Goal: Task Accomplishment & Management: Manage account settings

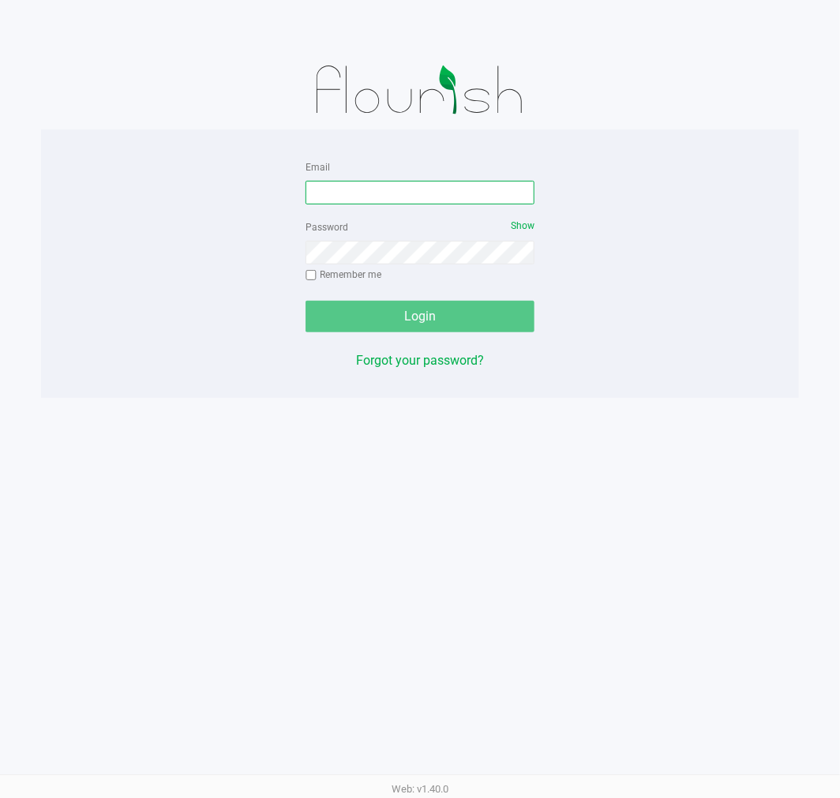
click at [384, 191] on input "Email" at bounding box center [419, 193] width 229 height 24
type input "[EMAIL_ADDRESS][DOMAIN_NAME]"
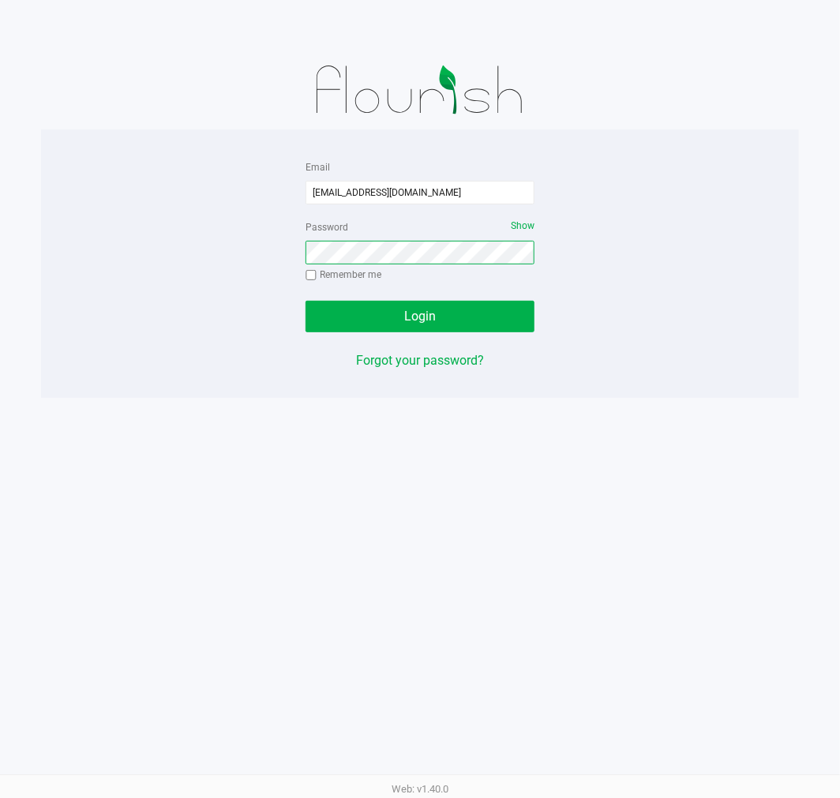
click at [305, 301] on button "Login" at bounding box center [419, 317] width 229 height 32
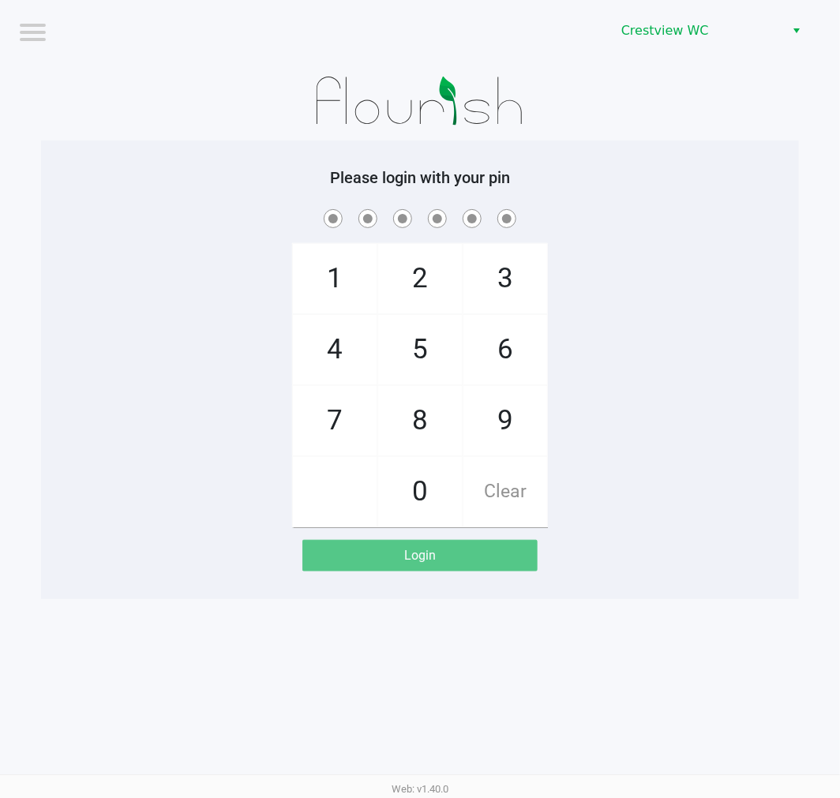
click at [683, 240] on div "1 4 7 2 5 8 0 3 6 9 Clear" at bounding box center [420, 366] width 758 height 321
checkbox input "true"
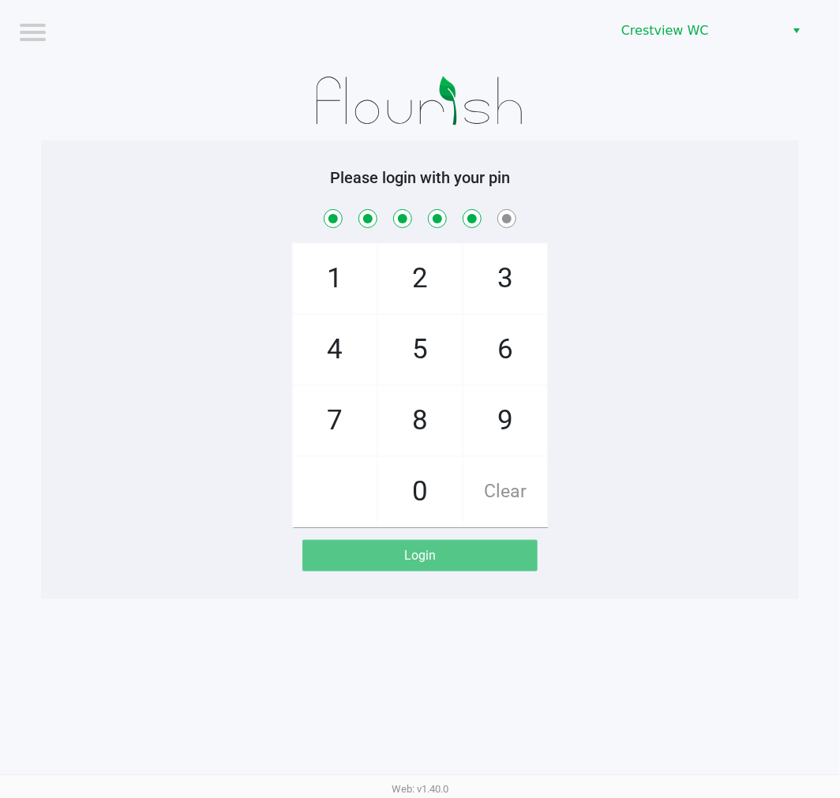
checkbox input "true"
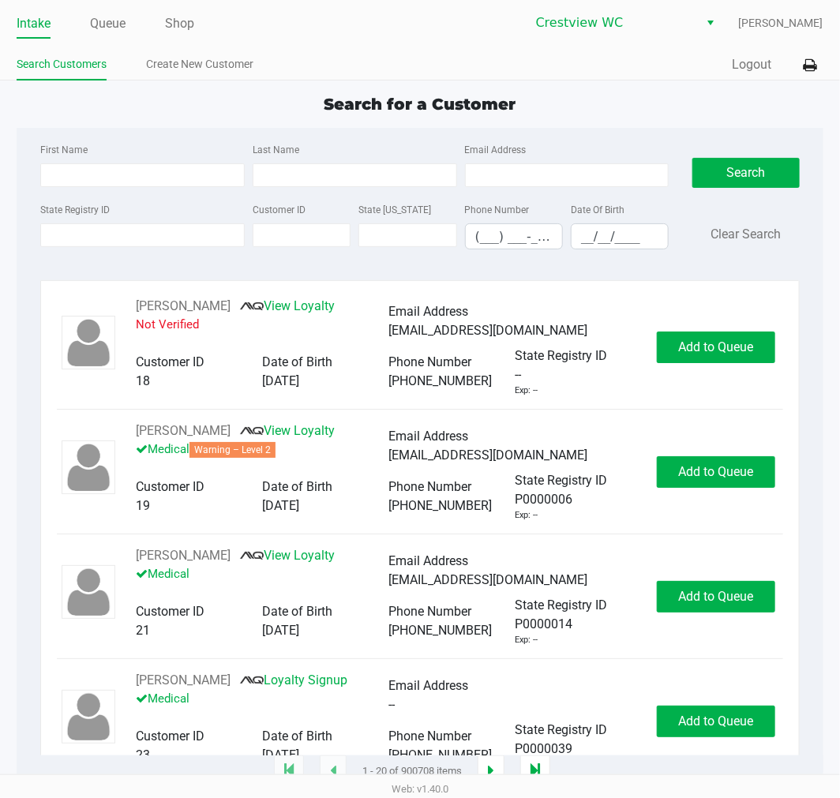
click at [93, 208] on label "State Registry ID" at bounding box center [74, 210] width 69 height 14
click at [93, 223] on input "State Registry ID" at bounding box center [142, 235] width 204 height 24
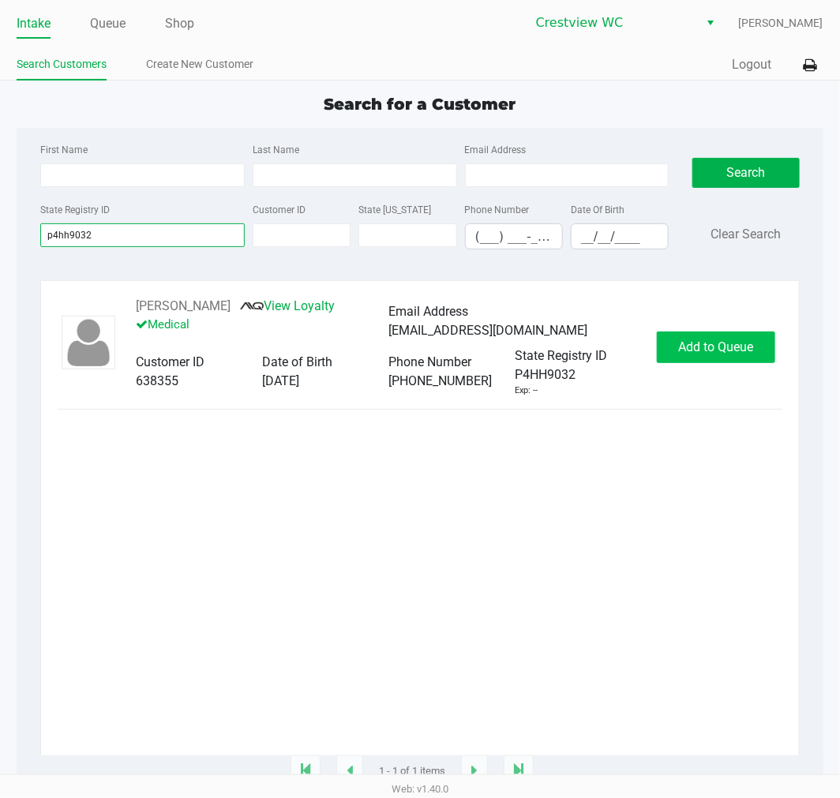
type input "p4hh9032"
click at [706, 351] on span "Add to Queue" at bounding box center [715, 346] width 75 height 15
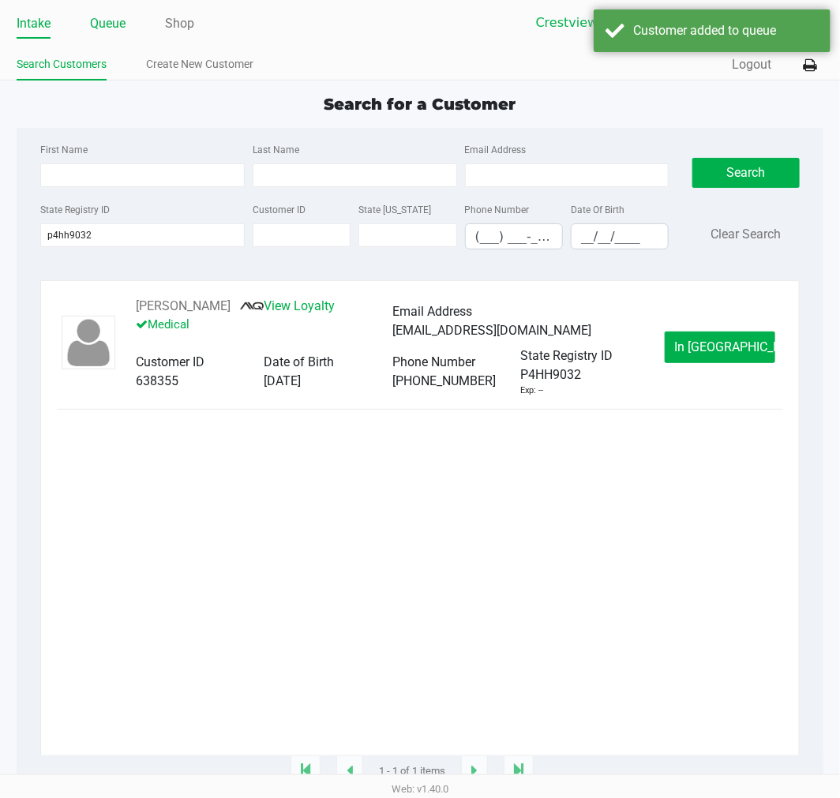
click at [113, 25] on link "Queue" at bounding box center [108, 24] width 36 height 22
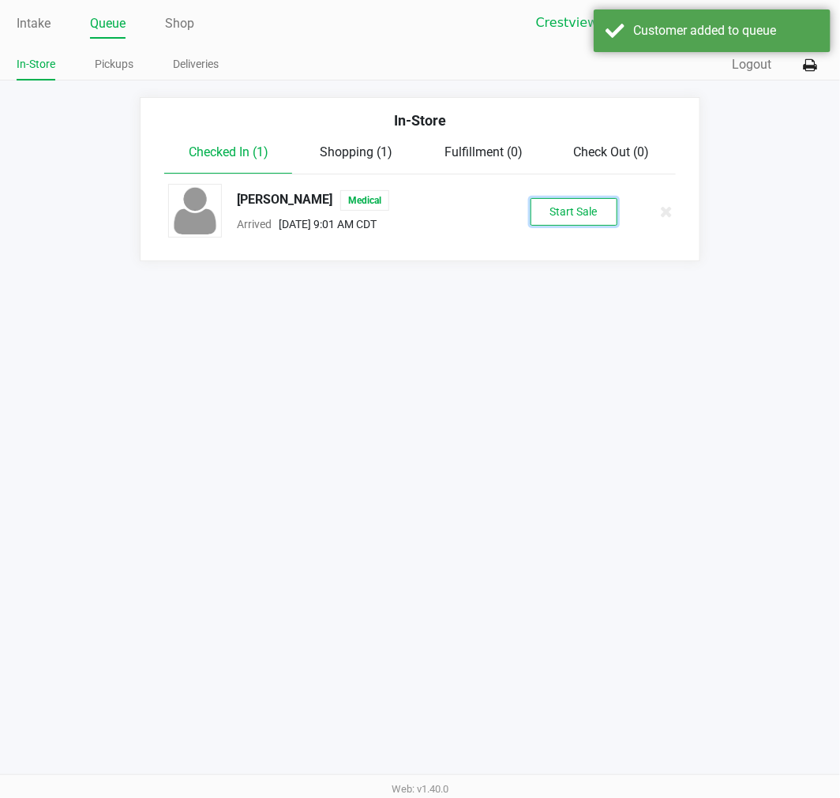
click at [601, 223] on button "Start Sale" at bounding box center [573, 212] width 87 height 28
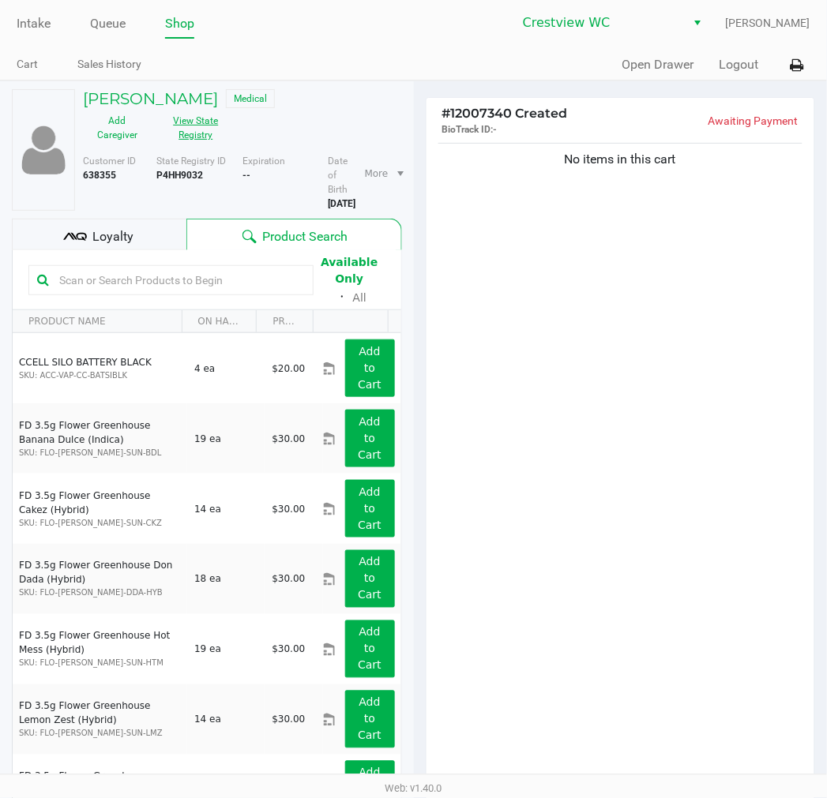
click at [208, 137] on button "View State Registry" at bounding box center [191, 127] width 79 height 39
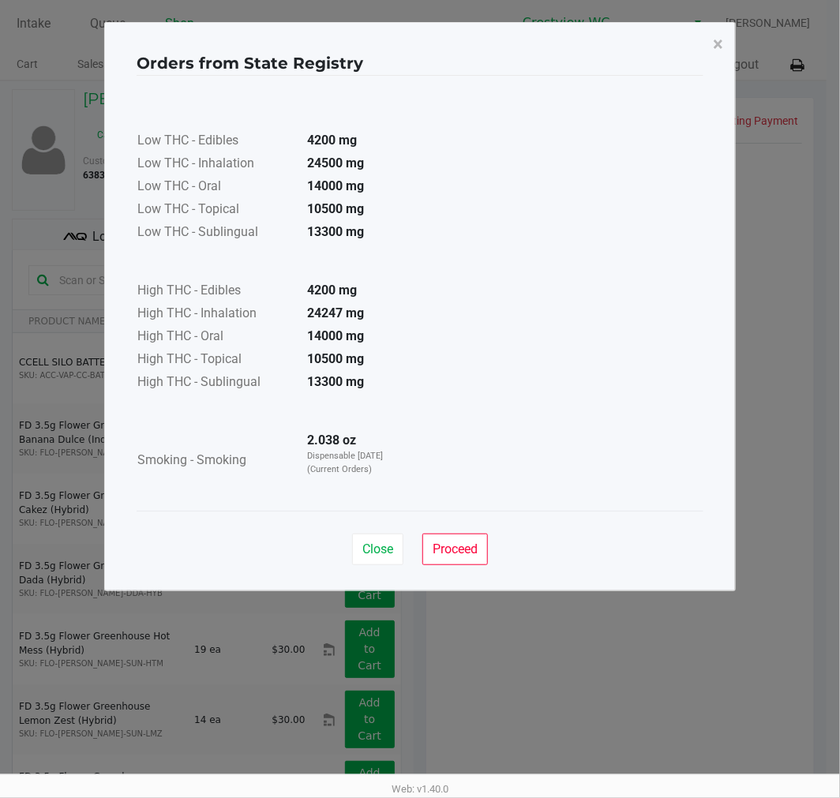
drag, startPoint x: 290, startPoint y: 440, endPoint x: 483, endPoint y: 456, distance: 194.1
click at [483, 456] on div "Low THC - Edibles 4200 mg Low THC - Inhalation 24500 mg Low THC - Oral 14000 mg…" at bounding box center [420, 293] width 567 height 397
click at [388, 542] on span "Close" at bounding box center [377, 549] width 31 height 15
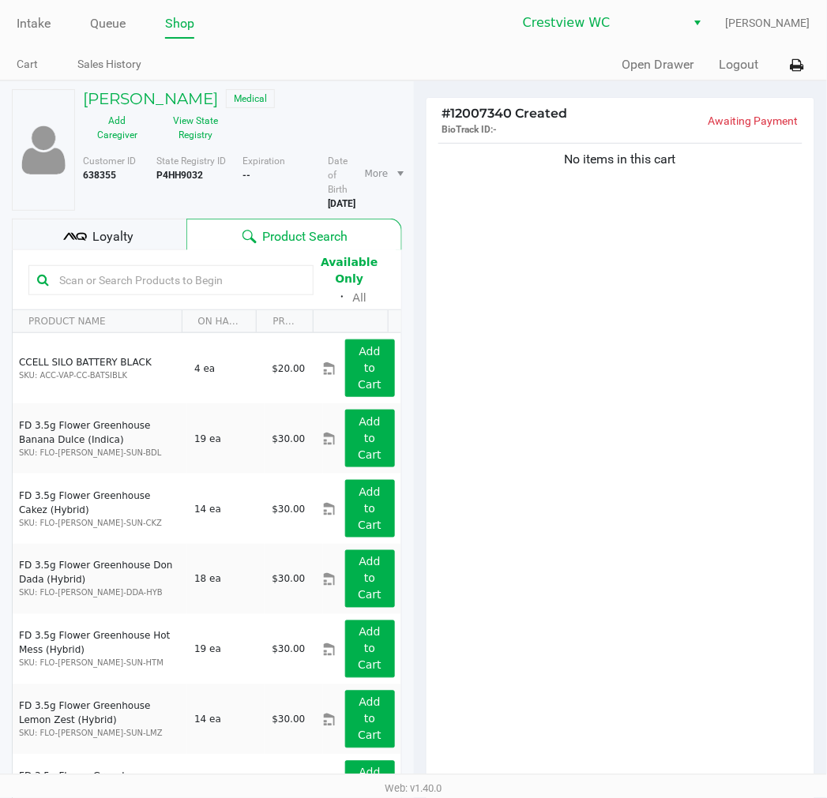
click at [155, 248] on div "Loyalty" at bounding box center [99, 235] width 174 height 32
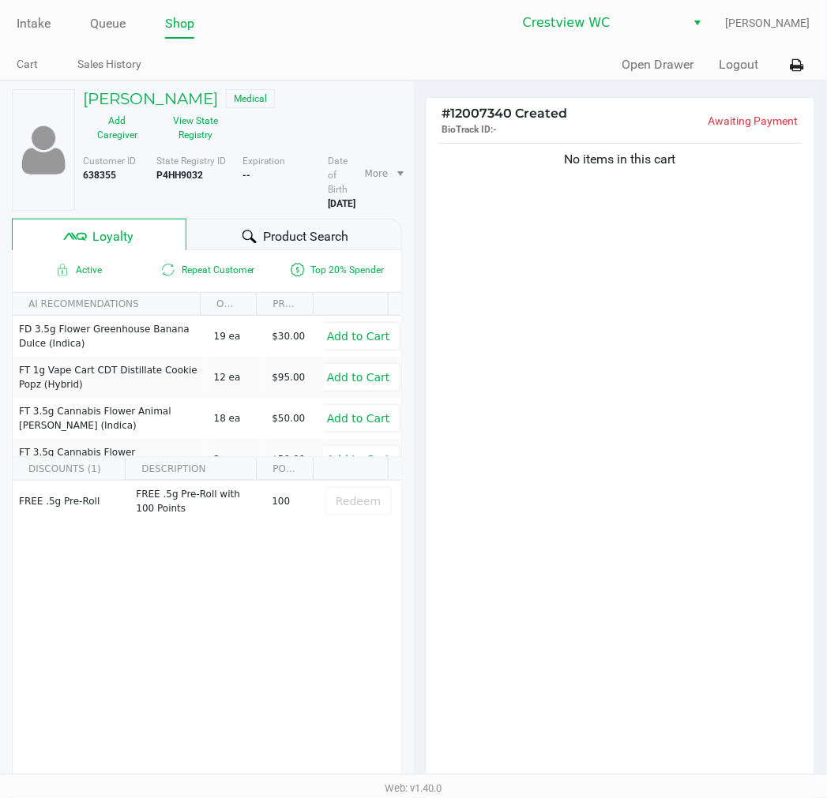
click at [510, 428] on div "No items in this cart" at bounding box center [620, 463] width 388 height 646
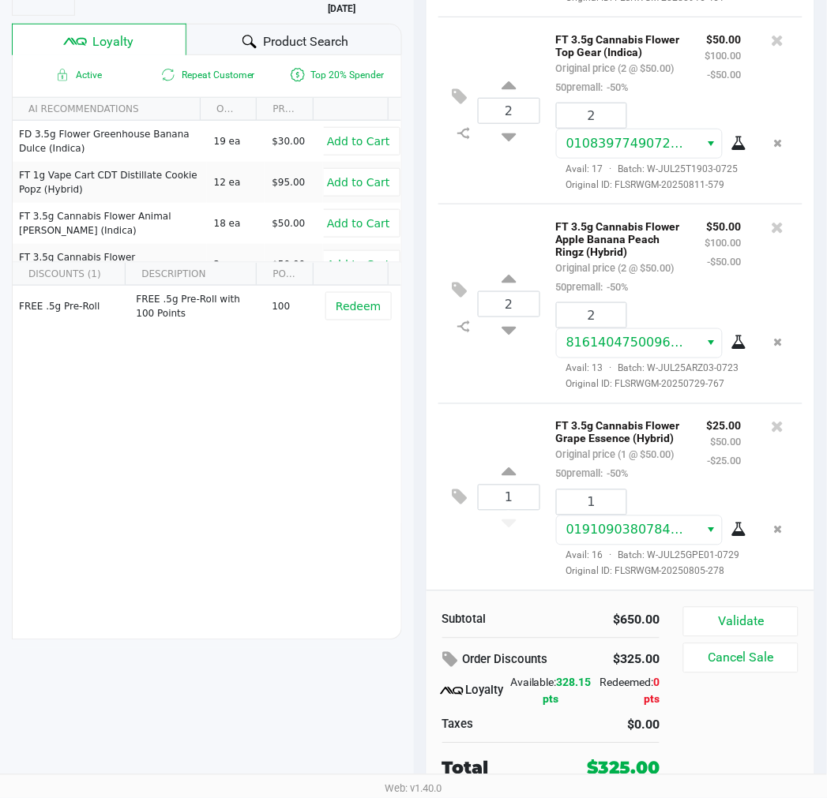
scroll to position [322, 0]
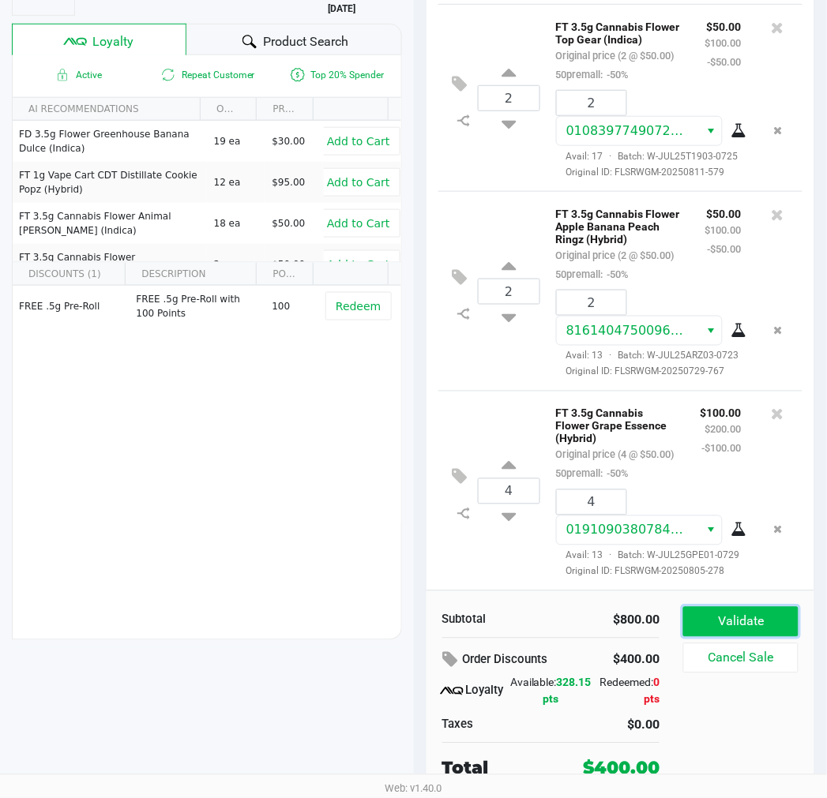
click at [743, 616] on button "Validate" at bounding box center [740, 622] width 114 height 30
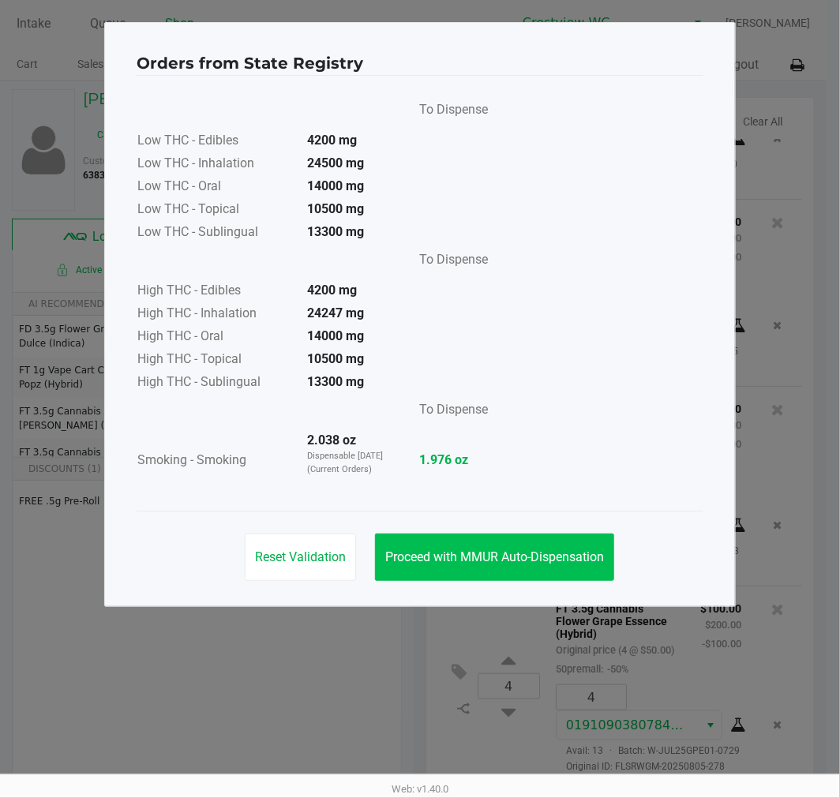
click at [508, 563] on span "Proceed with MMUR Auto-Dispensation" at bounding box center [494, 556] width 219 height 15
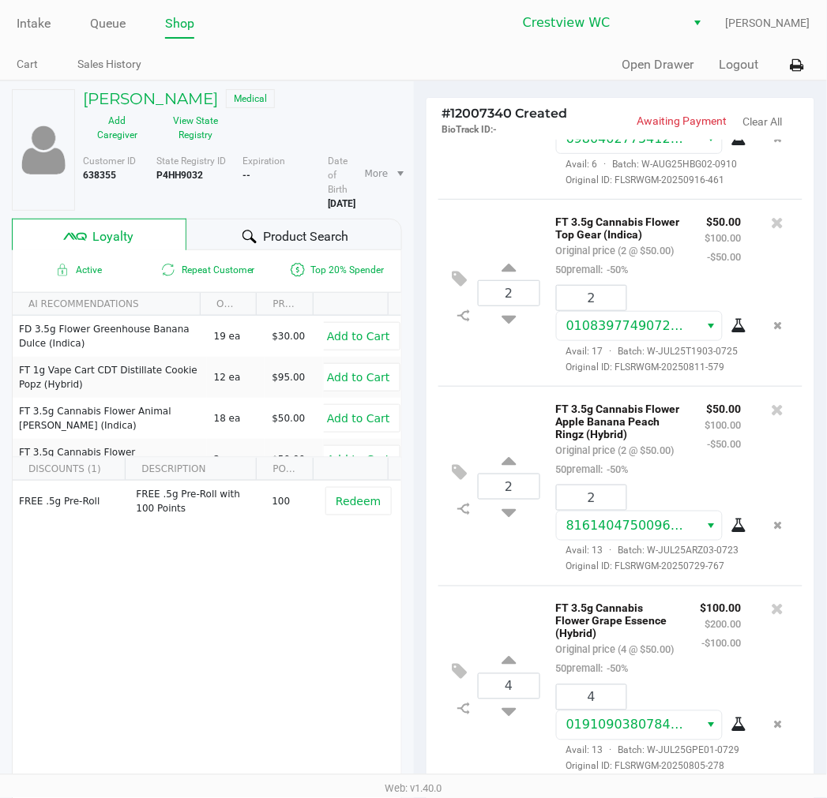
scroll to position [195, 0]
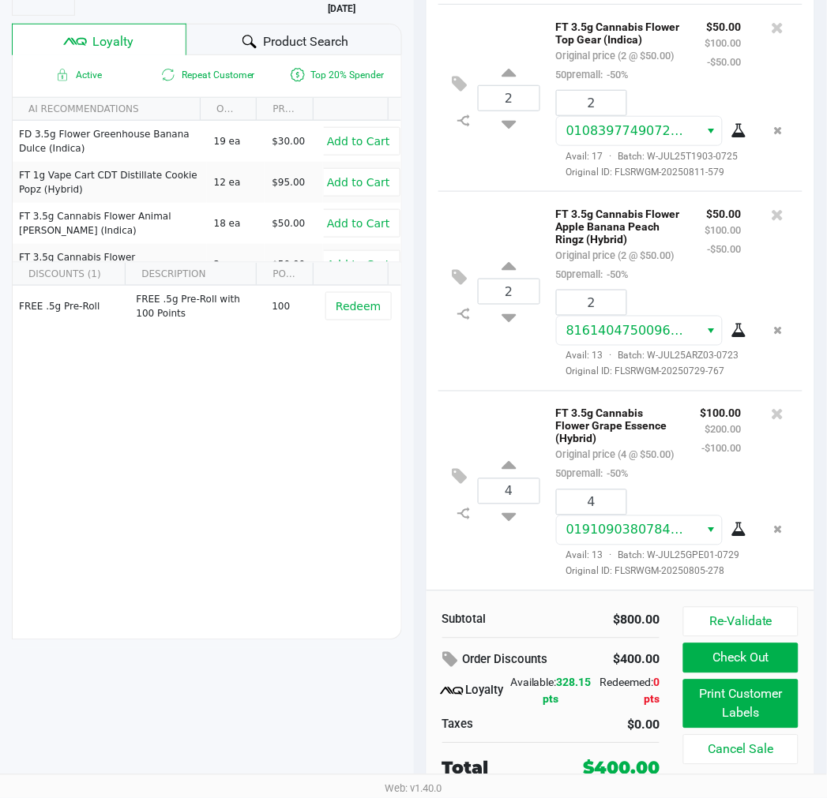
click at [739, 719] on button "Print Customer Labels" at bounding box center [740, 704] width 114 height 49
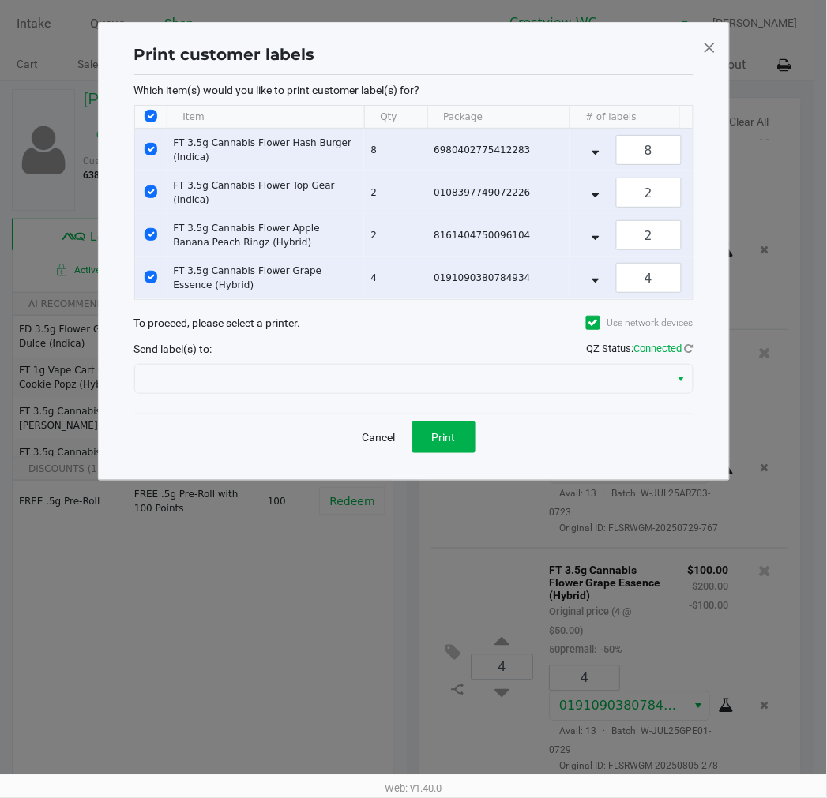
scroll to position [0, 0]
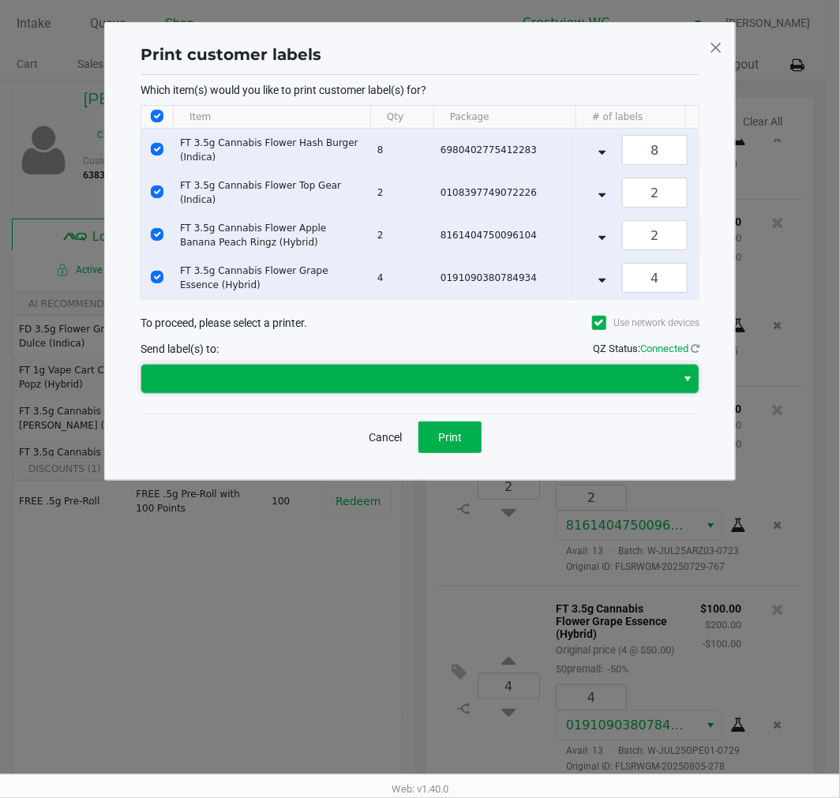
click at [425, 381] on span at bounding box center [408, 379] width 534 height 28
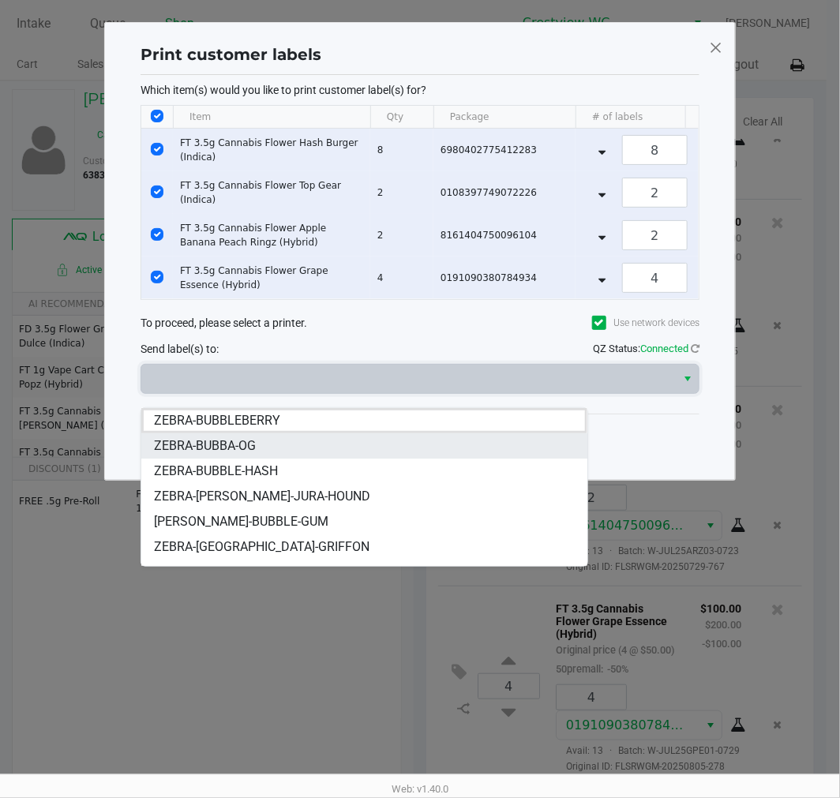
click at [265, 438] on li "ZEBRA-BUBBA-OG" at bounding box center [363, 445] width 445 height 25
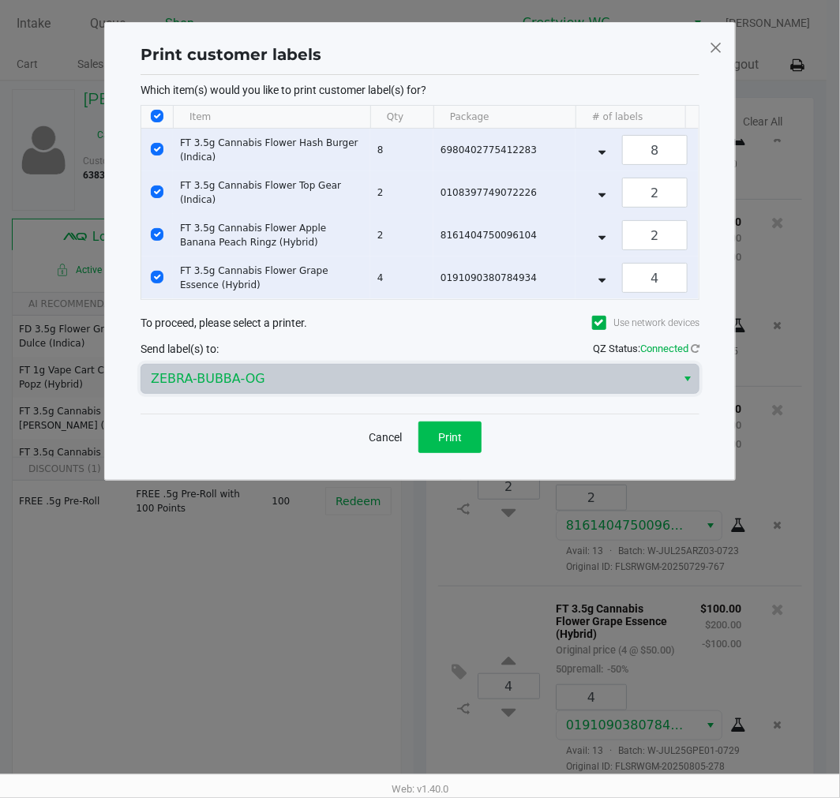
click at [460, 443] on span "Print" at bounding box center [450, 437] width 24 height 13
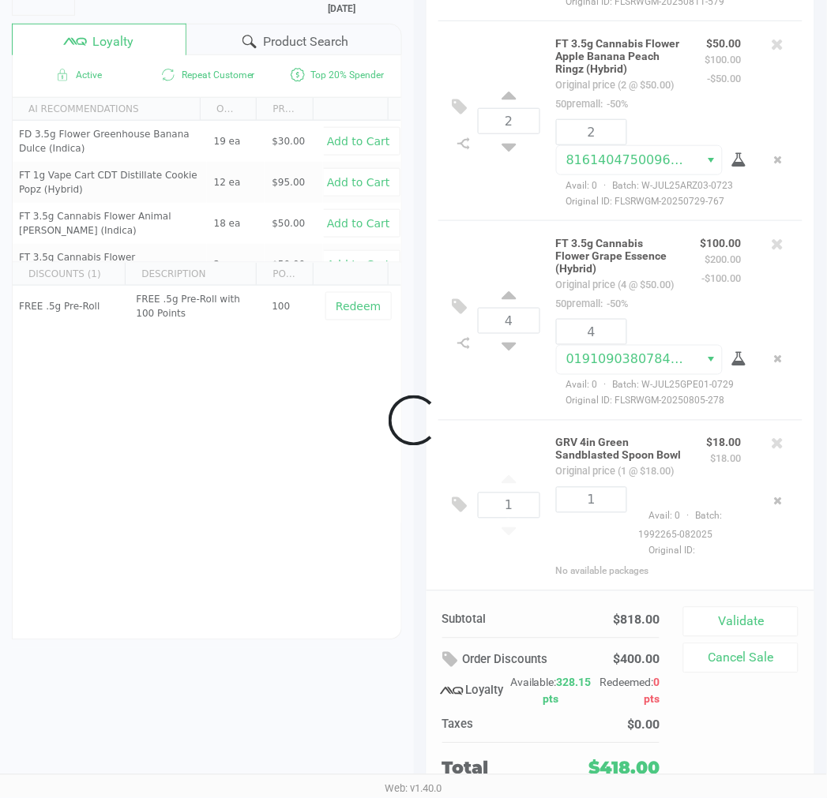
scroll to position [527, 0]
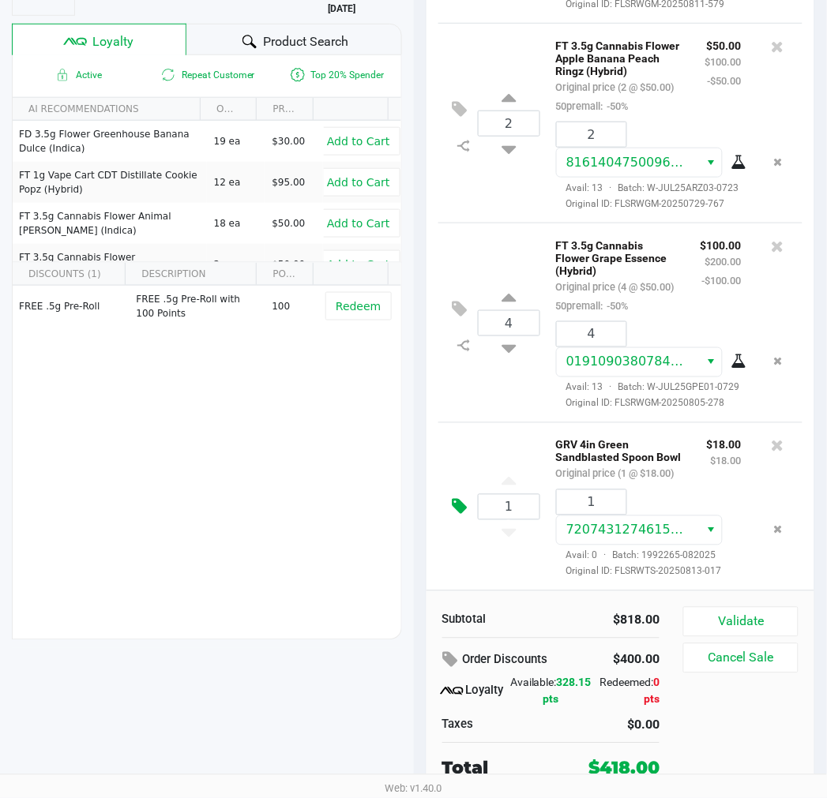
click at [463, 498] on icon at bounding box center [459, 507] width 15 height 18
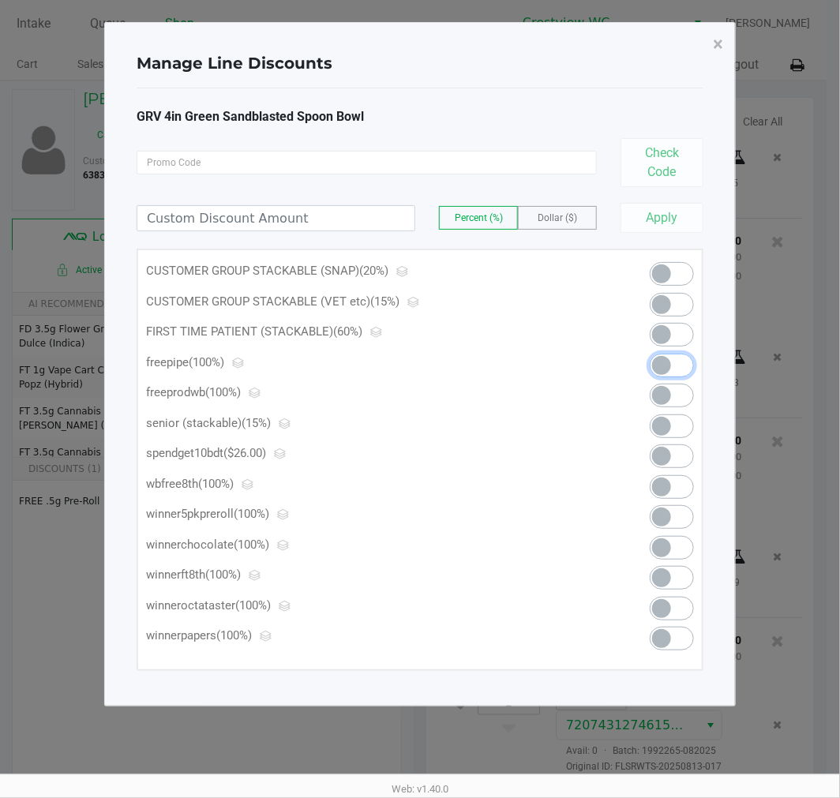
click at [672, 362] on span at bounding box center [672, 366] width 44 height 24
click at [723, 43] on button "×" at bounding box center [718, 44] width 36 height 44
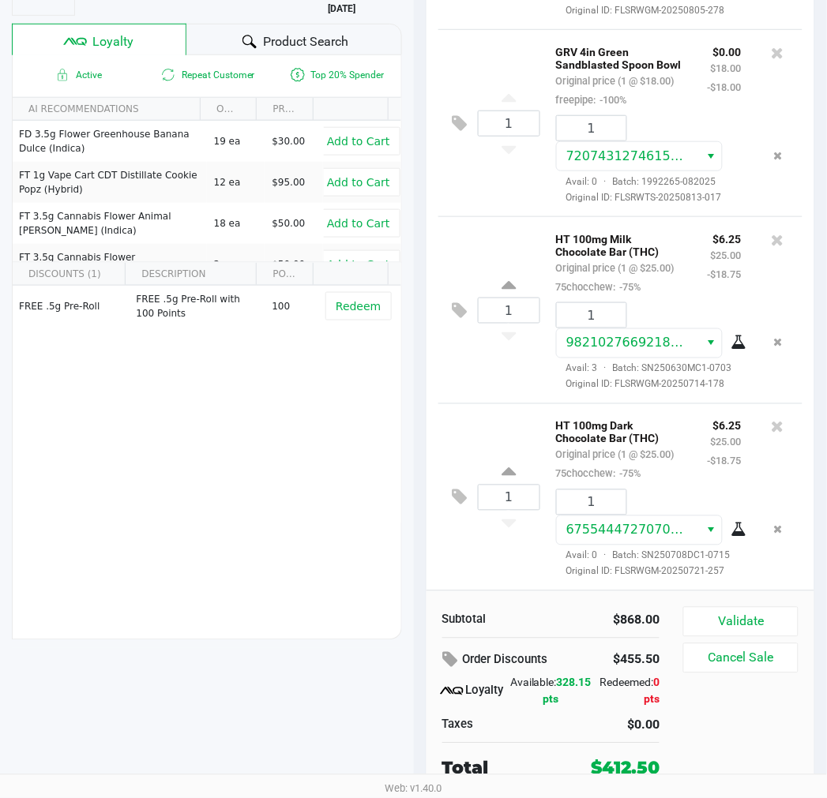
scroll to position [1004, 0]
click at [464, 489] on icon at bounding box center [459, 498] width 15 height 18
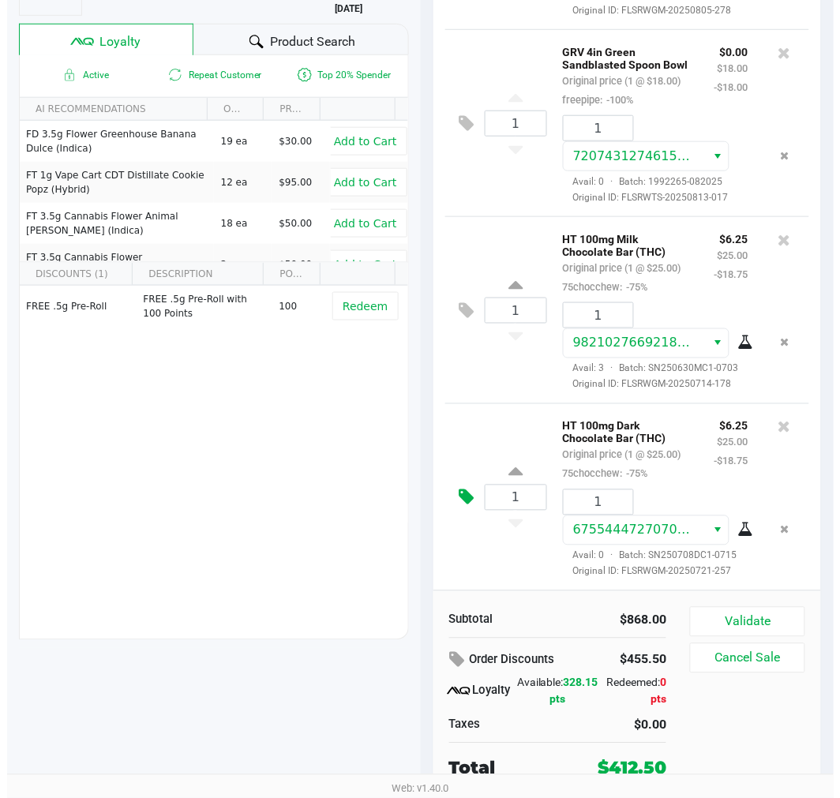
scroll to position [0, 0]
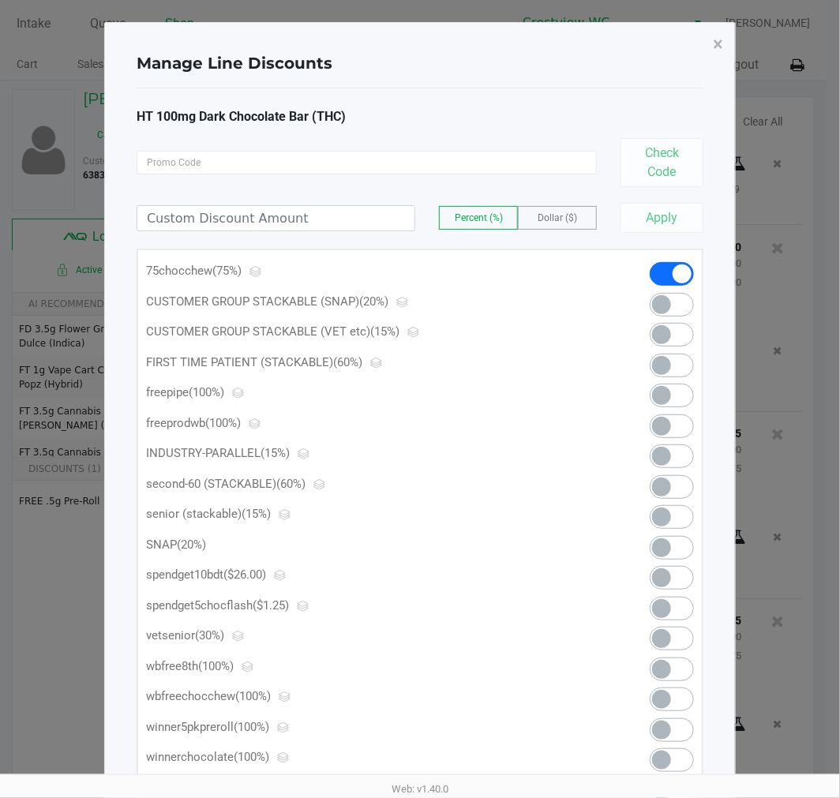
drag, startPoint x: 312, startPoint y: 189, endPoint x: 312, endPoint y: 213, distance: 23.7
click at [312, 193] on div "Percent (%) Dollar ($) Apply" at bounding box center [420, 210] width 567 height 46
click at [320, 218] on input at bounding box center [275, 218] width 277 height 24
type input "1.25"
click at [583, 208] on label "Dollar ($)" at bounding box center [557, 218] width 77 height 22
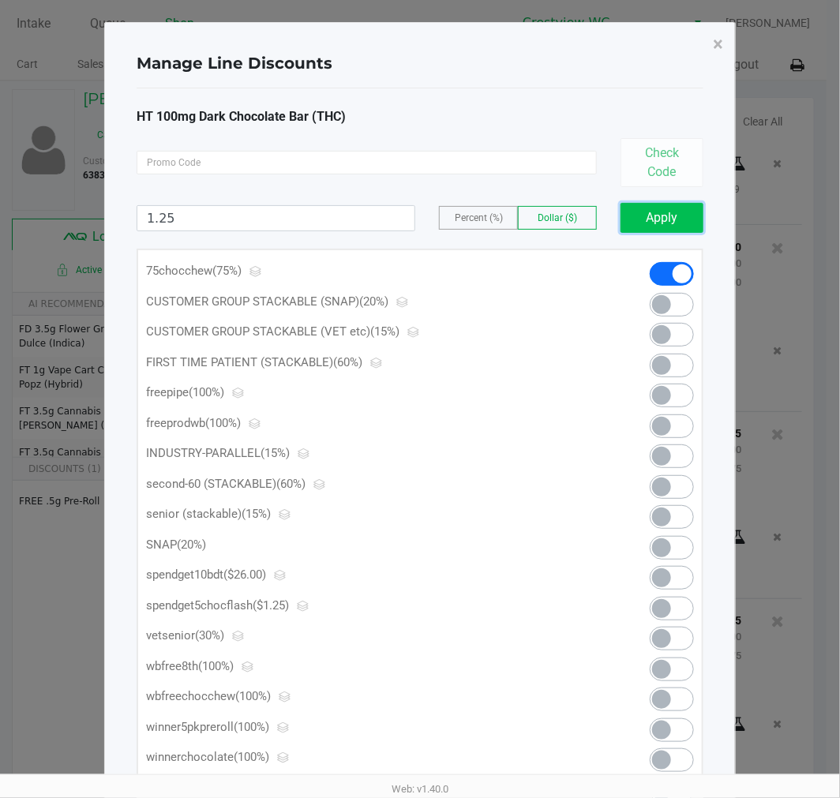
click at [646, 210] on button "Apply" at bounding box center [661, 218] width 83 height 30
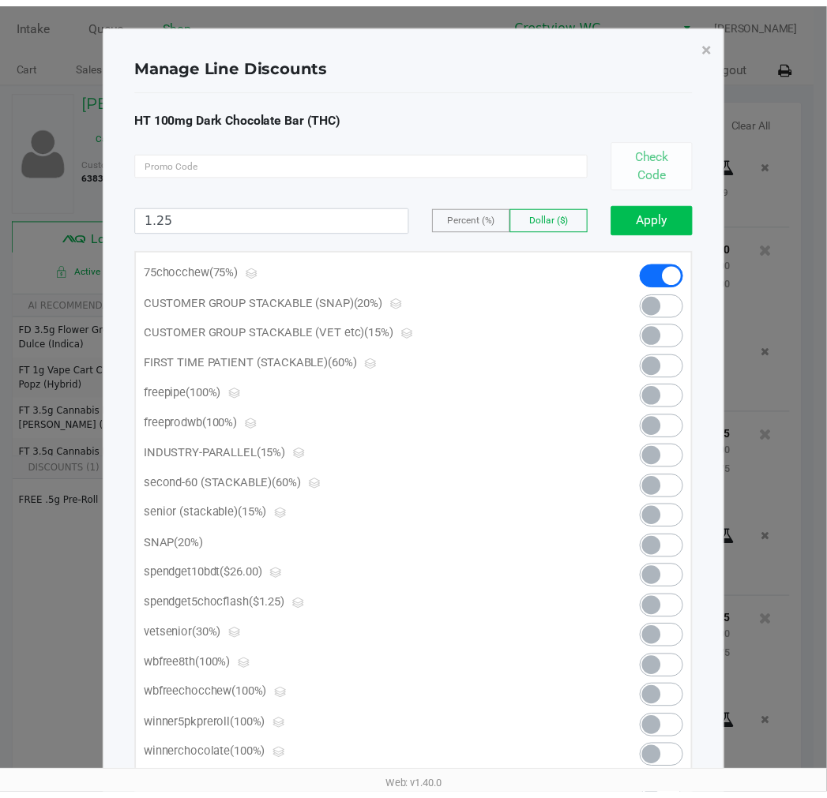
scroll to position [1043, 0]
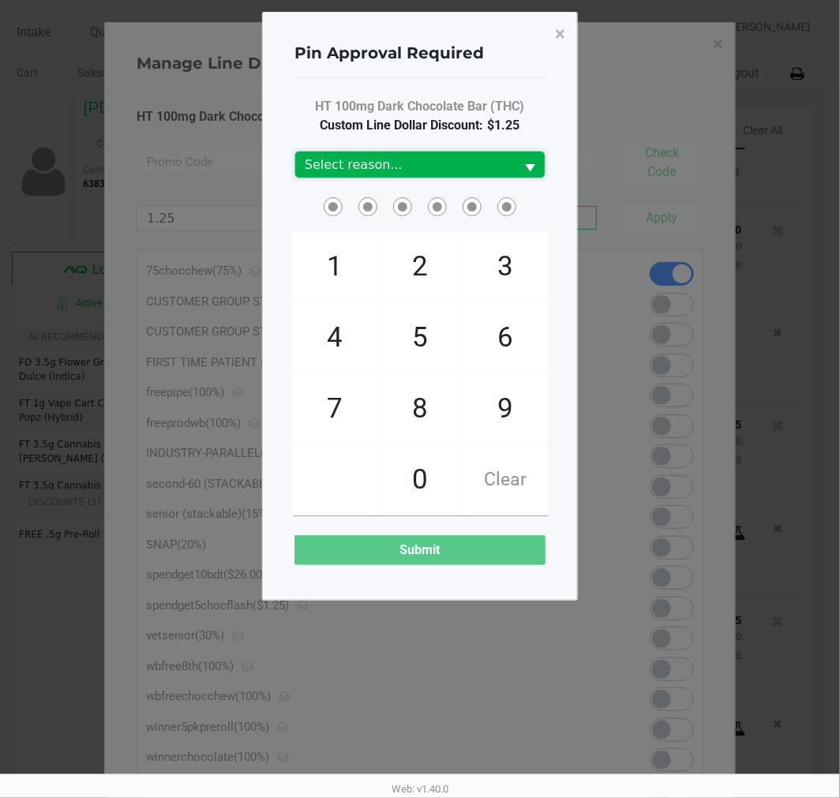
click at [501, 175] on span "Select reason..." at bounding box center [404, 165] width 219 height 26
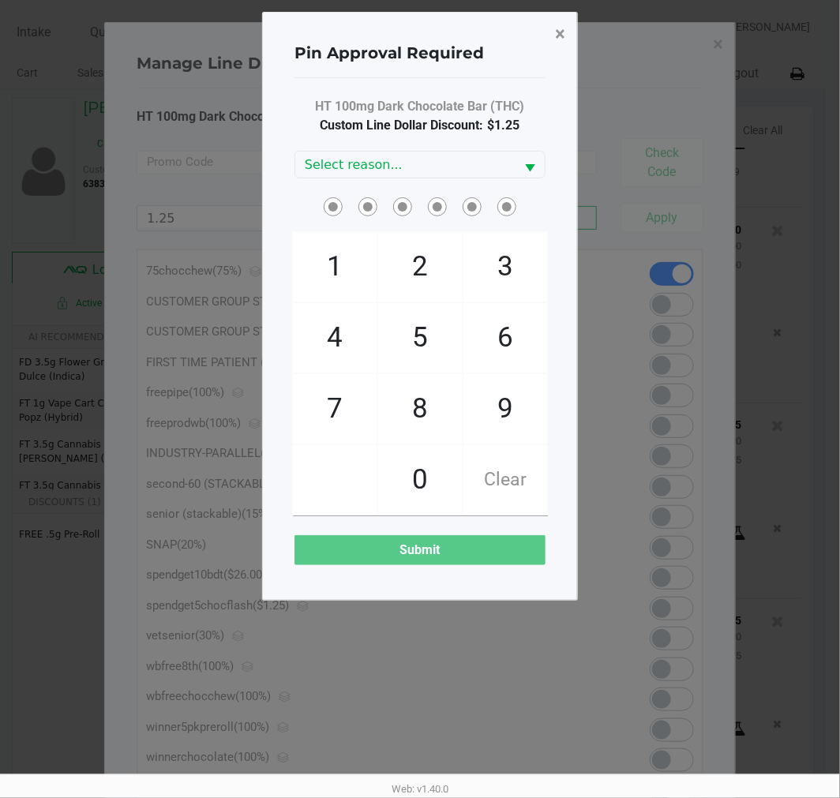
click at [553, 34] on button "×" at bounding box center [560, 34] width 36 height 44
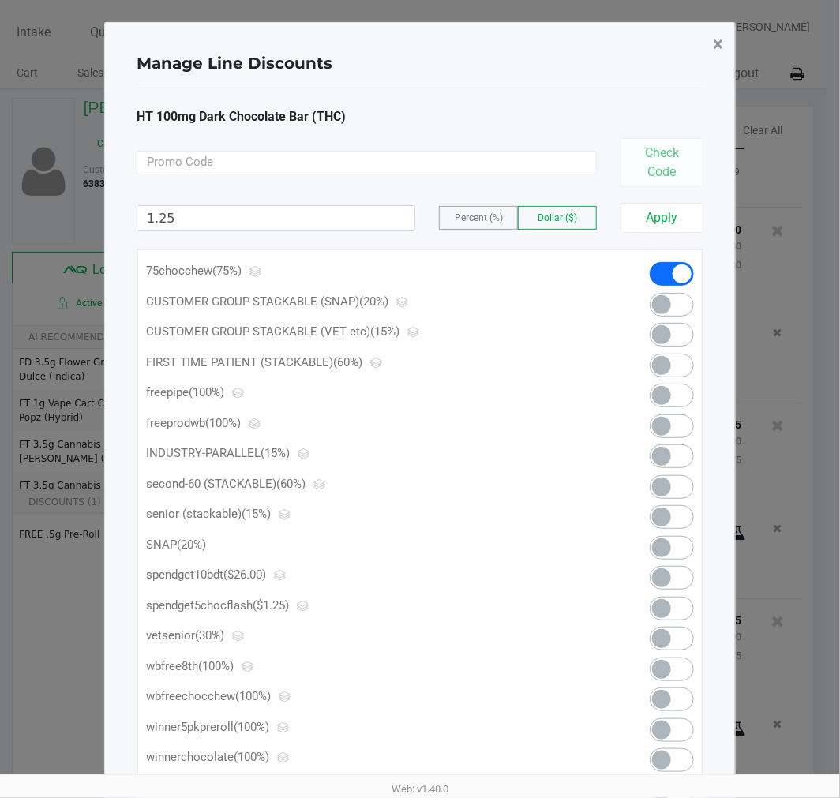
click at [708, 58] on button "×" at bounding box center [718, 44] width 36 height 44
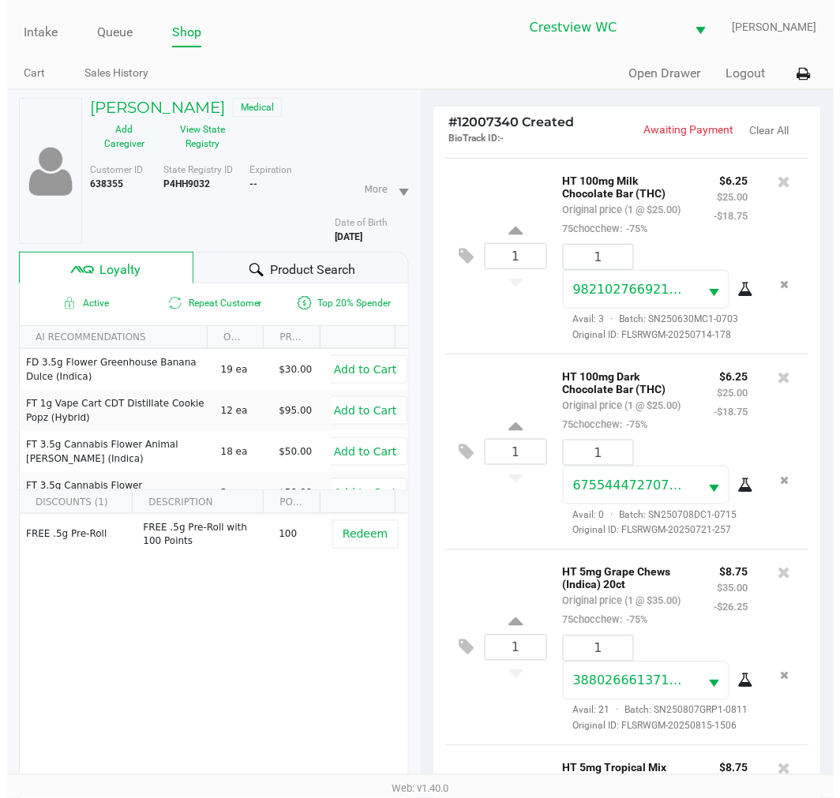
scroll to position [917, 0]
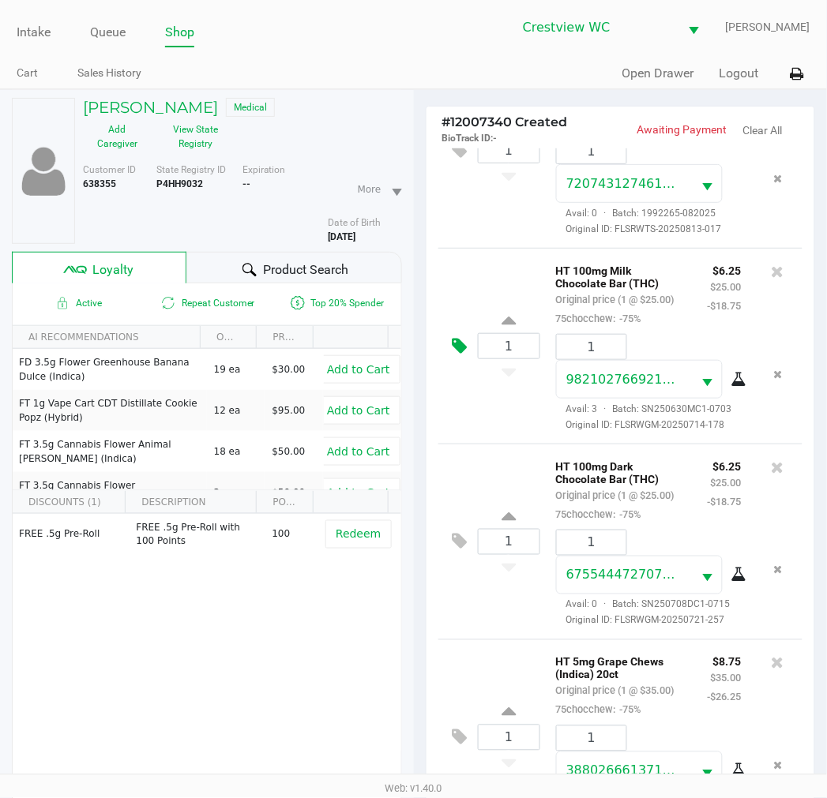
drag, startPoint x: 475, startPoint y: 575, endPoint x: 469, endPoint y: 582, distance: 9.5
click at [469, 365] on button at bounding box center [464, 347] width 28 height 38
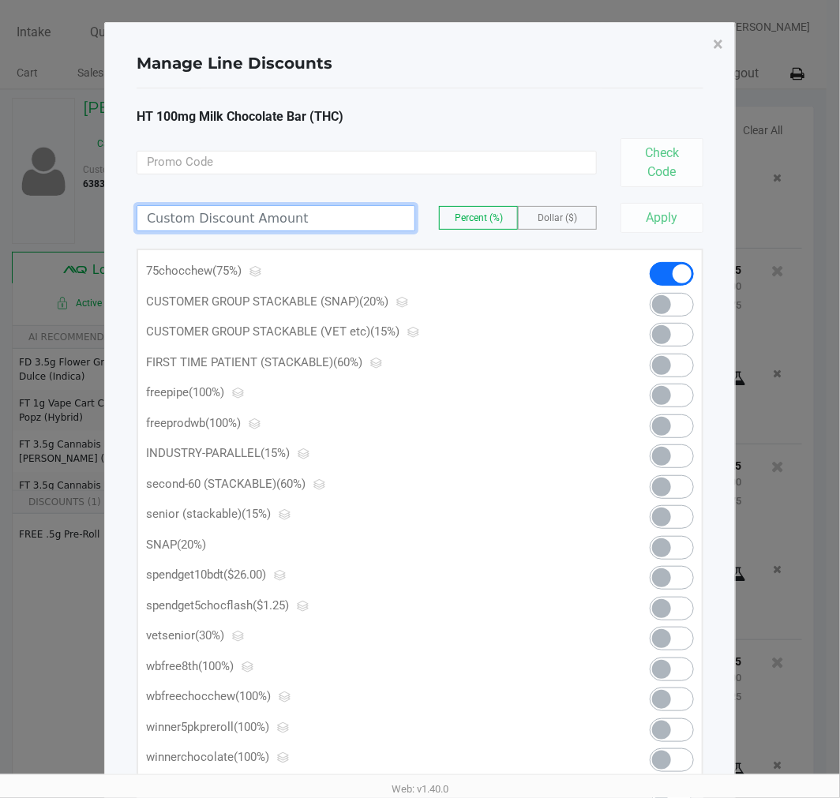
click at [301, 206] on input at bounding box center [275, 218] width 277 height 24
type input "1.25"
drag, startPoint x: 535, startPoint y: 196, endPoint x: 548, endPoint y: 217, distance: 24.8
click at [539, 198] on div "1.25 Percent (%) Dollar ($) Apply" at bounding box center [420, 210] width 567 height 46
click at [564, 227] on div "1.25 Percent (%) Dollar ($)" at bounding box center [367, 218] width 460 height 26
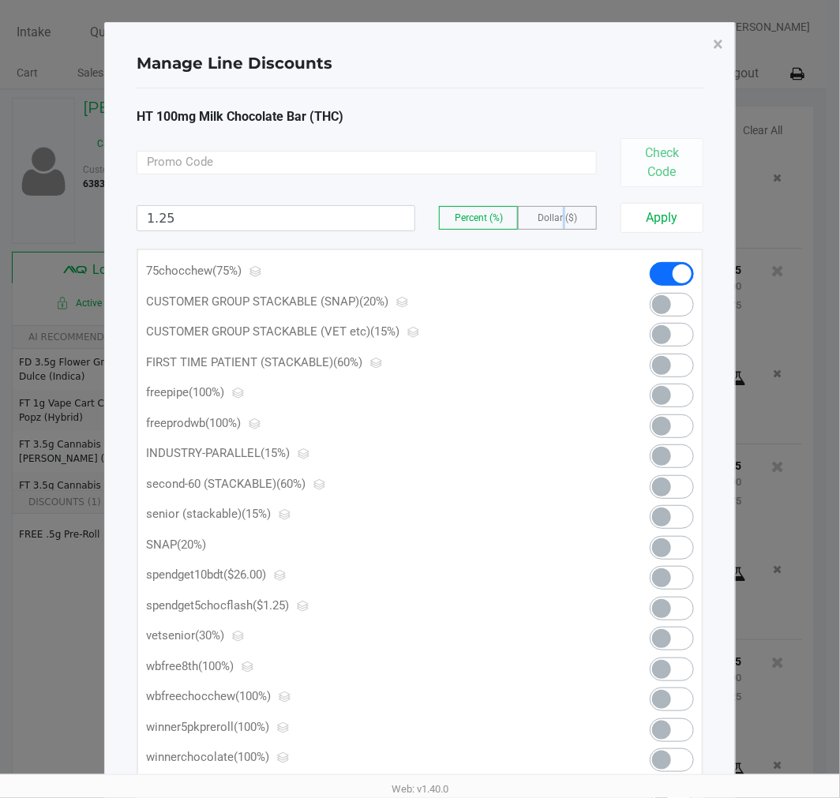
click at [564, 217] on span "Dollar ($)" at bounding box center [557, 217] width 39 height 11
click at [683, 217] on button "Apply" at bounding box center [661, 218] width 83 height 30
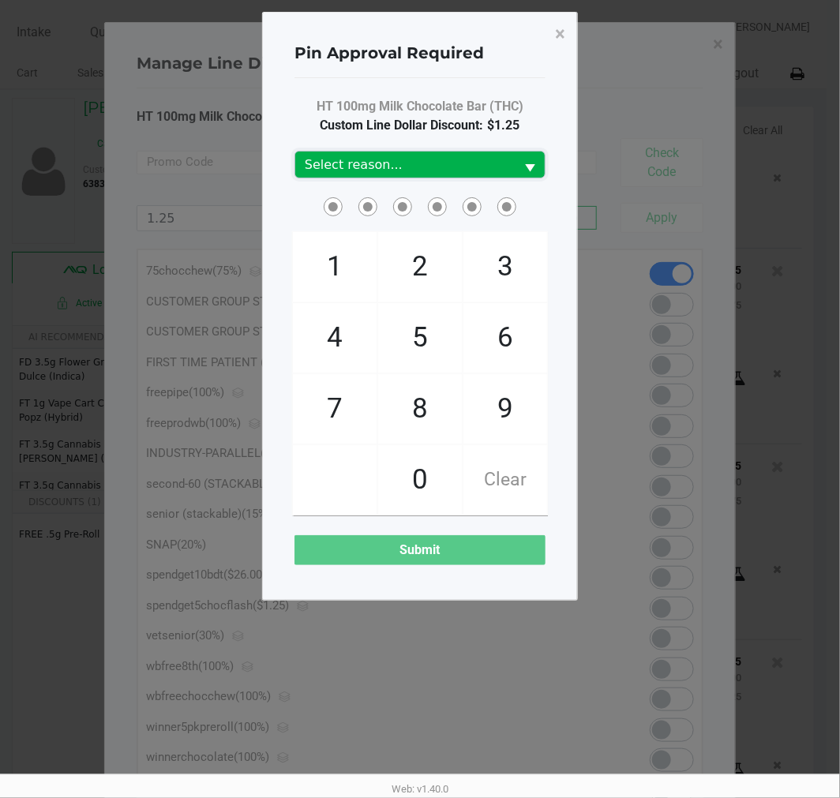
drag, startPoint x: 363, startPoint y: 108, endPoint x: 380, endPoint y: 151, distance: 45.7
click at [372, 138] on div "HT 100mg Milk Chocolate Bar (THC) Custom Line Dollar Discount: $1.25 Select rea…" at bounding box center [419, 331] width 251 height 468
drag, startPoint x: 380, startPoint y: 151, endPoint x: 382, endPoint y: 162, distance: 11.3
click at [380, 152] on kendo-dropdownlist "Select reason..." at bounding box center [419, 165] width 251 height 28
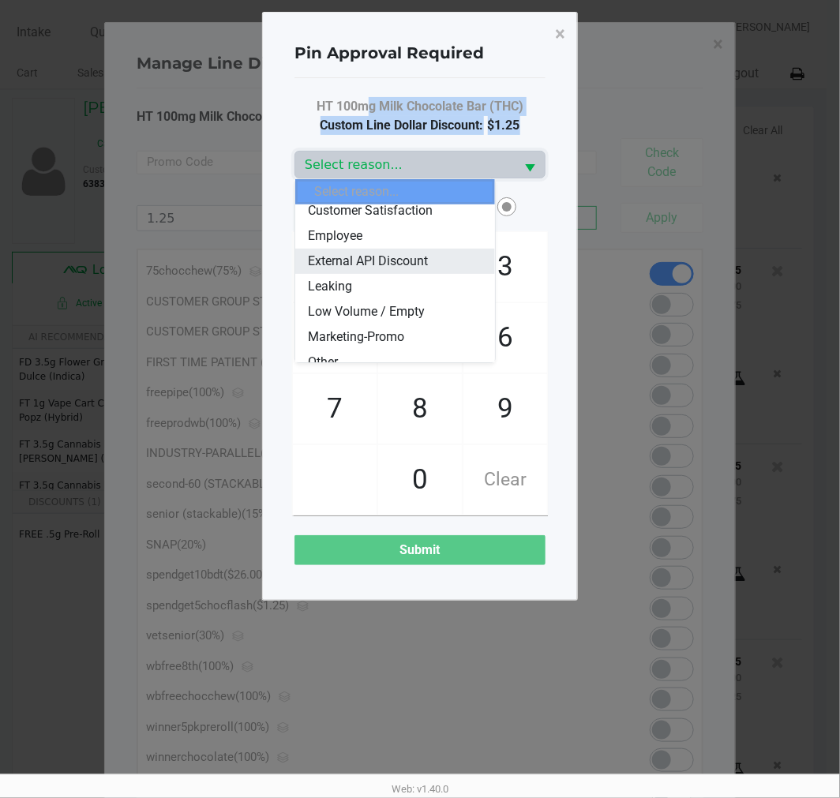
scroll to position [88, 0]
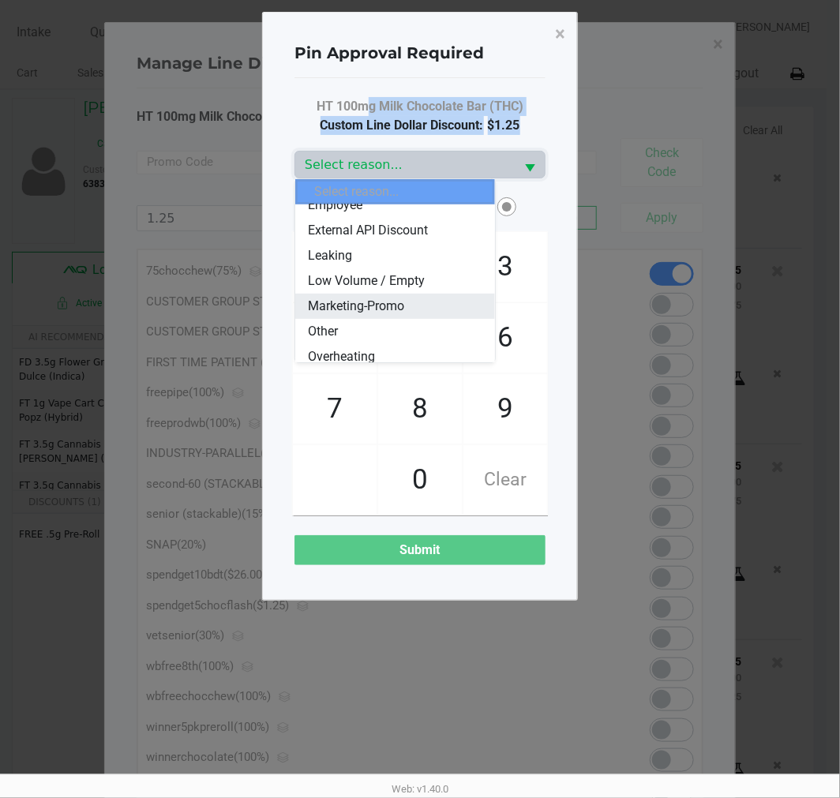
click at [410, 309] on li "Marketing-Promo" at bounding box center [394, 306] width 199 height 25
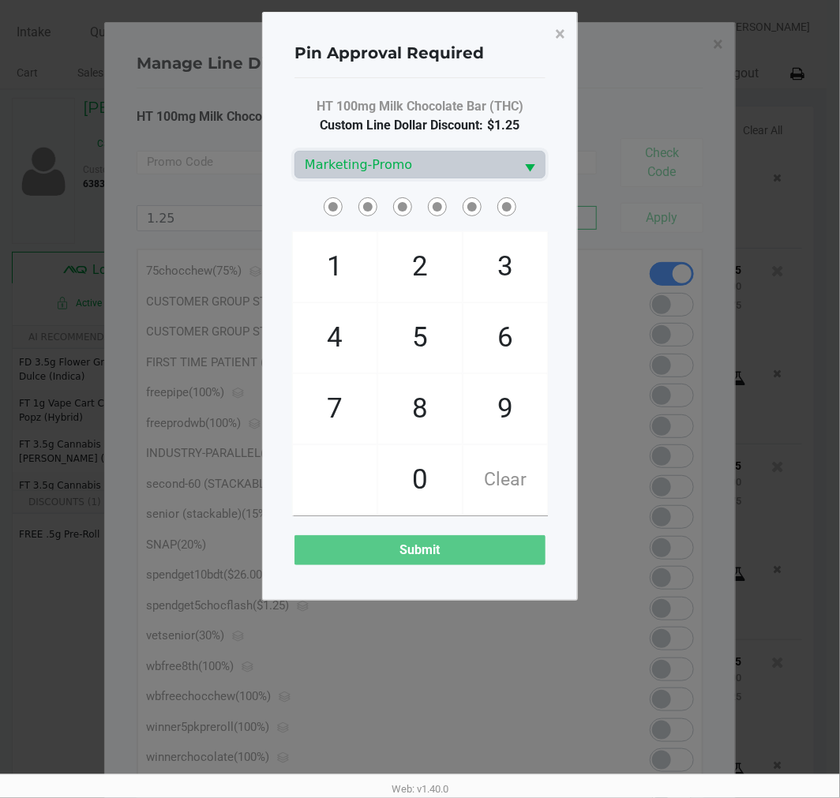
drag, startPoint x: 489, startPoint y: 493, endPoint x: 497, endPoint y: 497, distance: 9.2
click at [490, 493] on span "Clear" at bounding box center [505, 479] width 84 height 69
checkbox input "true"
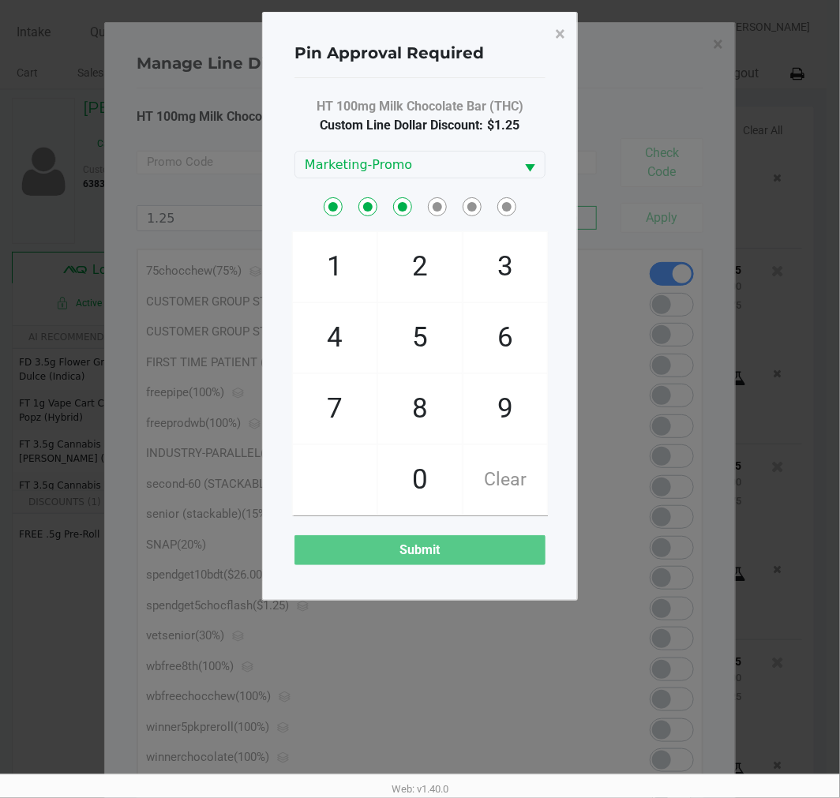
checkbox input "true"
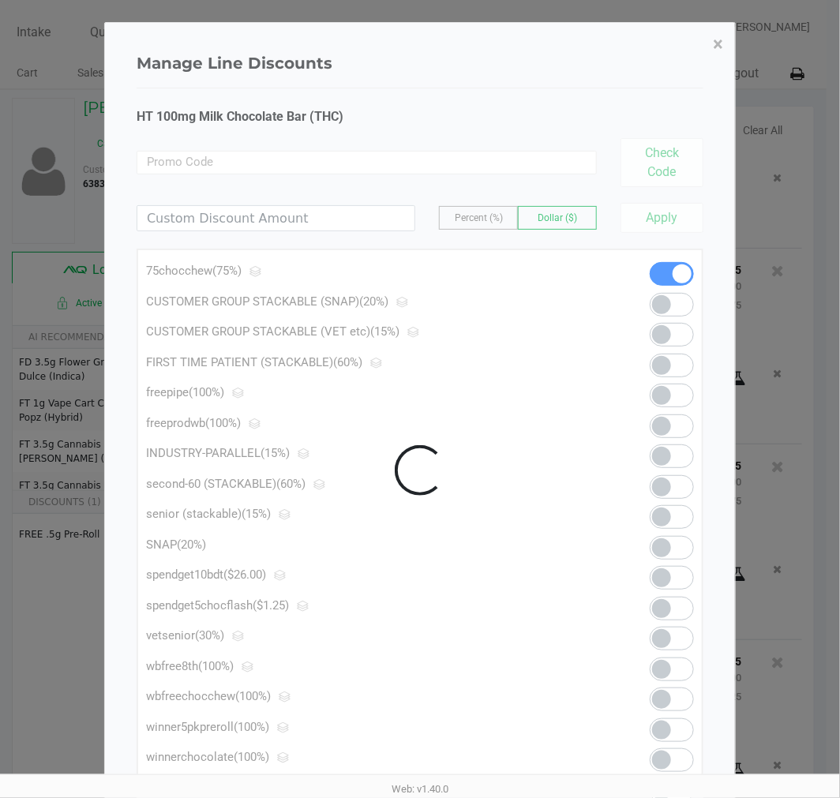
click at [717, 37] on span "×" at bounding box center [718, 44] width 10 height 22
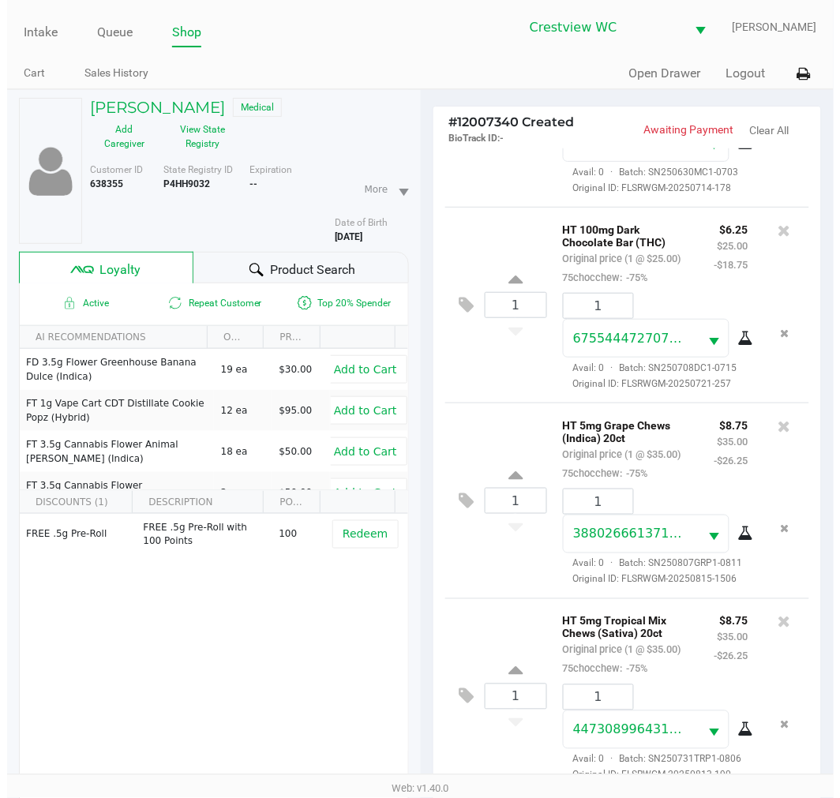
scroll to position [1140, 0]
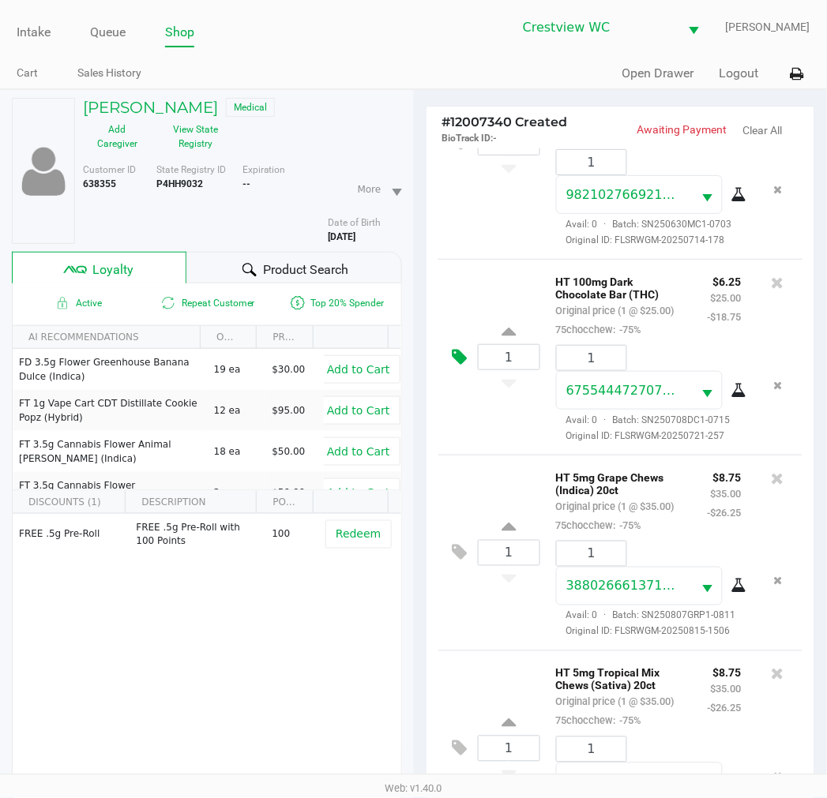
click at [461, 366] on icon at bounding box center [459, 357] width 15 height 18
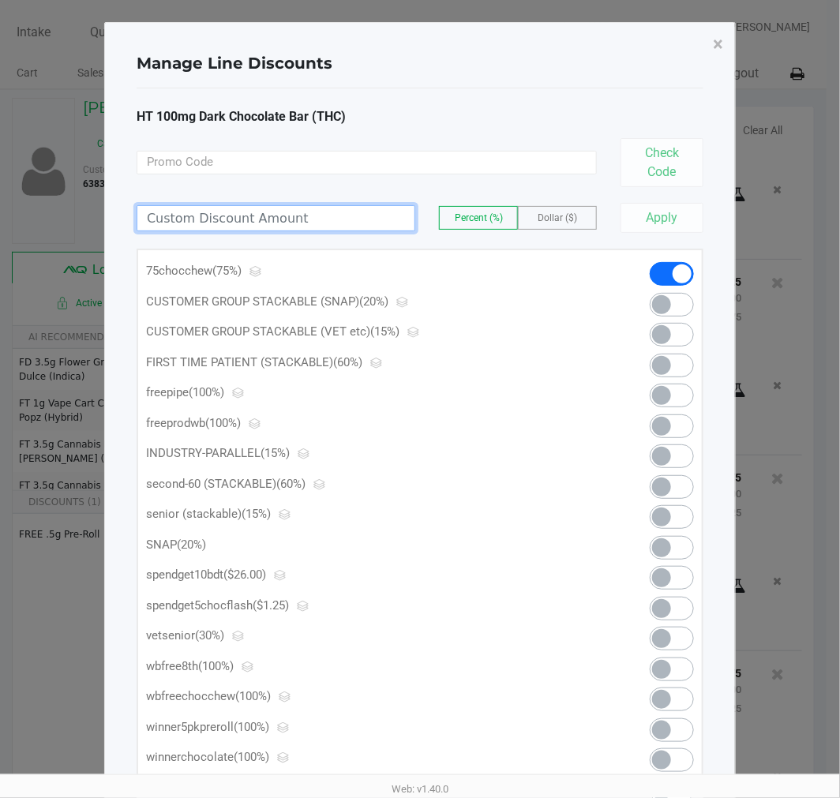
click at [313, 218] on input at bounding box center [275, 218] width 277 height 24
type input "1.25"
drag, startPoint x: 546, startPoint y: 222, endPoint x: 817, endPoint y: 210, distance: 271.0
click at [576, 217] on span "Dollar ($)" at bounding box center [557, 217] width 39 height 11
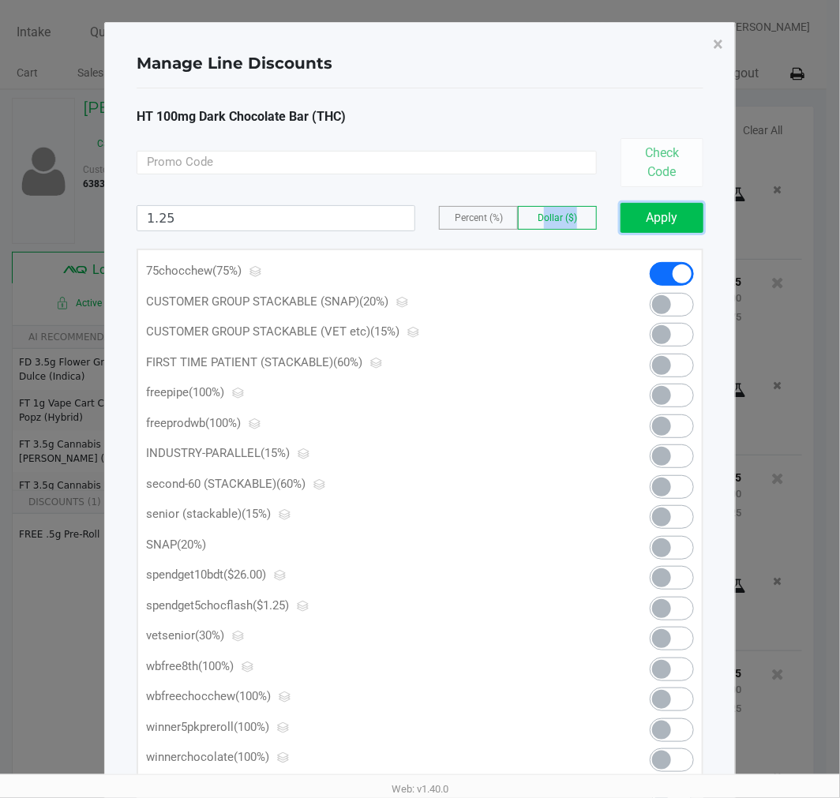
click at [684, 217] on button "Apply" at bounding box center [661, 218] width 83 height 30
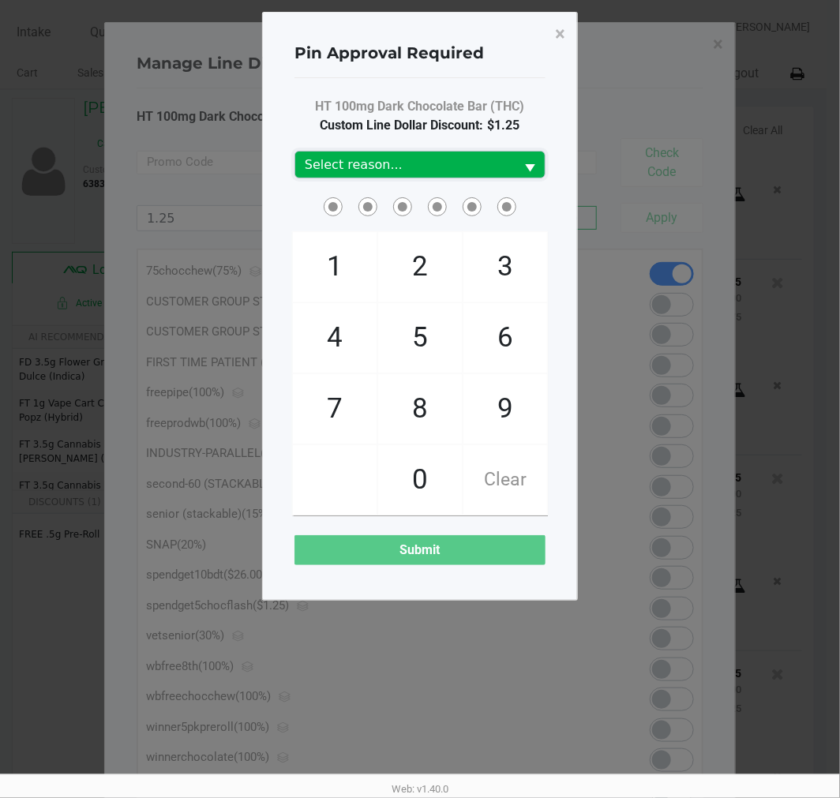
click at [416, 152] on span "Select reason..." at bounding box center [404, 165] width 219 height 26
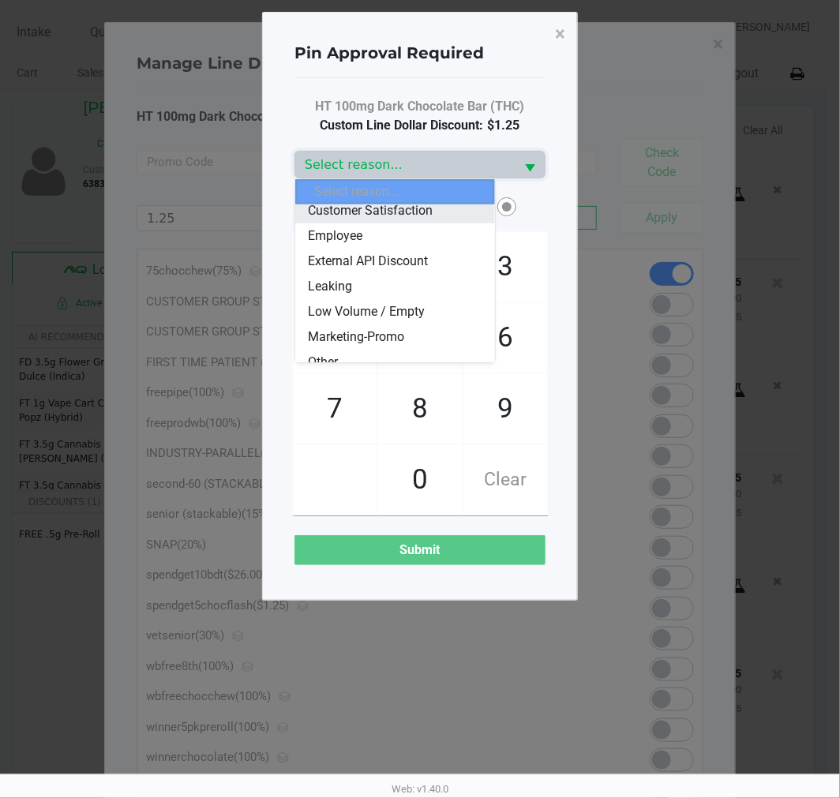
scroll to position [88, 0]
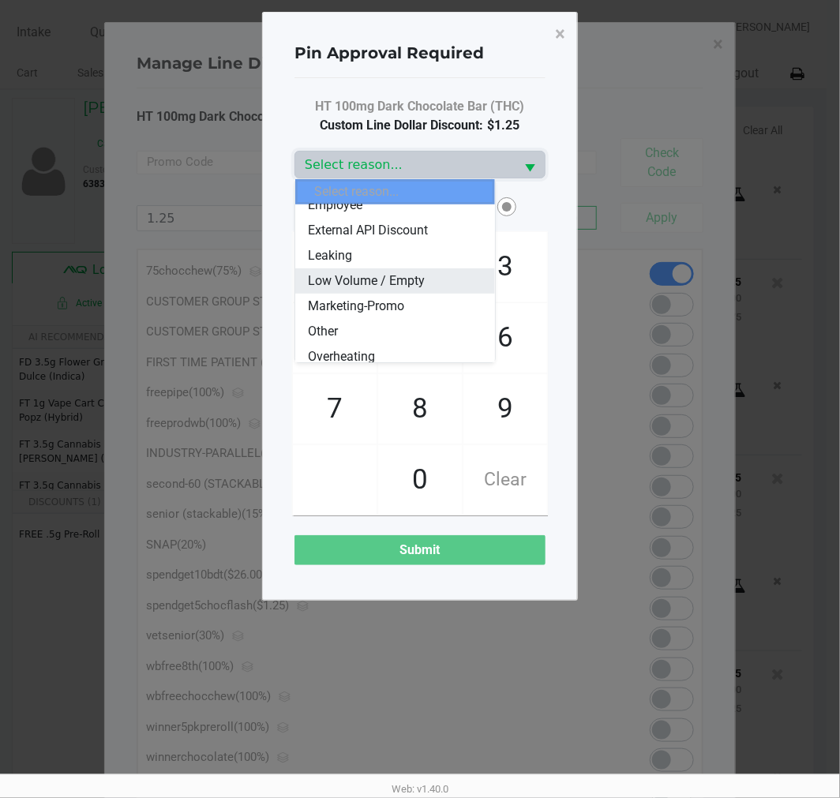
click at [377, 291] on li "Low Volume / Empty" at bounding box center [394, 280] width 199 height 25
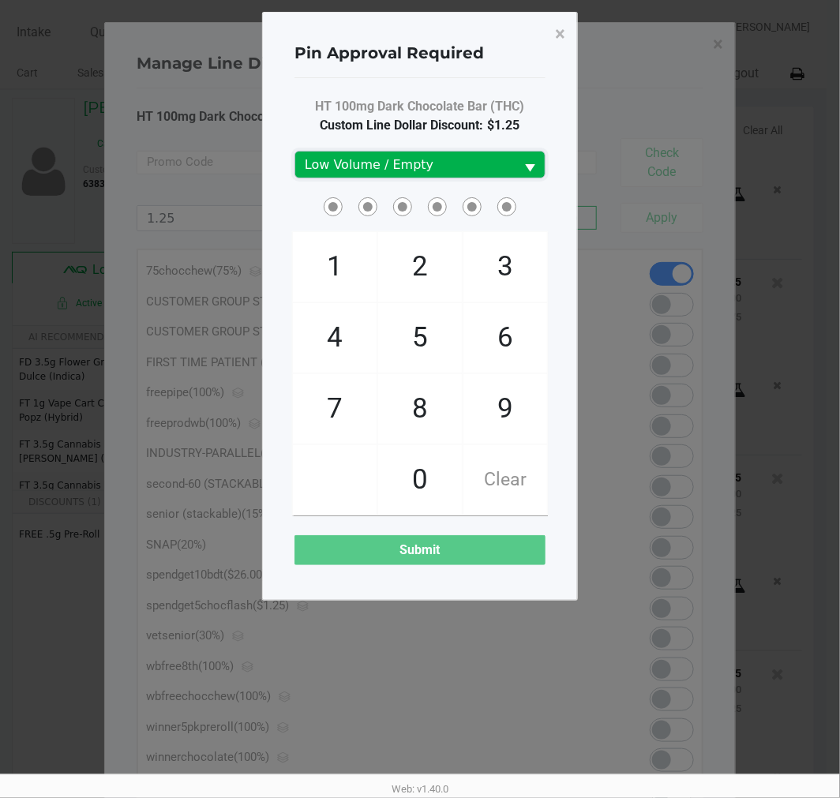
click at [440, 163] on span "Low Volume / Empty" at bounding box center [405, 165] width 201 height 19
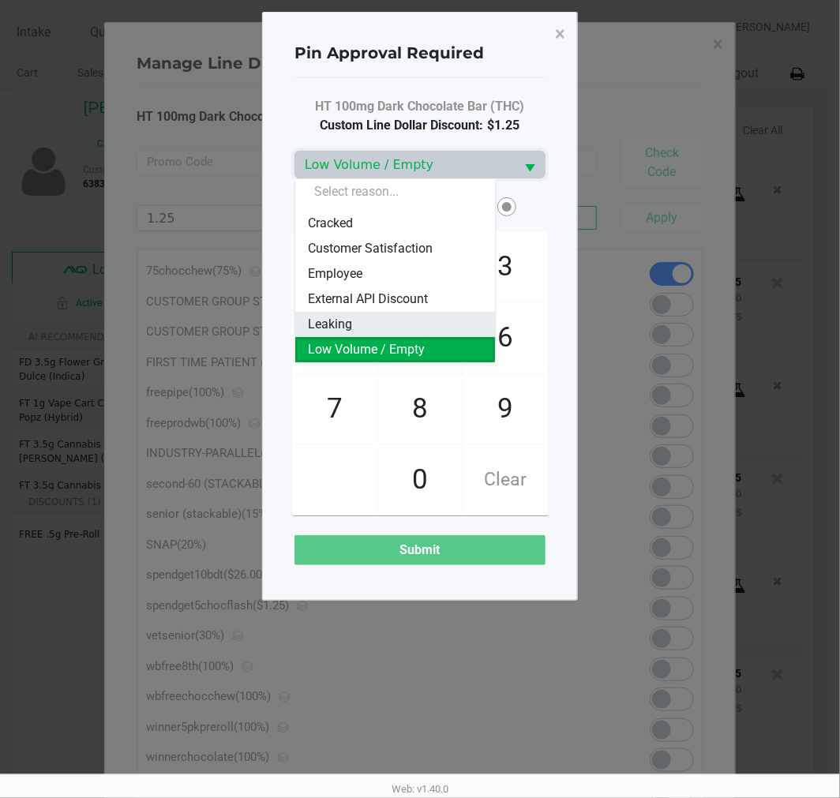
scroll to position [107, 0]
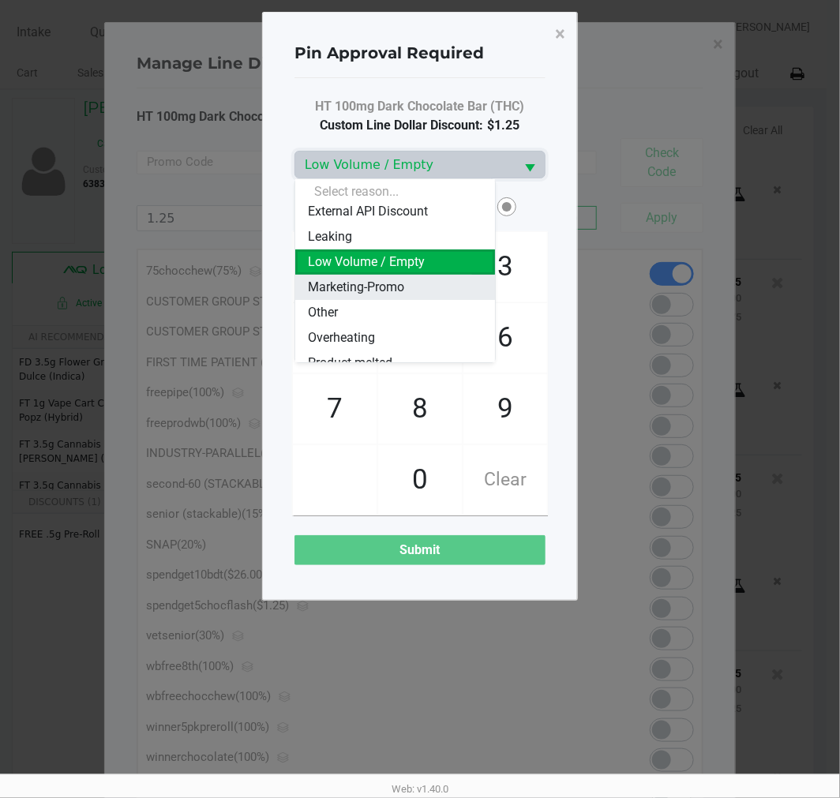
click at [390, 285] on span "Marketing-Promo" at bounding box center [356, 287] width 96 height 19
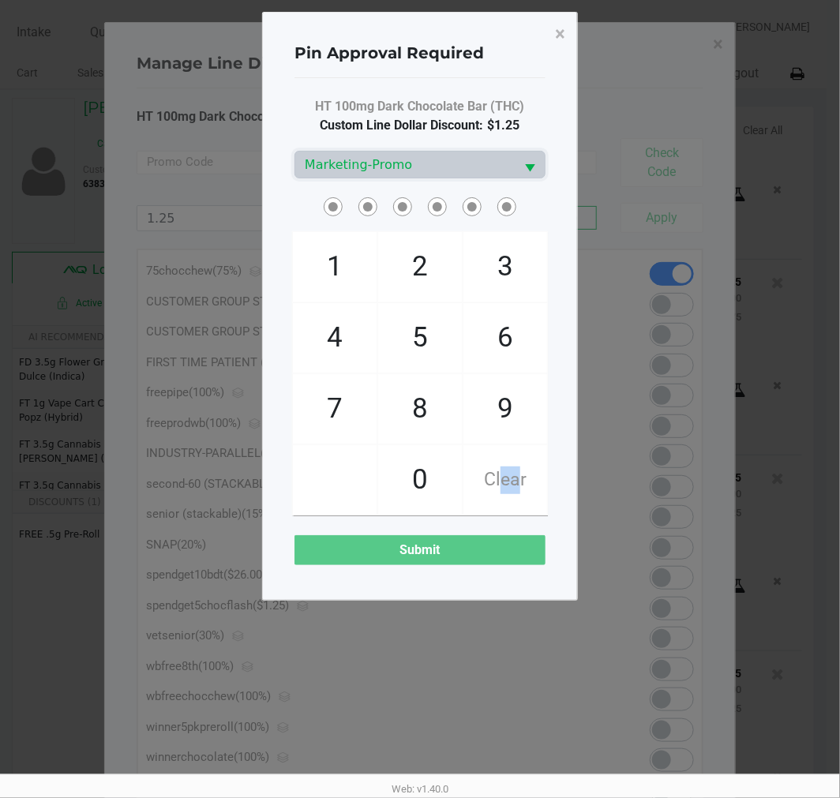
drag, startPoint x: 507, startPoint y: 468, endPoint x: 538, endPoint y: 461, distance: 31.6
click at [527, 468] on span "Clear" at bounding box center [505, 479] width 84 height 69
checkbox input "true"
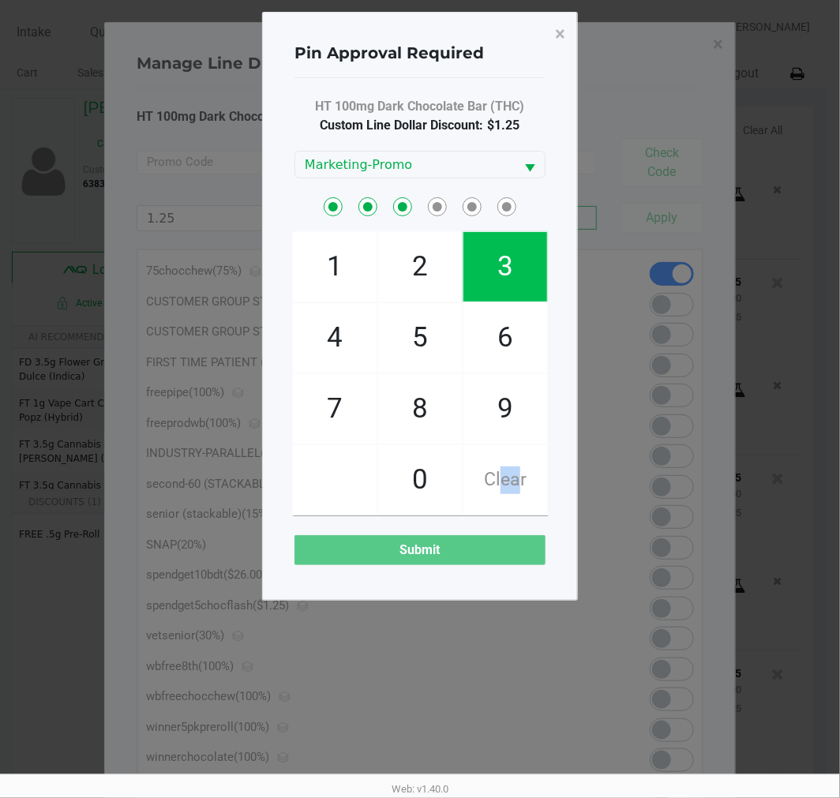
checkbox input "true"
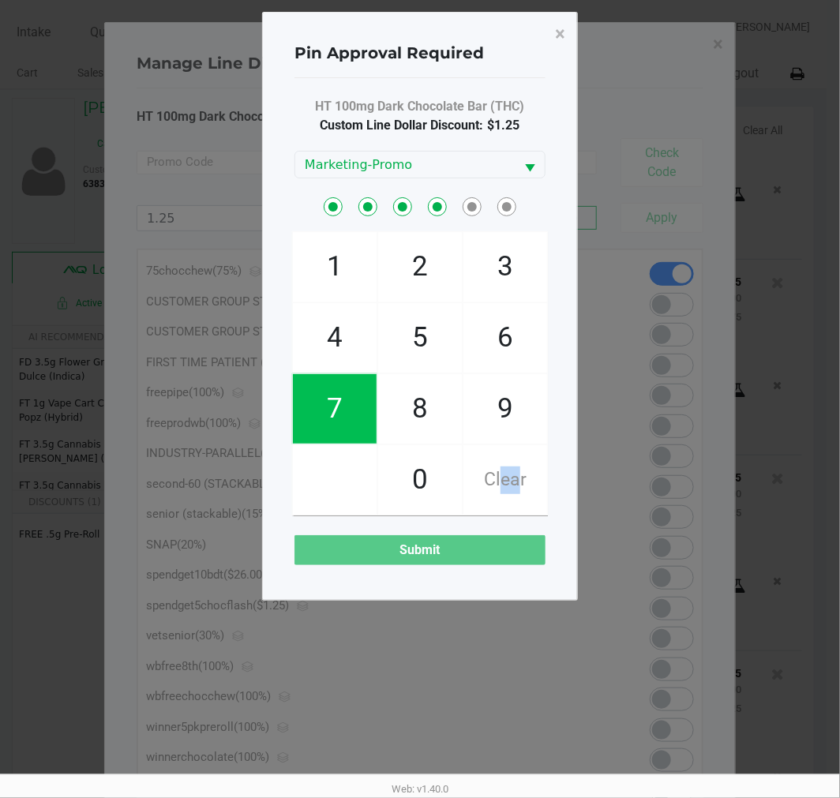
checkbox input "true"
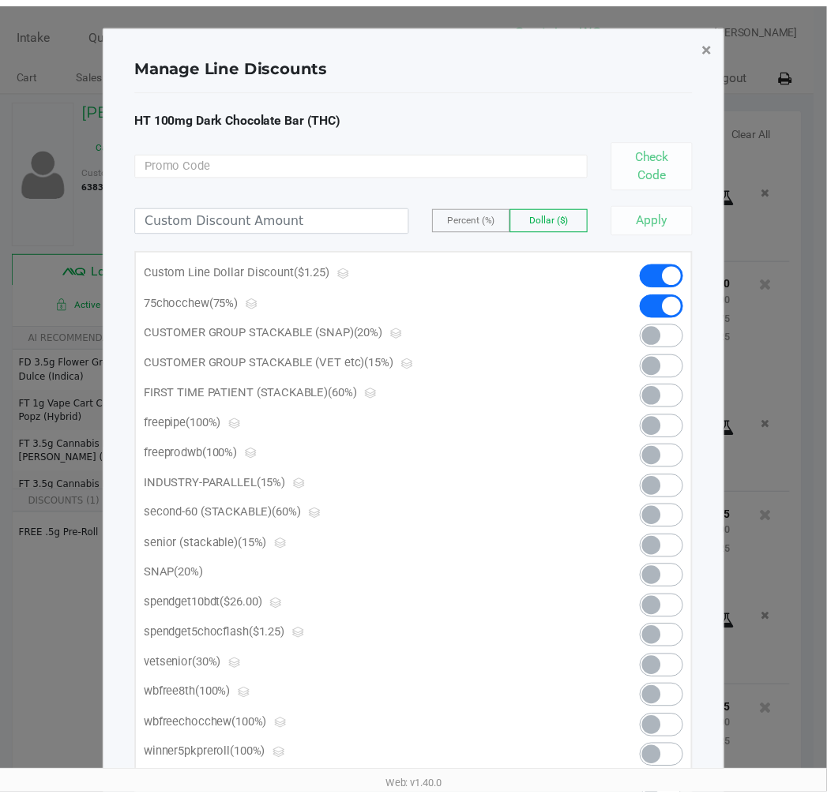
scroll to position [1577, 0]
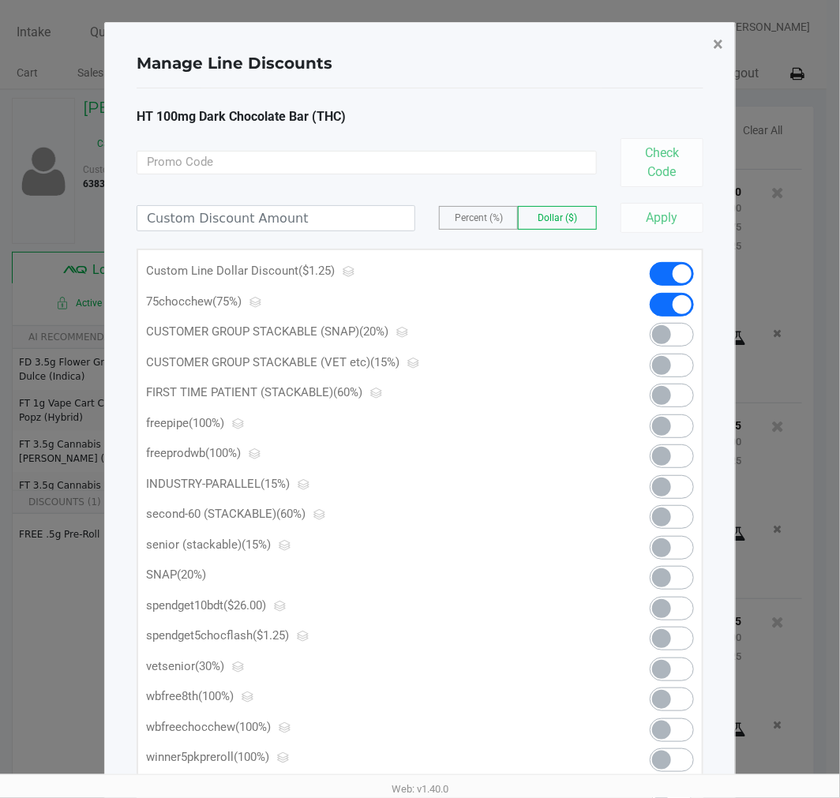
click at [714, 44] on span "×" at bounding box center [718, 44] width 10 height 22
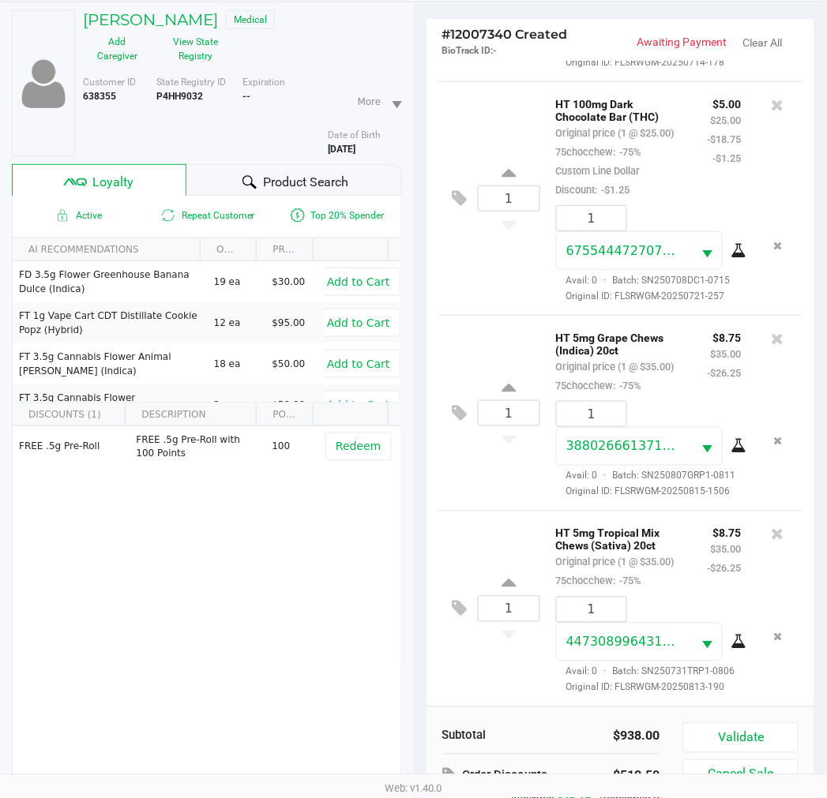
scroll to position [1490, 0]
click at [469, 433] on button at bounding box center [464, 414] width 28 height 38
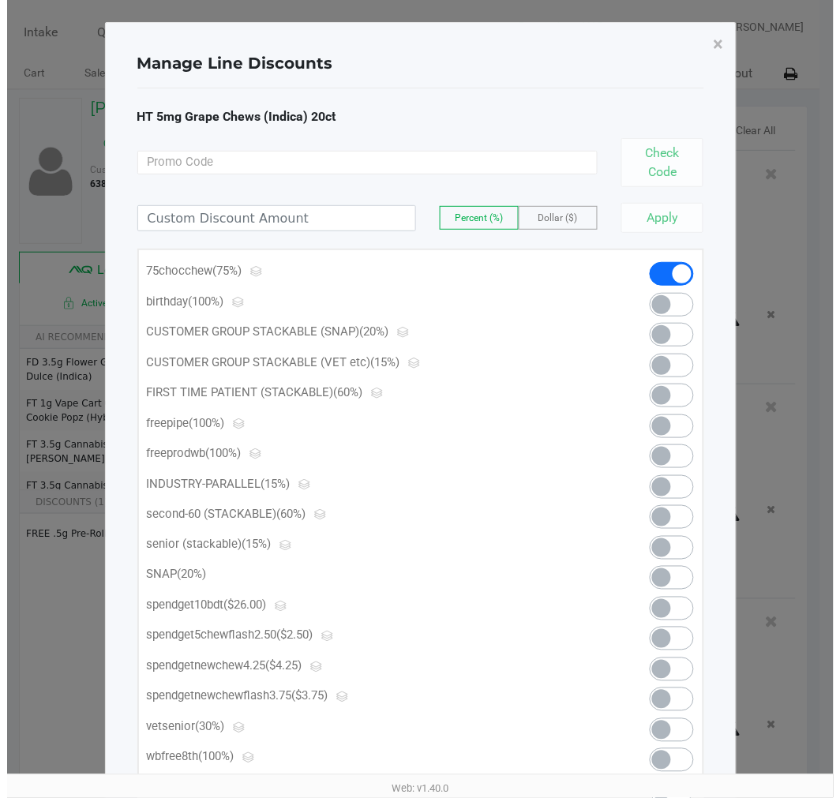
scroll to position [0, 0]
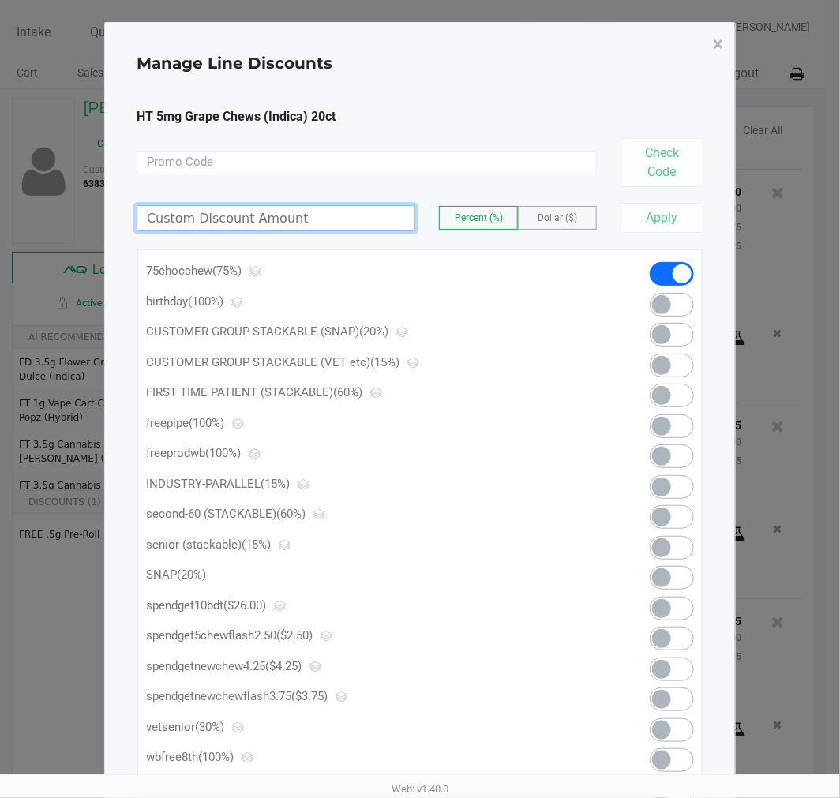
click at [232, 209] on input at bounding box center [275, 218] width 277 height 24
type input "3.75"
click at [669, 697] on span at bounding box center [661, 699] width 19 height 19
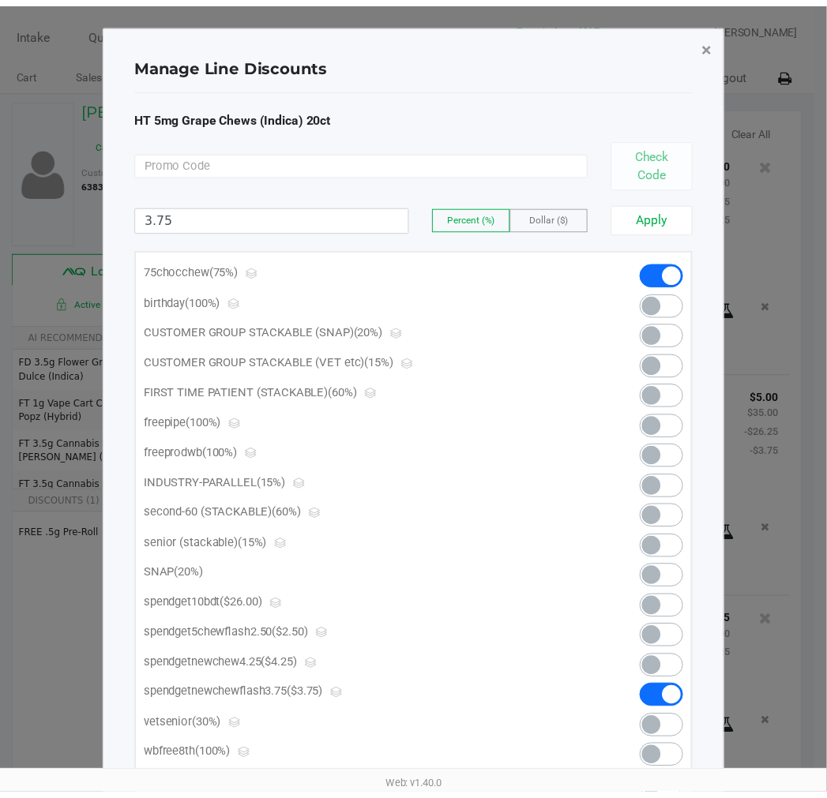
scroll to position [1616, 0]
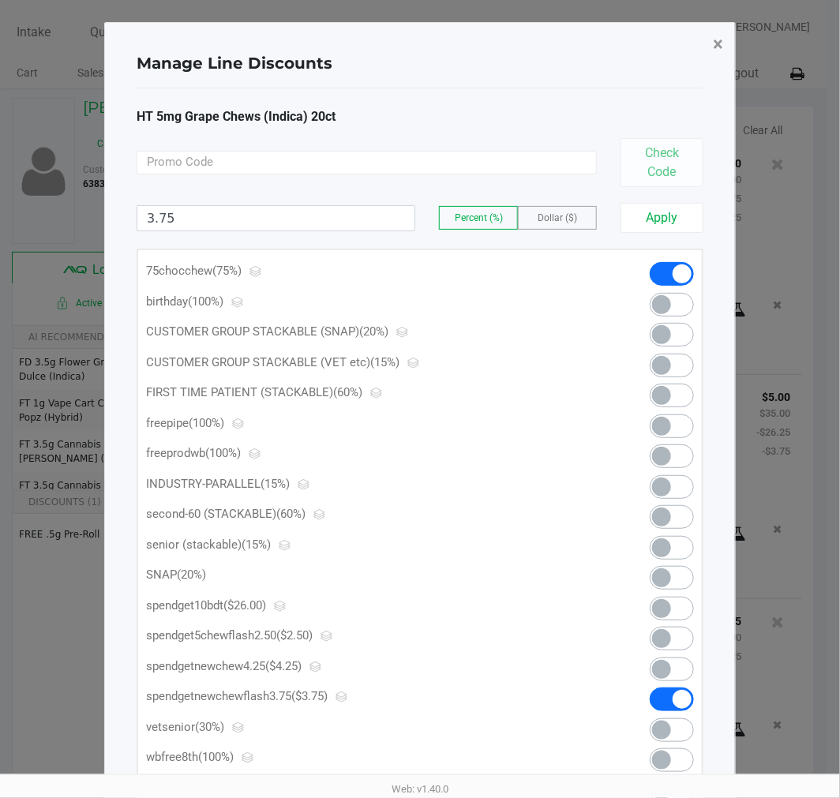
click at [715, 43] on span "×" at bounding box center [718, 44] width 10 height 22
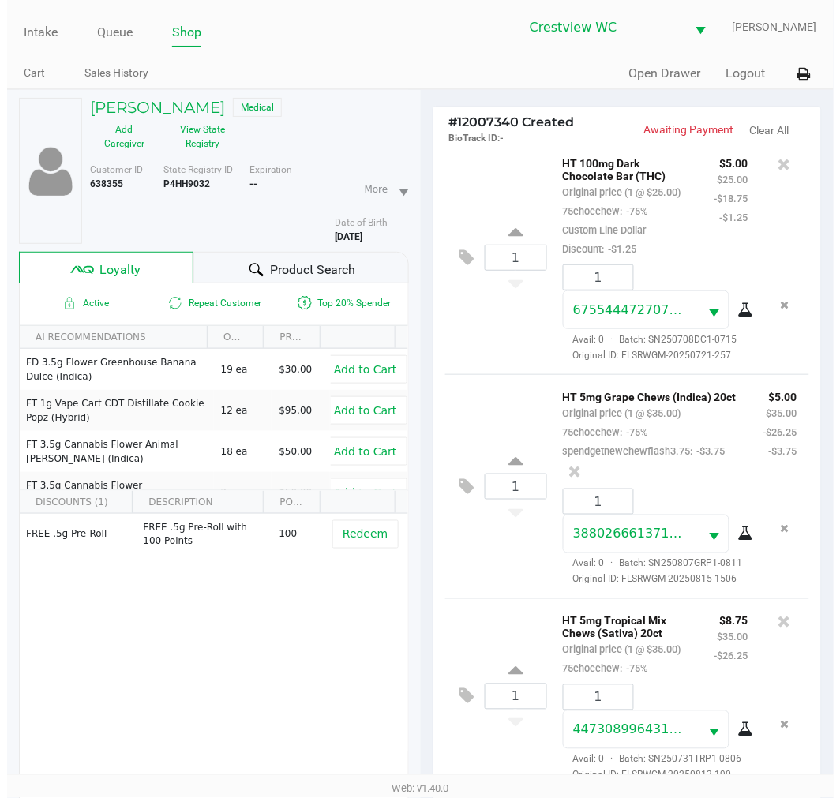
scroll to position [1353, 0]
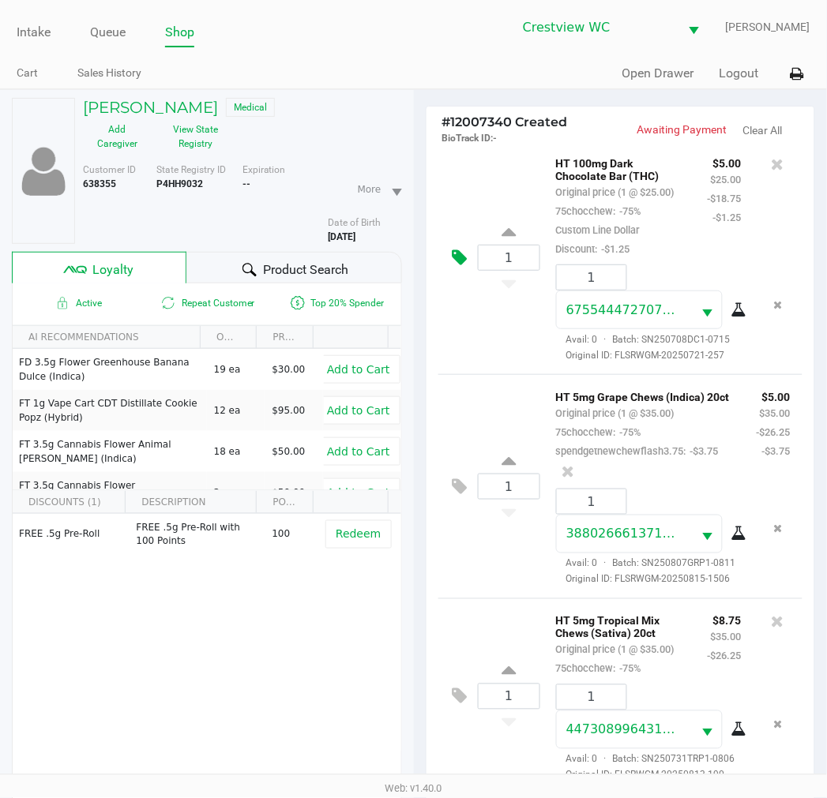
click at [469, 277] on button at bounding box center [464, 258] width 28 height 38
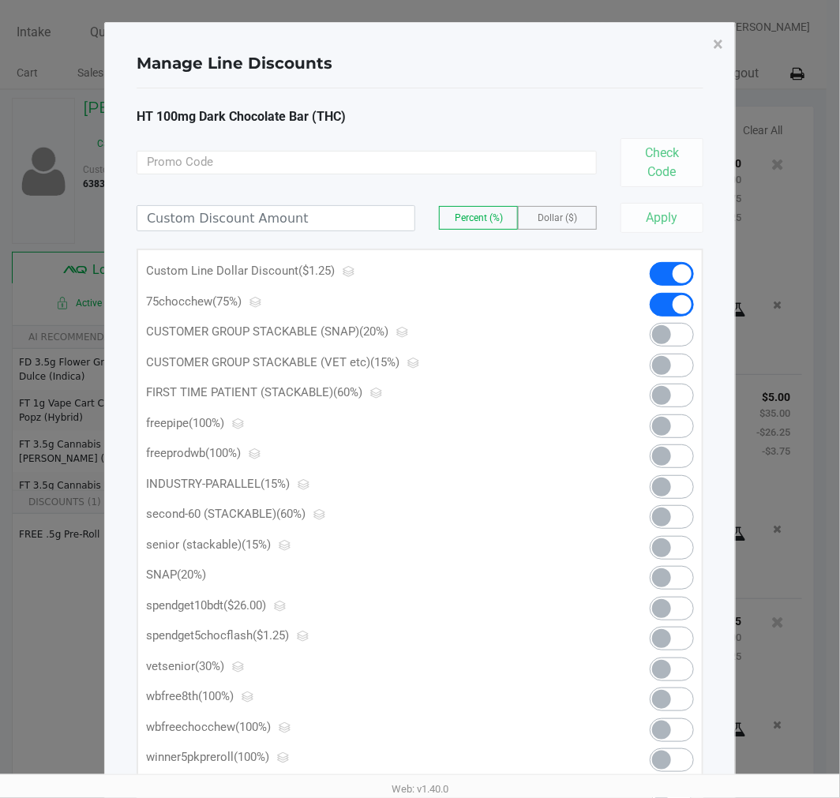
click at [695, 272] on div at bounding box center [658, 277] width 96 height 31
click at [676, 272] on span at bounding box center [682, 273] width 19 height 19
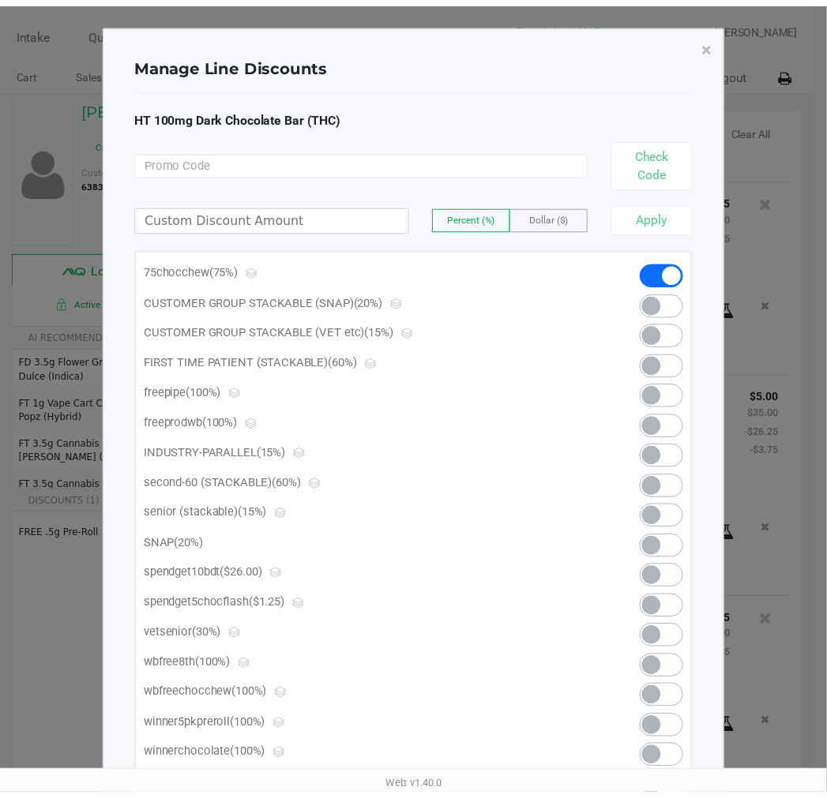
scroll to position [1619, 0]
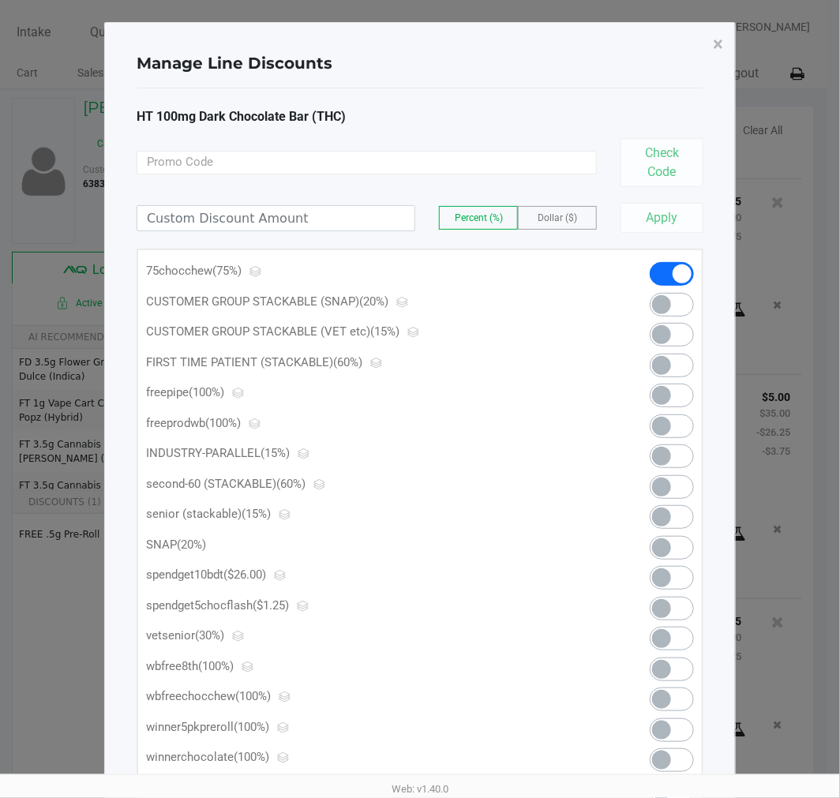
click at [655, 601] on span at bounding box center [661, 608] width 19 height 19
click at [716, 48] on span "×" at bounding box center [718, 44] width 10 height 22
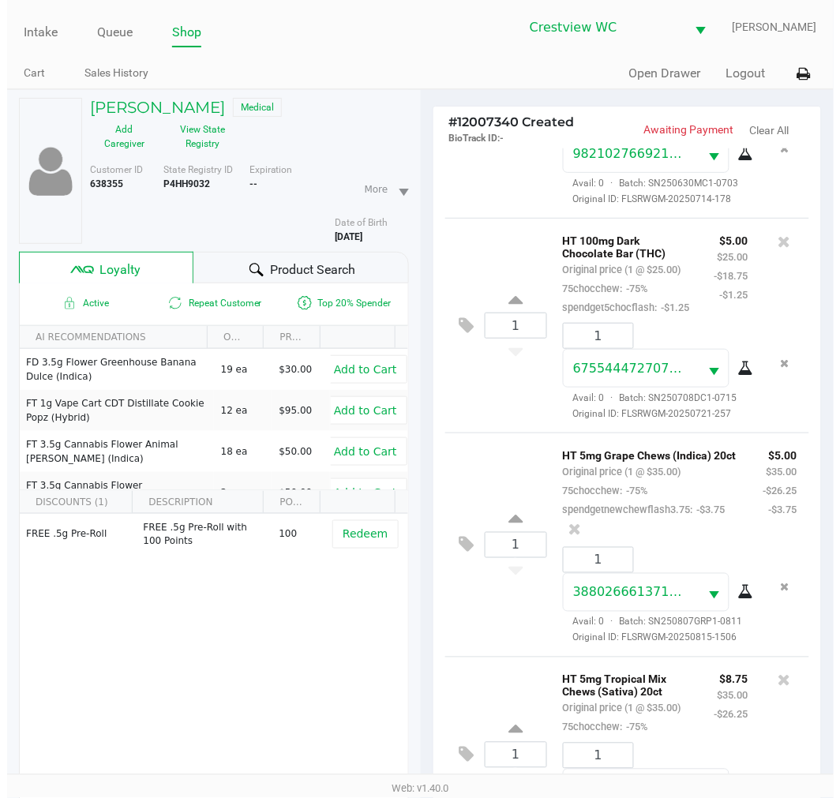
scroll to position [1180, 0]
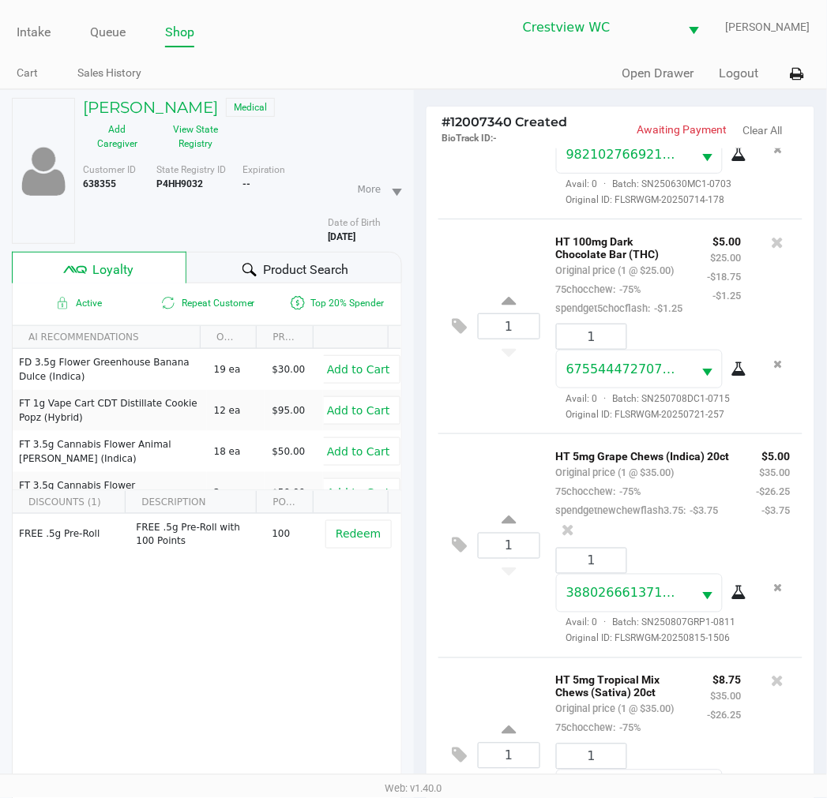
click at [469, 122] on button at bounding box center [464, 103] width 28 height 38
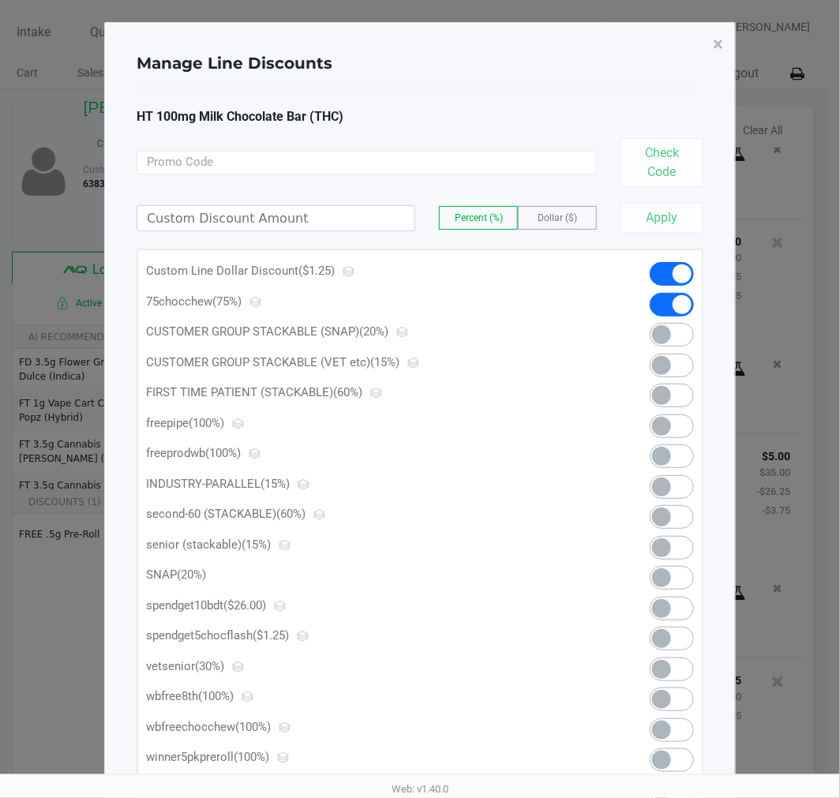
click at [684, 273] on span at bounding box center [682, 273] width 19 height 19
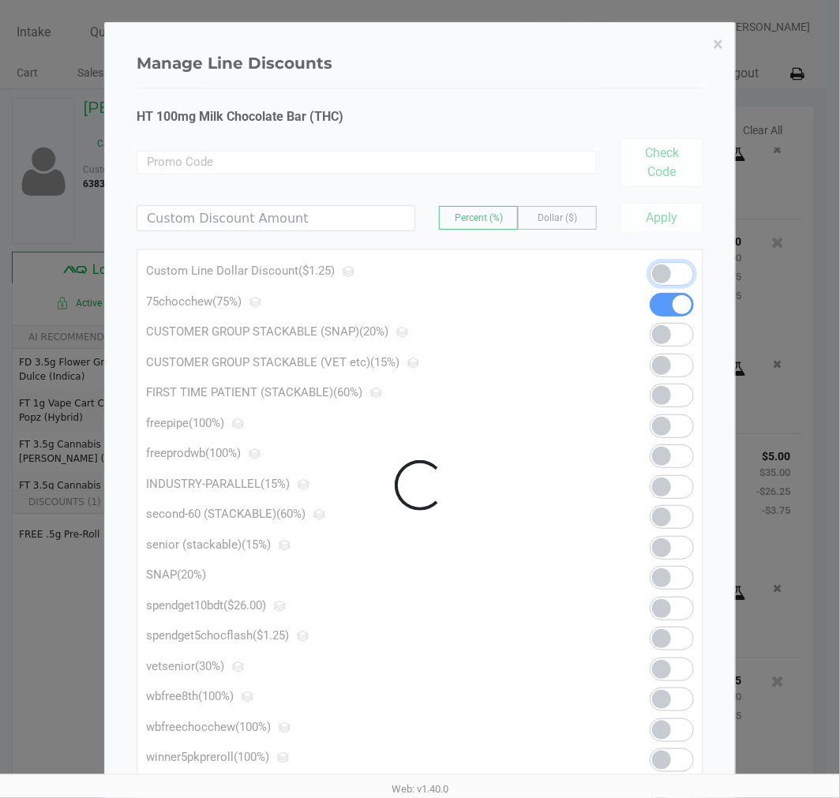
scroll to position [1619, 0]
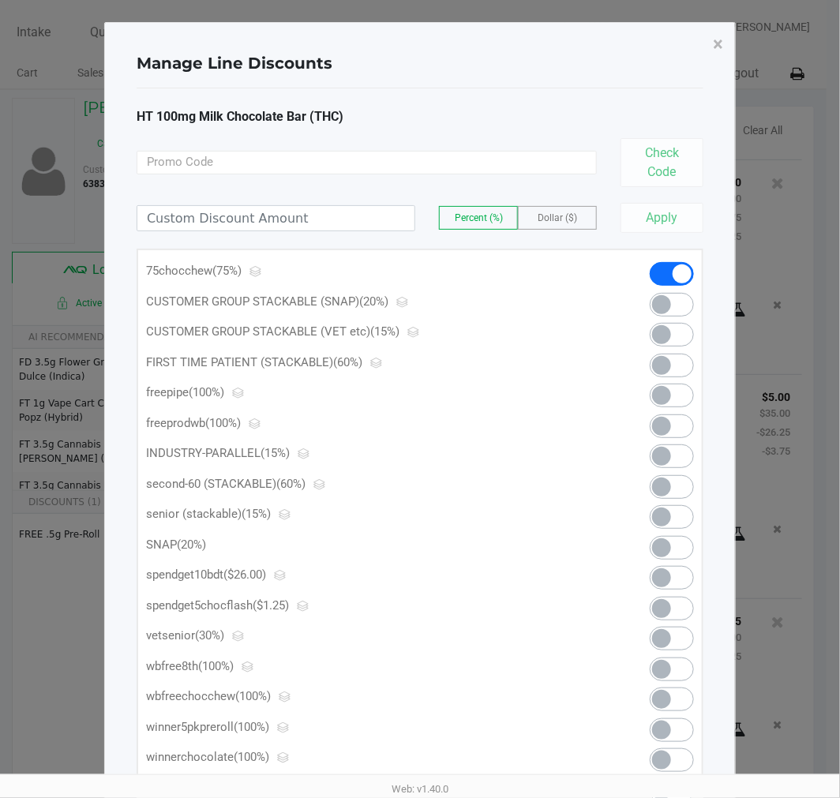
click at [677, 638] on span at bounding box center [672, 639] width 44 height 24
click at [689, 637] on span at bounding box center [682, 638] width 19 height 19
click at [664, 604] on span at bounding box center [661, 608] width 19 height 19
click at [714, 44] on span "×" at bounding box center [718, 44] width 10 height 22
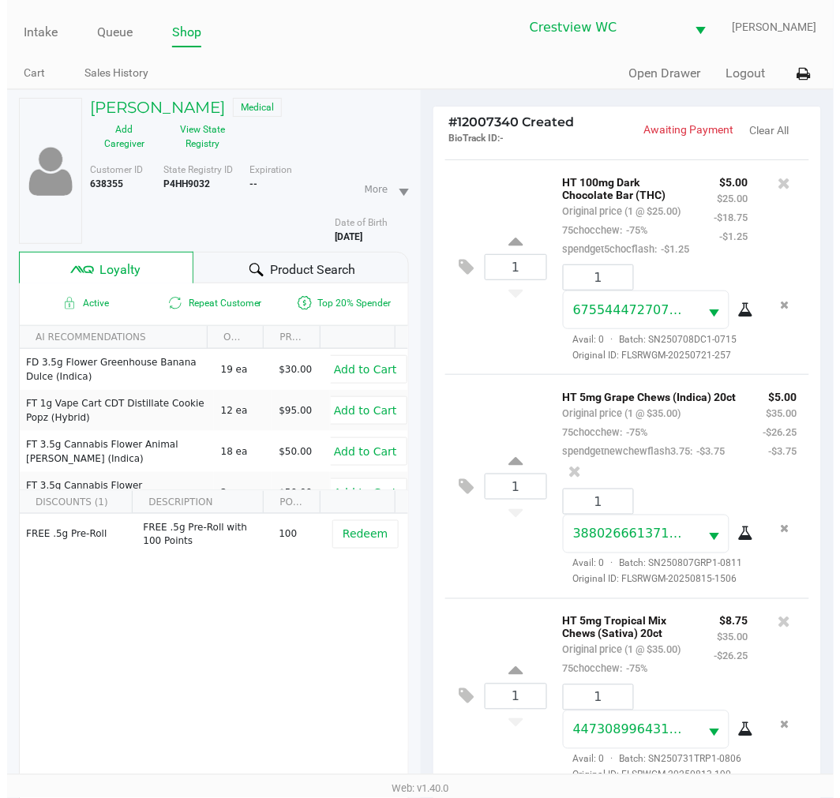
scroll to position [1656, 0]
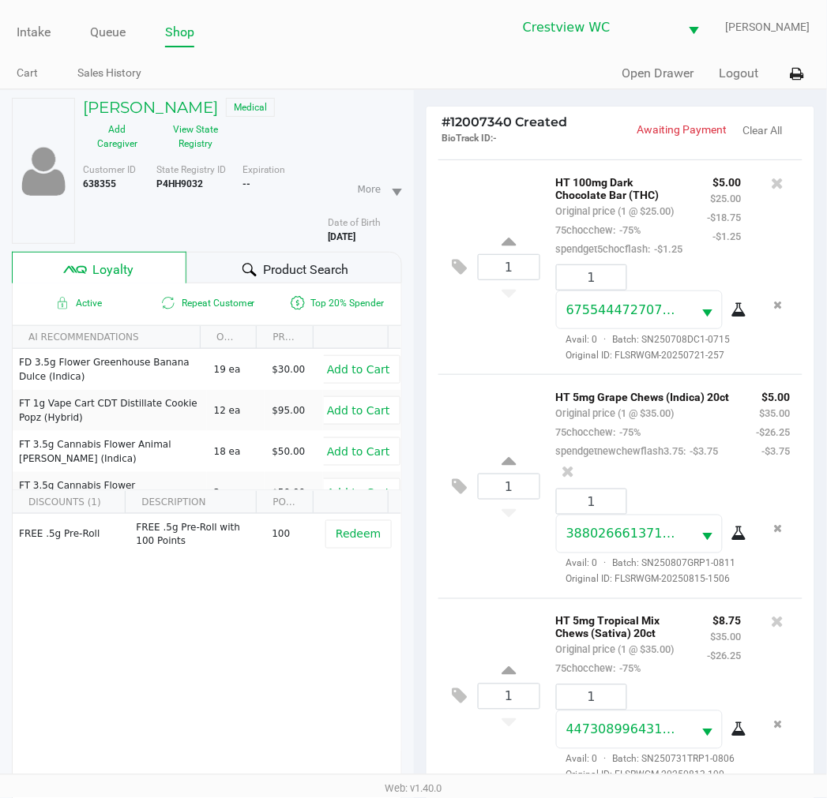
click at [445, 667] on div "1 HT 5mg Tropical Mix Chews (Sativa) 20ct Original price (1 @ $35.00) 75chocche…" at bounding box center [620, 696] width 365 height 196
click at [454, 688] on icon at bounding box center [459, 697] width 15 height 18
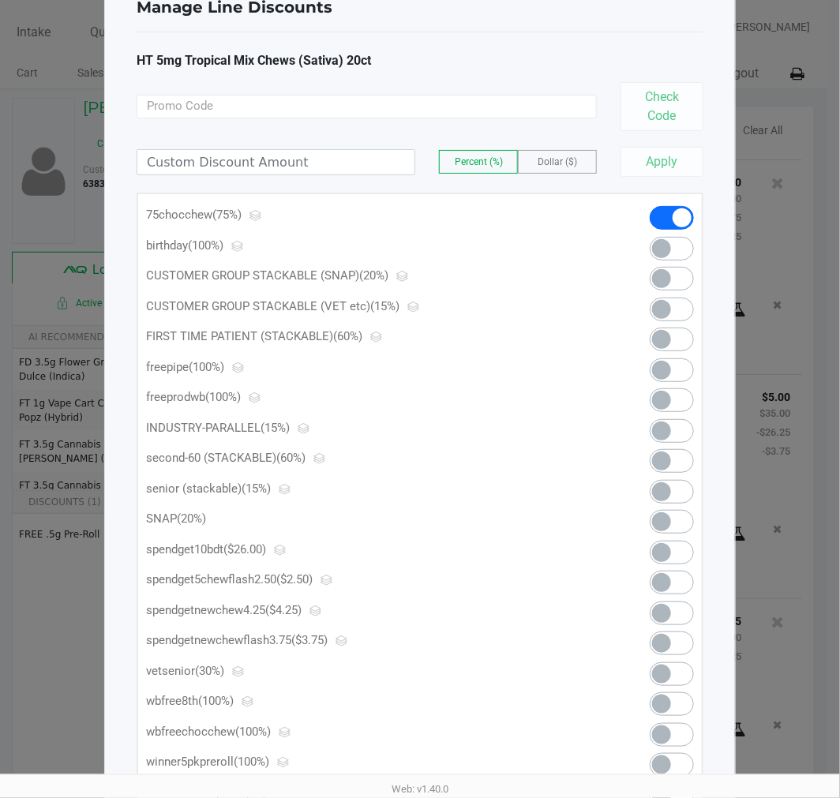
scroll to position [88, 0]
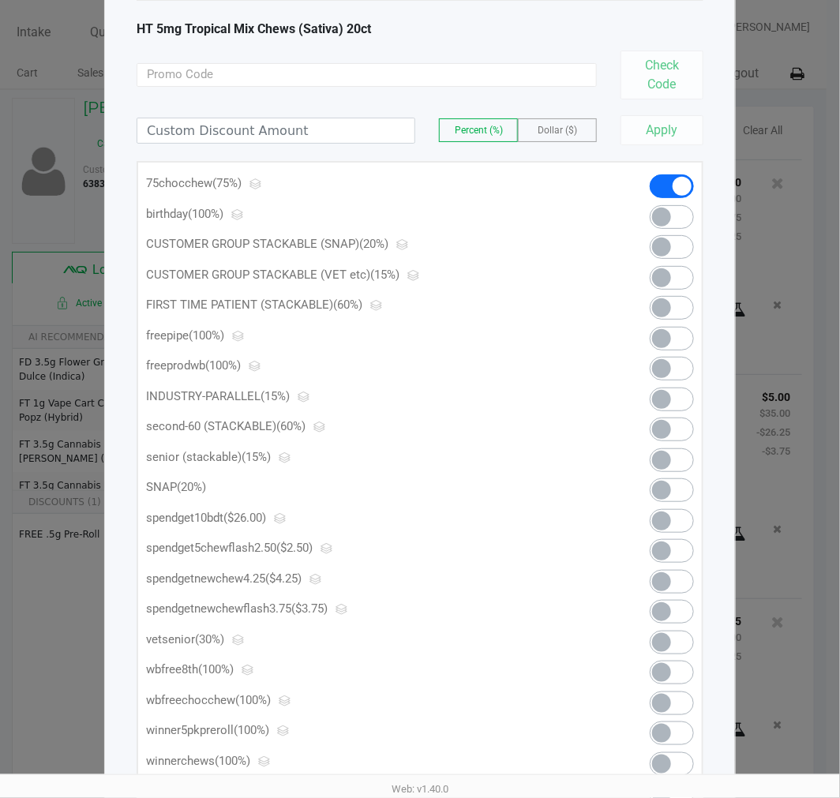
click at [653, 605] on kendo-switch at bounding box center [672, 612] width 44 height 24
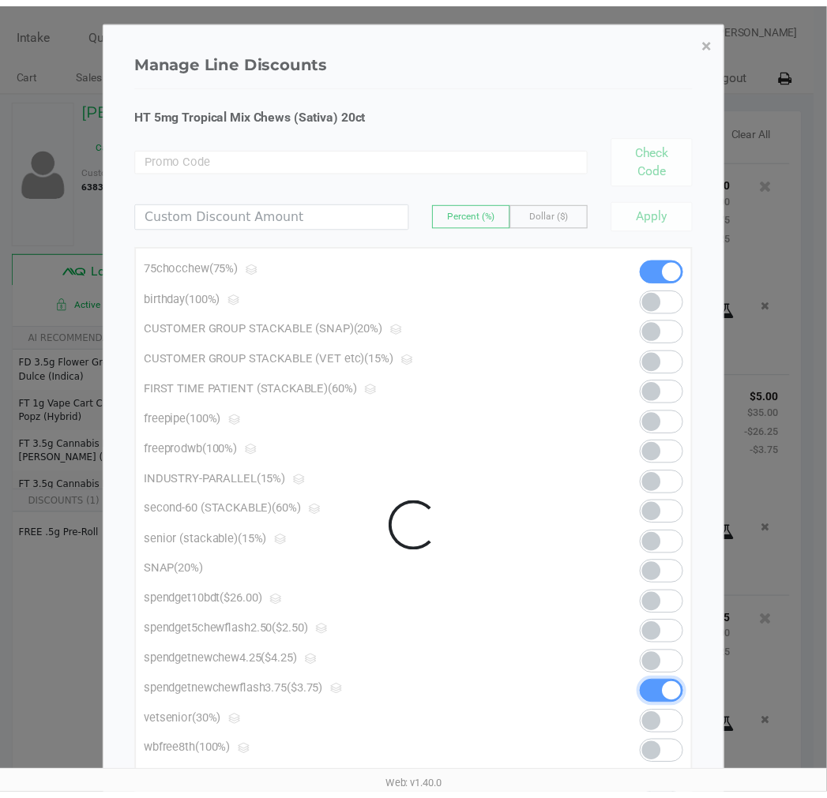
scroll to position [0, 0]
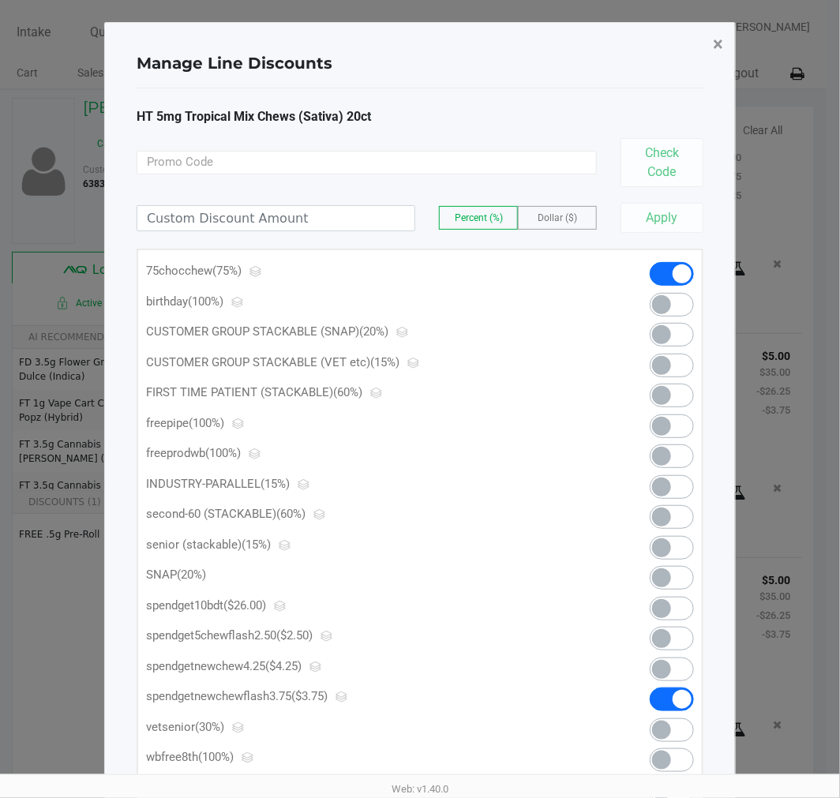
click at [723, 39] on button "×" at bounding box center [718, 44] width 36 height 44
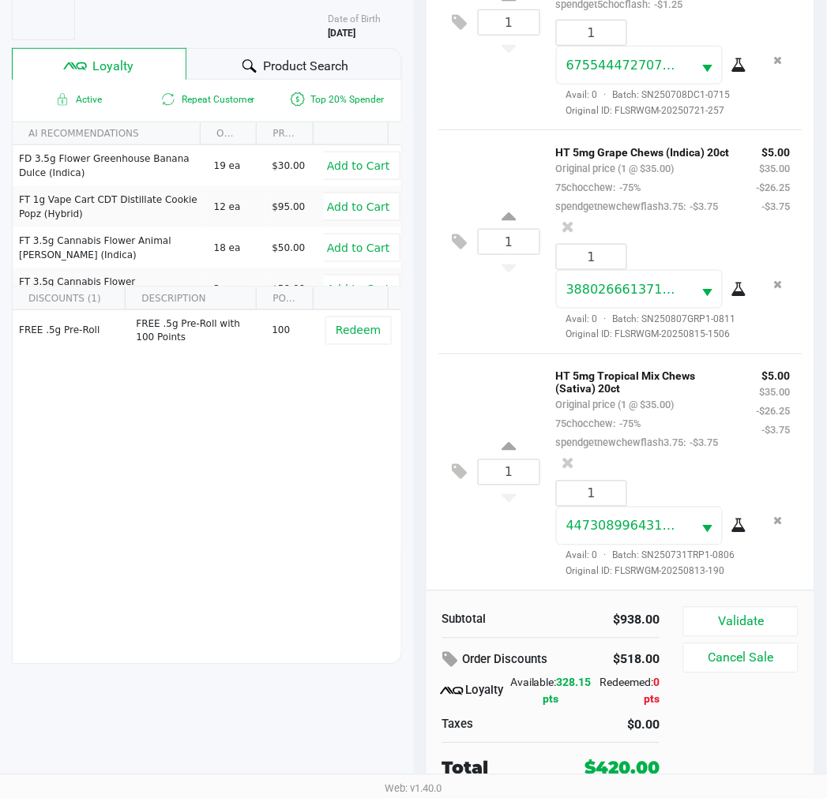
scroll to position [1698, 0]
click at [340, 459] on div "FREE .5g Pre-Roll FREE .5g Pre-Roll with 100 Points 100 Redeem" at bounding box center [207, 429] width 388 height 238
click at [312, 510] on div "FREE .5g Pre-Roll FREE .5g Pre-Roll with 100 Points 100 Redeem" at bounding box center [207, 429] width 388 height 238
click at [235, 521] on div "FREE .5g Pre-Roll FREE .5g Pre-Roll with 100 Points 100 Redeem" at bounding box center [207, 429] width 388 height 238
click at [203, 542] on div "FREE .5g Pre-Roll FREE .5g Pre-Roll with 100 Points 100 Redeem" at bounding box center [207, 429] width 388 height 238
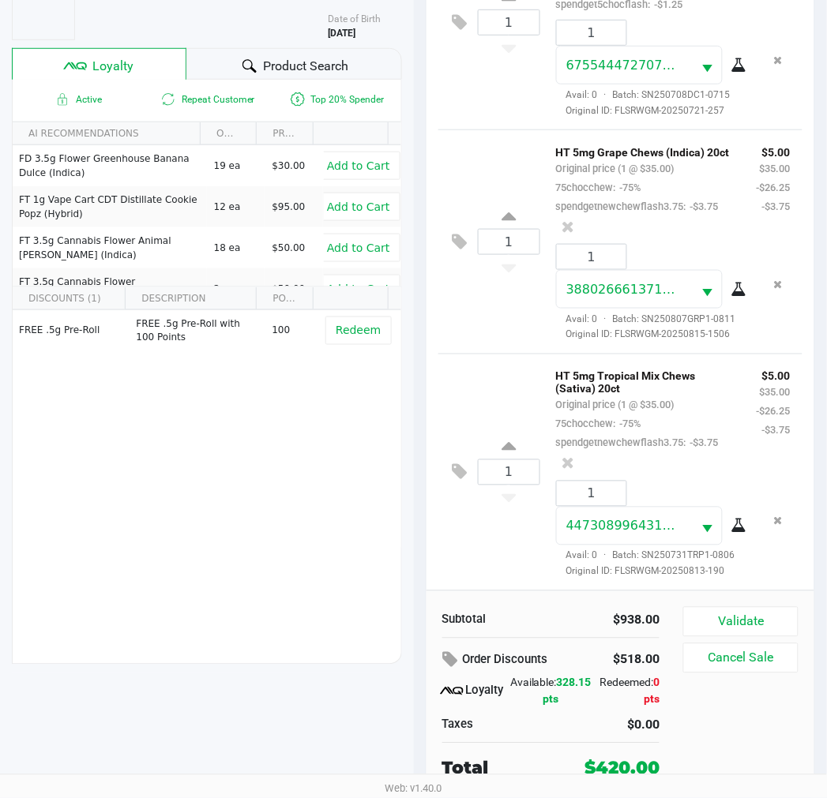
click at [208, 542] on div "FREE .5g Pre-Roll FREE .5g Pre-Roll with 100 Points 100 Redeem" at bounding box center [207, 429] width 388 height 238
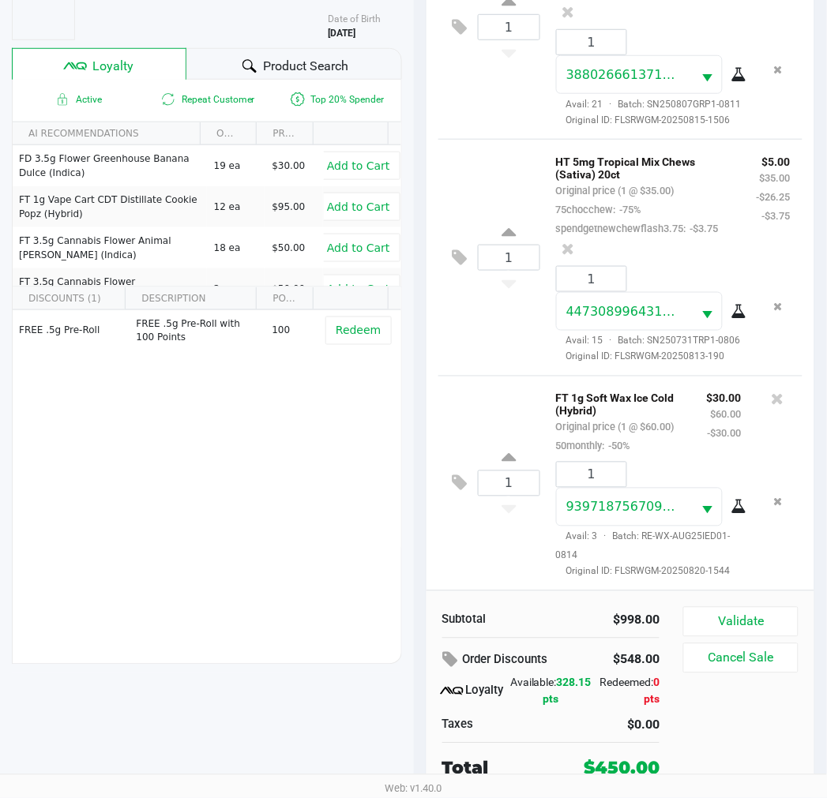
scroll to position [1927, 0]
drag, startPoint x: 730, startPoint y: 617, endPoint x: 731, endPoint y: 628, distance: 11.1
click at [729, 617] on button "Validate" at bounding box center [740, 622] width 114 height 30
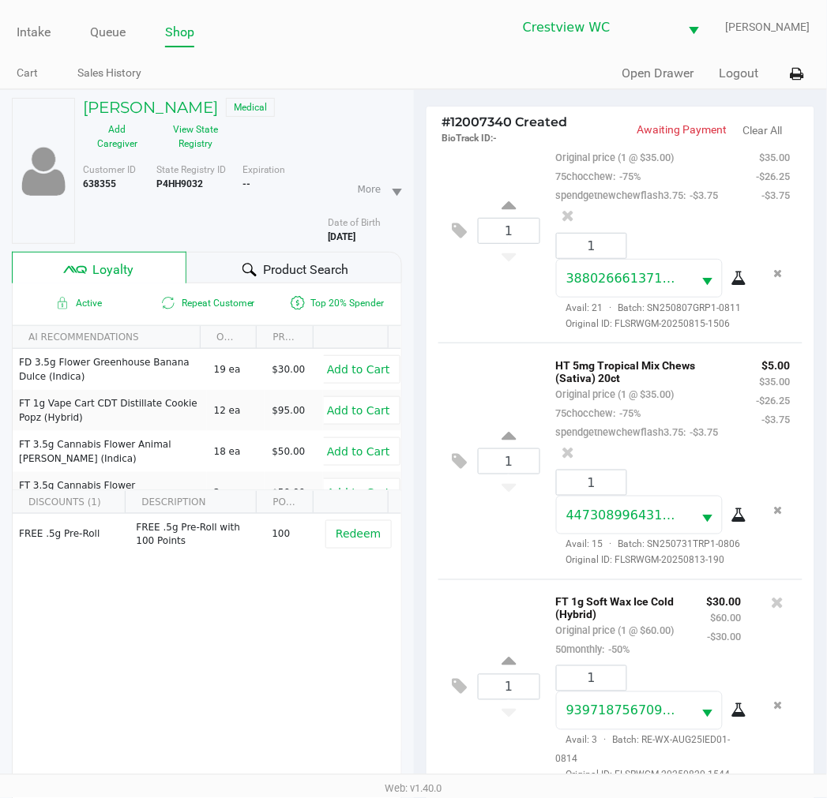
scroll to position [1936, 0]
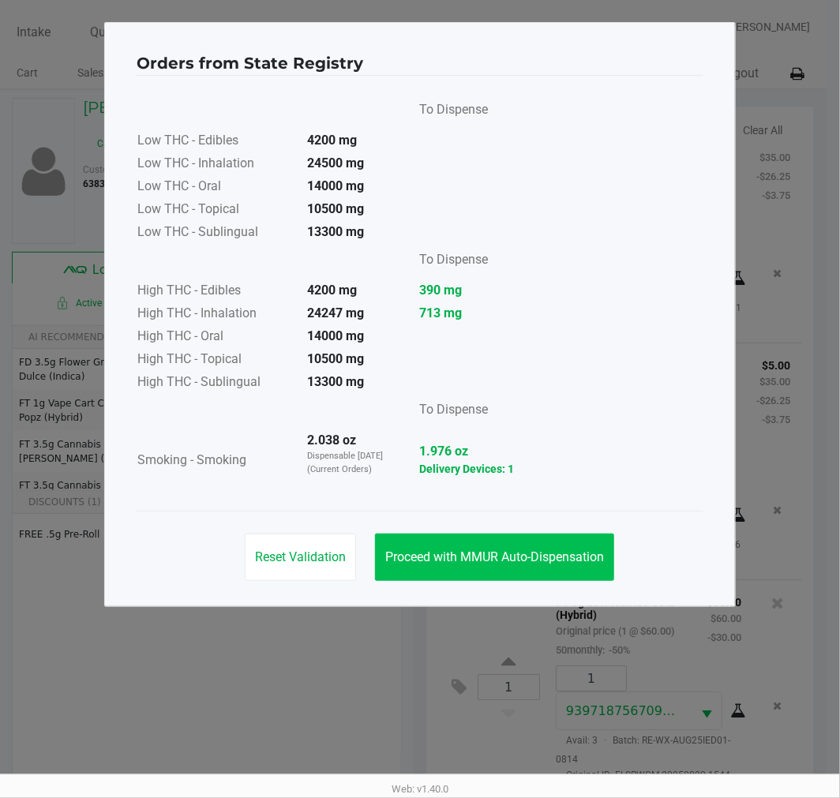
drag, startPoint x: 531, startPoint y: 583, endPoint x: 570, endPoint y: 574, distance: 39.6
click at [532, 581] on div "Reset Validation Proceed with MMUR Auto-Dispensation" at bounding box center [420, 551] width 567 height 80
click at [577, 566] on button "Proceed with MMUR Auto-Dispensation" at bounding box center [494, 557] width 239 height 47
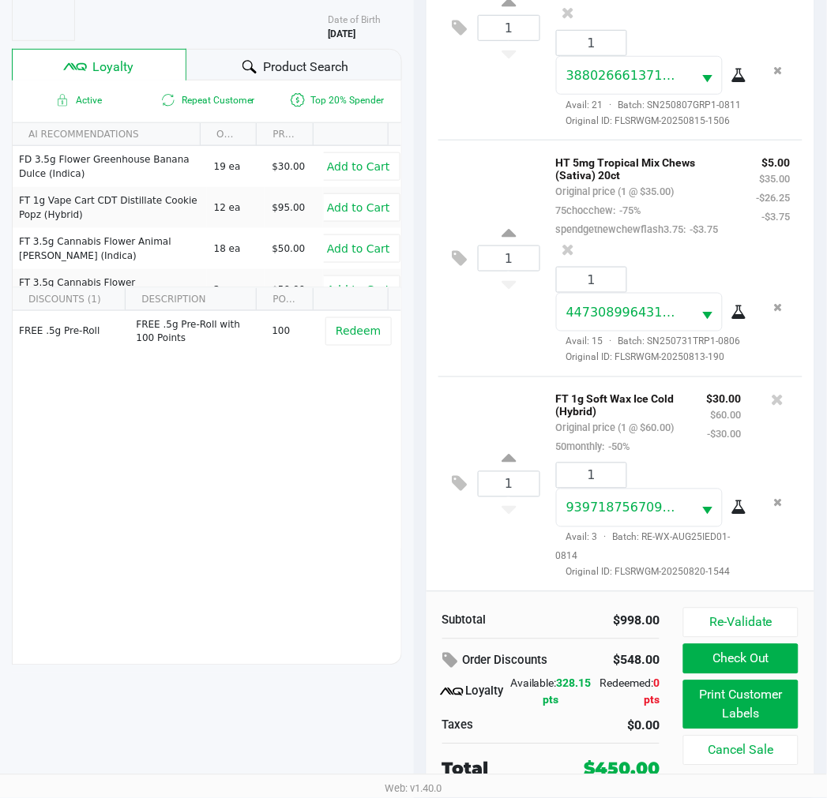
scroll to position [204, 0]
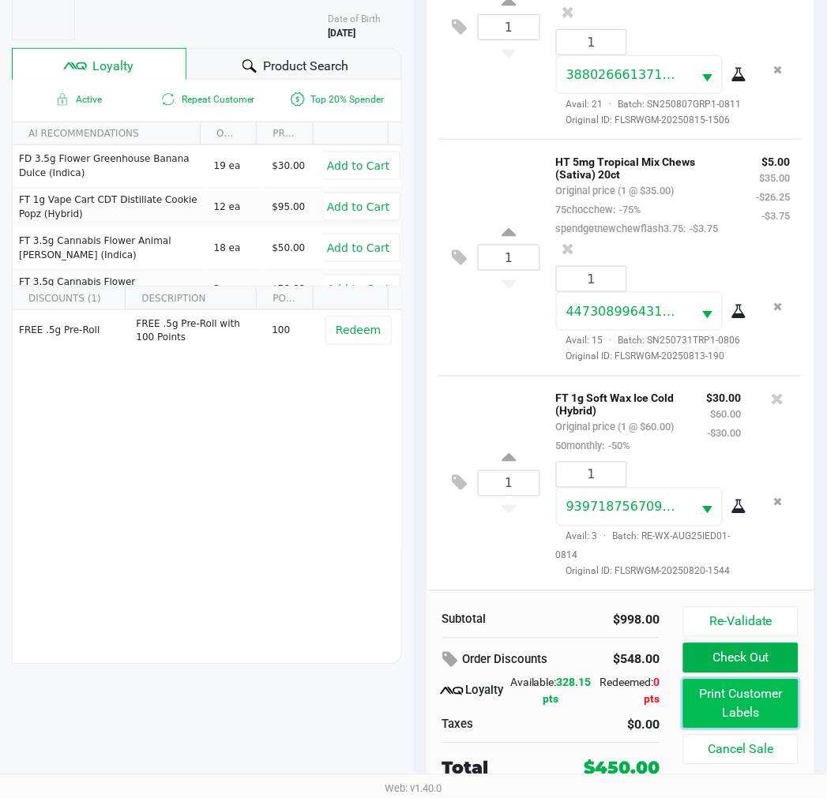
click at [753, 697] on button "Print Customer Labels" at bounding box center [740, 704] width 114 height 49
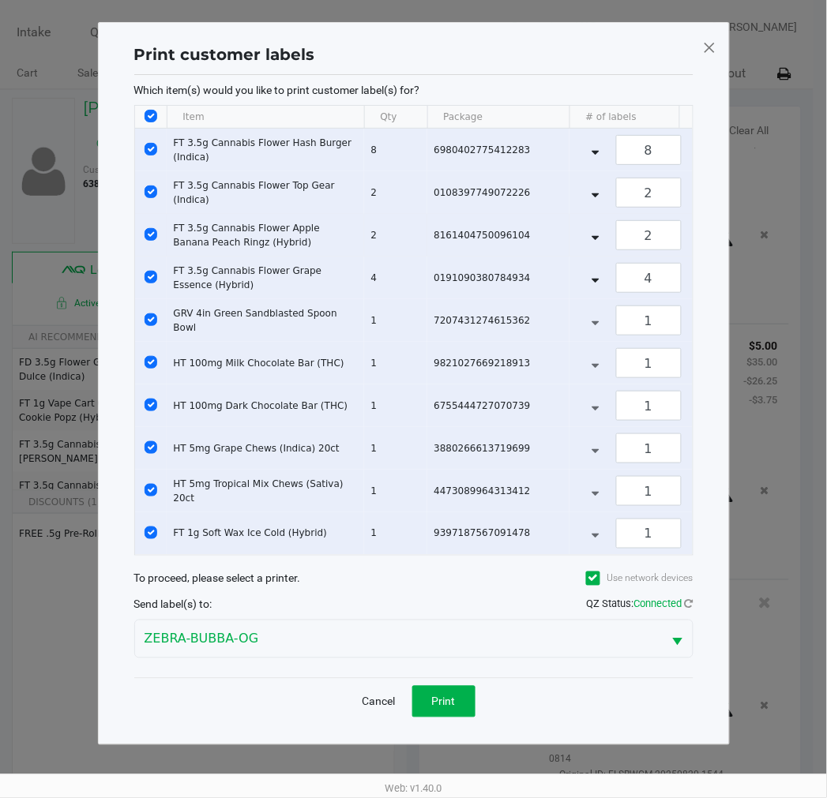
scroll to position [0, 0]
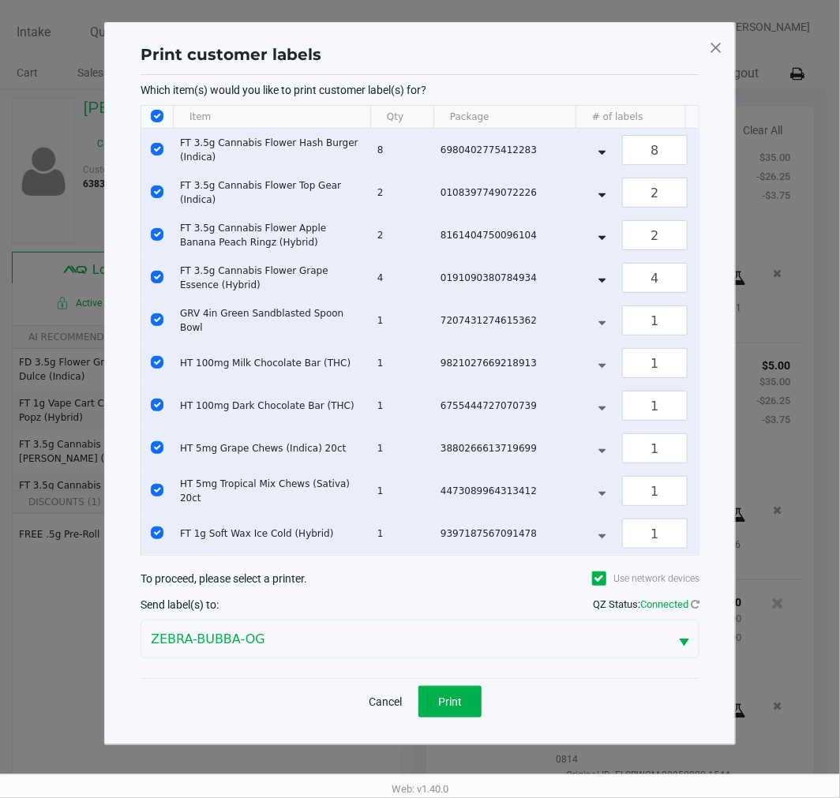
click at [158, 118] on input "Select All Rows" at bounding box center [157, 116] width 13 height 13
checkbox input "false"
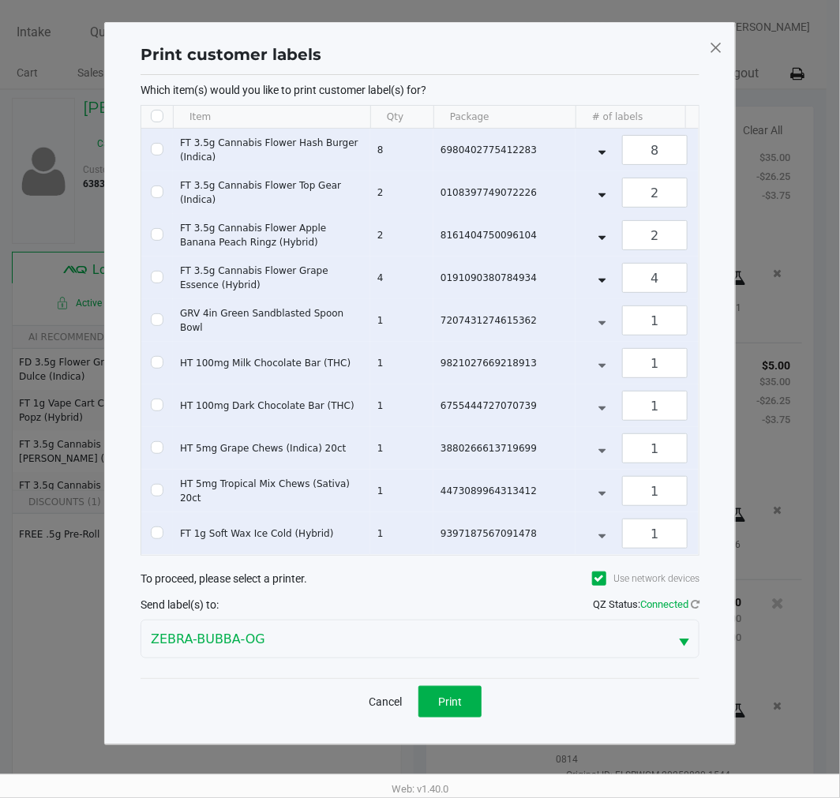
checkbox input "false"
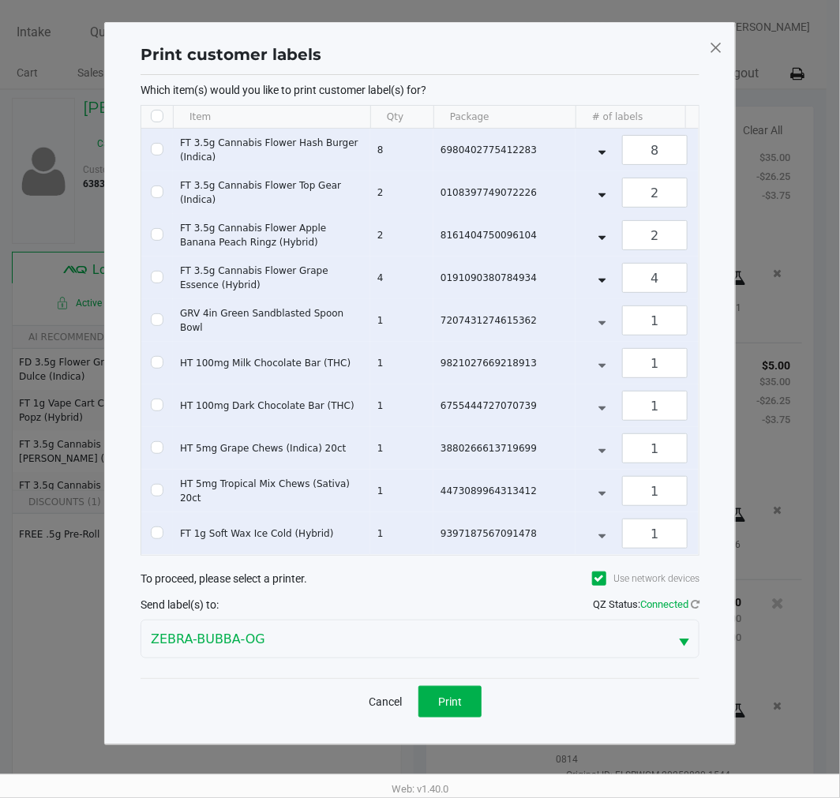
checkbox input "false"
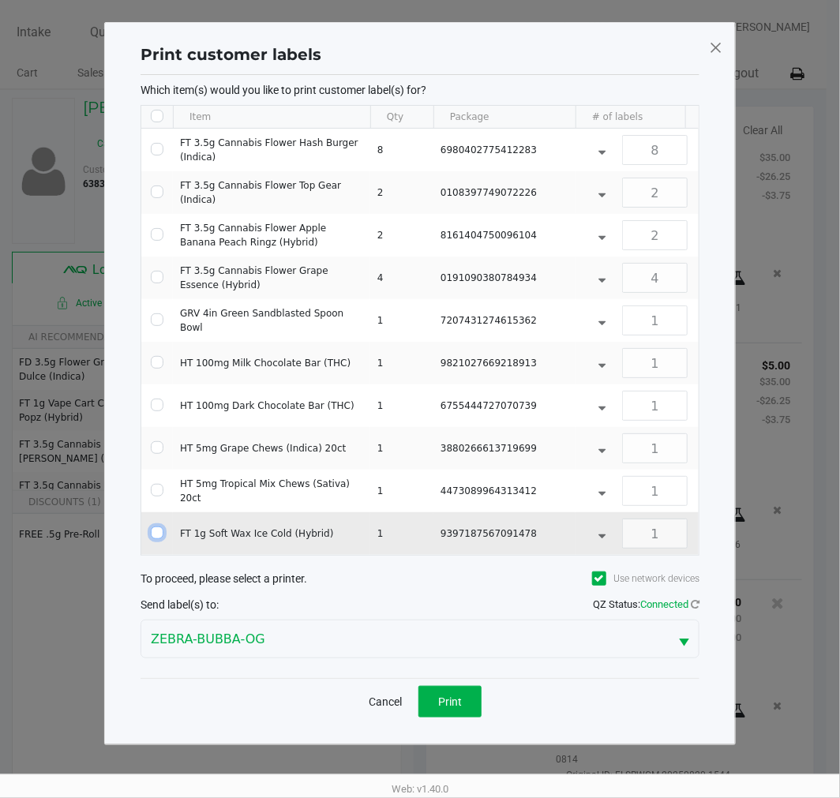
click at [158, 534] on input "Select Row" at bounding box center [157, 533] width 13 height 13
checkbox input "true"
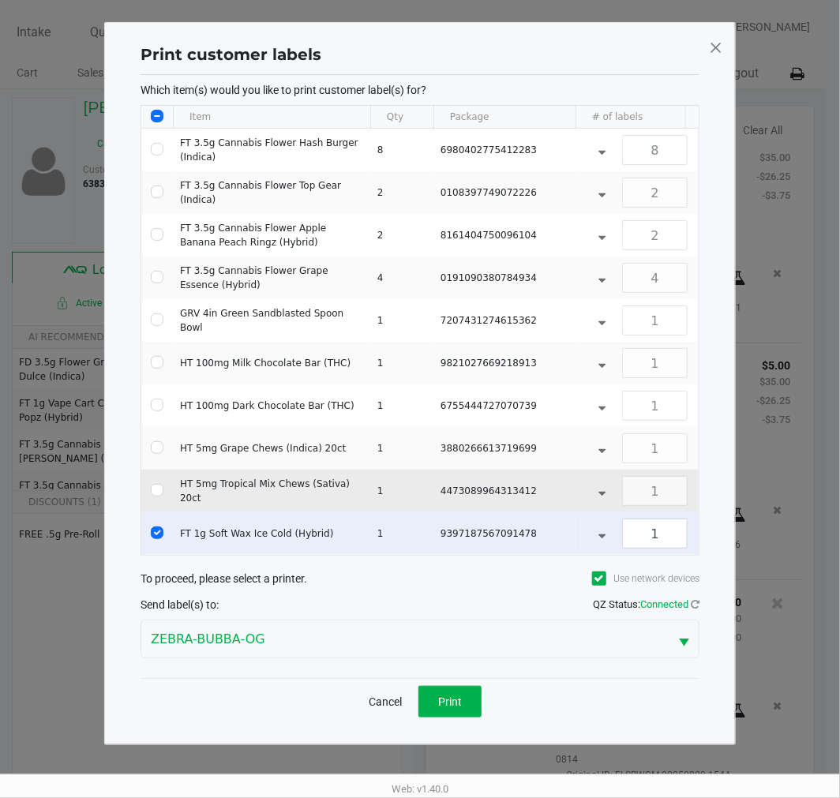
click at [158, 508] on td "Data table" at bounding box center [157, 491] width 32 height 43
click at [159, 502] on td "Data table" at bounding box center [157, 491] width 32 height 43
click at [159, 499] on td "Data table" at bounding box center [157, 491] width 32 height 43
click at [163, 487] on td "Data table" at bounding box center [157, 491] width 32 height 43
drag, startPoint x: 162, startPoint y: 489, endPoint x: 161, endPoint y: 474, distance: 15.8
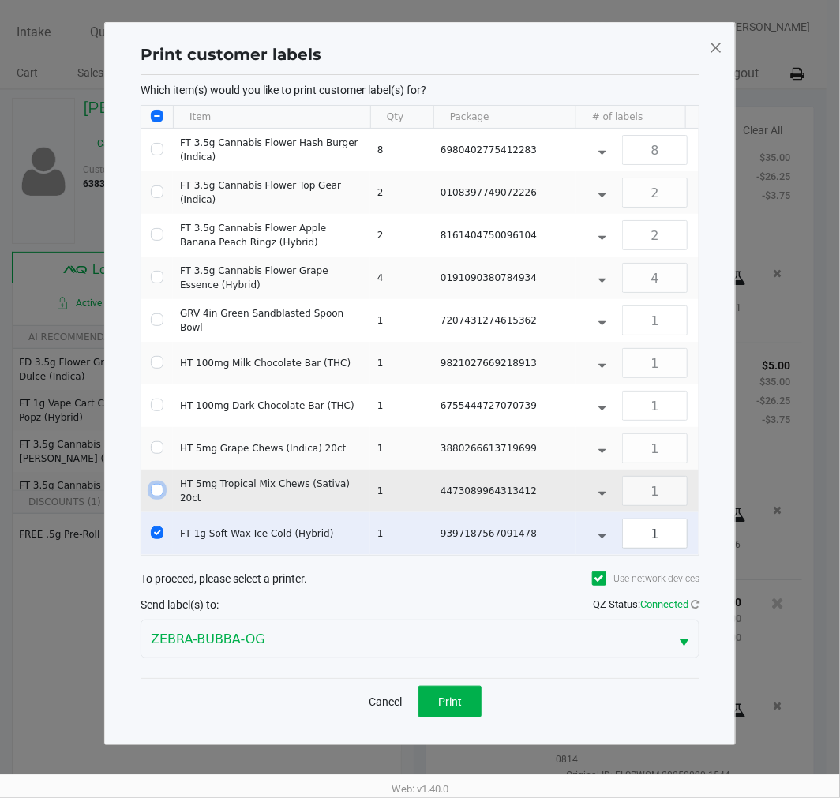
click at [161, 490] on input "Select Row" at bounding box center [157, 490] width 13 height 13
checkbox input "true"
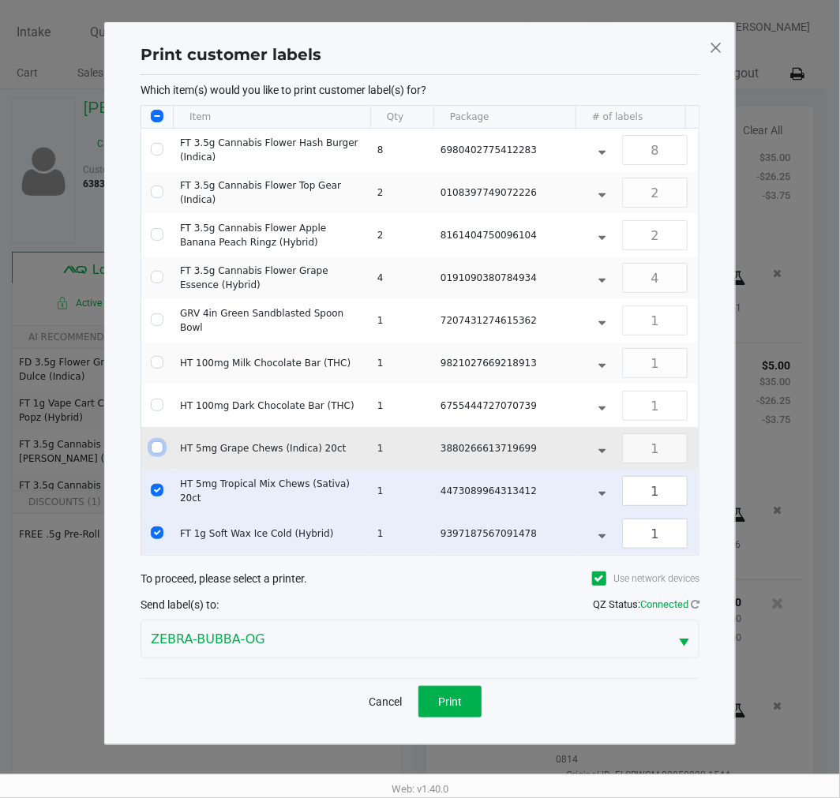
click at [156, 442] on input "Select Row" at bounding box center [157, 447] width 13 height 13
checkbox input "true"
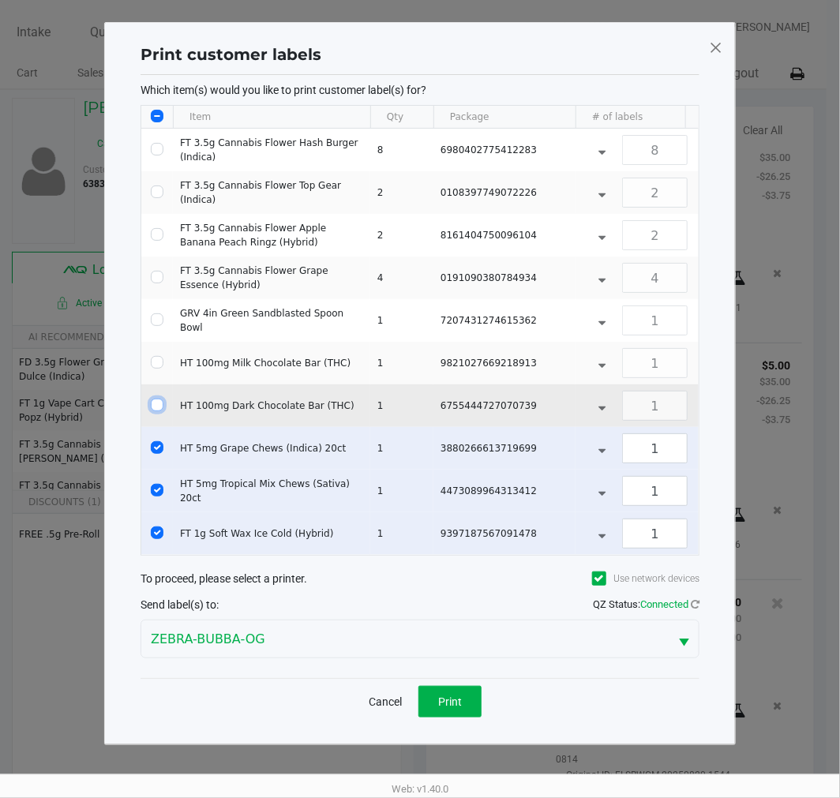
click at [155, 406] on input "Select Row" at bounding box center [157, 405] width 13 height 13
checkbox input "true"
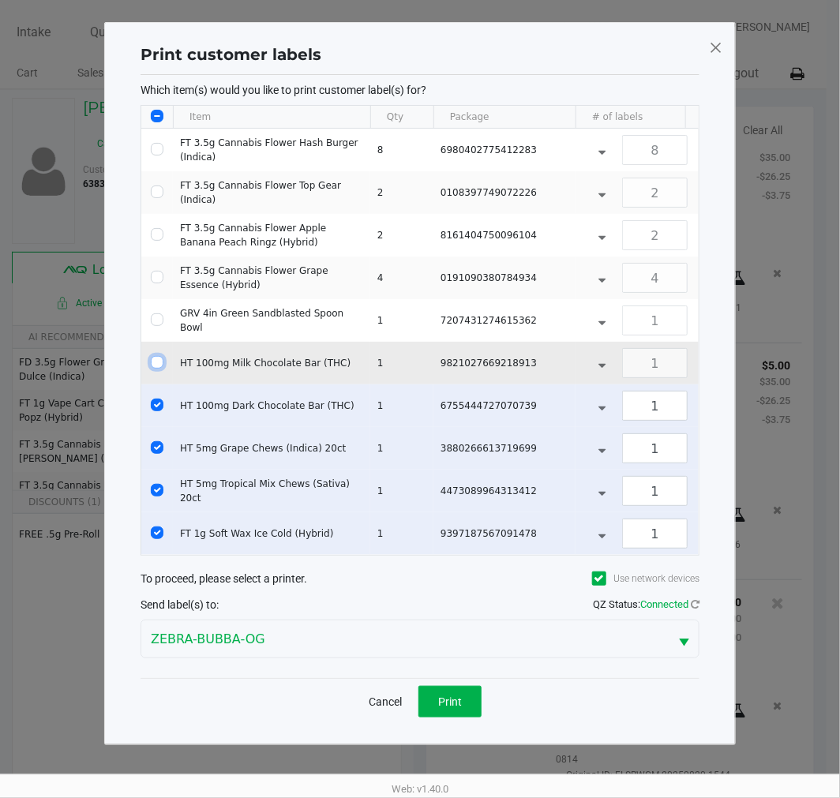
click at [160, 364] on input "Select Row" at bounding box center [157, 362] width 13 height 13
checkbox input "true"
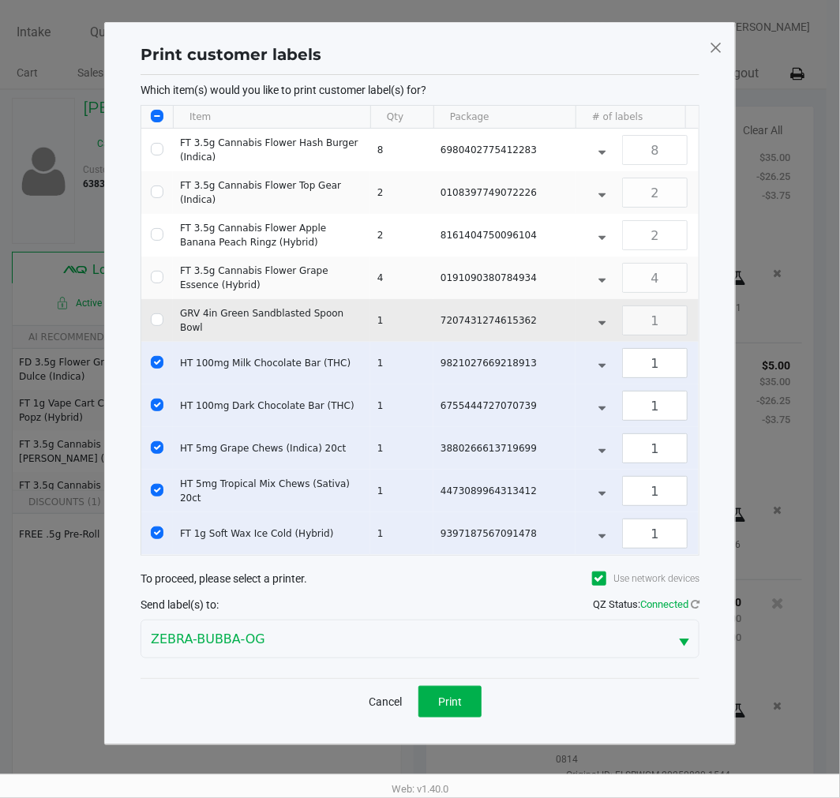
click at [144, 317] on td "Data table" at bounding box center [157, 320] width 32 height 43
click at [160, 313] on td "Data table" at bounding box center [157, 320] width 32 height 43
click at [156, 320] on input "Select Row" at bounding box center [157, 319] width 13 height 13
checkbox input "true"
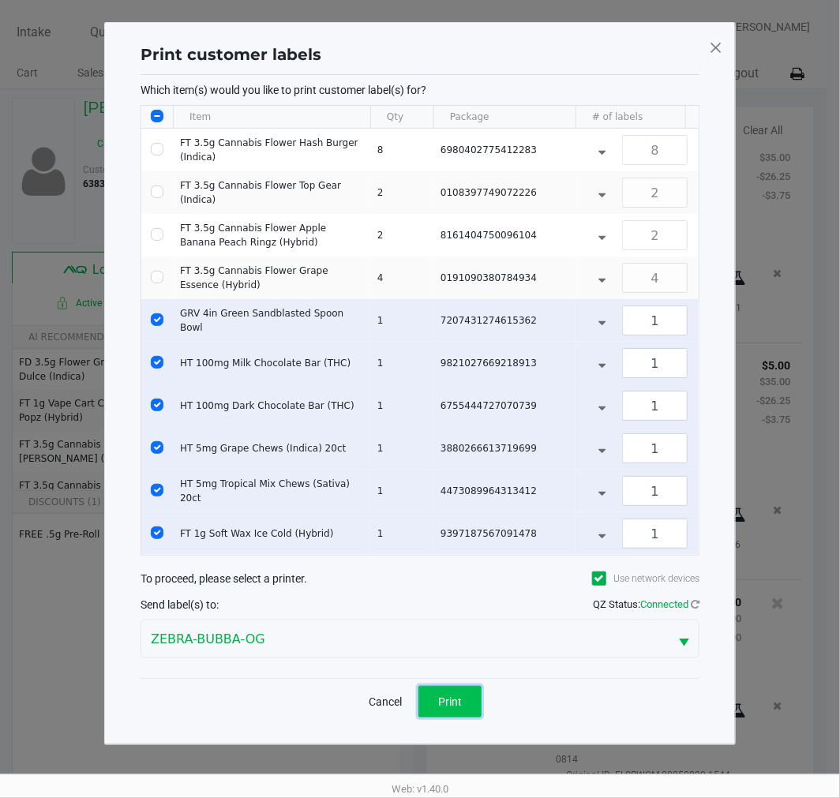
click at [478, 718] on button "Print" at bounding box center [449, 702] width 63 height 32
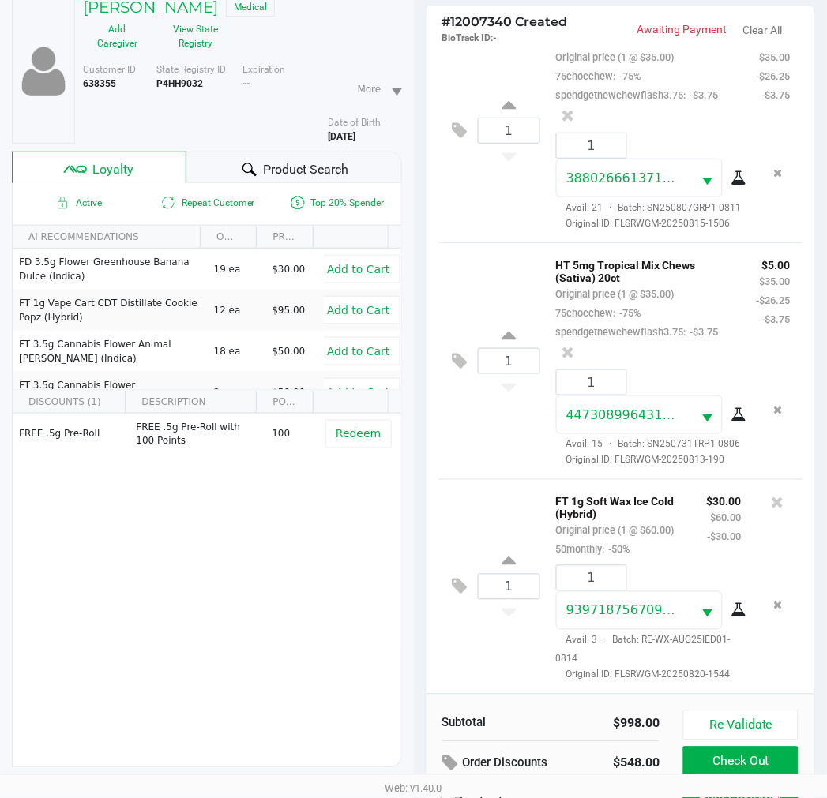
scroll to position [204, 0]
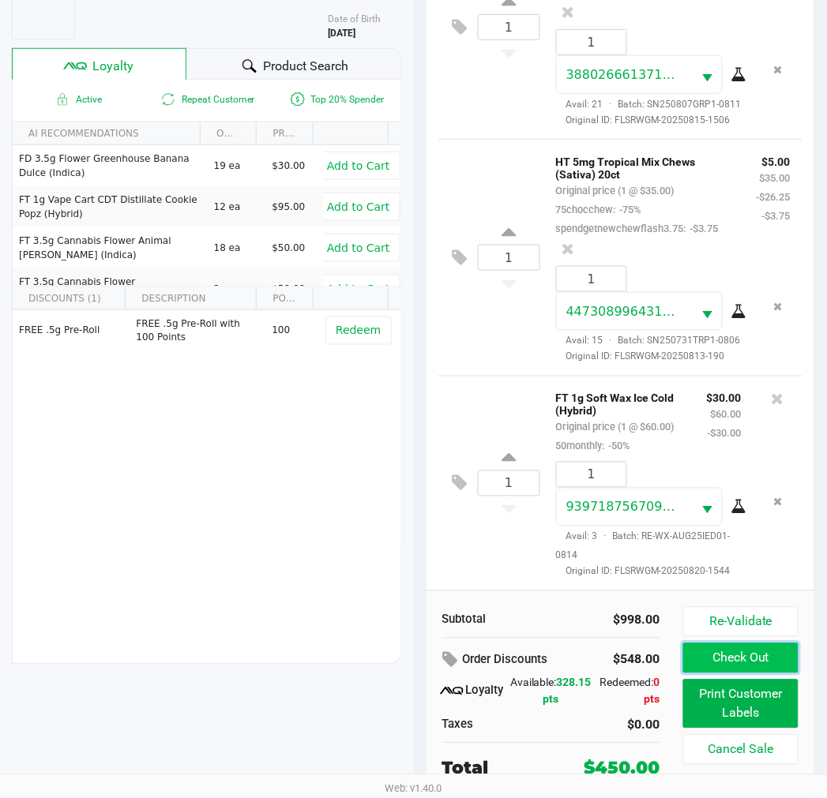
click at [740, 660] on button "Check Out" at bounding box center [740, 658] width 114 height 30
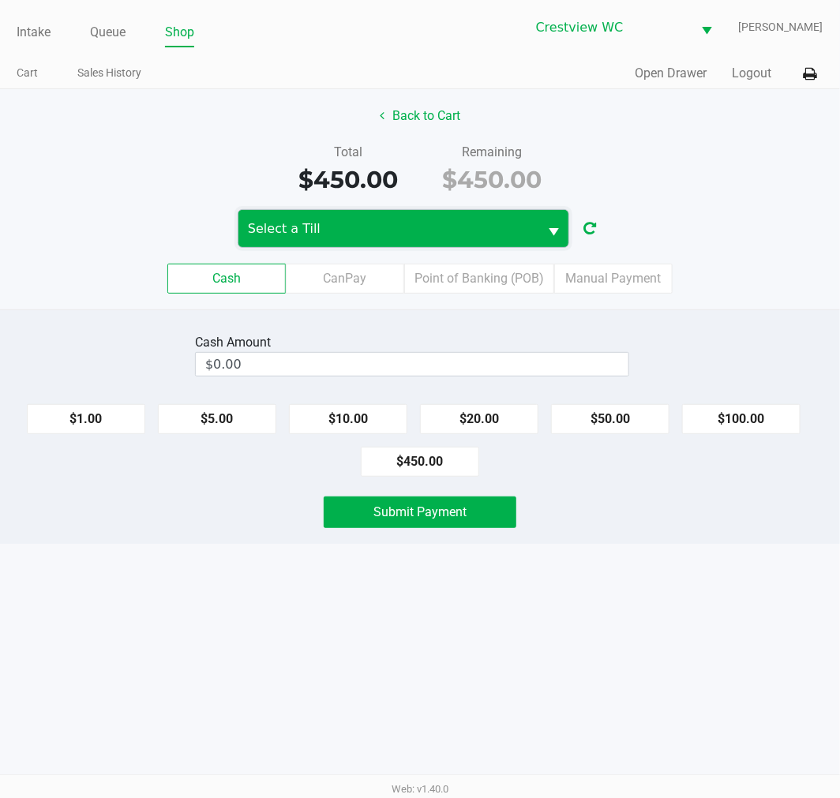
click at [455, 214] on span "Select a Till" at bounding box center [388, 228] width 300 height 37
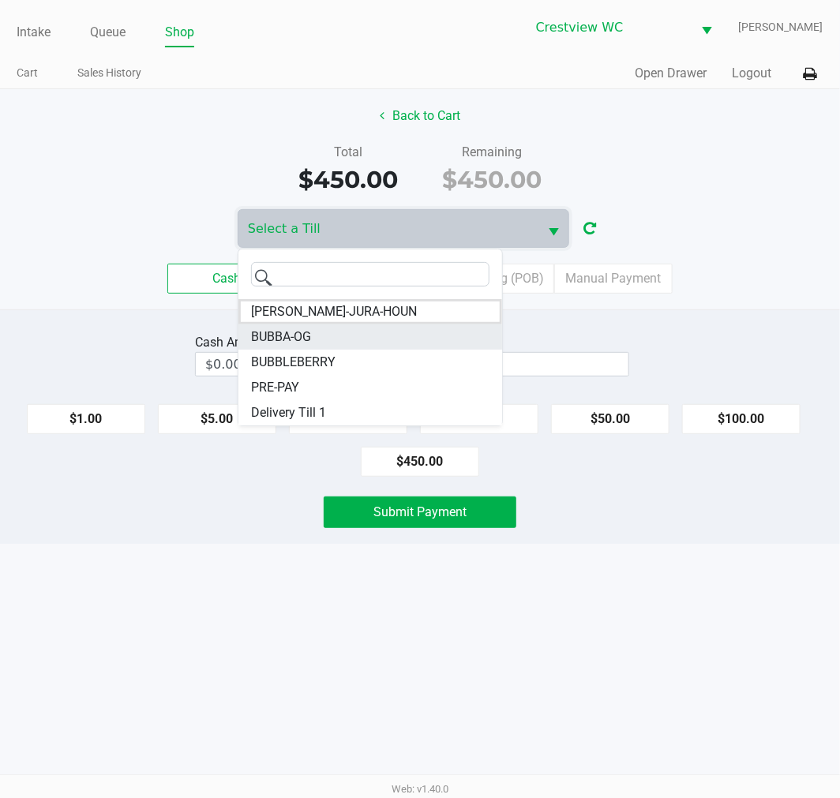
click at [369, 333] on li "BUBBA-OG" at bounding box center [370, 336] width 264 height 25
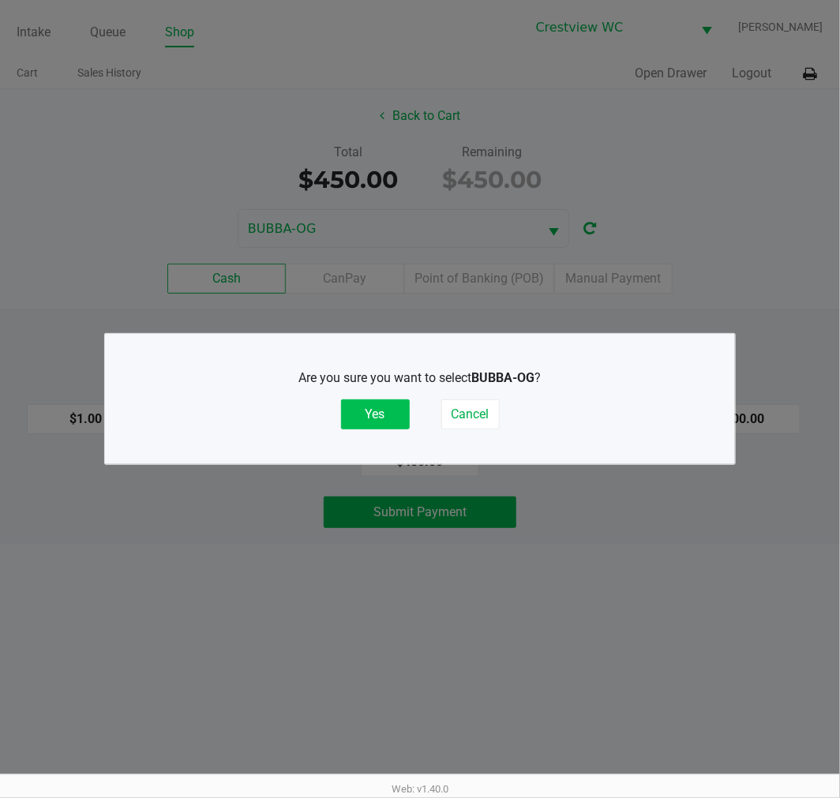
click at [365, 412] on button "Yes" at bounding box center [375, 414] width 69 height 30
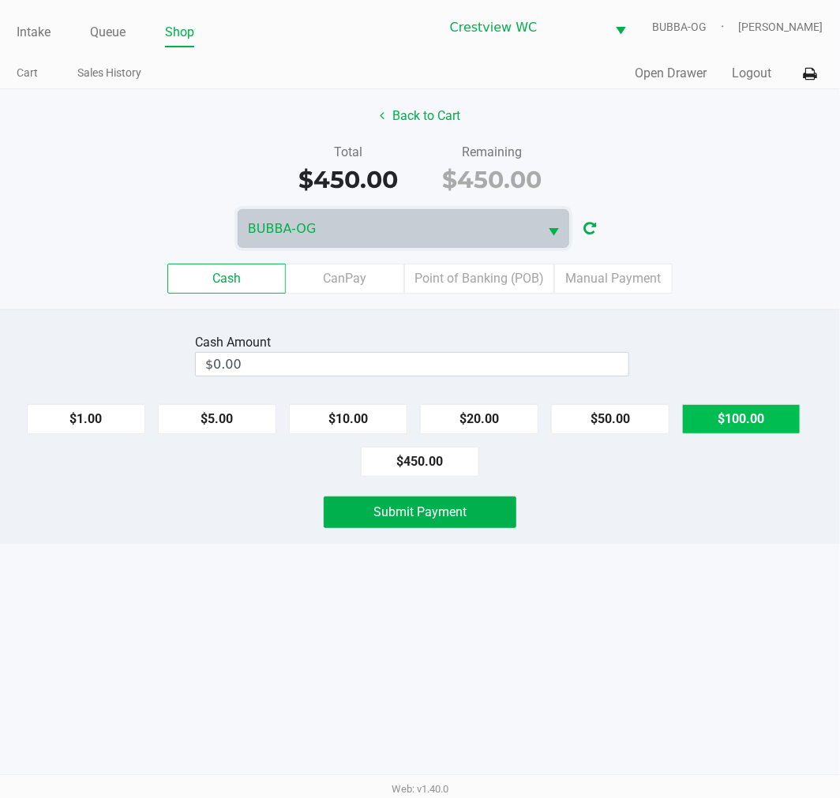
click at [731, 427] on button "$100.00" at bounding box center [741, 419] width 118 height 30
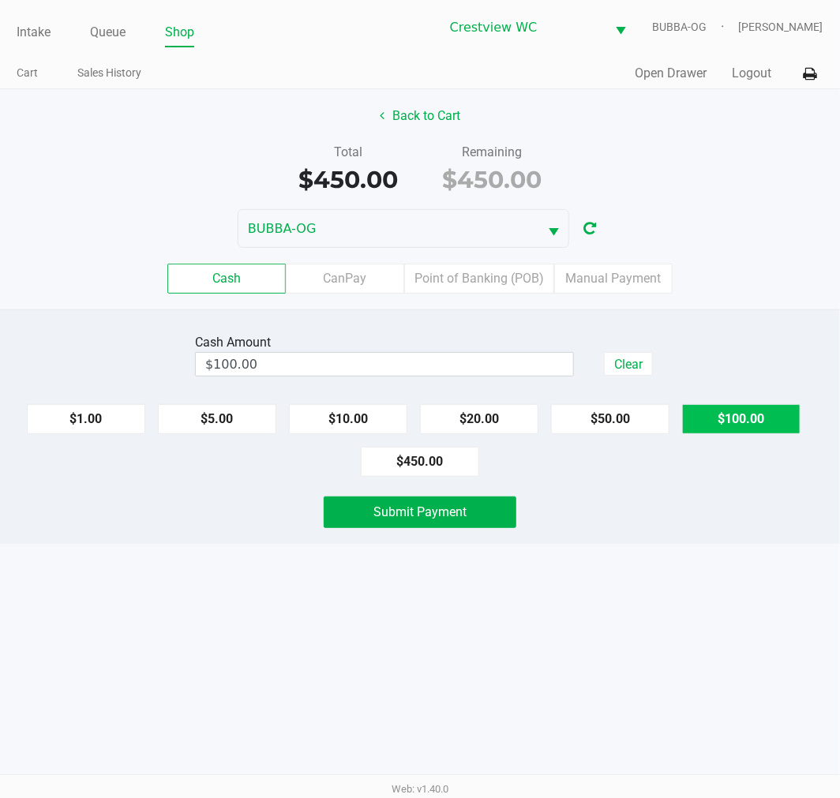
click at [731, 427] on button "$100.00" at bounding box center [741, 419] width 118 height 30
drag, startPoint x: 731, startPoint y: 427, endPoint x: 629, endPoint y: 498, distance: 124.2
click at [731, 428] on button "$100.00" at bounding box center [741, 419] width 118 height 30
drag, startPoint x: 797, startPoint y: 424, endPoint x: 782, endPoint y: 429, distance: 16.5
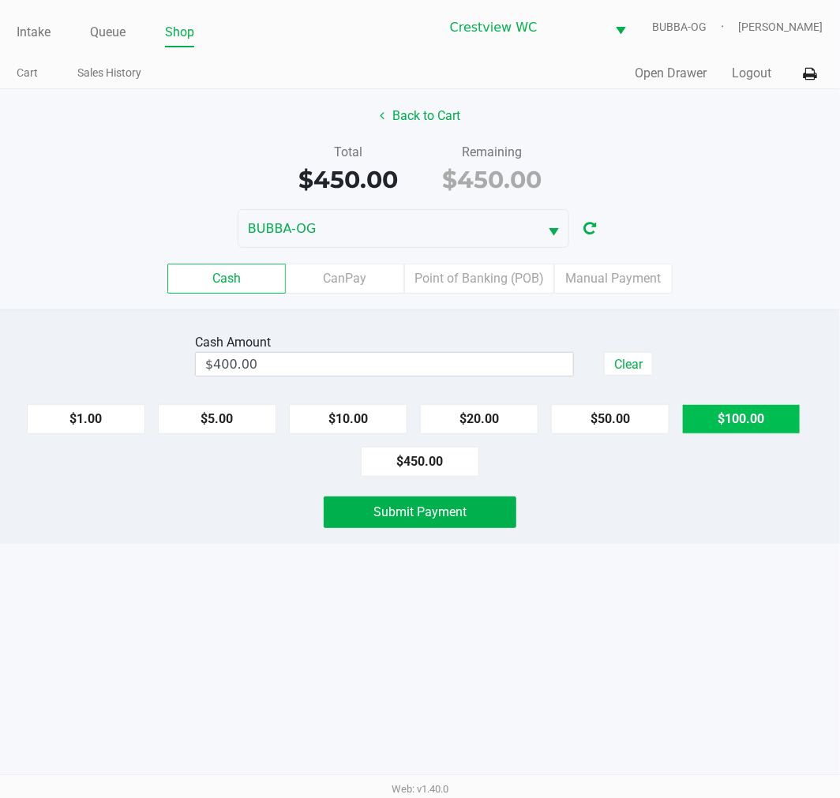
click at [797, 424] on button "$100.00" at bounding box center [741, 419] width 118 height 30
type input "$500.00"
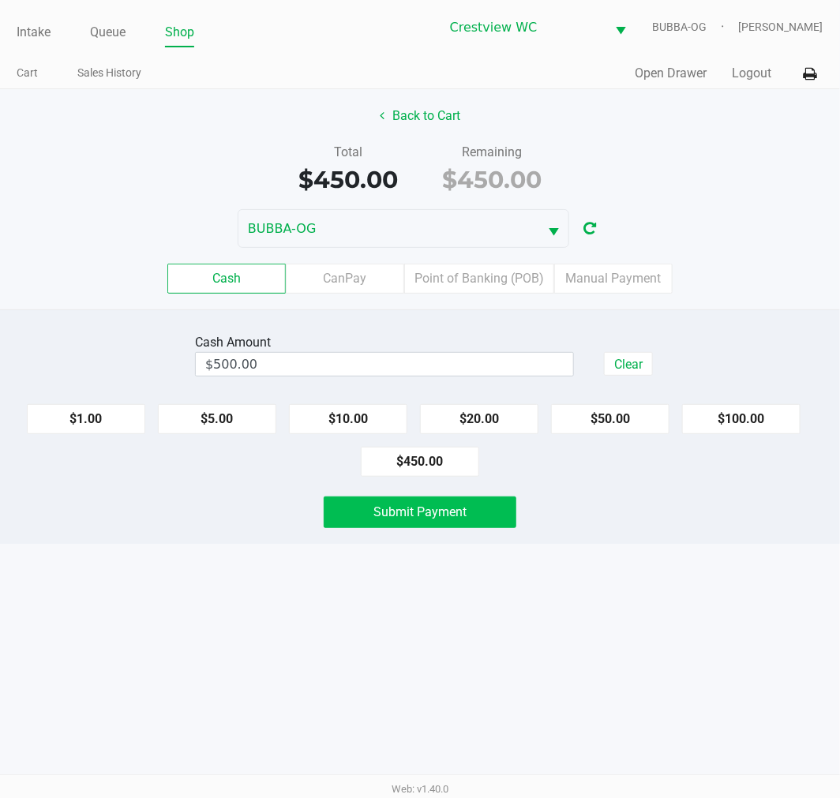
click at [478, 523] on button "Submit Payment" at bounding box center [420, 513] width 193 height 32
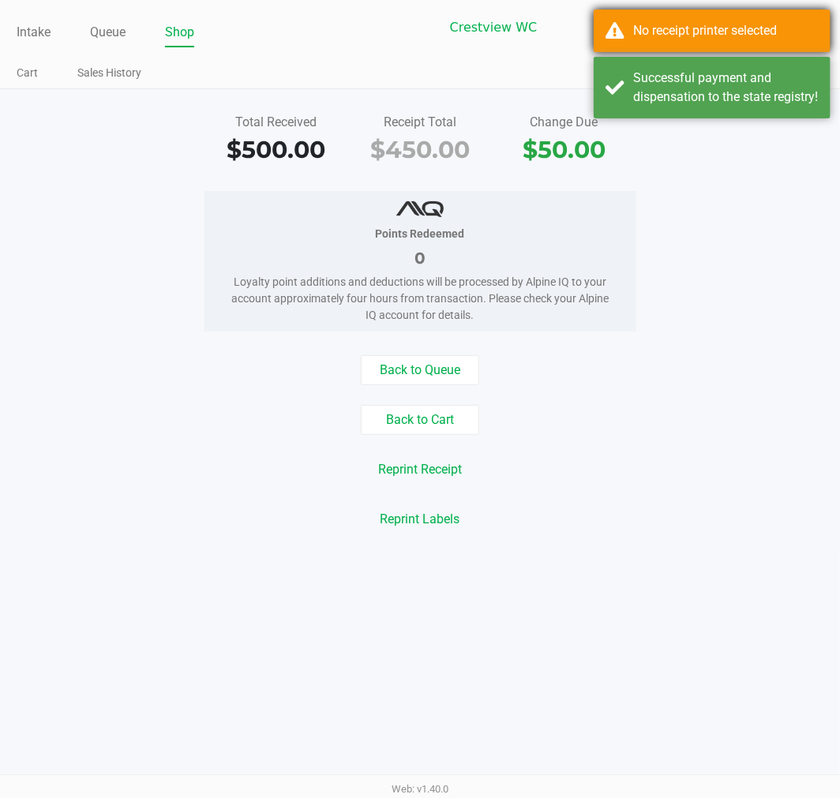
click at [720, 35] on div "No receipt printer selected" at bounding box center [726, 30] width 186 height 19
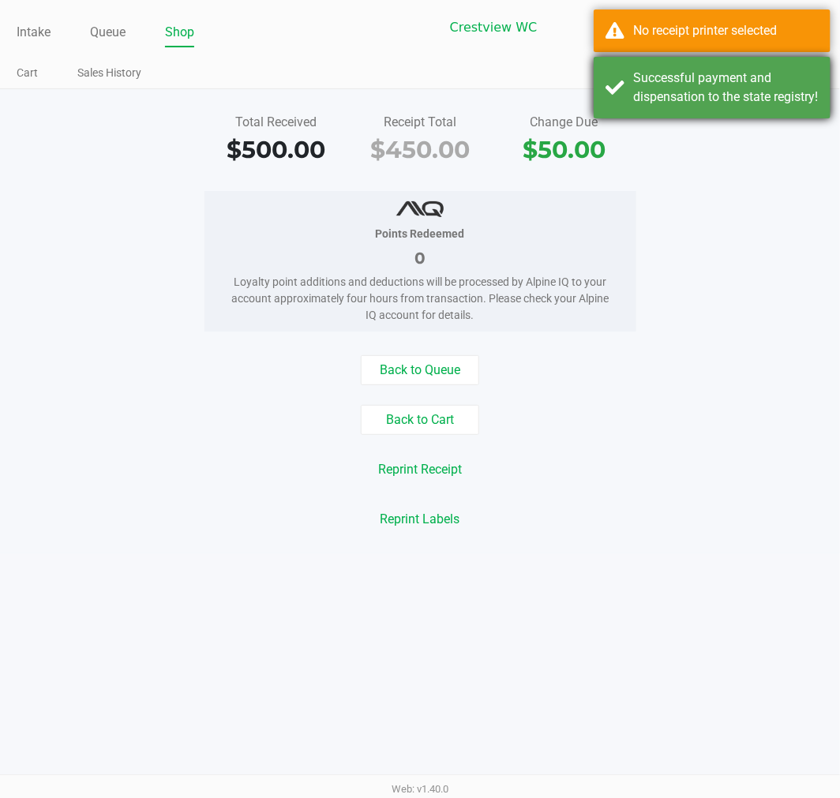
click at [799, 83] on div "Successful payment and dispensation to the state registry!" at bounding box center [712, 88] width 237 height 62
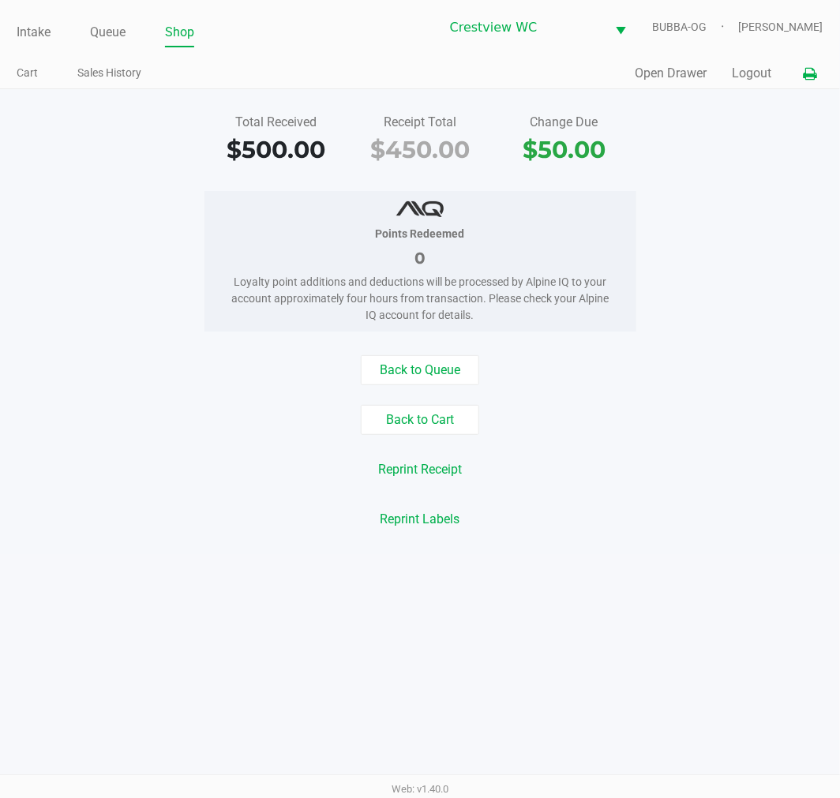
click at [818, 84] on button at bounding box center [810, 73] width 26 height 29
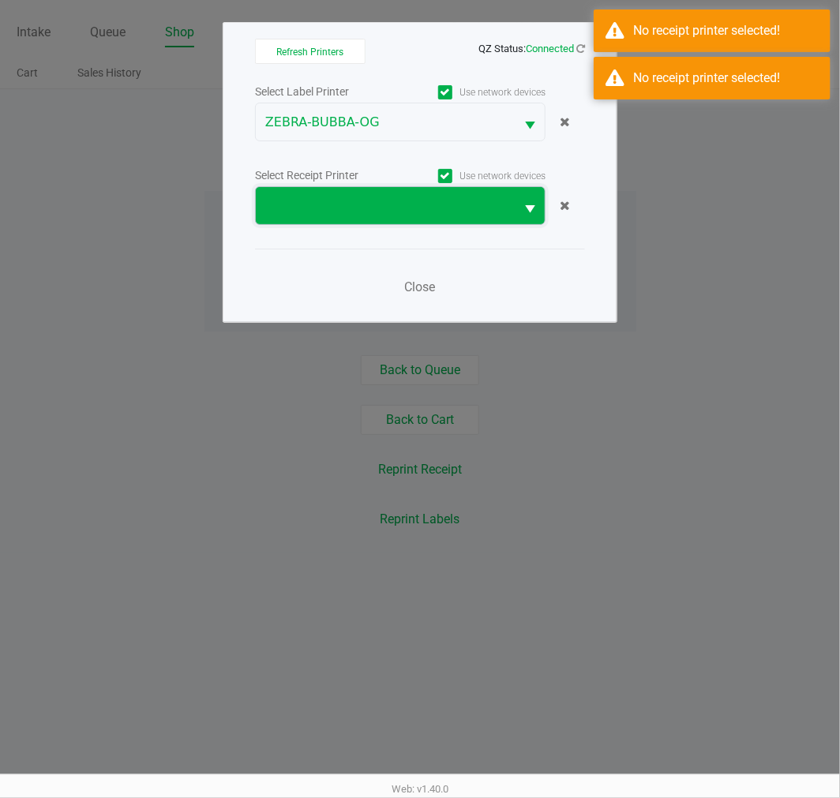
click at [373, 218] on span at bounding box center [385, 205] width 259 height 37
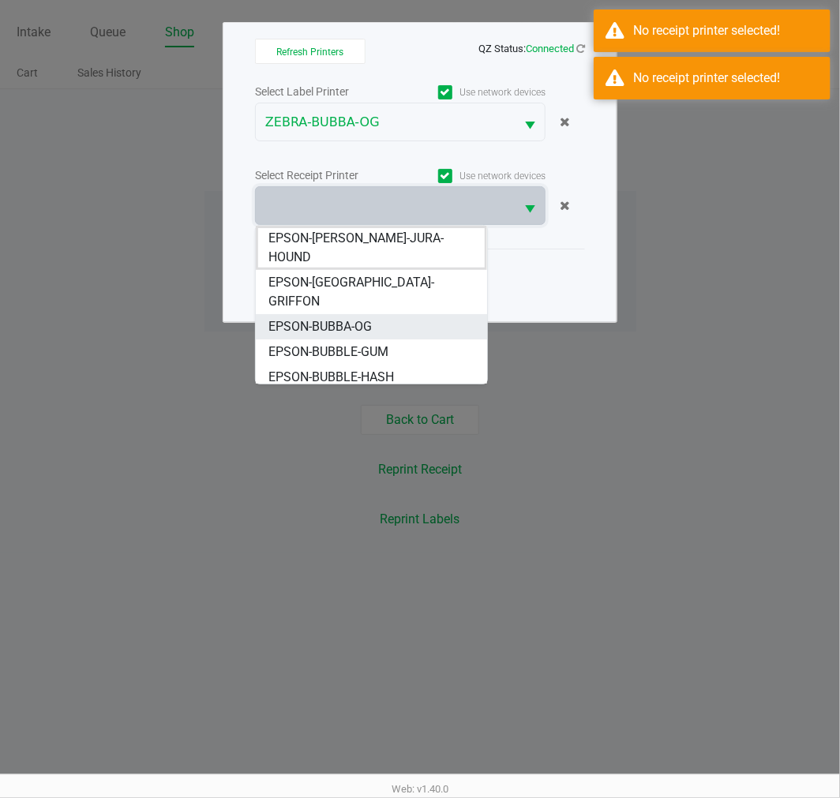
click at [351, 317] on span "EPSON-BUBBA-OG" at bounding box center [319, 326] width 103 height 19
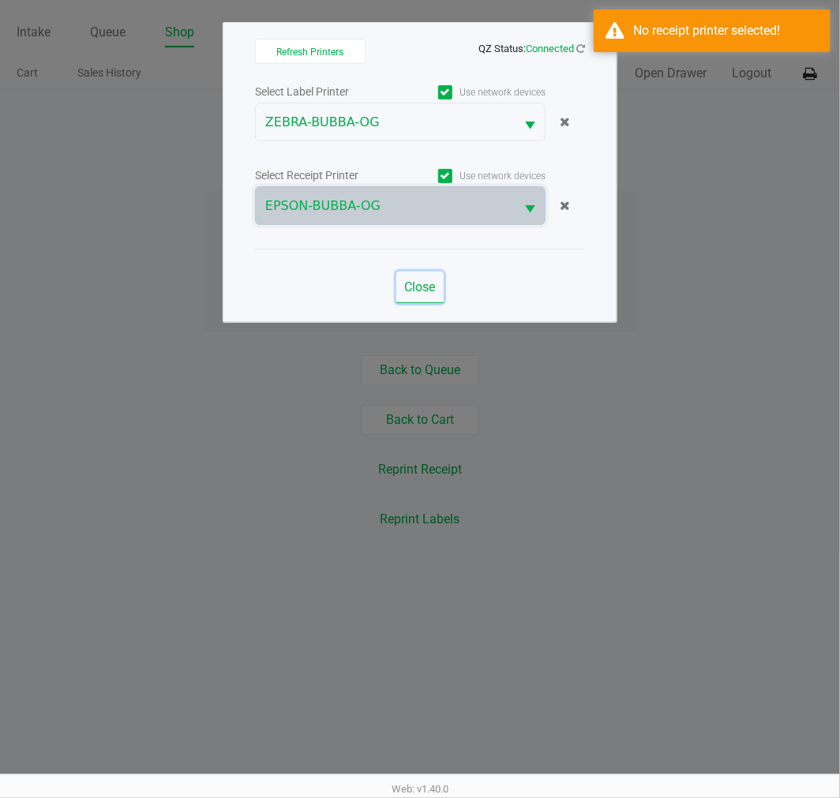
click at [411, 294] on span "Close" at bounding box center [420, 286] width 31 height 15
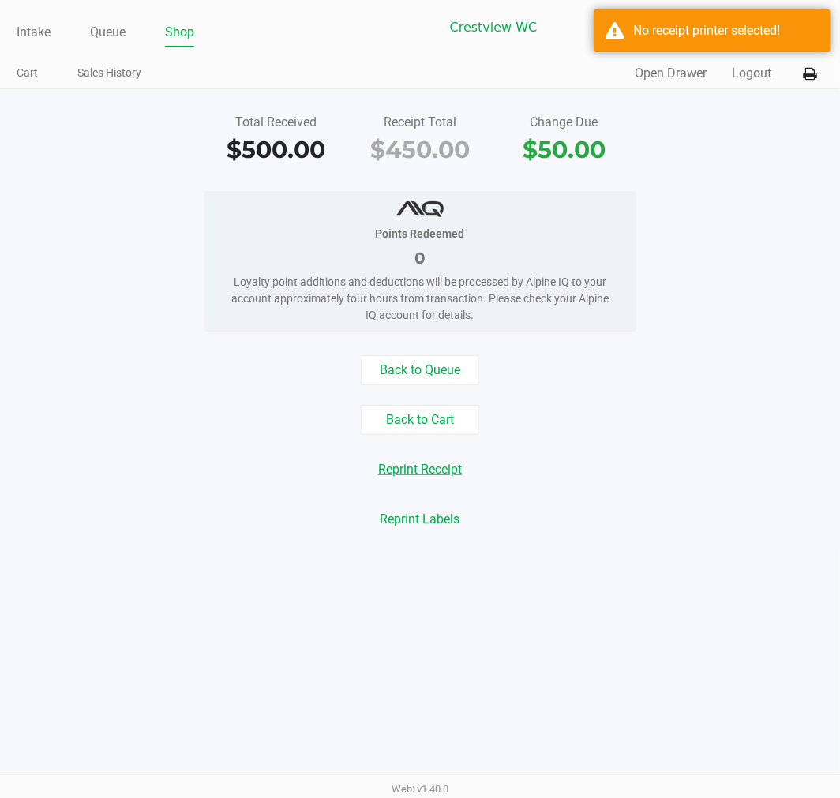
click at [409, 474] on button "Reprint Receipt" at bounding box center [420, 470] width 104 height 30
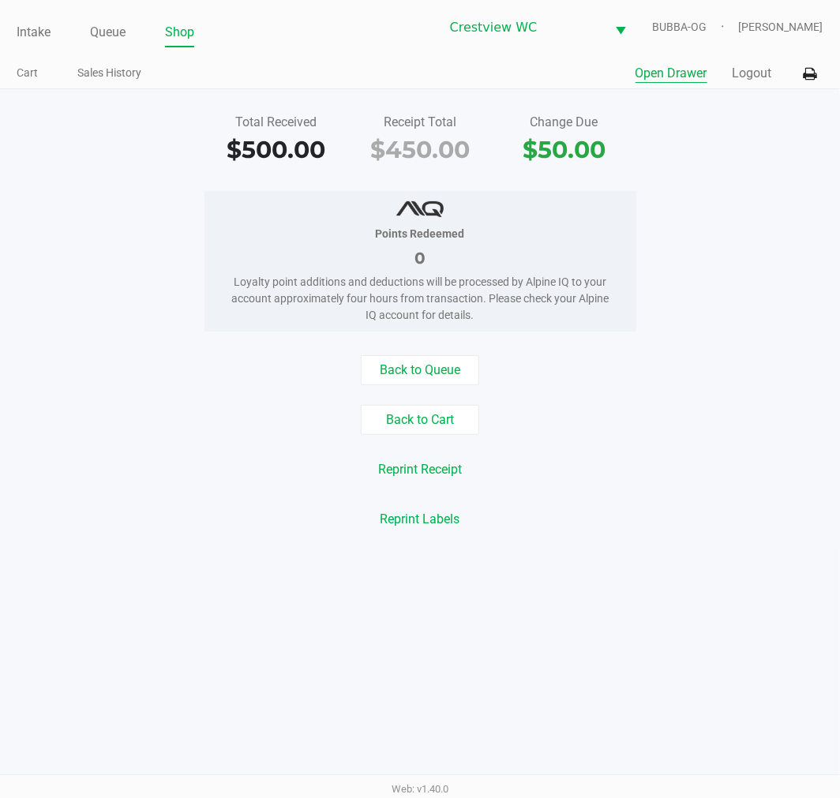
click at [692, 68] on button "Open Drawer" at bounding box center [671, 73] width 72 height 19
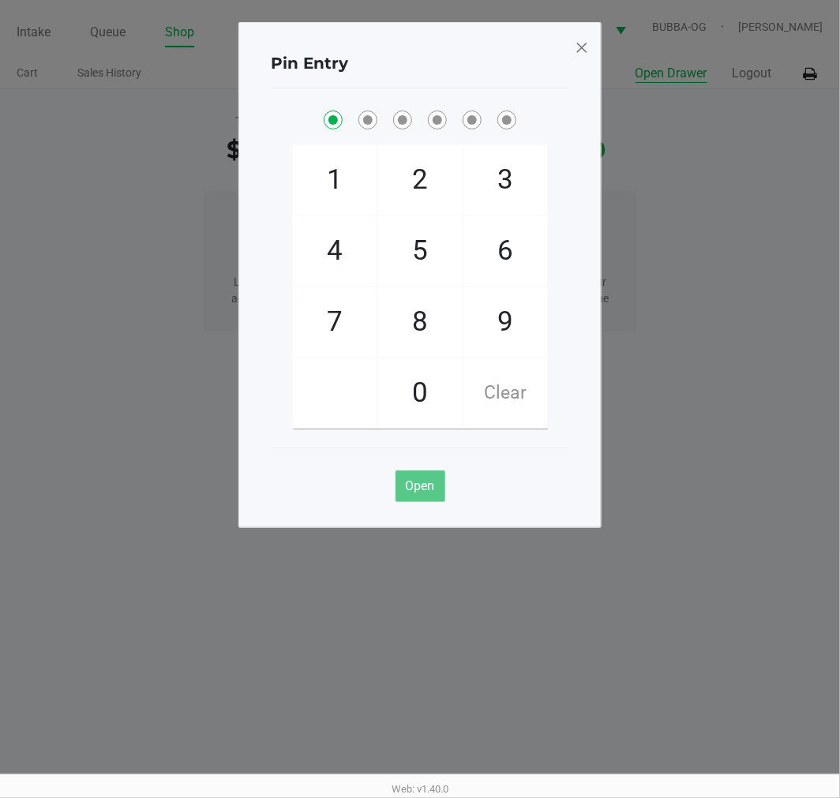
checkbox input "true"
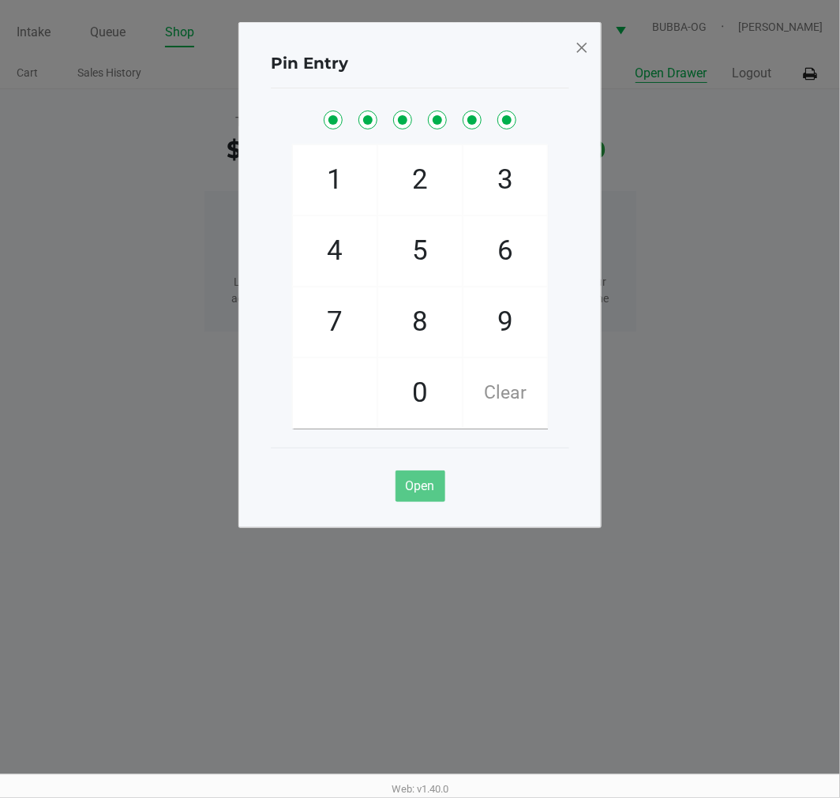
checkbox input "true"
click at [419, 492] on span "Open" at bounding box center [420, 485] width 29 height 15
click at [583, 56] on span at bounding box center [582, 47] width 14 height 25
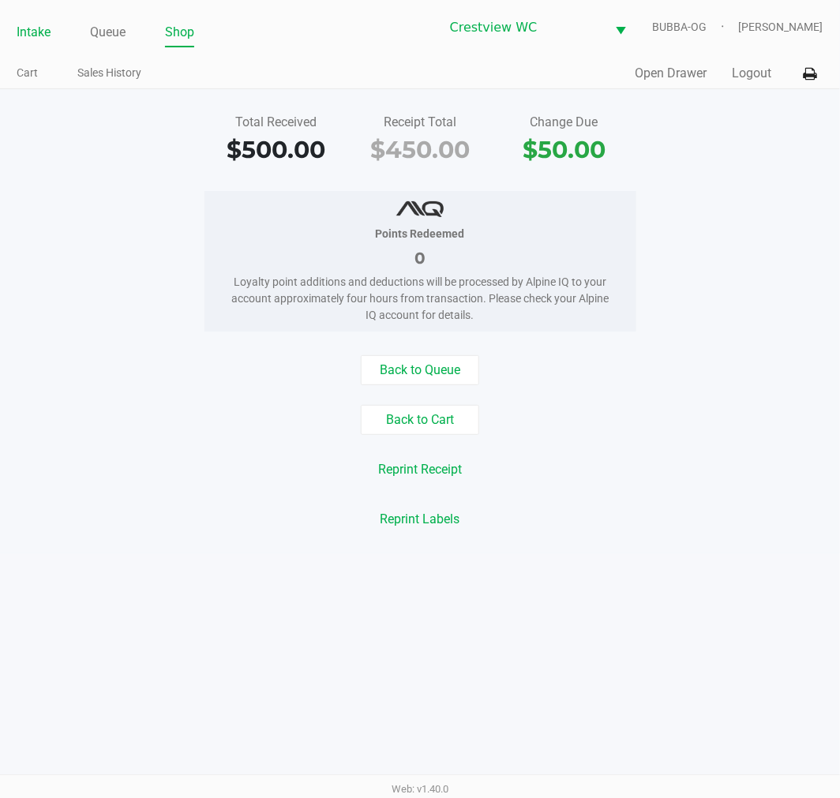
click at [49, 28] on link "Intake" at bounding box center [34, 32] width 34 height 22
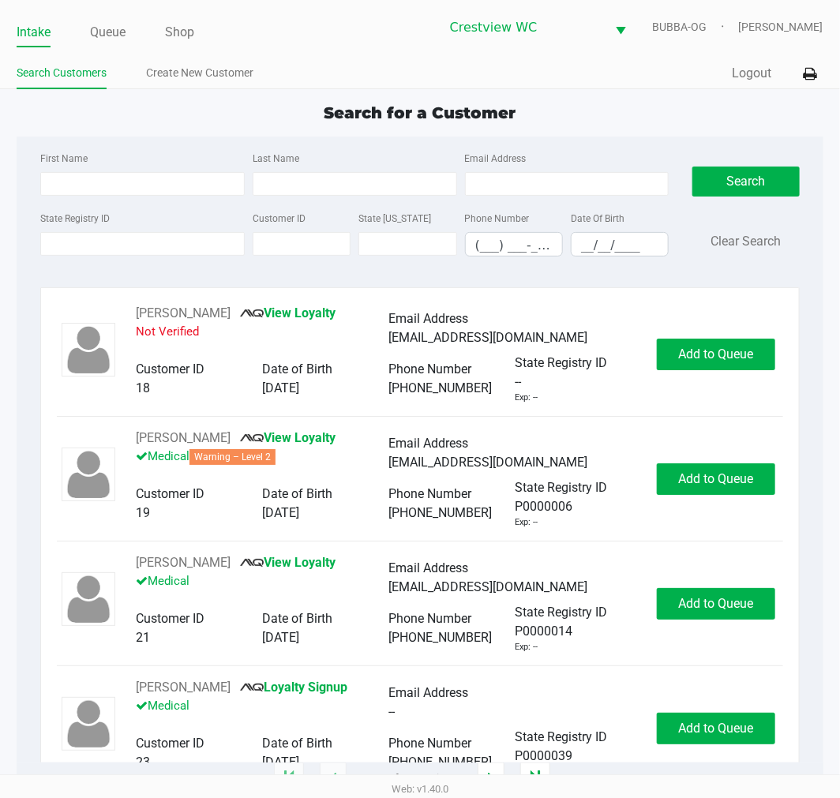
click at [35, 38] on link "Intake" at bounding box center [34, 32] width 34 height 22
click at [92, 226] on label "State Registry ID" at bounding box center [74, 219] width 69 height 14
click at [92, 232] on input "State Registry ID" at bounding box center [142, 244] width 204 height 24
click at [114, 33] on link "Queue" at bounding box center [108, 32] width 36 height 22
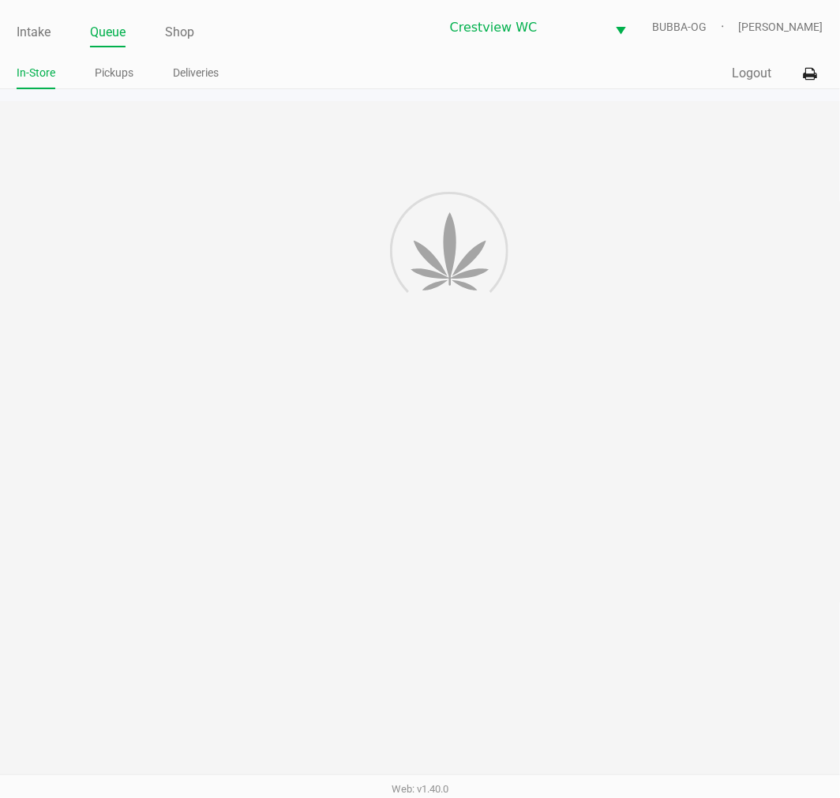
click at [107, 72] on link "Pickups" at bounding box center [114, 73] width 39 height 20
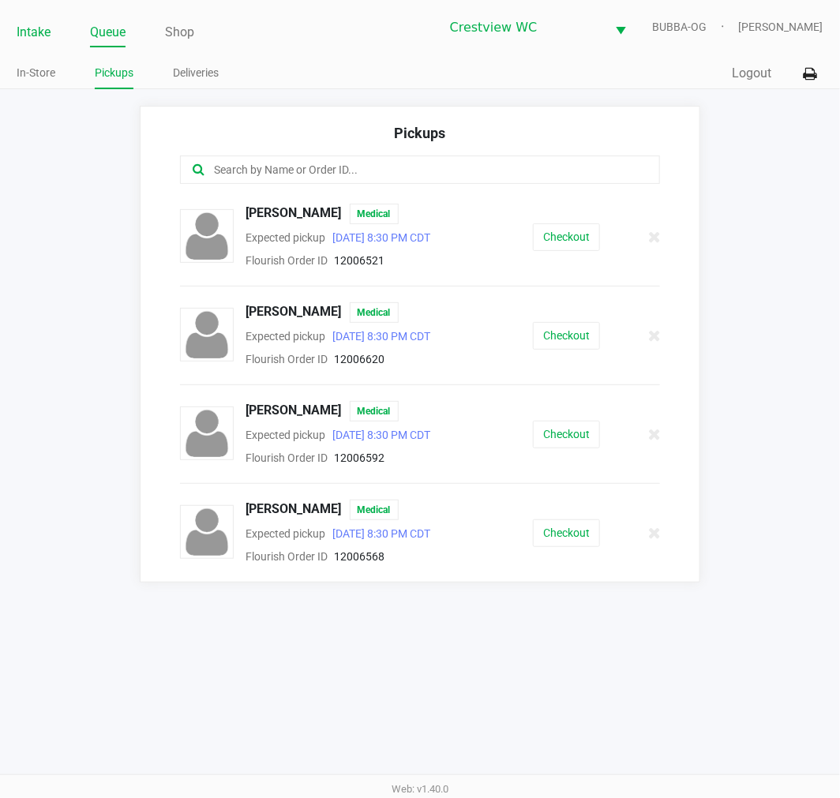
click at [39, 36] on link "Intake" at bounding box center [34, 32] width 34 height 22
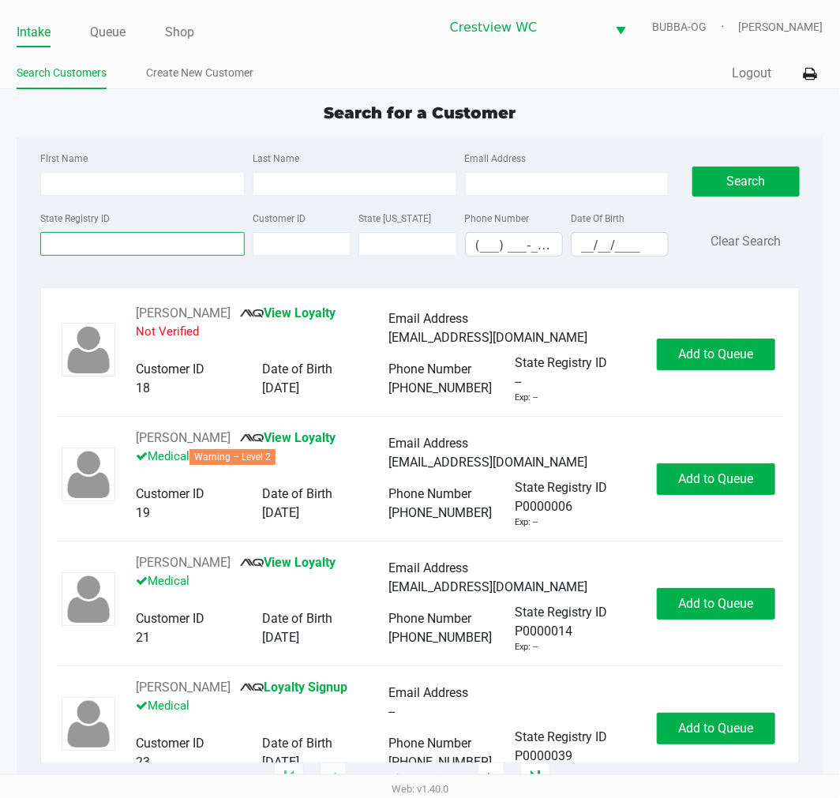
click at [126, 239] on input "State Registry ID" at bounding box center [142, 244] width 204 height 24
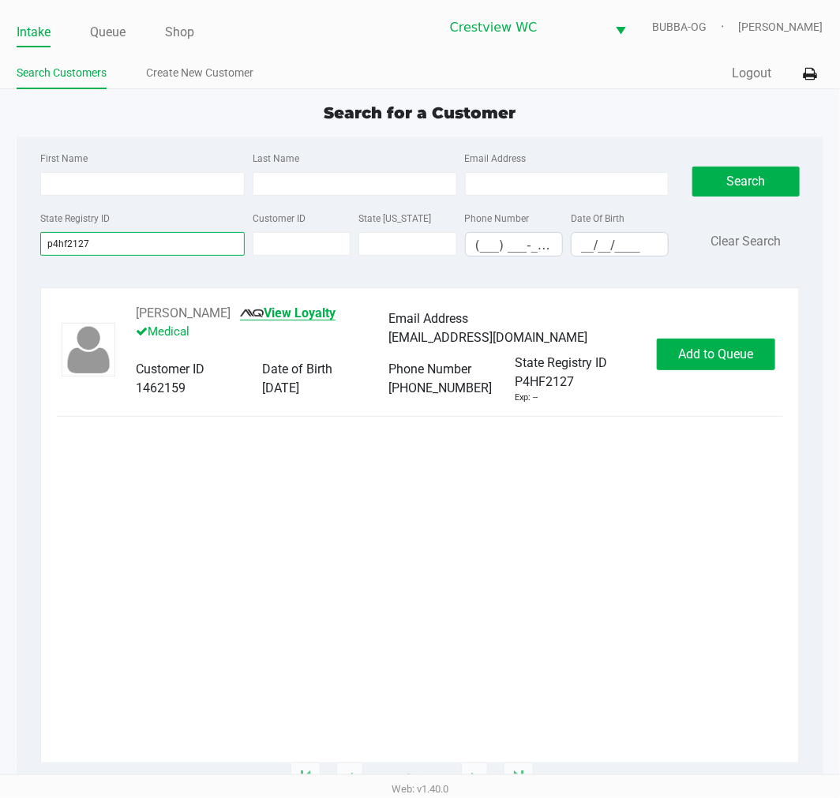
type input "p4hf2127"
click at [249, 317] on link "View Loyalty" at bounding box center [288, 312] width 96 height 15
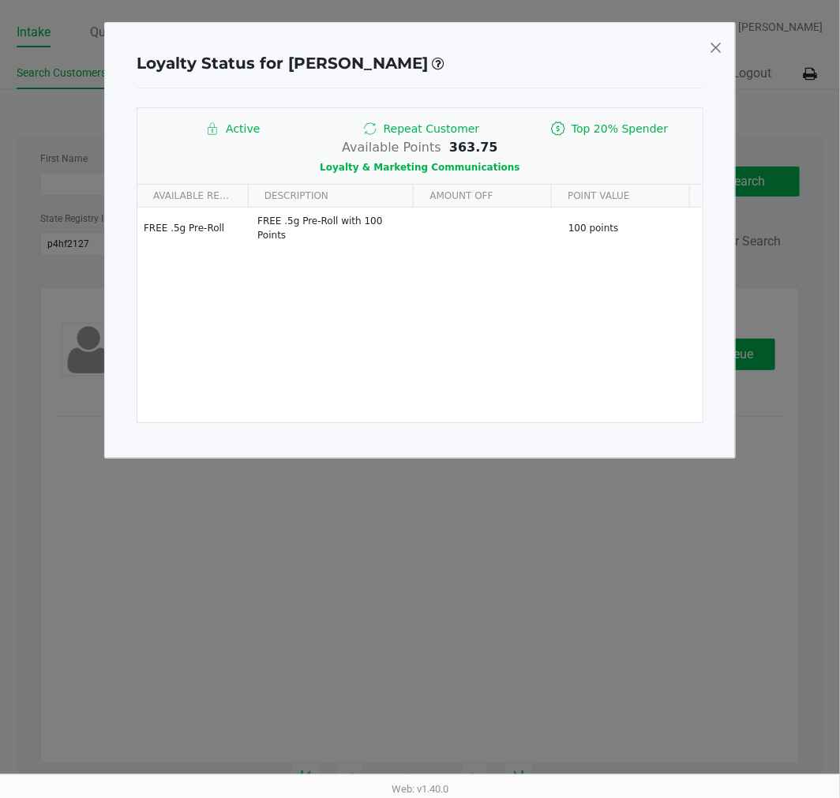
click at [711, 55] on span at bounding box center [716, 47] width 14 height 25
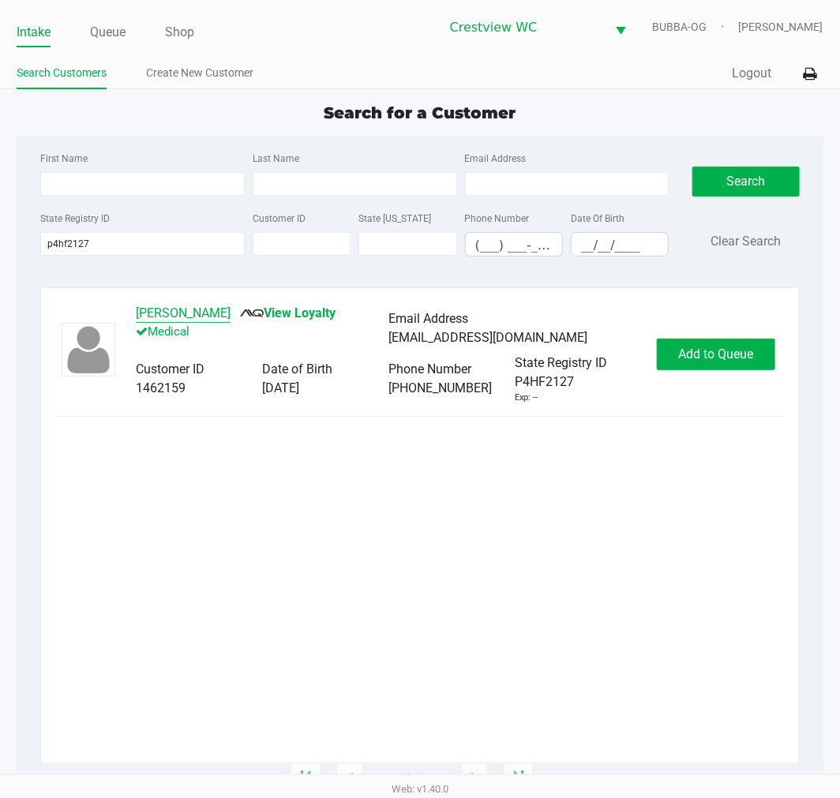
click at [159, 314] on button "Justin Alley" at bounding box center [183, 313] width 95 height 19
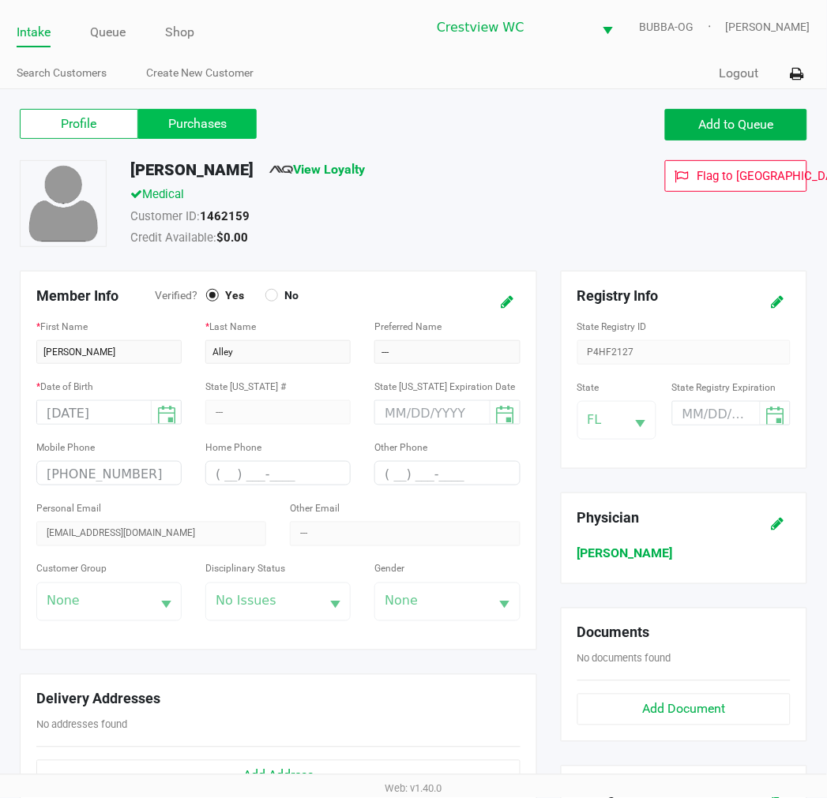
click at [174, 129] on label "Purchases" at bounding box center [197, 124] width 118 height 30
click at [0, 0] on 1 "Purchases" at bounding box center [0, 0] width 0 height 0
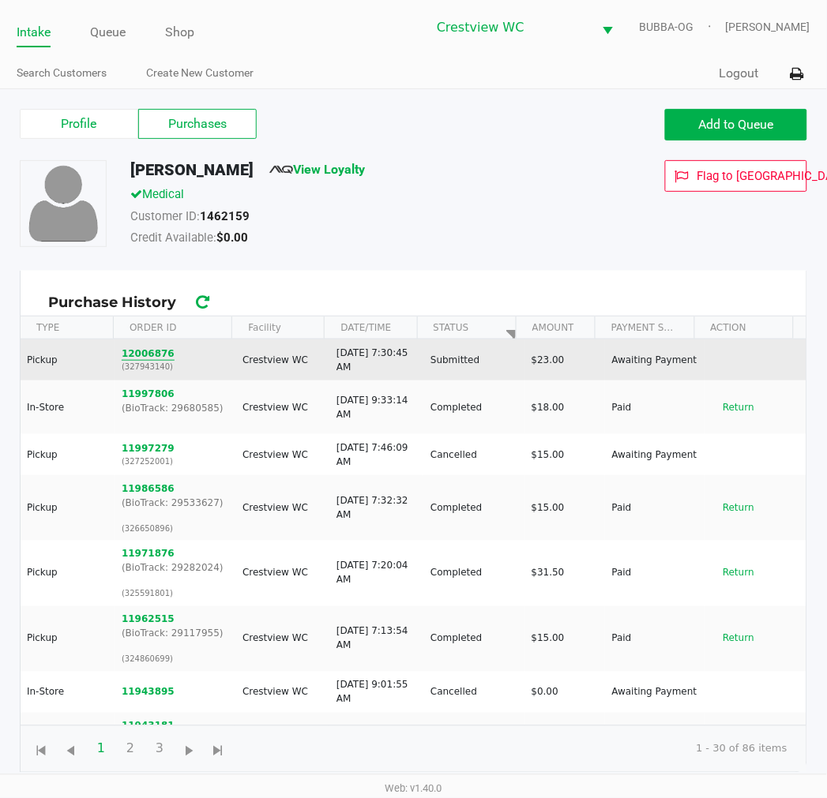
click at [145, 358] on button "12006876" at bounding box center [148, 354] width 53 height 14
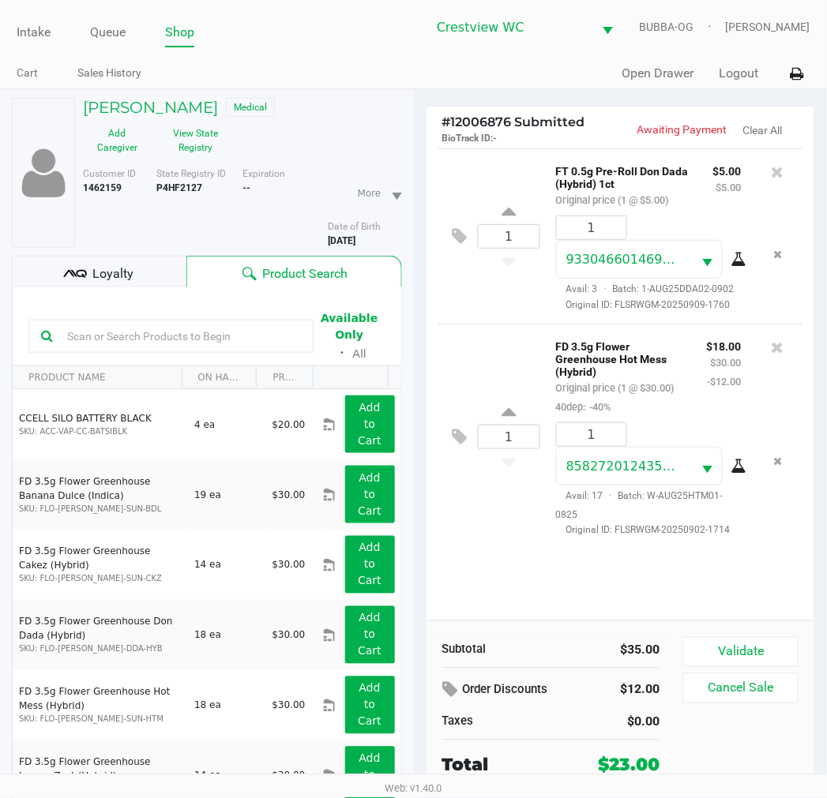
click at [144, 256] on div "Loyalty" at bounding box center [99, 272] width 174 height 32
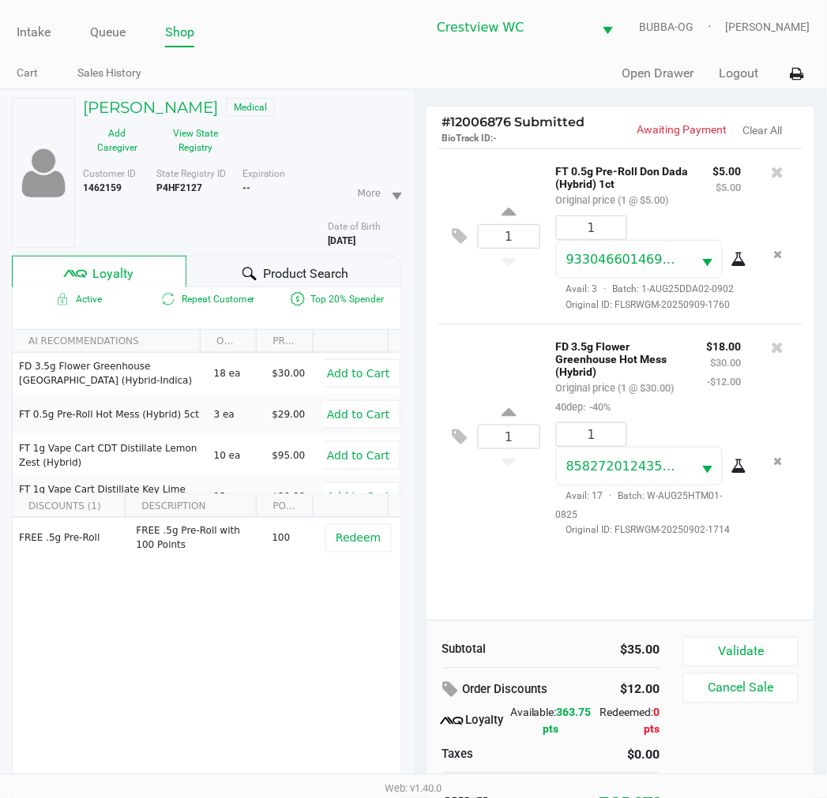
click at [369, 524] on button "Redeem" at bounding box center [358, 538] width 66 height 28
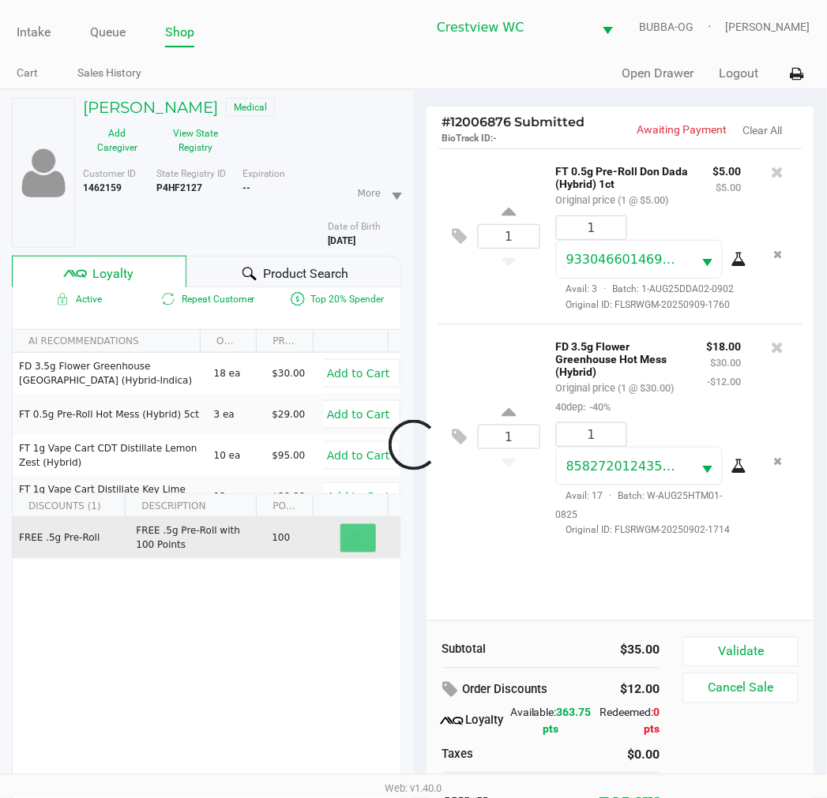
scroll to position [59, 0]
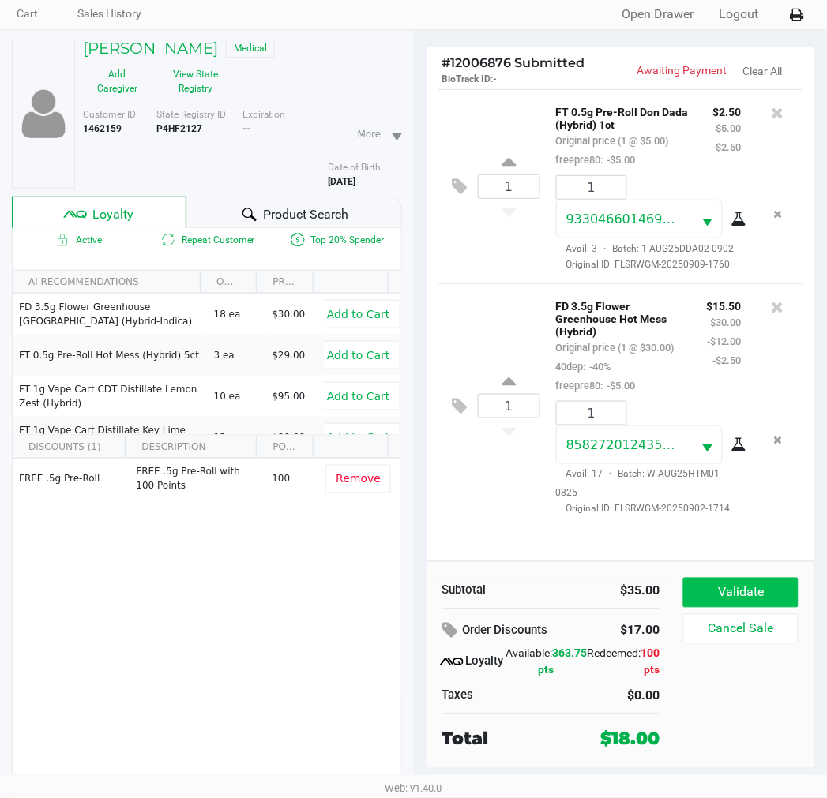
click at [760, 592] on button "Validate" at bounding box center [740, 593] width 114 height 30
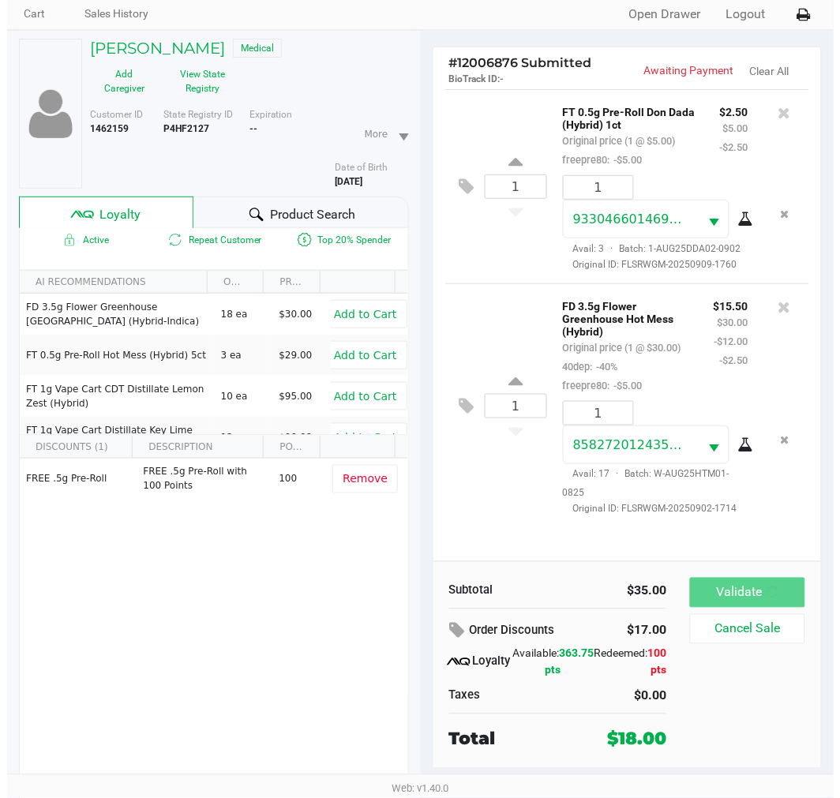
scroll to position [0, 0]
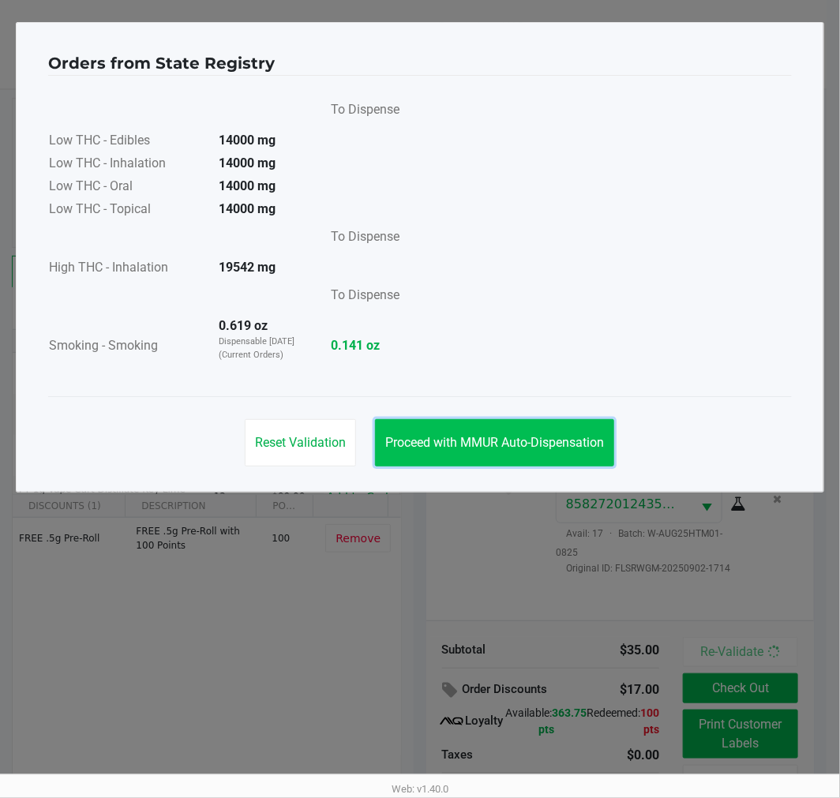
click at [482, 456] on button "Proceed with MMUR Auto-Dispensation" at bounding box center [494, 442] width 239 height 47
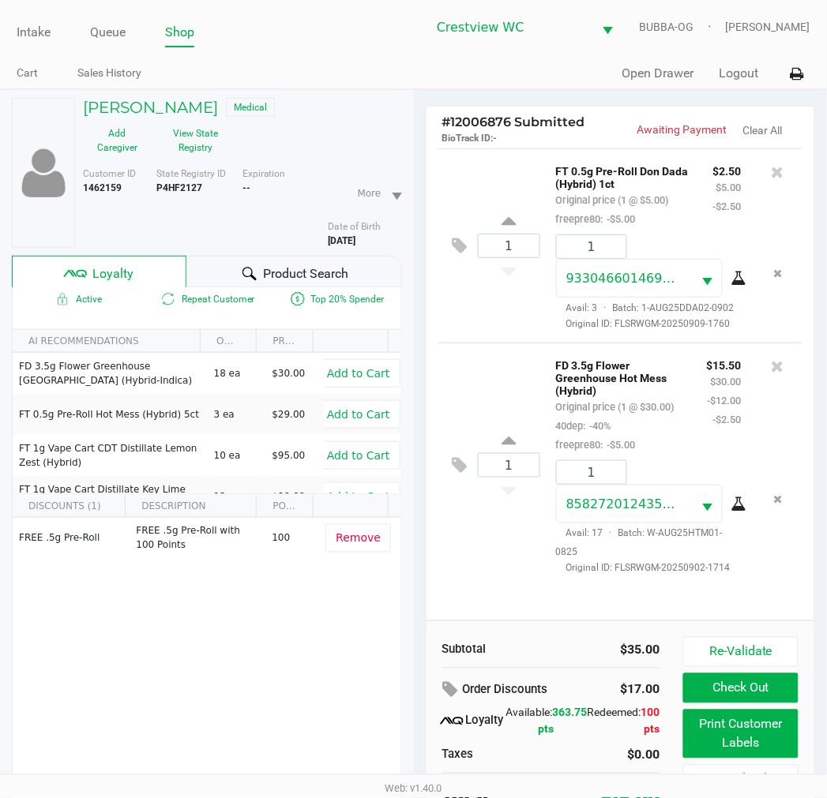
click at [697, 716] on button "Print Customer Labels" at bounding box center [740, 734] width 114 height 49
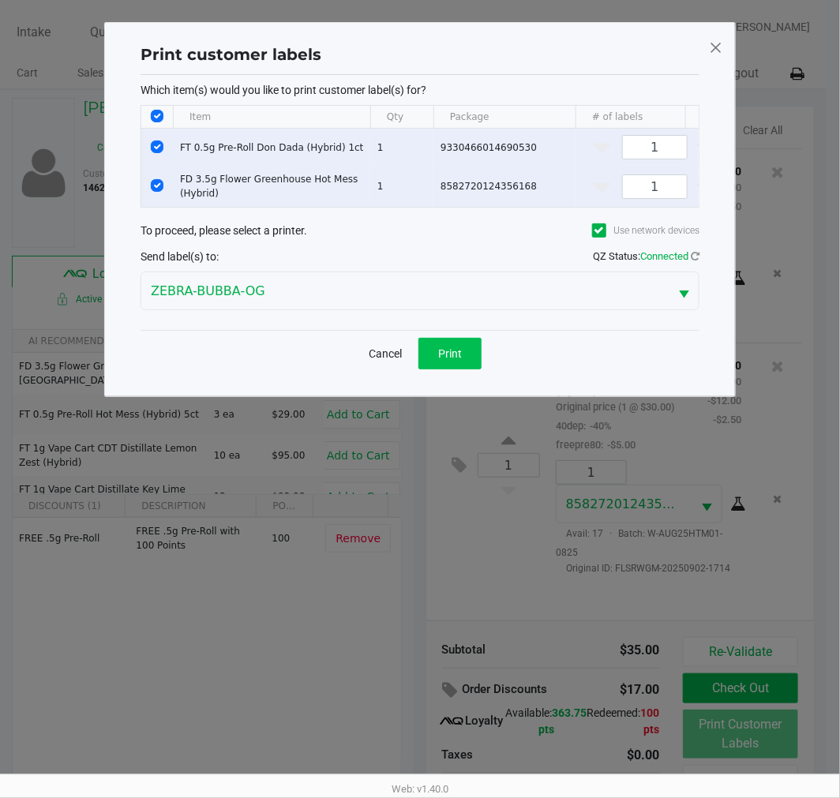
click at [429, 369] on button "Print" at bounding box center [449, 354] width 63 height 32
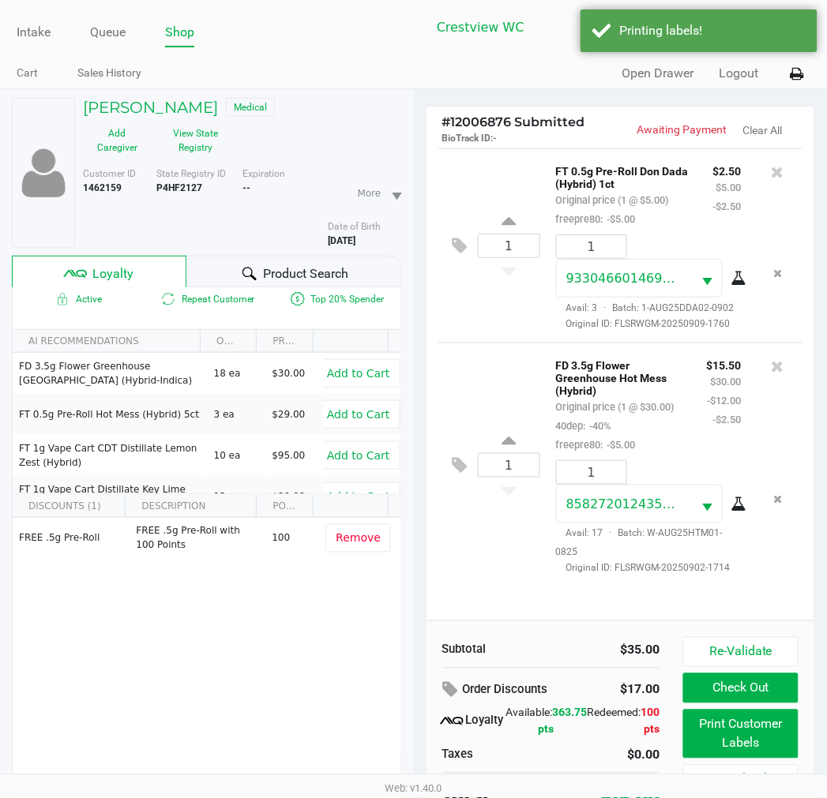
click at [793, 689] on button "Check Out" at bounding box center [740, 688] width 114 height 30
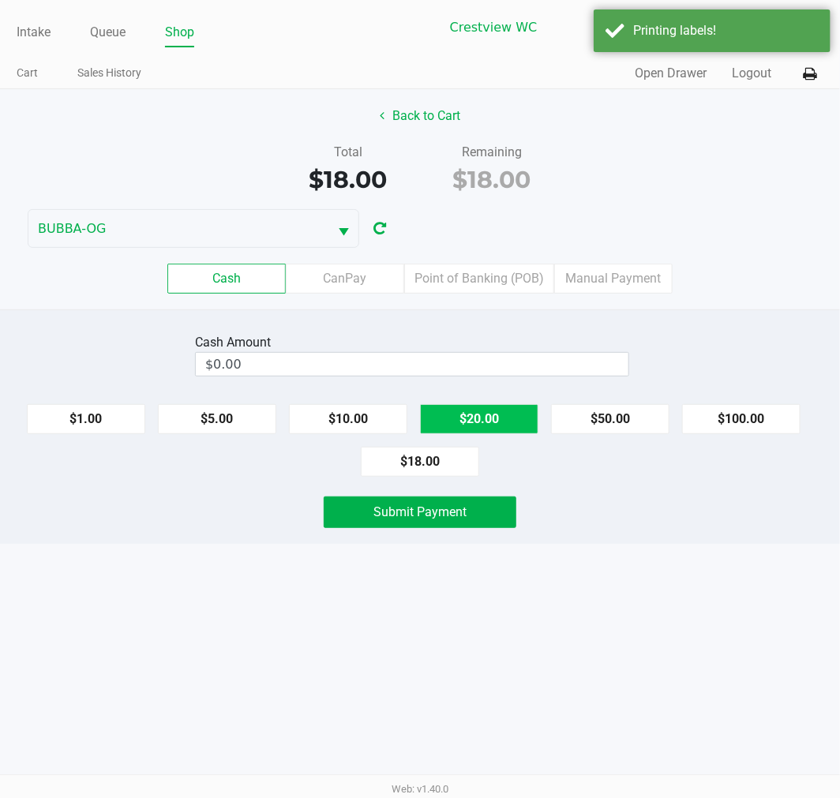
click at [487, 422] on button "$20.00" at bounding box center [479, 419] width 118 height 30
type input "$20.00"
click at [451, 528] on button "Submit Payment" at bounding box center [420, 513] width 193 height 32
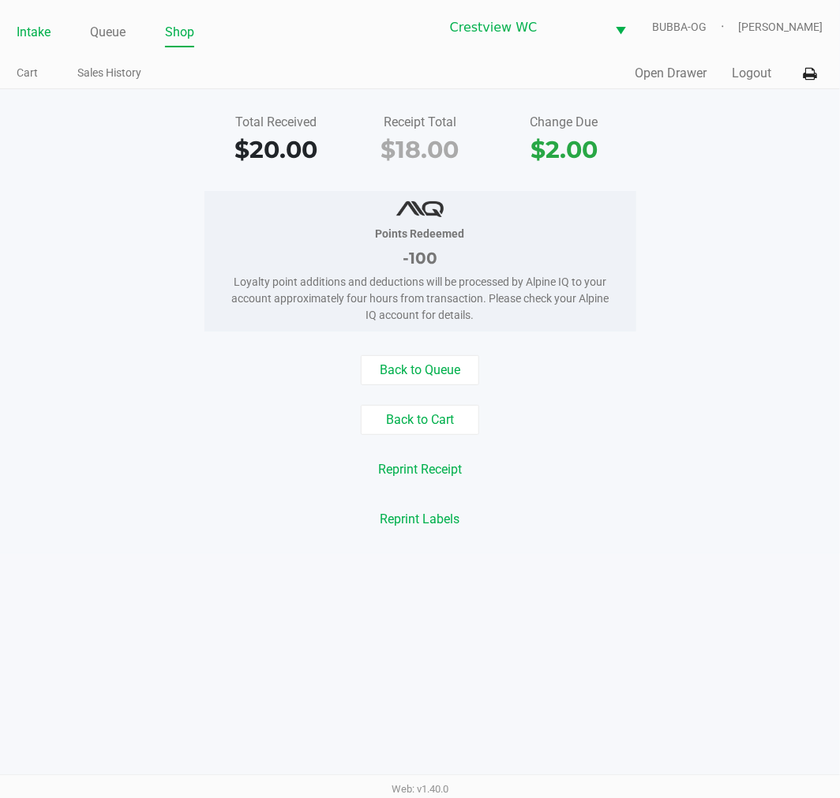
click at [50, 32] on link "Intake" at bounding box center [34, 32] width 34 height 22
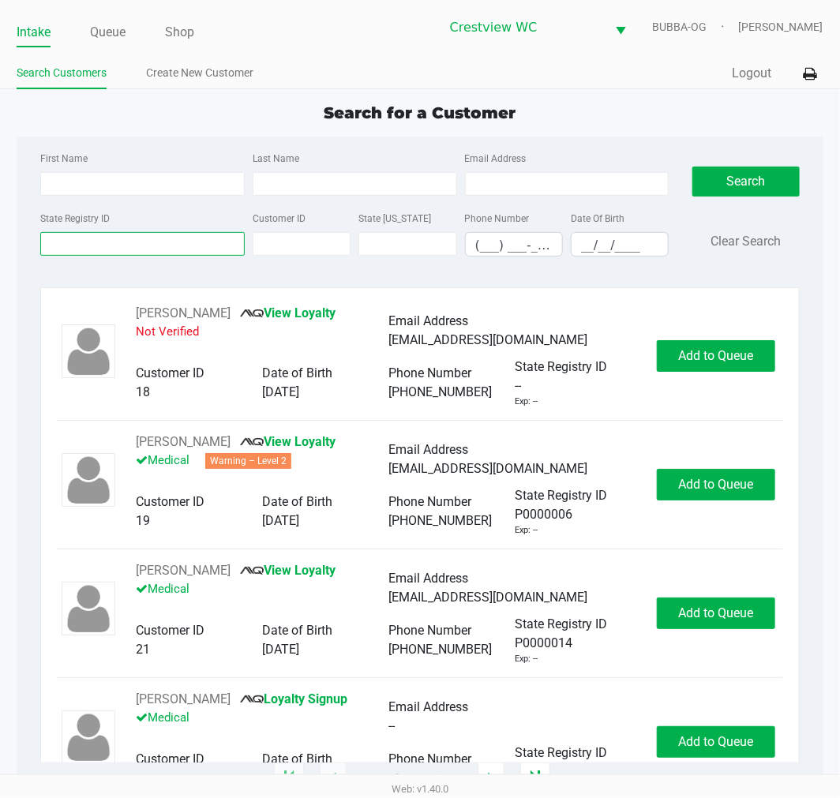
click at [115, 247] on input "State Registry ID" at bounding box center [142, 244] width 204 height 24
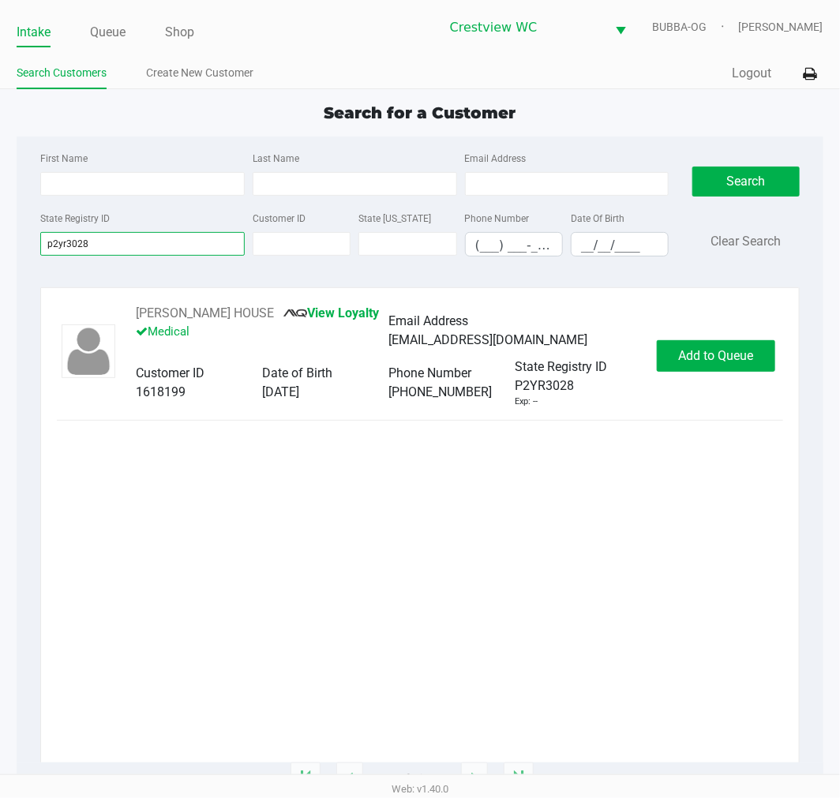
type input "p2yr3028"
drag, startPoint x: 195, startPoint y: 312, endPoint x: 185, endPoint y: 313, distance: 10.3
click at [185, 313] on button "CANDACE HOUSE" at bounding box center [205, 313] width 138 height 19
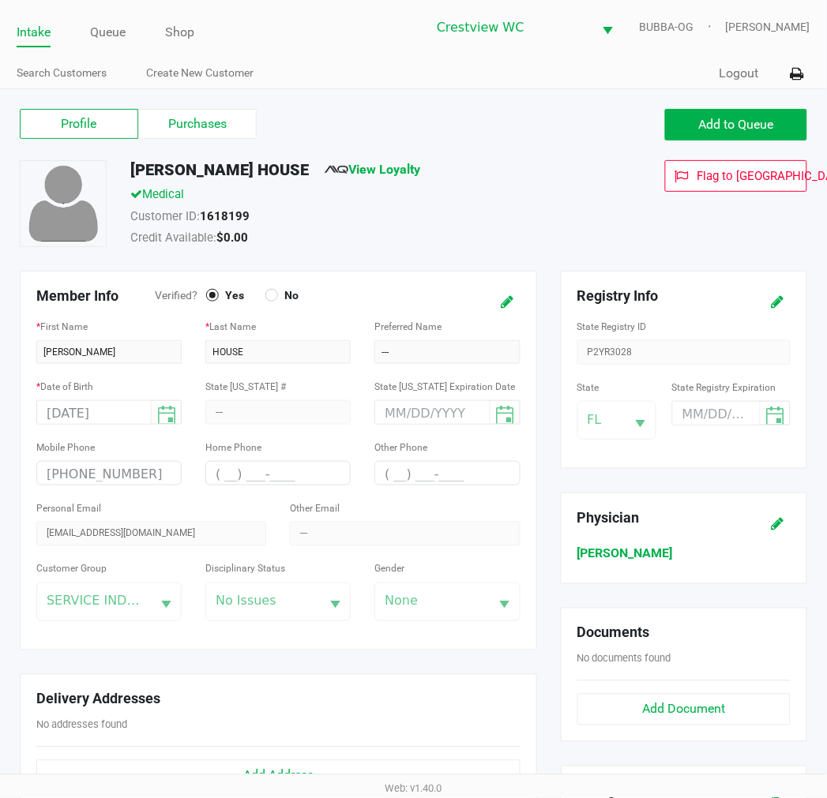
click at [229, 126] on label "Purchases" at bounding box center [197, 124] width 118 height 30
click at [0, 0] on 1 "Purchases" at bounding box center [0, 0] width 0 height 0
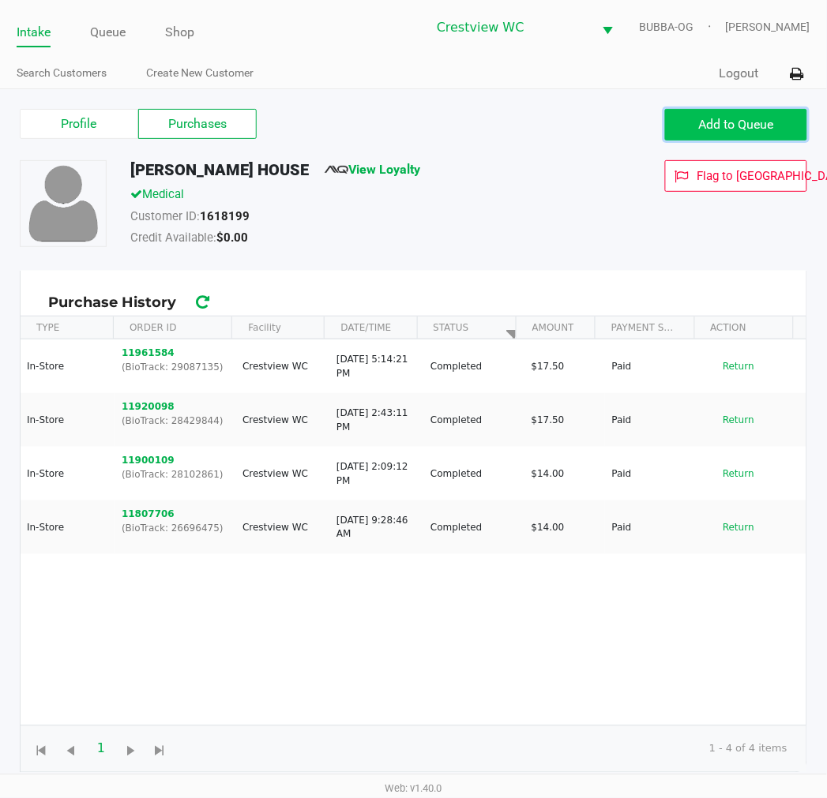
click at [703, 137] on button "Add to Queue" at bounding box center [736, 125] width 142 height 32
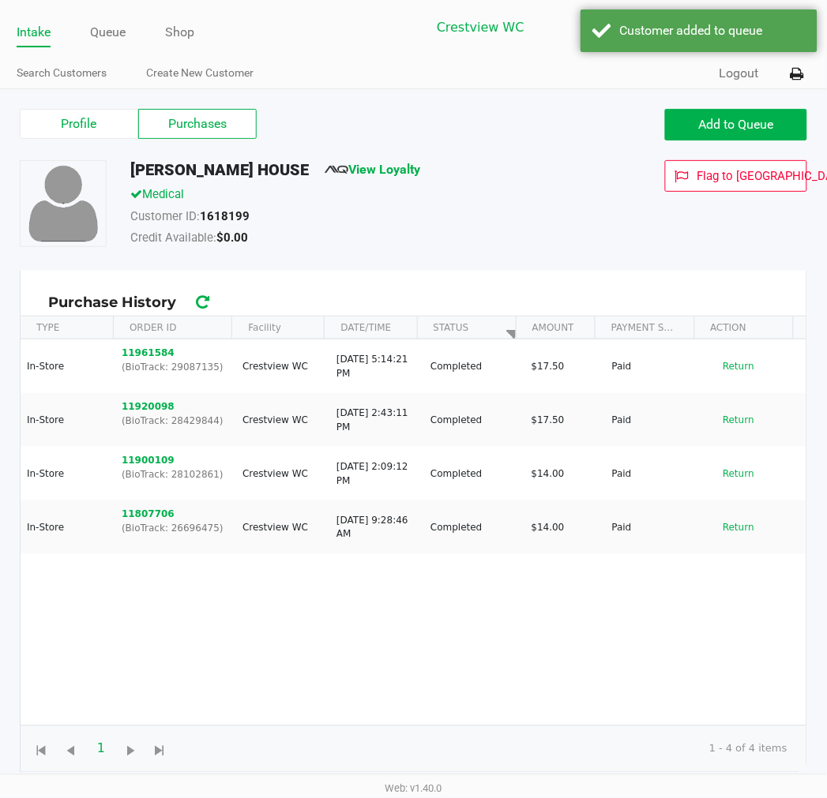
click at [68, 34] on ul "Intake Queue Shop" at bounding box center [215, 33] width 397 height 27
click at [88, 33] on ul "Intake Queue Shop" at bounding box center [215, 33] width 397 height 27
click at [97, 26] on link "Queue" at bounding box center [108, 32] width 36 height 22
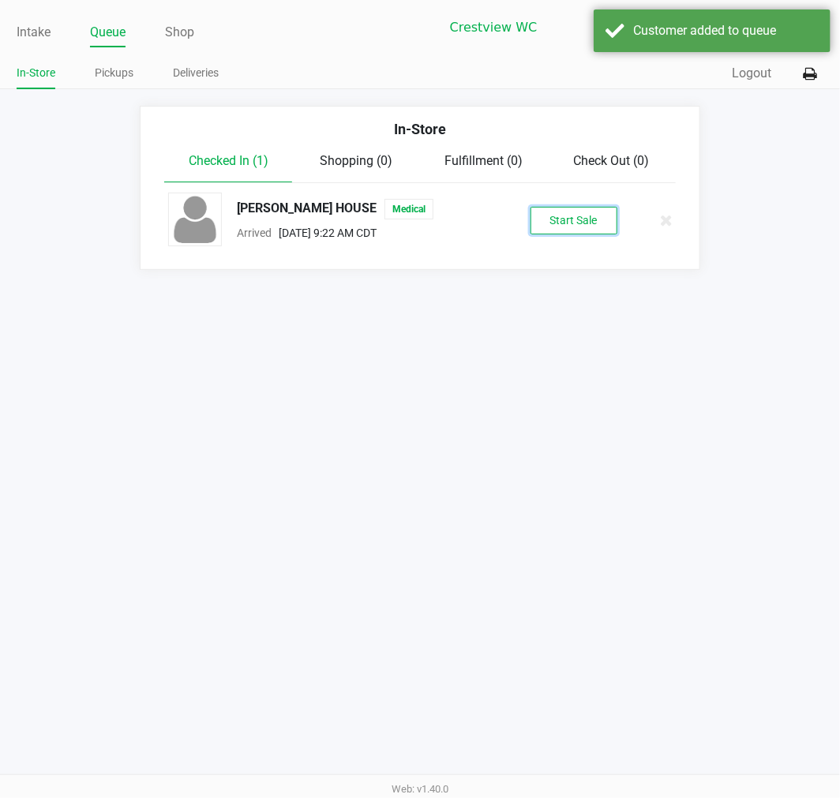
drag, startPoint x: 558, startPoint y: 229, endPoint x: 546, endPoint y: 229, distance: 11.8
click at [551, 229] on button "Start Sale" at bounding box center [573, 221] width 87 height 28
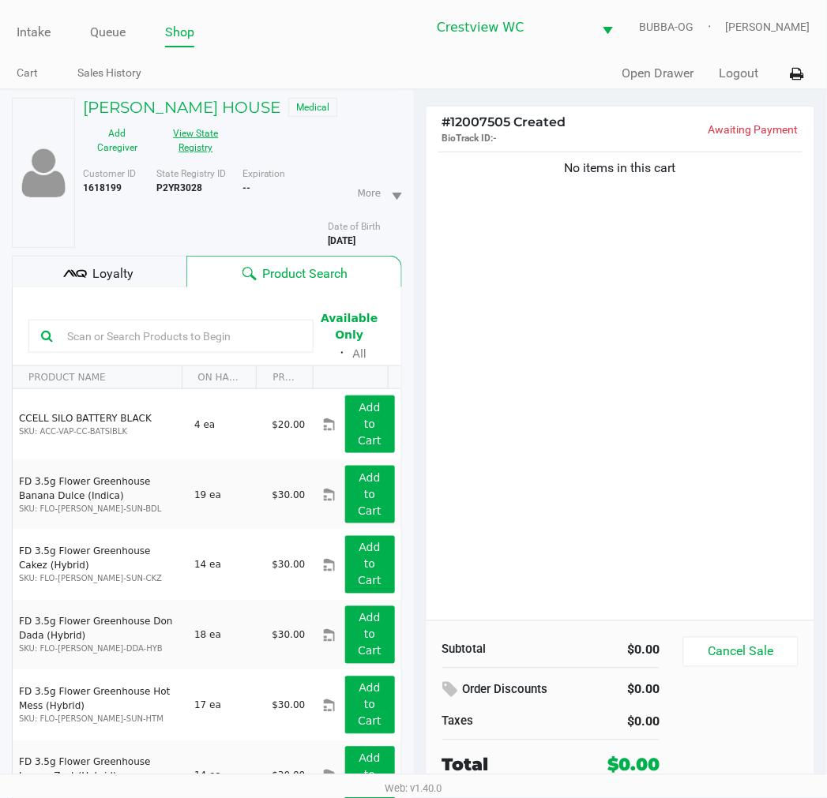
click at [196, 156] on button "View State Registry" at bounding box center [191, 140] width 79 height 39
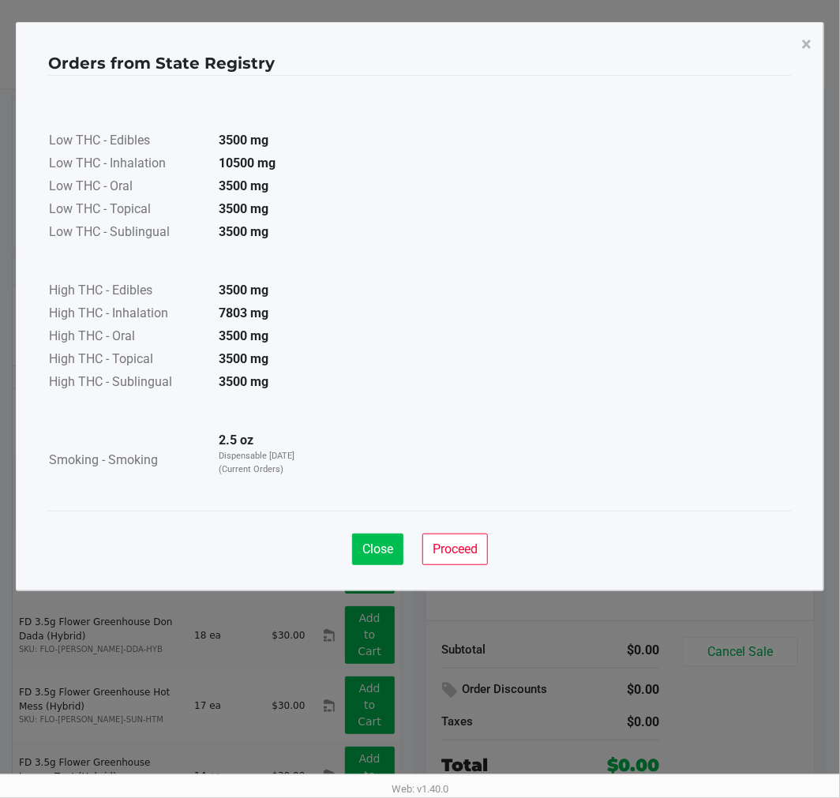
click at [369, 563] on button "Close" at bounding box center [377, 550] width 51 height 32
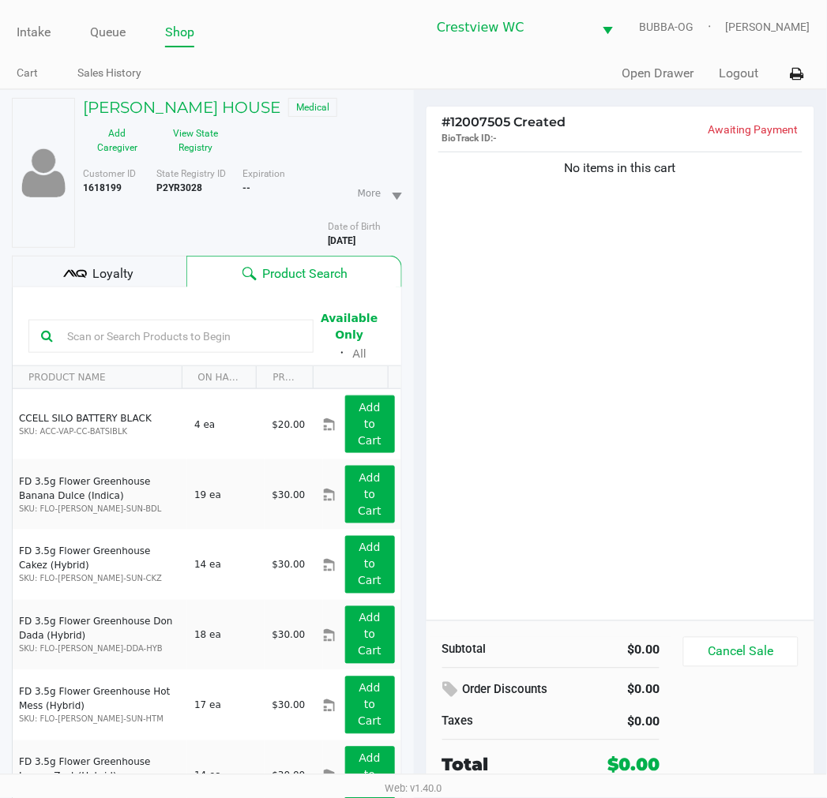
click at [543, 515] on div "Close Proceed" at bounding box center [414, 503] width 744 height 64
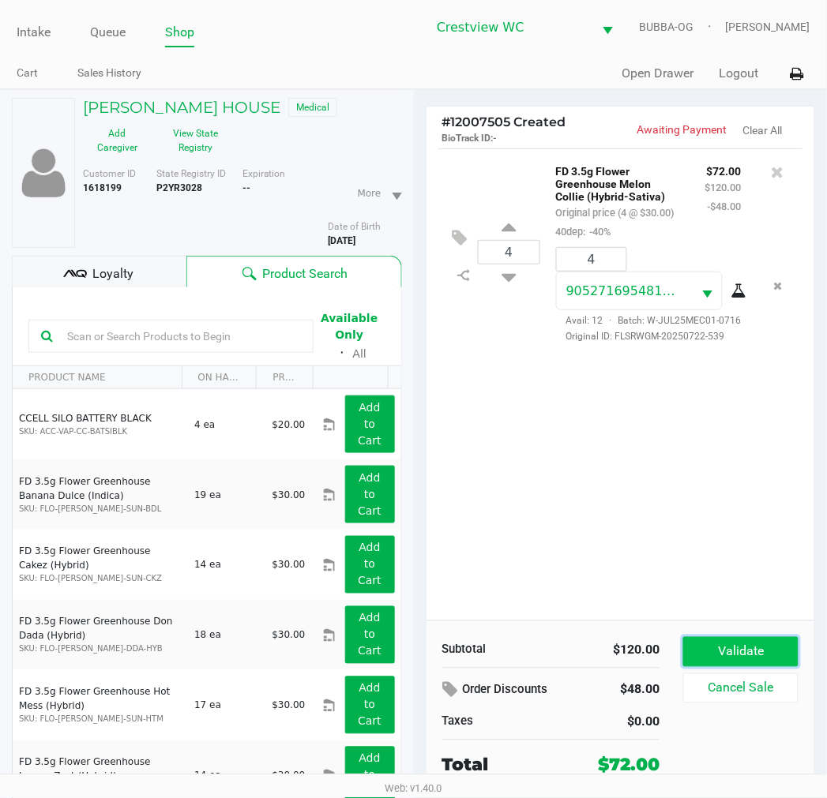
click at [729, 654] on button "Validate" at bounding box center [740, 652] width 114 height 30
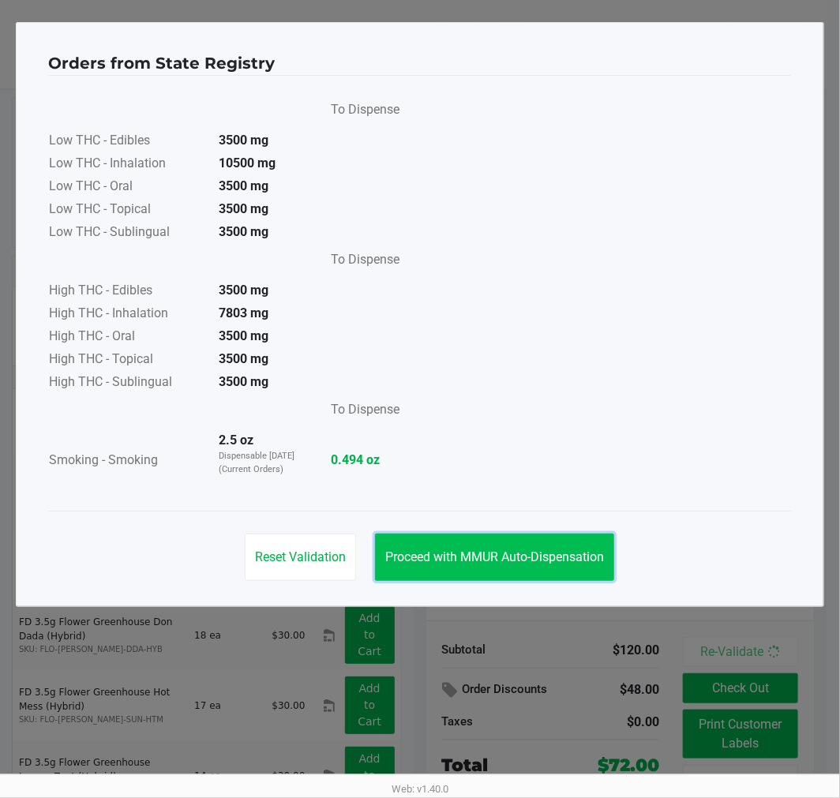
drag, startPoint x: 516, startPoint y: 580, endPoint x: 455, endPoint y: 512, distance: 92.2
click at [515, 579] on button "Proceed with MMUR Auto-Dispensation" at bounding box center [494, 557] width 239 height 47
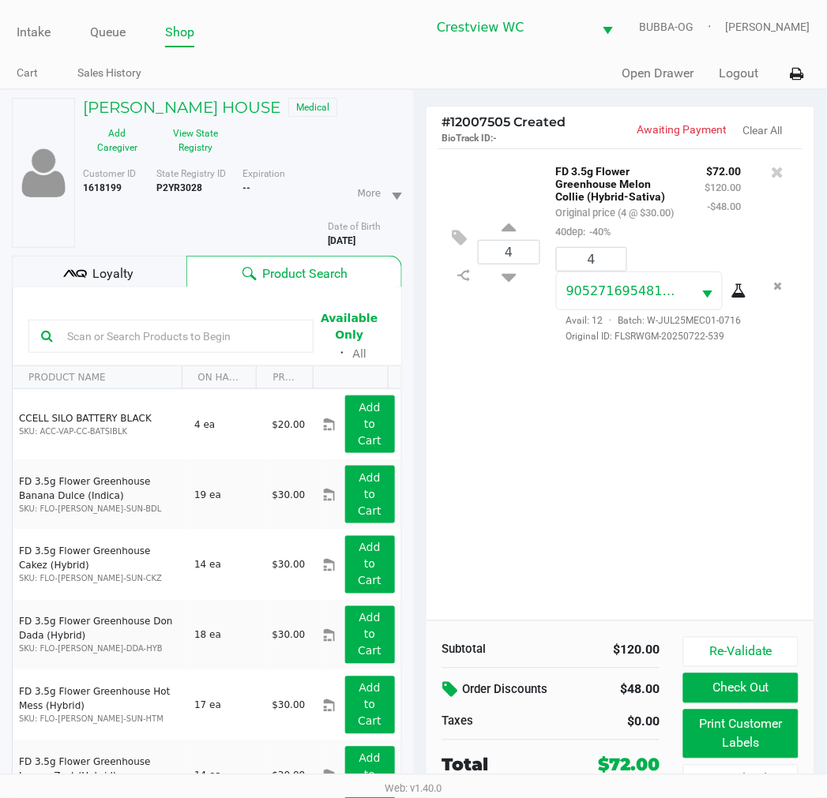
click at [452, 680] on button at bounding box center [452, 691] width 21 height 28
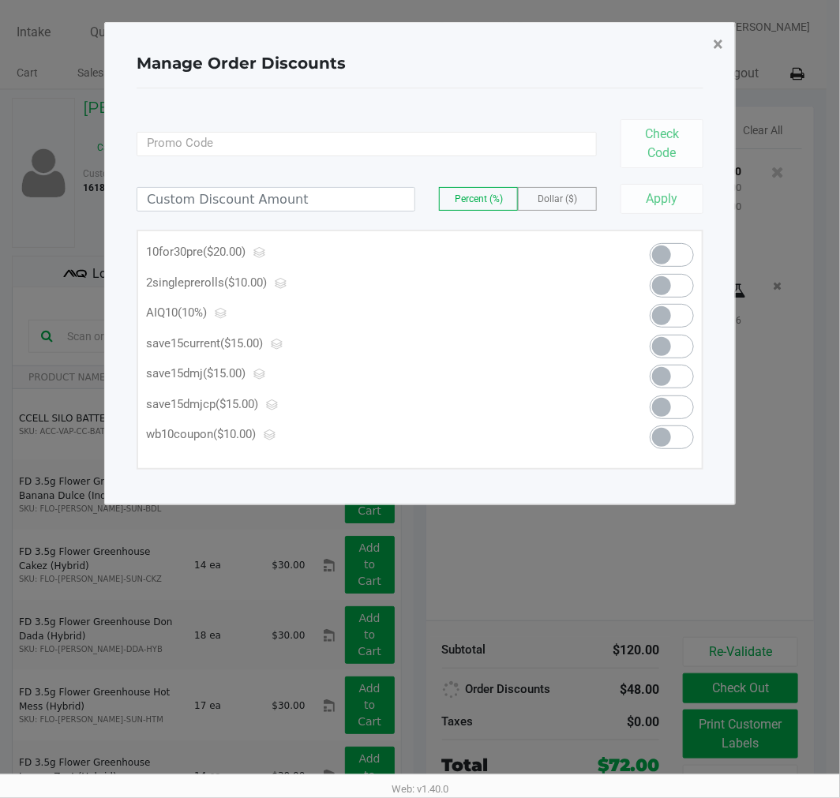
click at [712, 41] on button "×" at bounding box center [718, 44] width 36 height 44
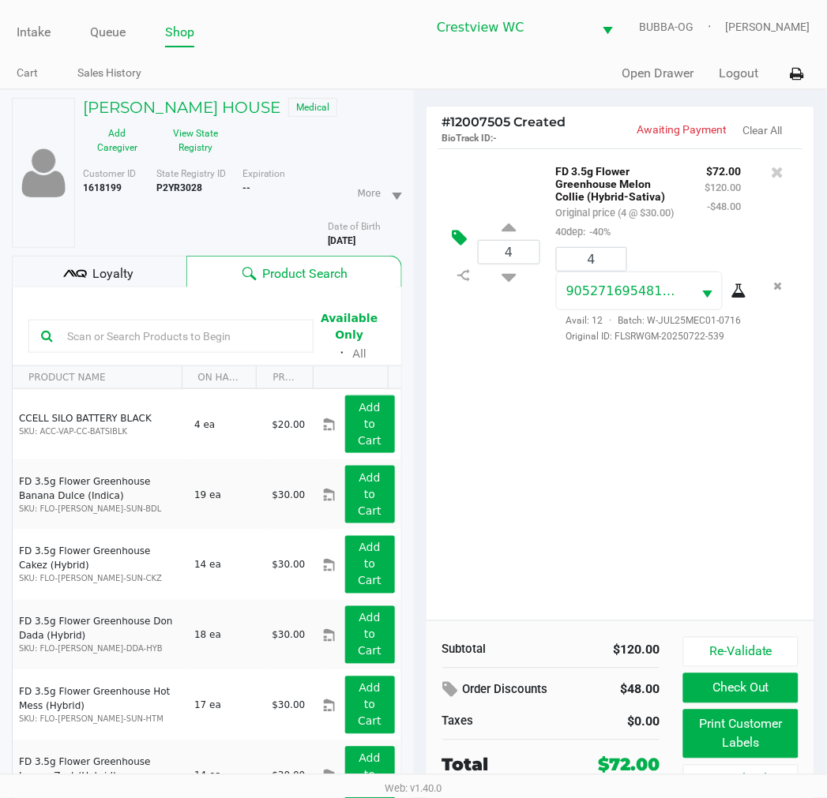
click at [466, 247] on icon at bounding box center [459, 238] width 15 height 18
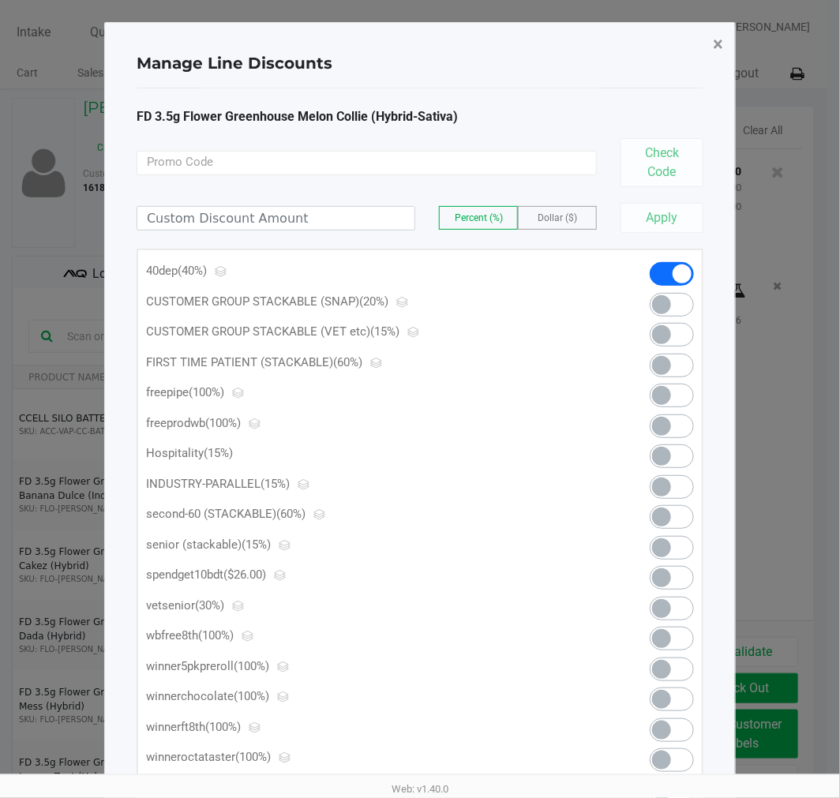
click at [729, 42] on button "×" at bounding box center [718, 44] width 36 height 44
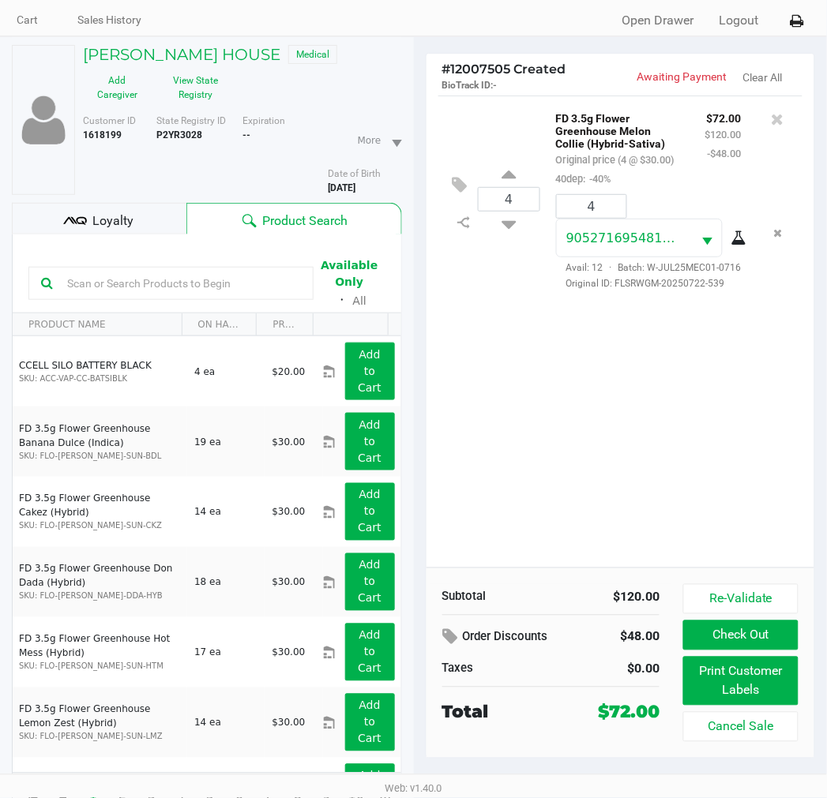
scroll to position [82, 0]
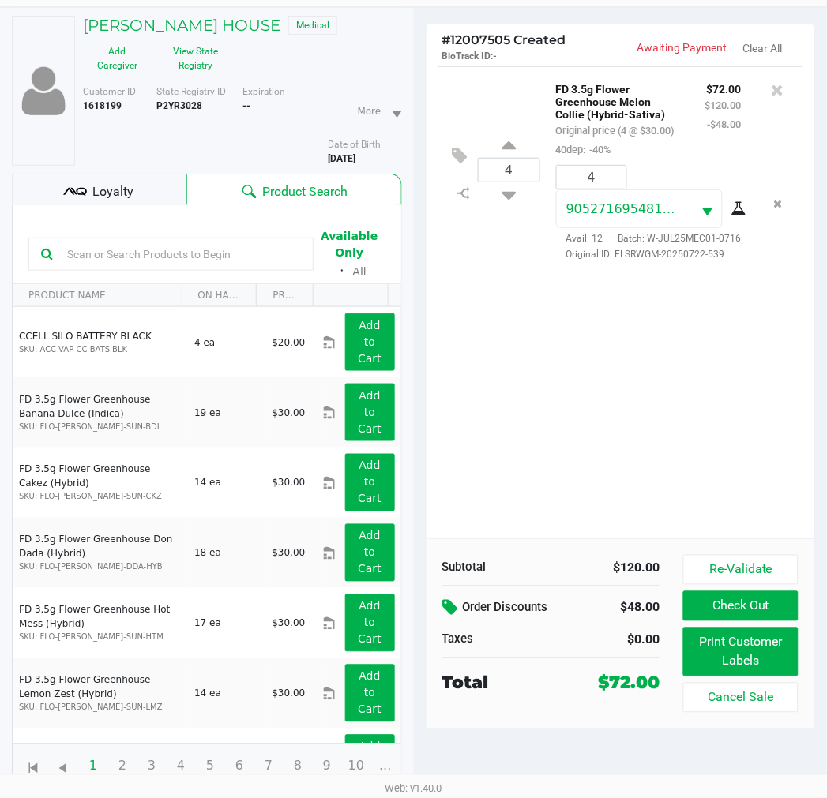
click at [459, 605] on div "Order Discounts" at bounding box center [510, 608] width 137 height 28
click at [456, 605] on icon at bounding box center [452, 608] width 19 height 18
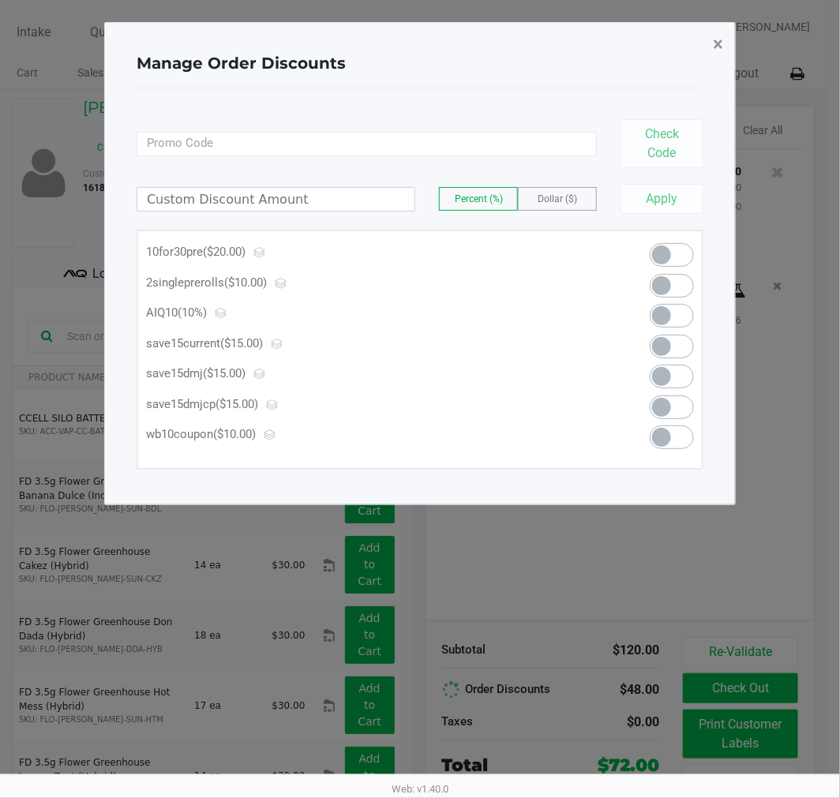
click at [707, 37] on button "×" at bounding box center [718, 44] width 36 height 44
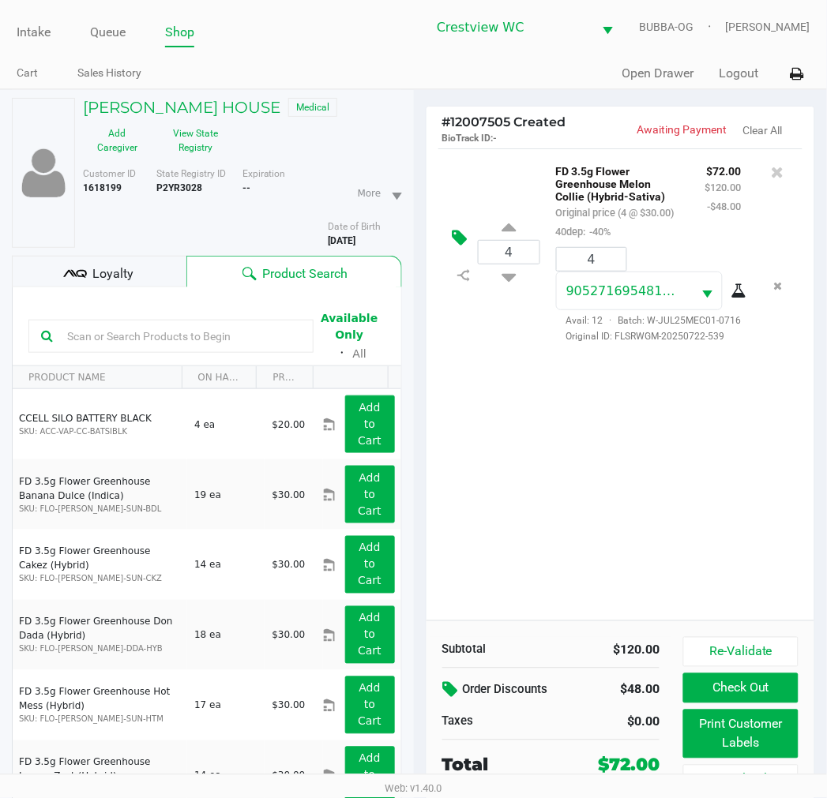
click at [453, 247] on icon at bounding box center [459, 238] width 15 height 18
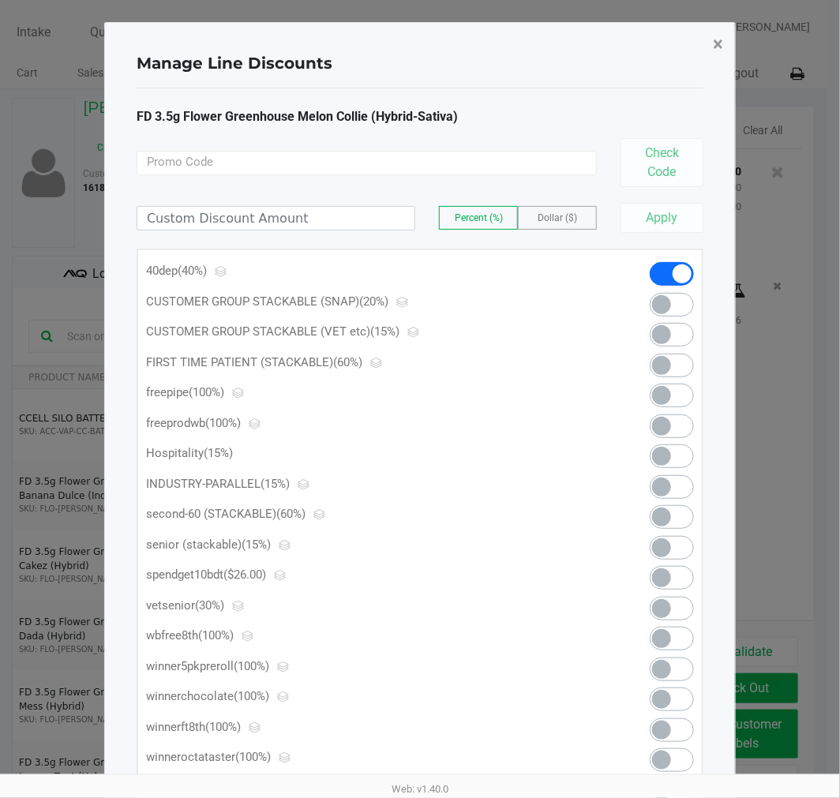
click at [715, 57] on button "×" at bounding box center [718, 44] width 36 height 44
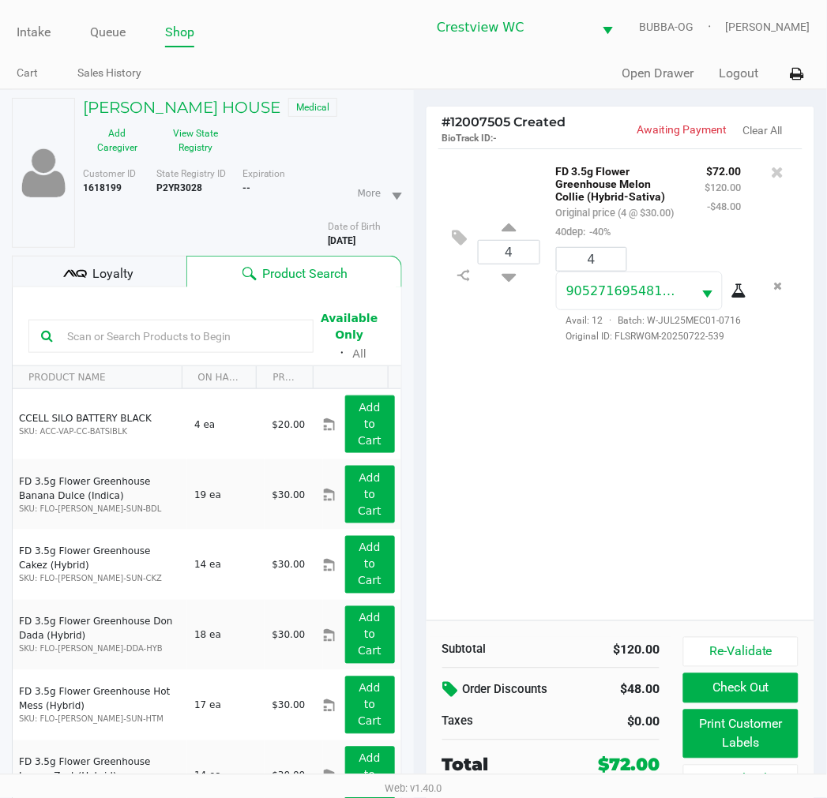
scroll to position [82, 0]
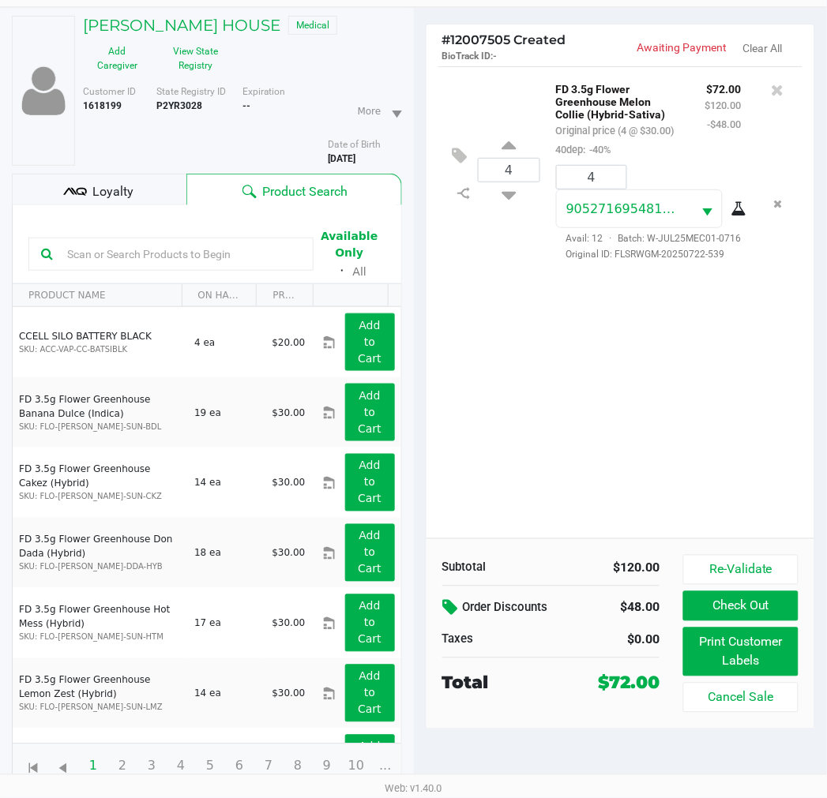
click at [448, 616] on icon at bounding box center [452, 608] width 19 height 18
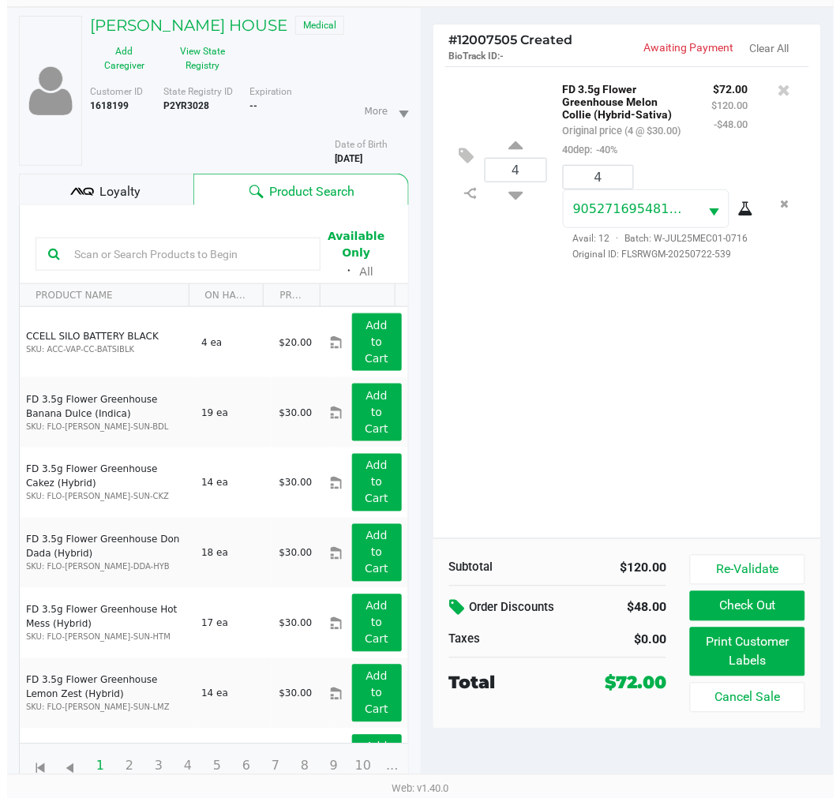
scroll to position [0, 0]
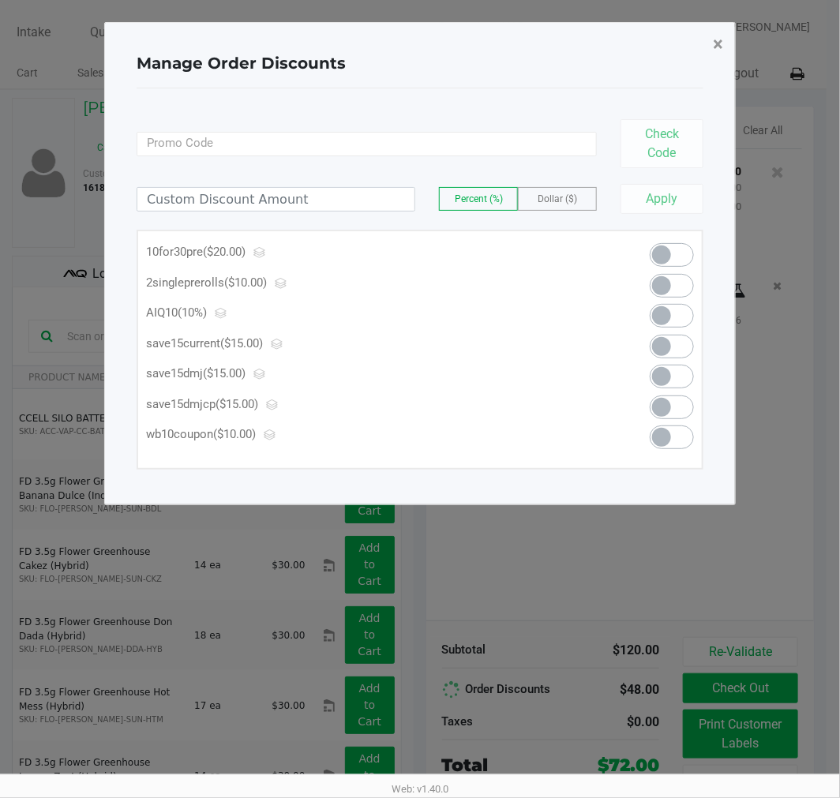
click at [718, 46] on span "×" at bounding box center [718, 44] width 10 height 22
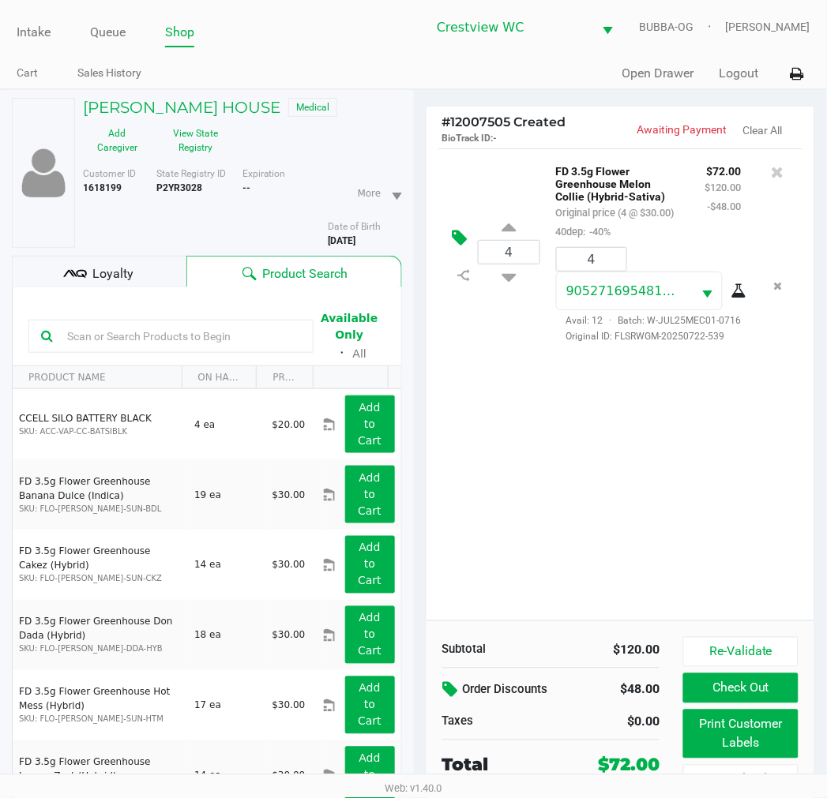
click at [461, 257] on button at bounding box center [464, 238] width 28 height 38
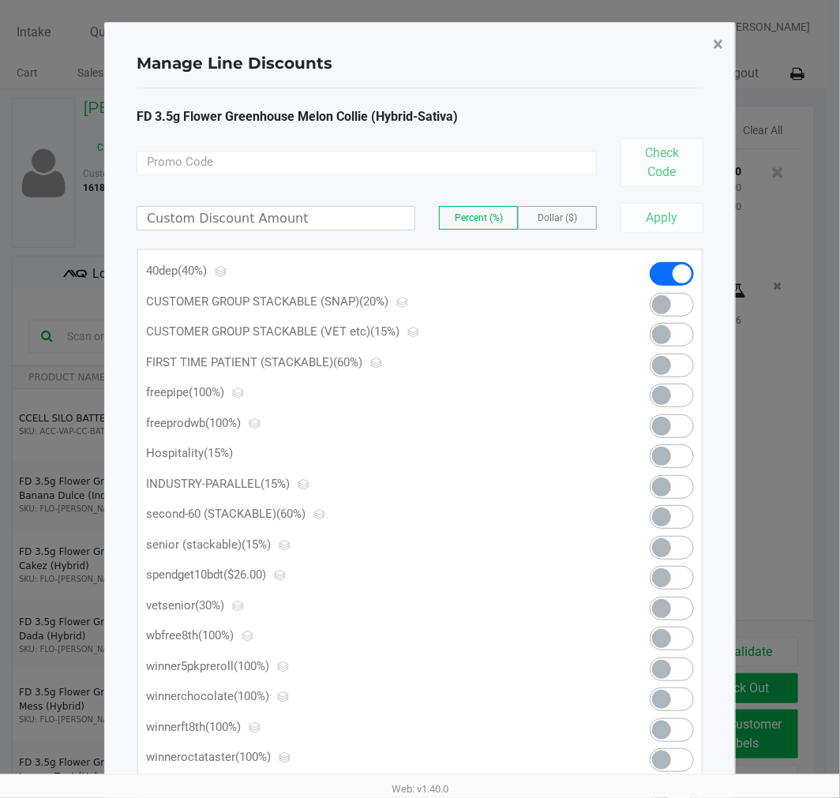
click at [716, 58] on button "×" at bounding box center [718, 44] width 36 height 44
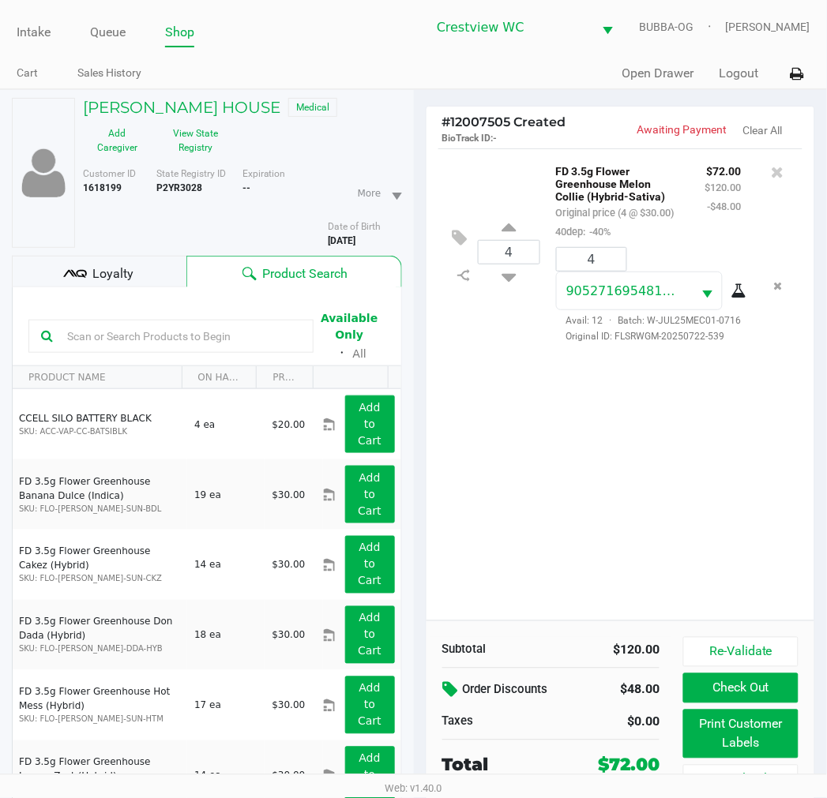
click at [455, 675] on div "Subtotal $120.00 Order Discounts $48.00 Taxes $0.00 Total $72.00" at bounding box center [551, 707] width 242 height 141
click at [455, 676] on div "Subtotal $120.00 Order Discounts $48.00 Taxes $0.00 Total $72.00" at bounding box center [551, 707] width 242 height 141
click at [456, 682] on icon at bounding box center [452, 690] width 19 height 18
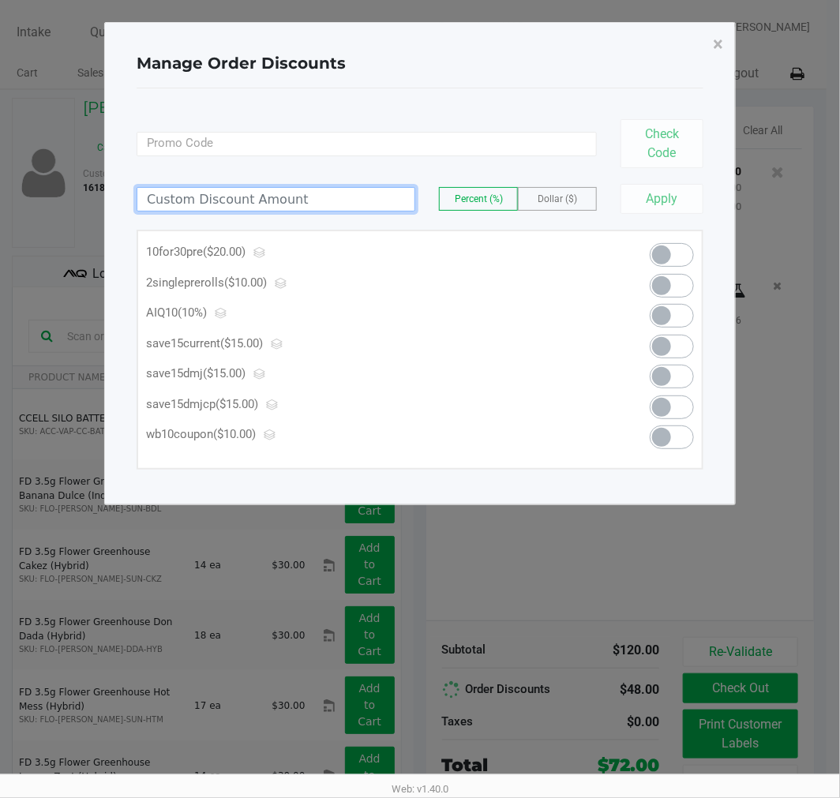
click at [365, 195] on input at bounding box center [275, 199] width 277 height 23
type input "22.00"
click at [587, 198] on label "Dollar ($)" at bounding box center [557, 199] width 77 height 22
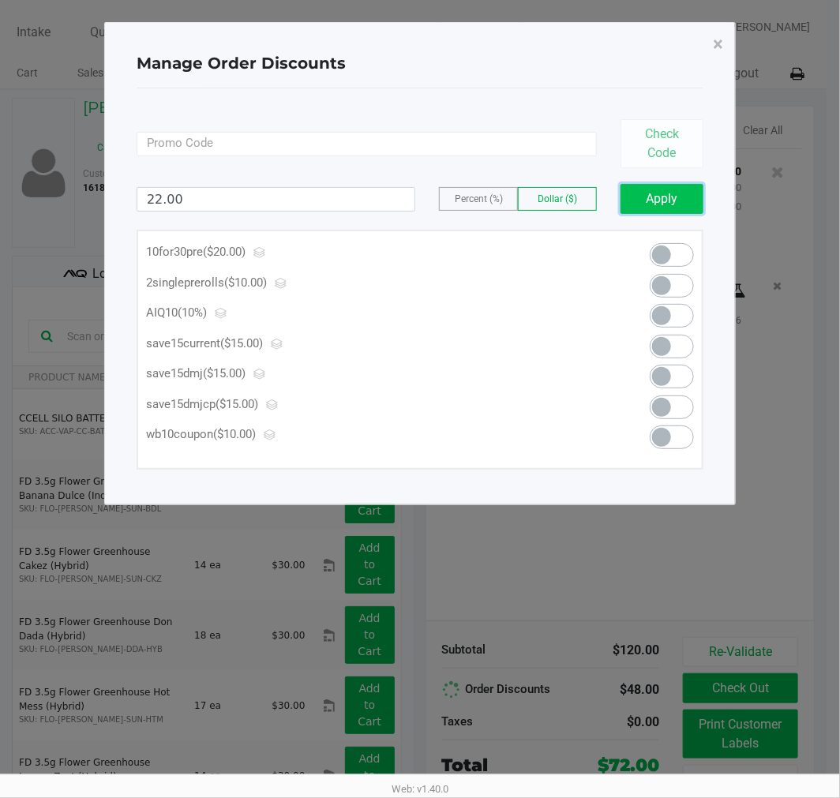
click at [672, 212] on button "Apply" at bounding box center [661, 199] width 83 height 30
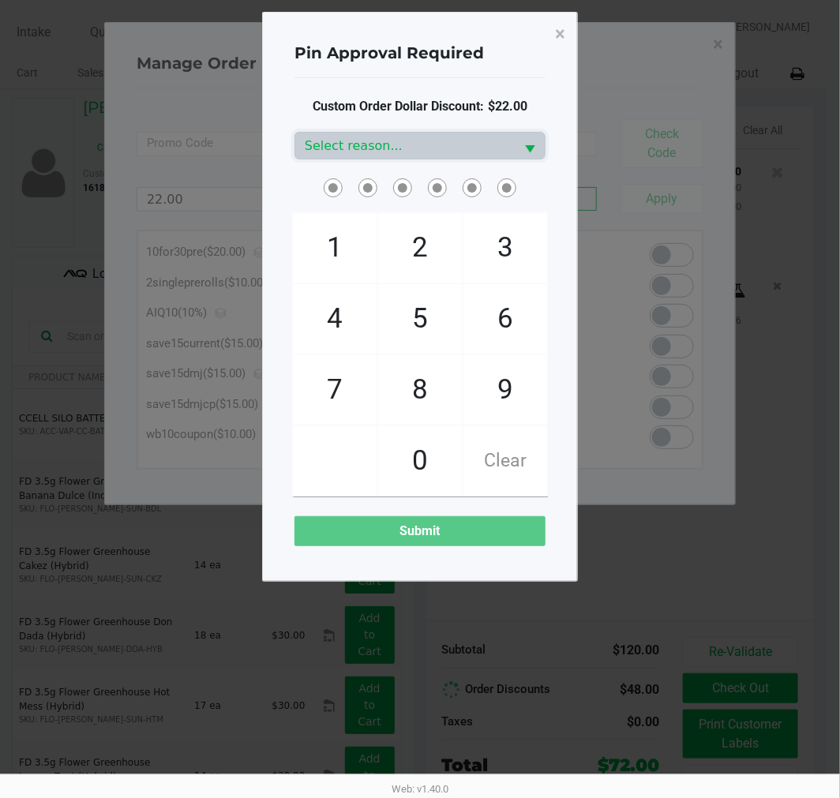
click at [659, 198] on ngb-modal-window "Pin Approval Required × Custom Order Dollar Discount: $22.00 Select reason... 1…" at bounding box center [420, 399] width 840 height 798
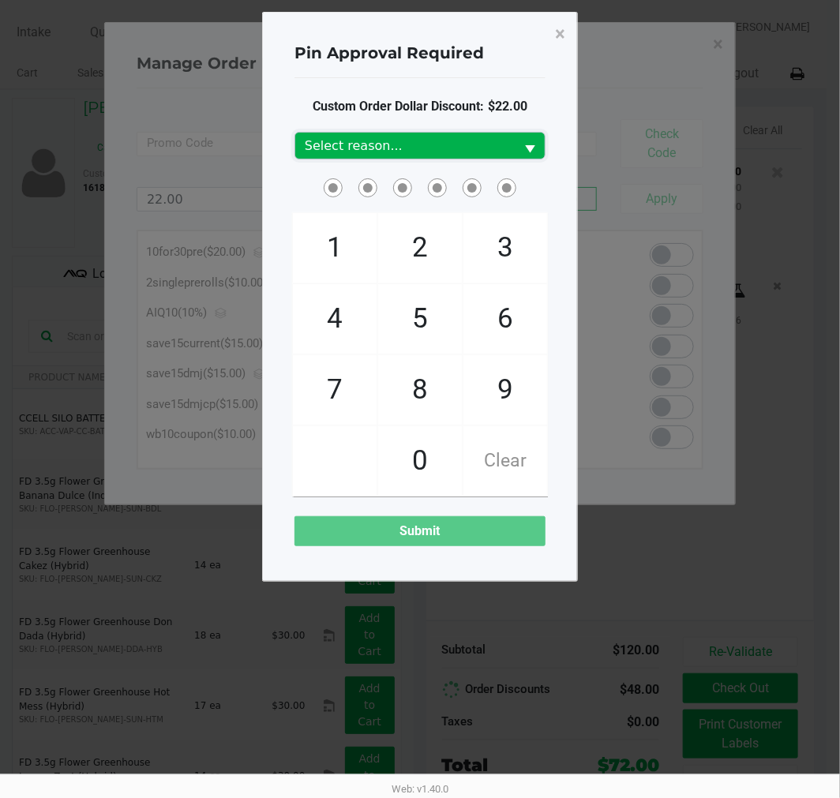
click at [458, 159] on kendo-dropdownlist "Select reason..." at bounding box center [419, 146] width 251 height 28
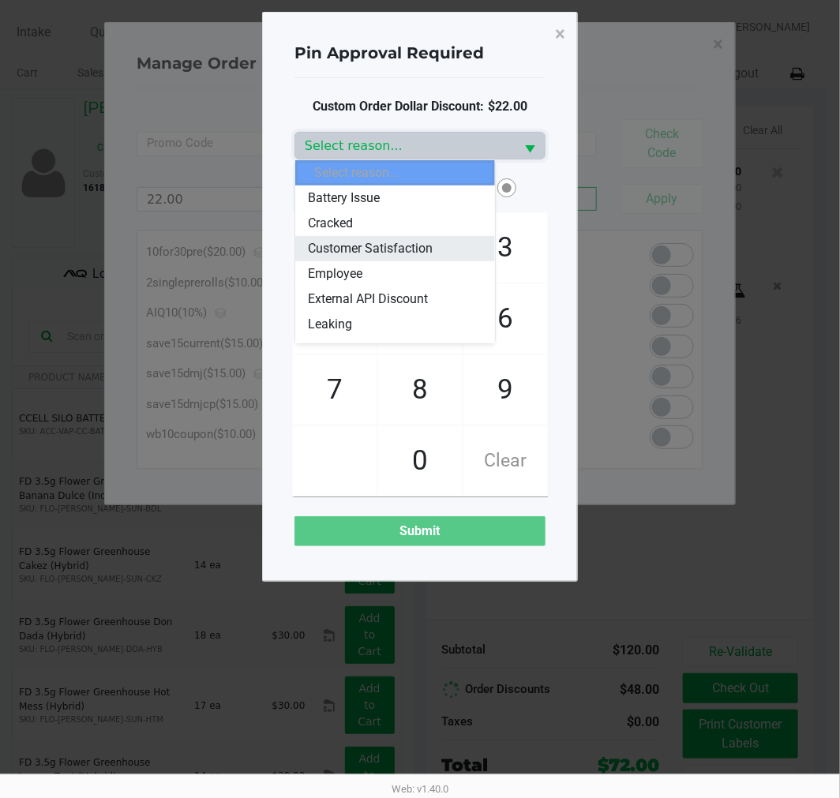
click at [348, 250] on span "Customer Satisfaction" at bounding box center [370, 248] width 125 height 19
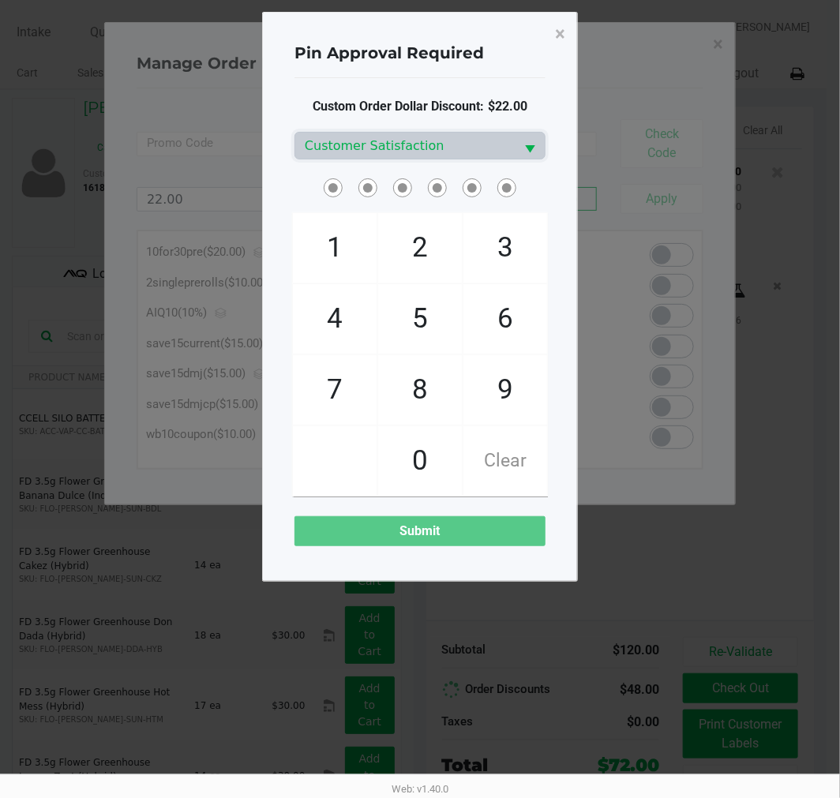
click at [482, 469] on span "Clear" at bounding box center [505, 460] width 84 height 69
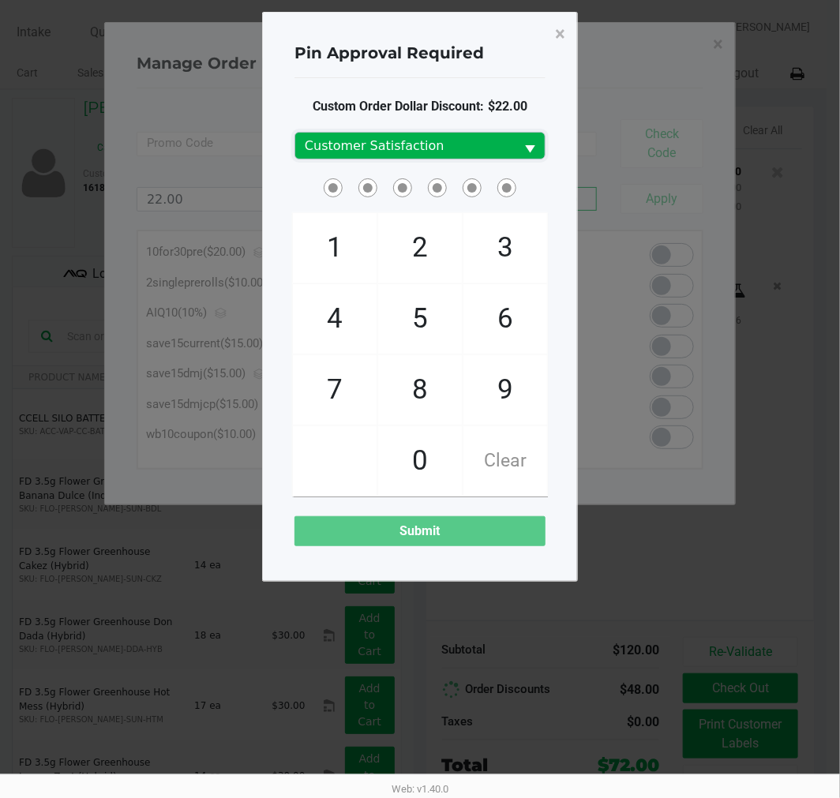
click at [462, 140] on span "Customer Satisfaction" at bounding box center [405, 146] width 201 height 19
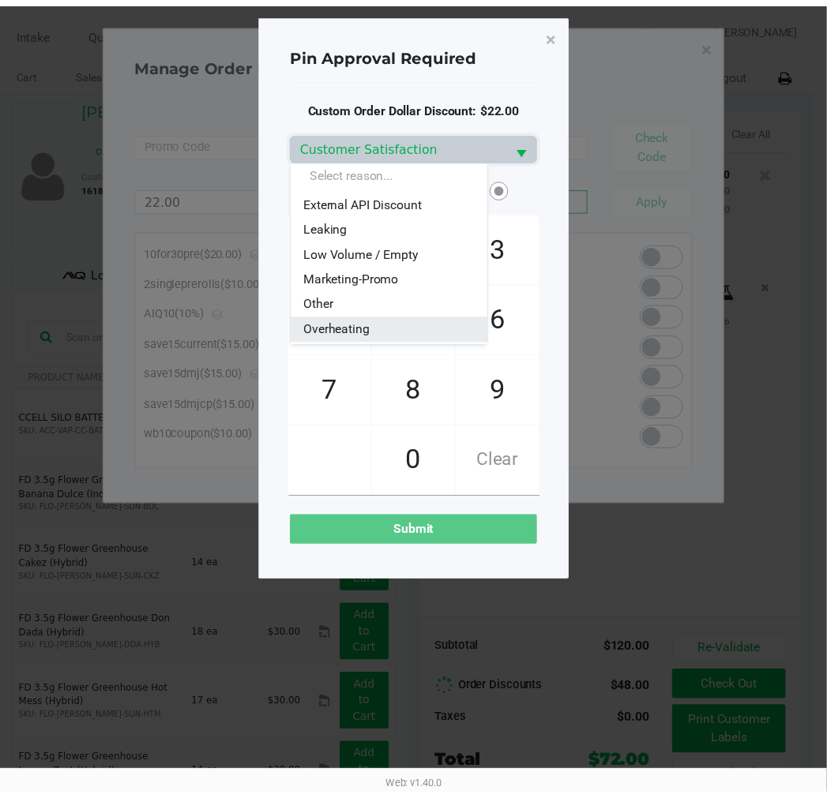
scroll to position [175, 0]
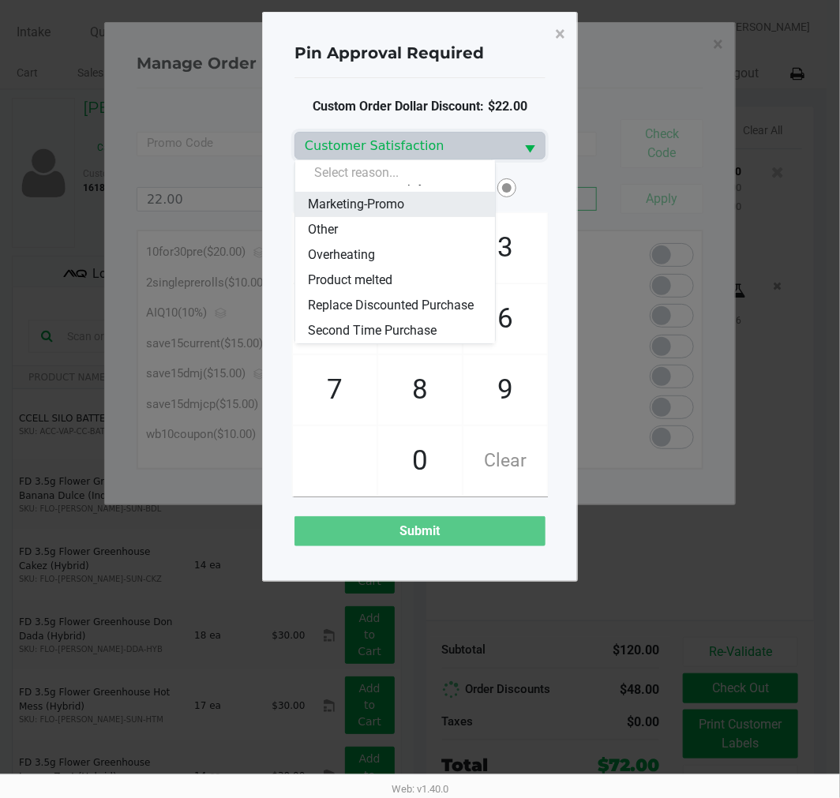
click at [404, 196] on span "Marketing-Promo" at bounding box center [356, 204] width 96 height 19
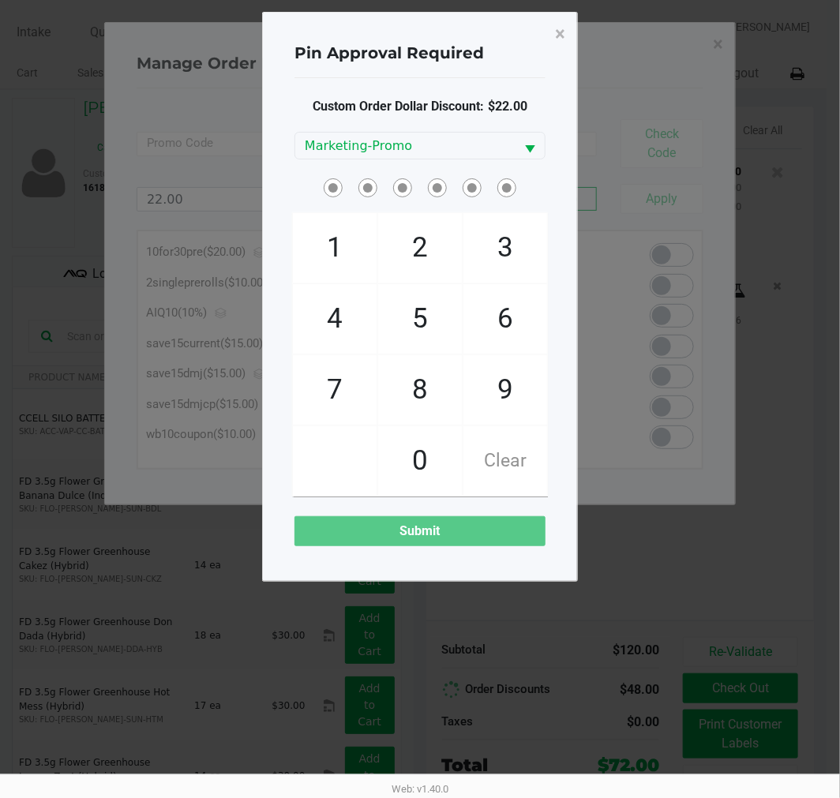
click at [505, 478] on span "Clear" at bounding box center [505, 460] width 84 height 69
checkbox input "true"
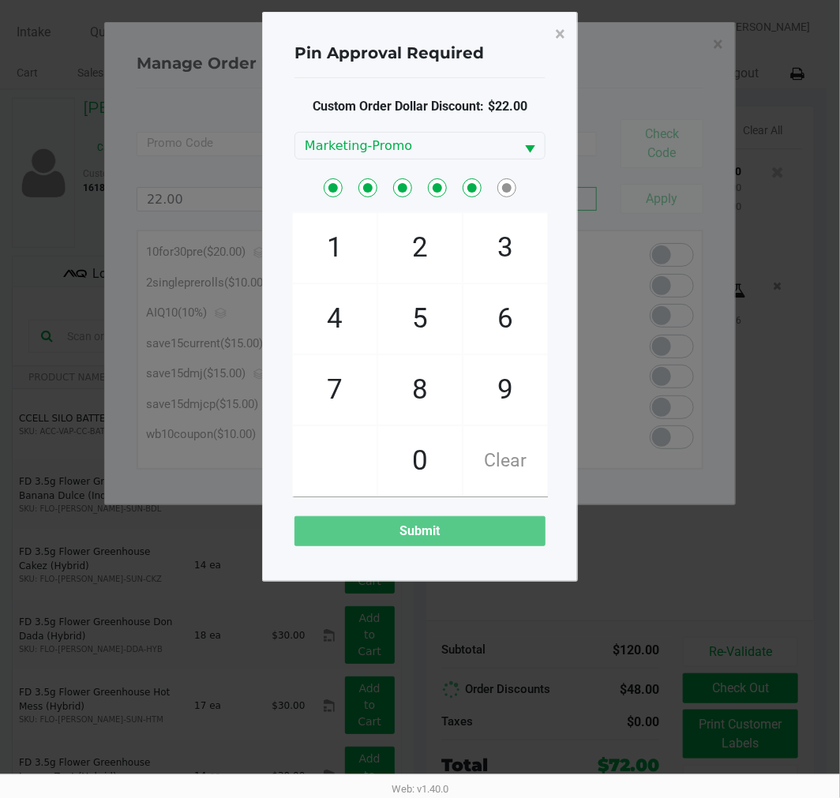
checkbox input "true"
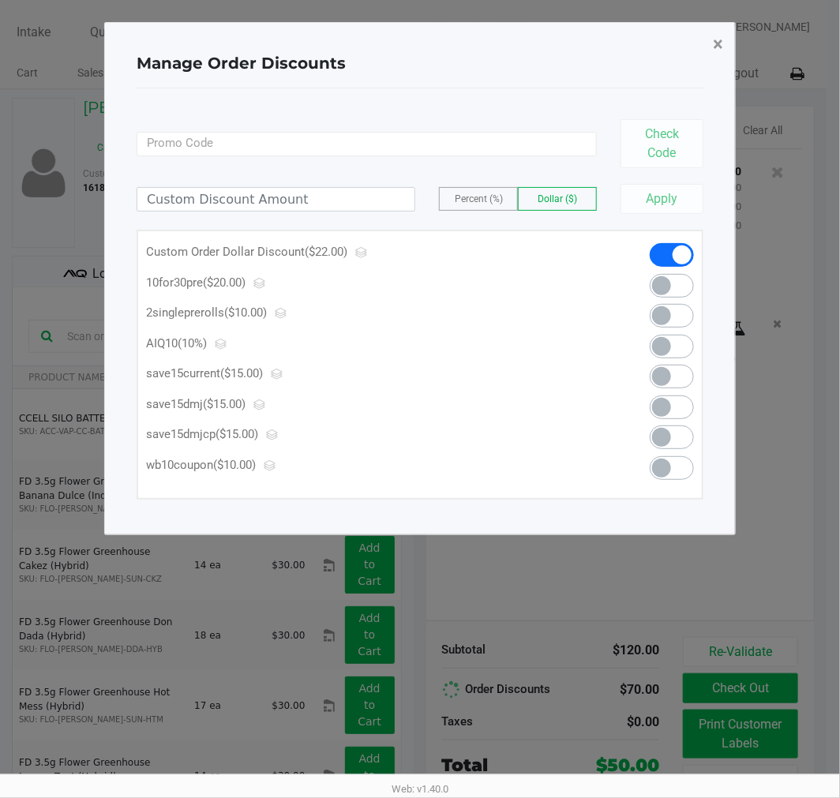
click at [727, 36] on button "×" at bounding box center [718, 44] width 36 height 44
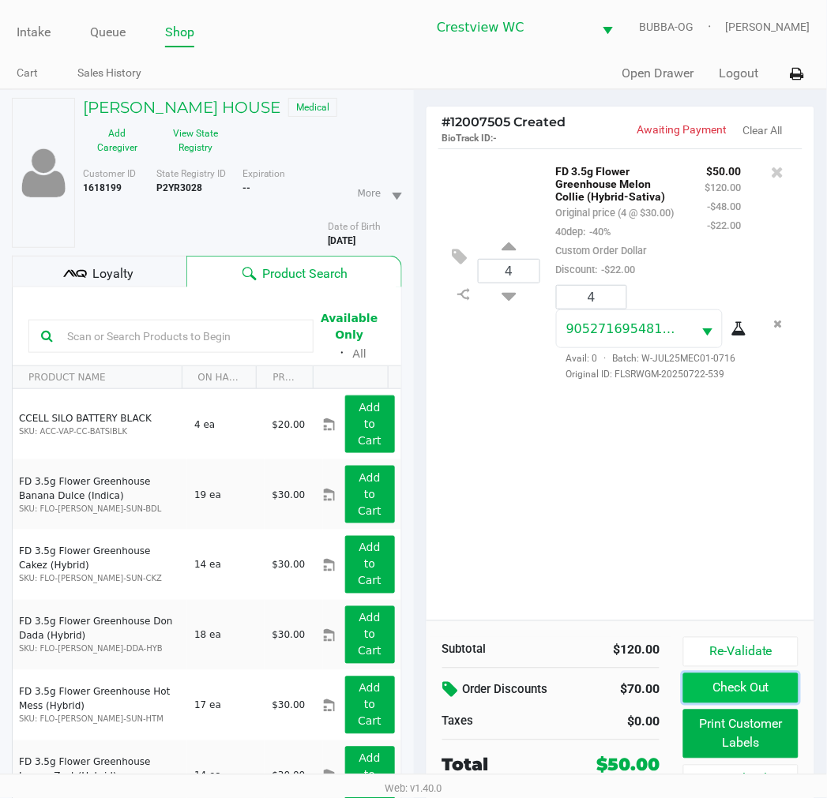
click at [744, 695] on button "Check Out" at bounding box center [740, 688] width 114 height 30
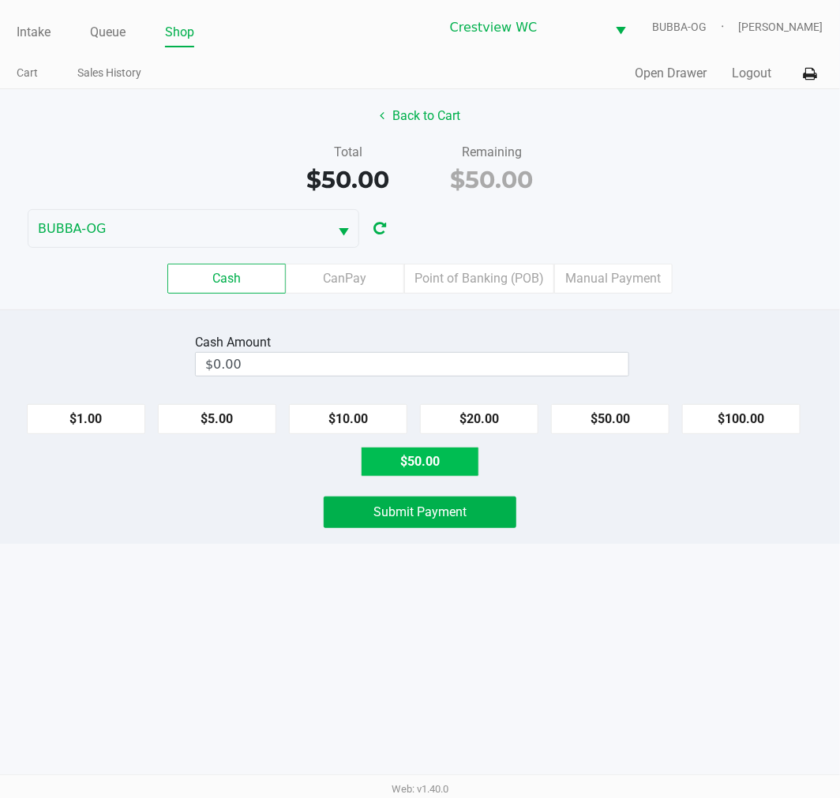
click at [455, 456] on button "$50.00" at bounding box center [420, 462] width 118 height 30
type input "$50.00"
click at [452, 510] on span "Submit Payment" at bounding box center [419, 511] width 93 height 15
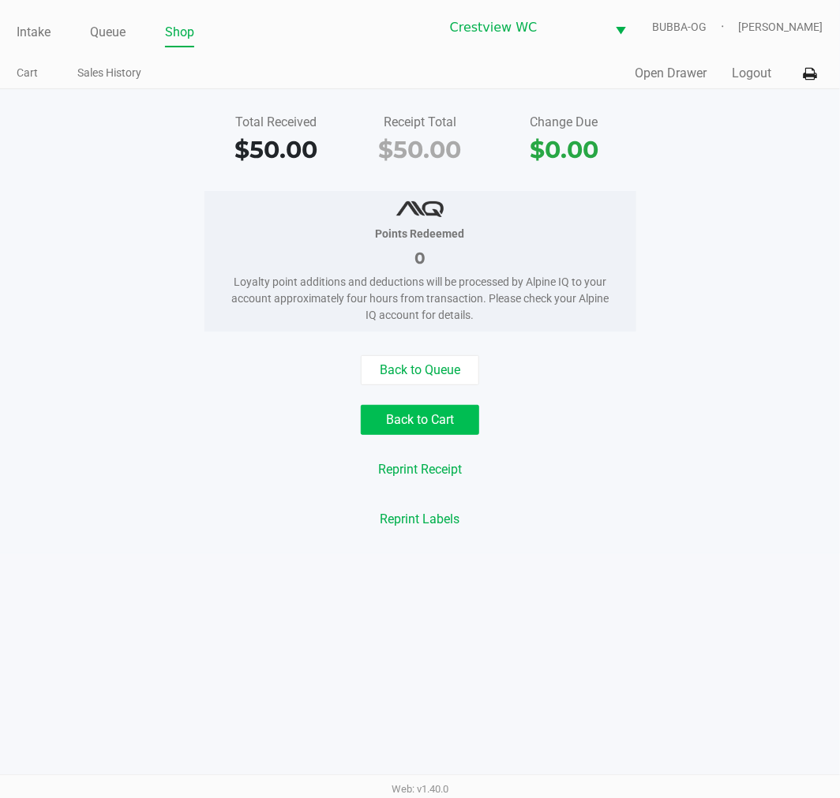
click at [423, 434] on button "Back to Cart" at bounding box center [420, 420] width 118 height 30
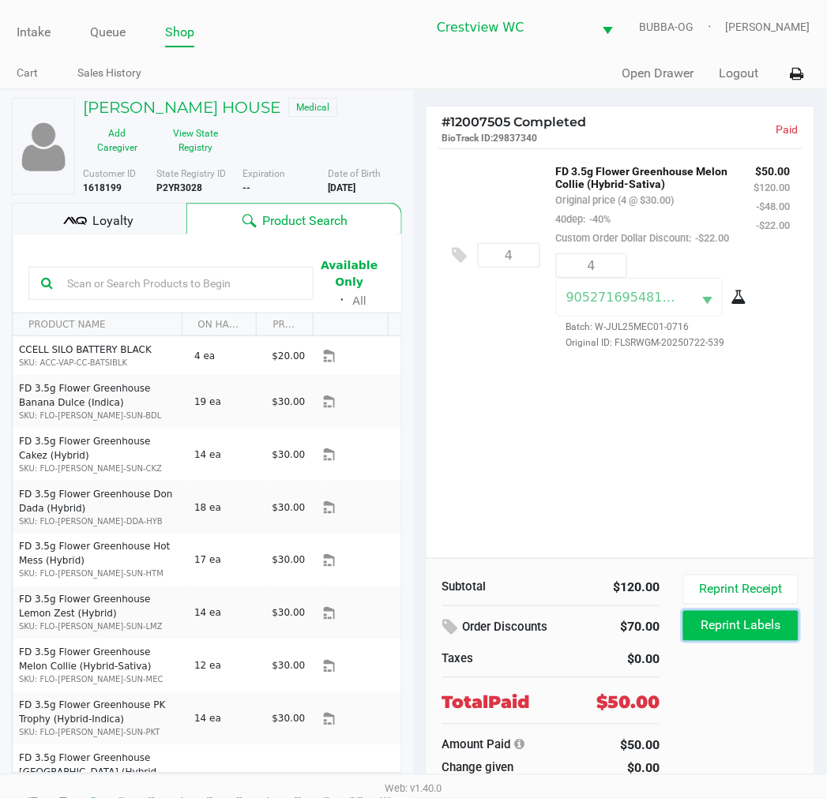
click at [743, 625] on button "Reprint Labels" at bounding box center [740, 626] width 114 height 30
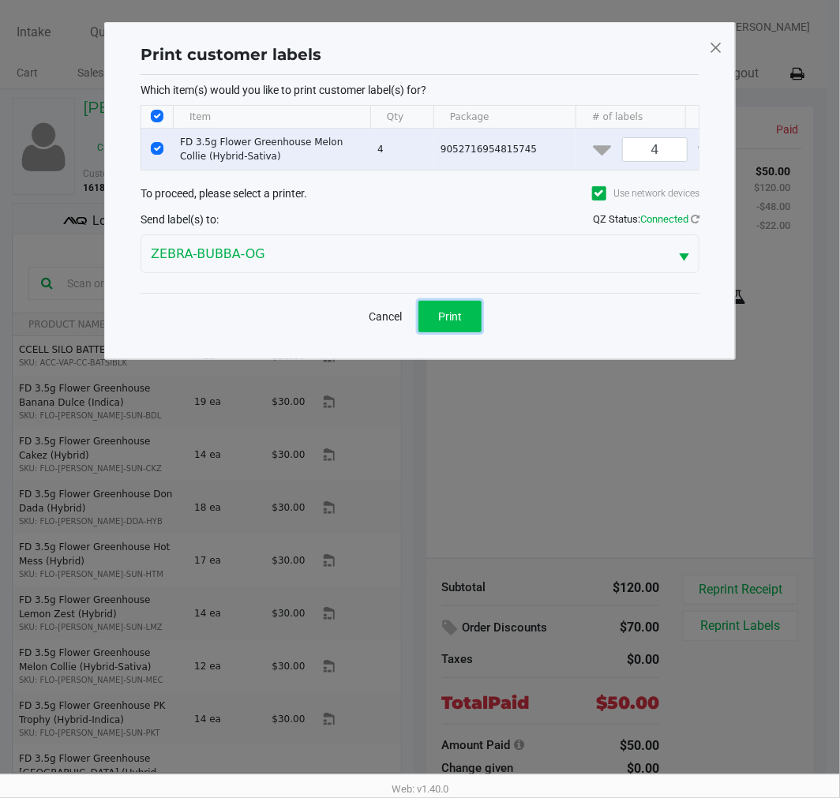
click at [467, 321] on button "Print" at bounding box center [449, 317] width 63 height 32
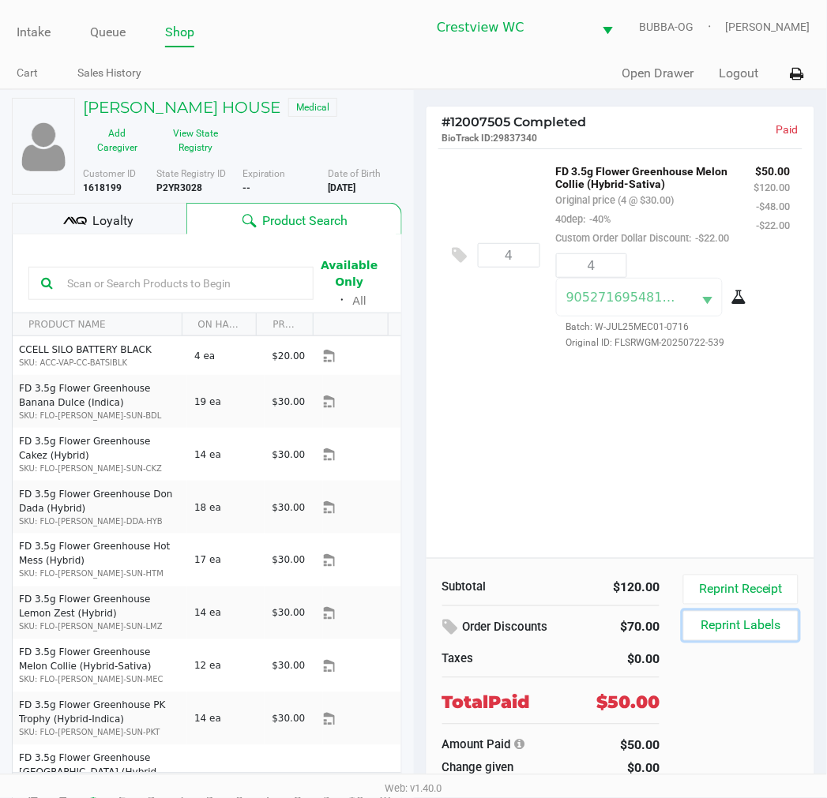
click at [683, 611] on button "Reprint Labels" at bounding box center [740, 626] width 114 height 30
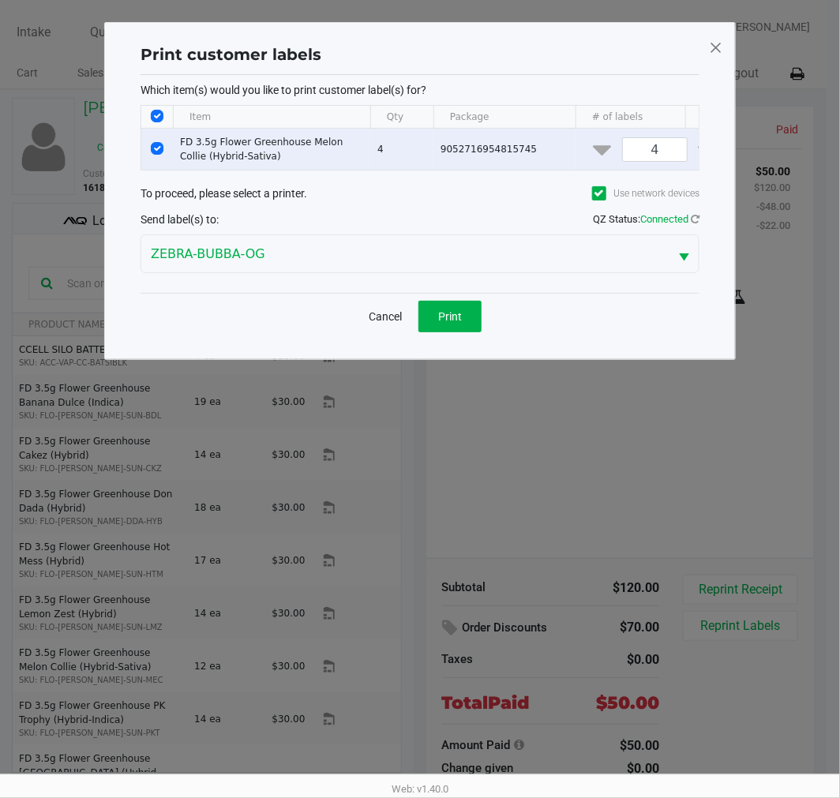
click at [151, 110] on input "Select All Rows" at bounding box center [157, 116] width 13 height 13
checkbox input "false"
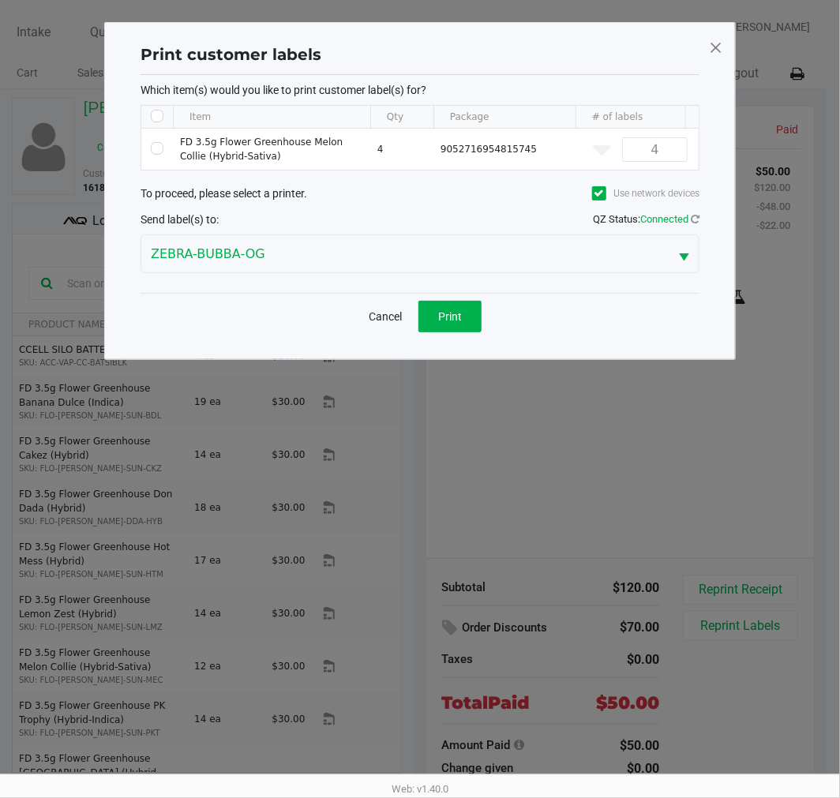
click at [715, 55] on span at bounding box center [716, 47] width 14 height 25
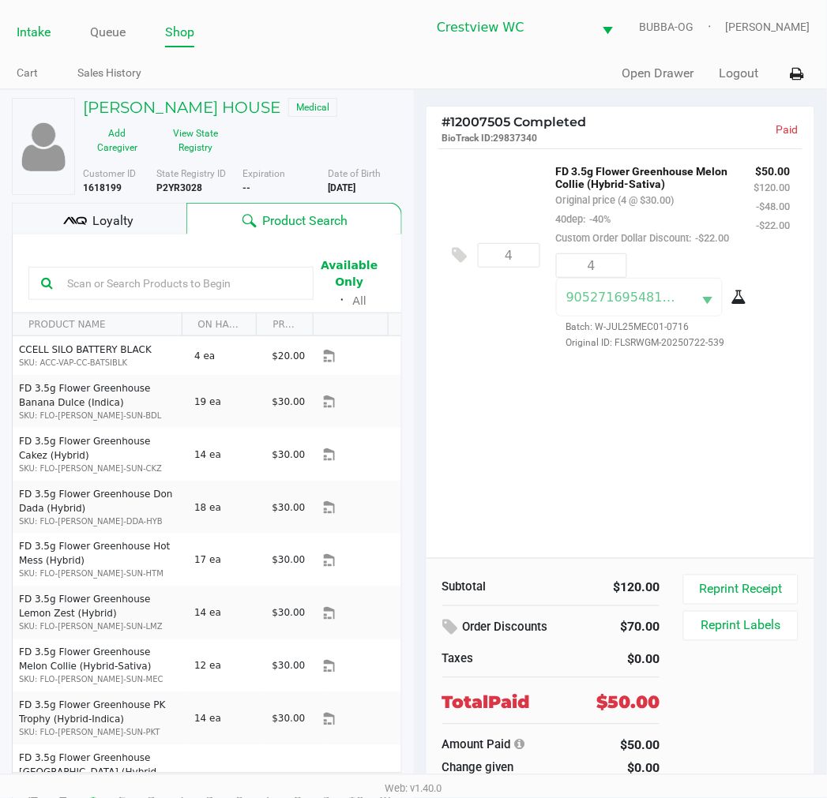
click at [28, 26] on link "Intake" at bounding box center [34, 32] width 34 height 22
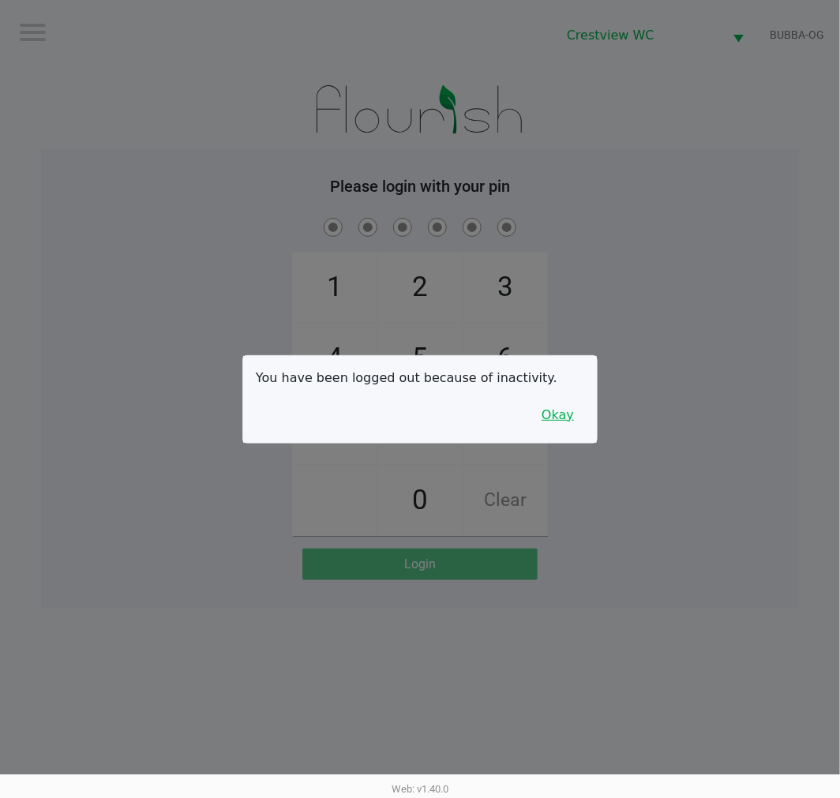
click at [547, 400] on button "Okay" at bounding box center [557, 415] width 53 height 30
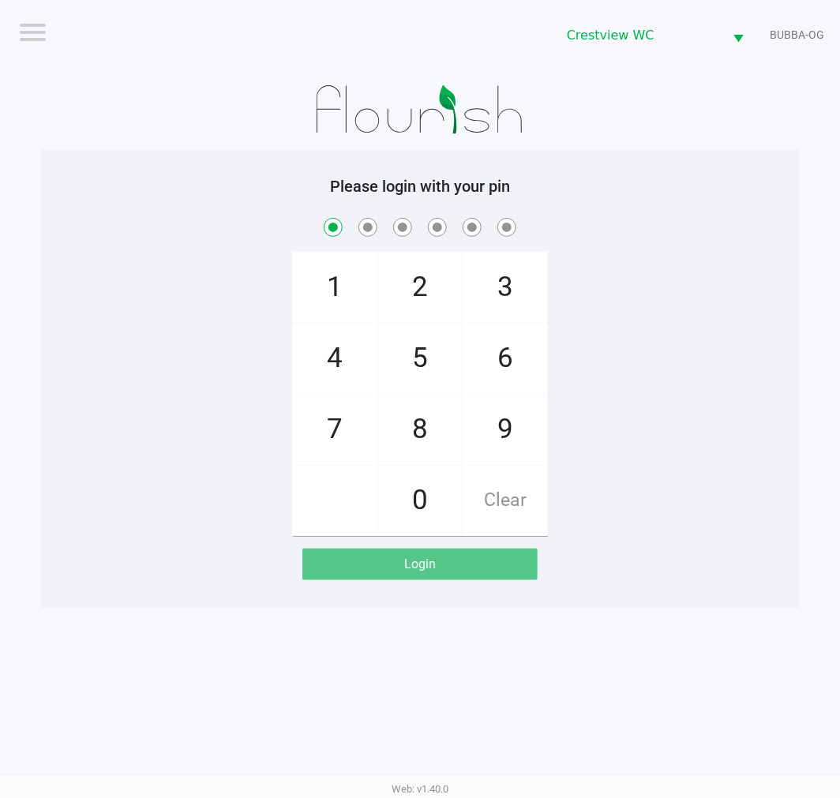
checkbox input "true"
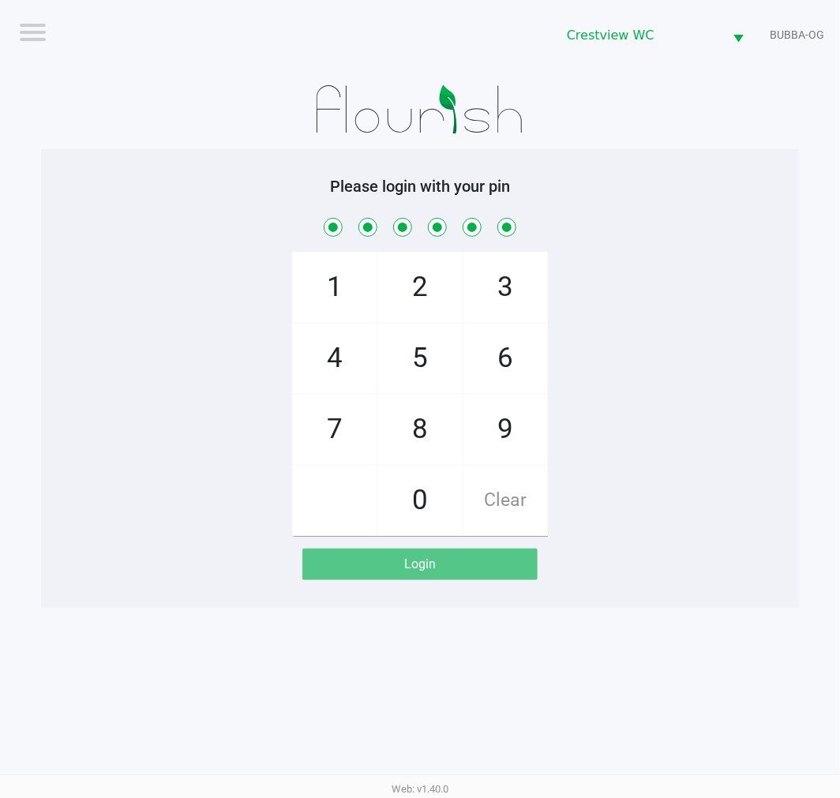
checkbox input "true"
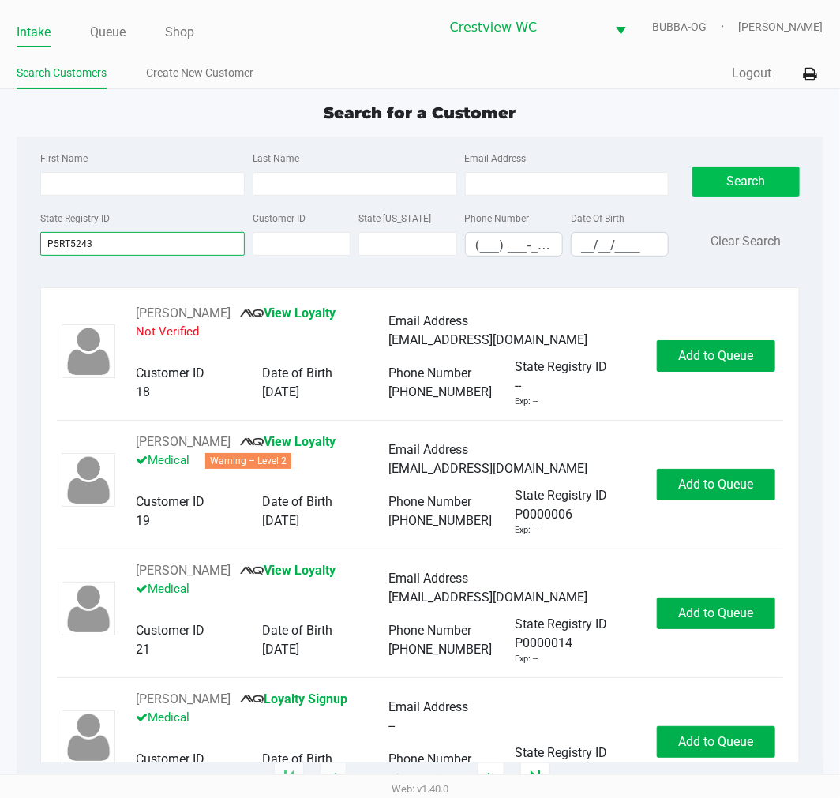
type input "P5RT5243"
click at [746, 175] on button "Search" at bounding box center [745, 182] width 107 height 30
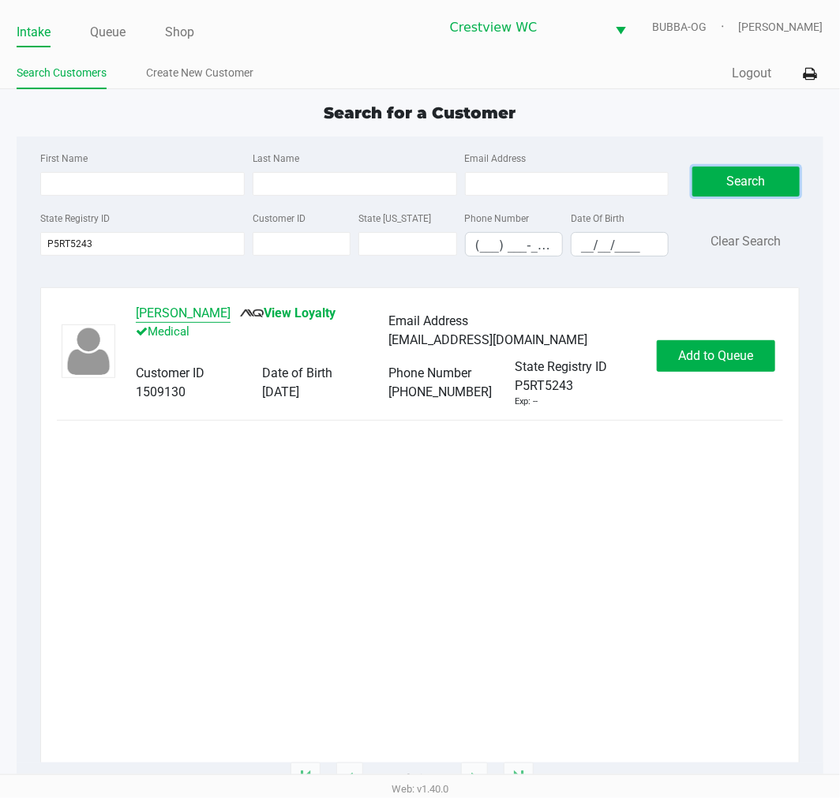
click at [185, 309] on button "SHELBY GOMEZ" at bounding box center [183, 313] width 95 height 19
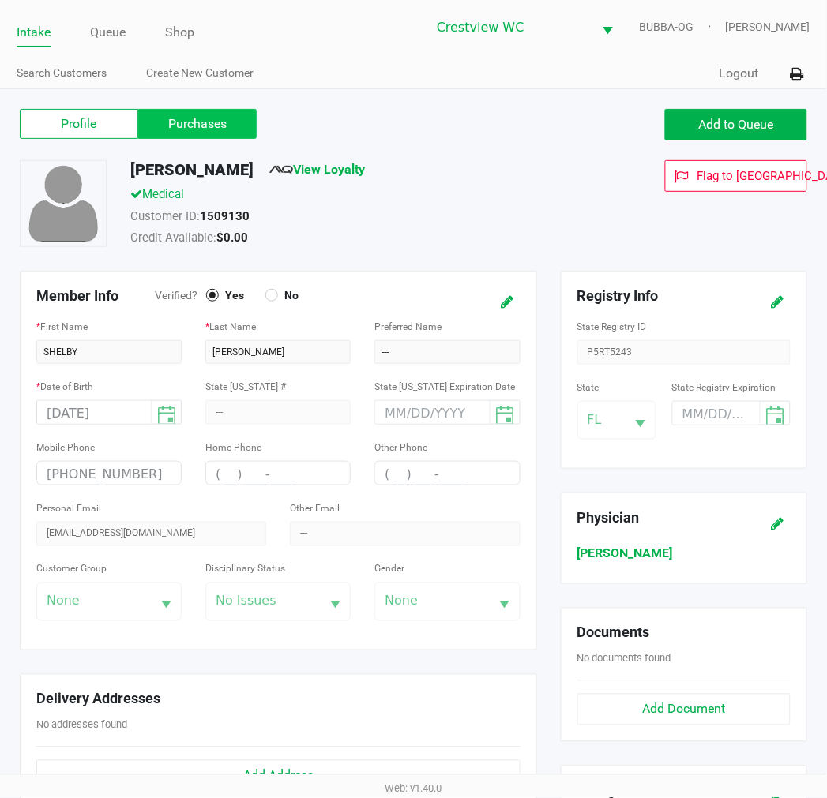
click at [159, 119] on label "Purchases" at bounding box center [197, 124] width 118 height 30
click at [0, 0] on 1 "Purchases" at bounding box center [0, 0] width 0 height 0
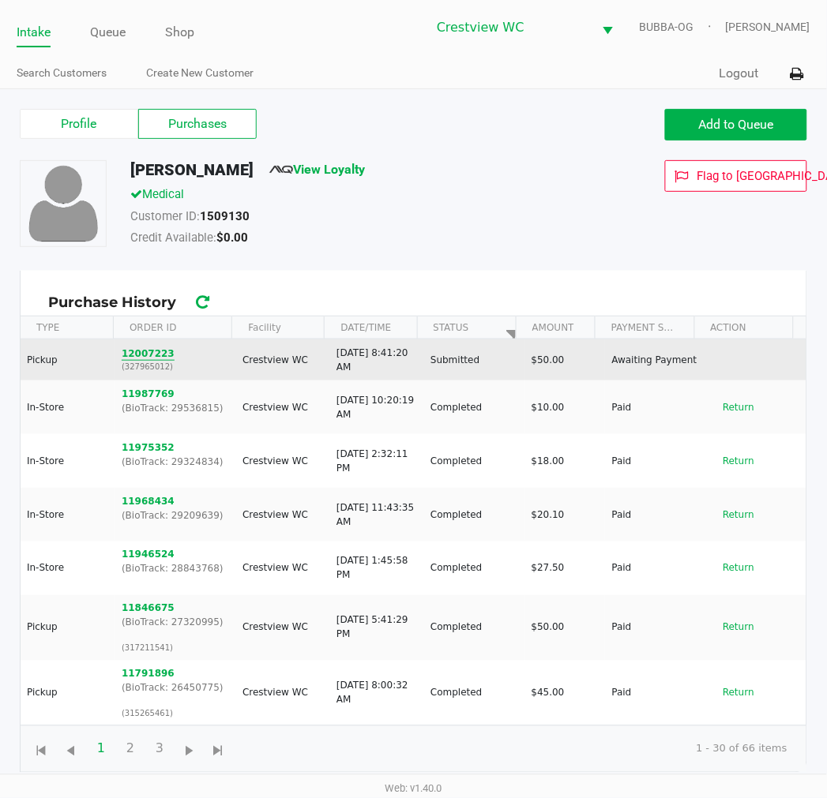
click at [147, 349] on button "12007223" at bounding box center [148, 354] width 53 height 14
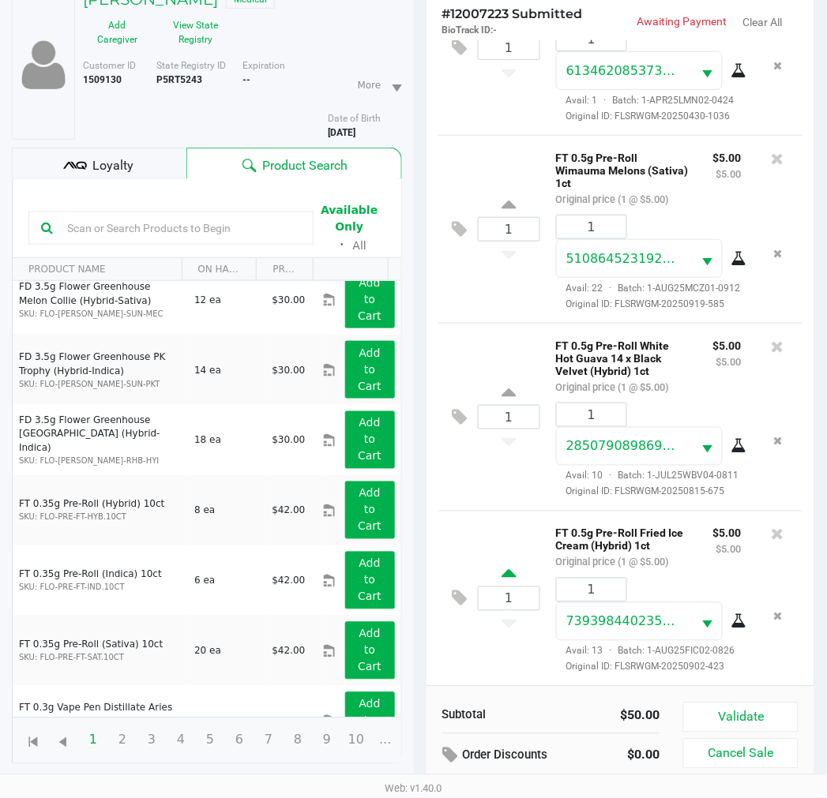
scroll to position [171, 0]
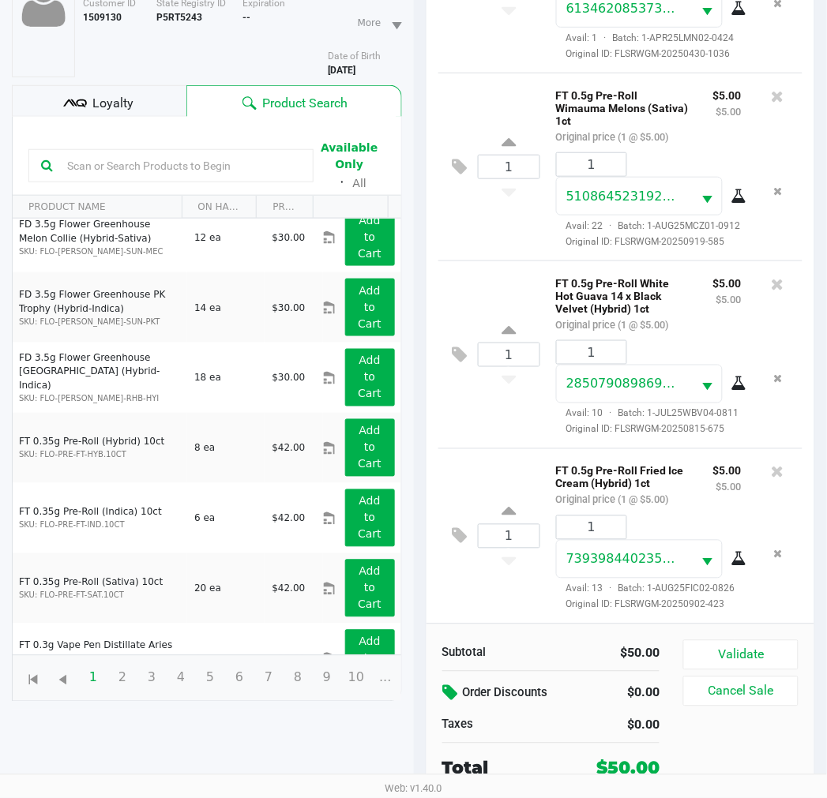
click at [442, 693] on button at bounding box center [452, 694] width 21 height 28
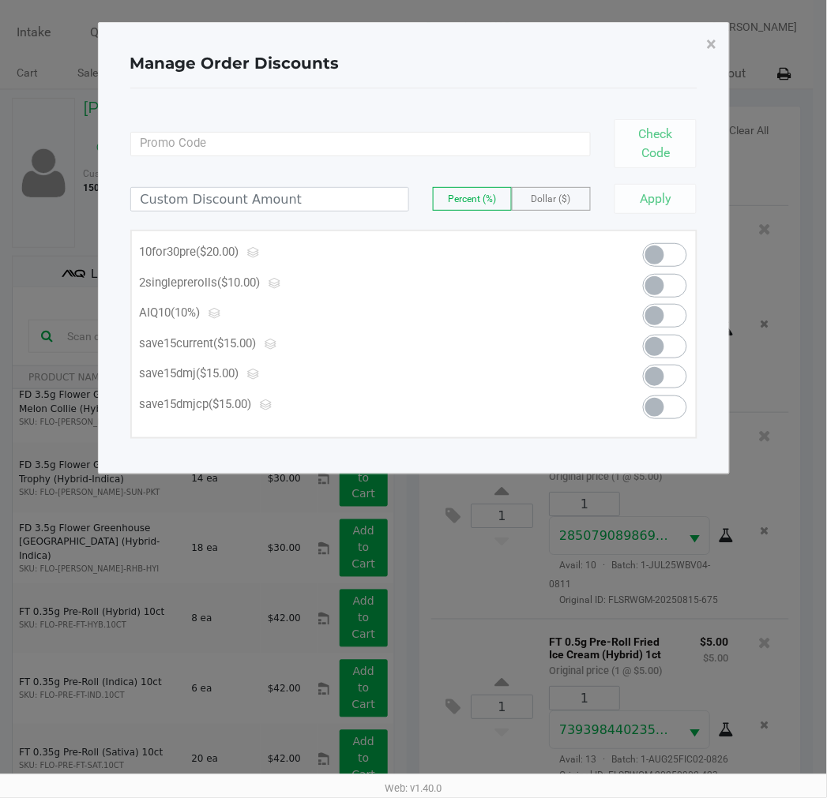
scroll to position [0, 0]
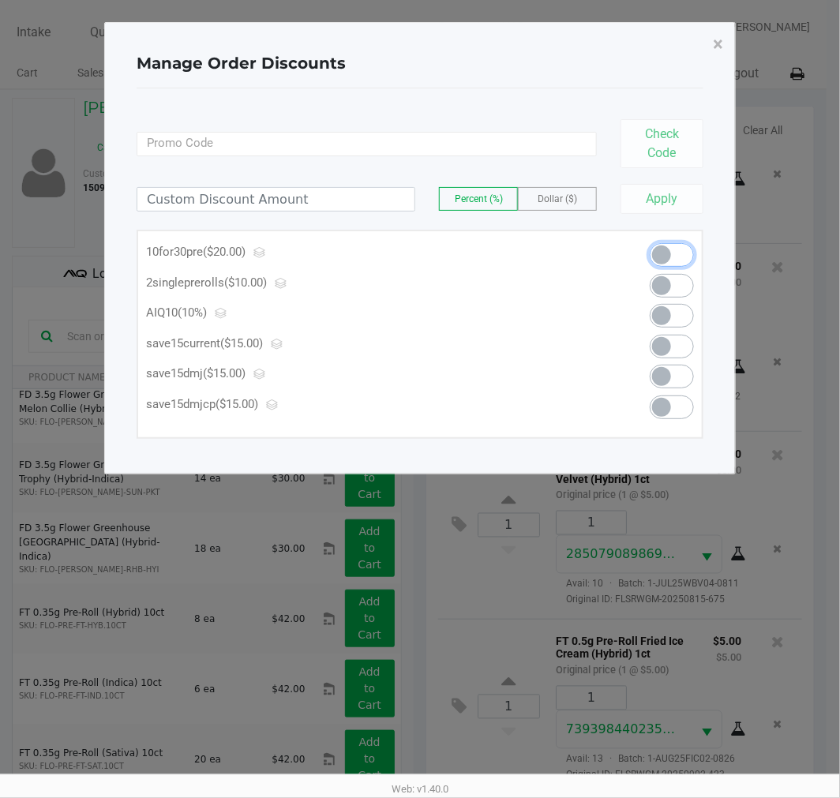
click at [692, 248] on span at bounding box center [672, 255] width 44 height 24
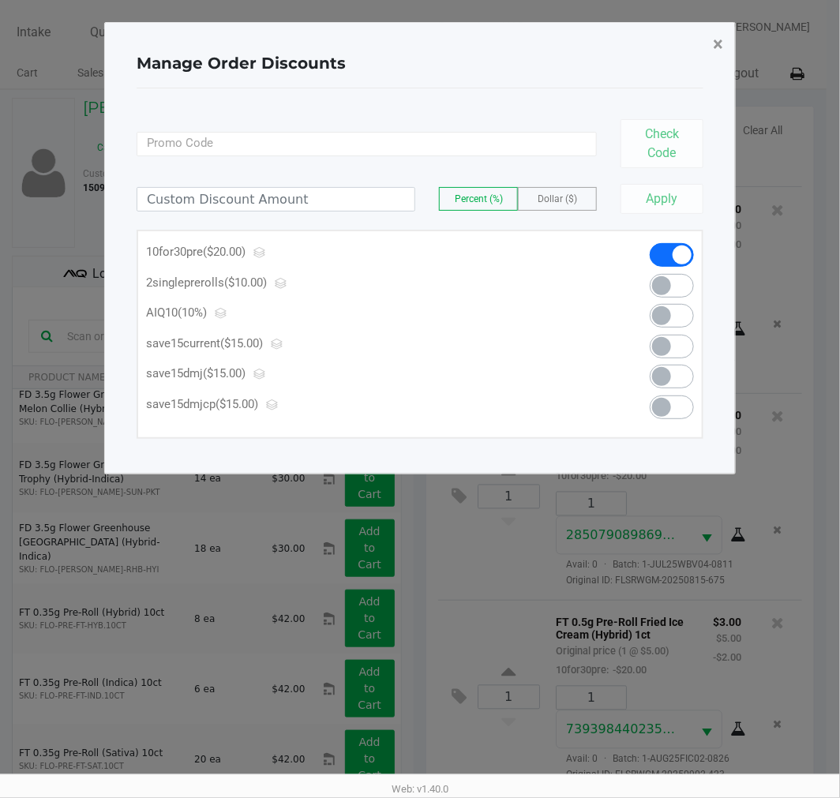
drag, startPoint x: 703, startPoint y: 44, endPoint x: 666, endPoint y: 521, distance: 478.2
click at [705, 46] on button "×" at bounding box center [718, 44] width 36 height 44
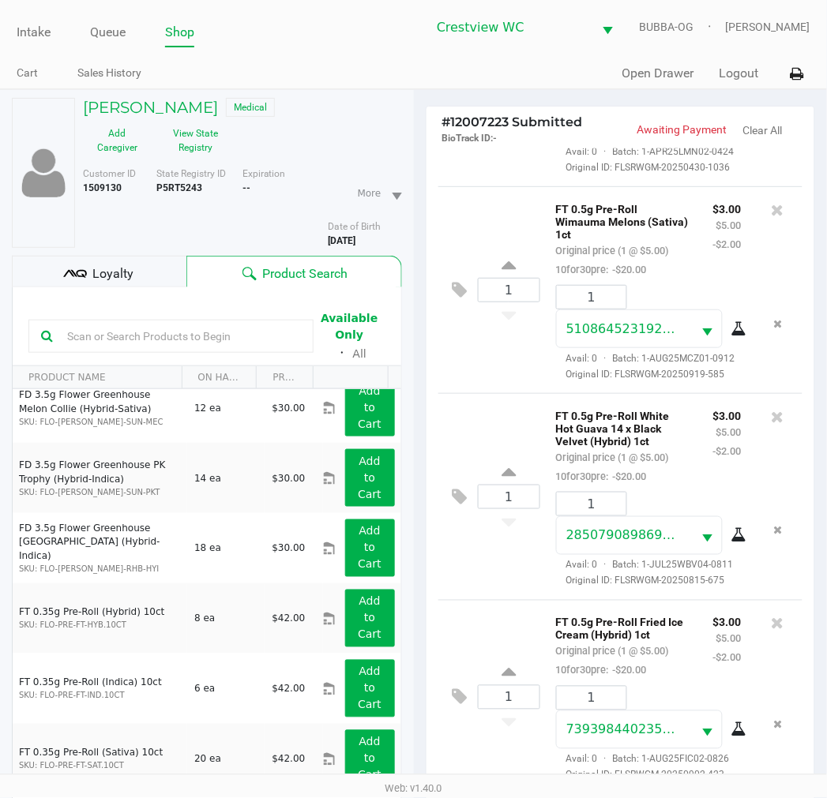
scroll to position [171, 0]
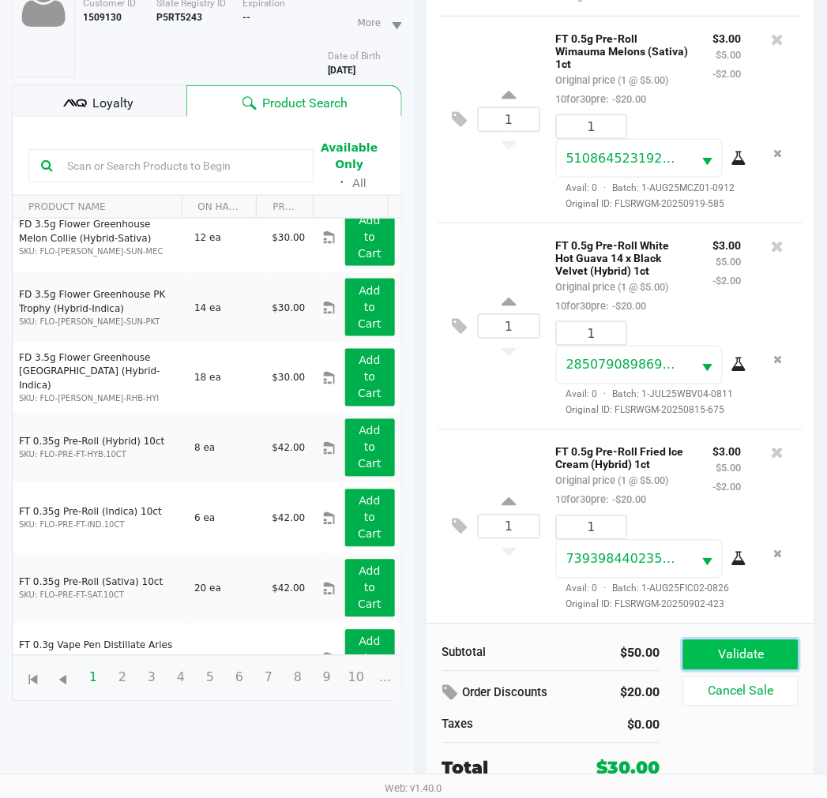
click at [760, 644] on button "Validate" at bounding box center [740, 655] width 114 height 30
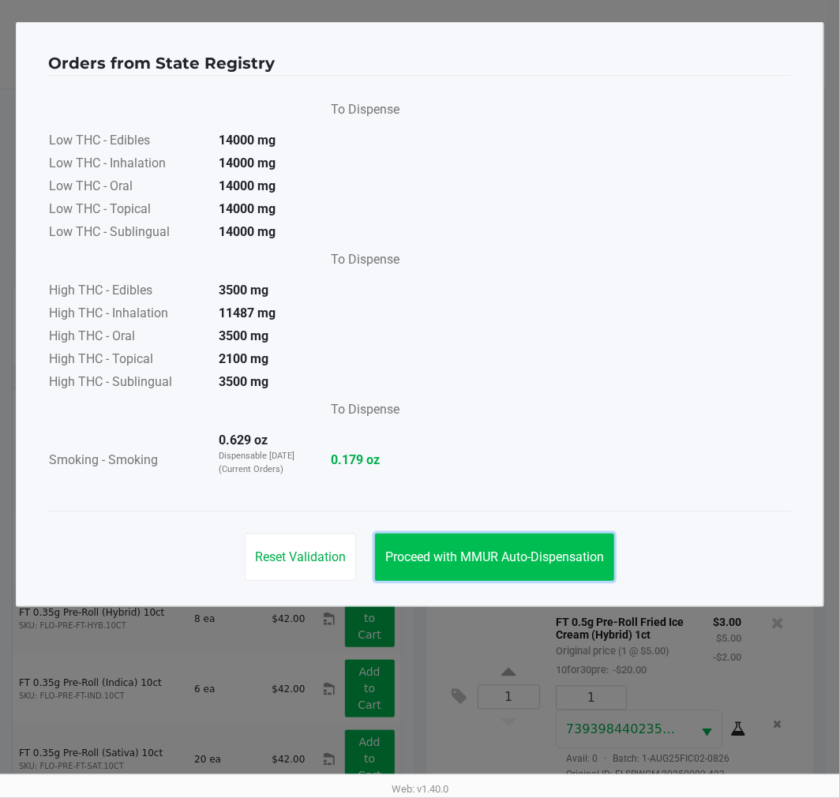
click at [470, 564] on button "Proceed with MMUR Auto-Dispensation" at bounding box center [494, 557] width 239 height 47
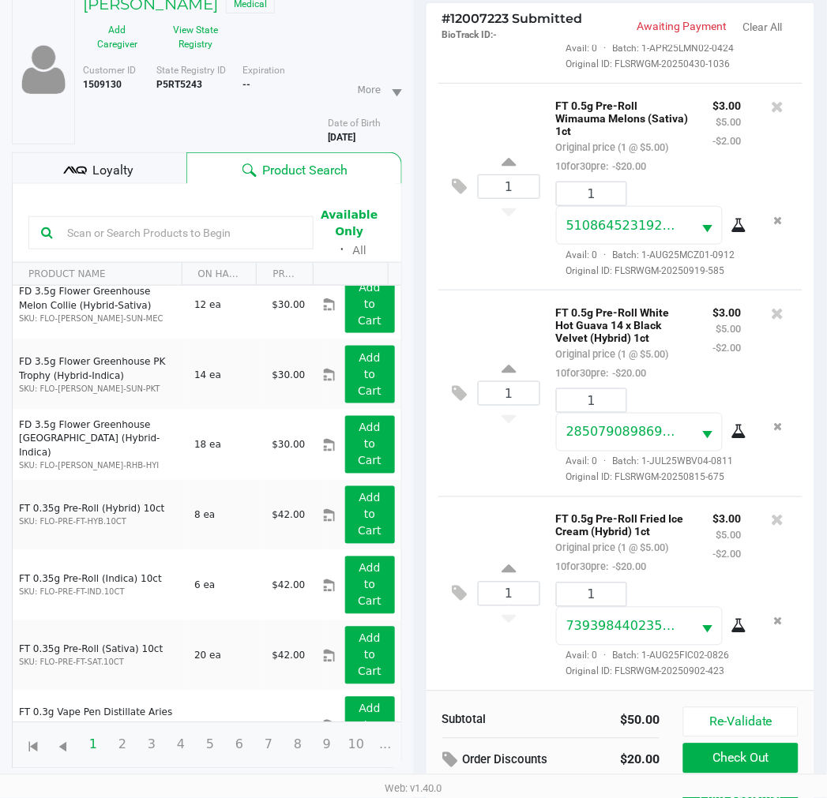
scroll to position [188, 0]
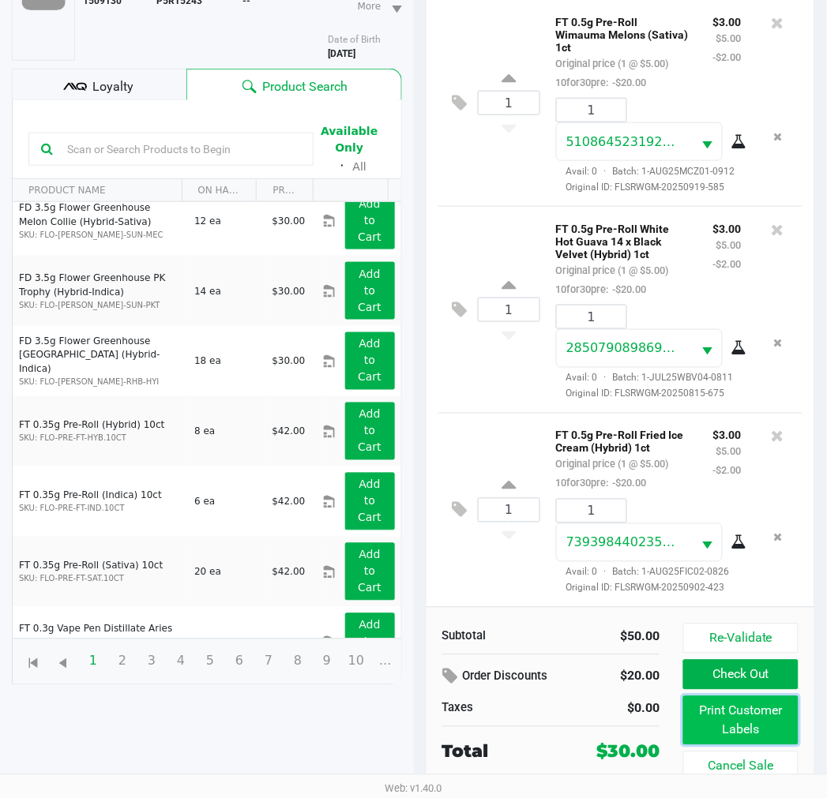
click at [732, 729] on button "Print Customer Labels" at bounding box center [740, 720] width 114 height 49
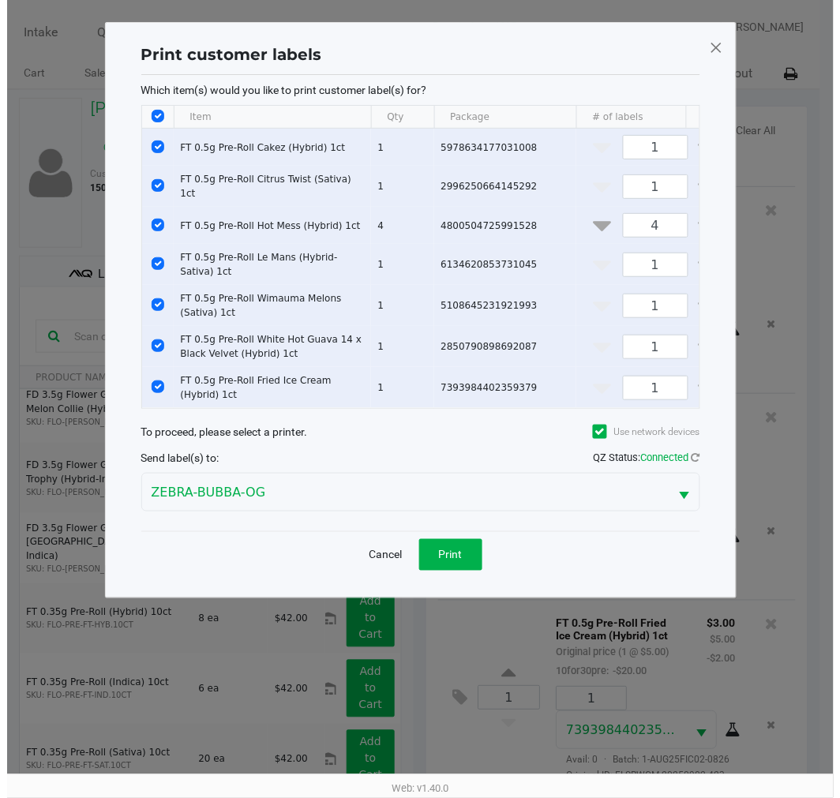
scroll to position [0, 0]
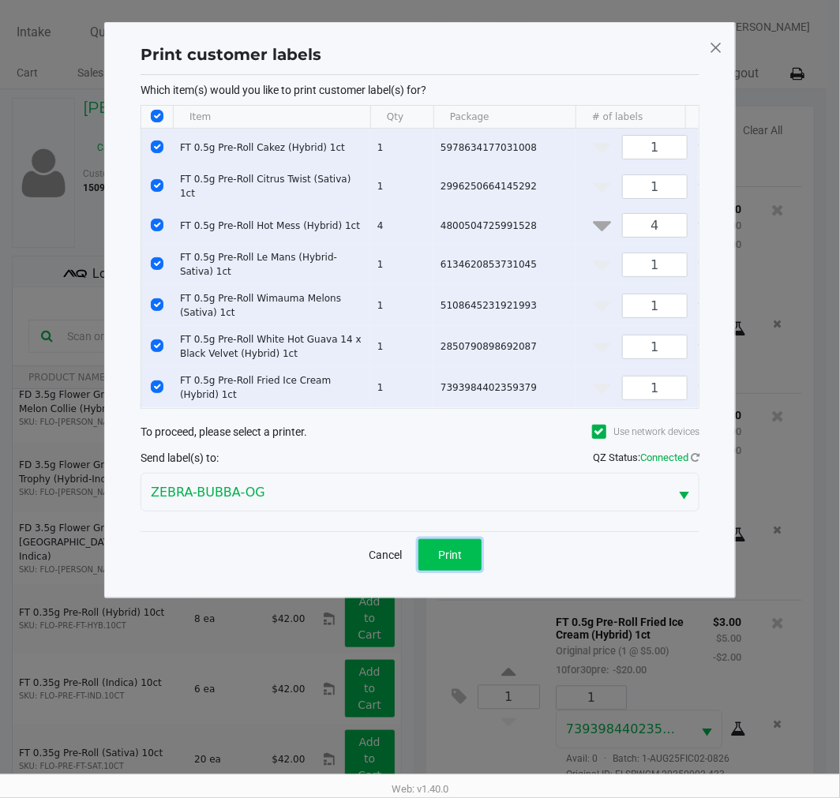
click at [472, 545] on button "Print" at bounding box center [449, 555] width 63 height 32
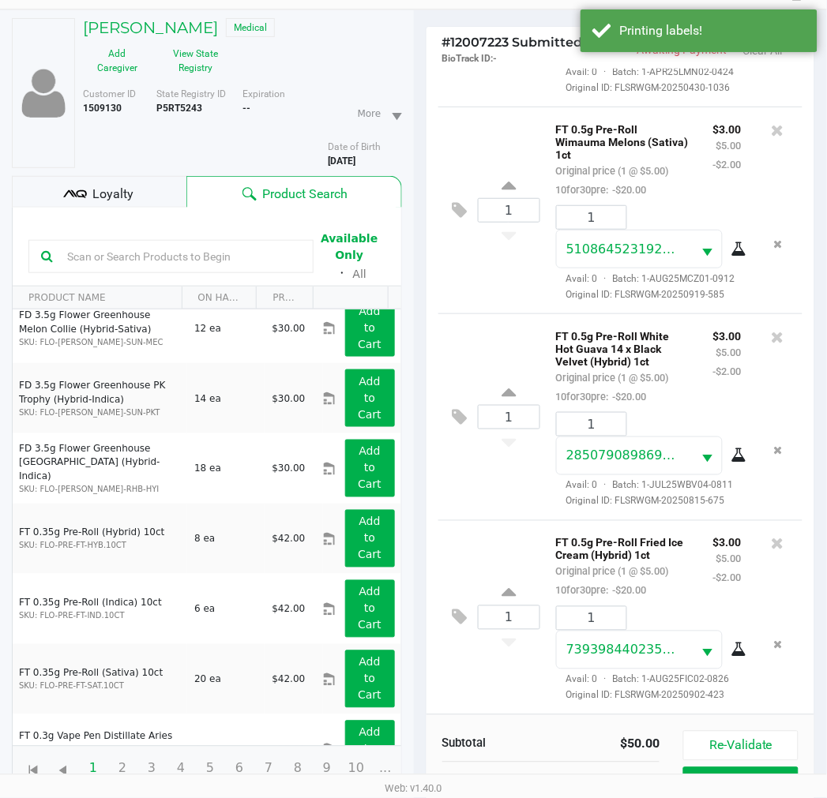
scroll to position [188, 0]
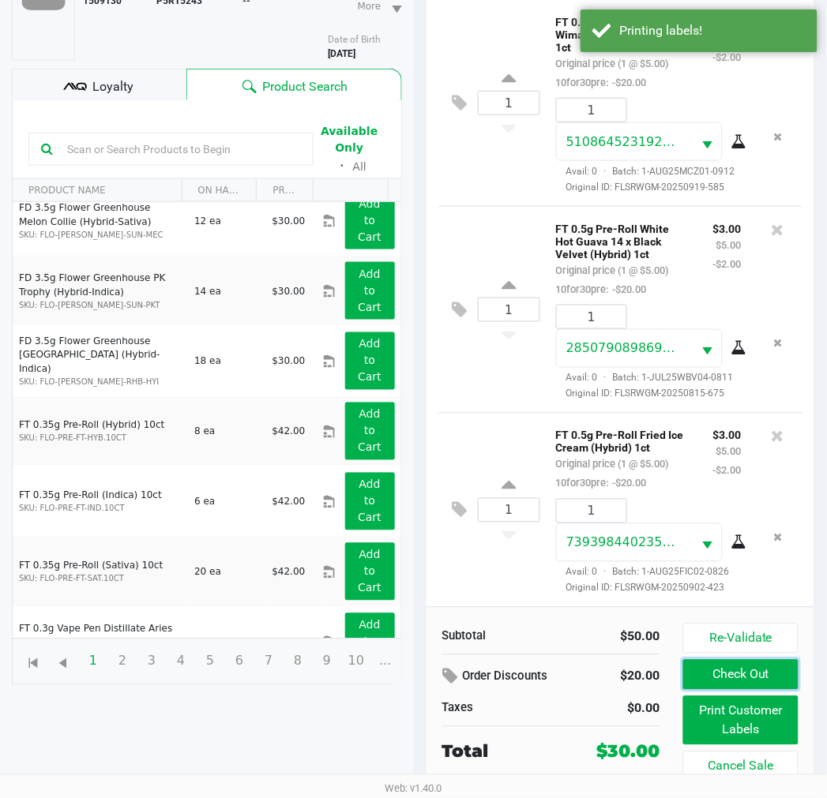
drag, startPoint x: 706, startPoint y: 673, endPoint x: 633, endPoint y: 625, distance: 87.1
click at [704, 669] on button "Check Out" at bounding box center [740, 675] width 114 height 30
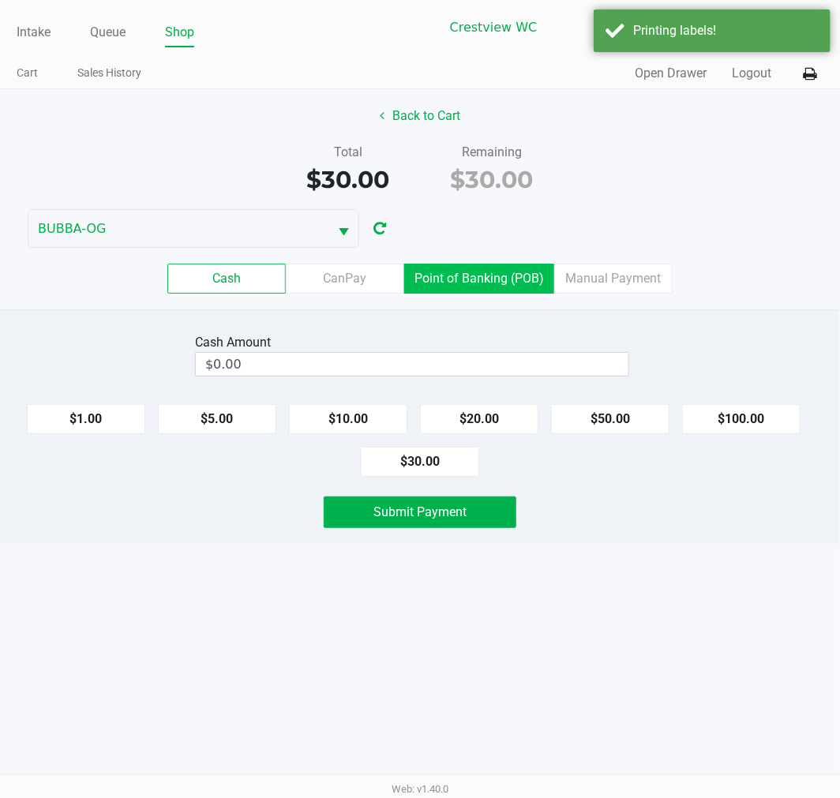
click at [517, 269] on label "Point of Banking (POB)" at bounding box center [479, 279] width 150 height 30
click at [0, 0] on 7 "Point of Banking (POB)" at bounding box center [0, 0] width 0 height 0
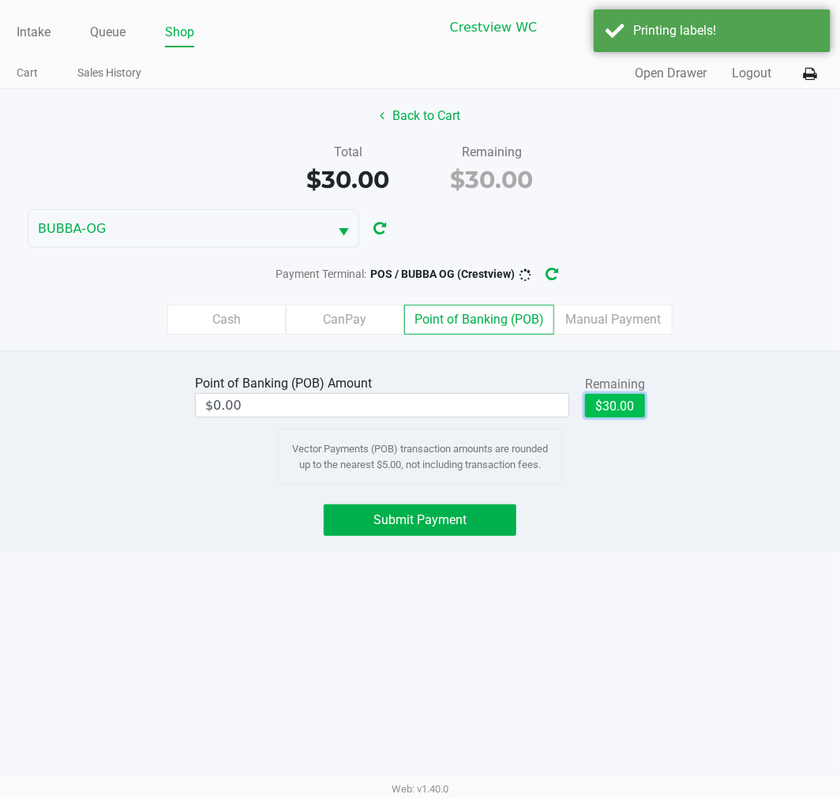
click at [619, 416] on button "$30.00" at bounding box center [615, 406] width 60 height 24
type input "$30.00"
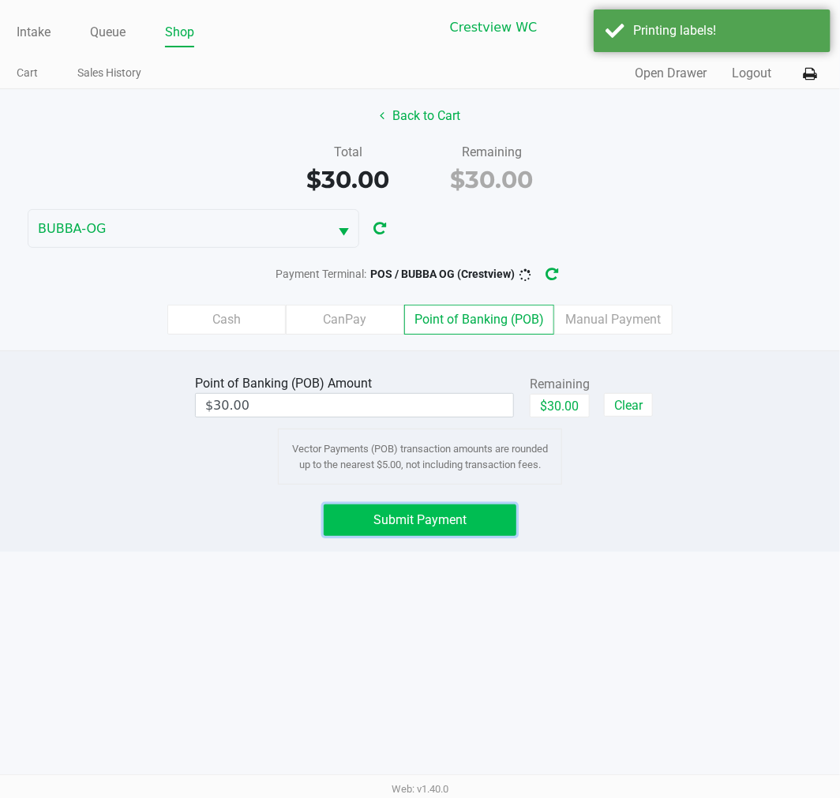
click at [480, 532] on button "Submit Payment" at bounding box center [420, 520] width 193 height 32
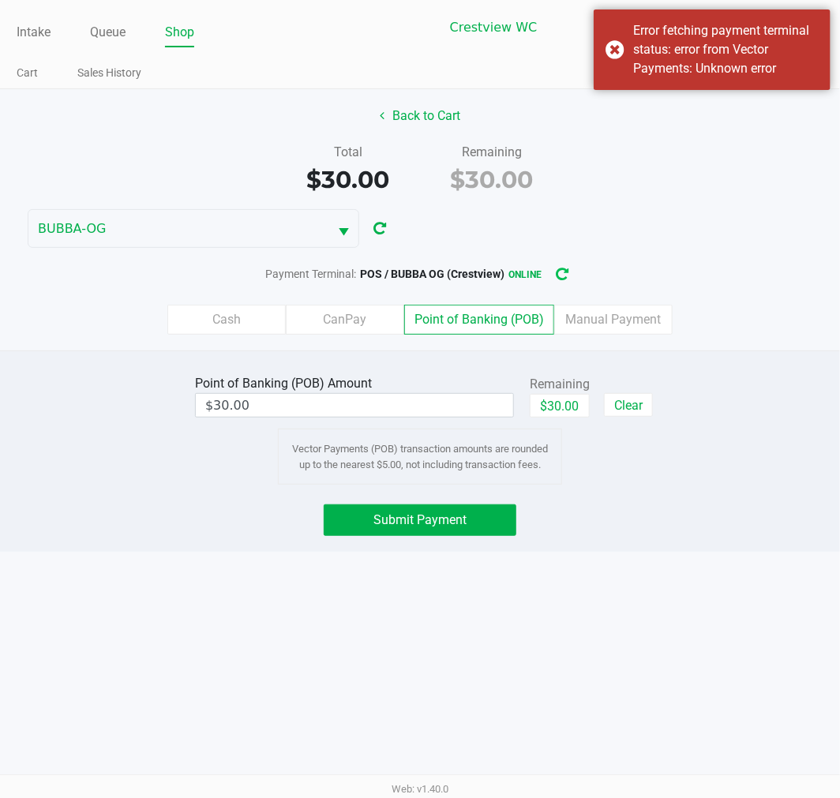
click at [565, 272] on icon "button" at bounding box center [562, 274] width 14 height 13
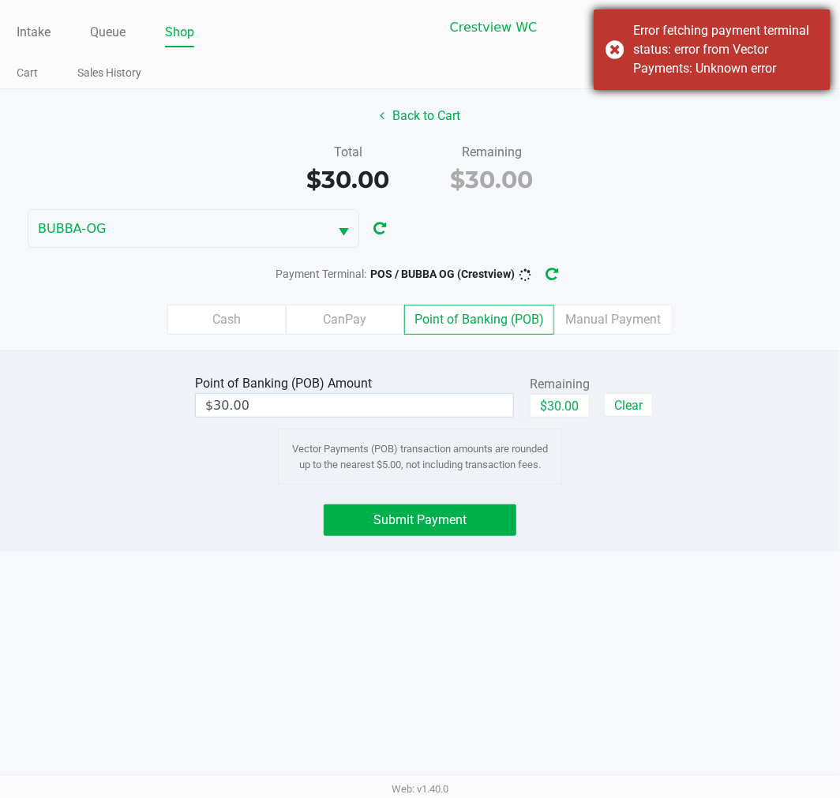
click at [699, 62] on div "Error fetching payment terminal status: error from Vector Payments: Unknown err…" at bounding box center [726, 49] width 186 height 57
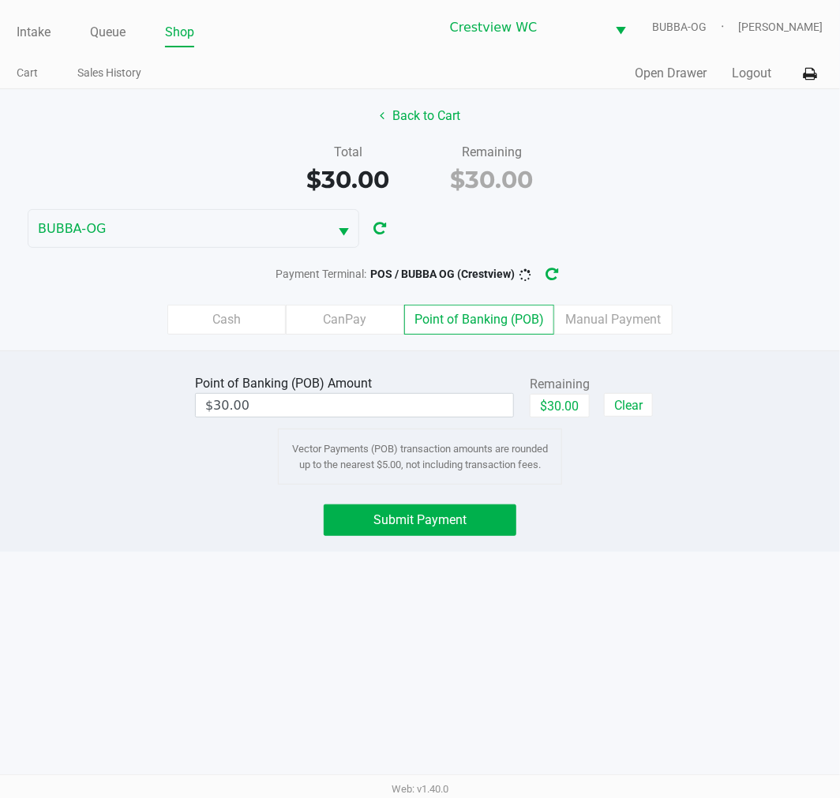
click at [659, 233] on div "Back to Cart Total $30.00 Remaining $30.00 BUBBA-OG Payment Terminal: POS / BUB…" at bounding box center [420, 219] width 840 height 261
click at [463, 517] on span "Submit Payment" at bounding box center [419, 519] width 93 height 15
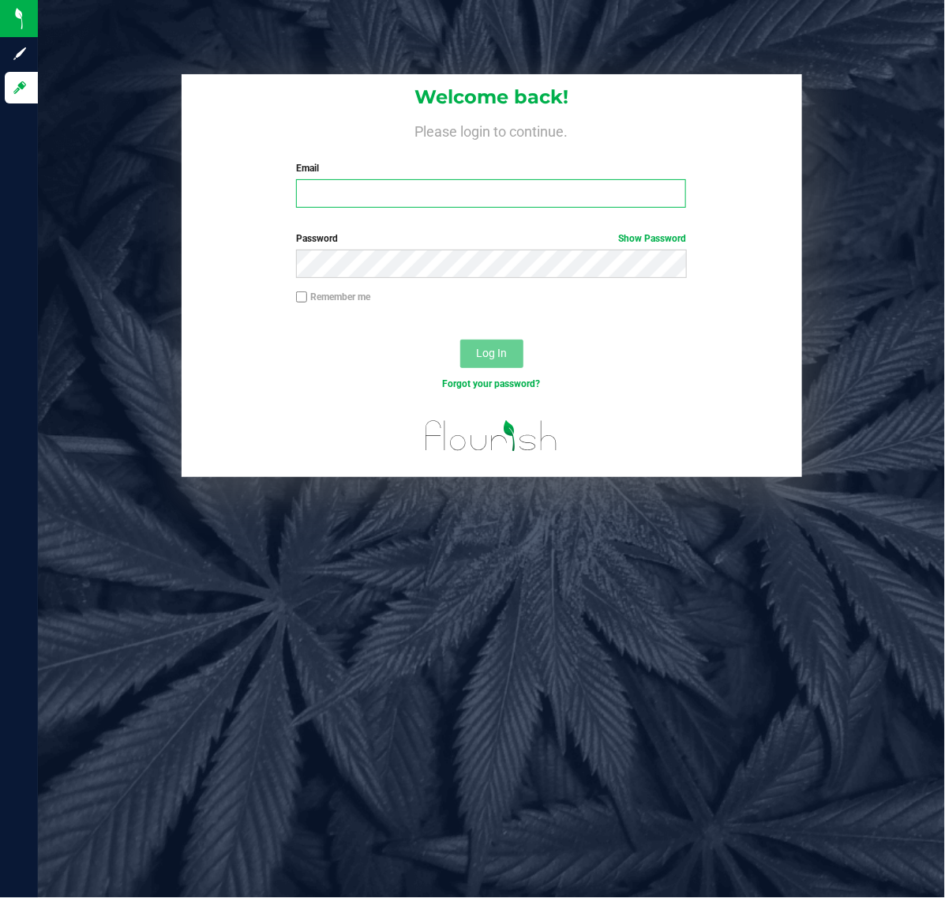
click at [352, 182] on input "Email" at bounding box center [491, 193] width 390 height 28
type input "[EMAIL_ADDRESS][DOMAIN_NAME]"
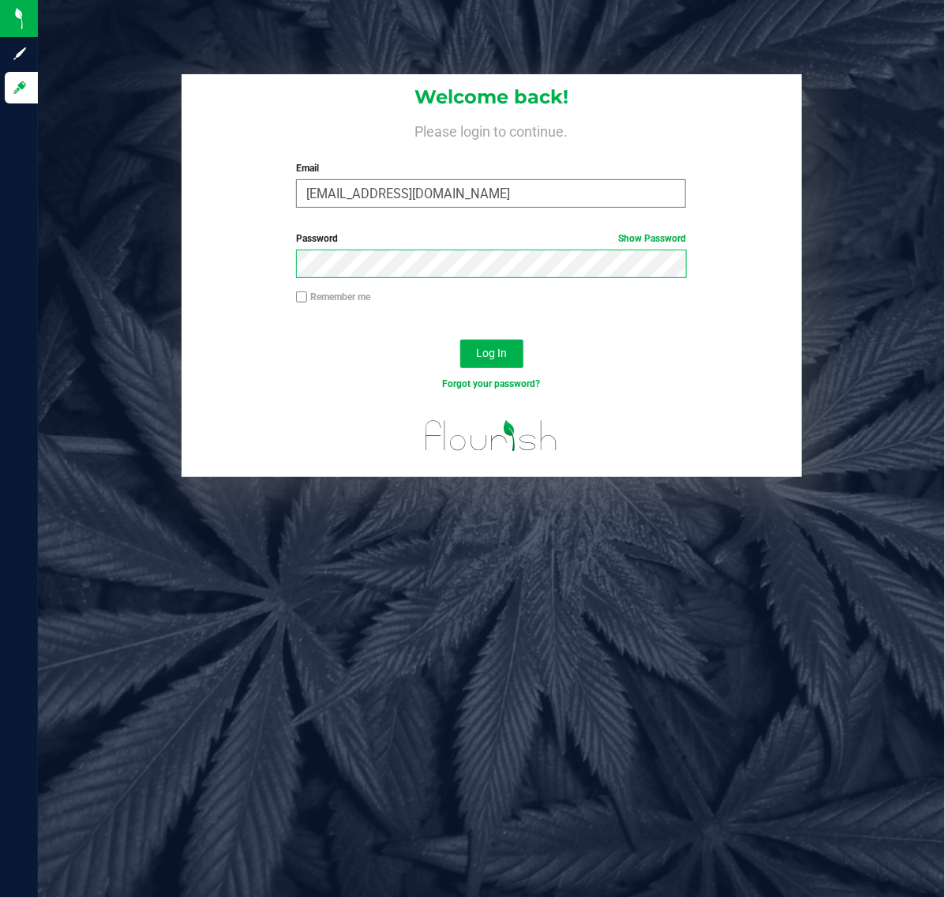
click at [460, 339] on button "Log In" at bounding box center [491, 353] width 63 height 28
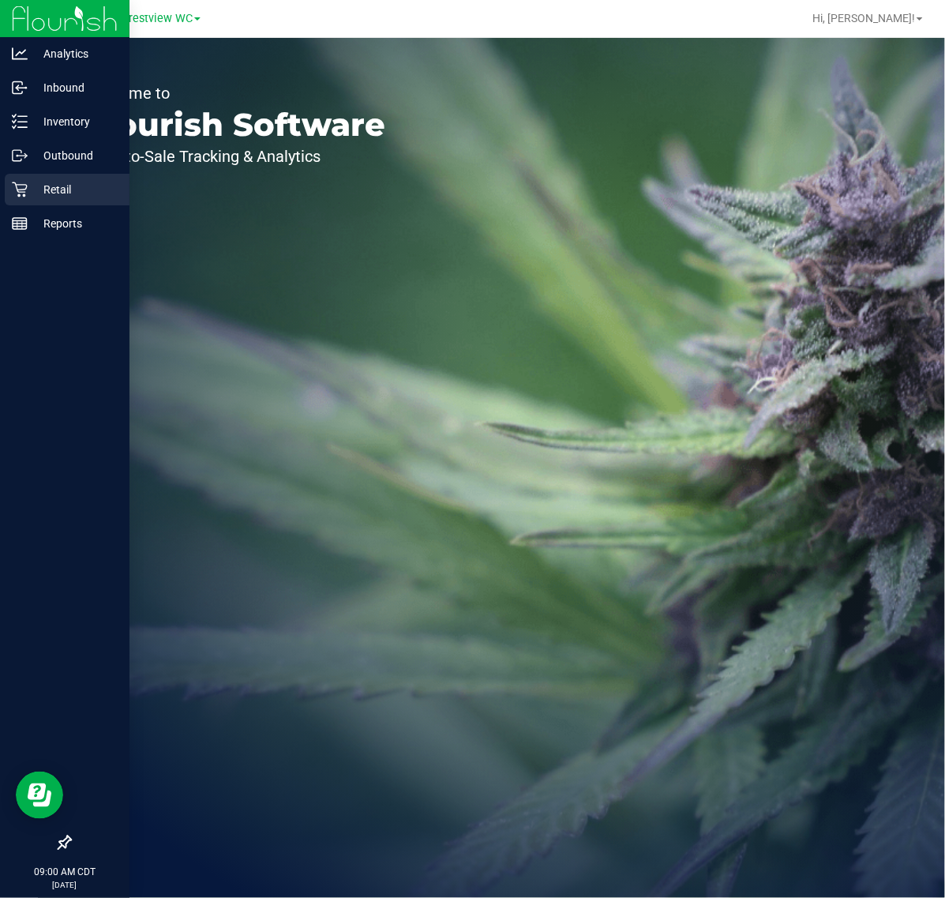
click at [21, 194] on icon at bounding box center [20, 190] width 16 height 16
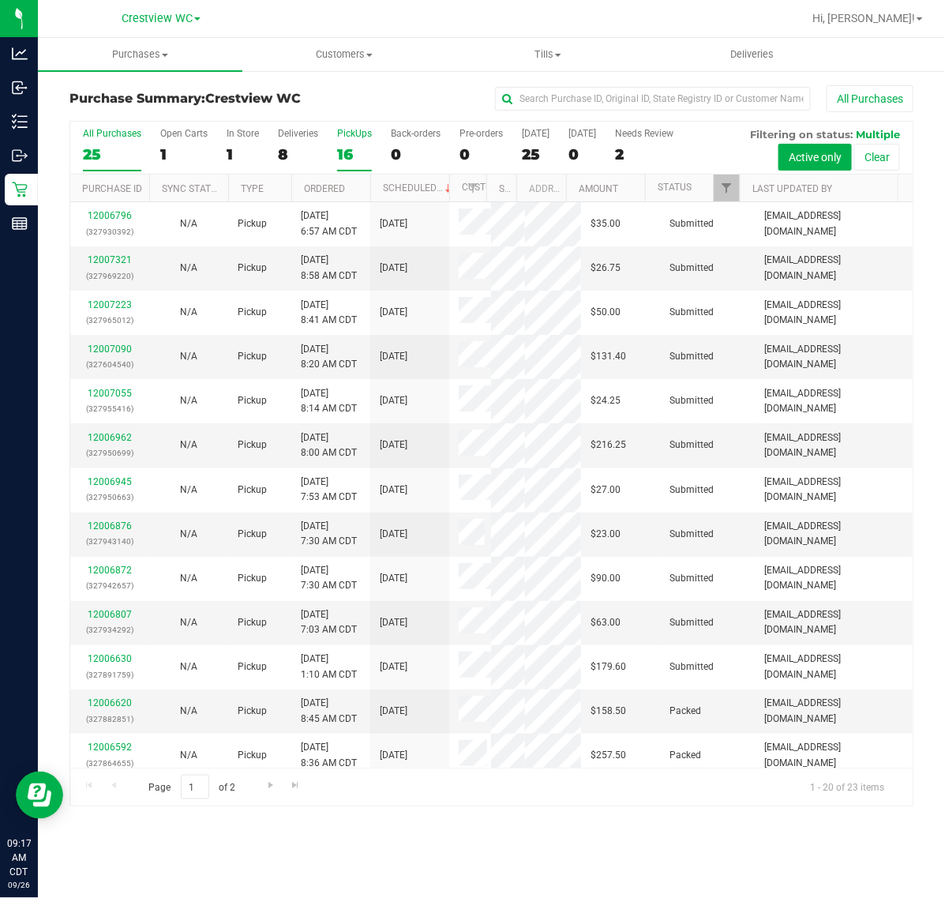
click at [355, 132] on div "PickUps" at bounding box center [354, 133] width 35 height 11
click at [0, 0] on input "PickUps 16" at bounding box center [0, 0] width 0 height 0
click at [321, 194] on link "Ordered" at bounding box center [324, 188] width 41 height 11
click at [729, 189] on span "Filter" at bounding box center [726, 188] width 13 height 13
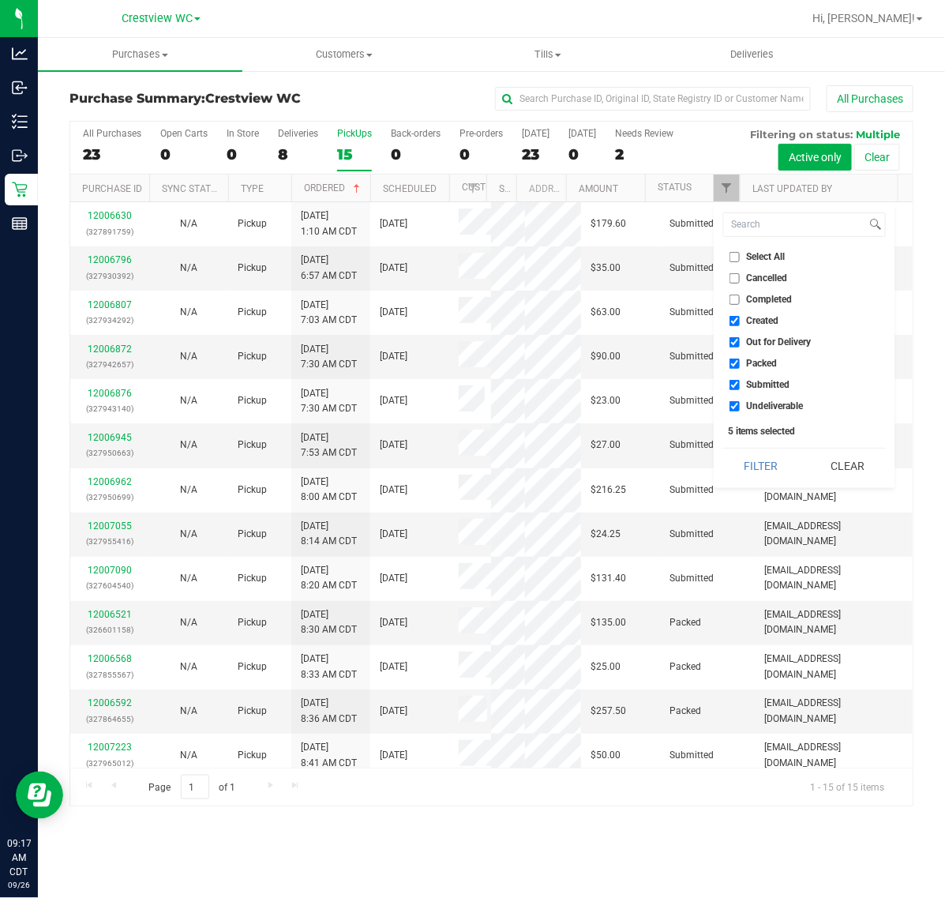
click at [754, 254] on span "Select All" at bounding box center [766, 256] width 39 height 9
click at [740, 254] on input "Select All" at bounding box center [734, 257] width 10 height 10
checkbox input "true"
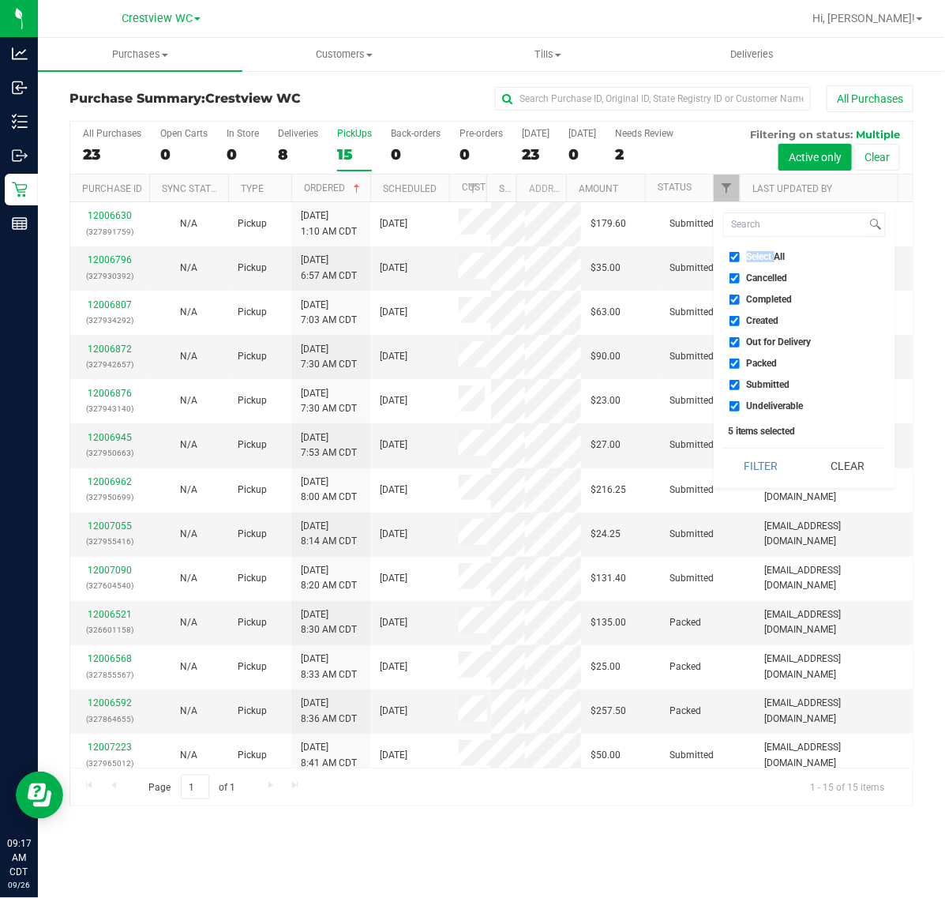
click at [754, 254] on span "Select All" at bounding box center [766, 256] width 39 height 9
click at [740, 254] on input "Select All" at bounding box center [734, 257] width 10 height 10
checkbox input "false"
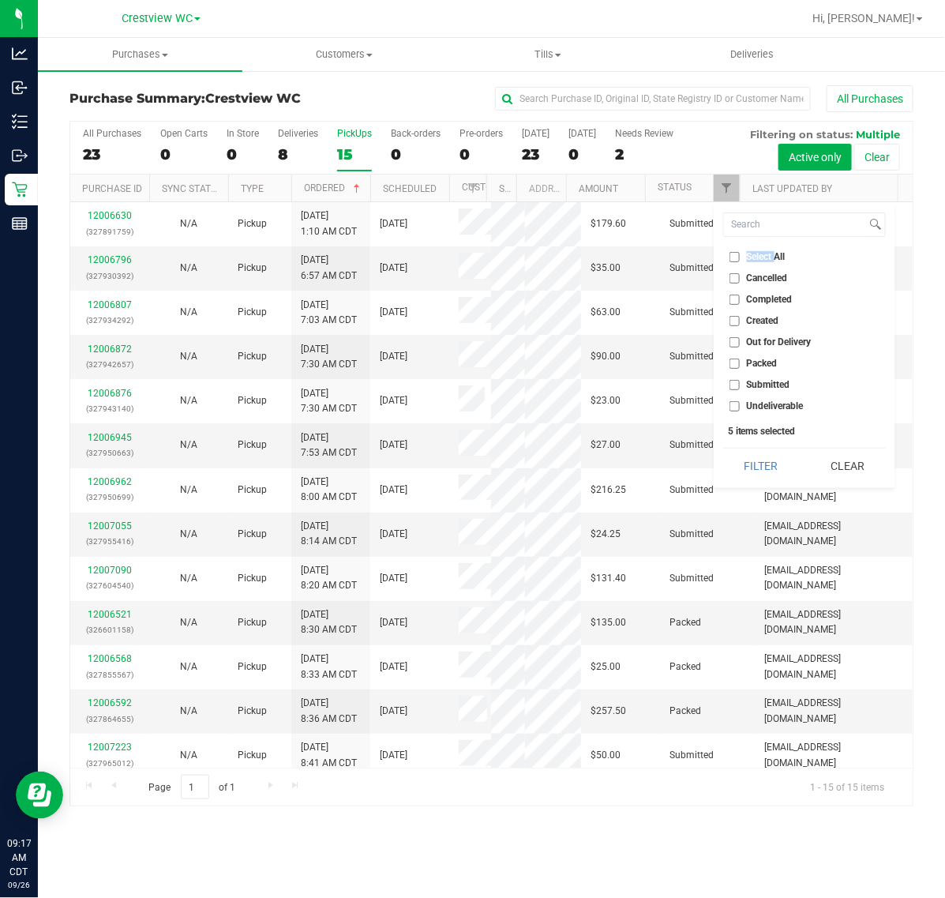
checkbox input "false"
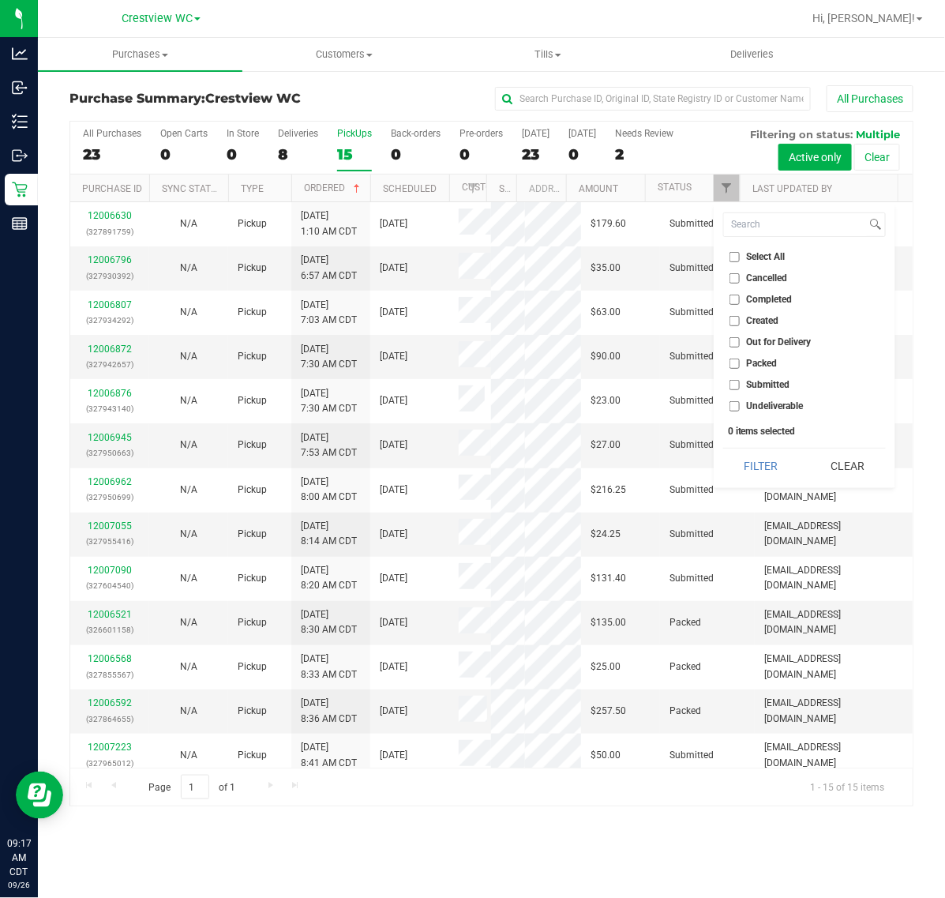
click at [772, 392] on li "Submitted" at bounding box center [804, 385] width 163 height 17
click at [771, 384] on span "Submitted" at bounding box center [768, 384] width 43 height 9
click at [740, 384] on input "Submitted" at bounding box center [734, 385] width 10 height 10
checkbox input "true"
click at [754, 454] on button "Filter" at bounding box center [761, 465] width 76 height 35
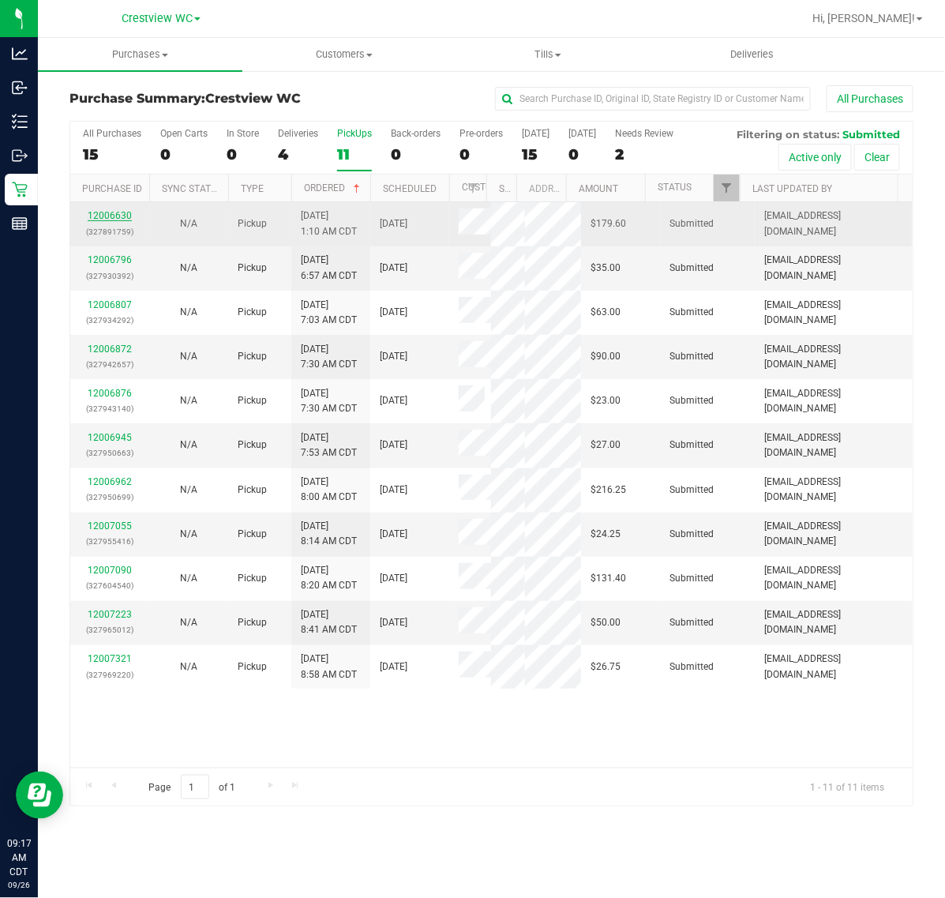
click at [111, 214] on link "12006630" at bounding box center [110, 215] width 44 height 11
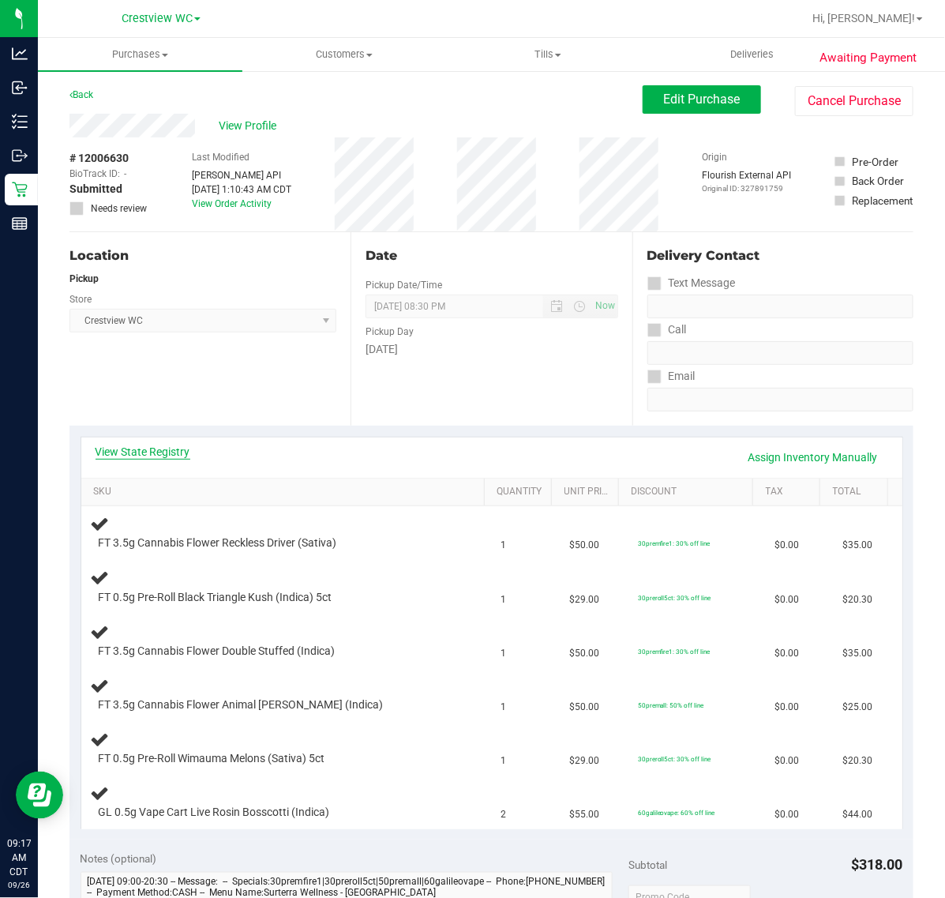
click at [182, 452] on link "View State Registry" at bounding box center [143, 452] width 95 height 16
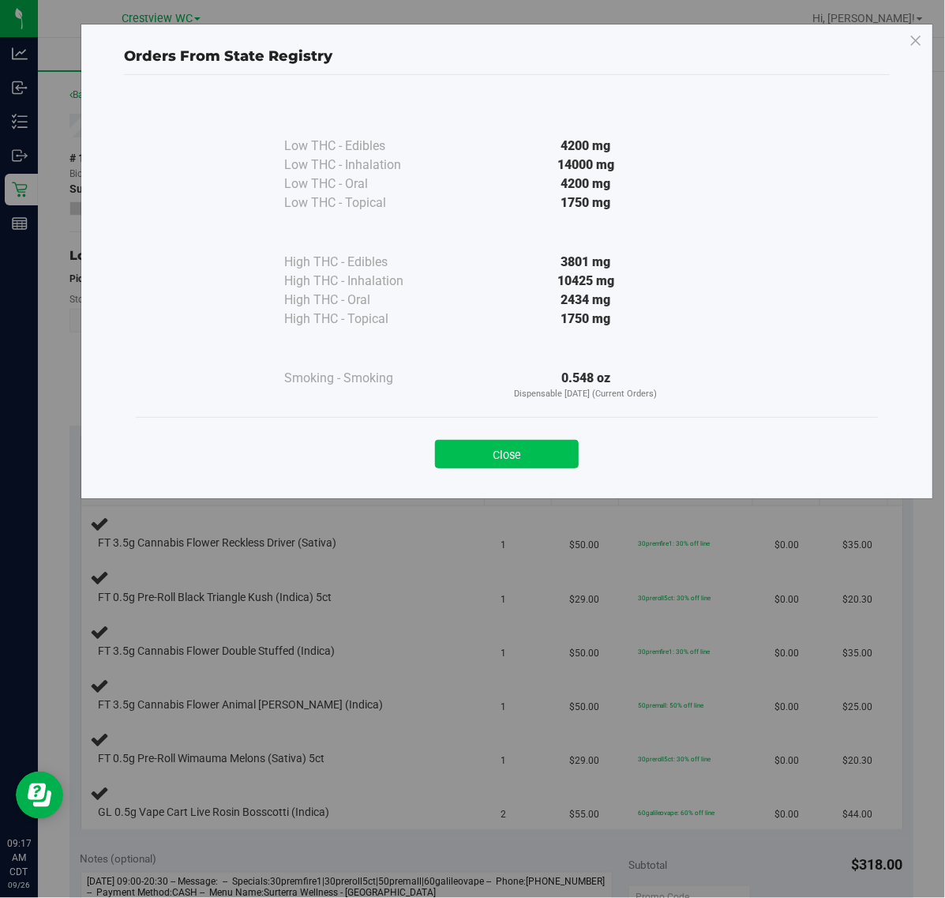
click at [555, 440] on button "Close" at bounding box center [507, 454] width 144 height 28
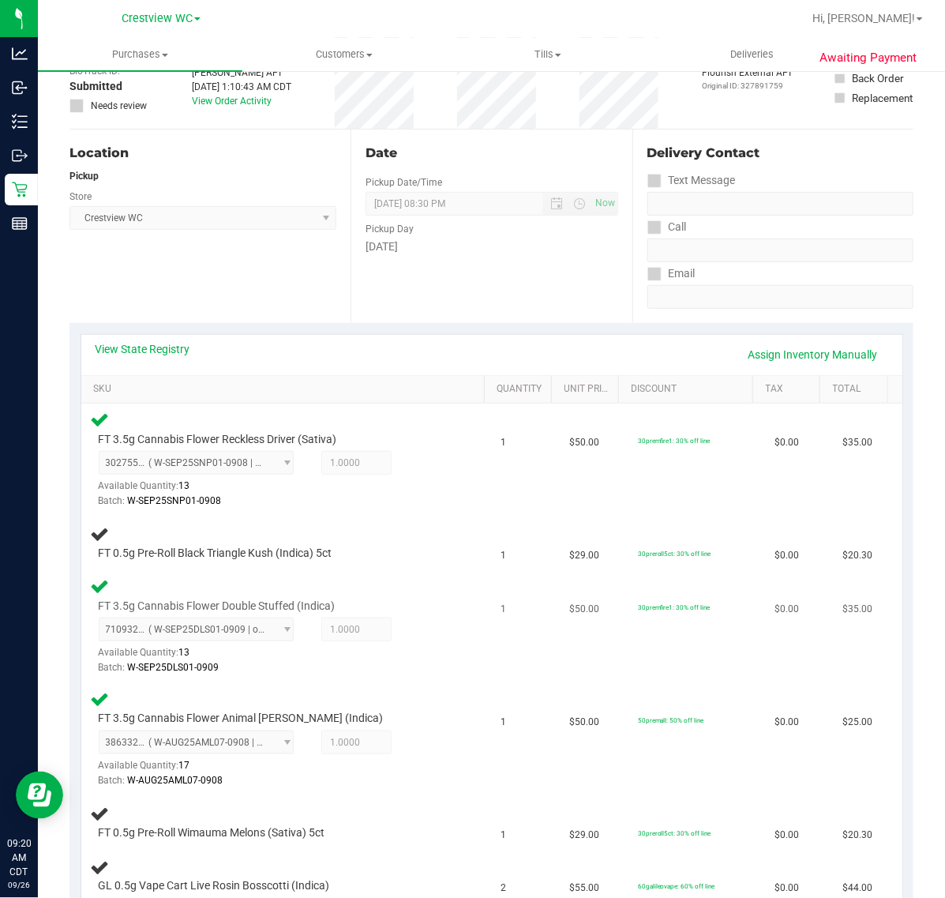
scroll to position [197, 0]
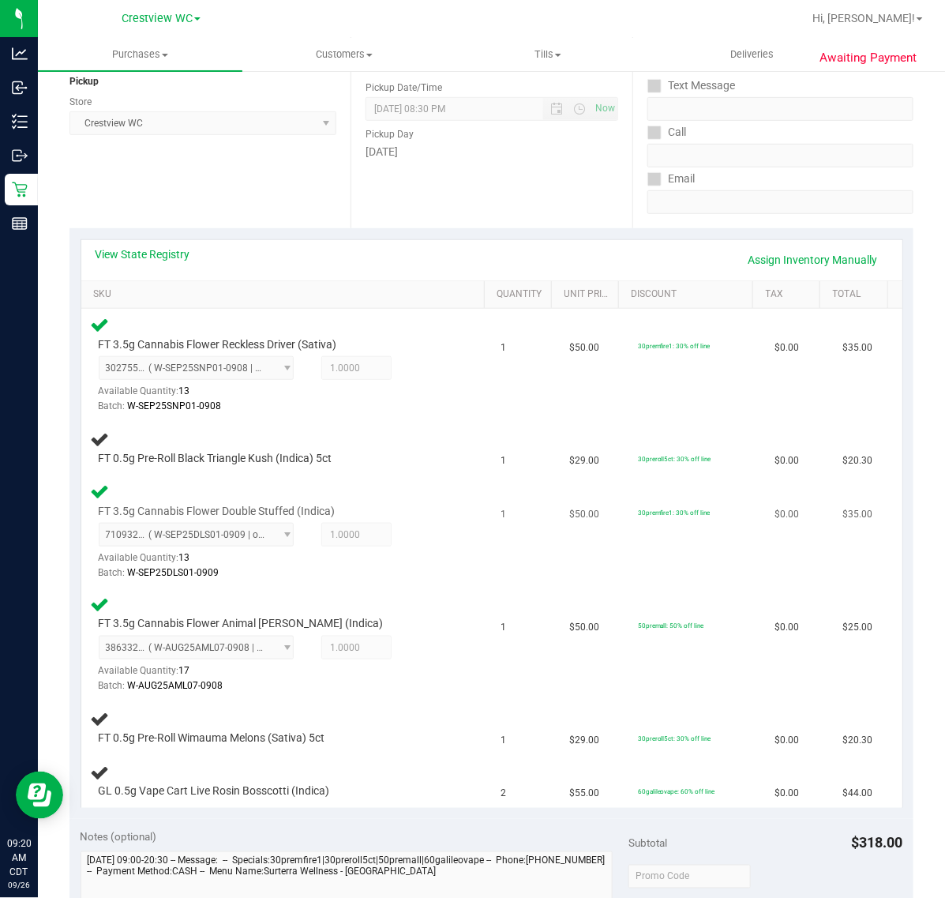
click at [391, 506] on div "FT 3.5g Cannabis Flower Double Stuffed (Indica) 7109329806156397 ( W-SEP25DLS01…" at bounding box center [271, 543] width 360 height 78
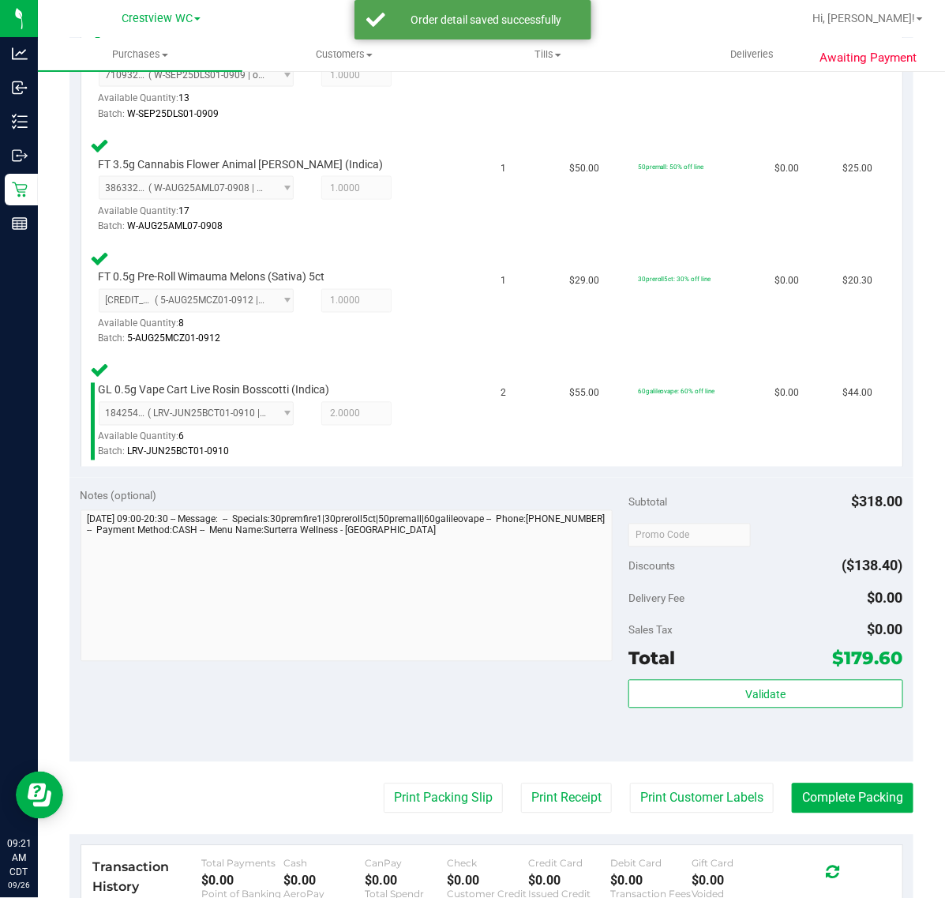
scroll to position [888, 0]
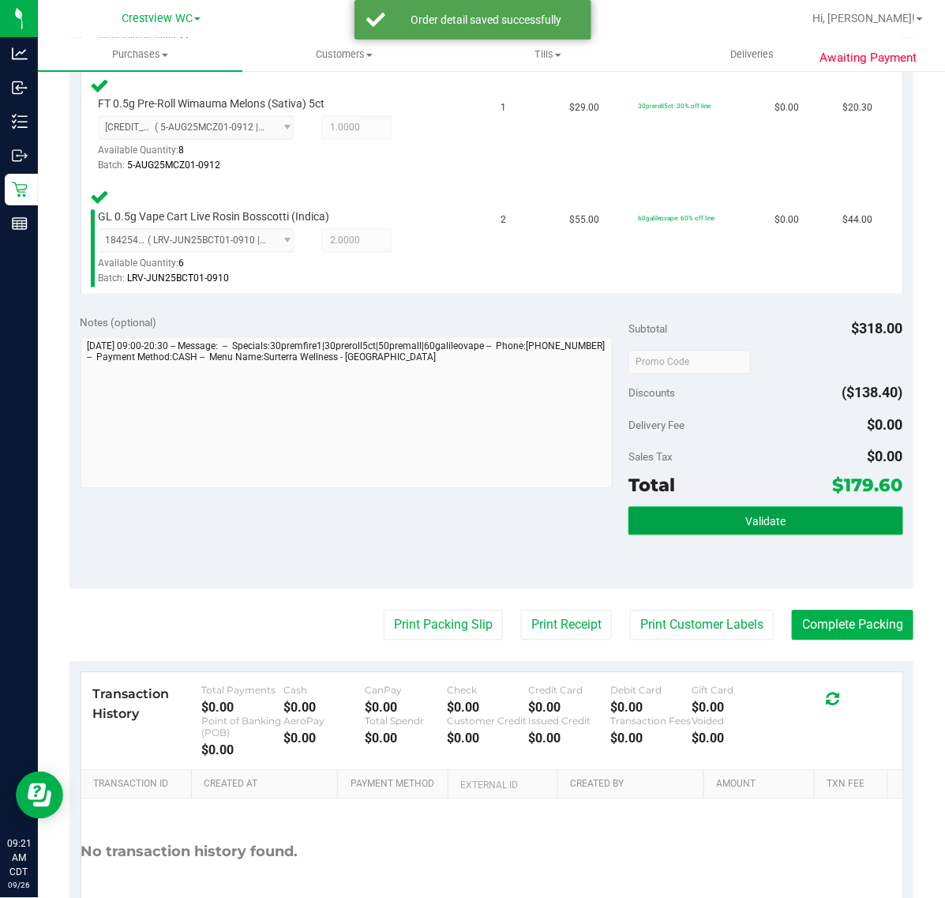
click at [688, 508] on button "Validate" at bounding box center [765, 521] width 274 height 28
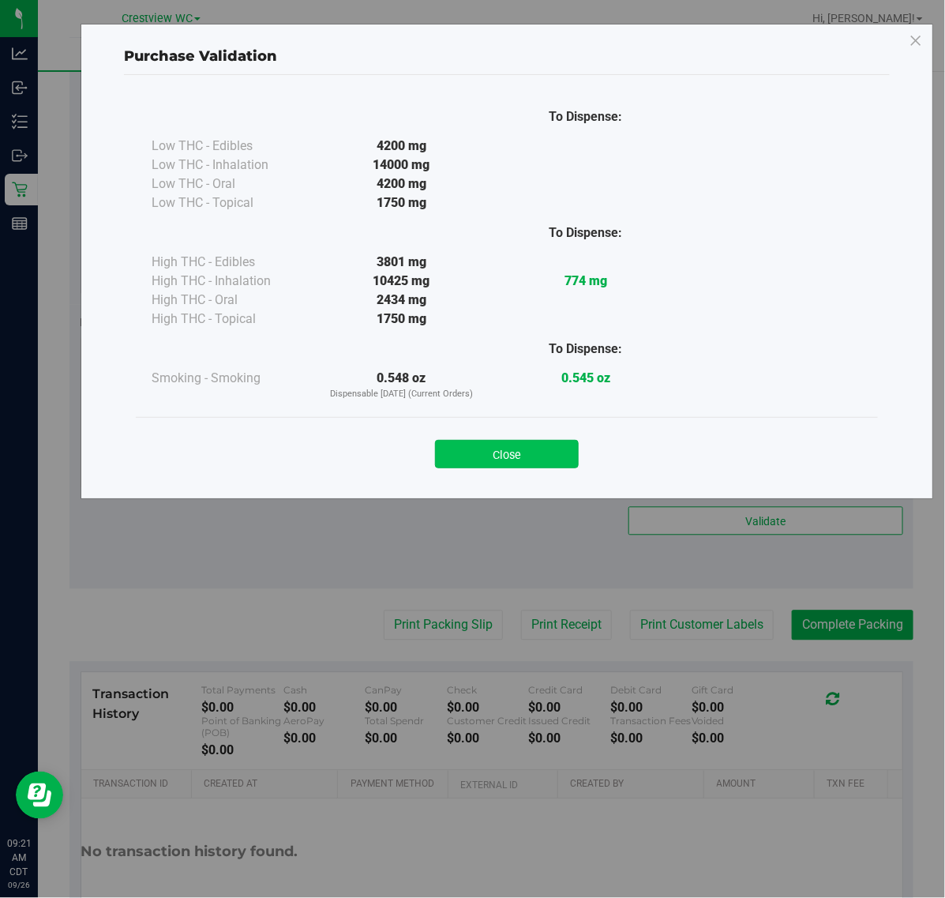
click at [517, 456] on button "Close" at bounding box center [507, 454] width 144 height 28
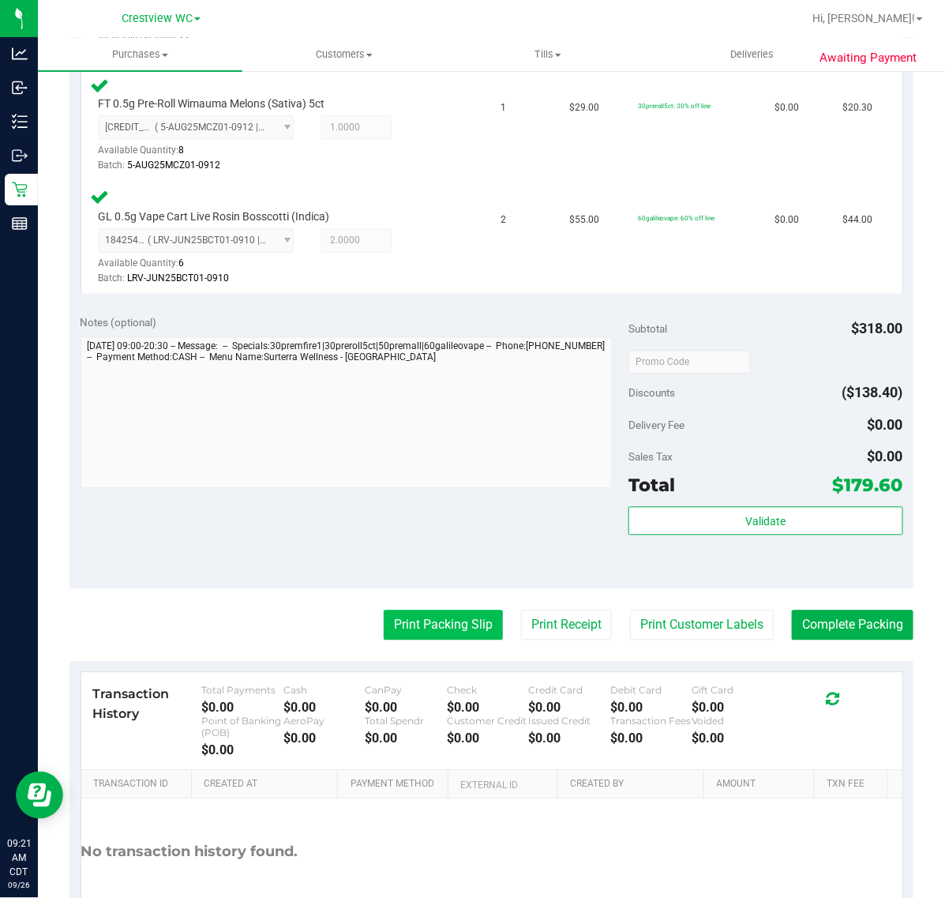
click at [425, 617] on button "Print Packing Slip" at bounding box center [443, 625] width 119 height 30
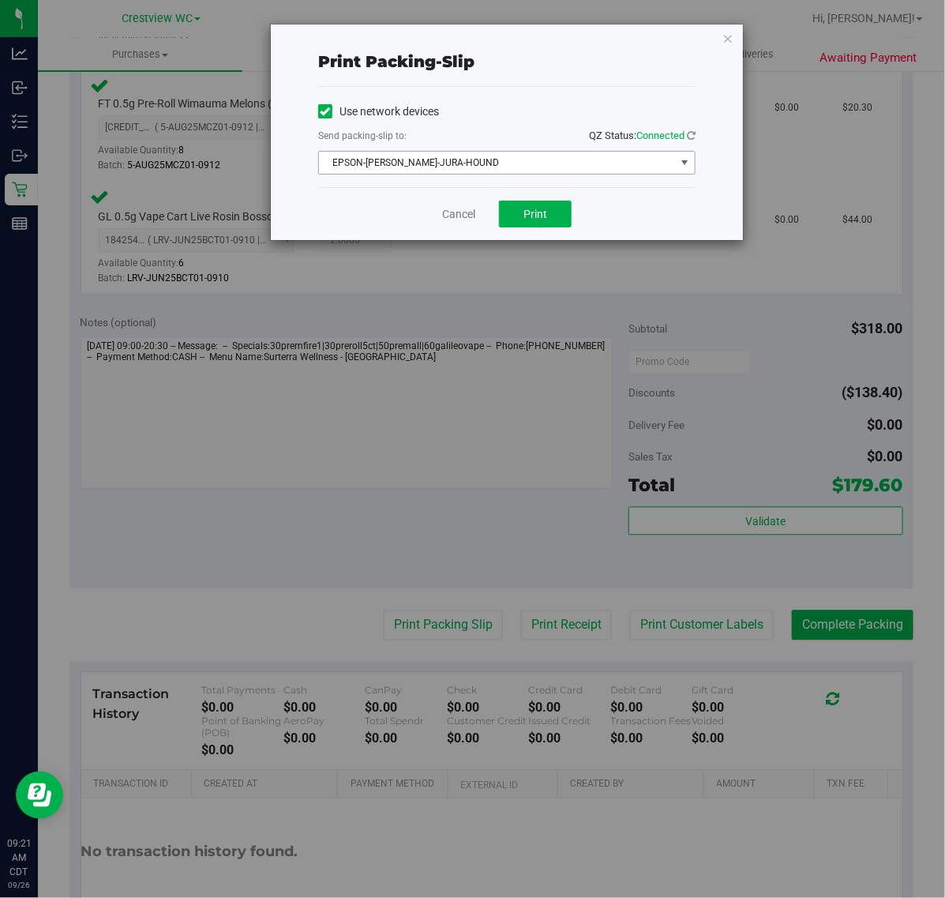
click at [458, 167] on span "EPSON-[PERSON_NAME]-JURA-HOUND" at bounding box center [497, 163] width 356 height 22
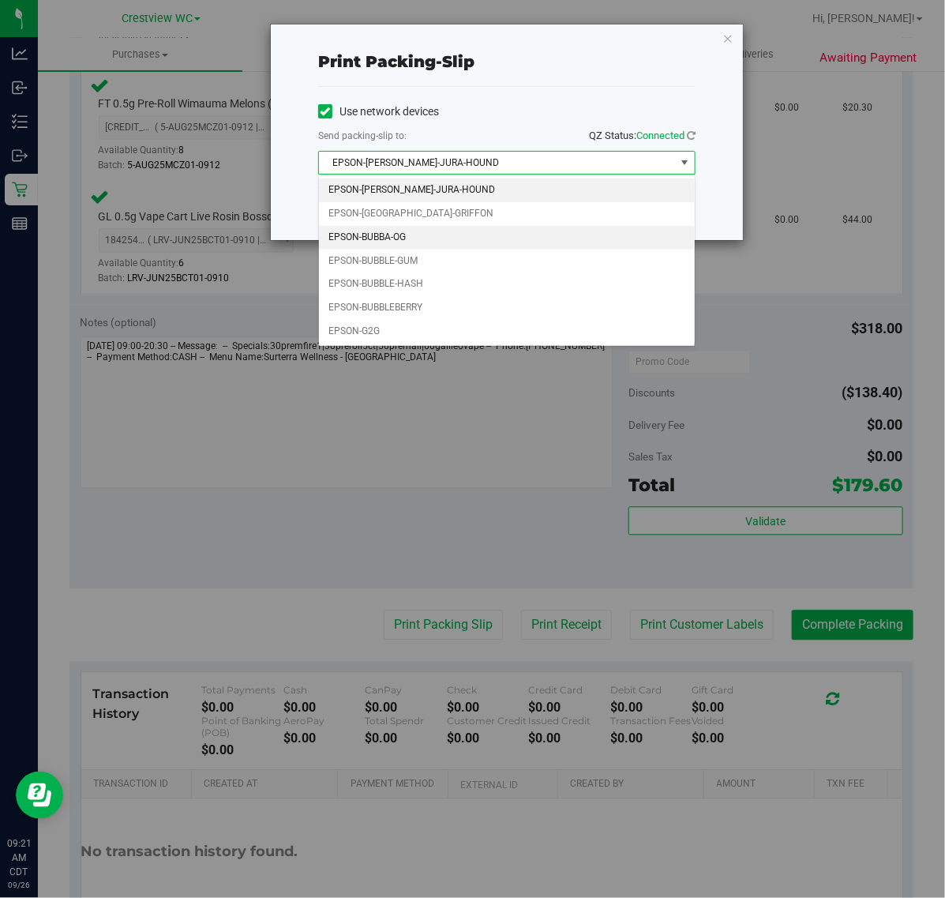
click at [437, 234] on li "EPSON-BUBBA-OG" at bounding box center [507, 238] width 376 height 24
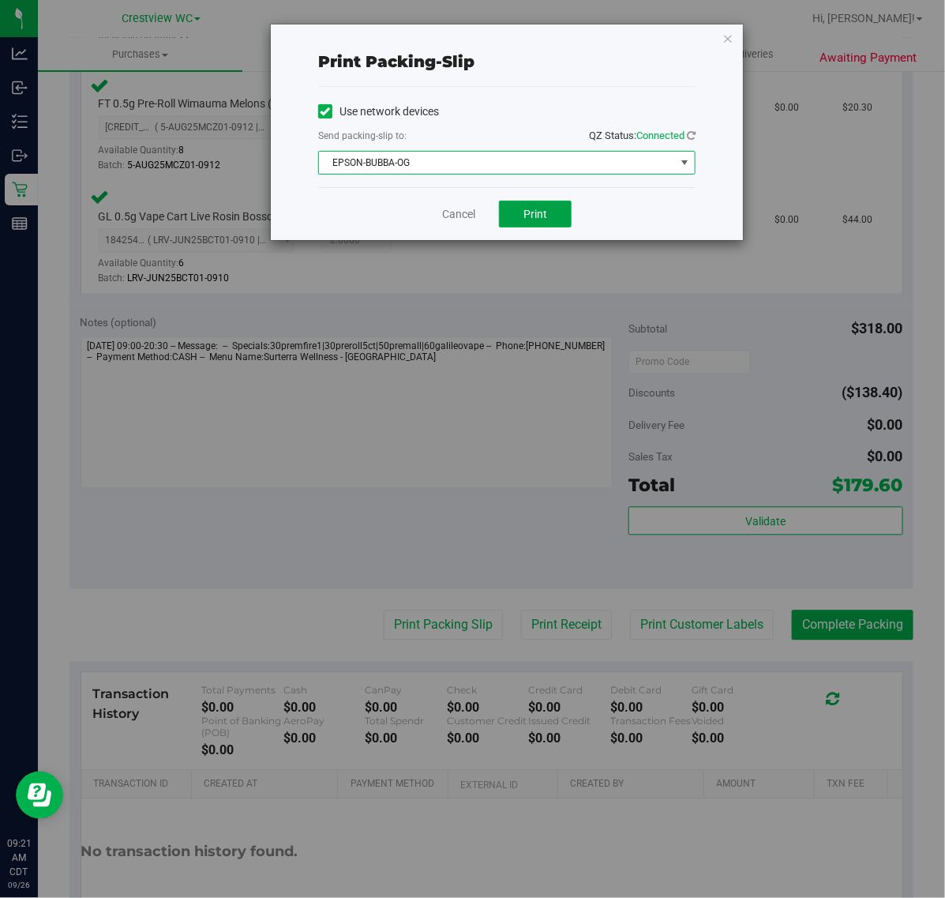
click at [549, 200] on div "Cancel Print" at bounding box center [506, 213] width 377 height 53
click at [551, 227] on button "Print" at bounding box center [535, 214] width 73 height 27
click at [454, 211] on link "Cancel" at bounding box center [458, 214] width 33 height 17
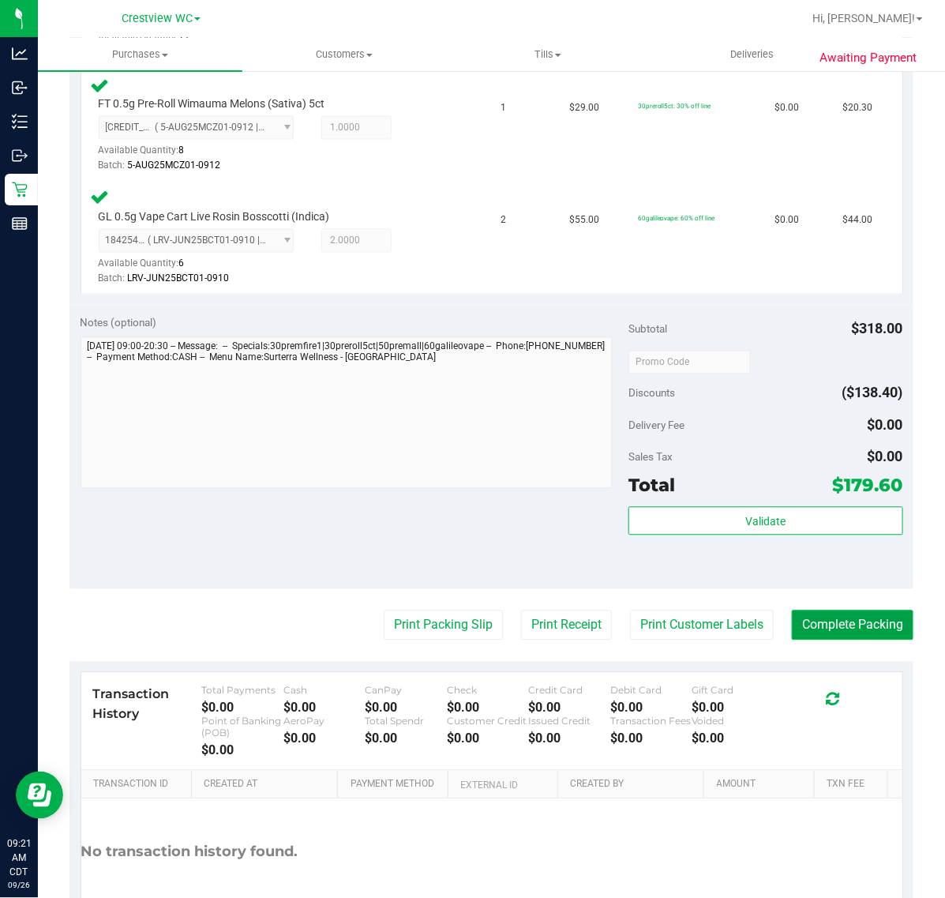
click at [877, 626] on button "Complete Packing" at bounding box center [853, 625] width 122 height 30
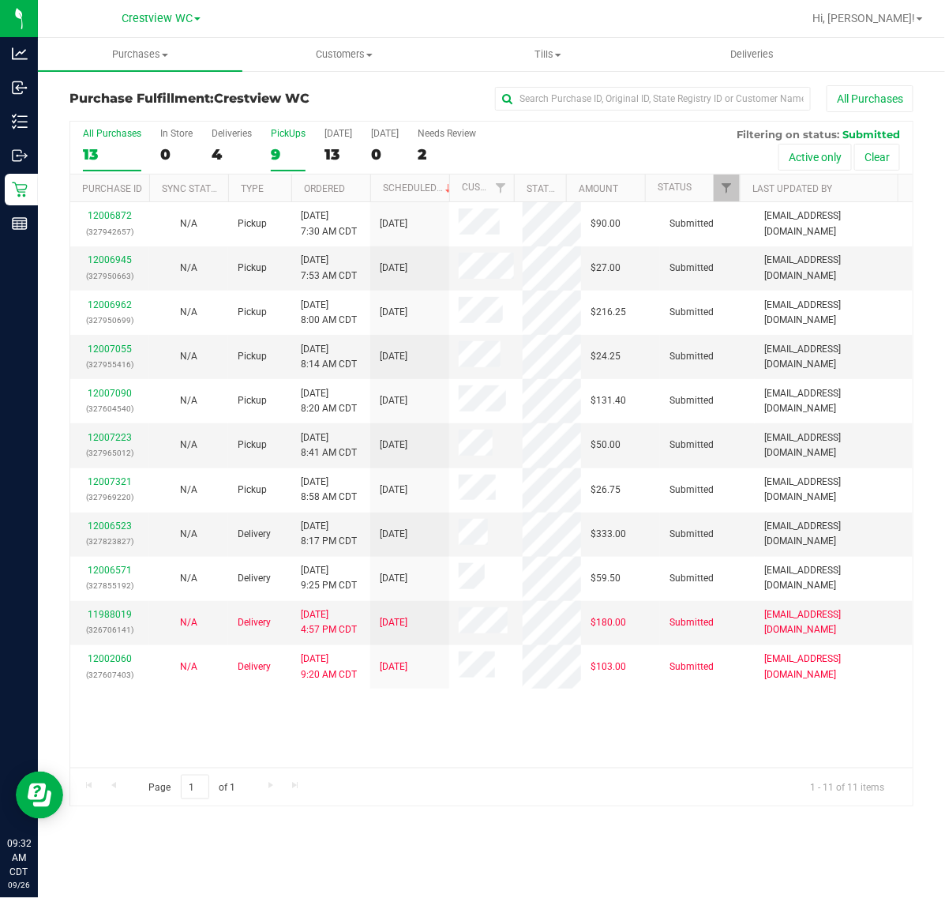
click at [283, 138] on div "PickUps" at bounding box center [288, 133] width 35 height 11
click at [0, 0] on input "PickUps 9" at bounding box center [0, 0] width 0 height 0
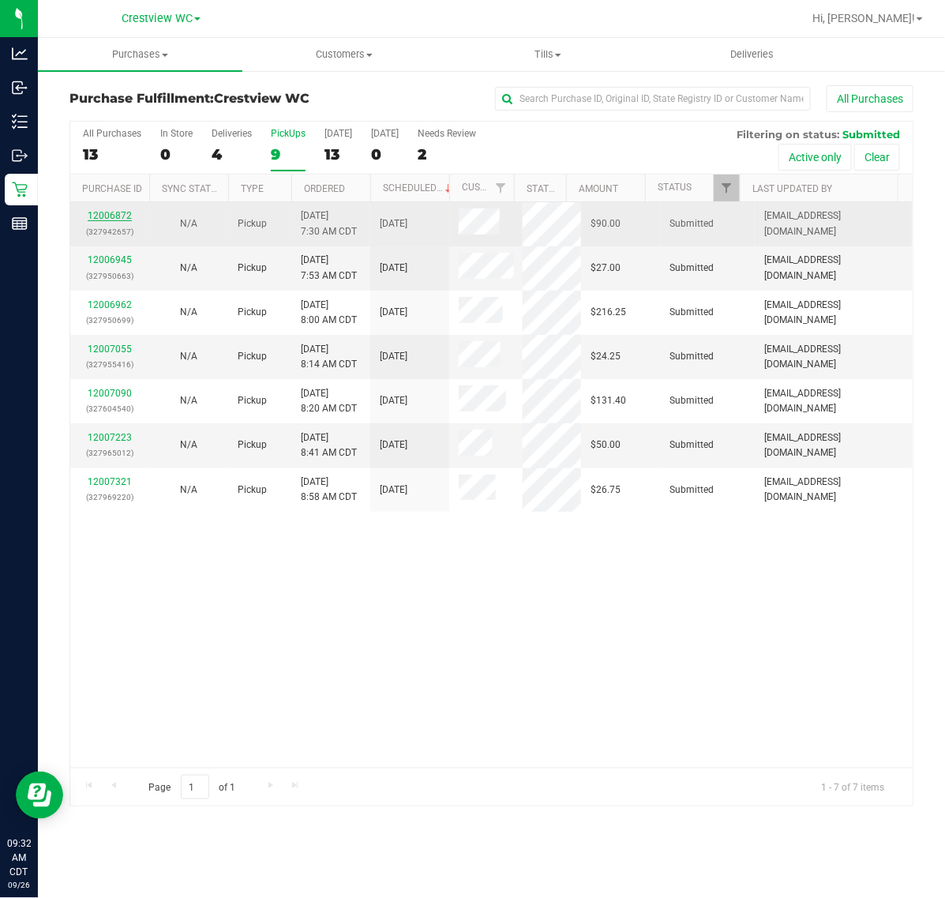
click at [118, 215] on link "12006872" at bounding box center [110, 215] width 44 height 11
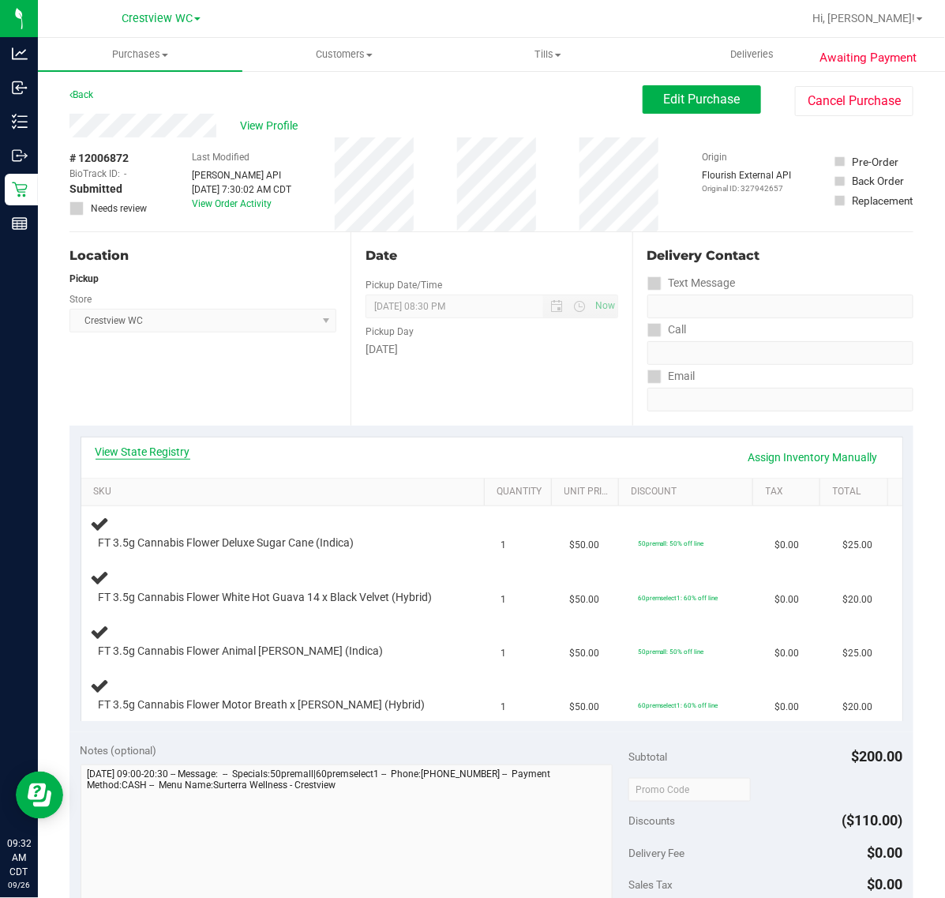
click at [178, 458] on link "View State Registry" at bounding box center [143, 452] width 95 height 16
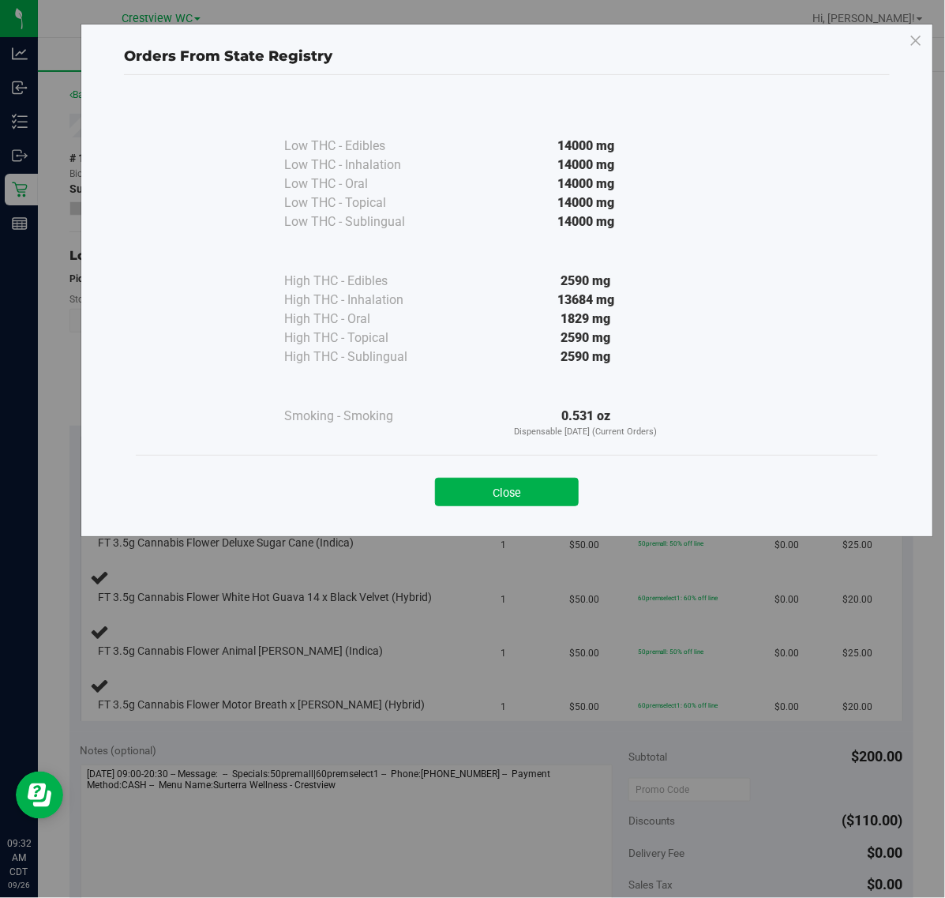
click at [557, 450] on div "Low THC - Edibles 14000 mg Low THC - Inhalation" at bounding box center [507, 275] width 742 height 358
click at [529, 496] on button "Close" at bounding box center [507, 492] width 144 height 28
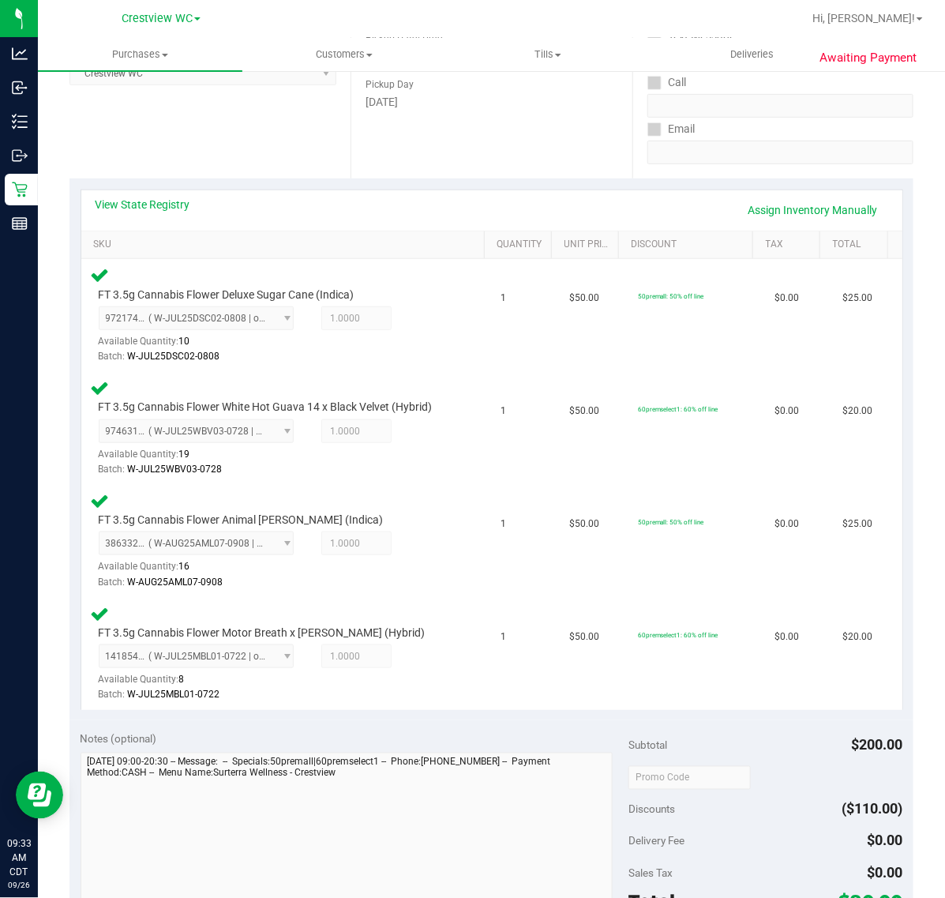
scroll to position [395, 0]
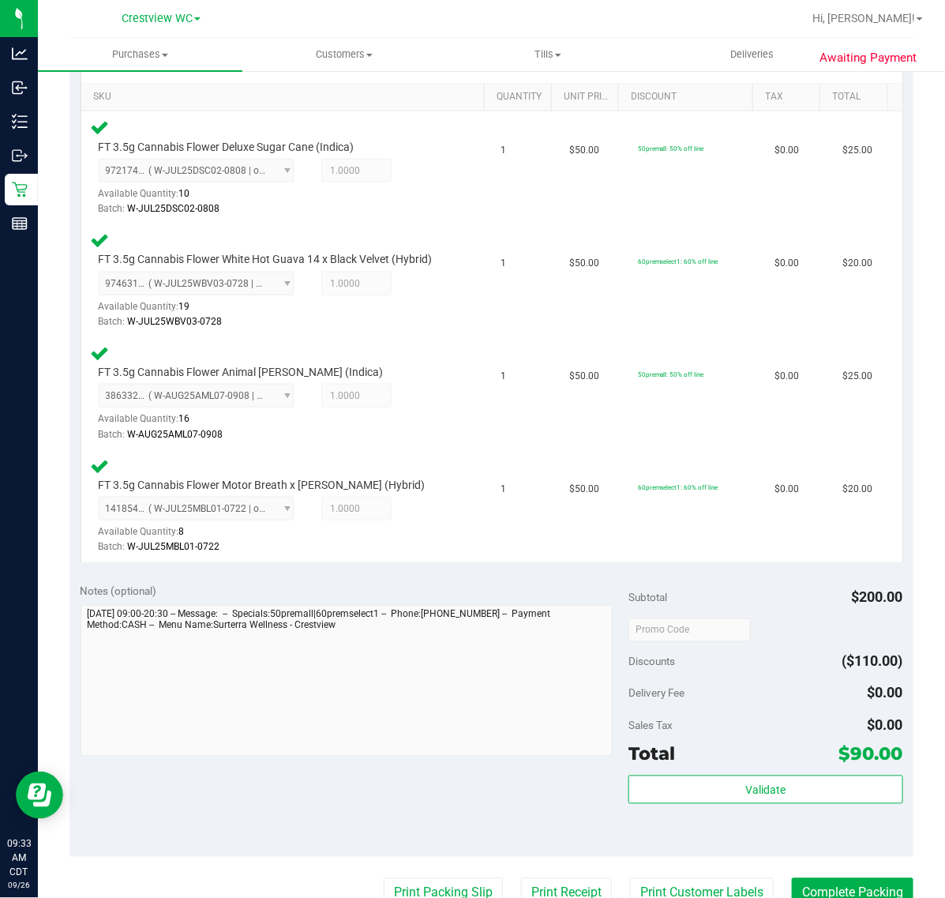
click at [695, 755] on div "Total $90.00" at bounding box center [765, 754] width 274 height 28
drag, startPoint x: 714, startPoint y: 778, endPoint x: 703, endPoint y: 774, distance: 12.5
click at [715, 779] on button "Validate" at bounding box center [765, 789] width 274 height 28
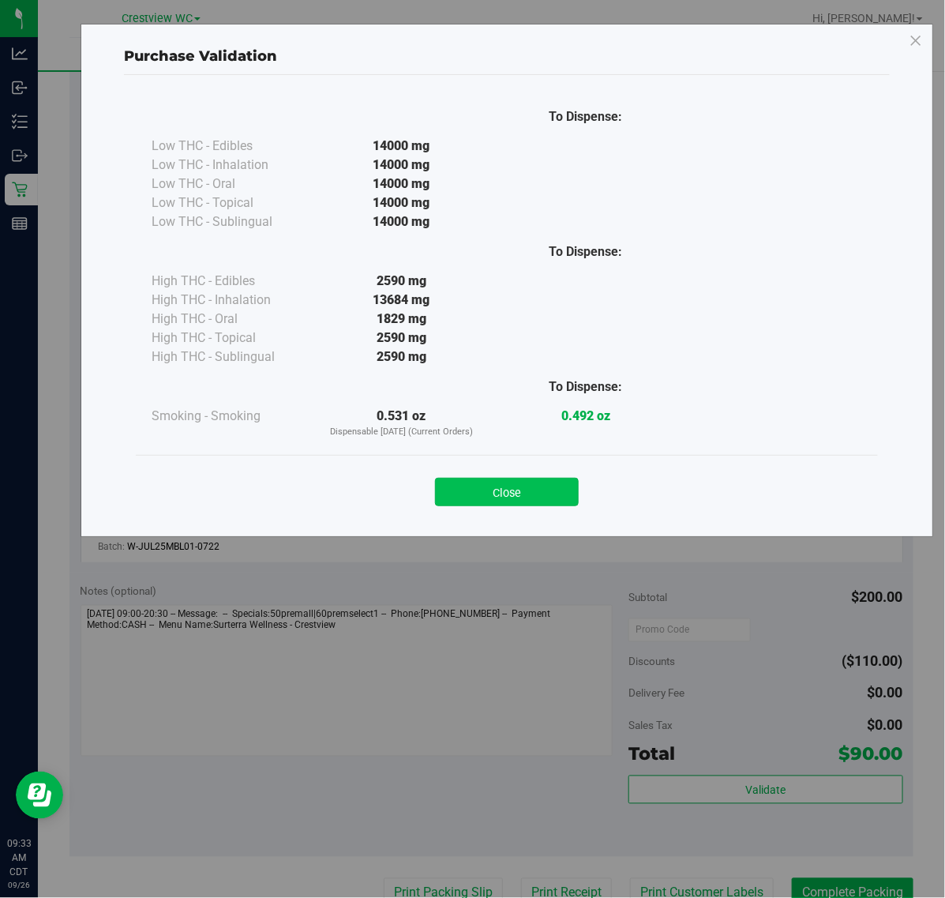
click at [491, 505] on button "Close" at bounding box center [507, 492] width 144 height 28
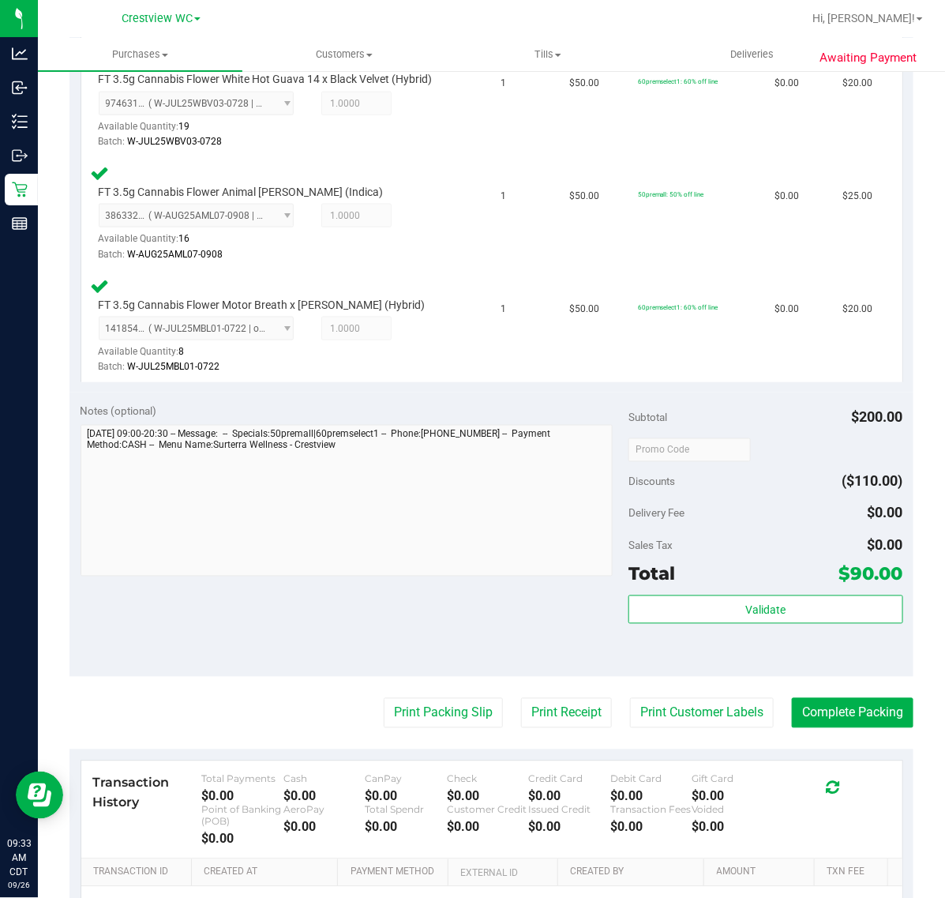
scroll to position [759, 0]
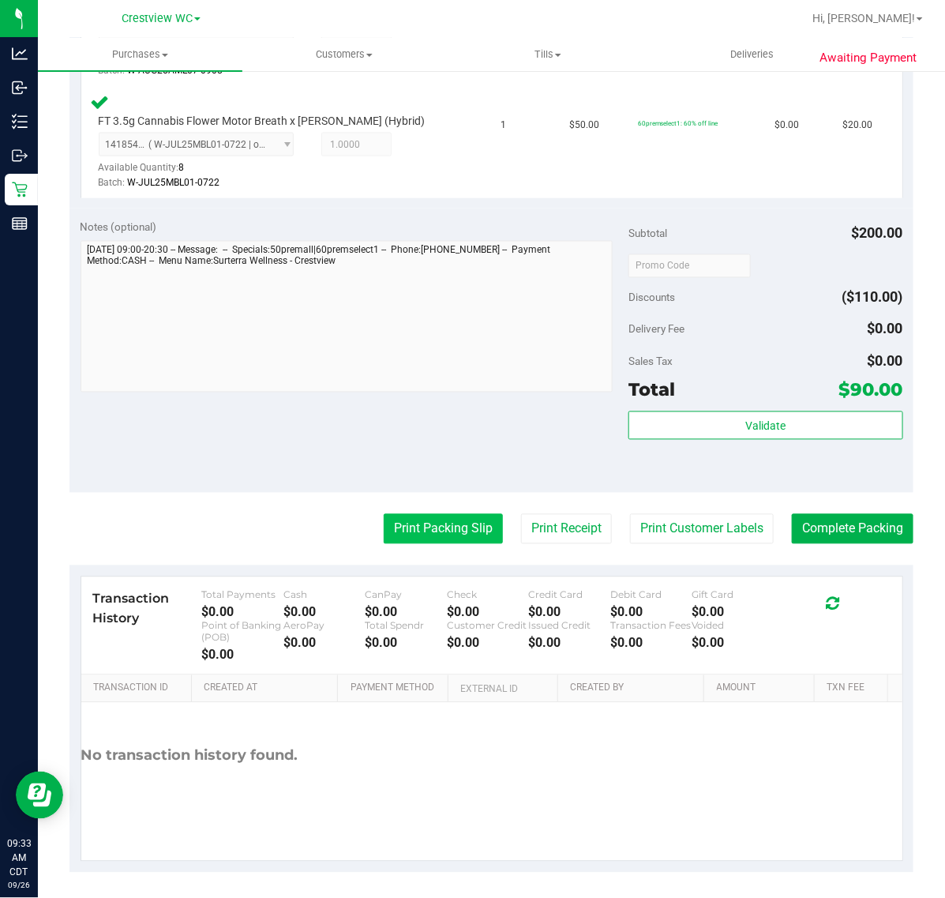
drag, startPoint x: 435, startPoint y: 561, endPoint x: 436, endPoint y: 523, distance: 38.7
click at [436, 523] on purchase-details "Back Edit Purchase Cancel Purchase View Profile # 12006872 BioTrack ID: - Submi…" at bounding box center [491, 100] width 844 height 1546
click at [436, 523] on button "Print Packing Slip" at bounding box center [443, 529] width 119 height 30
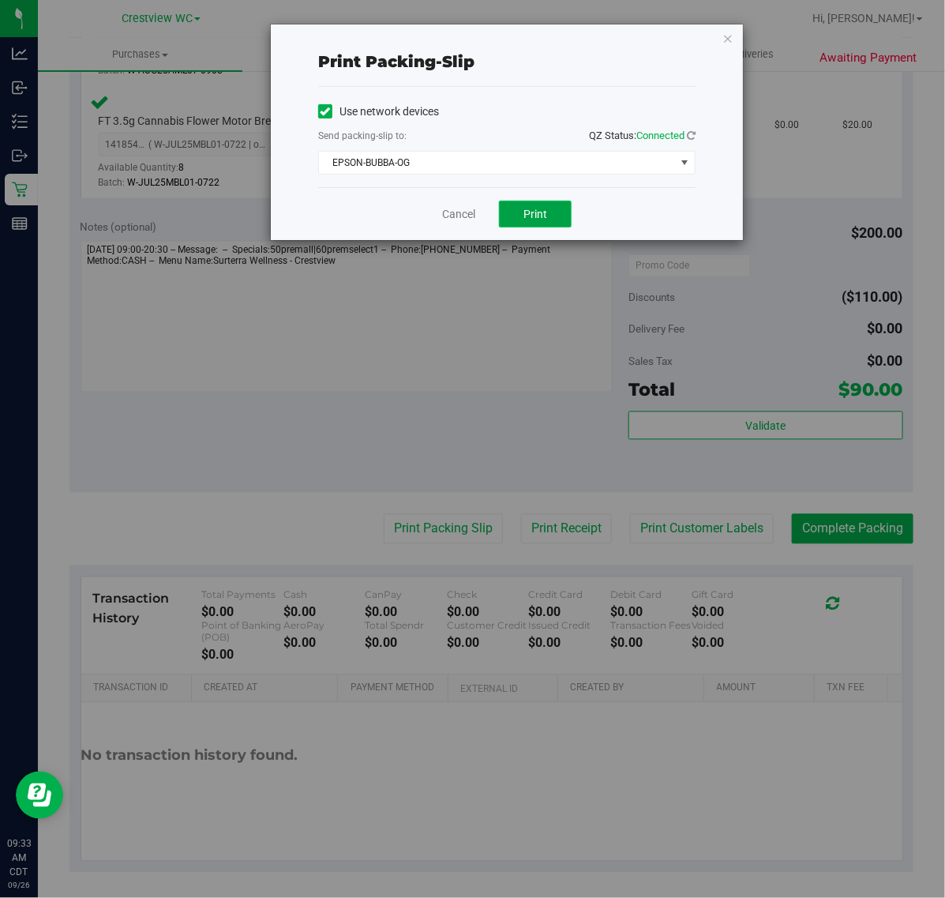
click at [506, 202] on button "Print" at bounding box center [535, 214] width 73 height 27
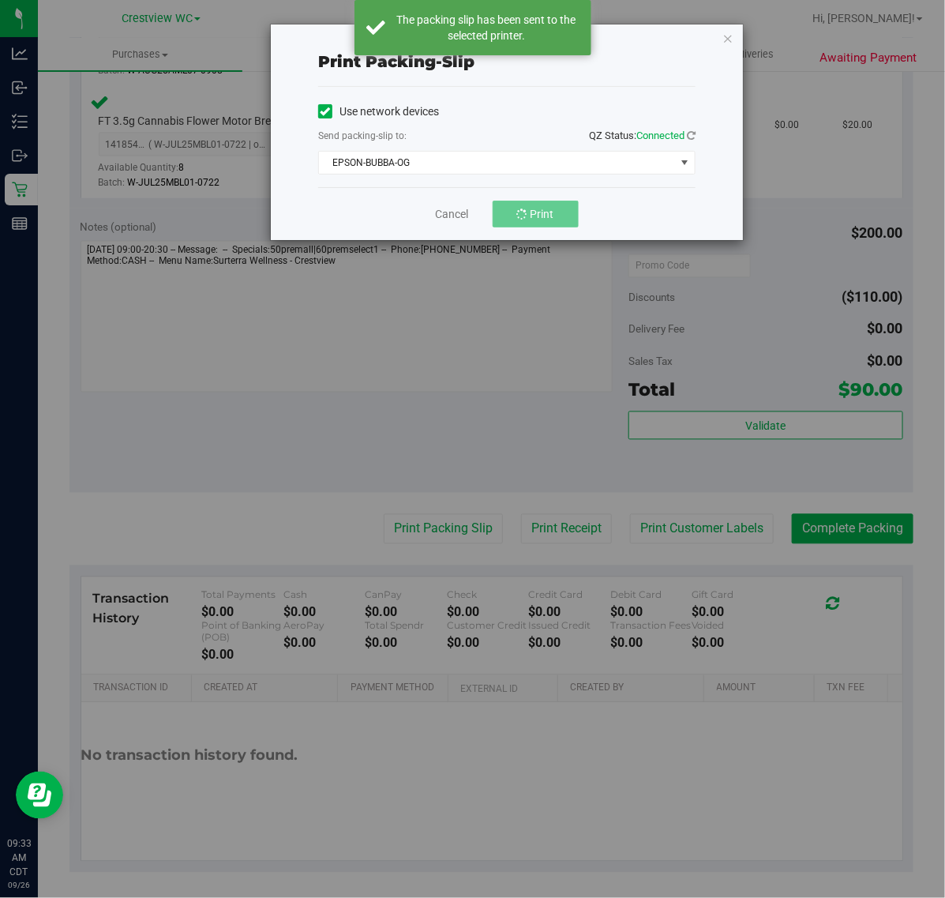
click at [437, 111] on label "Use network devices" at bounding box center [378, 111] width 121 height 17
click at [0, 0] on input "Use network devices" at bounding box center [0, 0] width 0 height 0
click at [422, 118] on label "Use network devices" at bounding box center [378, 111] width 121 height 17
click at [0, 0] on input "Use network devices" at bounding box center [0, 0] width 0 height 0
click at [443, 219] on link "Cancel" at bounding box center [458, 214] width 33 height 17
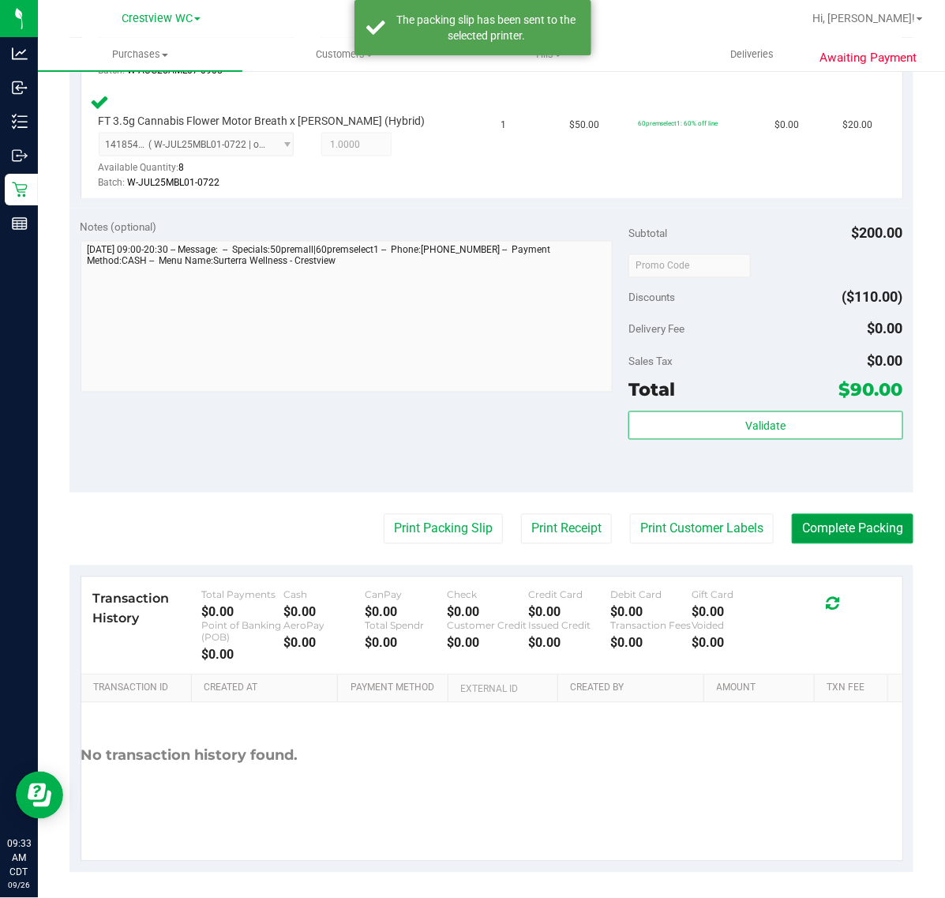
click at [877, 531] on button "Complete Packing" at bounding box center [853, 529] width 122 height 30
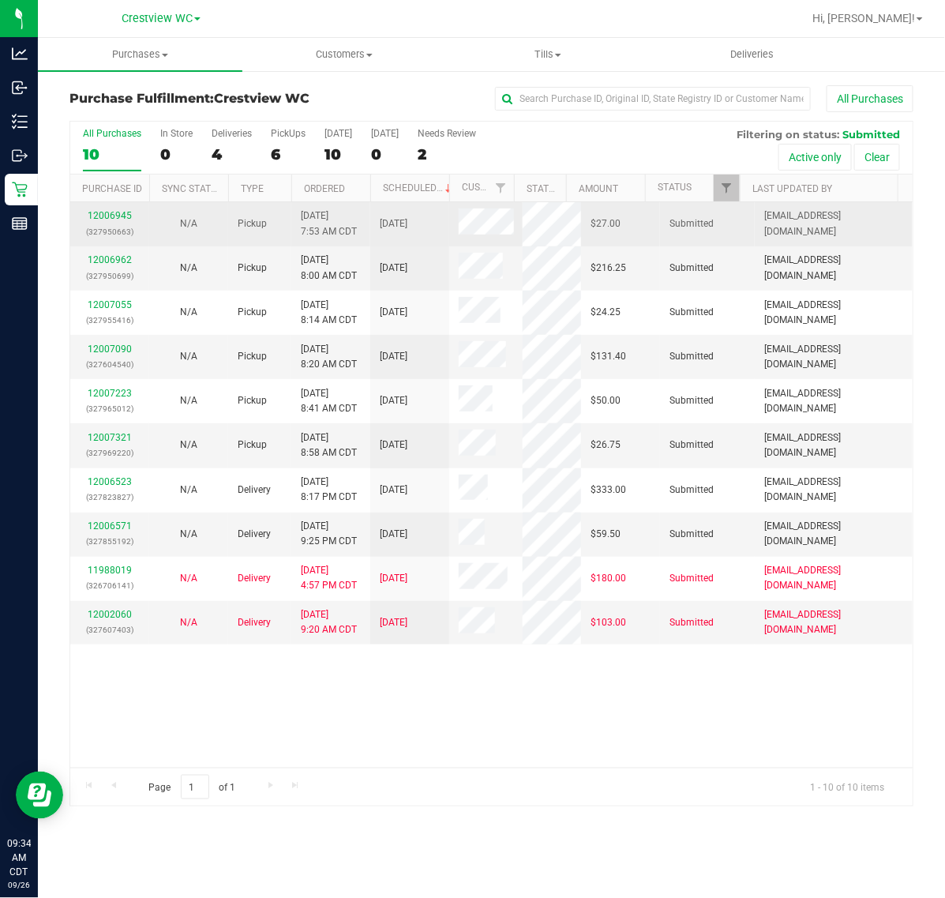
click at [96, 229] on p "(327950663)" at bounding box center [110, 231] width 60 height 15
click at [113, 226] on p "(327950663)" at bounding box center [110, 231] width 60 height 15
click at [112, 223] on div "12006945 (327950663)" at bounding box center [110, 223] width 60 height 30
click at [114, 214] on link "12006945" at bounding box center [110, 215] width 44 height 11
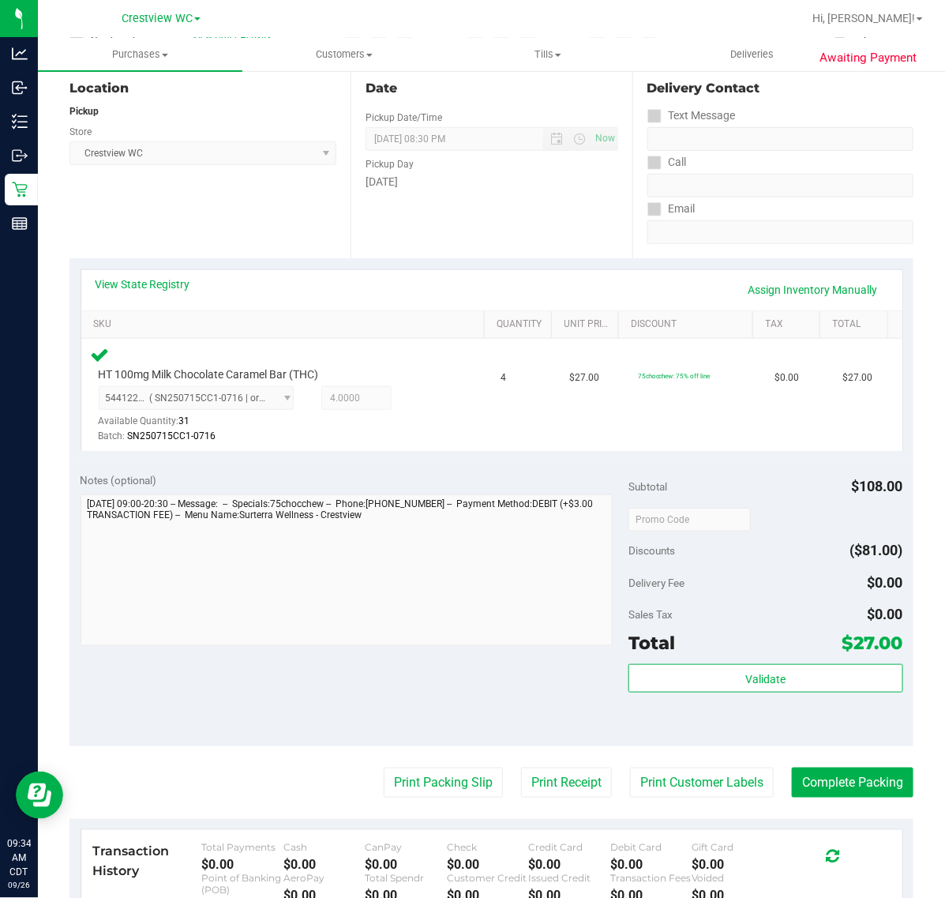
scroll to position [423, 0]
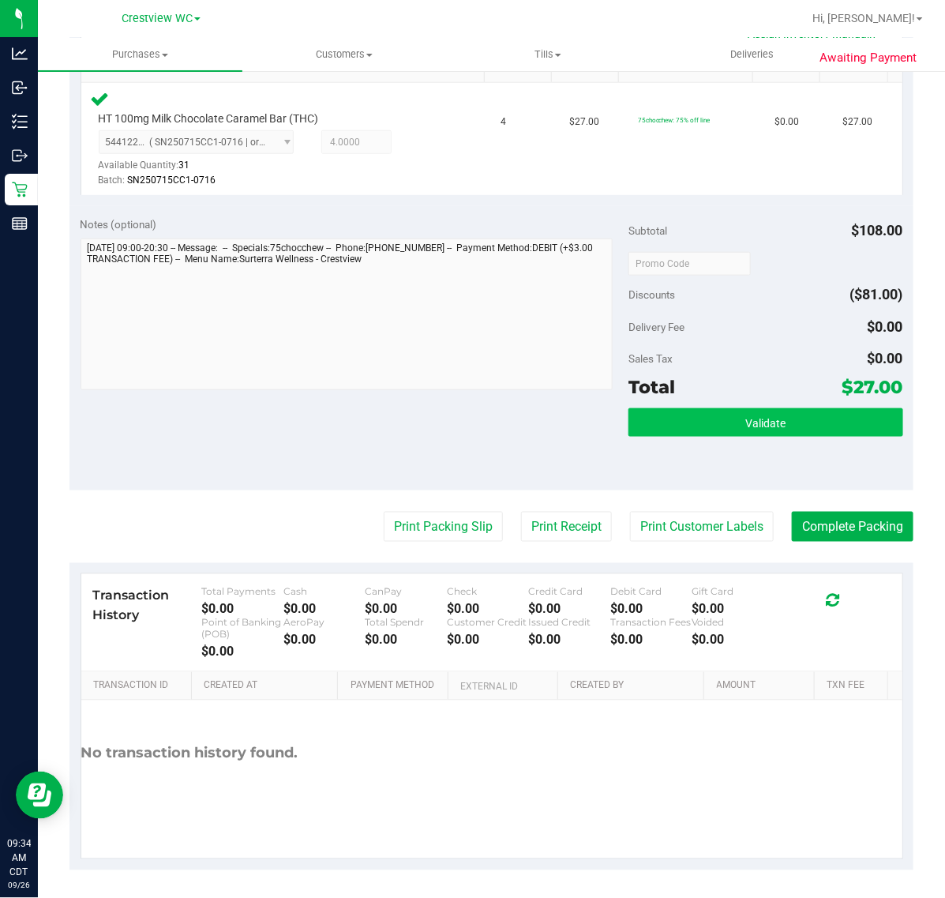
drag, startPoint x: 774, startPoint y: 440, endPoint x: 774, endPoint y: 425, distance: 15.8
click at [774, 437] on div "Validate" at bounding box center [765, 443] width 274 height 71
click at [774, 422] on button "Validate" at bounding box center [765, 422] width 274 height 28
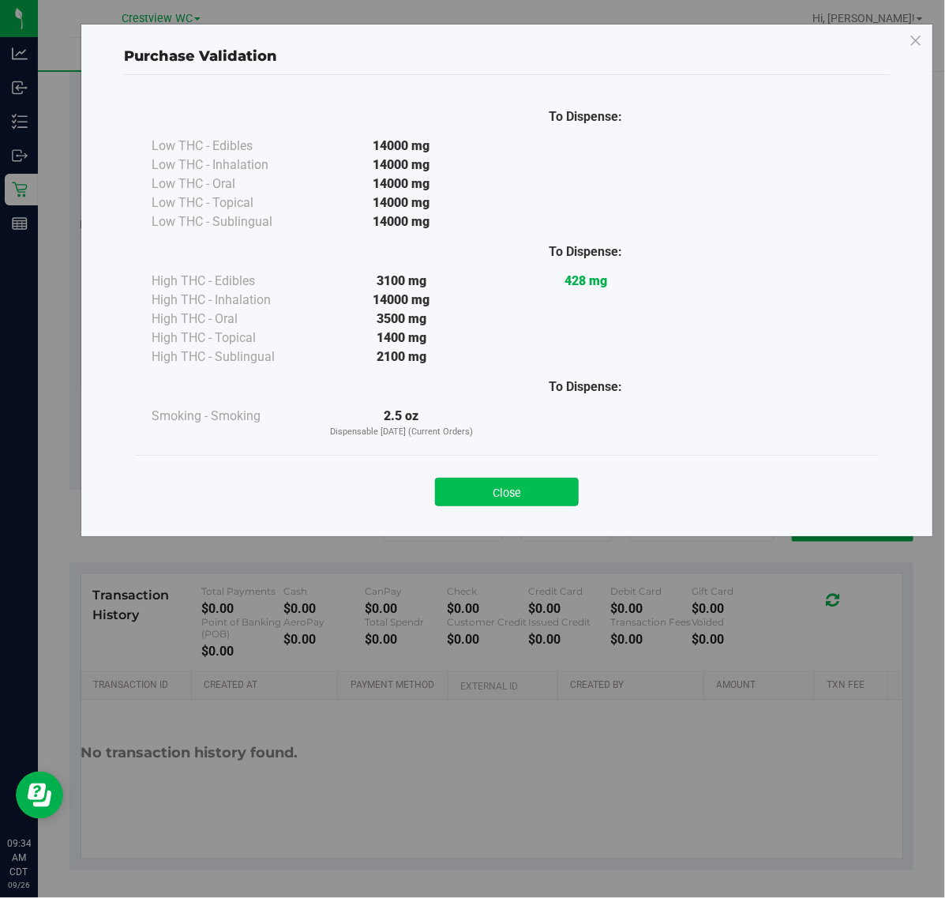
click at [499, 491] on button "Close" at bounding box center [507, 492] width 144 height 28
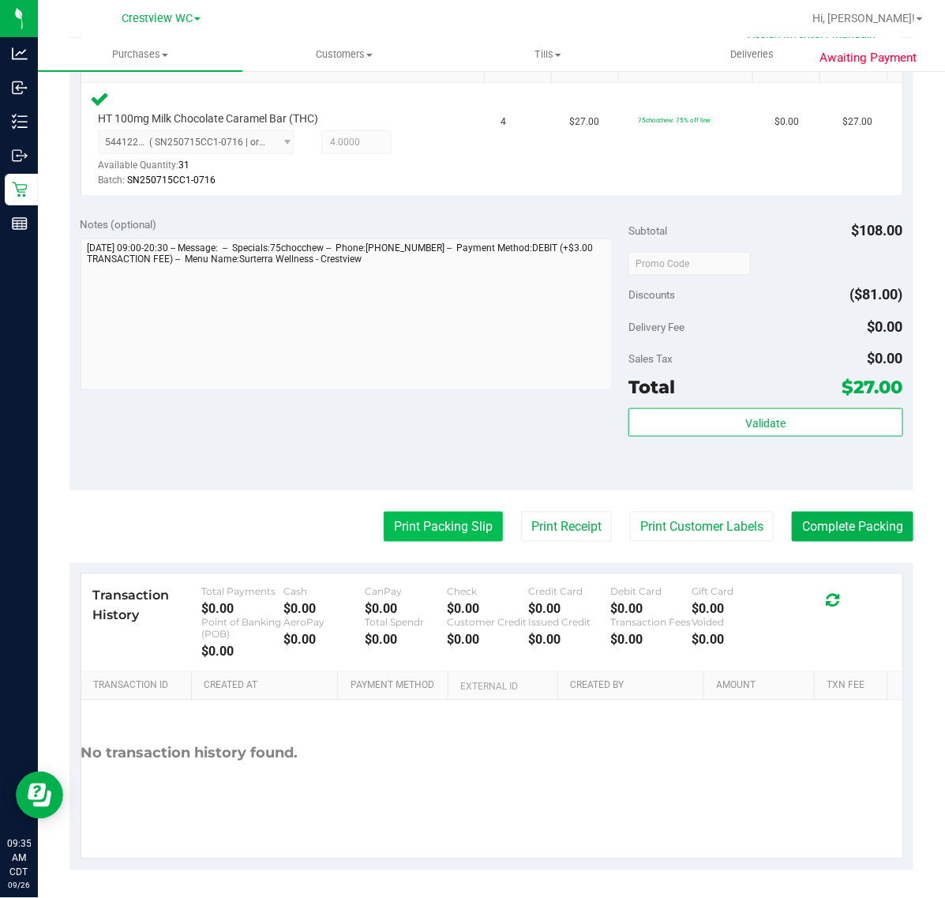
click at [451, 534] on button "Print Packing Slip" at bounding box center [443, 527] width 119 height 30
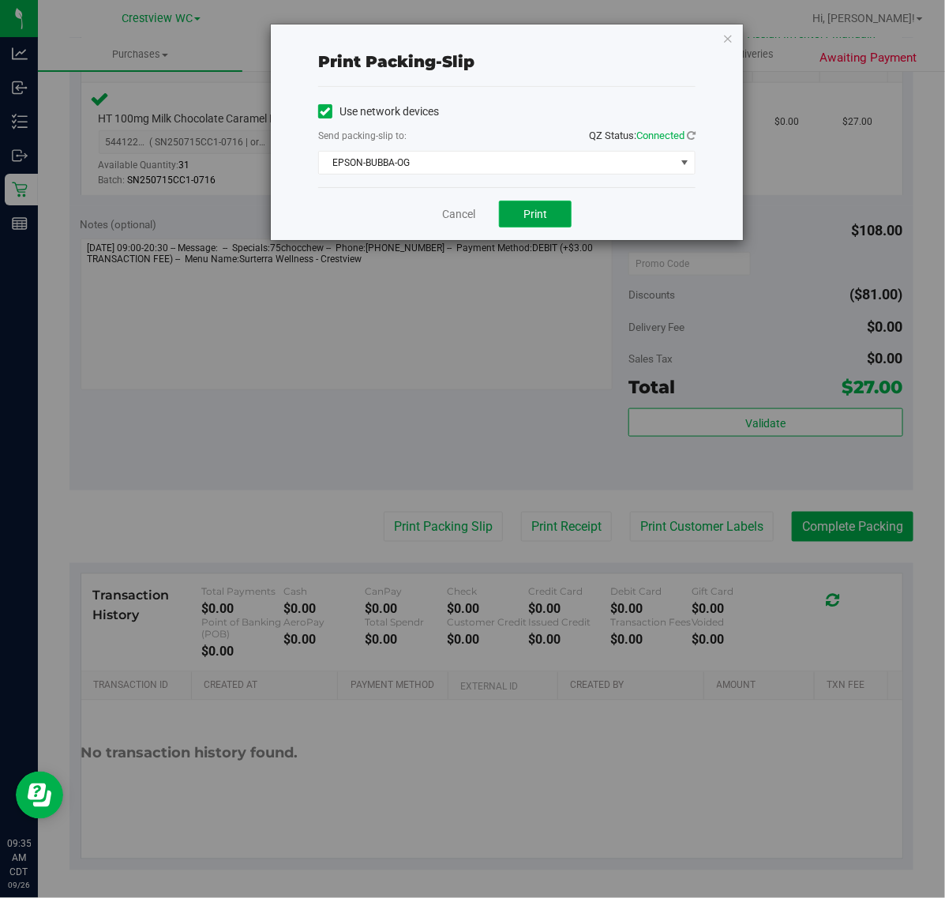
click at [543, 220] on span "Print" at bounding box center [535, 214] width 24 height 13
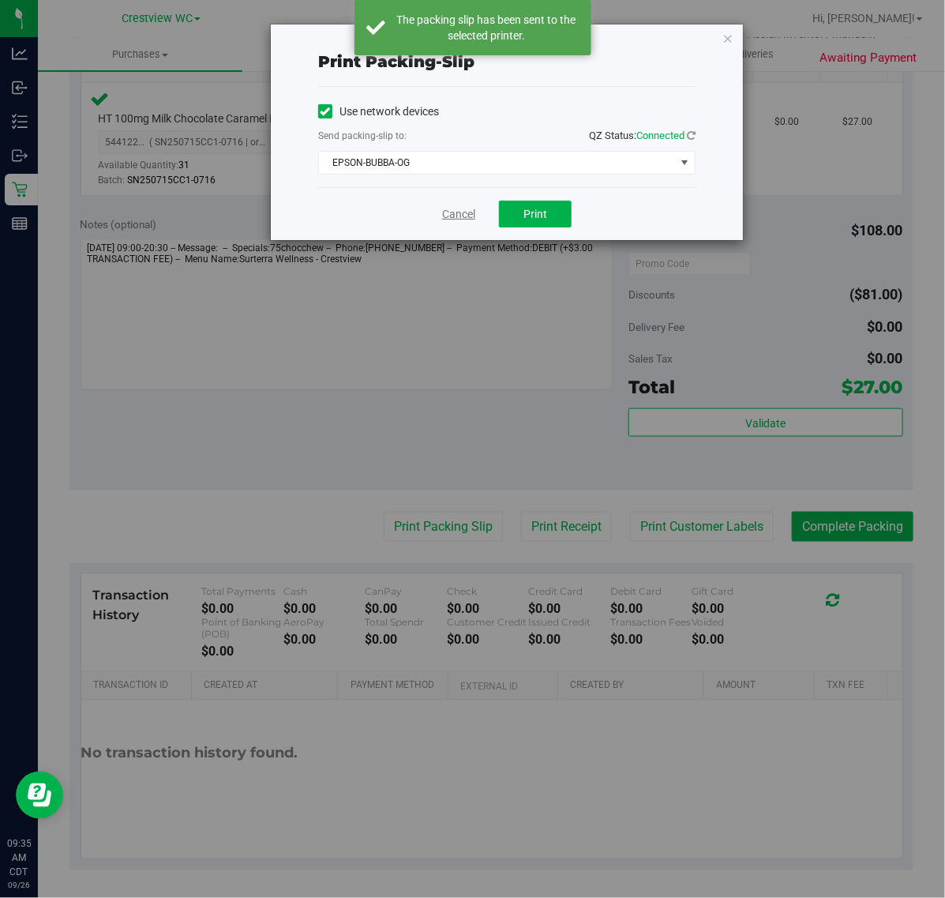
click at [448, 221] on link "Cancel" at bounding box center [458, 214] width 33 height 17
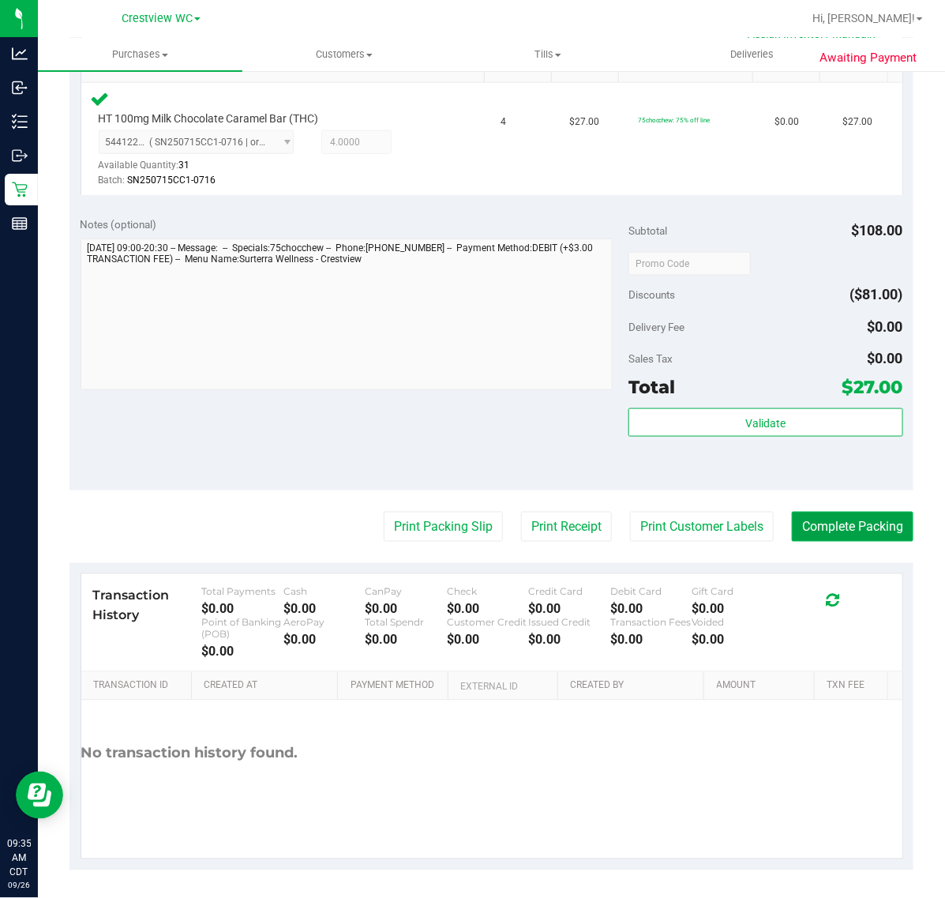
click at [830, 526] on button "Complete Packing" at bounding box center [853, 527] width 122 height 30
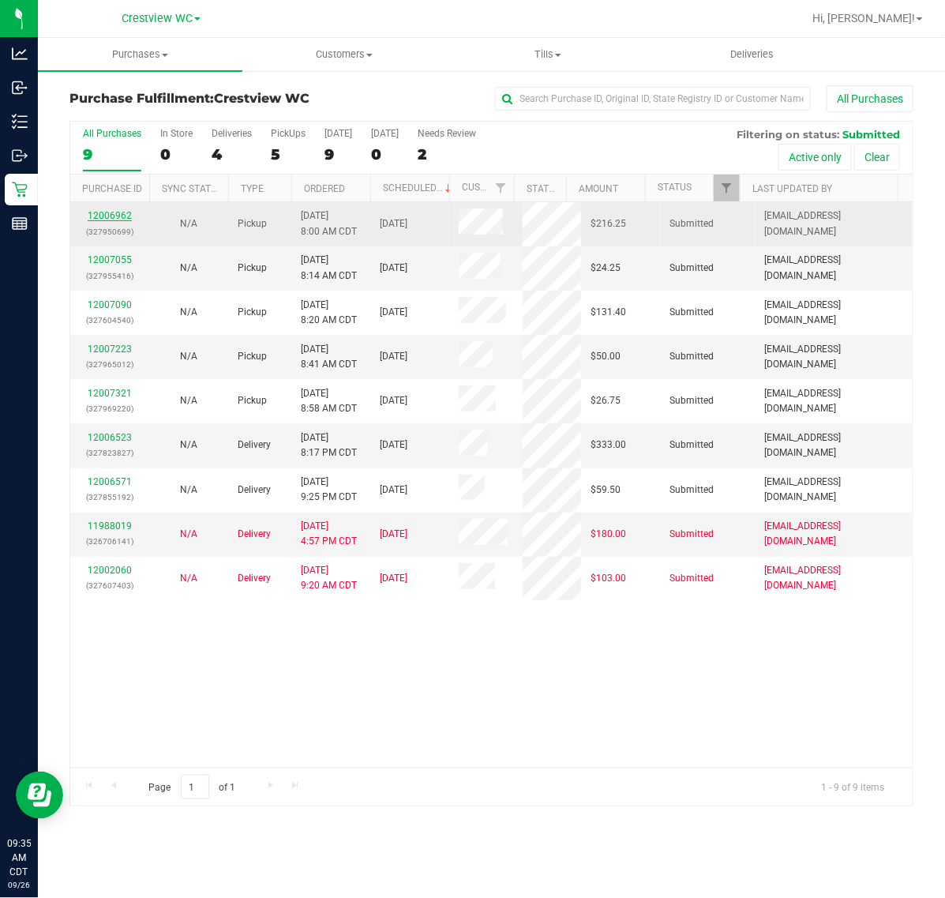
click at [109, 212] on link "12006962" at bounding box center [110, 215] width 44 height 11
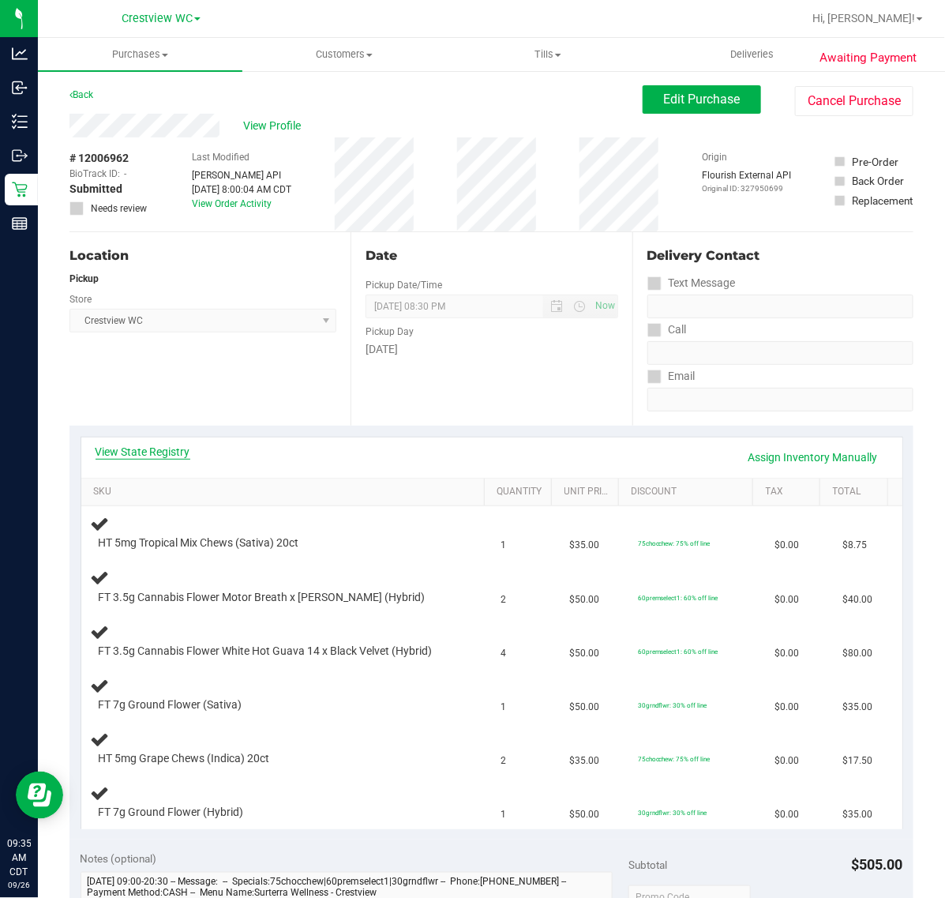
click at [171, 448] on link "View State Registry" at bounding box center [143, 452] width 95 height 16
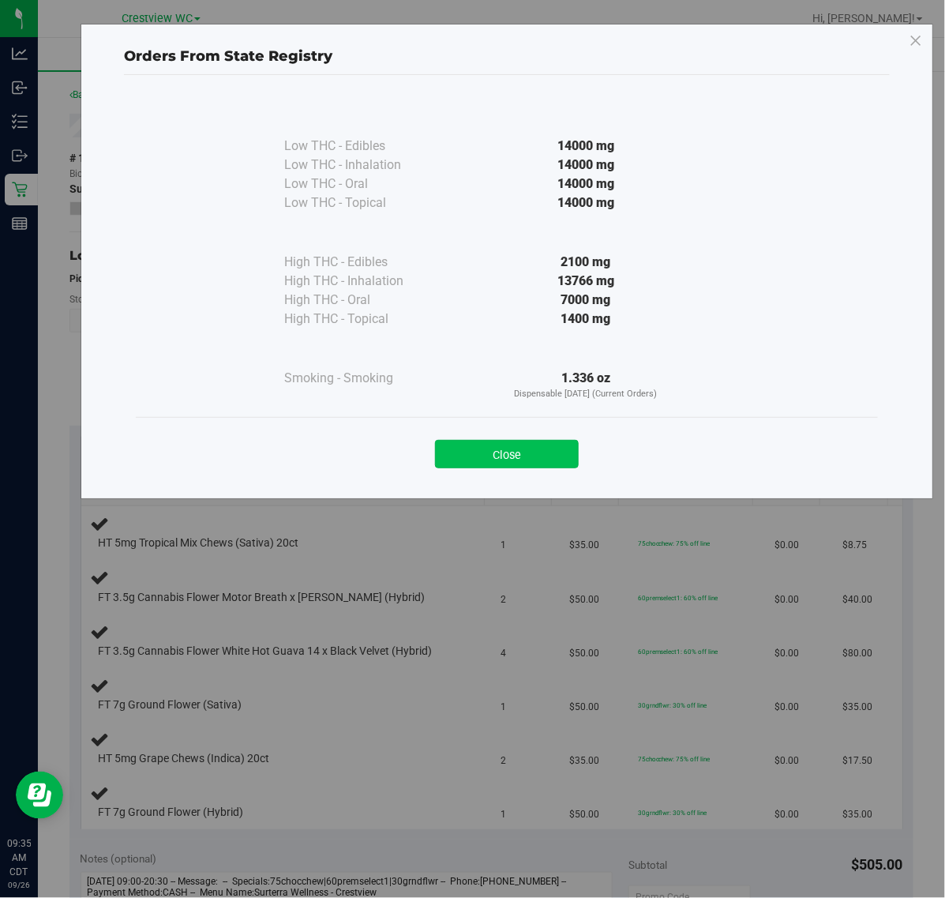
click at [533, 467] on button "Close" at bounding box center [507, 454] width 144 height 28
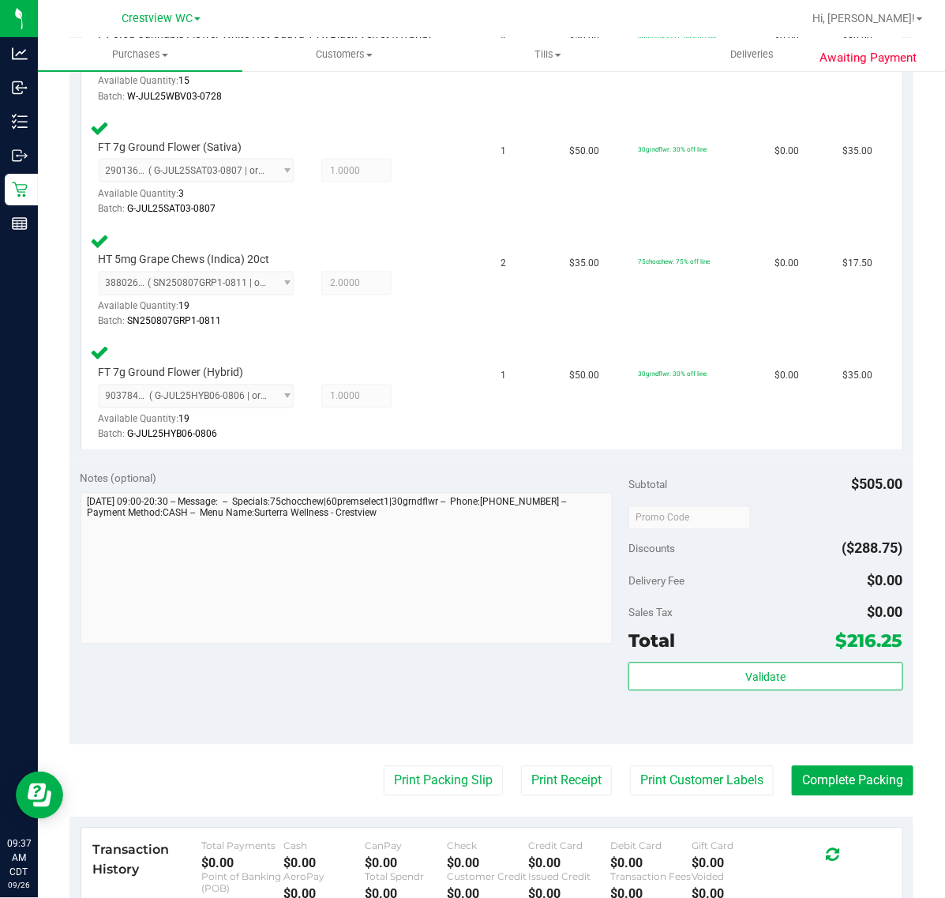
scroll to position [747, 0]
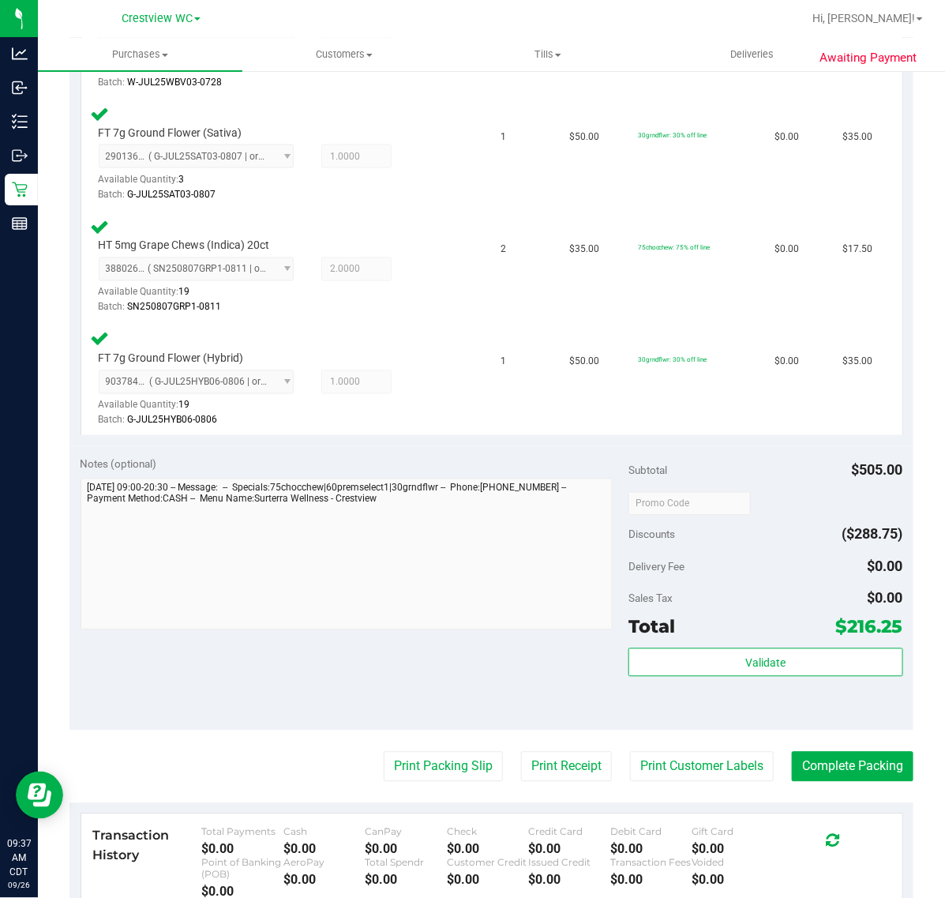
click at [760, 622] on div "Total $216.25" at bounding box center [765, 627] width 274 height 28
click at [837, 668] on button "Validate" at bounding box center [765, 662] width 274 height 28
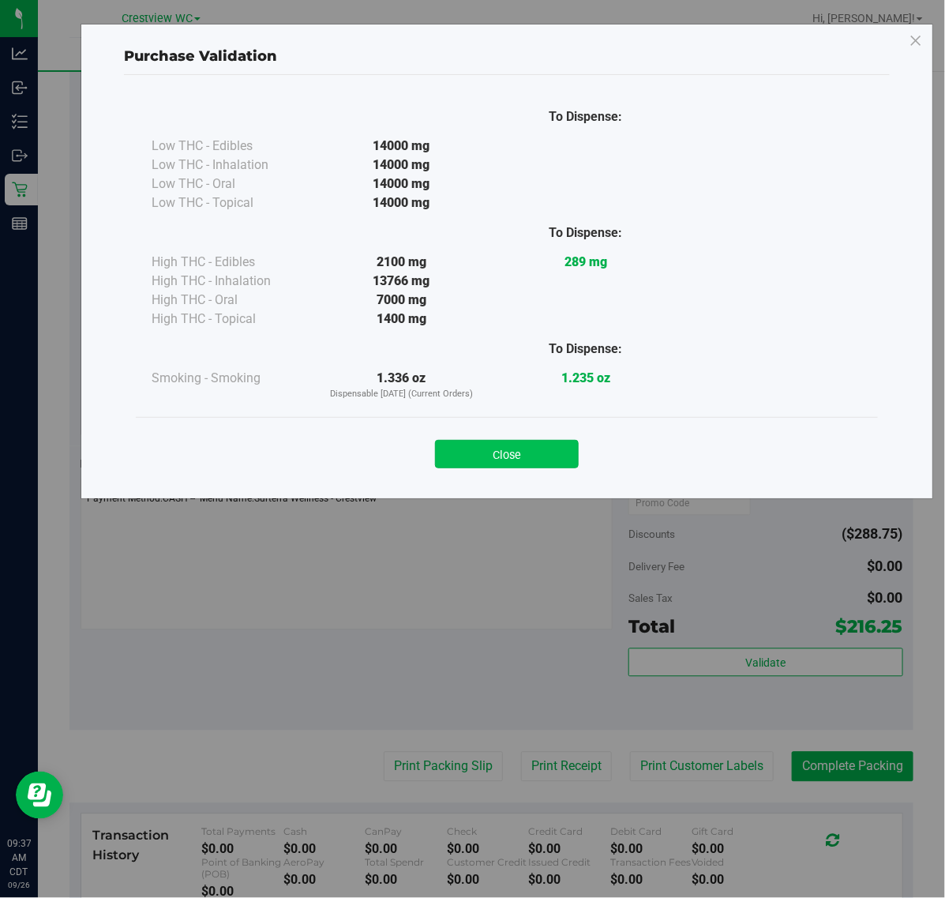
click at [501, 467] on button "Close" at bounding box center [507, 454] width 144 height 28
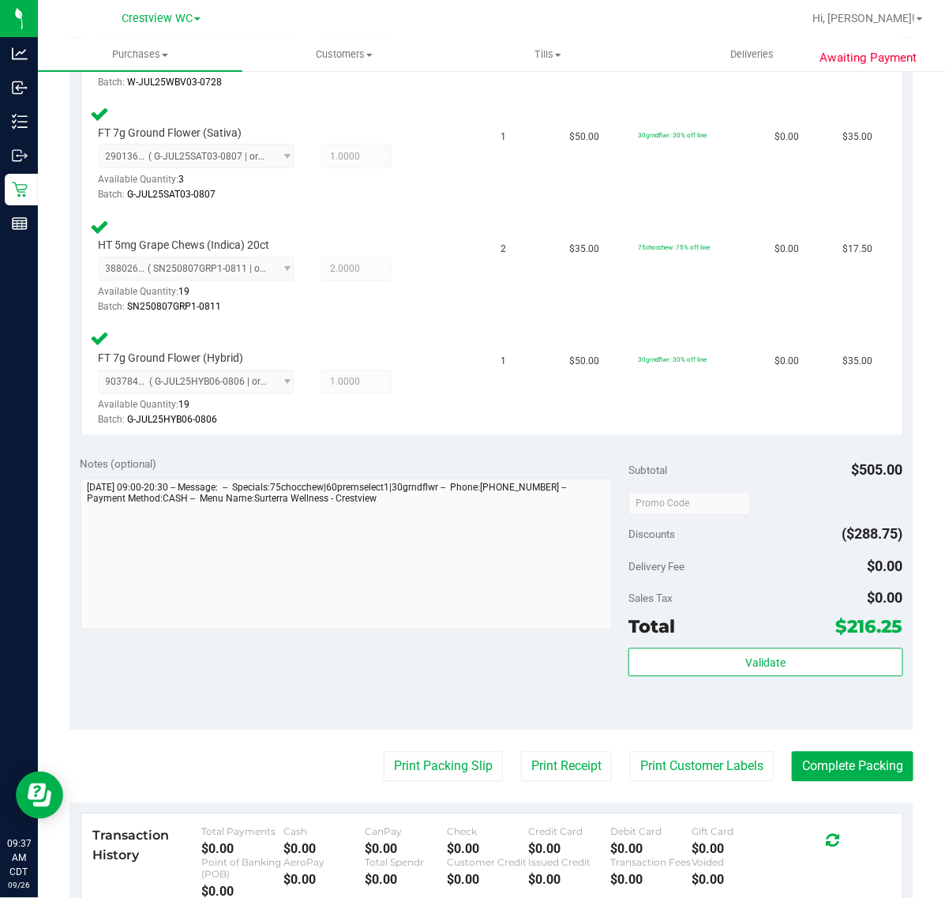
click at [405, 782] on purchase-details "Back Edit Purchase Cancel Purchase View Profile # 12006962 BioTrack ID: - Submi…" at bounding box center [491, 223] width 844 height 1771
click at [407, 771] on button "Print Packing Slip" at bounding box center [443, 767] width 119 height 30
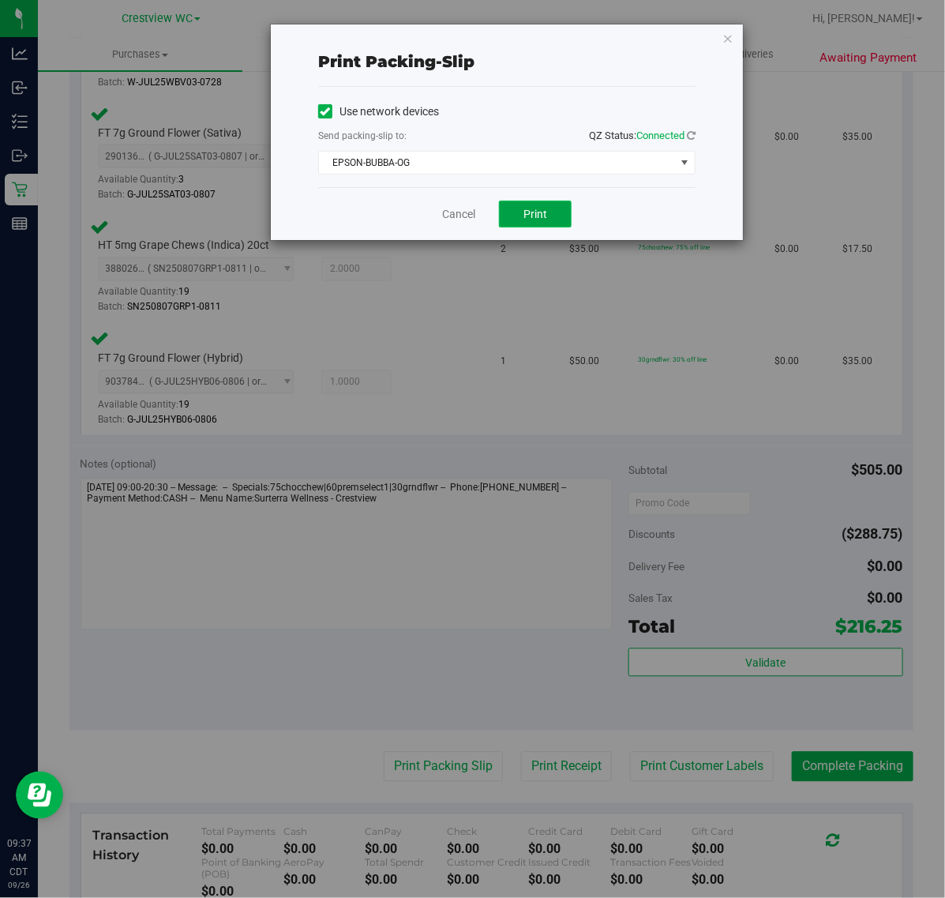
click at [507, 214] on button "Print" at bounding box center [535, 214] width 73 height 27
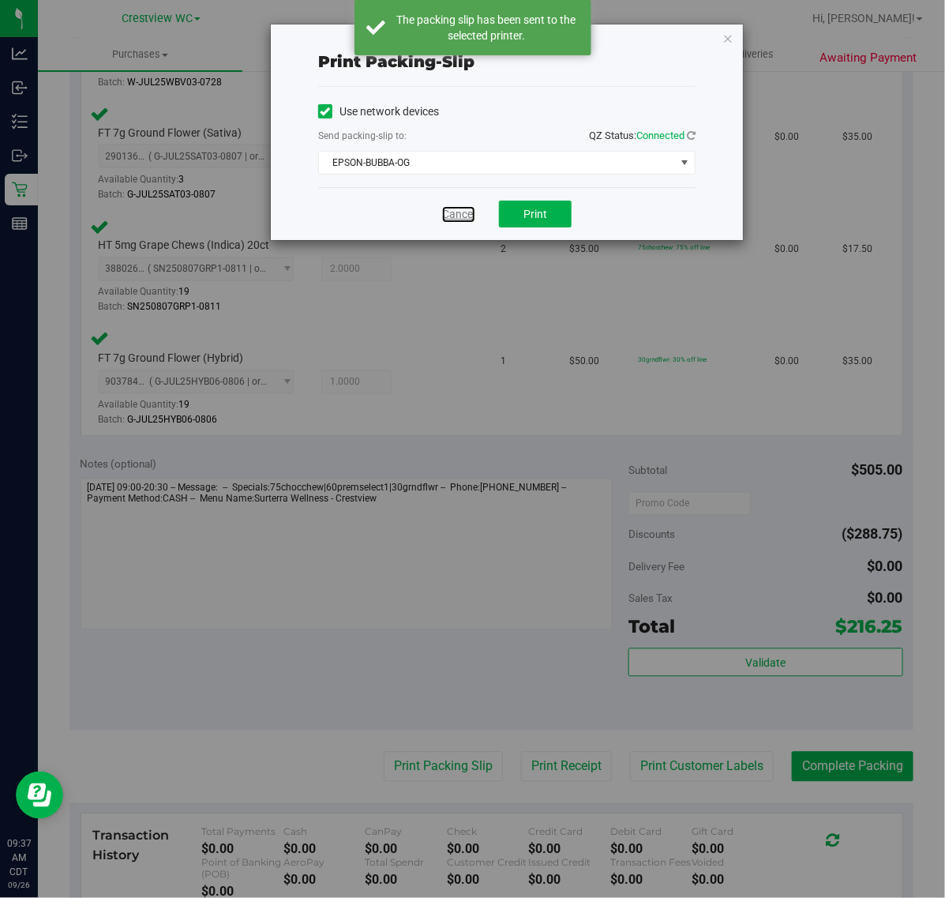
drag, startPoint x: 451, startPoint y: 219, endPoint x: 644, endPoint y: 490, distance: 332.7
click at [451, 219] on link "Cancel" at bounding box center [458, 214] width 33 height 17
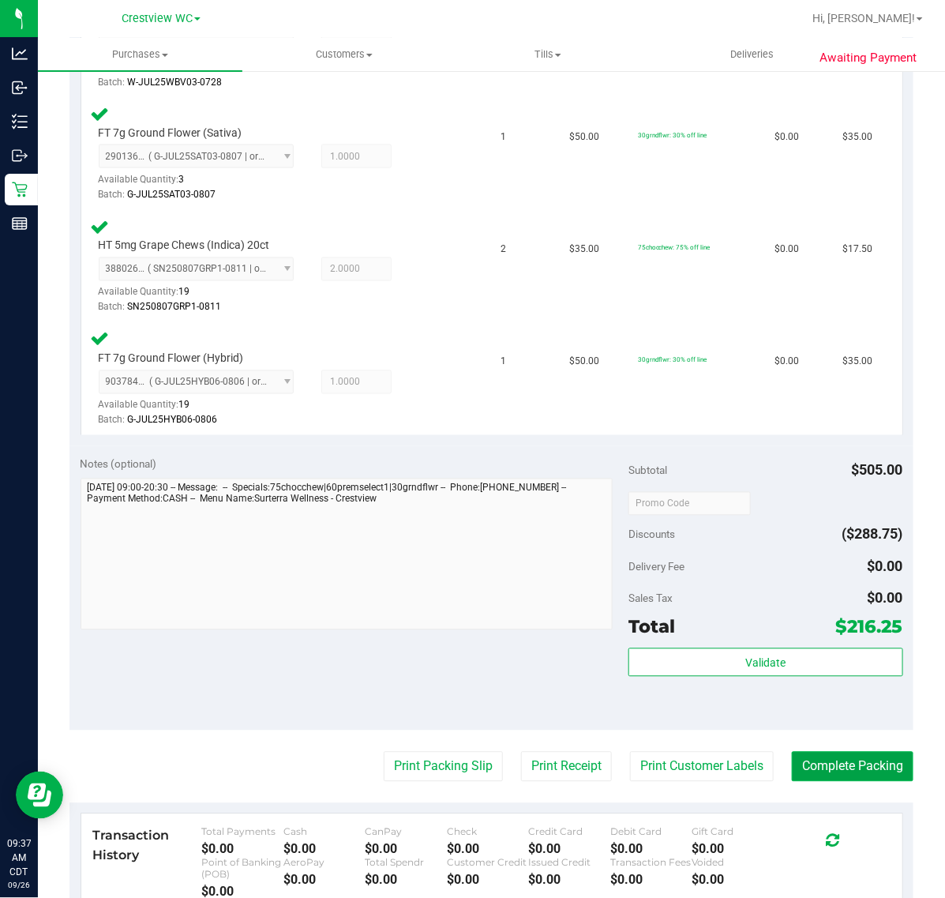
click at [866, 766] on button "Complete Packing" at bounding box center [853, 767] width 122 height 30
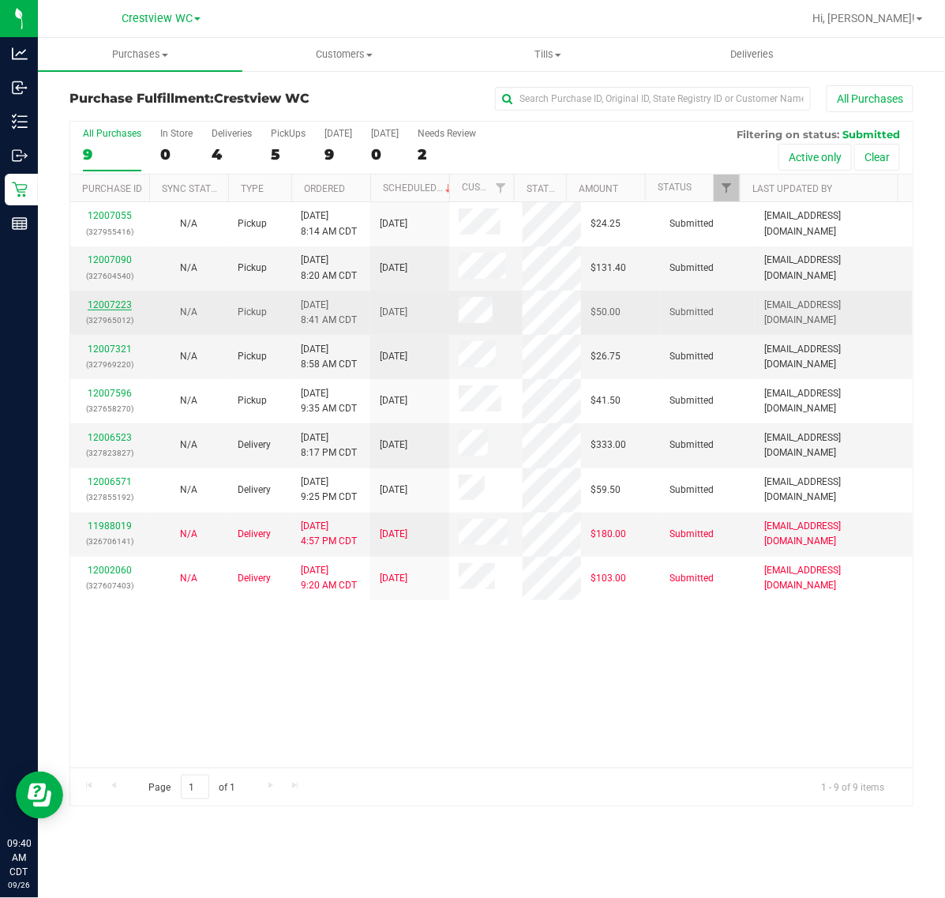
click at [114, 305] on link "12007223" at bounding box center [110, 304] width 44 height 11
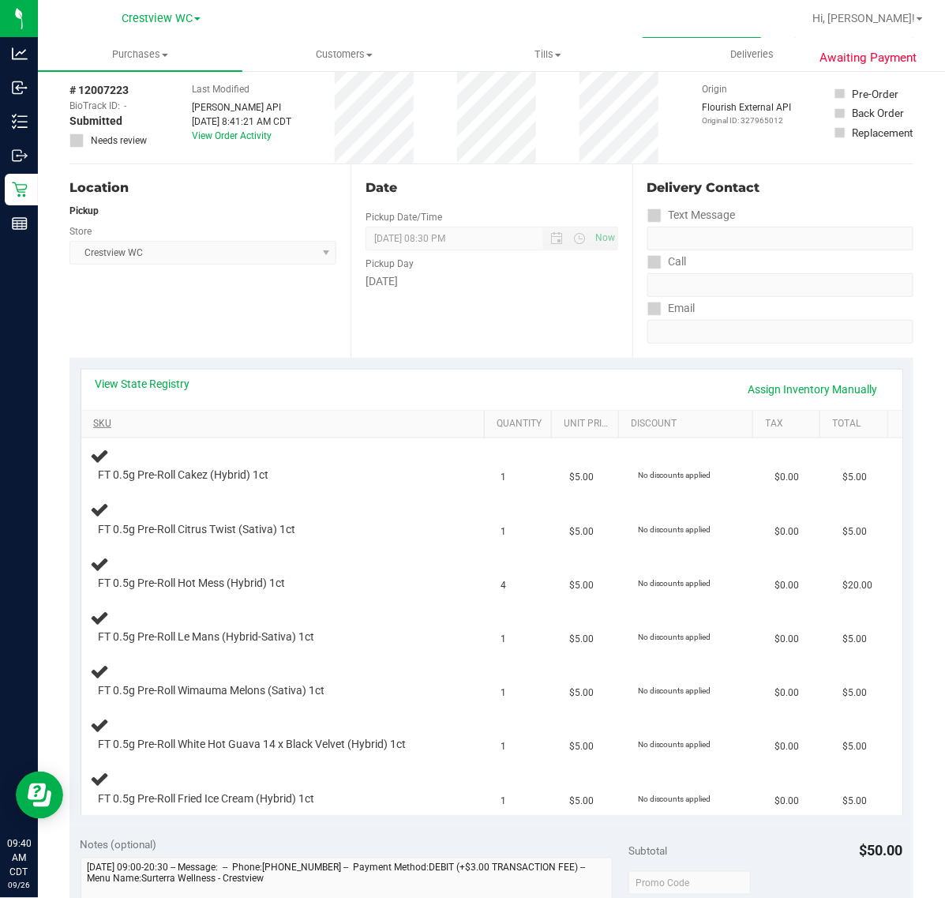
scroll to position [99, 0]
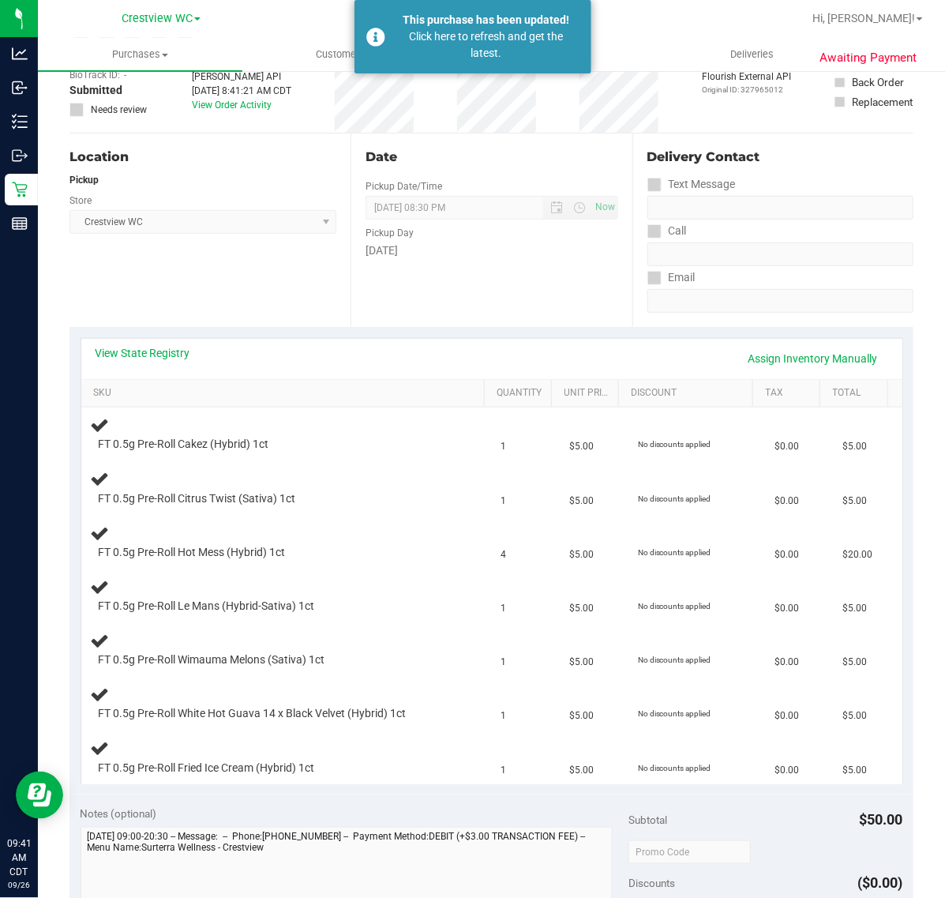
click at [40, 188] on div "Awaiting Payment Back Edit Purchase Cancel Purchase View Profile # 12007223 Bio…" at bounding box center [491, 730] width 907 height 1519
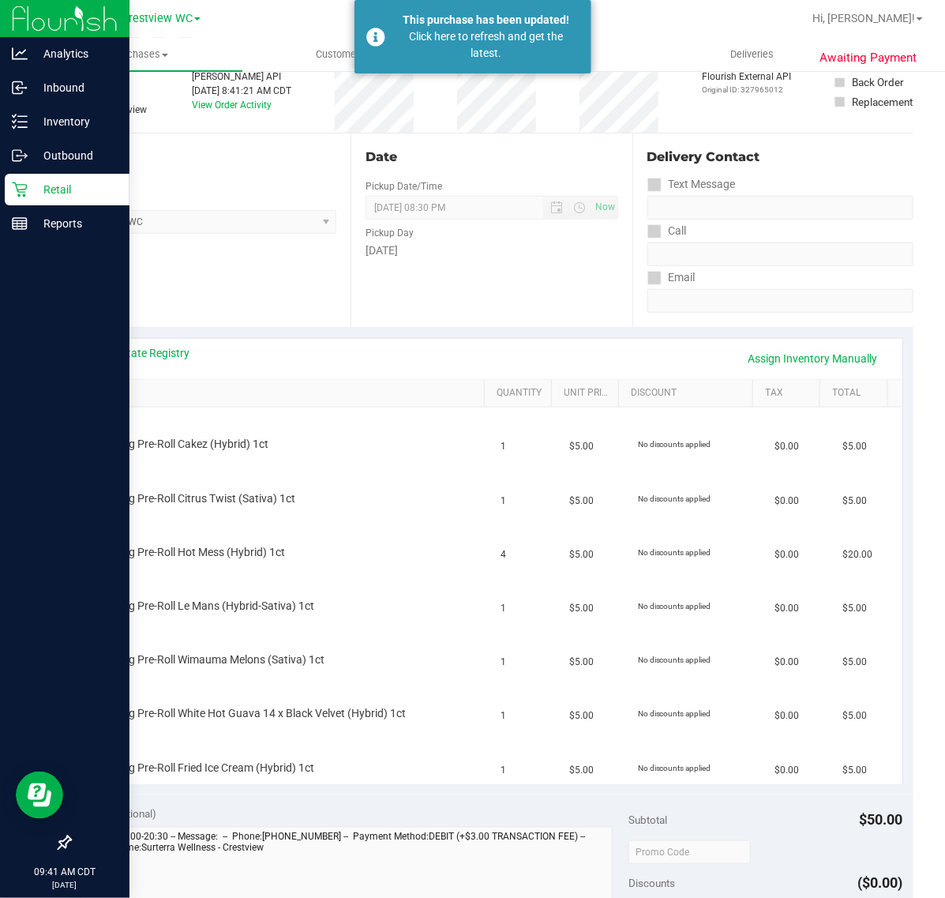
click at [36, 188] on p "Retail" at bounding box center [75, 189] width 95 height 19
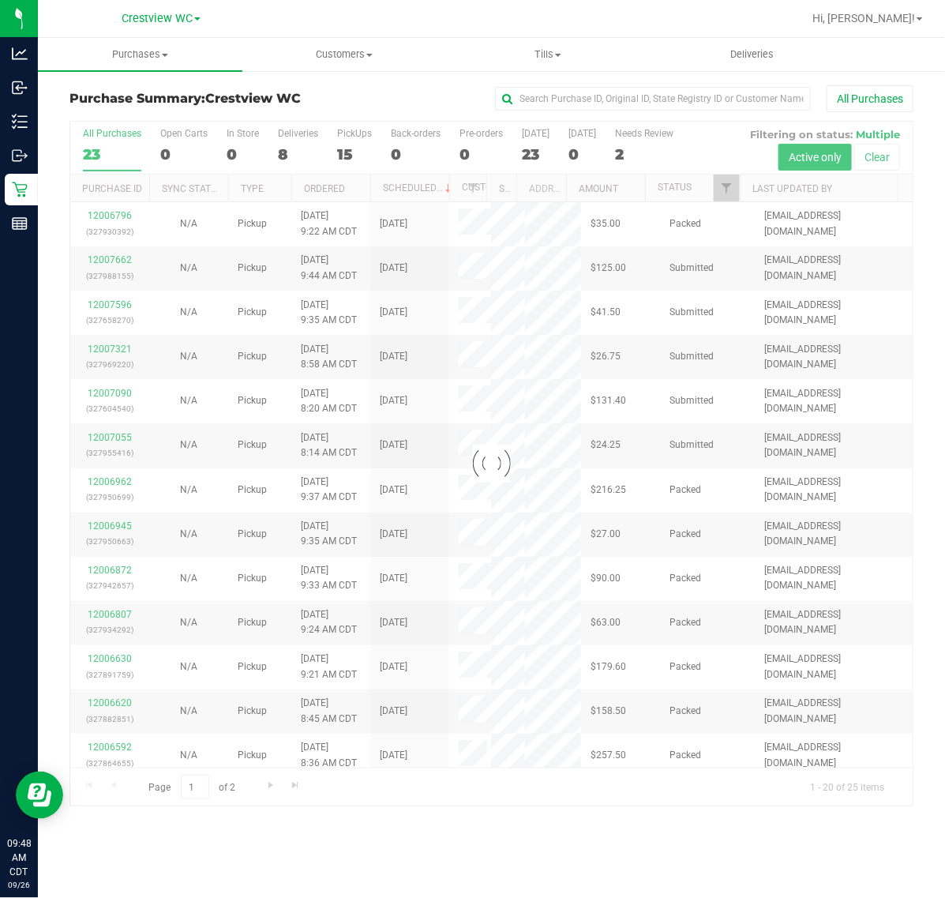
click at [352, 150] on div at bounding box center [491, 464] width 842 height 684
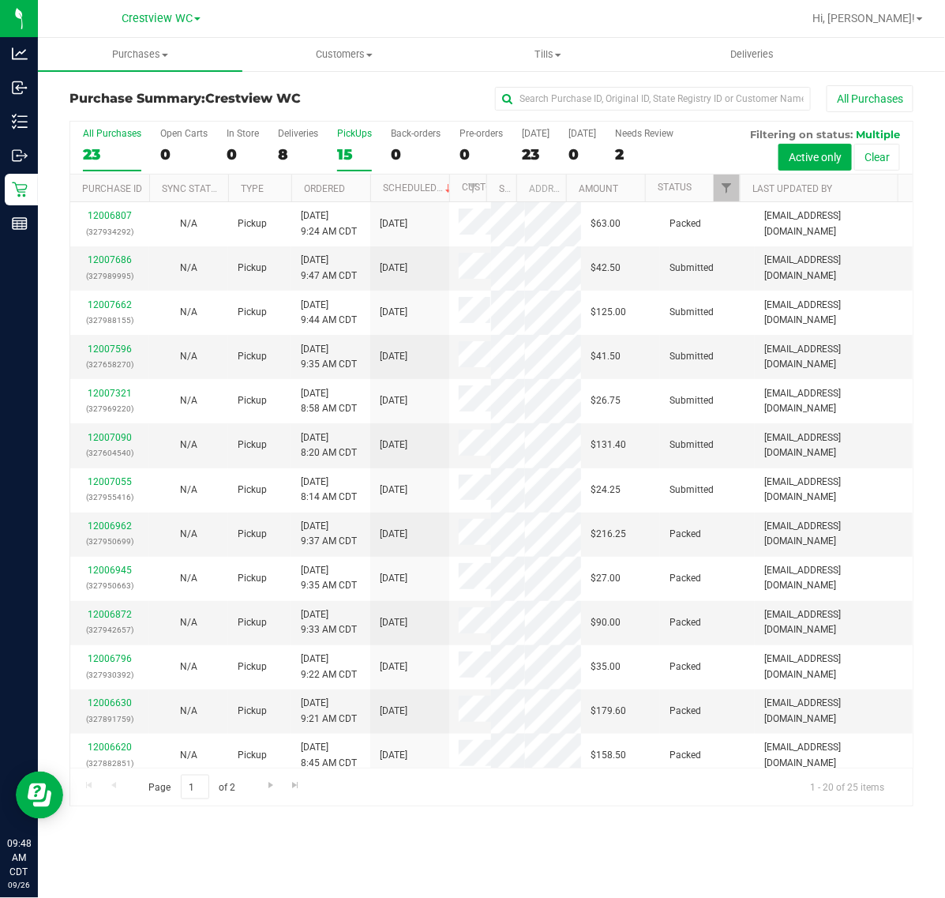
click at [354, 148] on div "15" at bounding box center [354, 154] width 35 height 18
click at [0, 0] on input "PickUps 15" at bounding box center [0, 0] width 0 height 0
click at [730, 178] on link "Filter" at bounding box center [727, 187] width 26 height 27
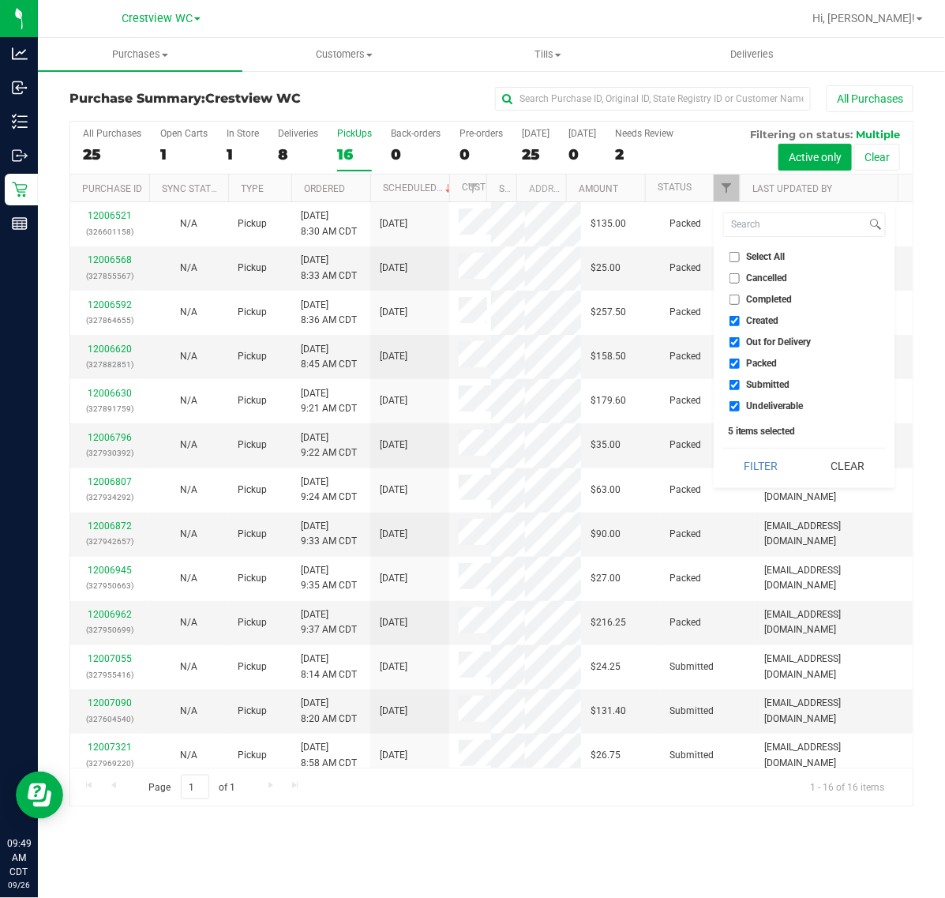
click at [748, 252] on span "Select All" at bounding box center [766, 256] width 39 height 9
click at [740, 252] on input "Select All" at bounding box center [734, 257] width 10 height 10
checkbox input "true"
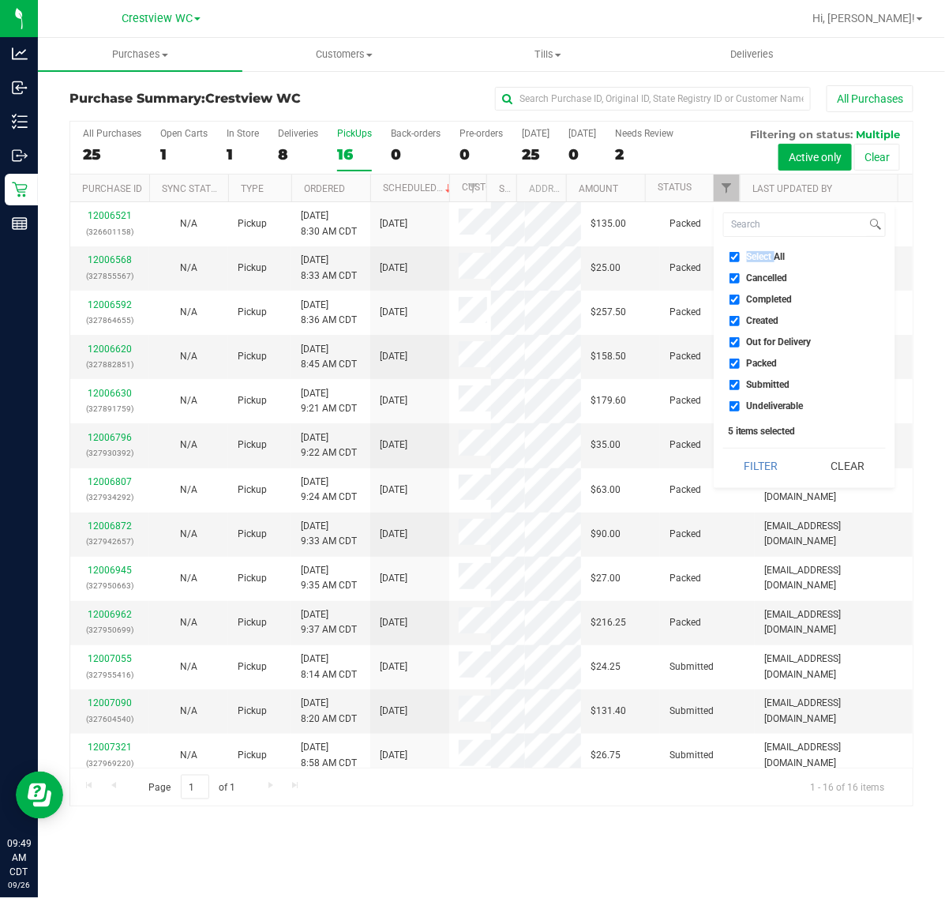
click at [748, 252] on span "Select All" at bounding box center [766, 256] width 39 height 9
click at [740, 252] on input "Select All" at bounding box center [734, 257] width 10 height 10
checkbox input "false"
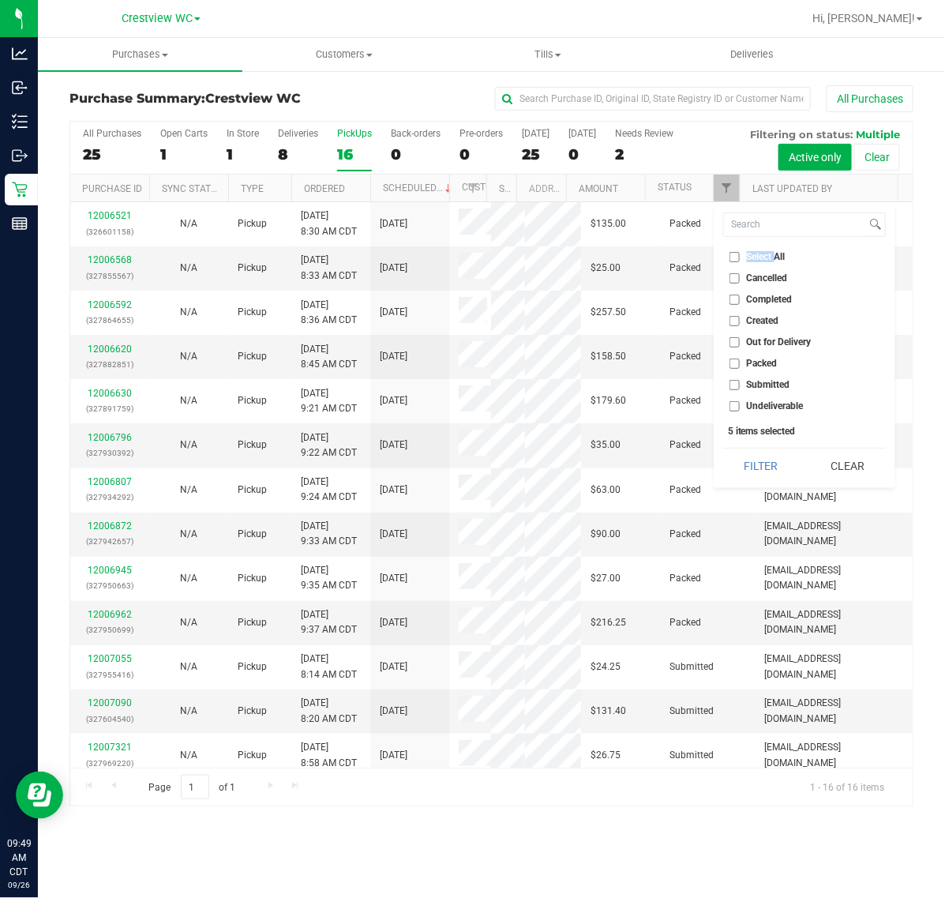
checkbox input "false"
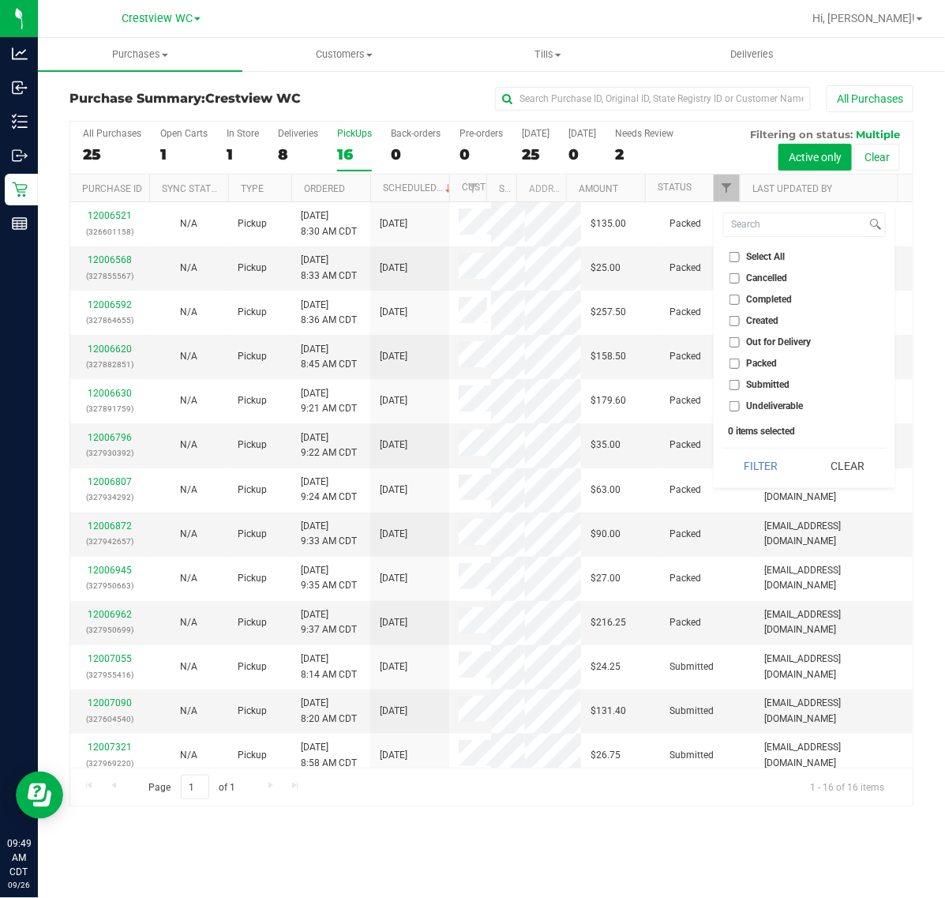
click at [770, 392] on li "Submitted" at bounding box center [804, 385] width 163 height 17
click at [763, 383] on span "Submitted" at bounding box center [768, 384] width 43 height 9
click at [740, 383] on input "Submitted" at bounding box center [734, 385] width 10 height 10
checkbox input "true"
click at [762, 442] on div "Select All Cancelled Completed Created Out for Delivery Packed Submitted Undeli…" at bounding box center [805, 345] width 182 height 285
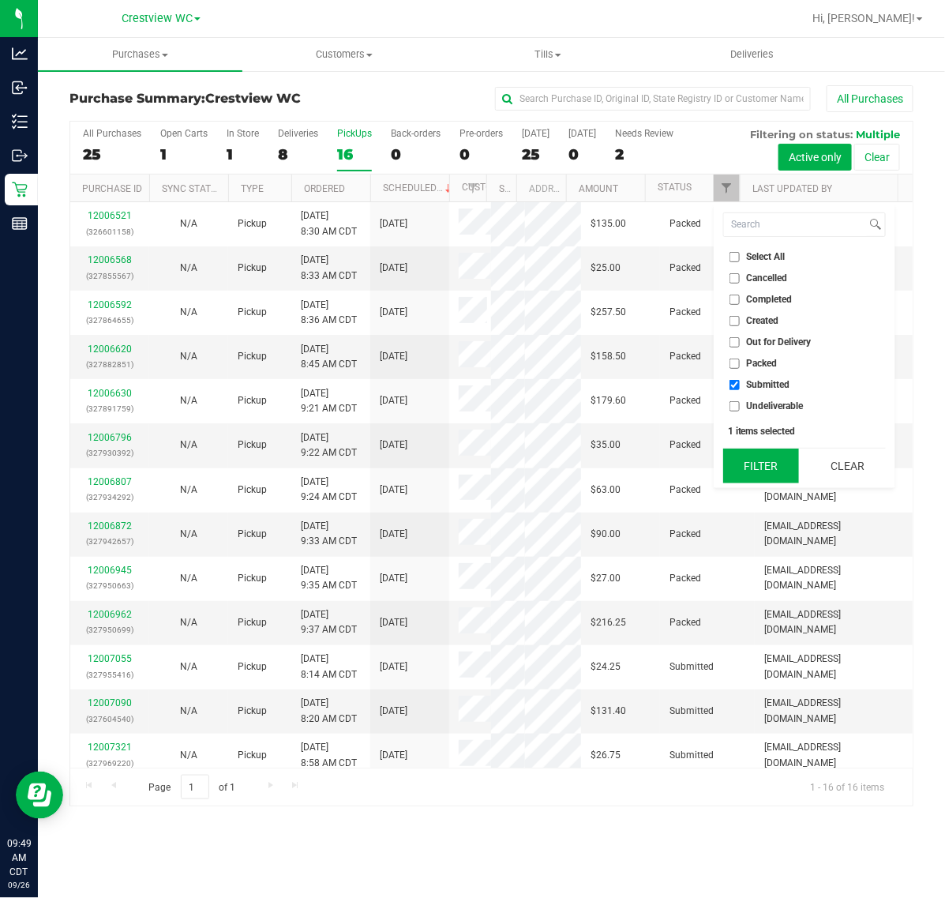
drag, startPoint x: 763, startPoint y: 444, endPoint x: 764, endPoint y: 460, distance: 15.9
click at [763, 446] on div "Select All Cancelled Completed Created Out for Delivery Packed Submitted Undeli…" at bounding box center [805, 345] width 182 height 285
click at [767, 460] on button "Filter" at bounding box center [761, 465] width 76 height 35
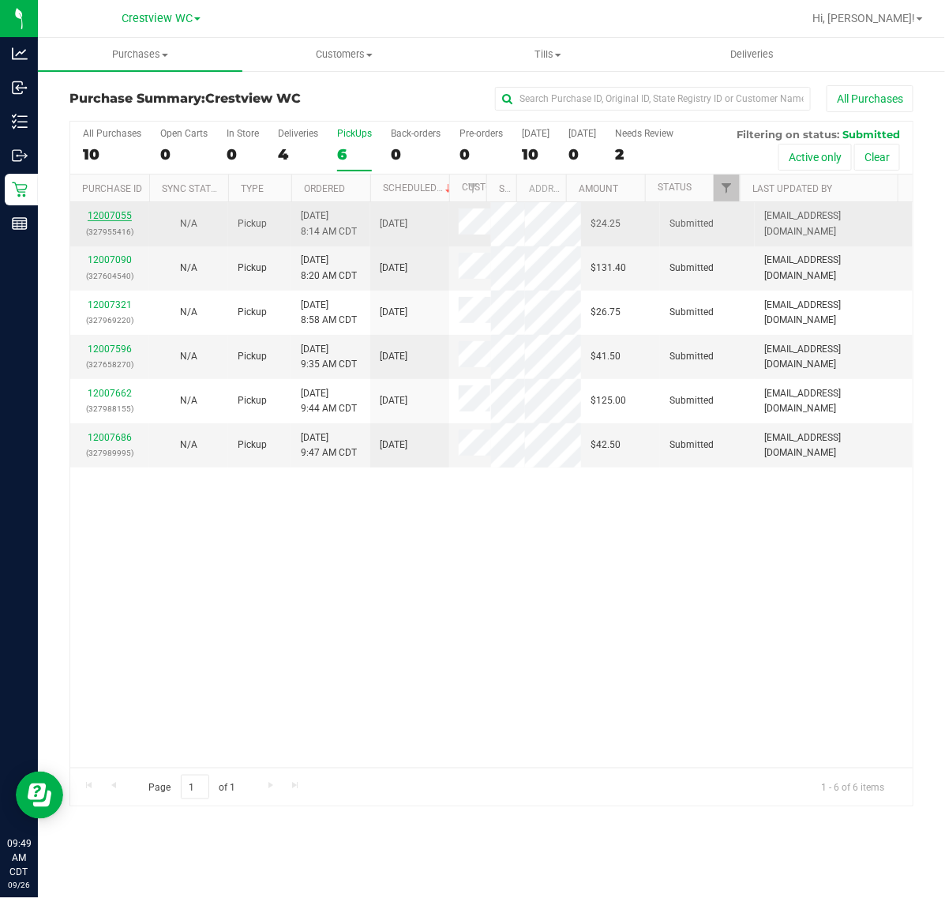
click at [117, 221] on link "12007055" at bounding box center [110, 215] width 44 height 11
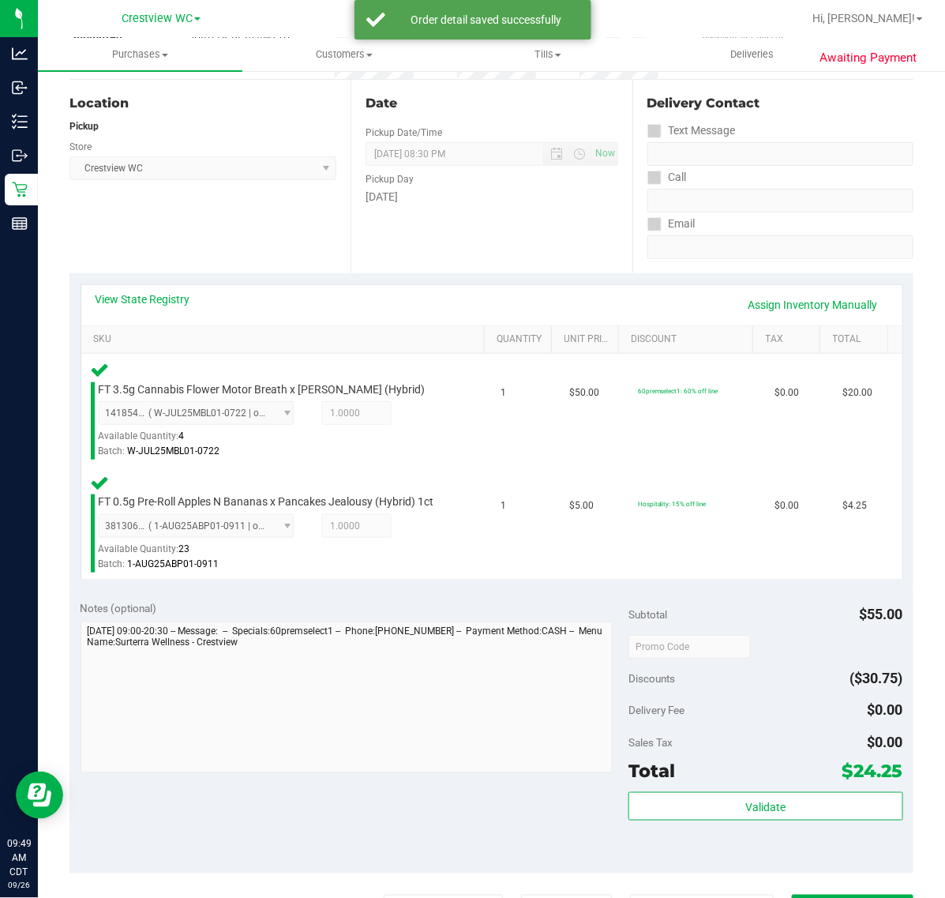
scroll to position [395, 0]
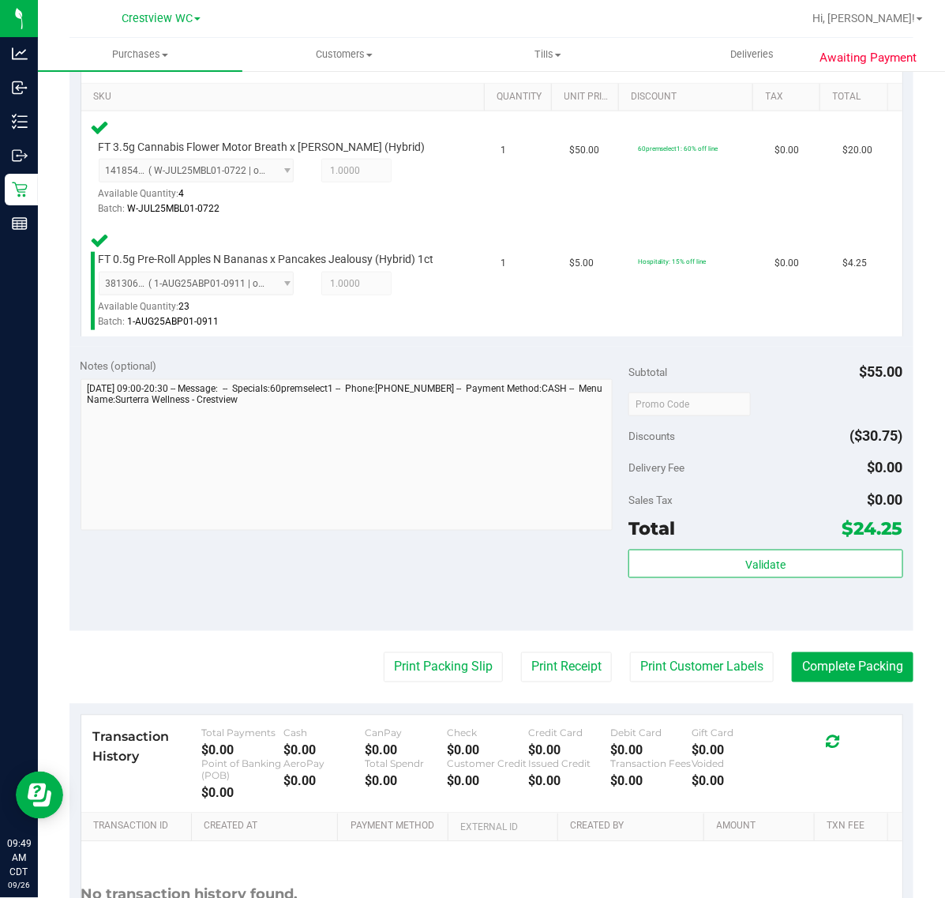
click at [875, 583] on div "Validate" at bounding box center [765, 584] width 274 height 71
click at [873, 563] on button "Validate" at bounding box center [765, 563] width 274 height 28
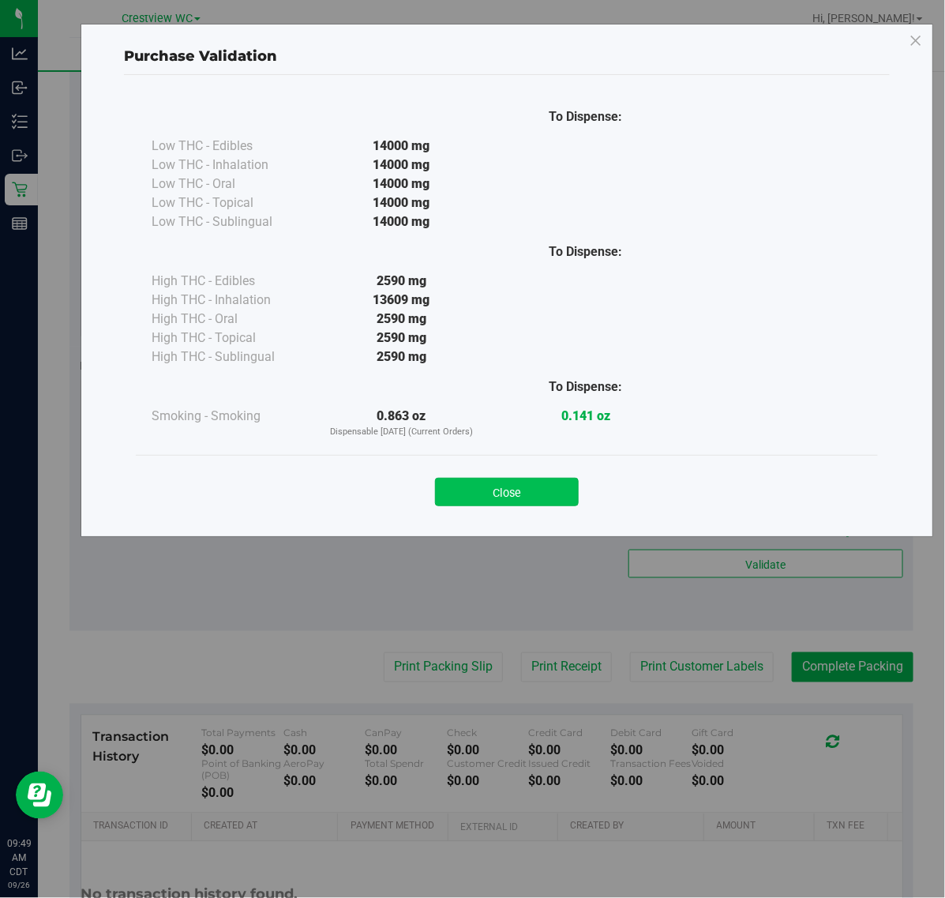
click at [466, 499] on button "Close" at bounding box center [507, 492] width 144 height 28
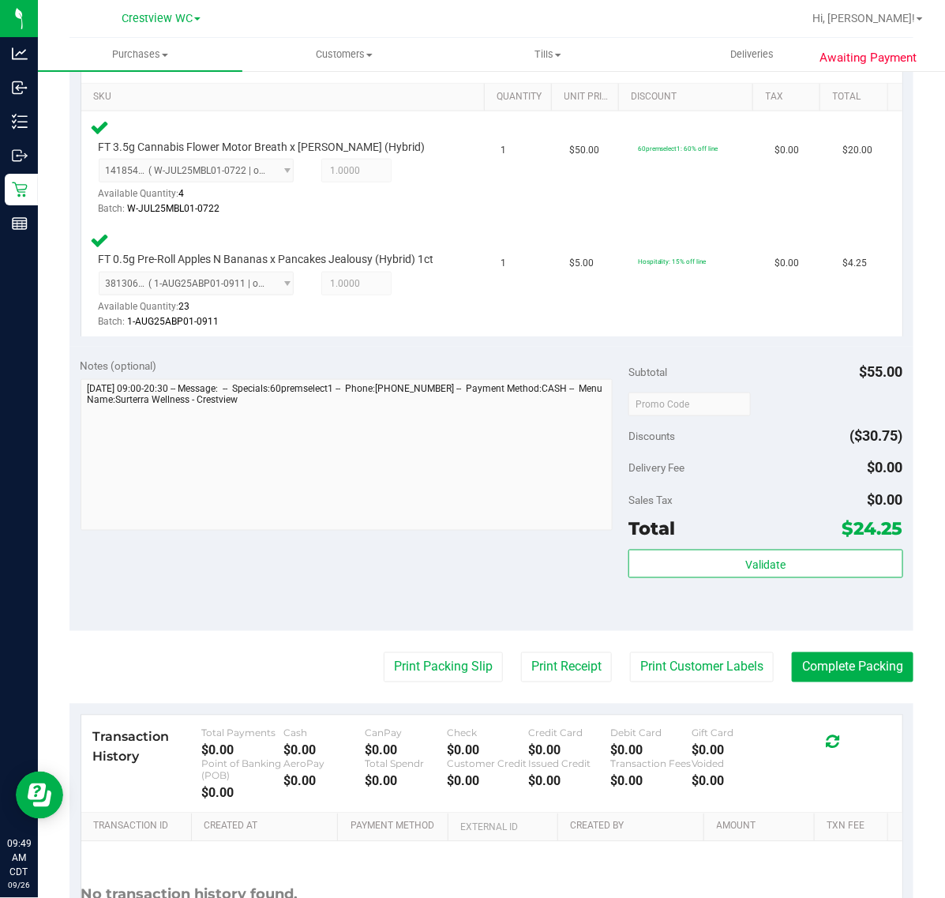
click at [463, 644] on purchase-details "Back Edit Purchase Cancel Purchase View Profile # 12007055 BioTrack ID: - Submi…" at bounding box center [491, 351] width 844 height 1320
drag, startPoint x: 463, startPoint y: 688, endPoint x: 452, endPoint y: 677, distance: 15.1
click at [463, 684] on purchase-details "Back Edit Purchase Cancel Purchase View Profile # 12007055 BioTrack ID: - Submi…" at bounding box center [491, 351] width 844 height 1320
click at [428, 680] on button "Print Packing Slip" at bounding box center [443, 667] width 119 height 30
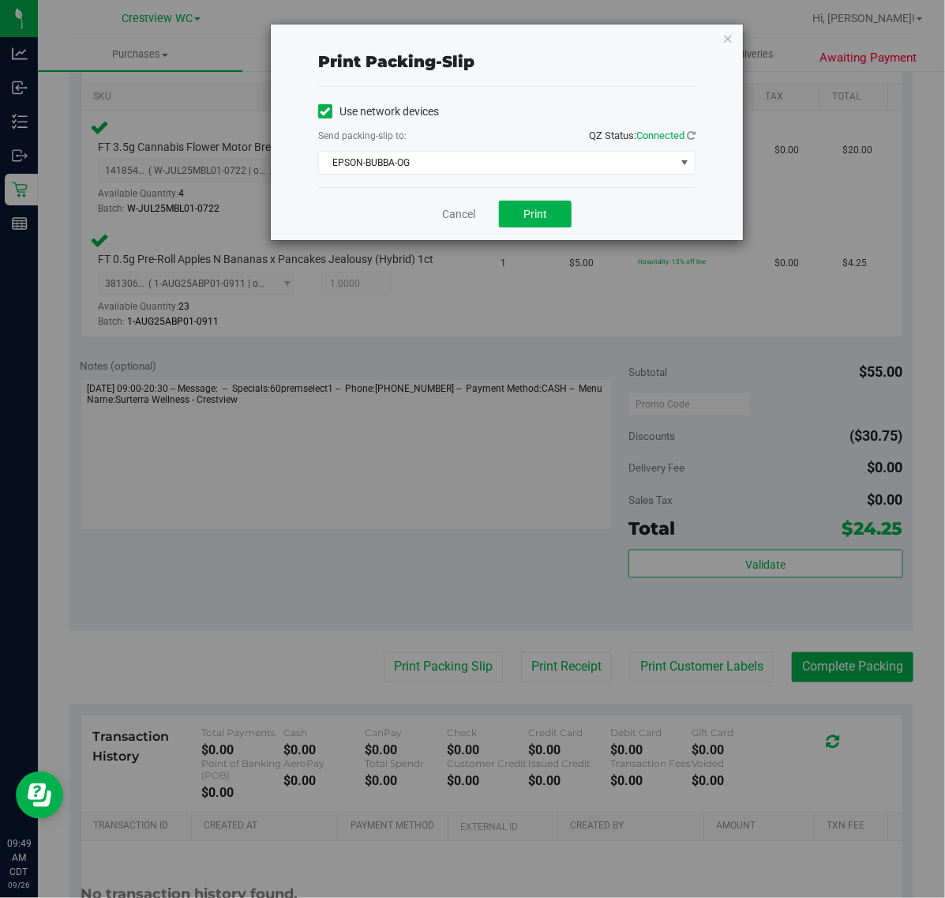
click at [542, 234] on div "Cancel Print" at bounding box center [506, 213] width 377 height 53
click at [547, 215] on button "Print" at bounding box center [535, 214] width 73 height 27
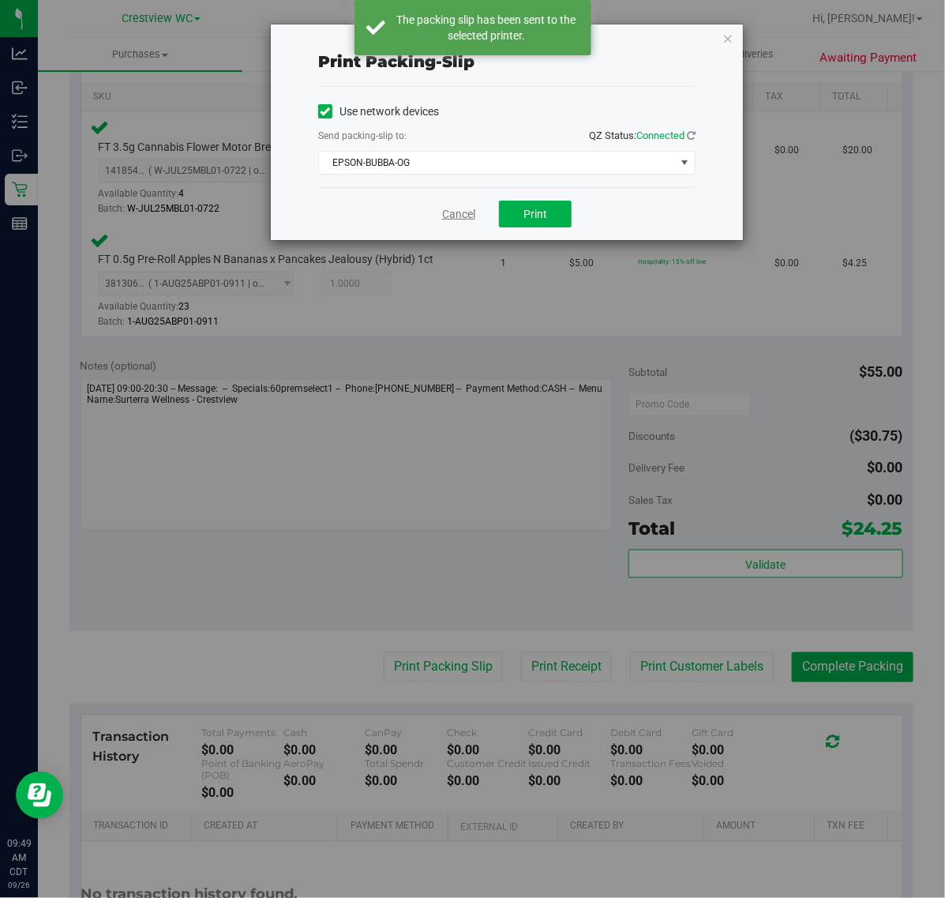
click at [456, 219] on link "Cancel" at bounding box center [458, 214] width 33 height 17
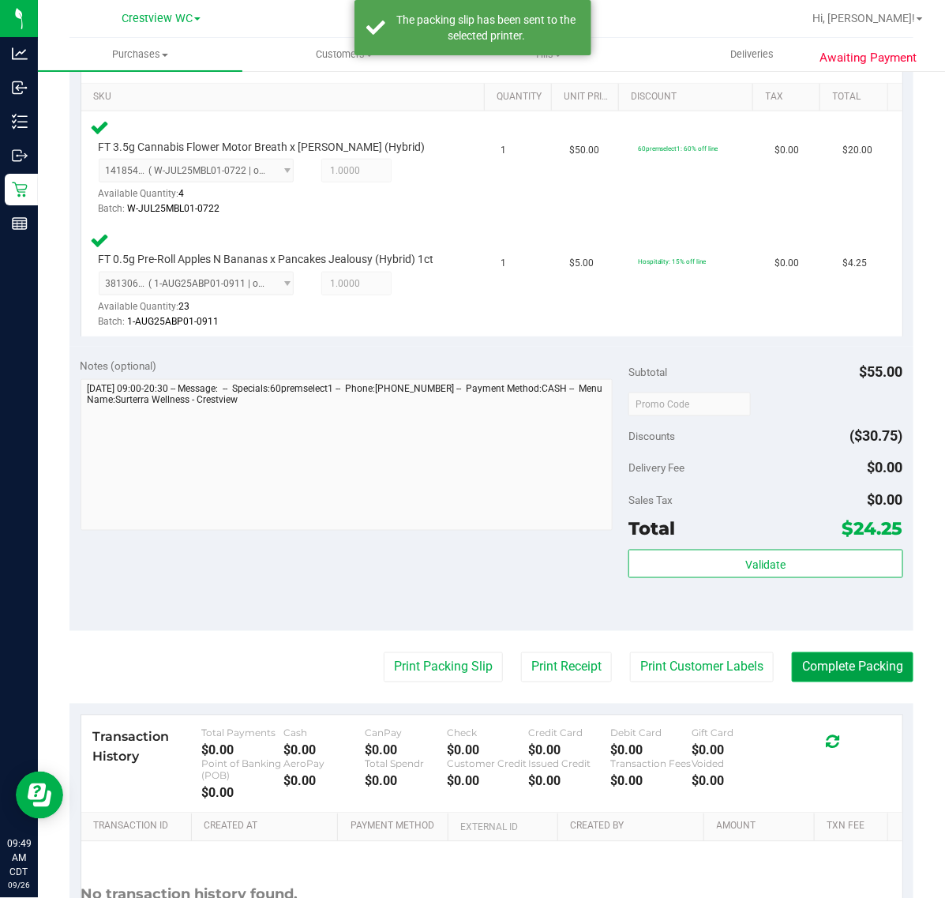
click at [845, 659] on button "Complete Packing" at bounding box center [853, 667] width 122 height 30
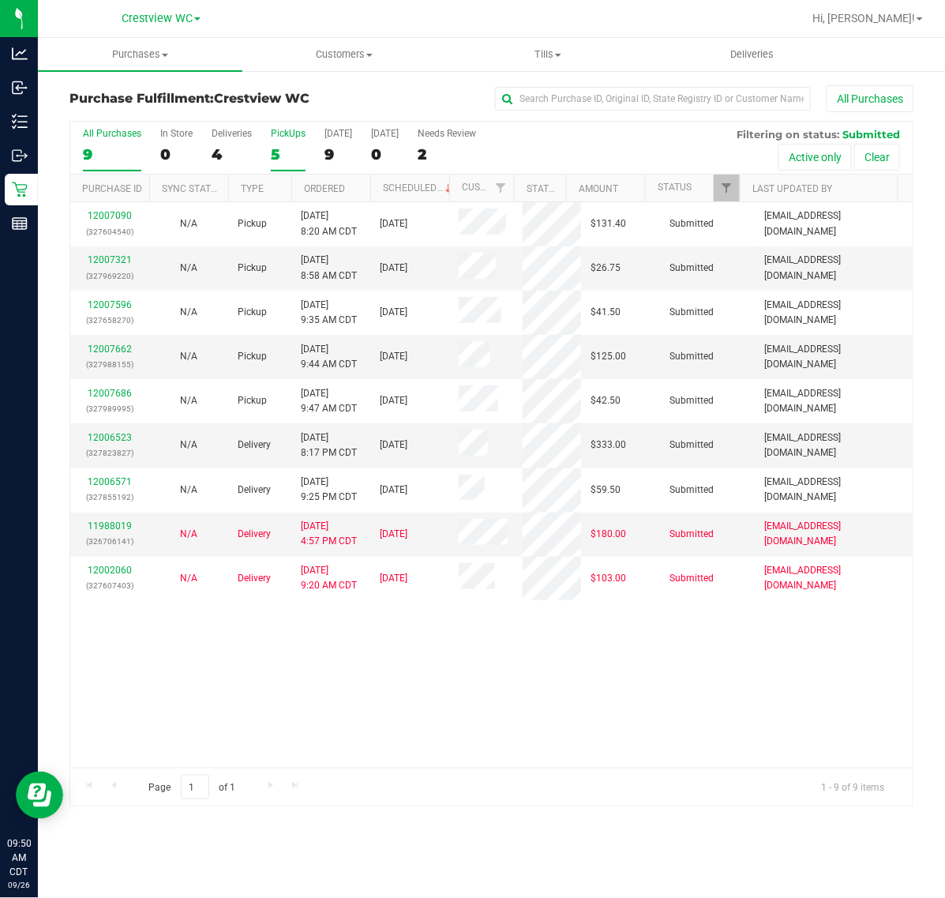
click at [278, 145] on div "5" at bounding box center [288, 154] width 35 height 18
click at [0, 0] on input "PickUps 5" at bounding box center [0, 0] width 0 height 0
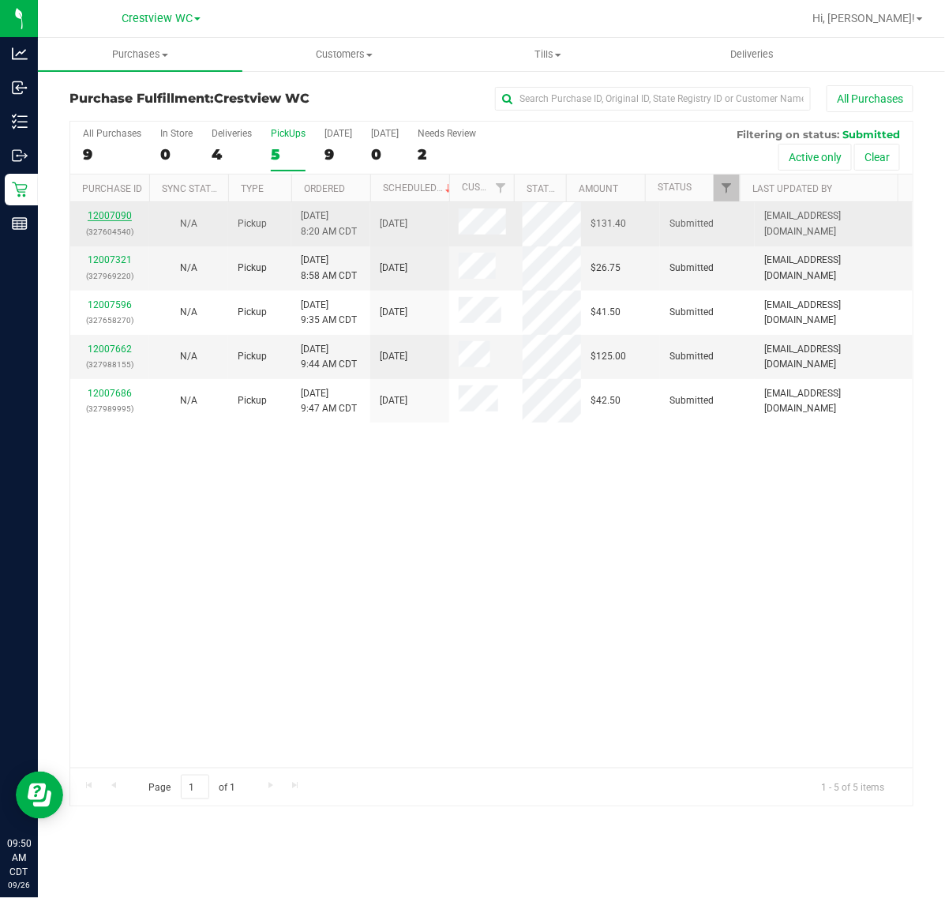
click at [109, 217] on link "12007090" at bounding box center [110, 215] width 44 height 11
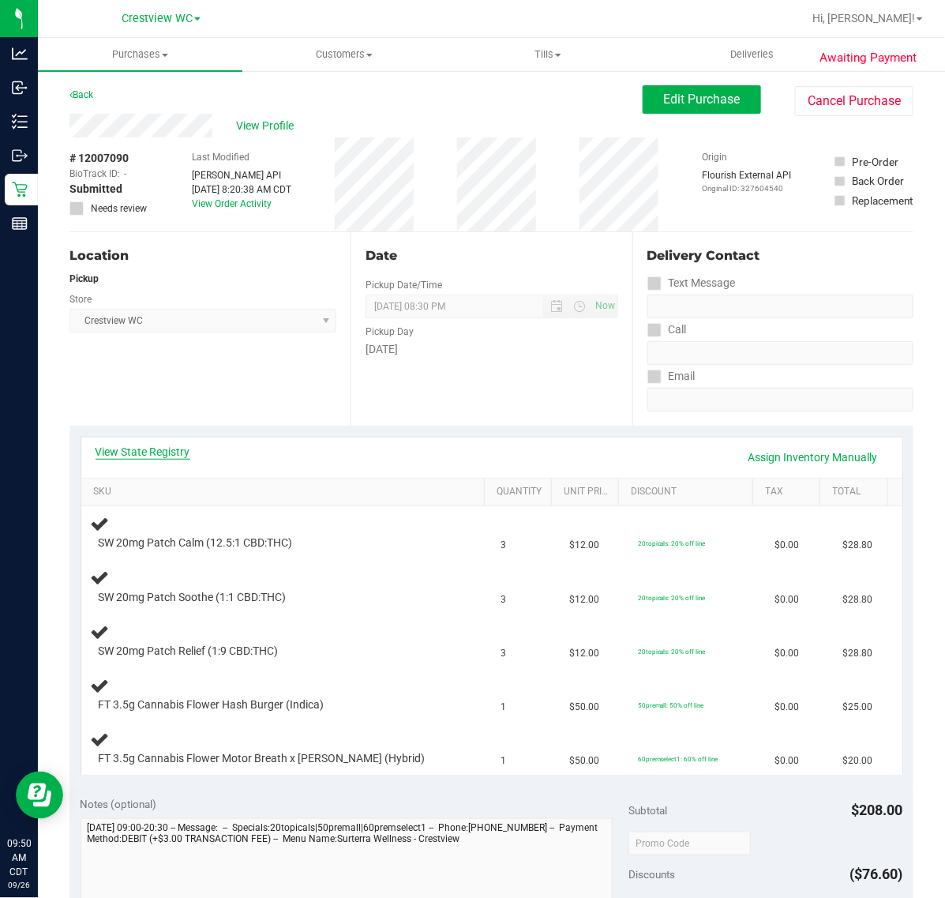
click at [167, 444] on link "View State Registry" at bounding box center [143, 452] width 95 height 16
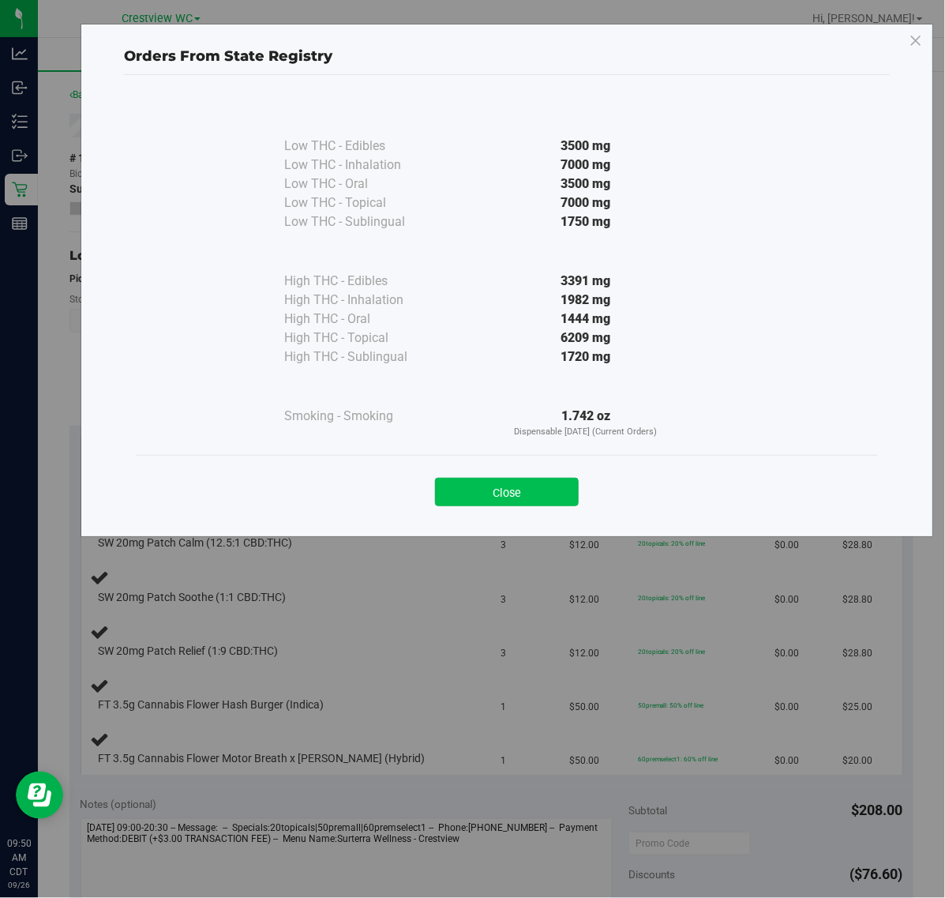
click at [507, 493] on button "Close" at bounding box center [507, 492] width 144 height 28
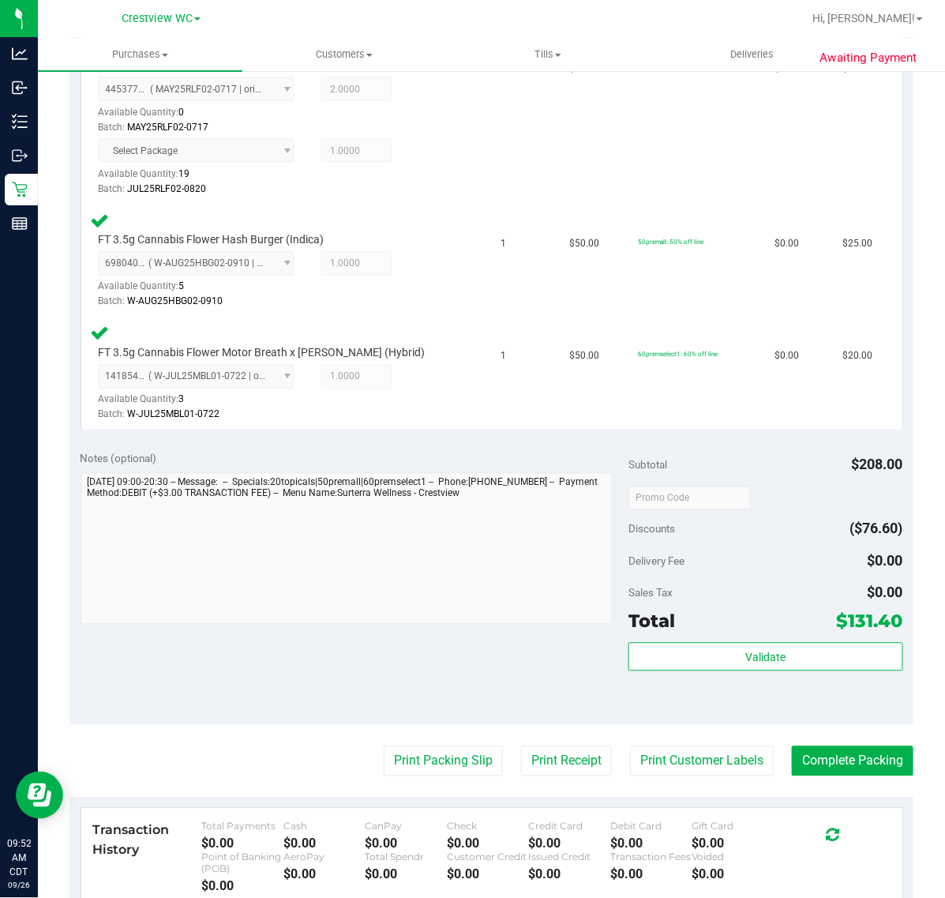
scroll to position [767, 0]
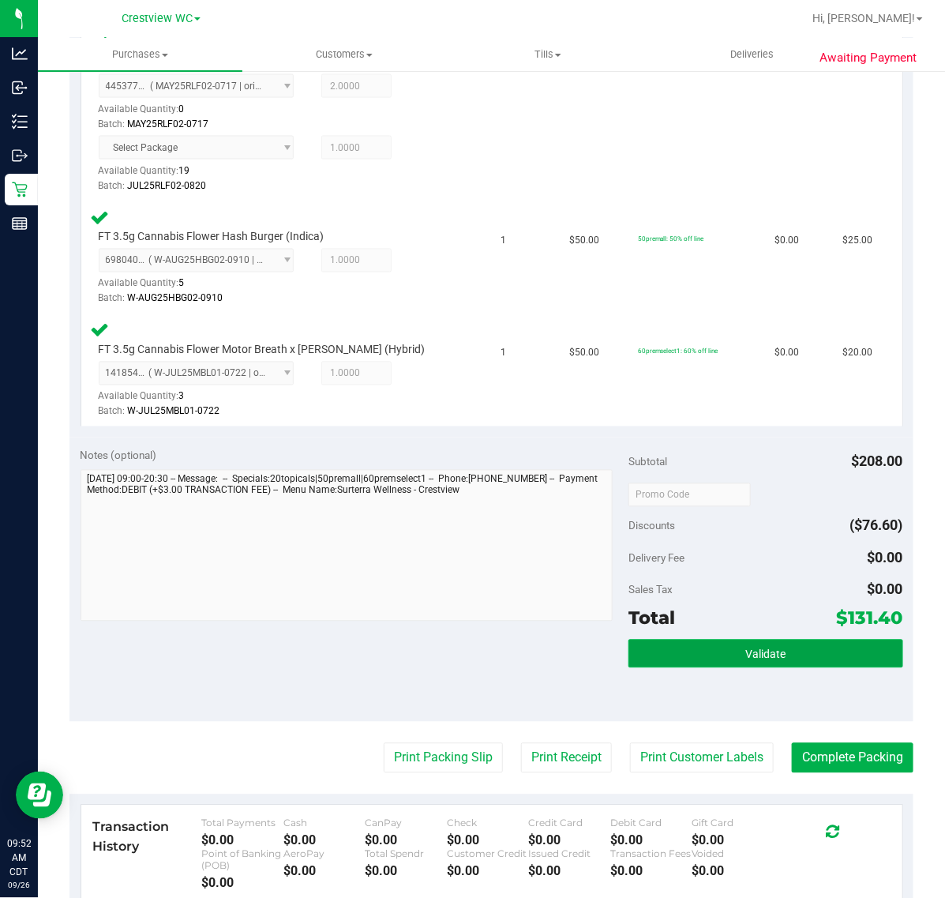
click at [763, 664] on button "Validate" at bounding box center [765, 653] width 274 height 28
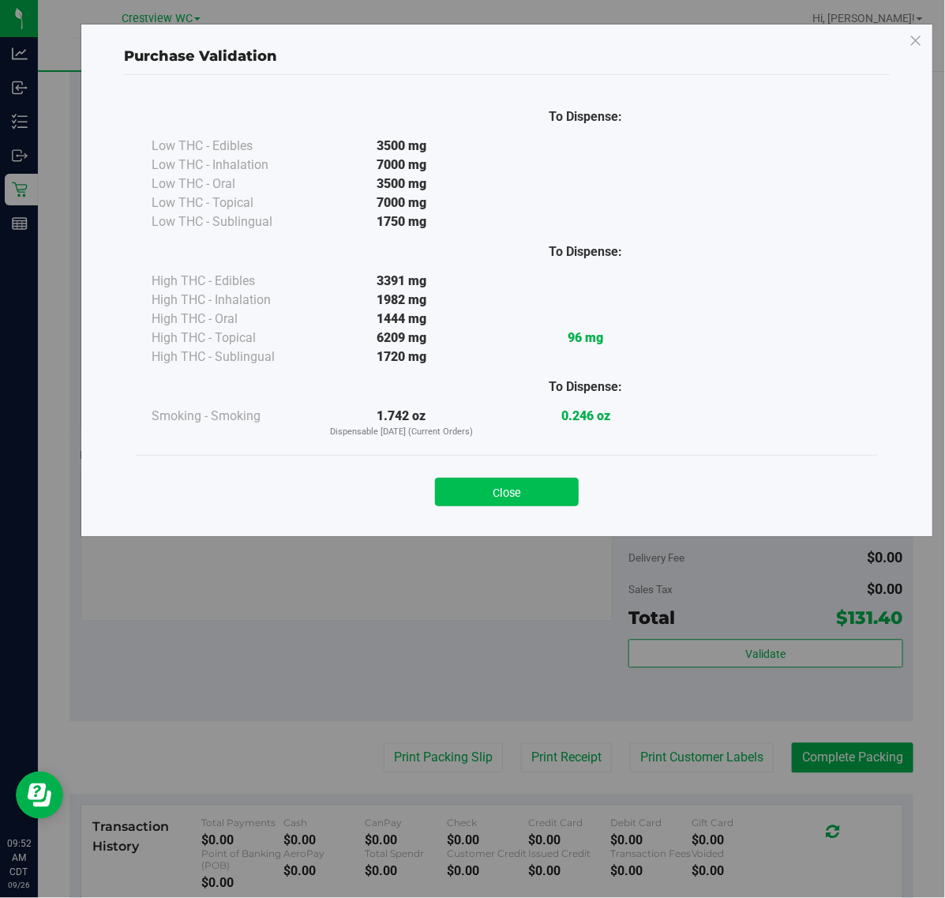
click at [545, 497] on button "Close" at bounding box center [507, 492] width 144 height 28
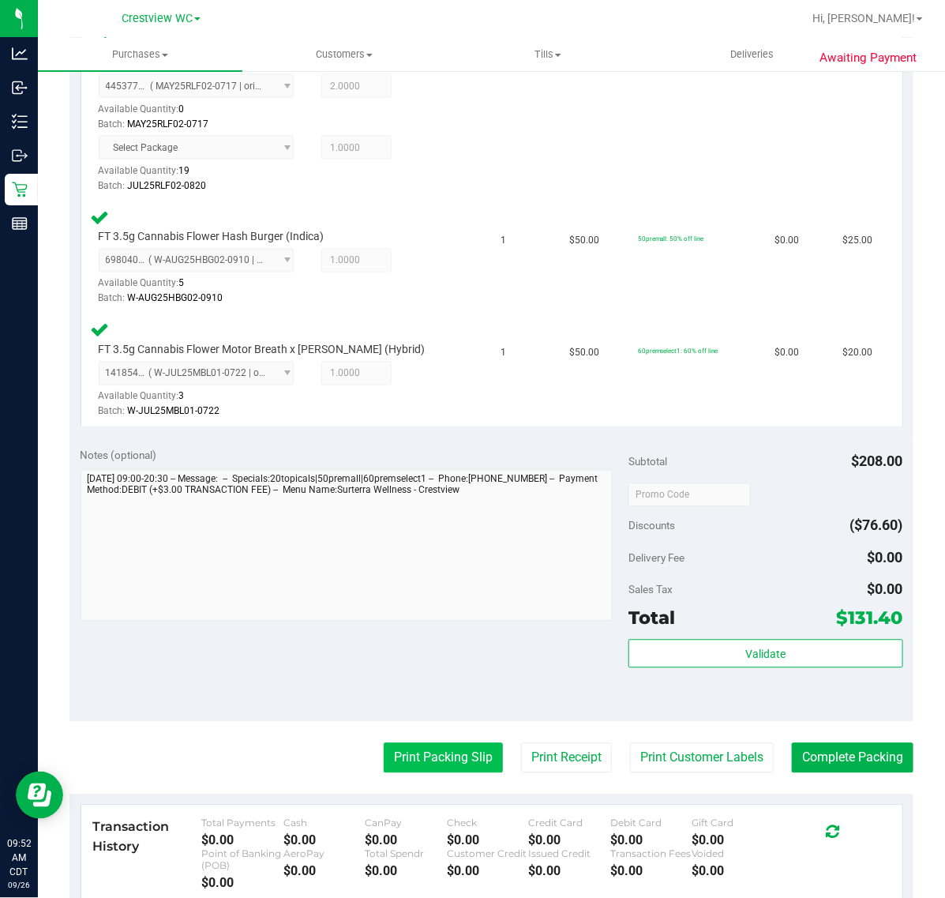
click at [392, 754] on button "Print Packing Slip" at bounding box center [443, 758] width 119 height 30
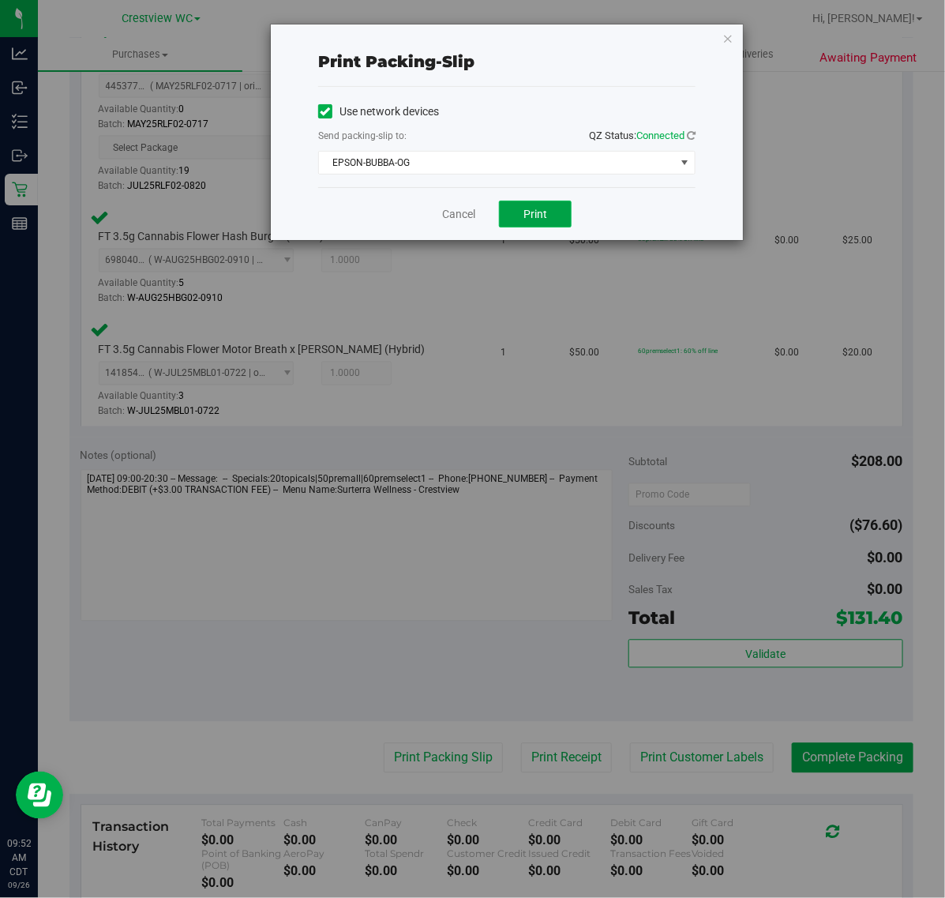
click at [514, 211] on button "Print" at bounding box center [535, 214] width 73 height 27
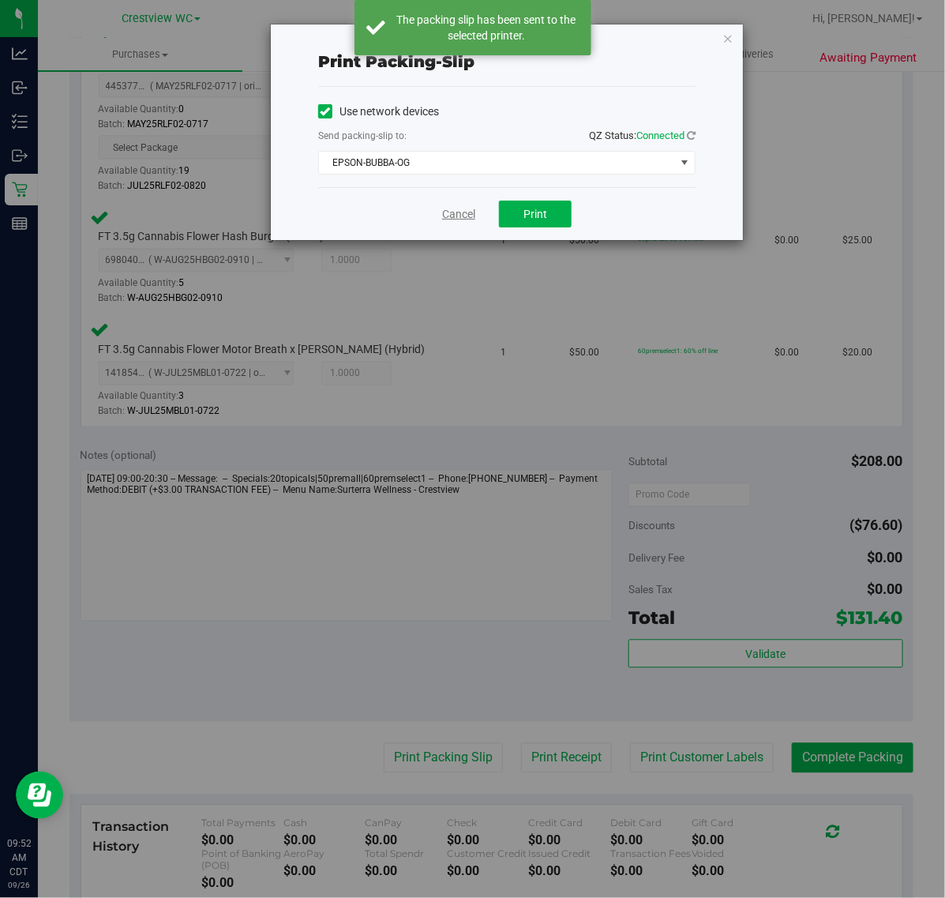
click at [454, 222] on link "Cancel" at bounding box center [458, 214] width 33 height 17
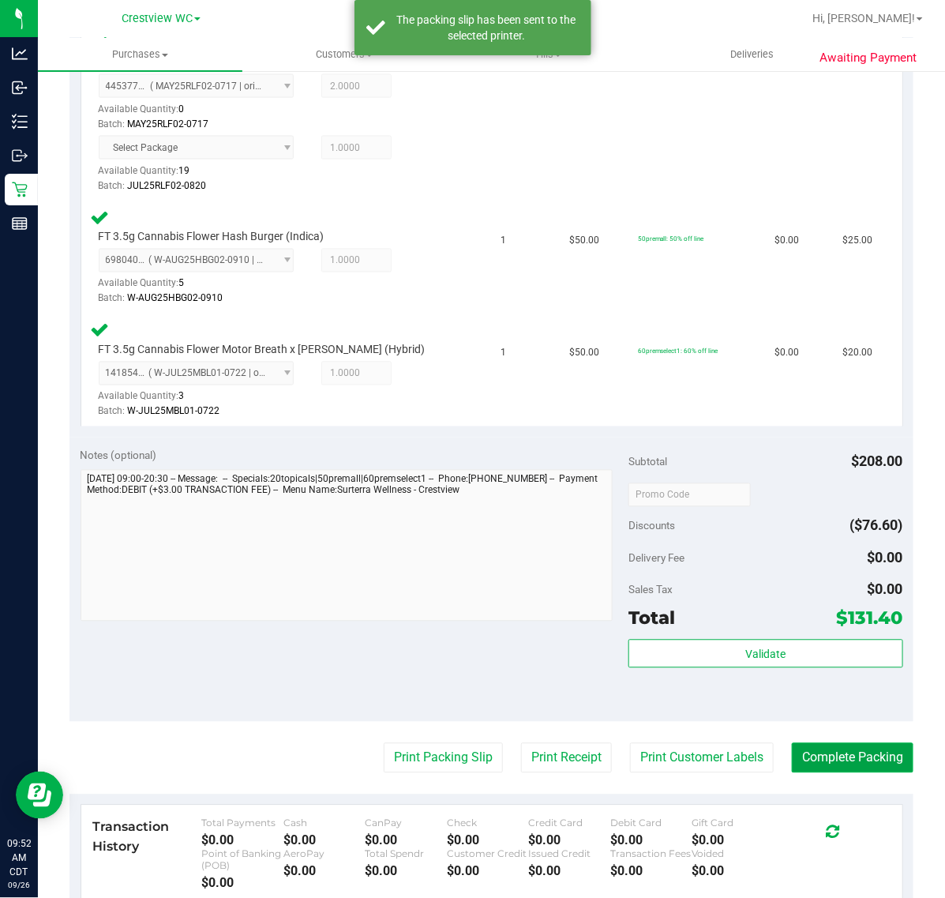
click at [838, 750] on button "Complete Packing" at bounding box center [853, 758] width 122 height 30
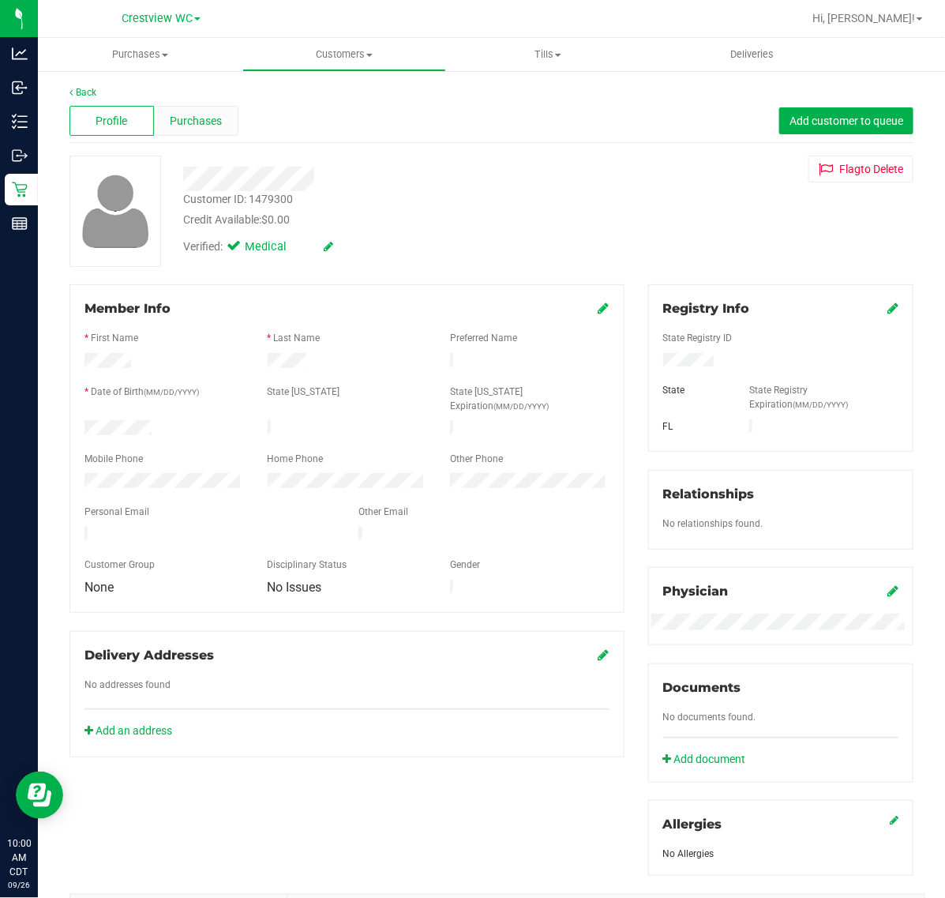
click at [208, 125] on span "Purchases" at bounding box center [196, 121] width 52 height 17
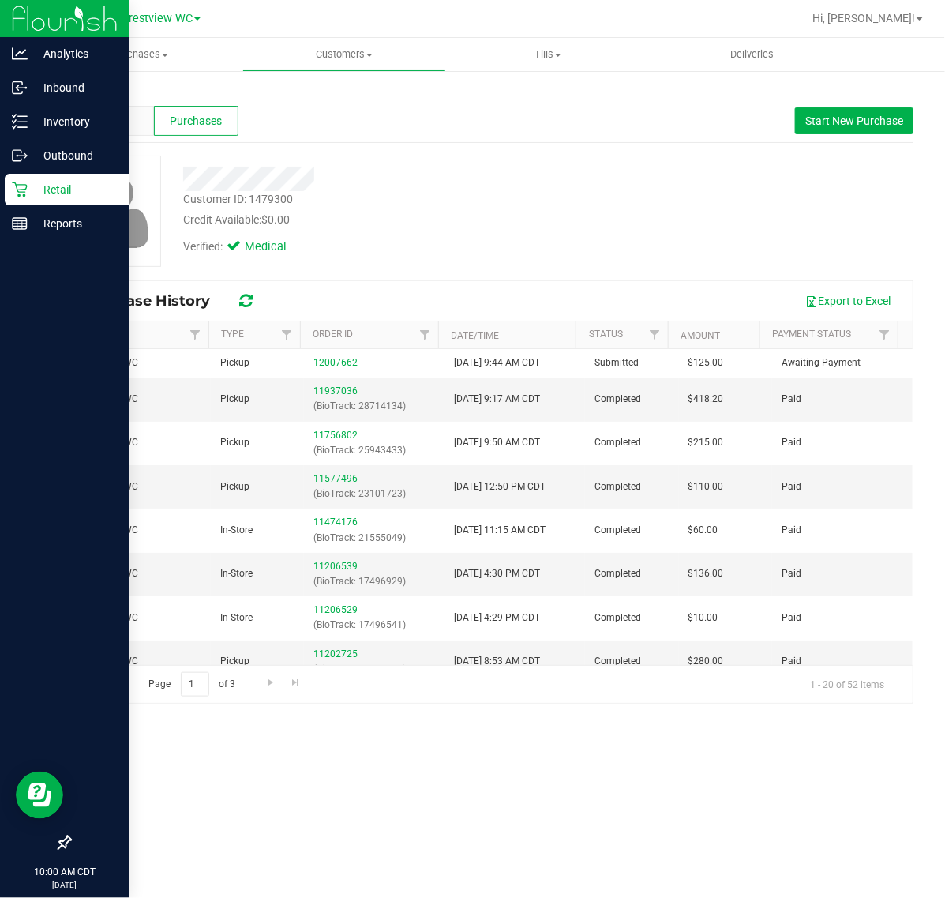
click at [28, 193] on p "Retail" at bounding box center [75, 189] width 95 height 19
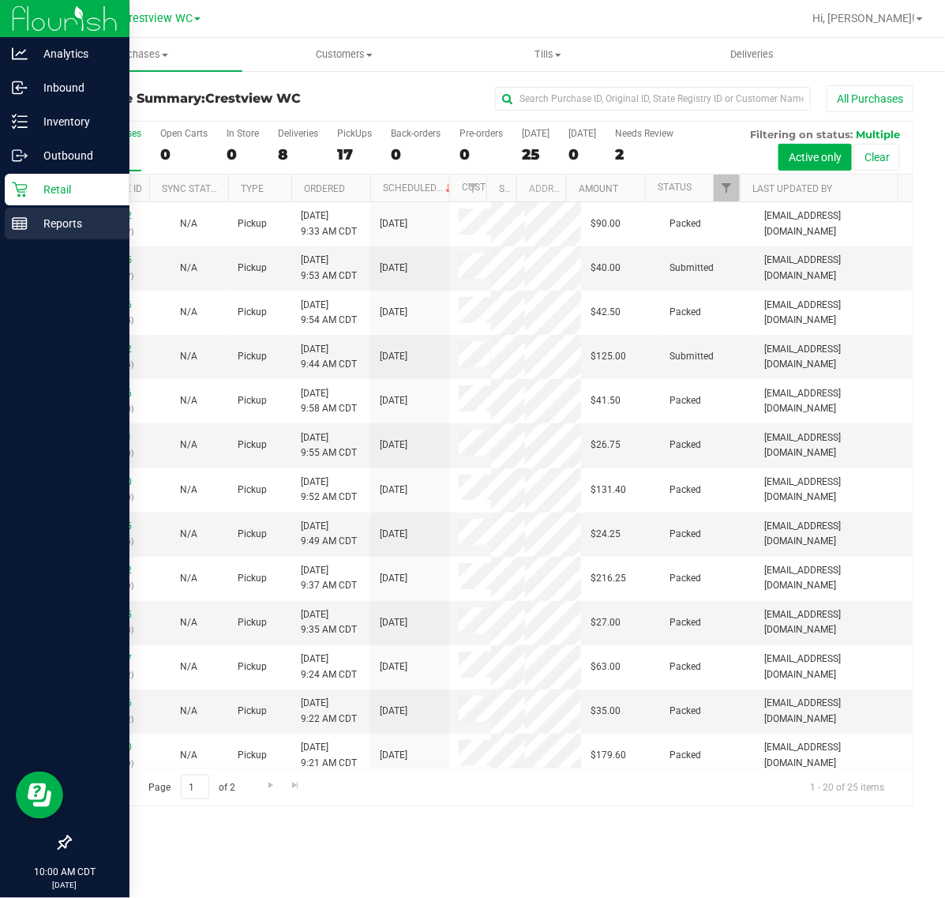
click at [13, 237] on div "Reports" at bounding box center [67, 224] width 125 height 32
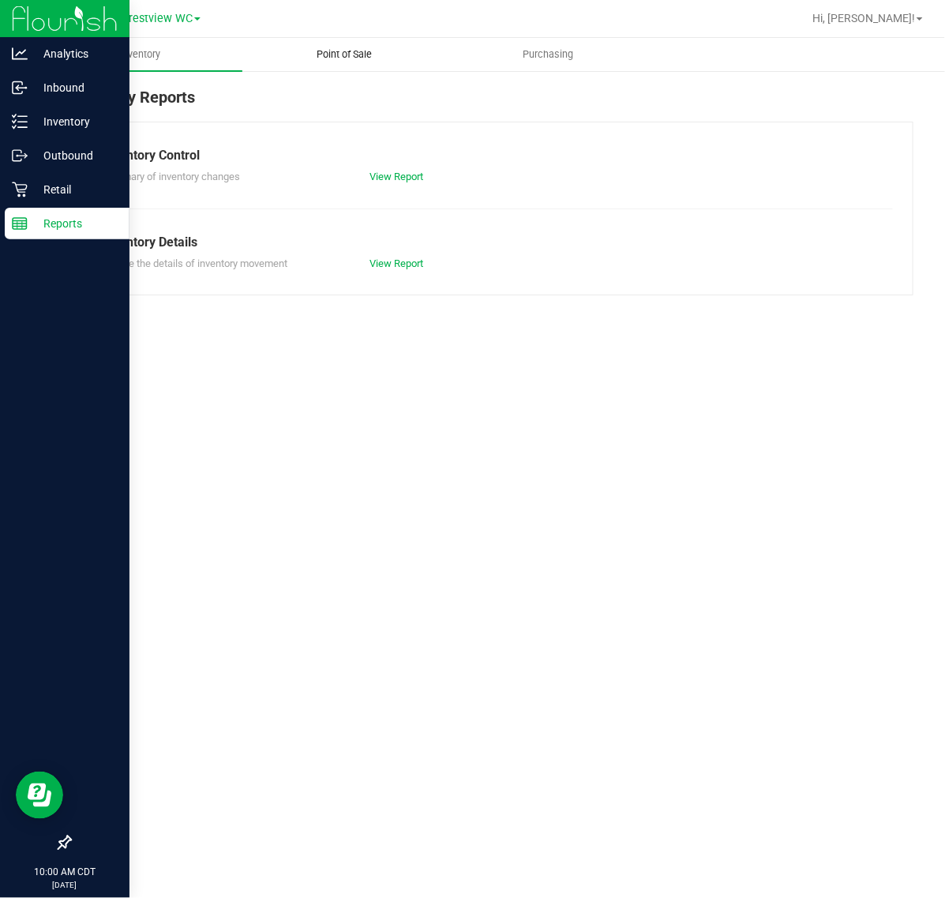
click at [346, 59] on span "Point of Sale" at bounding box center [344, 54] width 98 height 14
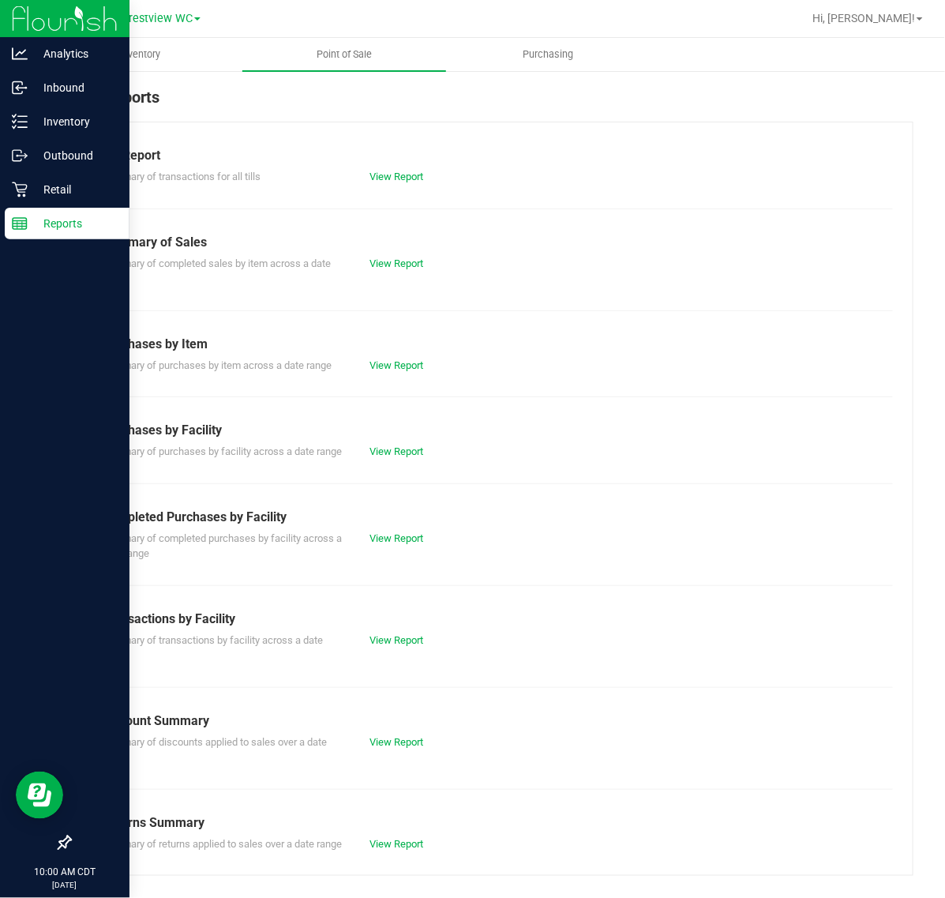
click at [388, 527] on div "Completed Purchases by Facility" at bounding box center [491, 517] width 779 height 19
click at [396, 561] on div "Summary of completed purchases by facility across a date range View Report" at bounding box center [491, 544] width 803 height 35
click at [403, 544] on link "View Report" at bounding box center [396, 538] width 54 height 12
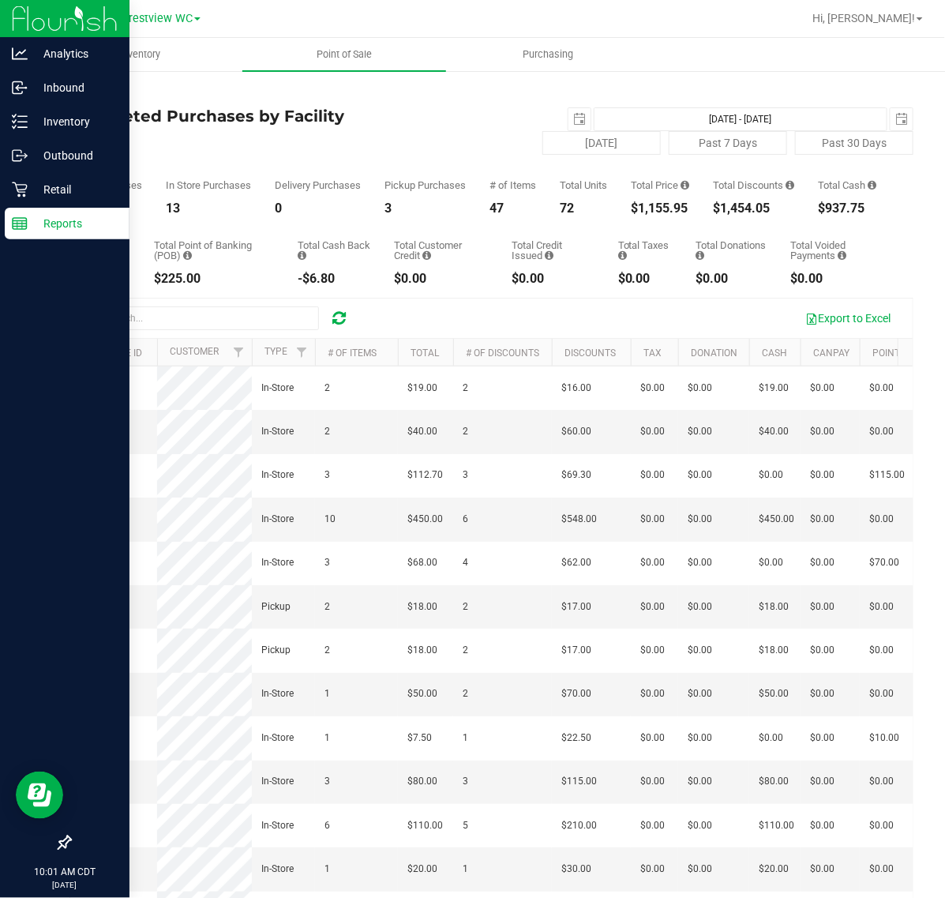
drag, startPoint x: 632, startPoint y: 223, endPoint x: 688, endPoint y: 213, distance: 57.8
click at [688, 213] on div "Total Purchases 16 In Store Purchases 13 Delivery Purchases 0 Pickup Purchases …" at bounding box center [491, 185] width 844 height 60
click at [76, 198] on p "Retail" at bounding box center [75, 189] width 95 height 19
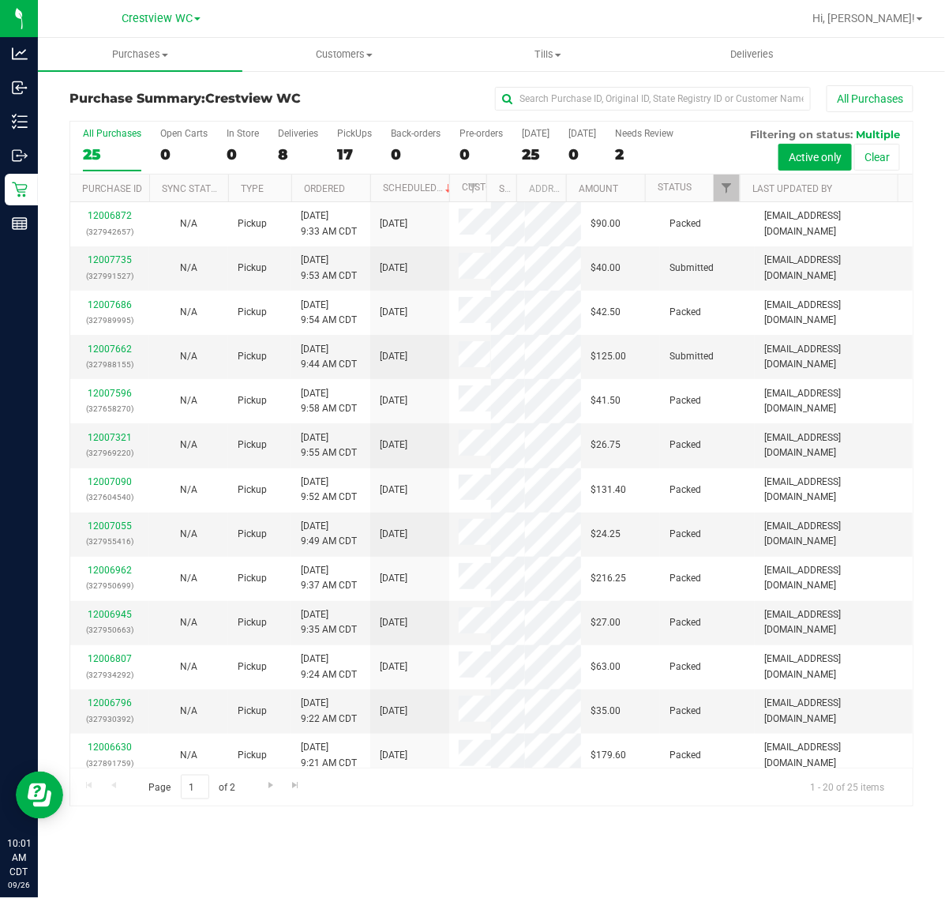
click at [711, 191] on th "Status" at bounding box center [692, 188] width 95 height 28
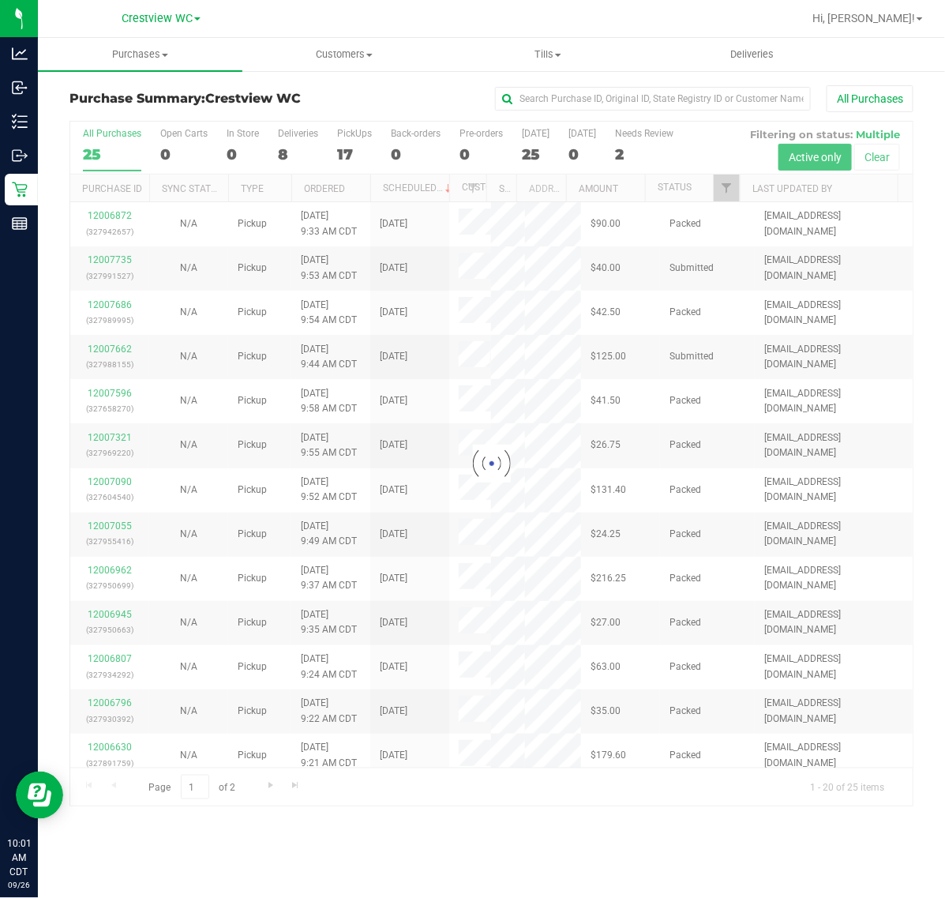
click at [730, 193] on div at bounding box center [491, 464] width 842 height 684
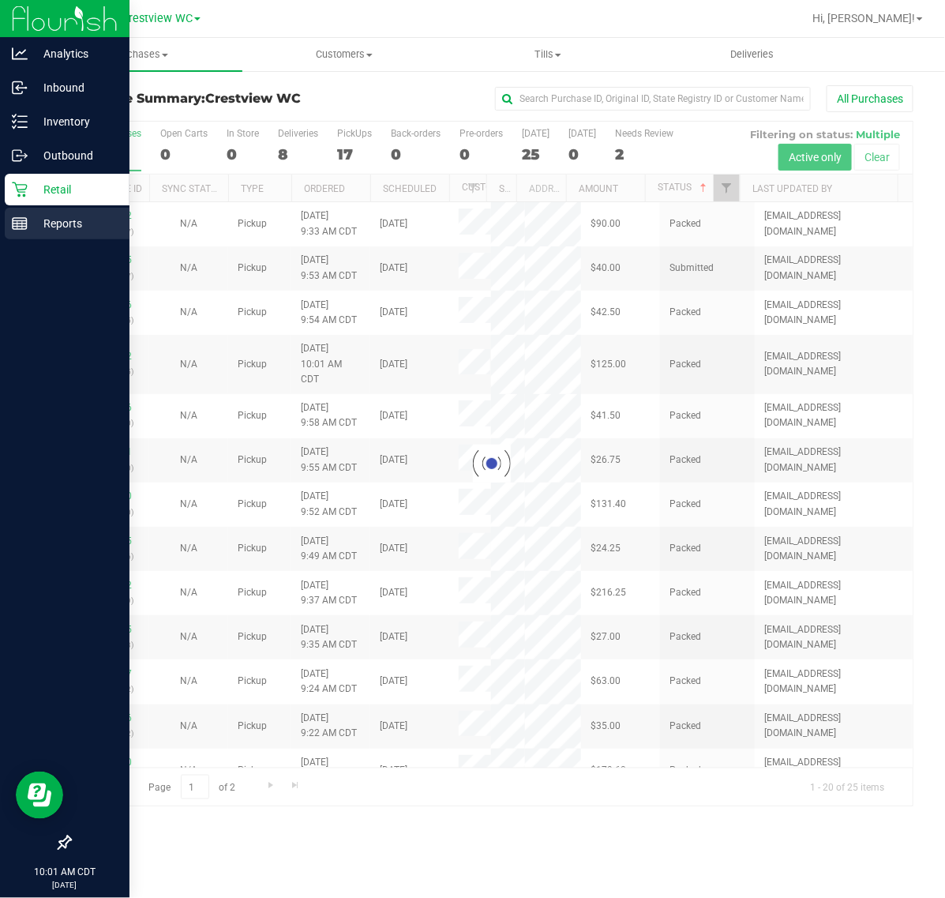
click at [17, 227] on icon at bounding box center [20, 224] width 16 height 16
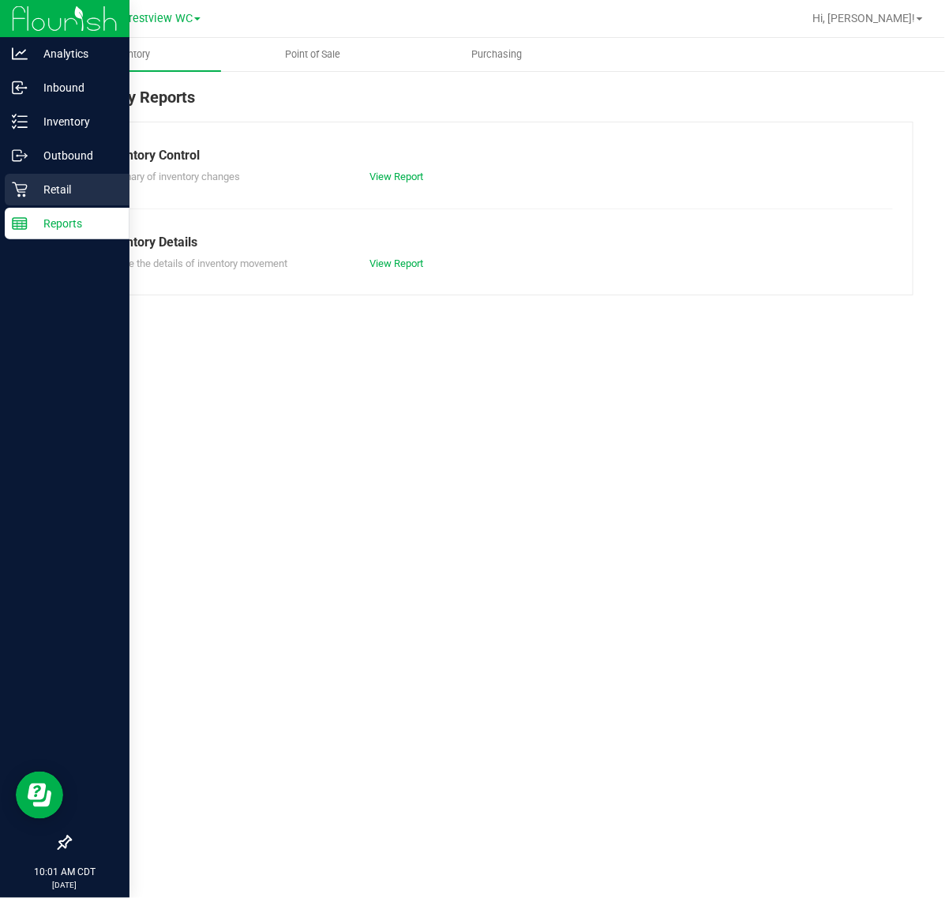
click at [109, 191] on p "Retail" at bounding box center [75, 189] width 95 height 19
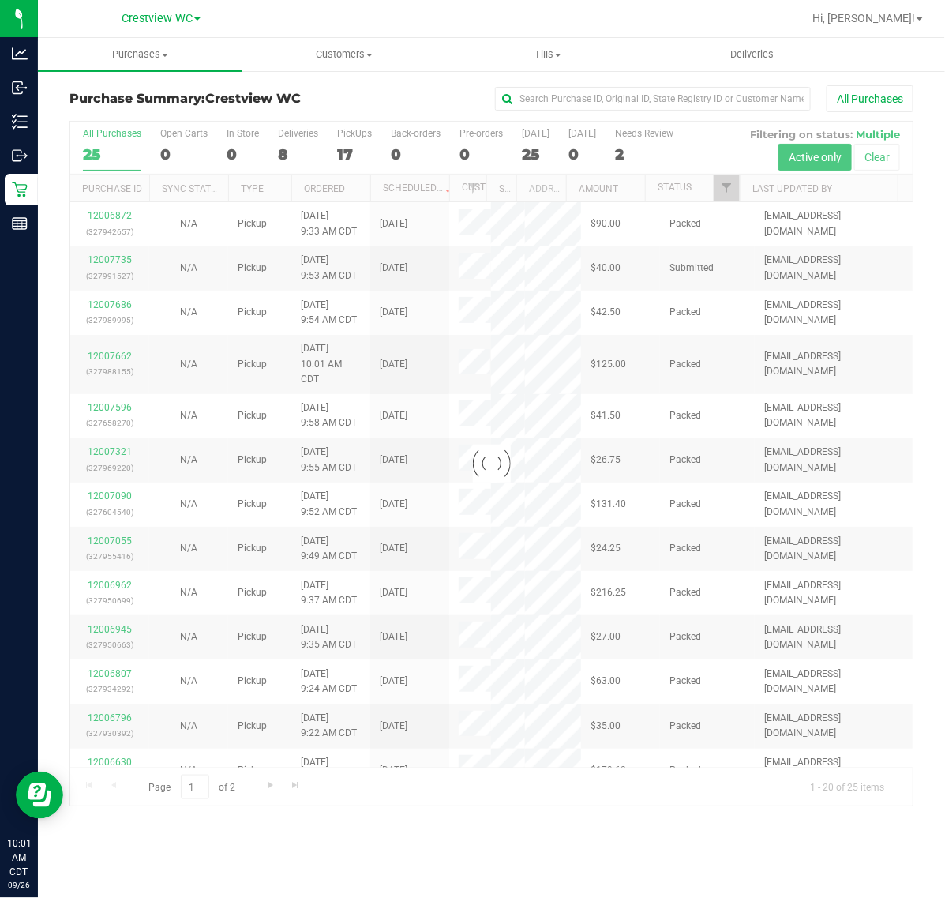
click at [727, 186] on div at bounding box center [491, 464] width 842 height 684
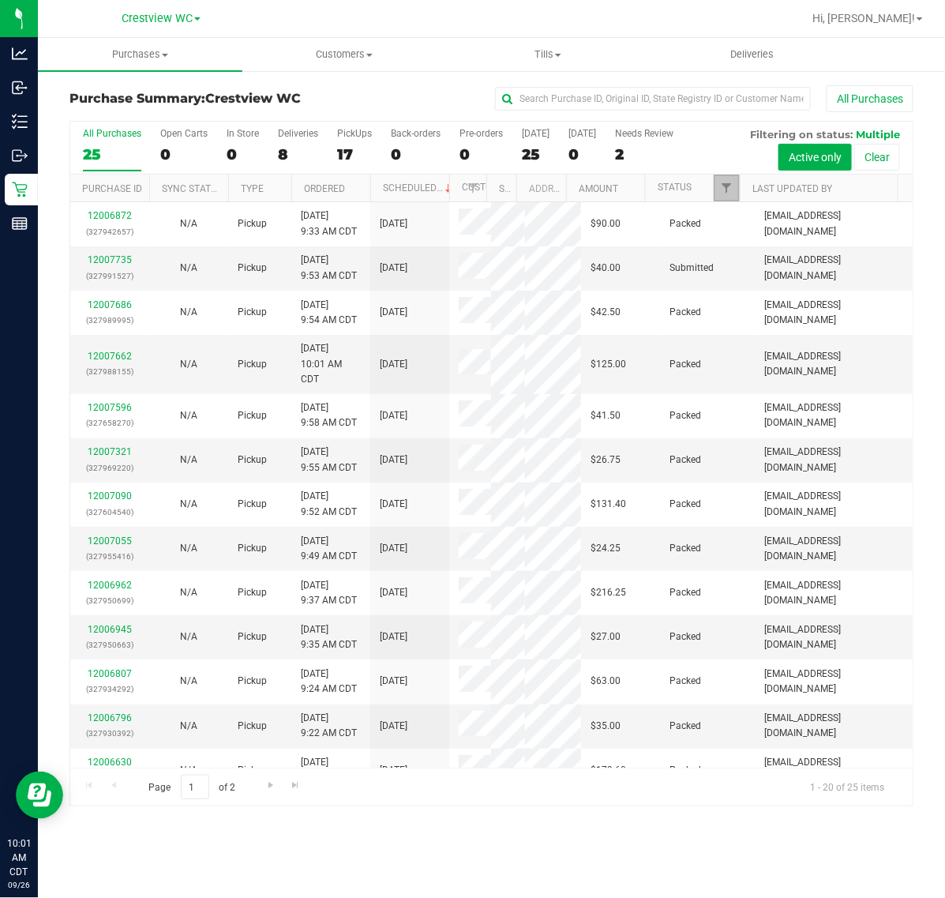
click at [727, 182] on link "Filter" at bounding box center [727, 187] width 26 height 27
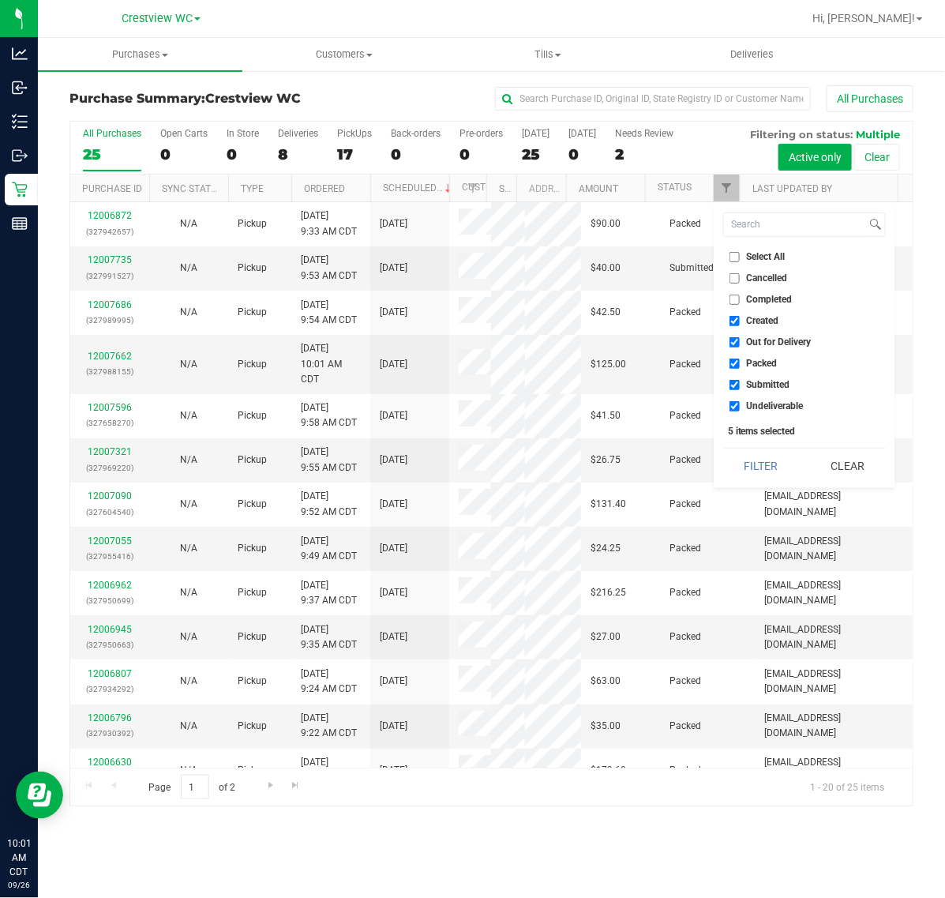
click at [730, 250] on li "Select All" at bounding box center [804, 257] width 163 height 17
click at [731, 253] on input "Select All" at bounding box center [734, 257] width 10 height 10
checkbox input "true"
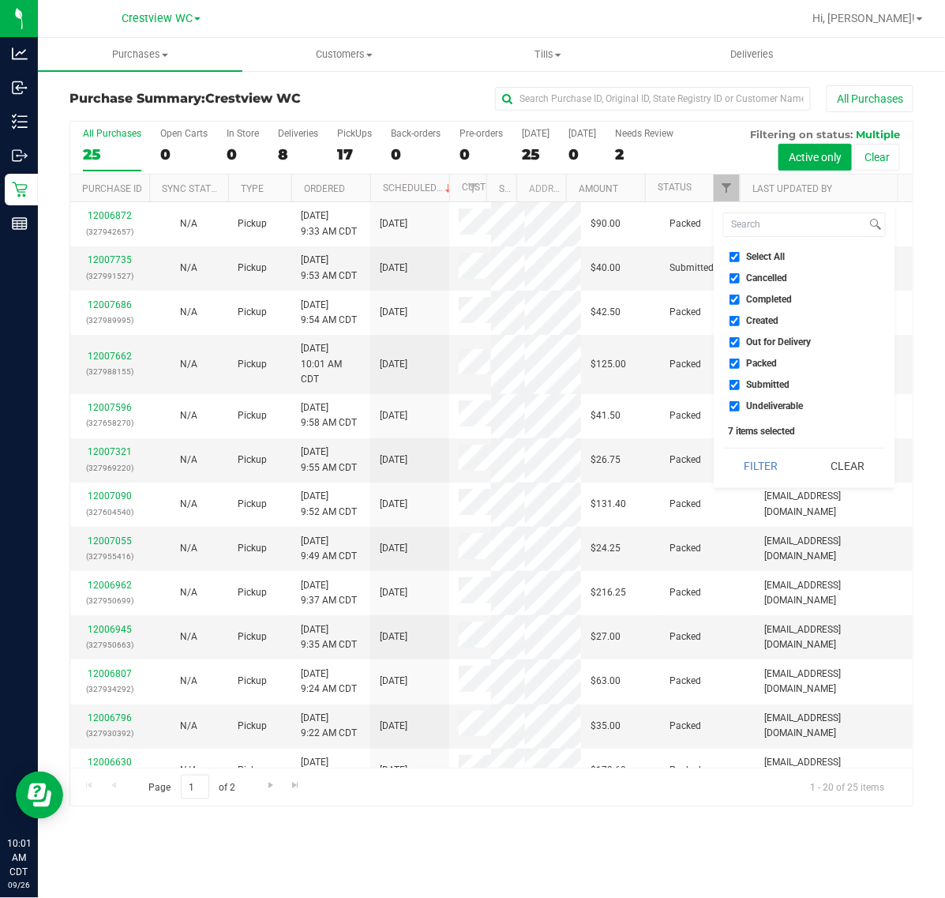
click at [734, 253] on input "Select All" at bounding box center [734, 257] width 10 height 10
checkbox input "false"
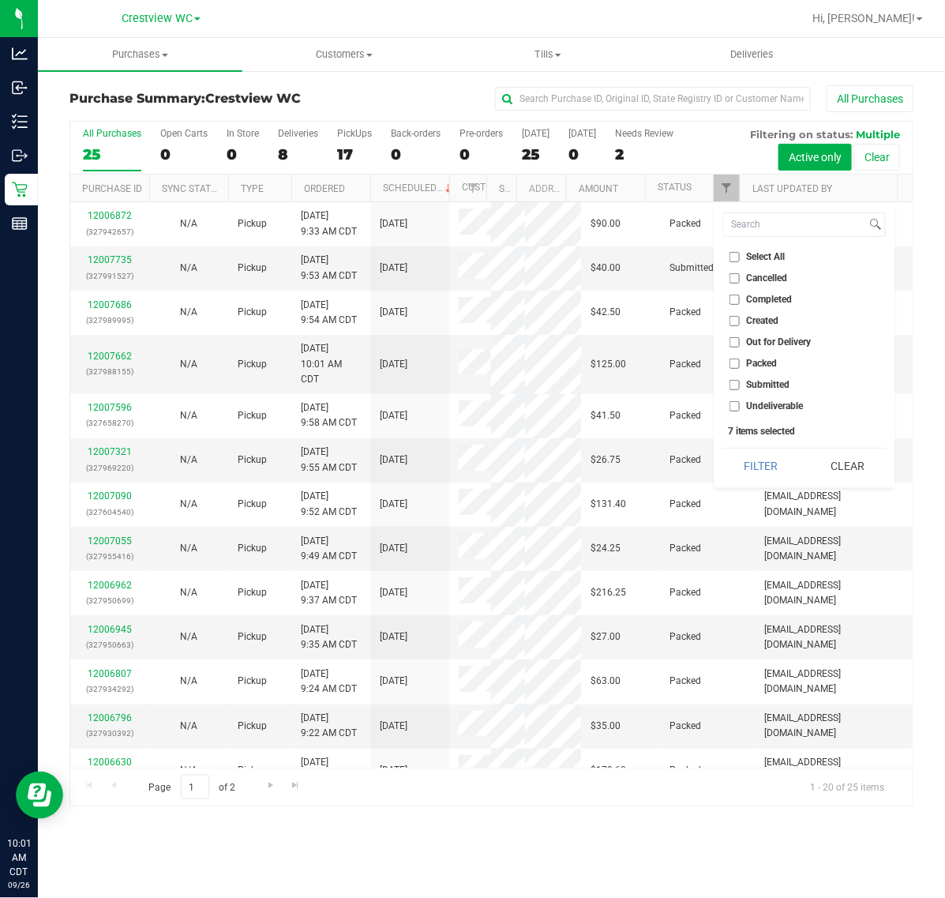
checkbox input "false"
click at [778, 373] on ul "Select All Cancelled Completed Created Out for Delivery Packed Submitted Undeli…" at bounding box center [804, 332] width 163 height 166
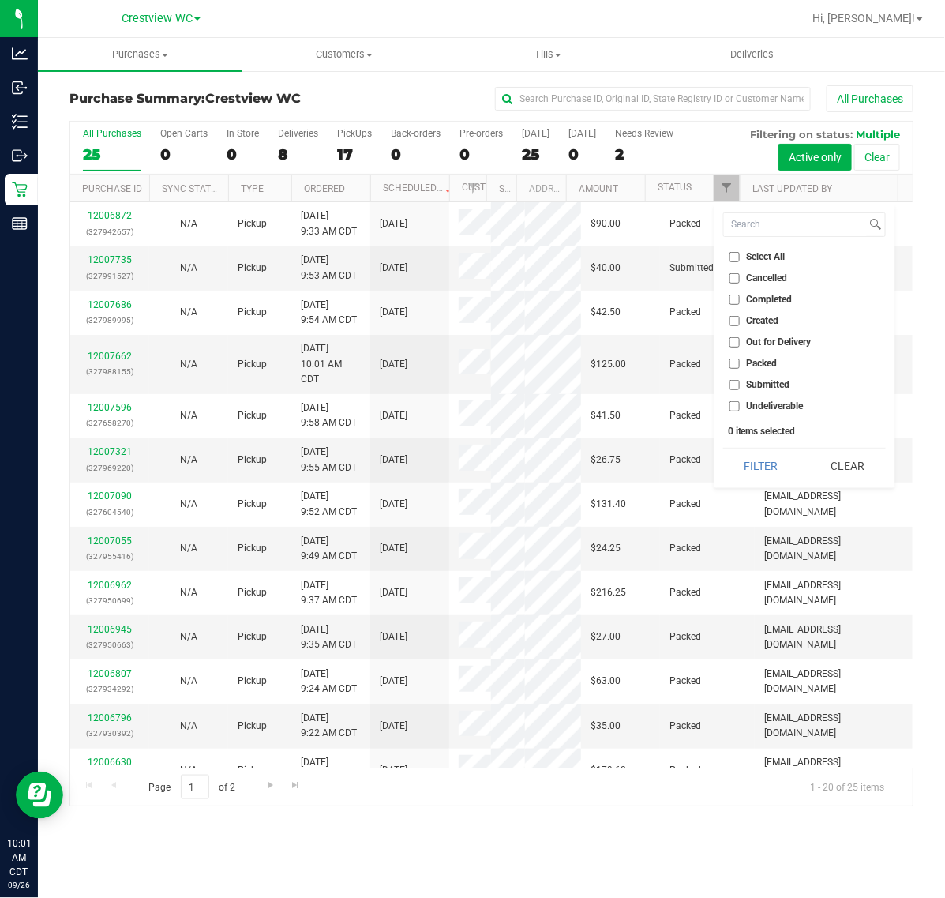
click at [778, 377] on li "Submitted" at bounding box center [804, 385] width 163 height 17
click at [768, 388] on span "Submitted" at bounding box center [768, 384] width 43 height 9
click at [740, 388] on input "Submitted" at bounding box center [734, 385] width 10 height 10
checkbox input "true"
click at [770, 455] on button "Filter" at bounding box center [761, 465] width 76 height 35
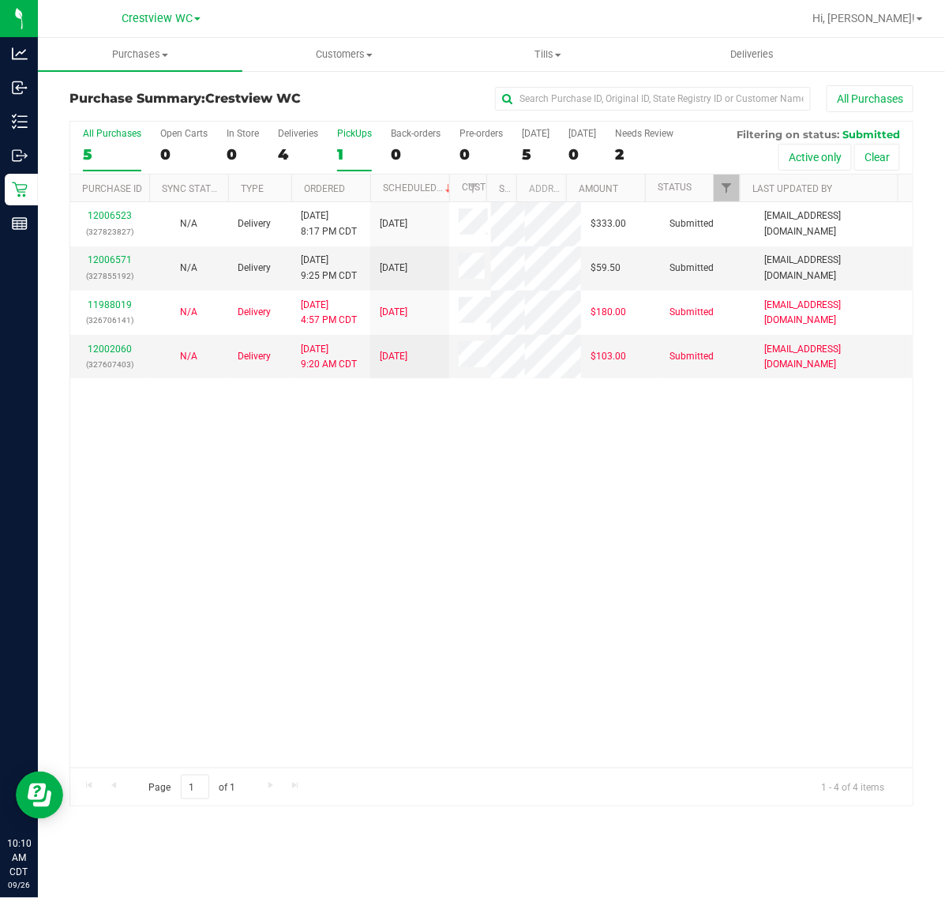
click at [339, 146] on div "1" at bounding box center [354, 154] width 35 height 18
click at [0, 0] on input "PickUps 1" at bounding box center [0, 0] width 0 height 0
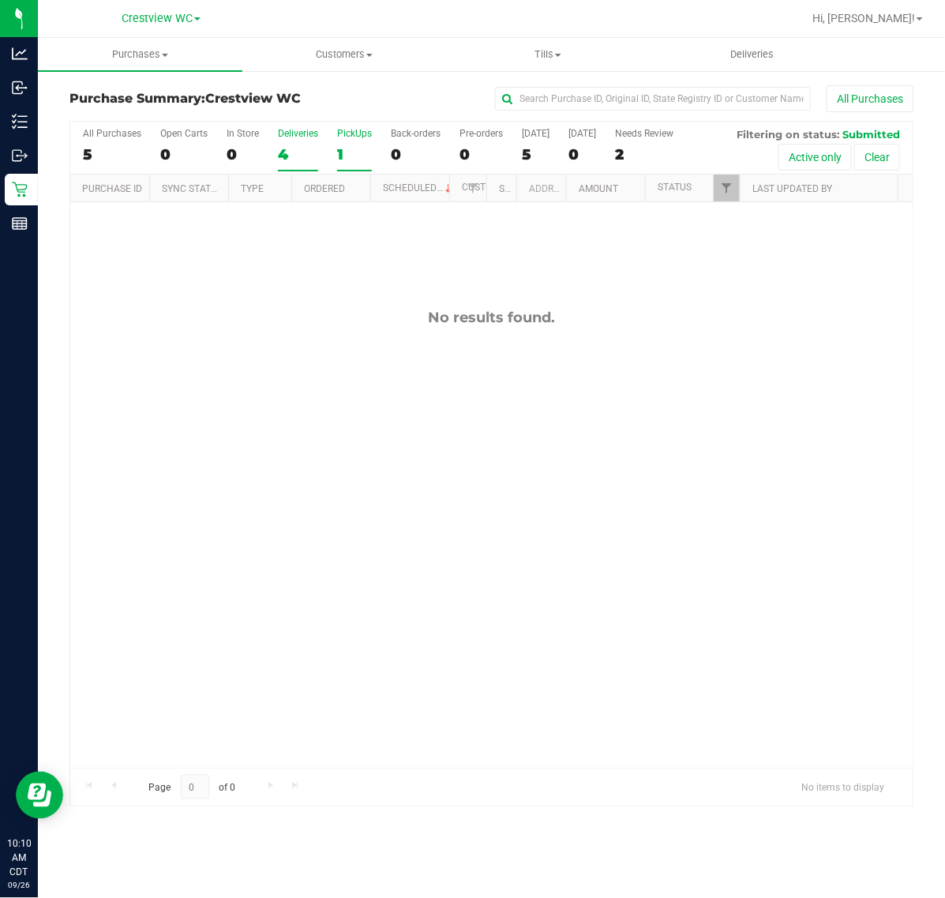
click at [297, 150] on div "4" at bounding box center [298, 154] width 40 height 18
click at [0, 0] on input "Deliveries 4" at bounding box center [0, 0] width 0 height 0
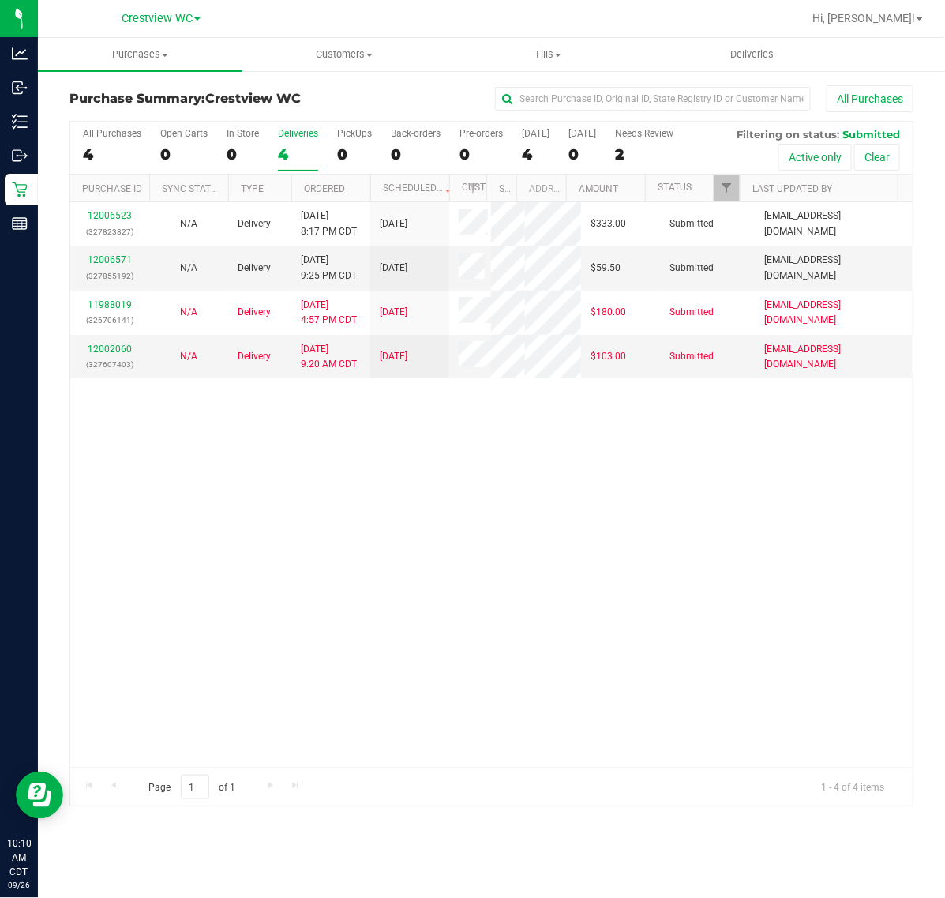
click at [344, 198] on th "Ordered" at bounding box center [330, 188] width 79 height 28
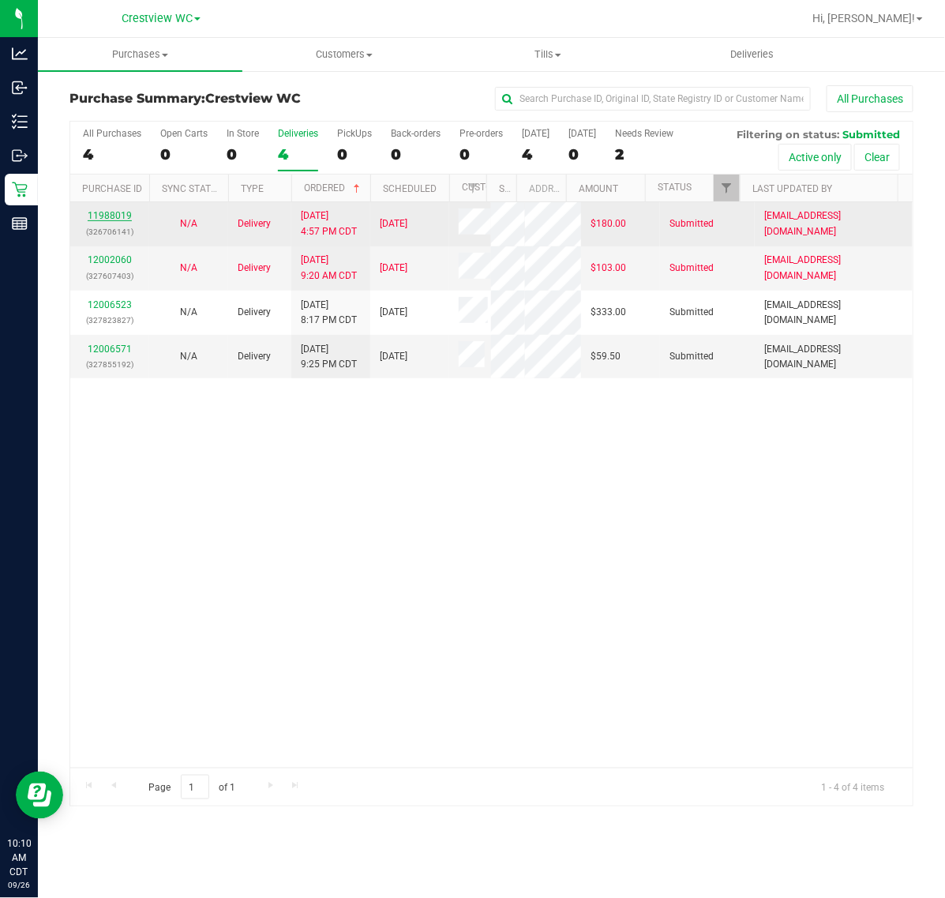
click at [119, 221] on link "11988019" at bounding box center [110, 215] width 44 height 11
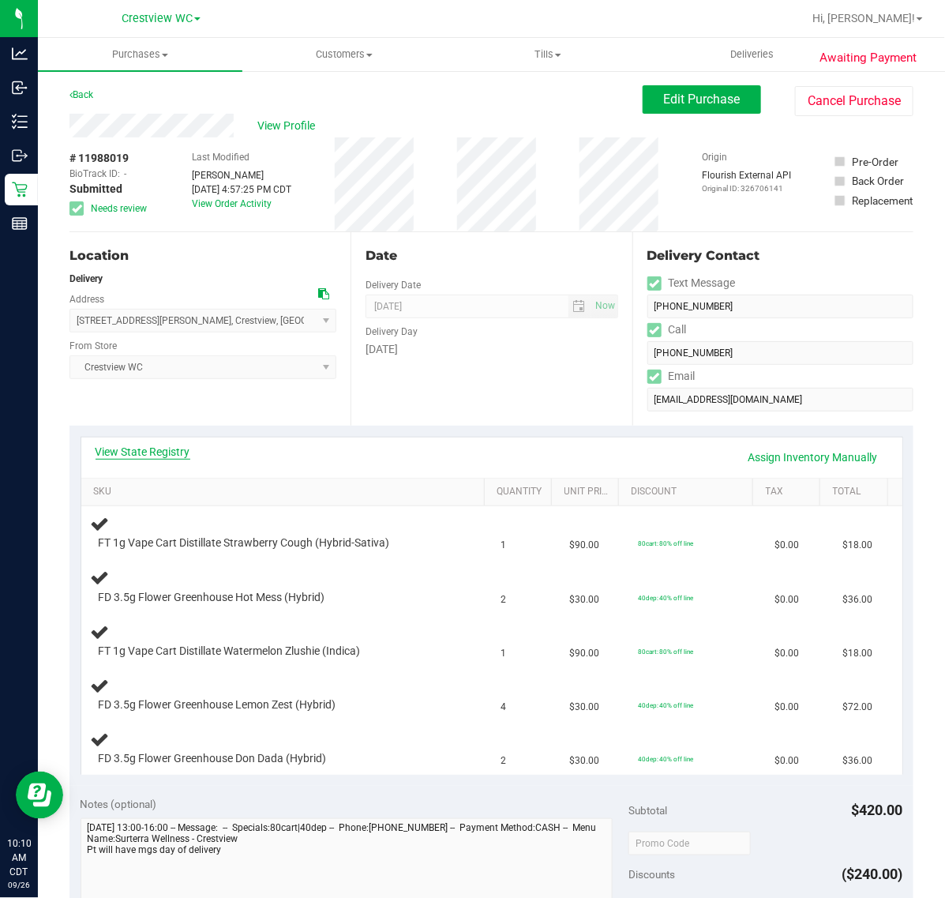
click at [156, 454] on link "View State Registry" at bounding box center [143, 452] width 95 height 16
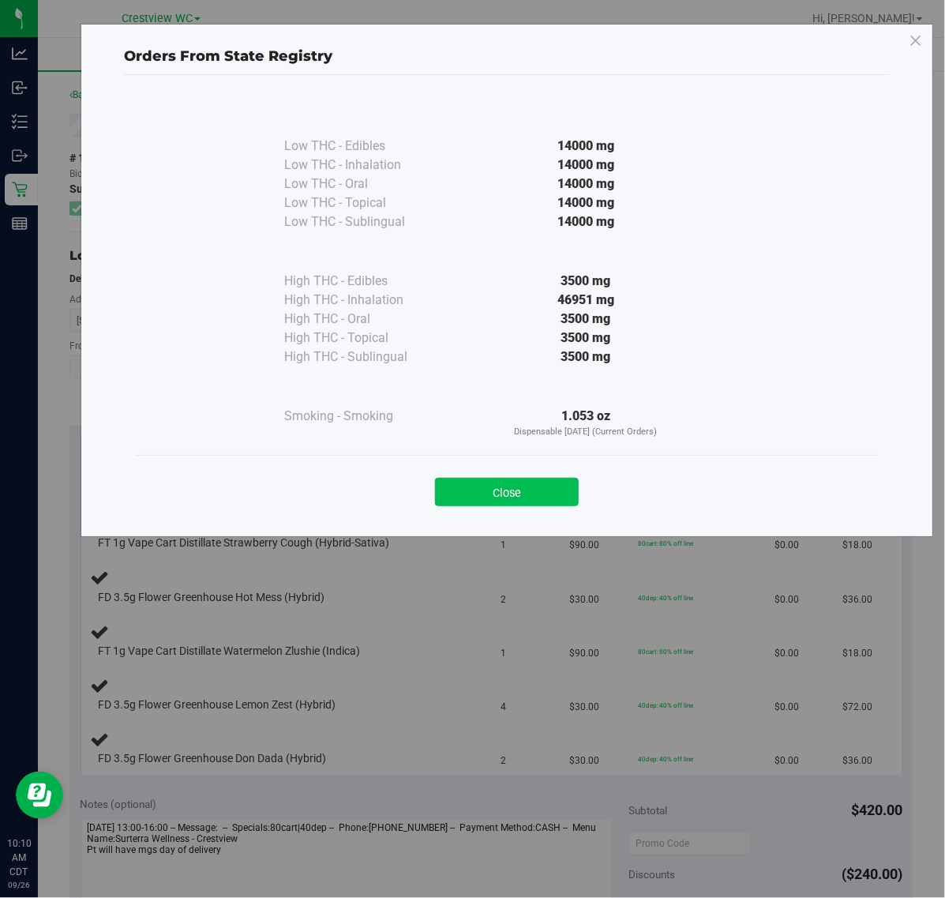
click at [510, 493] on button "Close" at bounding box center [507, 492] width 144 height 28
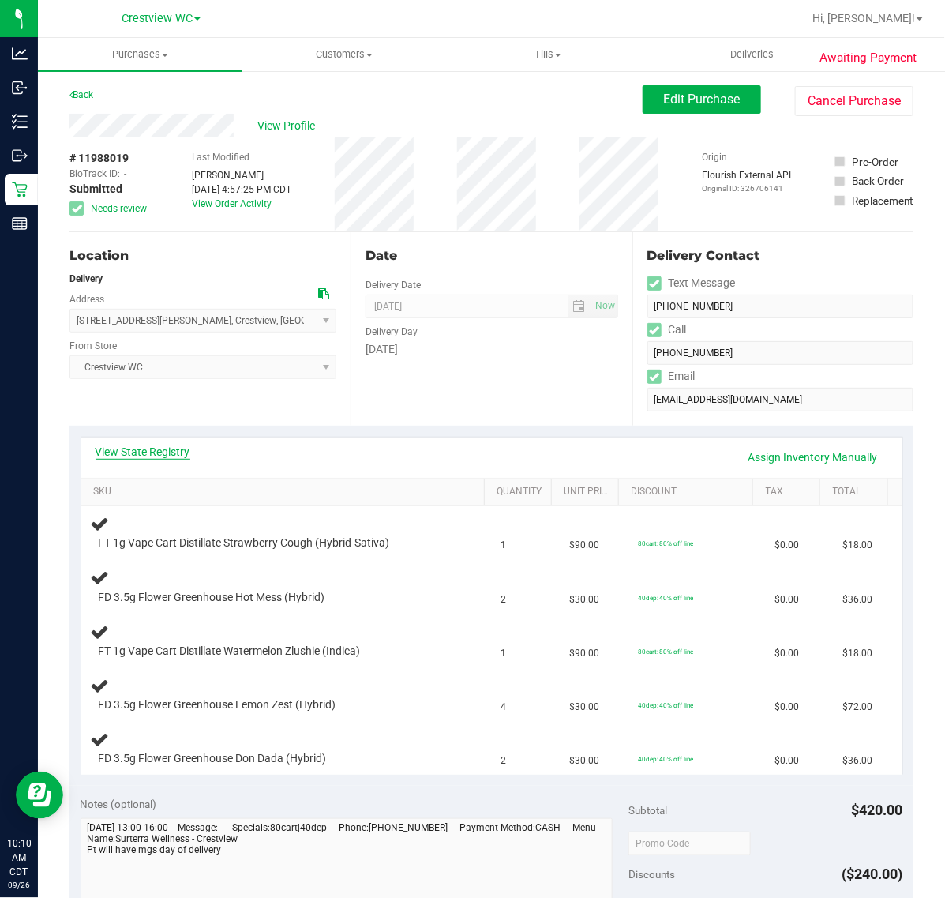
click at [167, 455] on link "View State Registry" at bounding box center [143, 452] width 95 height 16
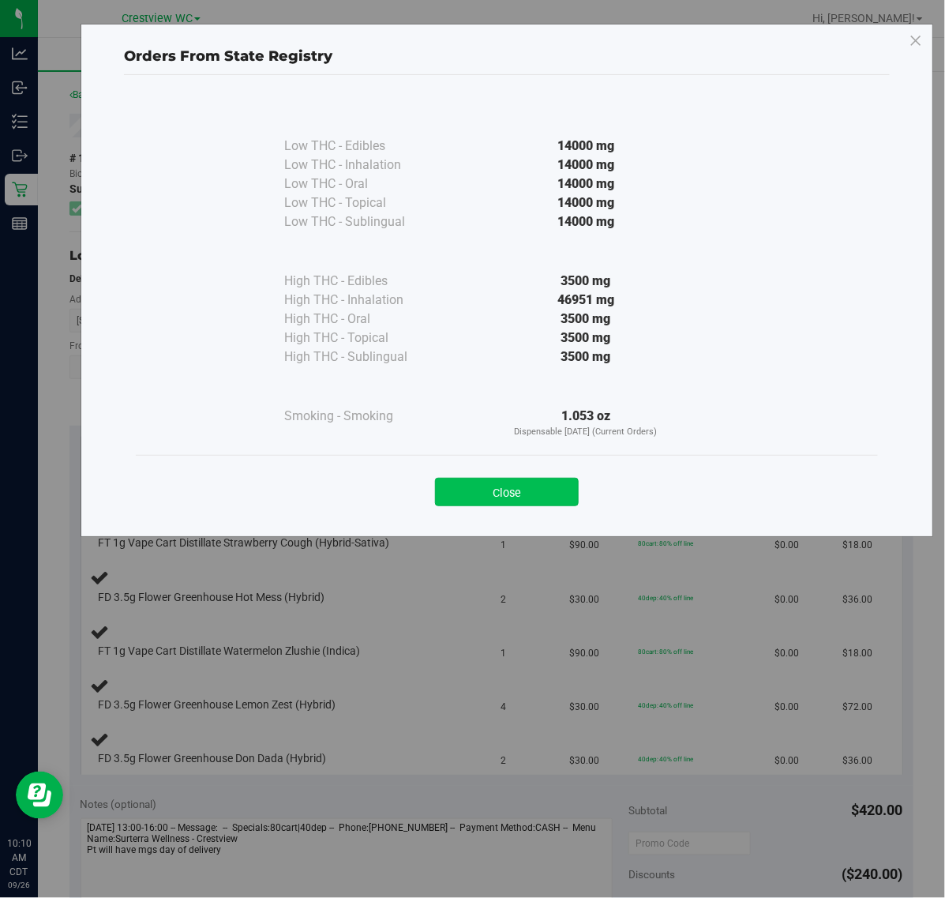
click at [534, 488] on button "Close" at bounding box center [507, 492] width 144 height 28
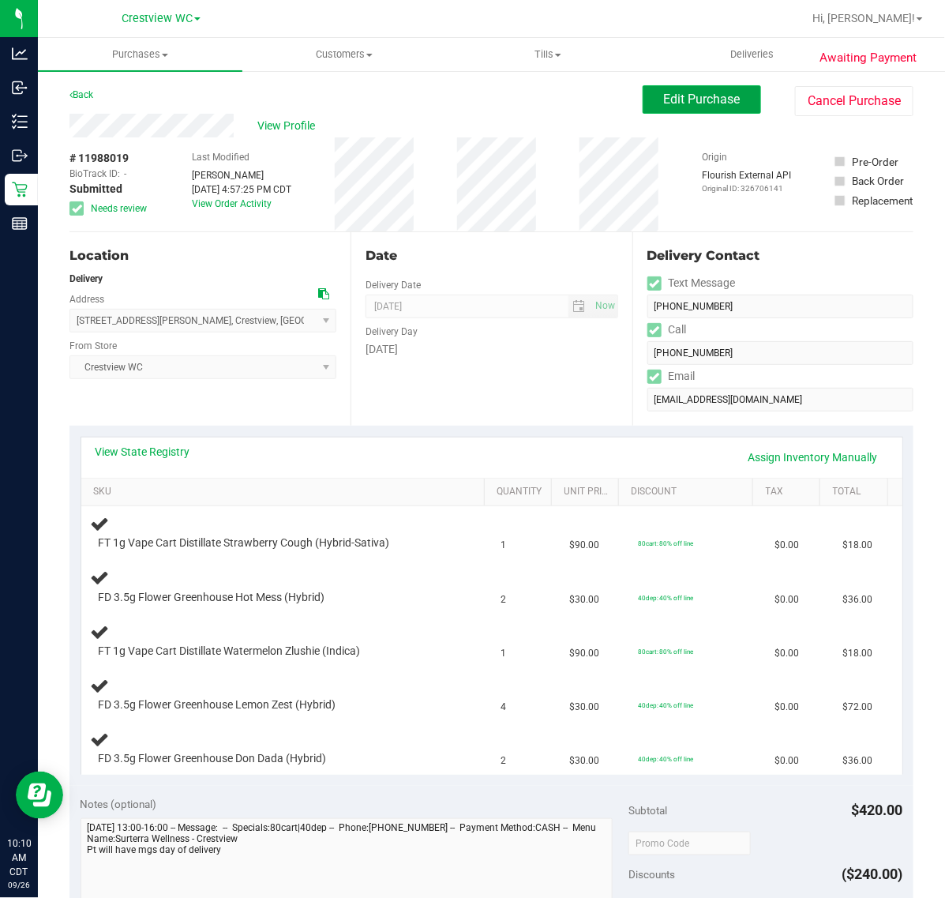
click at [697, 104] on span "Edit Purchase" at bounding box center [702, 99] width 77 height 15
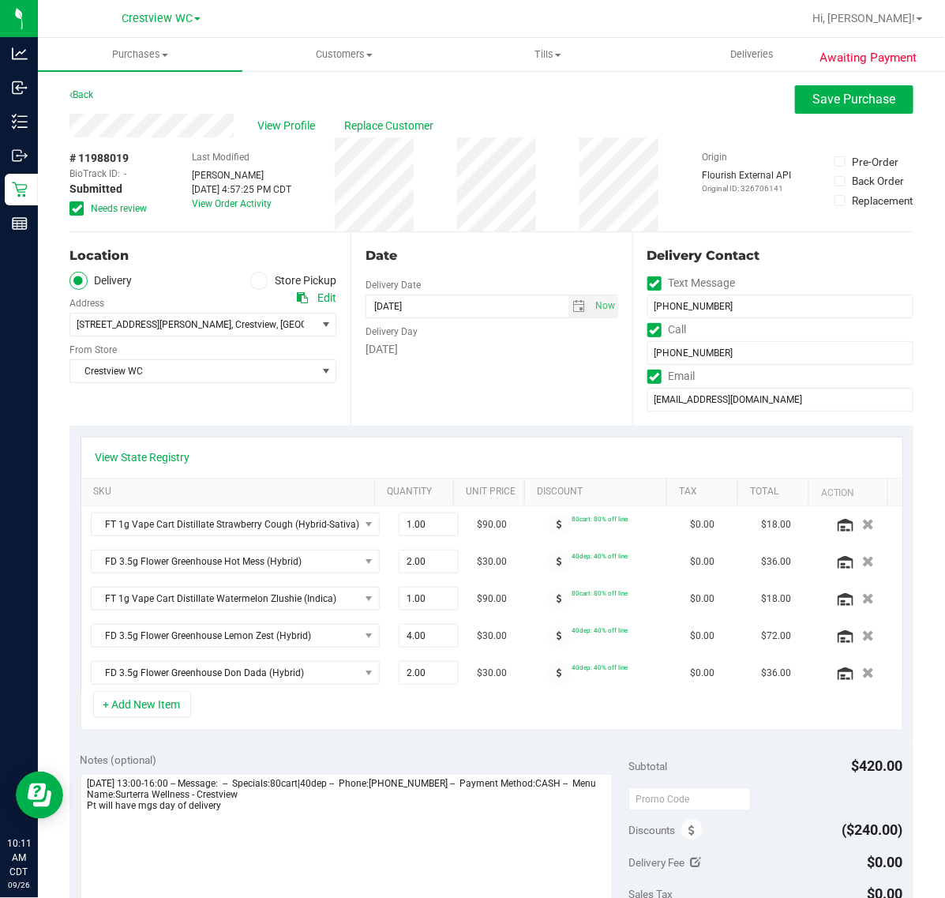
click at [109, 209] on span "Needs review" at bounding box center [119, 208] width 56 height 14
click at [0, 0] on input "Needs review" at bounding box center [0, 0] width 0 height 0
click at [880, 97] on span "Save Purchase" at bounding box center [854, 99] width 83 height 15
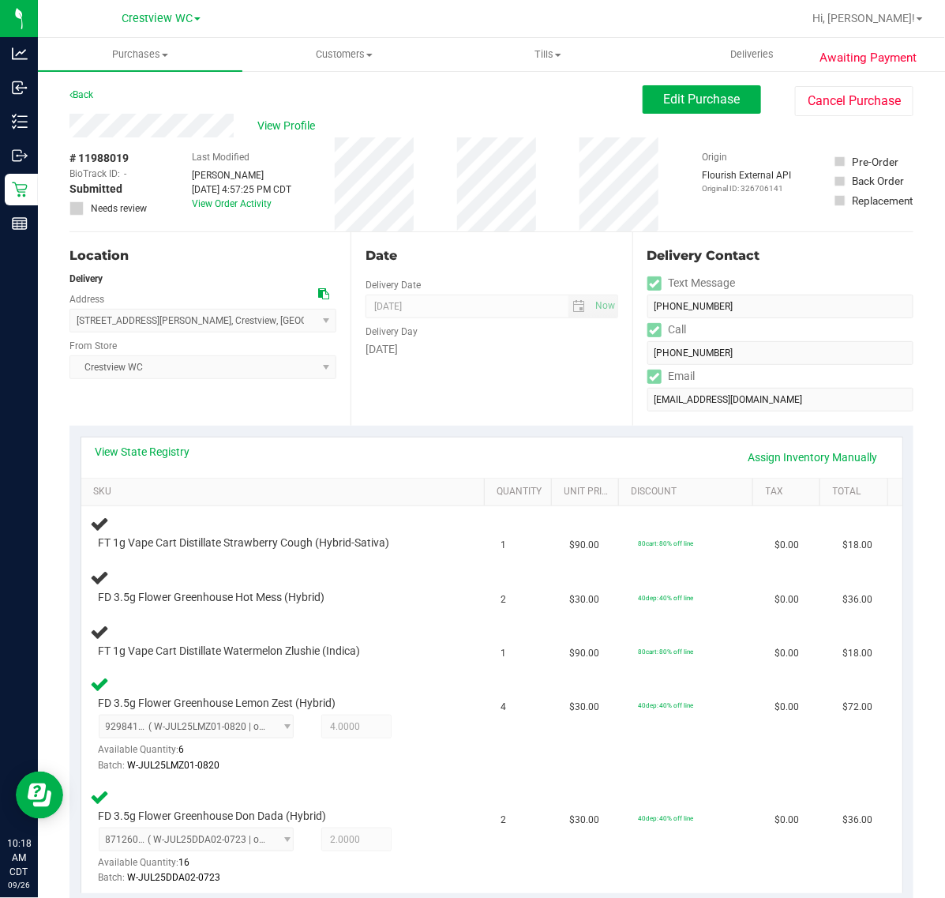
click at [474, 407] on div "Date Delivery Date 09/26/2025 Now 09/26/2025 07:00 AM Now Delivery Day Friday" at bounding box center [490, 328] width 281 height 193
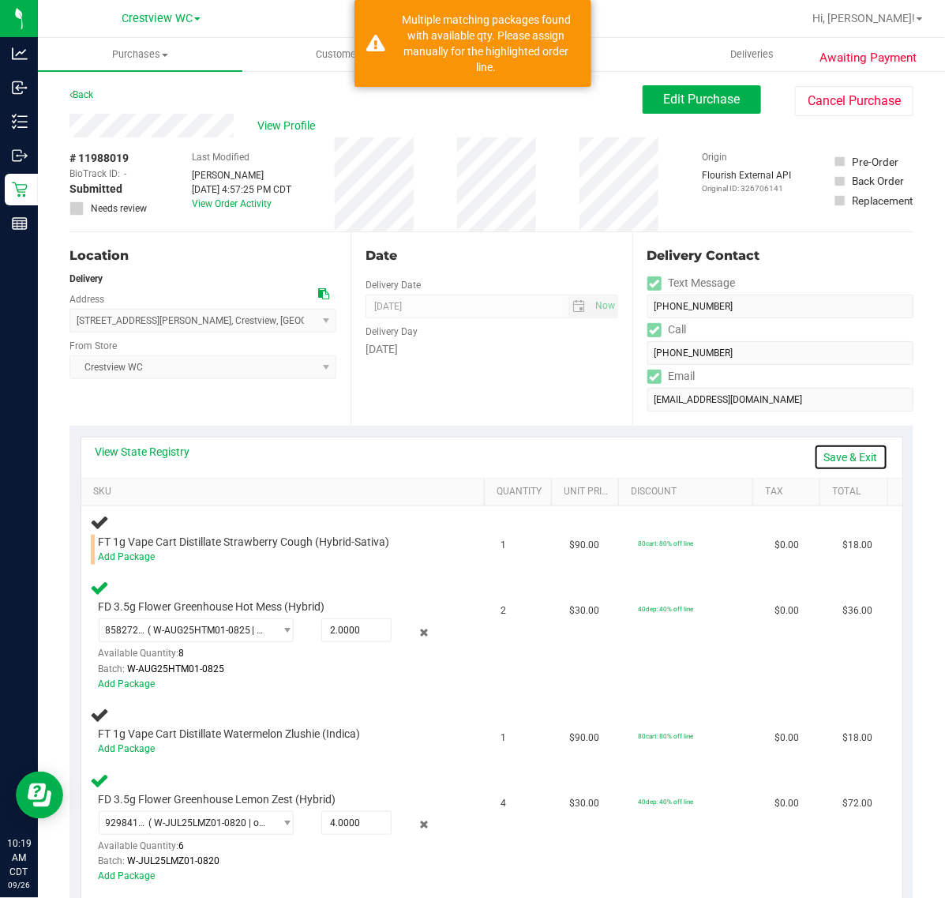
click at [830, 451] on link "Save & Exit" at bounding box center [851, 457] width 74 height 27
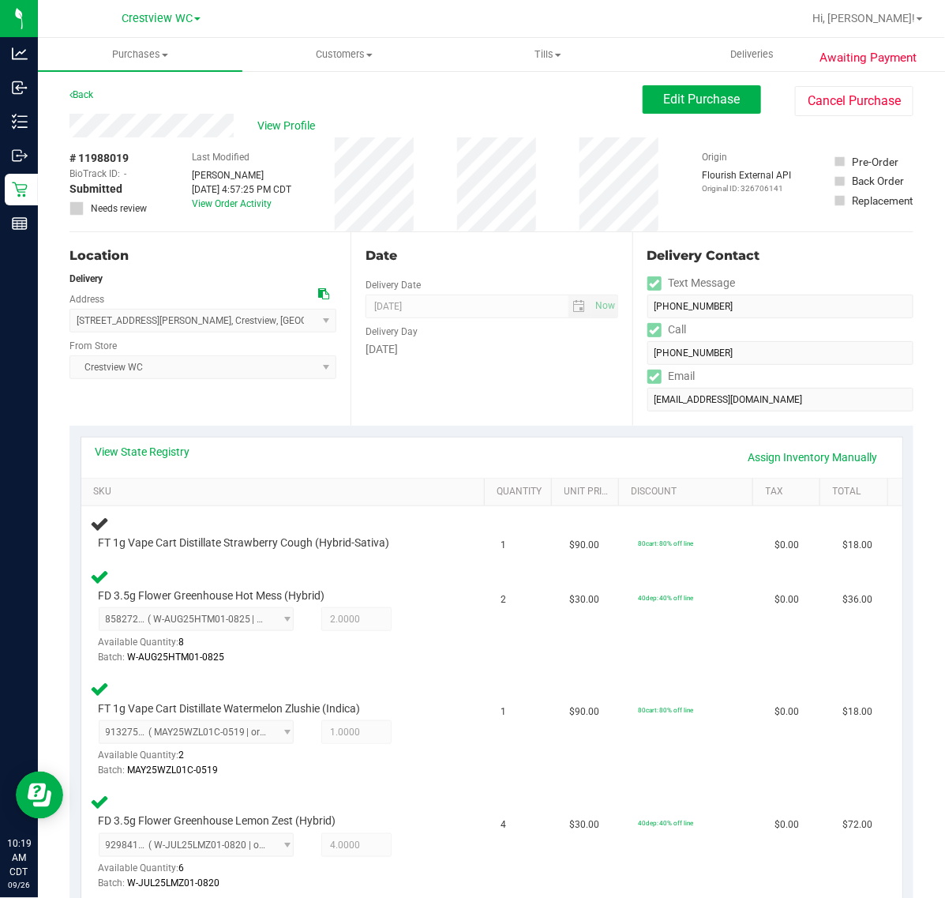
click at [267, 408] on div "Location Delivery Address 212 Wilson St N , Crestview , FL 32536 Select address…" at bounding box center [209, 328] width 281 height 193
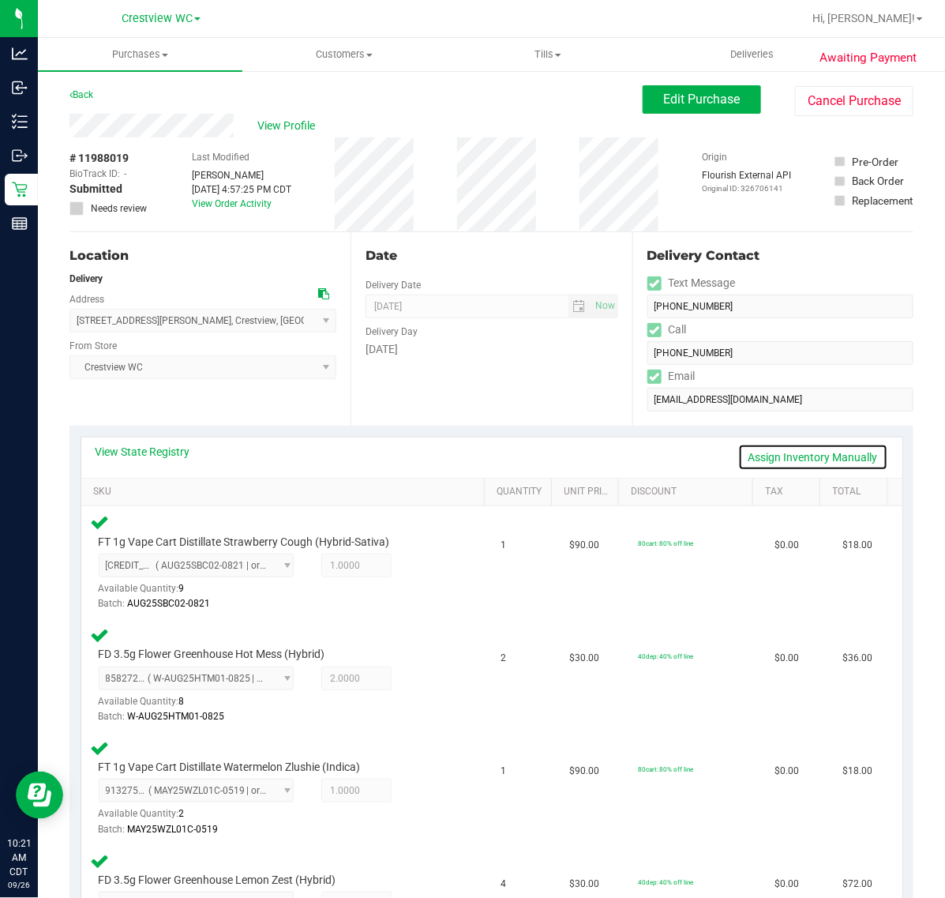
click at [804, 452] on link "Assign Inventory Manually" at bounding box center [813, 457] width 150 height 27
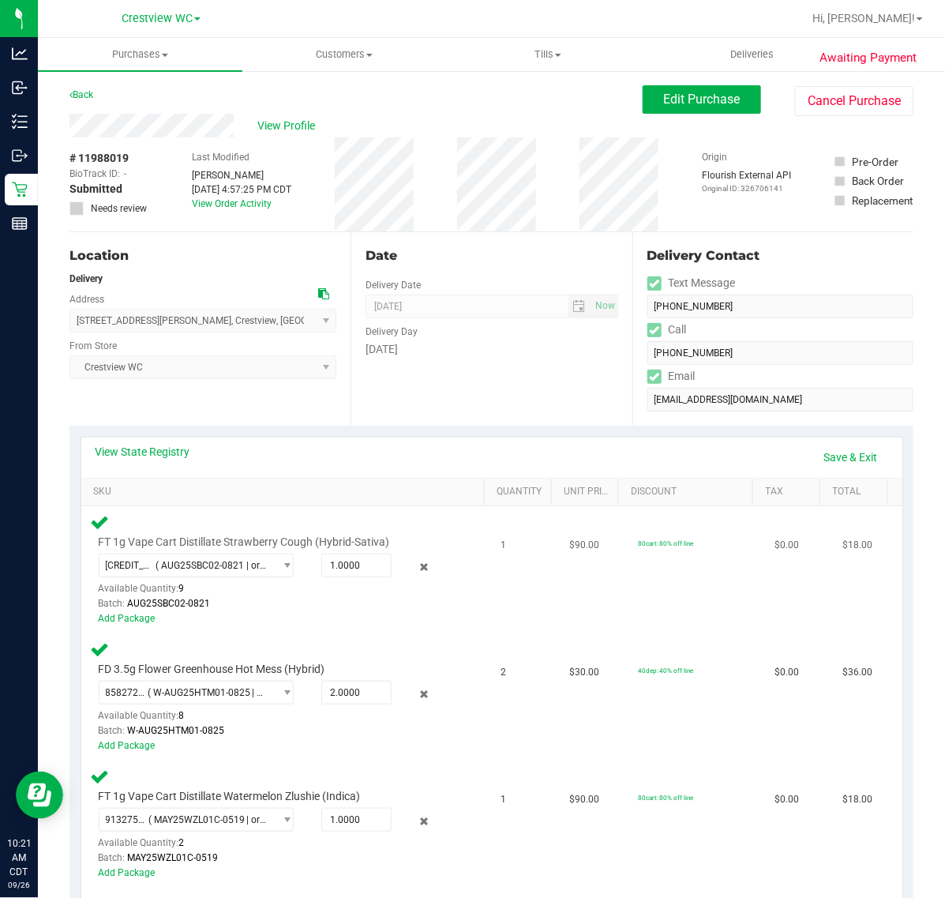
click at [401, 564] on div at bounding box center [406, 566] width 29 height 19
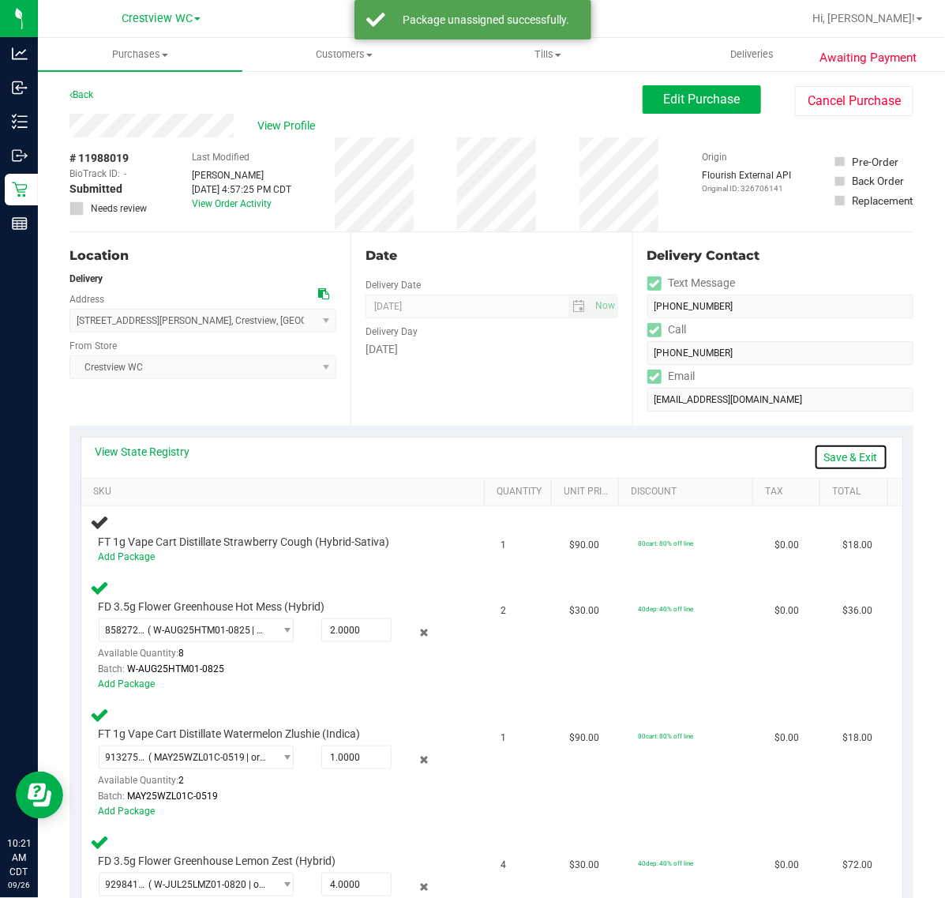
click at [835, 448] on link "Save & Exit" at bounding box center [851, 457] width 74 height 27
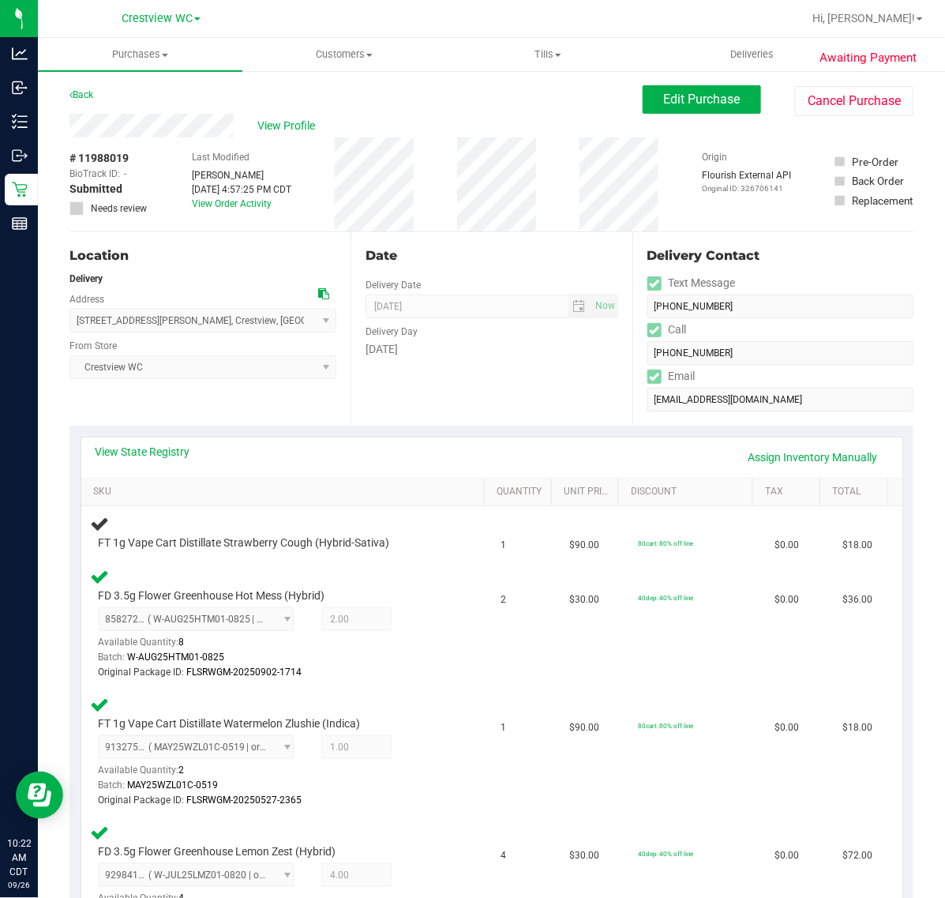
click at [259, 410] on div "Location Delivery Address 212 Wilson St N , Crestview , FL 32536 Select address…" at bounding box center [209, 328] width 281 height 193
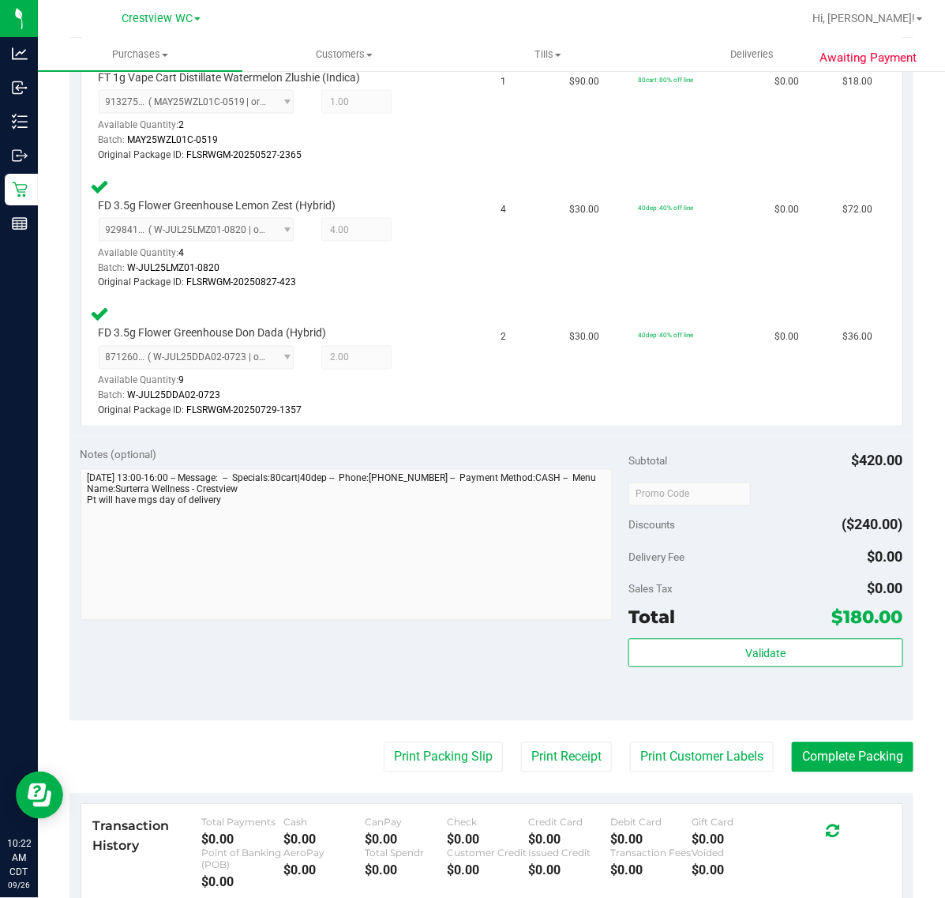
scroll to position [888, 0]
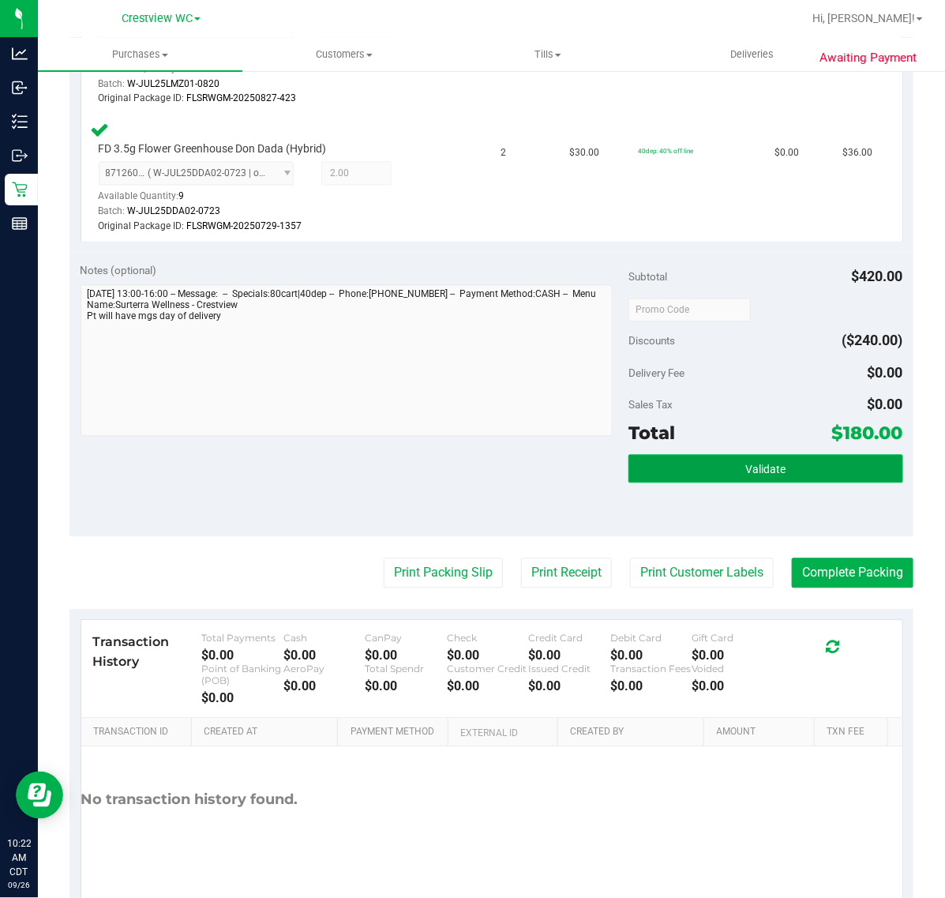
click at [746, 455] on button "Validate" at bounding box center [765, 469] width 274 height 28
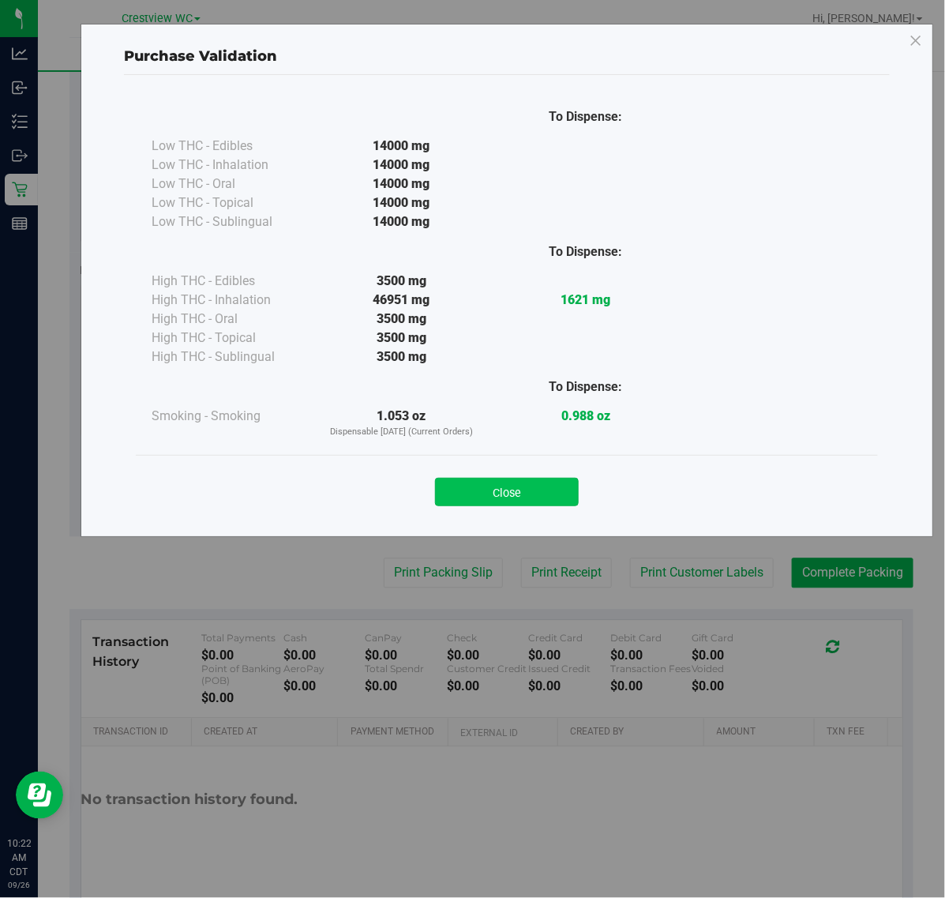
click at [458, 489] on button "Close" at bounding box center [507, 492] width 144 height 28
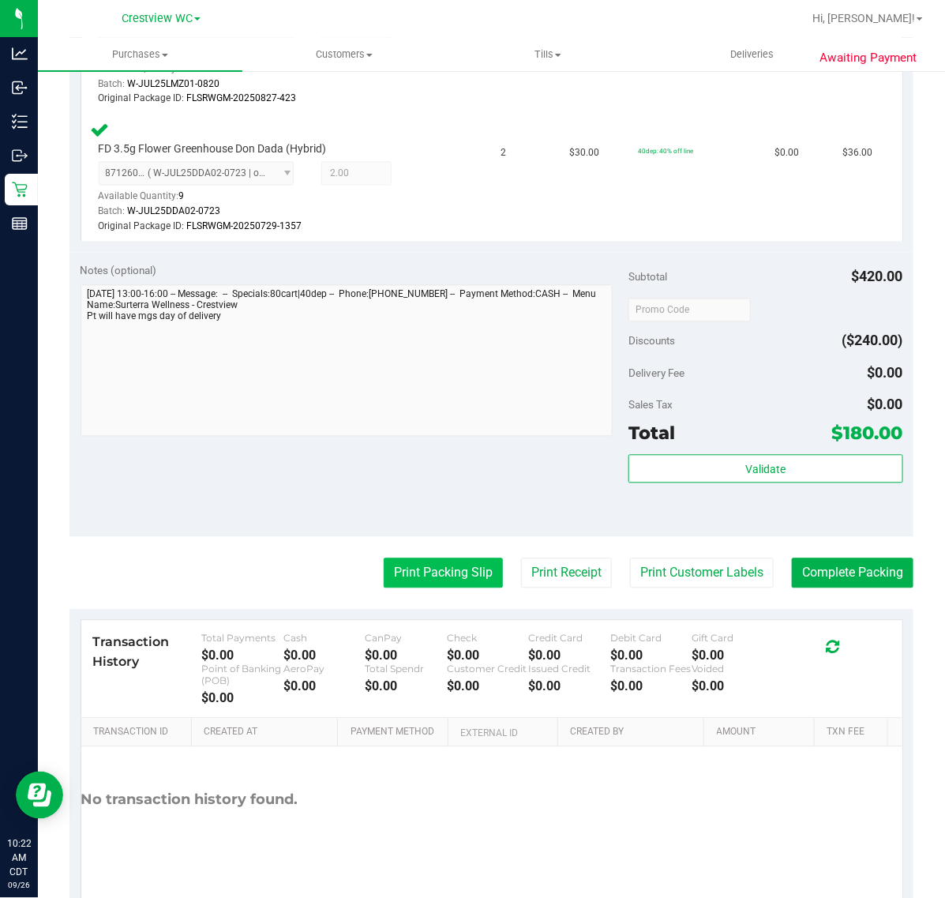
click at [434, 559] on button "Print Packing Slip" at bounding box center [443, 573] width 119 height 30
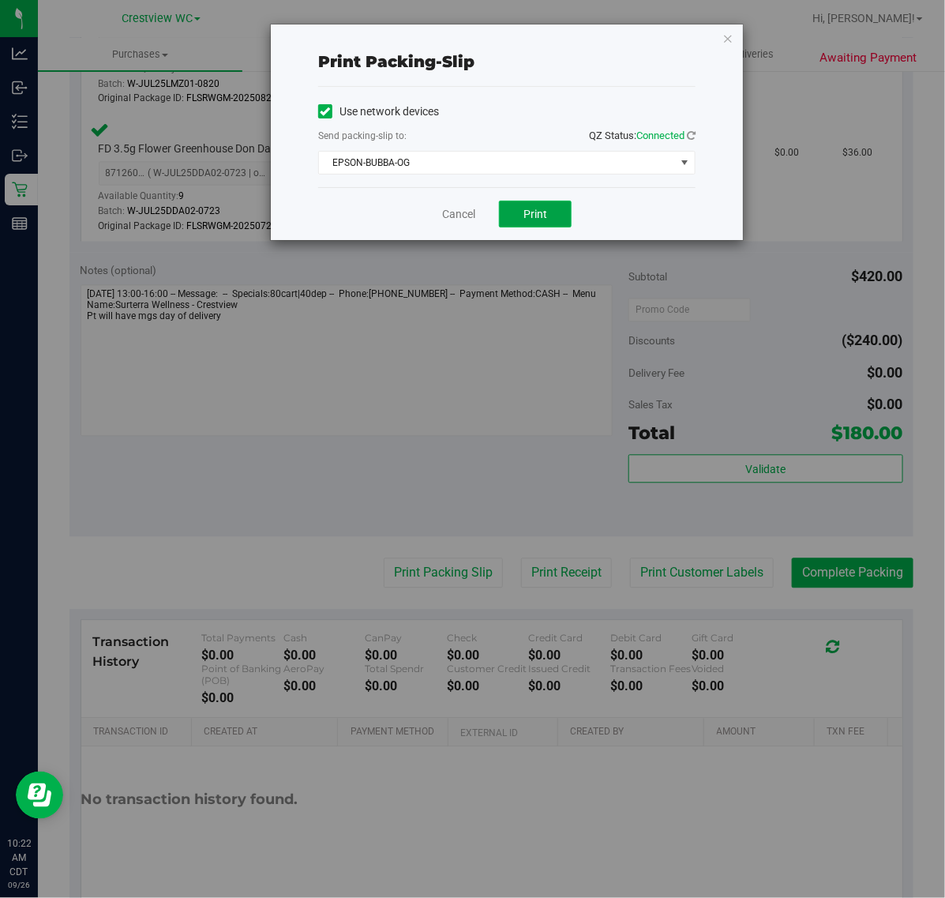
click at [512, 225] on button "Print" at bounding box center [535, 214] width 73 height 27
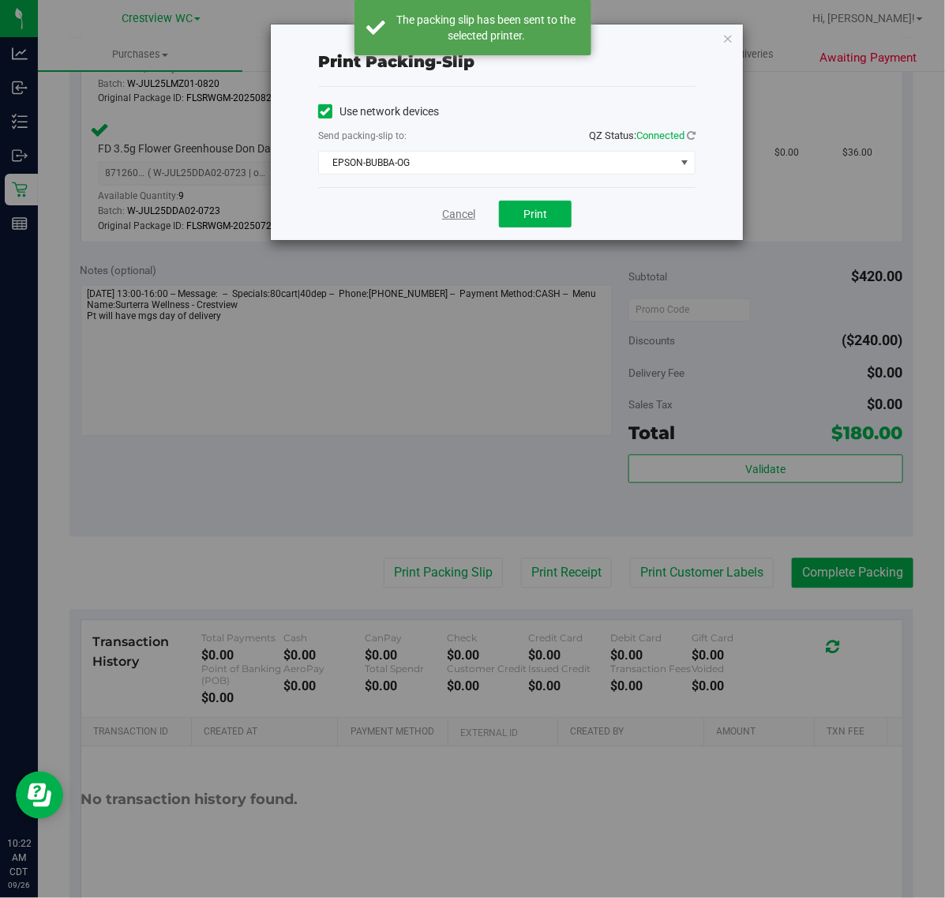
click at [472, 210] on link "Cancel" at bounding box center [458, 214] width 33 height 17
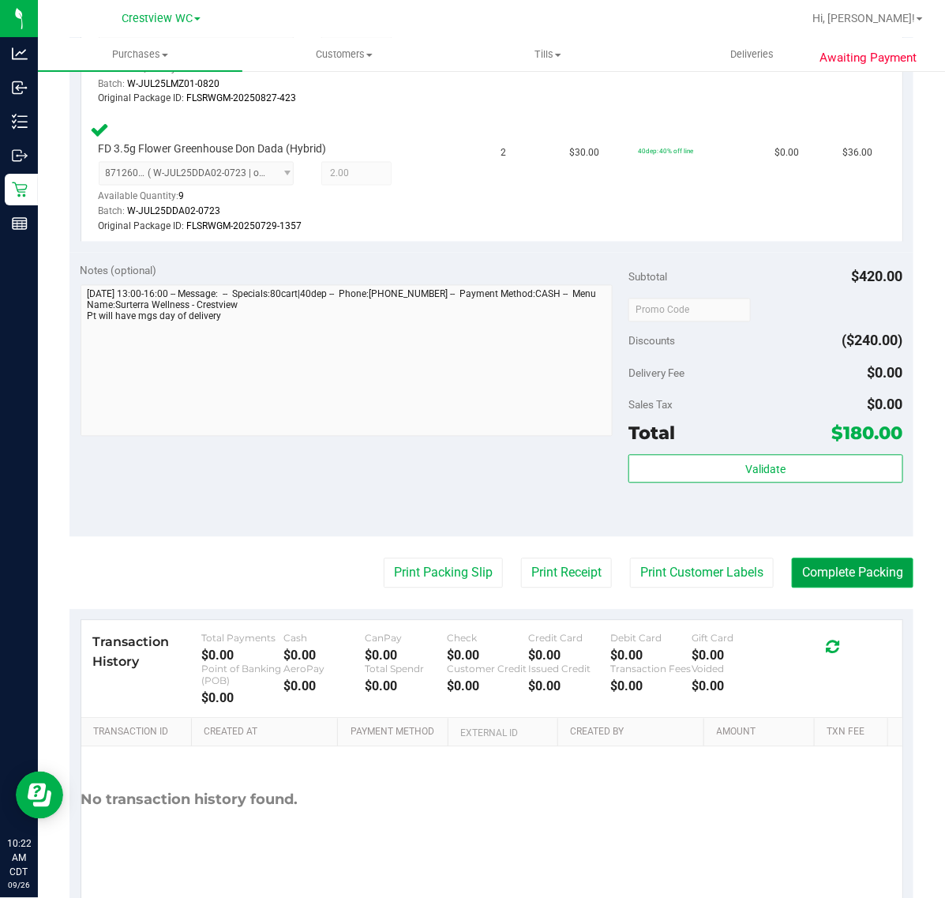
click at [876, 577] on button "Complete Packing" at bounding box center [853, 573] width 122 height 30
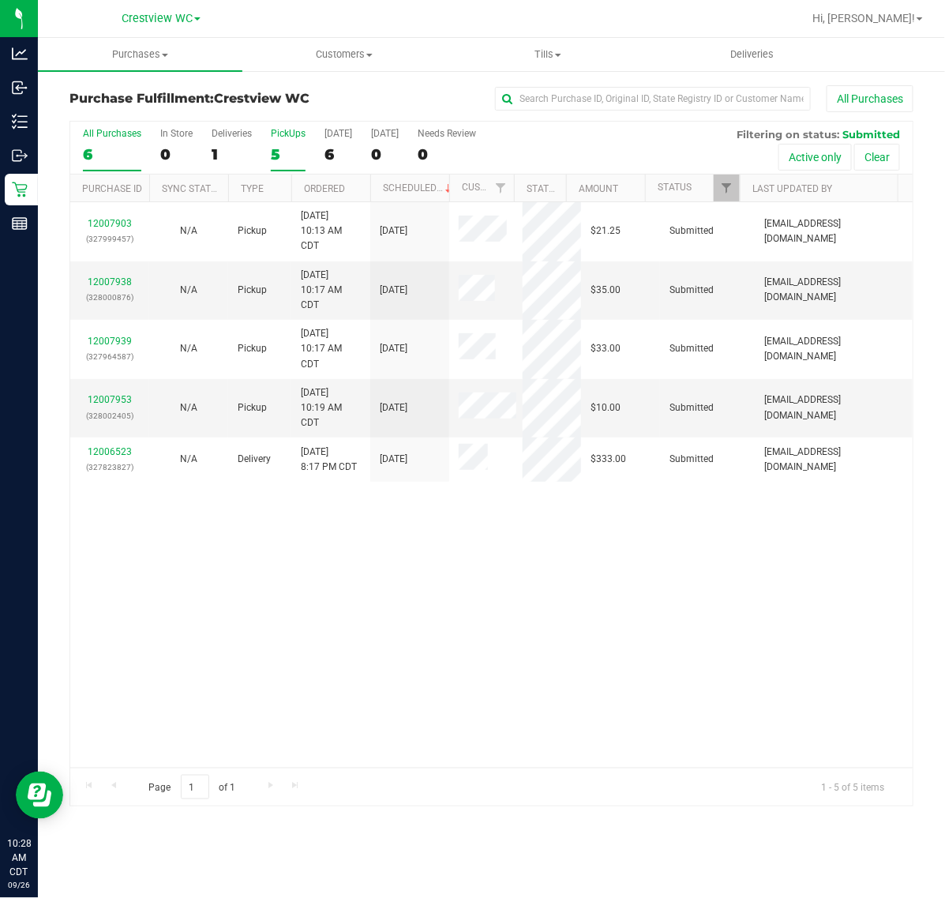
click at [275, 146] on div "5" at bounding box center [288, 154] width 35 height 18
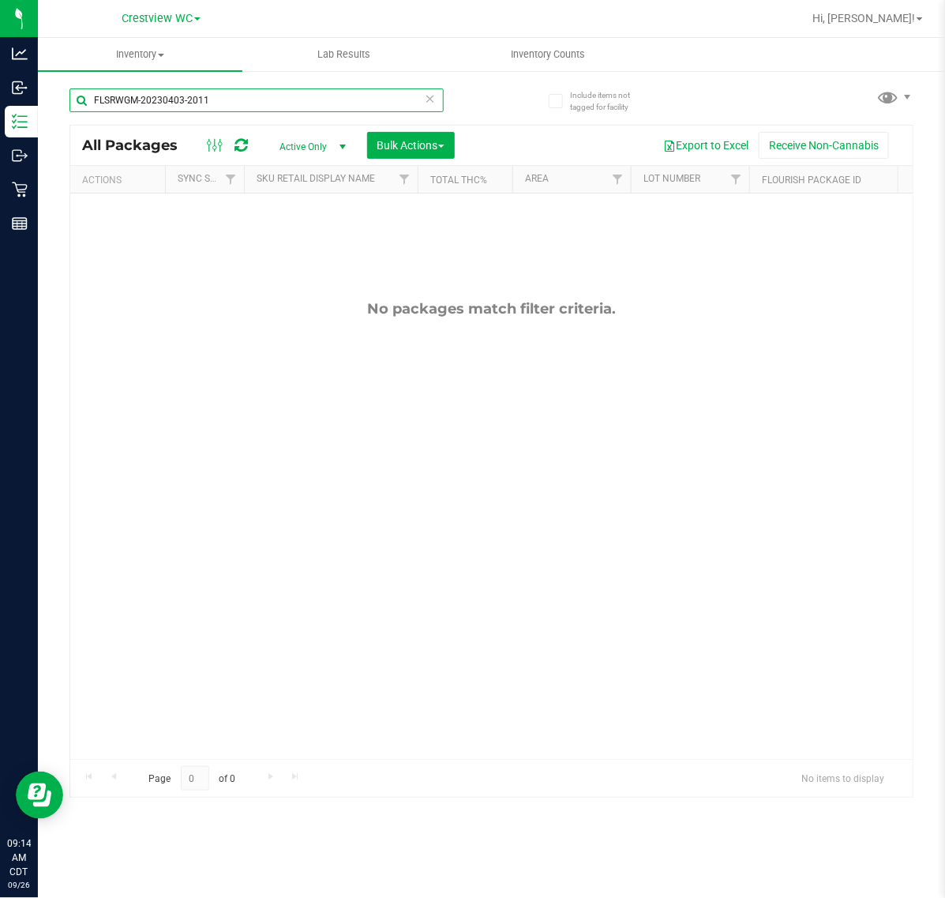
drag, startPoint x: 259, startPoint y: 101, endPoint x: -99, endPoint y: 100, distance: 357.6
click at [0, 100] on html "Analytics Inbound Inventory Outbound Retail Reports 09:14 AM CDT [DATE] 09/26 C…" at bounding box center [472, 449] width 945 height 898
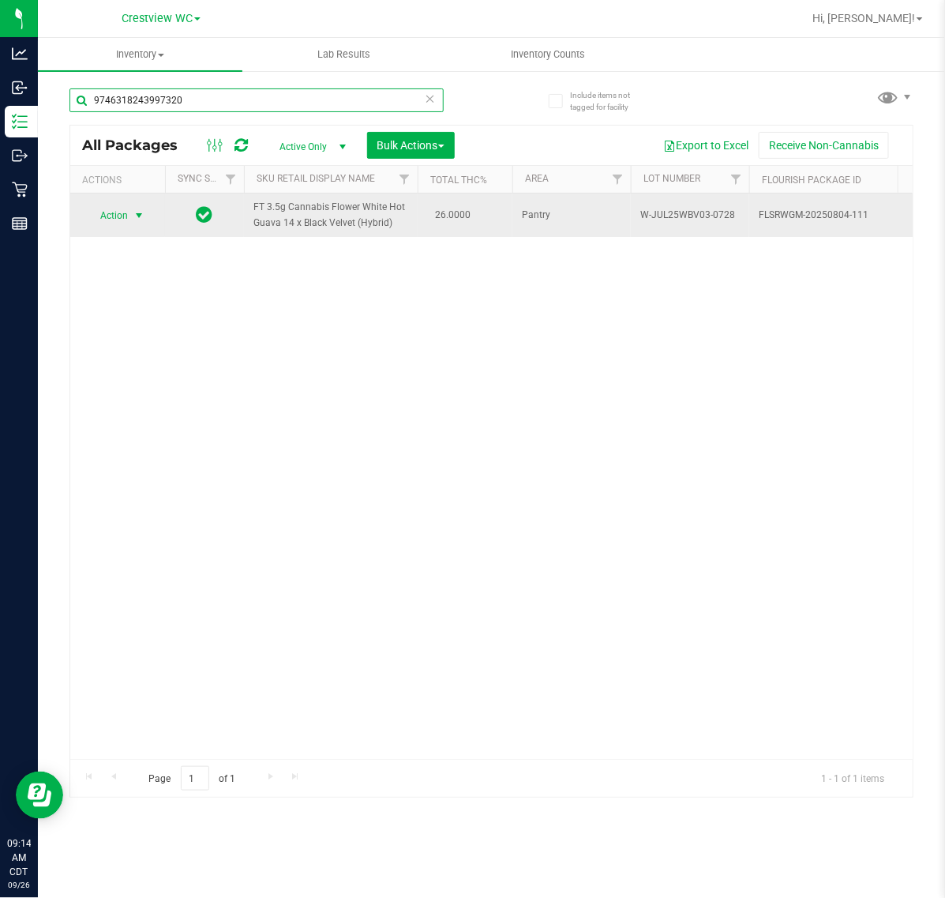
type input "9746318243997320"
click at [134, 216] on span "select" at bounding box center [139, 215] width 13 height 13
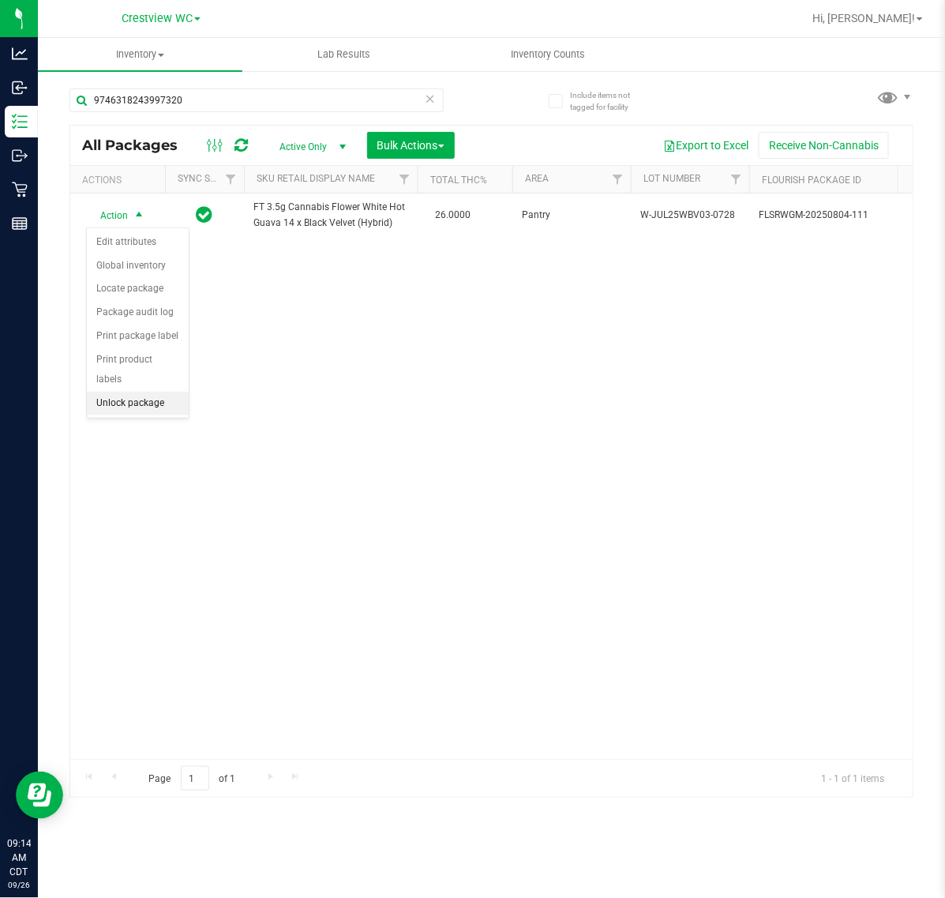
click at [147, 392] on li "Unlock package" at bounding box center [138, 404] width 102 height 24
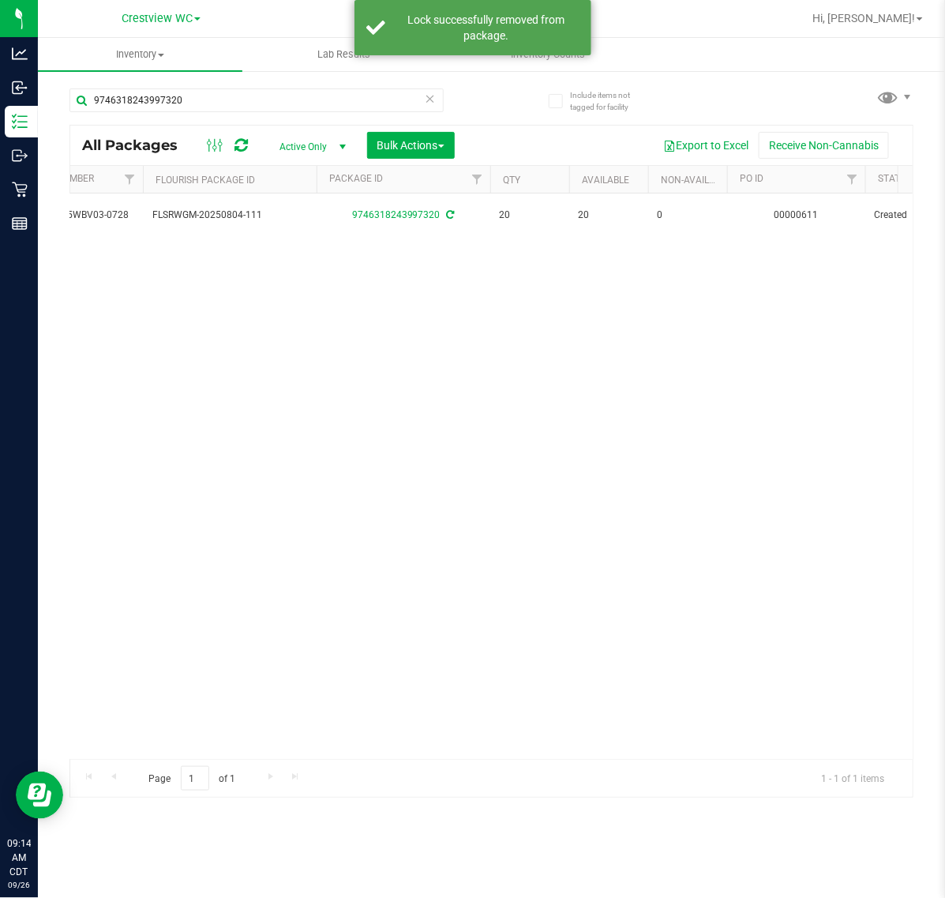
scroll to position [0, 604]
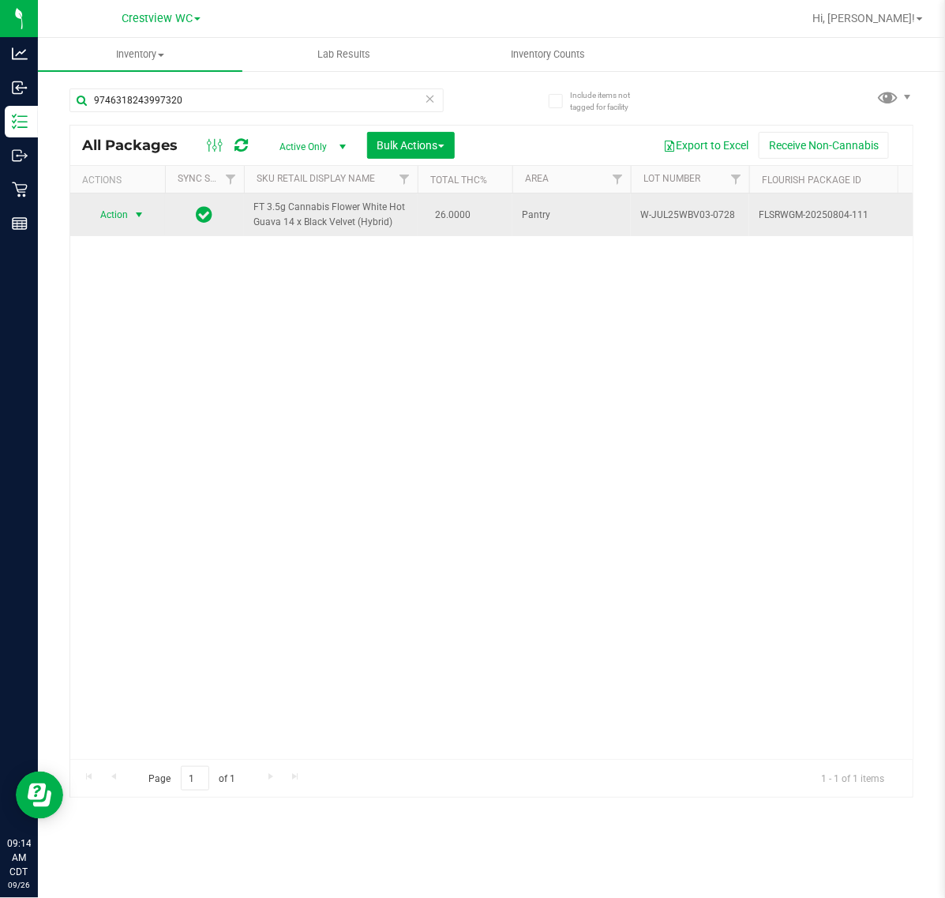
click at [136, 215] on span "select" at bounding box center [139, 214] width 13 height 13
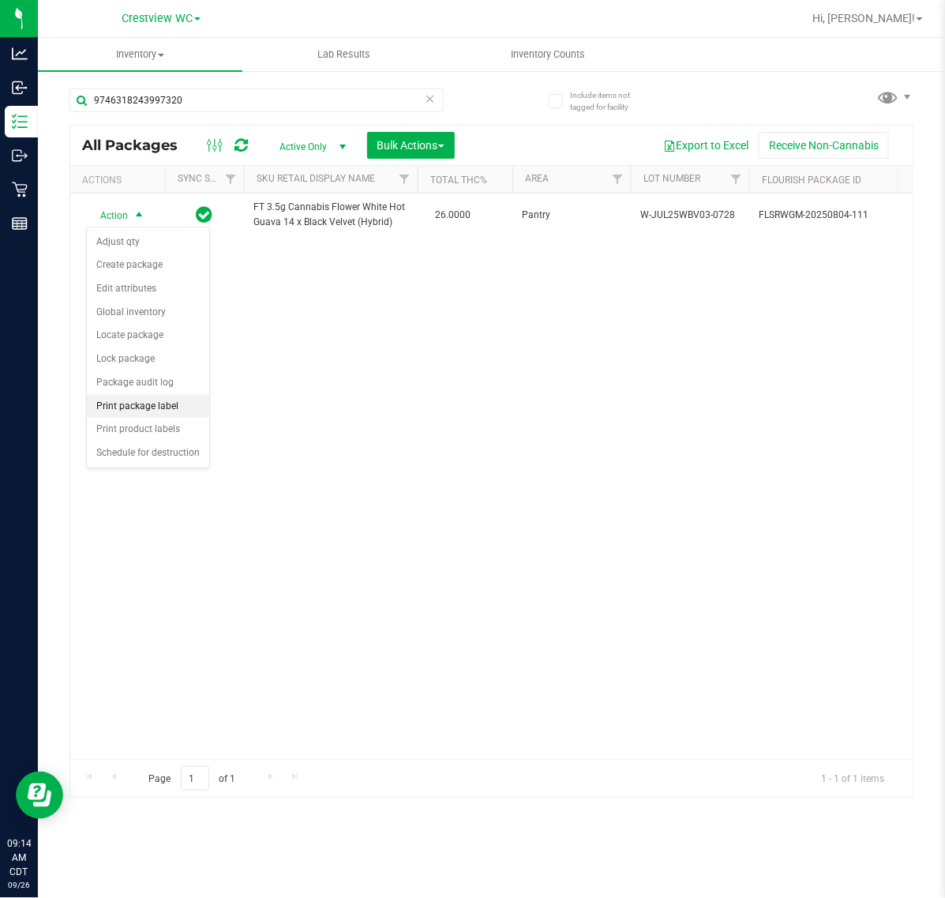
click at [147, 407] on li "Print package label" at bounding box center [148, 407] width 122 height 24
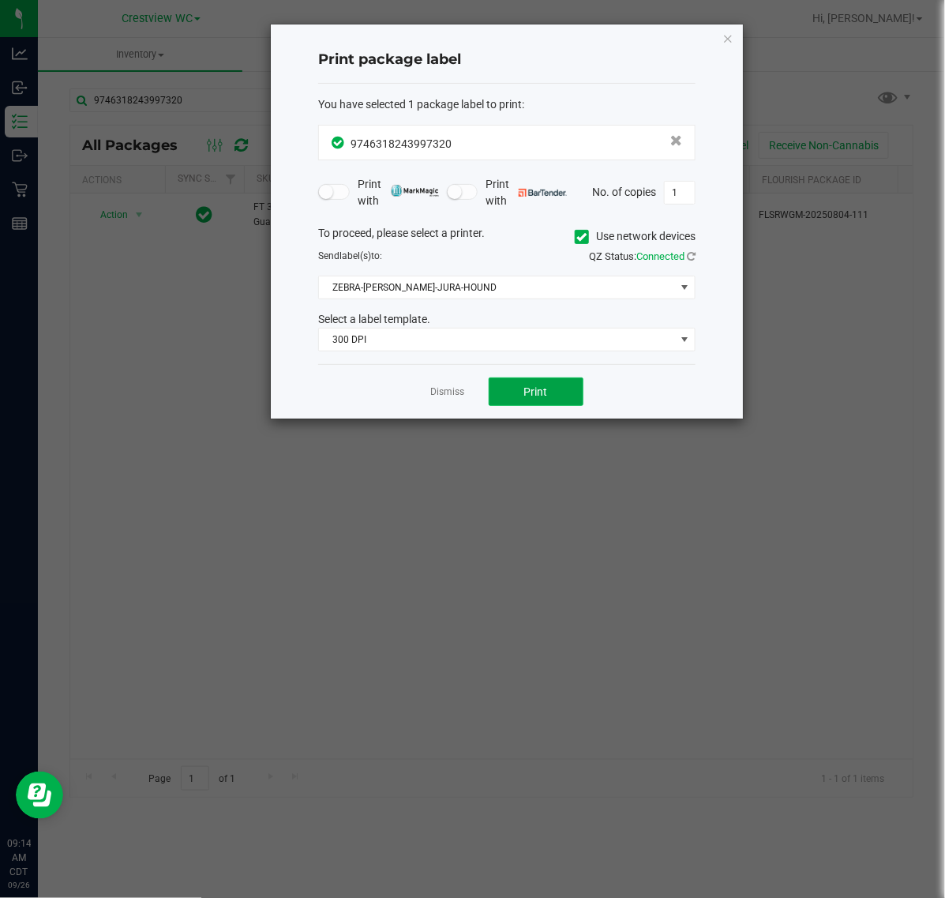
click at [529, 406] on button "Print" at bounding box center [536, 391] width 95 height 28
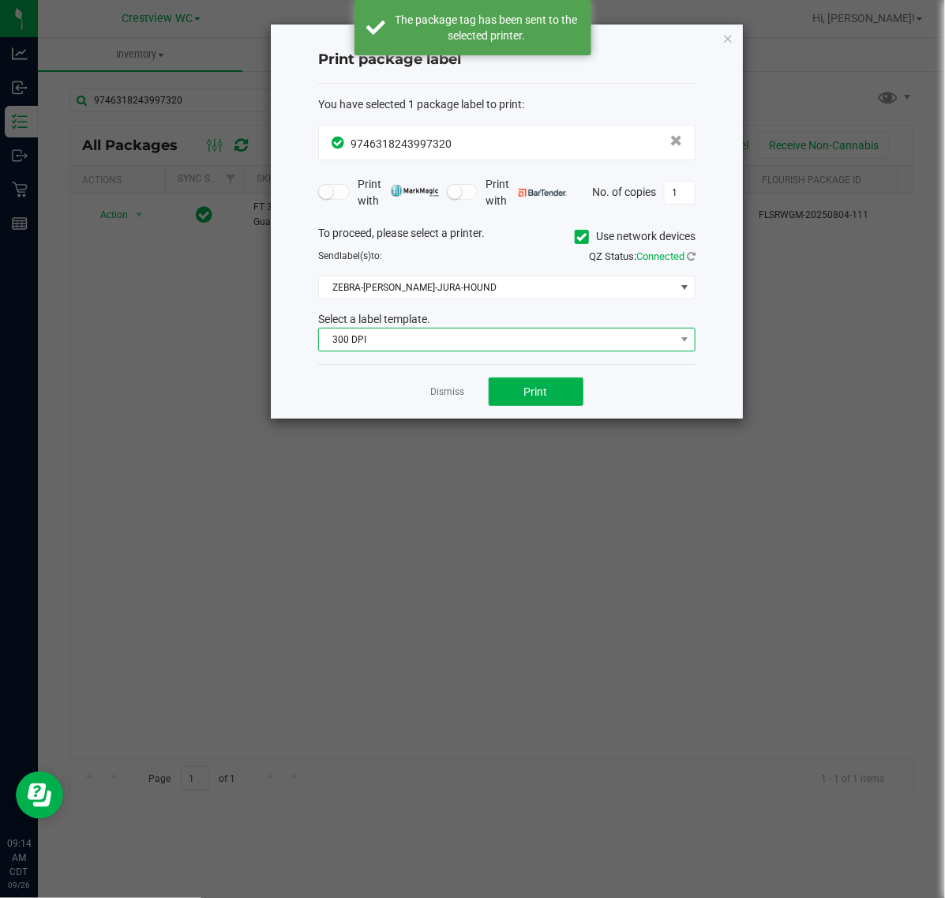
click at [463, 341] on span "300 DPI" at bounding box center [497, 339] width 356 height 22
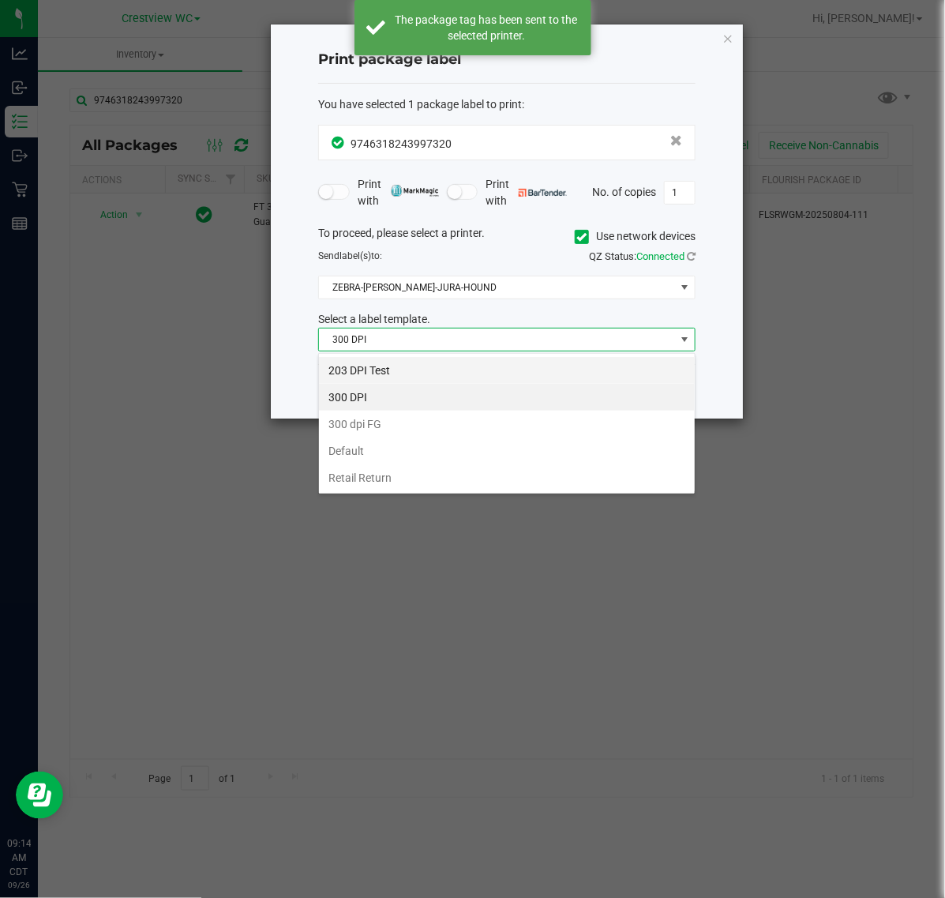
click at [400, 368] on li "203 DPI Test" at bounding box center [507, 370] width 376 height 27
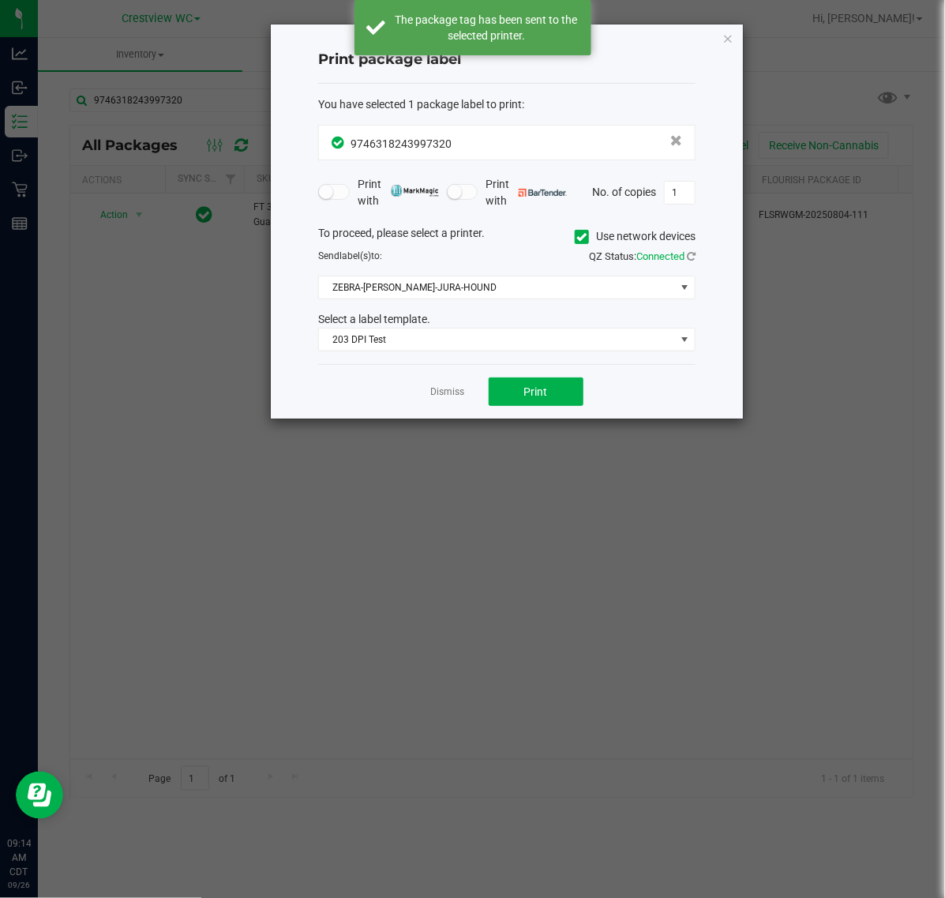
click at [425, 304] on div "To proceed, please select a printer. Use network devices Send label(s) to: QZ S…" at bounding box center [506, 288] width 377 height 127
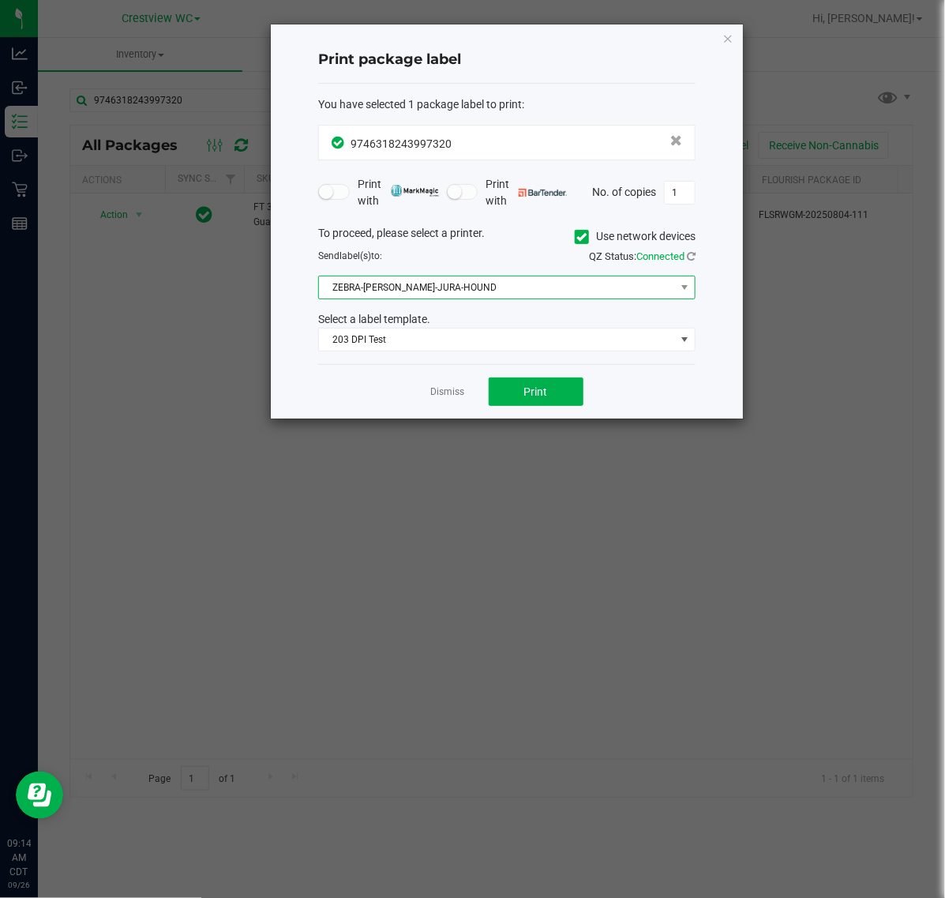
click at [432, 297] on span "ZEBRA-BRUNO-JURA-HOUND" at bounding box center [497, 287] width 356 height 22
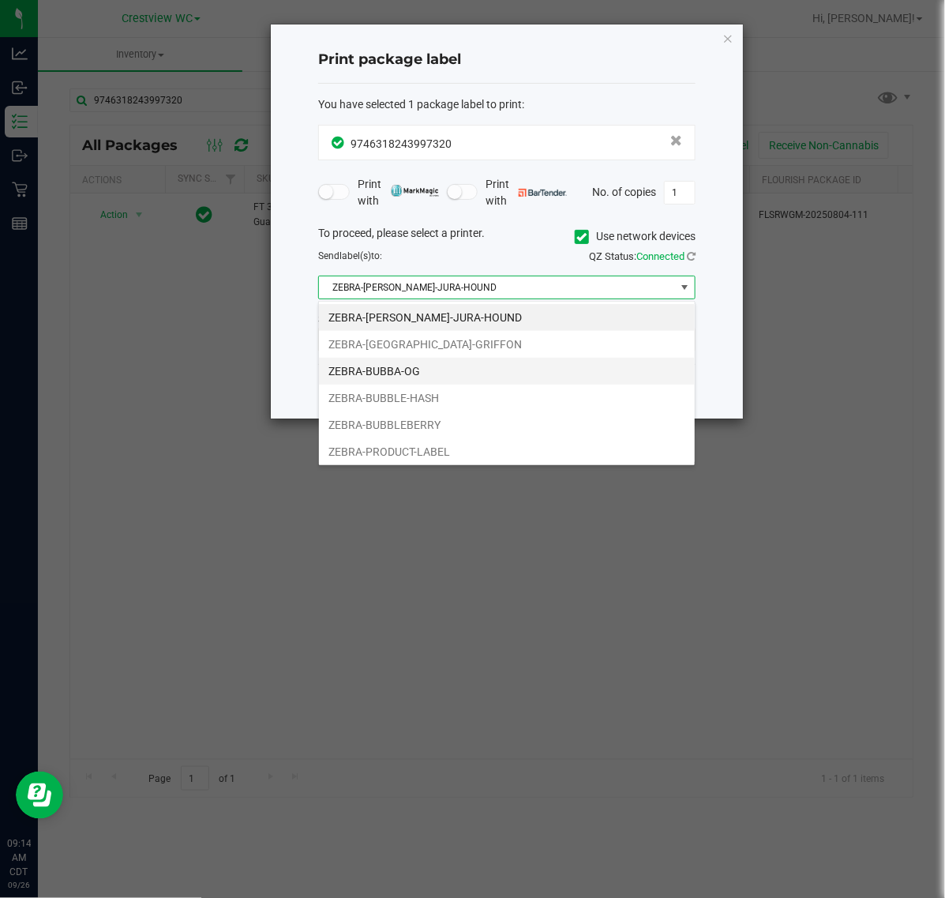
click at [388, 373] on li "ZEBRA-BUBBA-OG" at bounding box center [507, 371] width 376 height 27
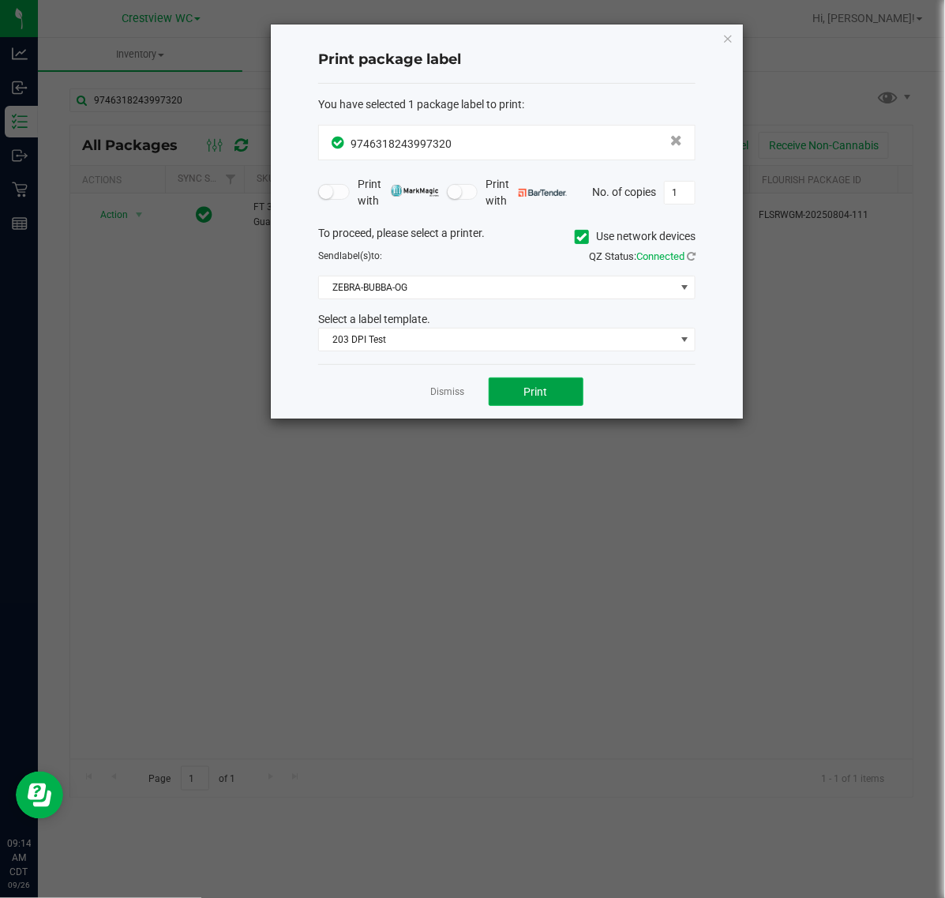
click at [511, 392] on button "Print" at bounding box center [536, 391] width 95 height 28
click at [456, 395] on link "Dismiss" at bounding box center [448, 391] width 34 height 13
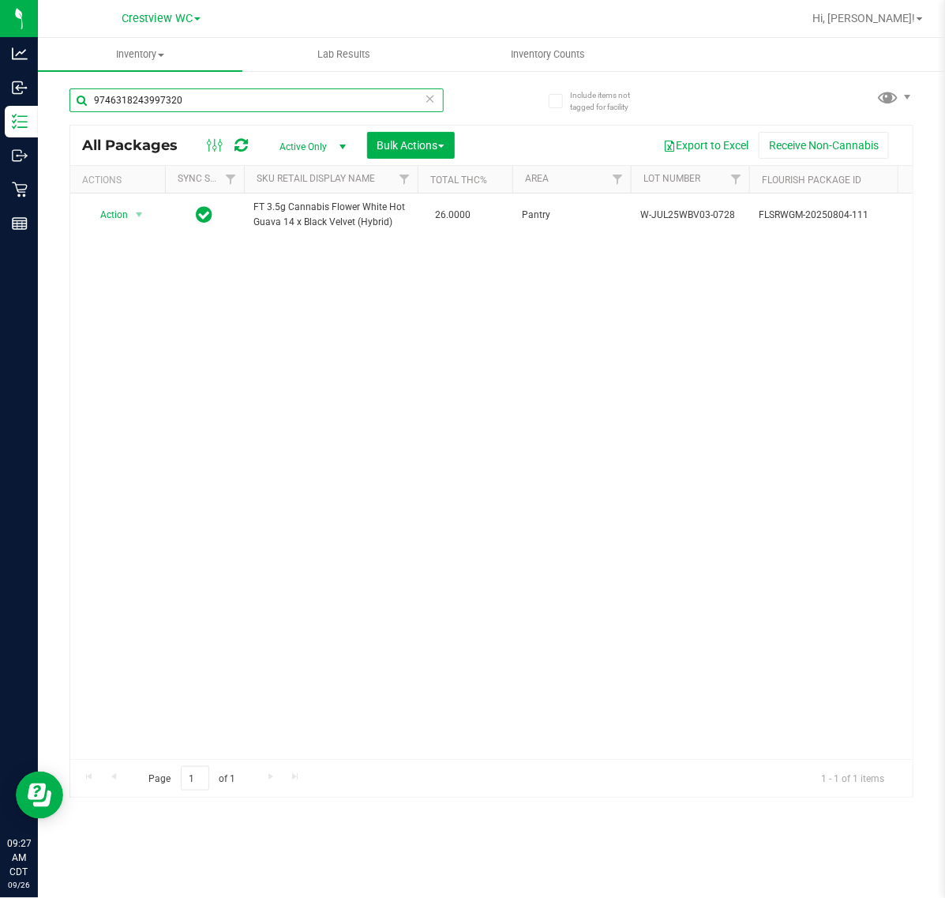
drag, startPoint x: 255, startPoint y: 111, endPoint x: -171, endPoint y: 167, distance: 429.8
click at [0, 167] on html "Analytics Inbound Inventory Outbound Retail Reports 09:27 AM CDT 09/26/2025 09/…" at bounding box center [472, 449] width 945 height 898
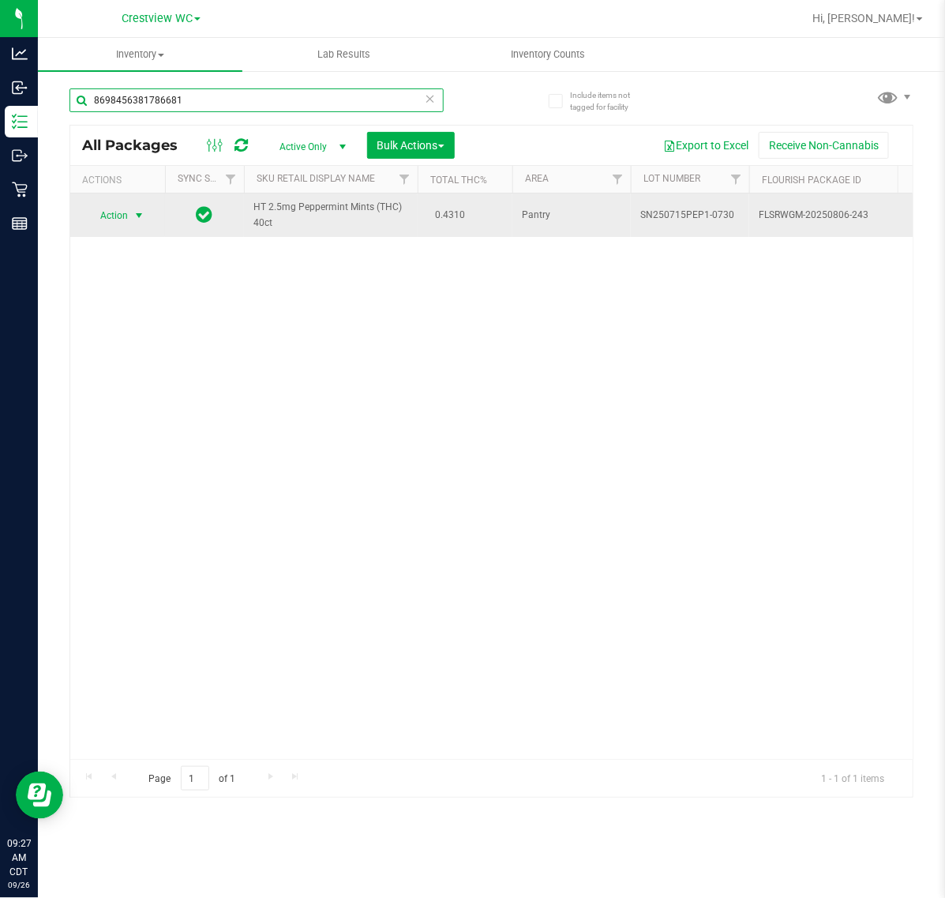
type input "8698456381786681"
click at [129, 219] on span "select" at bounding box center [139, 215] width 20 height 22
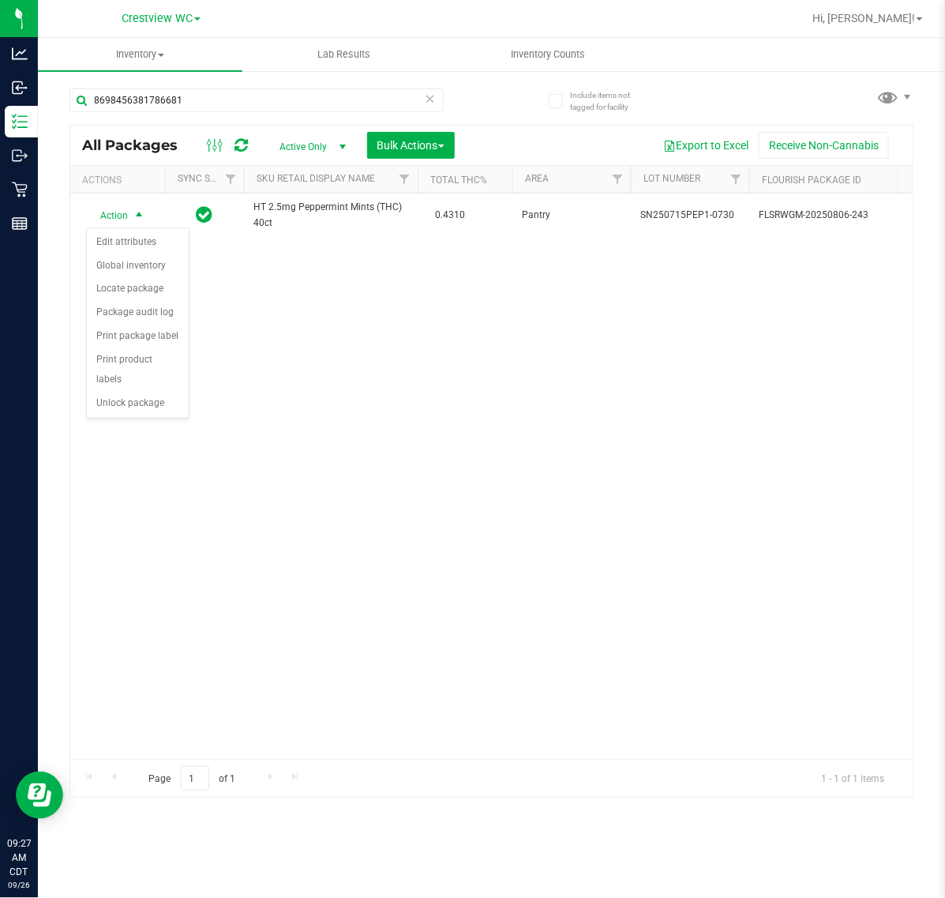
click at [152, 399] on div "Action Edit attributes Global inventory Locate package Package audit log Print …" at bounding box center [137, 323] width 103 height 192
click at [144, 392] on li "Unlock package" at bounding box center [138, 404] width 102 height 24
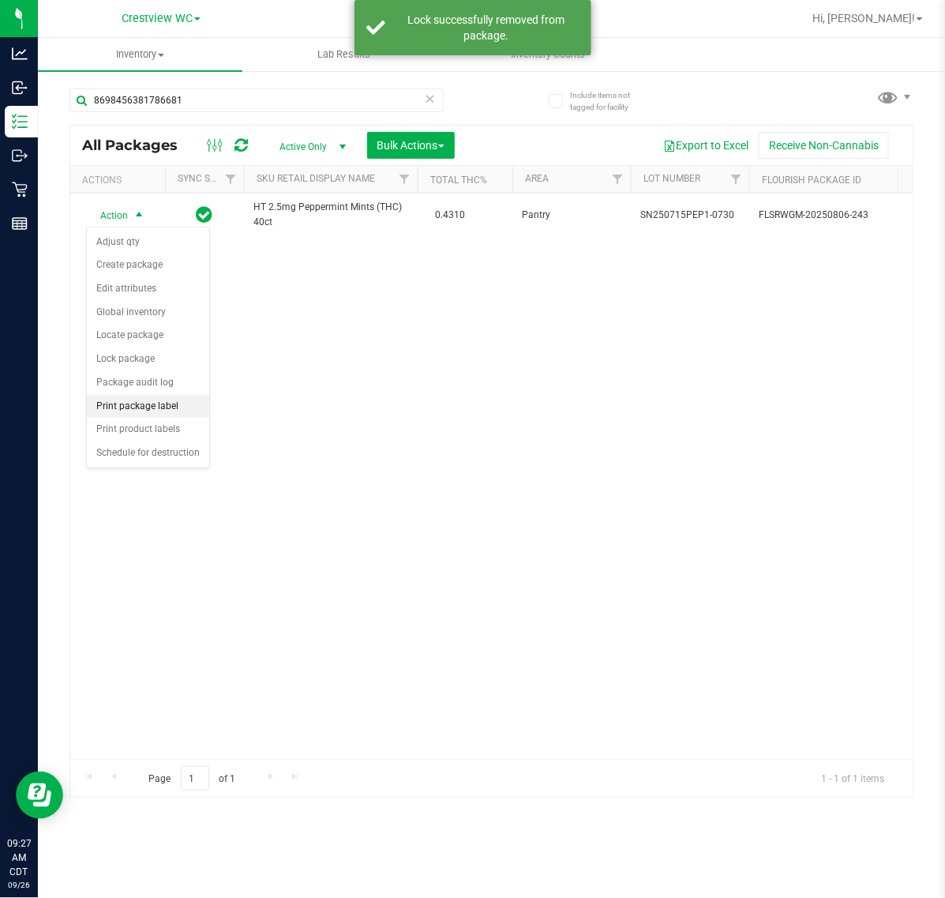
click at [152, 412] on li "Print package label" at bounding box center [148, 407] width 122 height 24
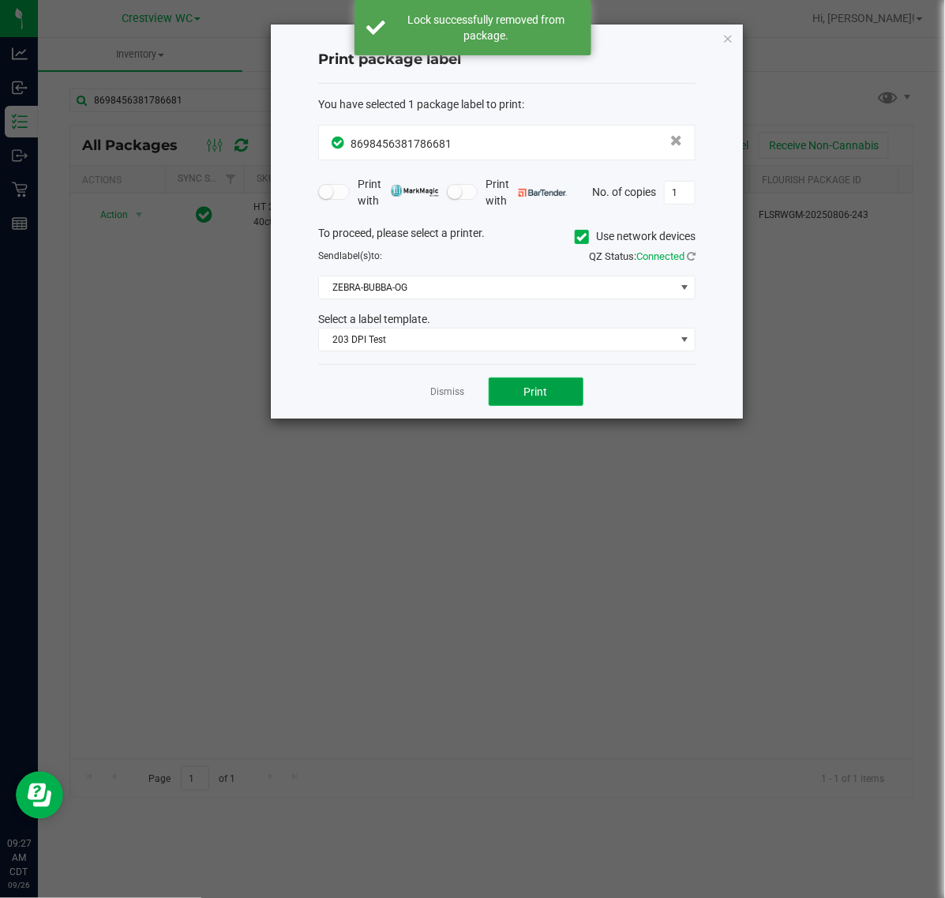
click at [534, 392] on span "Print" at bounding box center [536, 391] width 24 height 13
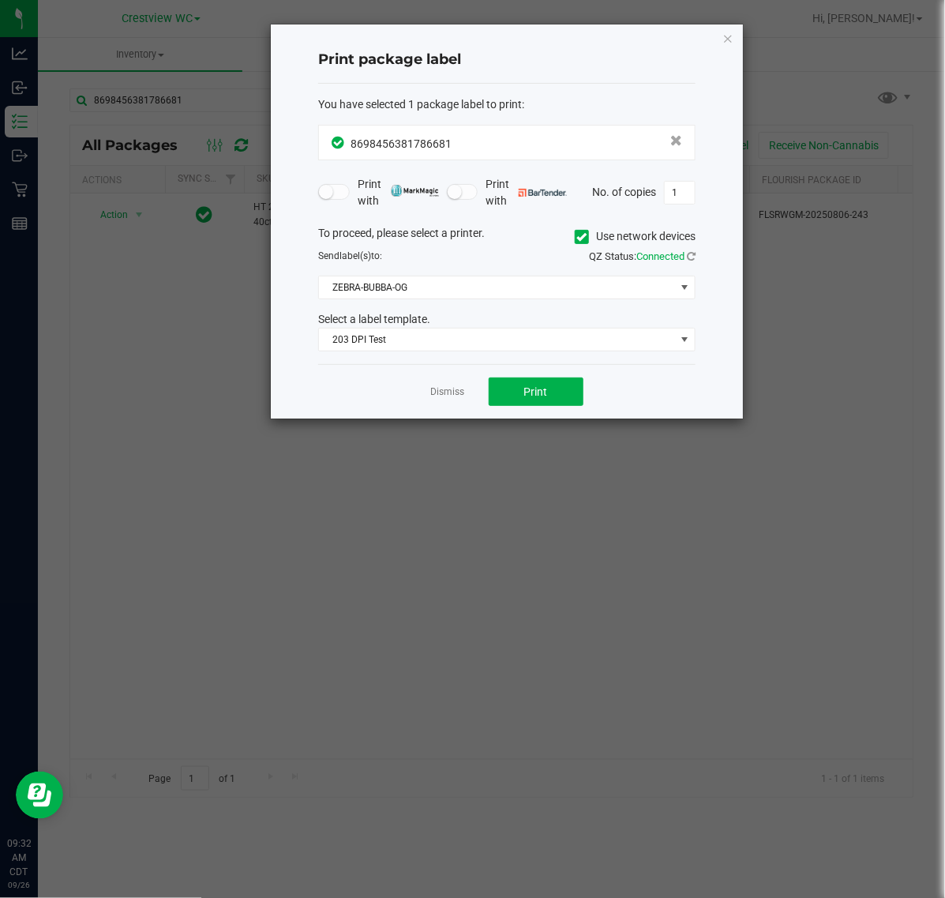
click at [458, 407] on div "Dismiss Print" at bounding box center [506, 391] width 377 height 54
click at [458, 403] on div "Dismiss Print" at bounding box center [506, 391] width 377 height 54
click at [458, 399] on link "Dismiss" at bounding box center [448, 391] width 34 height 13
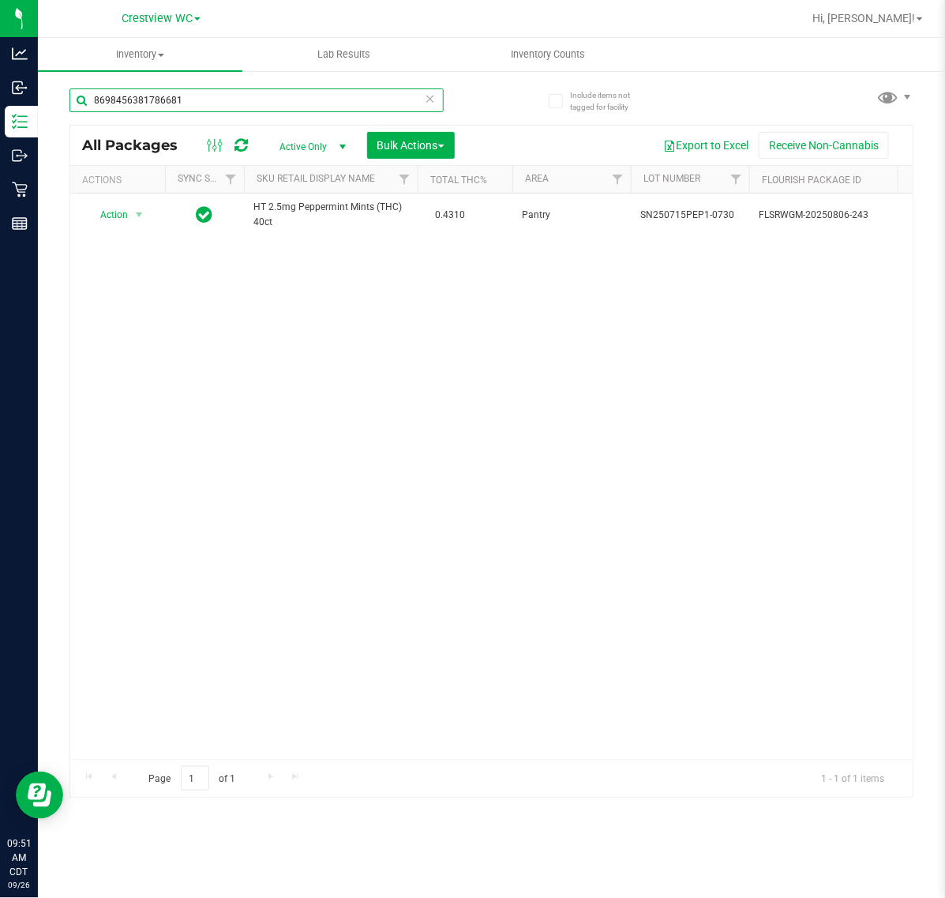
click at [264, 100] on input "8698456381786681" at bounding box center [256, 100] width 374 height 24
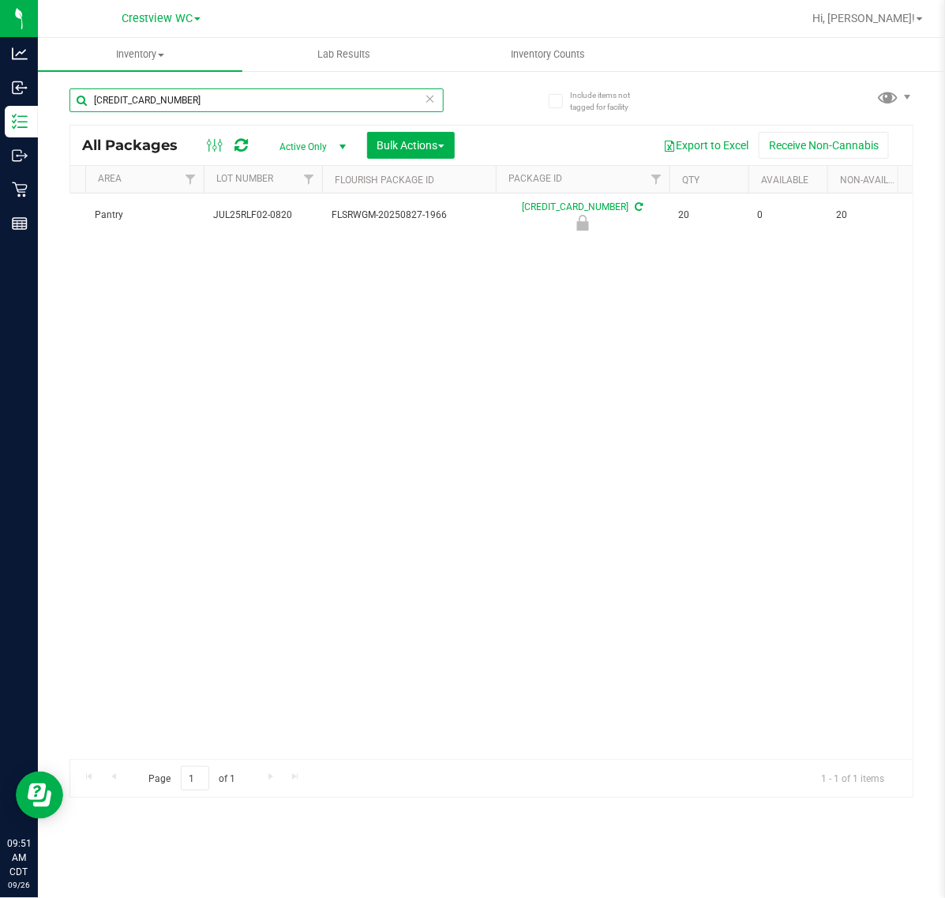
scroll to position [0, 380]
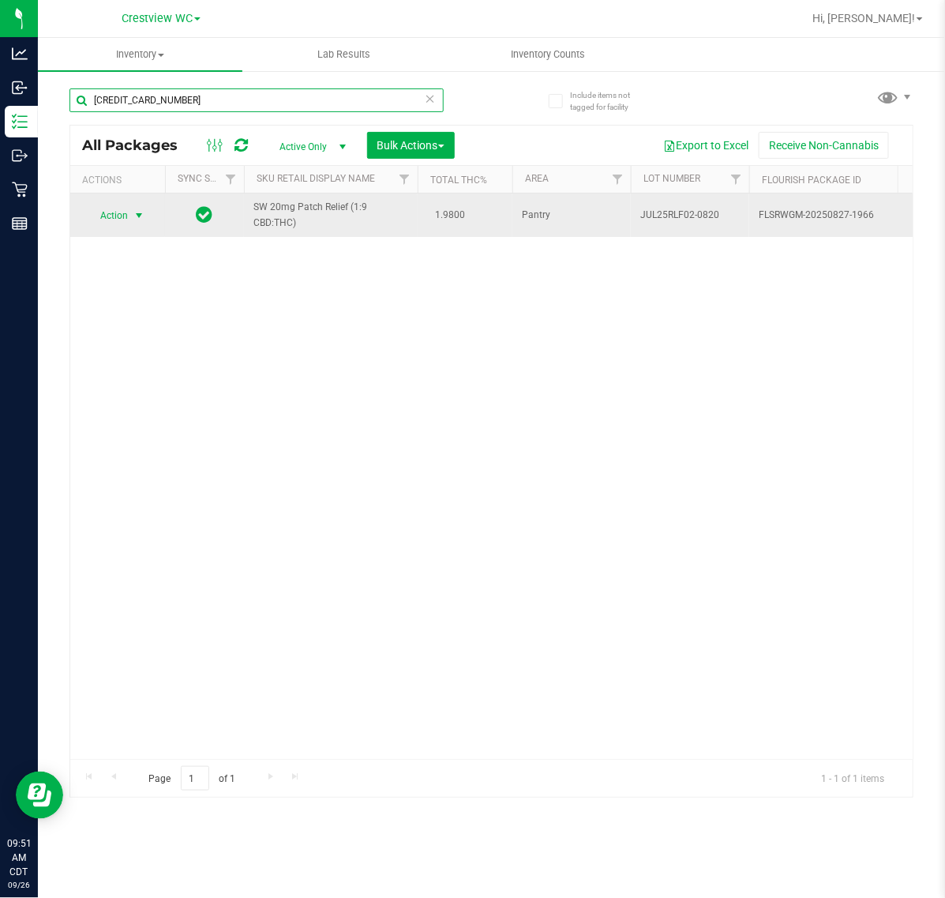
type input "5073424753966863"
click at [133, 216] on span "select" at bounding box center [139, 215] width 13 height 13
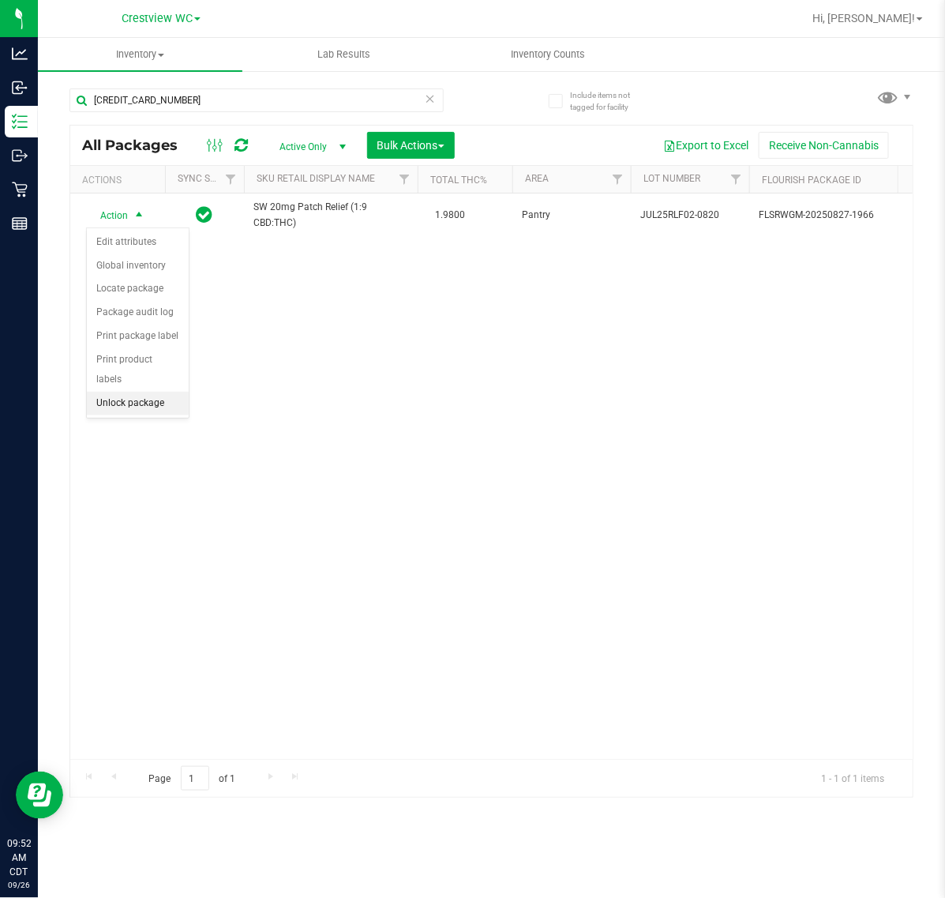
click at [150, 392] on li "Unlock package" at bounding box center [138, 404] width 102 height 24
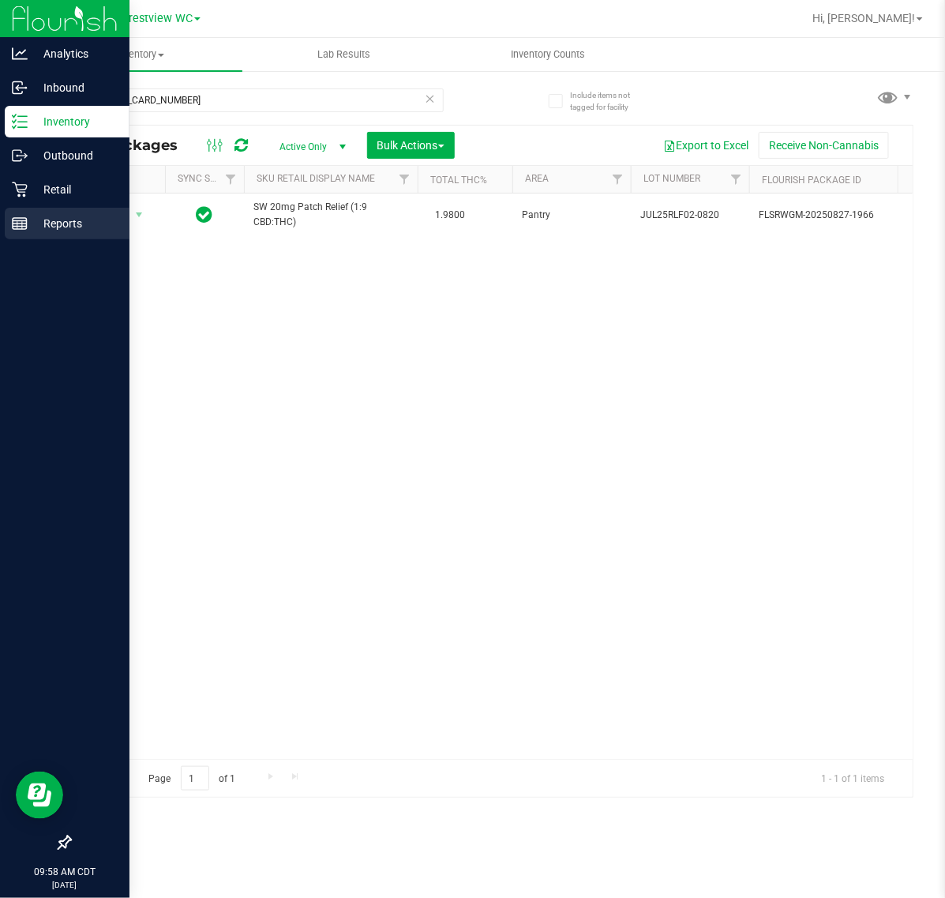
click at [32, 219] on p "Reports" at bounding box center [75, 223] width 95 height 19
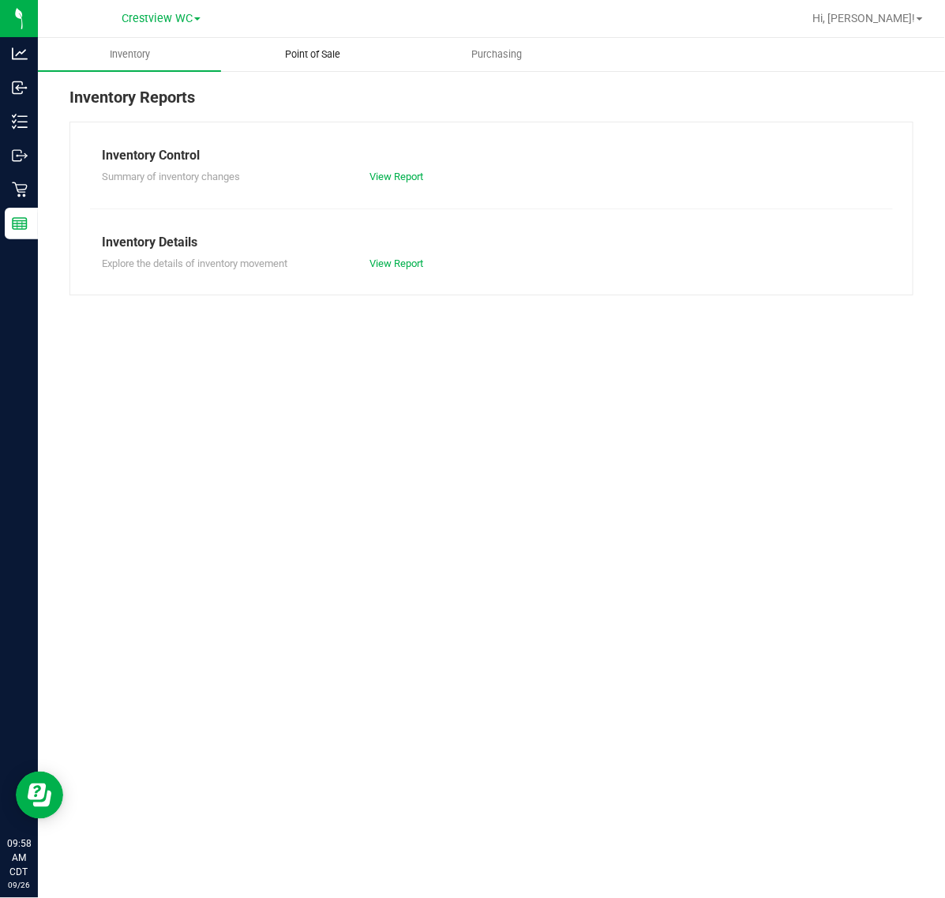
click at [335, 64] on uib-tab-heading "Point of Sale" at bounding box center [313, 55] width 182 height 32
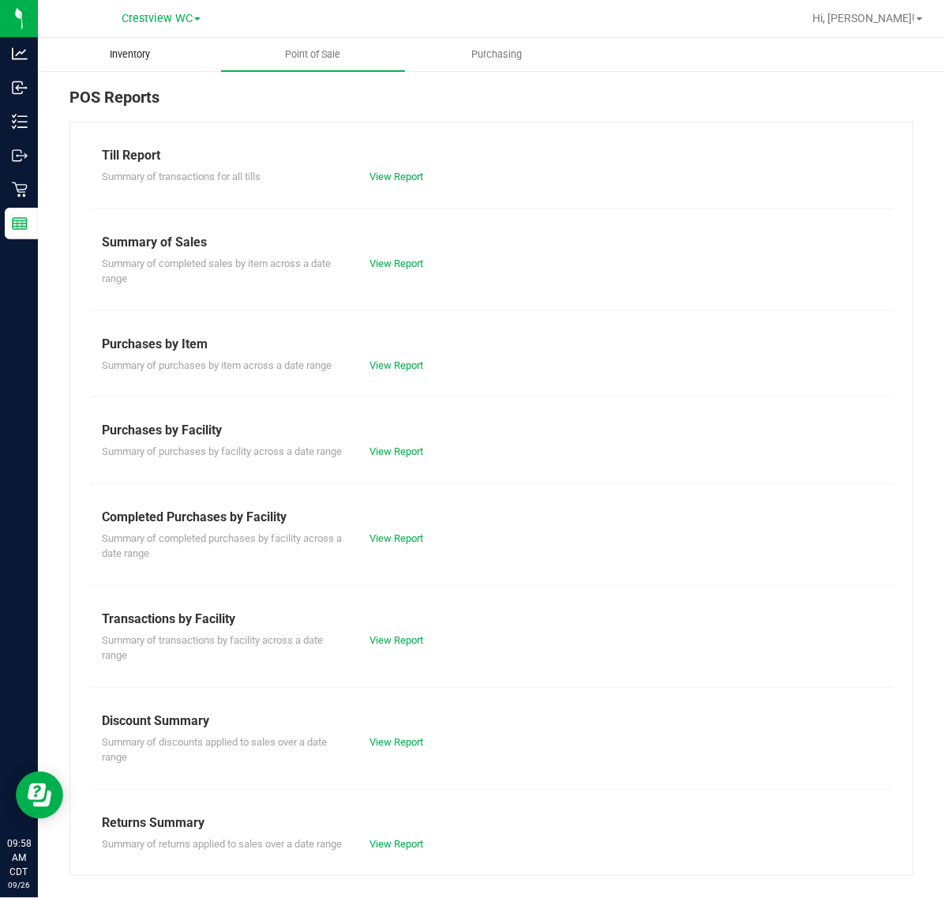
click at [174, 64] on uib-tab-heading "Inventory" at bounding box center [130, 55] width 182 height 32
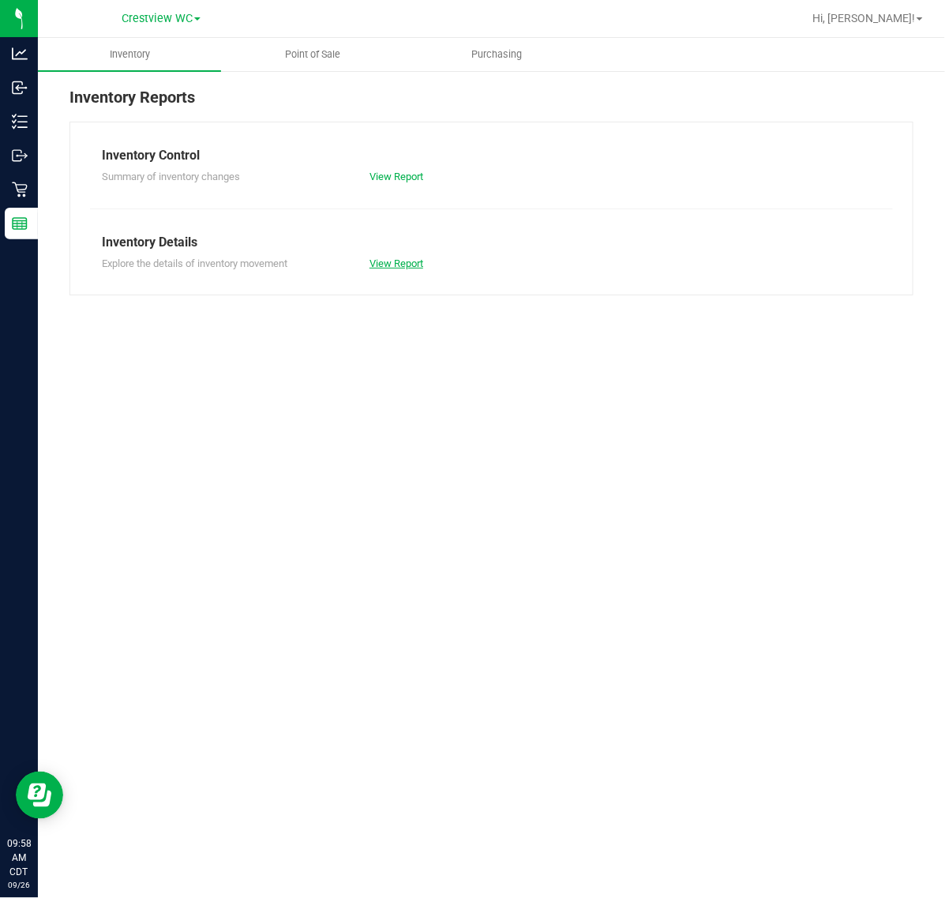
click at [377, 257] on link "View Report" at bounding box center [396, 263] width 54 height 12
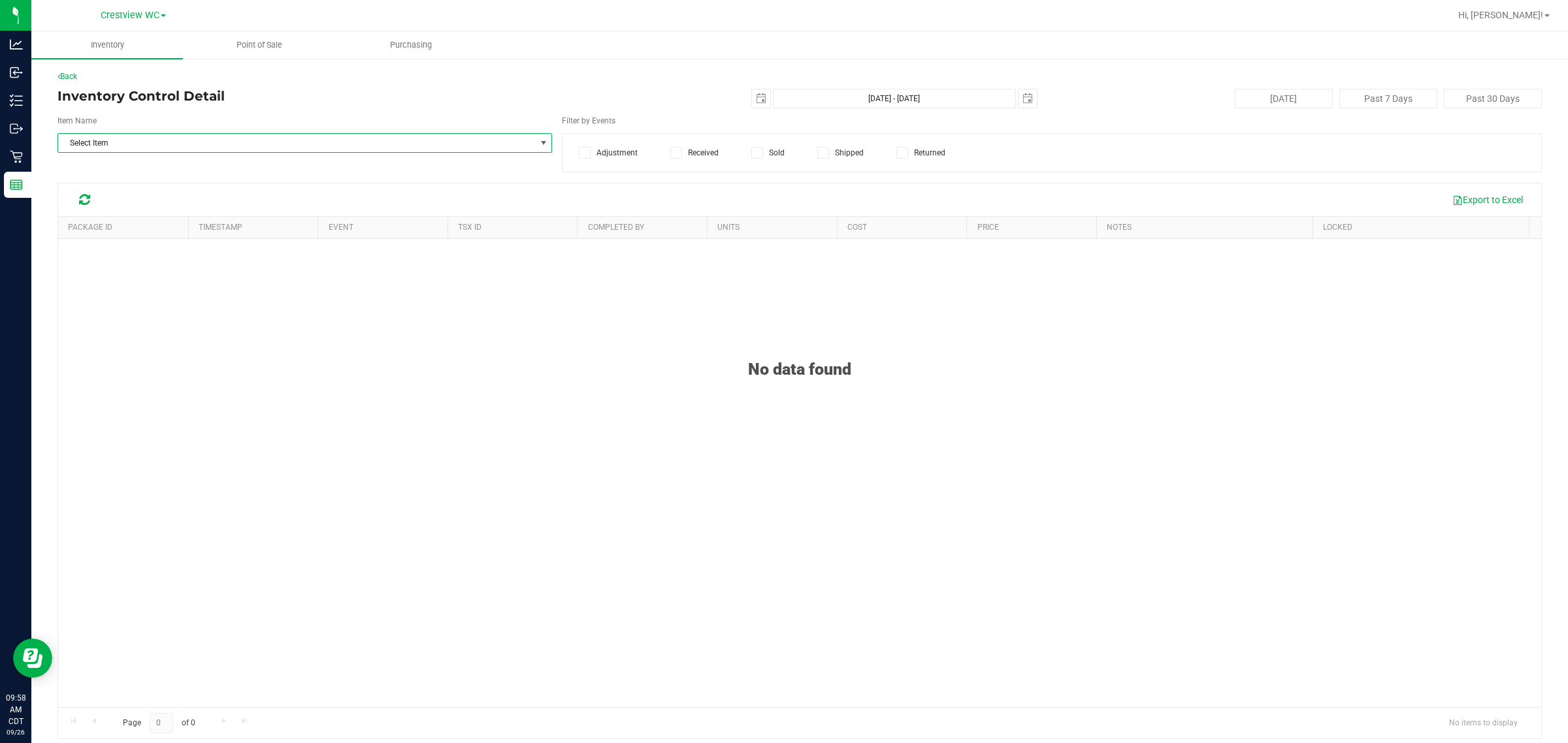
click at [206, 147] on span "Select Item" at bounding box center [296, 143] width 477 height 18
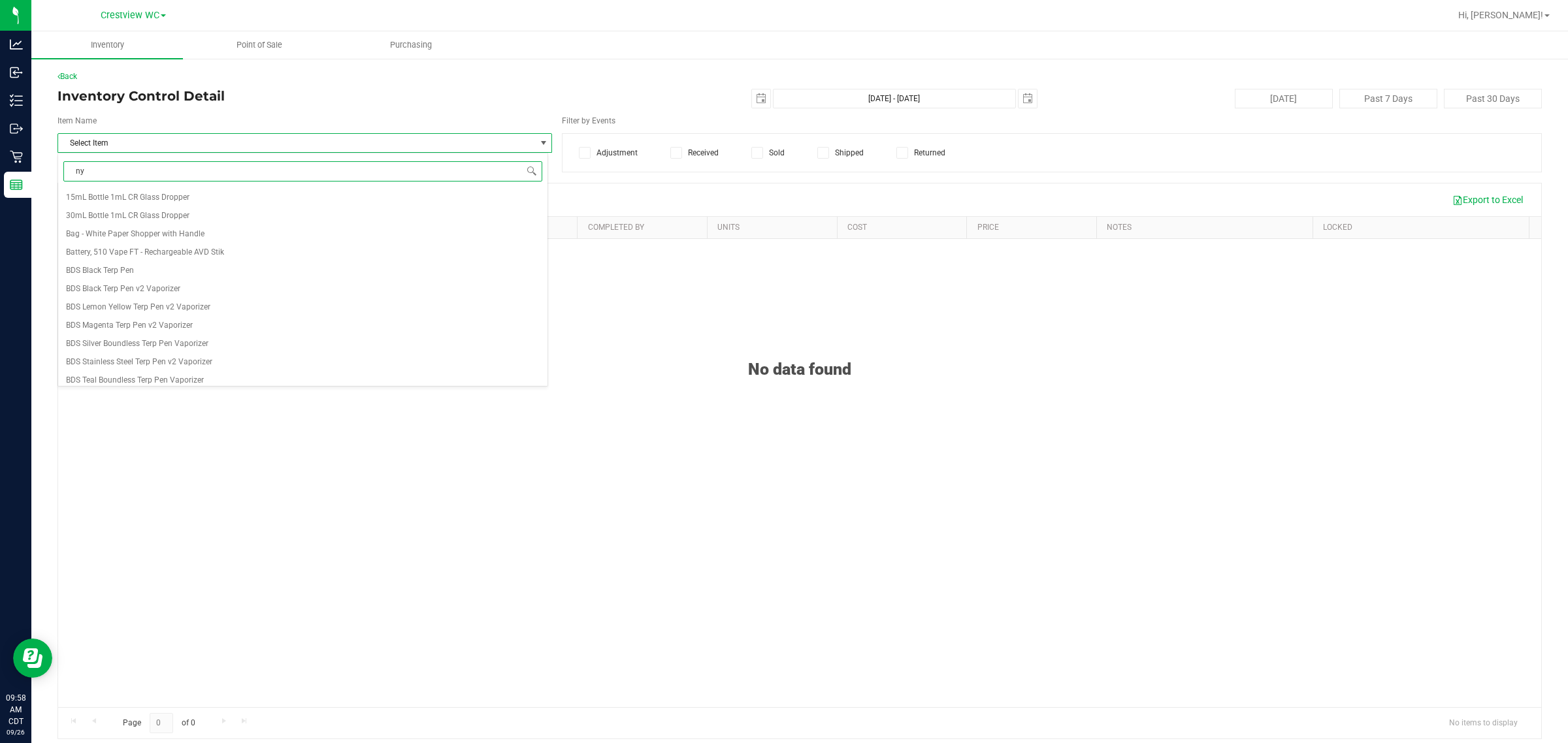
type input "nyd"
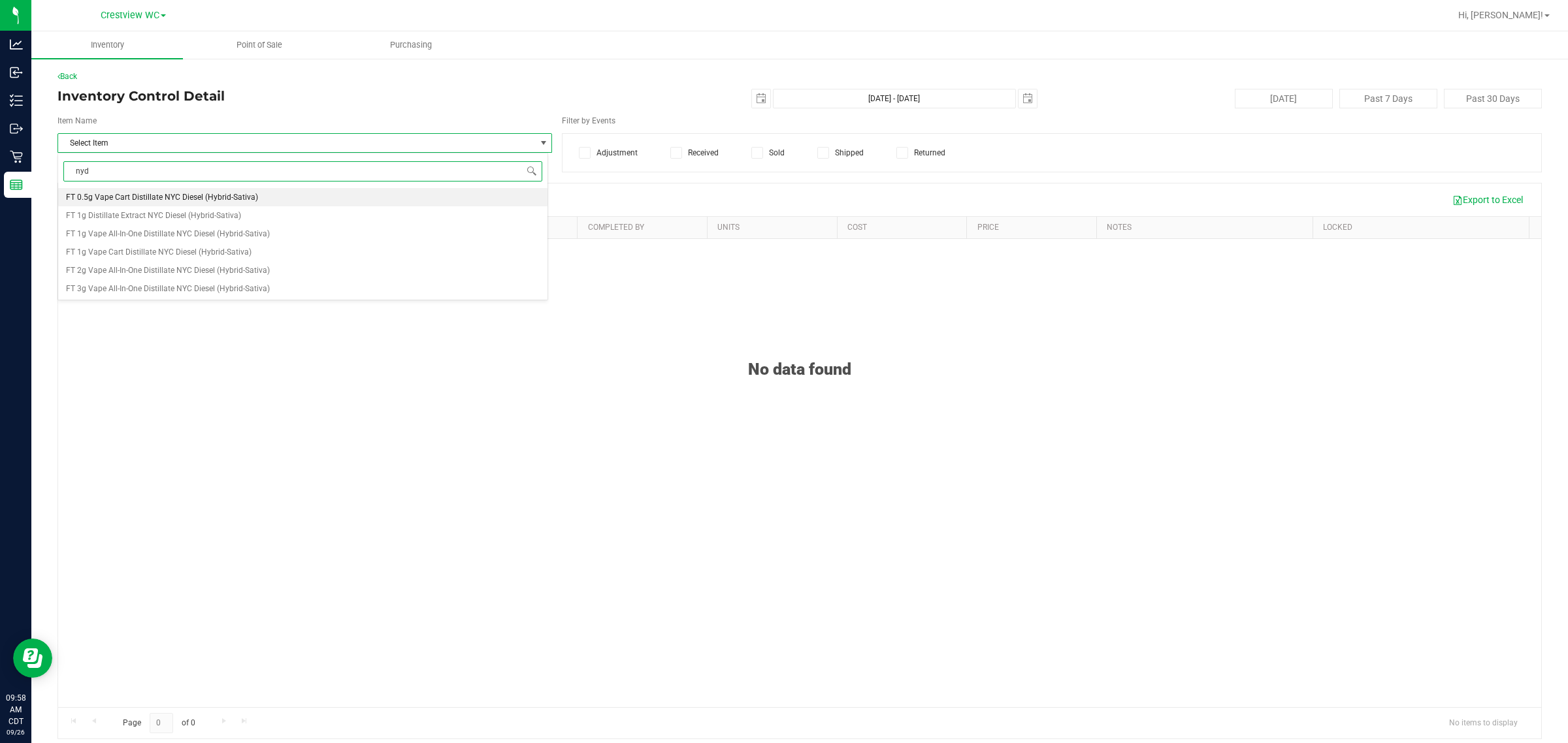
click at [246, 199] on span "FT 0.5g Vape Cart Distillate NYC Diesel (Hybrid-Sativa)" at bounding box center [162, 197] width 192 height 9
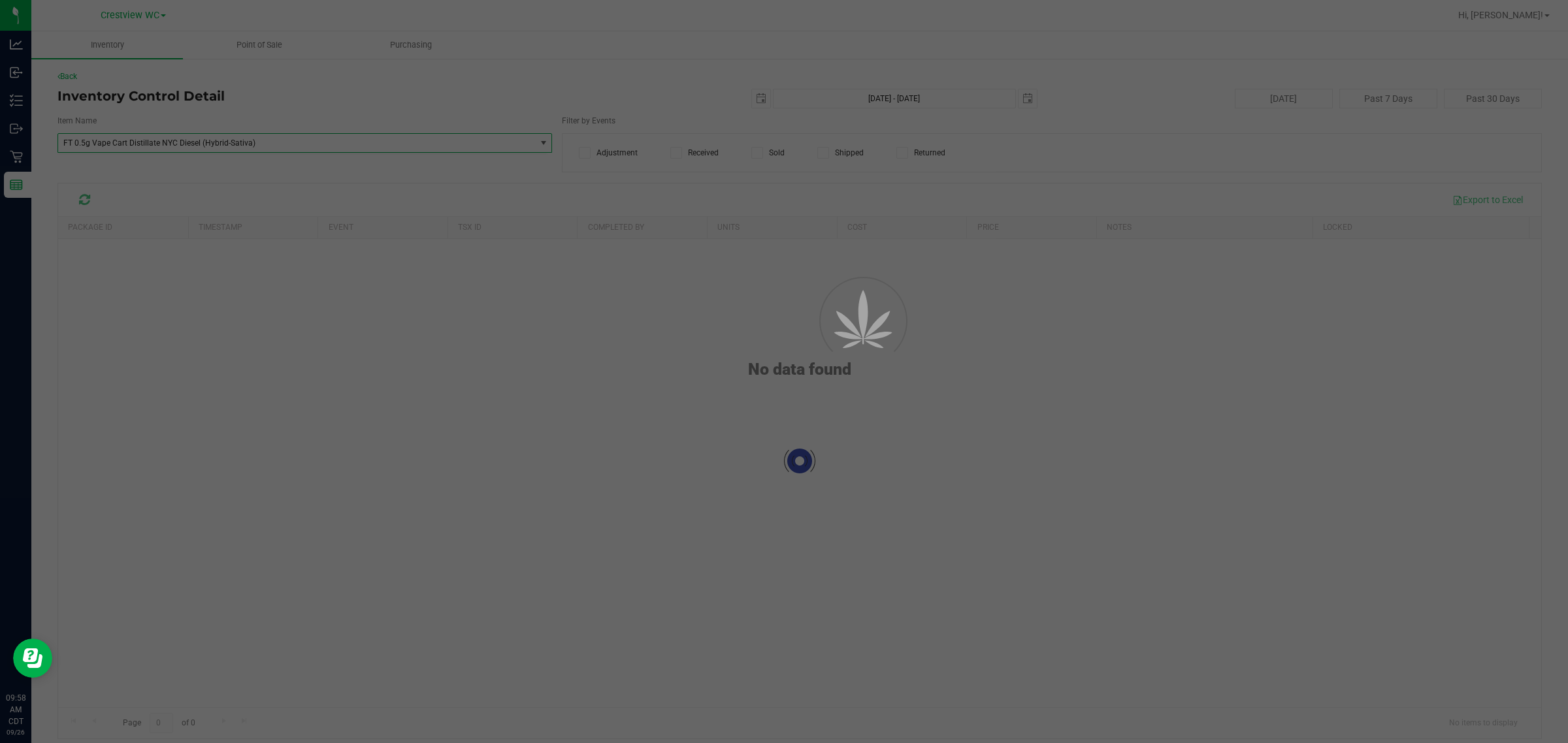
scroll to position [20354, 0]
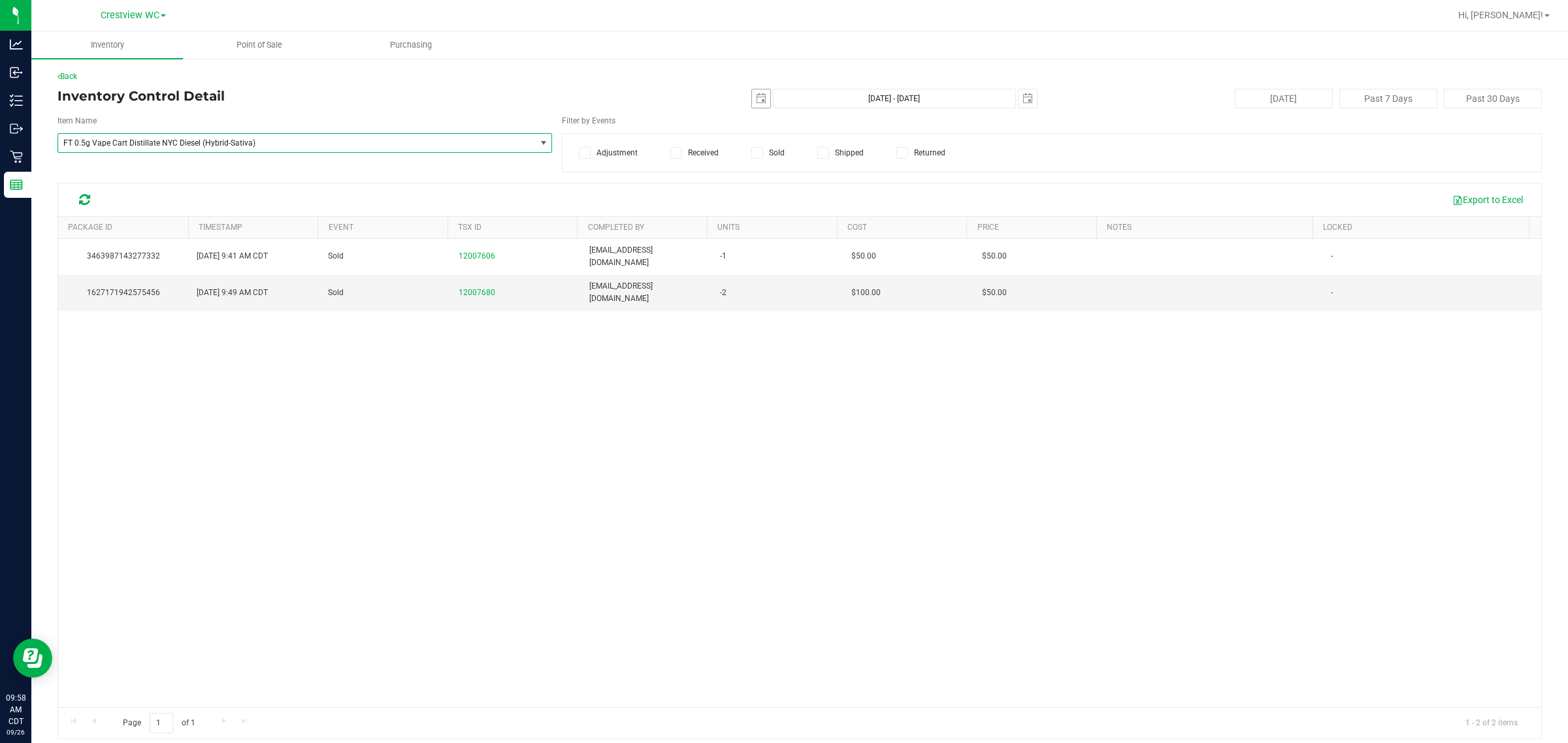
click at [758, 102] on span "select" at bounding box center [761, 98] width 18 height 18
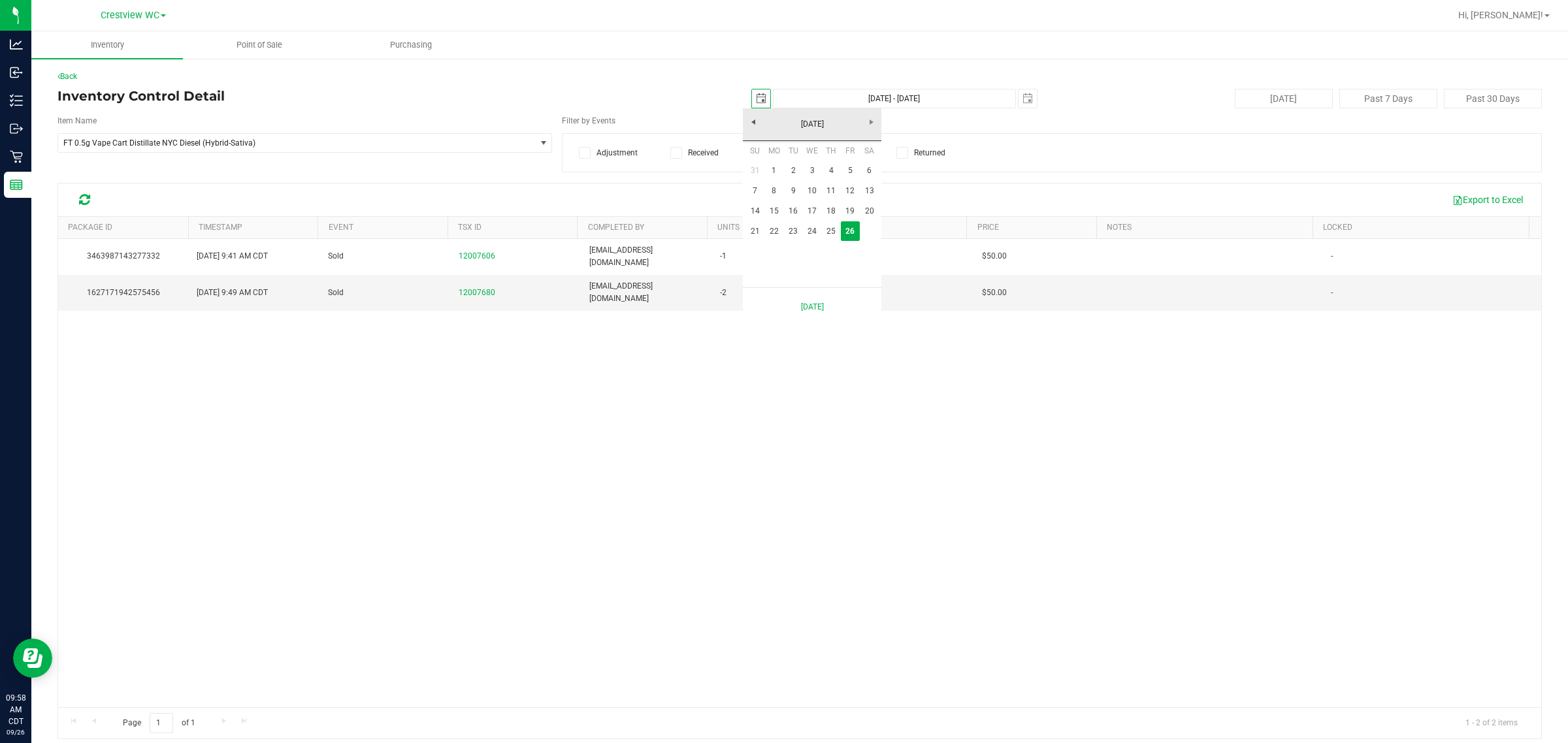
scroll to position [0, 32]
click at [781, 238] on link "26" at bounding box center [850, 232] width 19 height 20
click at [752, 99] on span "select" at bounding box center [761, 98] width 18 height 18
click at [781, 223] on link "25" at bounding box center [831, 232] width 19 height 20
type input "2025-09-25"
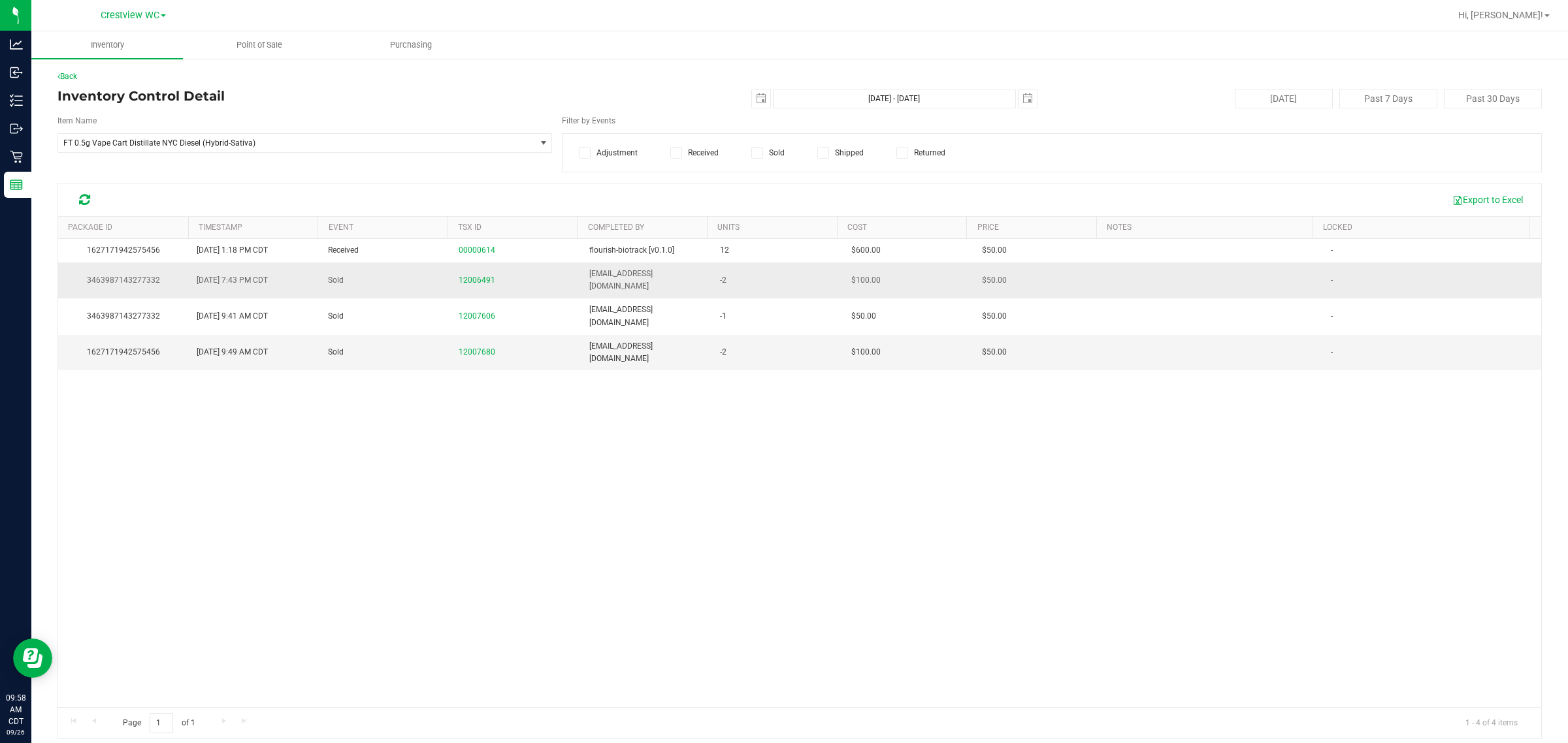
drag, startPoint x: 237, startPoint y: 275, endPoint x: 262, endPoint y: 276, distance: 25.0
click at [262, 276] on span "Sep 25, 2025 7:43 PM CDT" at bounding box center [233, 280] width 71 height 12
click at [252, 386] on div "1627171942575456 Sep 25, 2025 1:18 PM CDT Received 00000614 flourish-biotrack […" at bounding box center [799, 473] width 1483 height 468
click at [781, 96] on div "Today Past 7 Days Past 30 Days" at bounding box center [1298, 98] width 504 height 20
click at [781, 96] on span "select" at bounding box center [1028, 98] width 18 height 18
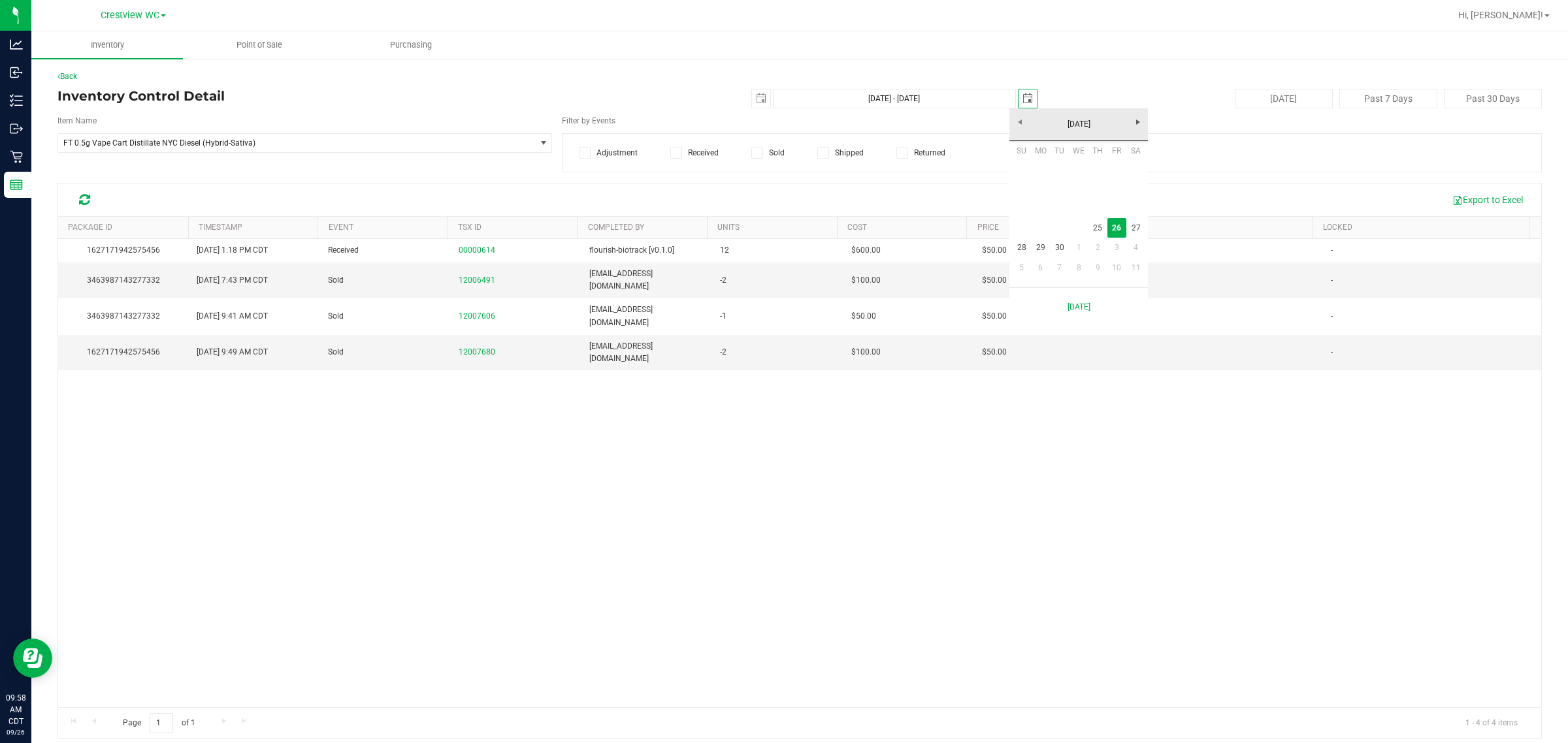
scroll to position [0, 32]
click at [781, 225] on link "25" at bounding box center [1097, 228] width 19 height 20
type input "Sep 25, 2025 - Sep 25, 2025"
type input "2025-09-25"
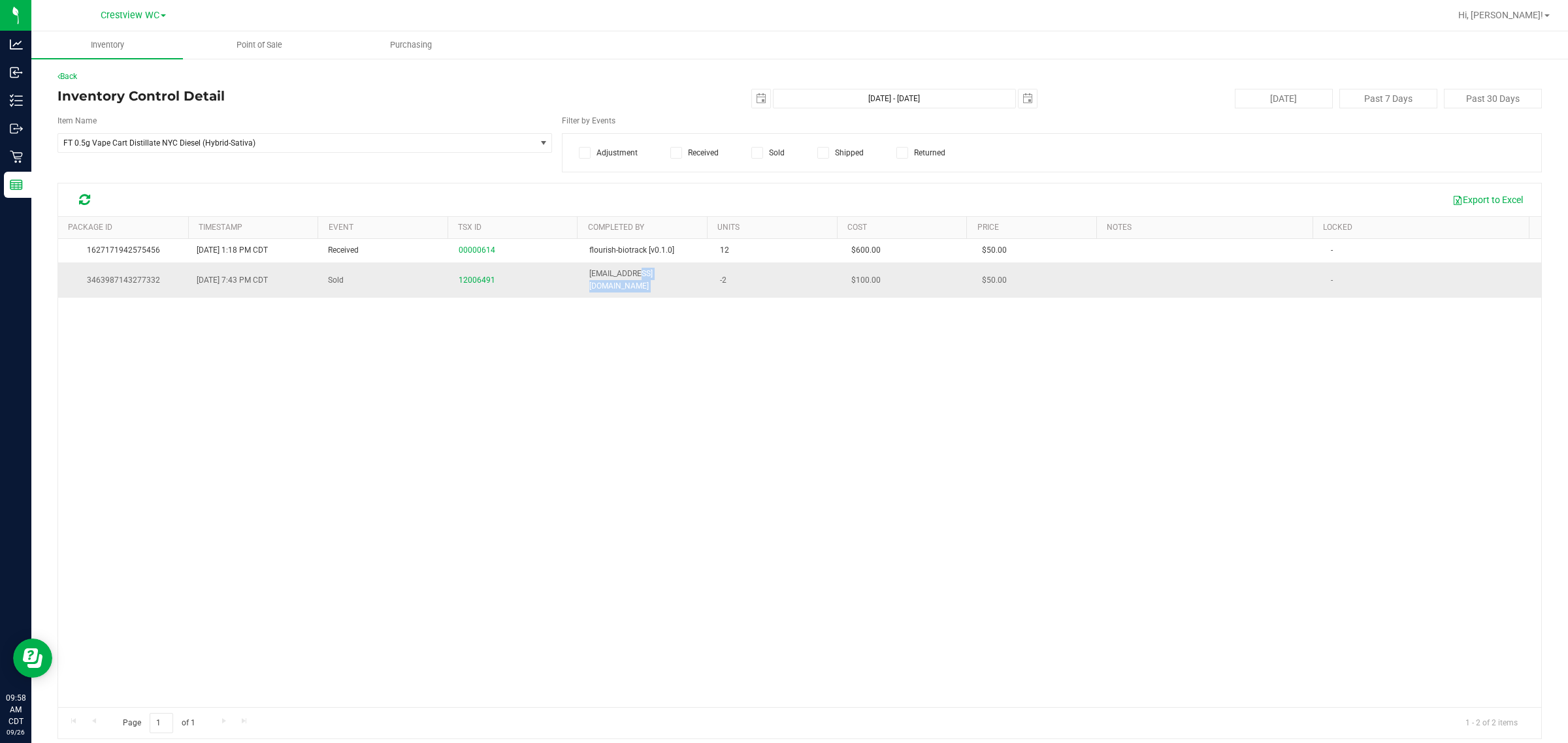
drag, startPoint x: 625, startPoint y: 272, endPoint x: 707, endPoint y: 277, distance: 82.2
click at [707, 277] on tr "3463987143277332 Sep 25, 2025 7:43 PM CDT Sold 12006491 cvinciguerra@liveparall…" at bounding box center [799, 280] width 1483 height 36
click at [687, 314] on div "1627171942575456 Sep 25, 2025 1:18 PM CDT Received 00000614 flourish-biotrack […" at bounding box center [799, 473] width 1483 height 468
click at [230, 148] on span "FT 0.5g Vape Cart Distillate NYC Diesel (Hybrid-Sativa)" at bounding box center [296, 143] width 477 height 18
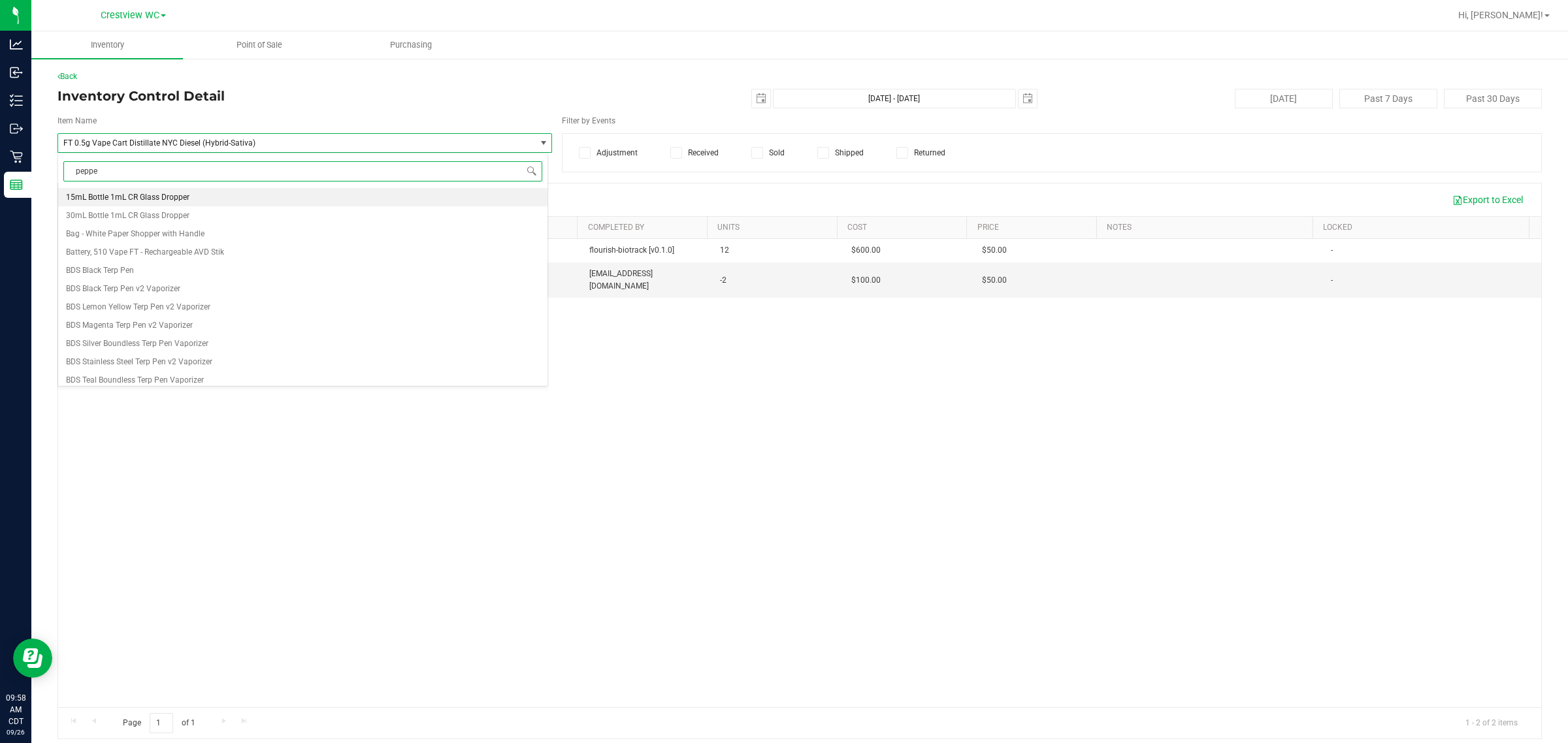
type input "pepper"
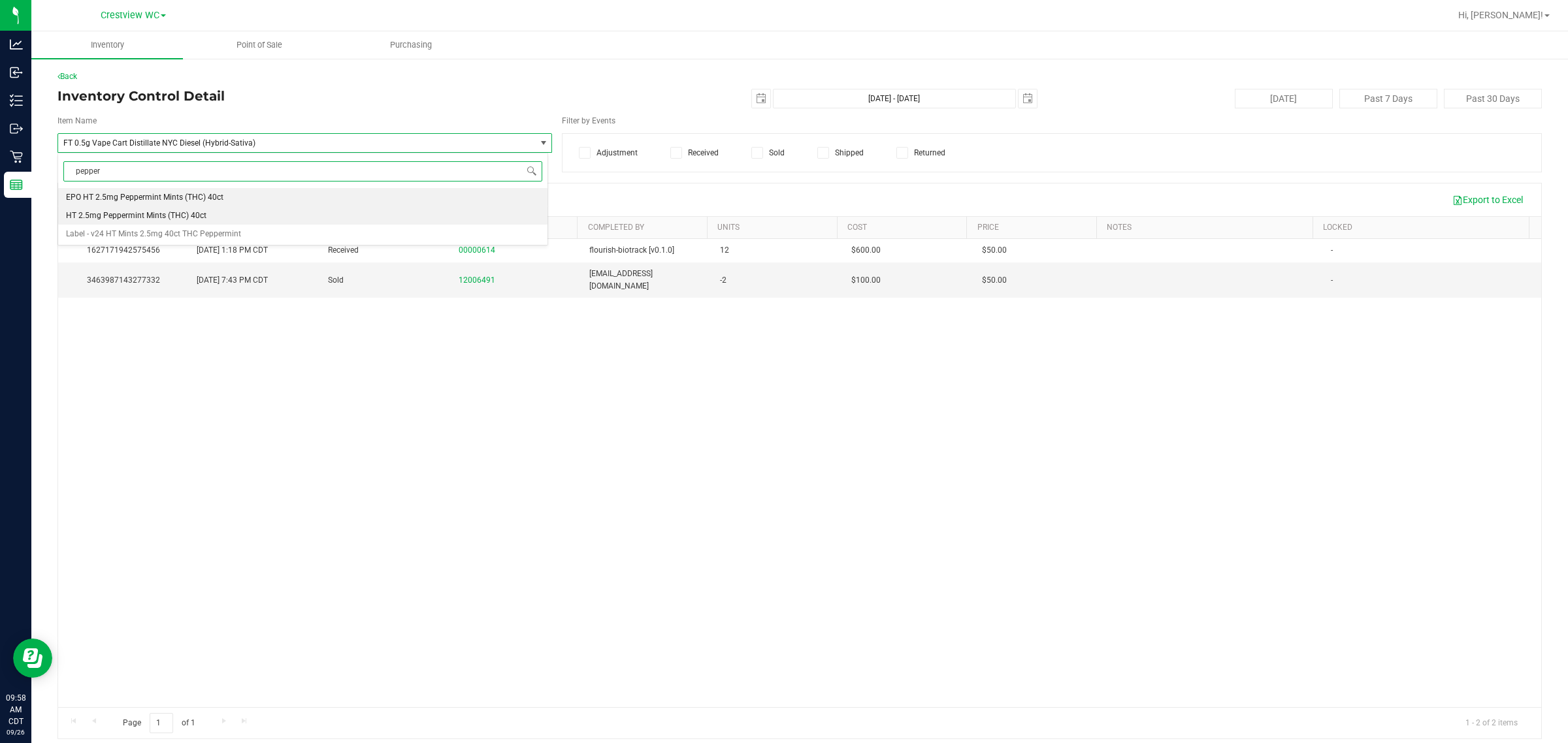
click at [174, 217] on span "HT 2.5mg Peppermint Mints (THC) 40ct" at bounding box center [137, 215] width 141 height 9
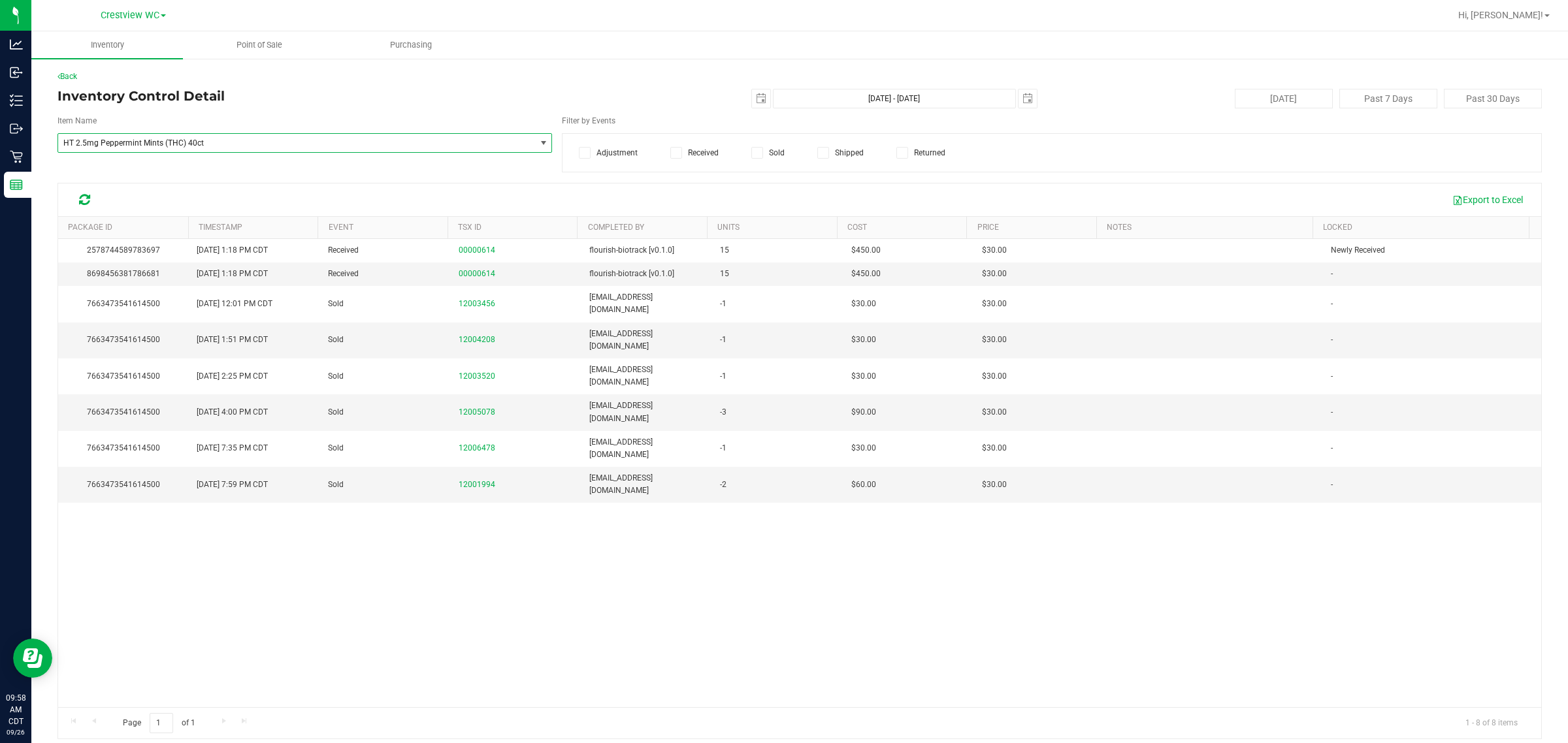
click at [338, 139] on span "HT 2.5mg Peppermint Mints (THC) 40ct" at bounding box center [288, 142] width 448 height 9
type input "wbv"
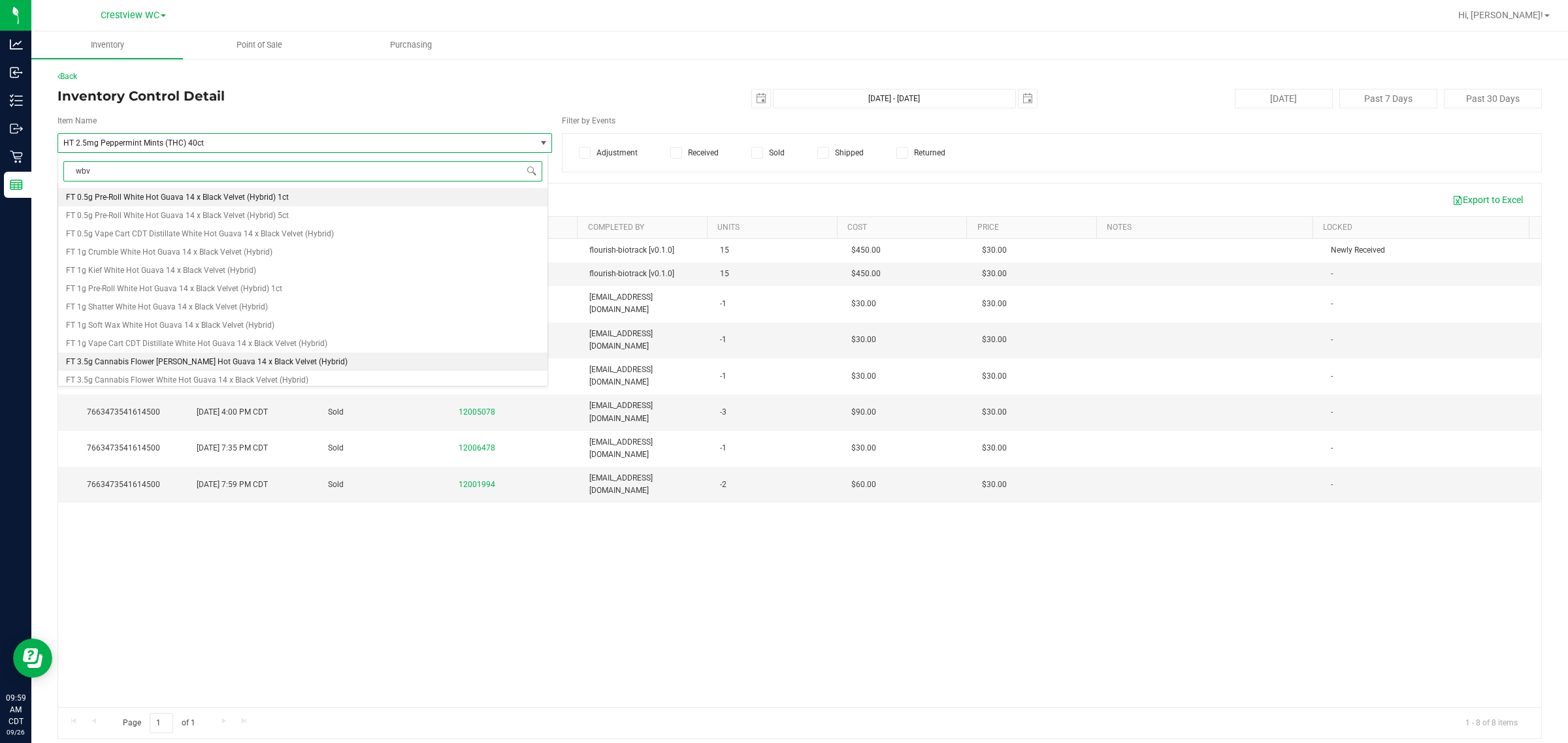
click at [194, 358] on span "FT 3.5g Cannabis Flower LP White Hot Guava 14 x Black Velvet (Hybrid)" at bounding box center [207, 362] width 281 height 9
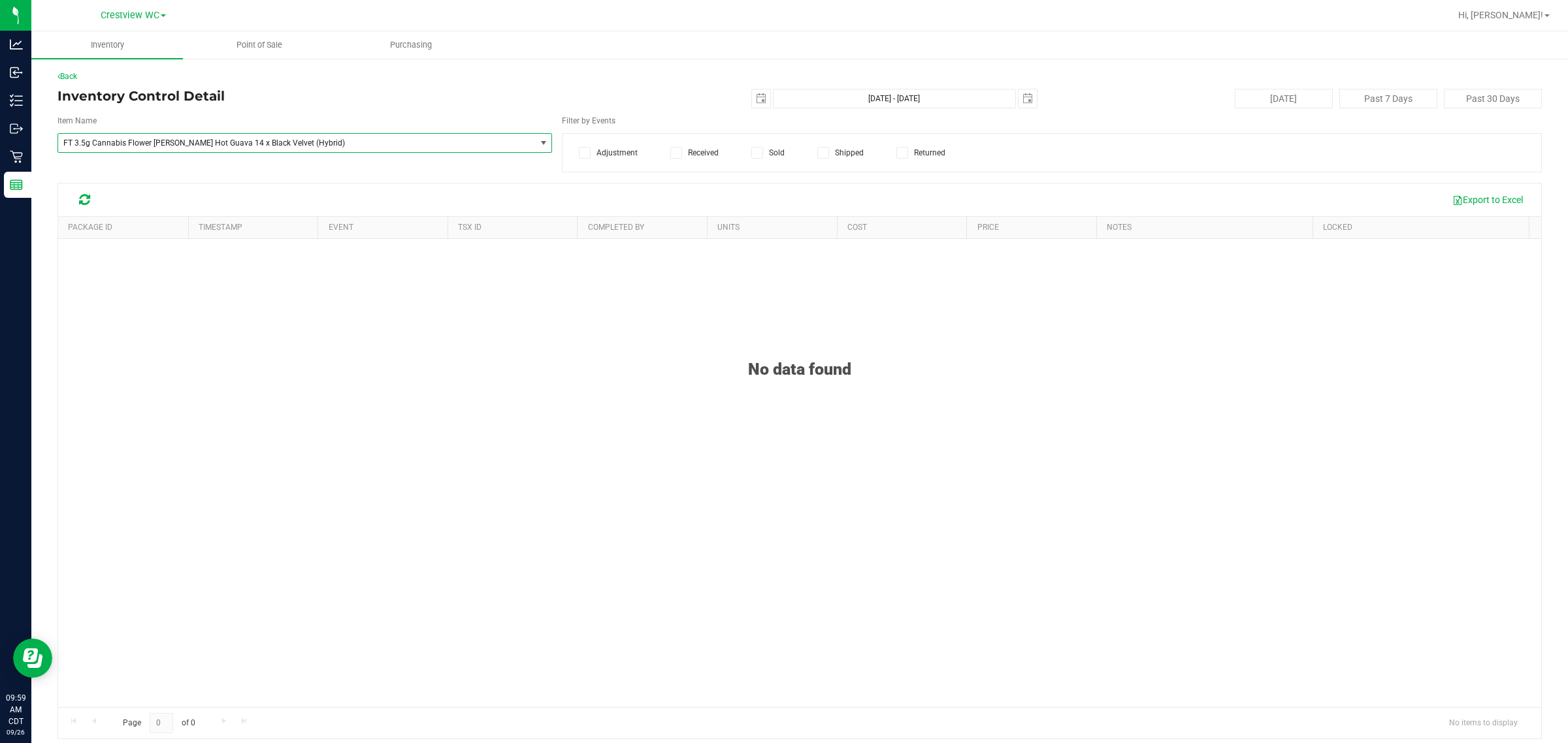
click at [346, 144] on span "FT 3.5g Cannabis Flower LP White Hot Guava 14 x Black Velvet (Hybrid)" at bounding box center [288, 142] width 448 height 9
type input "wbv"
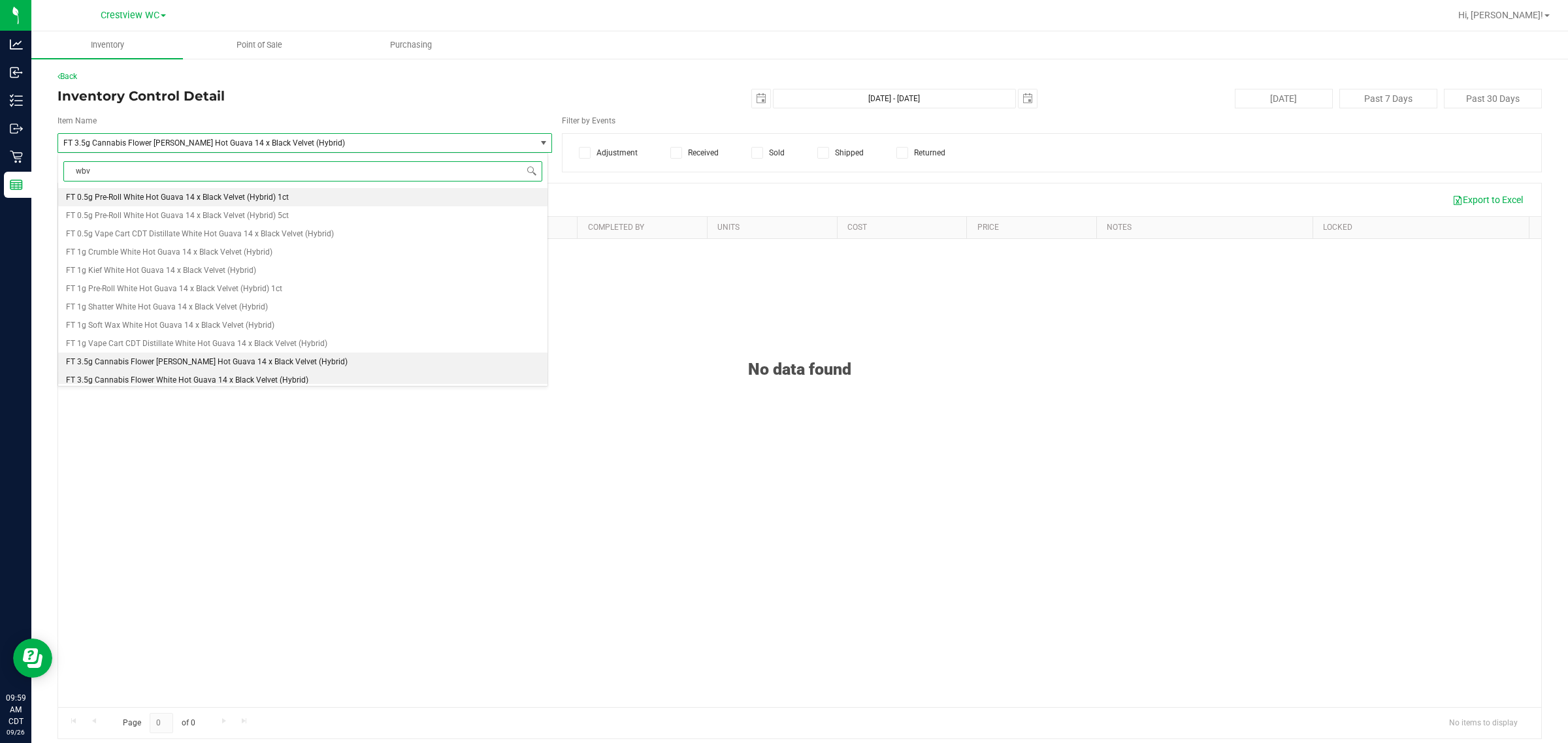
click at [210, 376] on span "FT 3.5g Cannabis Flower White Hot Guava 14 x Black Velvet (Hybrid)" at bounding box center [187, 380] width 242 height 9
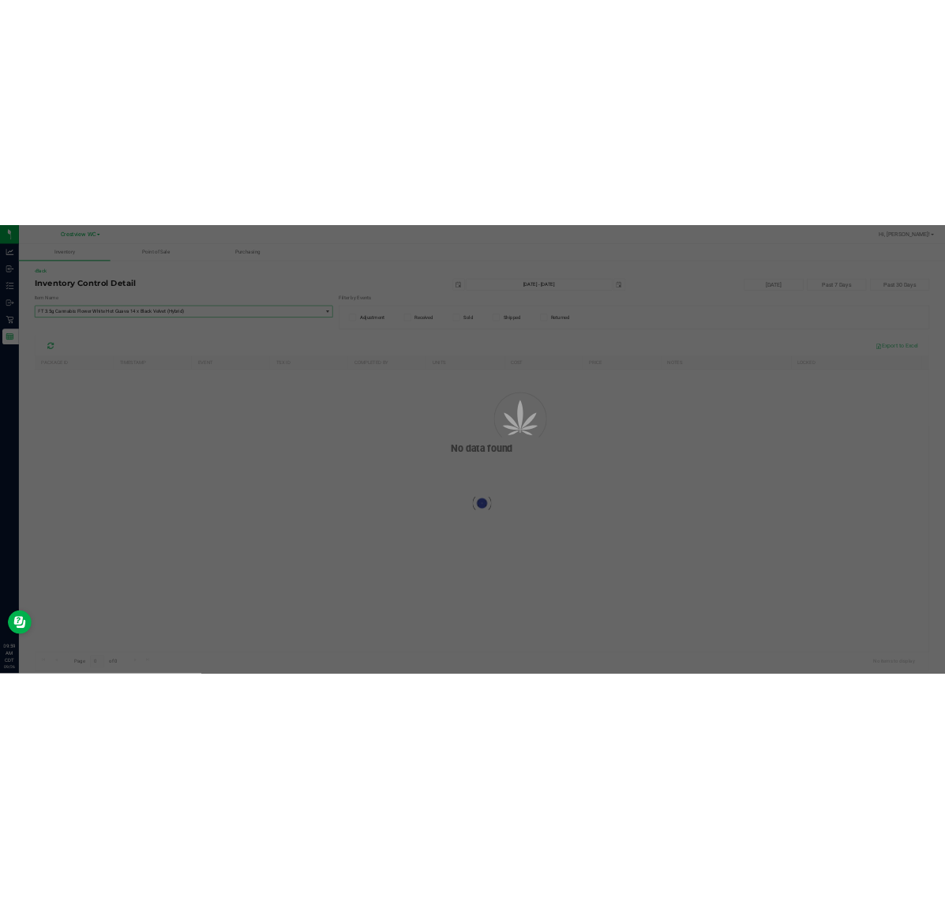
scroll to position [61381, 0]
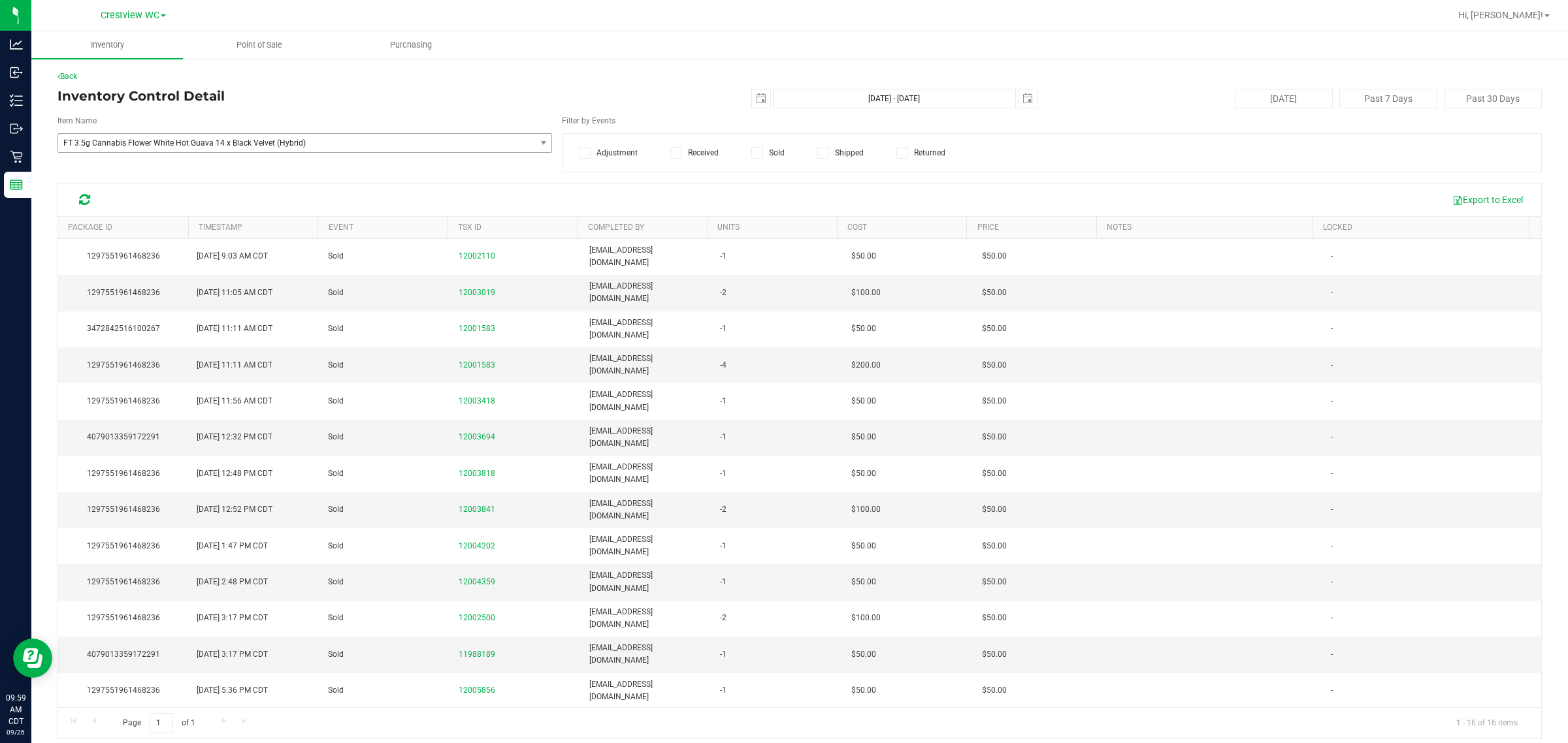
drag, startPoint x: 226, startPoint y: 563, endPoint x: 295, endPoint y: 605, distance: 80.8
click at [295, 605] on tbody "1297551961468236 Sep 25, 2025 9:03 AM CDT Sold 12002110 brollins@liveparallel.c…" at bounding box center [799, 528] width 1483 height 578
click at [295, 635] on div "1297551961468236 Sep 25, 2025 9:03 AM CDT Sold 12002110 brollins@liveparallel.c…" at bounding box center [799, 473] width 1483 height 468
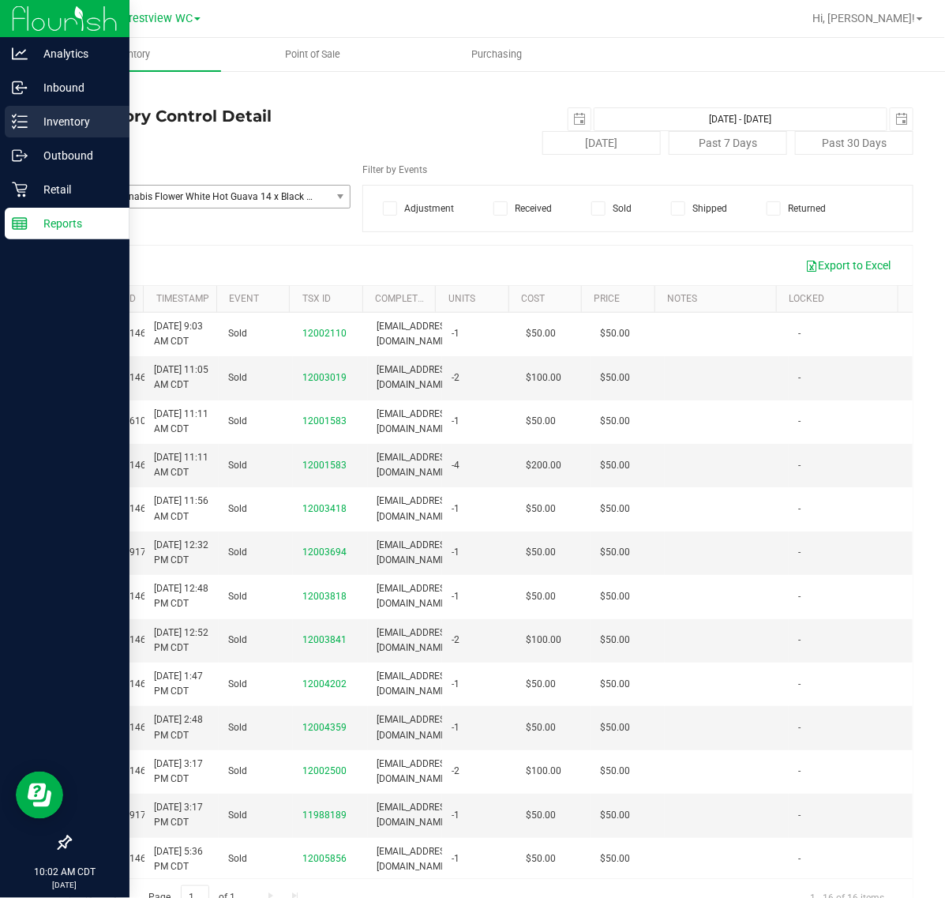
click at [6, 123] on div "Inventory" at bounding box center [67, 122] width 125 height 32
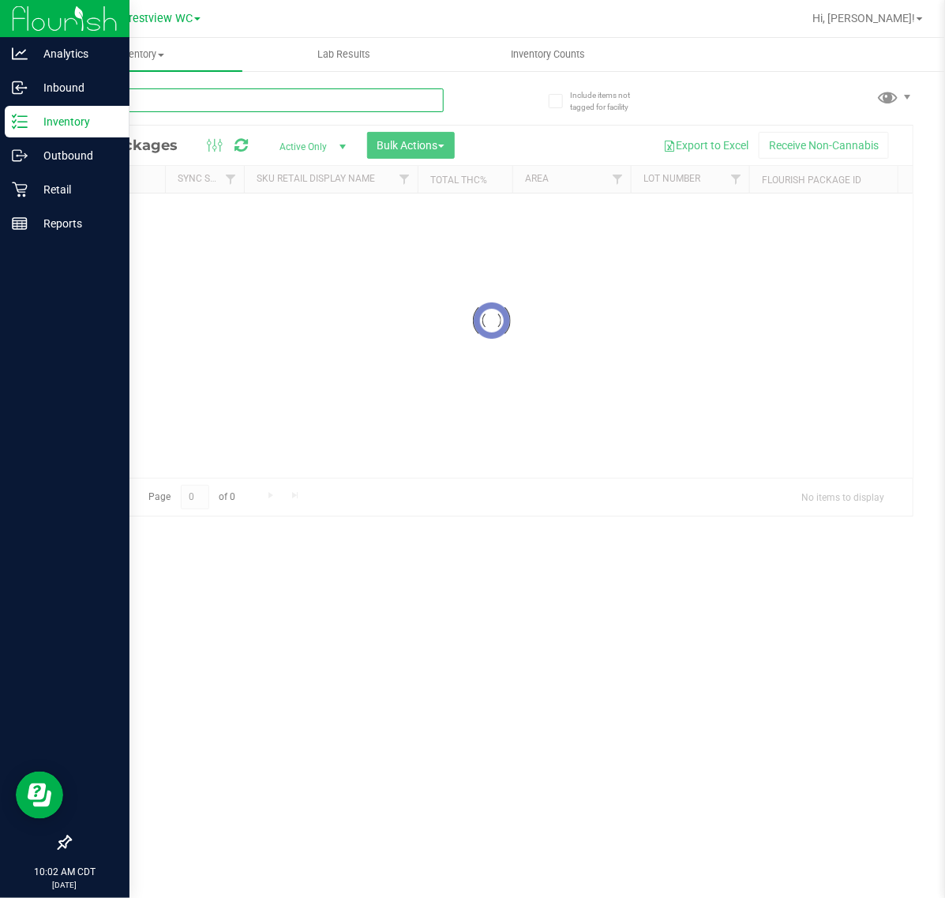
click at [352, 96] on input "text" at bounding box center [256, 100] width 374 height 24
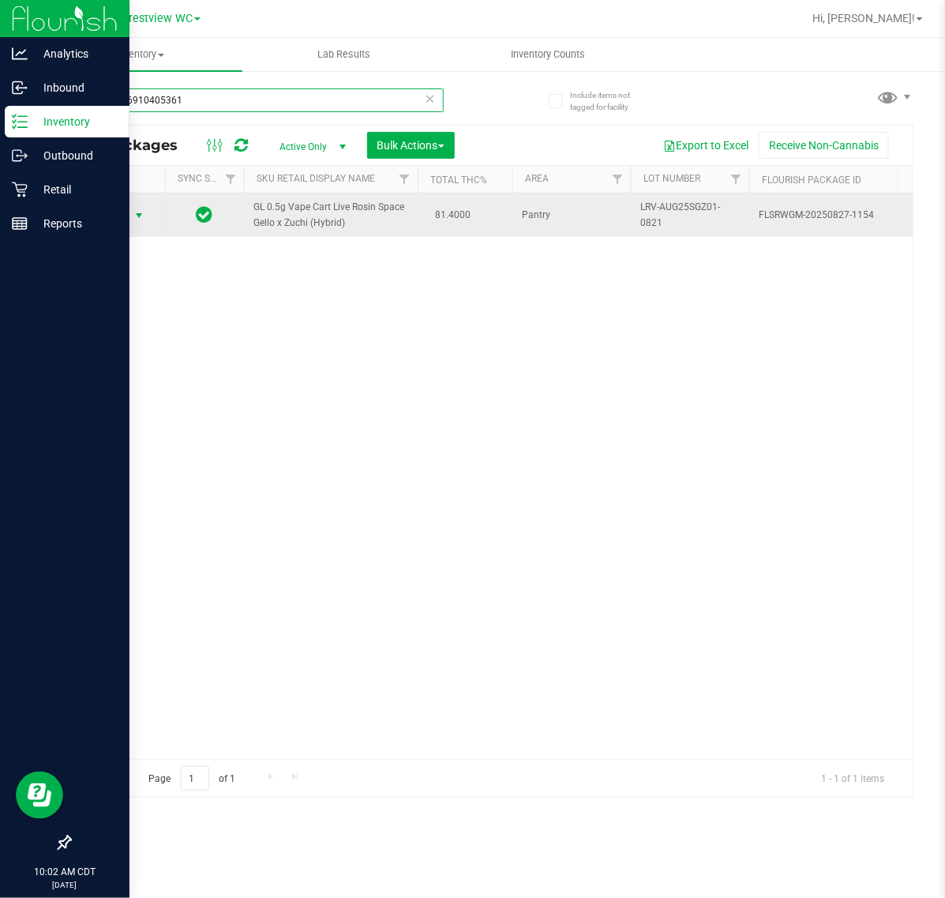
type input "4413146910405361"
click at [148, 219] on span "select" at bounding box center [139, 215] width 20 height 22
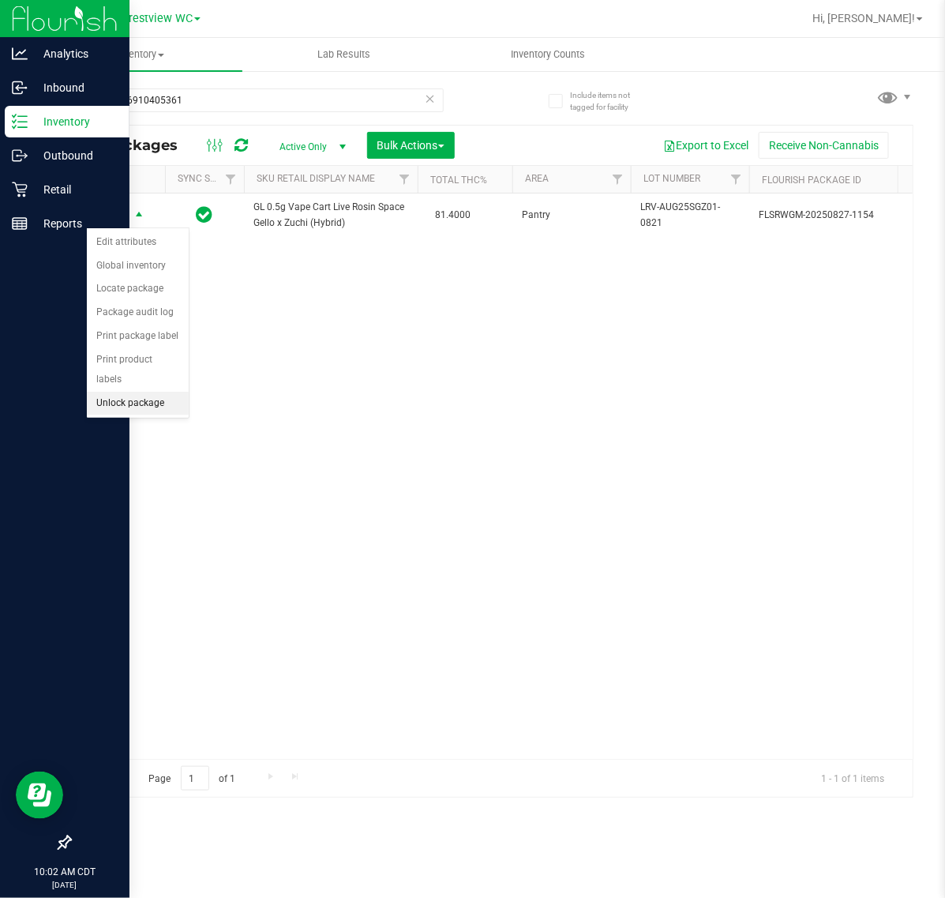
click at [136, 392] on li "Unlock package" at bounding box center [138, 404] width 102 height 24
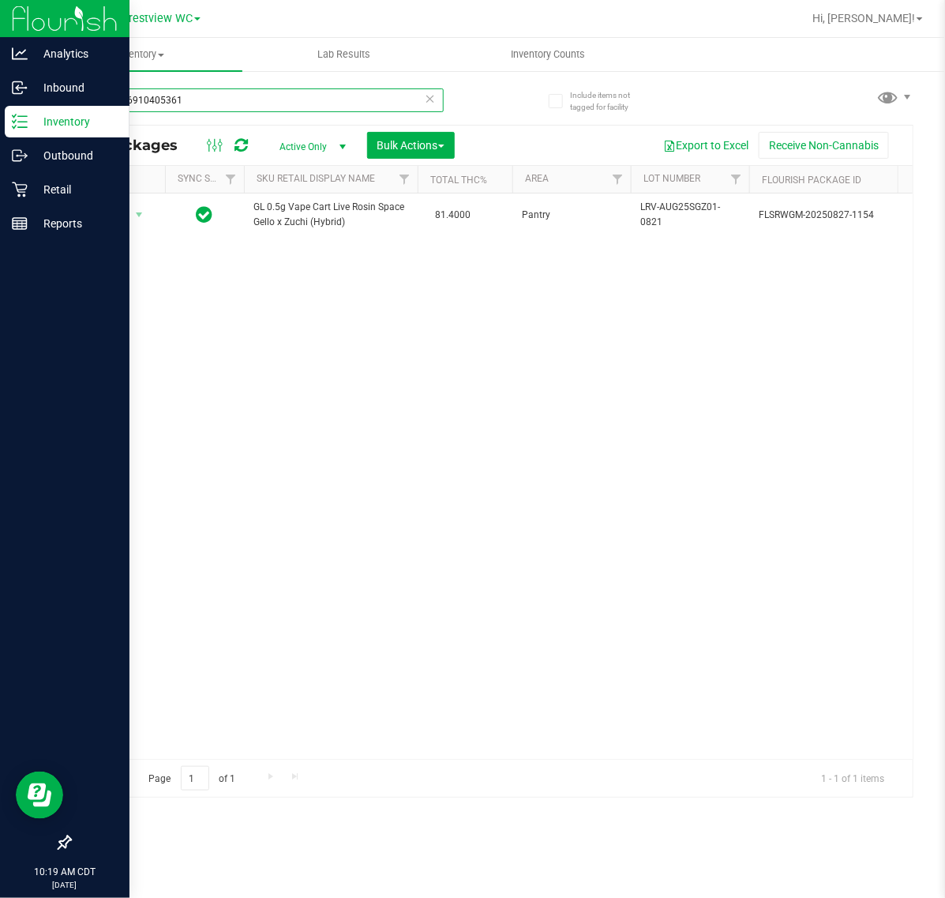
drag, startPoint x: 305, startPoint y: 103, endPoint x: -949, endPoint y: 63, distance: 1255.0
click at [0, 63] on html "Analytics Inbound Inventory Outbound Retail Reports 10:19 AM CDT 09/26/2025 09/…" at bounding box center [472, 449] width 945 height 898
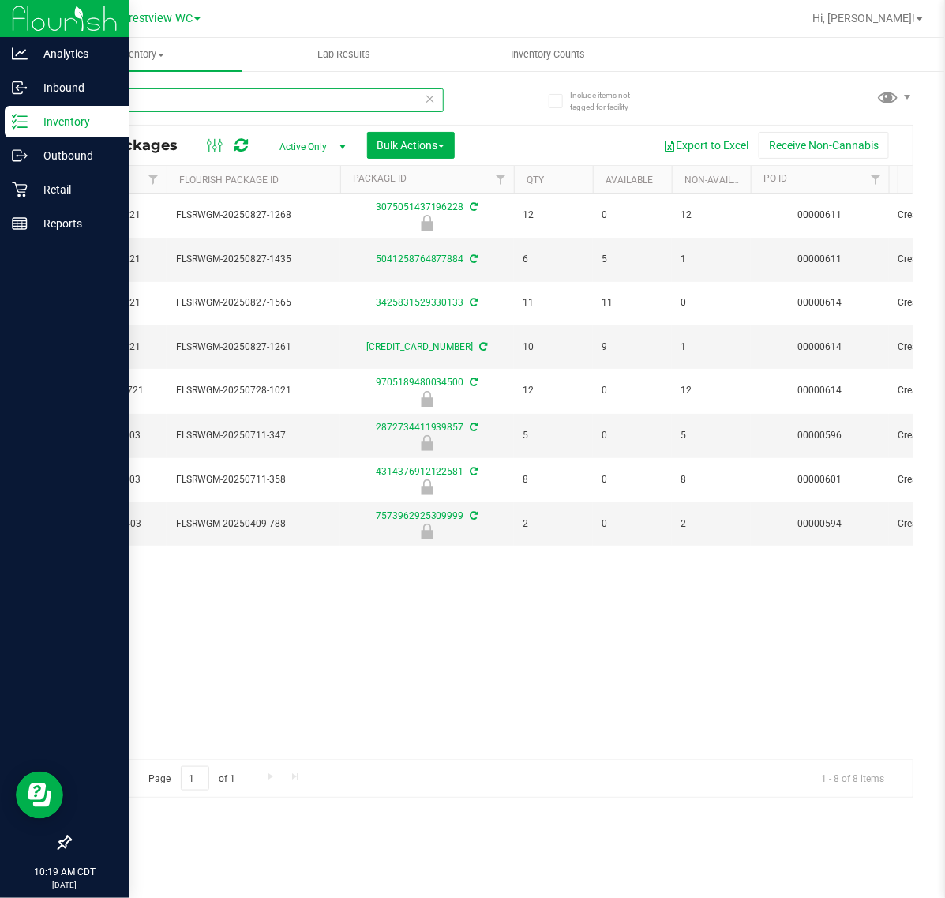
scroll to position [0, 581]
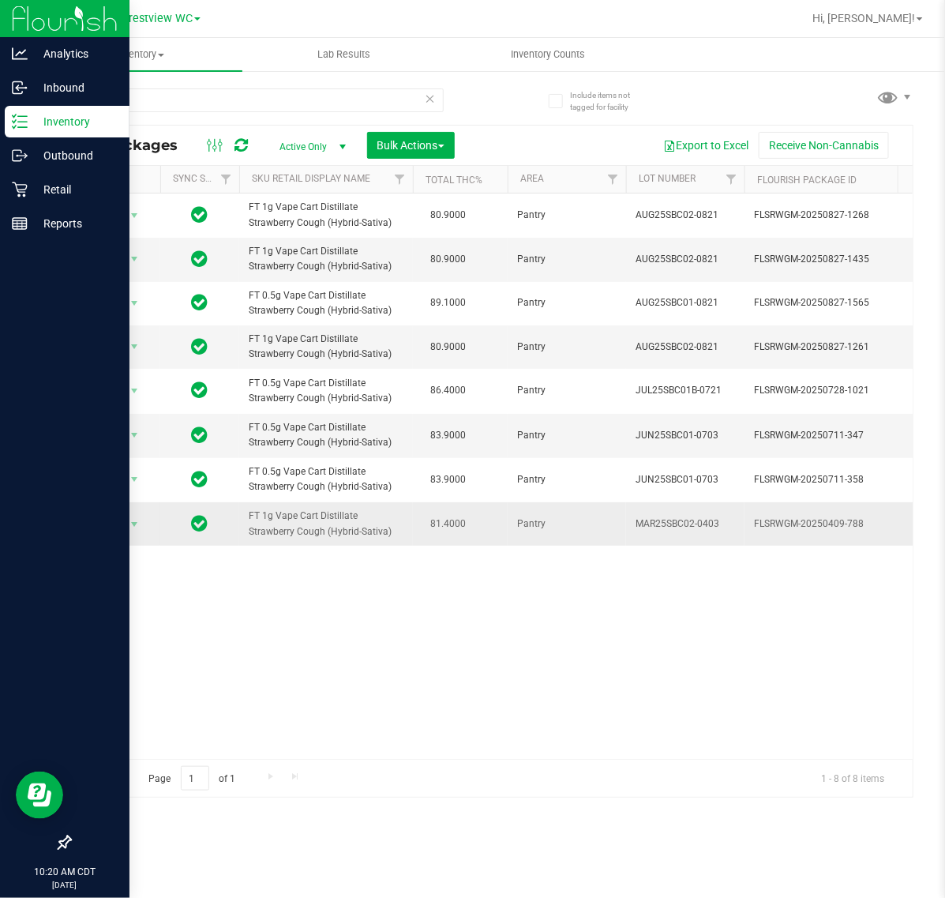
drag, startPoint x: 349, startPoint y: 538, endPoint x: 234, endPoint y: 515, distance: 116.7
copy tr "FT 1g Vape Cart Distillate Strawberry Cough (Hybrid-Sativa)"
drag, startPoint x: 223, startPoint y: 97, endPoint x: -440, endPoint y: 113, distance: 662.5
click at [0, 113] on html "Analytics Inbound Inventory Outbound Retail Reports 10:20 AM CDT 09/26/2025 09/…" at bounding box center [472, 449] width 945 height 898
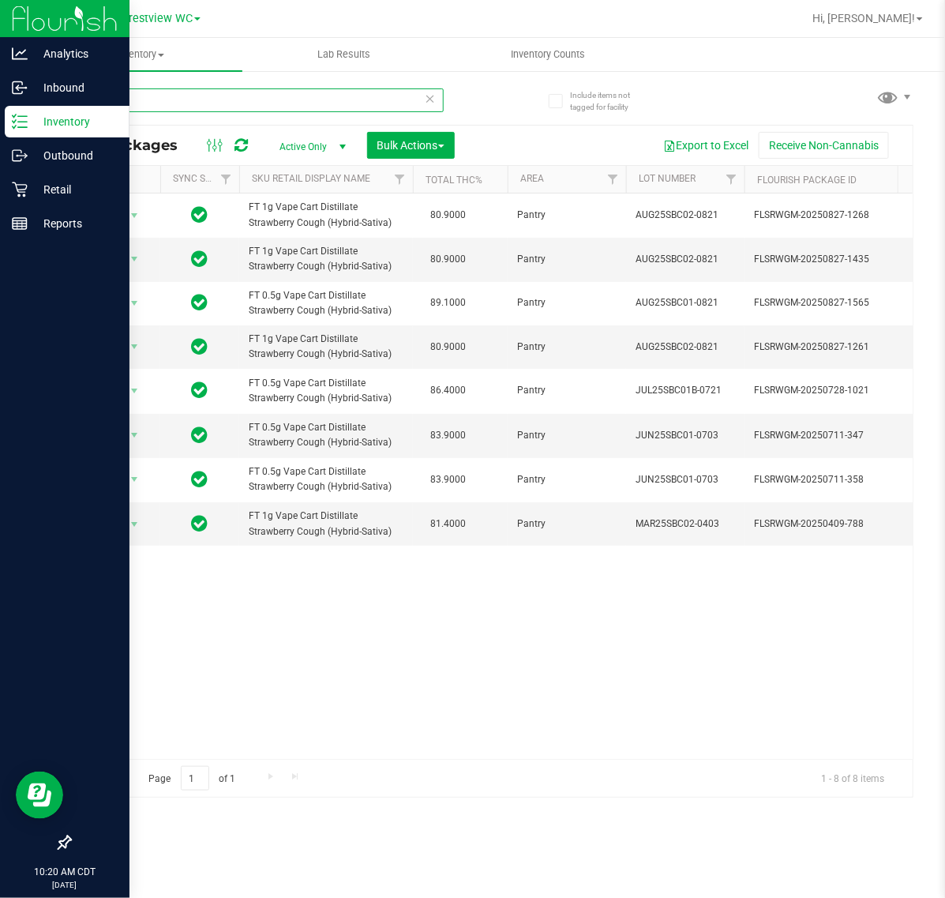
paste input "FT 1g Vape Cart Distillate Strawberry Cough (Hybrid-Sativa)"
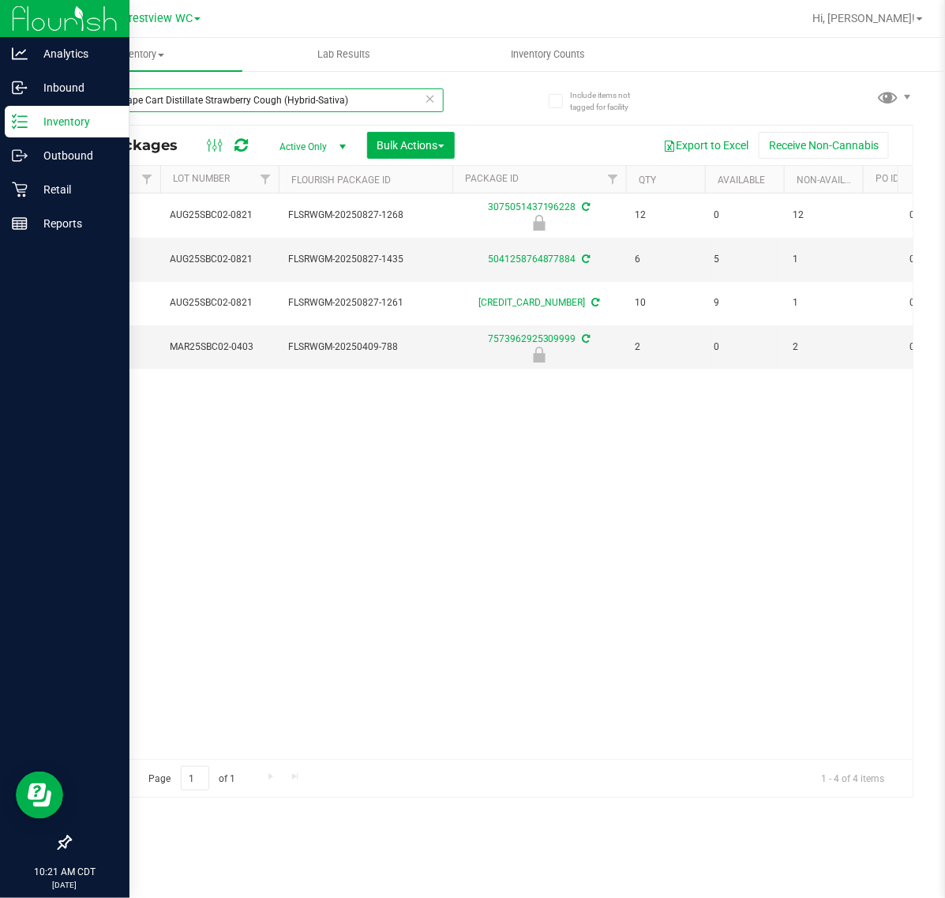
type input "FT 1g Vape Cart Distillate Strawberry Cough (Hybrid-Sativa)"
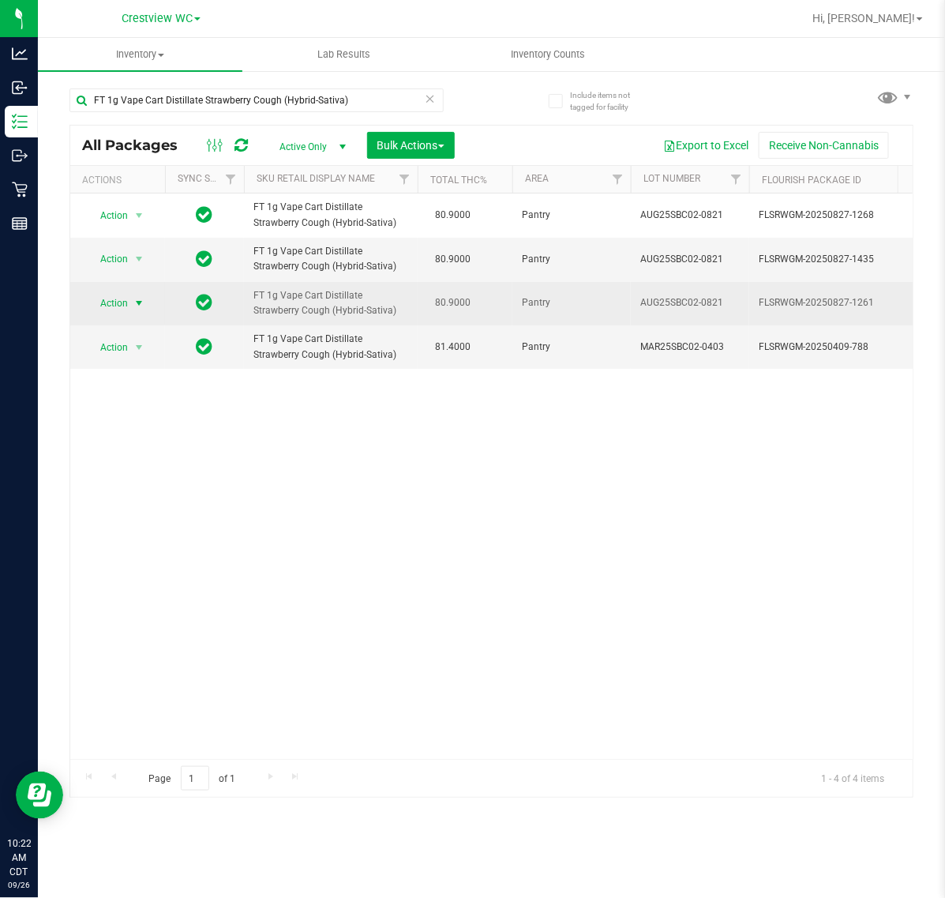
click at [112, 305] on span "Action" at bounding box center [107, 303] width 43 height 22
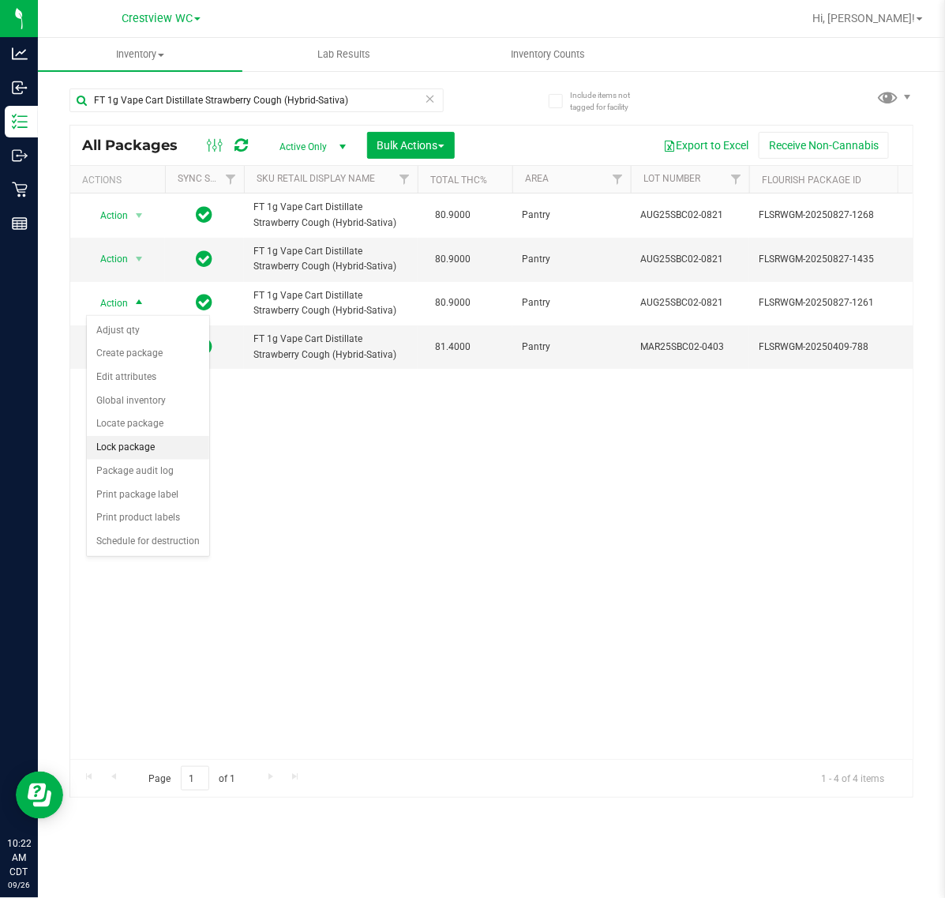
click at [179, 442] on li "Lock package" at bounding box center [148, 448] width 122 height 24
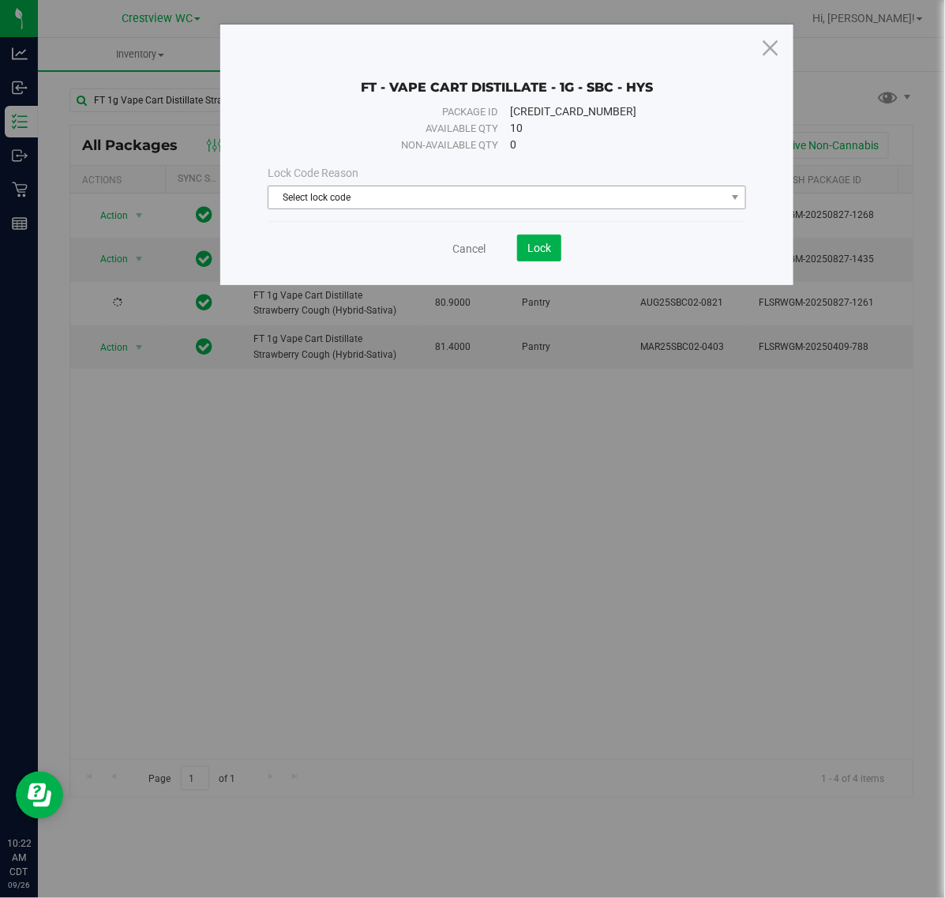
drag, startPoint x: 416, startPoint y: 216, endPoint x: 416, endPoint y: 199, distance: 16.6
click at [416, 215] on div "Lock Code Reason Select lock code Select lock code Newly Received Administrativ…" at bounding box center [506, 187] width 501 height 68
click at [416, 199] on span "Select lock code" at bounding box center [496, 197] width 456 height 22
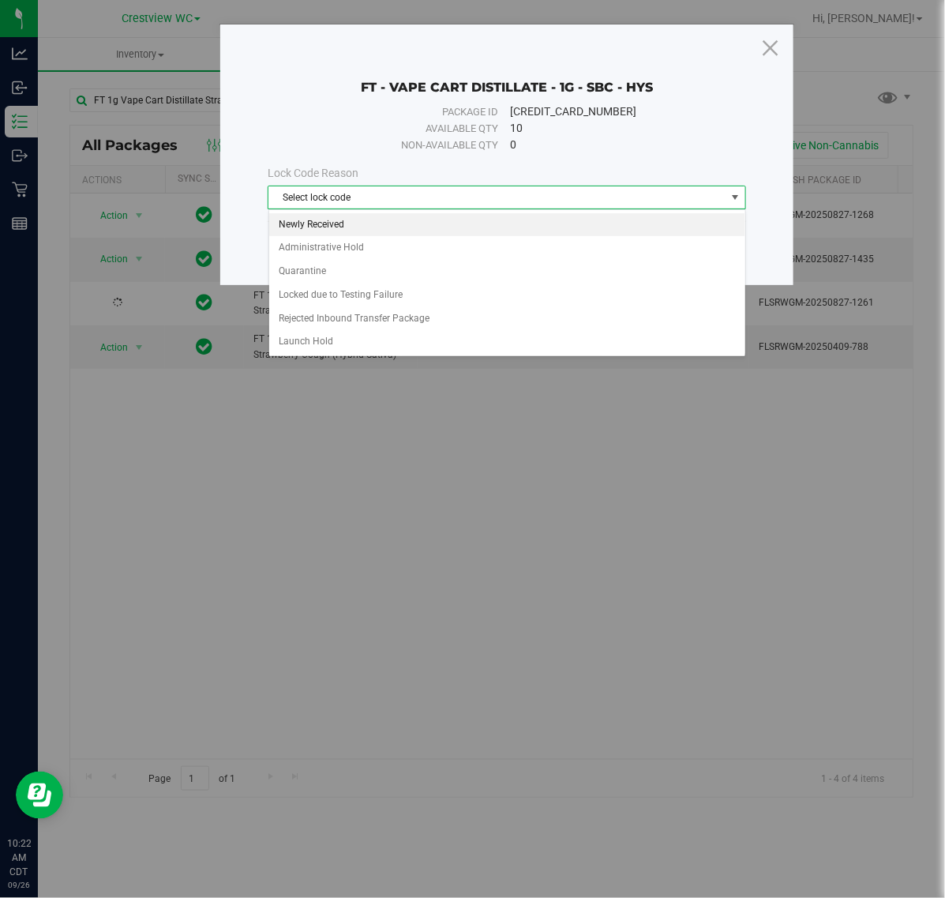
click at [305, 227] on li "Newly Received" at bounding box center [507, 225] width 476 height 24
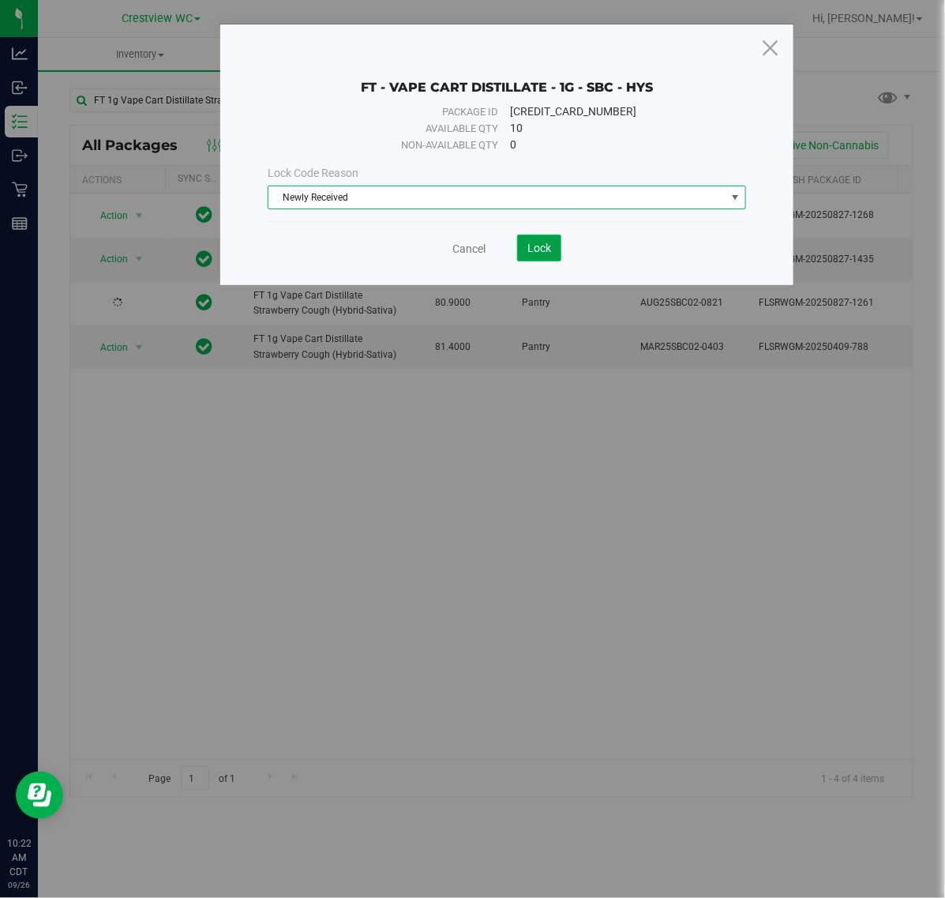
click at [526, 250] on button "Lock" at bounding box center [539, 247] width 44 height 27
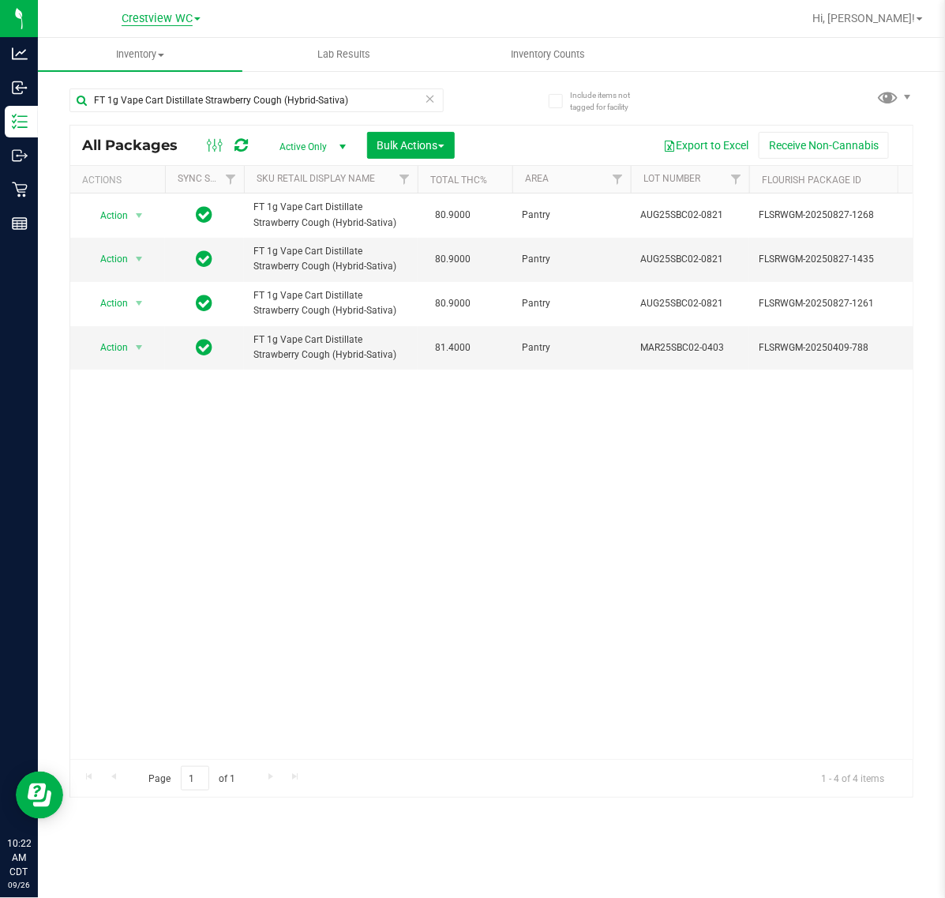
scroll to position [0, 298]
click at [109, 353] on span "Action" at bounding box center [107, 347] width 43 height 22
click at [147, 524] on li "Unlock package" at bounding box center [138, 536] width 102 height 24
click at [107, 344] on span "Action" at bounding box center [107, 347] width 43 height 22
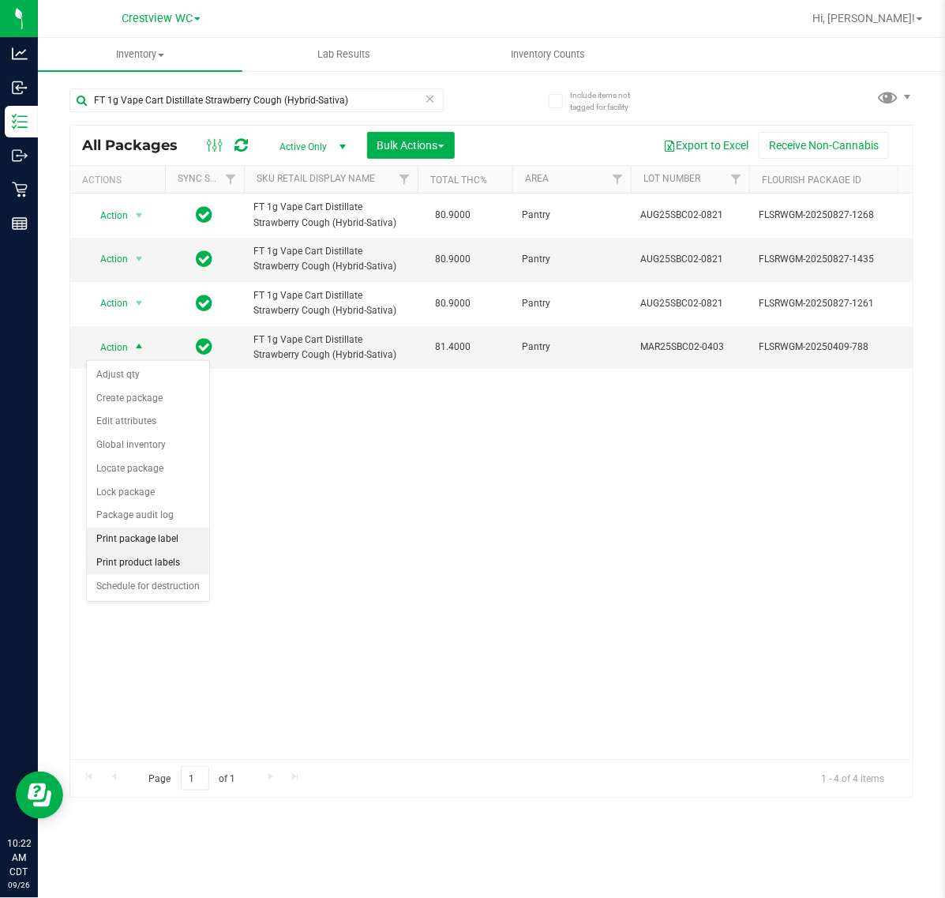
click at [167, 549] on li "Print package label" at bounding box center [148, 539] width 122 height 24
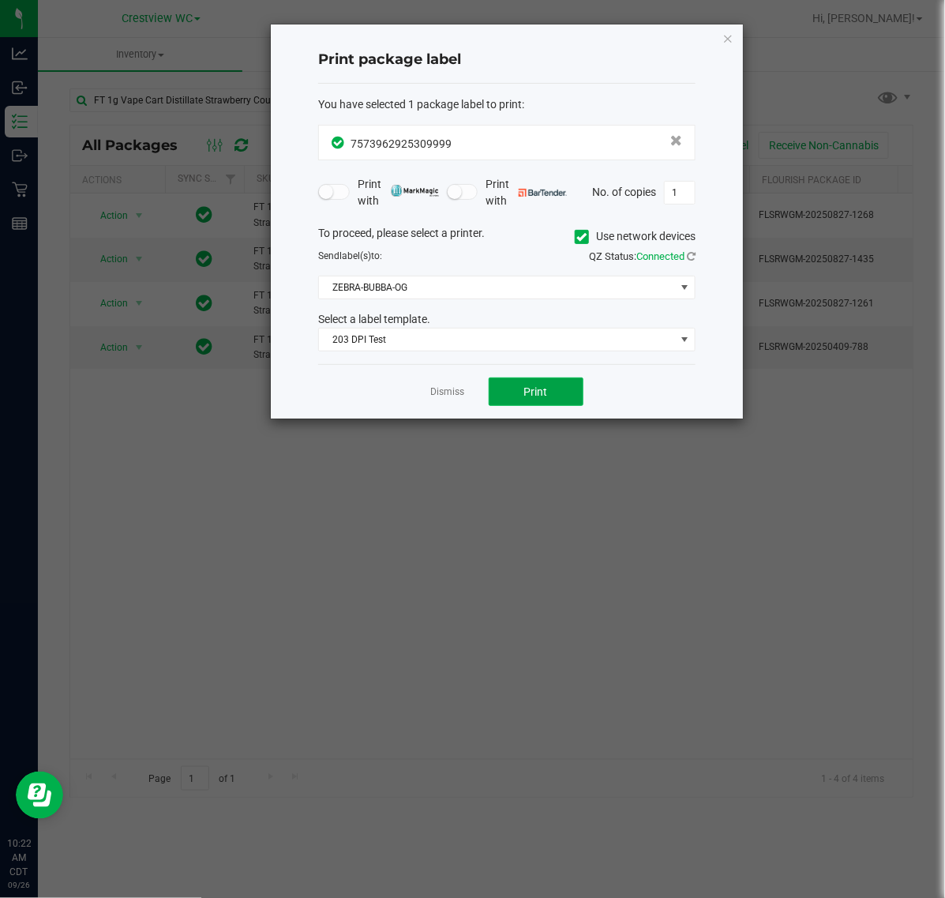
click at [538, 383] on button "Print" at bounding box center [536, 391] width 95 height 28
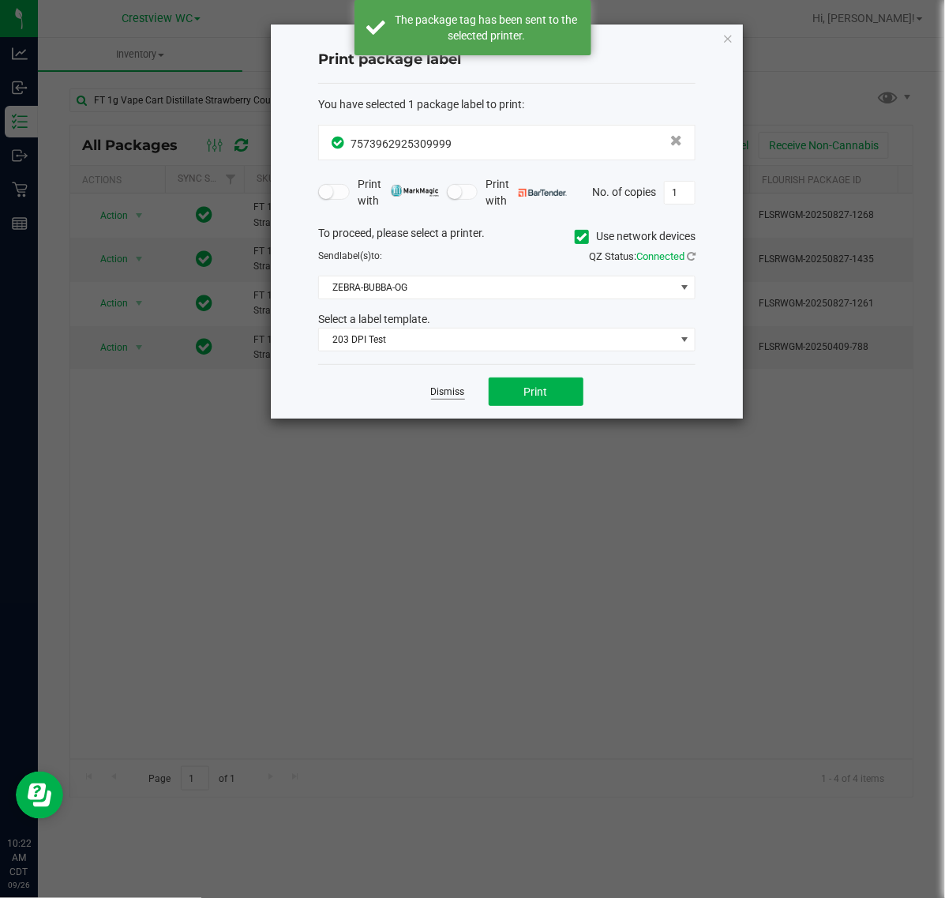
click at [451, 397] on link "Dismiss" at bounding box center [448, 391] width 34 height 13
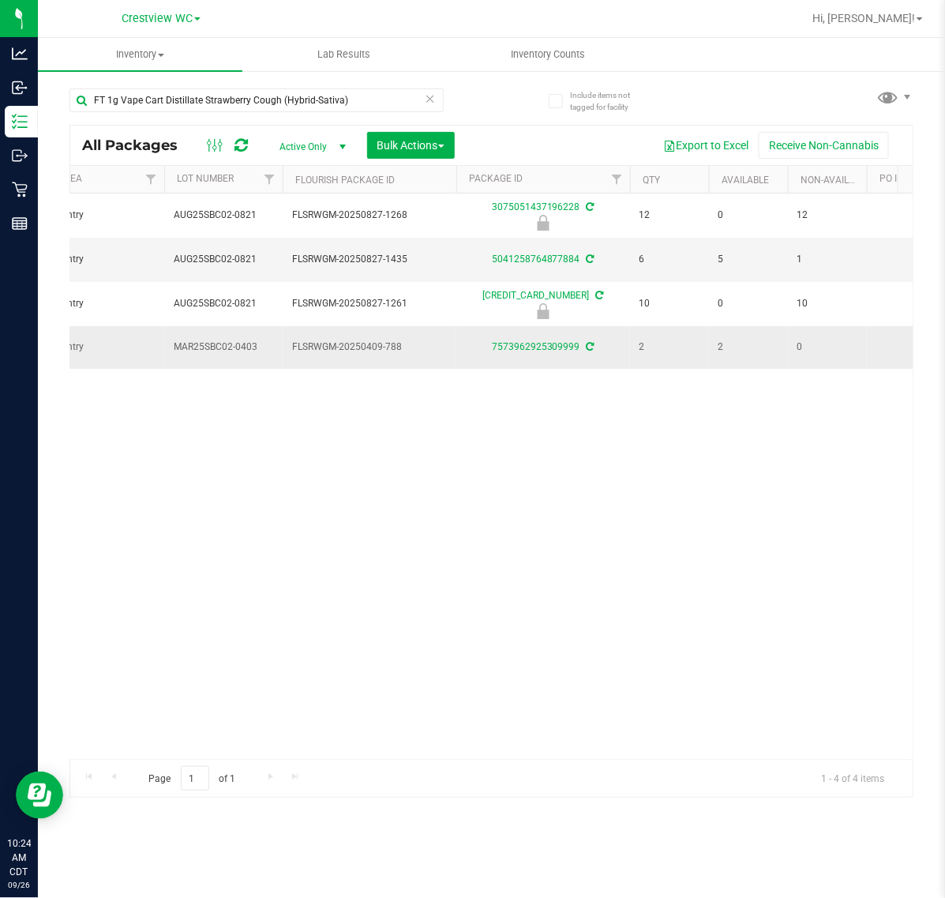
scroll to position [0, 442]
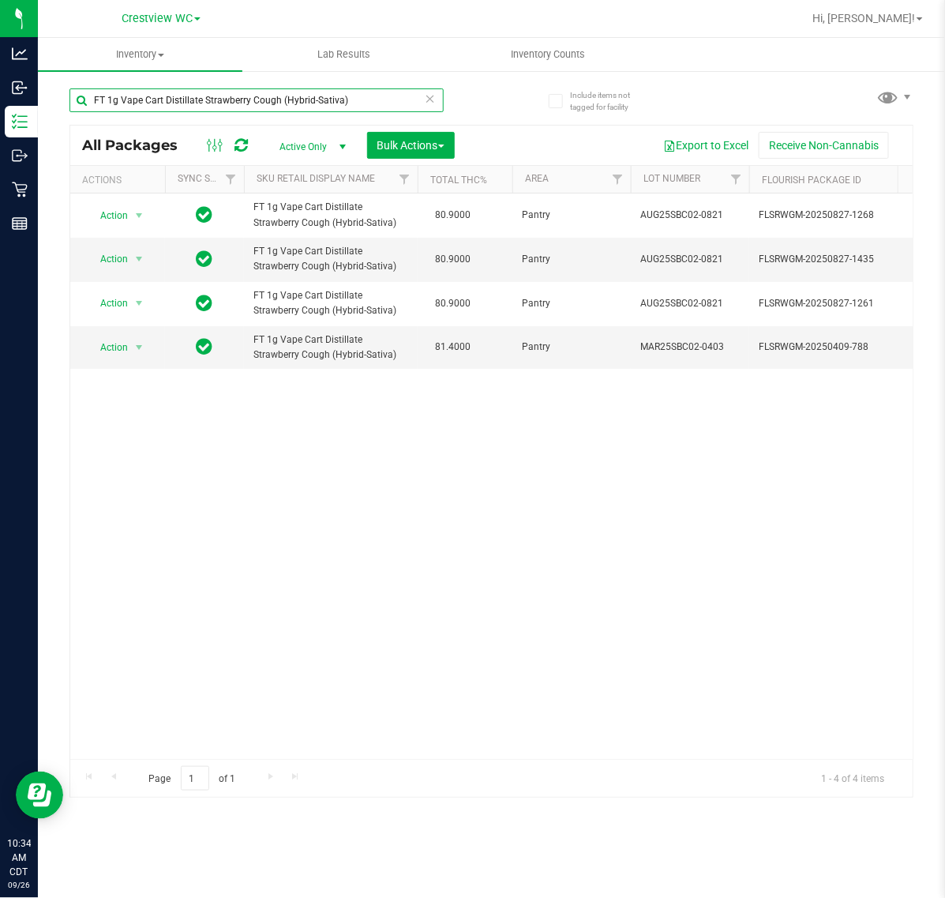
drag, startPoint x: 355, startPoint y: 97, endPoint x: -457, endPoint y: 75, distance: 812.6
click at [0, 75] on html "Analytics Inbound Inventory Outbound Retail Reports 10:34 AM CDT 09/26/2025 09/…" at bounding box center [472, 449] width 945 height 898
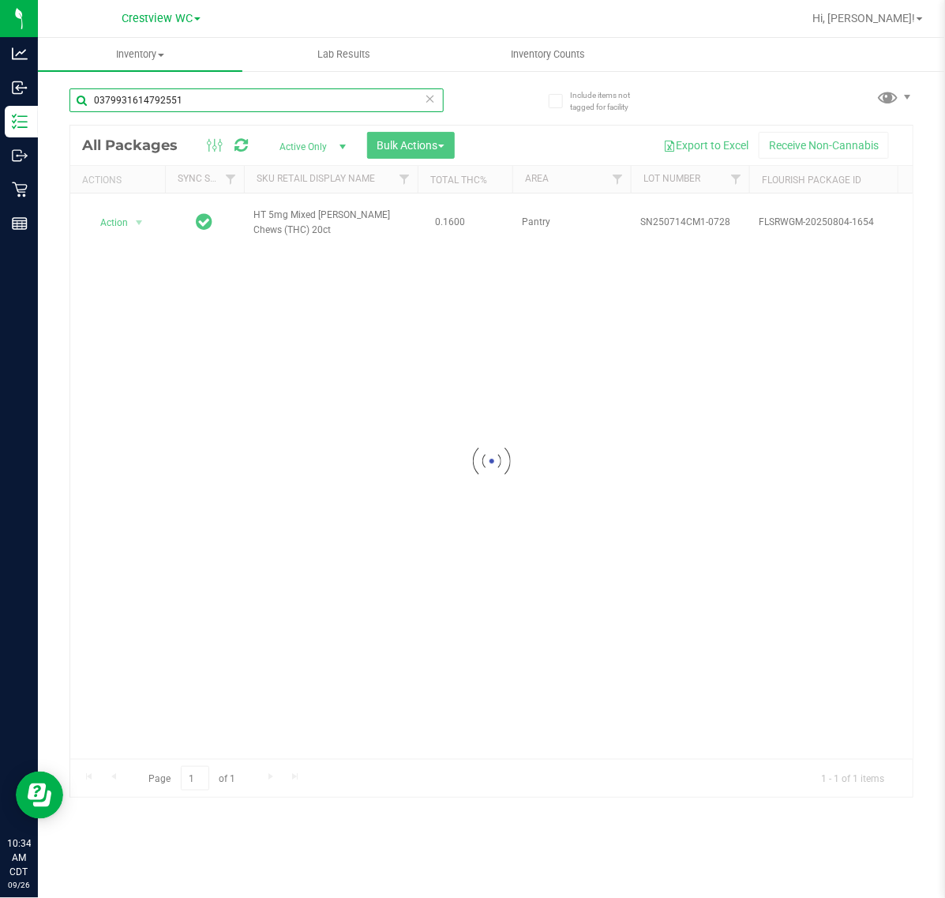
type input "0379931614792551"
click at [104, 212] on div at bounding box center [491, 461] width 842 height 671
click at [114, 229] on div at bounding box center [491, 461] width 842 height 671
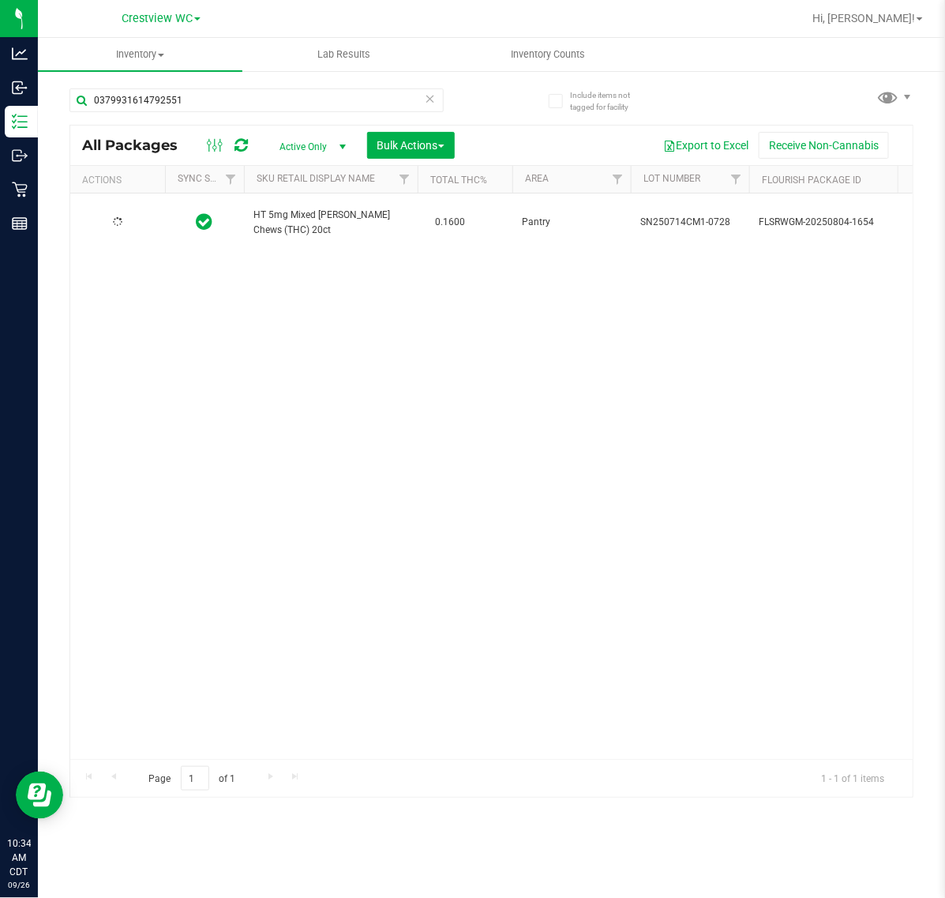
click at [122, 227] on td at bounding box center [117, 222] width 95 height 58
click at [133, 392] on li "Unlock package" at bounding box center [138, 404] width 102 height 24
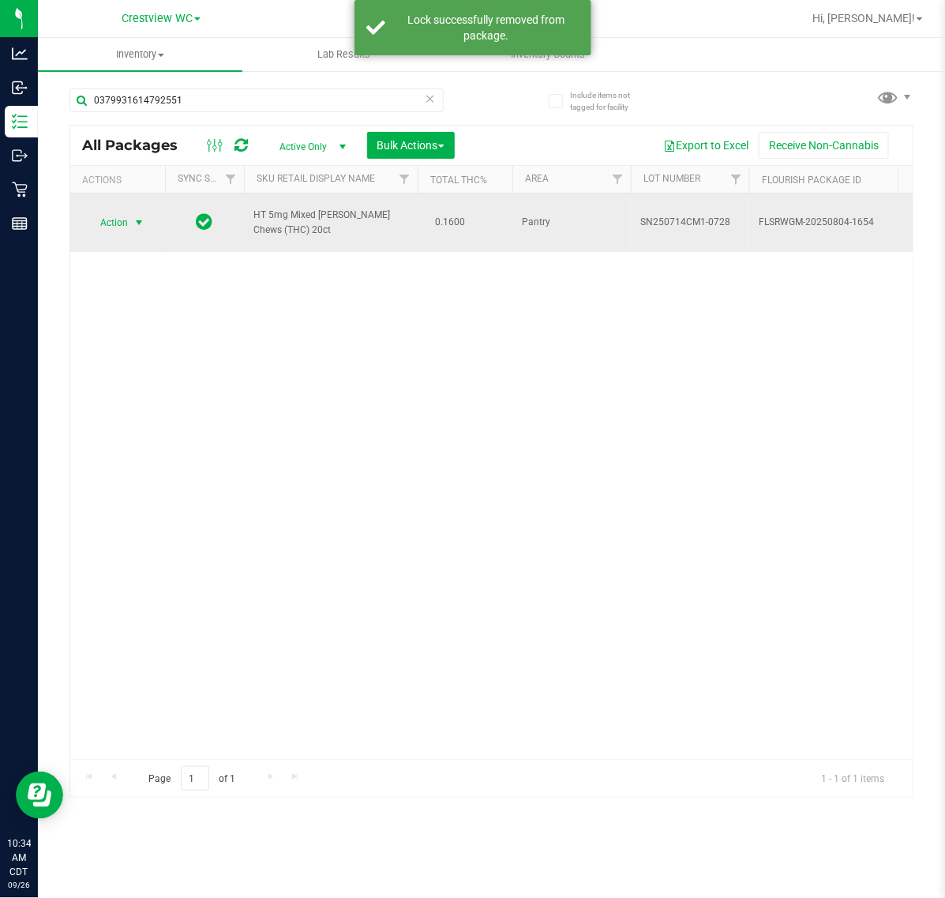
click at [138, 225] on span "select" at bounding box center [139, 223] width 20 height 22
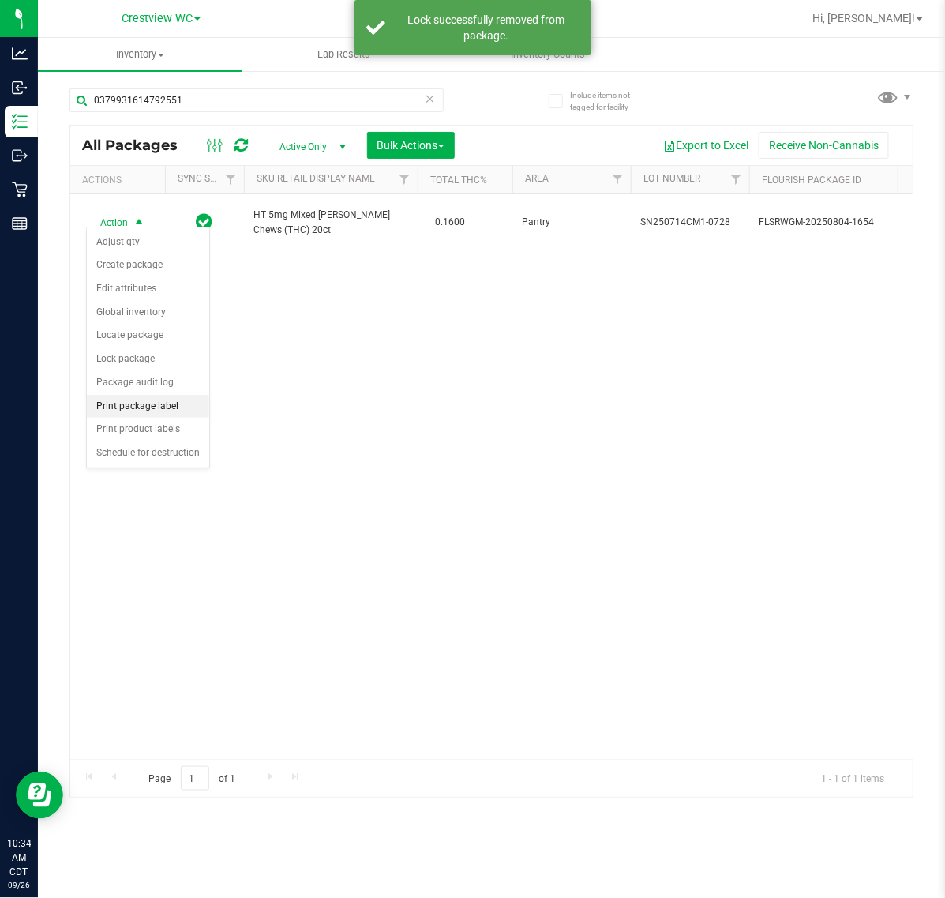
click at [148, 403] on li "Print package label" at bounding box center [148, 407] width 122 height 24
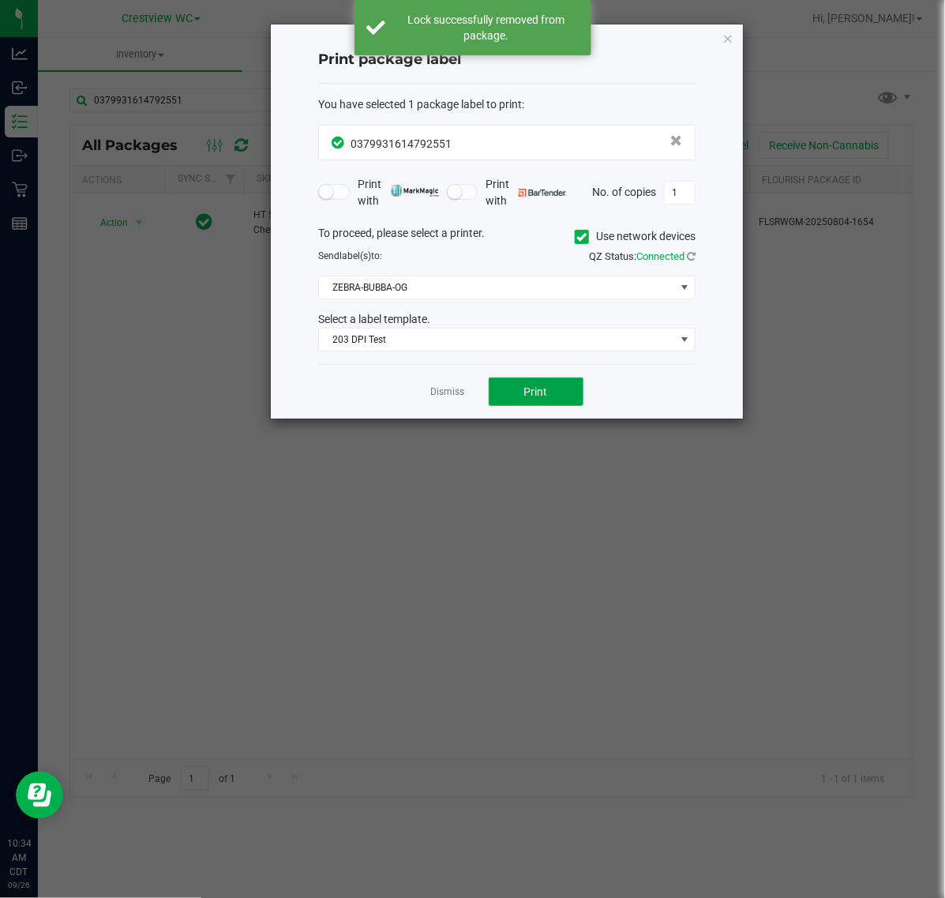
click at [553, 395] on button "Print" at bounding box center [536, 391] width 95 height 28
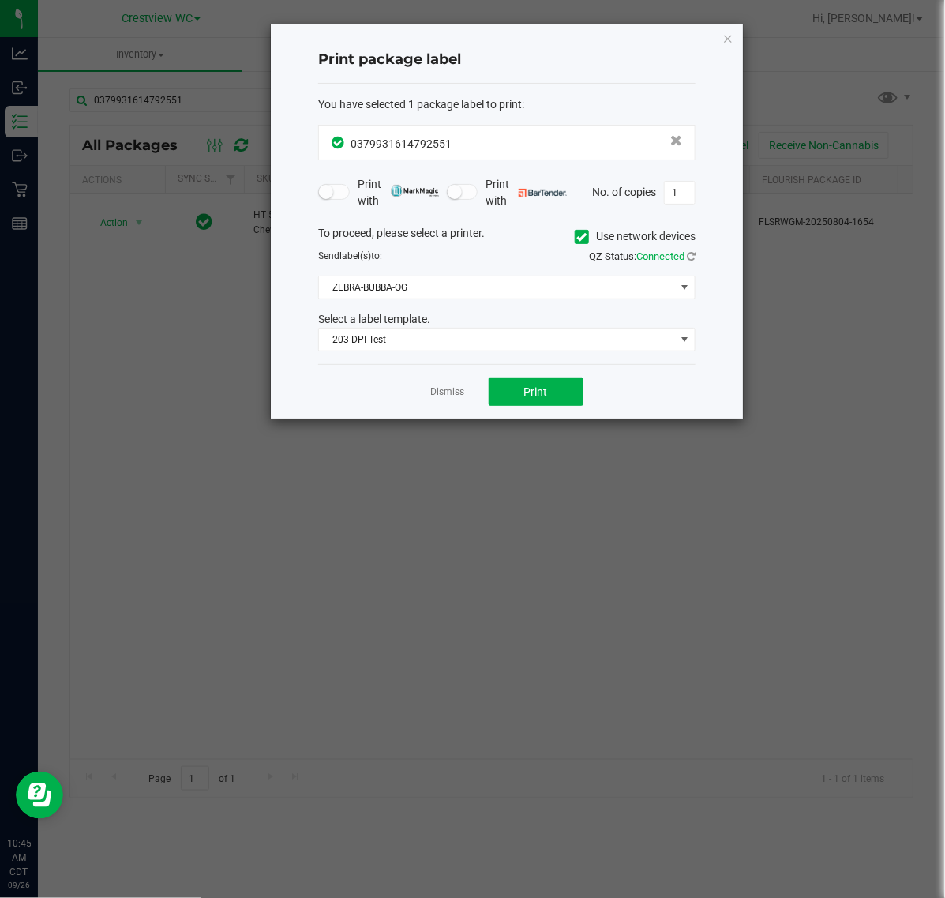
click at [452, 399] on link "Dismiss" at bounding box center [448, 391] width 34 height 13
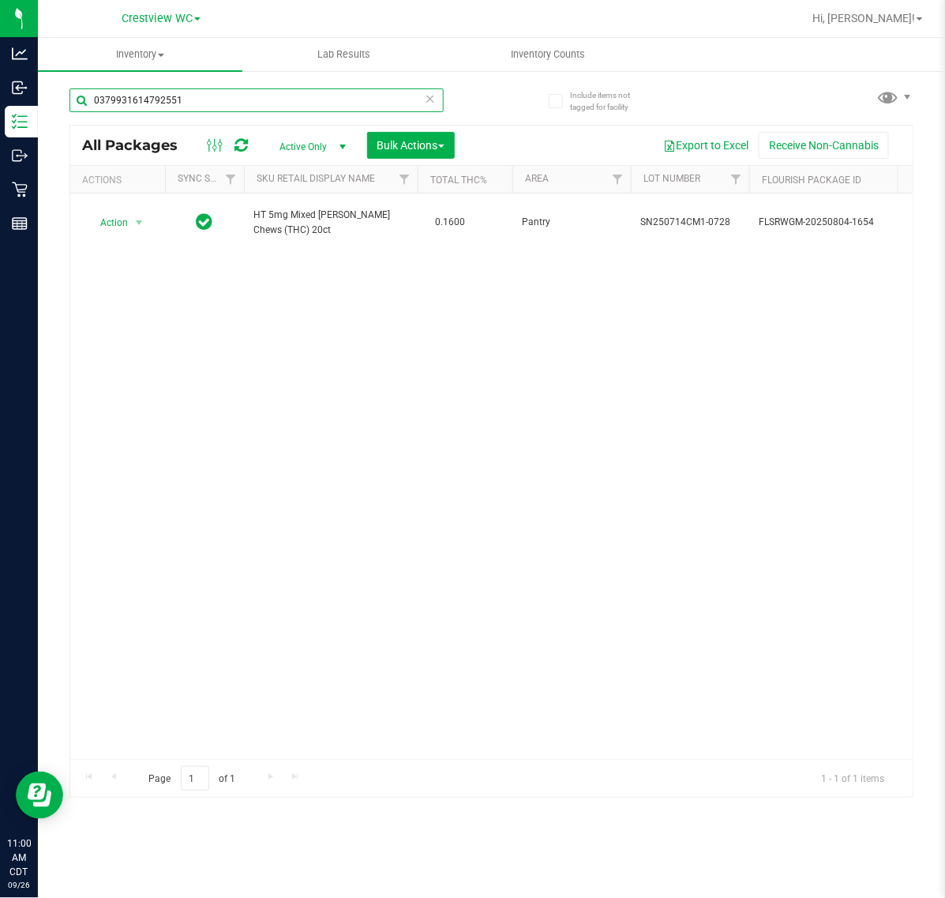
click at [305, 99] on input "0379931614792551" at bounding box center [256, 100] width 374 height 24
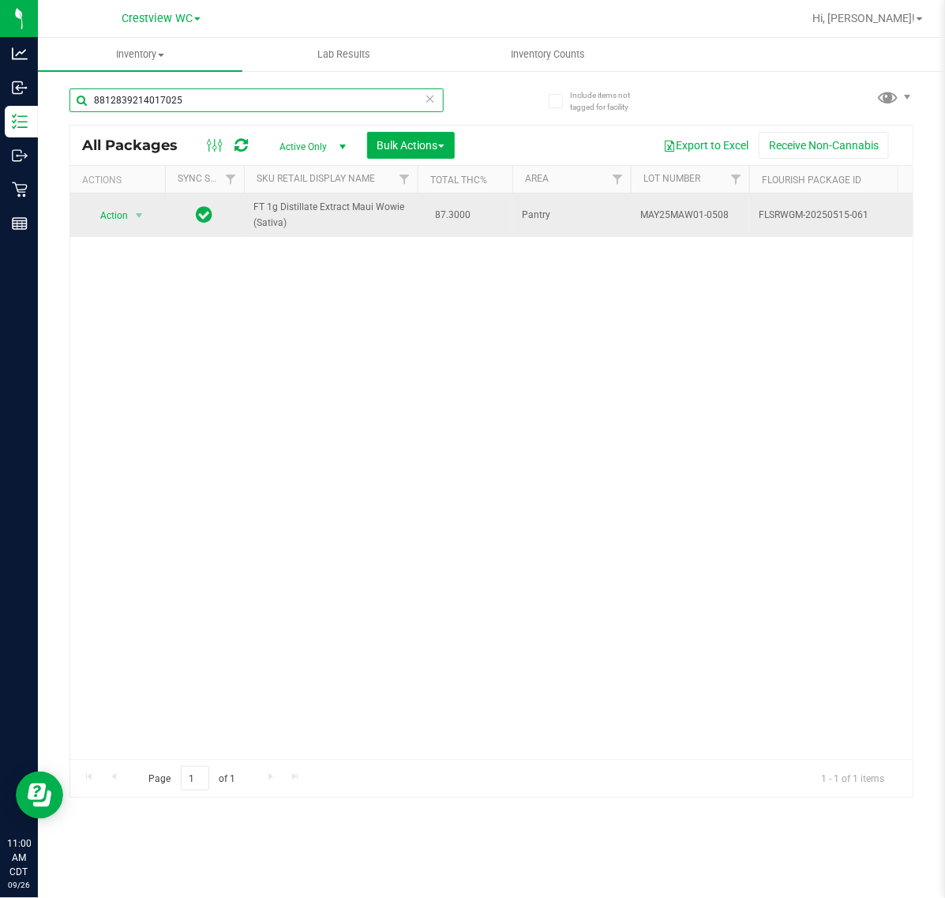
type input "8812839214017025"
click at [105, 223] on span "Action" at bounding box center [107, 215] width 43 height 22
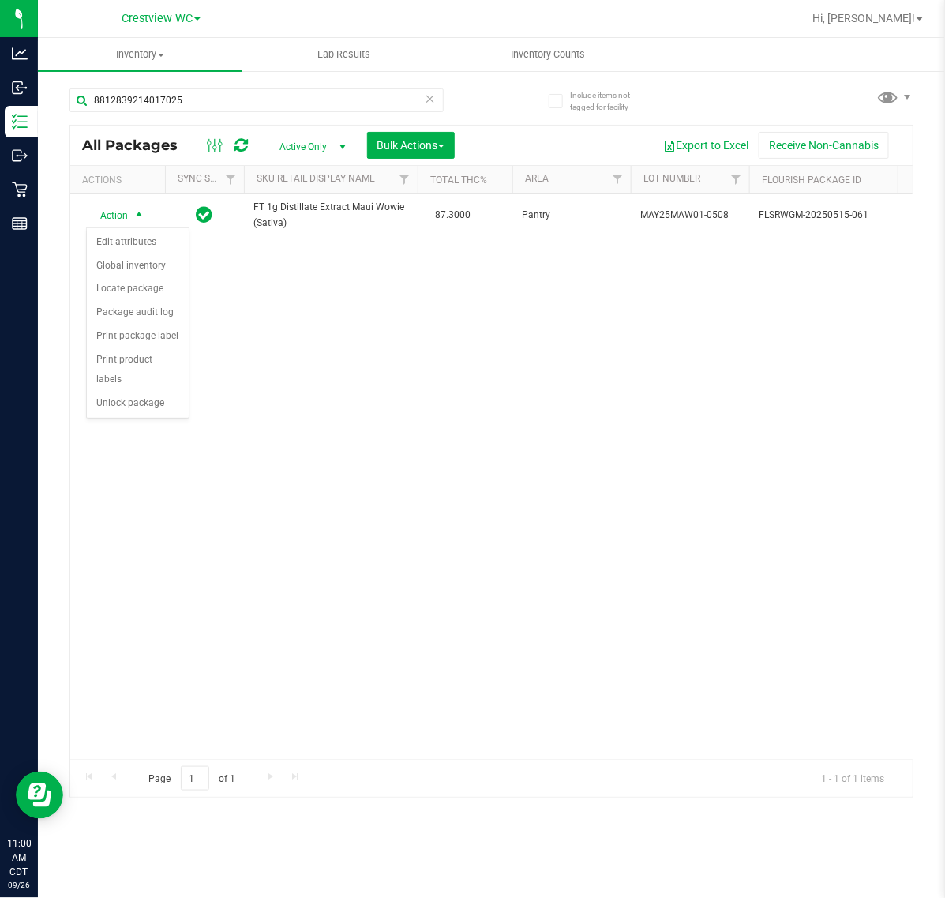
click at [143, 399] on div "Action Edit attributes Global inventory Locate package Package audit log Print …" at bounding box center [137, 323] width 103 height 192
click at [162, 395] on li "Unlock package" at bounding box center [138, 404] width 102 height 24
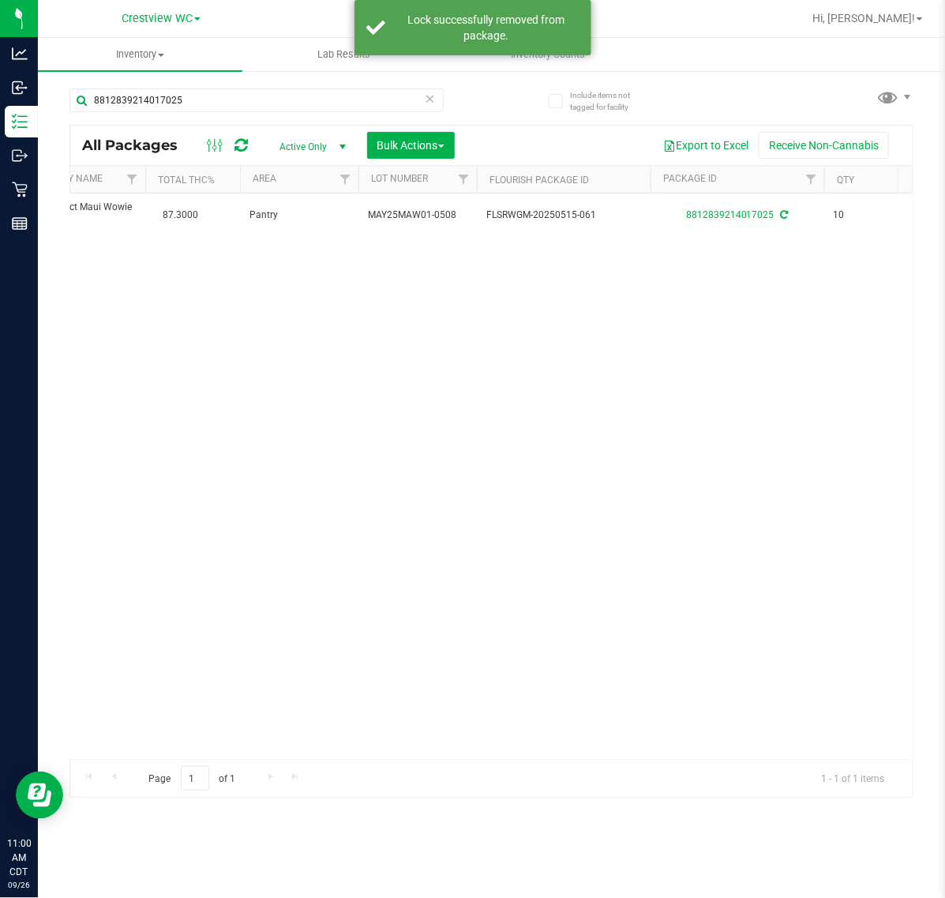
scroll to position [0, 104]
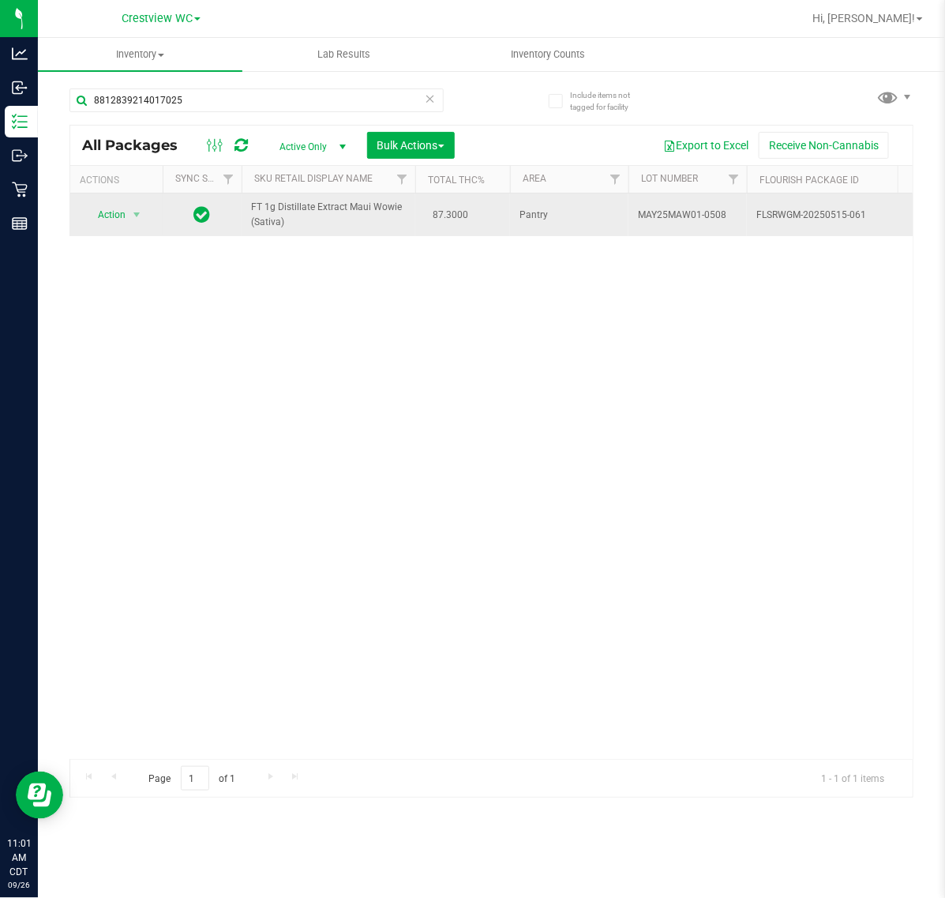
click at [108, 216] on span "Action" at bounding box center [105, 215] width 43 height 22
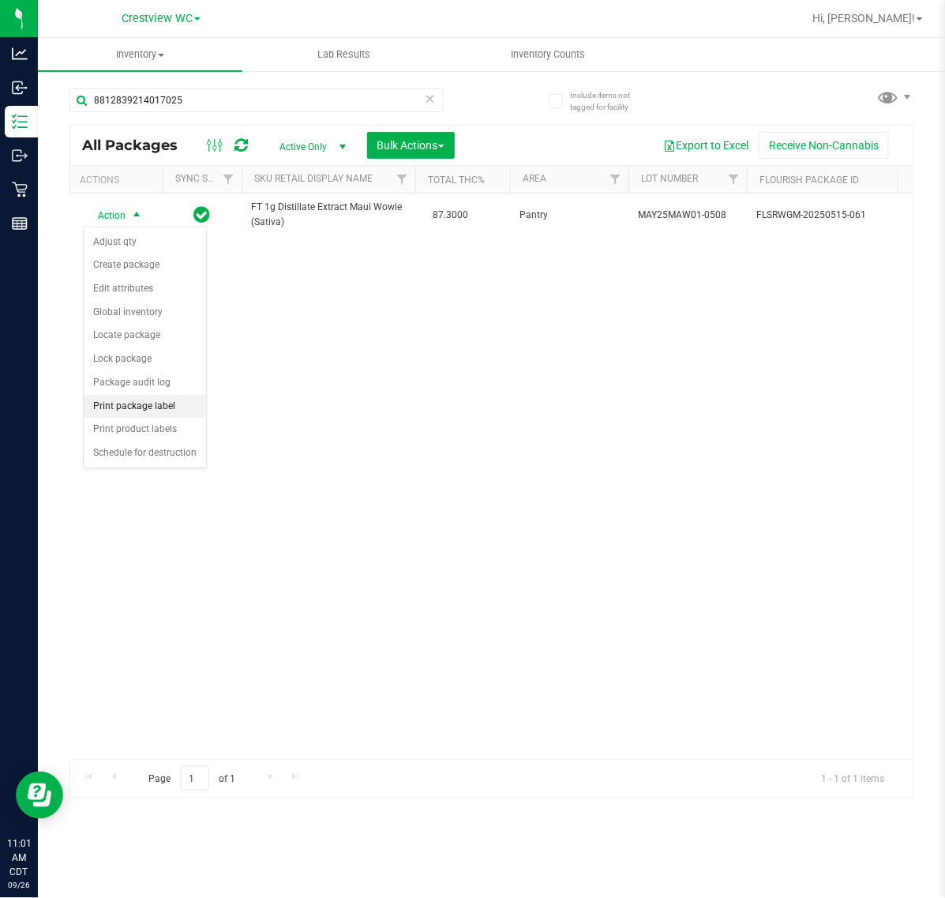
click at [148, 412] on li "Print package label" at bounding box center [145, 407] width 122 height 24
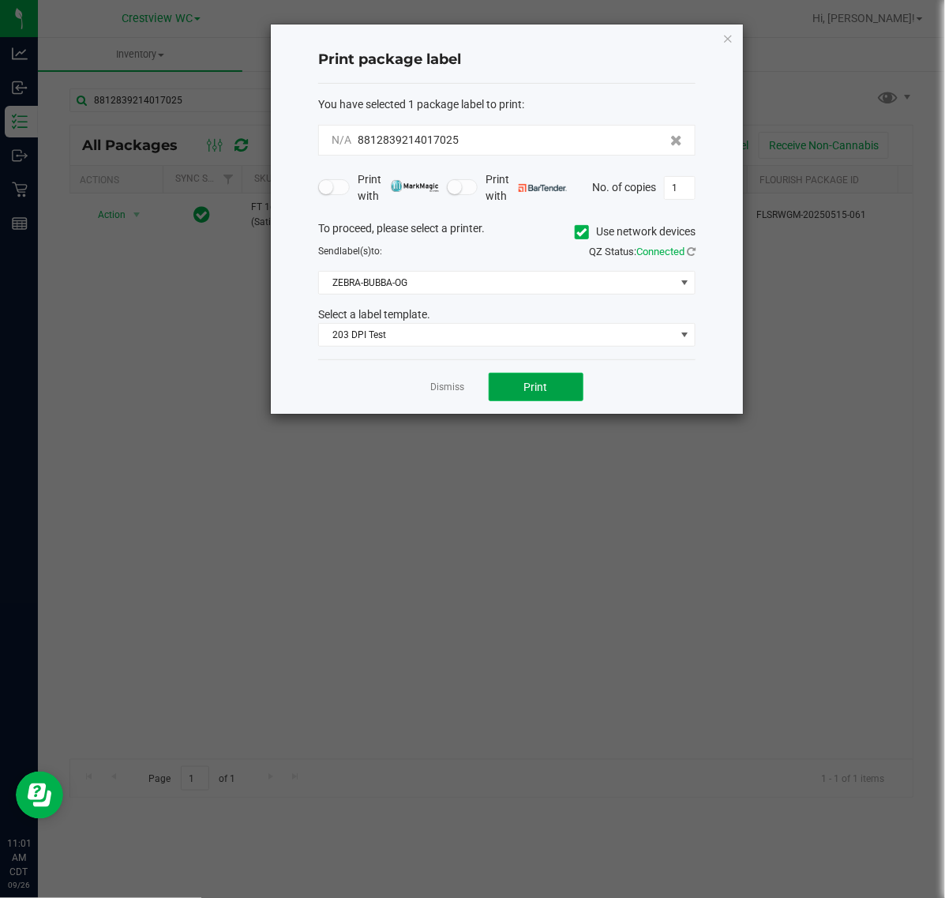
click at [534, 392] on span "Print" at bounding box center [536, 386] width 24 height 13
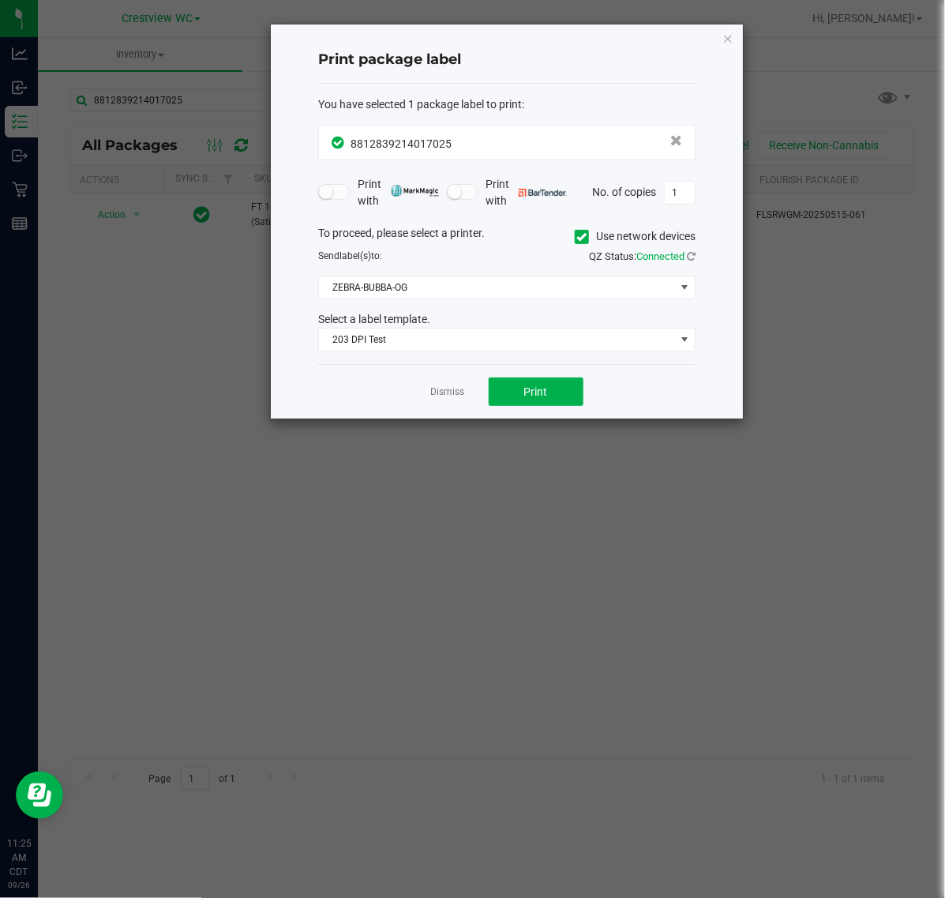
click at [450, 392] on link "Dismiss" at bounding box center [448, 391] width 34 height 13
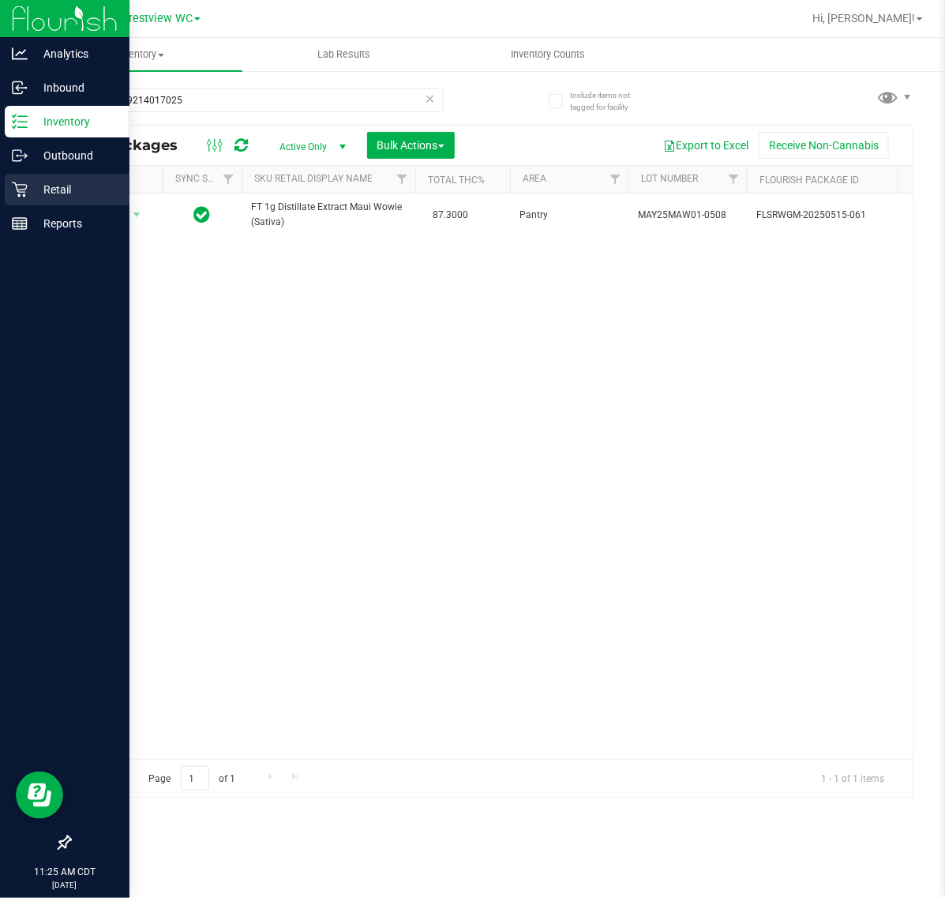
click at [56, 189] on p "Retail" at bounding box center [75, 189] width 95 height 19
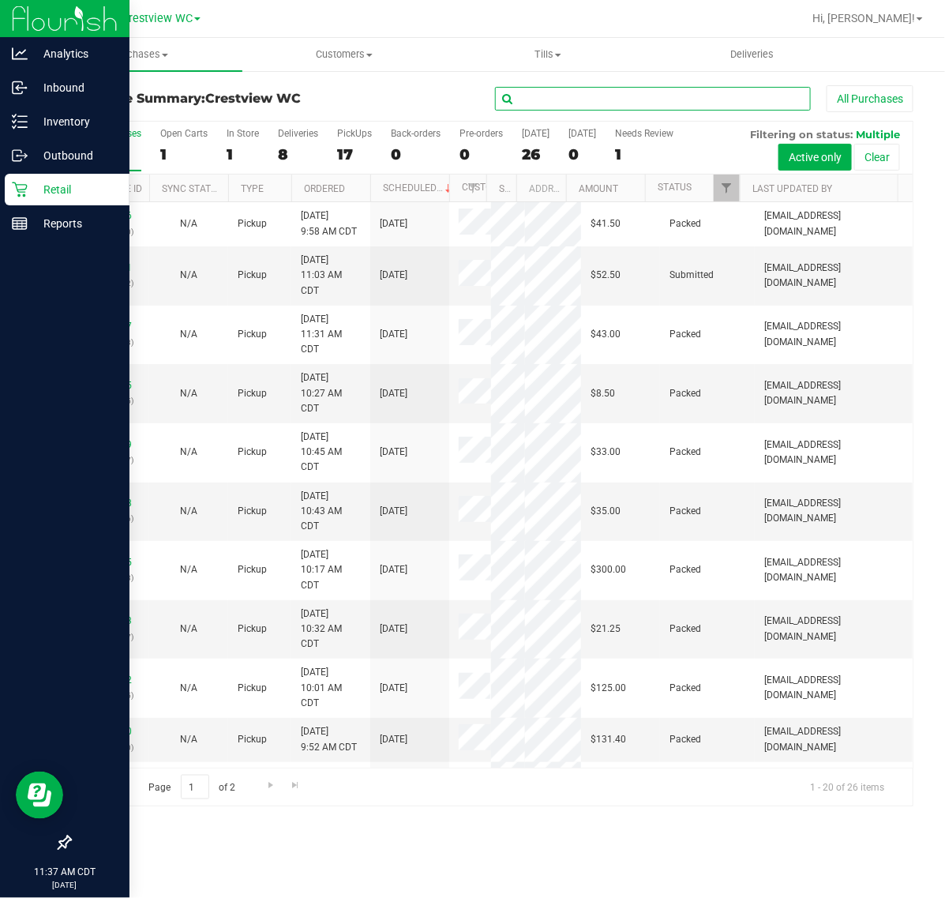
click at [616, 91] on input "text" at bounding box center [653, 99] width 316 height 24
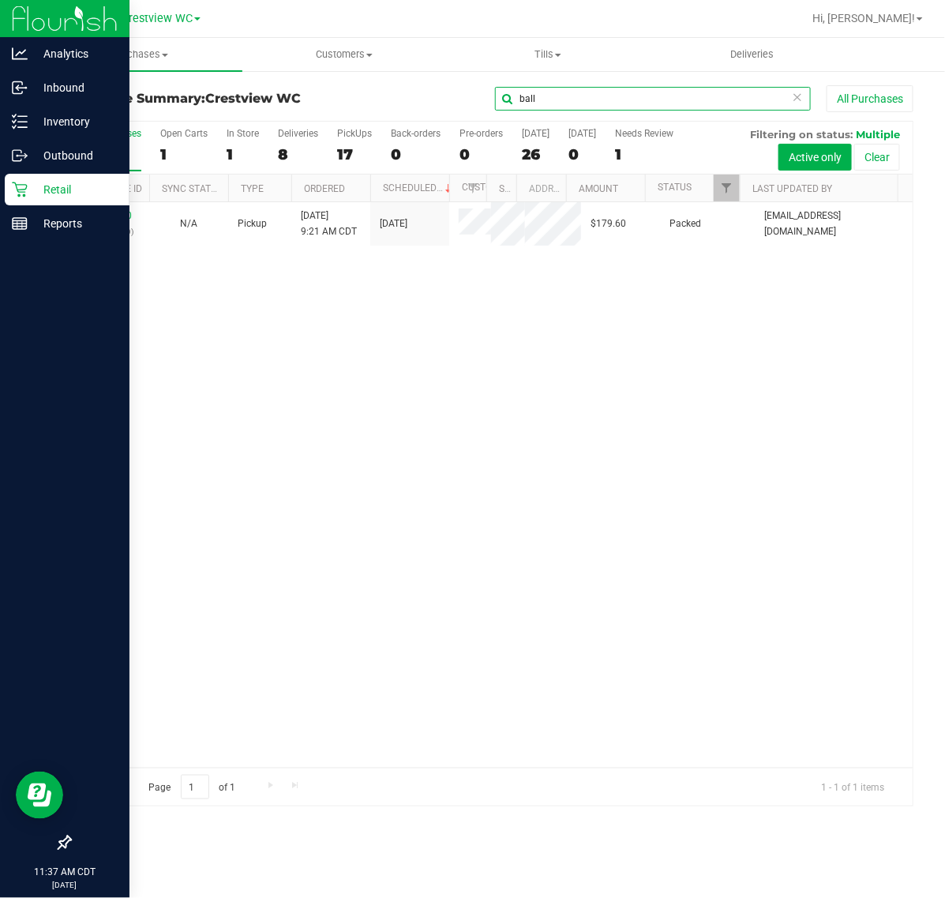
type input "ball"
click at [25, 191] on icon at bounding box center [20, 190] width 16 height 16
click at [72, 193] on p "Retail" at bounding box center [75, 189] width 95 height 19
click at [104, 117] on p "Inventory" at bounding box center [75, 121] width 95 height 19
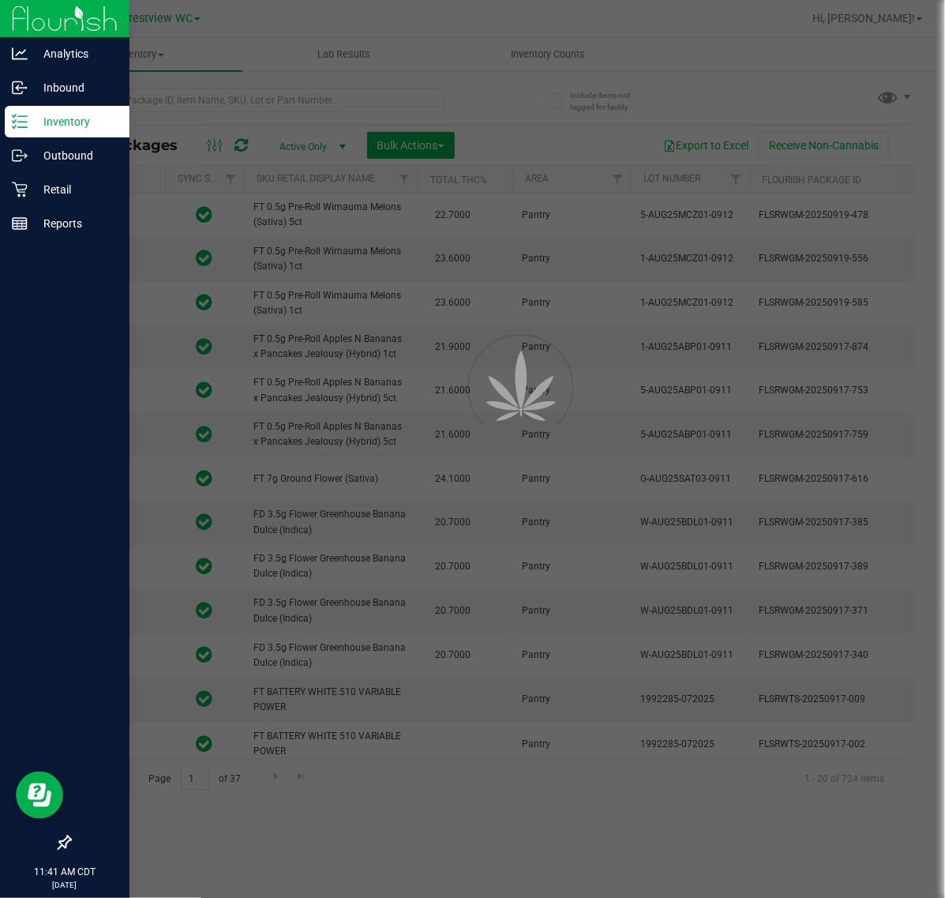
click at [214, 100] on div at bounding box center [472, 449] width 945 height 898
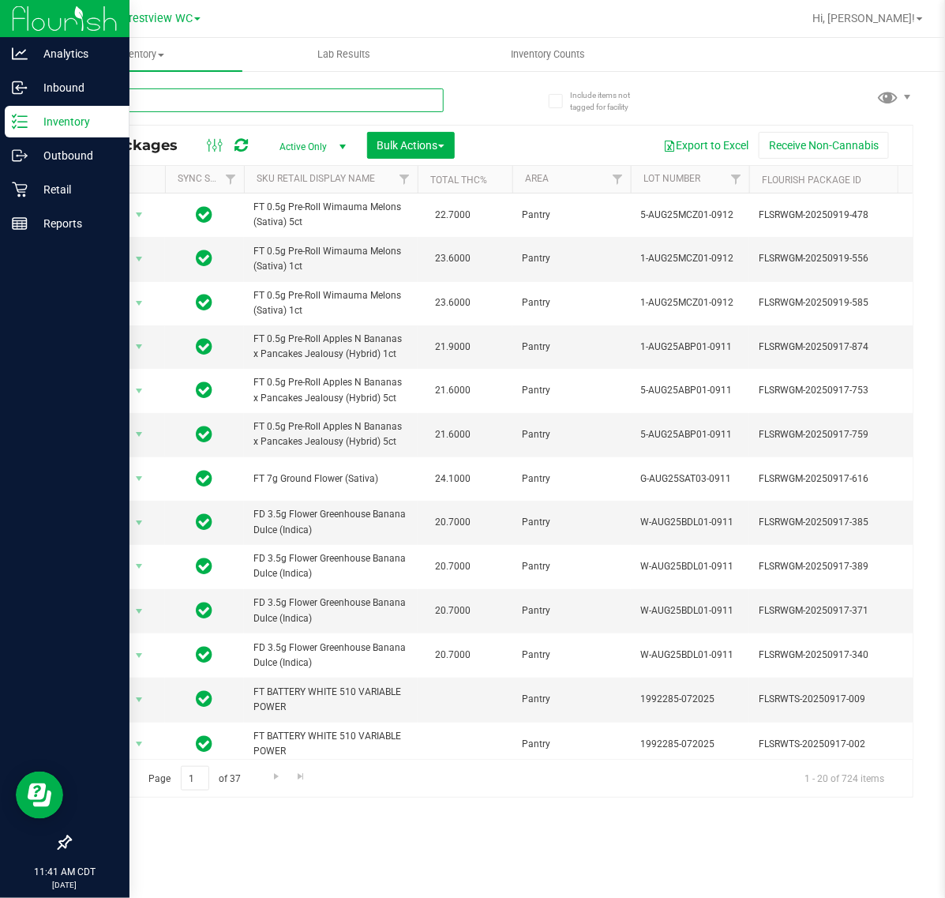
click at [235, 99] on input "text" at bounding box center [256, 100] width 374 height 24
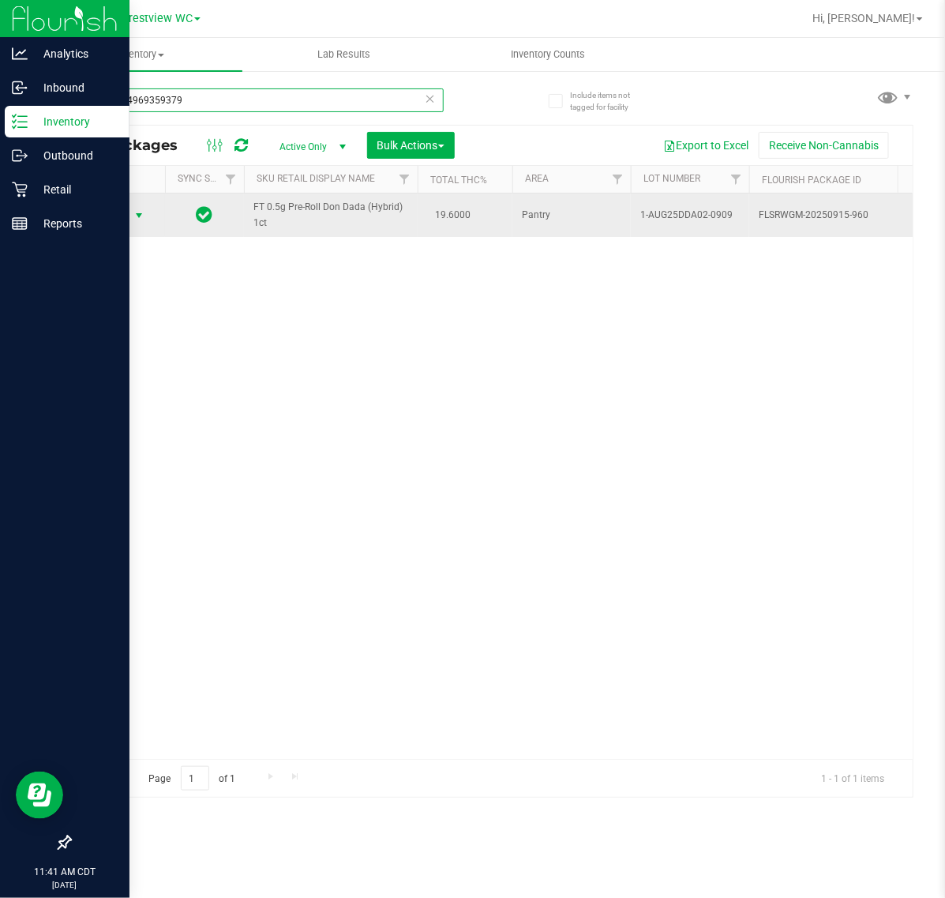
type input "2217544969359379"
click at [103, 212] on span "Action" at bounding box center [107, 215] width 43 height 22
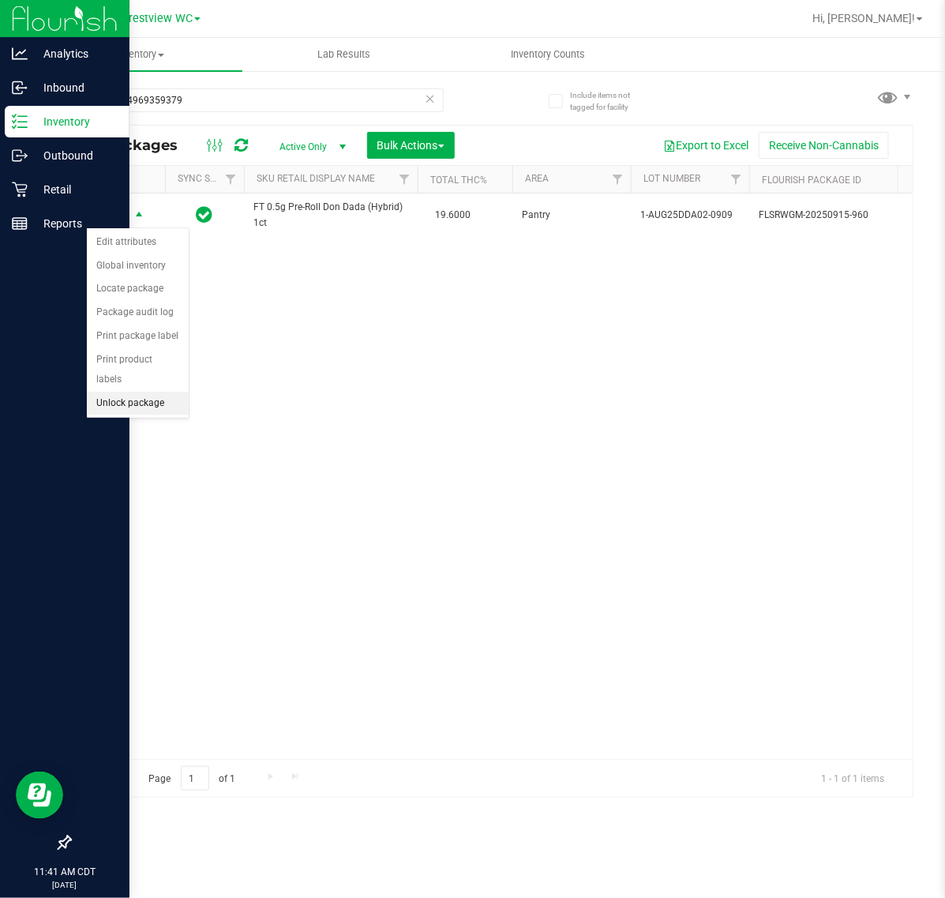
click at [126, 392] on li "Unlock package" at bounding box center [138, 404] width 102 height 24
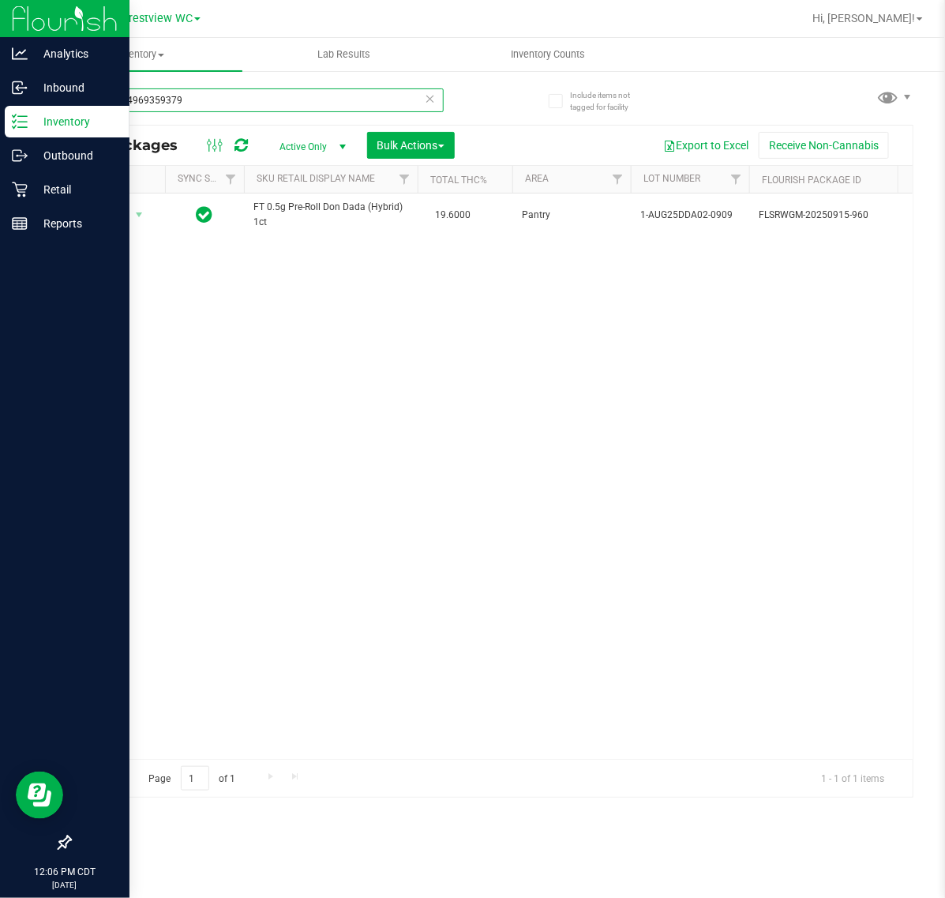
click at [219, 91] on input "2217544969359379" at bounding box center [256, 100] width 374 height 24
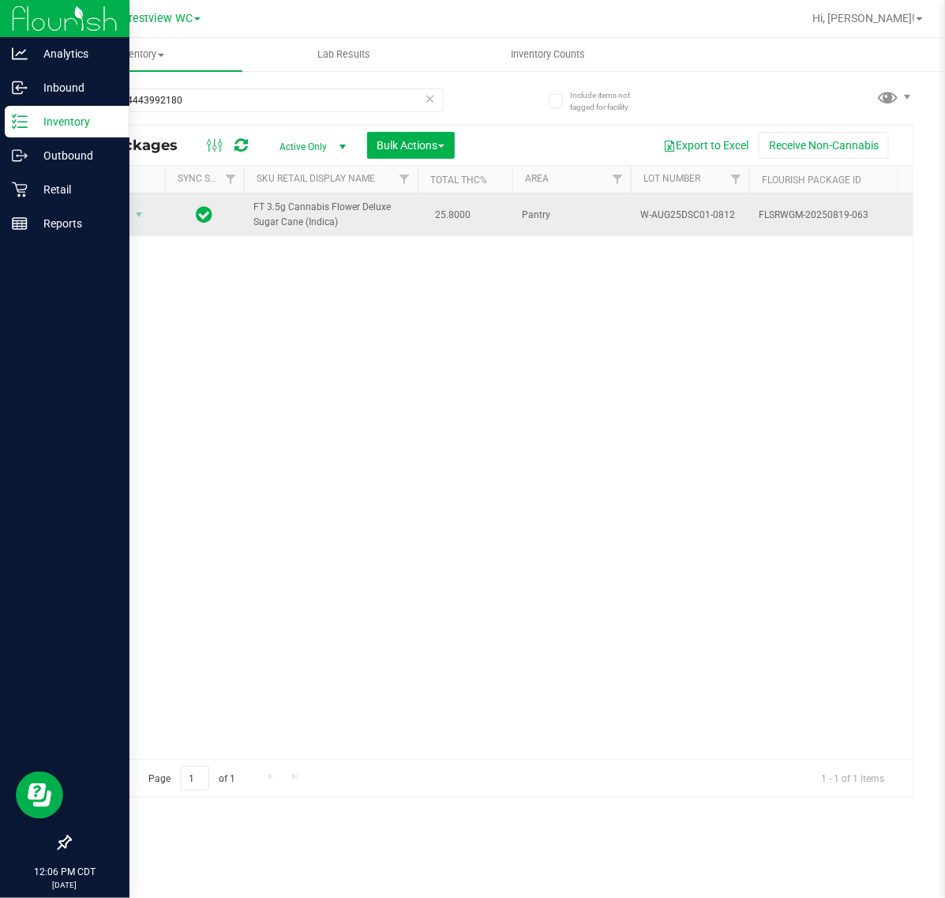
click at [108, 219] on span "Action" at bounding box center [107, 215] width 43 height 22
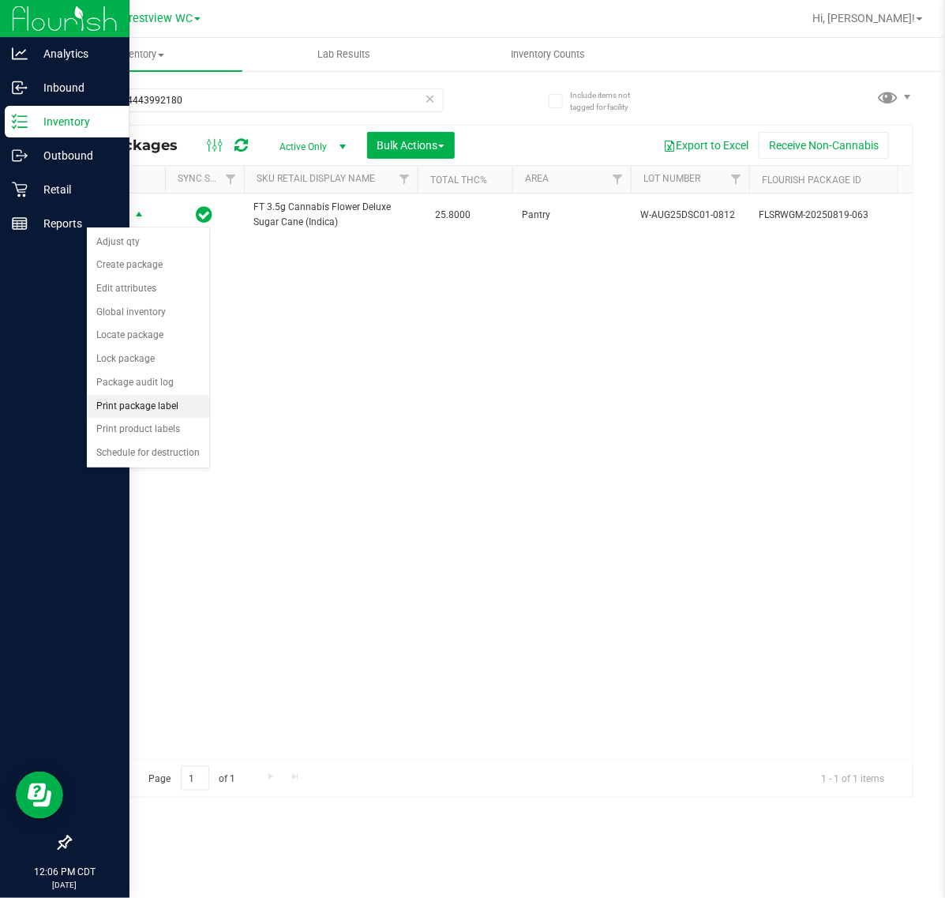
click at [144, 409] on li "Print package label" at bounding box center [148, 407] width 122 height 24
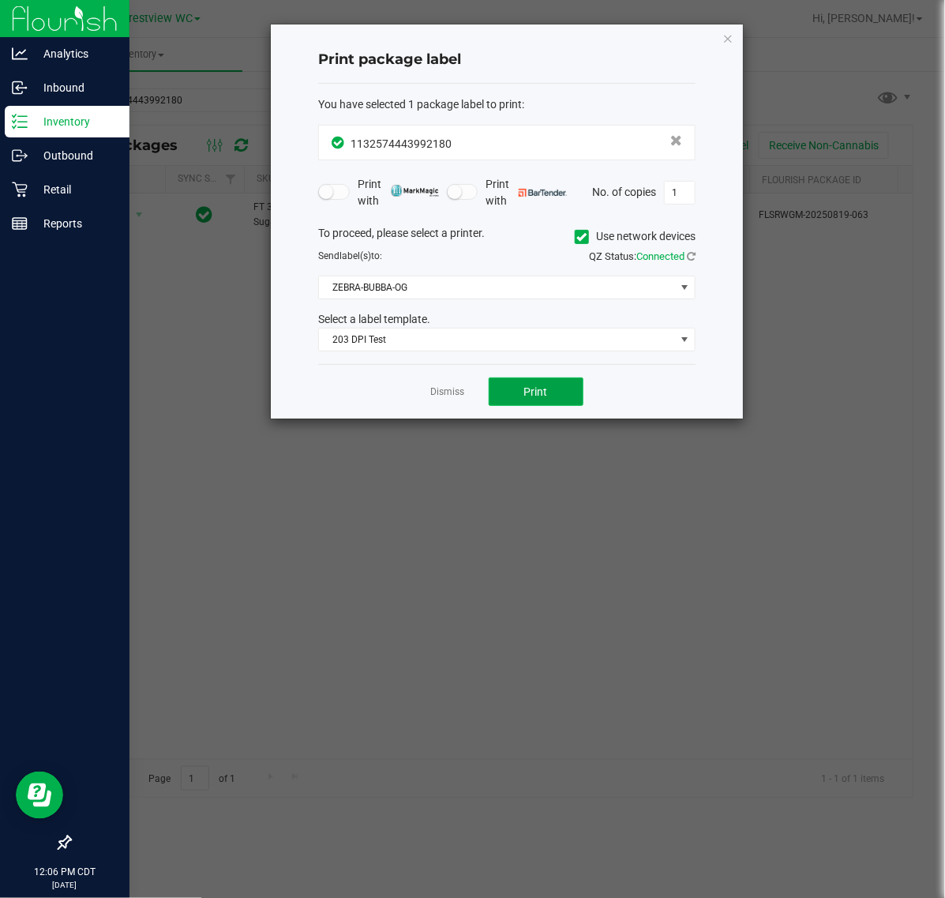
click at [531, 392] on span "Print" at bounding box center [536, 391] width 24 height 13
drag, startPoint x: 459, startPoint y: 401, endPoint x: 459, endPoint y: 392, distance: 8.7
click at [459, 400] on app-cancel-button "Dismiss" at bounding box center [448, 392] width 34 height 17
click at [459, 389] on link "Dismiss" at bounding box center [448, 391] width 34 height 13
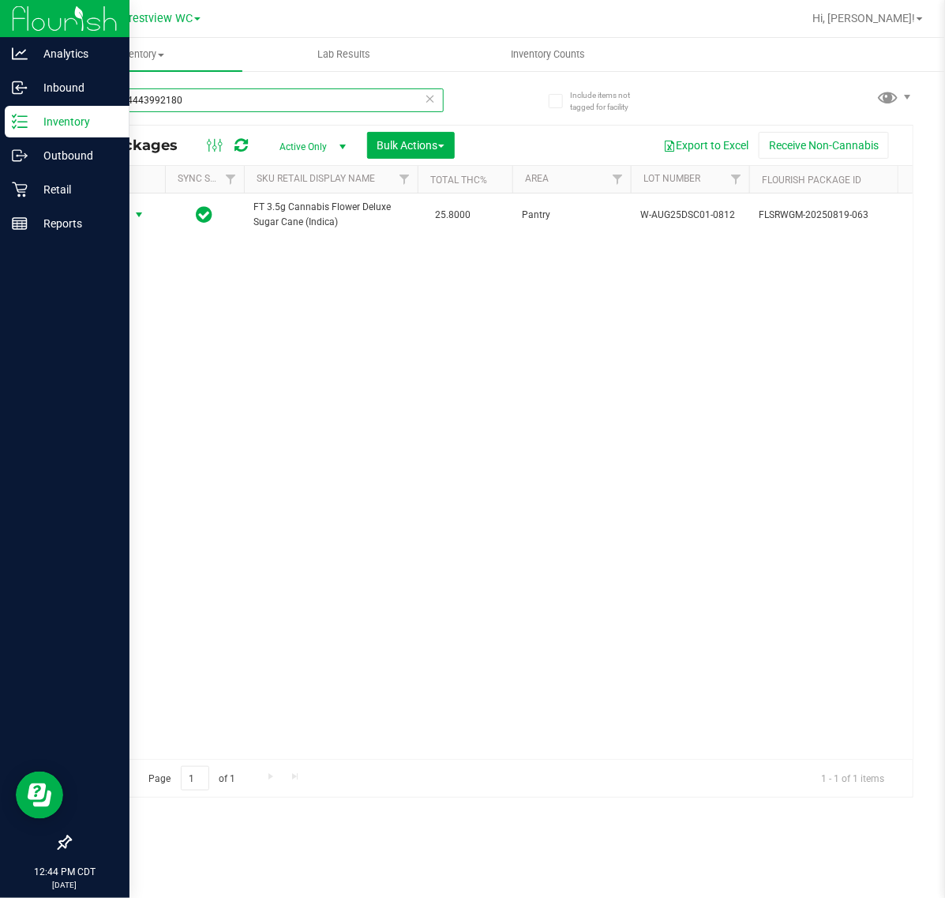
click at [243, 103] on input "1132574443992180" at bounding box center [256, 100] width 374 height 24
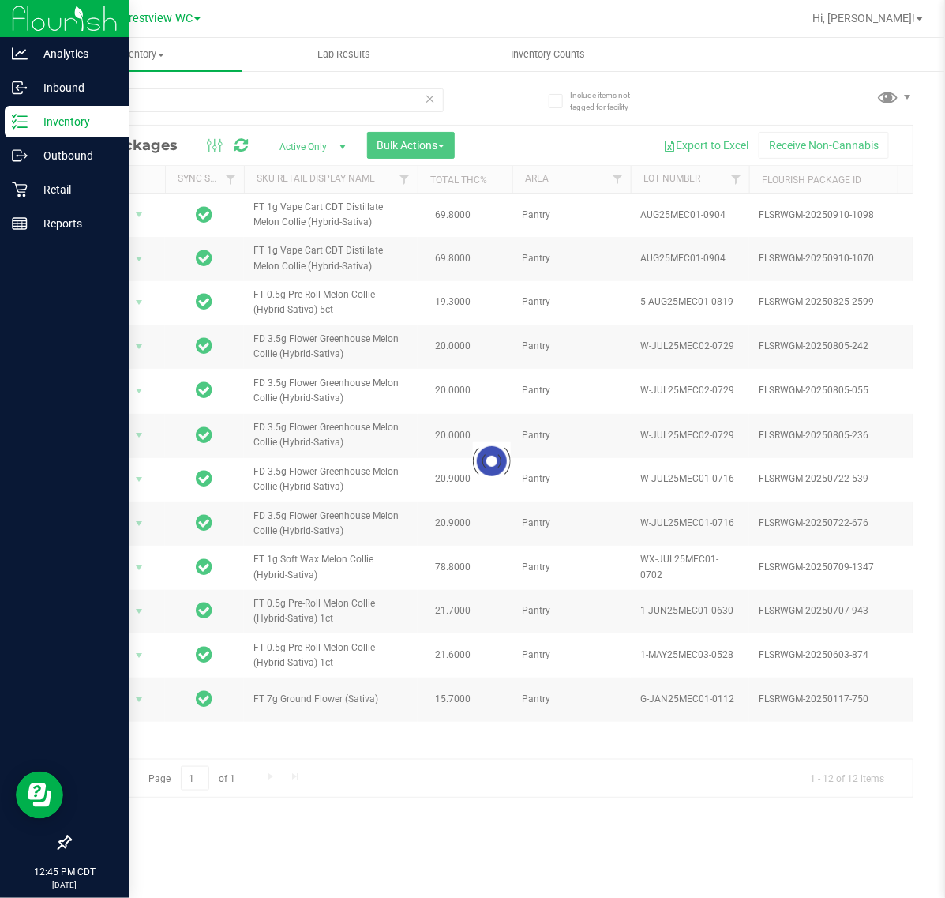
click at [283, 227] on div at bounding box center [491, 461] width 842 height 671
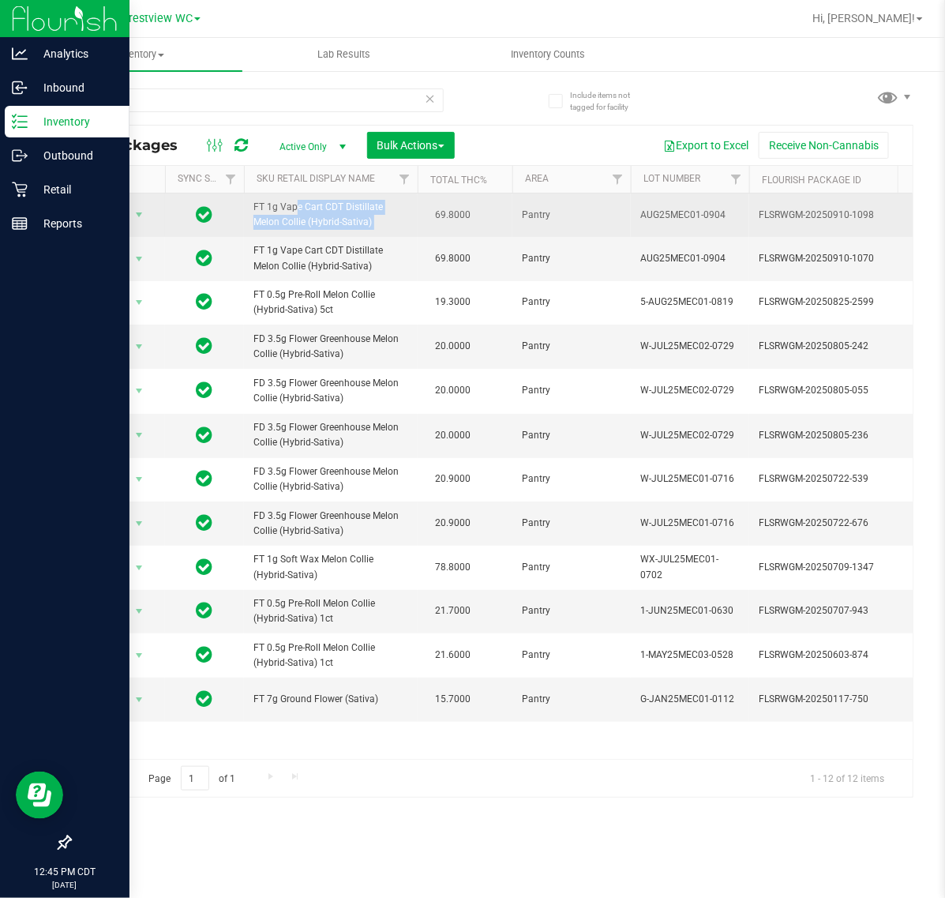
click at [283, 223] on span "FT 1g Vape Cart CDT Distillate Melon Collie (Hybrid-Sativa)" at bounding box center [330, 215] width 155 height 30
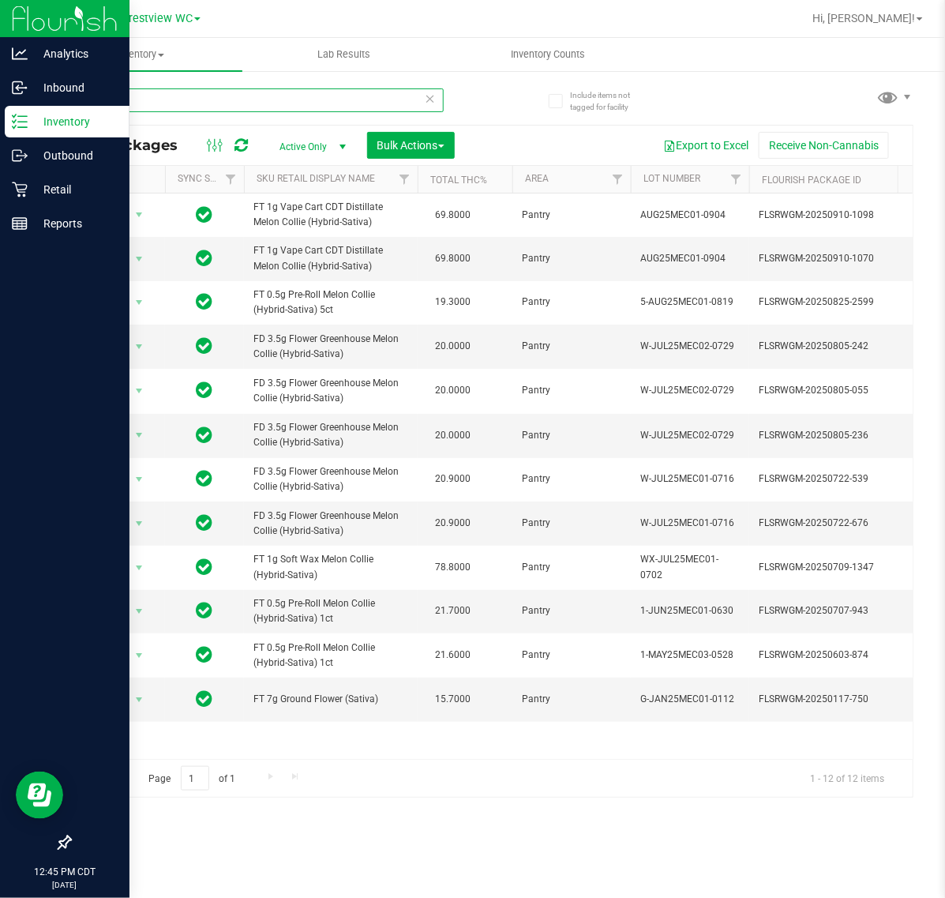
click at [128, 95] on input "mec" at bounding box center [256, 100] width 374 height 24
paste input "FT 1g Vape Cart CDT Distillate Melon Collie (Hybrid-Sativa)"
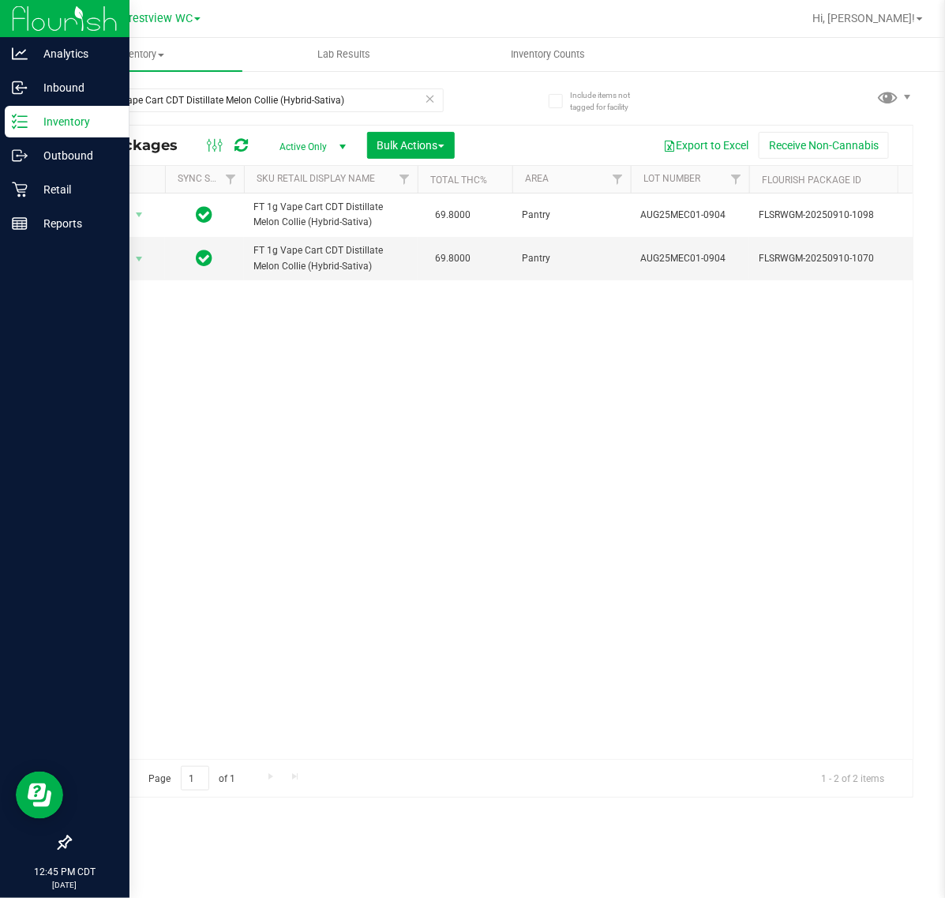
click at [317, 606] on div "Action Action Adjust qty Create package Edit attributes Global inventory Locate…" at bounding box center [491, 475] width 842 height 565
click at [128, 84] on div "FT 1g Vape Cart CDT Distillate Melon Collie (Hybrid-Sativa)" at bounding box center [280, 99] width 422 height 51
click at [120, 99] on input "FT 1g Vape Cart CDT Distillate Melon Collie (Hybrid-Sativa)" at bounding box center [256, 100] width 374 height 24
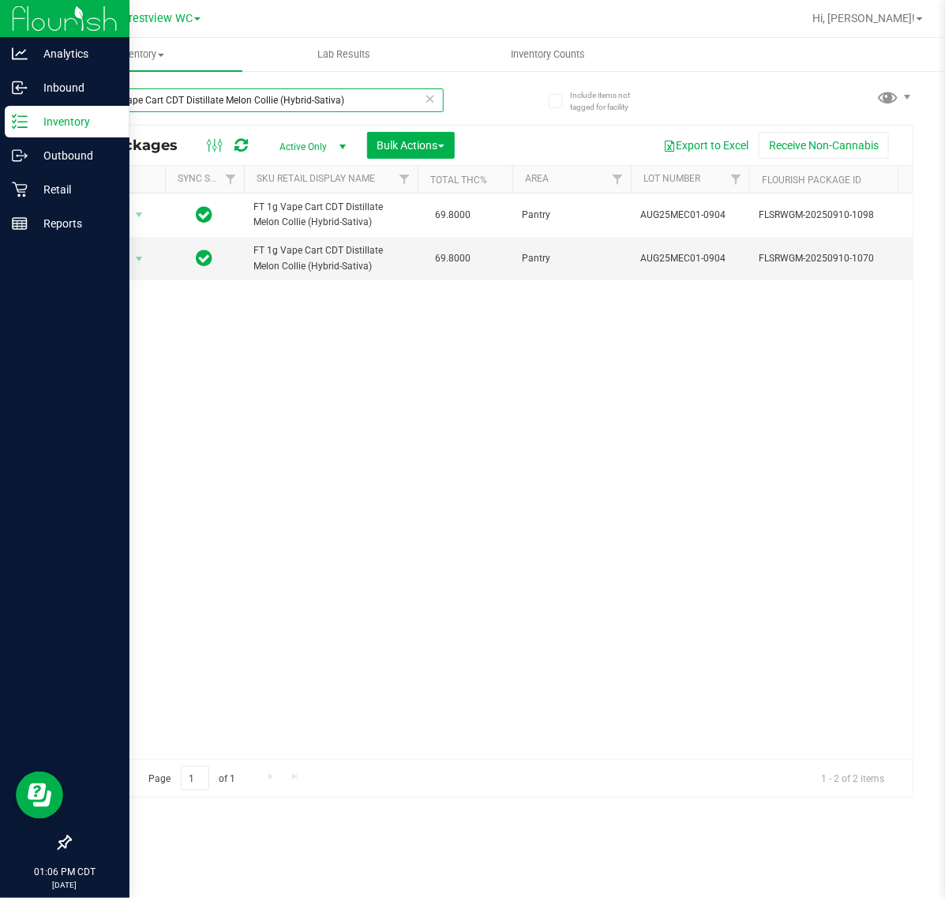
click at [120, 99] on input "FT 1g Vape Cart CDT Distillate Melon Collie (Hybrid-Sativa)" at bounding box center [256, 100] width 374 height 24
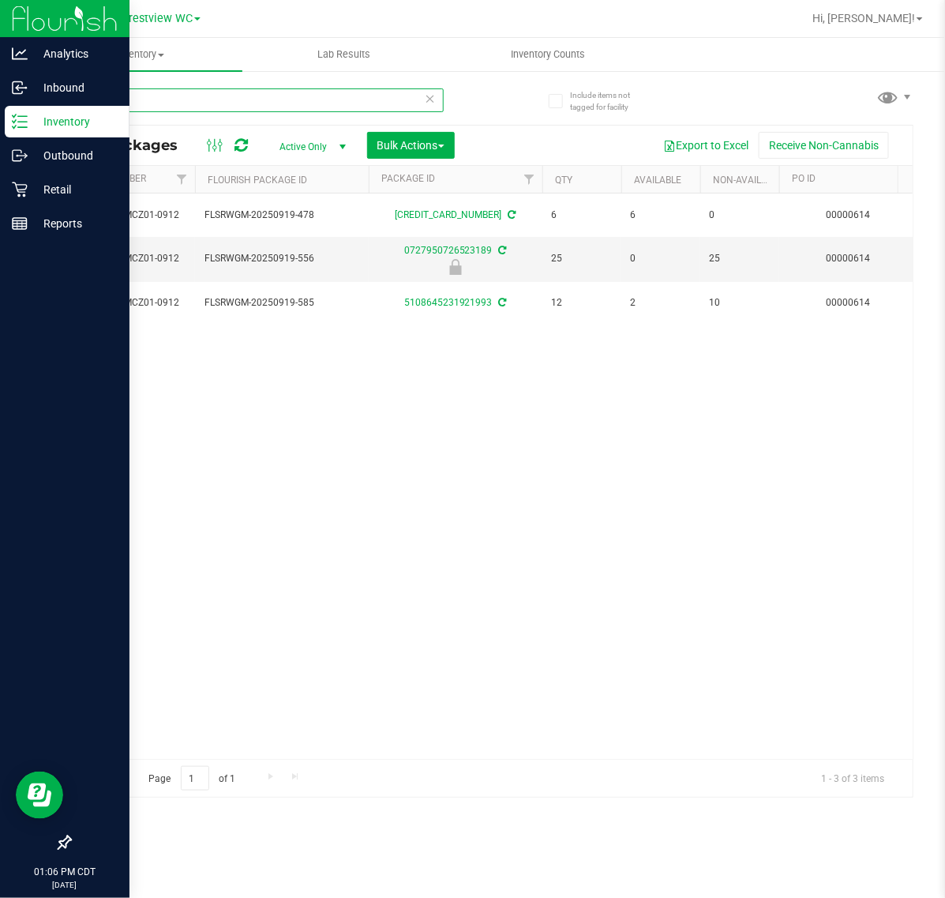
scroll to position [0, 587]
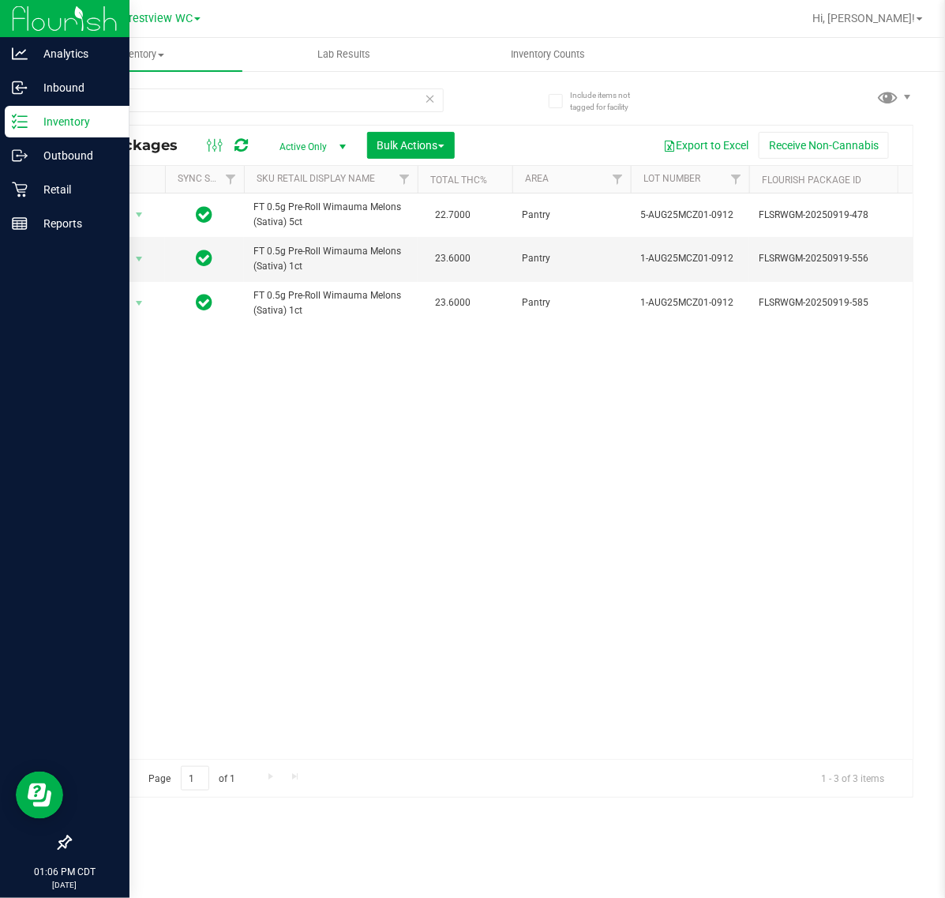
click at [304, 578] on div "Action Action Adjust qty Create package Edit attributes Global inventory Locate…" at bounding box center [491, 475] width 842 height 565
click at [404, 476] on div "Action Action Adjust qty Create package Edit attributes Global inventory Locate…" at bounding box center [491, 475] width 842 height 565
click at [250, 105] on input "mcz" at bounding box center [256, 100] width 374 height 24
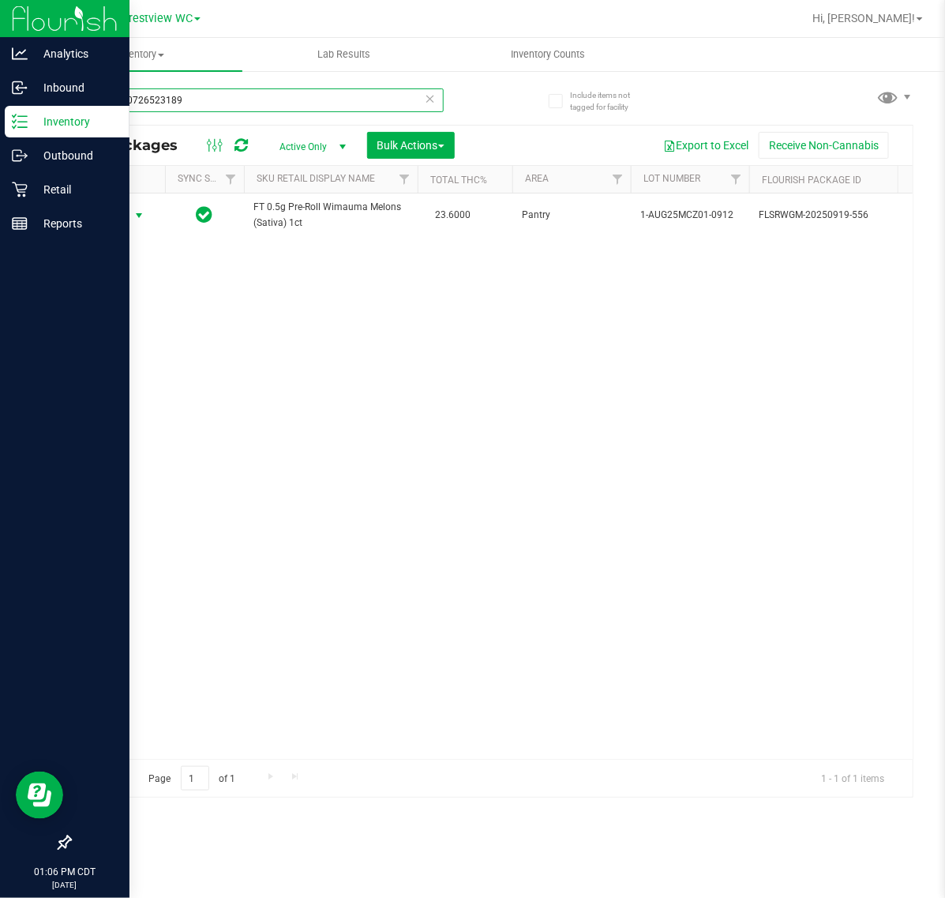
type input "0727950726523189"
click at [134, 214] on span "select" at bounding box center [139, 215] width 13 height 13
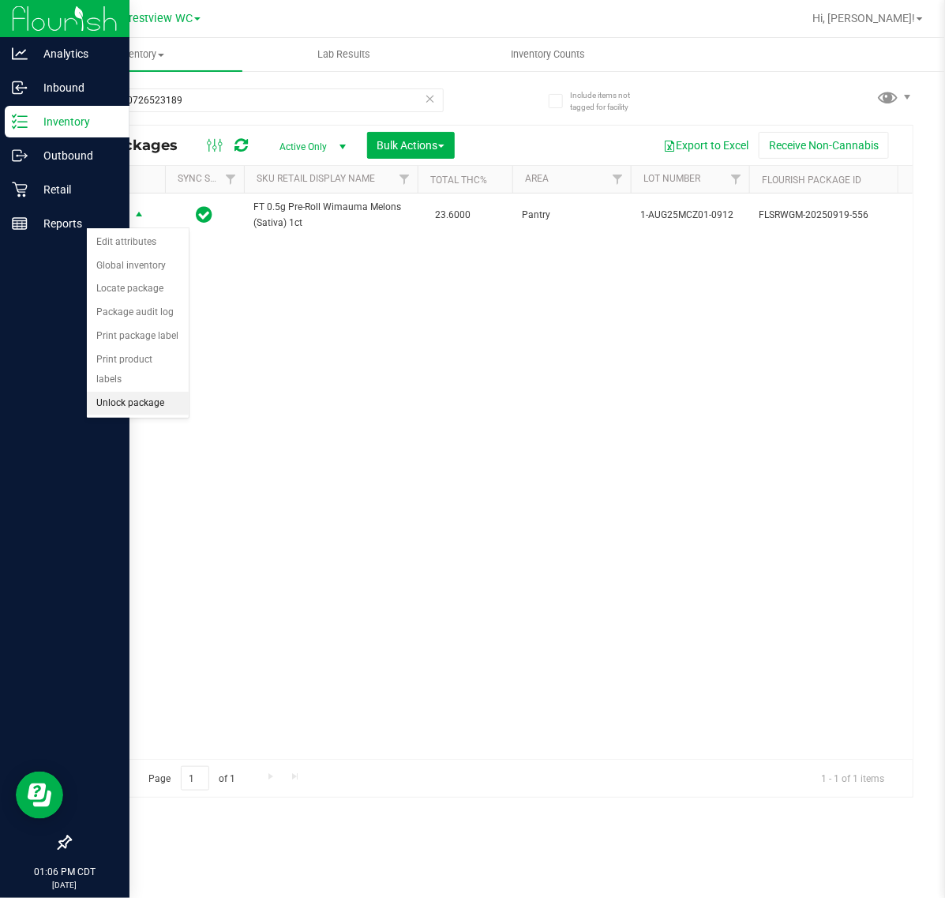
click at [148, 392] on li "Unlock package" at bounding box center [138, 404] width 102 height 24
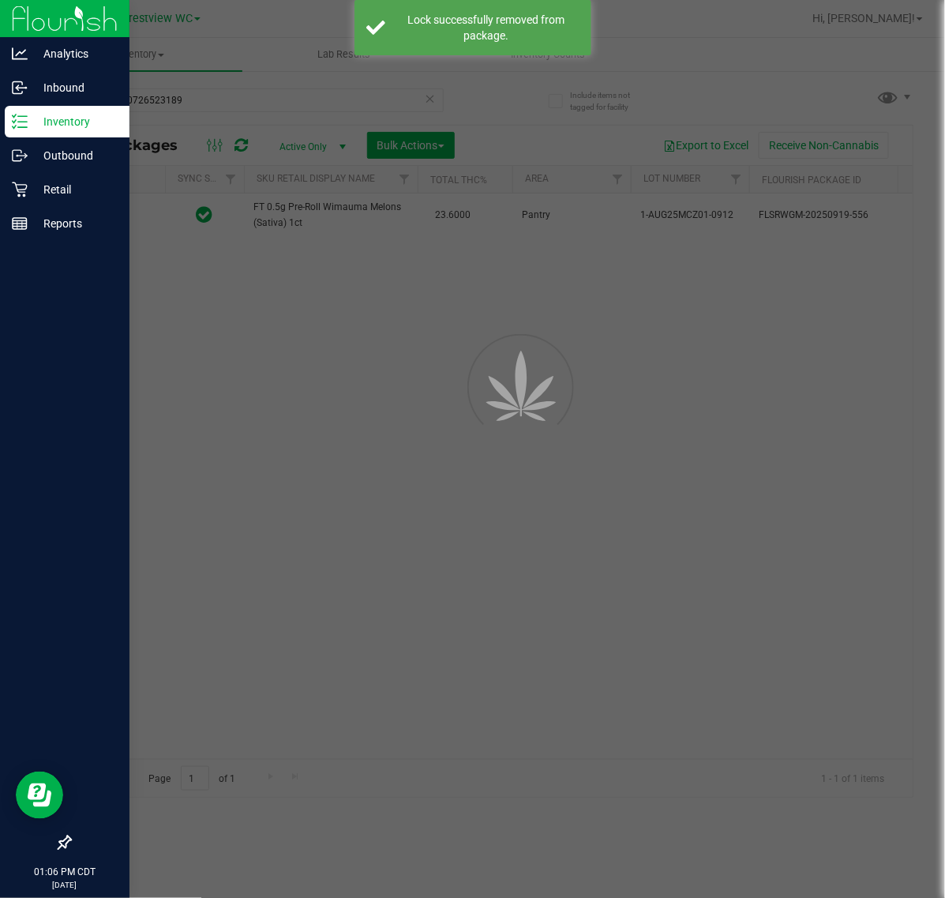
click at [555, 563] on div at bounding box center [472, 449] width 945 height 898
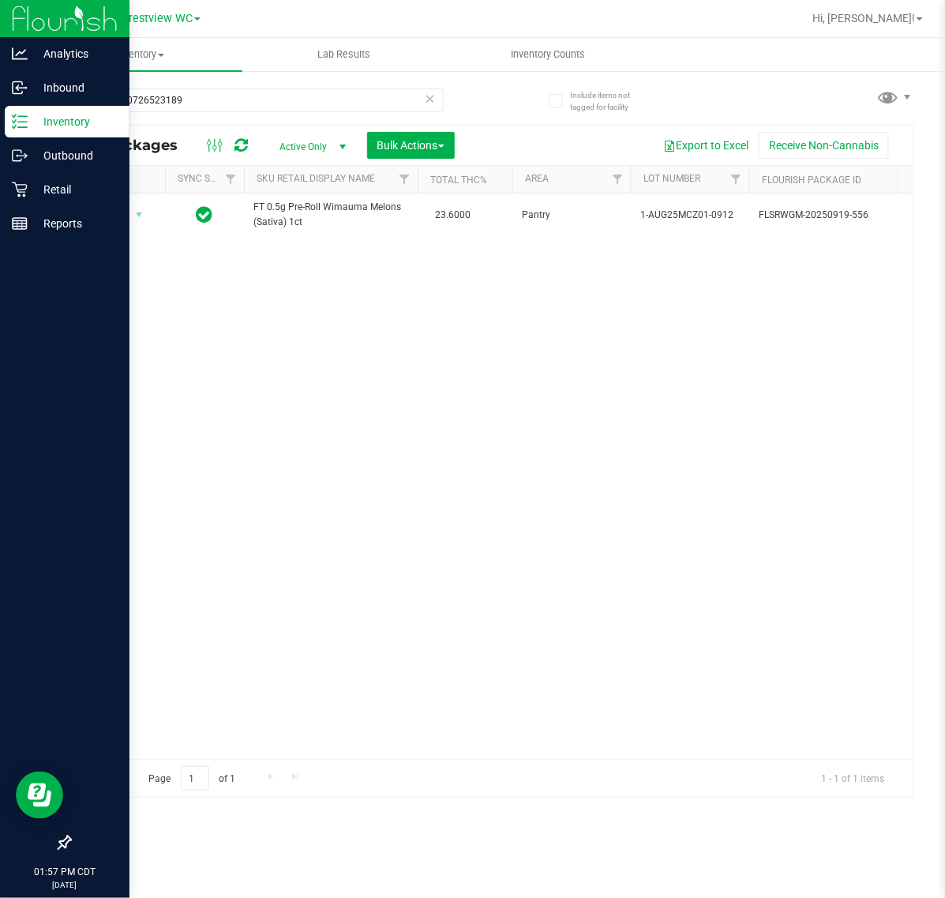
click at [286, 484] on div "Action Action Adjust qty Create package Edit attributes Global inventory Locate…" at bounding box center [491, 475] width 842 height 565
click at [312, 434] on div "Action Action Adjust qty Create package Edit attributes Global inventory Locate…" at bounding box center [491, 475] width 842 height 565
click at [430, 100] on icon at bounding box center [430, 97] width 11 height 19
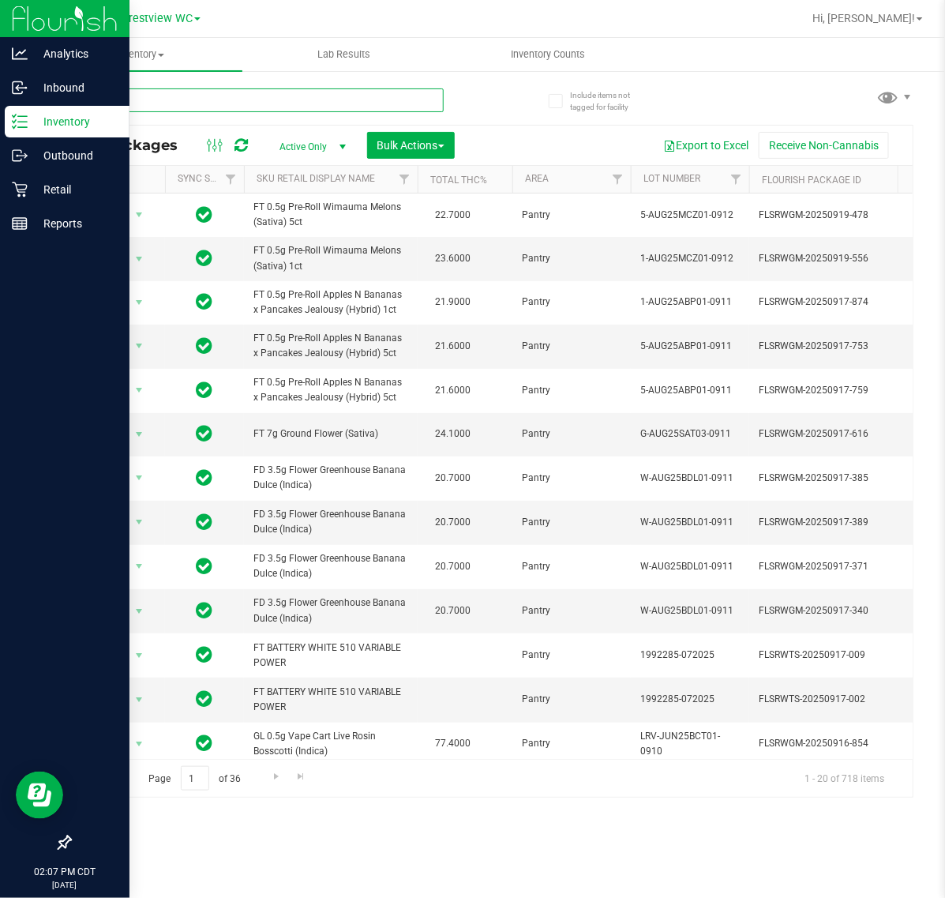
click at [184, 104] on input "text" at bounding box center [256, 100] width 374 height 24
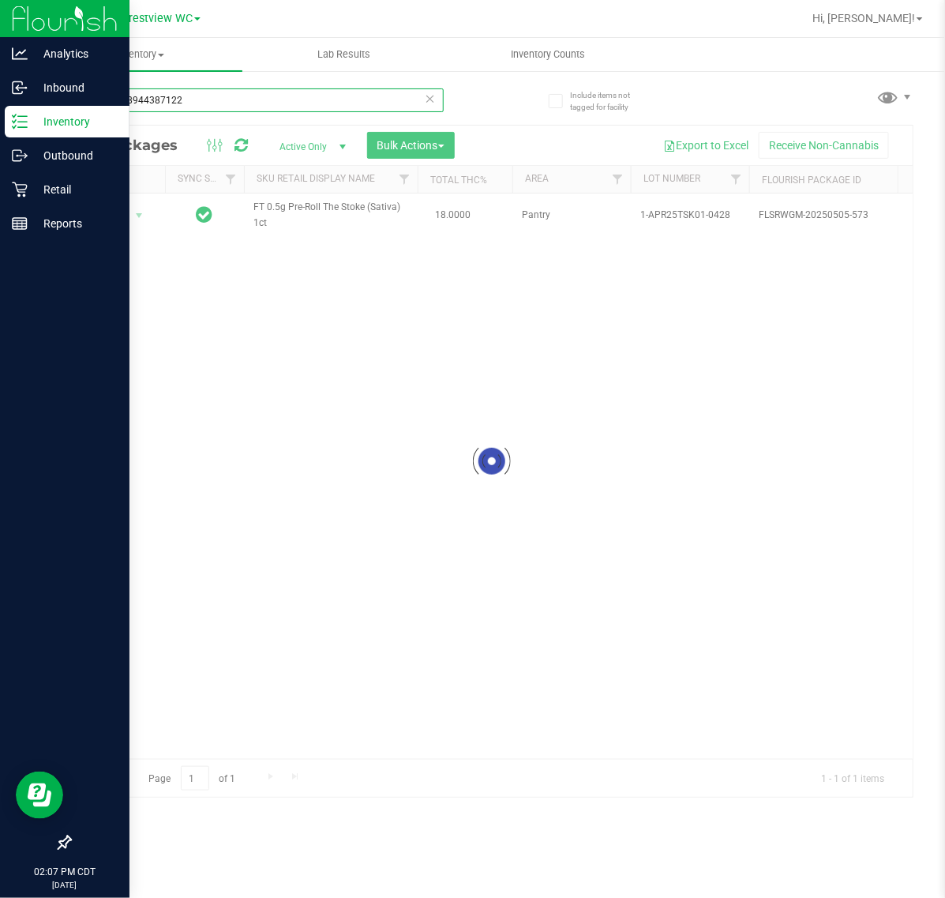
type input "5450398944387122"
click at [117, 219] on div at bounding box center [491, 461] width 842 height 671
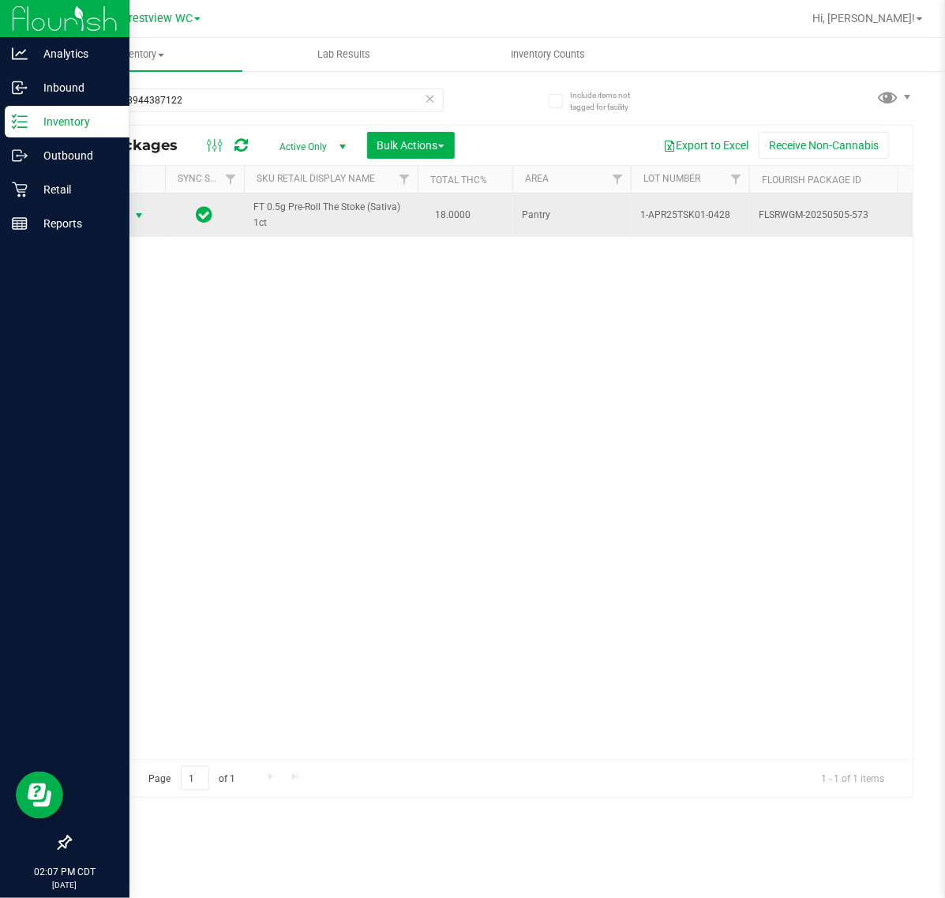
click at [120, 221] on span "Action" at bounding box center [107, 215] width 43 height 22
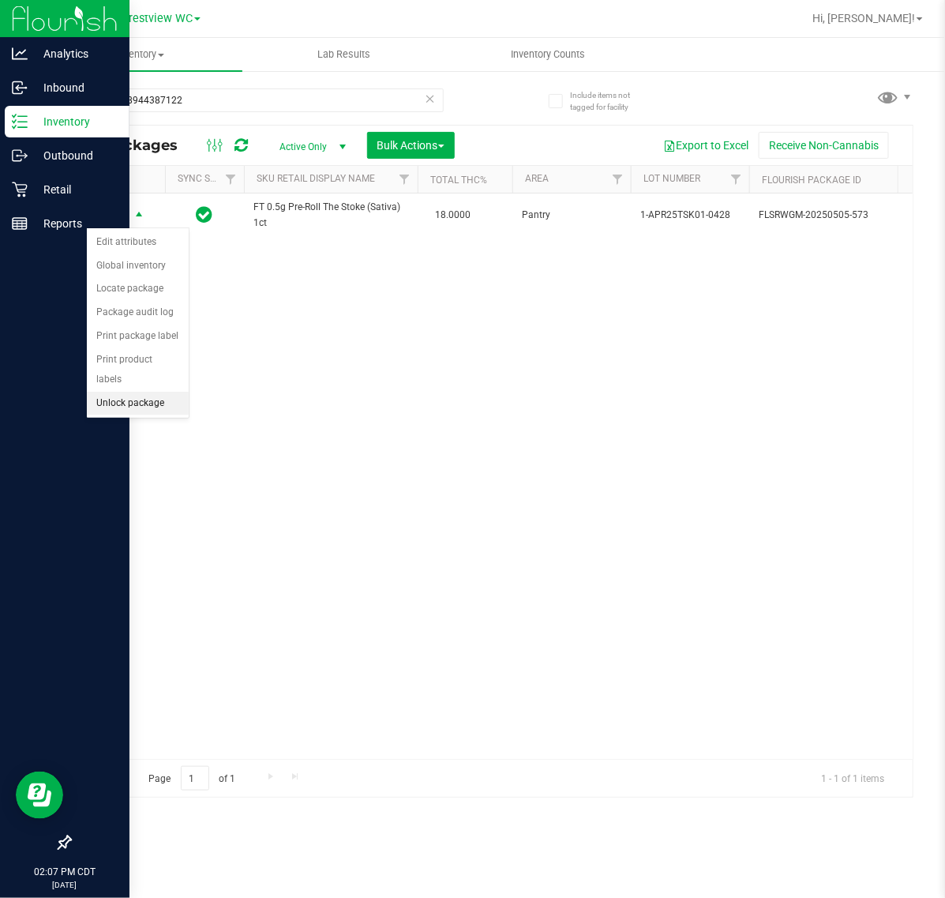
click at [154, 392] on li "Unlock package" at bounding box center [138, 404] width 102 height 24
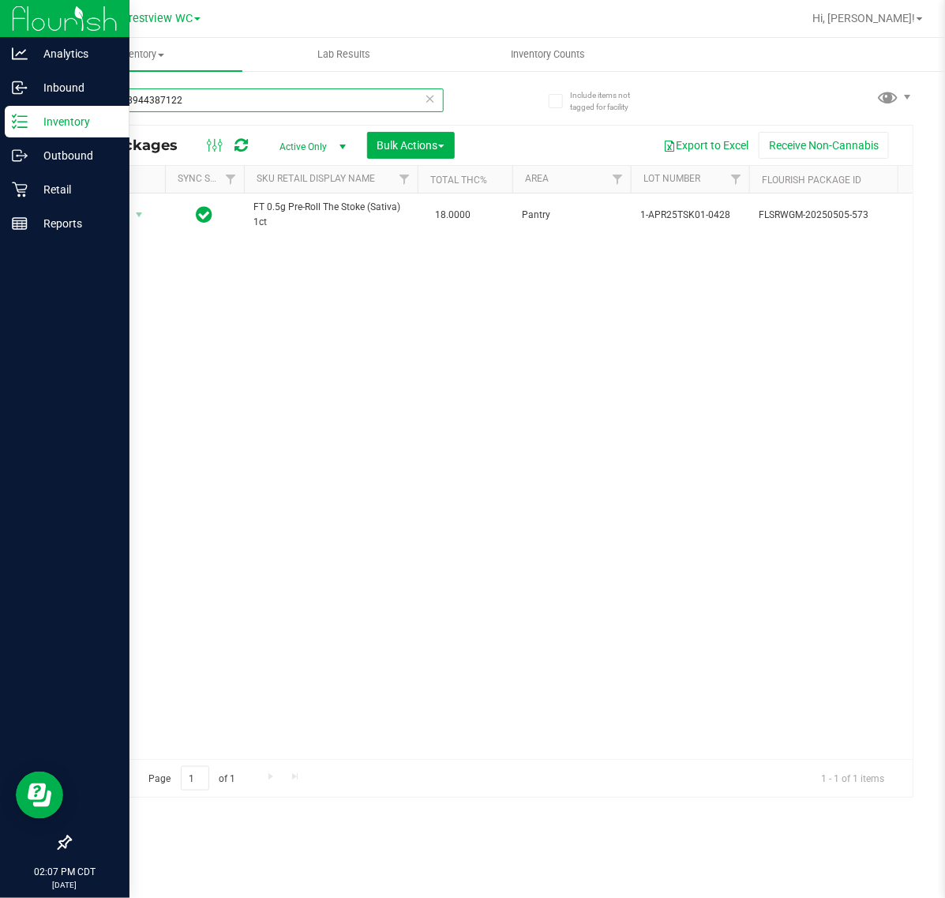
click at [163, 103] on input "5450398944387122" at bounding box center [256, 100] width 374 height 24
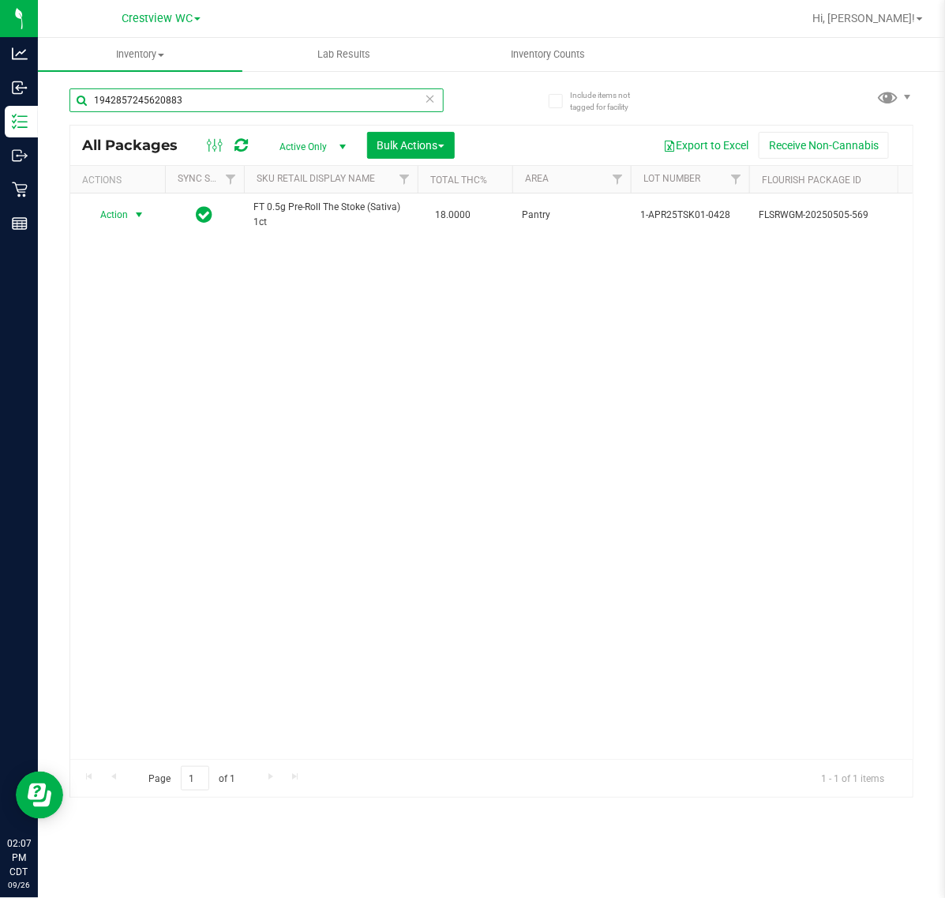
type input "1942857245620883"
drag, startPoint x: 129, startPoint y: 214, endPoint x: 150, endPoint y: 234, distance: 29.0
click at [129, 216] on span "select" at bounding box center [139, 215] width 20 height 22
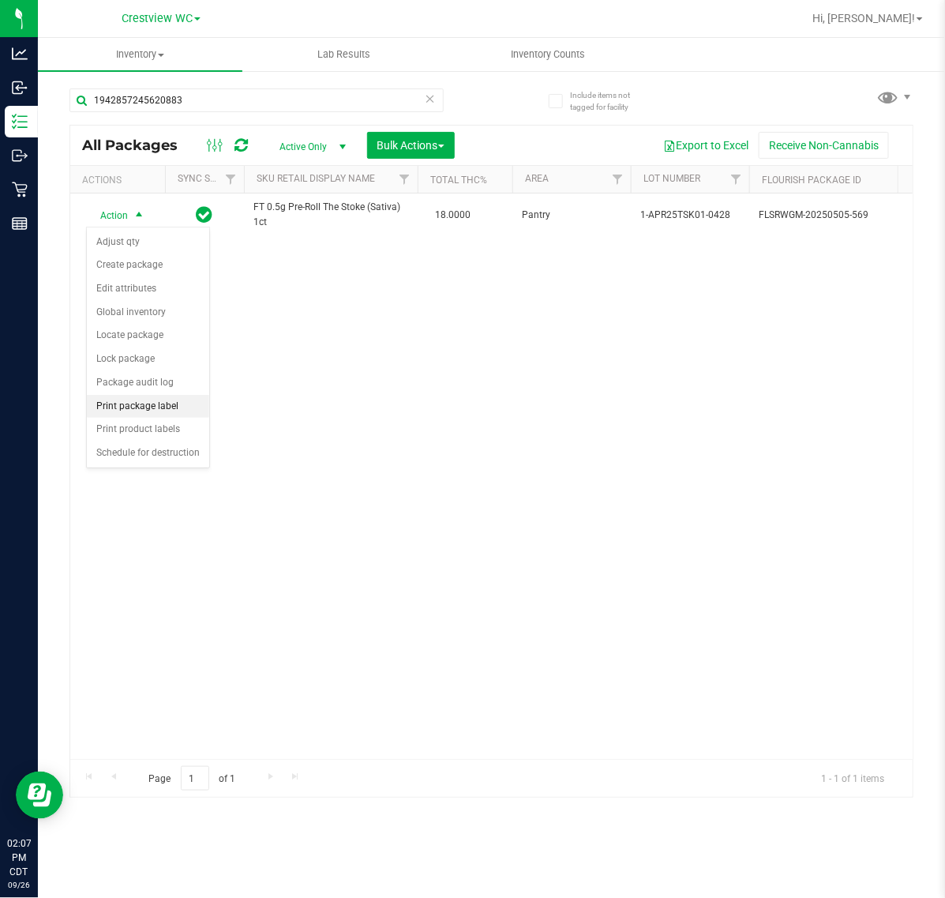
click at [182, 412] on li "Print package label" at bounding box center [148, 407] width 122 height 24
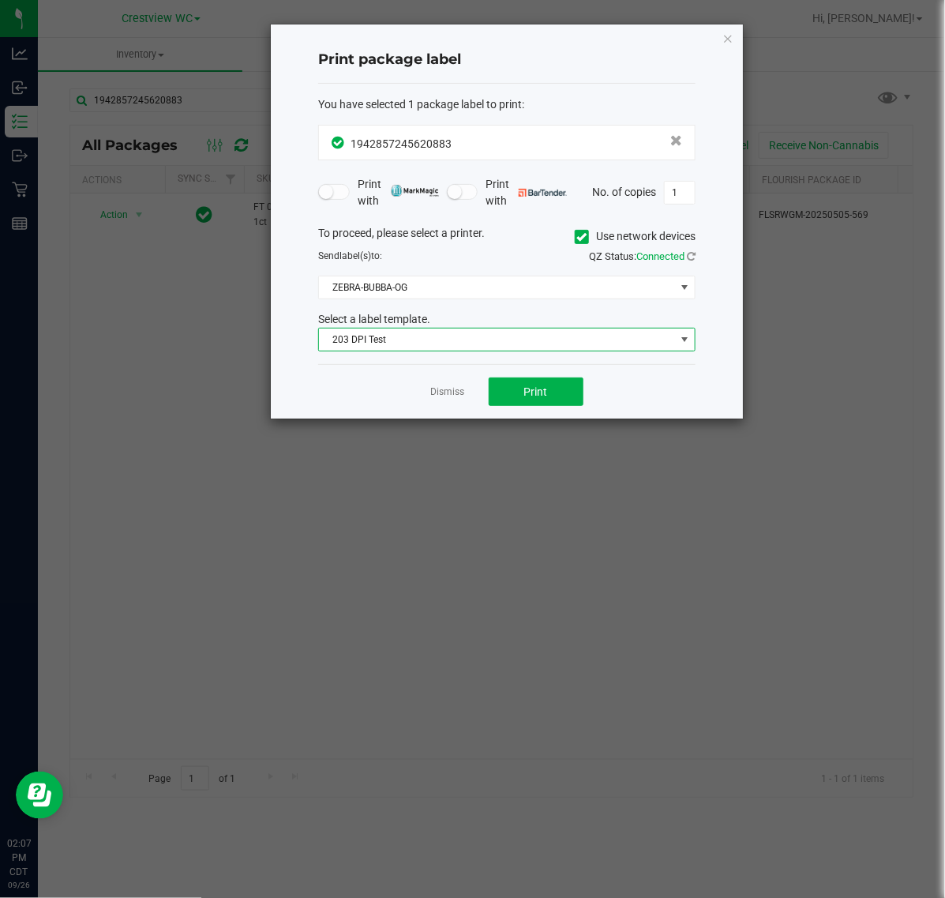
click at [585, 341] on span "203 DPI Test" at bounding box center [497, 339] width 356 height 22
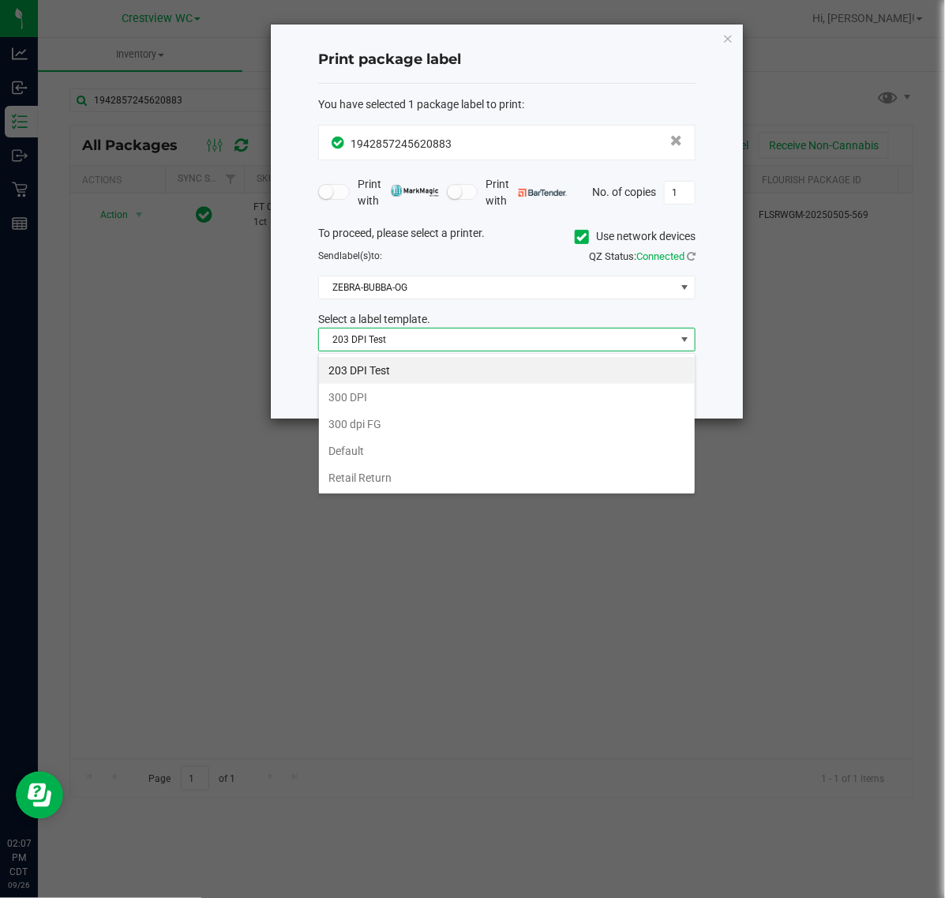
scroll to position [24, 377]
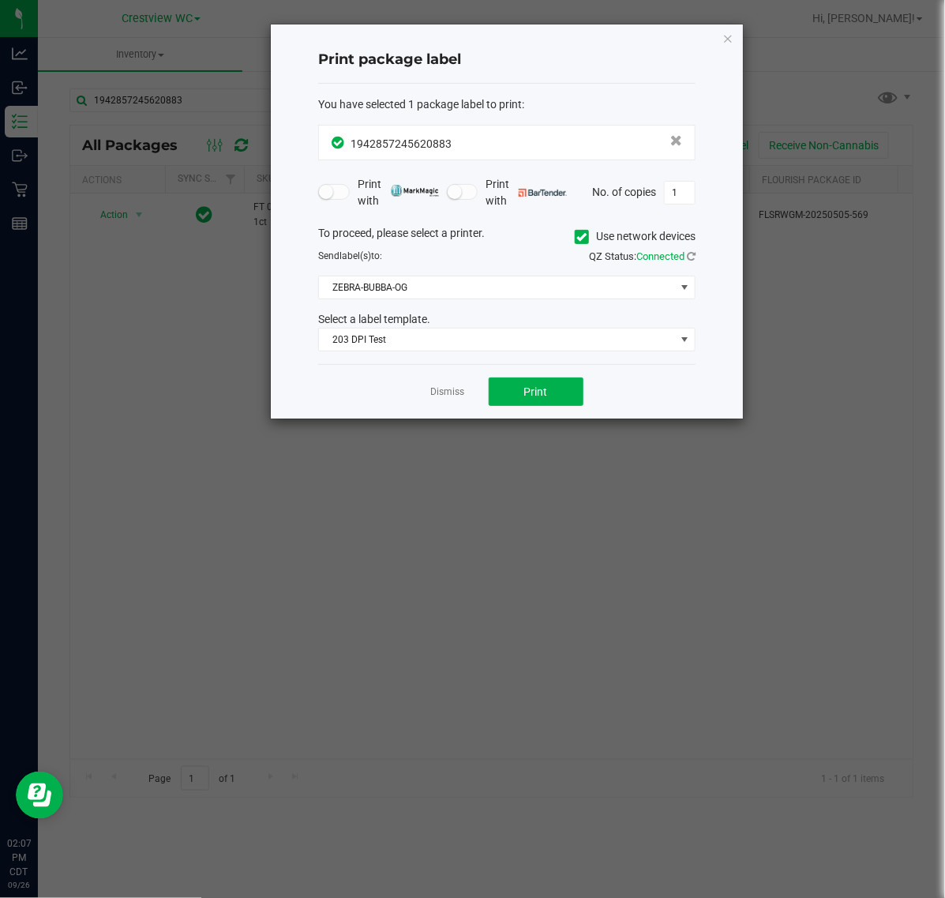
drag, startPoint x: 660, startPoint y: 647, endPoint x: 593, endPoint y: 423, distance: 234.0
click at [660, 643] on ngb-modal-window "Print package label You have selected 1 package label to print : 19428572456208…" at bounding box center [478, 449] width 957 height 898
click at [569, 387] on button "Print" at bounding box center [536, 391] width 95 height 28
click at [440, 395] on link "Dismiss" at bounding box center [448, 391] width 34 height 13
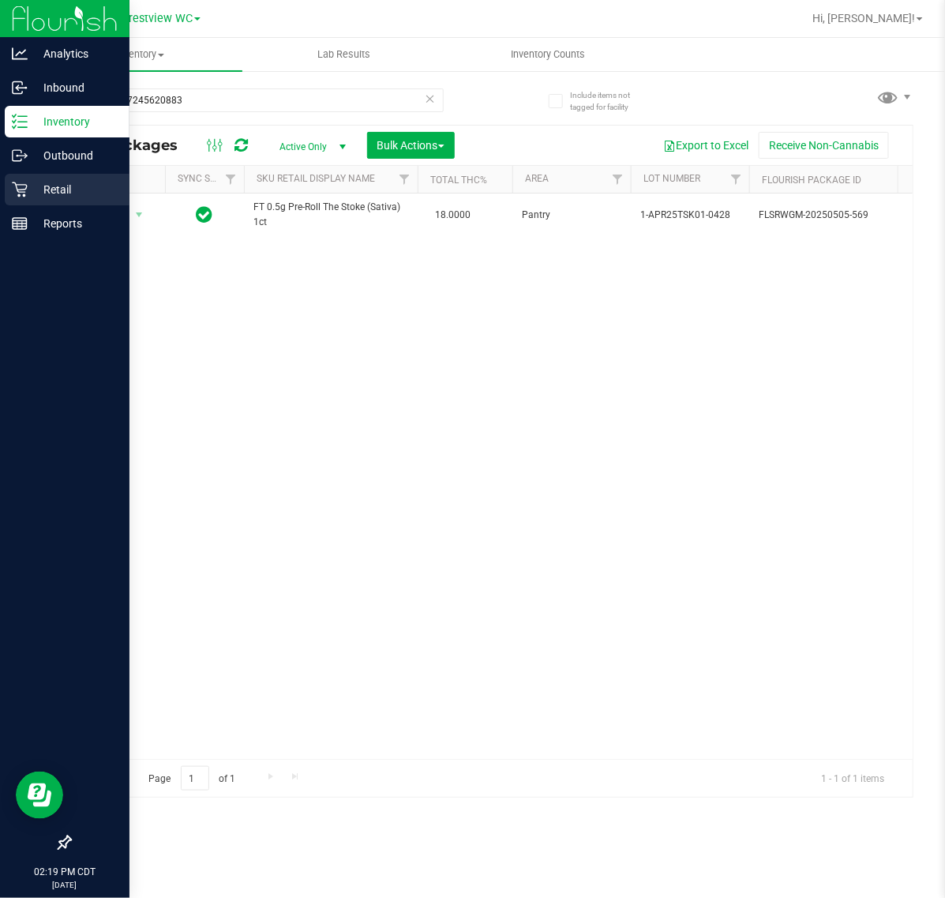
click at [21, 196] on icon at bounding box center [20, 190] width 16 height 16
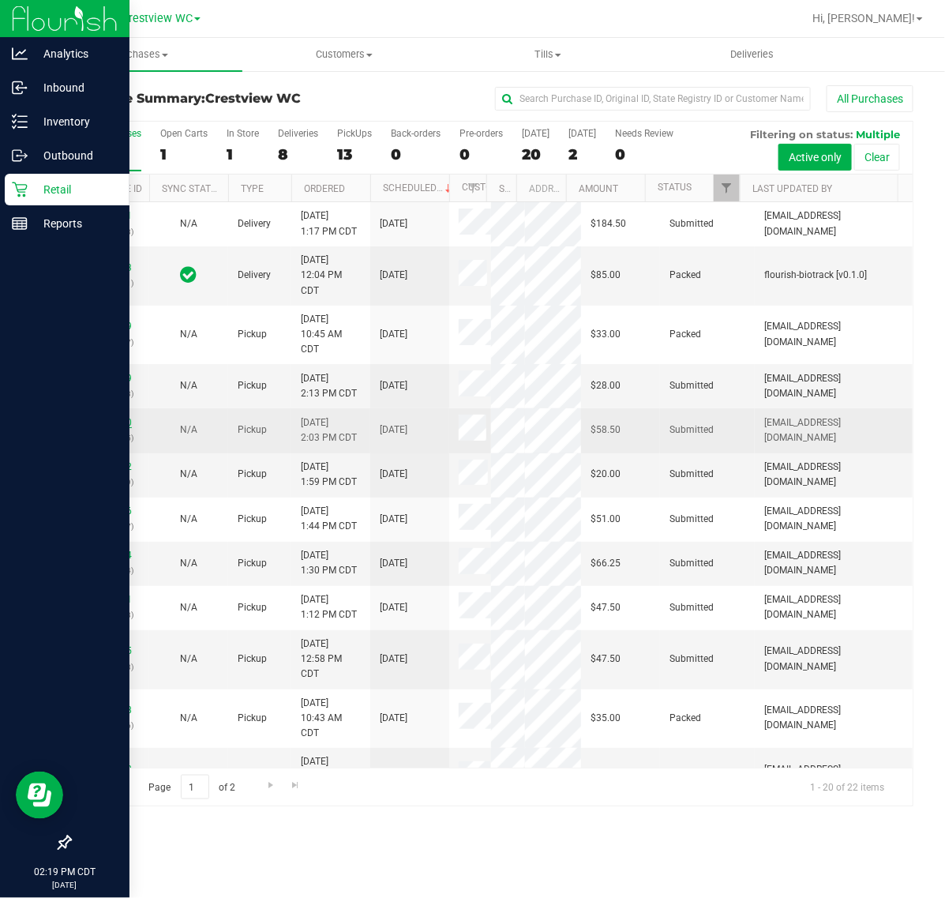
click at [112, 428] on link "12009930" at bounding box center [110, 422] width 44 height 11
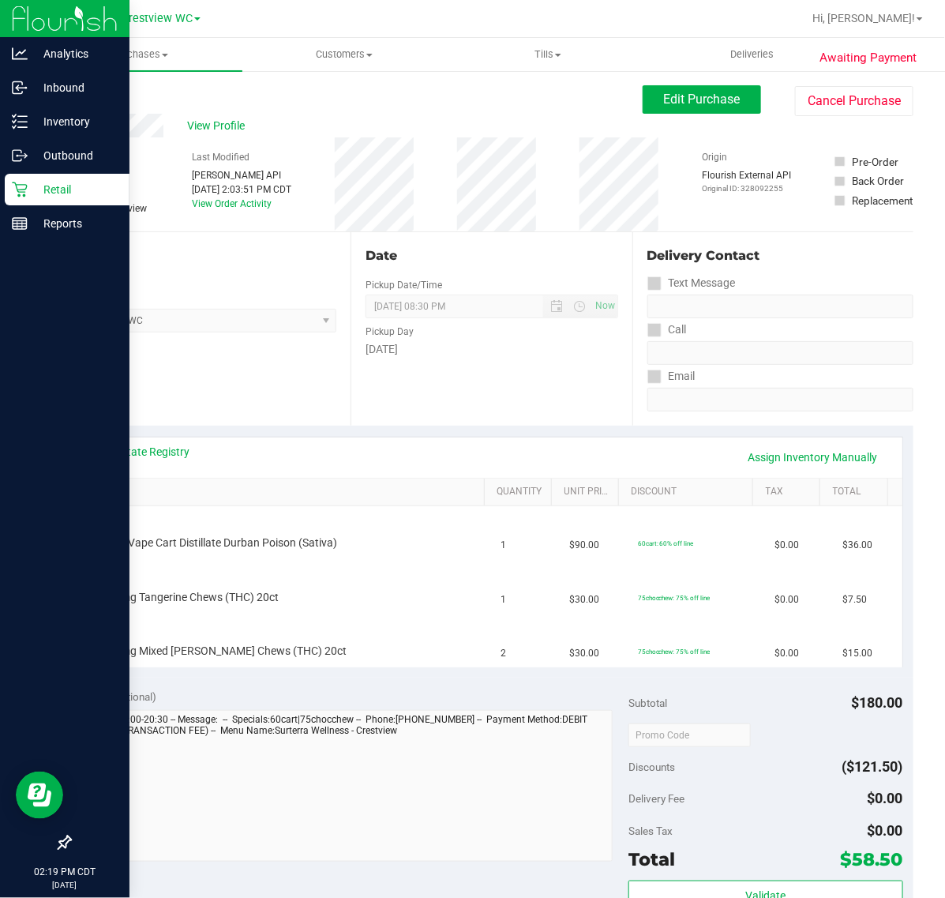
click at [21, 192] on icon at bounding box center [19, 189] width 15 height 15
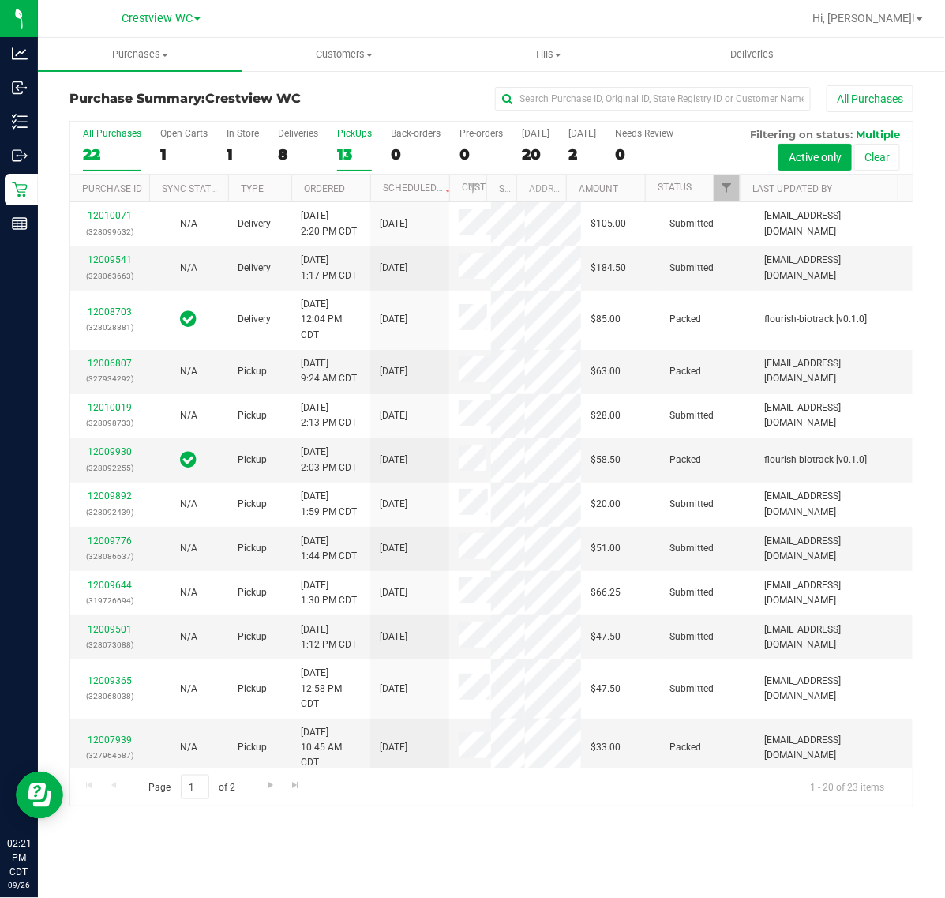
click at [367, 146] on div "13" at bounding box center [354, 154] width 35 height 18
click at [0, 0] on input "PickUps 13" at bounding box center [0, 0] width 0 height 0
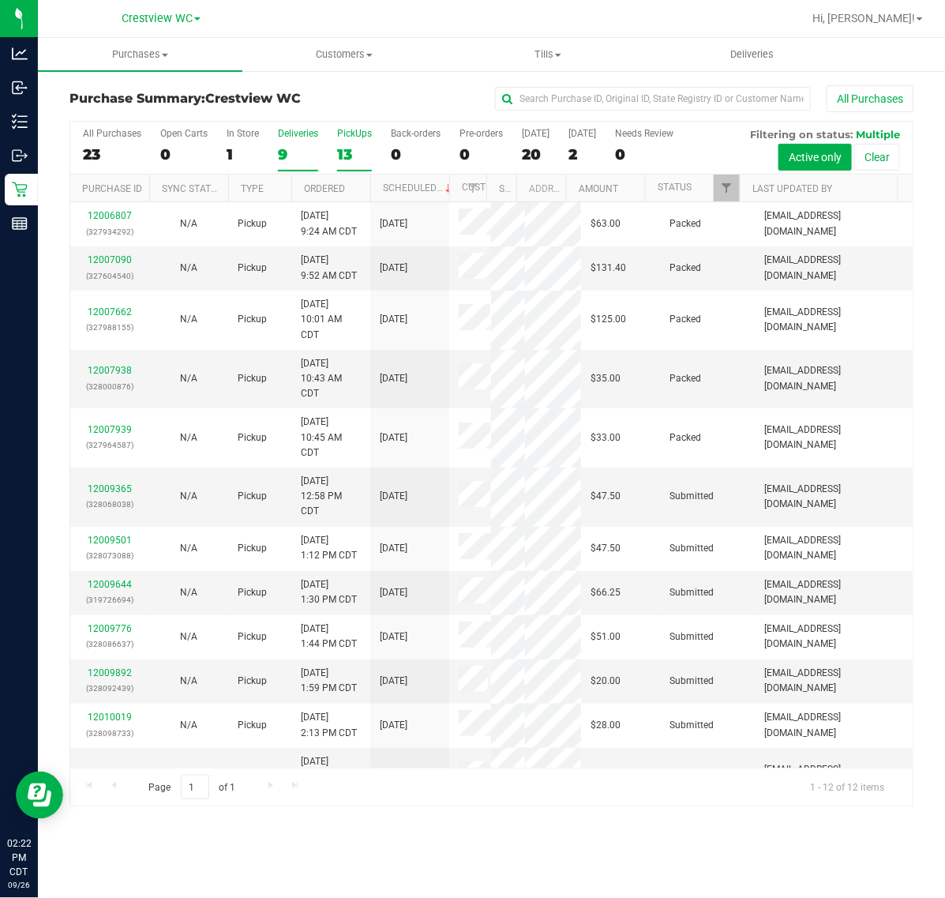
click at [283, 154] on div "9" at bounding box center [298, 154] width 40 height 18
click at [0, 0] on input "Deliveries 9" at bounding box center [0, 0] width 0 height 0
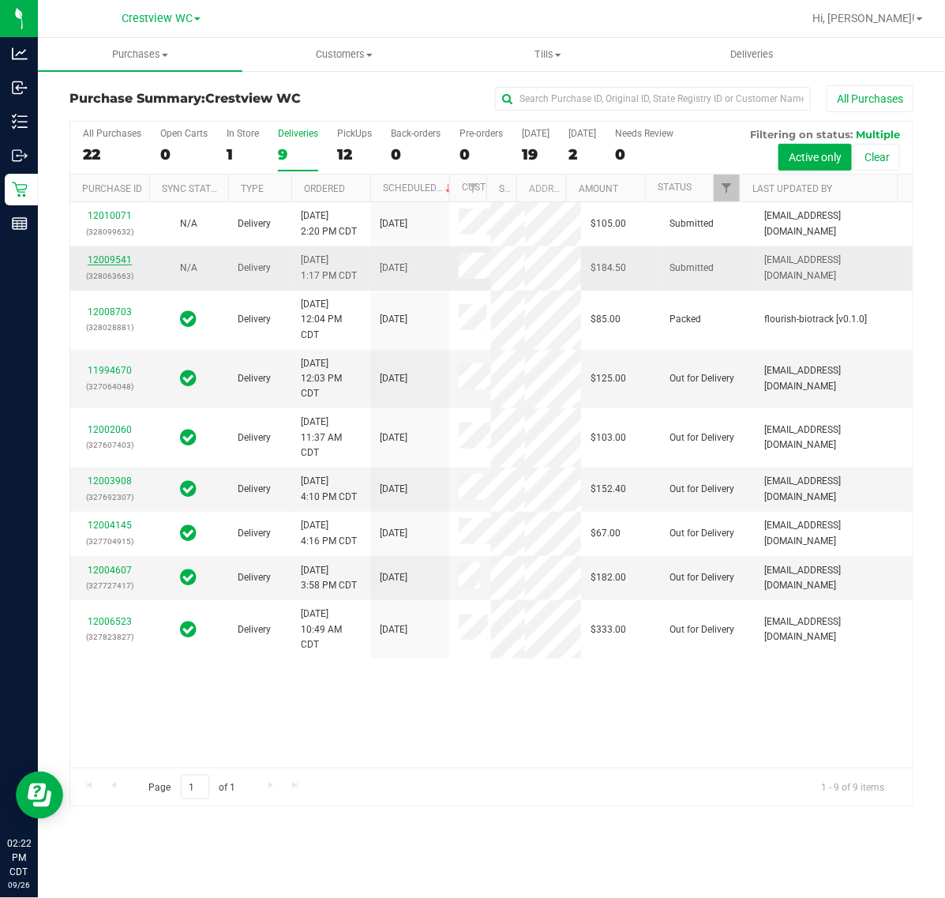
click at [126, 265] on link "12009541" at bounding box center [110, 259] width 44 height 11
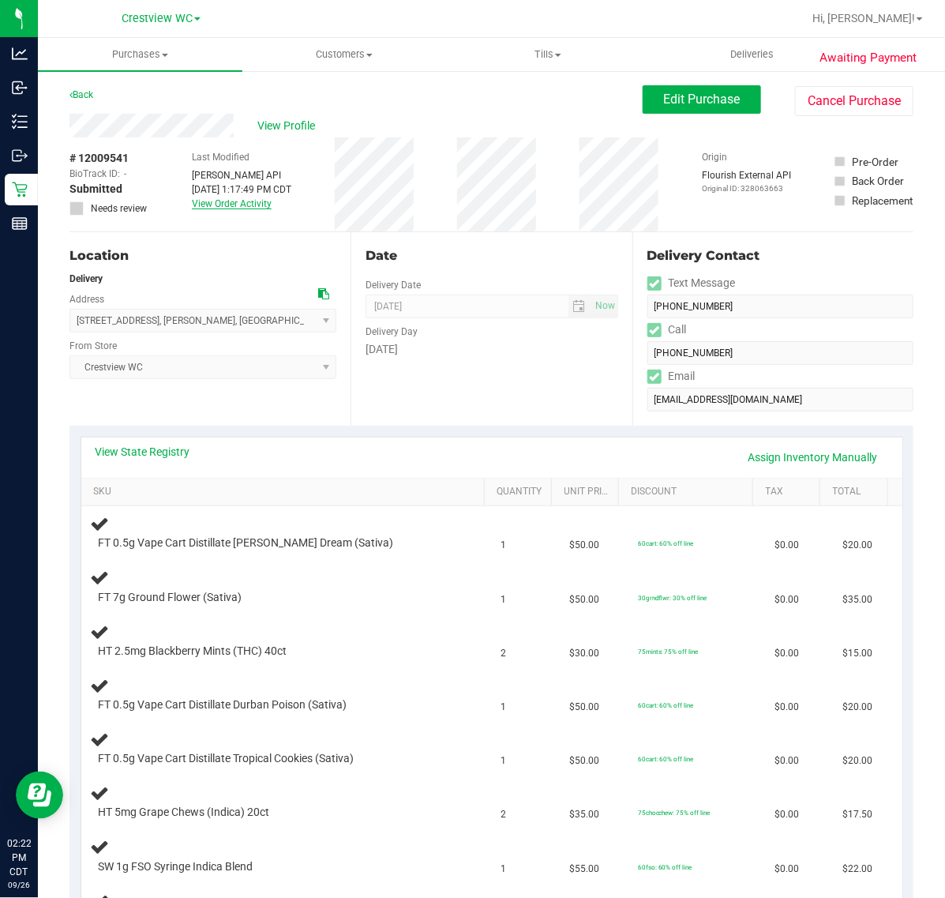
click at [222, 200] on link "View Order Activity" at bounding box center [232, 203] width 80 height 11
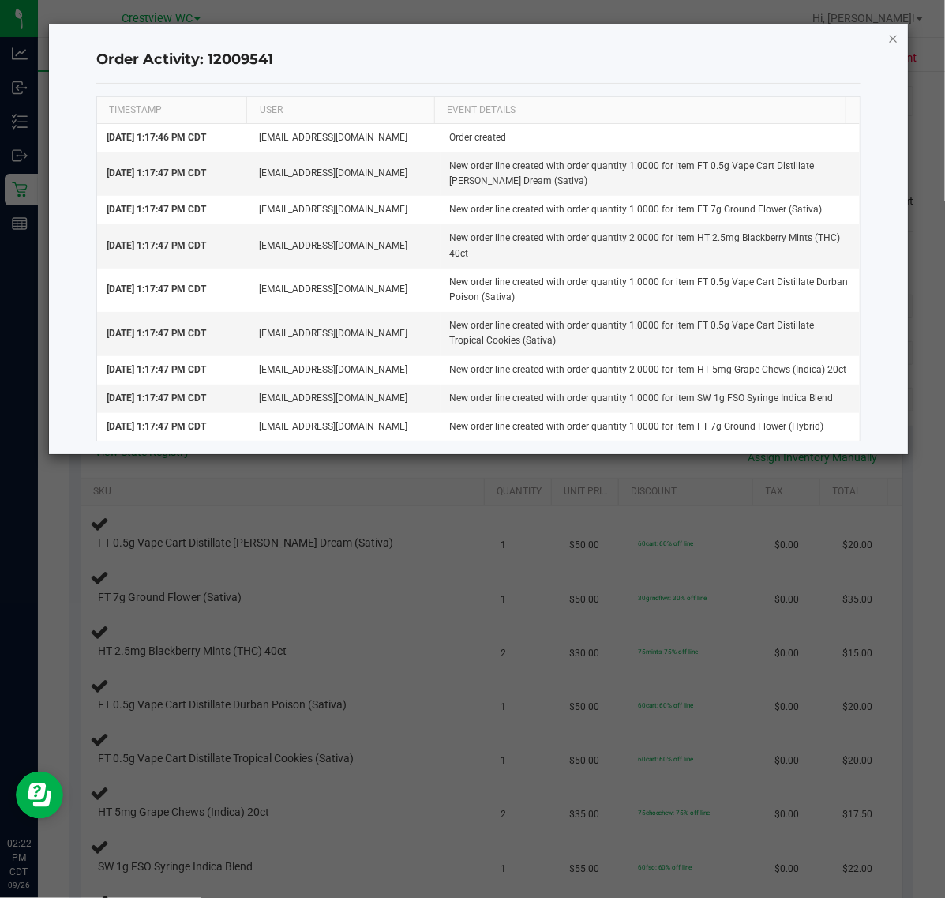
click at [890, 39] on icon "button" at bounding box center [893, 37] width 11 height 19
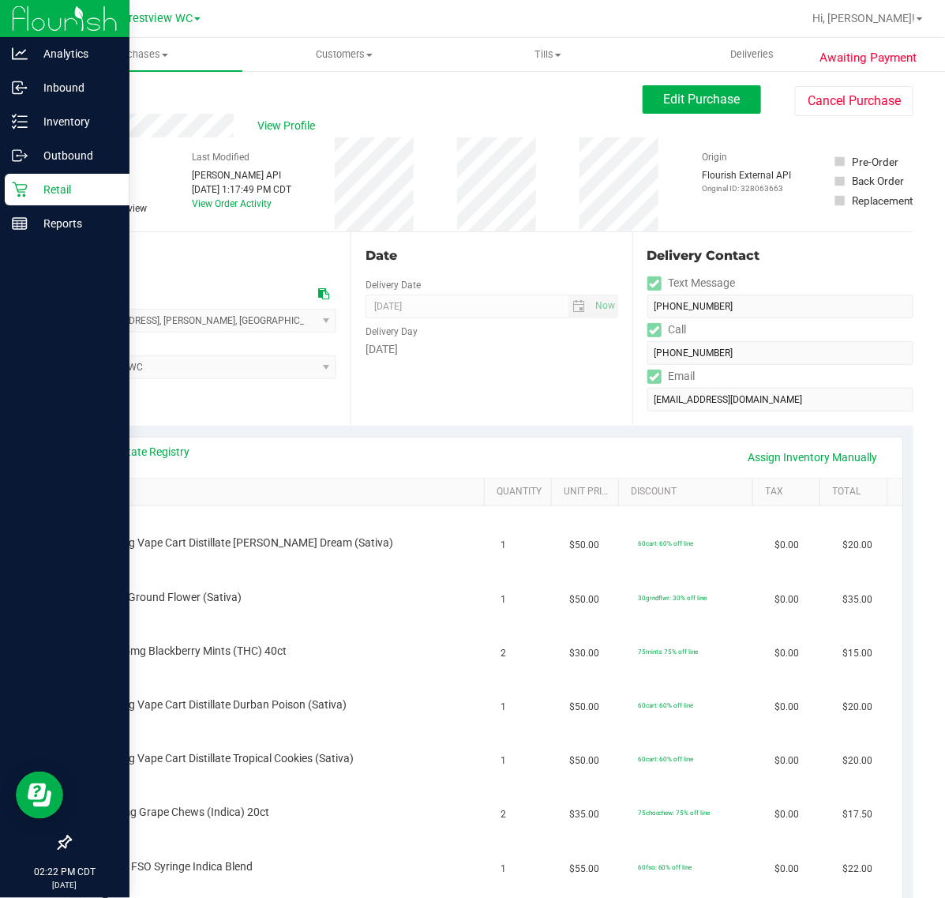
click at [47, 193] on p "Retail" at bounding box center [75, 189] width 95 height 19
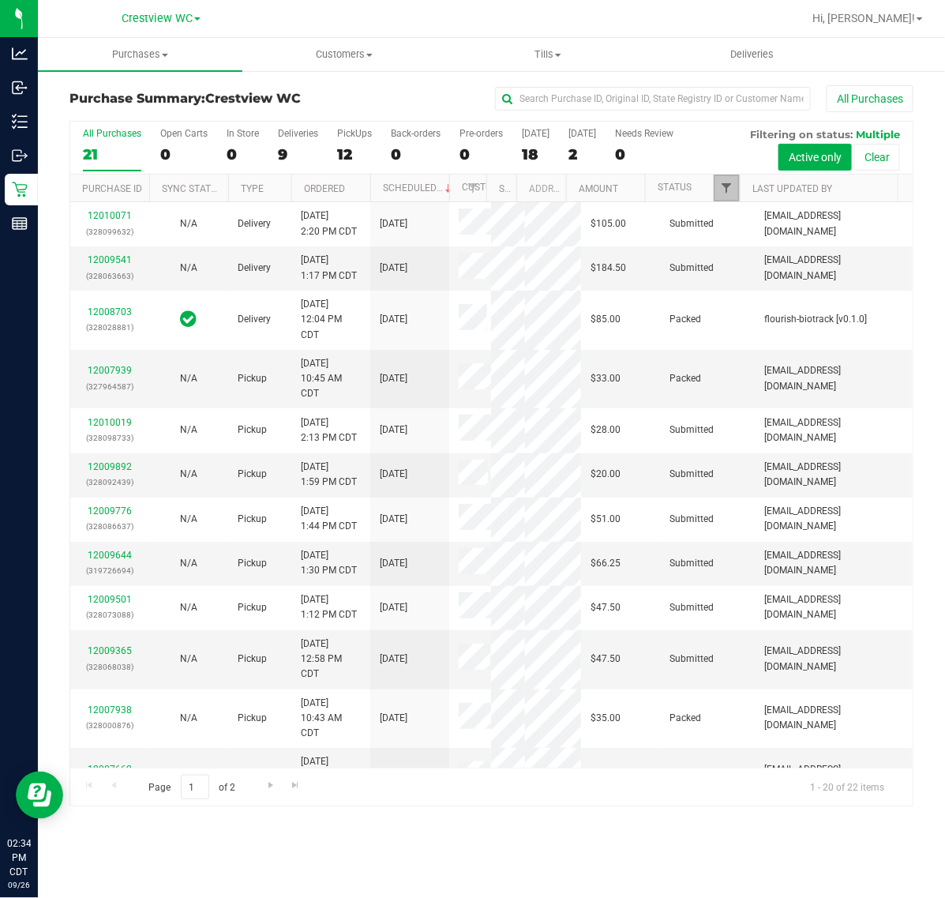
click at [731, 187] on span "Filter" at bounding box center [726, 188] width 13 height 13
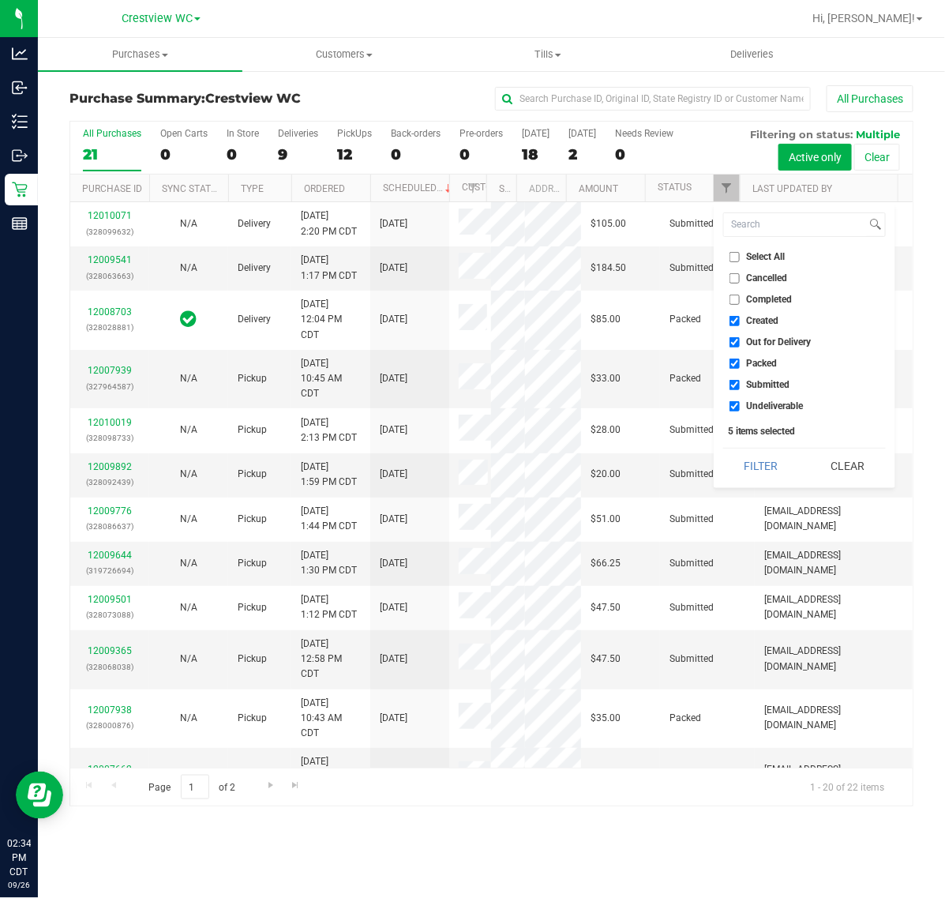
click at [758, 317] on span "Created" at bounding box center [763, 320] width 32 height 9
click at [740, 317] on input "Created" at bounding box center [734, 321] width 10 height 10
checkbox input "false"
click at [767, 337] on span "Out for Delivery" at bounding box center [779, 341] width 65 height 9
click at [740, 337] on input "Out for Delivery" at bounding box center [734, 342] width 10 height 10
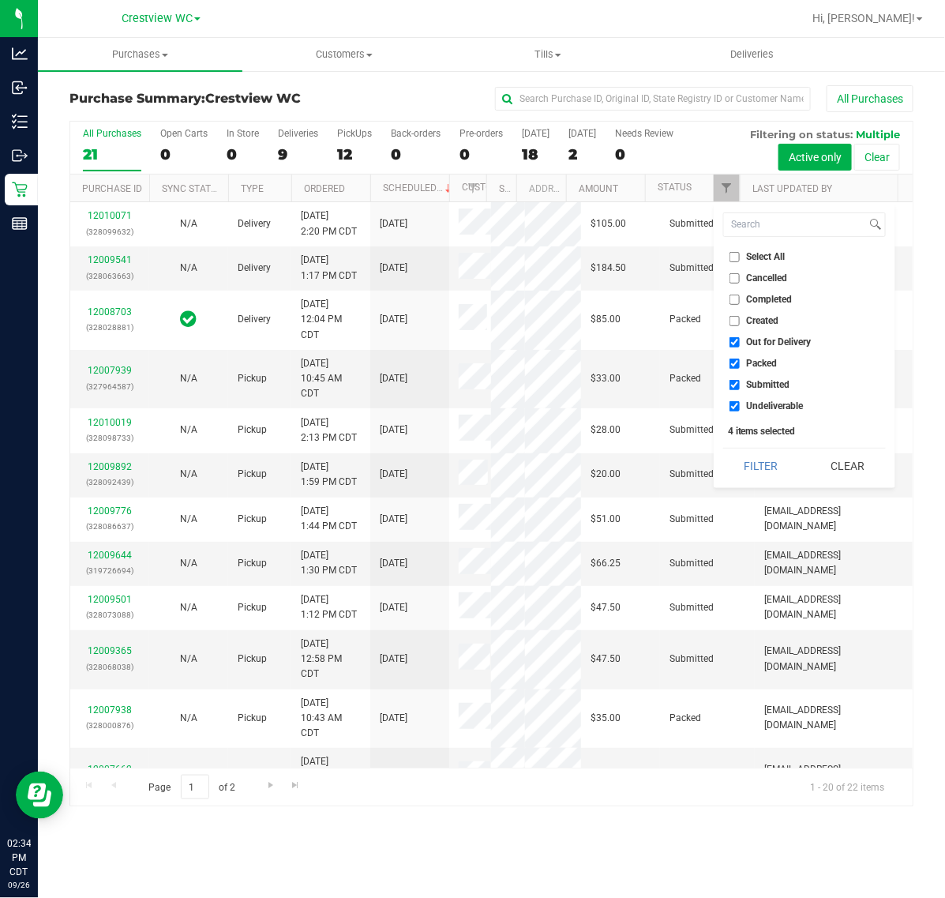
checkbox input "false"
click at [766, 362] on span "Packed" at bounding box center [762, 362] width 31 height 9
click at [740, 362] on input "Packed" at bounding box center [734, 363] width 10 height 10
checkbox input "false"
click at [759, 401] on span "Undeliverable" at bounding box center [775, 405] width 57 height 9
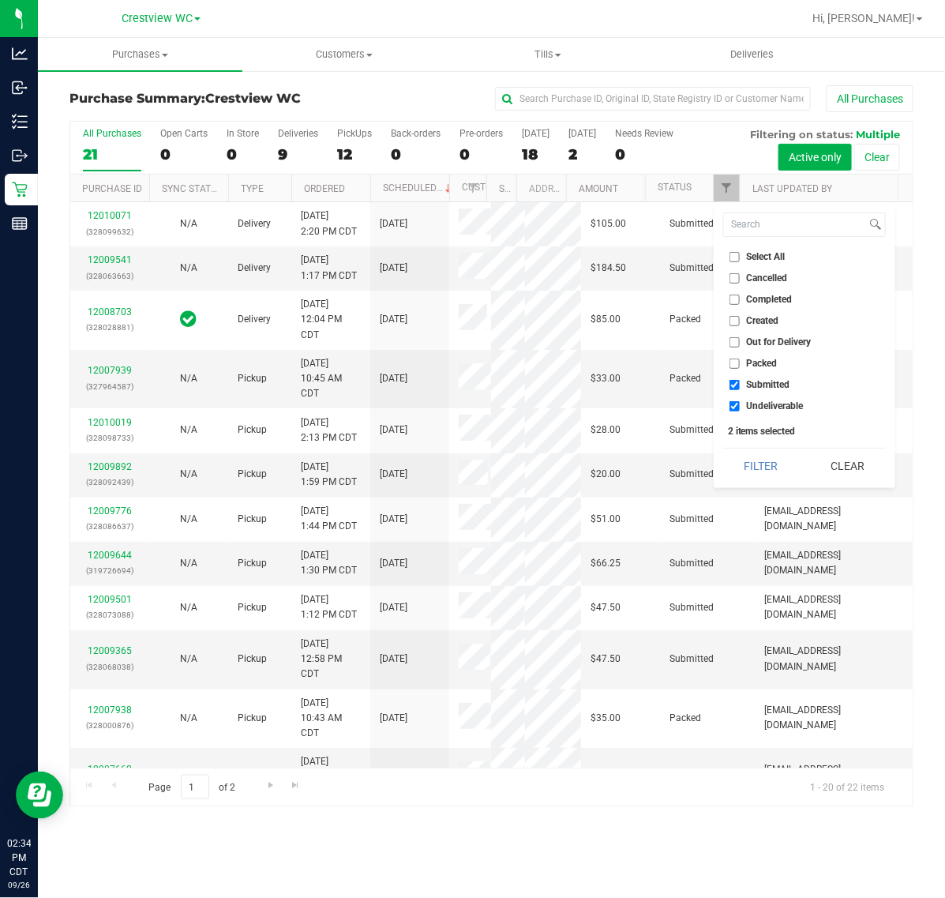
click at [740, 401] on input "Undeliverable" at bounding box center [734, 406] width 10 height 10
checkbox input "false"
click at [754, 452] on button "Filter" at bounding box center [761, 465] width 76 height 35
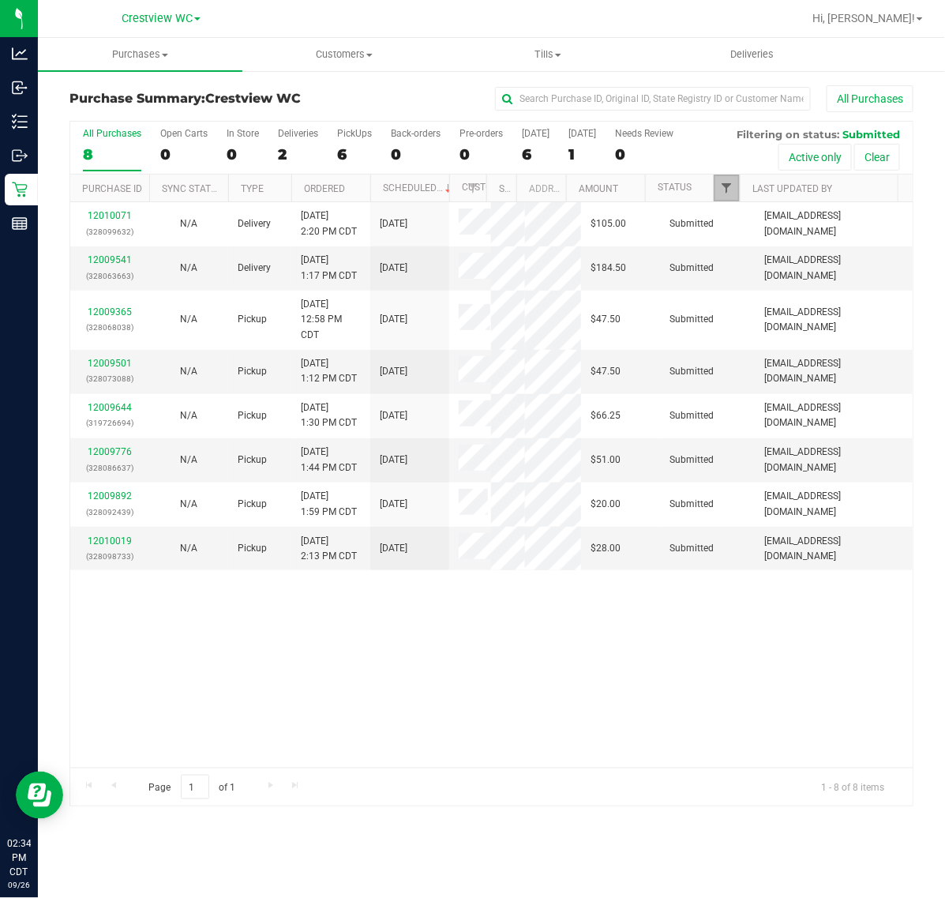
click at [722, 193] on span "Filter" at bounding box center [726, 188] width 13 height 13
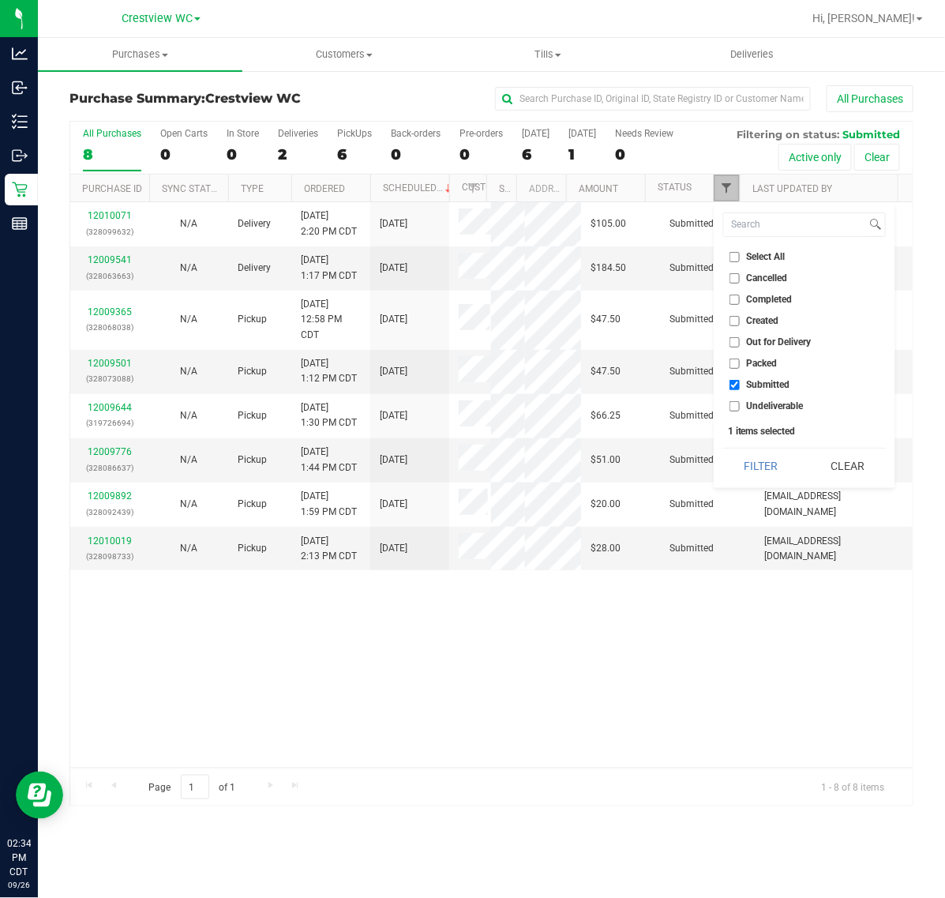
click at [722, 193] on span "Filter" at bounding box center [726, 188] width 13 height 13
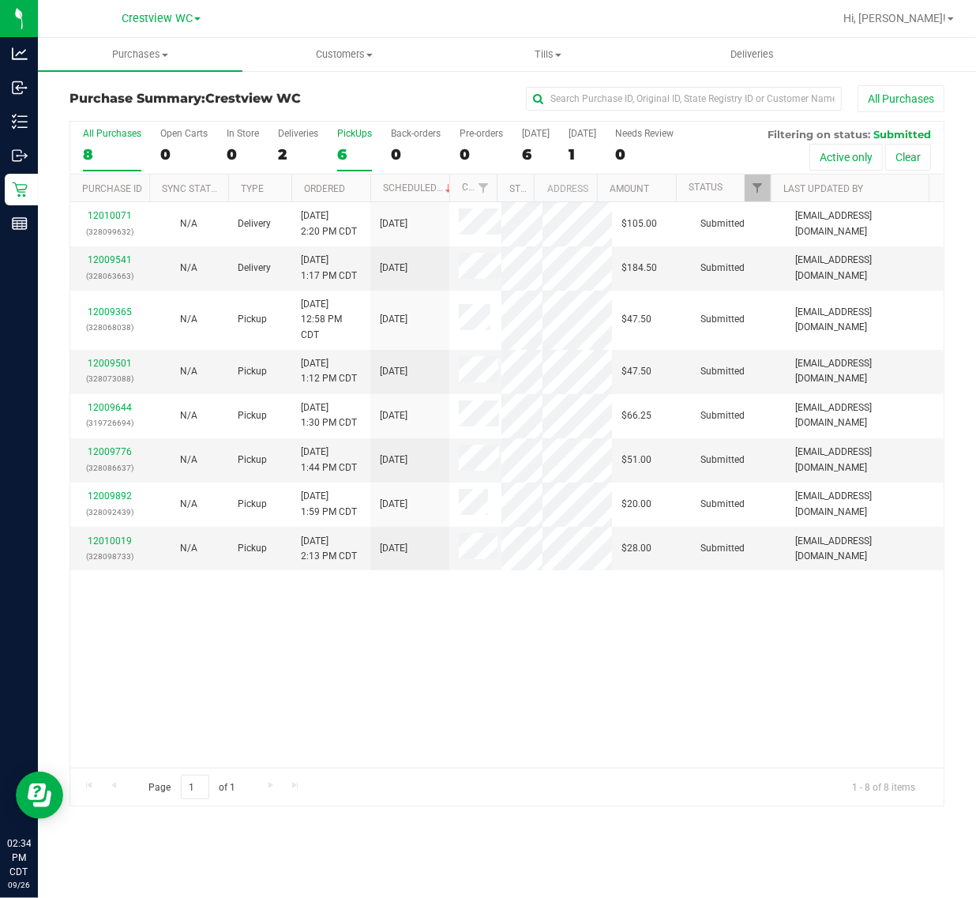
click at [351, 156] on div "6" at bounding box center [354, 154] width 35 height 18
click at [0, 0] on input "PickUps 6" at bounding box center [0, 0] width 0 height 0
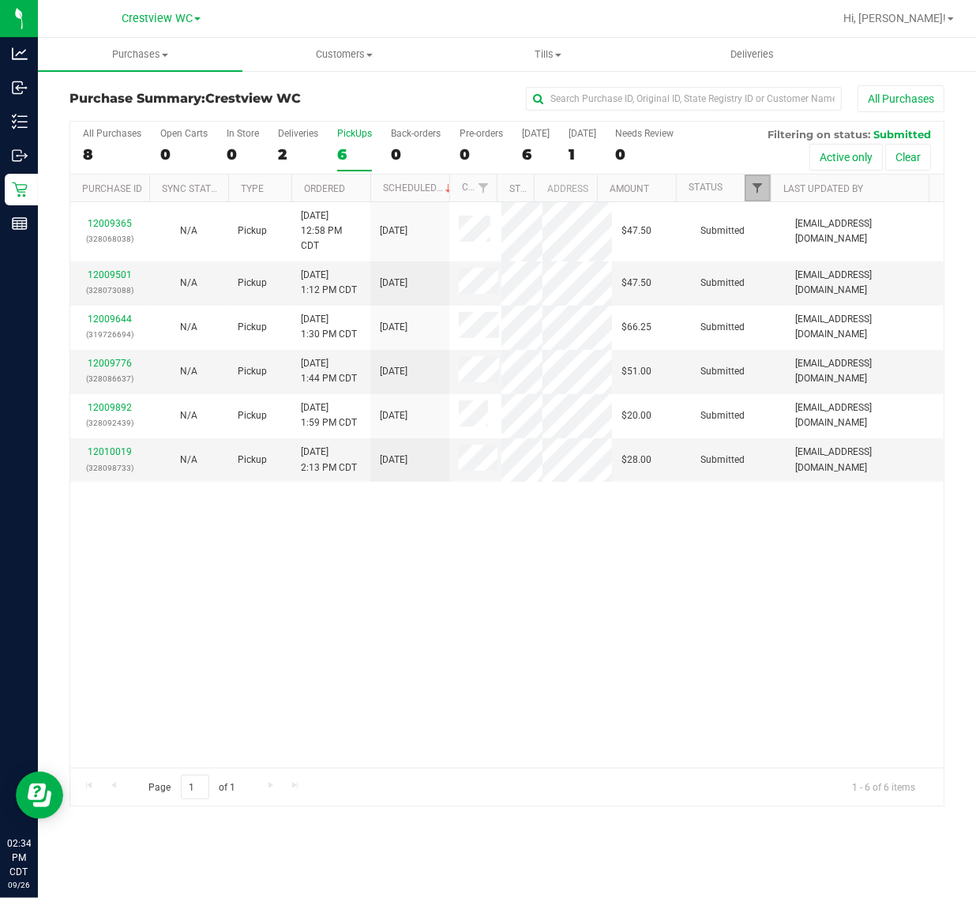
click at [763, 187] on span "Filter" at bounding box center [757, 188] width 13 height 13
drag, startPoint x: 606, startPoint y: 538, endPoint x: 598, endPoint y: 541, distance: 9.0
click at [605, 539] on div "12009365 (328068038) N/A Pickup 9/26/2025 12:58 PM CDT 9/26/2025 $47.50 Submitt…" at bounding box center [506, 484] width 873 height 565
click at [321, 188] on link "Ordered" at bounding box center [324, 188] width 41 height 11
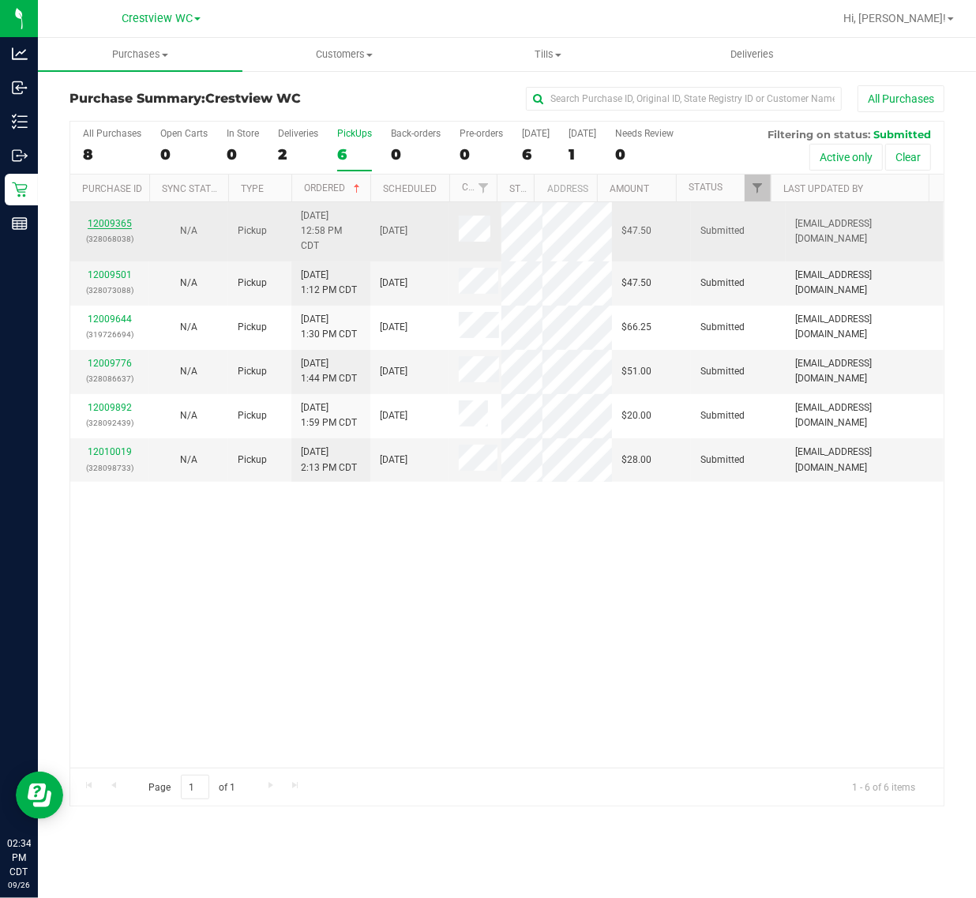
click at [103, 227] on link "12009365" at bounding box center [110, 223] width 44 height 11
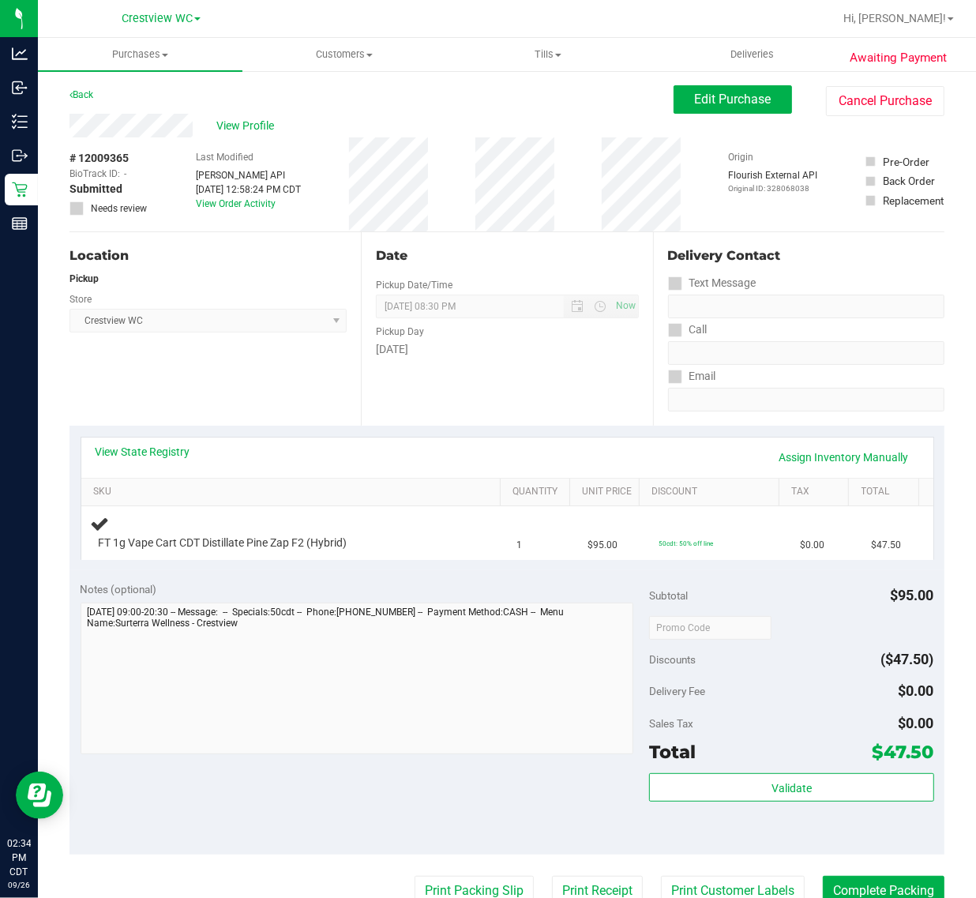
click at [271, 444] on div "View State Registry Assign Inventory Manually" at bounding box center [507, 457] width 823 height 27
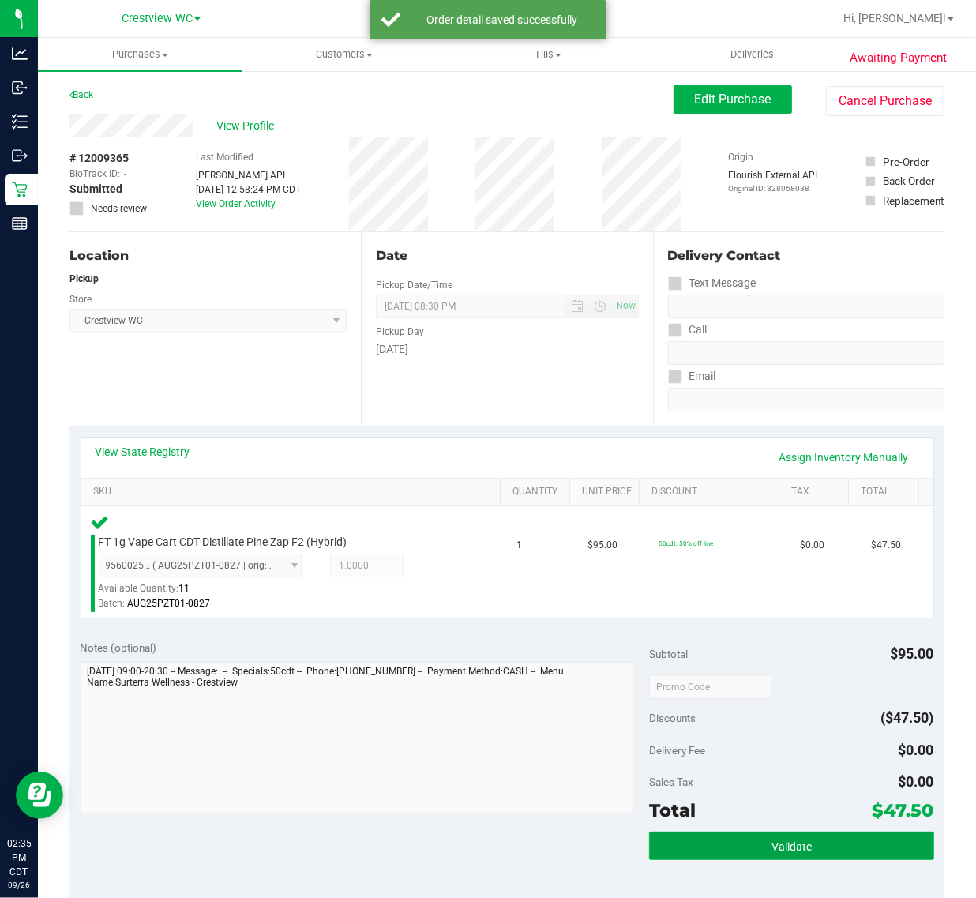
click at [813, 847] on button "Validate" at bounding box center [791, 845] width 284 height 28
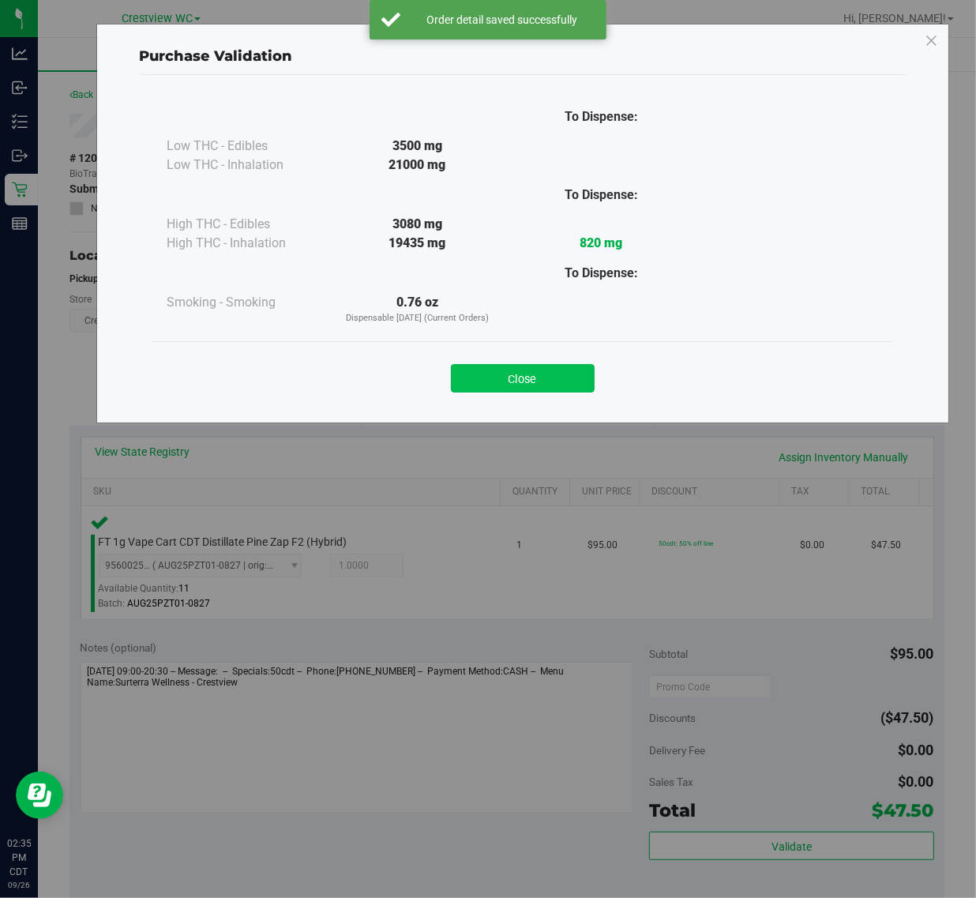
click at [542, 391] on button "Close" at bounding box center [523, 378] width 144 height 28
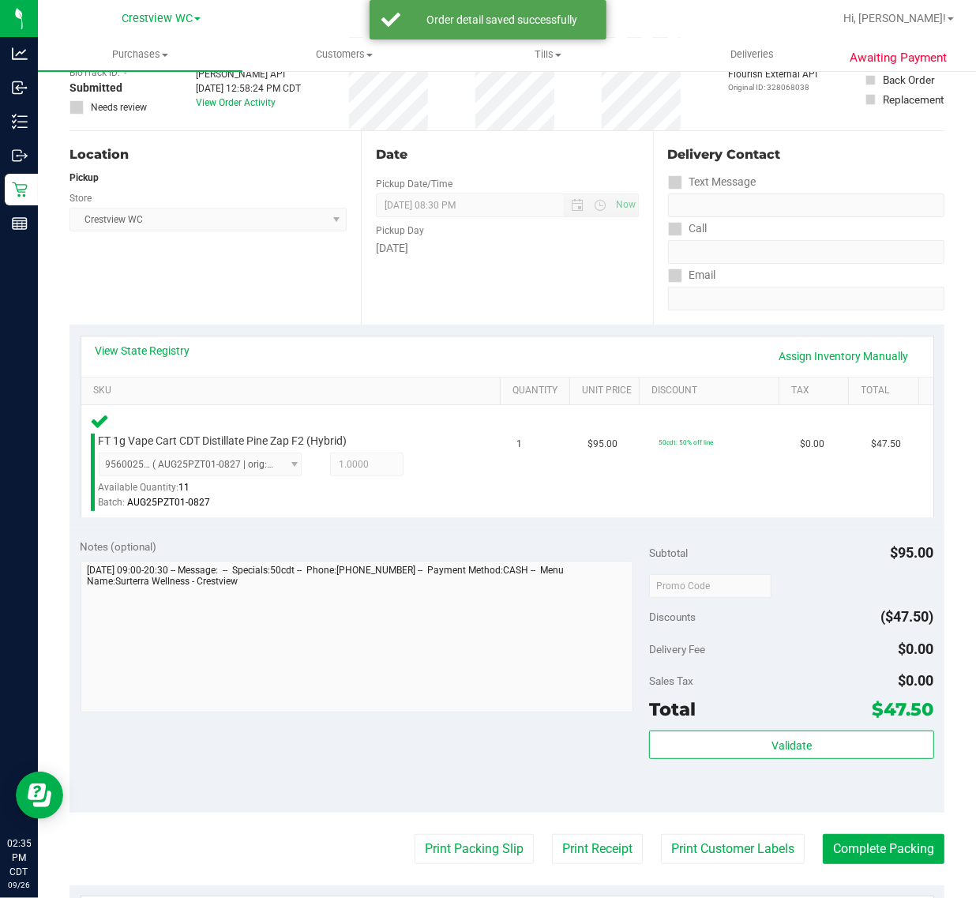
scroll to position [249, 0]
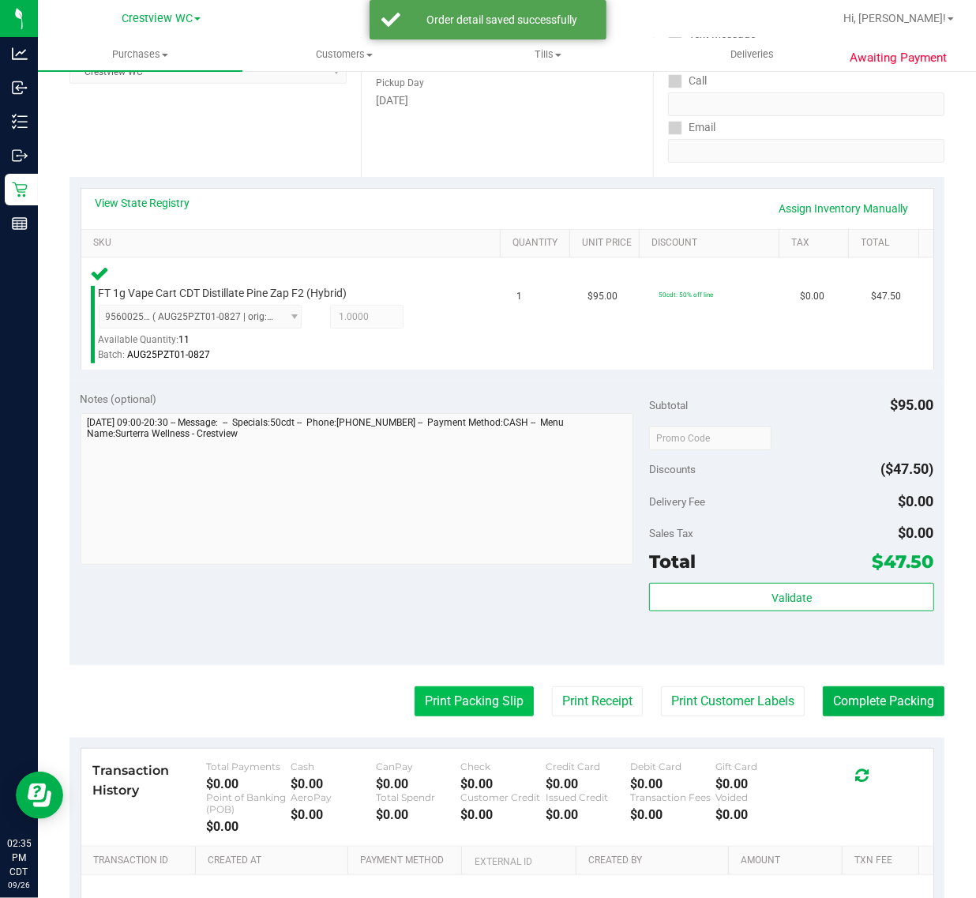
click at [464, 697] on button "Print Packing Slip" at bounding box center [473, 701] width 119 height 30
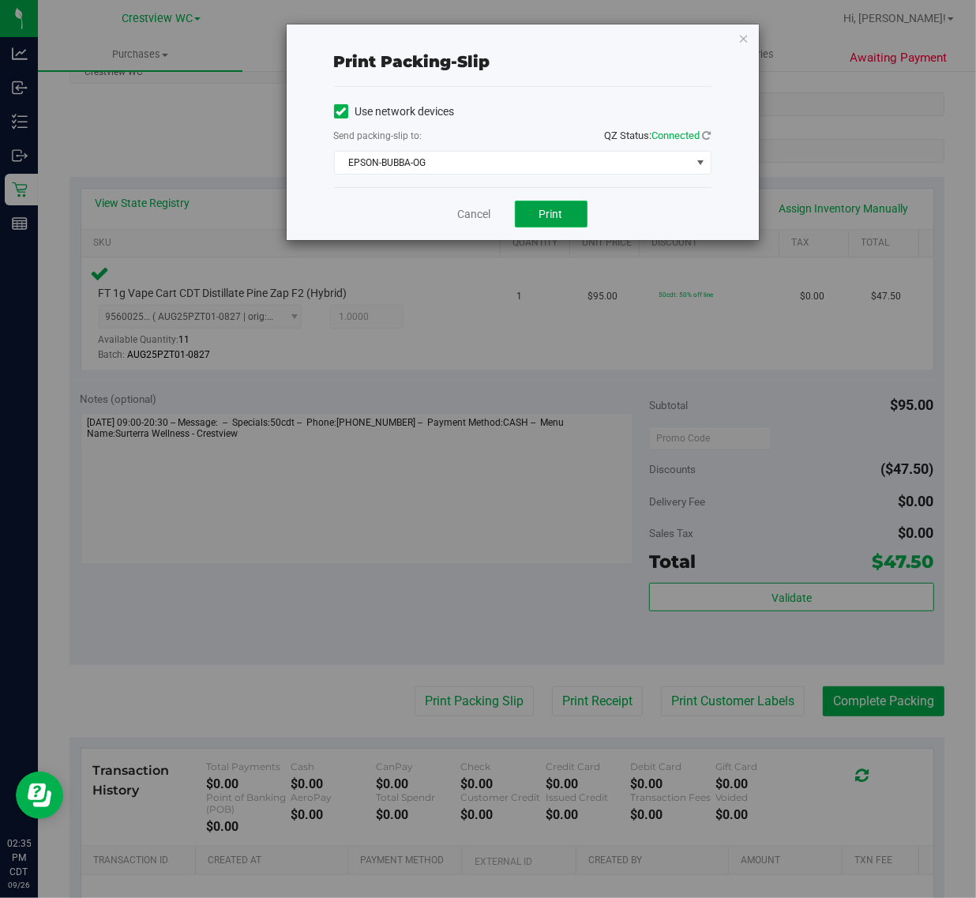
click at [571, 215] on button "Print" at bounding box center [551, 214] width 73 height 27
click at [482, 222] on link "Cancel" at bounding box center [474, 214] width 33 height 17
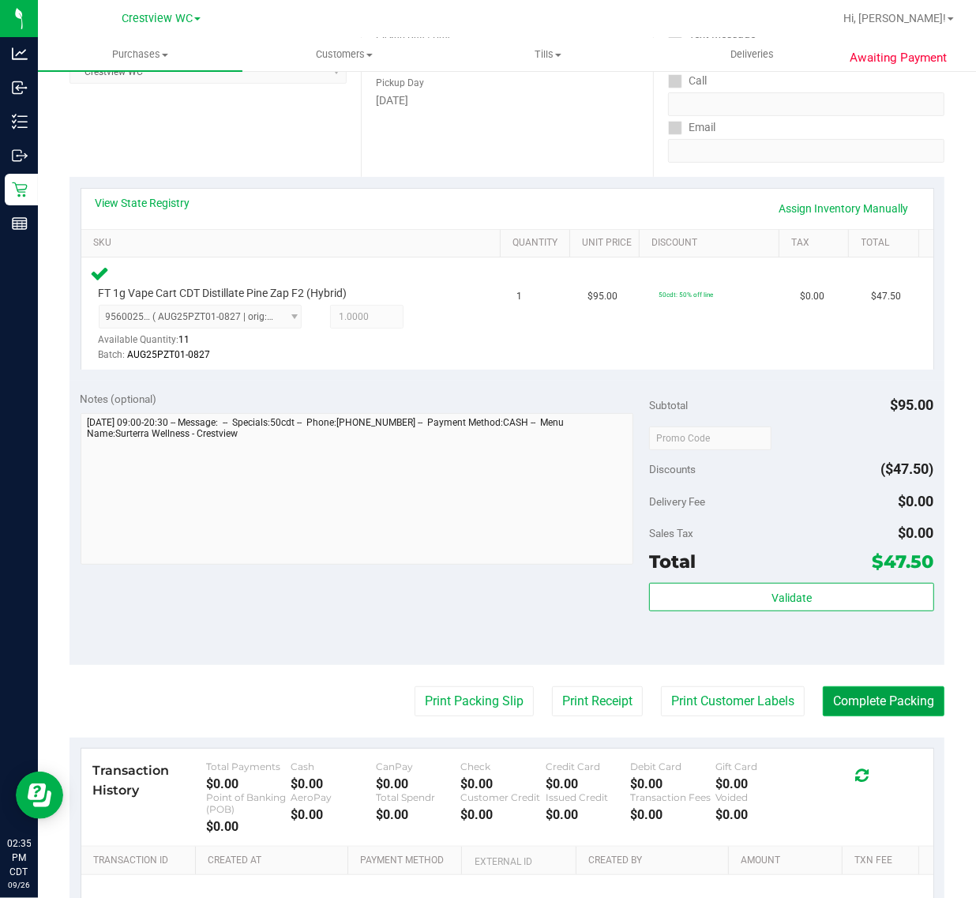
click at [861, 700] on button "Complete Packing" at bounding box center [884, 701] width 122 height 30
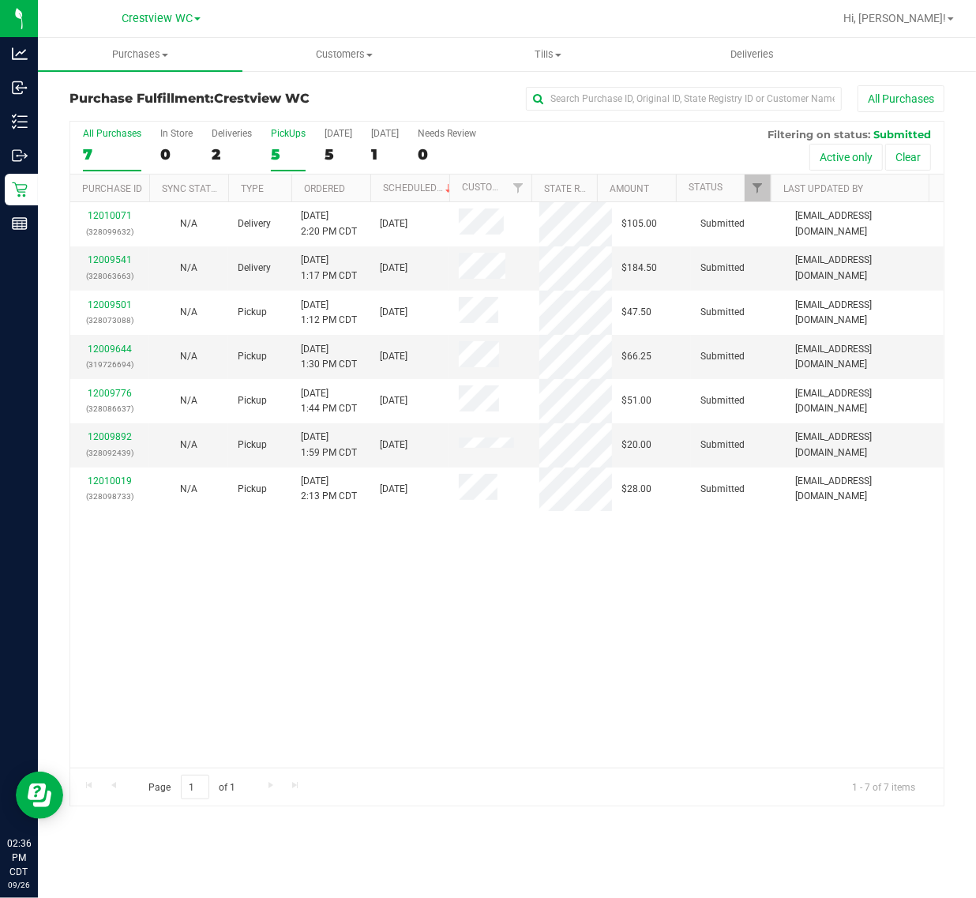
click at [275, 147] on label "PickUps 5" at bounding box center [288, 149] width 35 height 43
click at [0, 0] on input "PickUps 5" at bounding box center [0, 0] width 0 height 0
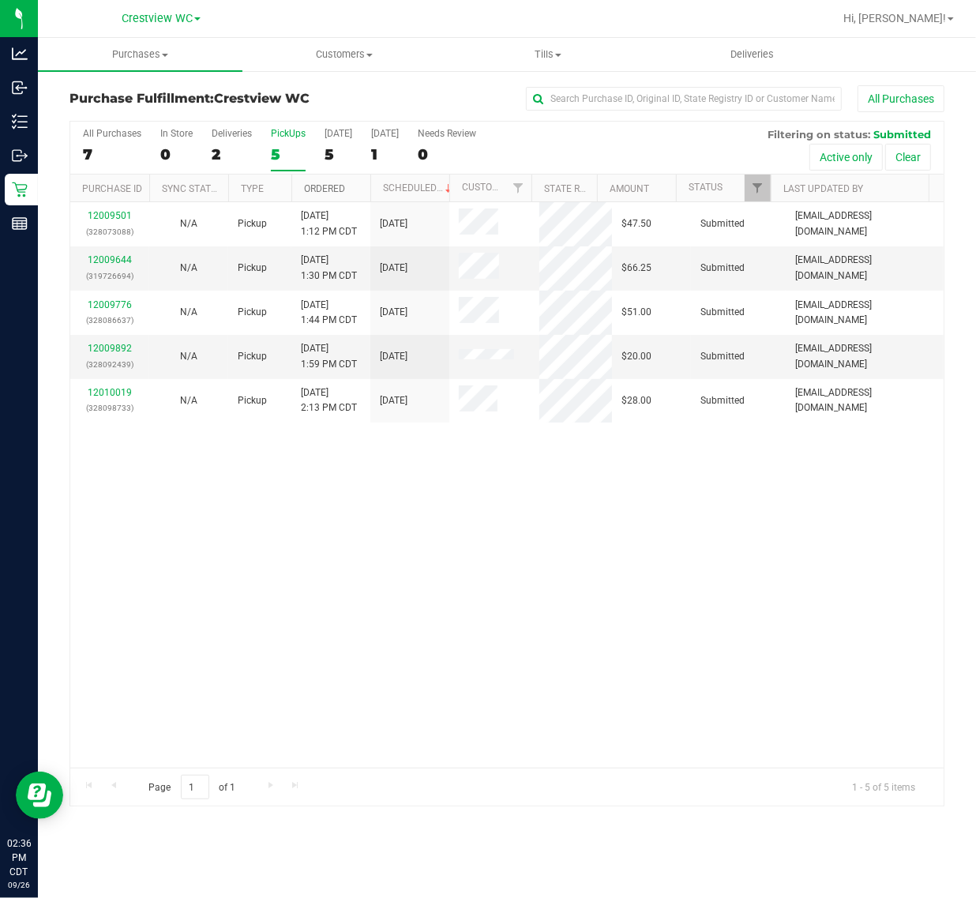
click at [326, 186] on link "Ordered" at bounding box center [324, 188] width 41 height 11
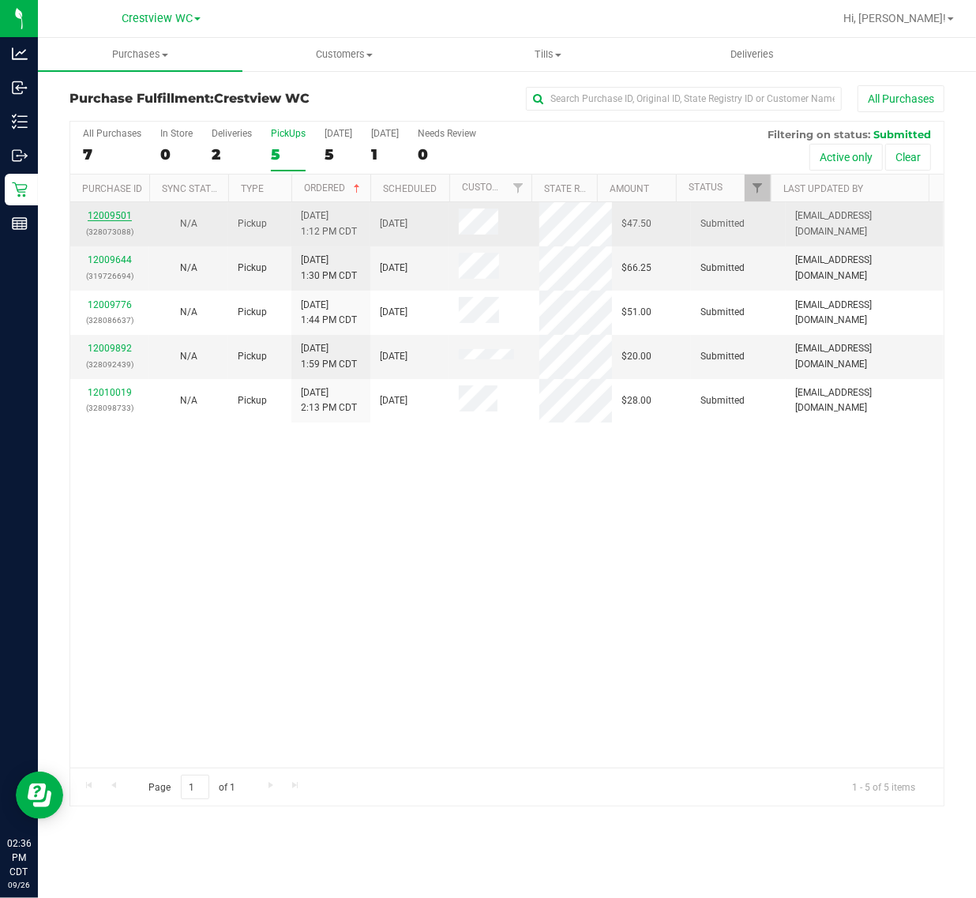
click at [119, 216] on link "12009501" at bounding box center [110, 215] width 44 height 11
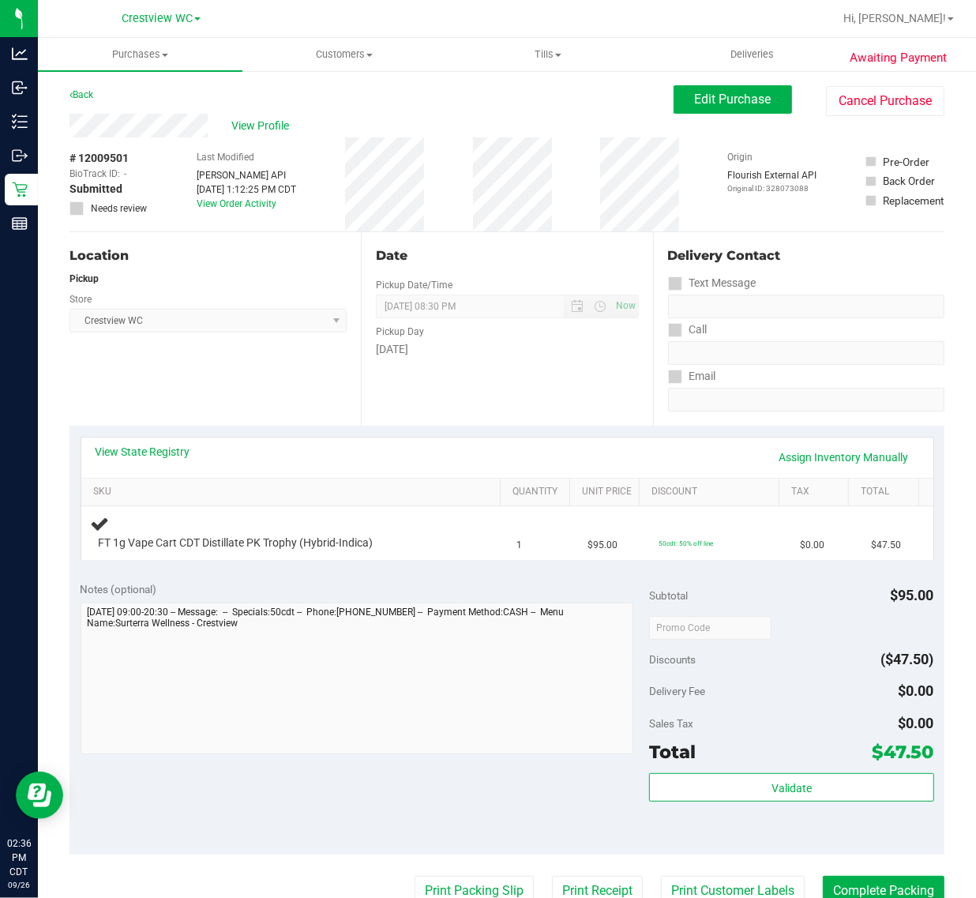
click at [213, 585] on div "Notes (optional)" at bounding box center [365, 589] width 569 height 16
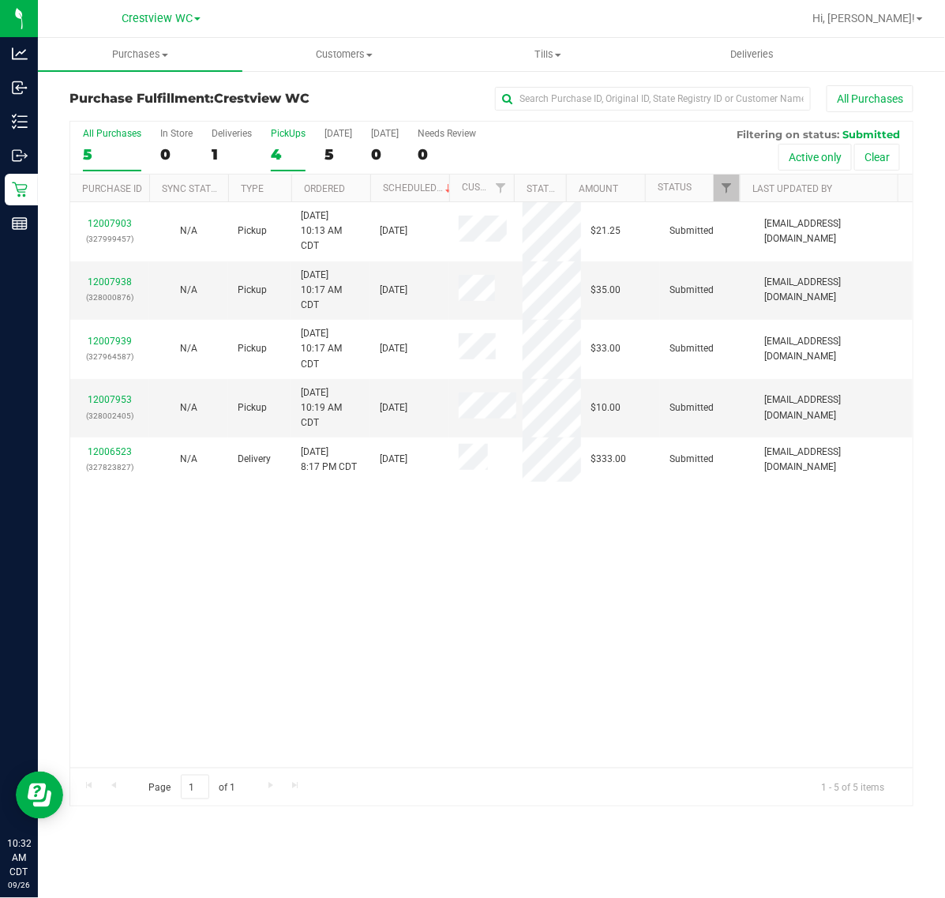
click at [305, 156] on div "4" at bounding box center [288, 154] width 35 height 18
click at [0, 0] on input "PickUps 4" at bounding box center [0, 0] width 0 height 0
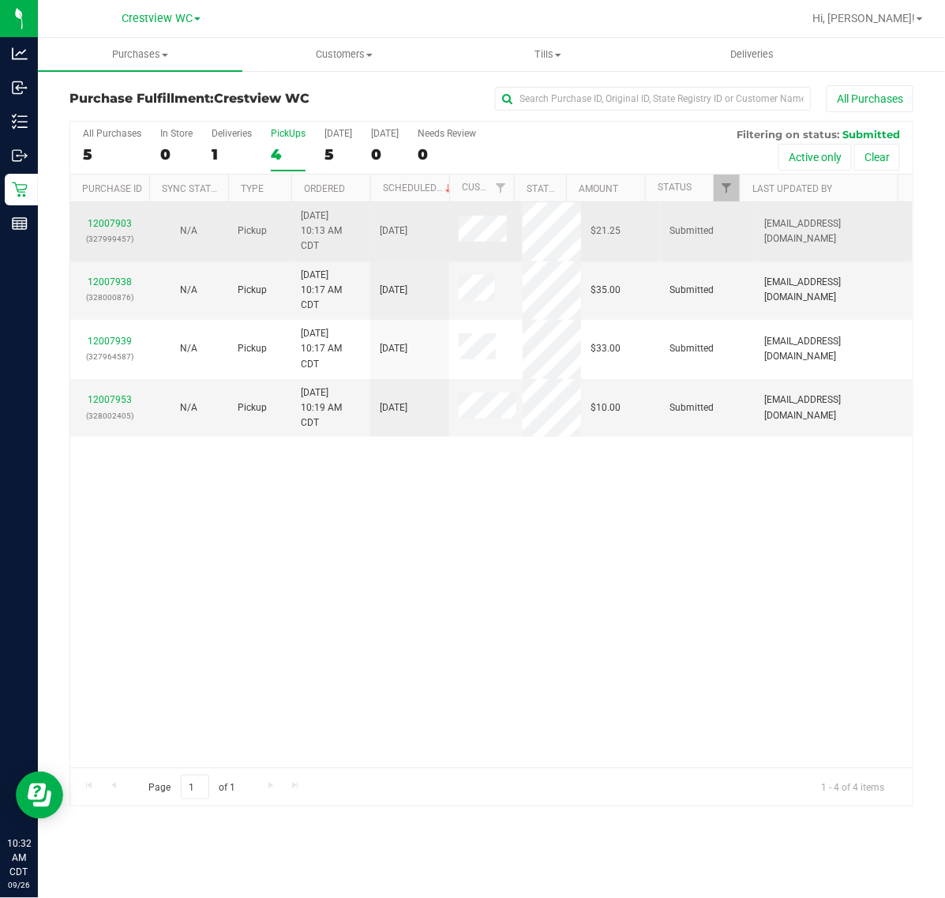
click at [111, 234] on p "(327999457)" at bounding box center [110, 238] width 60 height 15
click at [107, 226] on link "12007903" at bounding box center [110, 223] width 44 height 11
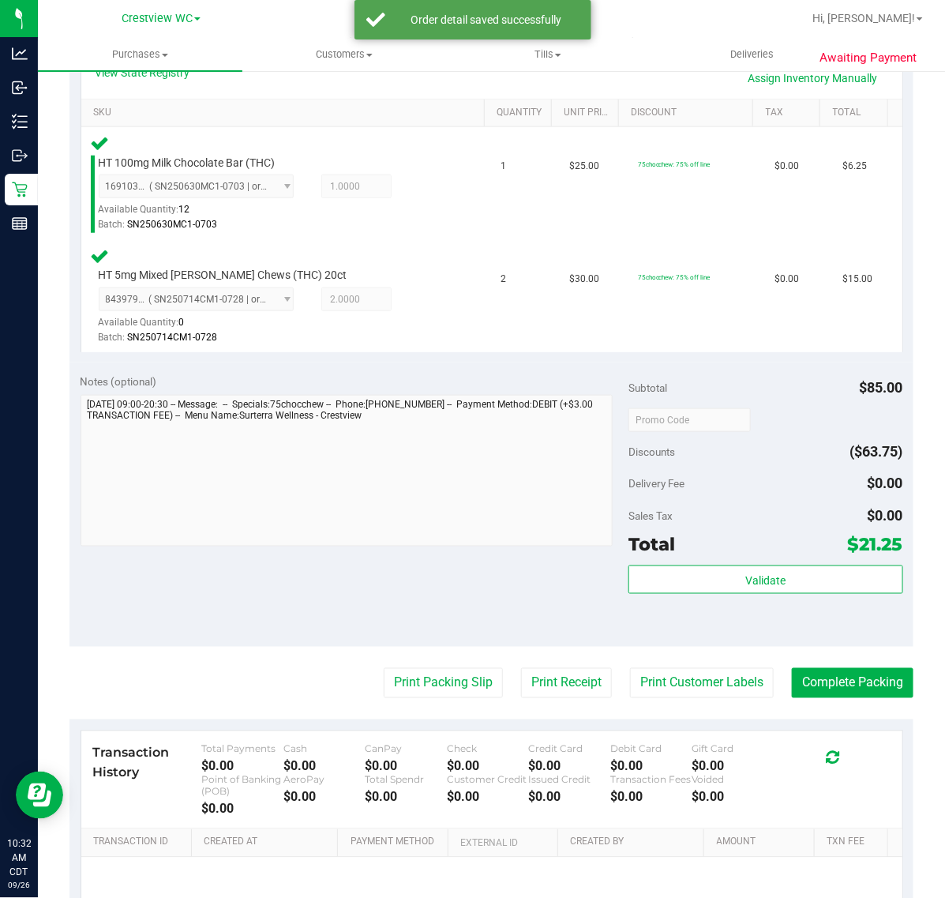
scroll to position [493, 0]
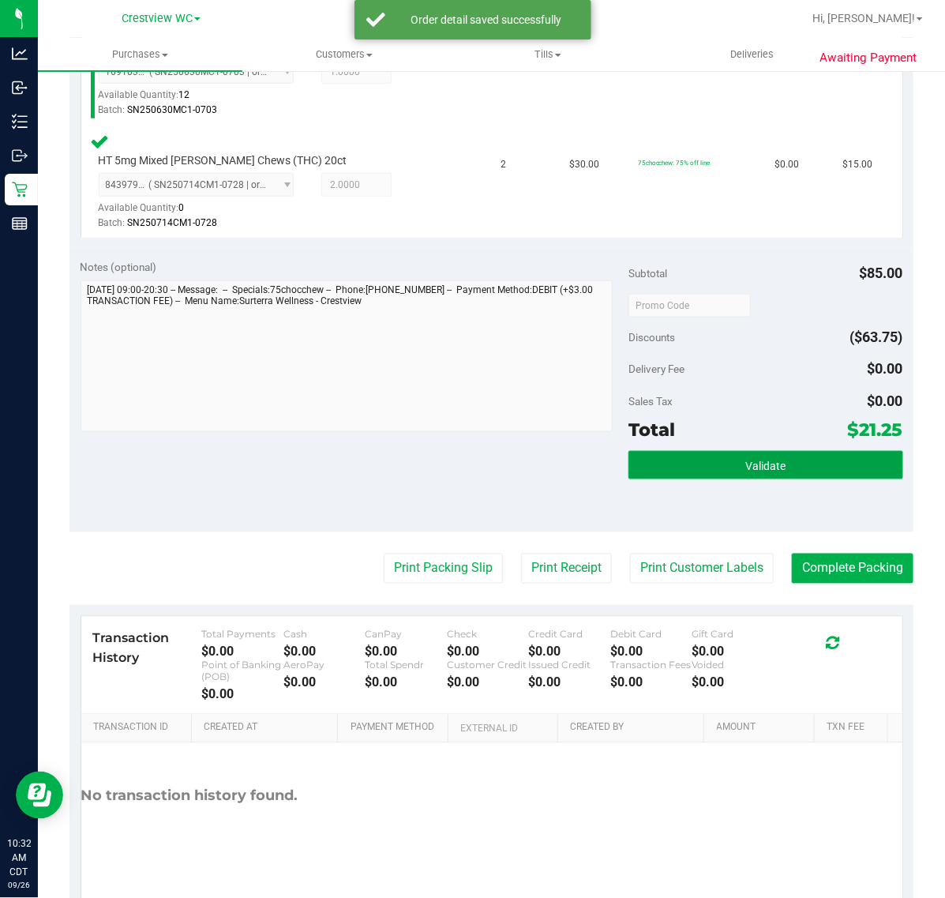
click at [685, 452] on button "Validate" at bounding box center [765, 465] width 274 height 28
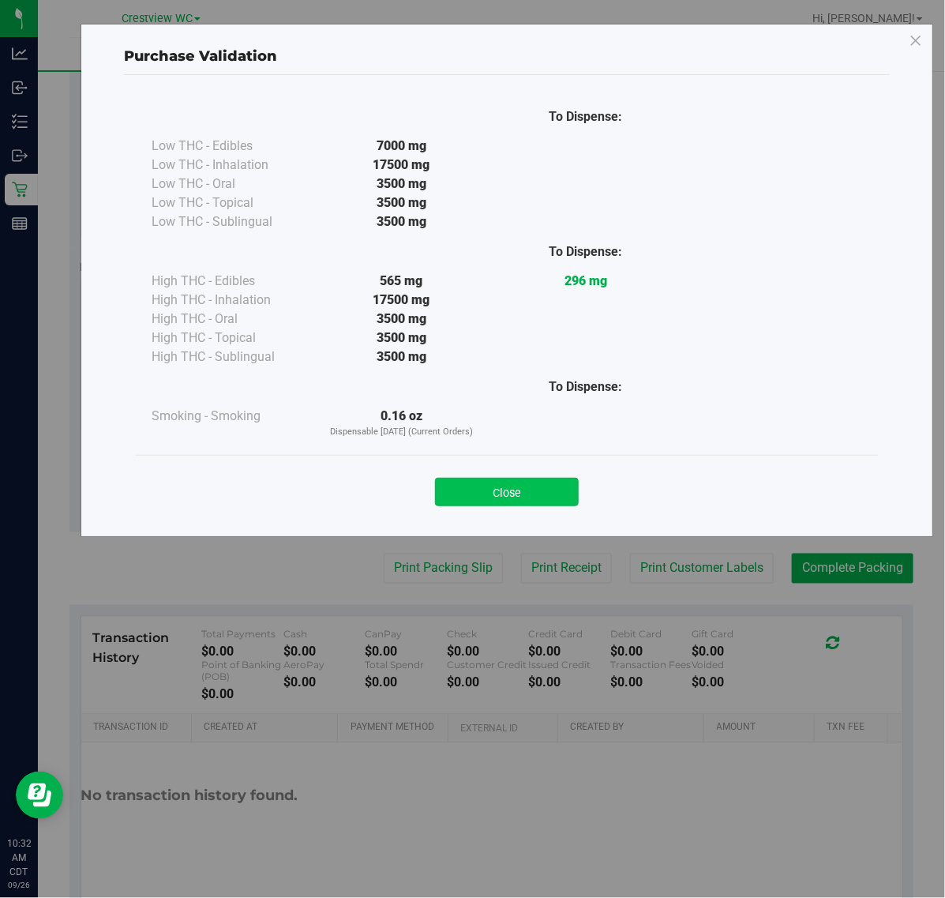
click at [542, 505] on button "Close" at bounding box center [507, 492] width 144 height 28
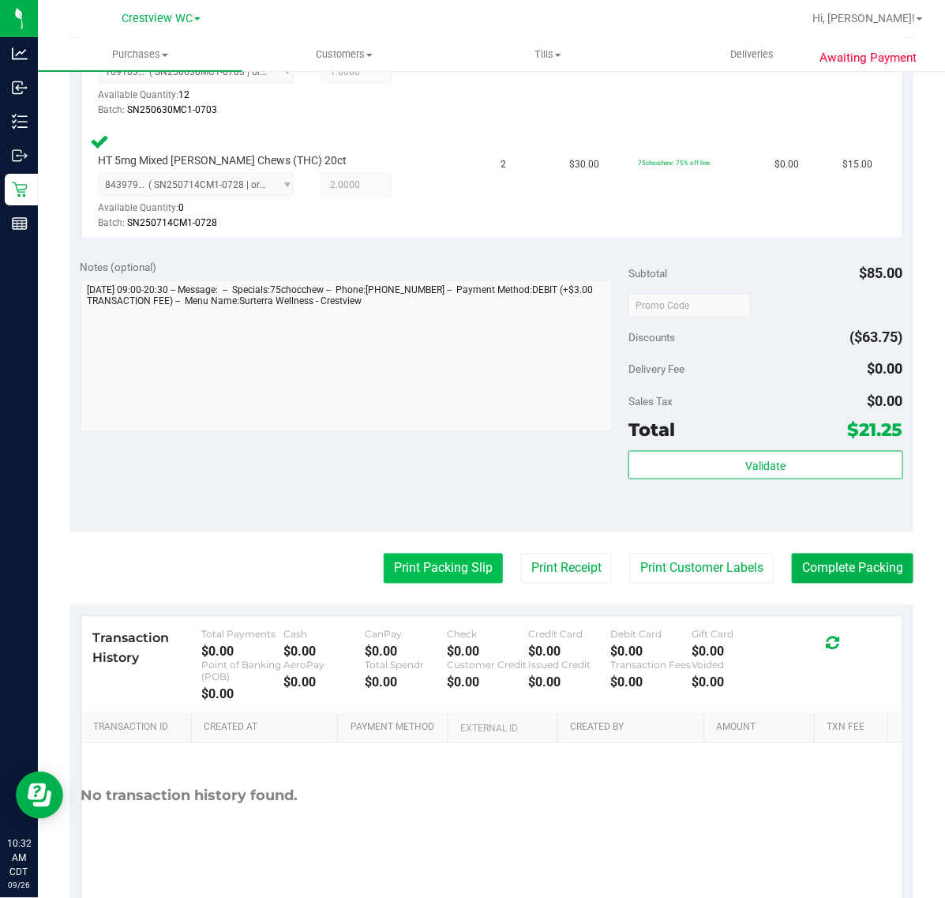
click at [442, 563] on button "Print Packing Slip" at bounding box center [443, 568] width 119 height 30
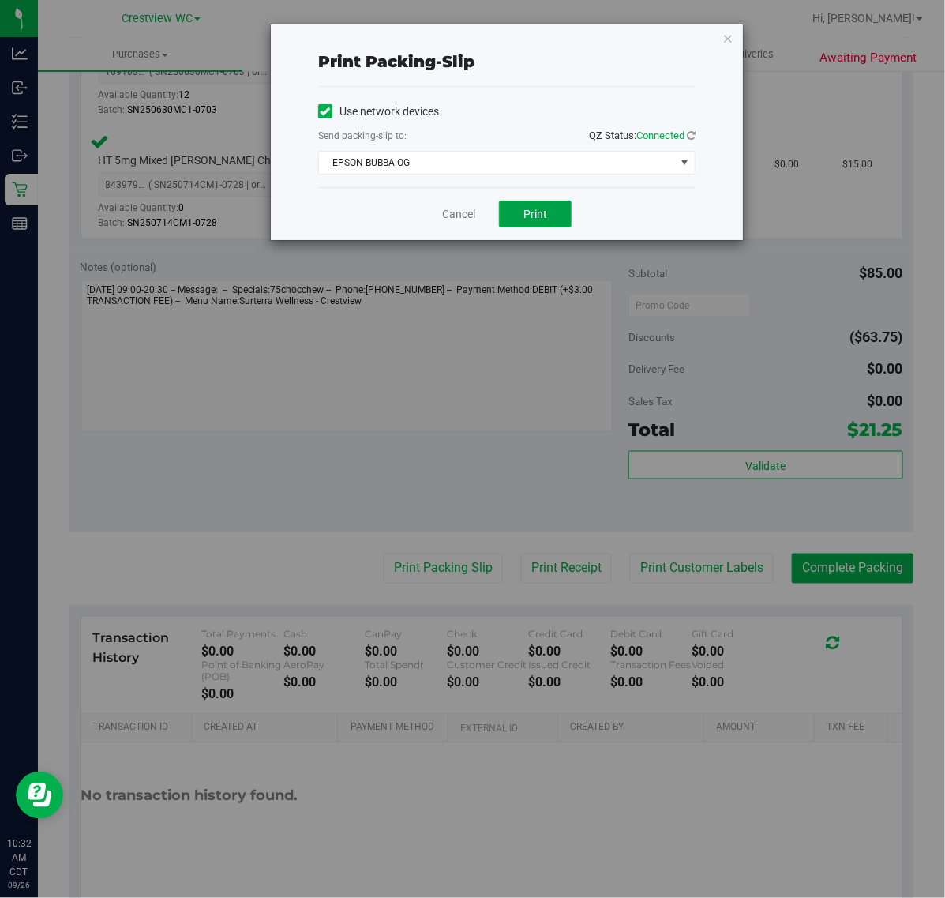
click at [533, 218] on span "Print" at bounding box center [535, 214] width 24 height 13
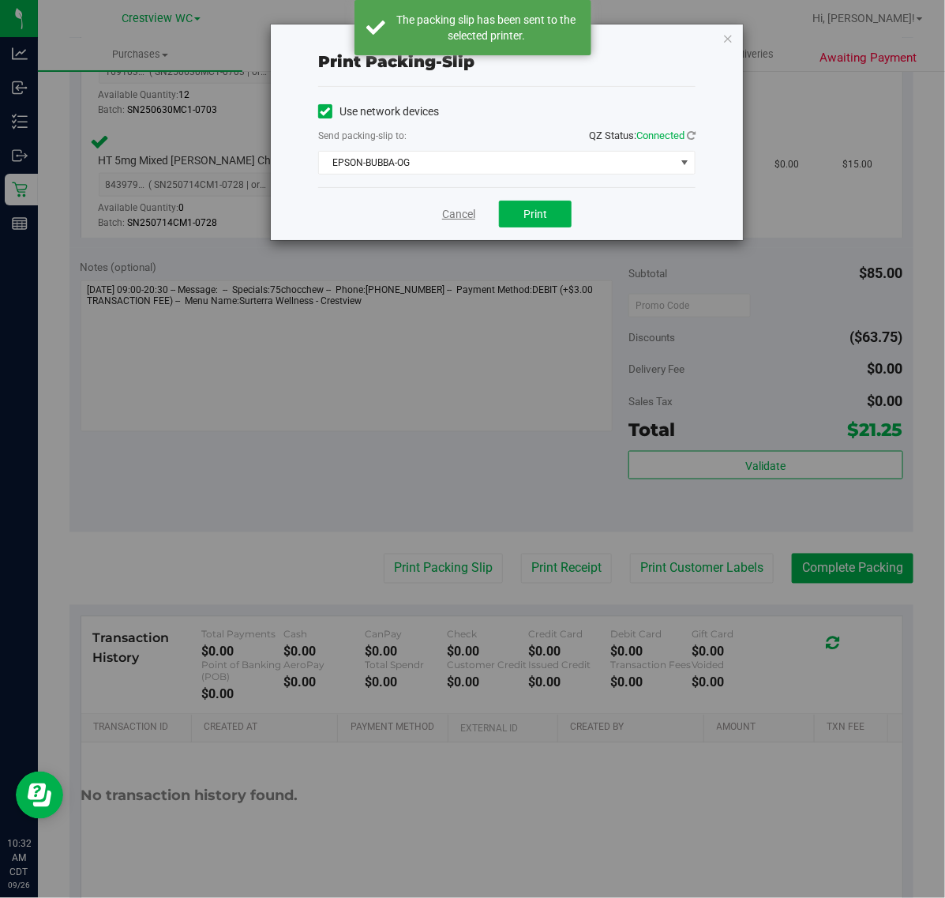
click at [458, 211] on link "Cancel" at bounding box center [458, 214] width 33 height 17
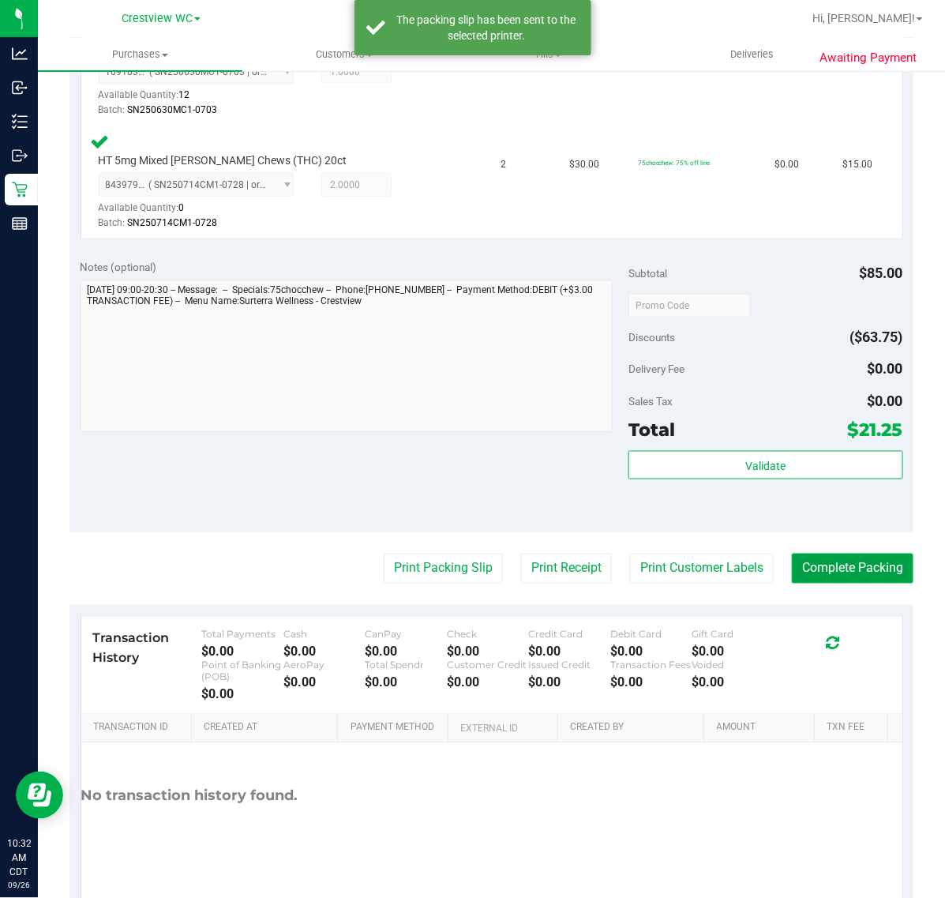
click at [838, 577] on button "Complete Packing" at bounding box center [853, 568] width 122 height 30
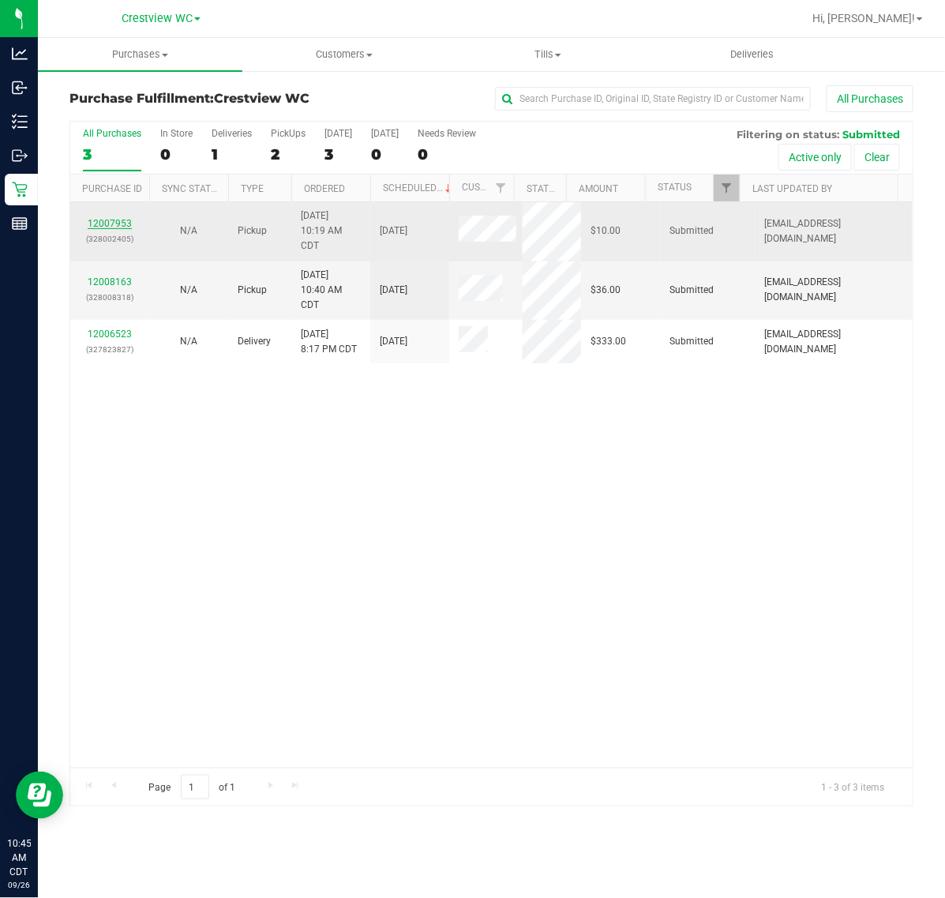
click at [123, 225] on link "12007953" at bounding box center [110, 223] width 44 height 11
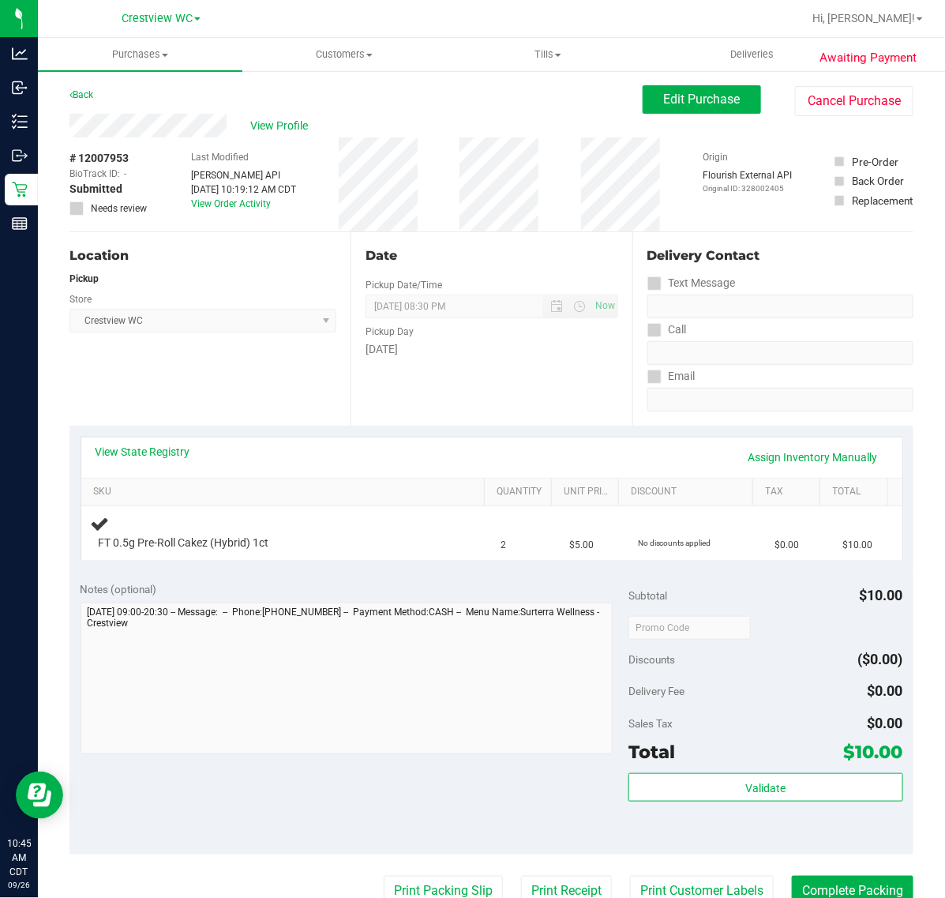
click at [301, 134] on div "View Profile" at bounding box center [355, 126] width 573 height 24
click at [298, 131] on span "View Profile" at bounding box center [281, 126] width 63 height 17
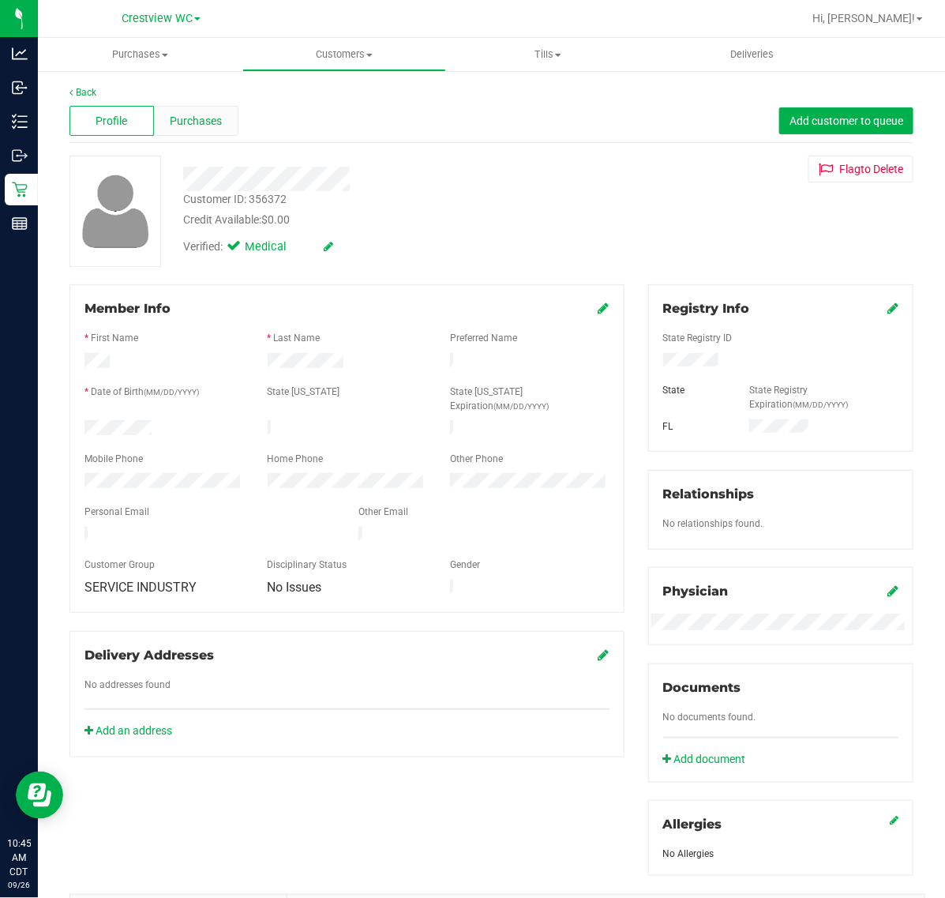
drag, startPoint x: 243, startPoint y: 133, endPoint x: 218, endPoint y: 130, distance: 25.4
click at [239, 133] on div "Profile Purchases Add customer to queue" at bounding box center [491, 120] width 844 height 43
click at [218, 130] on div "Purchases" at bounding box center [196, 121] width 84 height 30
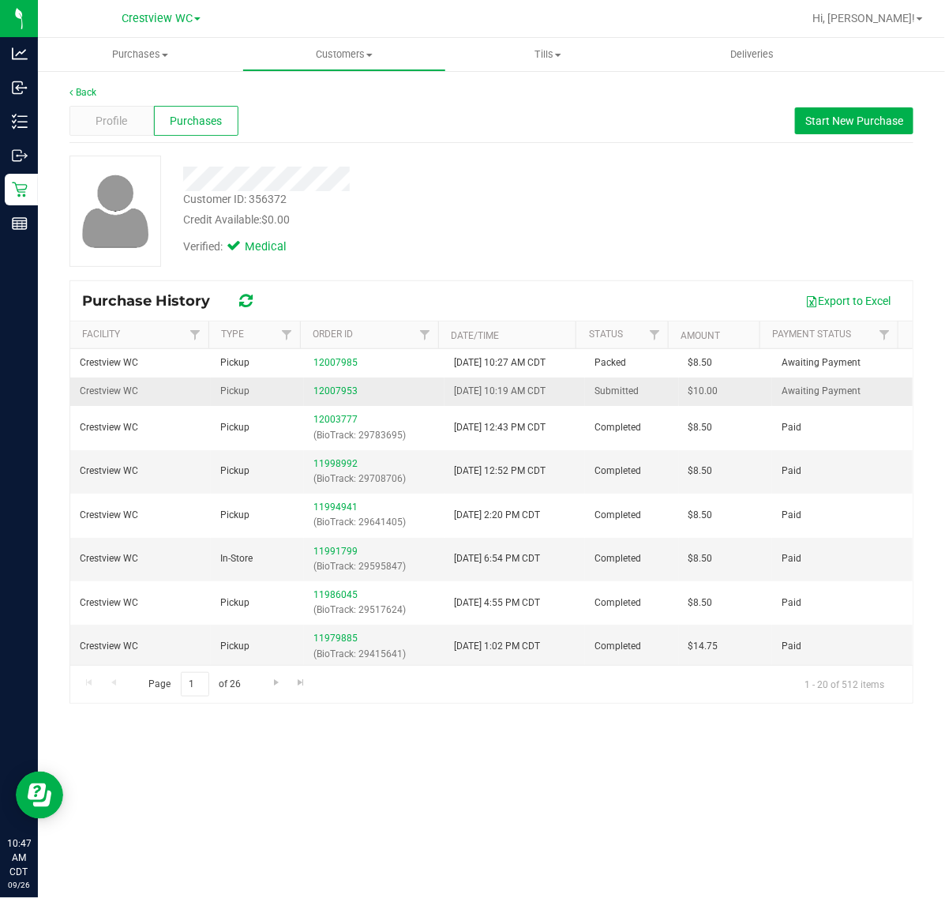
click at [313, 385] on div "12007953" at bounding box center [374, 391] width 122 height 15
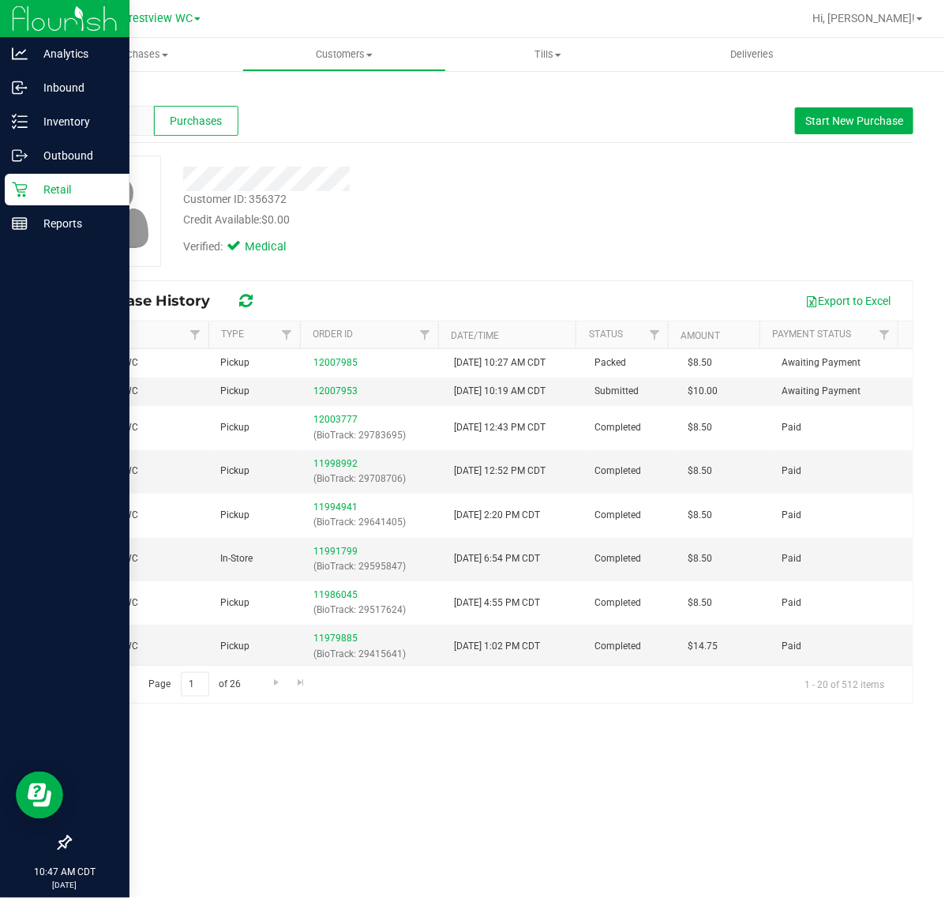
click at [17, 191] on icon at bounding box center [19, 189] width 15 height 15
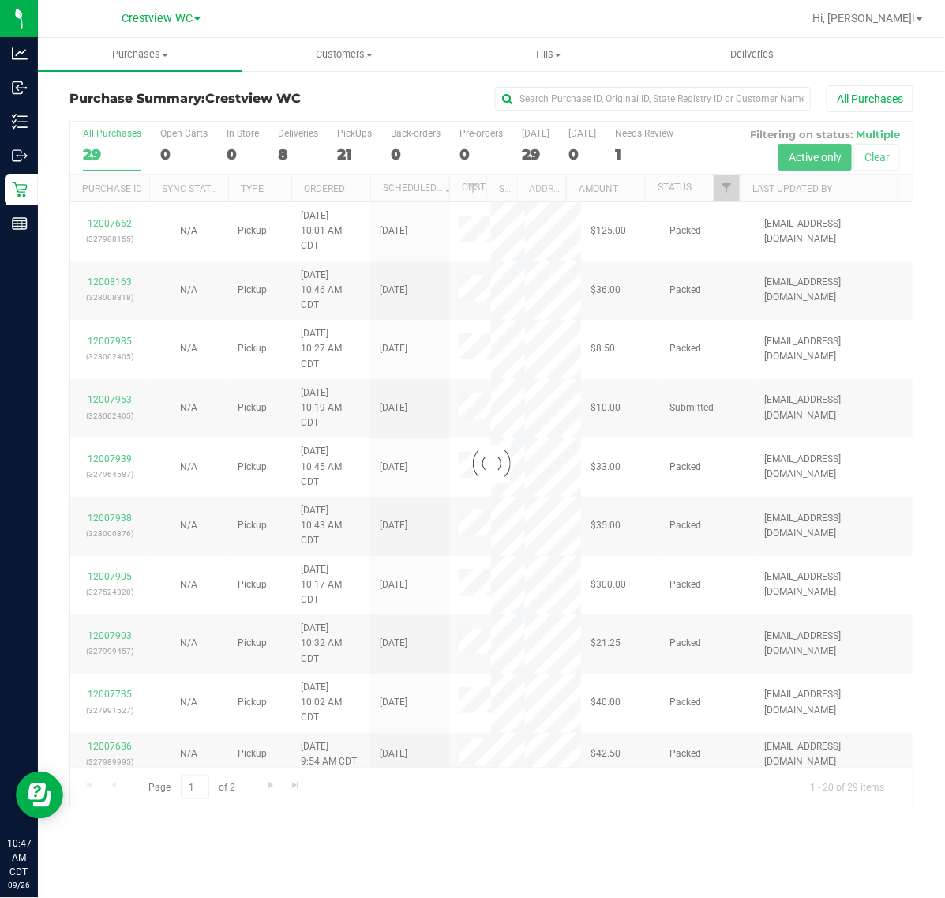
click at [729, 189] on div at bounding box center [491, 464] width 842 height 684
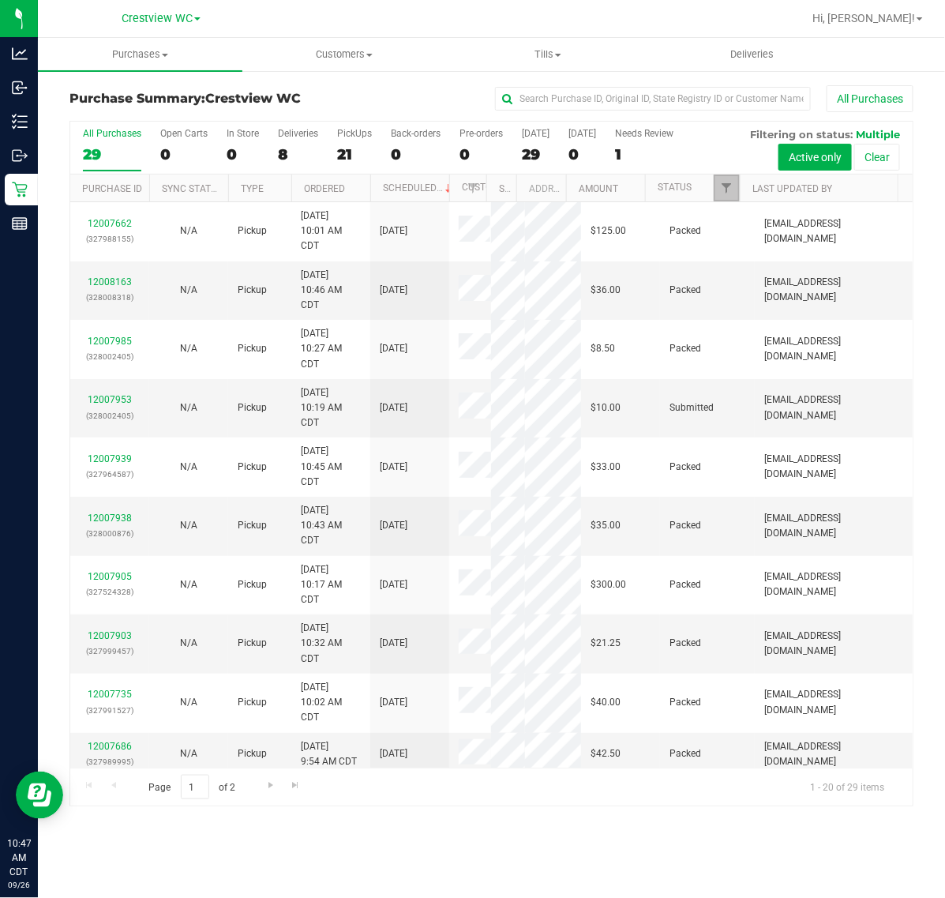
click at [730, 180] on link "Filter" at bounding box center [727, 187] width 26 height 27
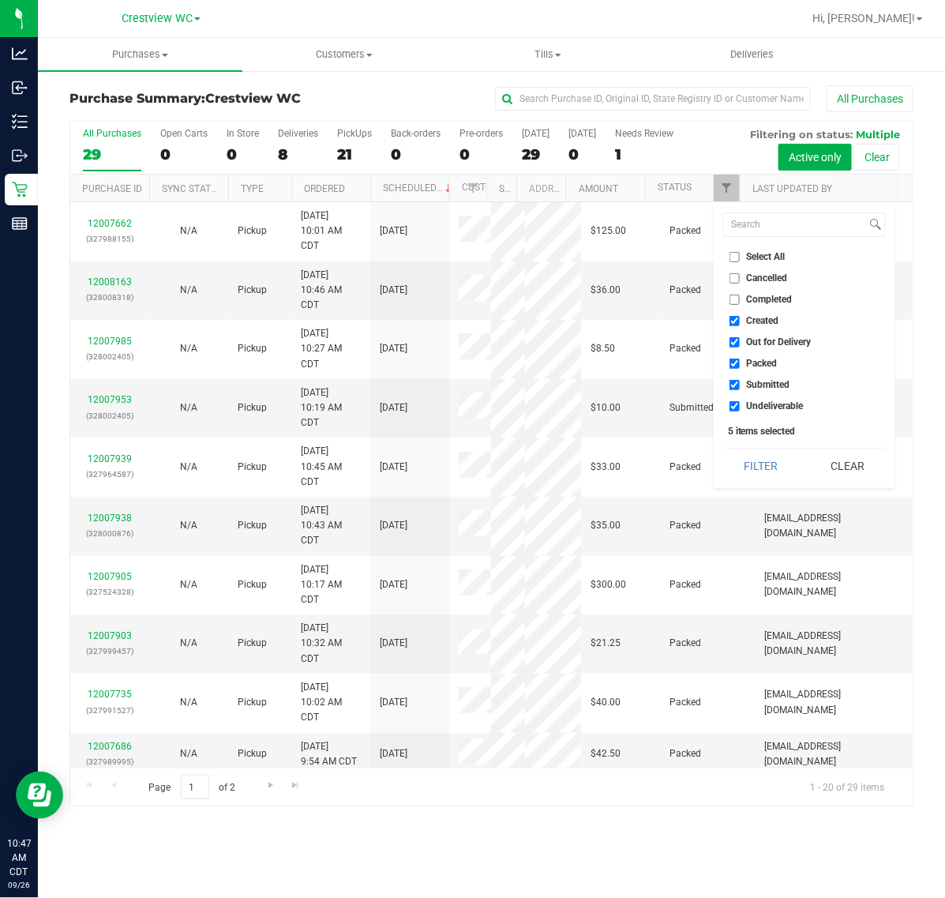
click at [748, 252] on span "Select All" at bounding box center [766, 256] width 39 height 9
click at [740, 252] on input "Select All" at bounding box center [734, 257] width 10 height 10
checkbox input "true"
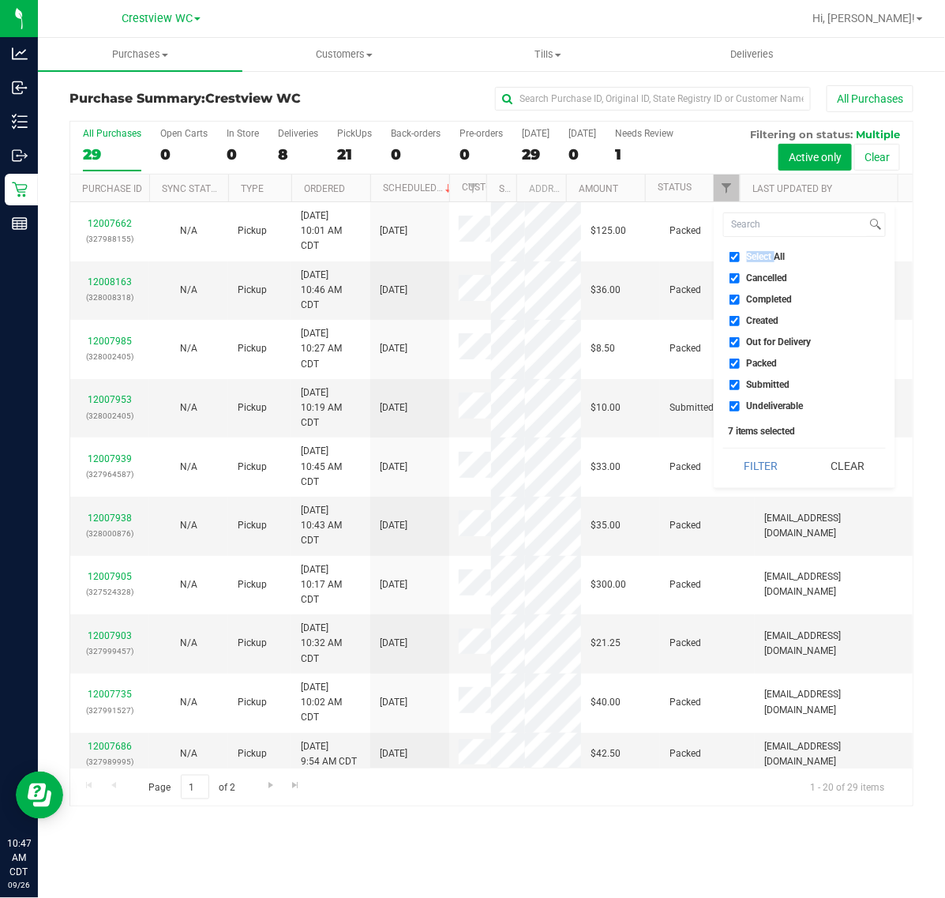
click at [748, 252] on span "Select All" at bounding box center [766, 256] width 39 height 9
click at [740, 252] on input "Select All" at bounding box center [734, 257] width 10 height 10
checkbox input "false"
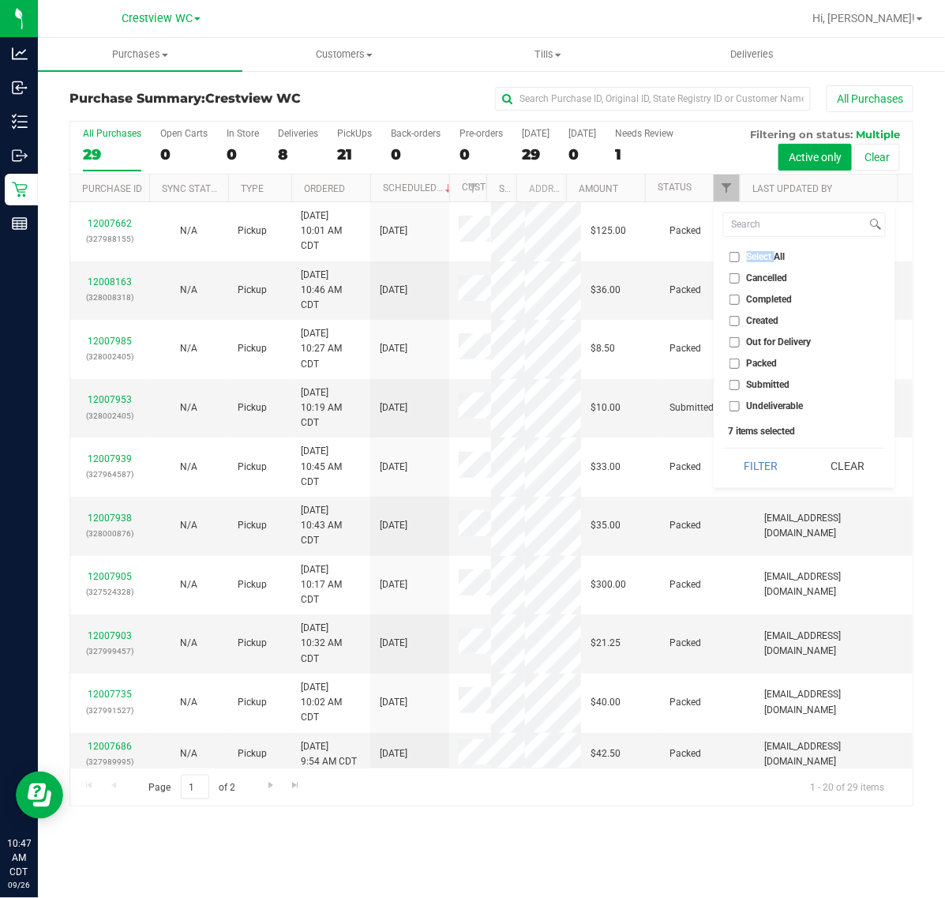
checkbox input "false"
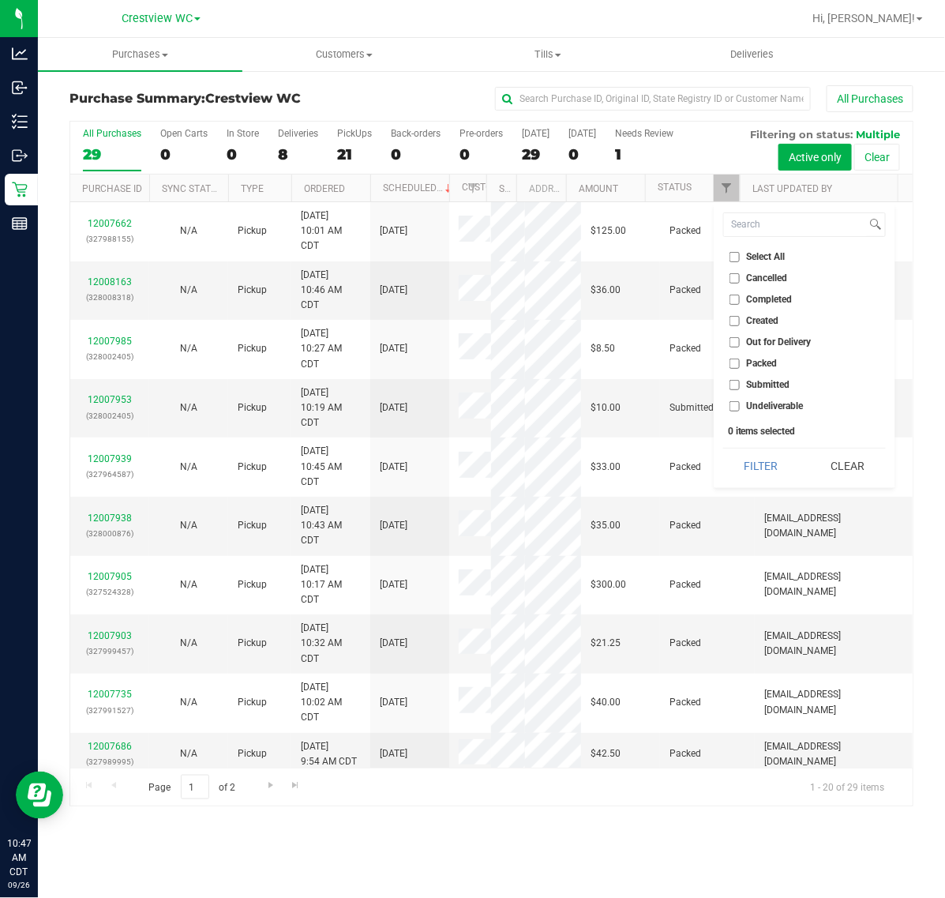
click at [770, 377] on li "Submitted" at bounding box center [804, 385] width 163 height 17
click at [760, 385] on span "Submitted" at bounding box center [768, 384] width 43 height 9
click at [740, 385] on input "Submitted" at bounding box center [734, 385] width 10 height 10
checkbox input "true"
click at [754, 460] on button "Filter" at bounding box center [761, 465] width 76 height 35
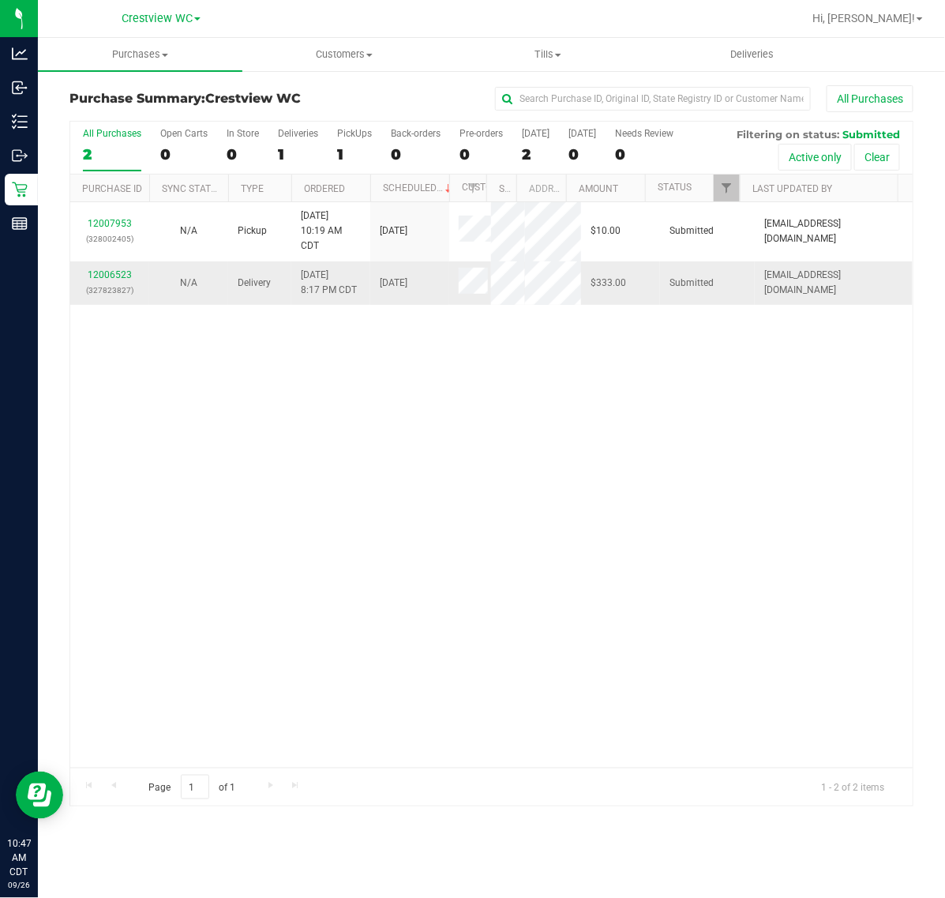
click at [116, 298] on div "12006523 (327823827)" at bounding box center [110, 283] width 60 height 30
click at [116, 280] on link "12006523" at bounding box center [110, 274] width 44 height 11
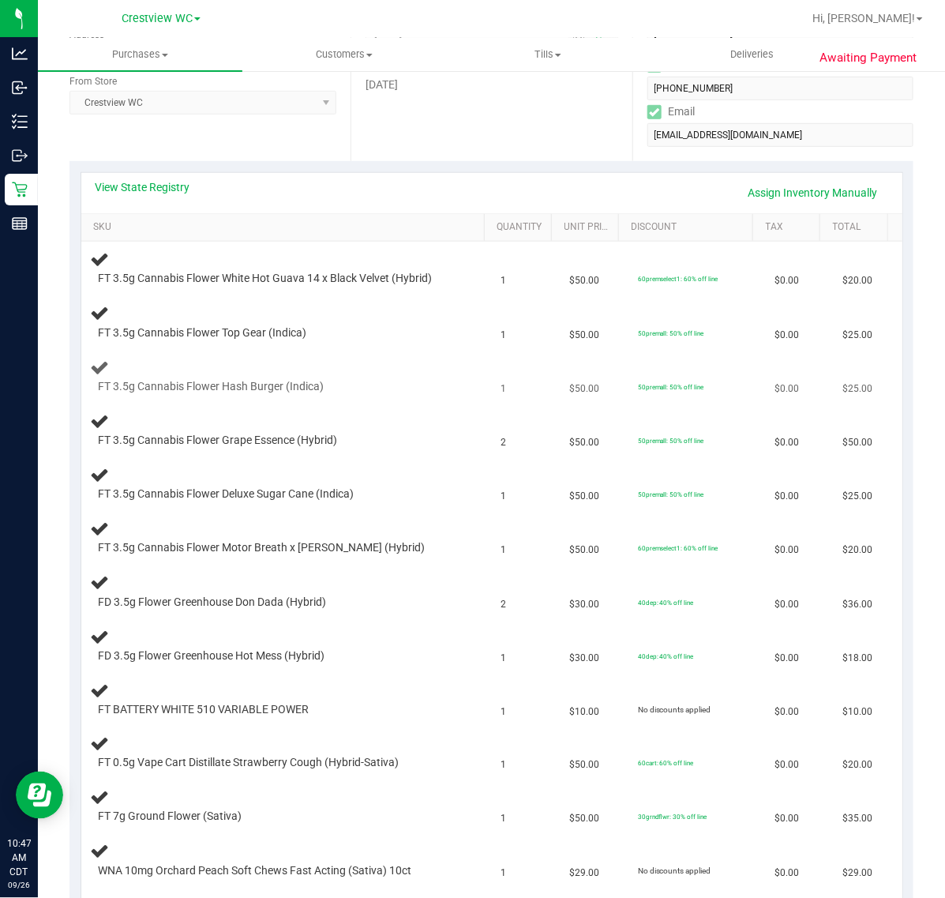
scroll to position [296, 0]
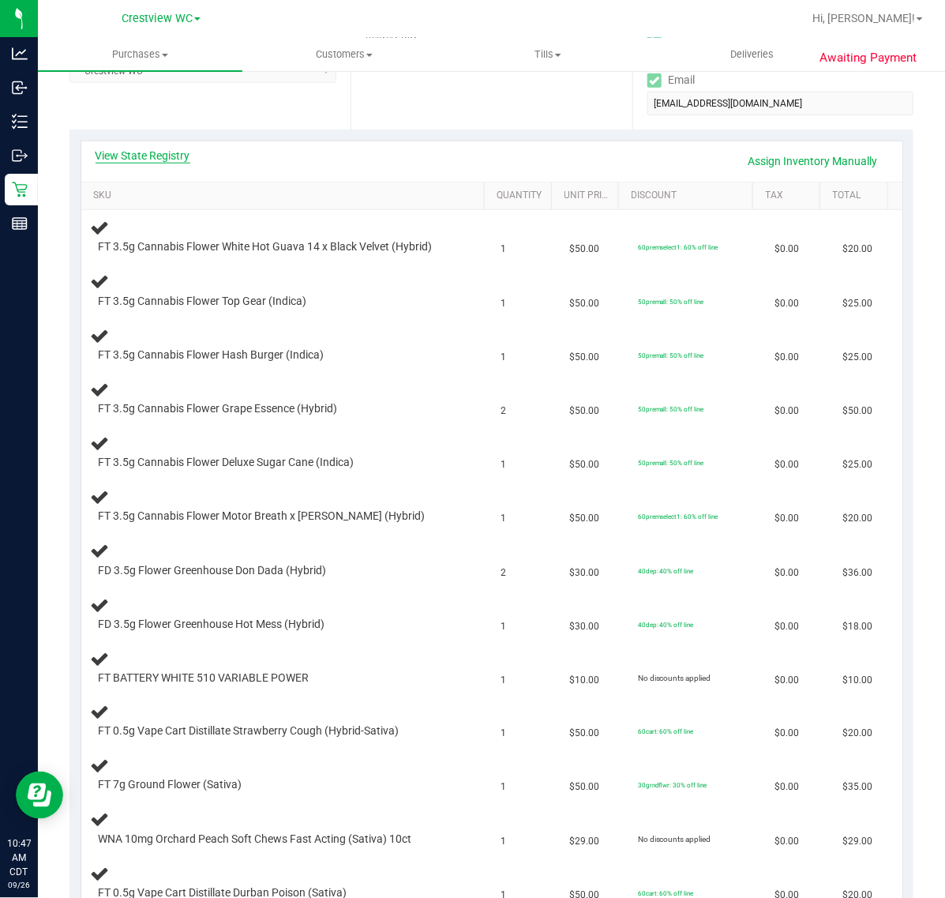
click at [117, 154] on link "View State Registry" at bounding box center [143, 156] width 95 height 16
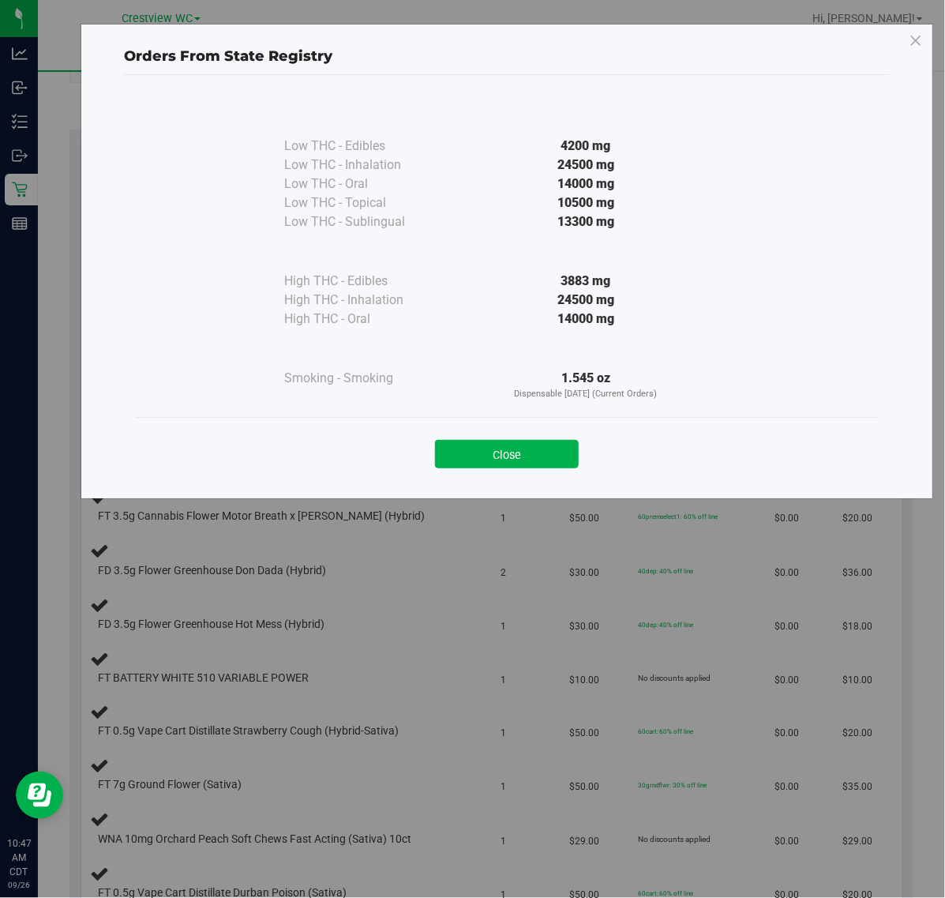
click at [490, 417] on div "Close" at bounding box center [507, 449] width 742 height 64
click at [525, 448] on button "Close" at bounding box center [507, 454] width 144 height 28
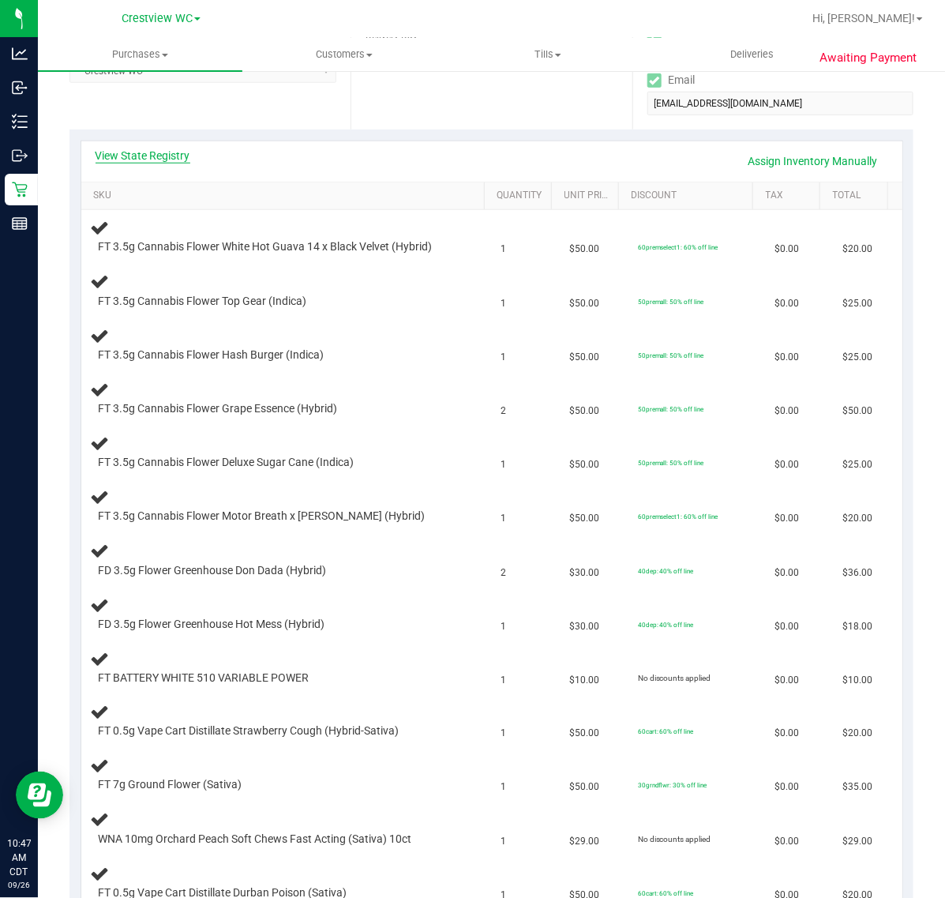
click at [171, 151] on link "View State Registry" at bounding box center [143, 156] width 95 height 16
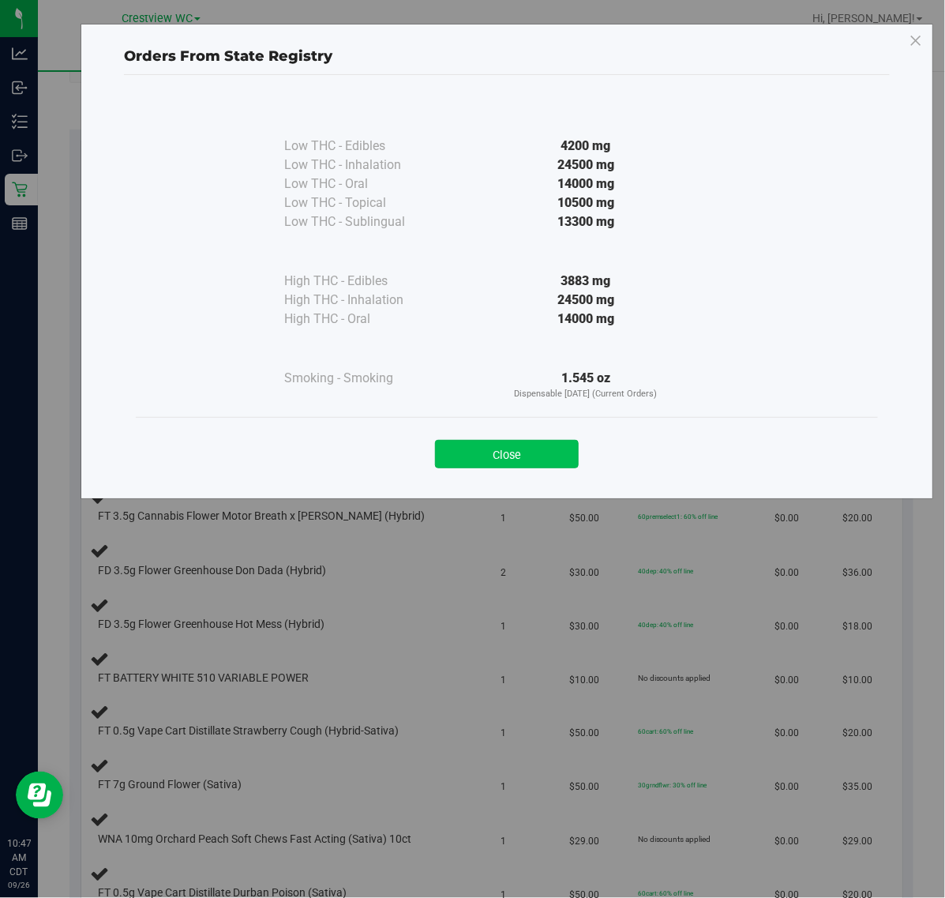
click at [490, 454] on button "Close" at bounding box center [507, 454] width 144 height 28
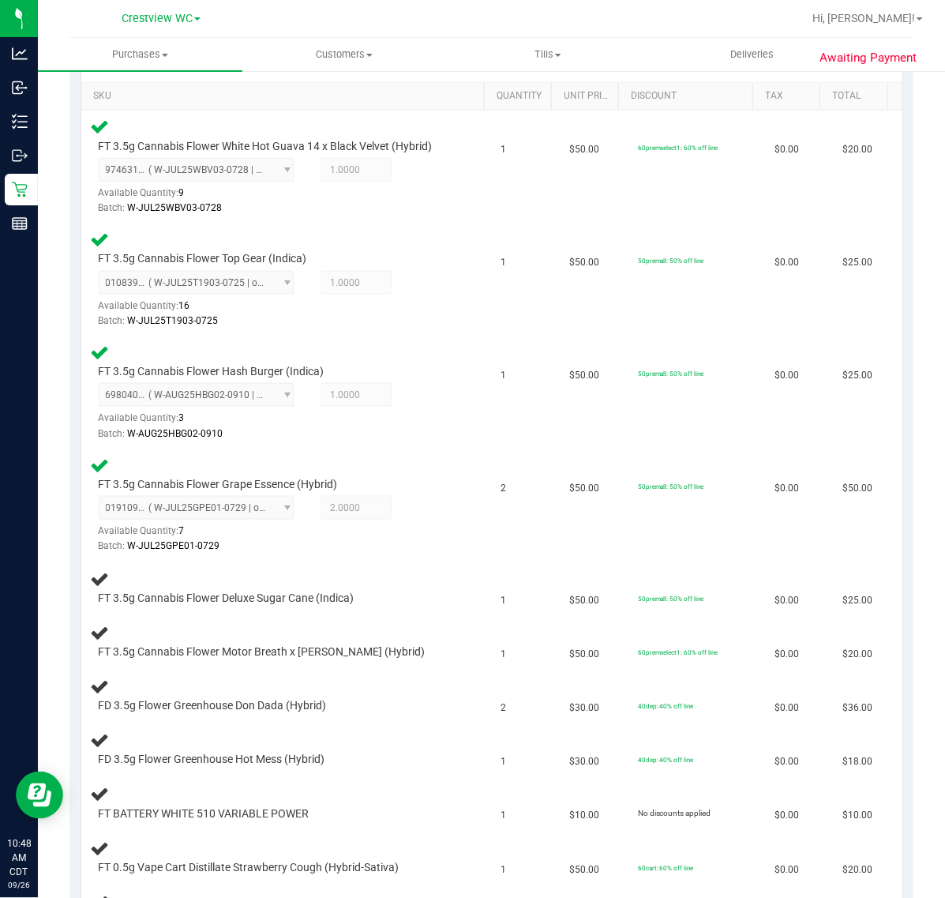
scroll to position [0, 0]
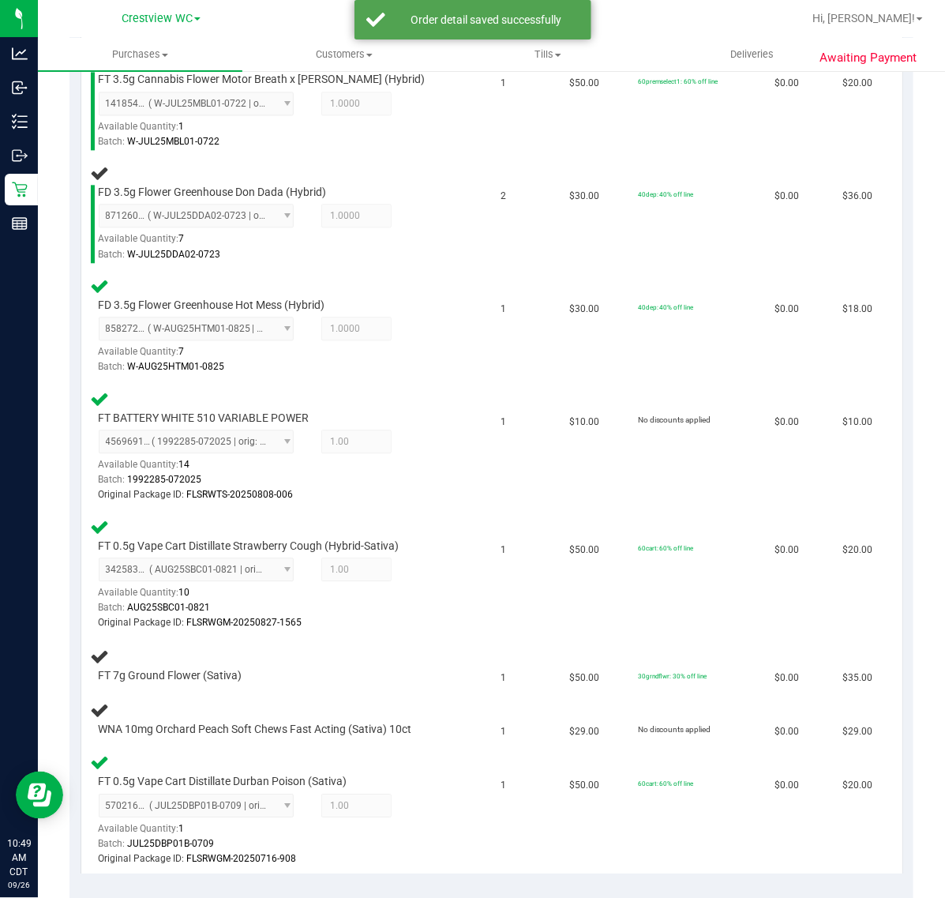
scroll to position [1089, 0]
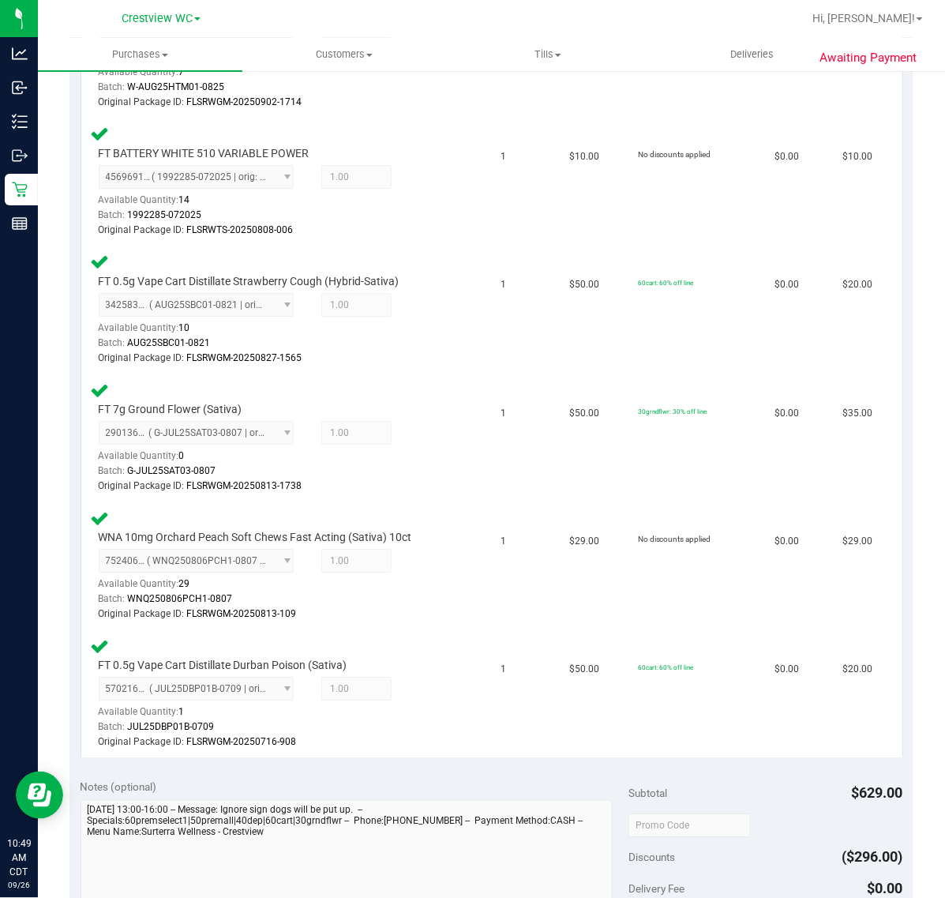
scroll to position [1677, 0]
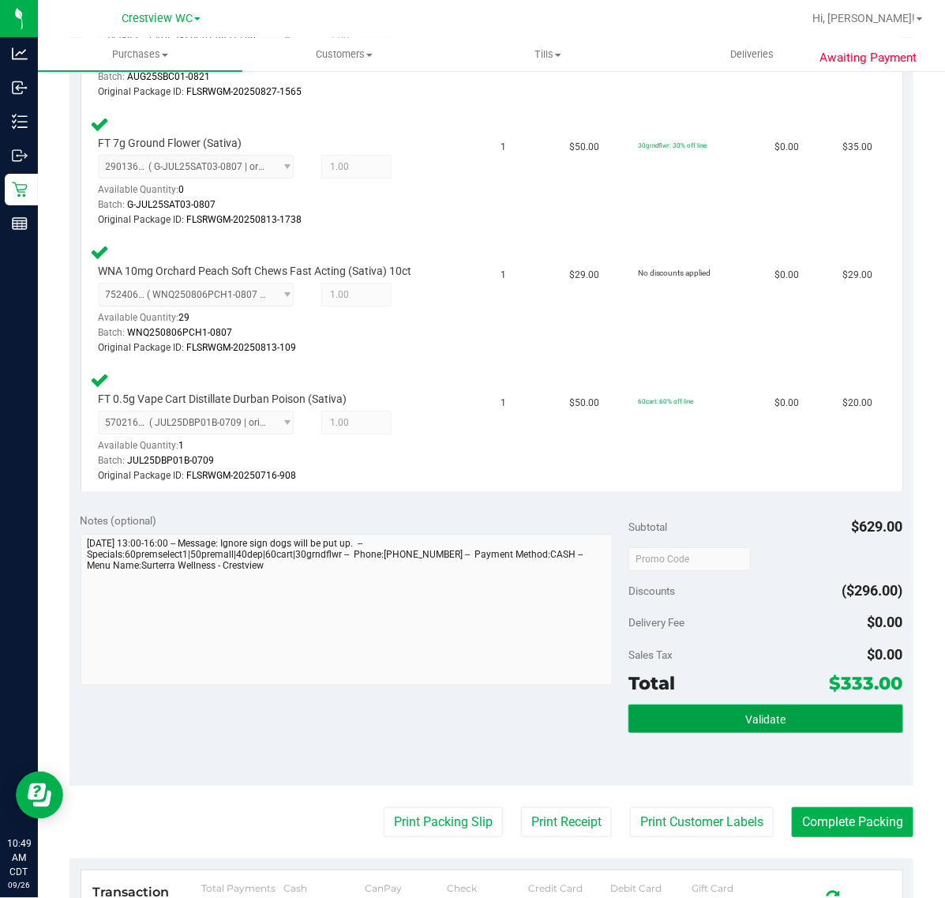
click at [763, 718] on button "Validate" at bounding box center [765, 718] width 274 height 28
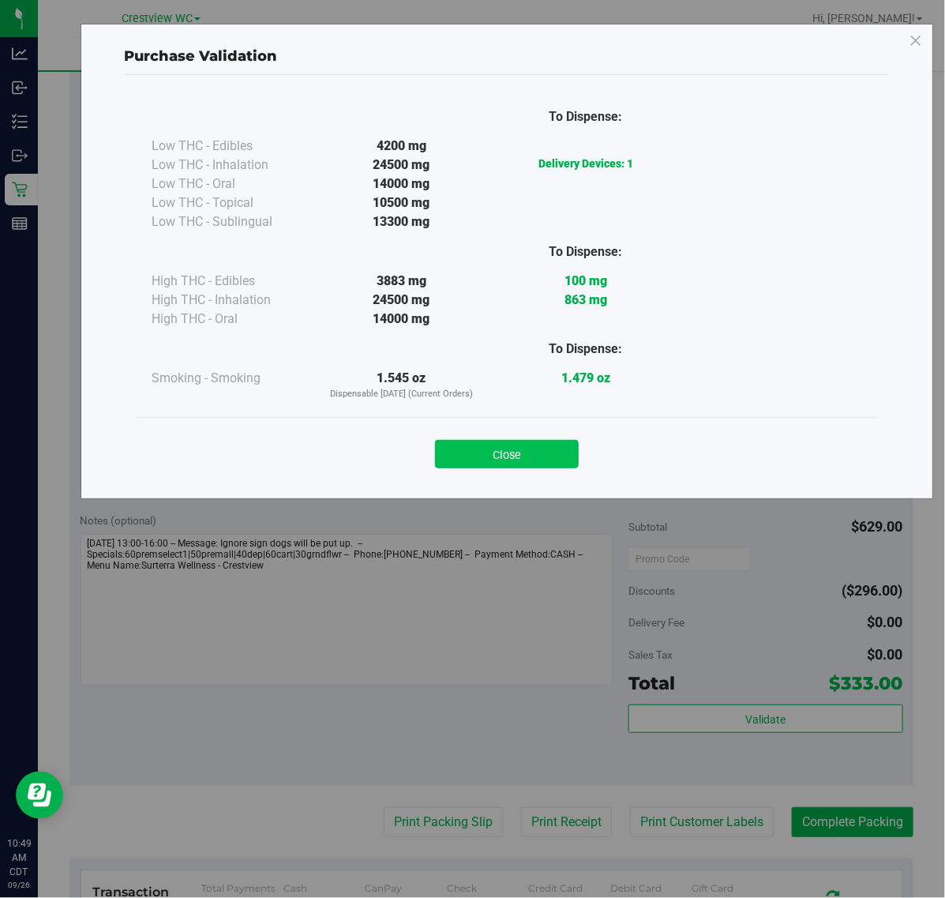
click at [533, 455] on button "Close" at bounding box center [507, 454] width 144 height 28
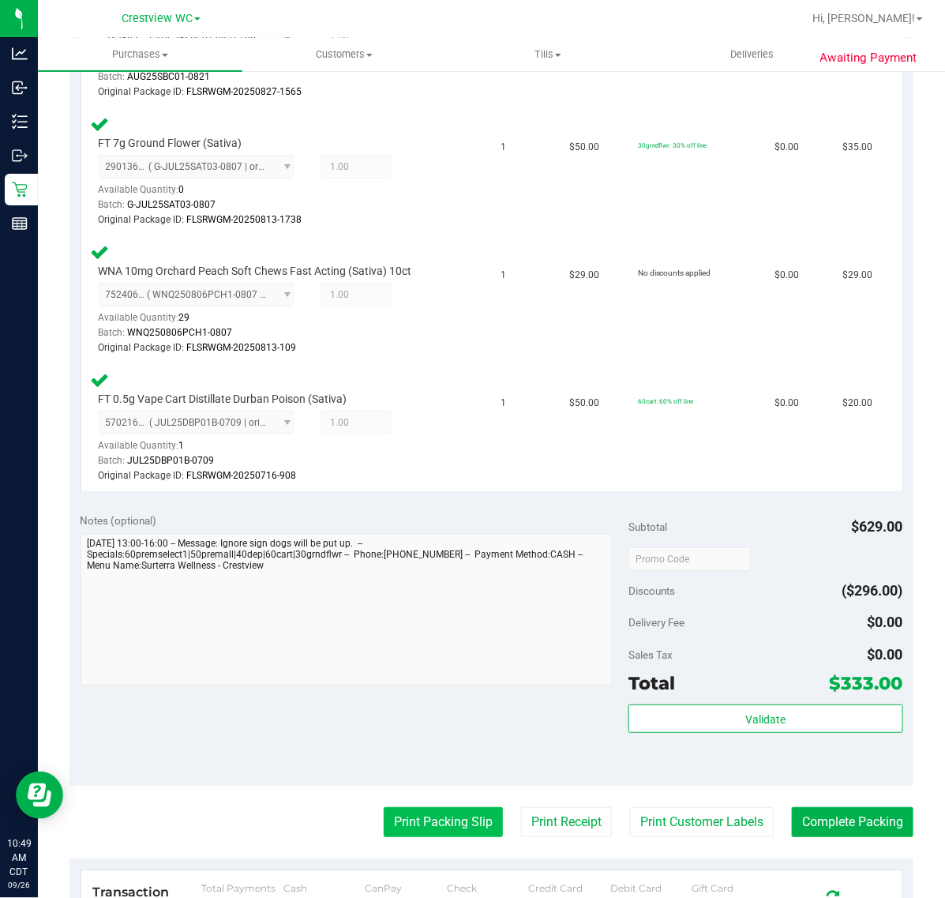
click at [407, 807] on button "Print Packing Slip" at bounding box center [443, 822] width 119 height 30
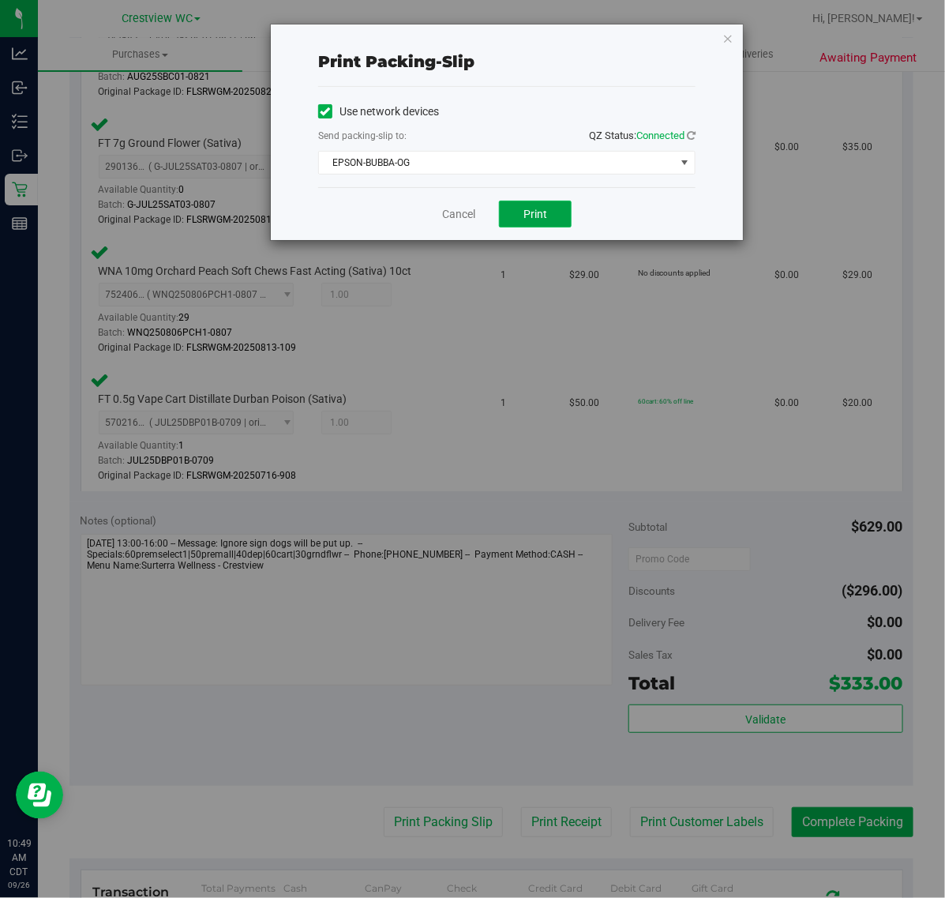
click at [519, 223] on button "Print" at bounding box center [535, 214] width 73 height 27
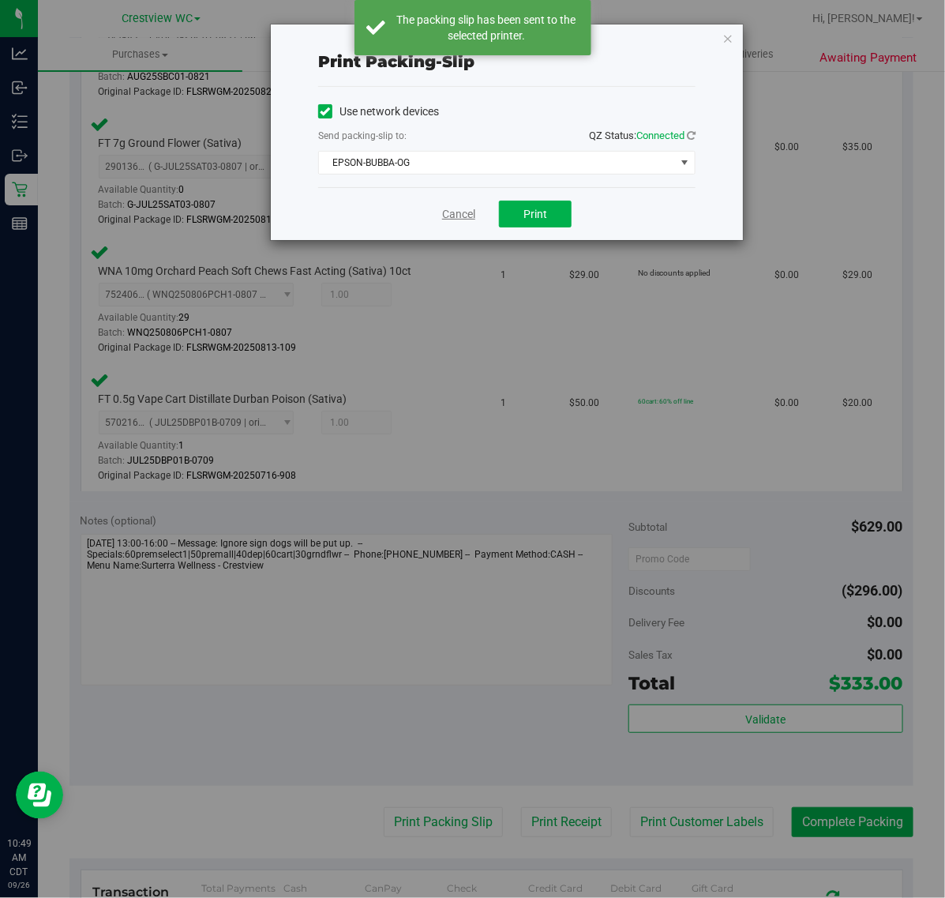
click at [447, 214] on link "Cancel" at bounding box center [458, 214] width 33 height 17
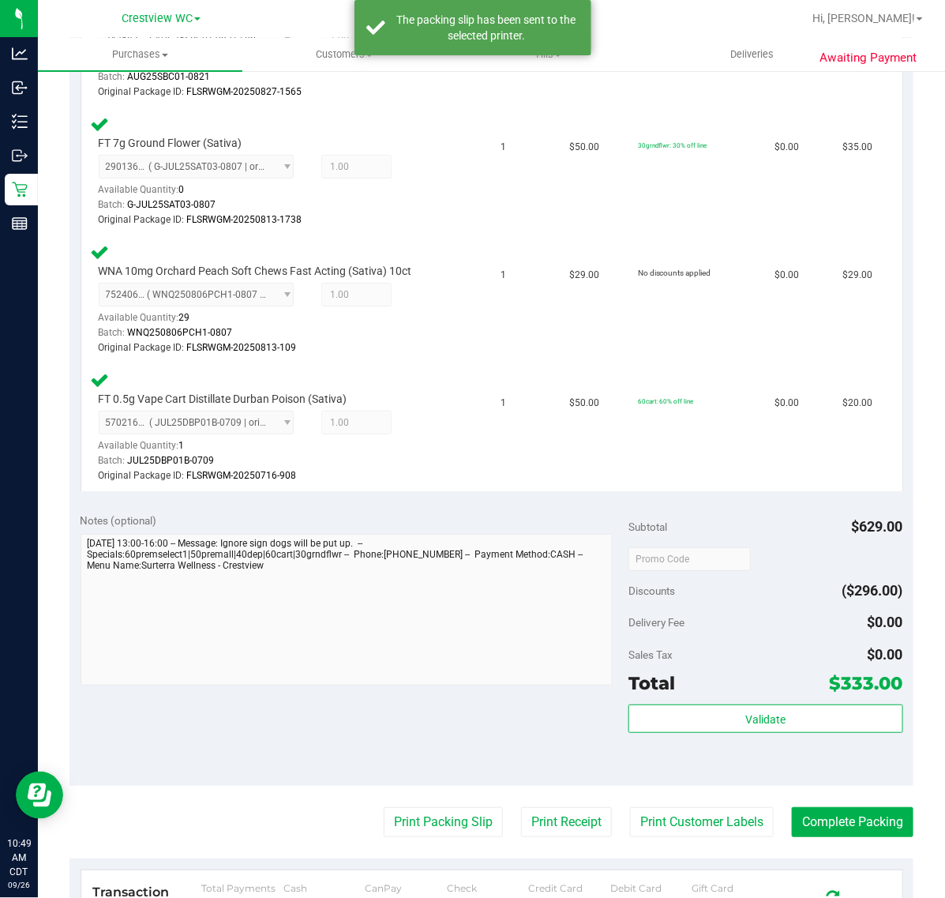
click at [399, 746] on div "Notes (optional) Subtotal $629.00 Discounts ($296.00) Delivery Fee $0.00 Sales …" at bounding box center [491, 643] width 844 height 284
click at [841, 811] on button "Complete Packing" at bounding box center [853, 822] width 122 height 30
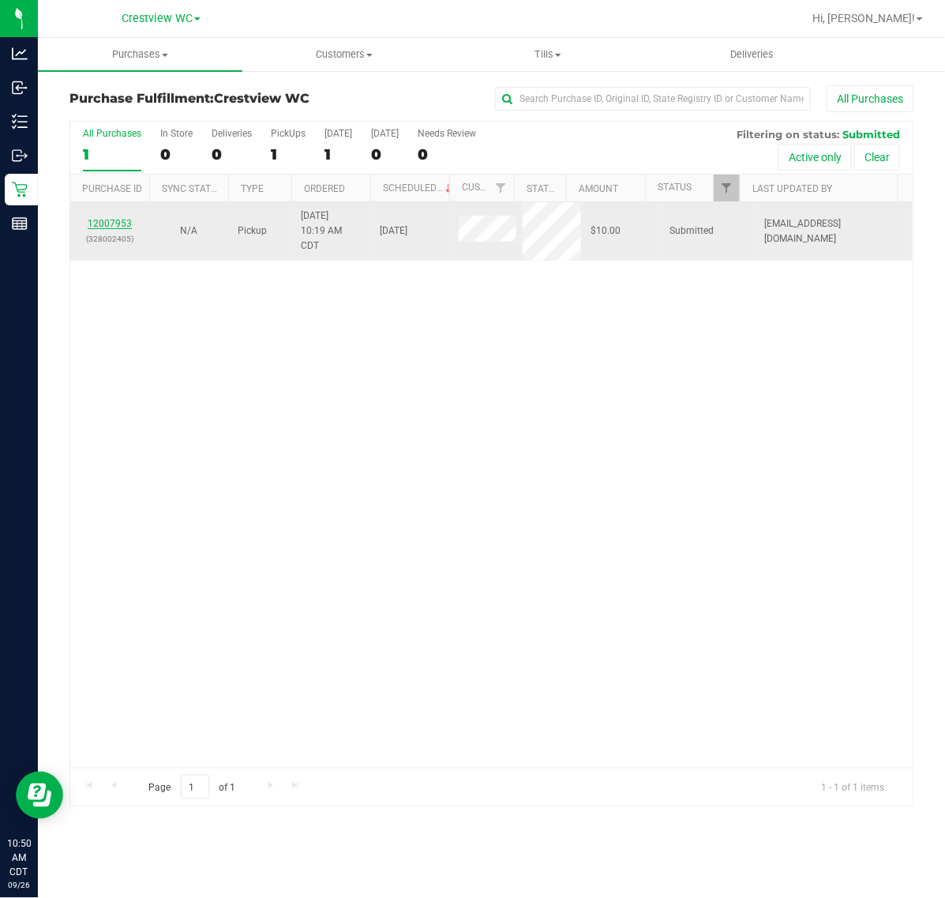
click at [126, 222] on link "12007953" at bounding box center [110, 223] width 44 height 11
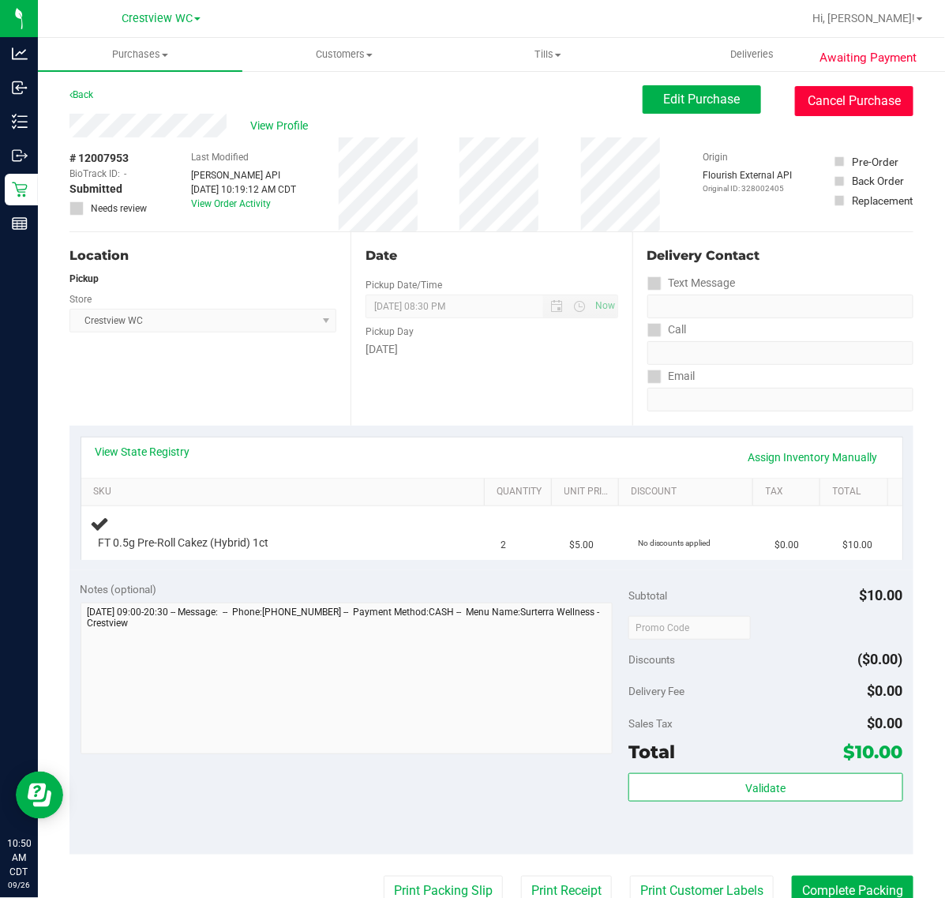
click at [872, 107] on button "Cancel Purchase" at bounding box center [854, 101] width 118 height 30
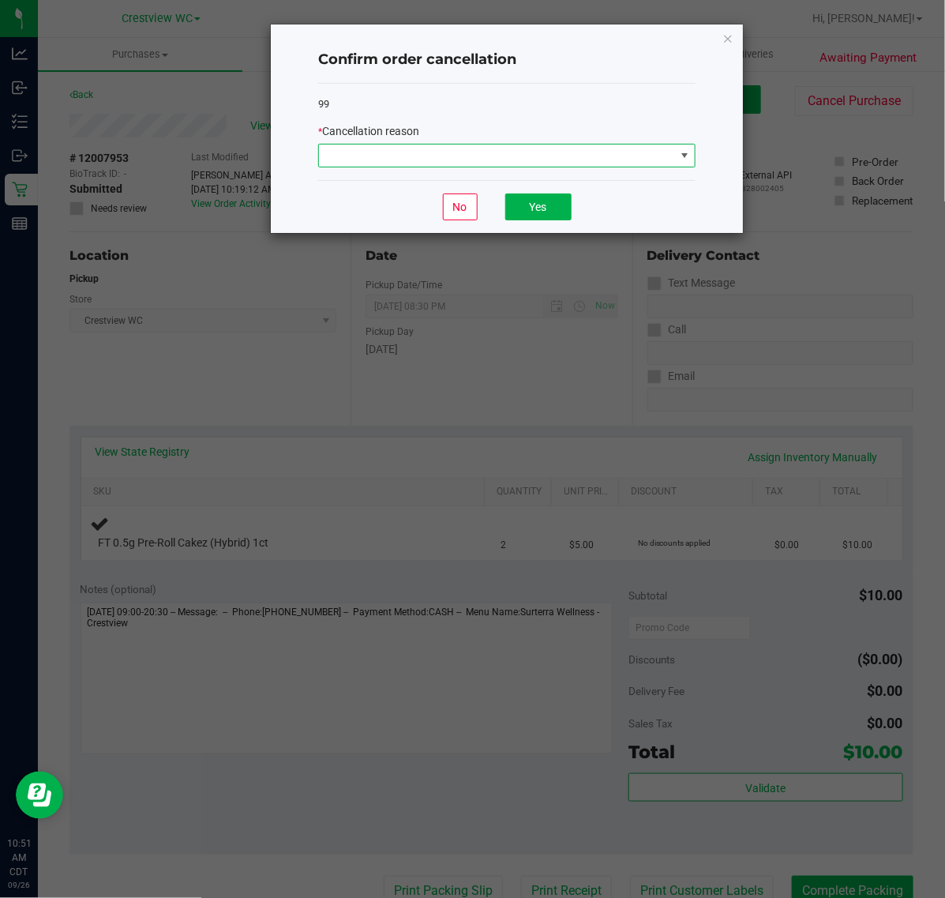
click at [527, 163] on span at bounding box center [497, 155] width 356 height 22
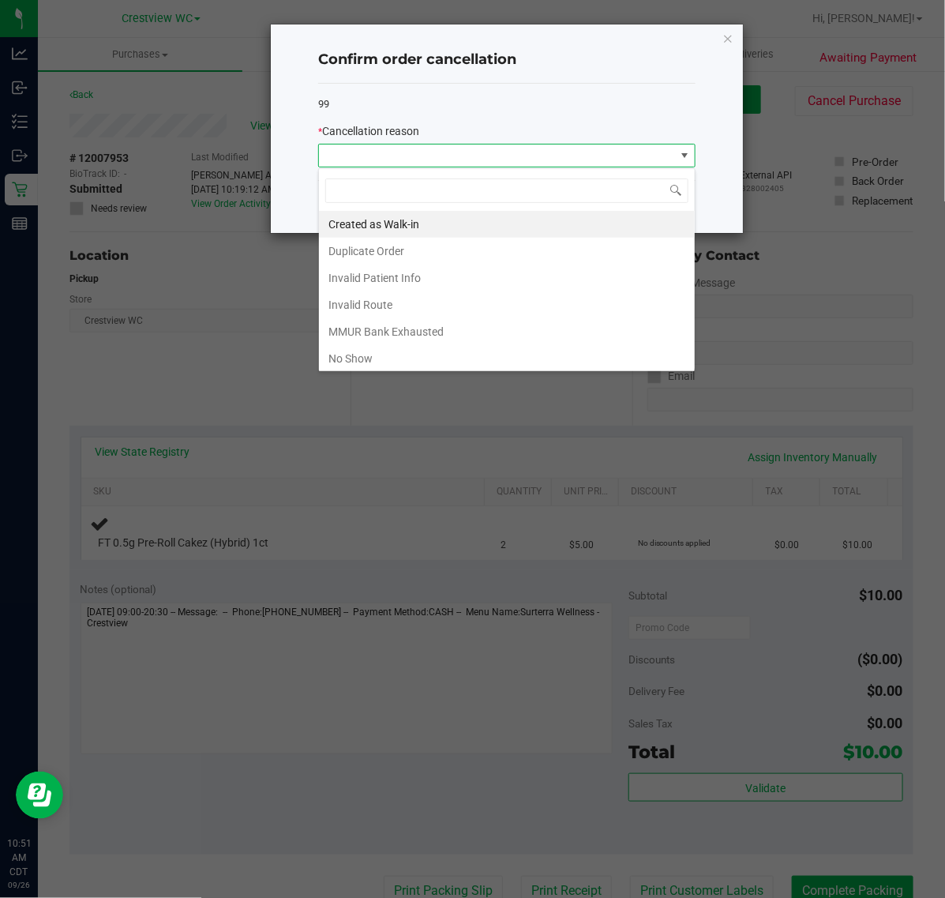
scroll to position [24, 377]
click at [407, 261] on li "Duplicate Order" at bounding box center [507, 251] width 376 height 27
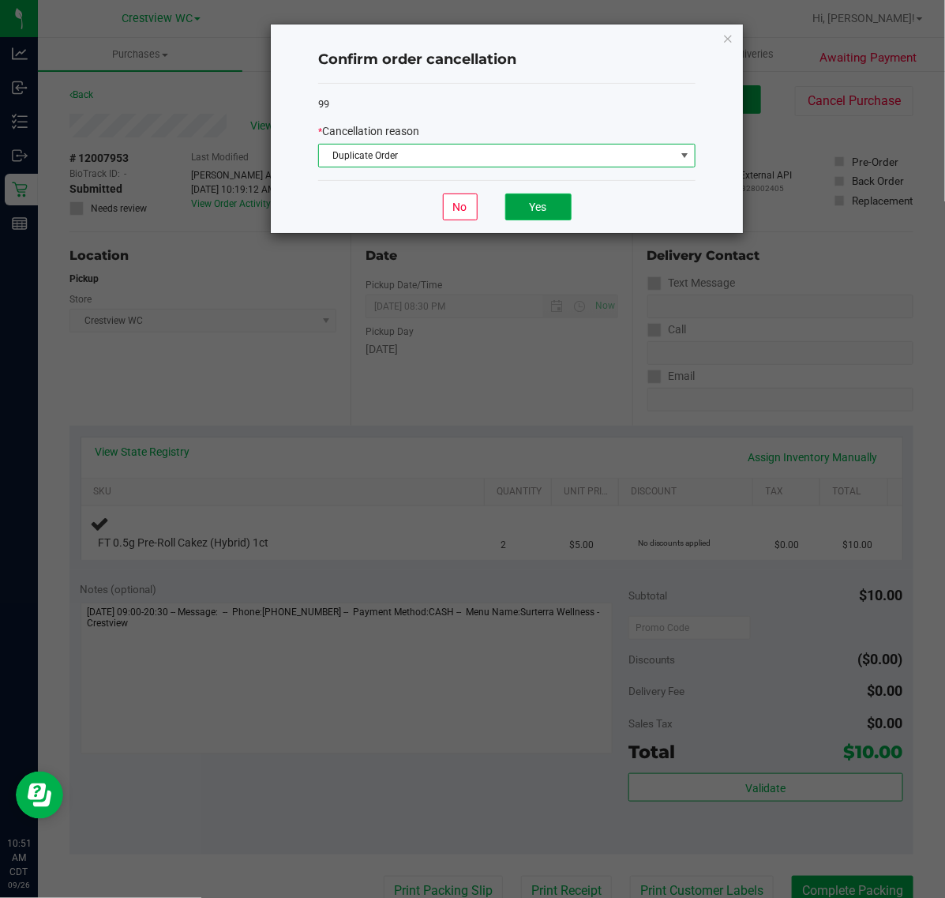
click at [512, 212] on button "Yes" at bounding box center [538, 206] width 66 height 27
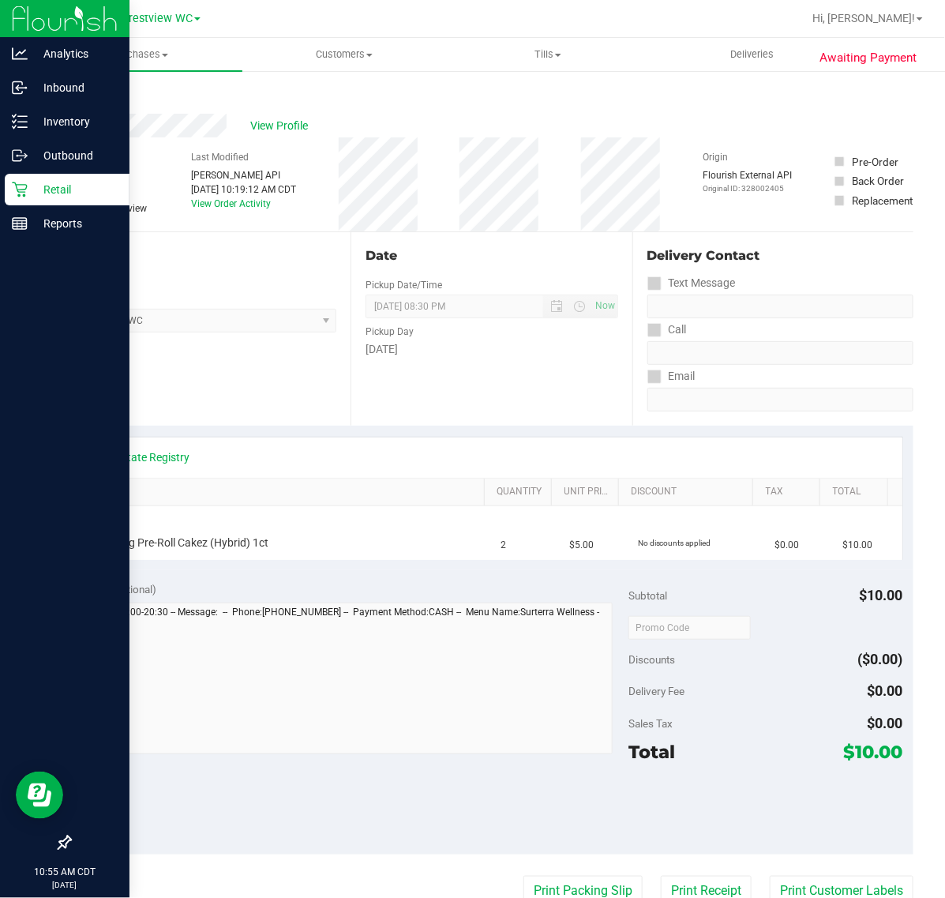
click at [17, 190] on icon at bounding box center [19, 189] width 15 height 15
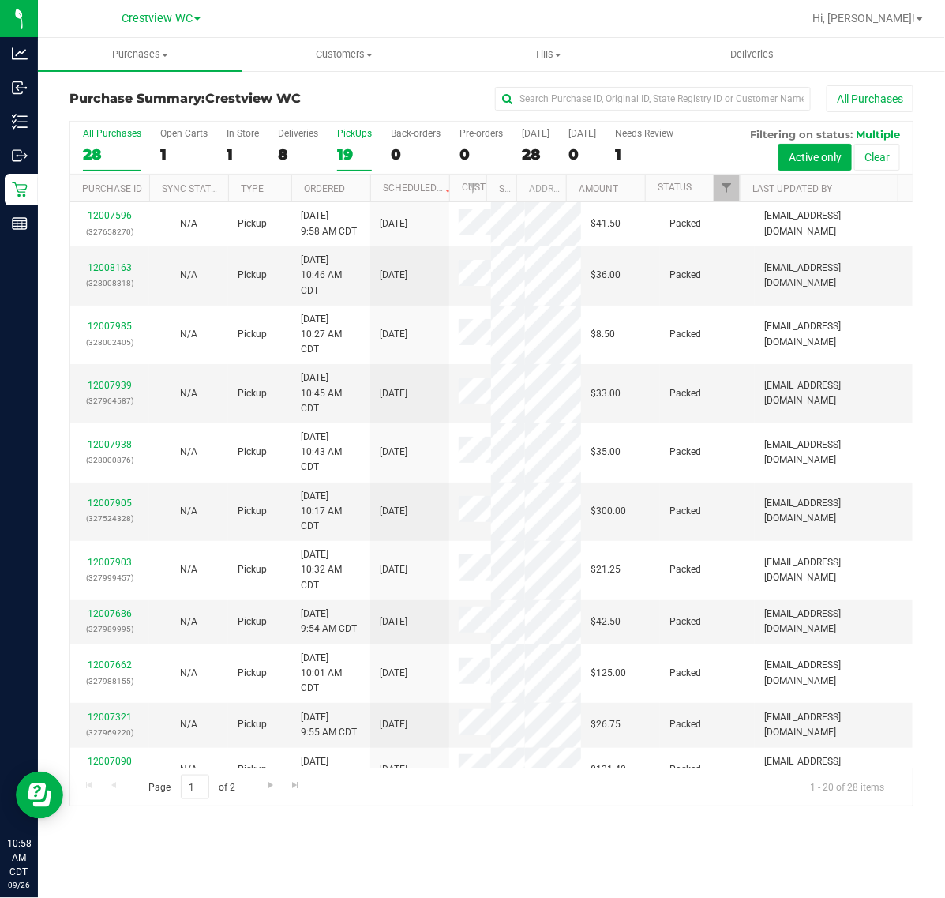
click at [344, 144] on label "PickUps 19" at bounding box center [354, 149] width 35 height 43
click at [0, 0] on input "PickUps 19" at bounding box center [0, 0] width 0 height 0
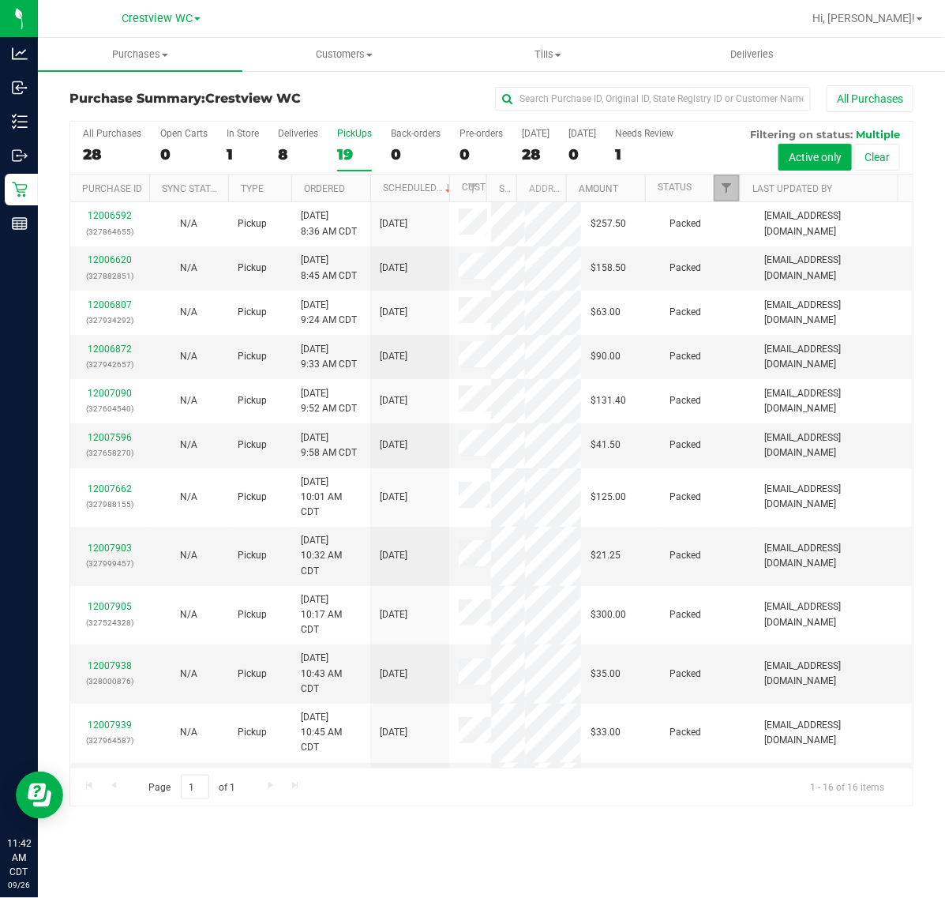
click at [729, 182] on link "Filter" at bounding box center [727, 187] width 26 height 27
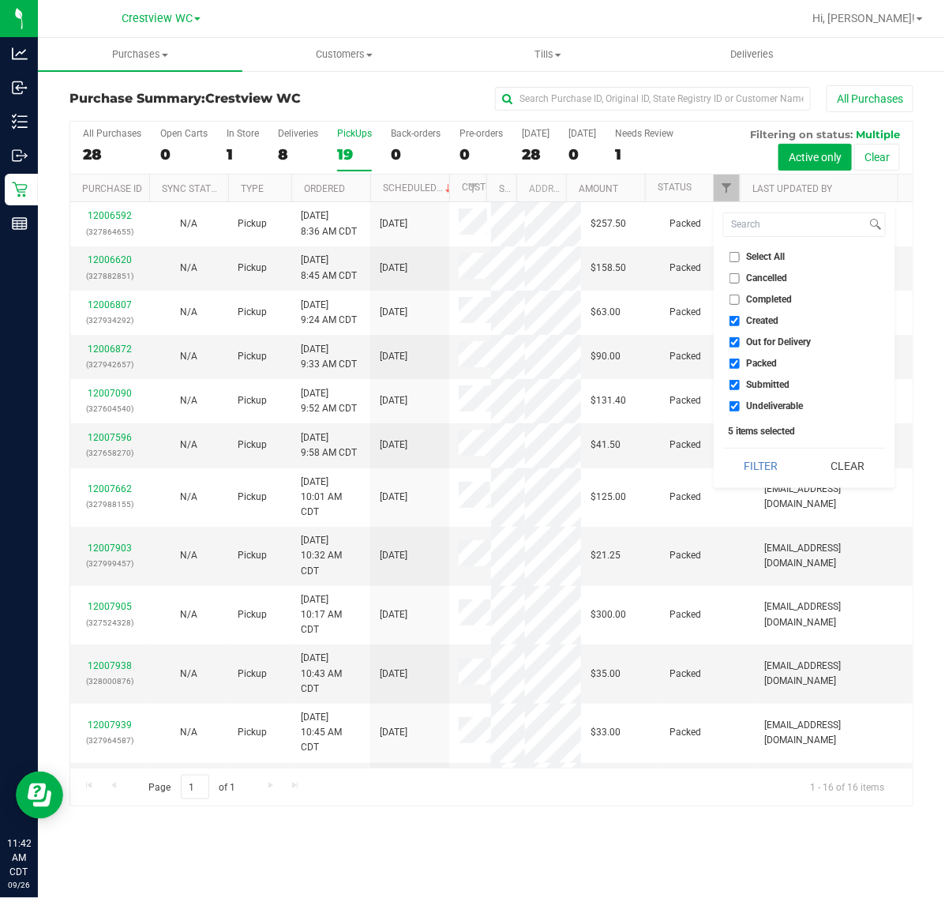
click at [735, 250] on li "Select All" at bounding box center [804, 257] width 163 height 17
click at [737, 255] on input "Select All" at bounding box center [734, 257] width 10 height 10
checkbox input "true"
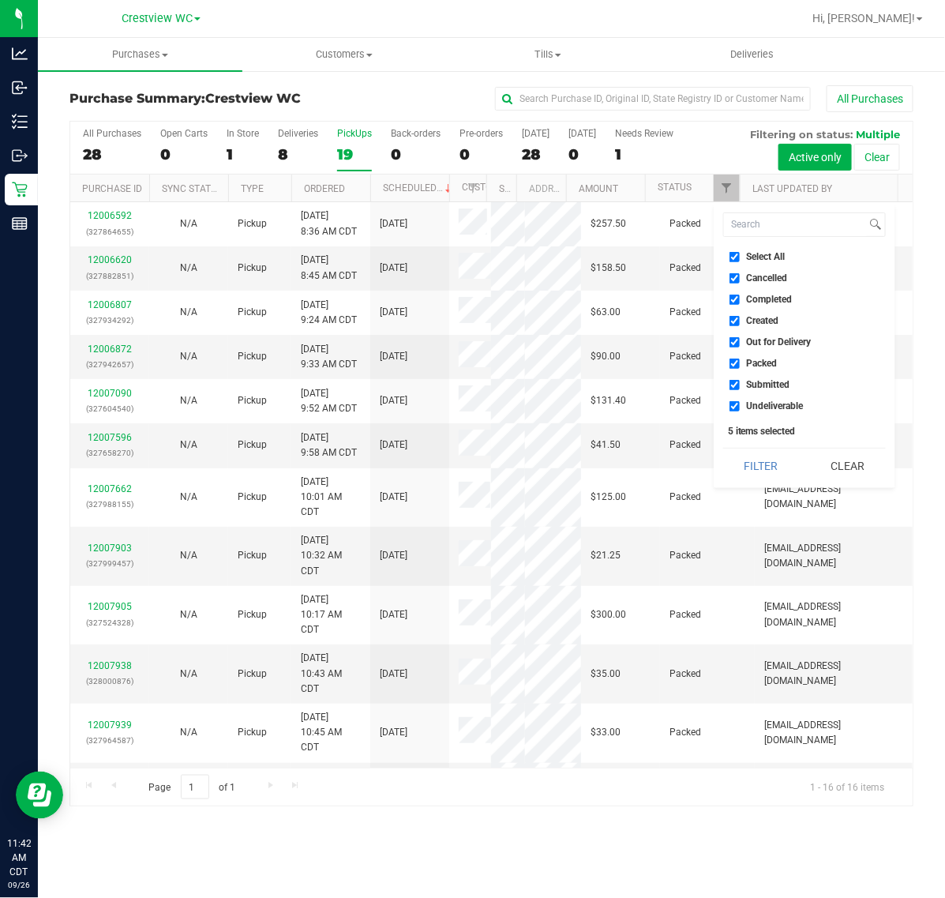
checkbox input "true"
click at [737, 255] on input "Select All" at bounding box center [734, 257] width 10 height 10
checkbox input "false"
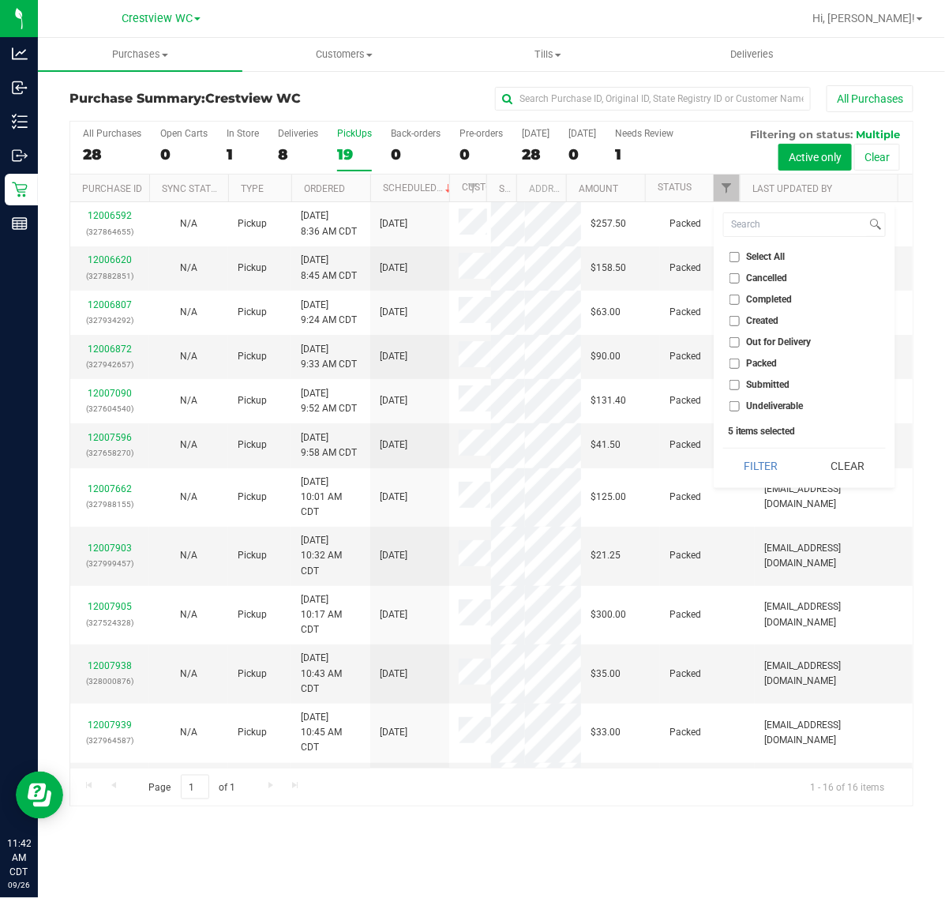
checkbox input "false"
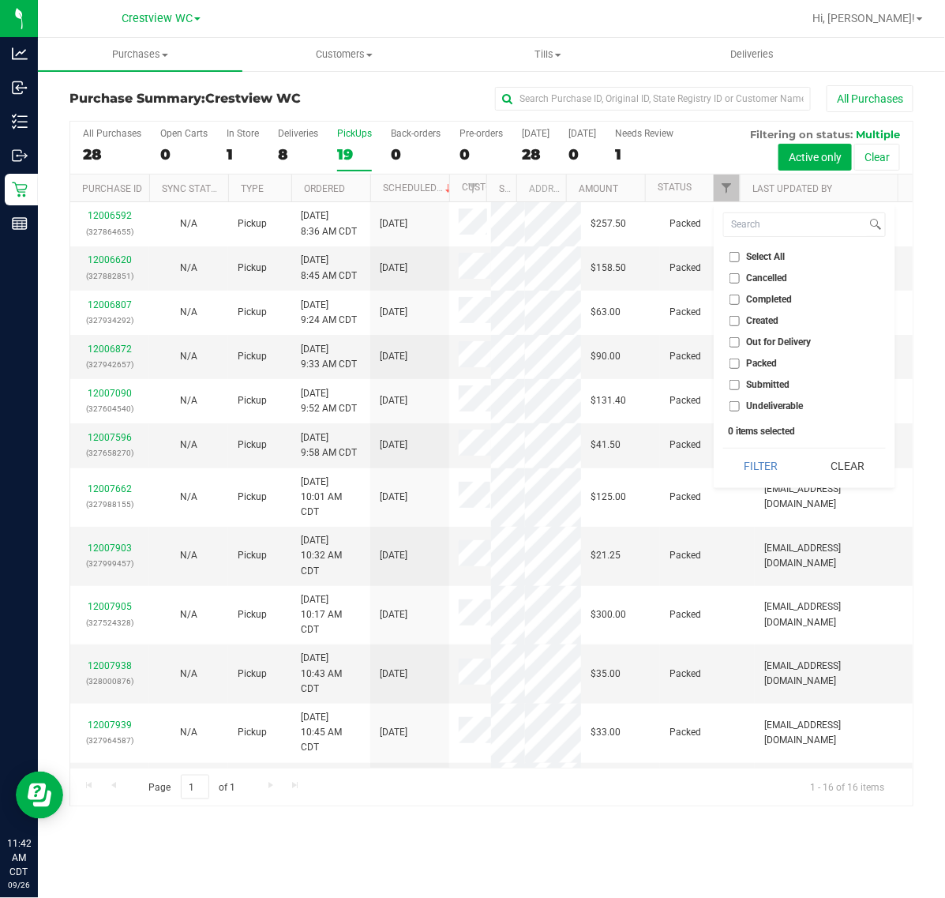
click at [739, 383] on input "Submitted" at bounding box center [734, 385] width 10 height 10
checkbox input "true"
click at [743, 455] on button "Filter" at bounding box center [761, 465] width 76 height 35
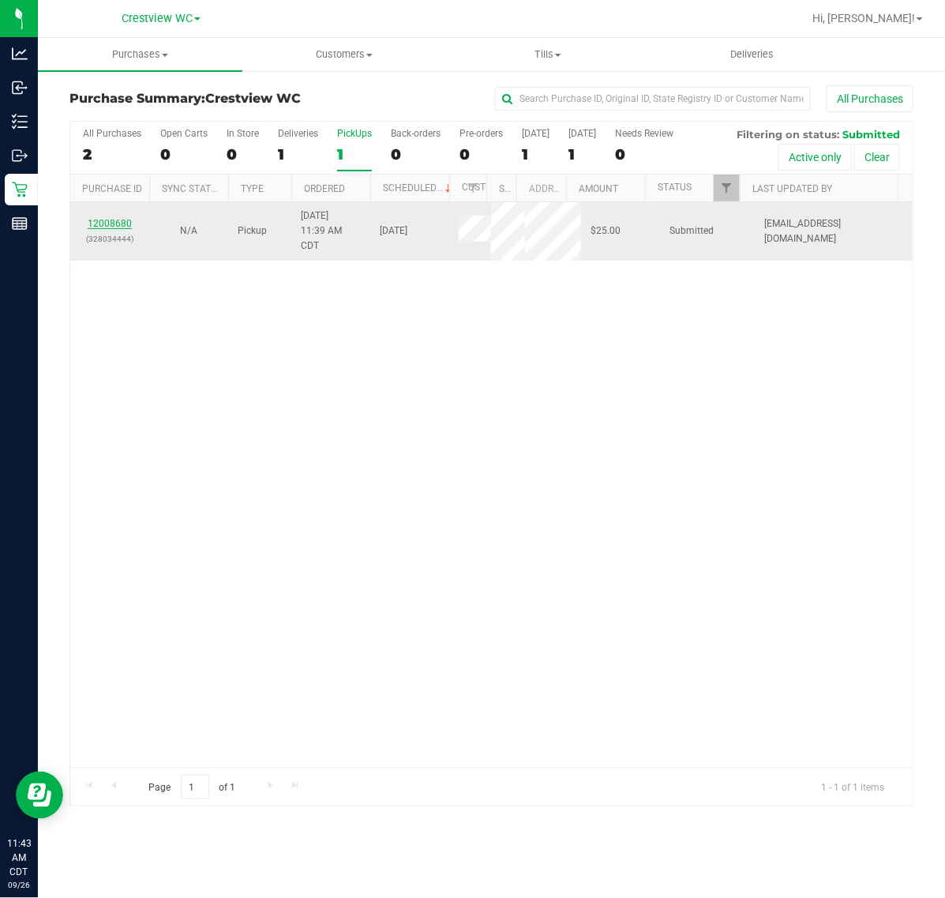
click at [122, 227] on link "12008680" at bounding box center [110, 223] width 44 height 11
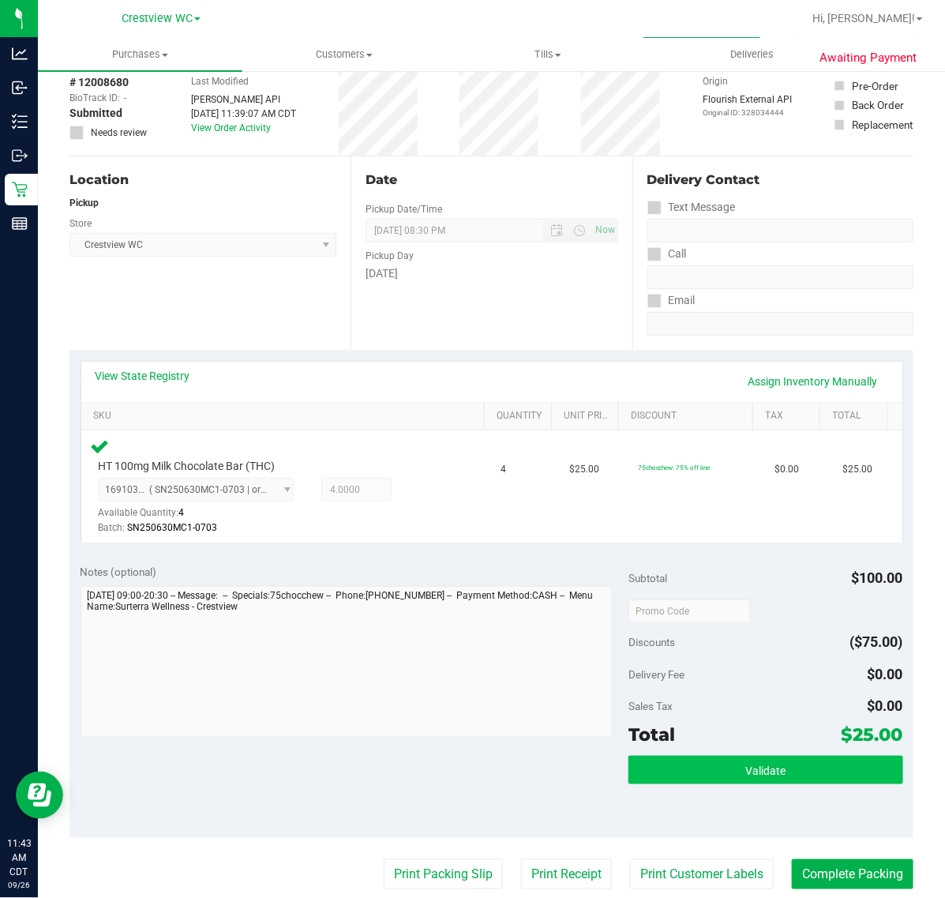
scroll to position [99, 0]
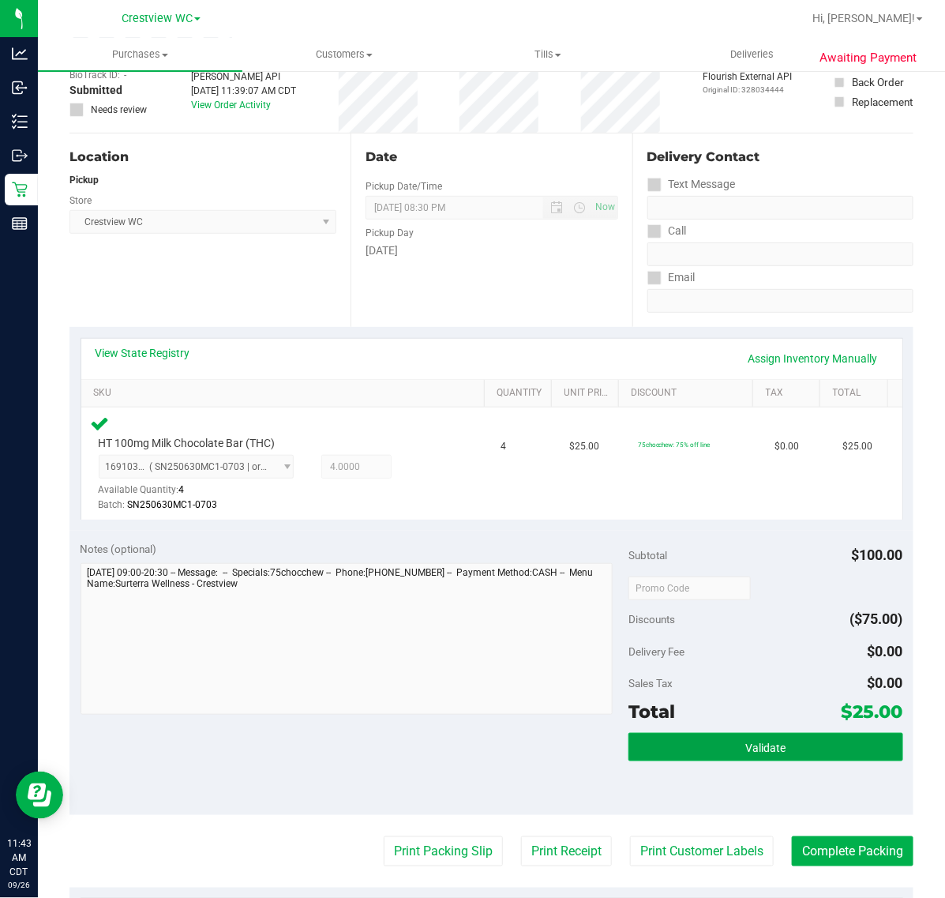
click at [806, 755] on button "Validate" at bounding box center [765, 747] width 274 height 28
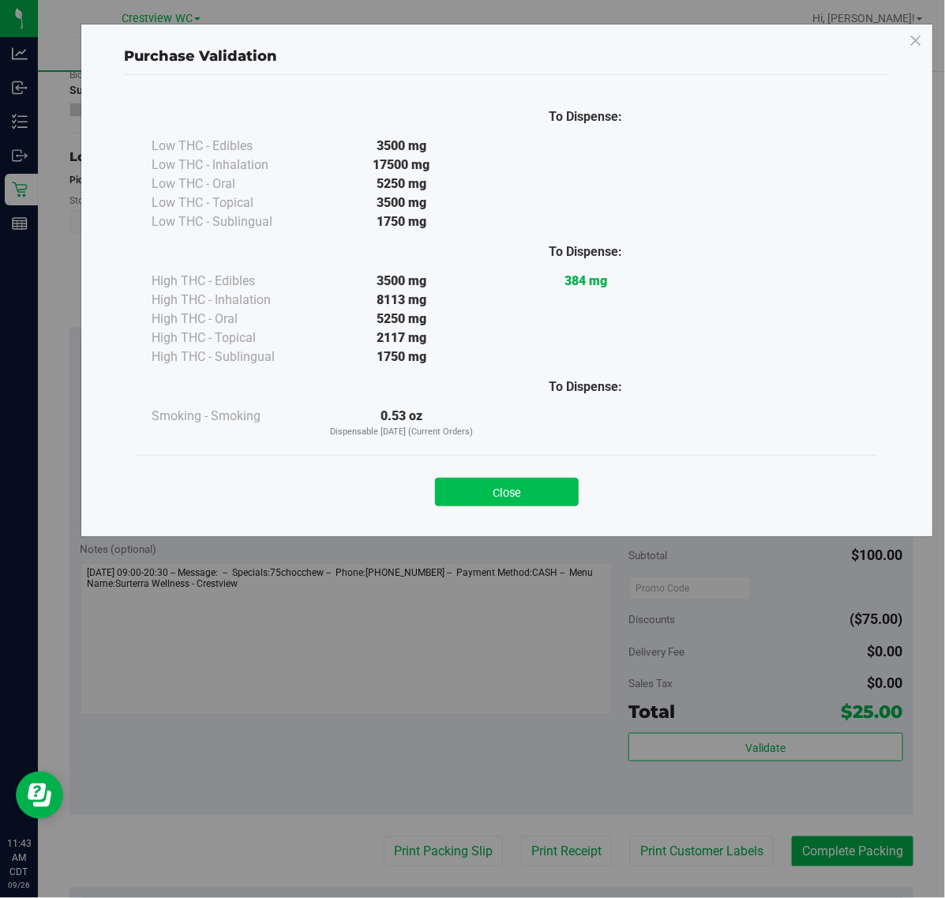
click at [482, 500] on button "Close" at bounding box center [507, 492] width 144 height 28
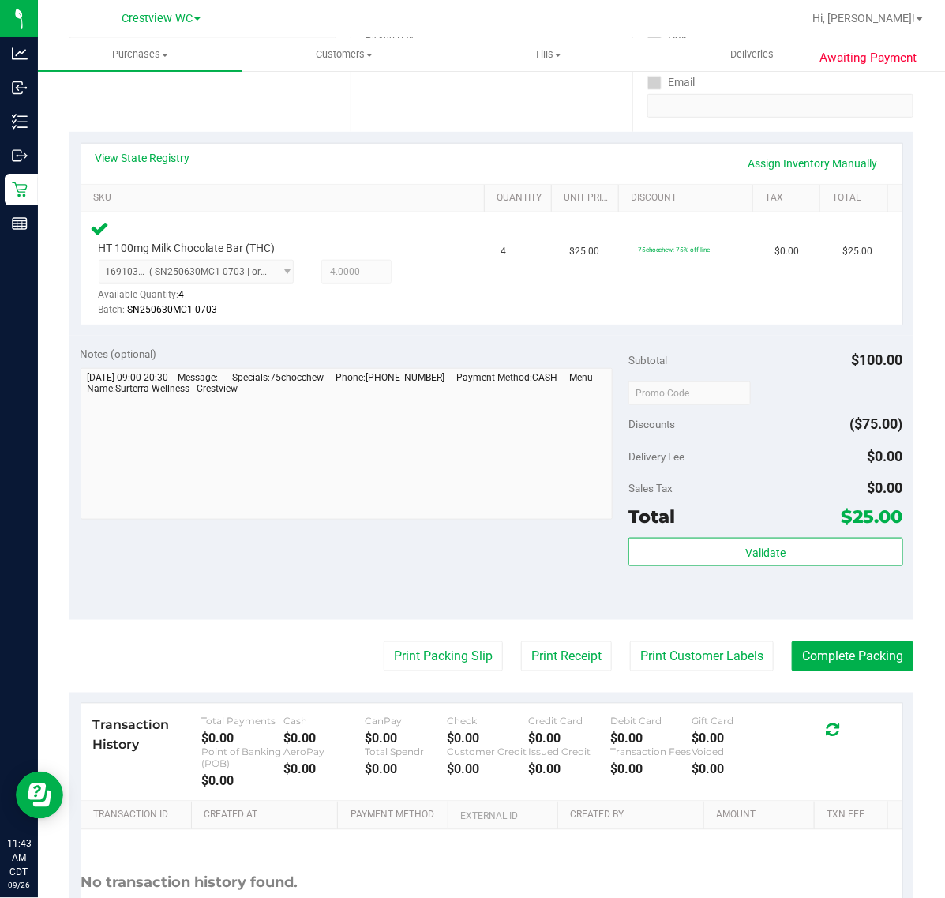
scroll to position [423, 0]
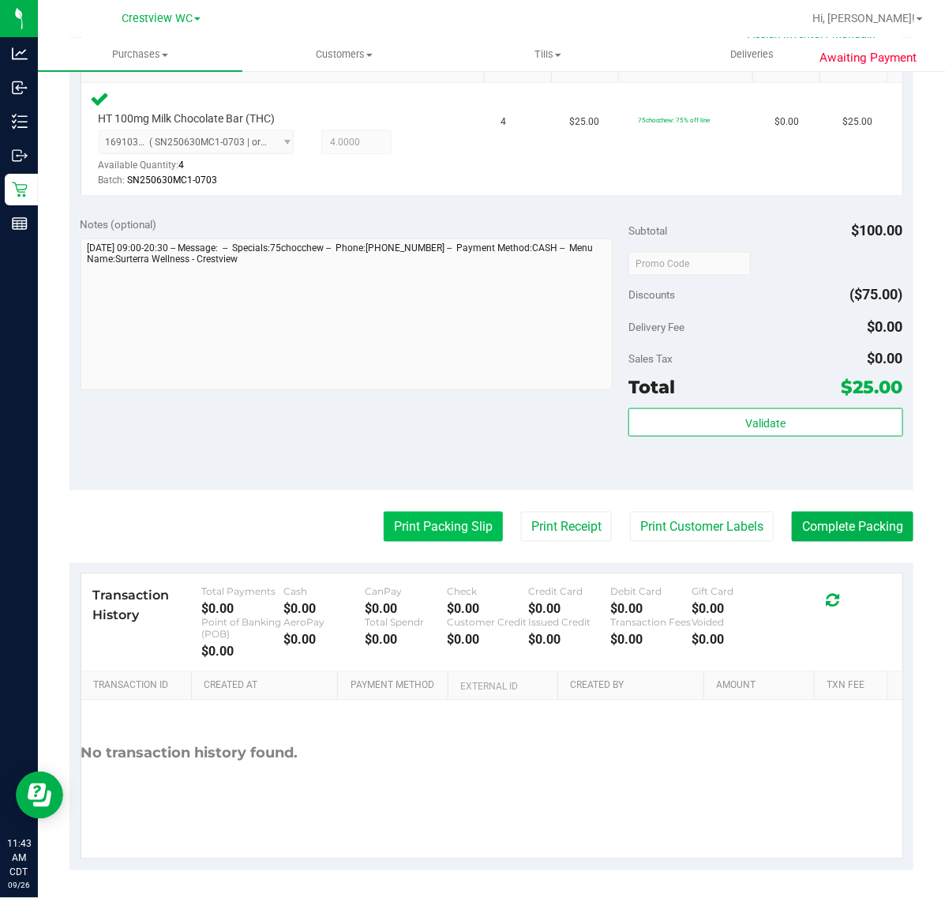
click at [455, 531] on button "Print Packing Slip" at bounding box center [443, 527] width 119 height 30
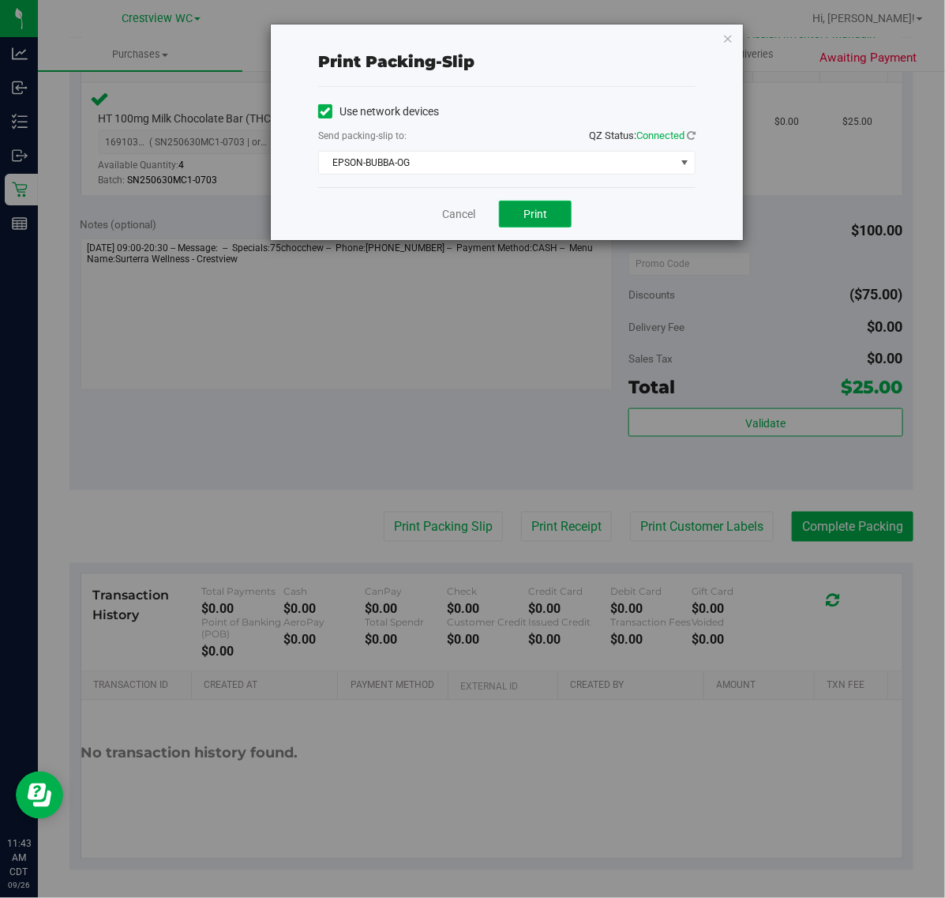
click at [542, 219] on span "Print" at bounding box center [535, 214] width 24 height 13
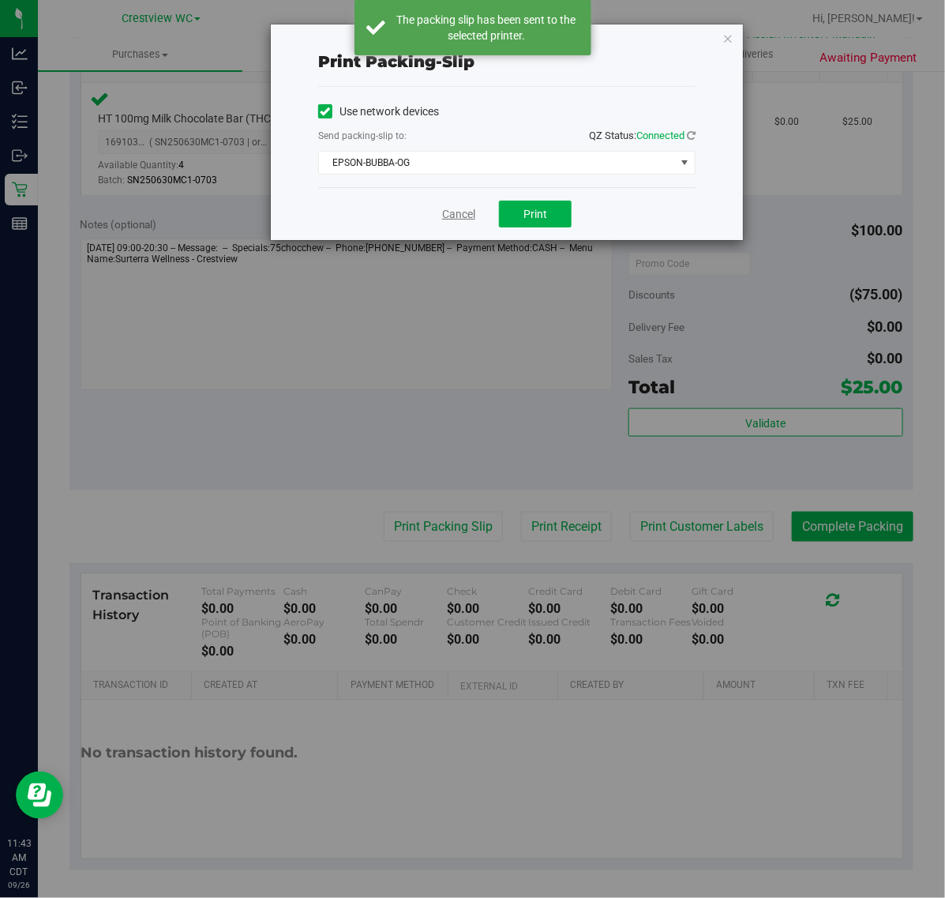
click at [472, 219] on link "Cancel" at bounding box center [458, 214] width 33 height 17
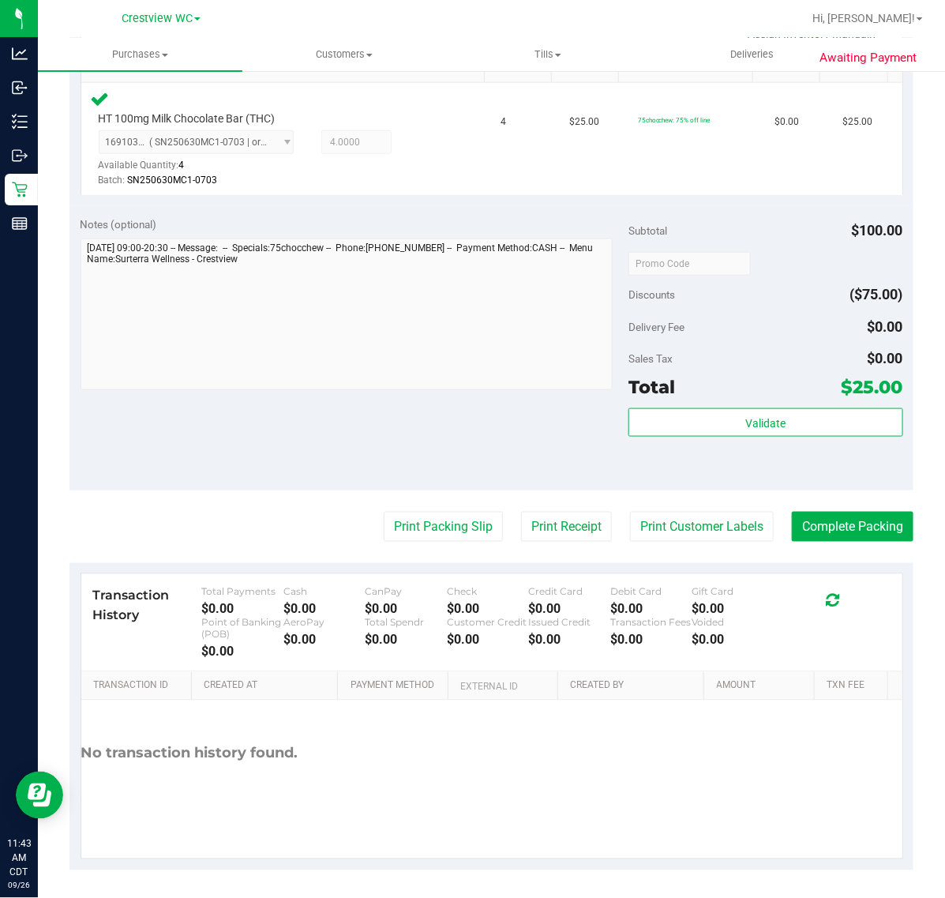
click at [857, 577] on div "Transaction History Total Payments $0.00 Cash $0.00 CanPay $0.00 Check $0.00 Cr…" at bounding box center [491, 623] width 821 height 98
click at [860, 541] on button "Complete Packing" at bounding box center [853, 527] width 122 height 30
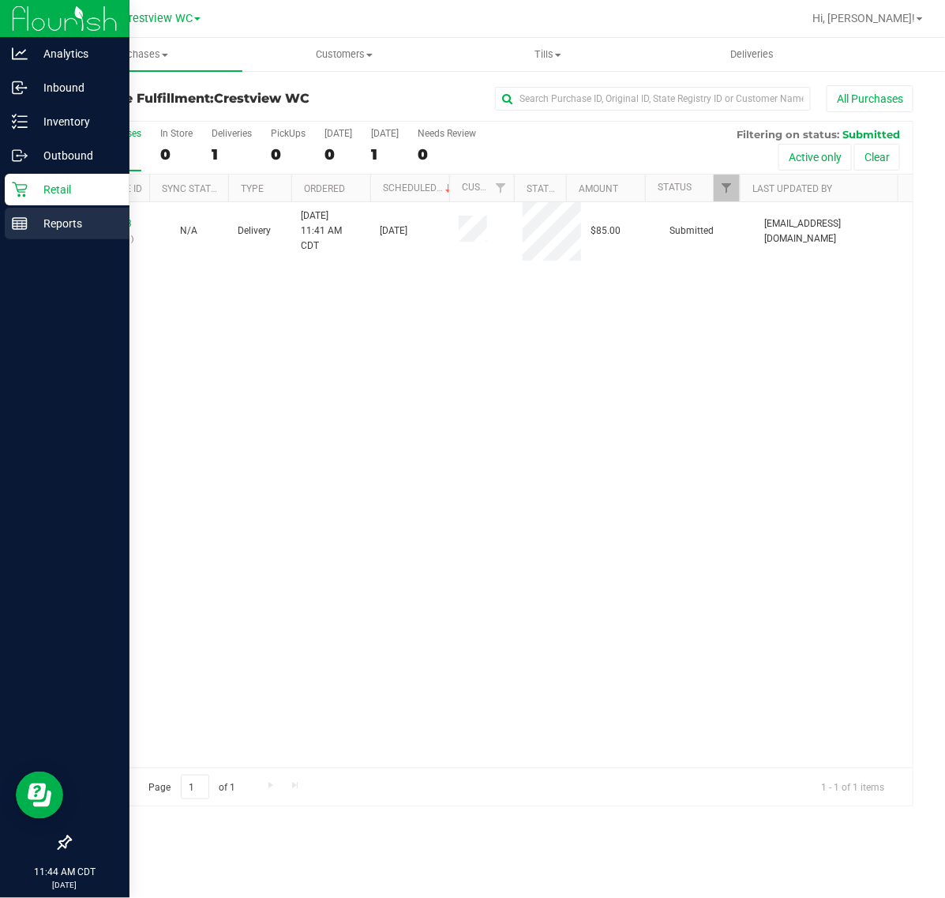
click at [14, 217] on icon at bounding box center [20, 224] width 16 height 16
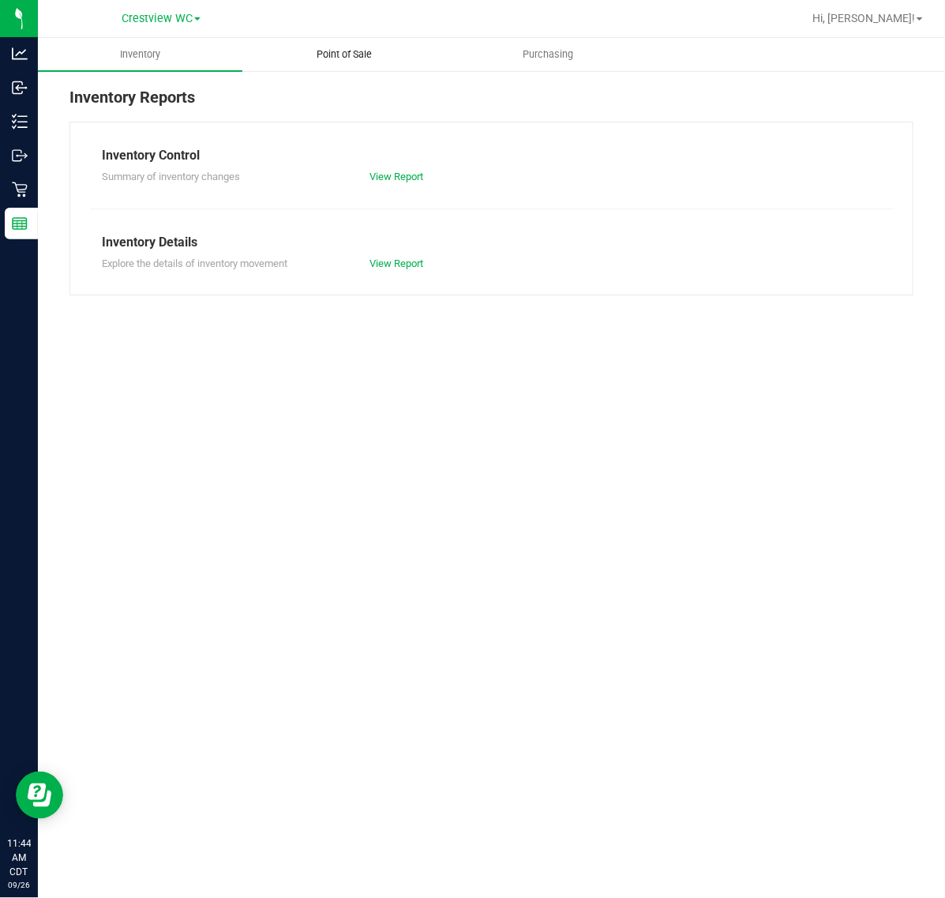
click at [369, 43] on uib-tab-heading "Point of Sale" at bounding box center [344, 55] width 203 height 32
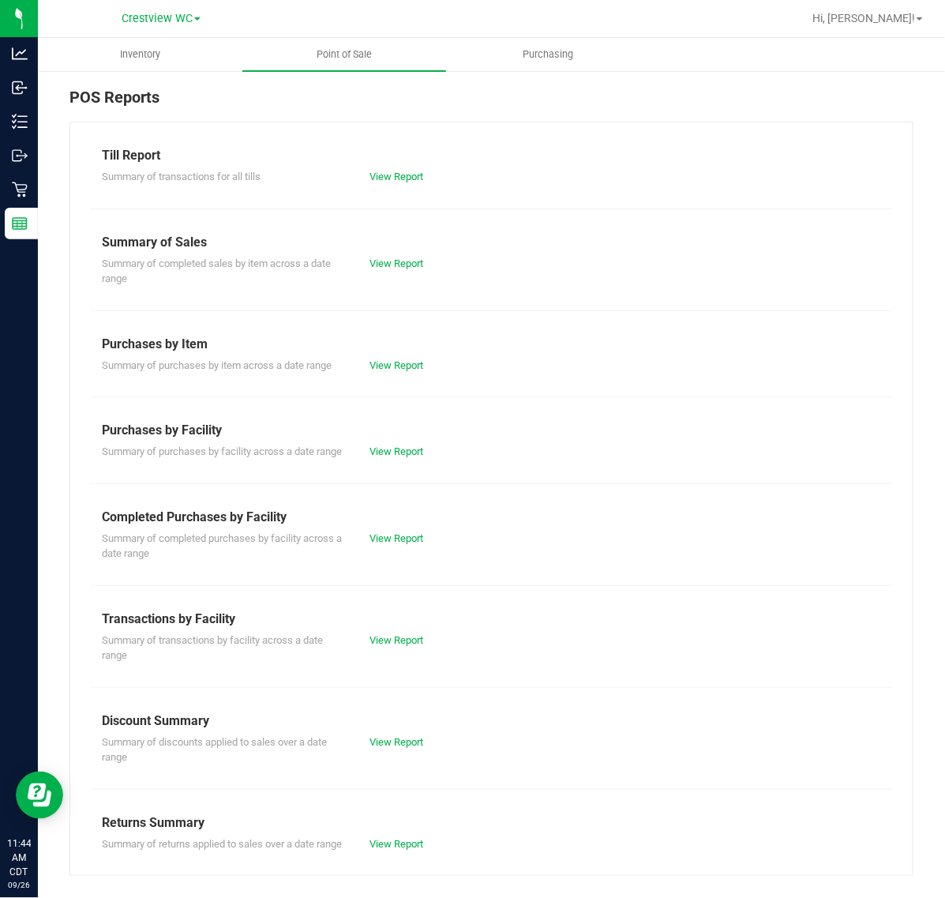
click at [395, 546] on div "View Report" at bounding box center [425, 538] width 134 height 16
click at [401, 527] on div "Completed Purchases by Facility" at bounding box center [491, 517] width 779 height 19
click at [400, 545] on div "View Report" at bounding box center [425, 538] width 134 height 16
click at [403, 545] on div "Summary of completed purchases by facility across a date range View Report" at bounding box center [491, 544] width 803 height 35
click at [405, 544] on link "View Report" at bounding box center [396, 538] width 54 height 12
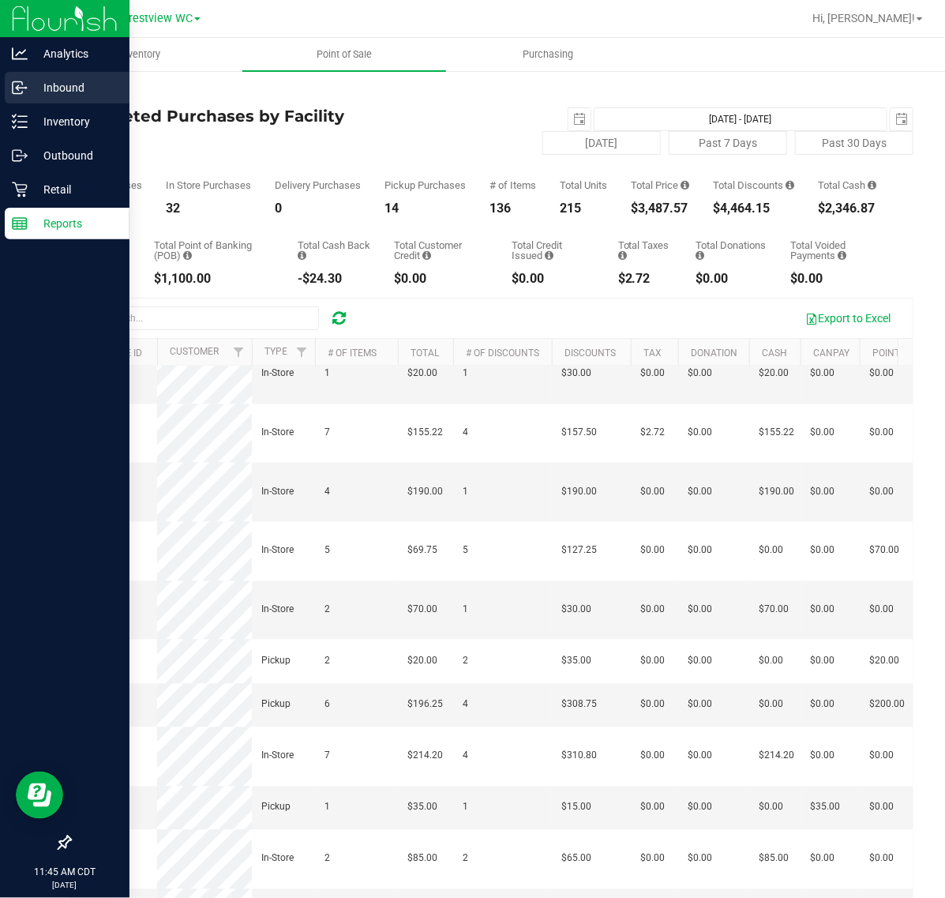
scroll to position [101, 0]
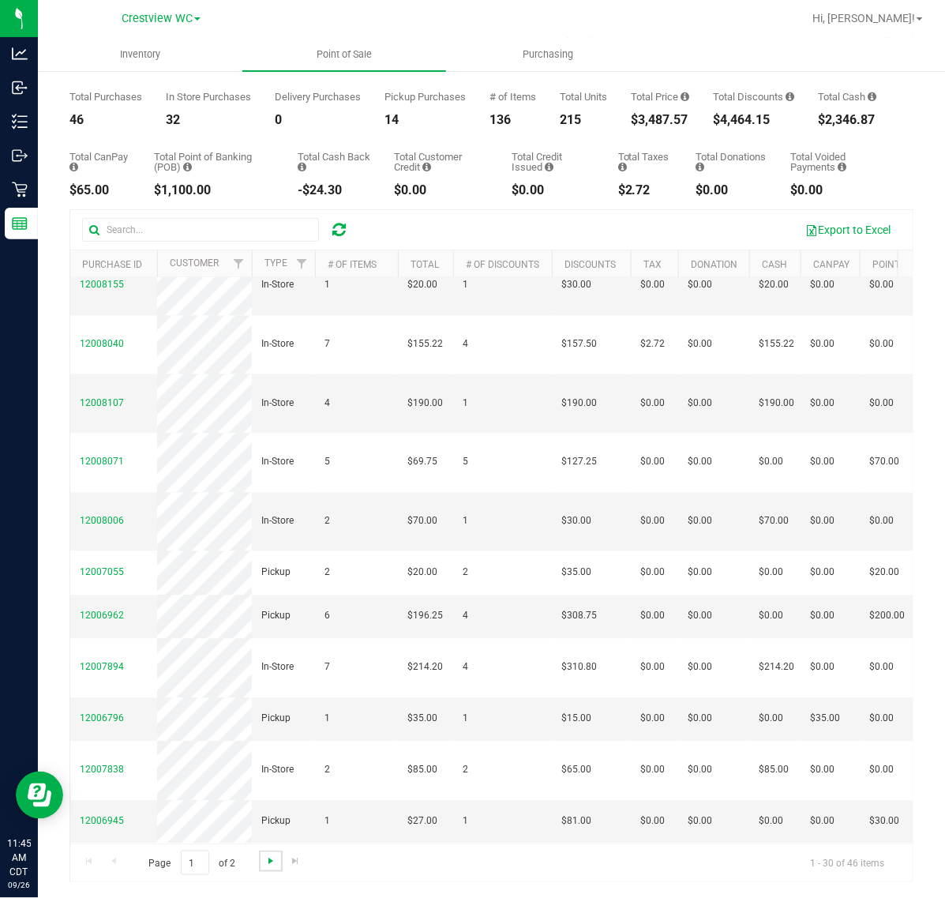
click at [273, 864] on span "Go to the next page" at bounding box center [270, 860] width 13 height 13
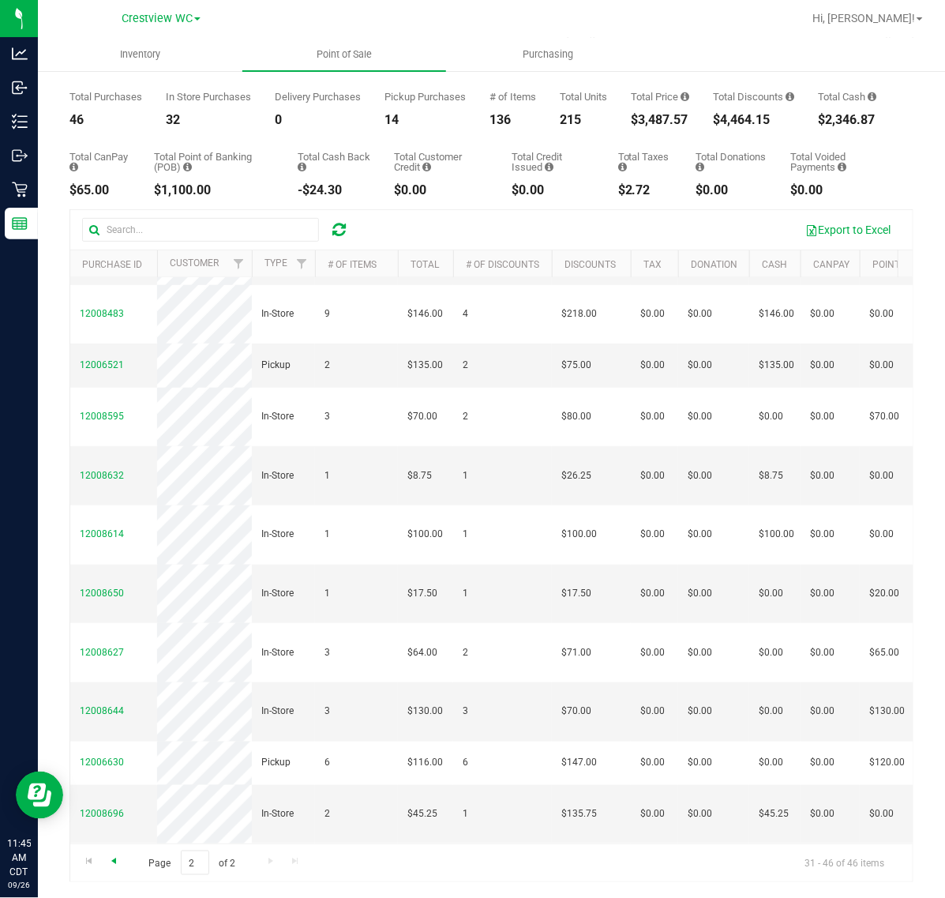
click at [118, 857] on span "Go to the previous page" at bounding box center [113, 860] width 13 height 13
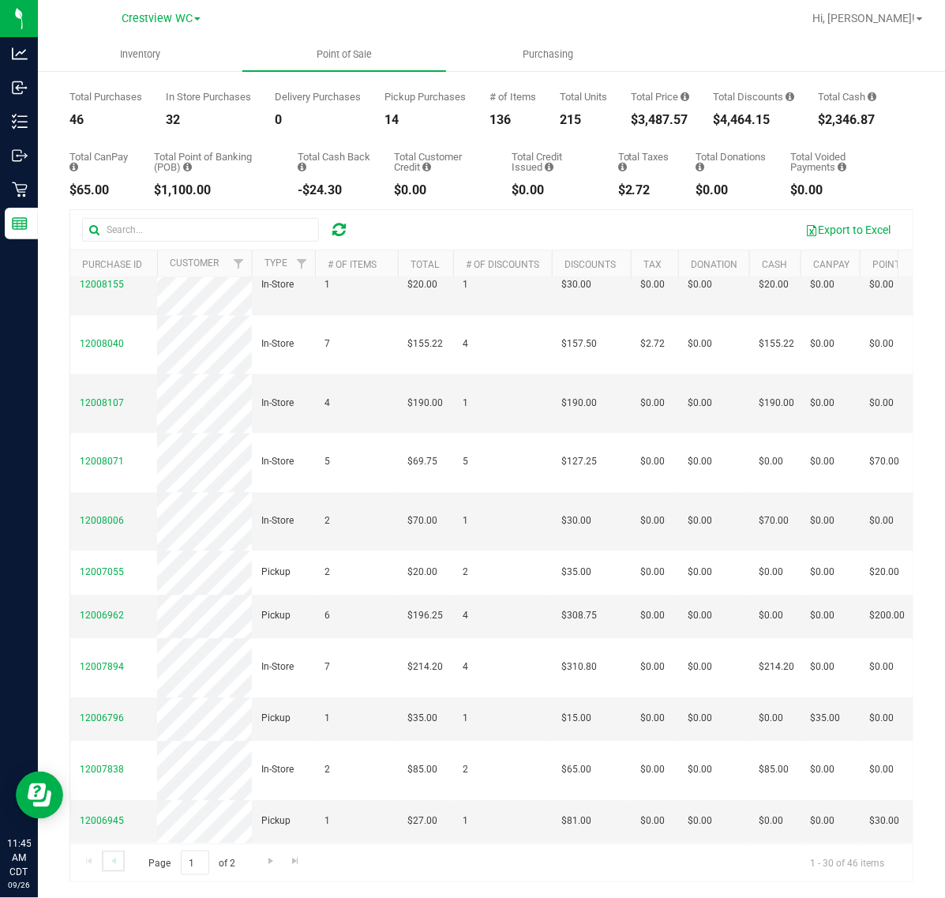
scroll to position [1220, 0]
click at [270, 860] on span "Go to the next page" at bounding box center [270, 860] width 13 height 13
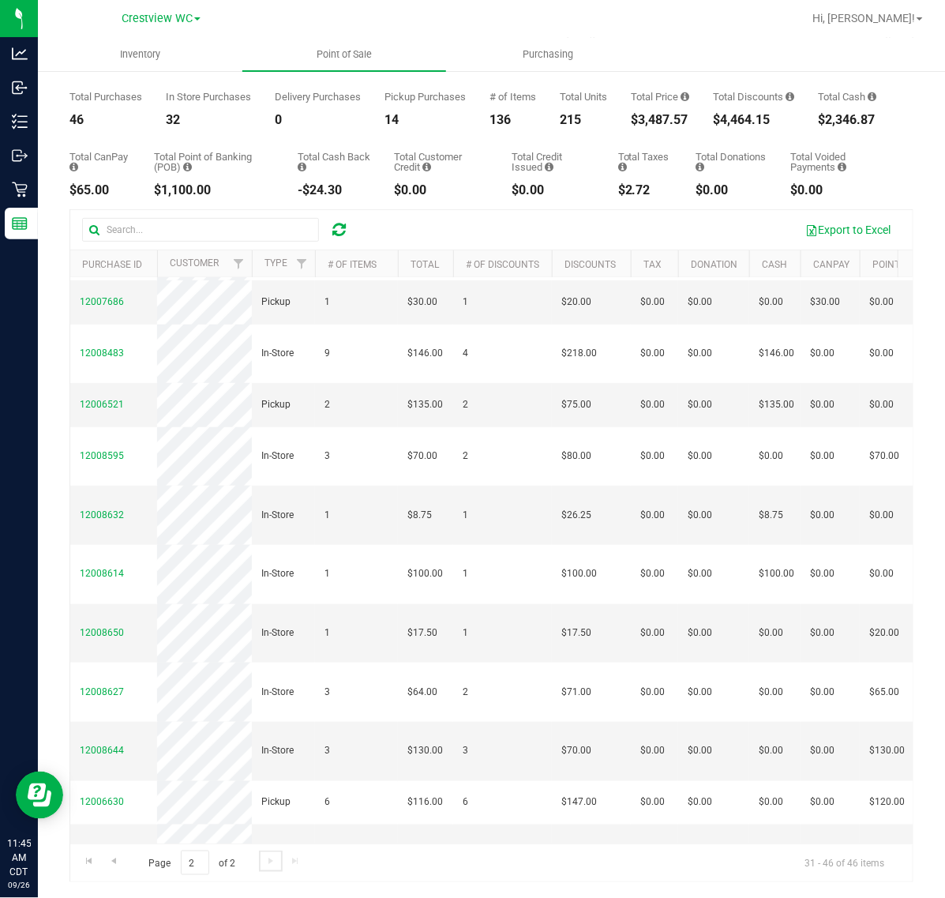
scroll to position [393, 0]
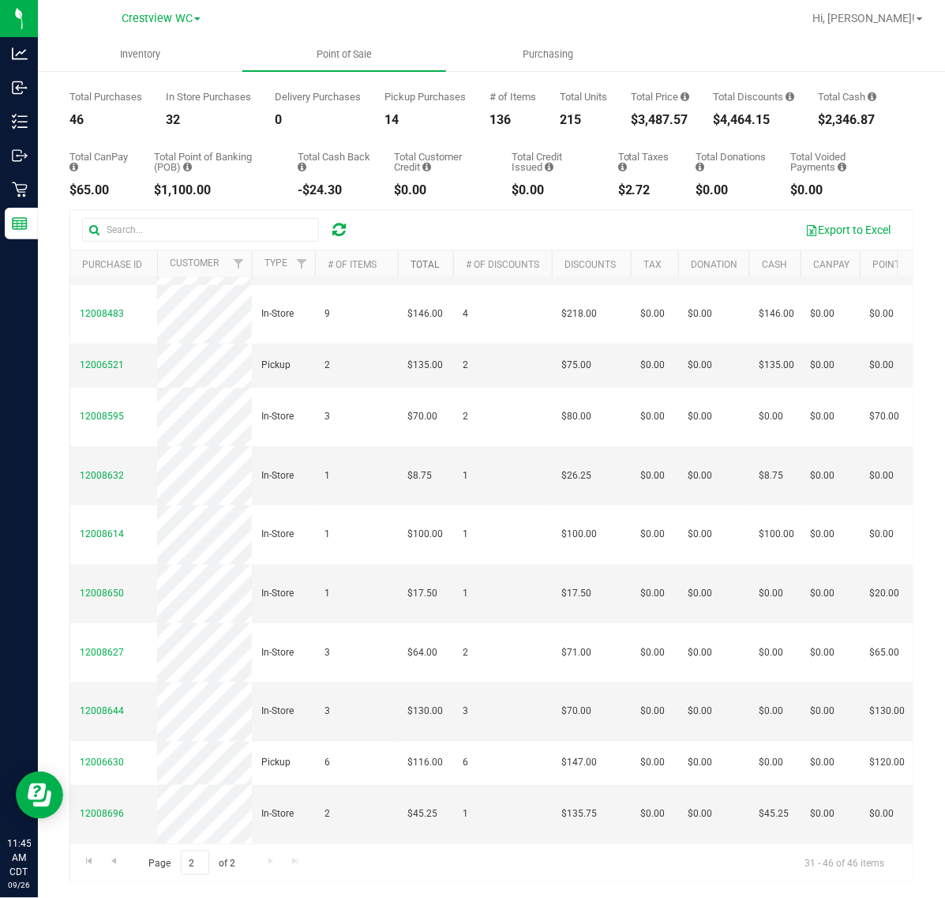
click at [424, 269] on link "Total" at bounding box center [424, 264] width 28 height 11
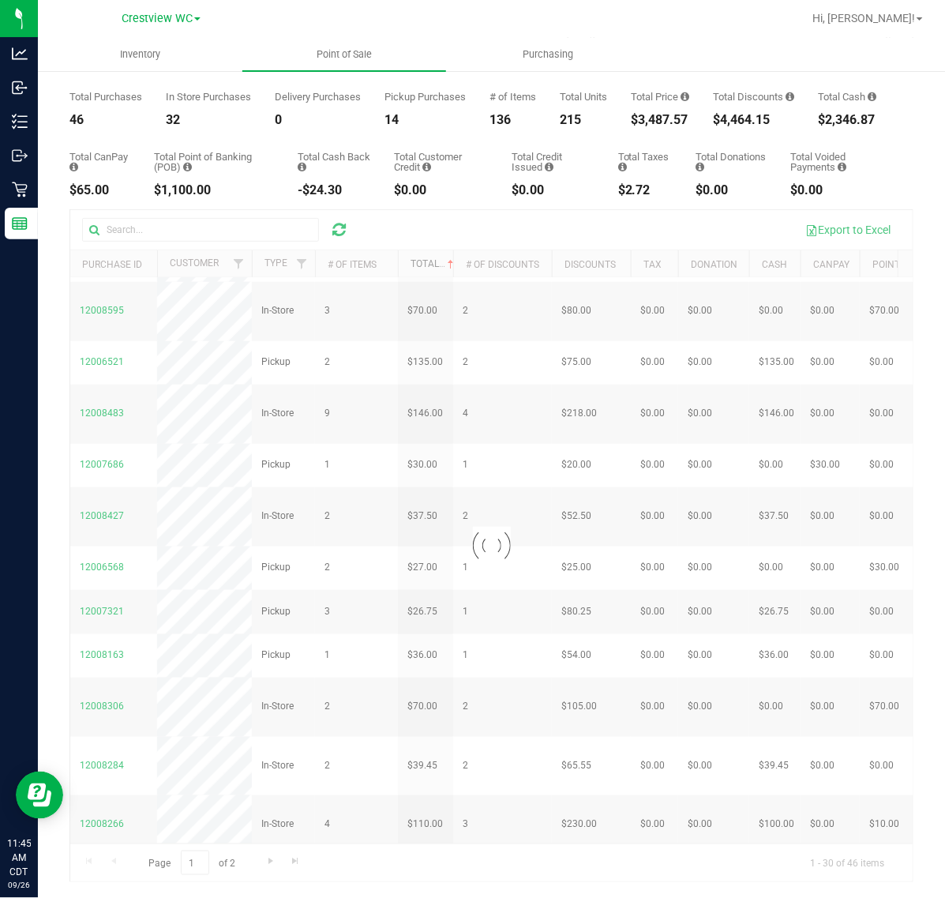
scroll to position [0, 0]
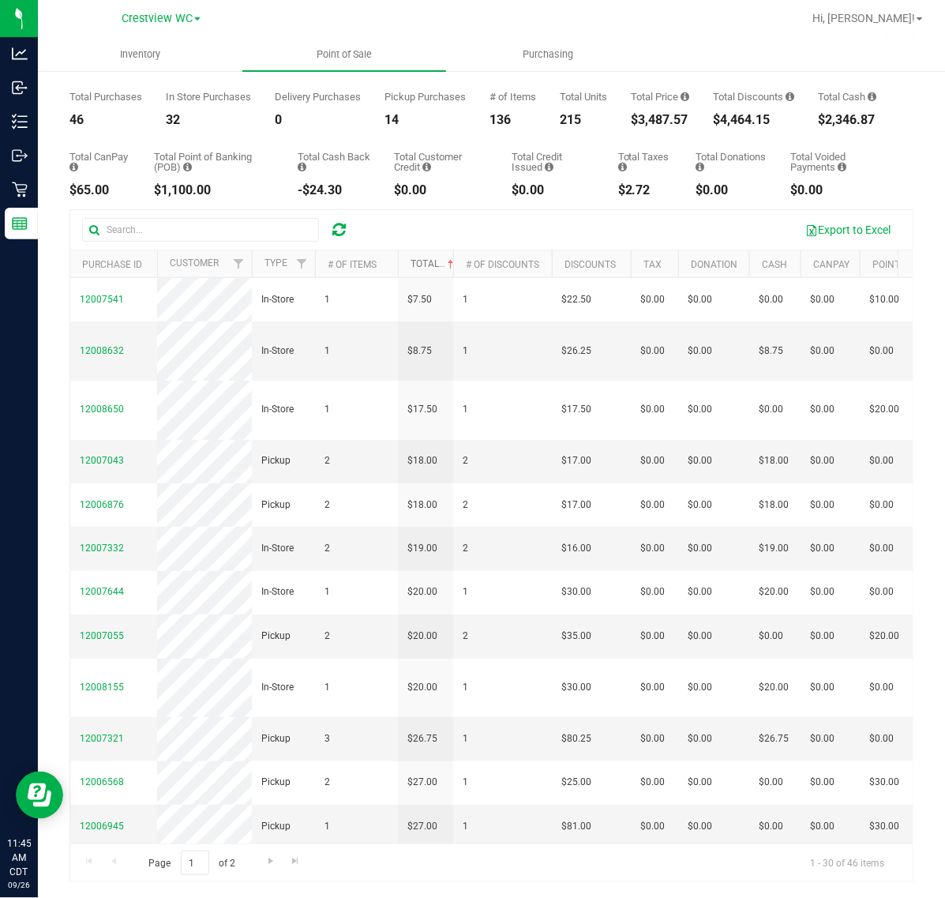
click at [423, 262] on link "Total" at bounding box center [433, 263] width 47 height 11
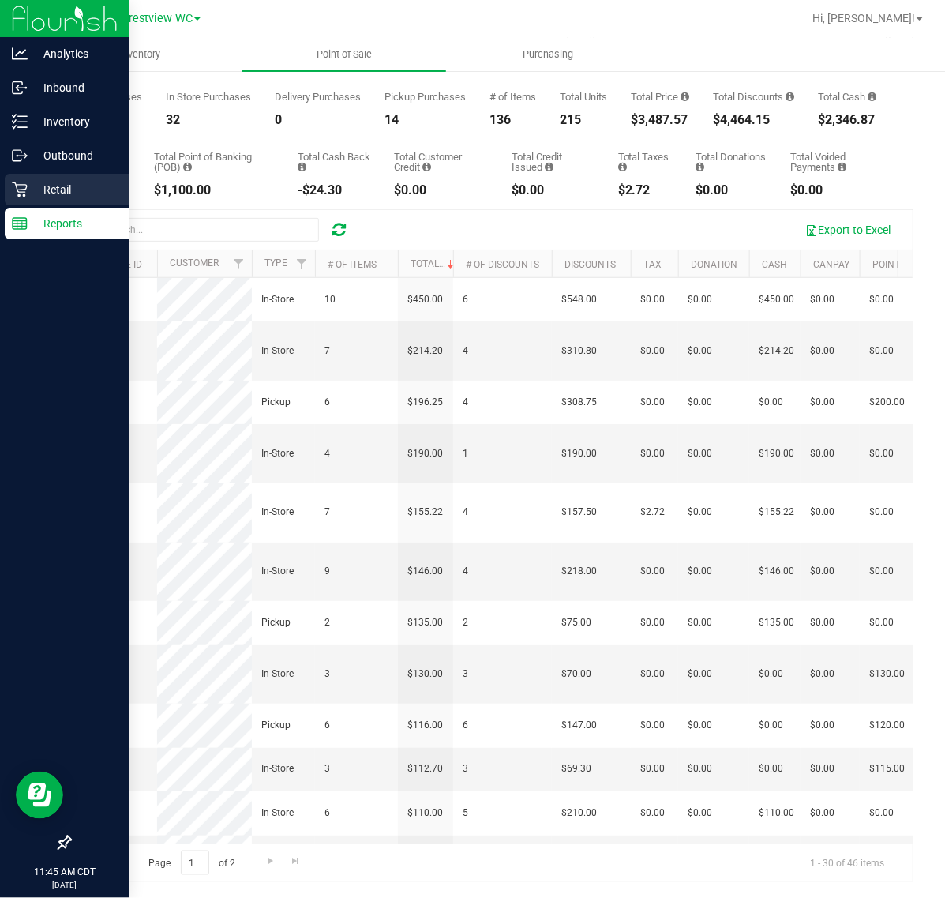
click at [49, 188] on p "Retail" at bounding box center [75, 189] width 95 height 19
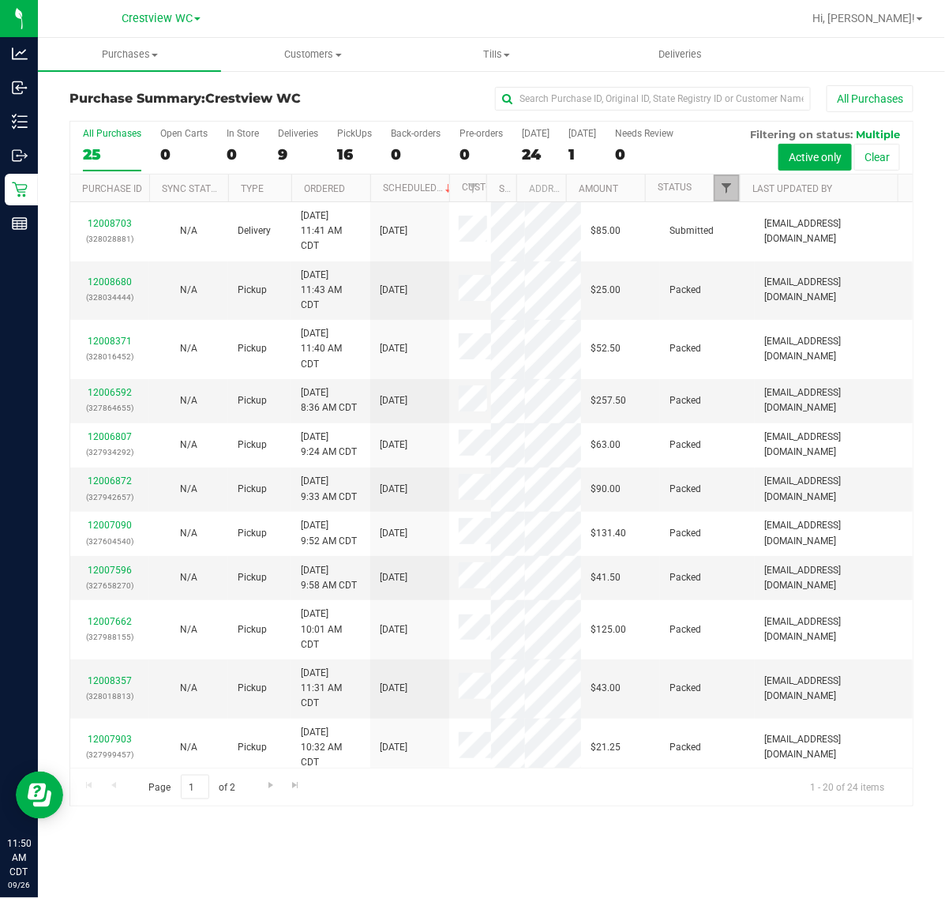
click at [728, 191] on span "Filter" at bounding box center [726, 188] width 13 height 13
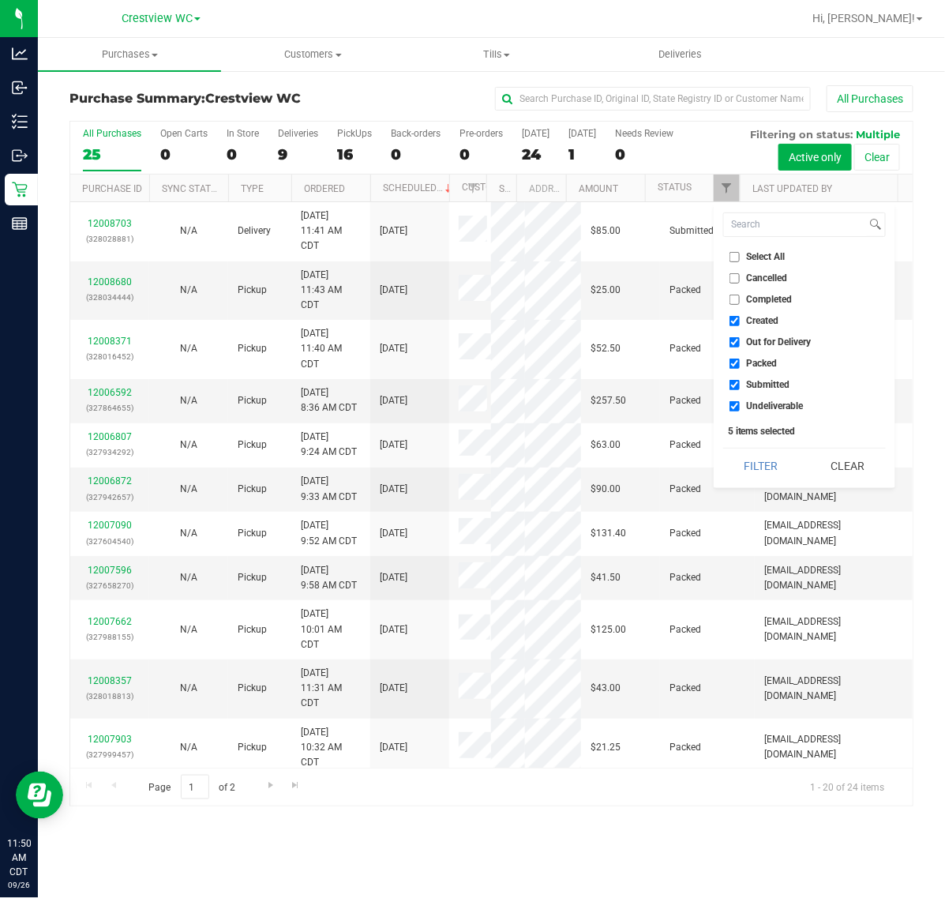
click at [751, 268] on ul "Select All Cancelled Completed Created Out for Delivery Packed Submitted Undeli…" at bounding box center [804, 332] width 163 height 166
click at [752, 257] on span "Select All" at bounding box center [766, 256] width 39 height 9
click at [740, 257] on input "Select All" at bounding box center [734, 257] width 10 height 10
checkbox input "true"
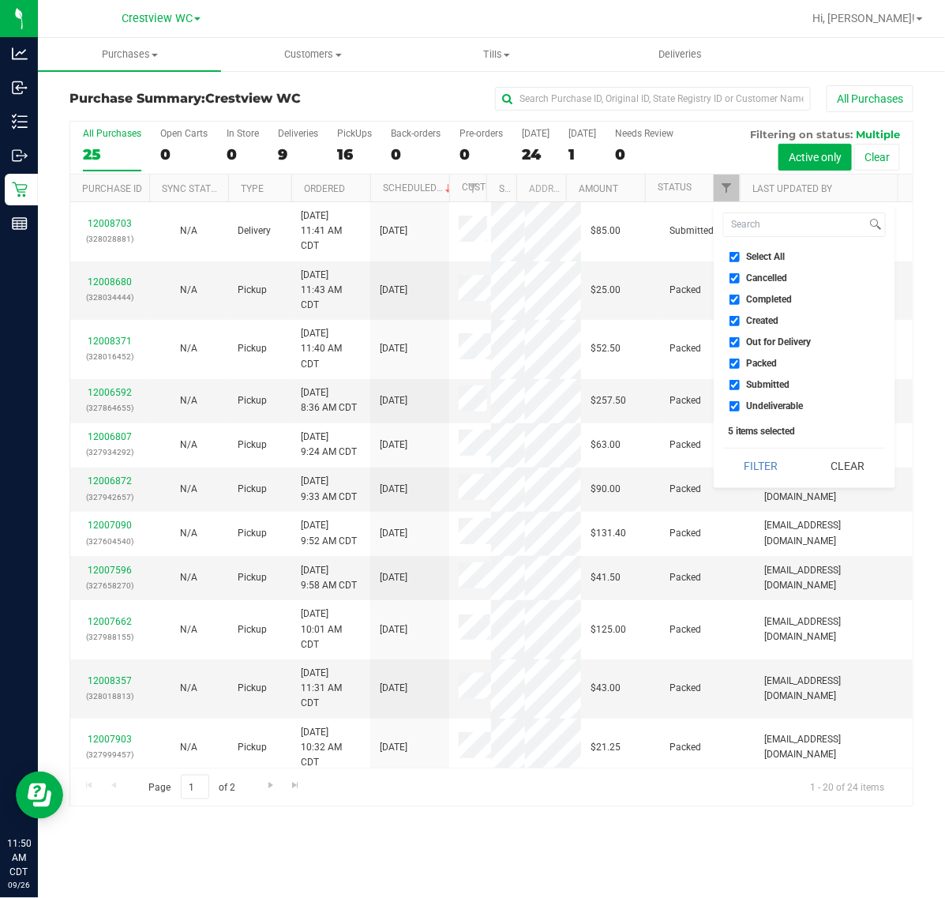
checkbox input "true"
click at [752, 257] on span "Select All" at bounding box center [766, 256] width 39 height 9
click at [740, 257] on input "Select All" at bounding box center [734, 257] width 10 height 10
checkbox input "false"
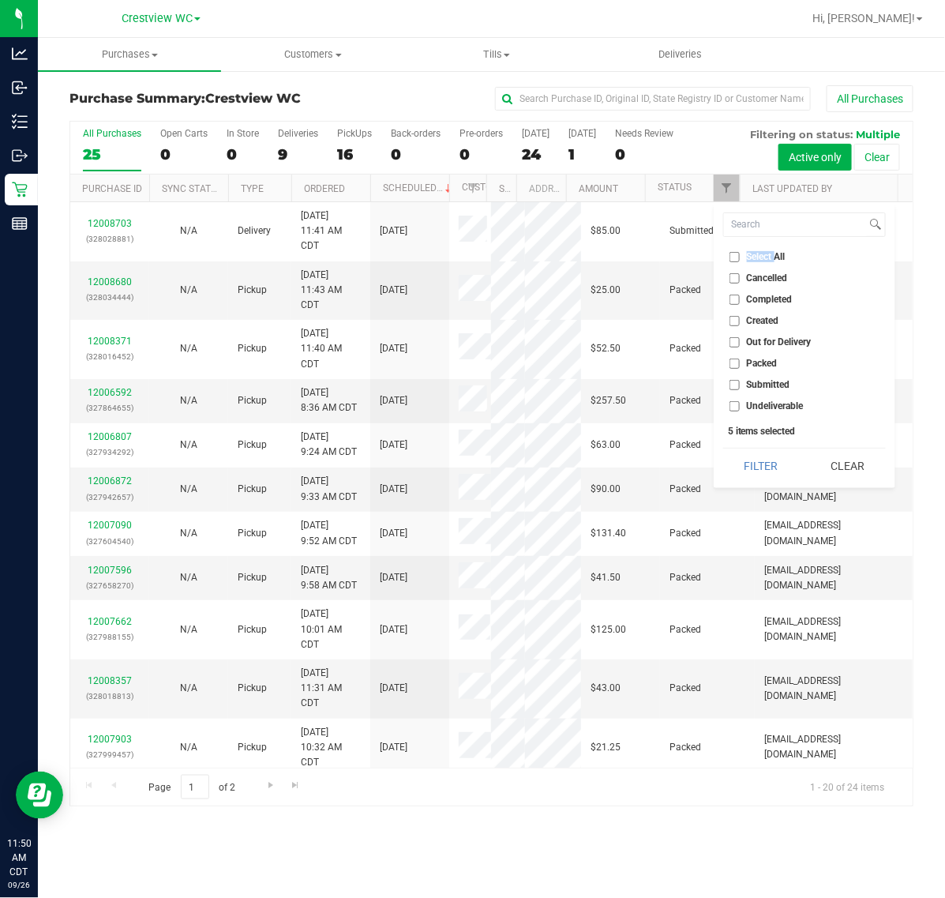
checkbox input "false"
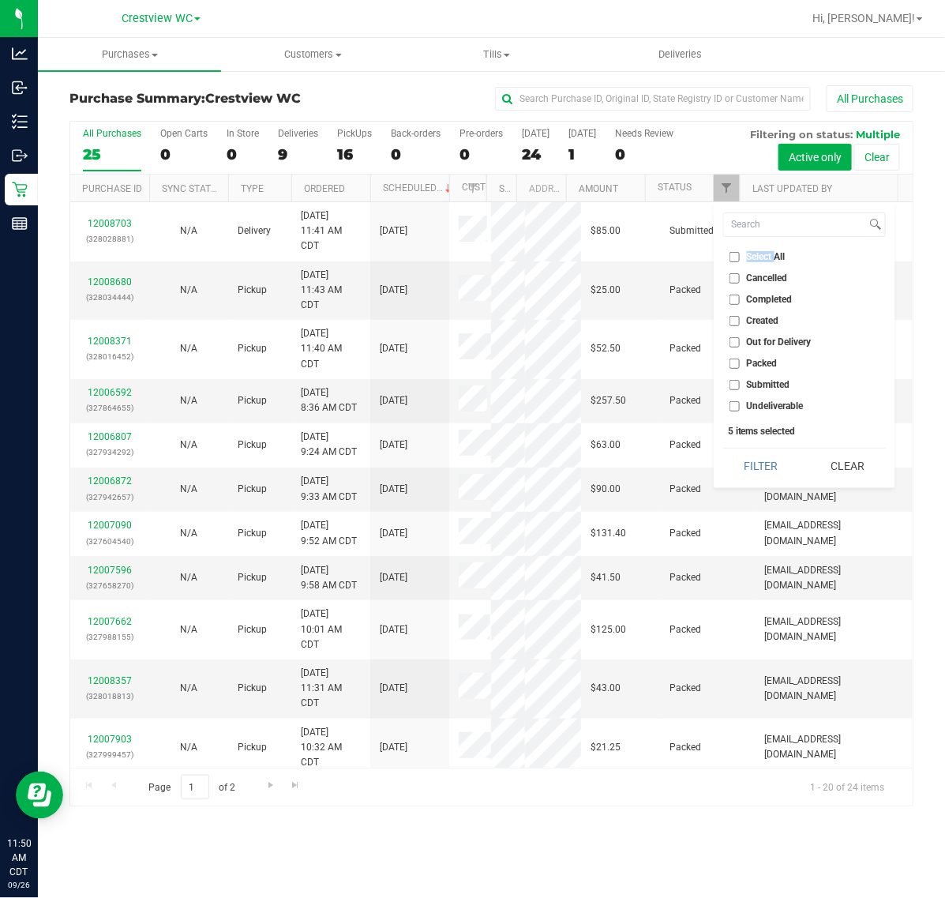
checkbox input "false"
click at [751, 387] on span "Submitted" at bounding box center [768, 384] width 43 height 9
click at [740, 387] on input "Submitted" at bounding box center [734, 385] width 10 height 10
checkbox input "true"
drag, startPoint x: 751, startPoint y: 444, endPoint x: 751, endPoint y: 455, distance: 11.1
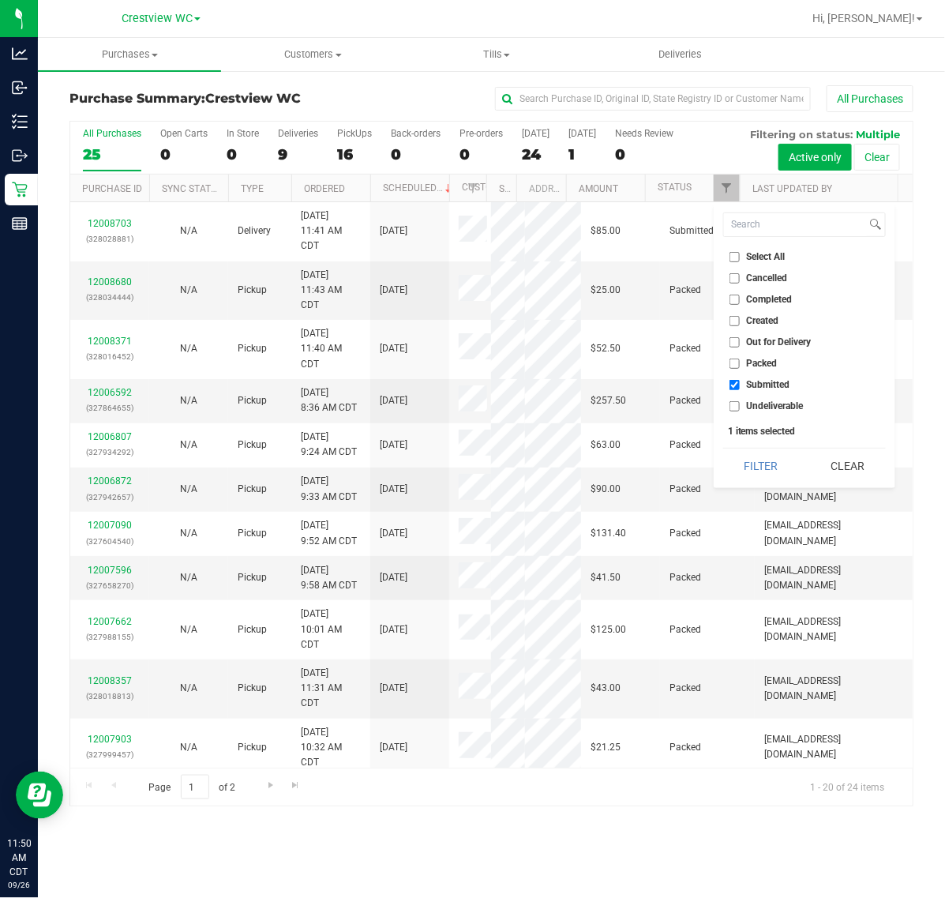
click at [751, 447] on div "Select All Cancelled Completed Created Out for Delivery Packed Submitted Undeli…" at bounding box center [805, 345] width 182 height 285
click at [752, 463] on button "Filter" at bounding box center [761, 465] width 76 height 35
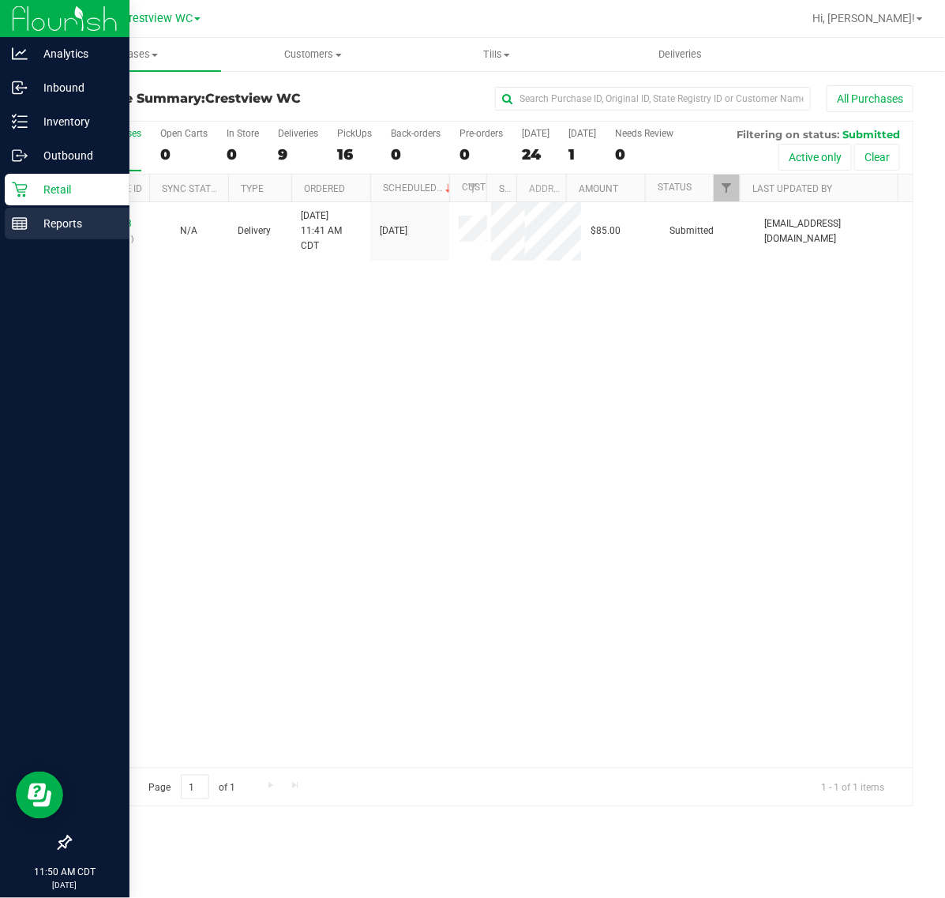
click at [25, 216] on icon at bounding box center [20, 224] width 16 height 16
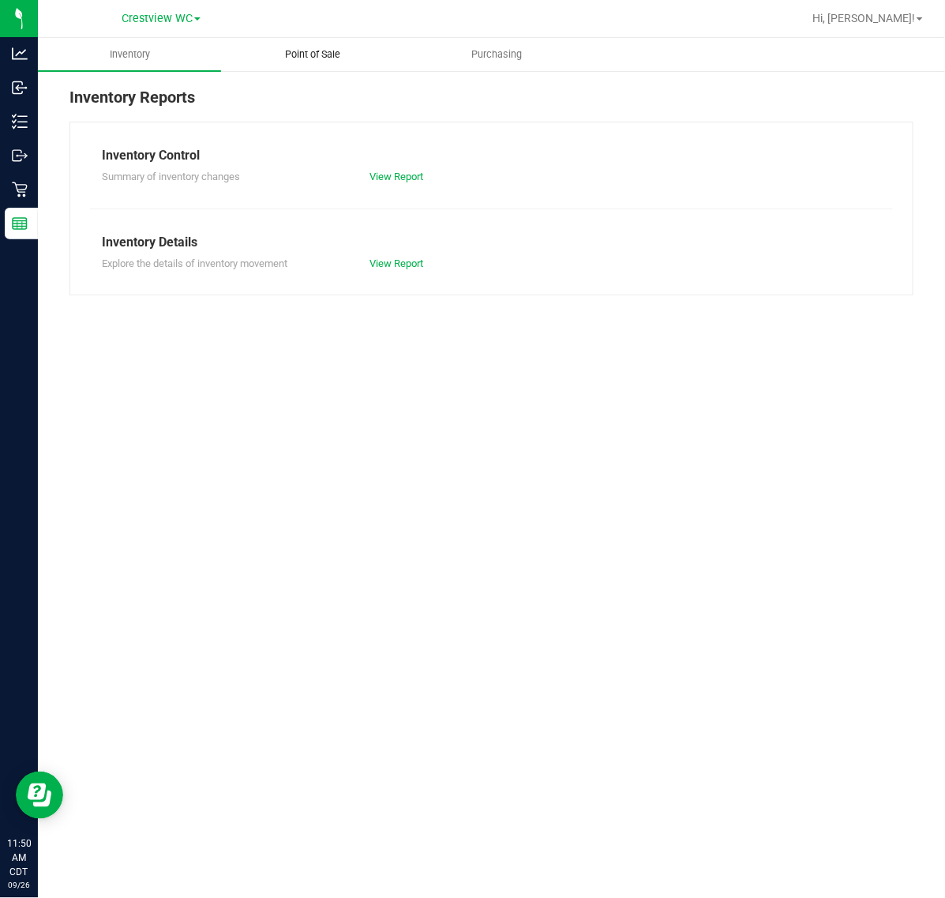
click at [344, 58] on span "Point of Sale" at bounding box center [313, 54] width 98 height 14
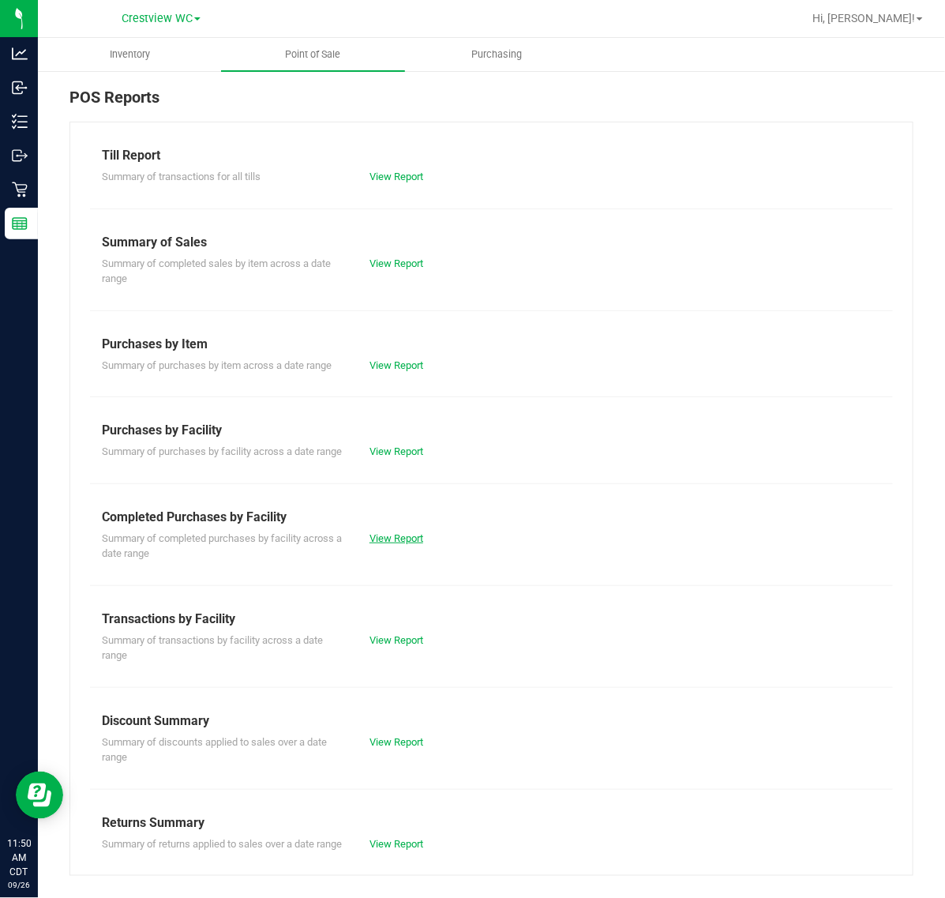
click at [377, 544] on link "View Report" at bounding box center [396, 538] width 54 height 12
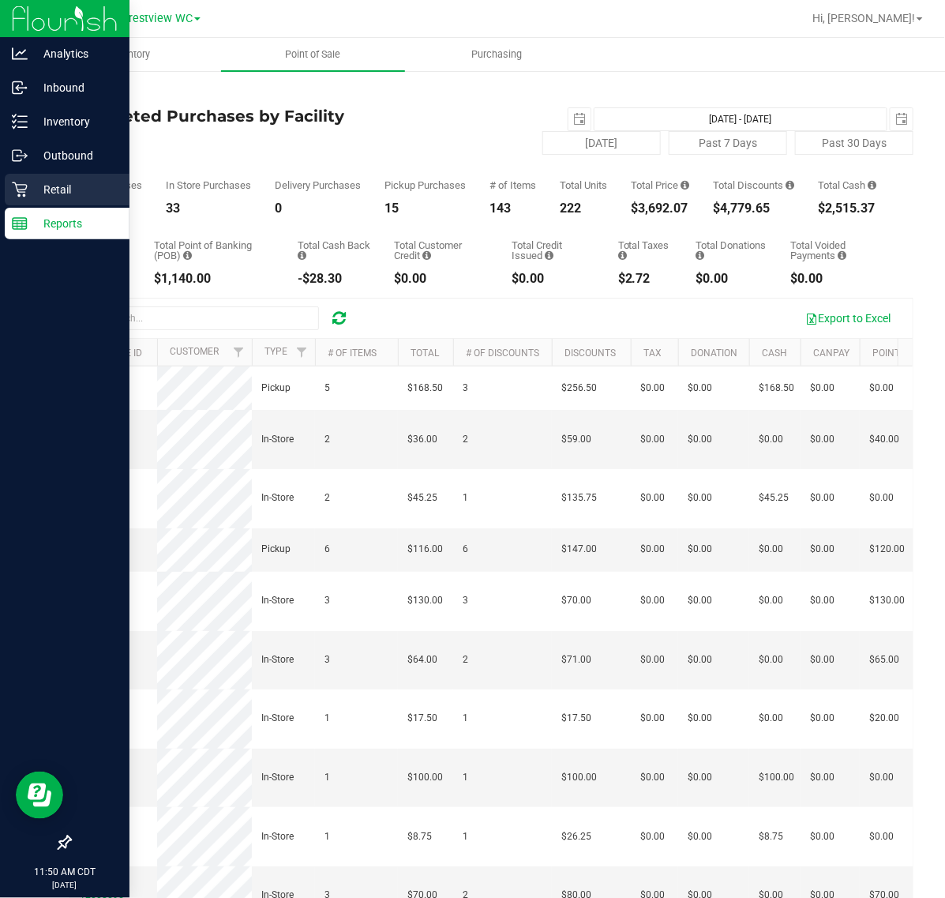
click at [21, 183] on icon at bounding box center [20, 190] width 16 height 16
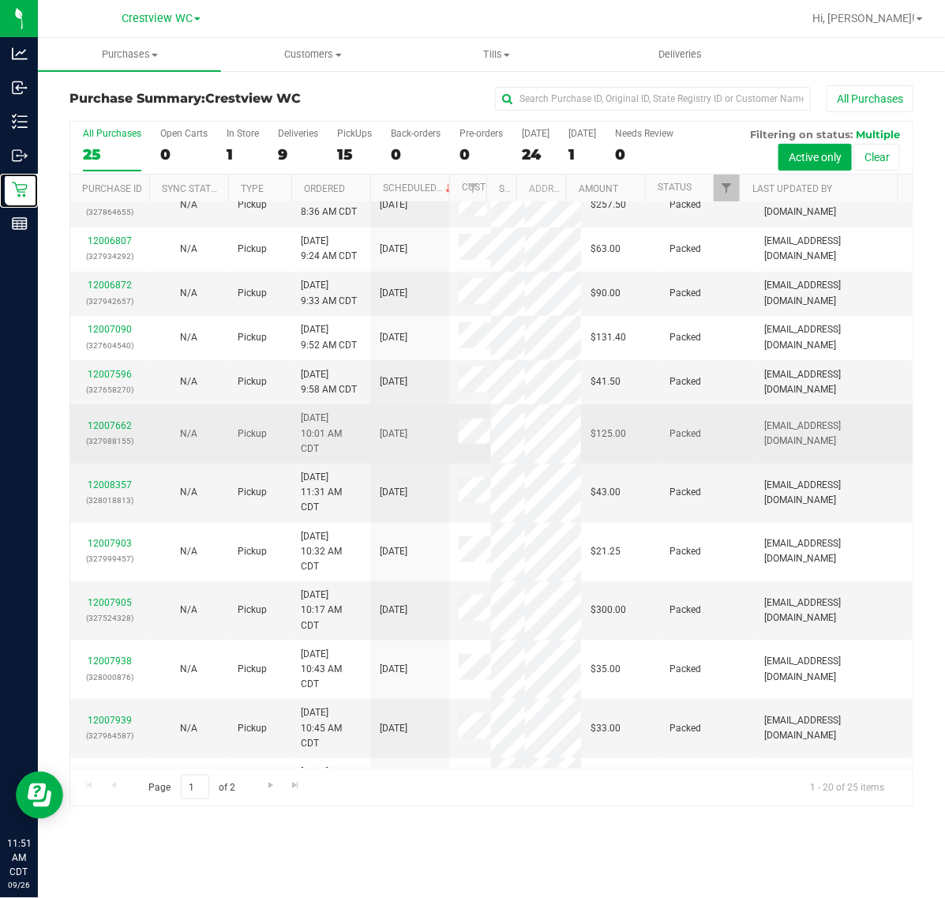
scroll to position [197, 0]
click at [109, 429] on link "12007662" at bounding box center [110, 423] width 44 height 11
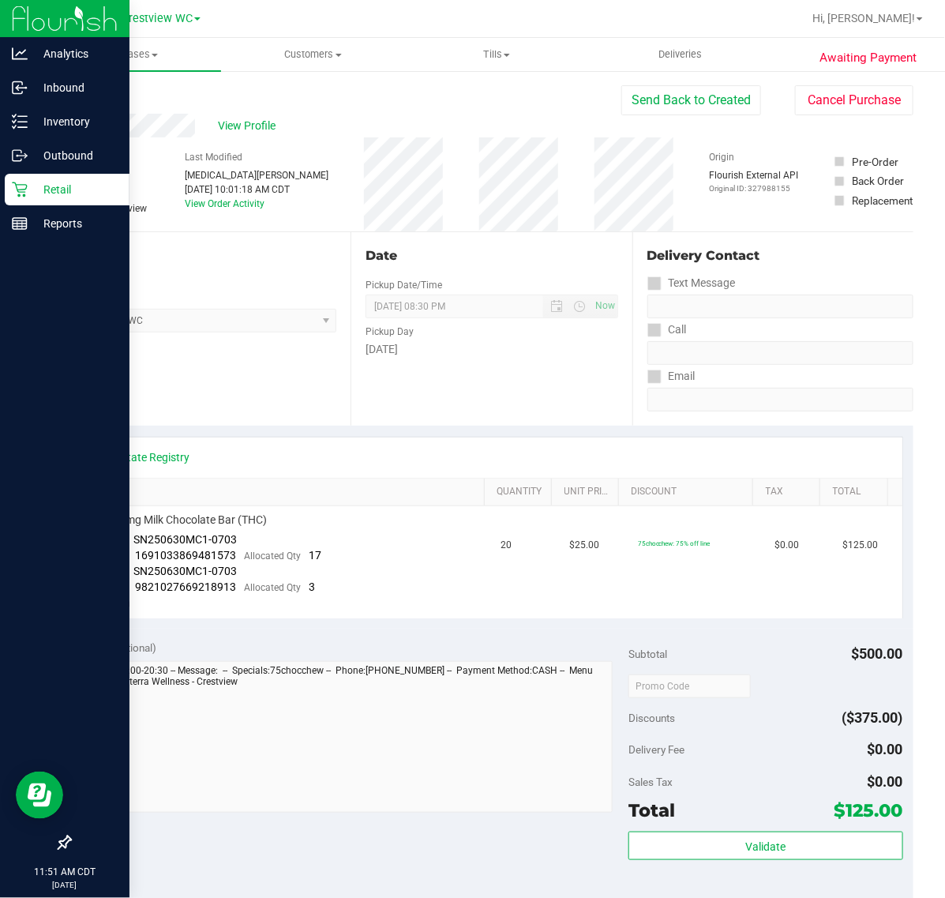
click at [28, 189] on p "Retail" at bounding box center [75, 189] width 95 height 19
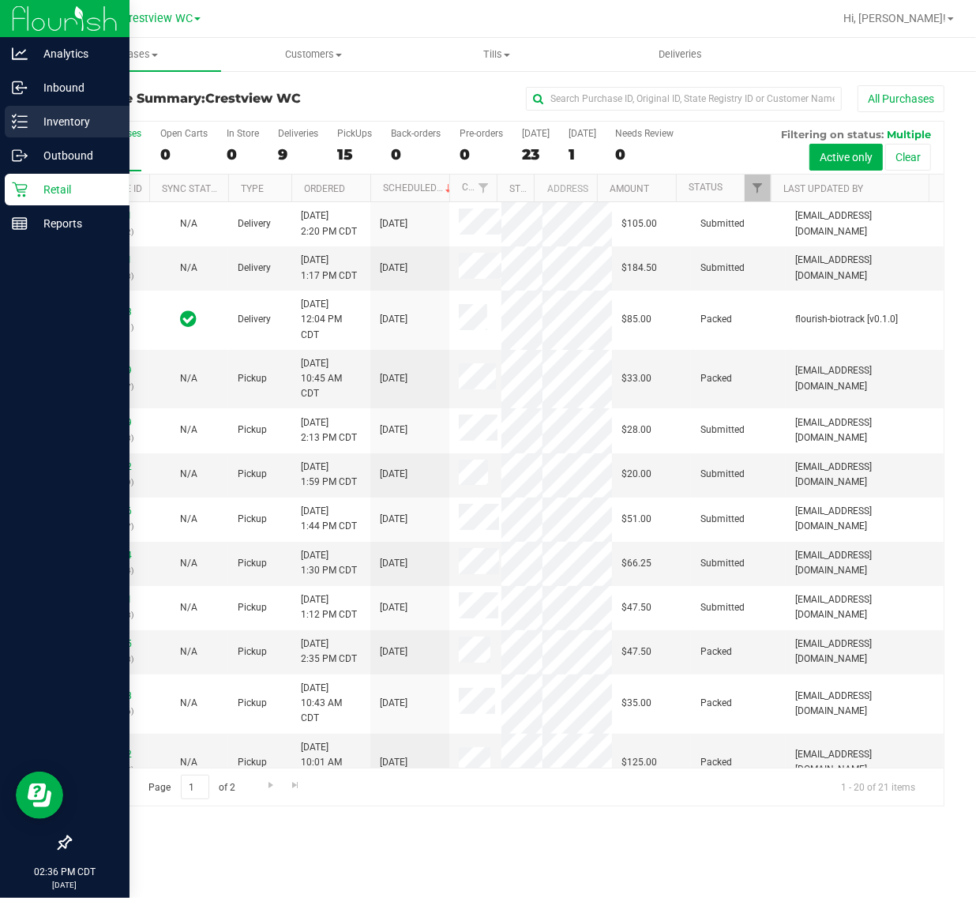
click at [17, 131] on div "Inventory" at bounding box center [67, 122] width 125 height 32
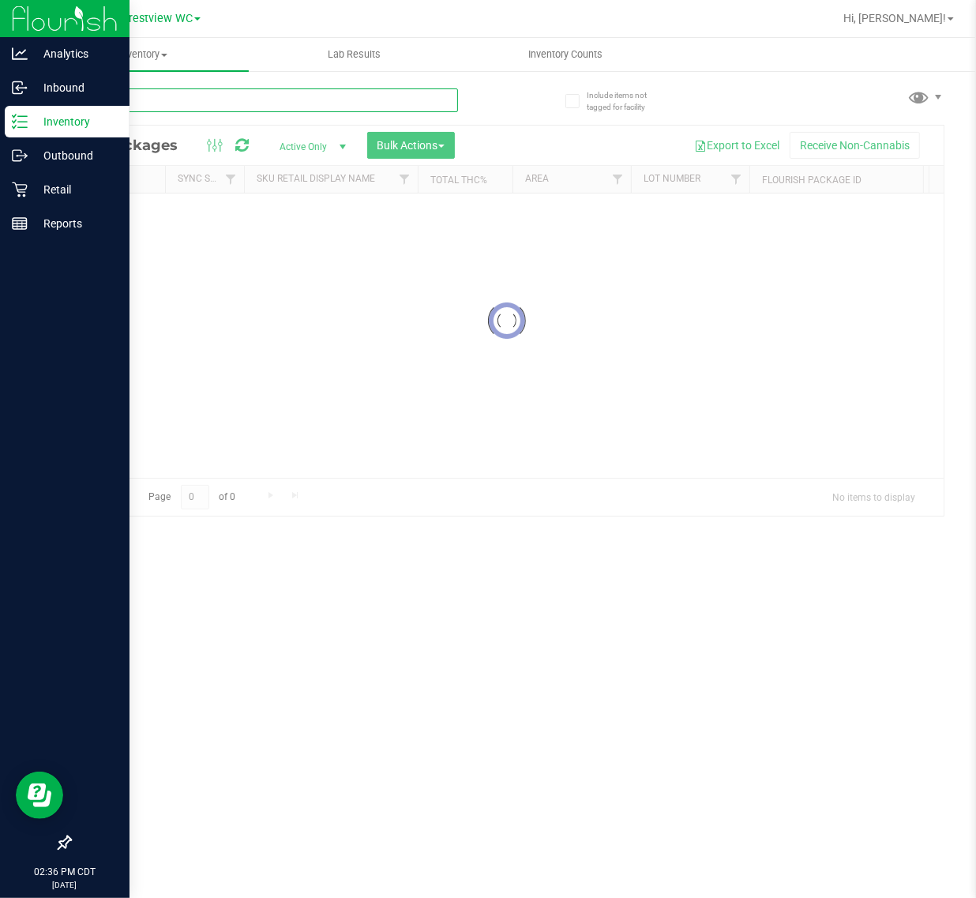
click at [174, 108] on input "text" at bounding box center [263, 100] width 388 height 24
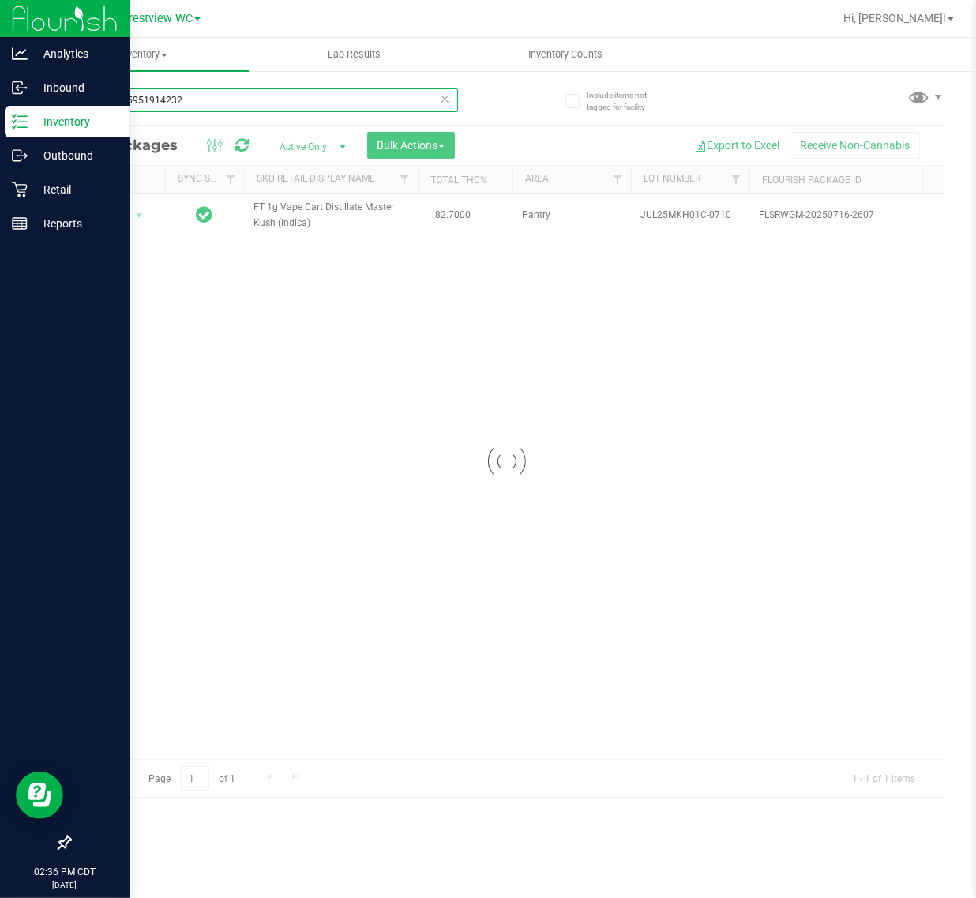
type input "9898815951914232"
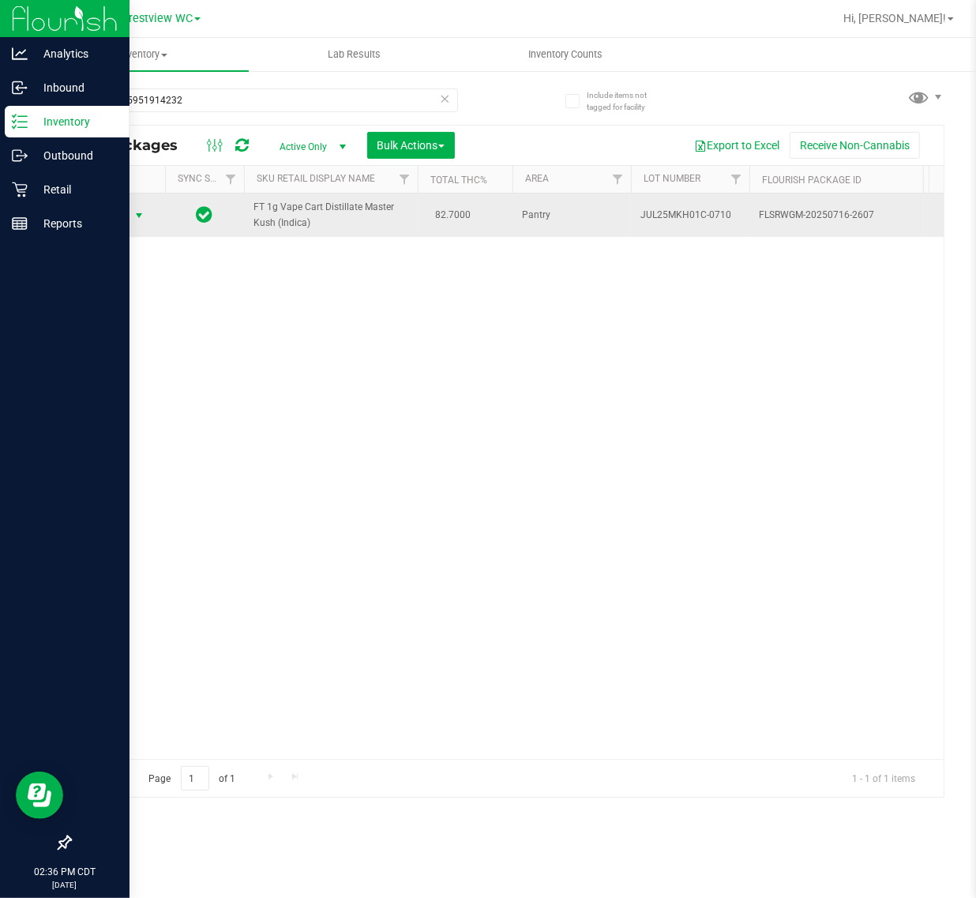
click at [144, 216] on span "select" at bounding box center [139, 215] width 13 height 13
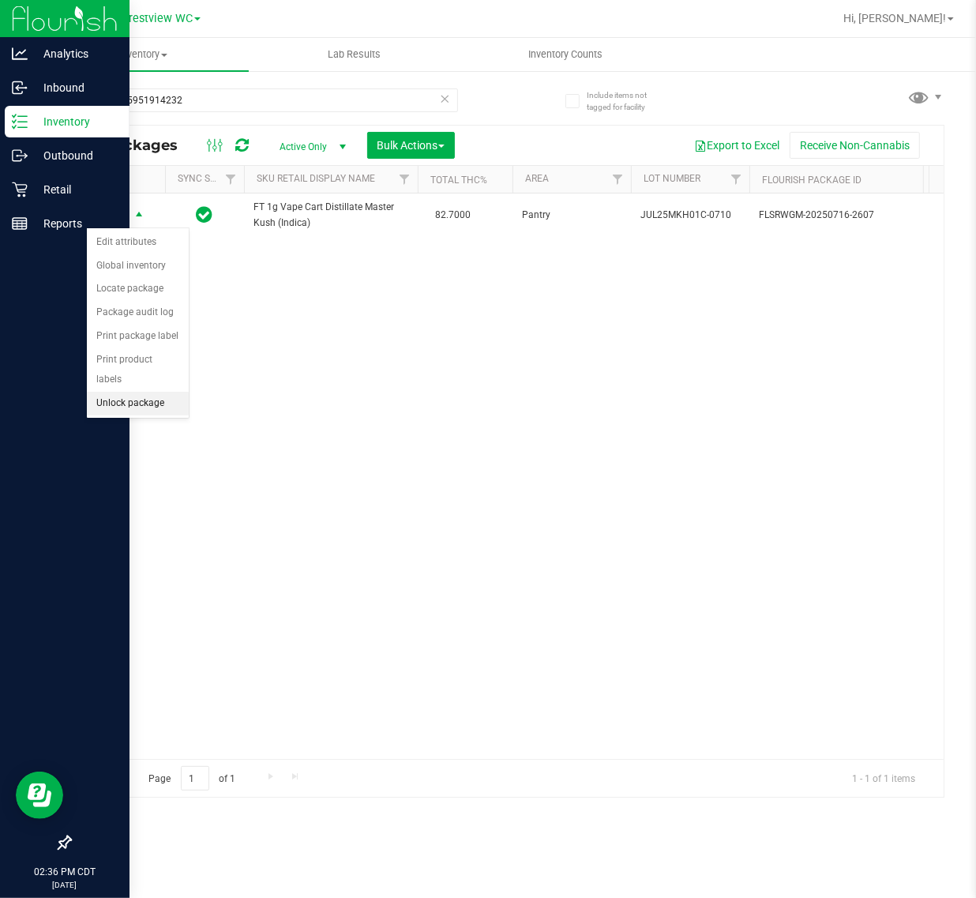
click at [136, 392] on li "Unlock package" at bounding box center [138, 404] width 102 height 24
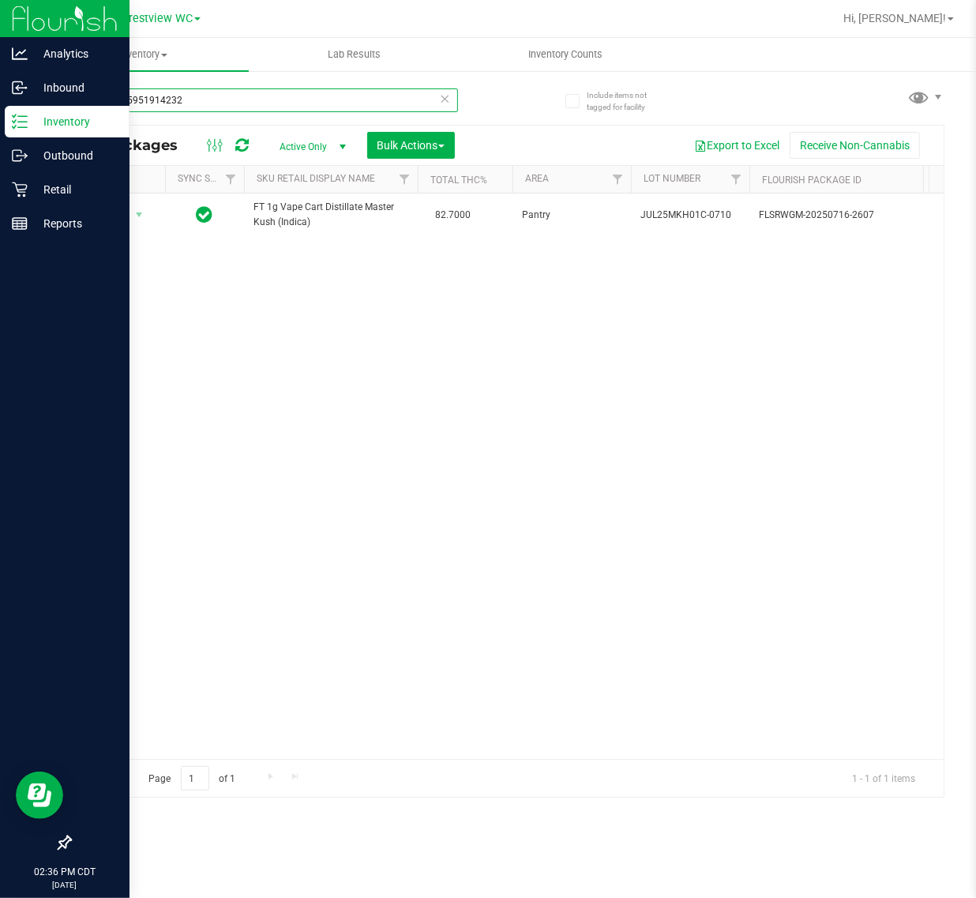
click at [237, 93] on input "9898815951914232" at bounding box center [263, 100] width 388 height 24
click at [211, 101] on input "9898815951914232" at bounding box center [263, 100] width 388 height 24
type input "9898815951914232"
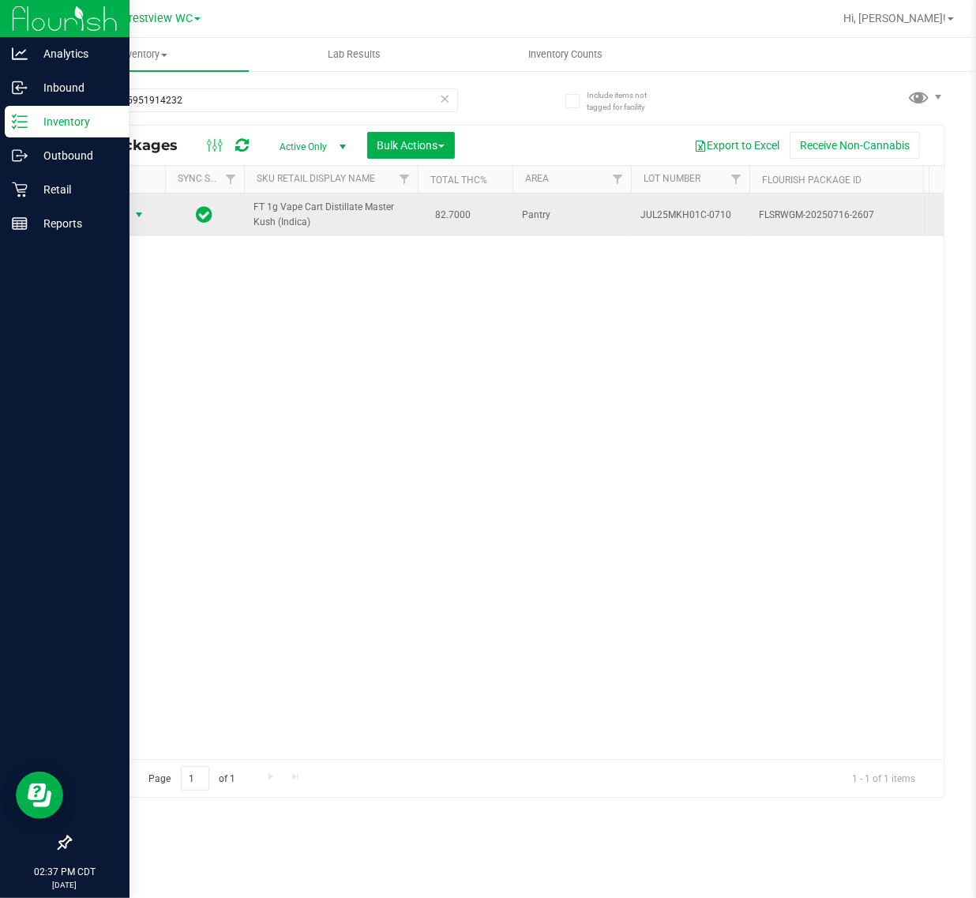
click at [134, 215] on span "select" at bounding box center [139, 214] width 13 height 13
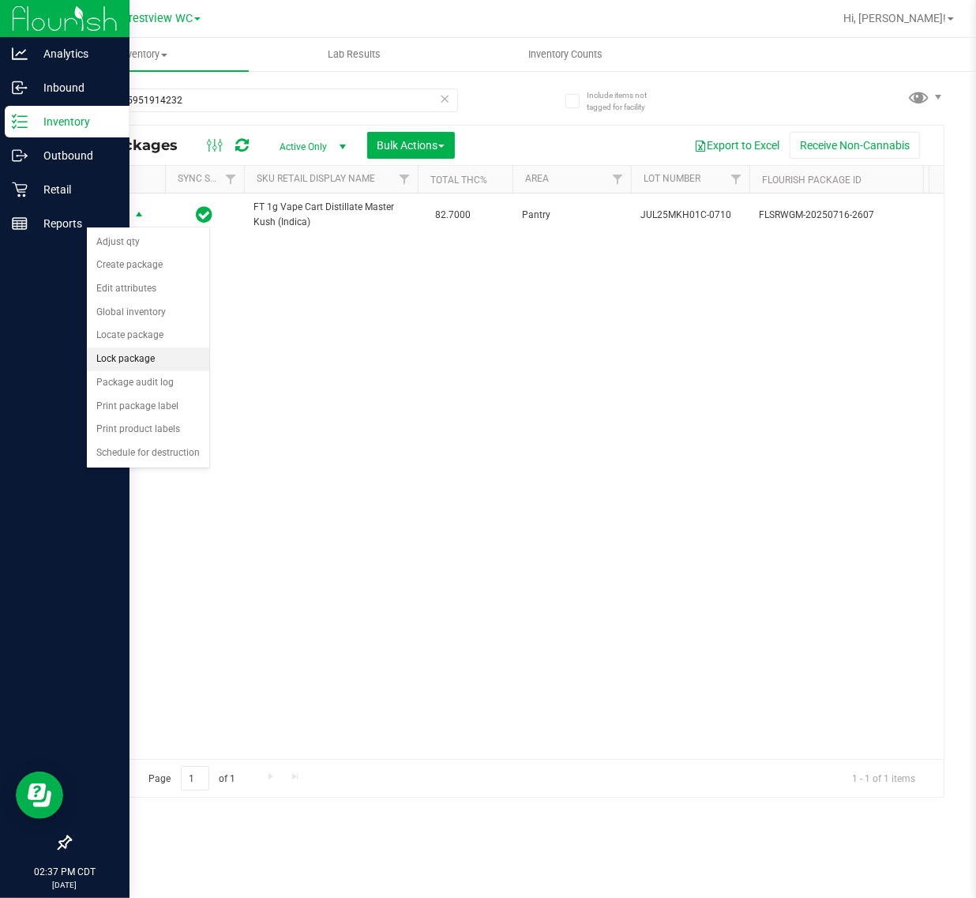
click at [164, 364] on li "Lock package" at bounding box center [148, 359] width 122 height 24
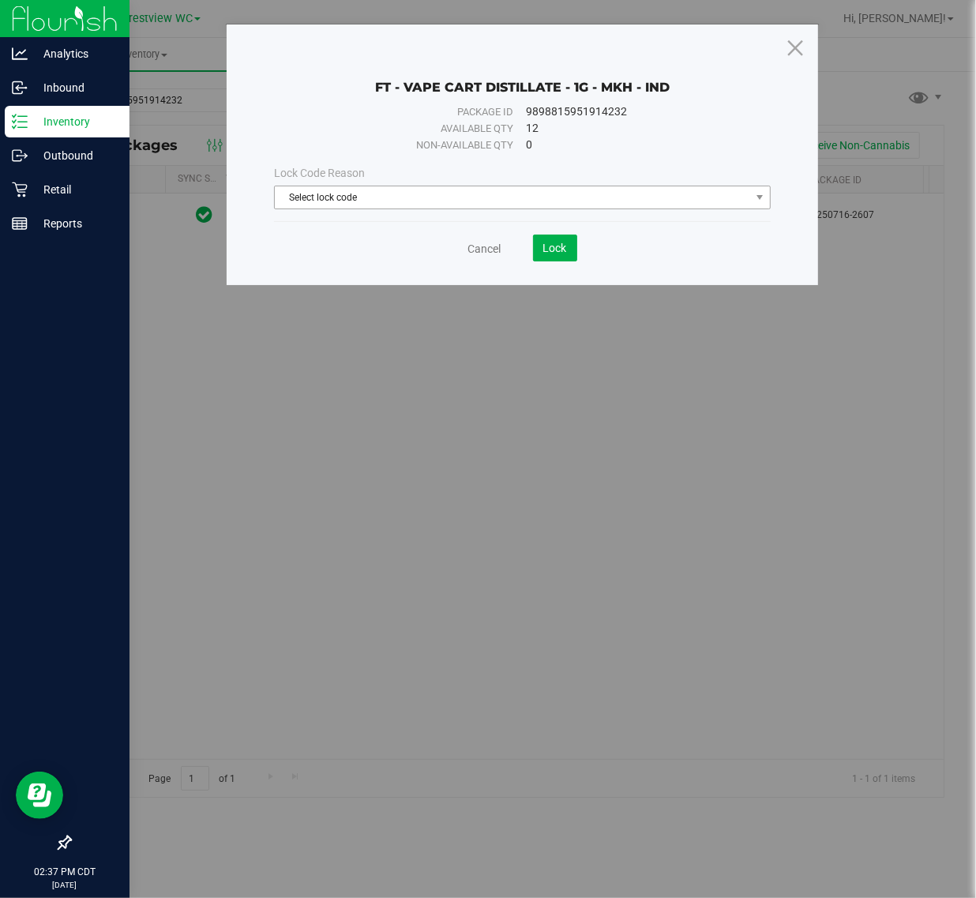
click at [438, 200] on span "Select lock code" at bounding box center [512, 197] width 475 height 22
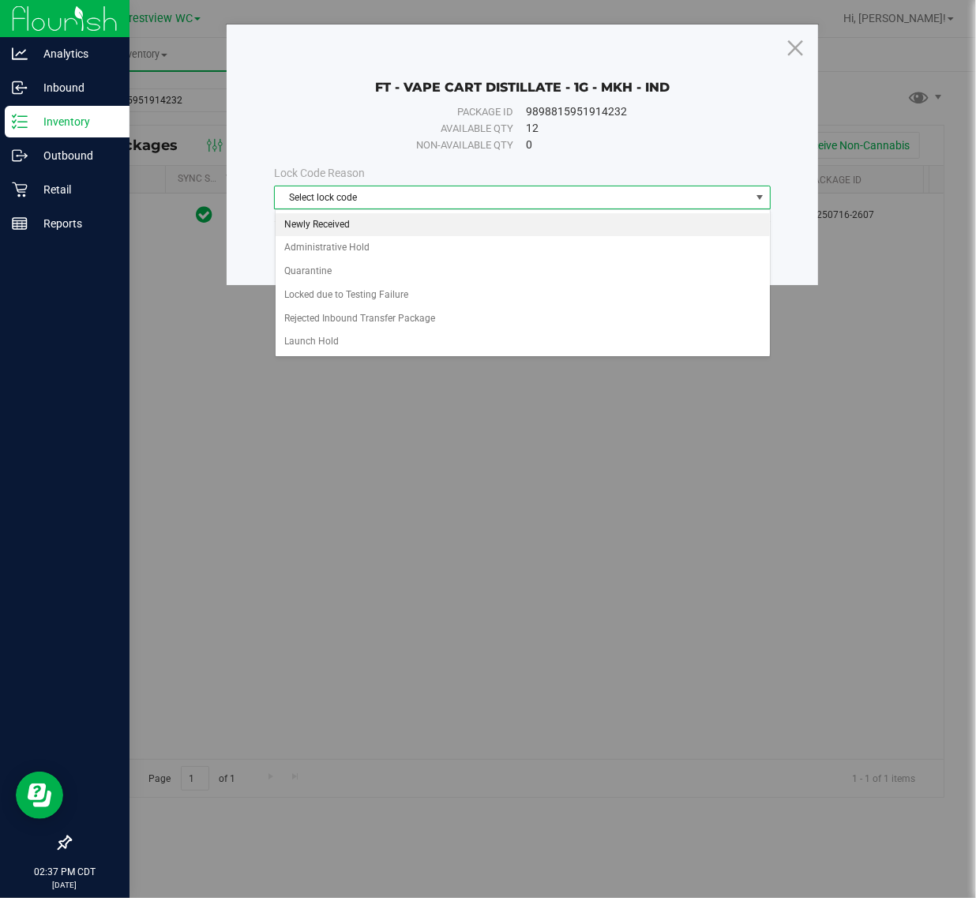
click at [371, 218] on li "Newly Received" at bounding box center [523, 225] width 494 height 24
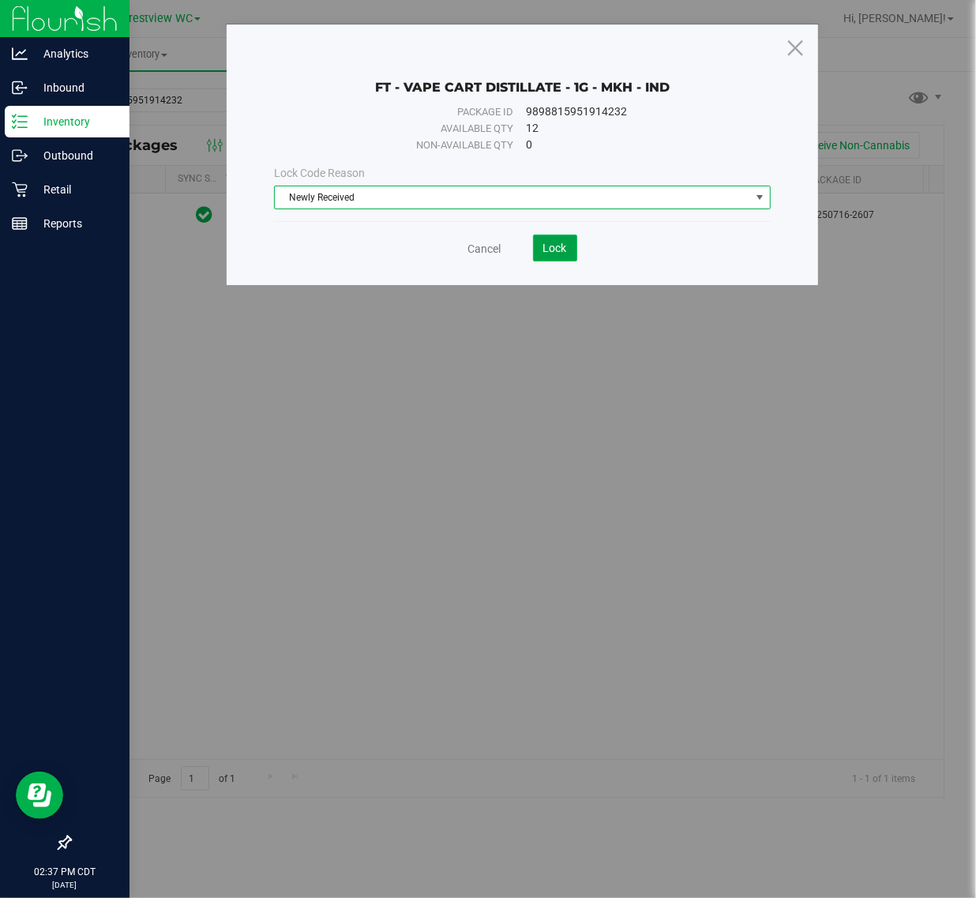
click at [543, 253] on span "Lock" at bounding box center [555, 248] width 24 height 13
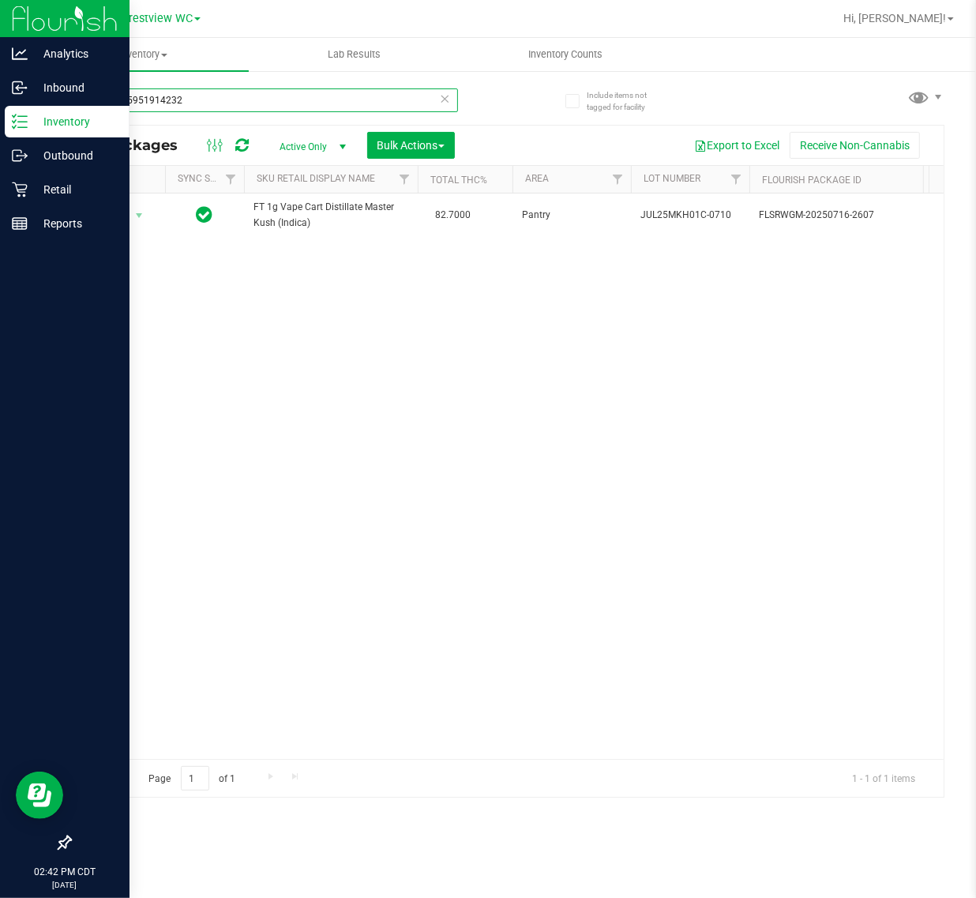
drag, startPoint x: -343, startPoint y: 99, endPoint x: -754, endPoint y: 112, distance: 410.7
click at [0, 112] on html "Analytics Inbound Inventory Outbound Retail Reports 02:42 PM CDT [DATE] 09/26 C…" at bounding box center [488, 449] width 976 height 898
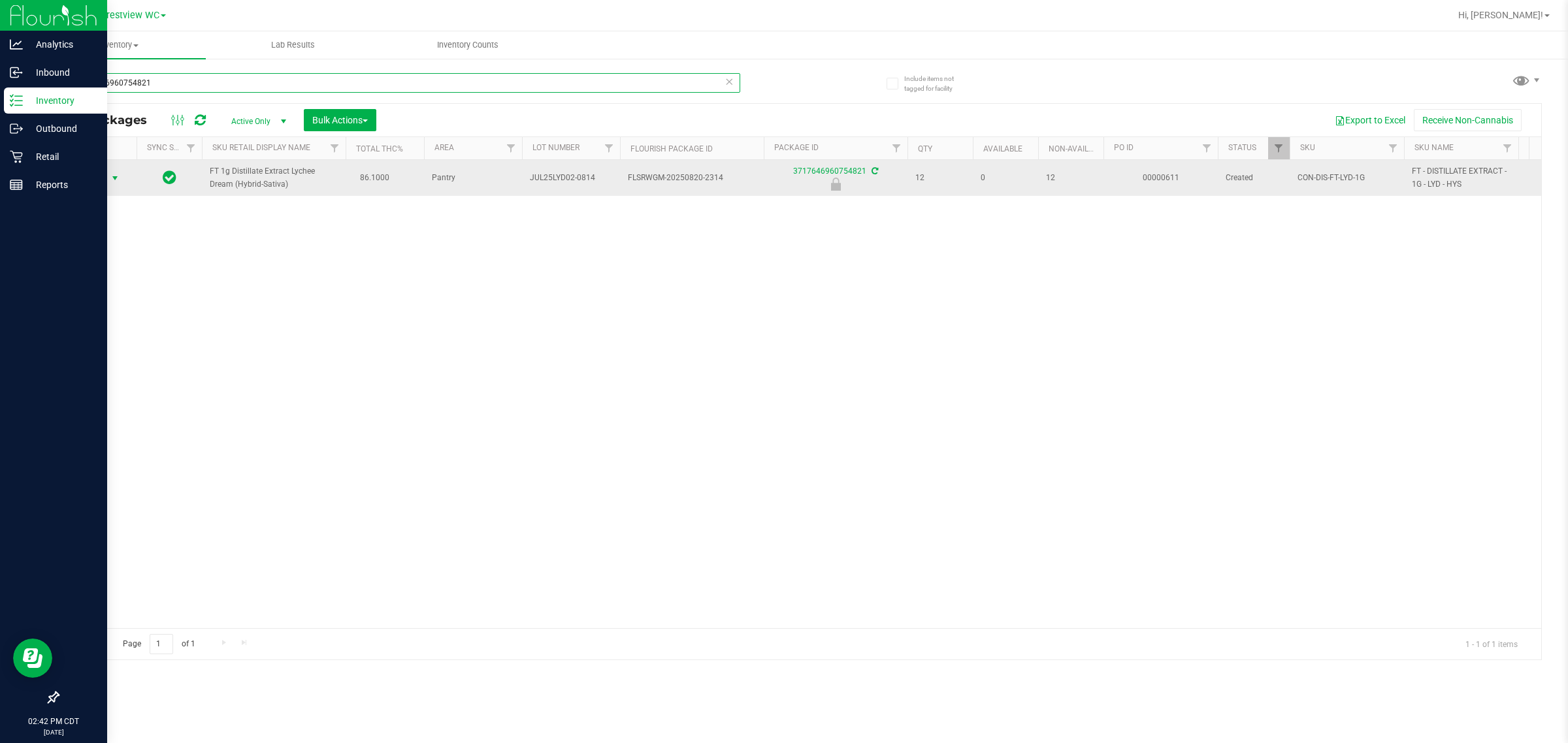
type input "3717646960754821"
click at [113, 180] on span "select" at bounding box center [115, 178] width 11 height 11
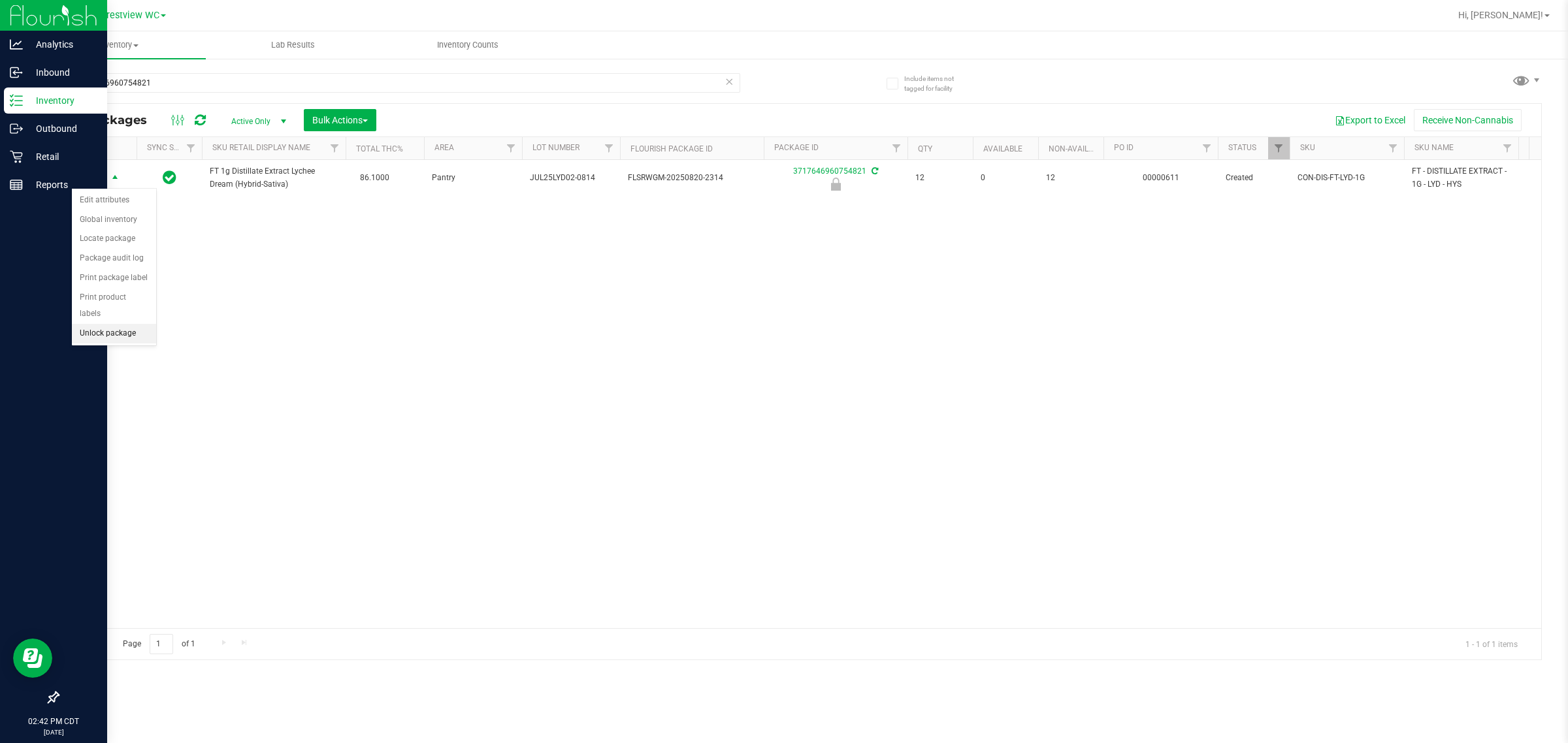
click at [138, 324] on li "Unlock package" at bounding box center [114, 334] width 84 height 20
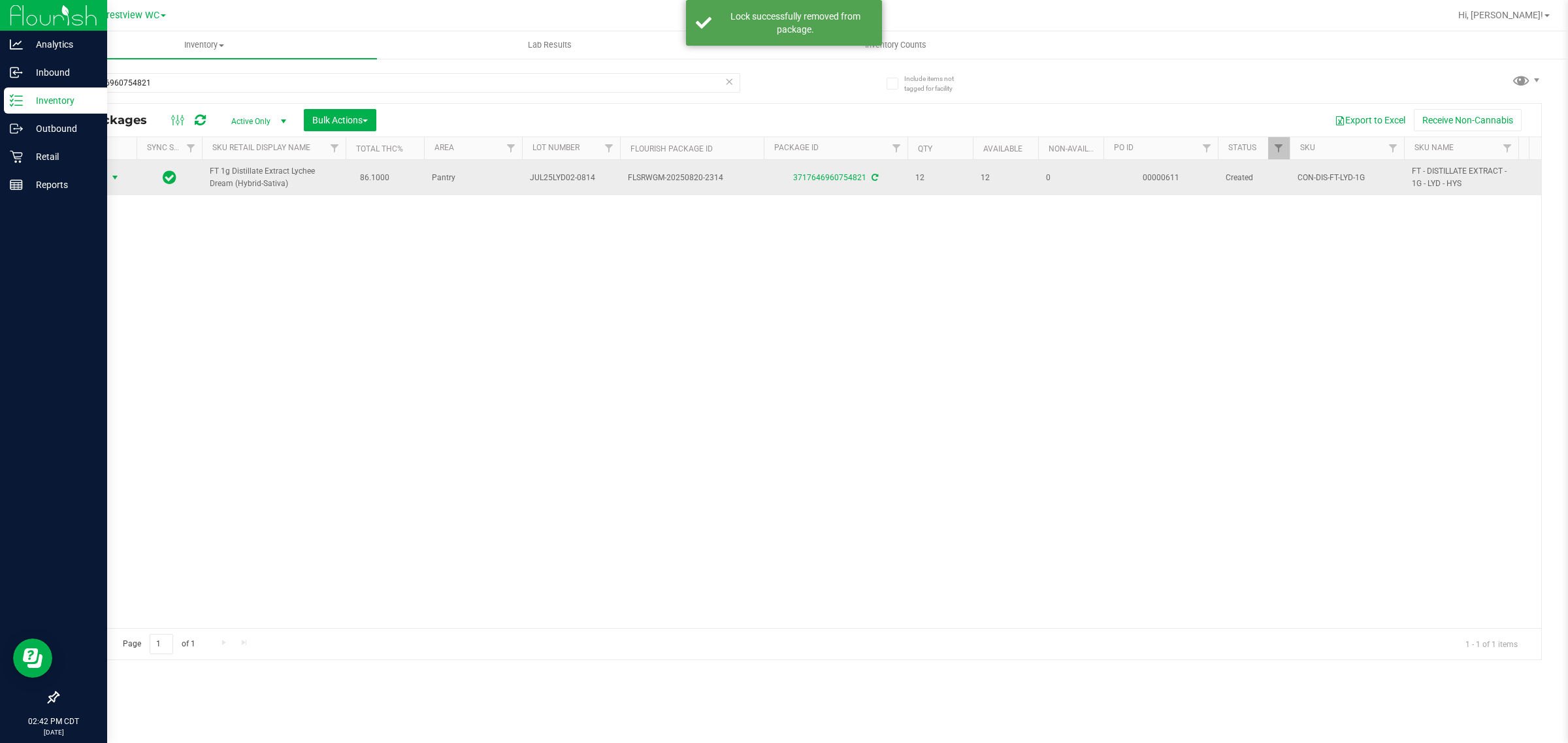
click at [117, 179] on span "select" at bounding box center [115, 177] width 11 height 11
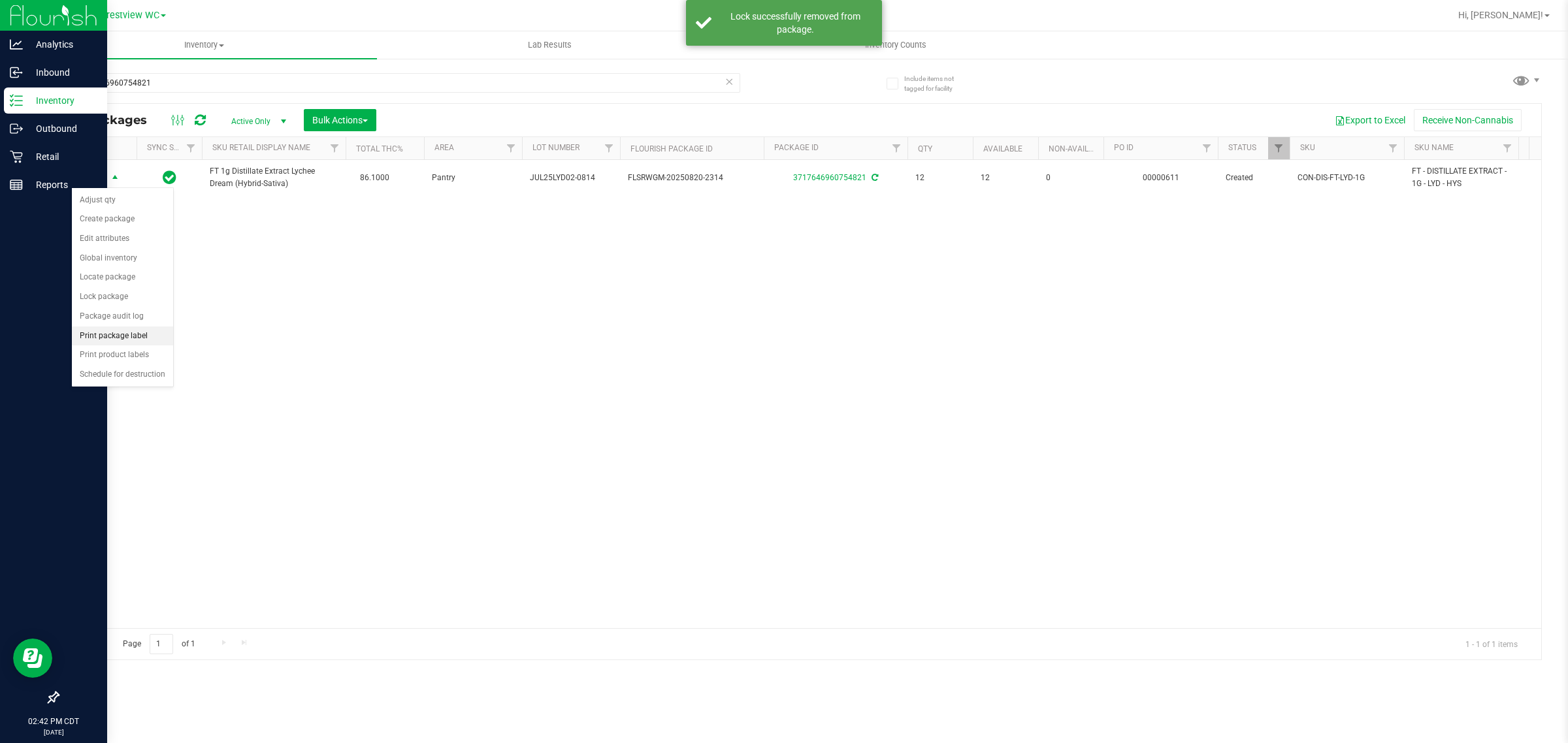
click at [131, 339] on li "Print package label" at bounding box center [122, 337] width 101 height 20
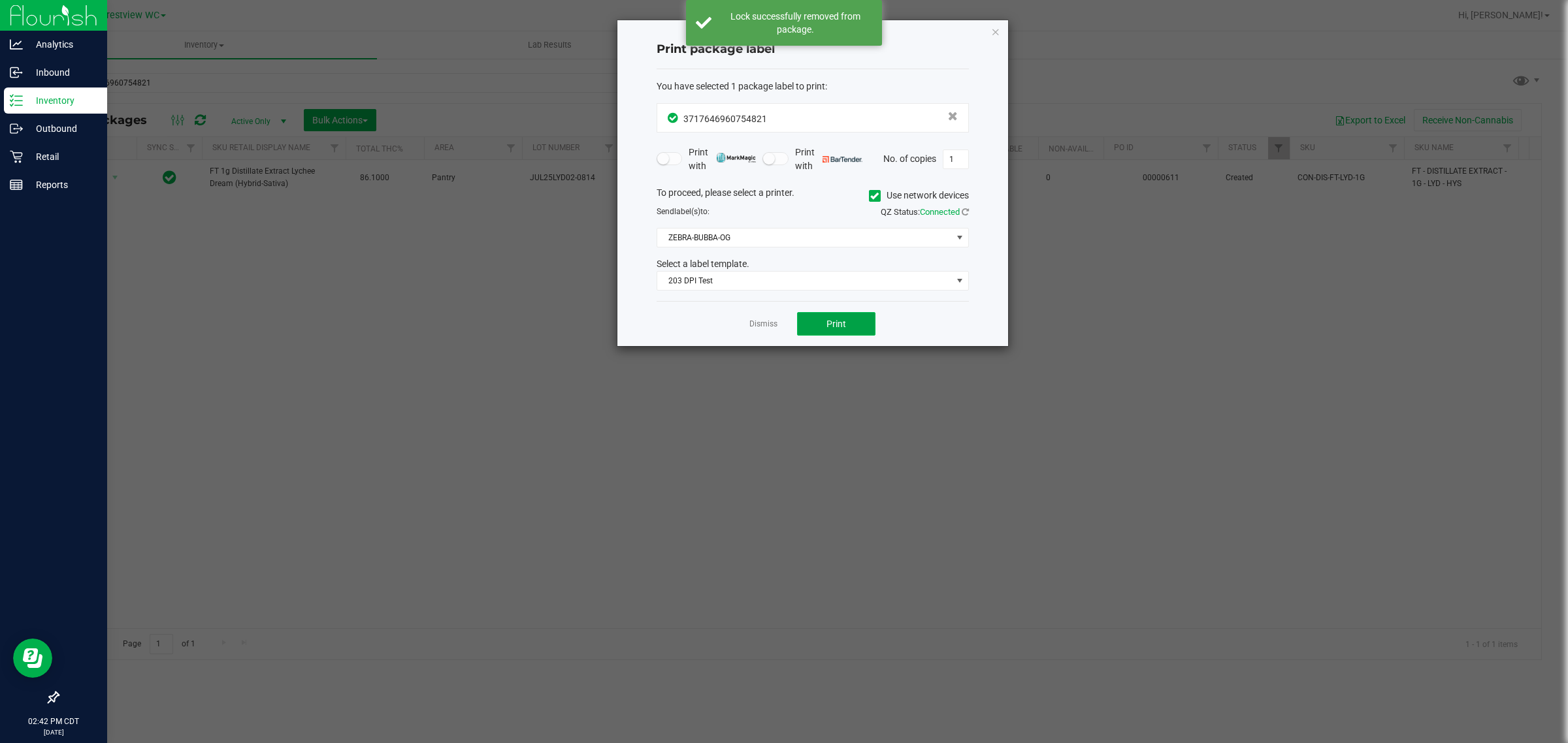
click at [807, 327] on span "Print" at bounding box center [837, 324] width 20 height 11
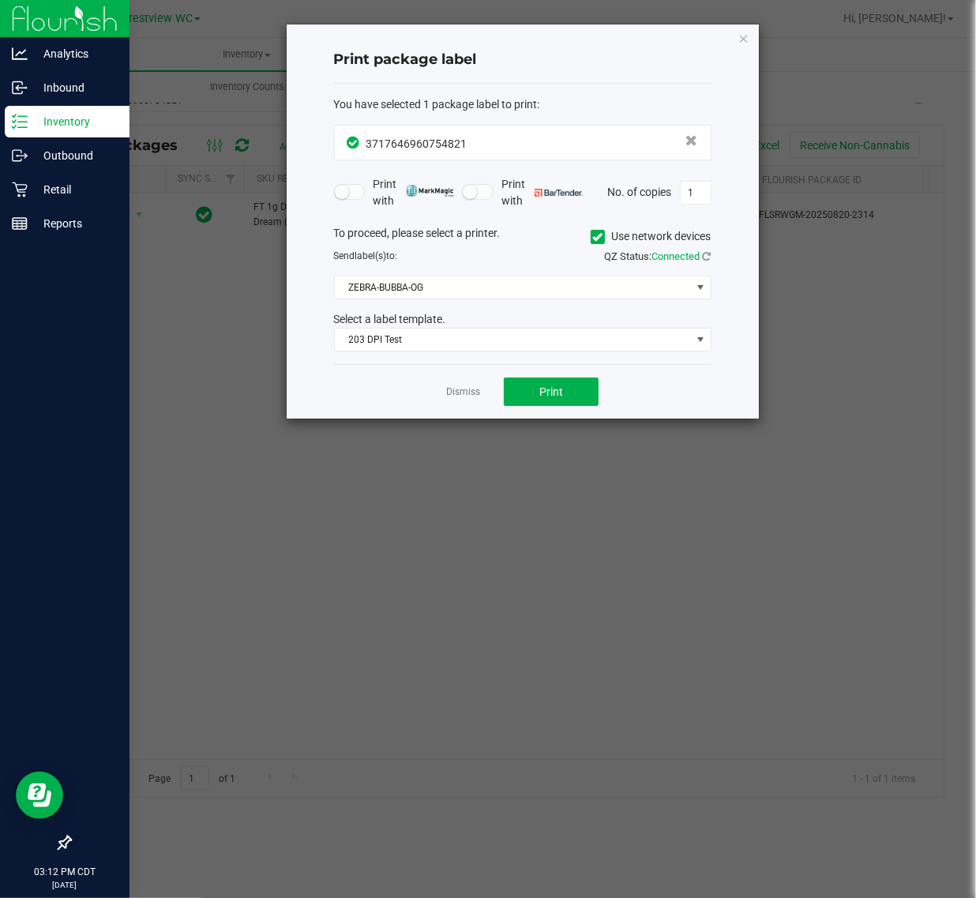
click at [451, 393] on link "Dismiss" at bounding box center [463, 391] width 34 height 13
click at [389, 522] on div "Action Action Adjust qty Create package Edit attributes Global inventory Locate…" at bounding box center [506, 475] width 873 height 565
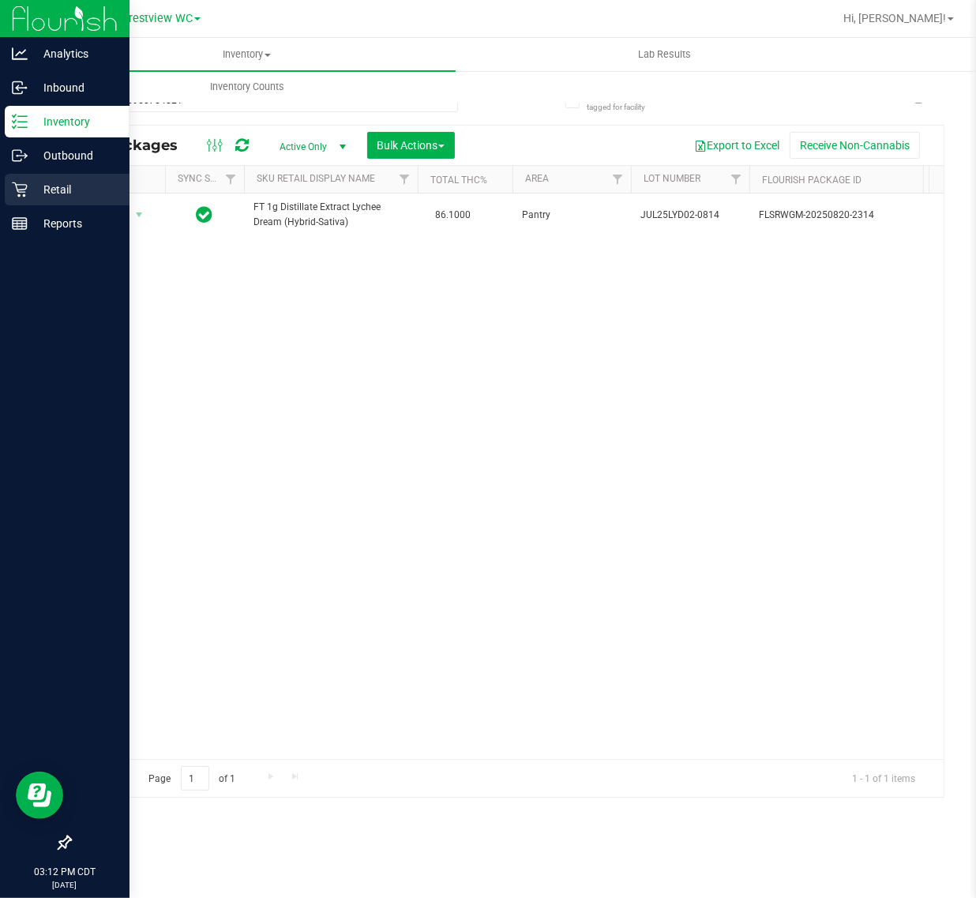
click at [41, 190] on p "Retail" at bounding box center [75, 189] width 95 height 19
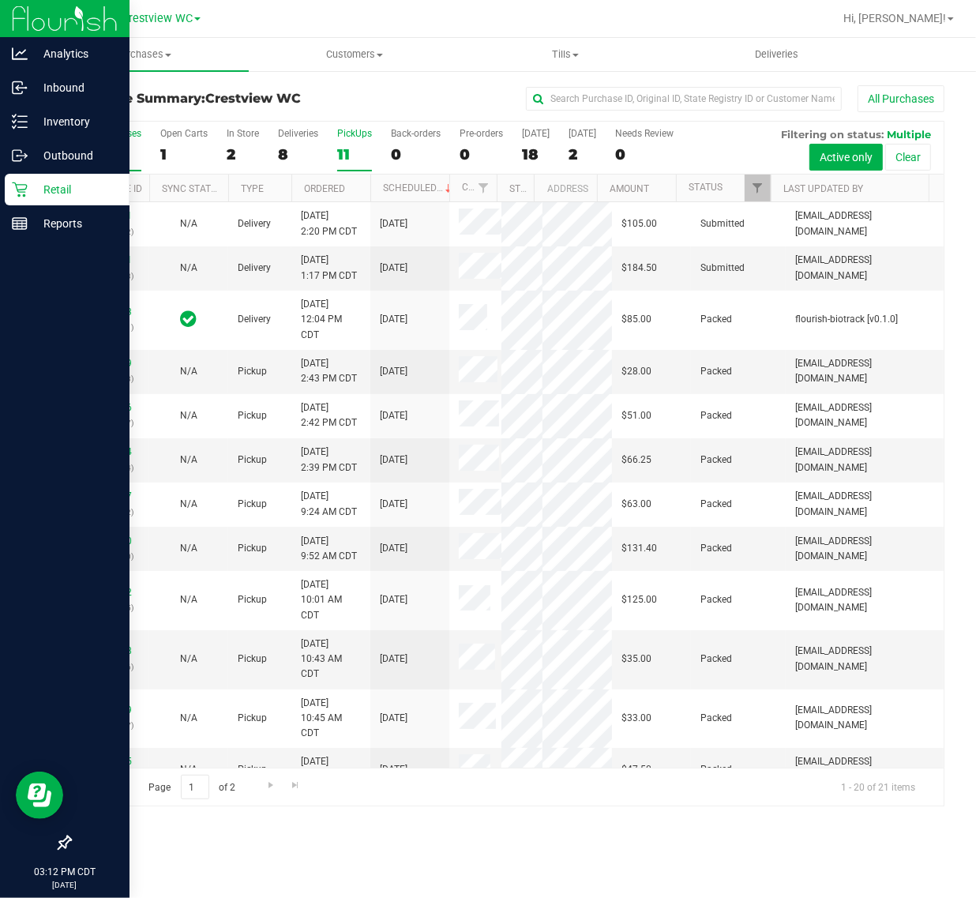
click at [340, 151] on div "11" at bounding box center [354, 154] width 35 height 18
click at [0, 0] on input "PickUps 11" at bounding box center [0, 0] width 0 height 0
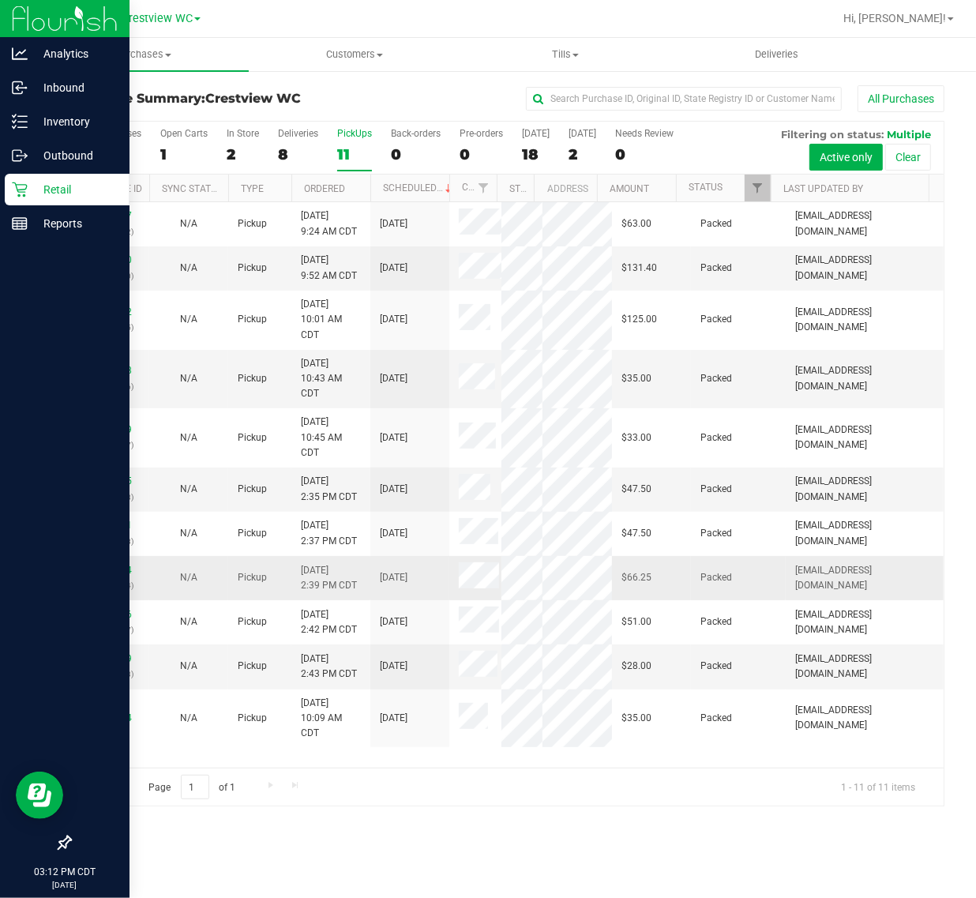
scroll to position [174, 0]
click at [285, 132] on div "Deliveries" at bounding box center [298, 133] width 40 height 11
click at [0, 0] on input "Deliveries 8" at bounding box center [0, 0] width 0 height 0
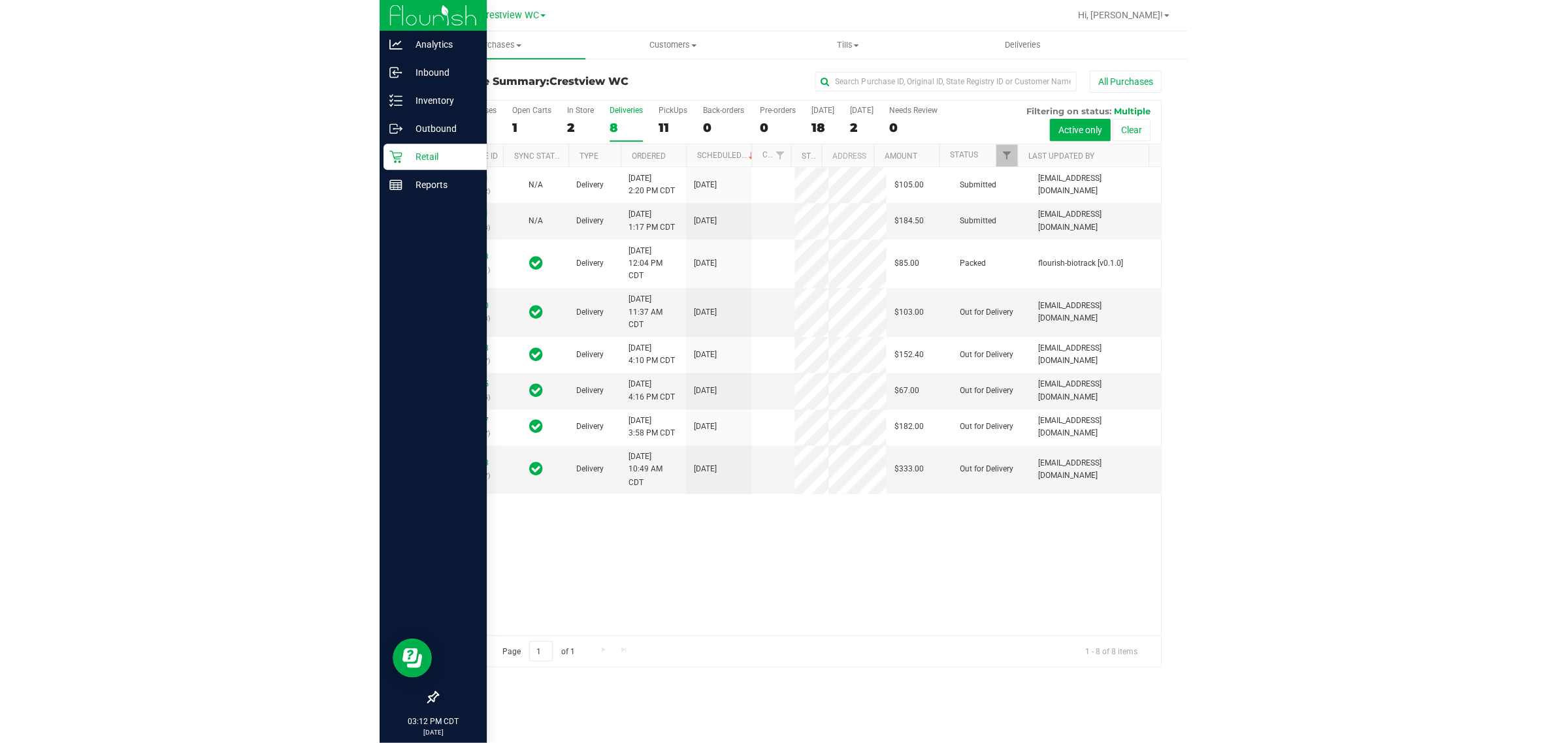
scroll to position [0, 0]
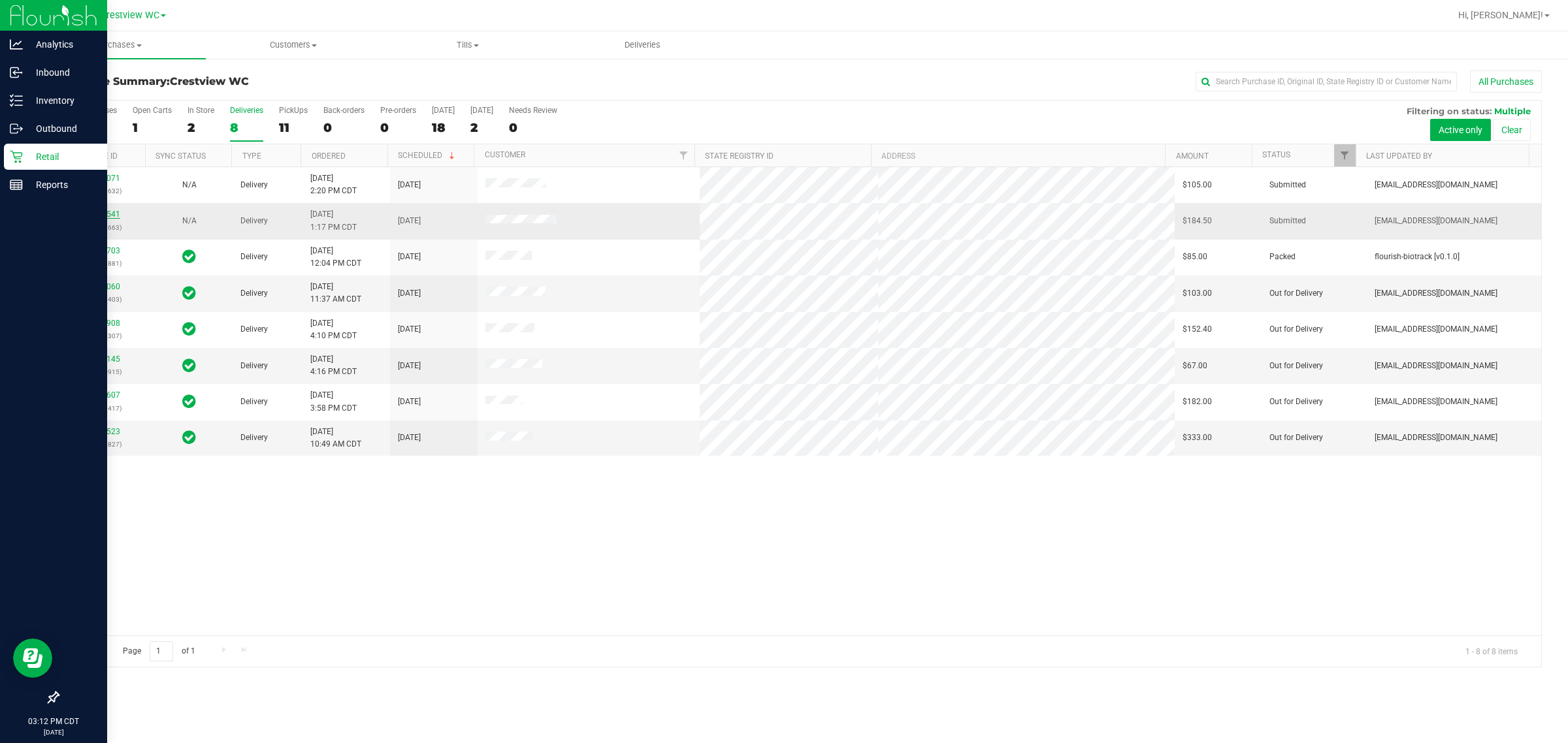
click at [92, 213] on link "12009541" at bounding box center [102, 213] width 36 height 9
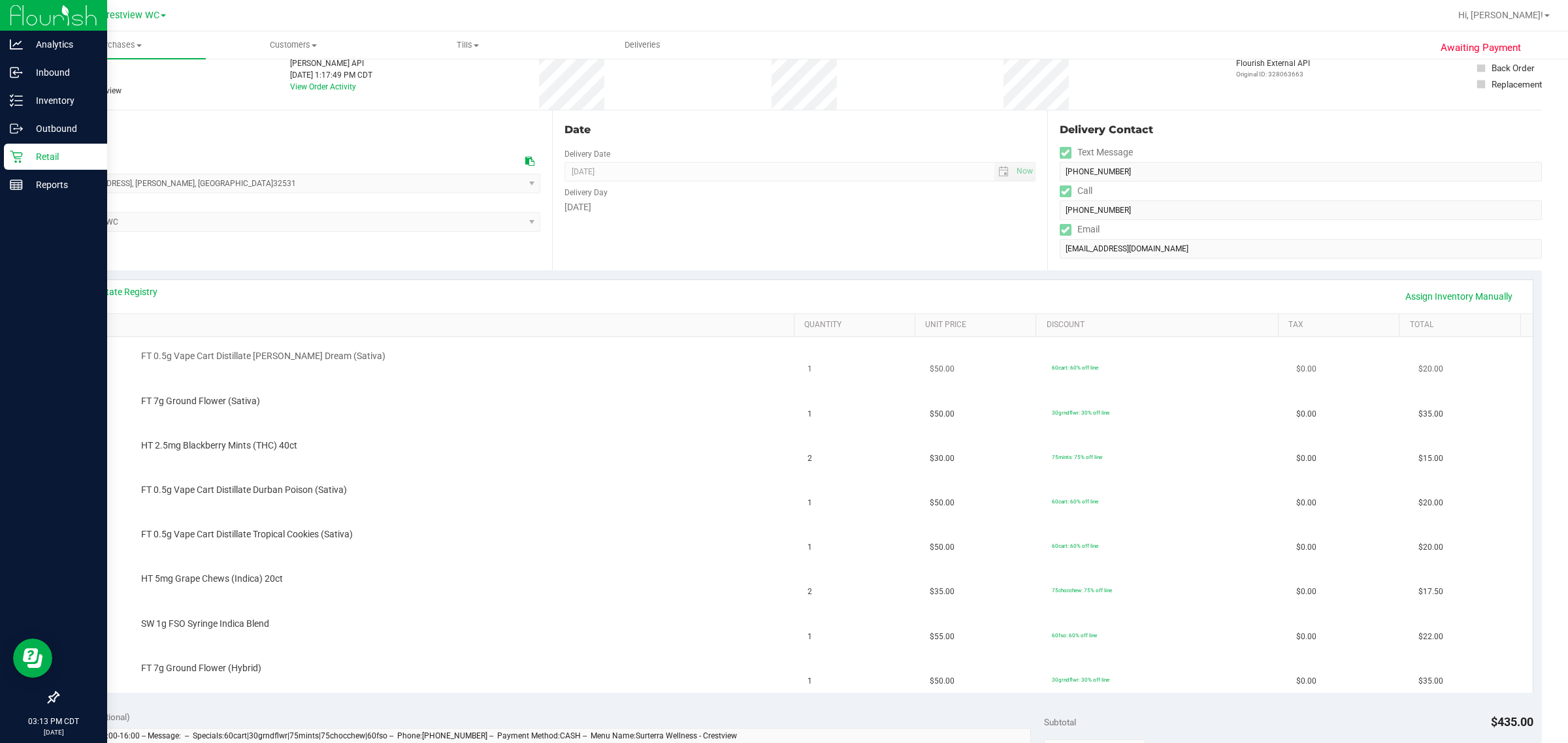
scroll to position [163, 0]
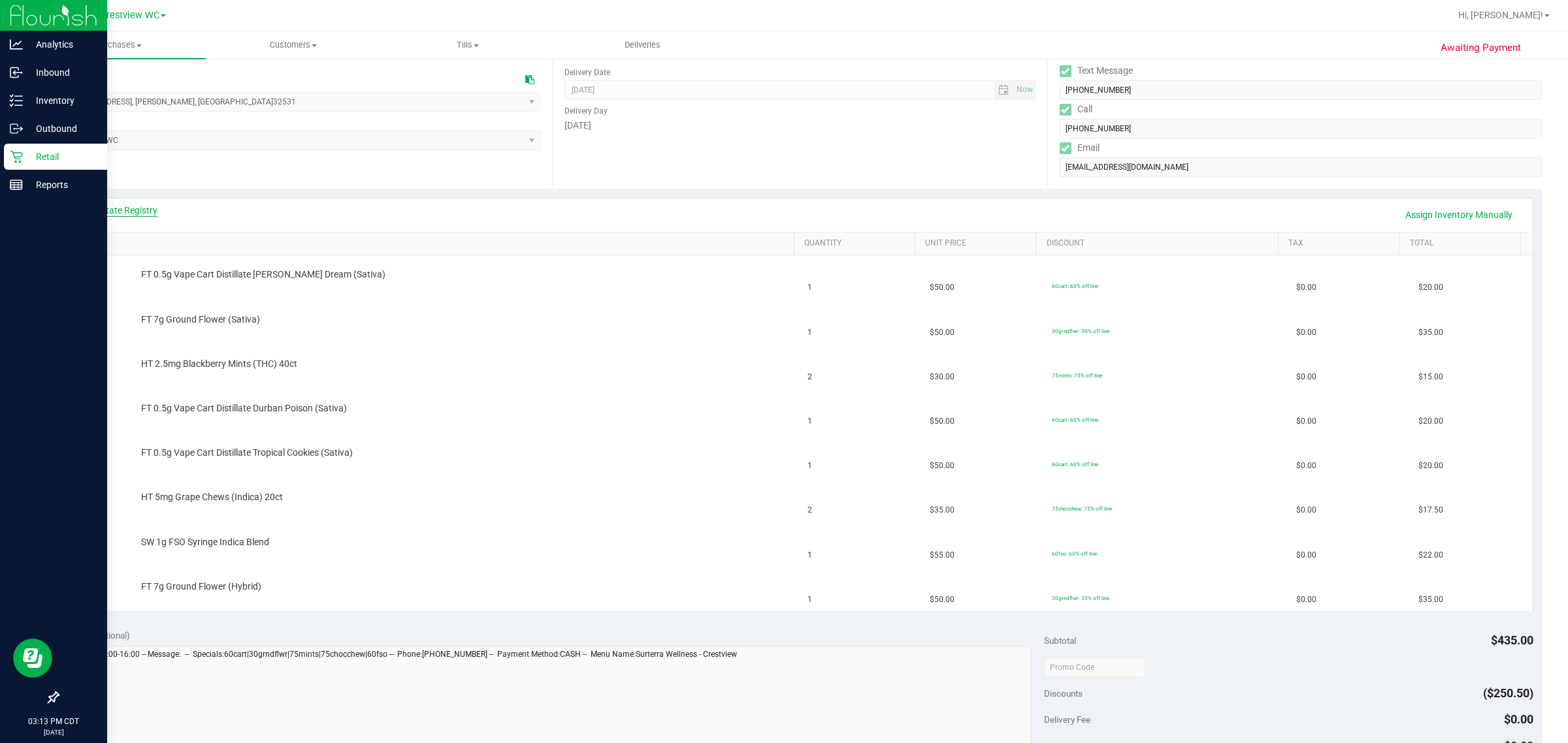
click at [102, 208] on link "View State Registry" at bounding box center [118, 210] width 79 height 13
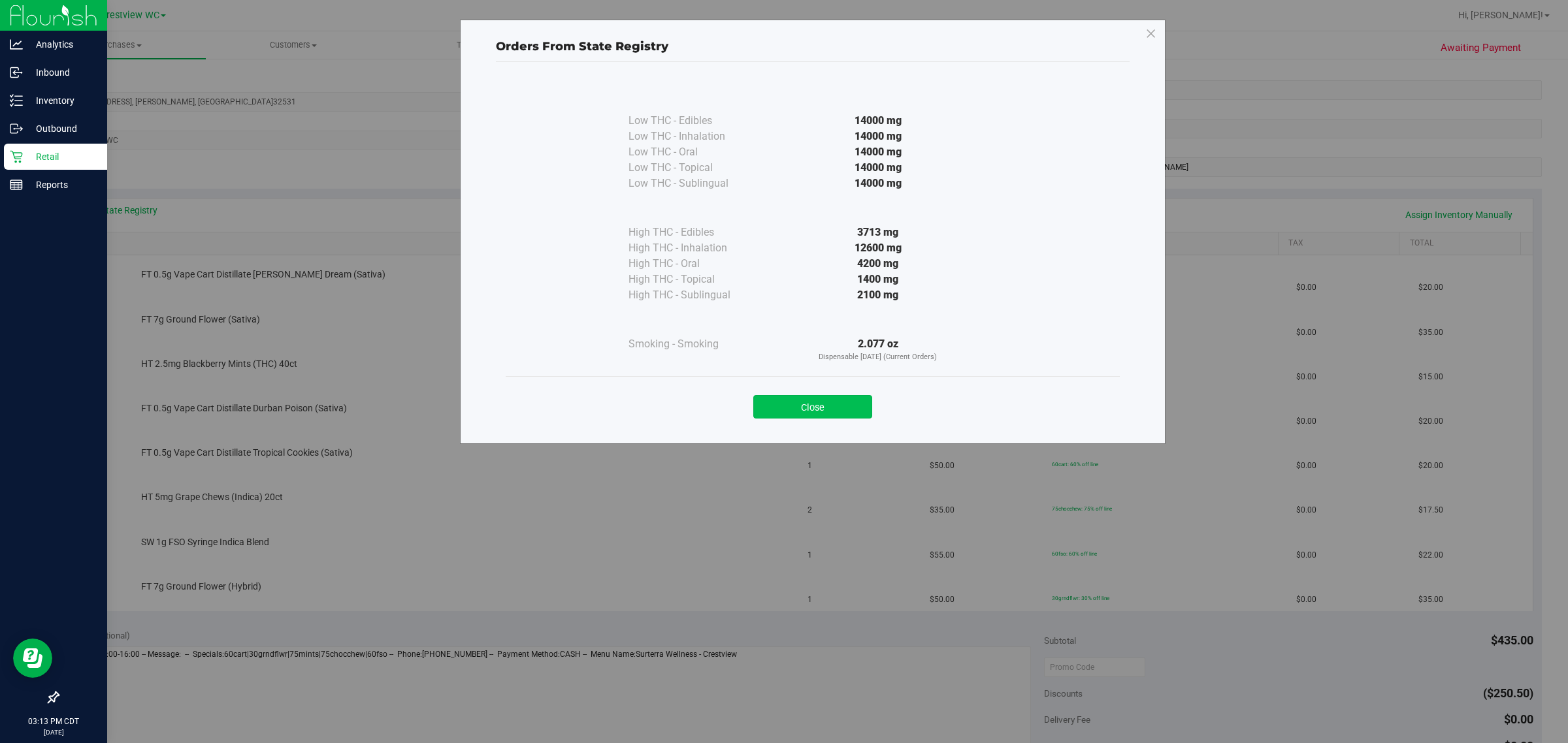
click at [805, 405] on button "Close" at bounding box center [813, 407] width 119 height 23
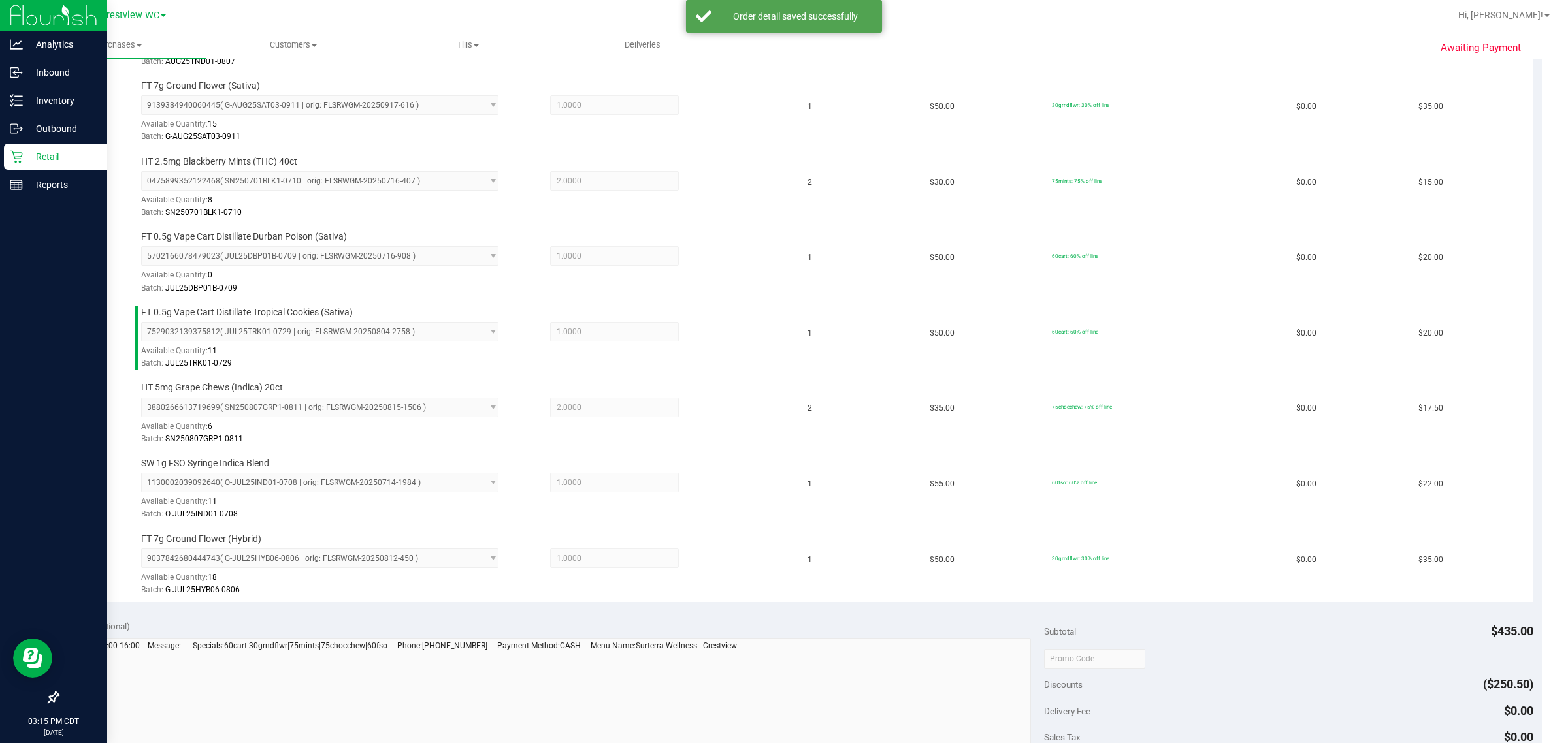
scroll to position [606, 0]
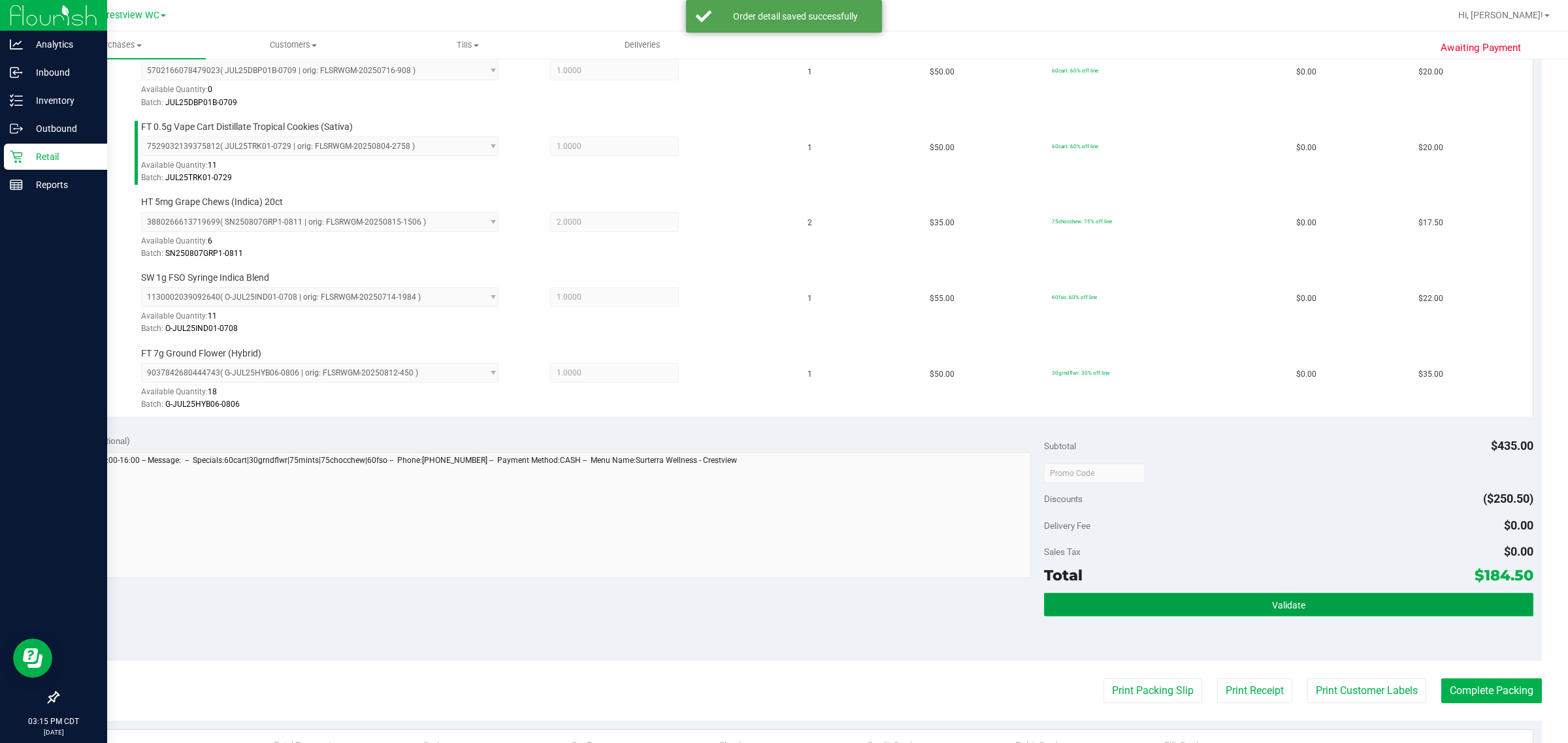
click at [807, 616] on button "Validate" at bounding box center [1287, 605] width 488 height 23
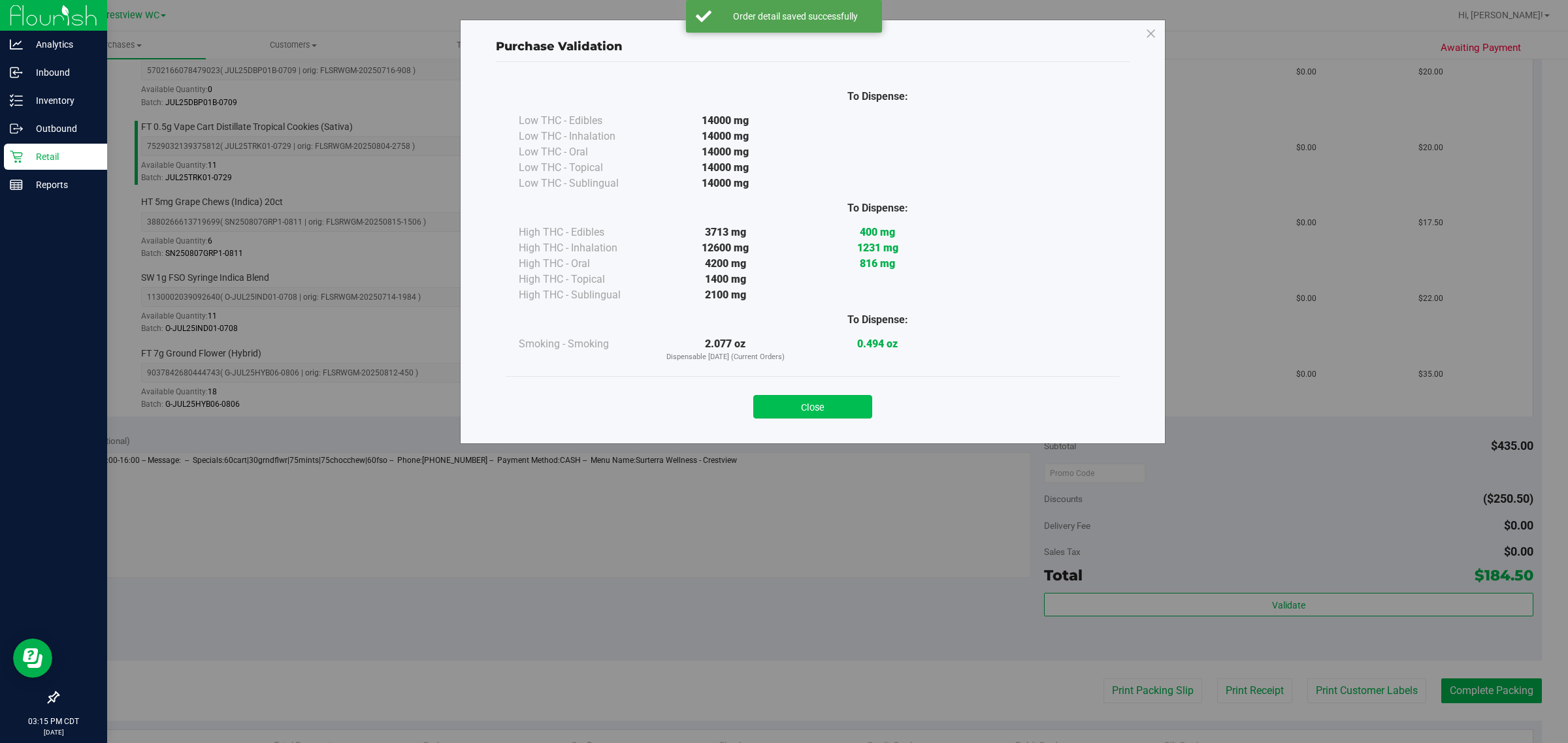
click at [807, 411] on button "Close" at bounding box center [813, 407] width 119 height 23
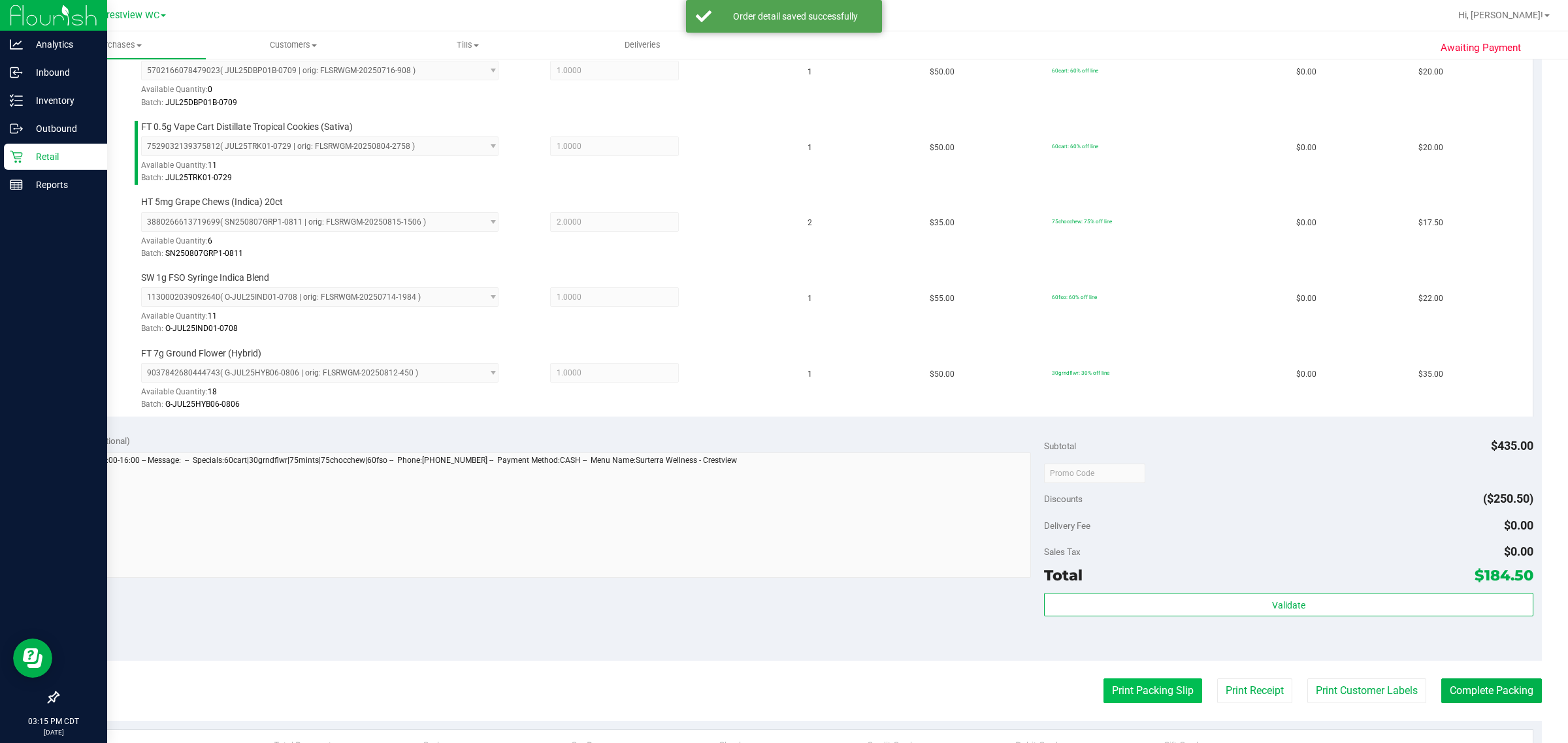
click at [807, 690] on button "Print Packing Slip" at bounding box center [1152, 691] width 98 height 25
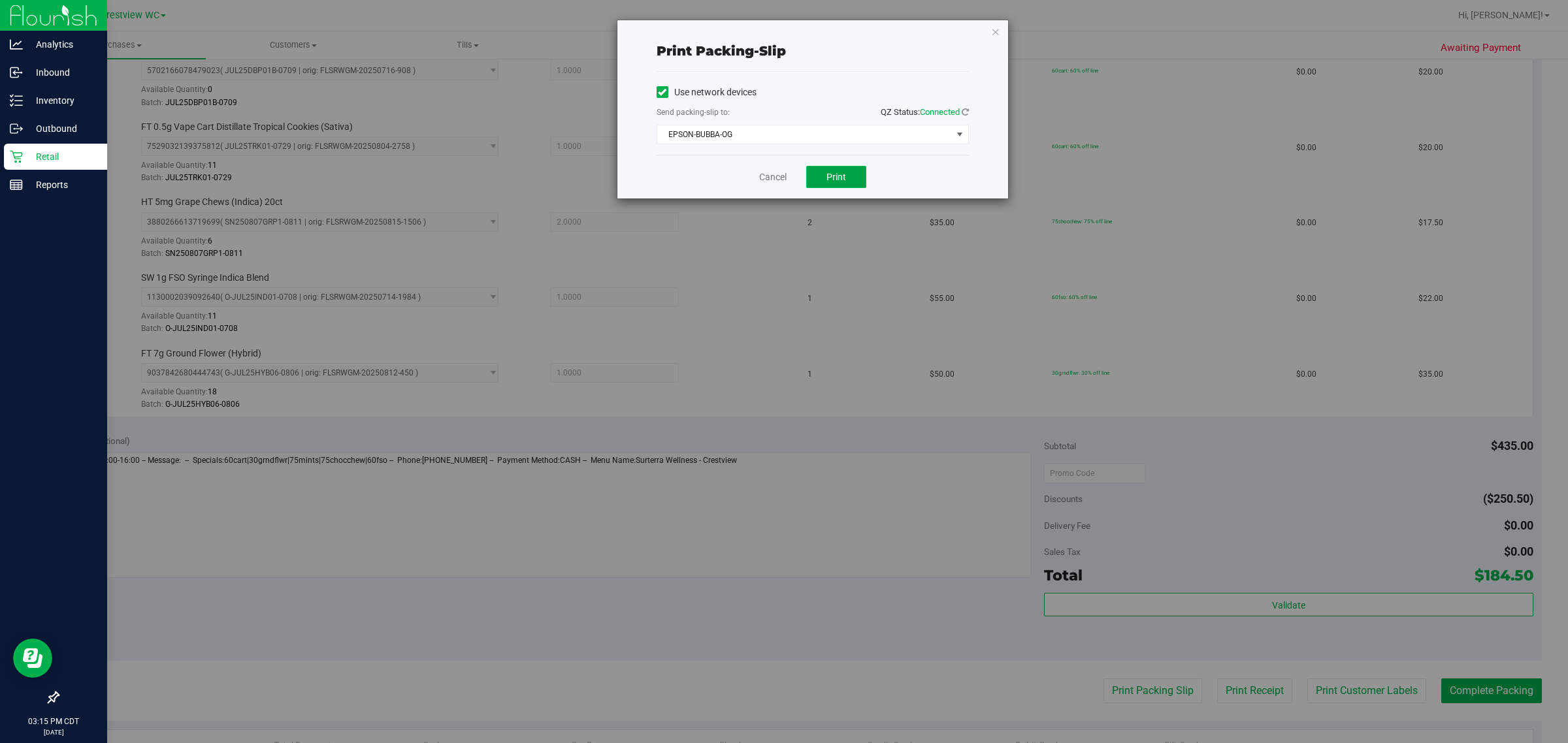
click at [807, 179] on button "Print" at bounding box center [836, 177] width 60 height 22
click at [774, 181] on link "Cancel" at bounding box center [772, 177] width 27 height 14
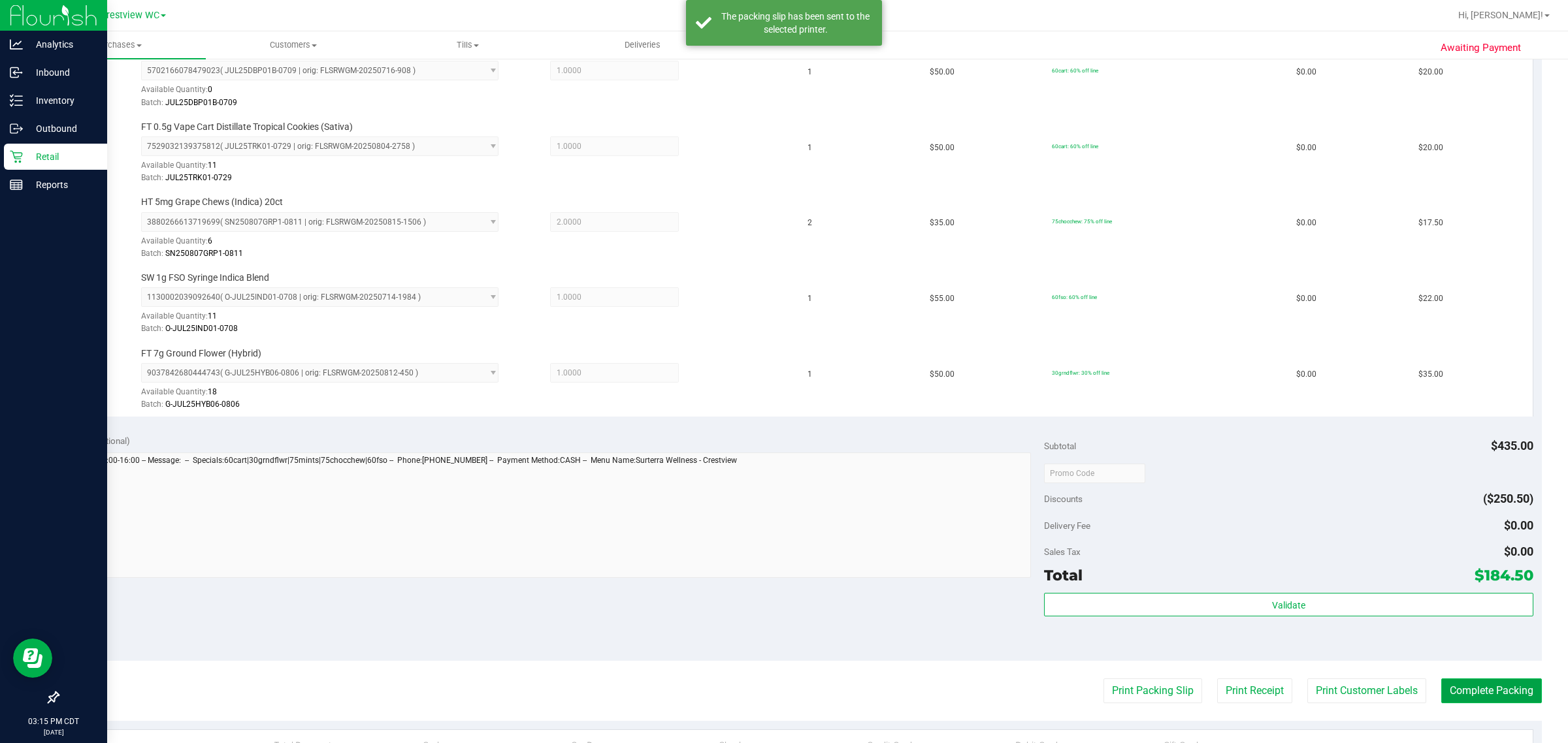
click at [807, 683] on button "Complete Packing" at bounding box center [1491, 691] width 101 height 25
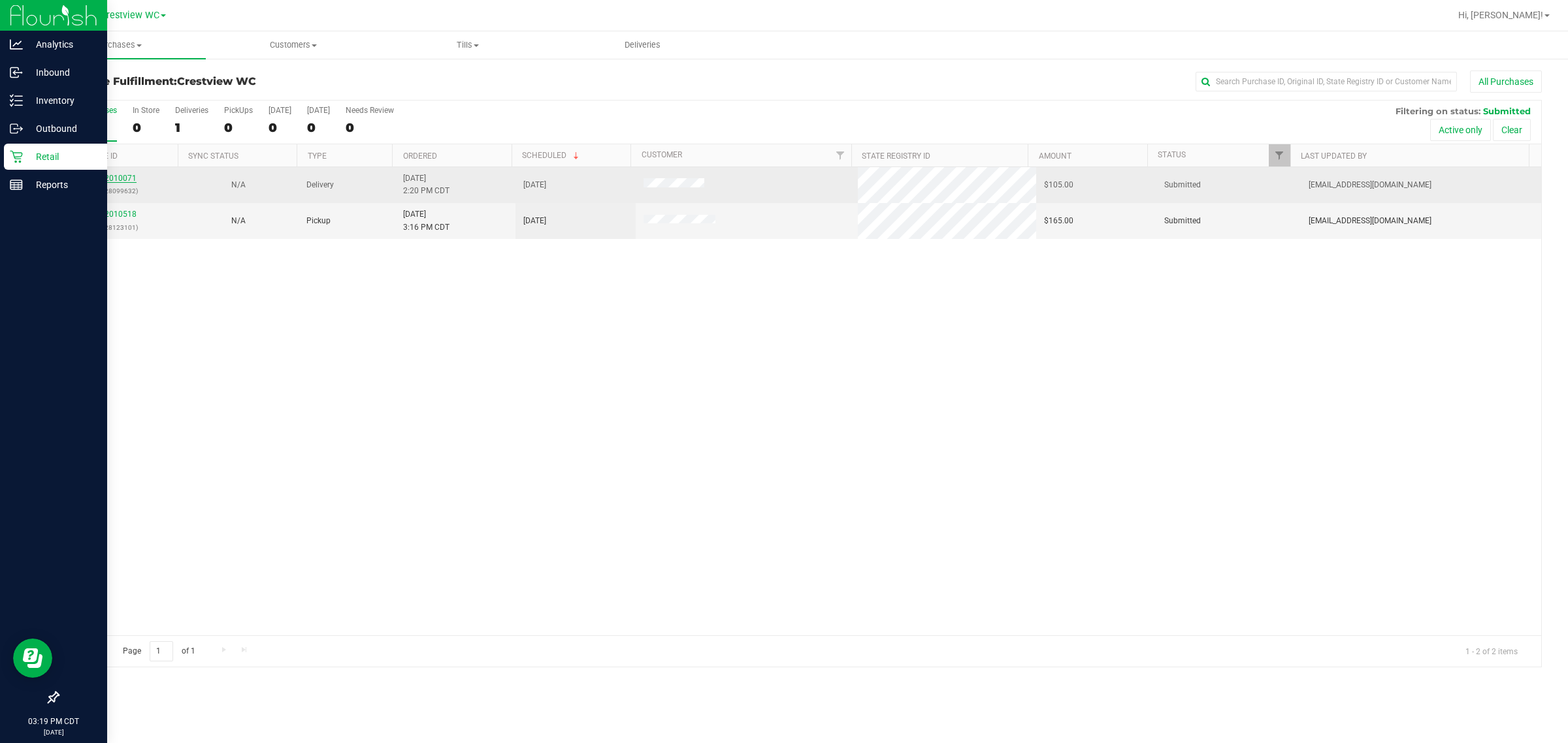
click at [122, 180] on link "12010071" at bounding box center [118, 178] width 36 height 9
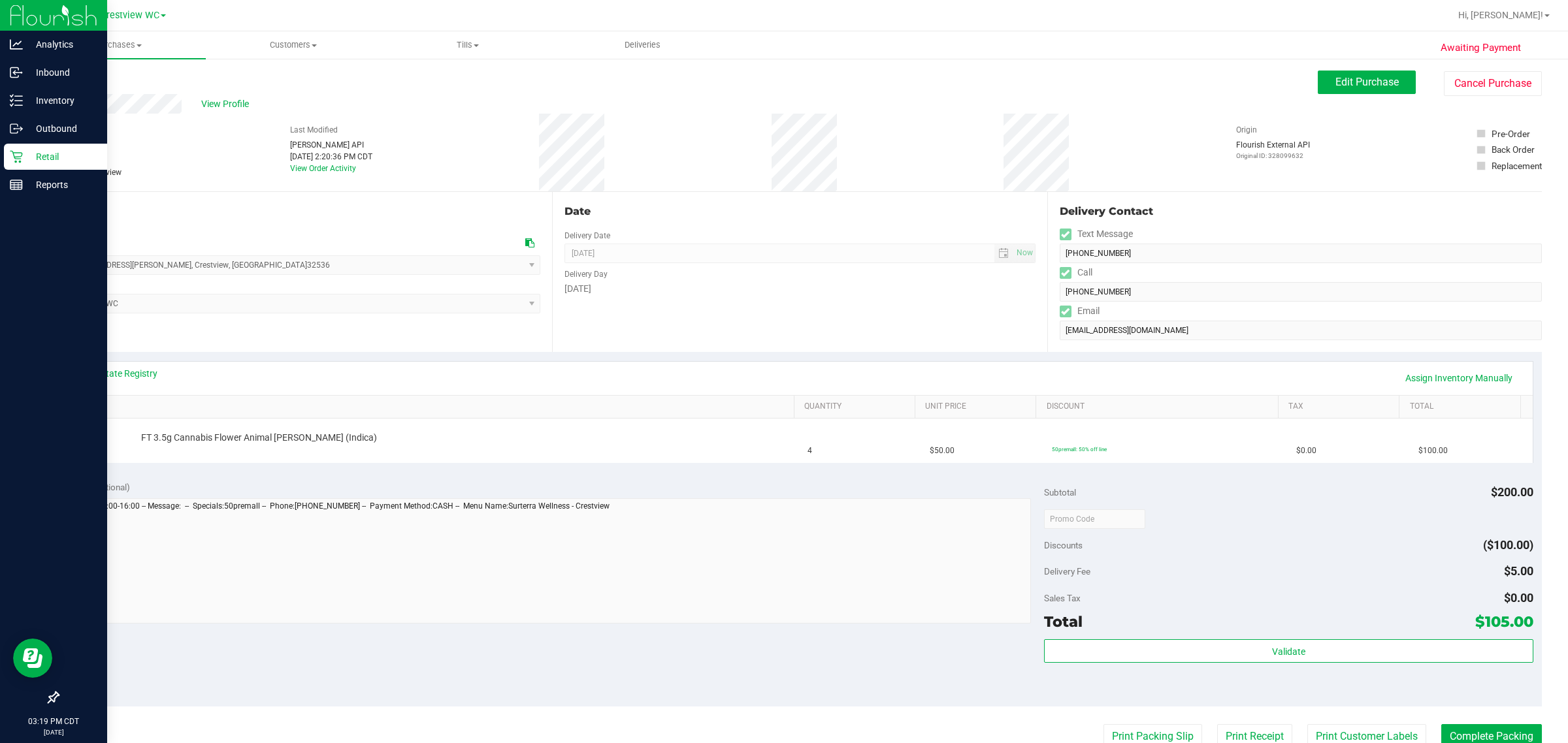
drag, startPoint x: 132, startPoint y: 382, endPoint x: 132, endPoint y: 372, distance: 10.0
click at [132, 380] on div "View State Registry Assign Inventory Manually" at bounding box center [800, 378] width 1441 height 22
click at [132, 372] on link "View State Registry" at bounding box center [118, 374] width 79 height 13
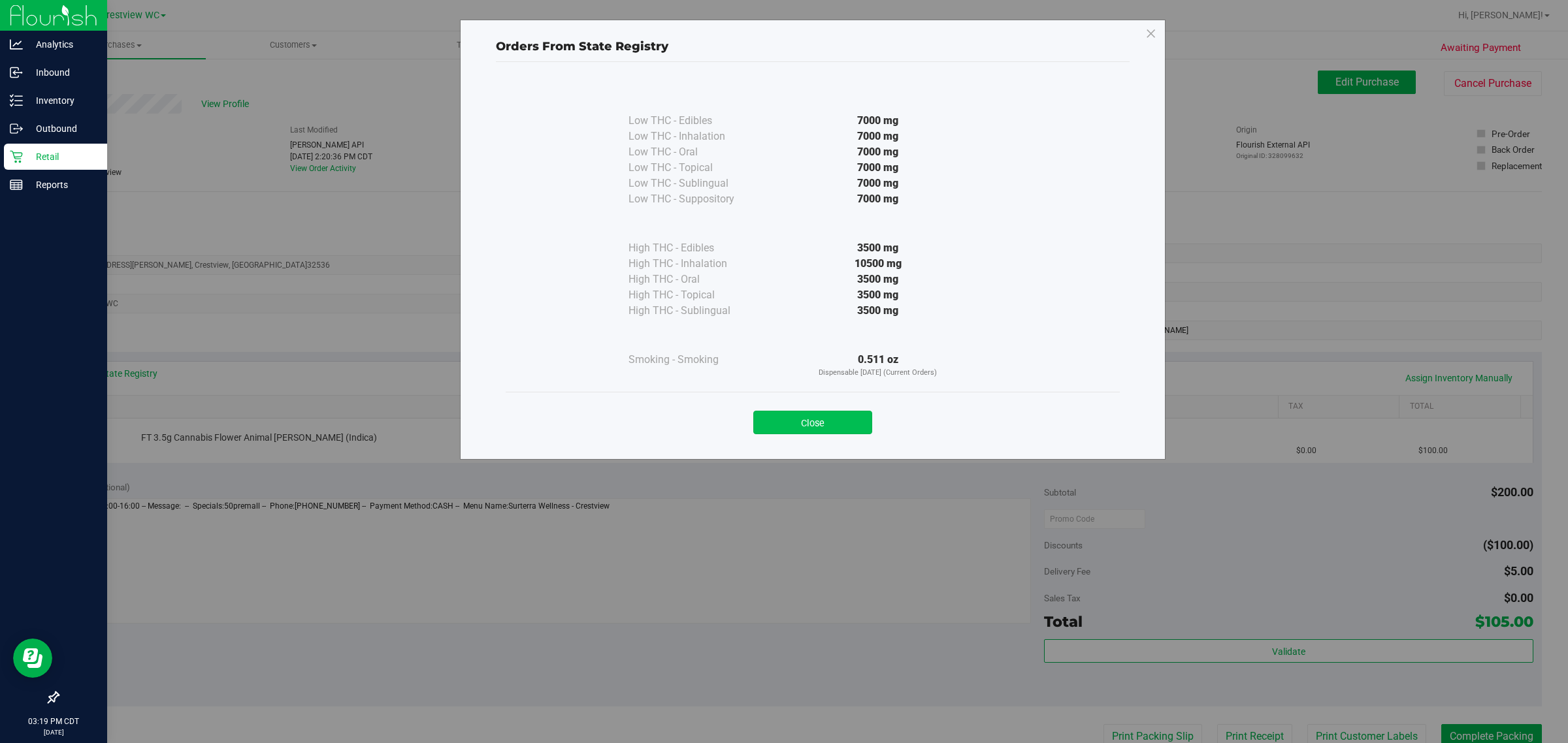
click at [807, 420] on button "Close" at bounding box center [813, 423] width 119 height 23
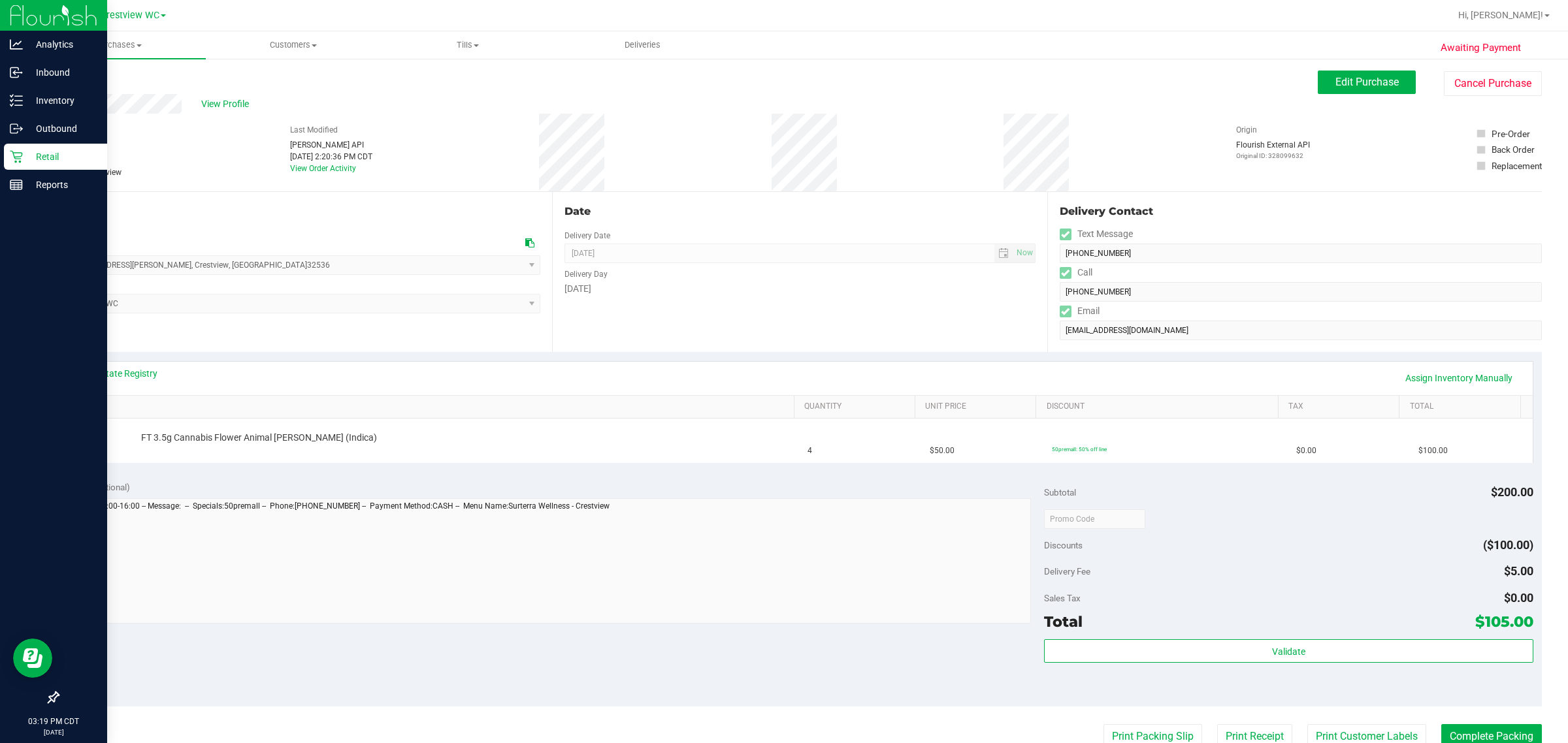
click at [770, 485] on div "Notes (optional)" at bounding box center [556, 487] width 978 height 13
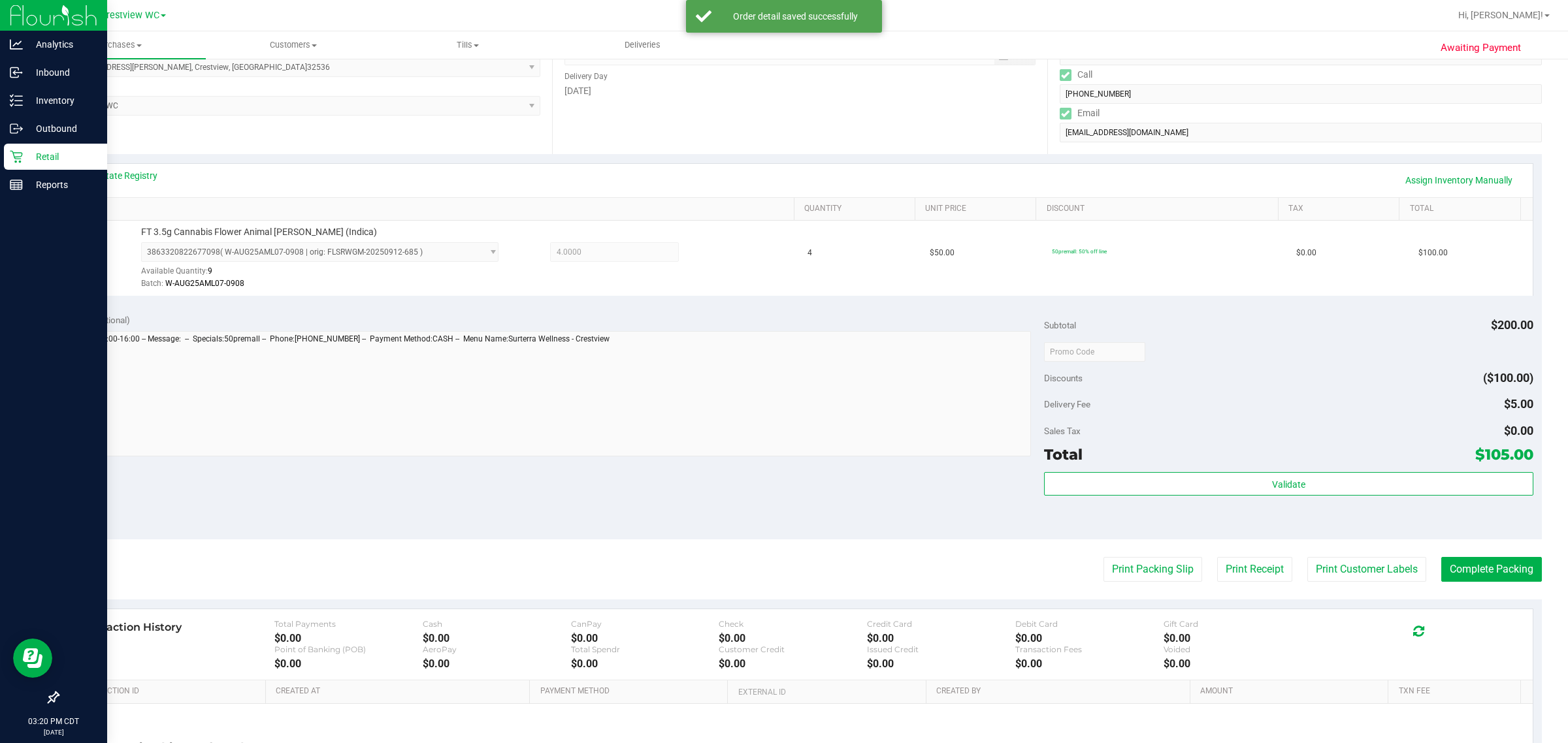
scroll to position [324, 0]
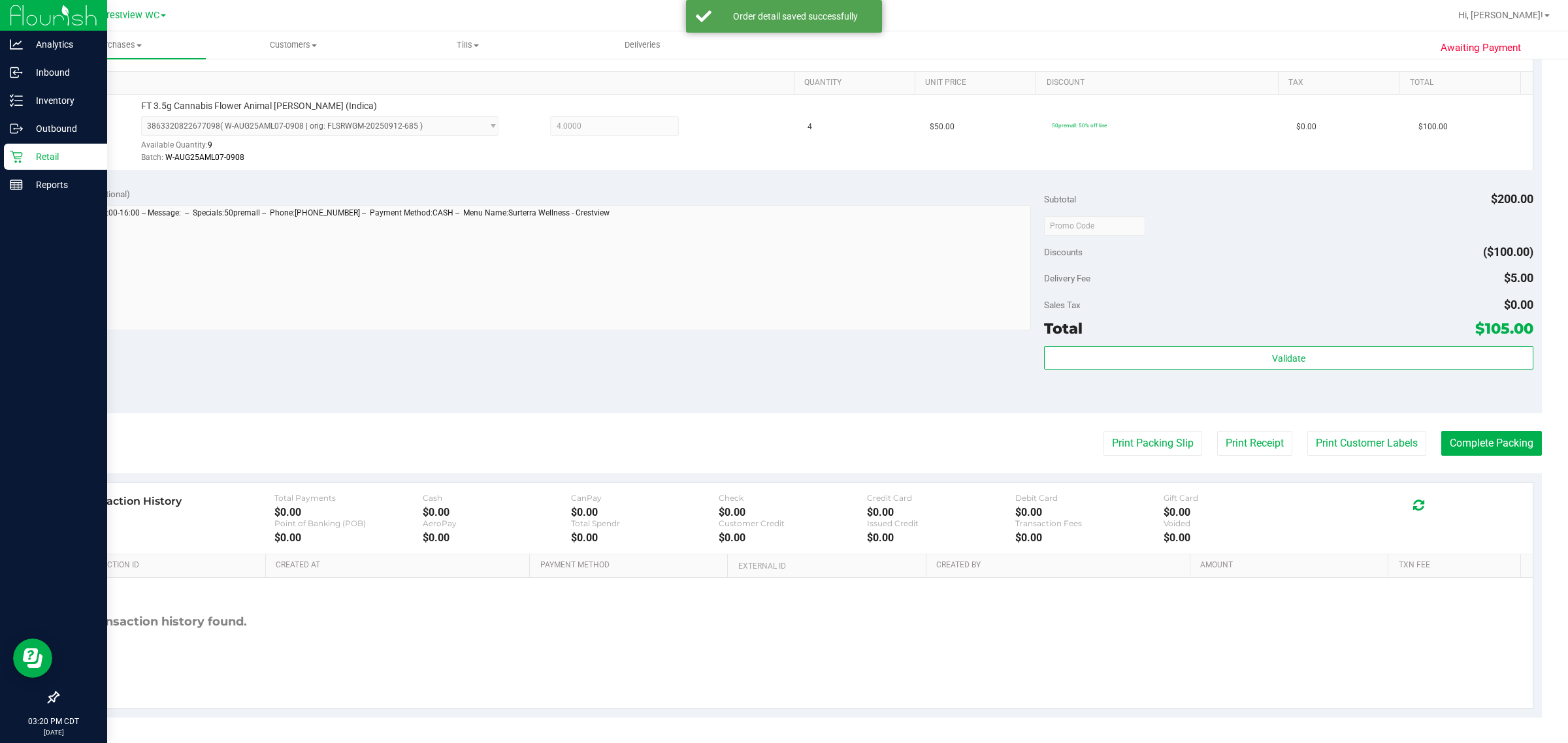
click at [807, 343] on div "Subtotal $200.00 Discounts ($100.00) Delivery Fee $5.00 Sales Tax $0.00 Total $…" at bounding box center [1287, 296] width 488 height 218
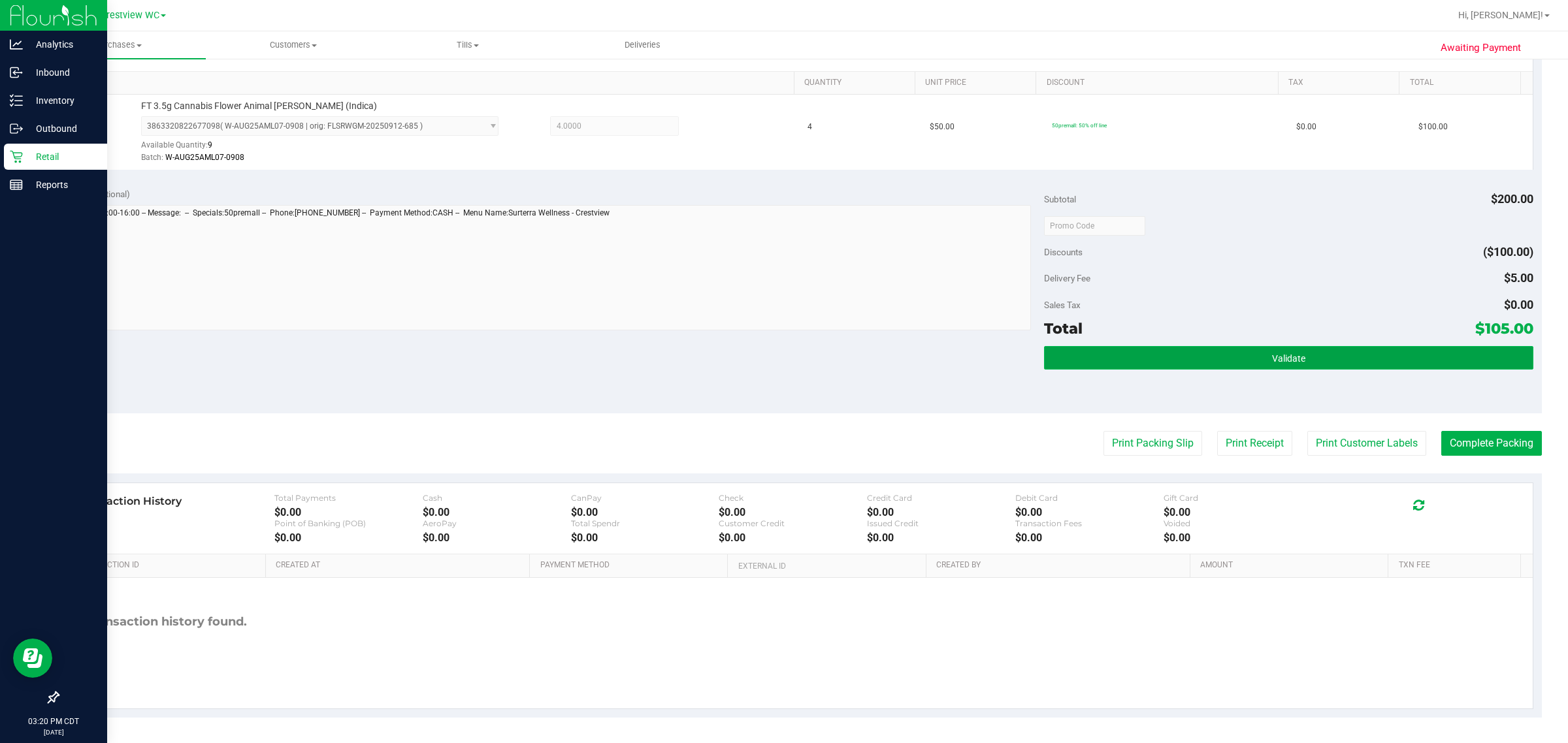
click at [807, 357] on span "Validate" at bounding box center [1288, 358] width 33 height 11
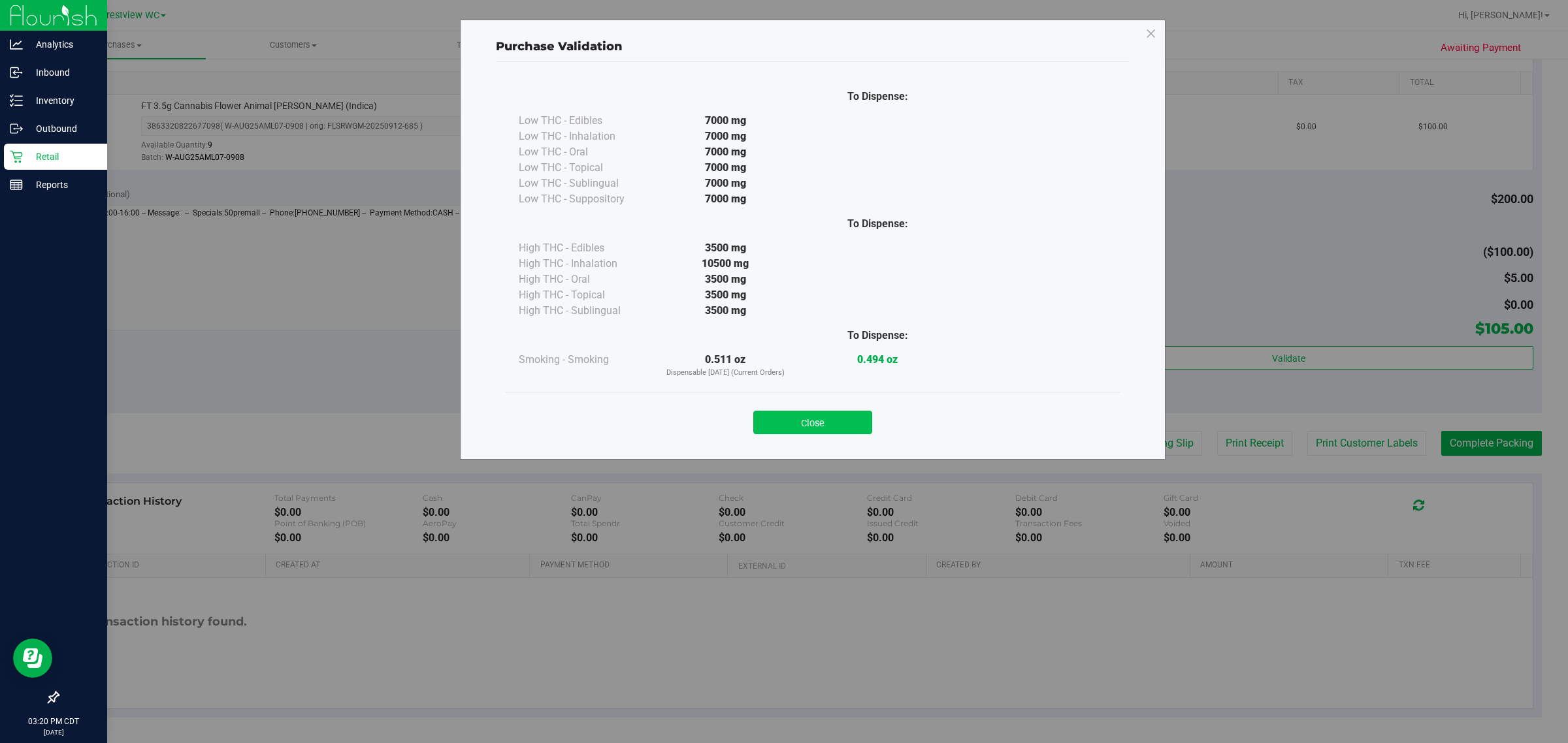
click at [807, 415] on button "Close" at bounding box center [813, 423] width 119 height 23
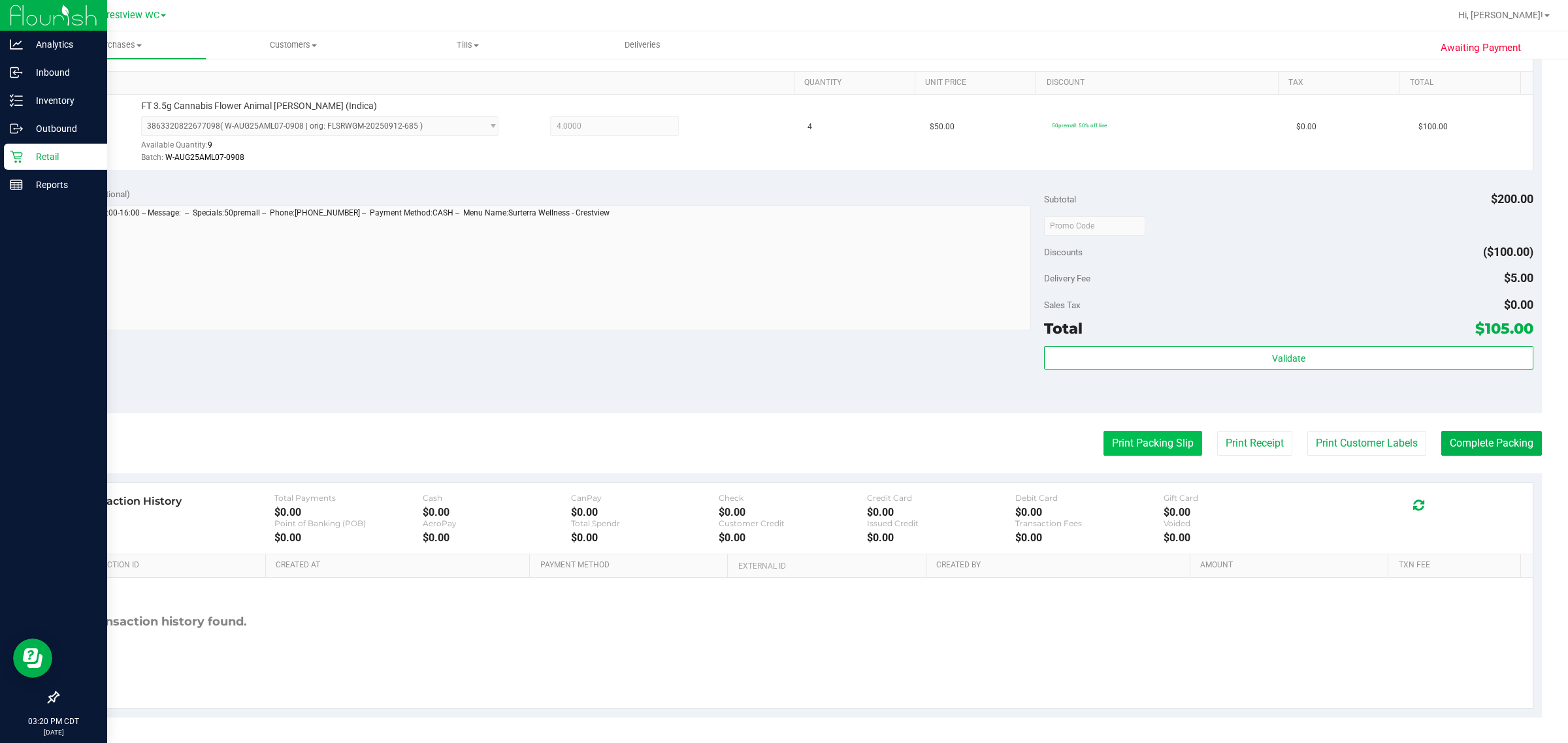
click at [807, 439] on button "Print Packing Slip" at bounding box center [1152, 443] width 98 height 25
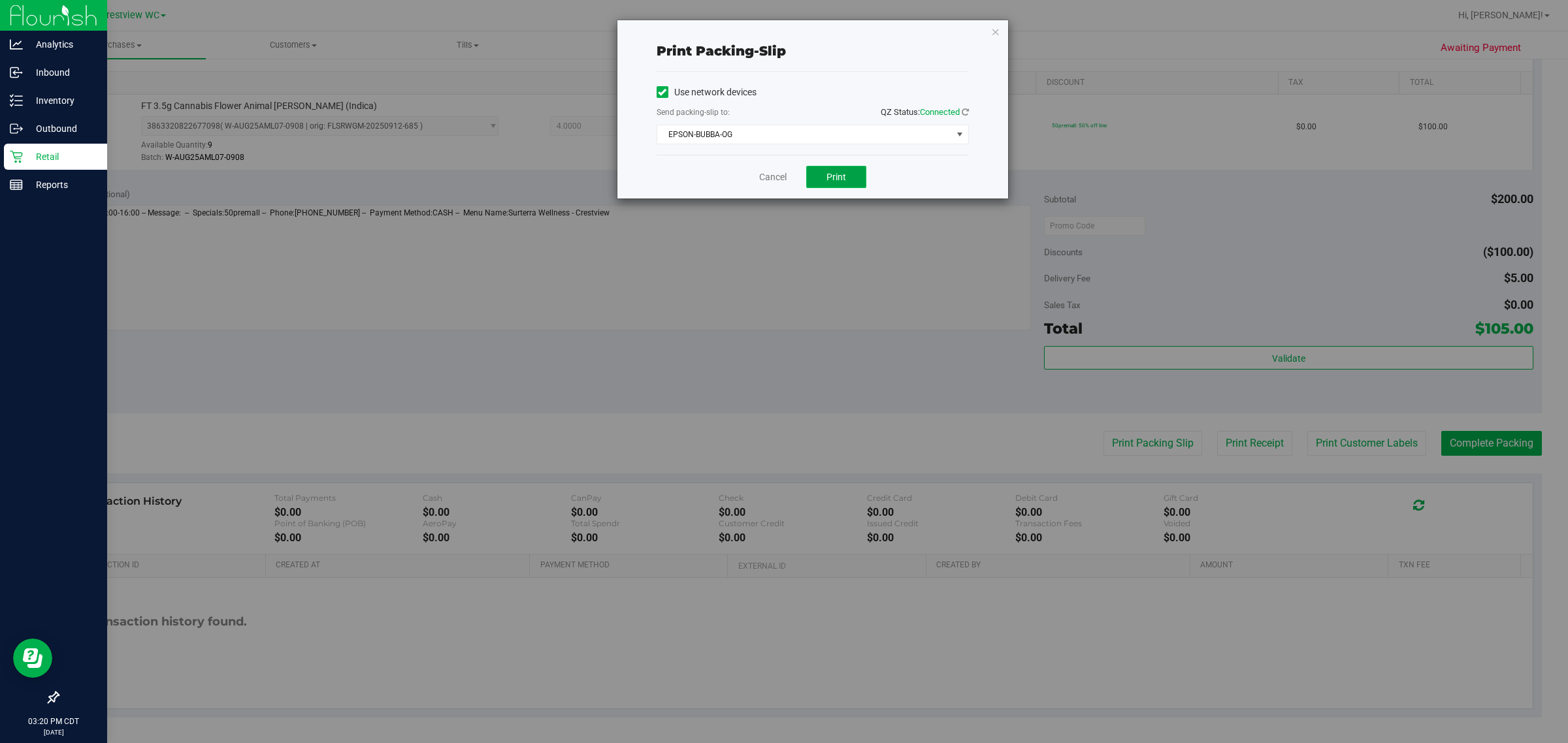
click at [807, 179] on button "Print" at bounding box center [836, 177] width 60 height 22
drag, startPoint x: 770, startPoint y: 178, endPoint x: 778, endPoint y: 180, distance: 8.2
click at [770, 178] on link "Cancel" at bounding box center [772, 177] width 27 height 14
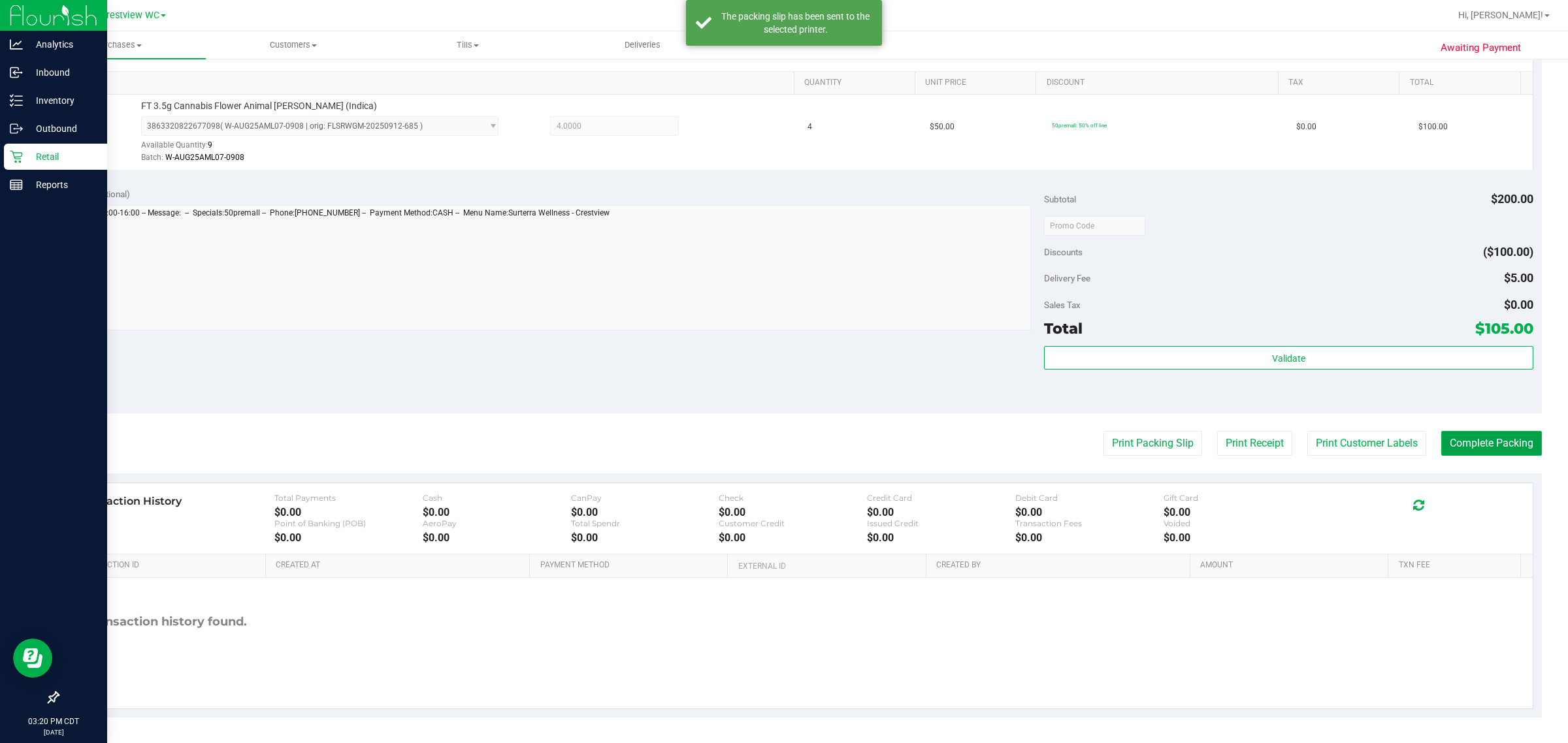
click at [807, 443] on button "Complete Packing" at bounding box center [1491, 443] width 101 height 25
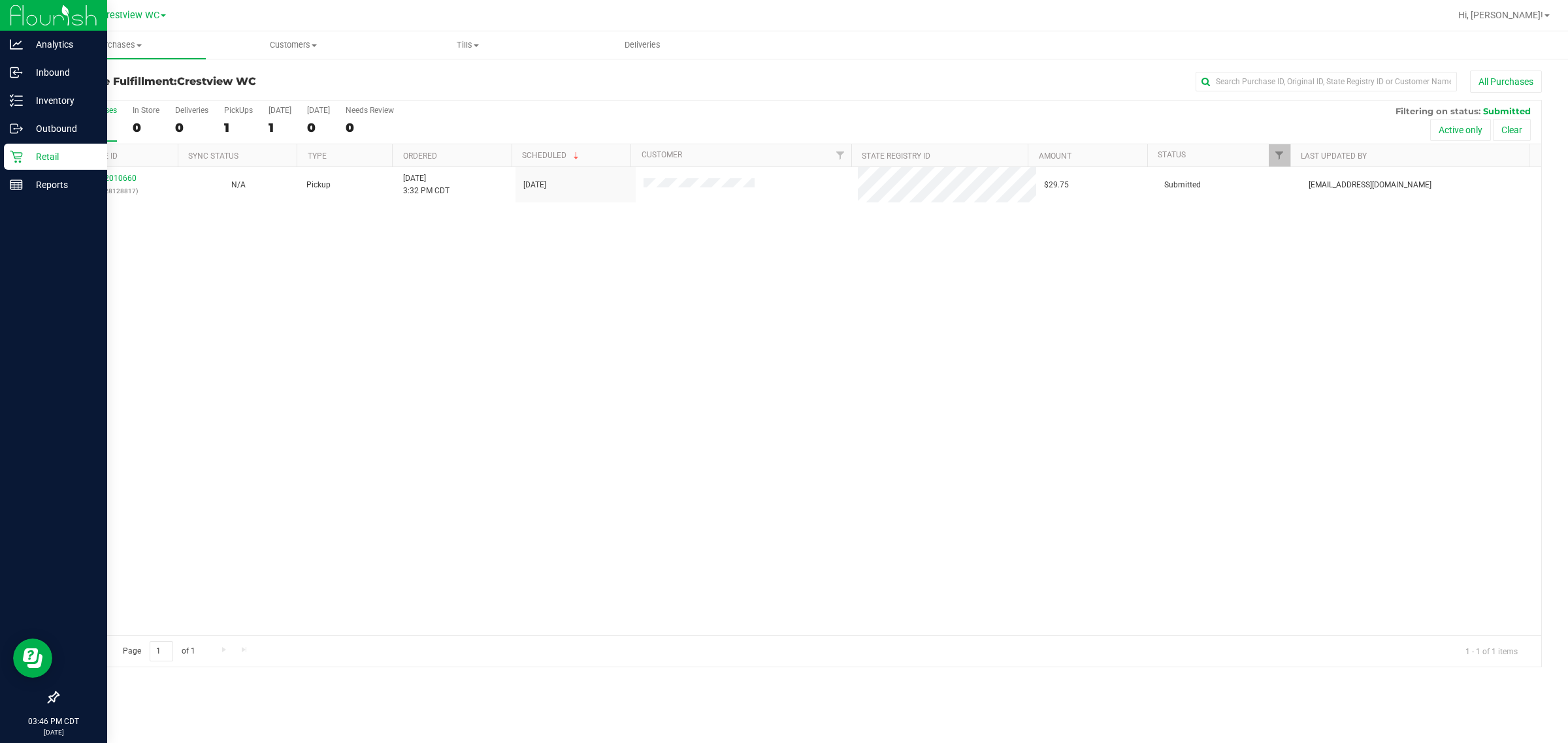
click at [37, 160] on p "Retail" at bounding box center [62, 156] width 79 height 16
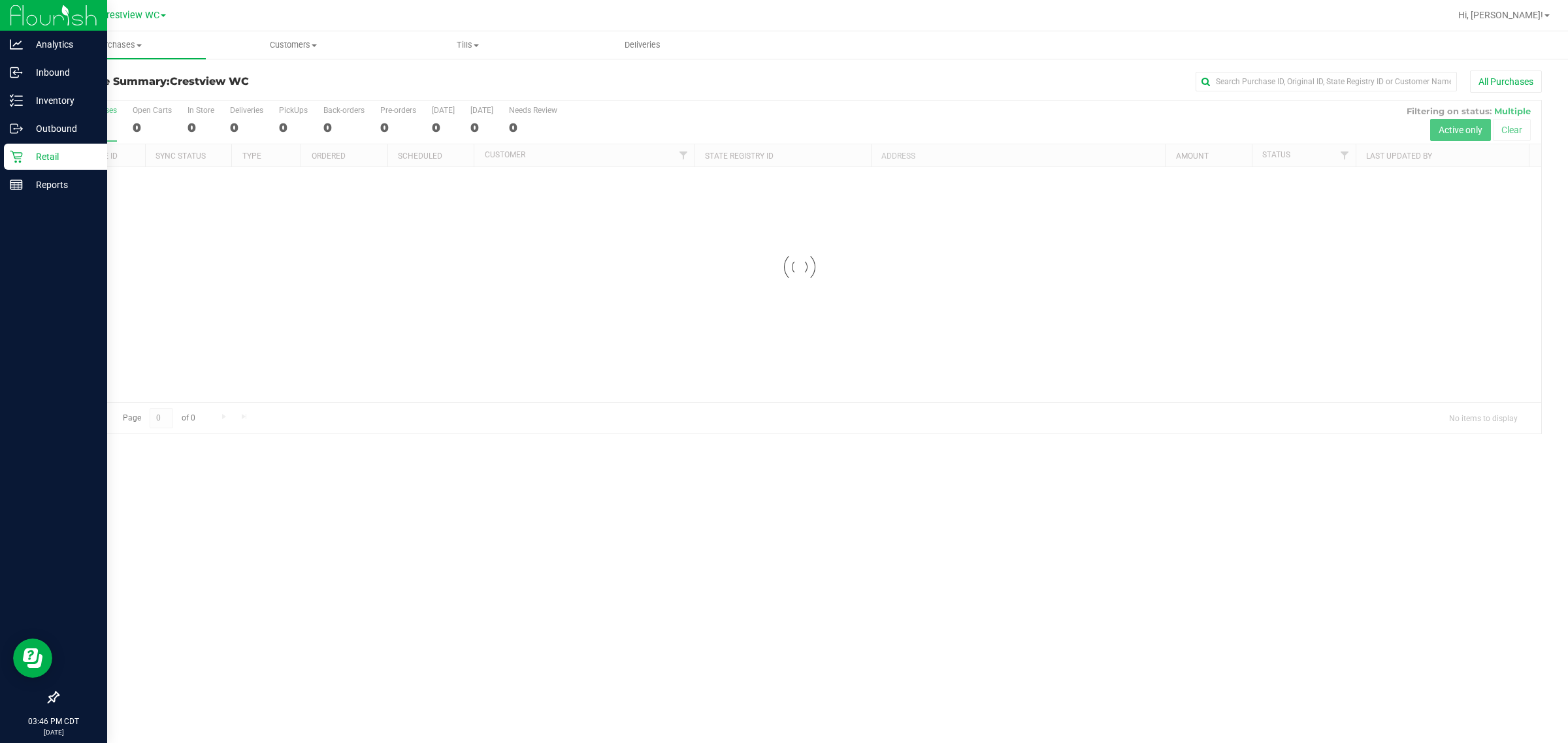
click at [55, 694] on icon at bounding box center [54, 697] width 12 height 12
click at [47, 699] on input "checkbox" at bounding box center [47, 699] width 0 height 0
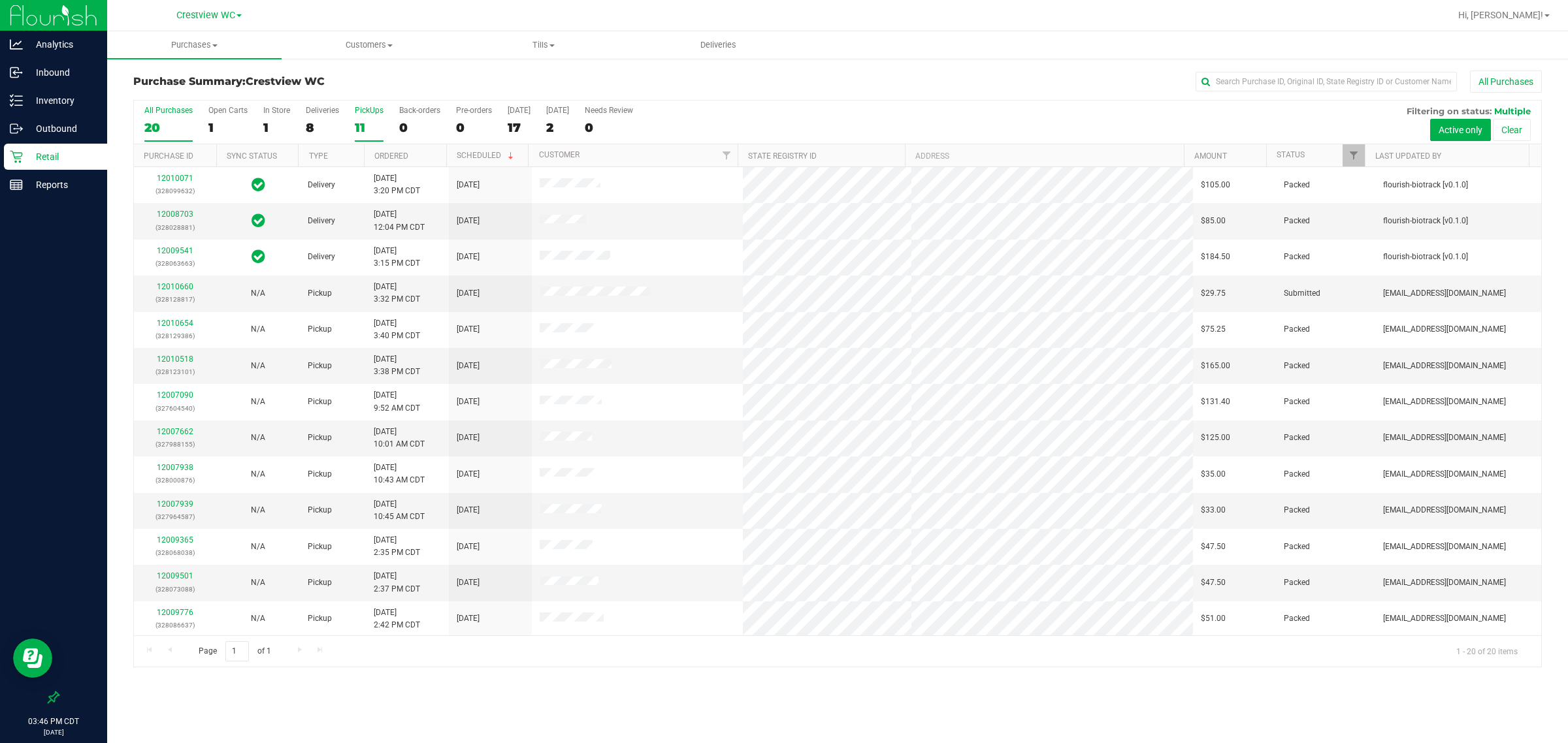
click at [362, 124] on div "11" at bounding box center [369, 127] width 29 height 15
click at [0, 0] on input "PickUps 11" at bounding box center [0, 0] width 0 height 0
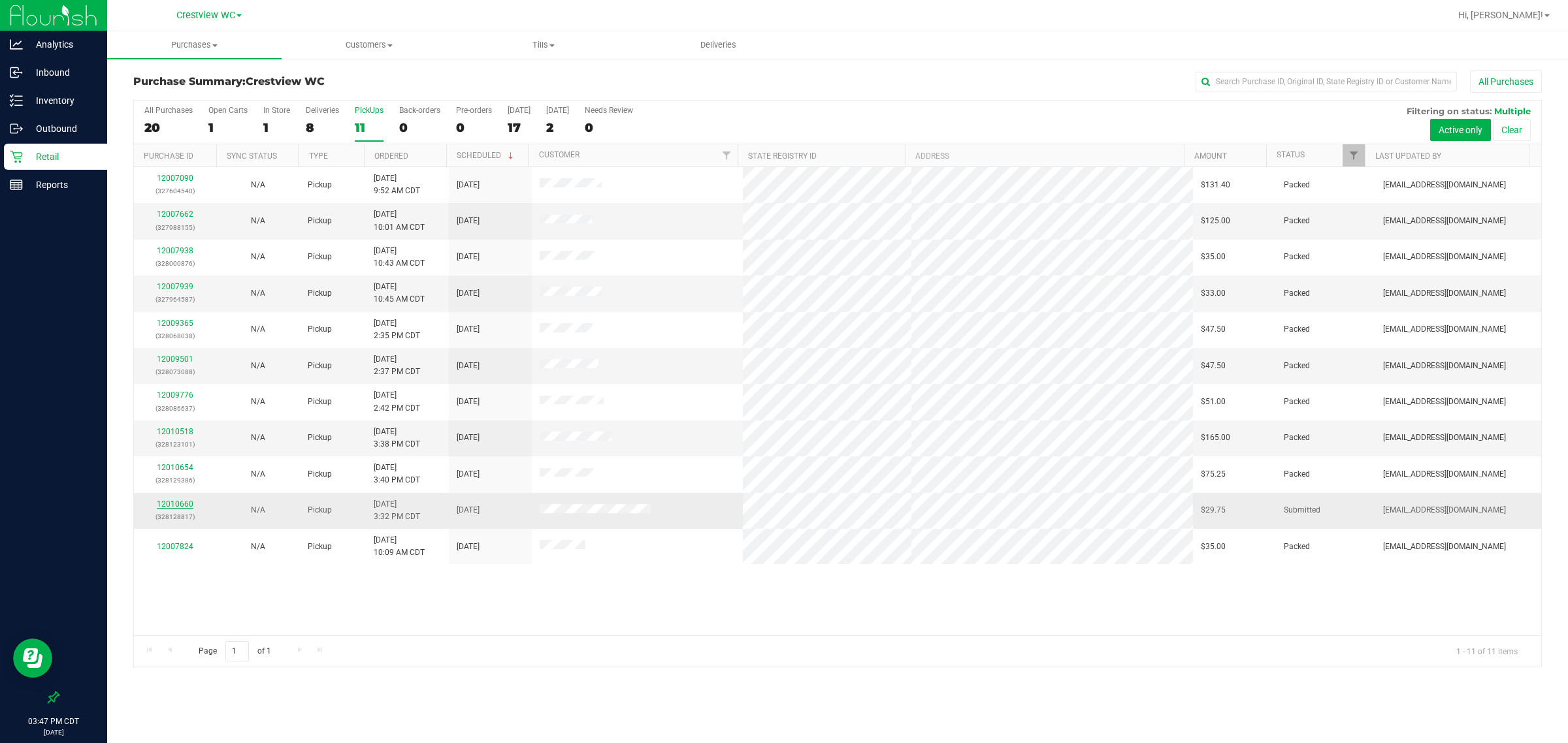
click at [179, 507] on link "12010660" at bounding box center [175, 504] width 36 height 9
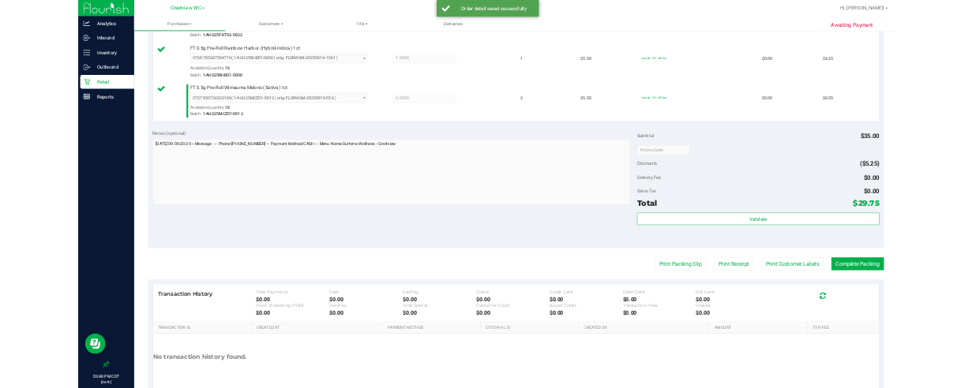
scroll to position [708, 0]
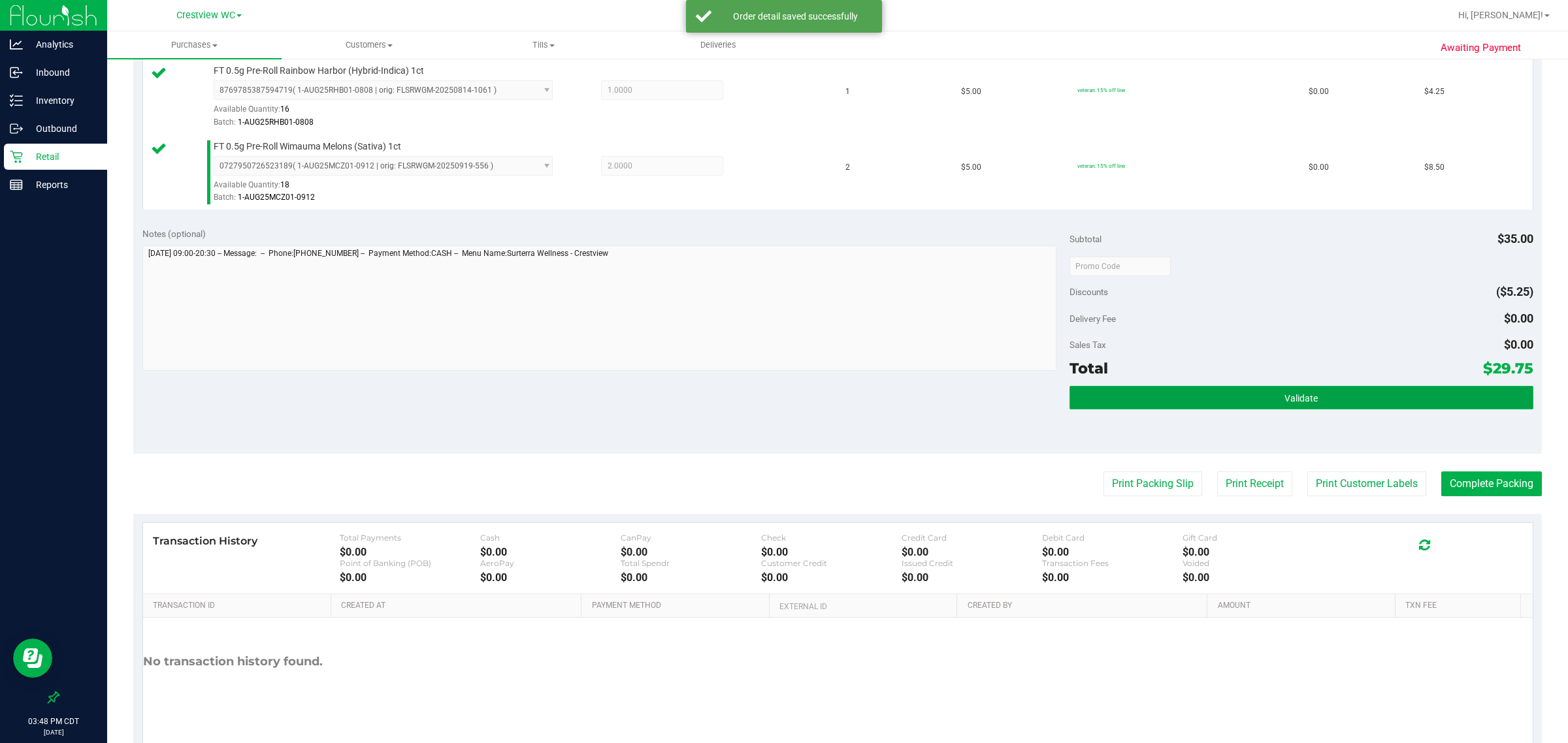
click at [807, 404] on button "Validate" at bounding box center [1301, 398] width 463 height 23
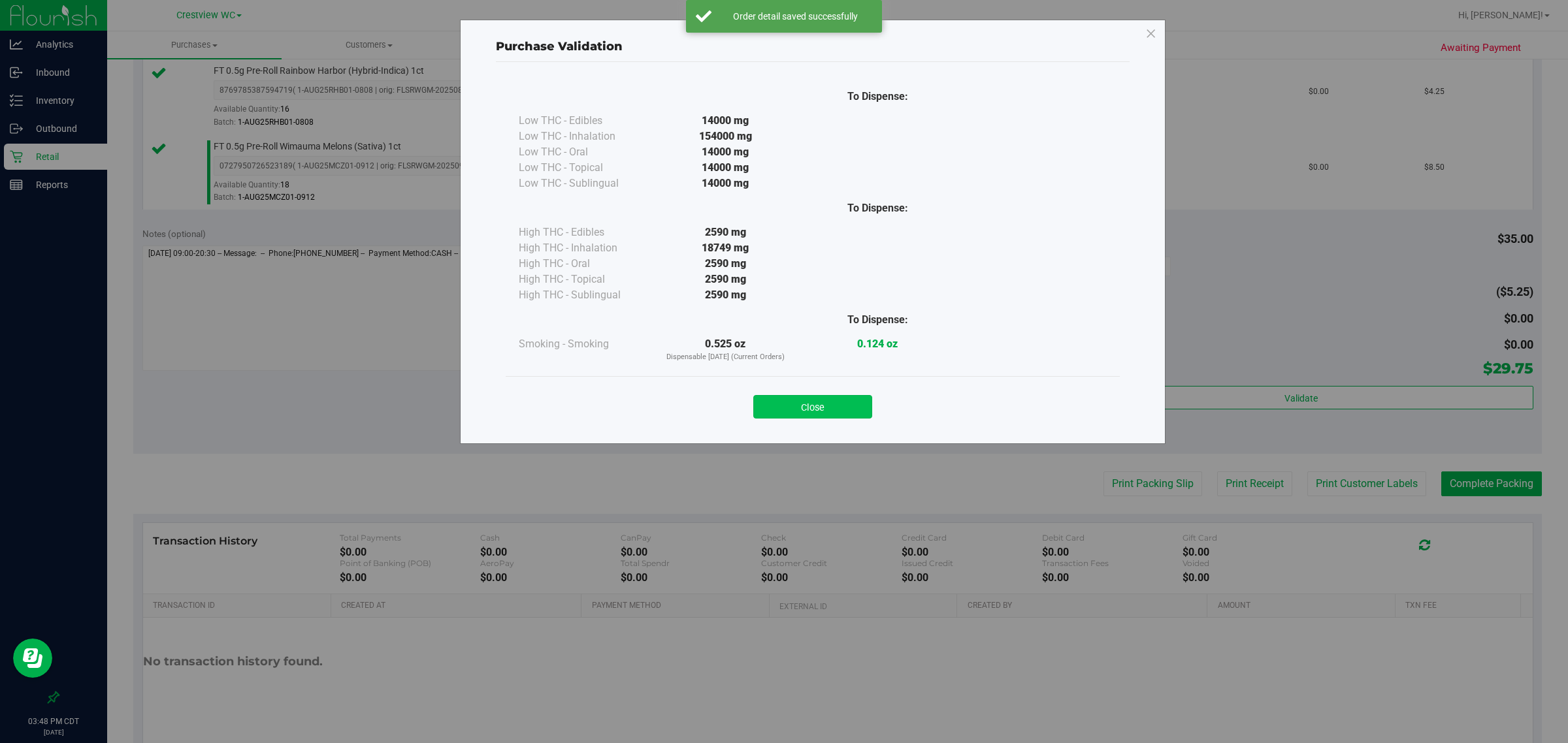
click at [807, 403] on button "Close" at bounding box center [813, 407] width 119 height 23
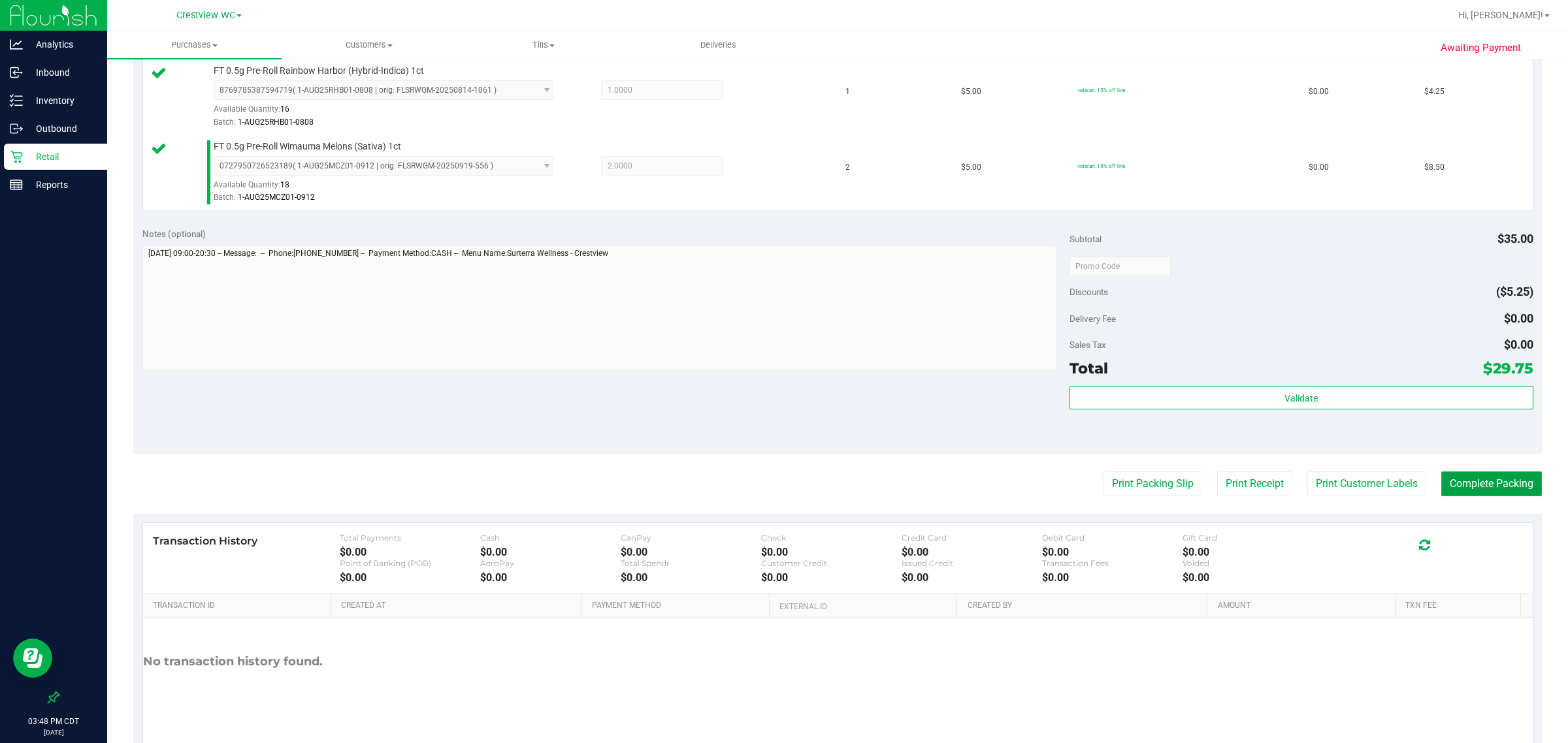
click at [807, 488] on button "Complete Packing" at bounding box center [1491, 484] width 101 height 25
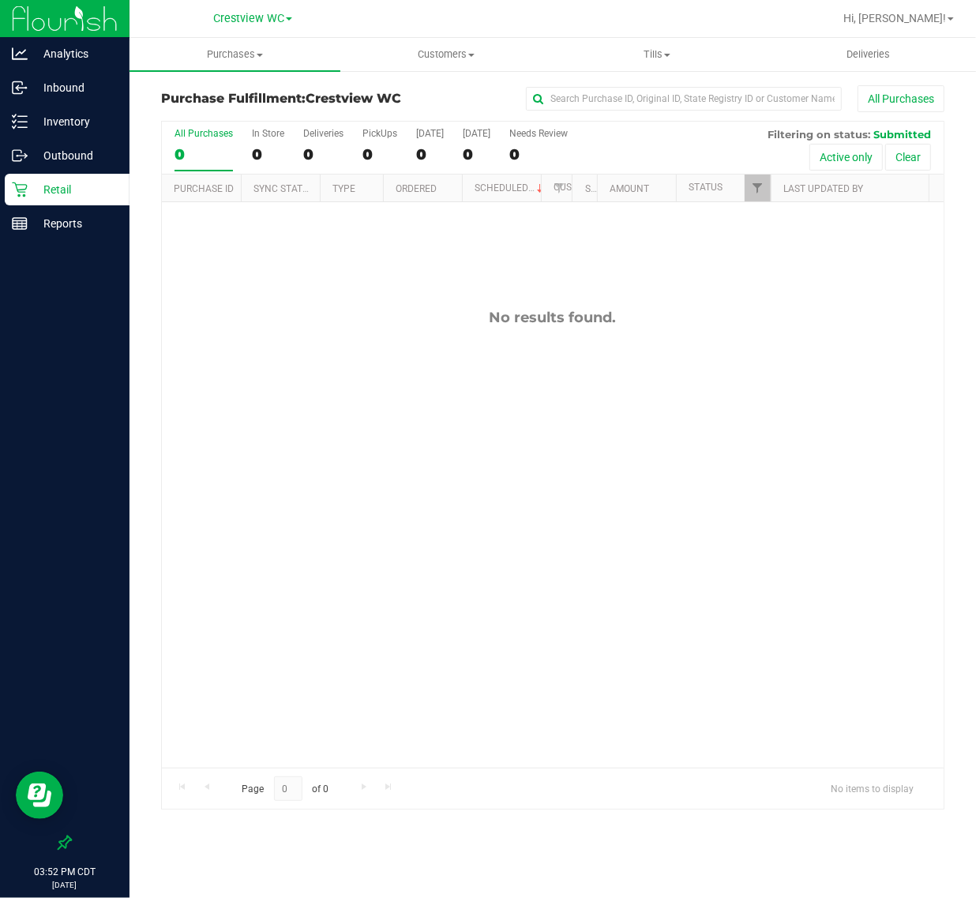
click at [87, 197] on p "Retail" at bounding box center [75, 189] width 95 height 19
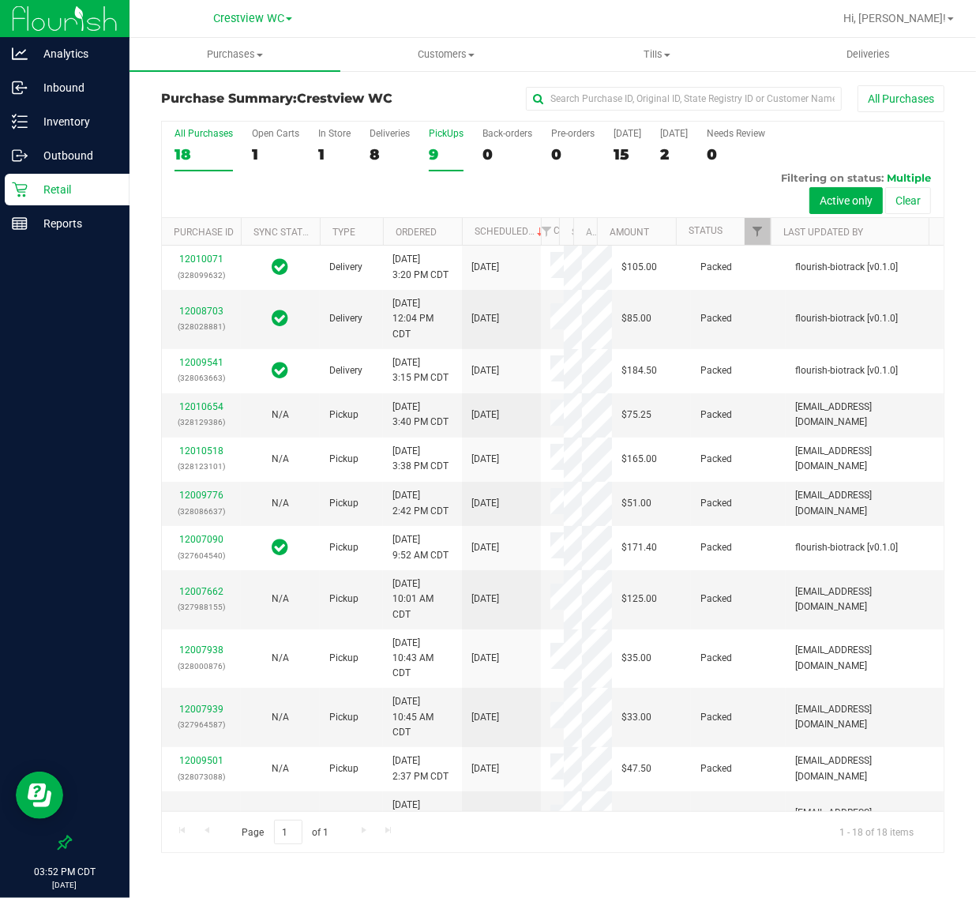
click at [436, 154] on div "9" at bounding box center [446, 154] width 35 height 18
click at [0, 0] on input "PickUps 9" at bounding box center [0, 0] width 0 height 0
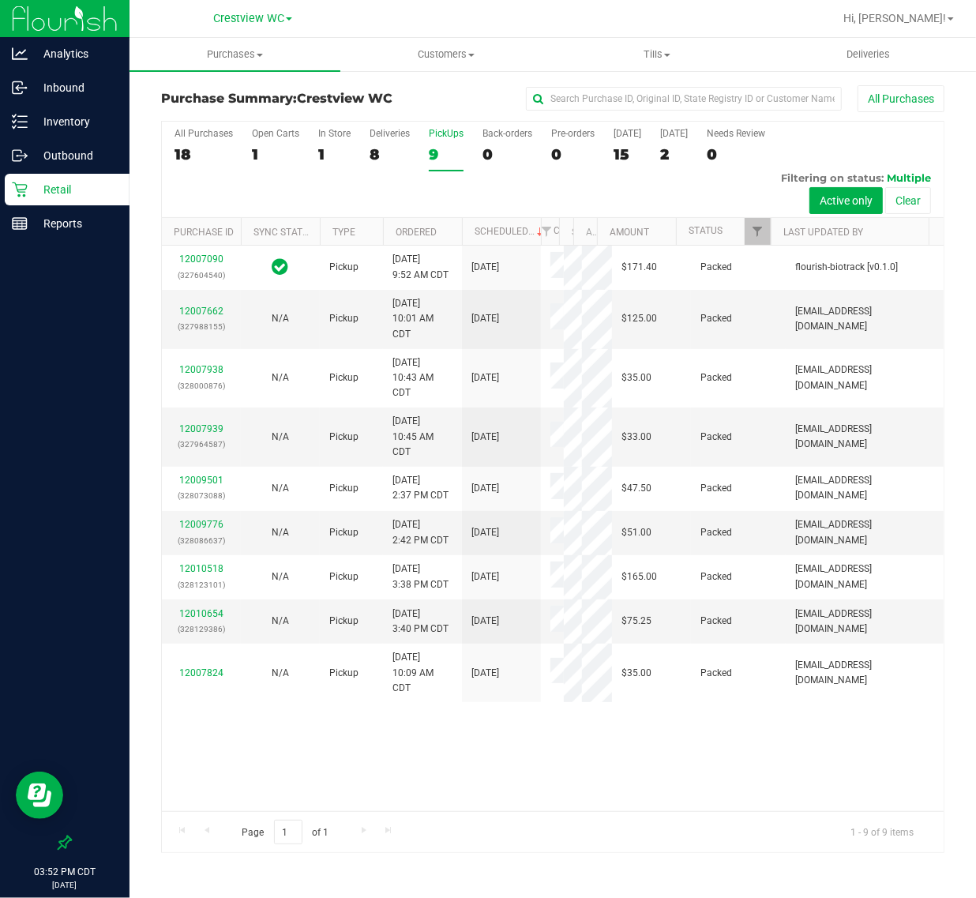
click at [191, 201] on div "All Purchases 18 Open Carts 1 In Store 1 Deliveries 8 PickUps 9 Back-orders 0 P…" at bounding box center [553, 170] width 782 height 96
click at [71, 117] on p "Inventory" at bounding box center [75, 121] width 95 height 19
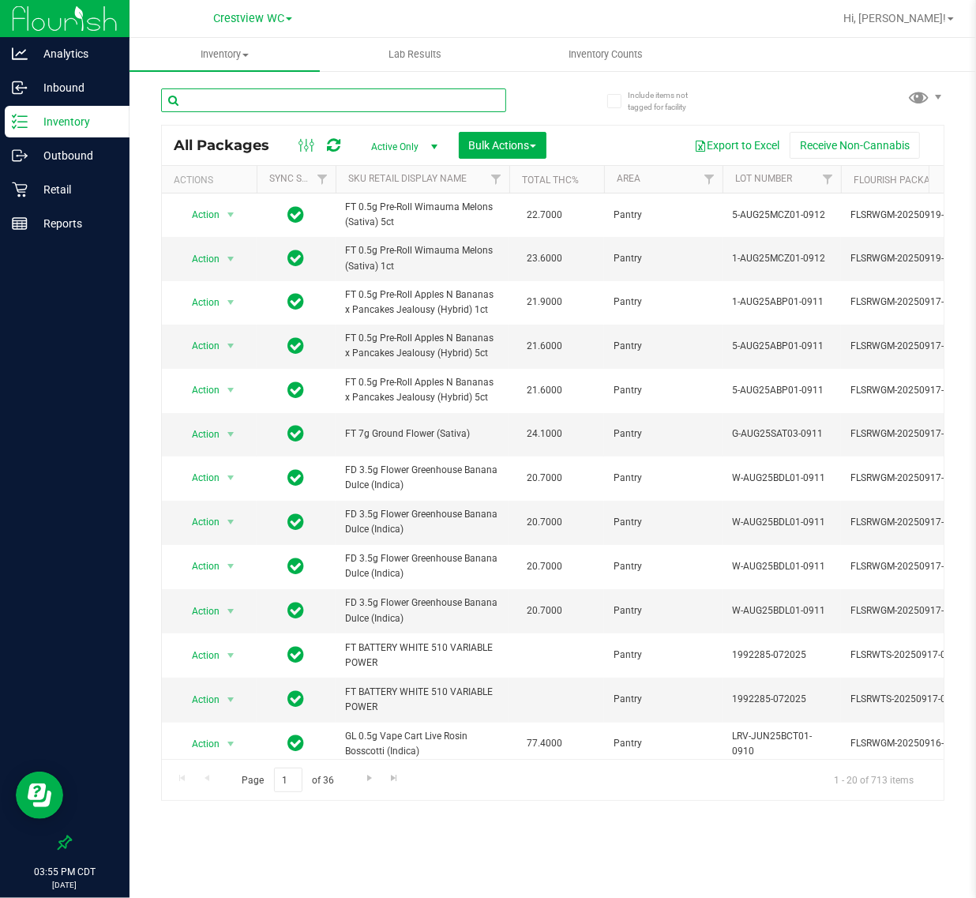
click at [310, 99] on input "text" at bounding box center [333, 100] width 345 height 24
type input "htm"
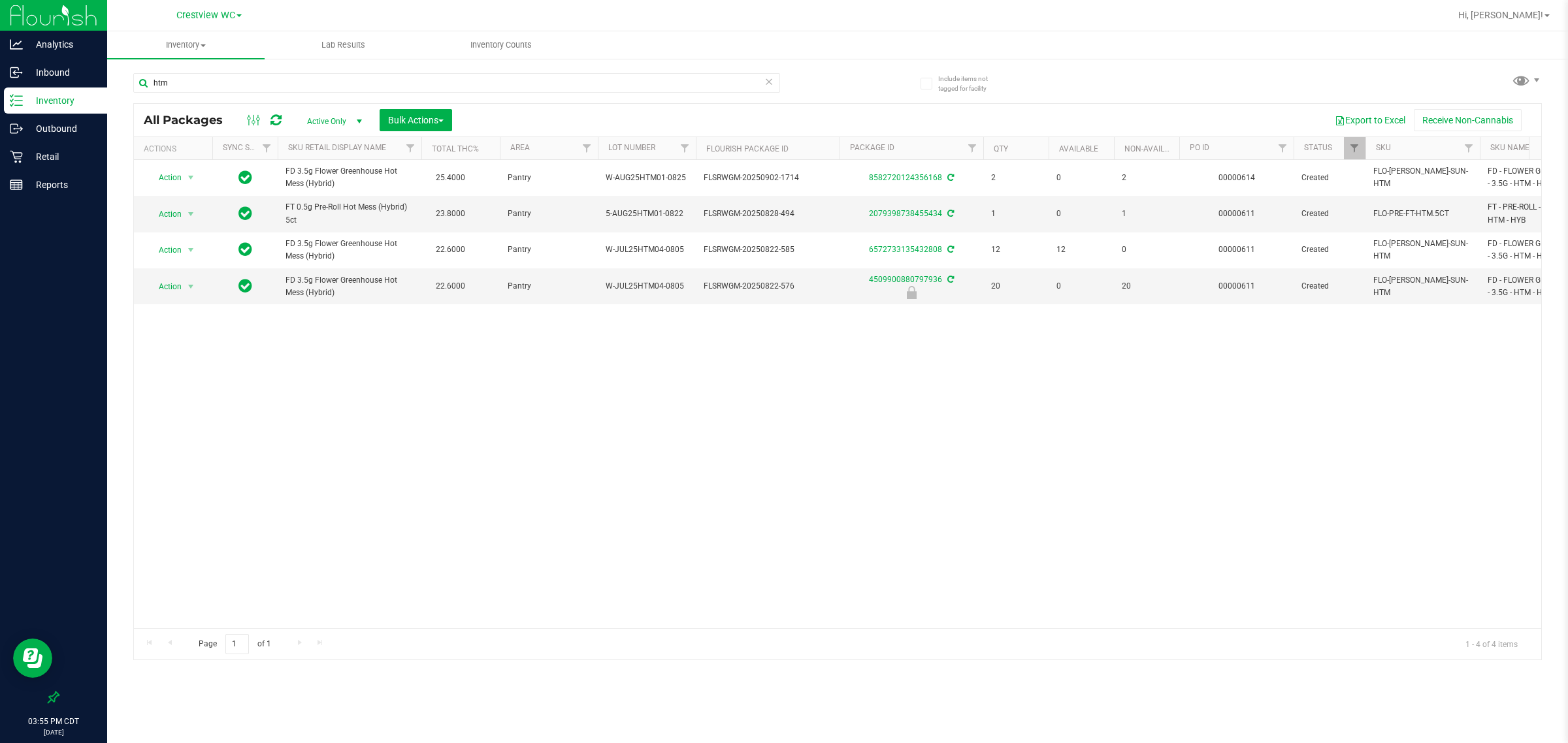
click at [807, 438] on div "Action Action Adjust qty Create package Edit attributes Global inventory Locate…" at bounding box center [837, 394] width 1407 height 468
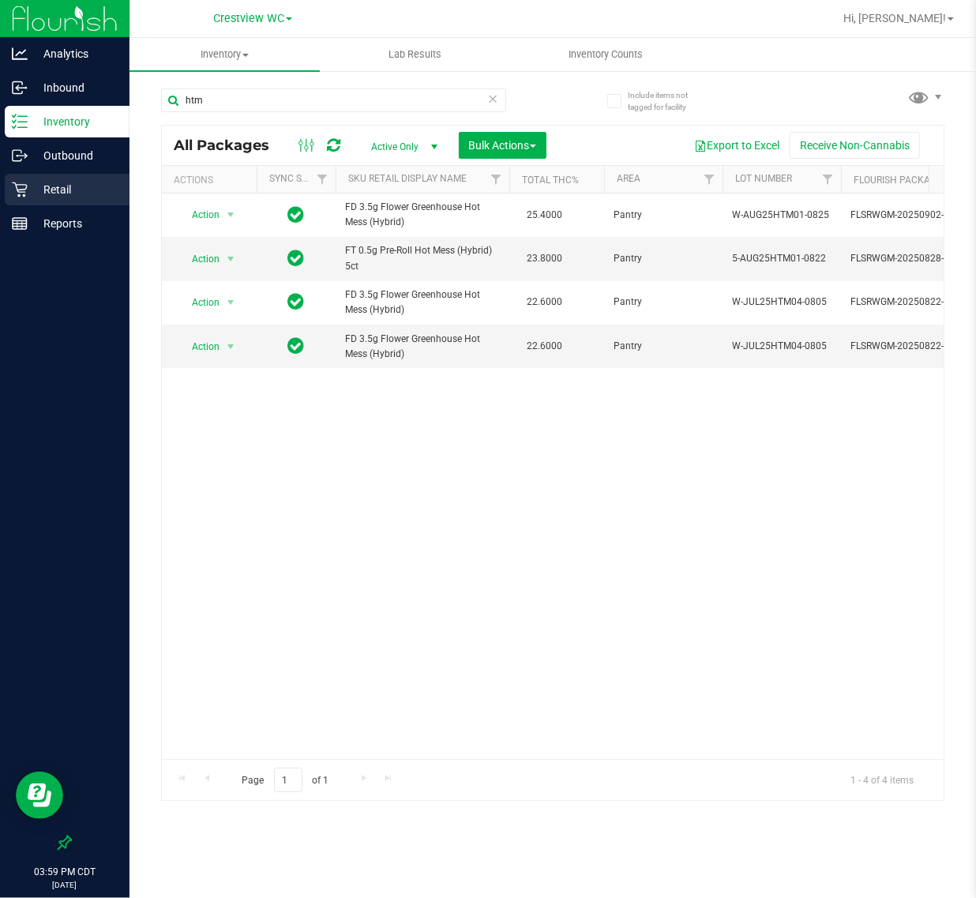
click at [45, 191] on p "Retail" at bounding box center [75, 189] width 95 height 19
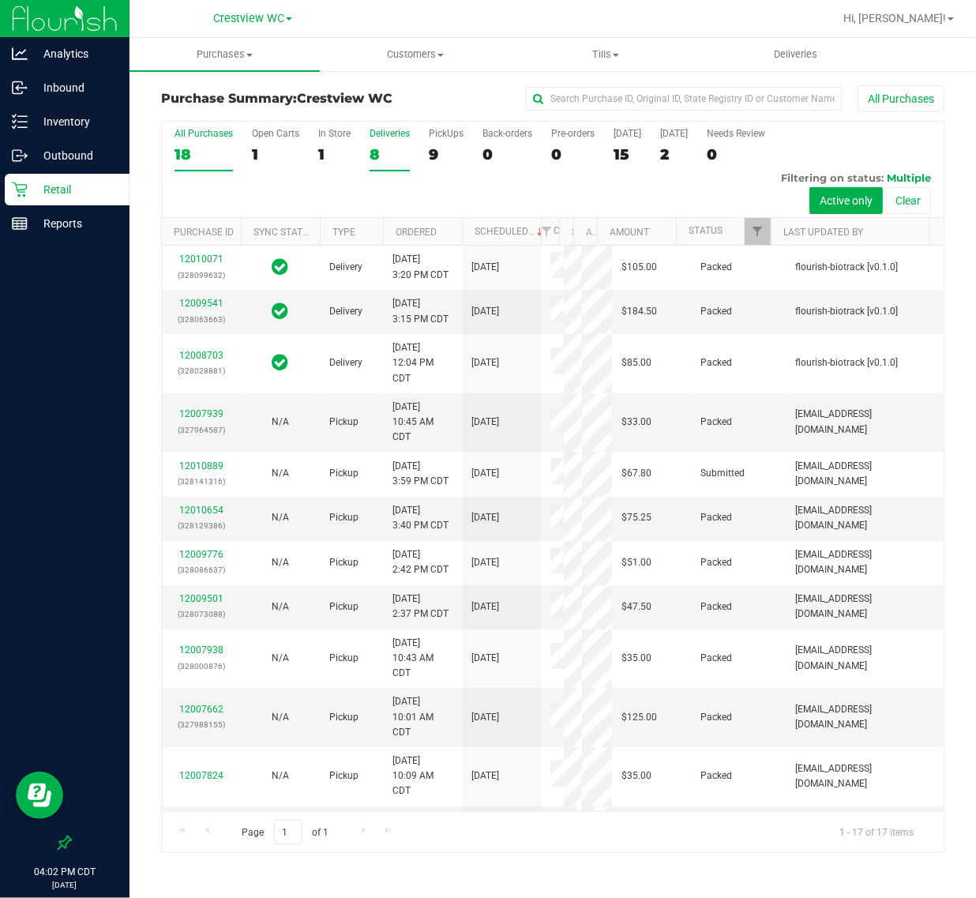
click at [388, 160] on div "8" at bounding box center [389, 154] width 40 height 18
click at [0, 0] on input "Deliveries 8" at bounding box center [0, 0] width 0 height 0
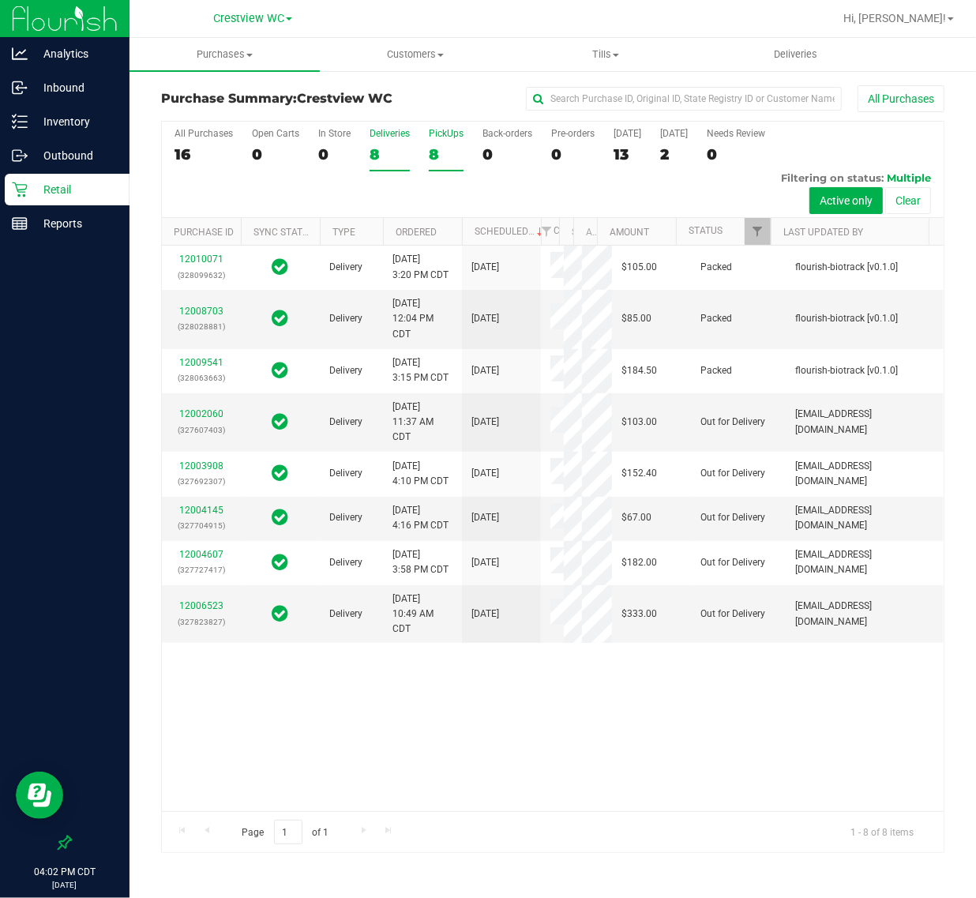
click at [442, 148] on div "8" at bounding box center [446, 154] width 35 height 18
click at [0, 0] on input "PickUps 8" at bounding box center [0, 0] width 0 height 0
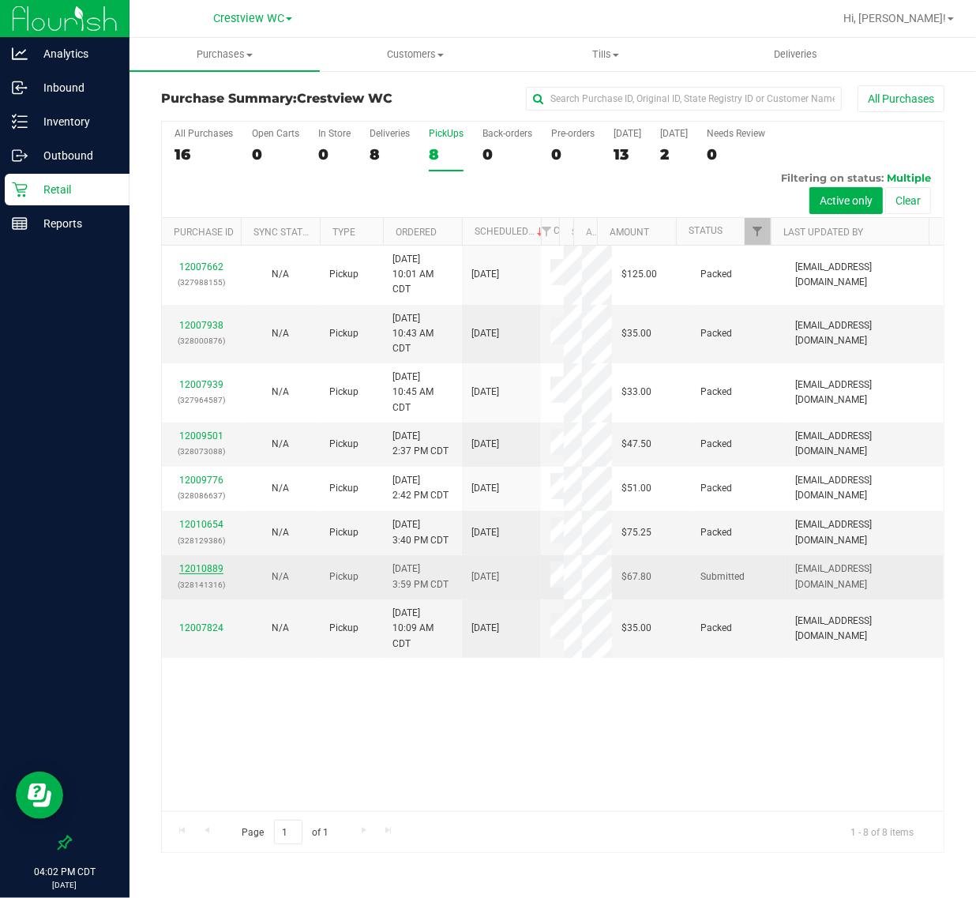
click at [207, 574] on link "12010889" at bounding box center [201, 568] width 44 height 11
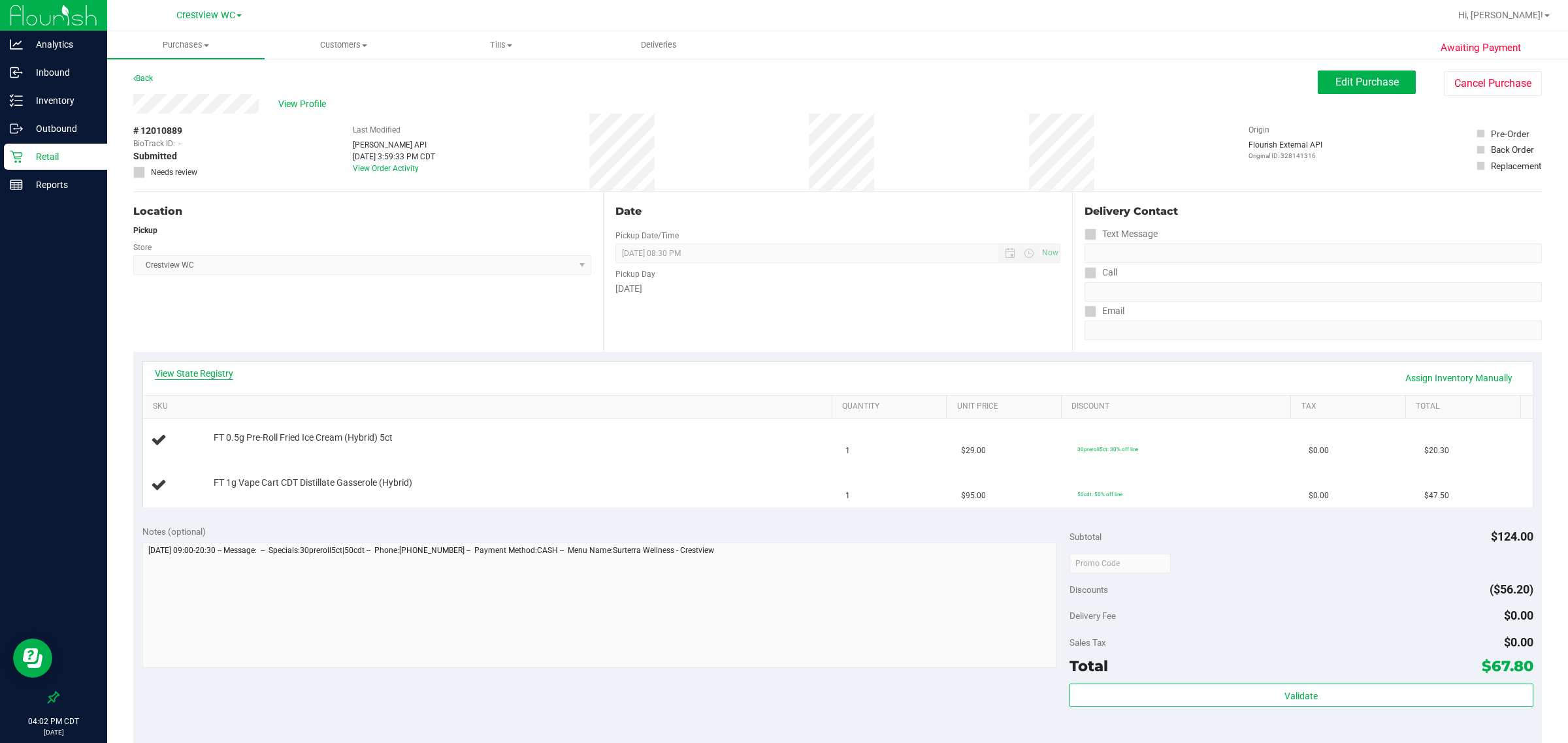
click at [204, 372] on link "View State Registry" at bounding box center [194, 374] width 79 height 13
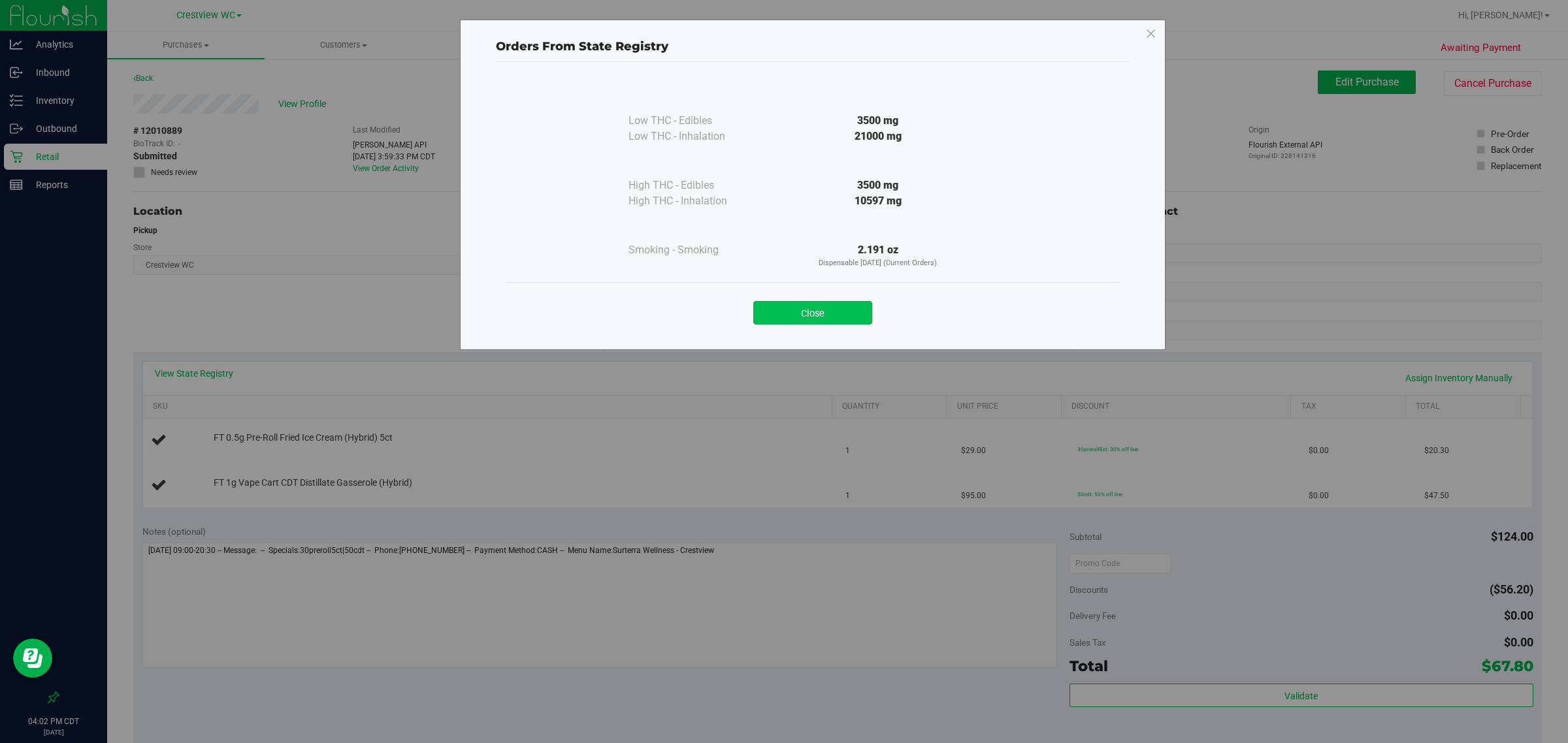
click at [804, 314] on button "Close" at bounding box center [813, 313] width 119 height 23
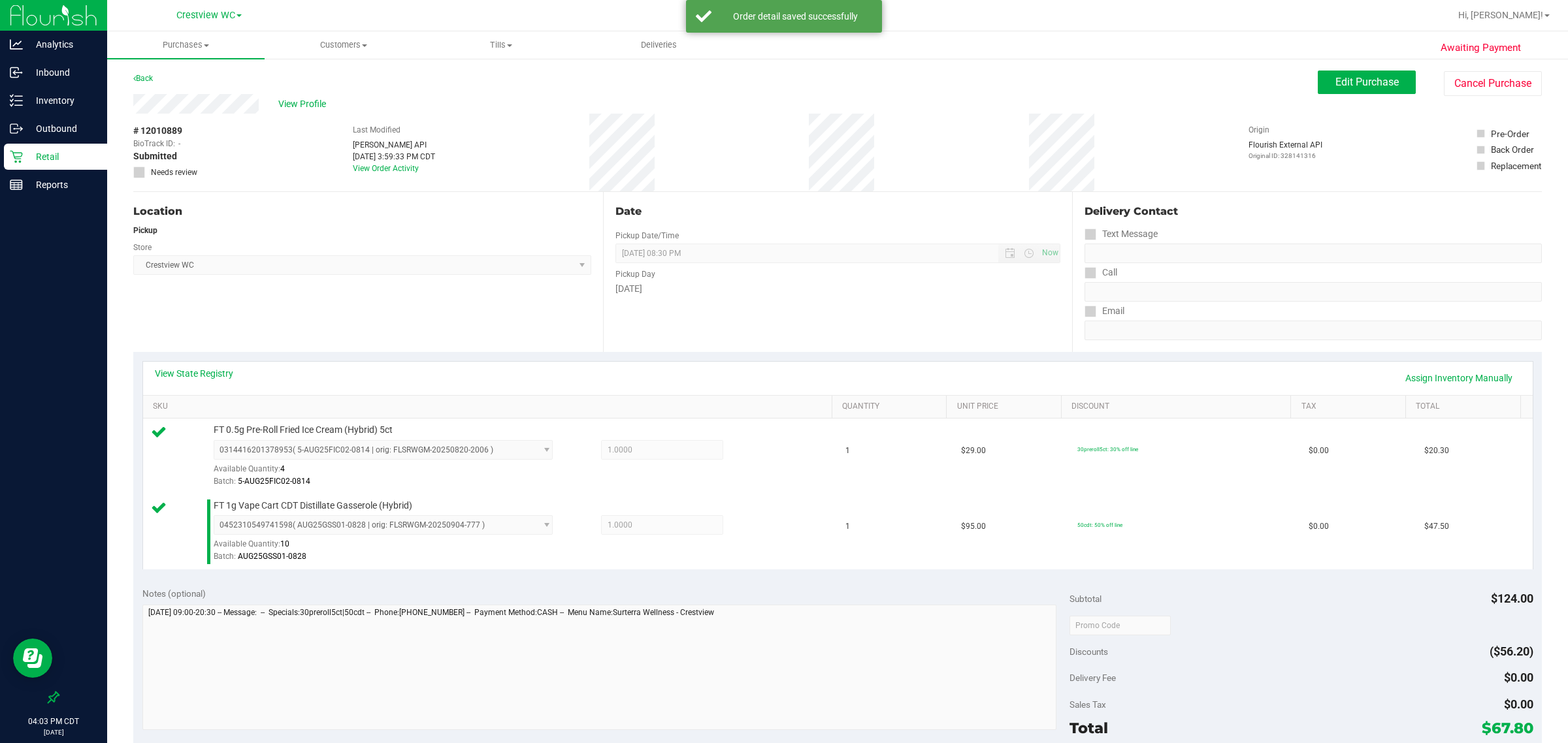
scroll to position [400, 0]
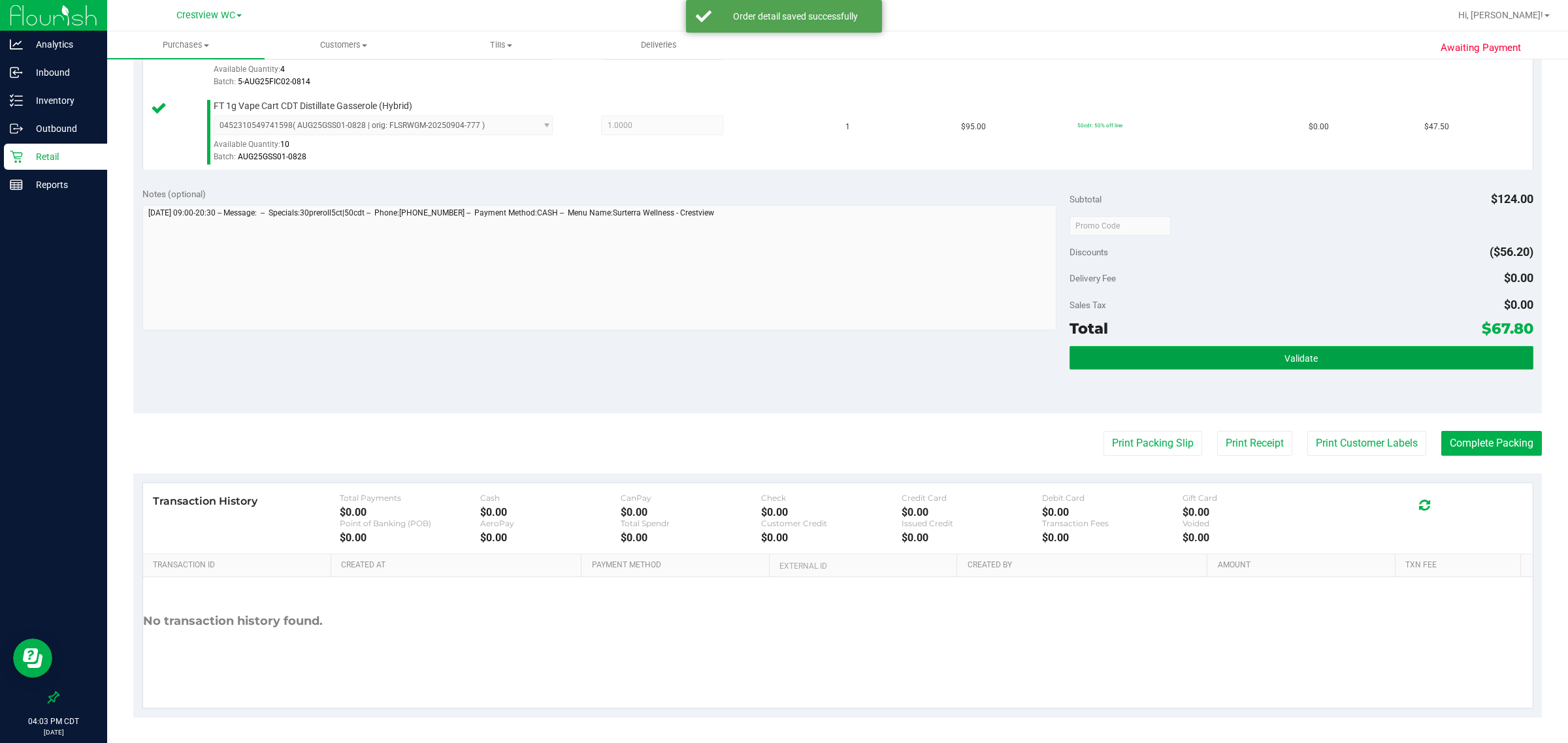
click at [807, 357] on button "Validate" at bounding box center [1301, 357] width 463 height 23
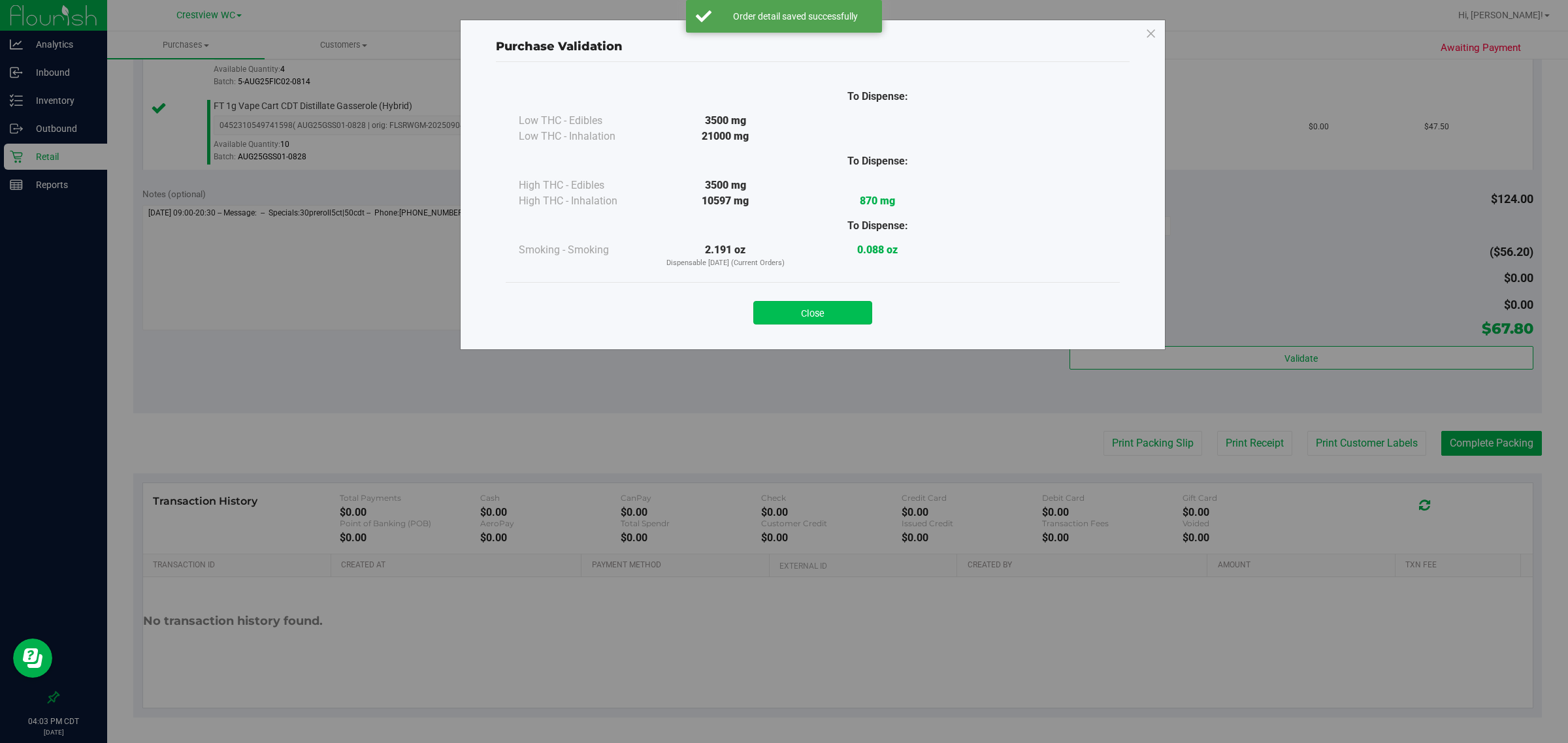
click at [807, 315] on button "Close" at bounding box center [813, 313] width 119 height 23
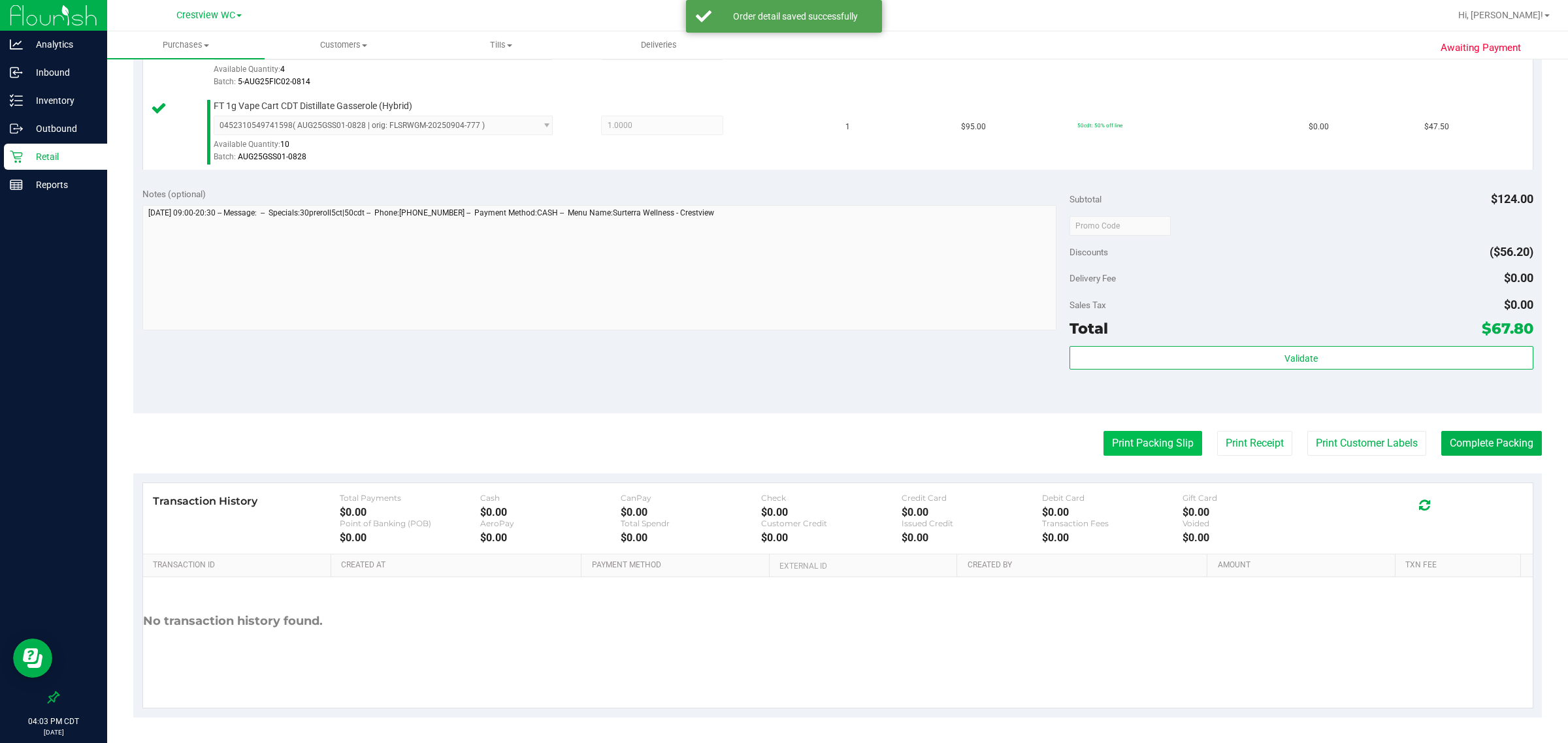
click at [807, 438] on button "Print Packing Slip" at bounding box center [1152, 443] width 98 height 25
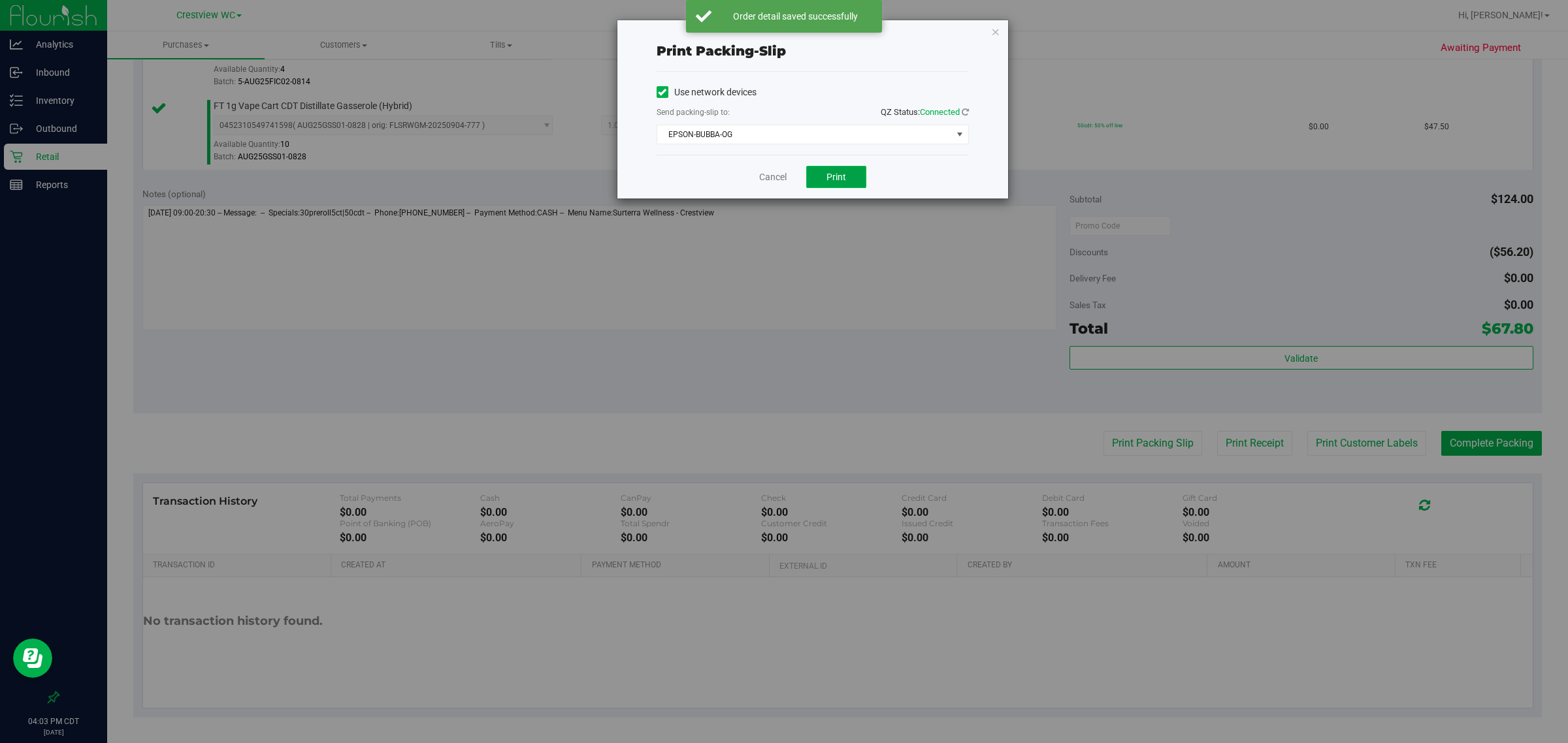
click at [807, 169] on button "Print" at bounding box center [836, 177] width 60 height 22
click at [771, 184] on link "Cancel" at bounding box center [772, 177] width 27 height 14
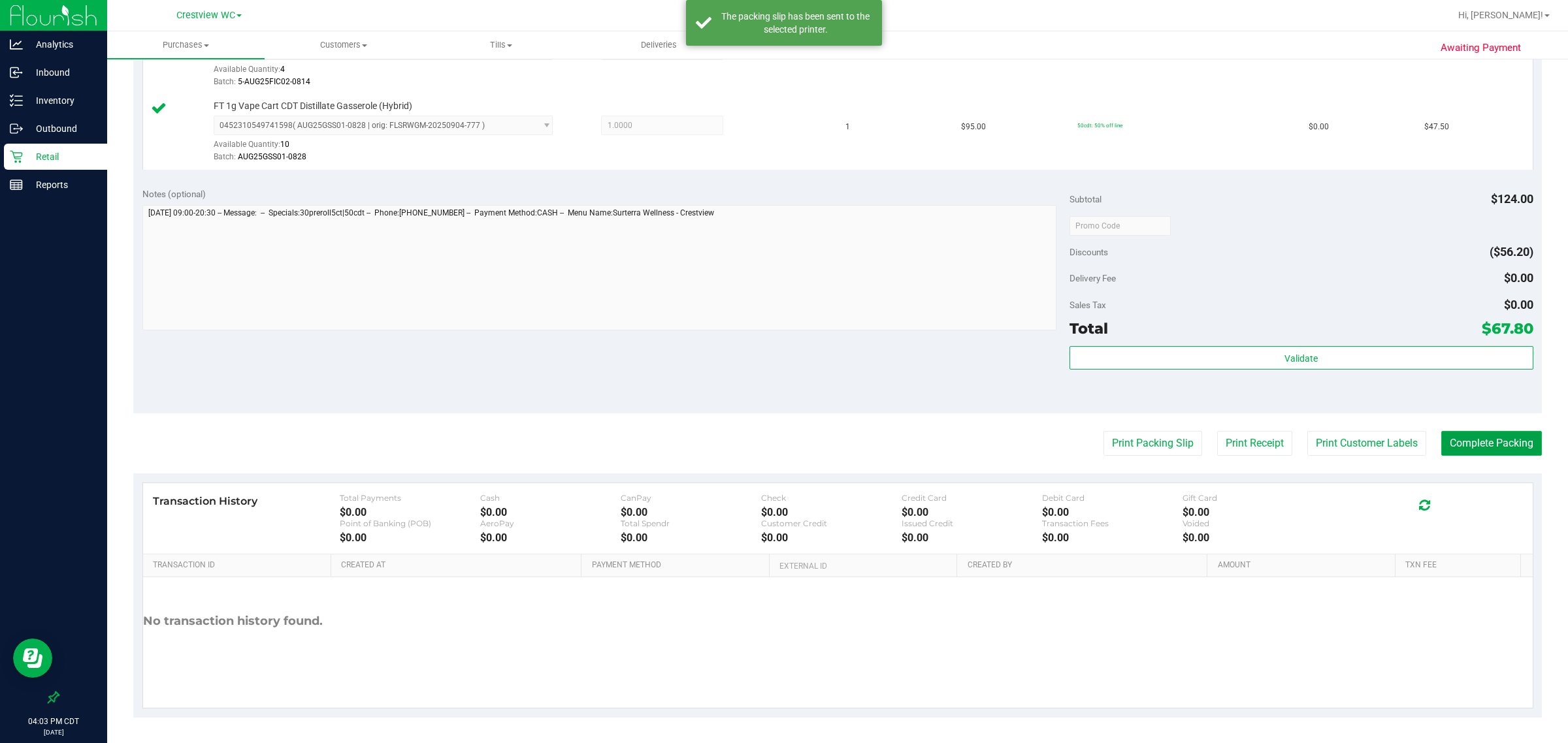
click at [807, 443] on button "Complete Packing" at bounding box center [1491, 443] width 101 height 25
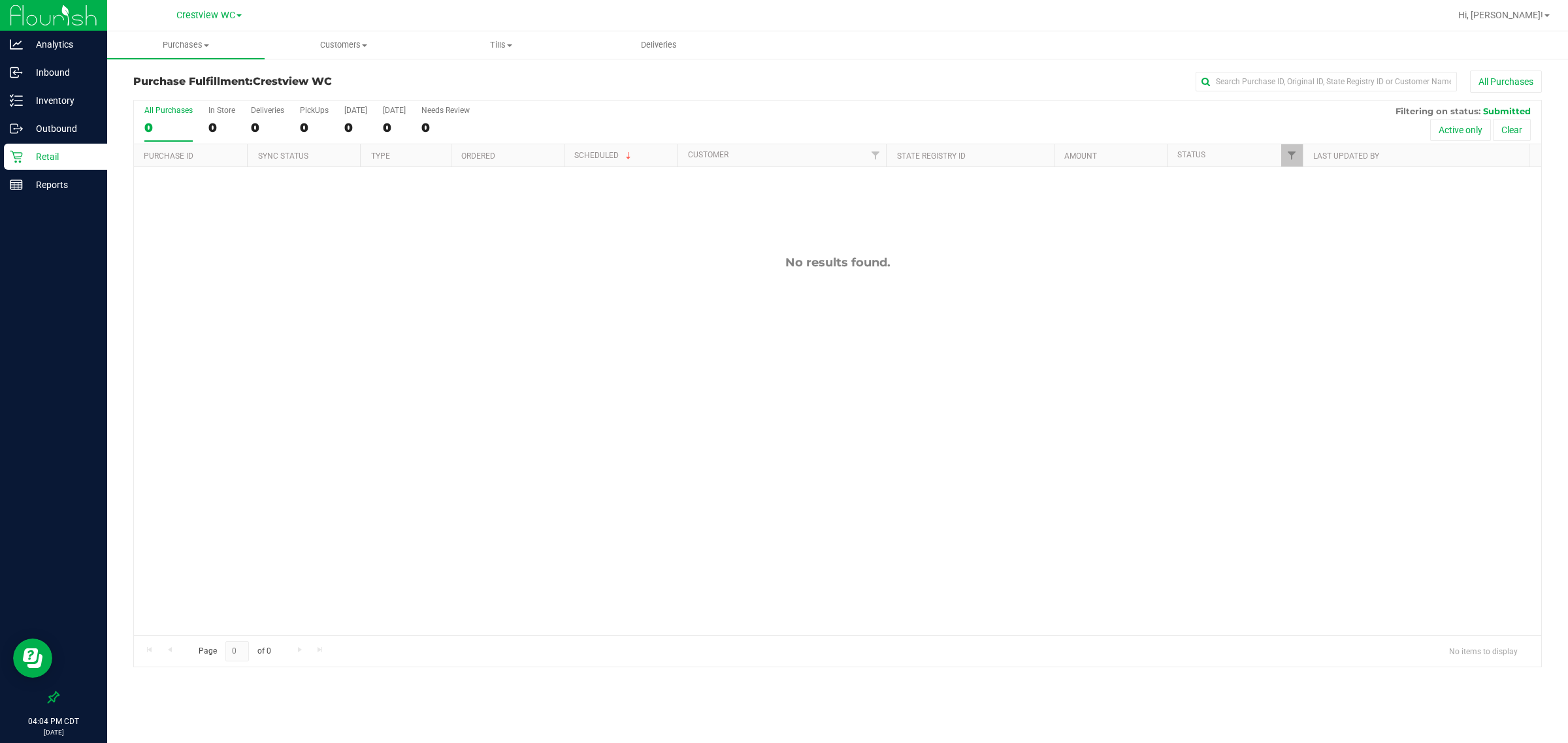
click at [57, 159] on p "Retail" at bounding box center [62, 156] width 79 height 16
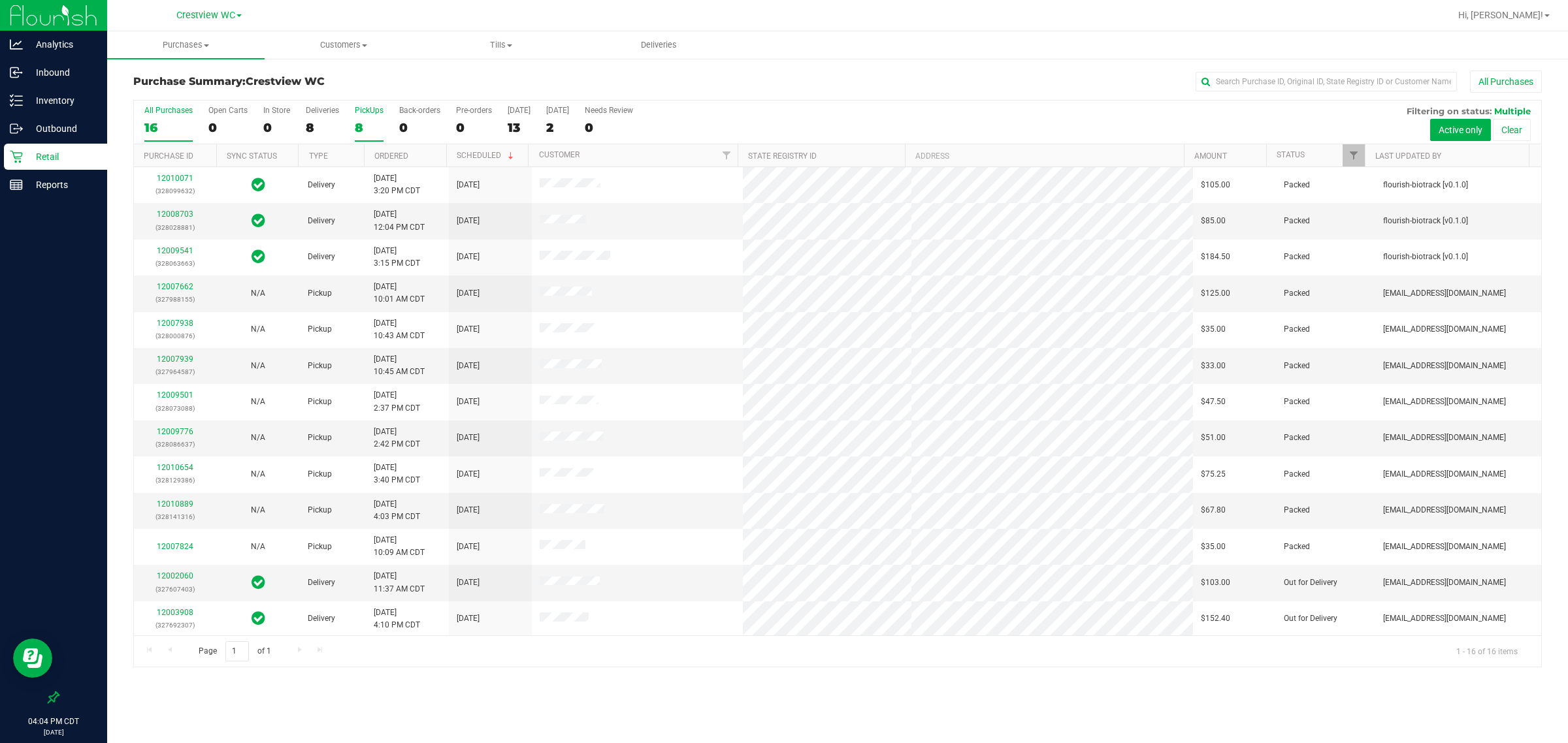
click at [367, 132] on div "8" at bounding box center [369, 127] width 29 height 15
click at [0, 0] on input "PickUps 8" at bounding box center [0, 0] width 0 height 0
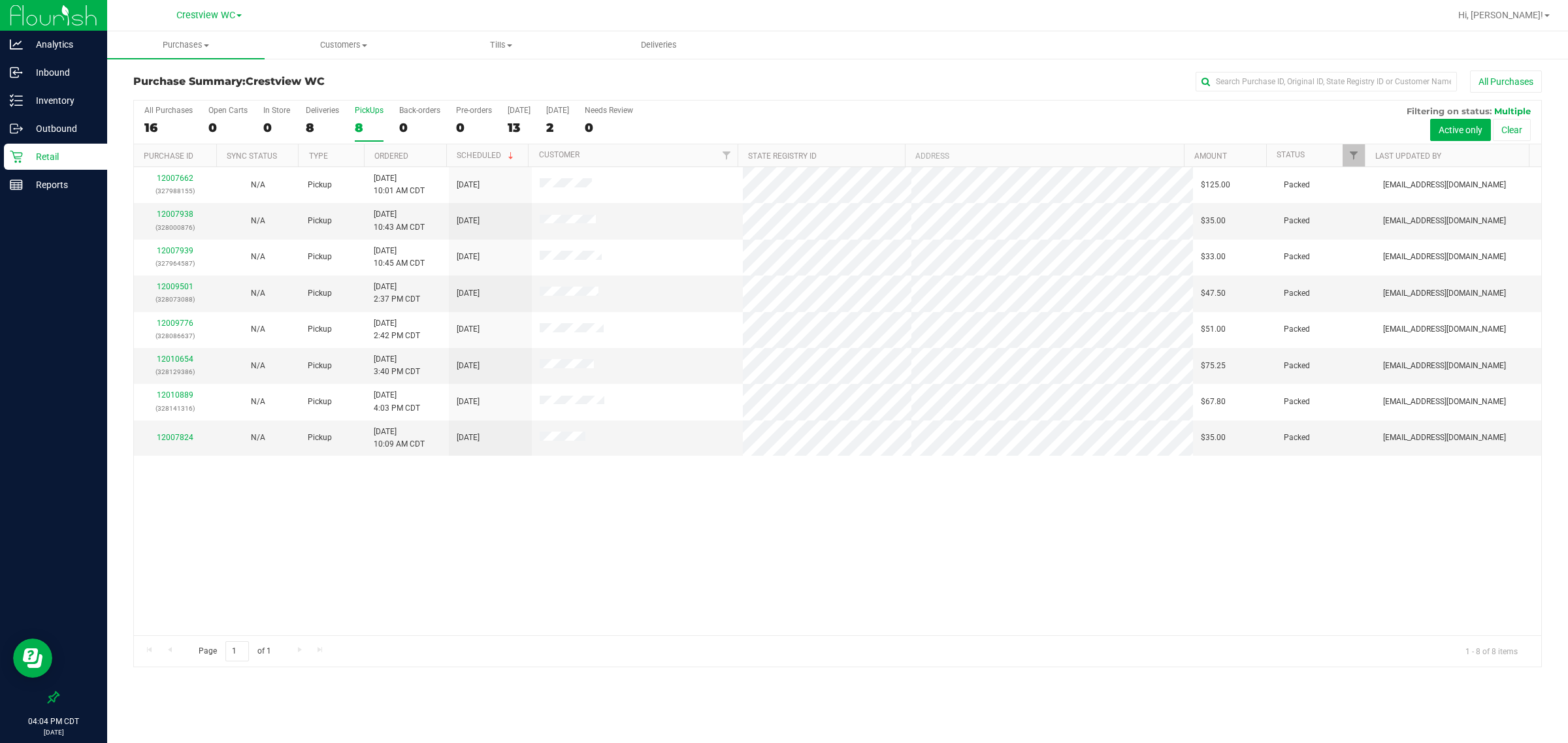
click at [360, 125] on div "8" at bounding box center [369, 127] width 29 height 15
click at [0, 0] on input "PickUps 8" at bounding box center [0, 0] width 0 height 0
click at [45, 163] on p "Retail" at bounding box center [62, 156] width 79 height 16
click at [73, 190] on p "Reports" at bounding box center [62, 185] width 79 height 16
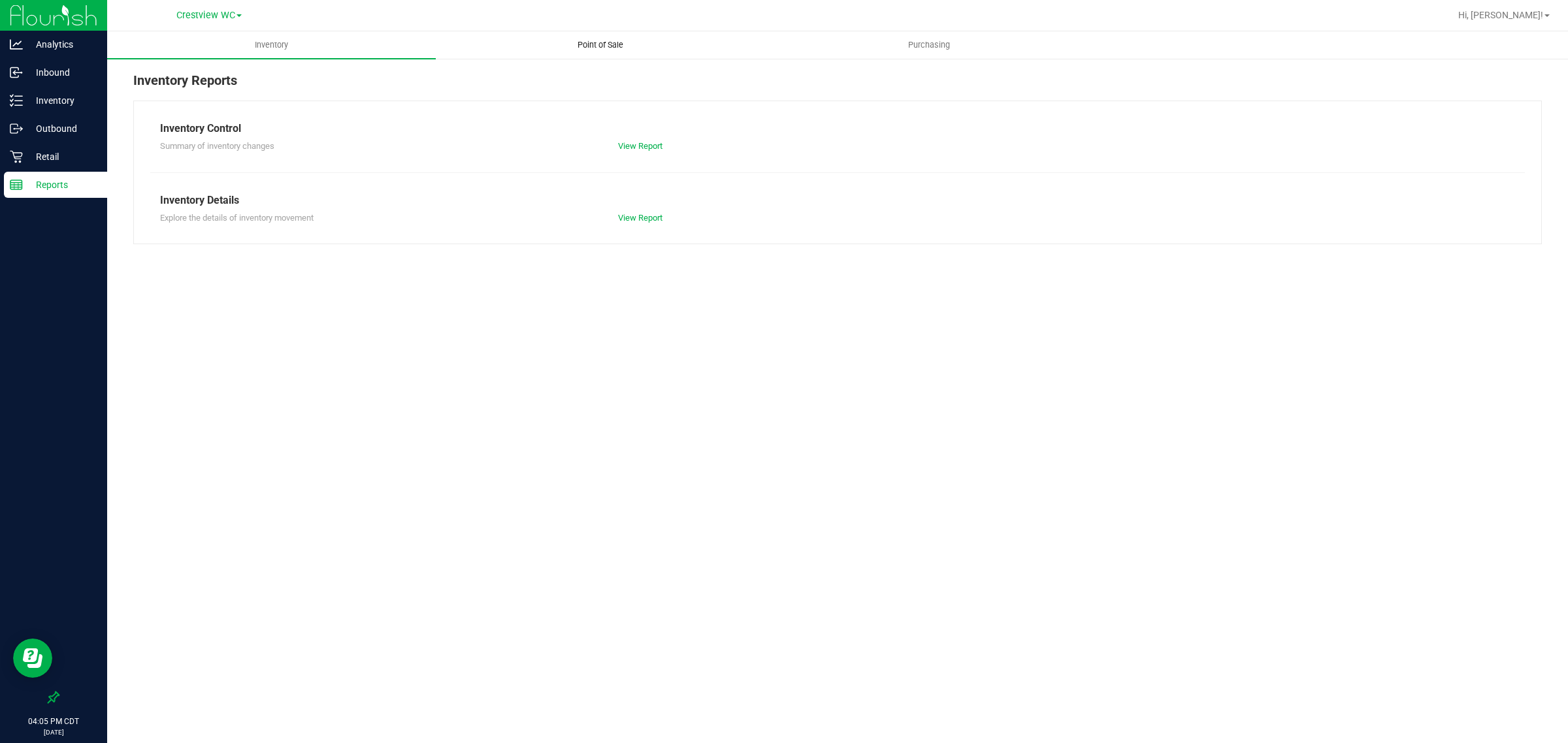
click at [607, 46] on span "Point of Sale" at bounding box center [601, 45] width 81 height 12
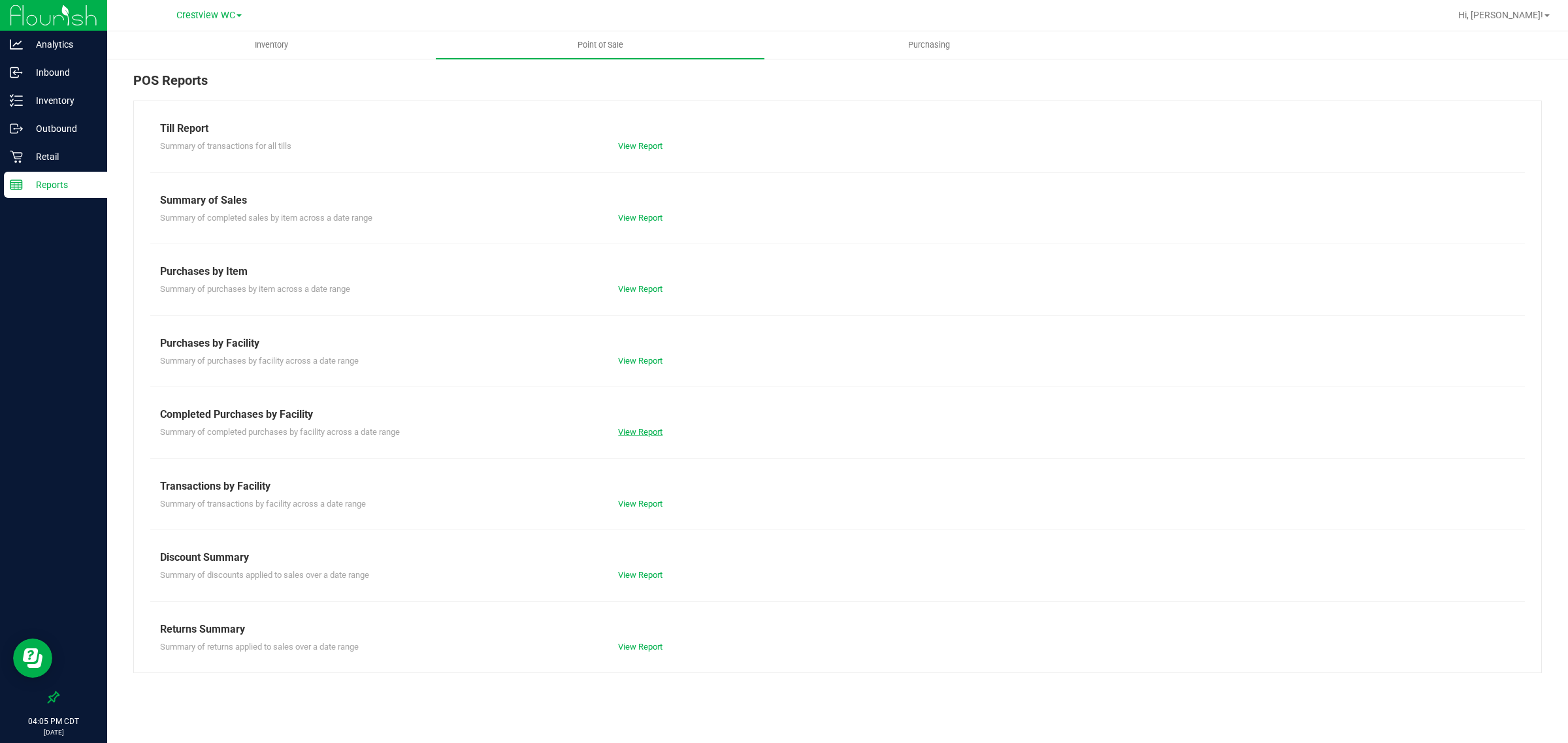
click at [649, 433] on link "View Report" at bounding box center [640, 432] width 45 height 10
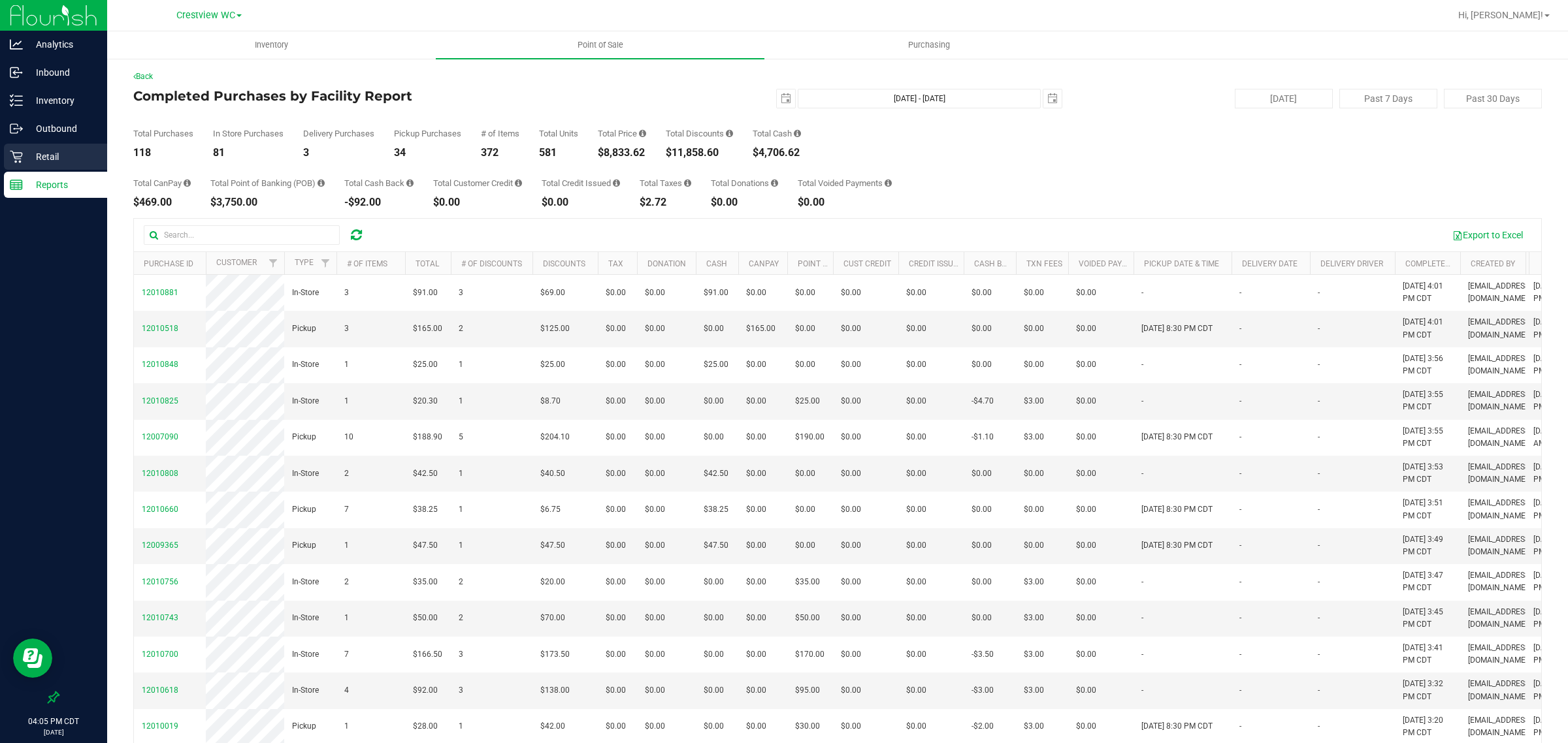
click at [55, 161] on p "Retail" at bounding box center [62, 156] width 79 height 16
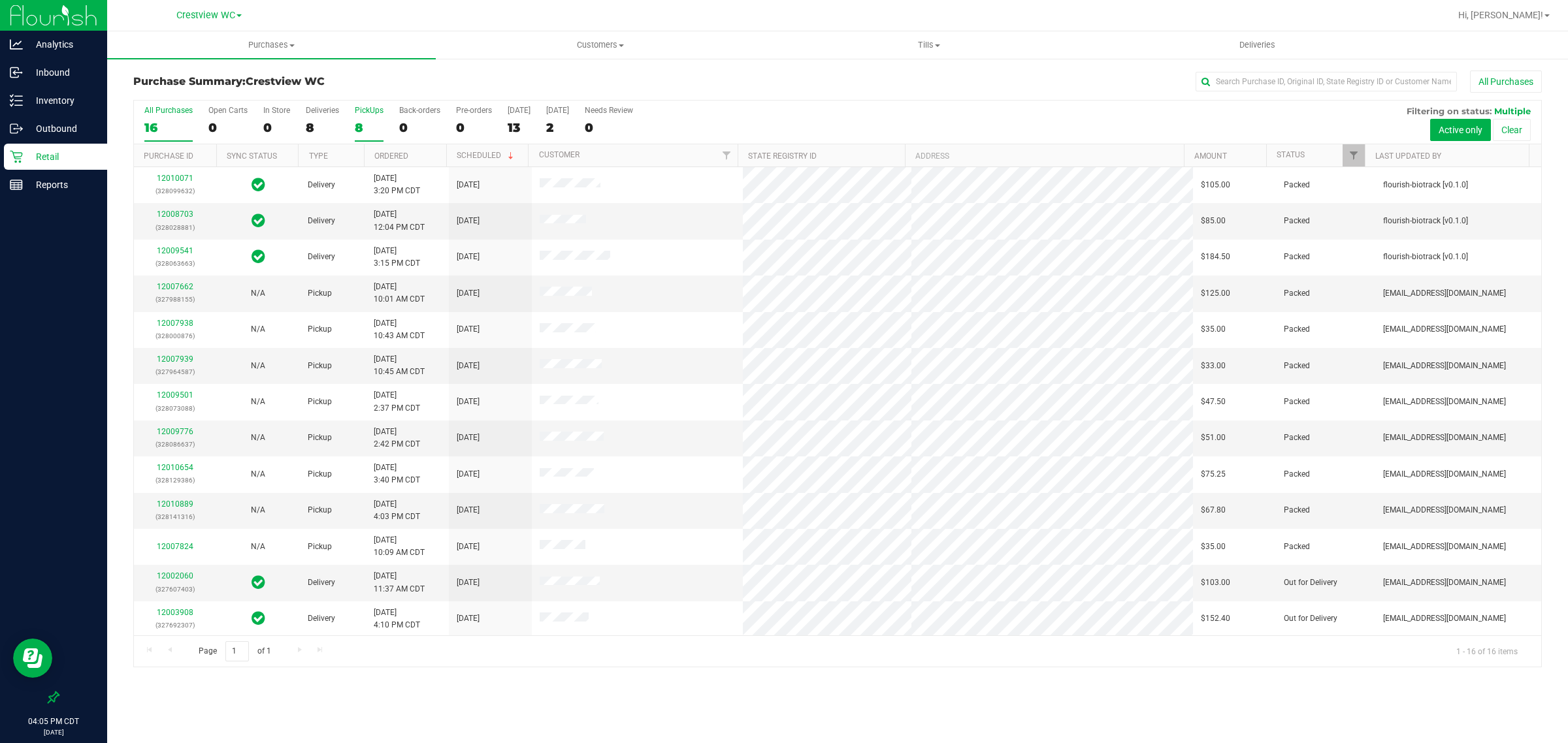
click at [380, 115] on div "PickUps" at bounding box center [369, 110] width 29 height 9
click at [0, 0] on input "PickUps 8" at bounding box center [0, 0] width 0 height 0
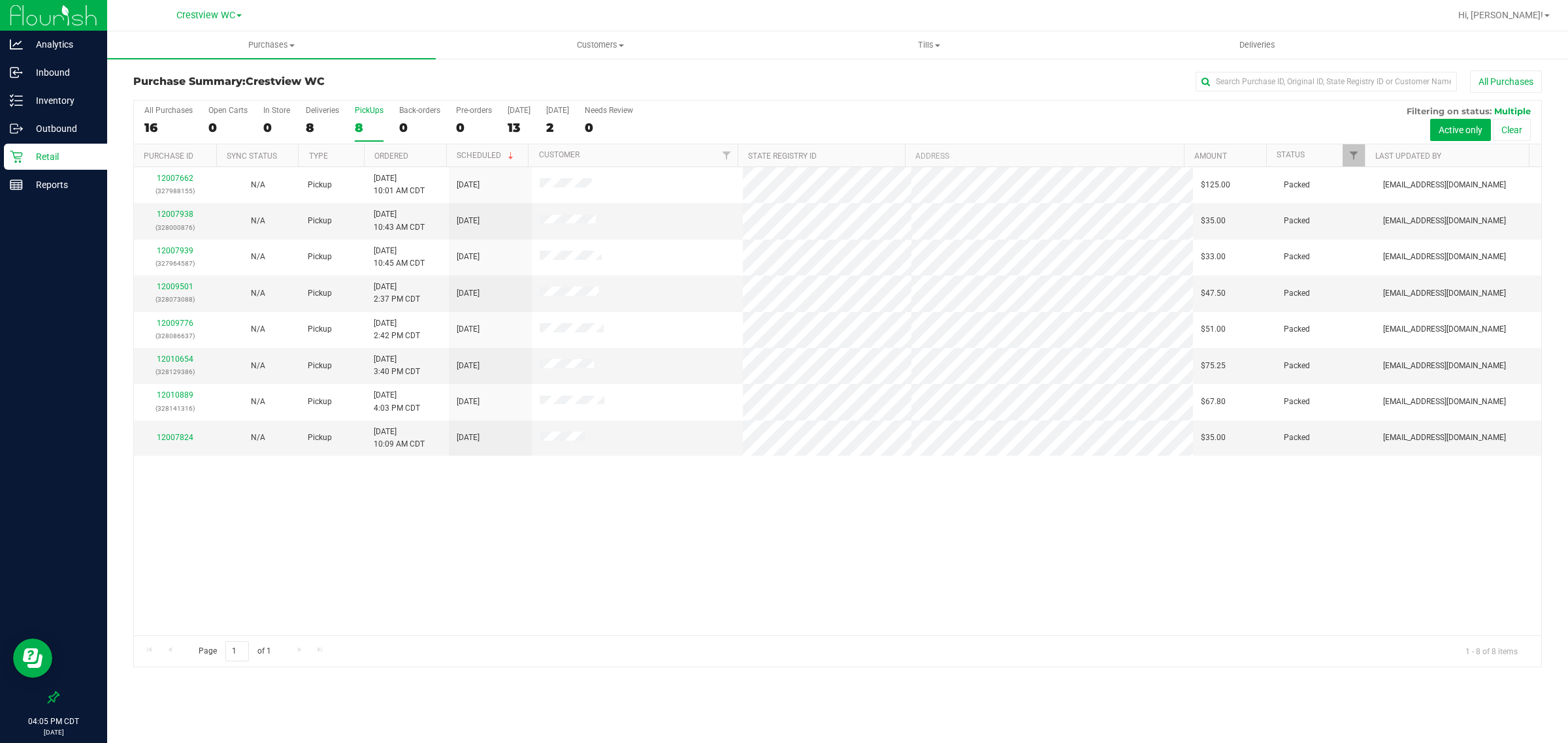
click at [625, 612] on div "12007662 (327988155) N/A Pickup 9/26/2025 10:01 AM CDT 9/26/2025 $125.00 Packed…" at bounding box center [837, 401] width 1407 height 468
click at [69, 184] on p "Reports" at bounding box center [62, 185] width 79 height 16
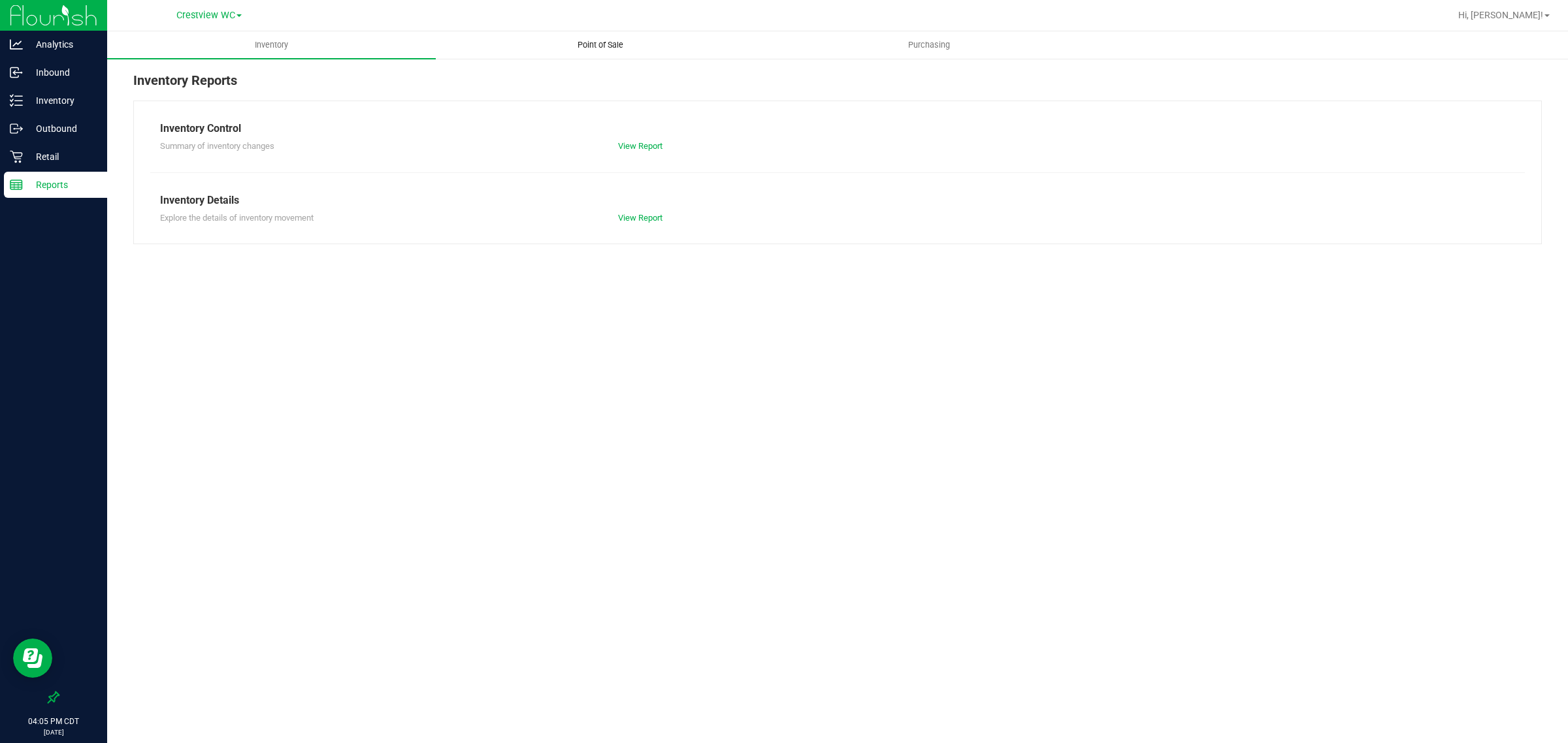
click at [592, 50] on span "Point of Sale" at bounding box center [601, 45] width 81 height 12
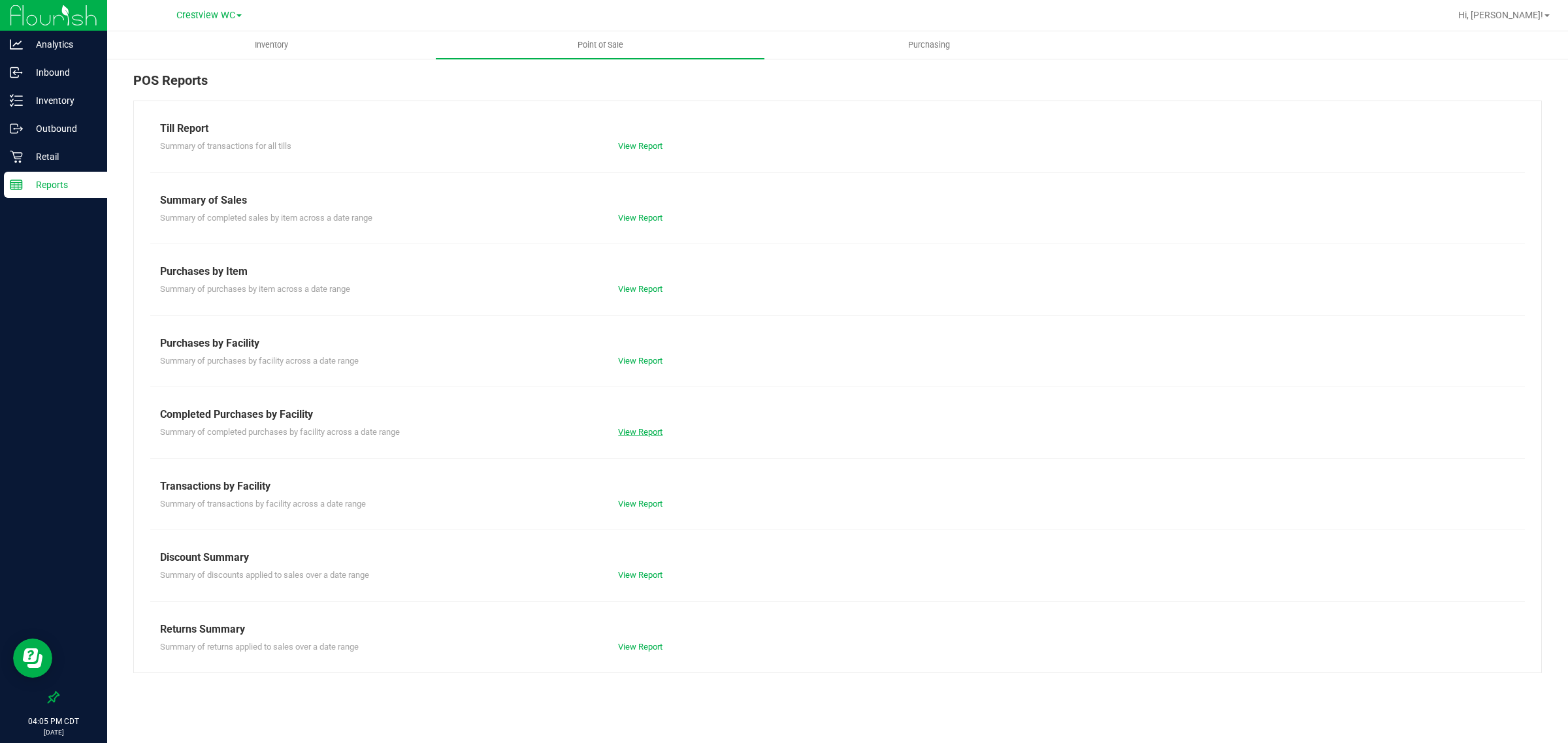
click at [654, 433] on link "View Report" at bounding box center [640, 432] width 45 height 10
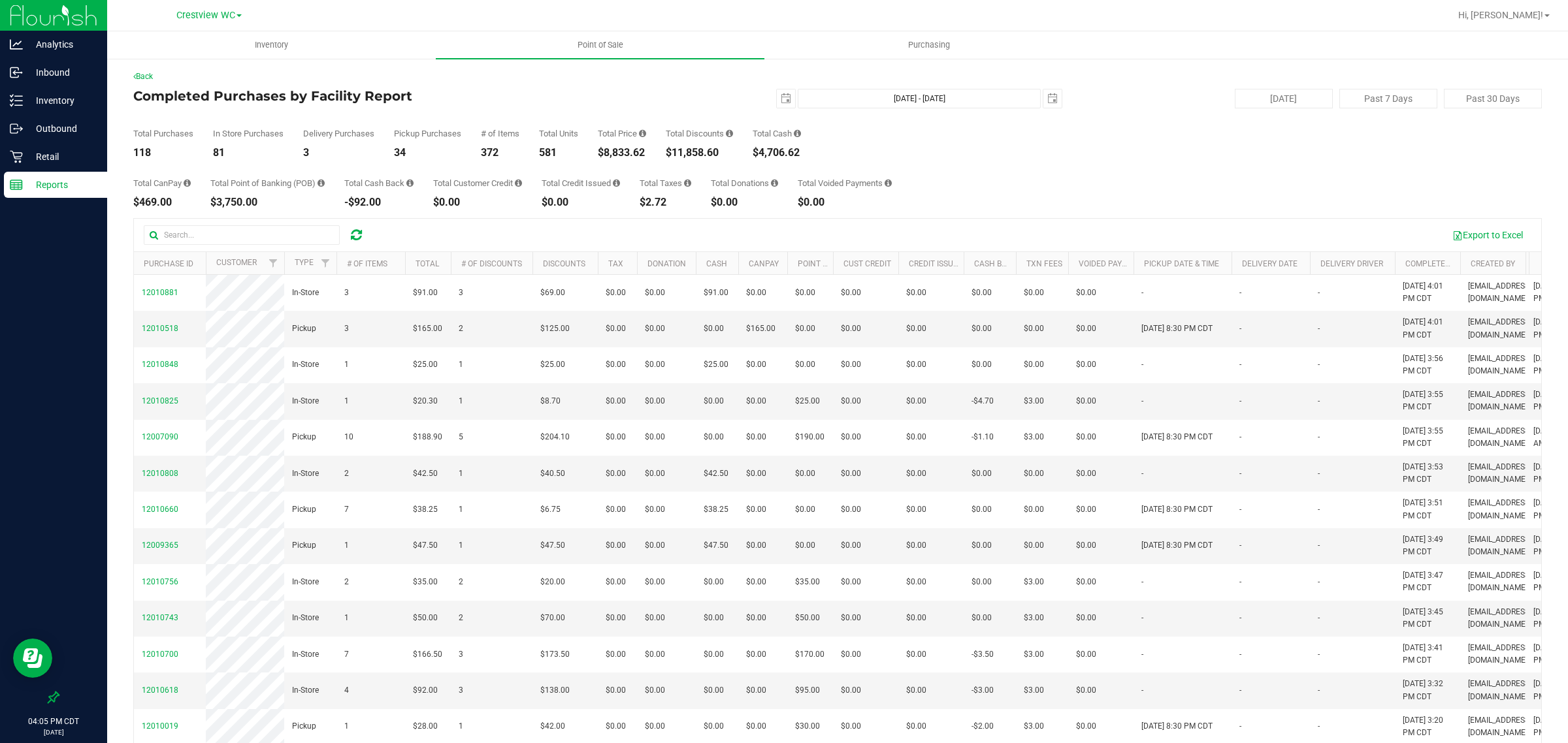
click at [70, 186] on p "Reports" at bounding box center [62, 185] width 79 height 16
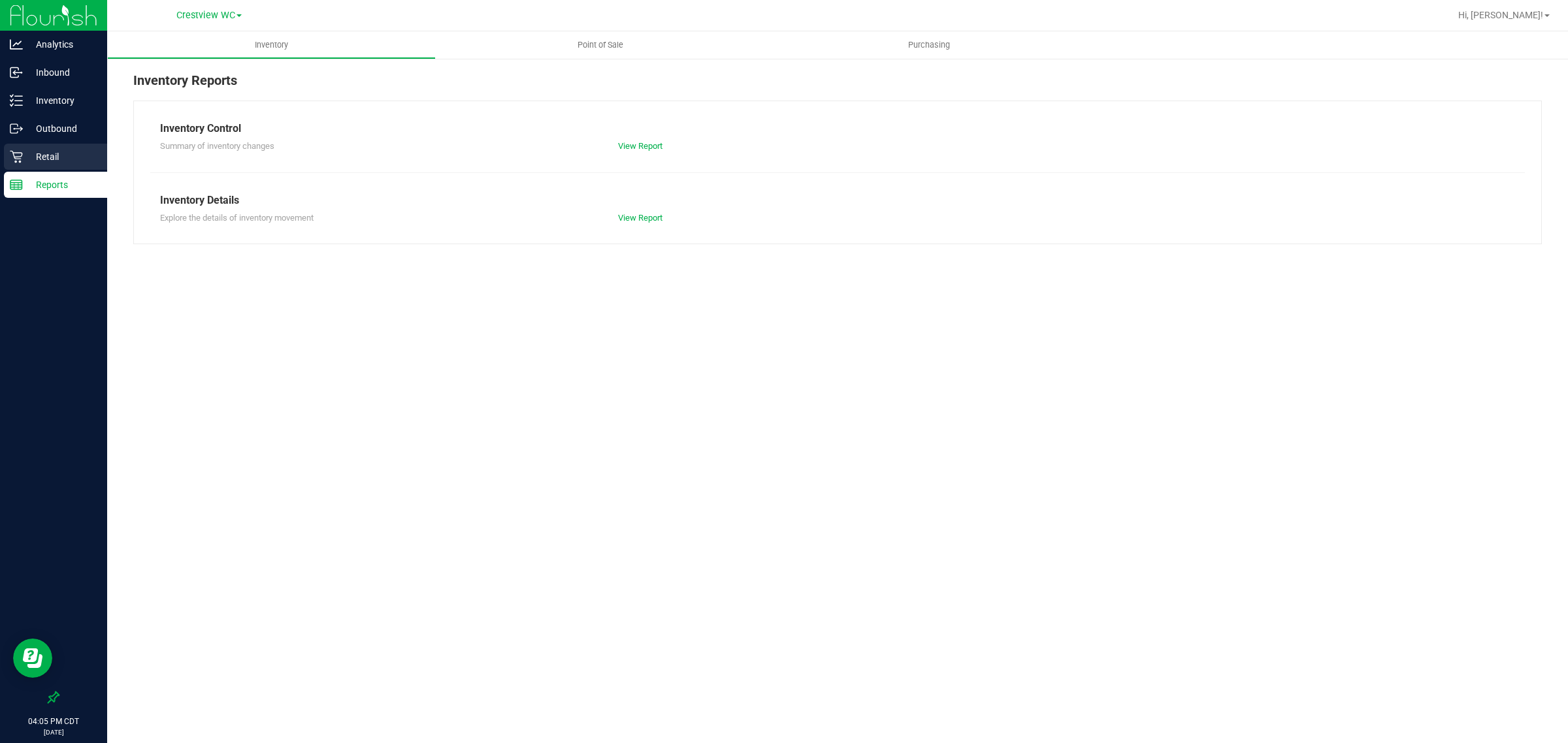
click at [50, 164] on p "Retail" at bounding box center [62, 156] width 79 height 16
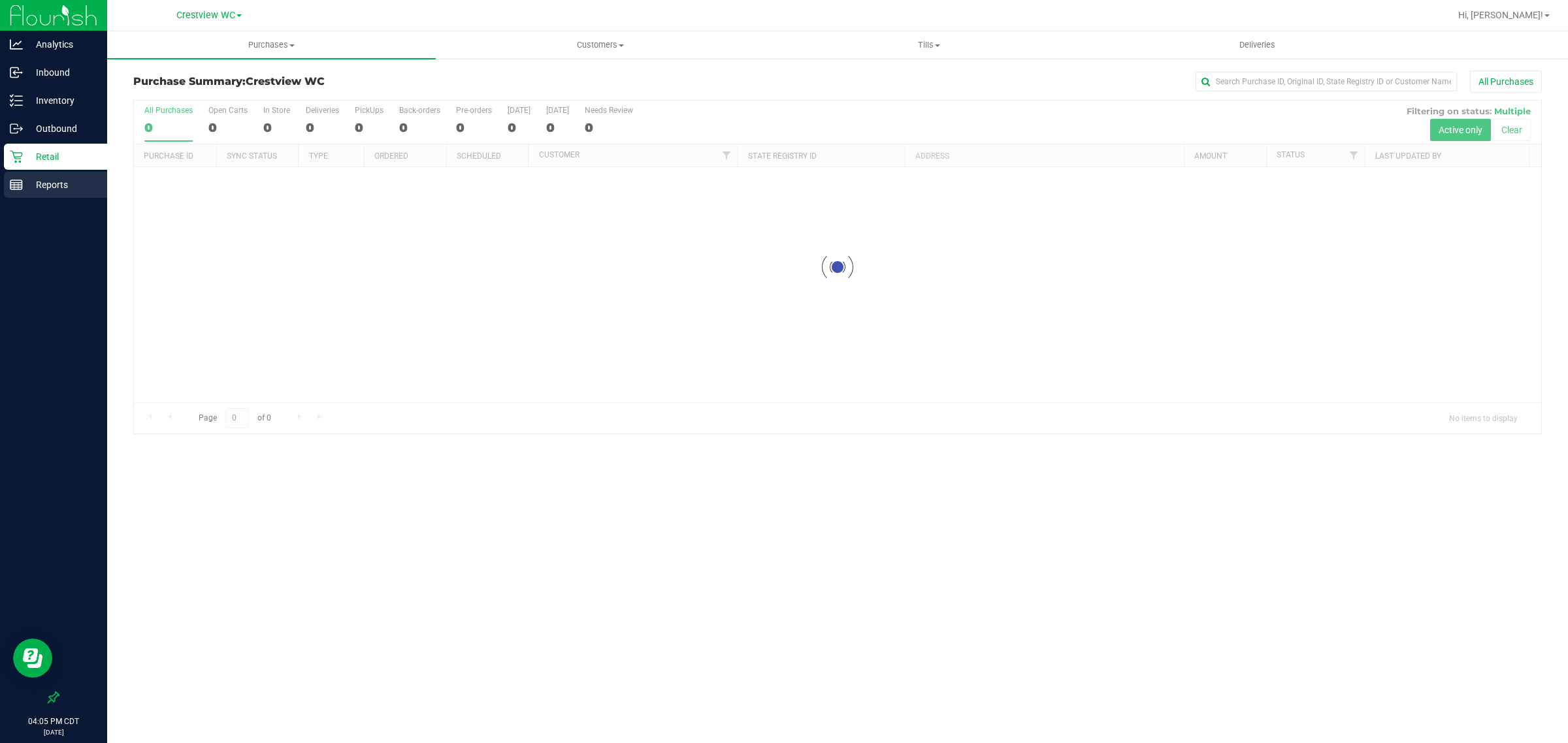
click at [57, 181] on p "Reports" at bounding box center [62, 185] width 79 height 16
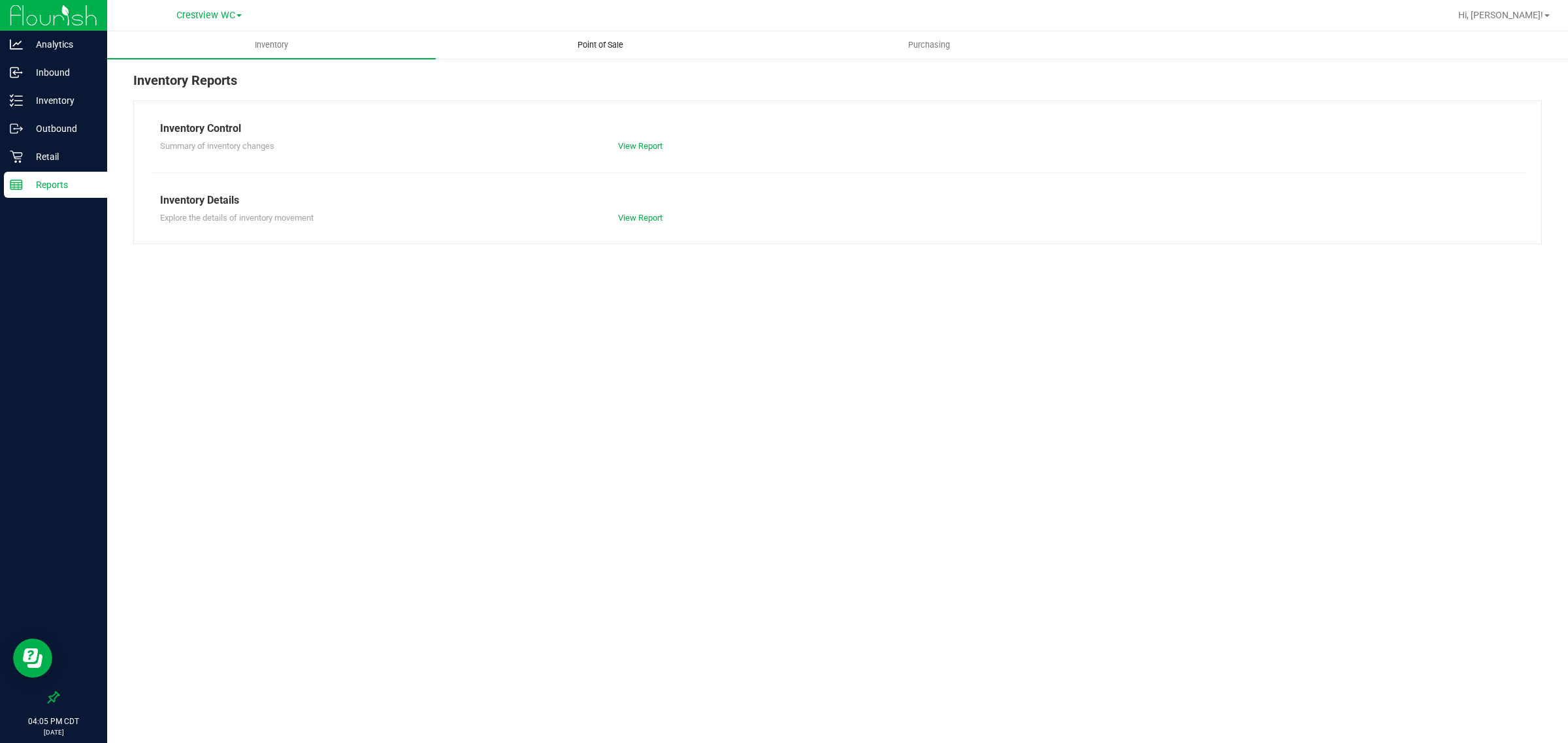
click at [586, 46] on span "Point of Sale" at bounding box center [601, 45] width 81 height 12
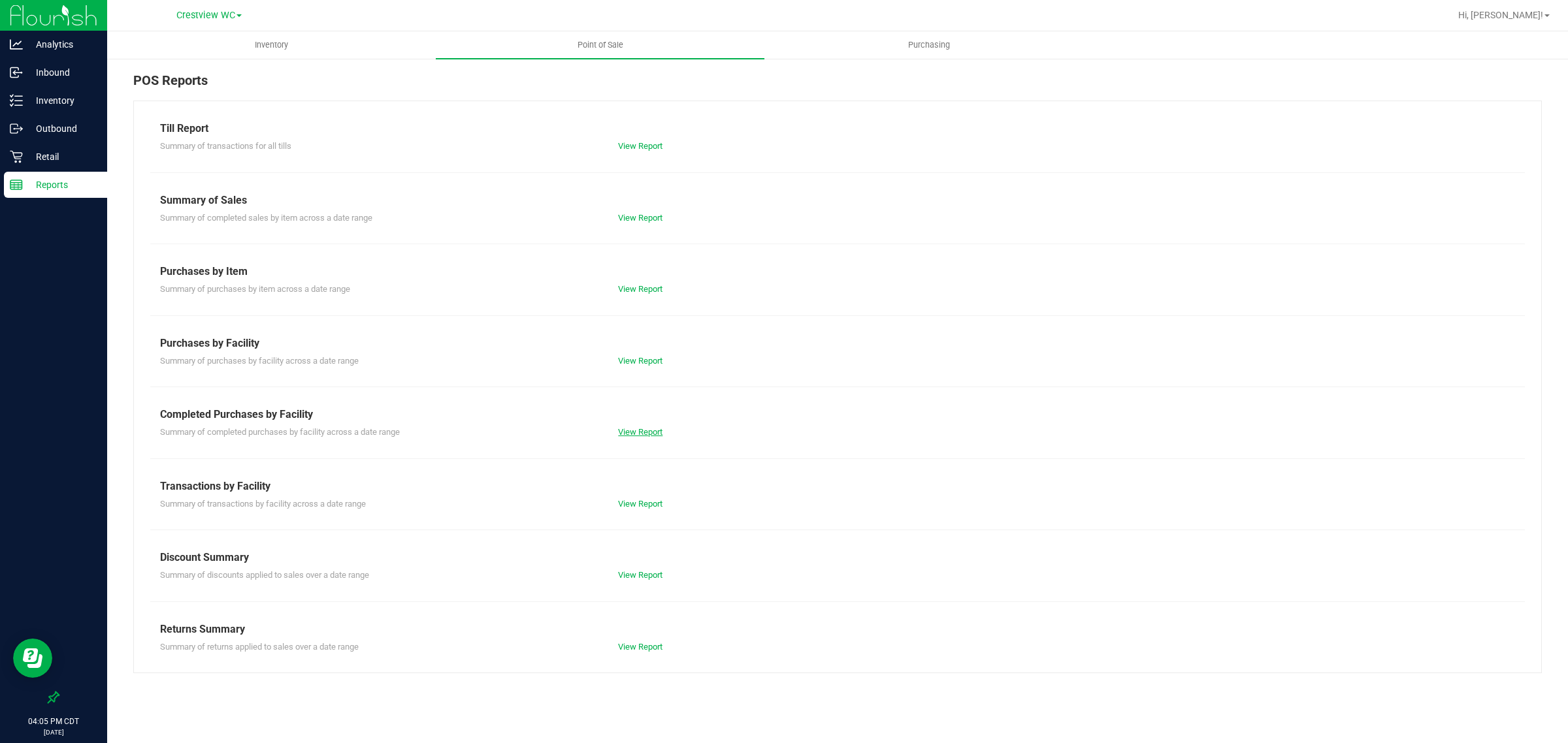
click at [642, 433] on link "View Report" at bounding box center [640, 432] width 45 height 10
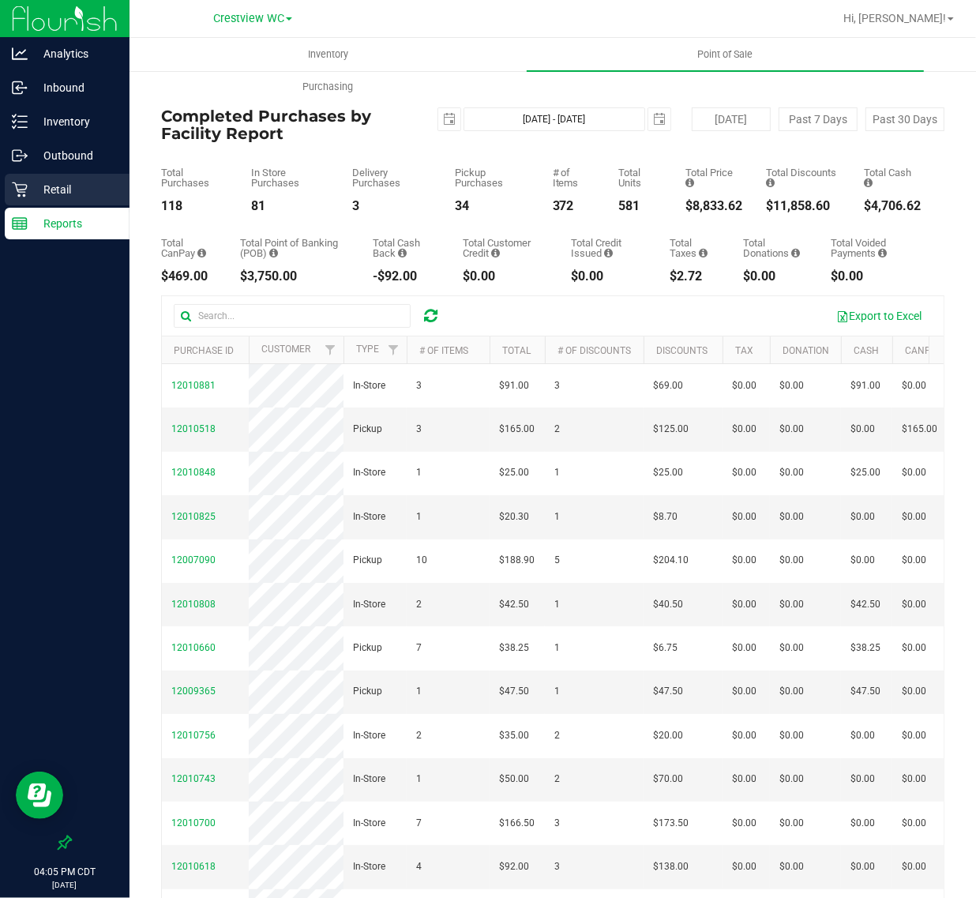
click at [69, 189] on p "Retail" at bounding box center [75, 189] width 95 height 19
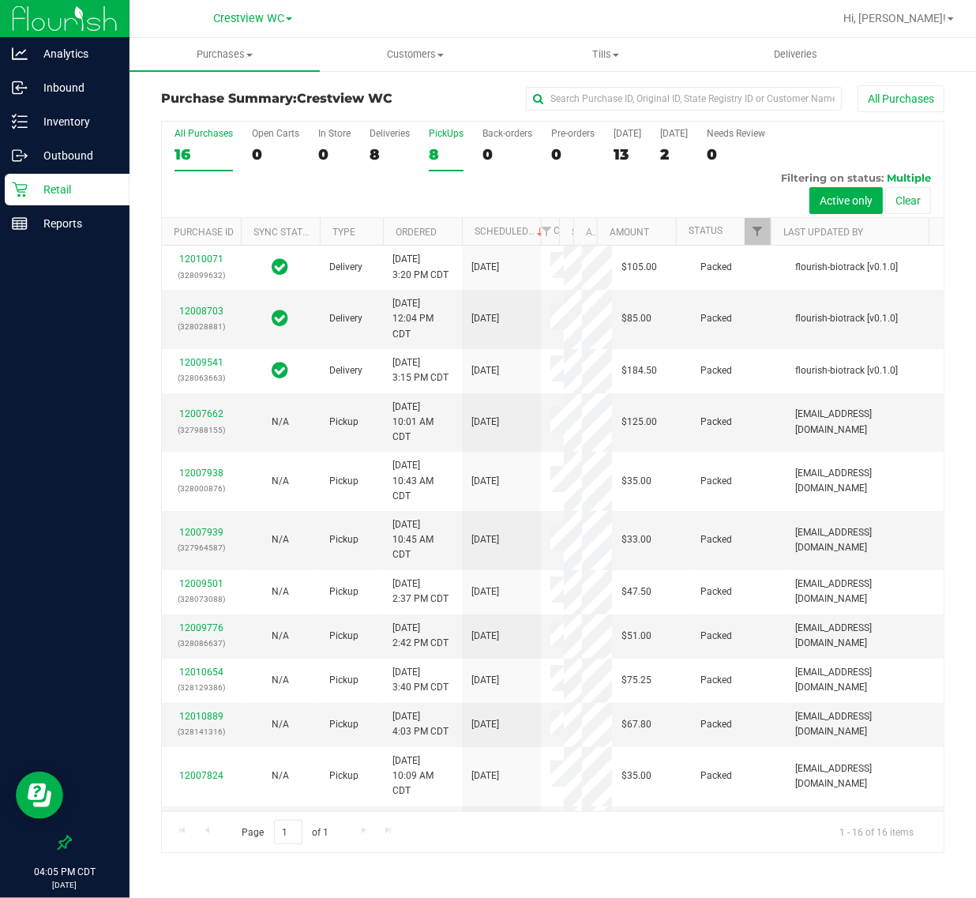
click at [437, 152] on div "8" at bounding box center [446, 154] width 35 height 18
click at [0, 0] on input "PickUps 8" at bounding box center [0, 0] width 0 height 0
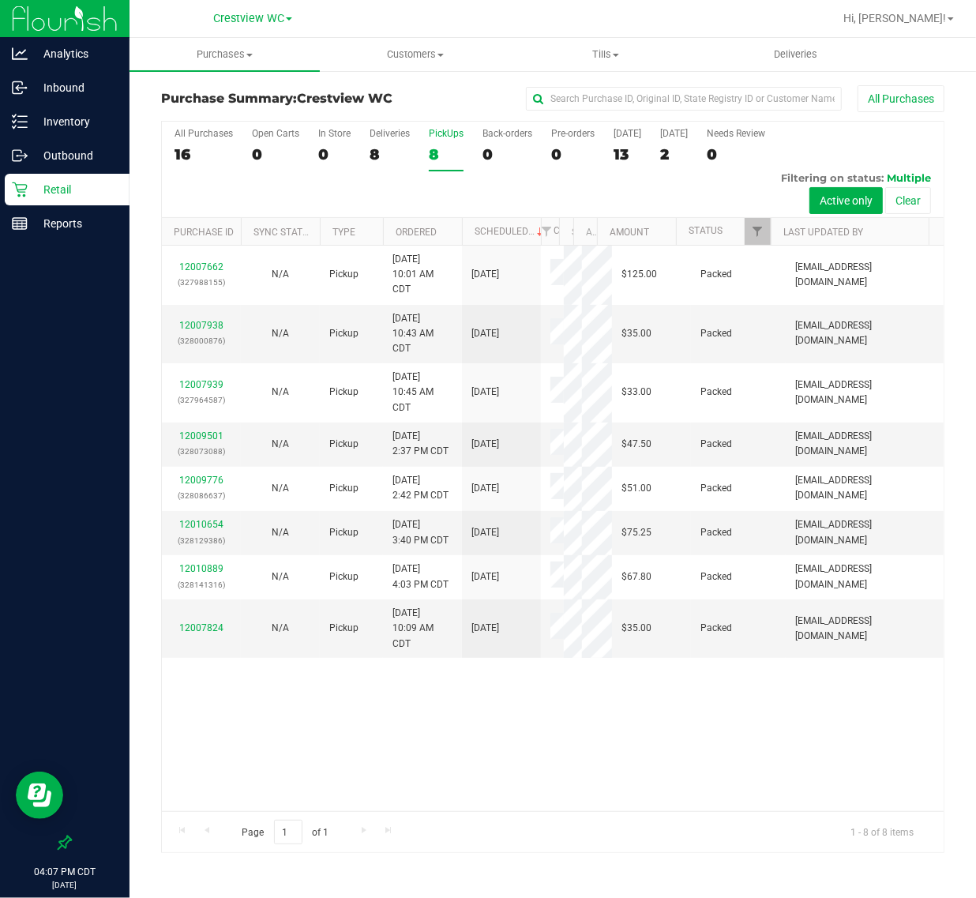
click at [454, 151] on div "8" at bounding box center [446, 154] width 35 height 18
click at [0, 0] on input "PickUps 8" at bounding box center [0, 0] width 0 height 0
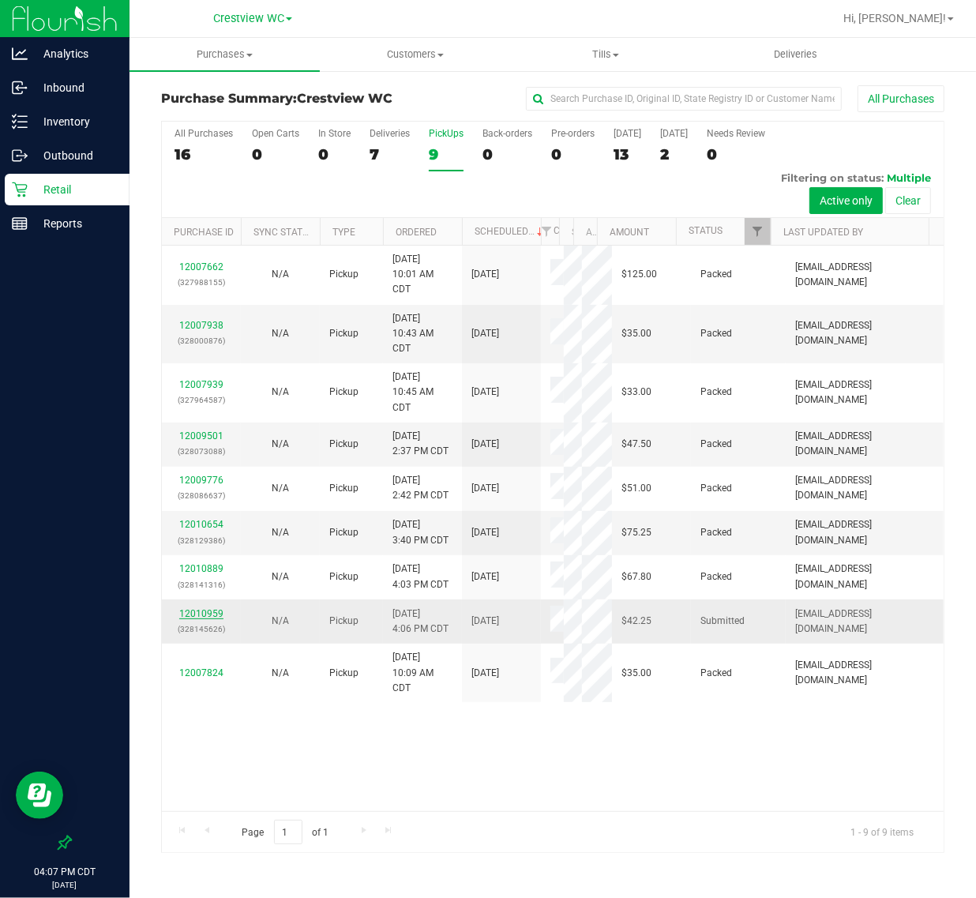
click at [191, 619] on link "12010959" at bounding box center [201, 613] width 44 height 11
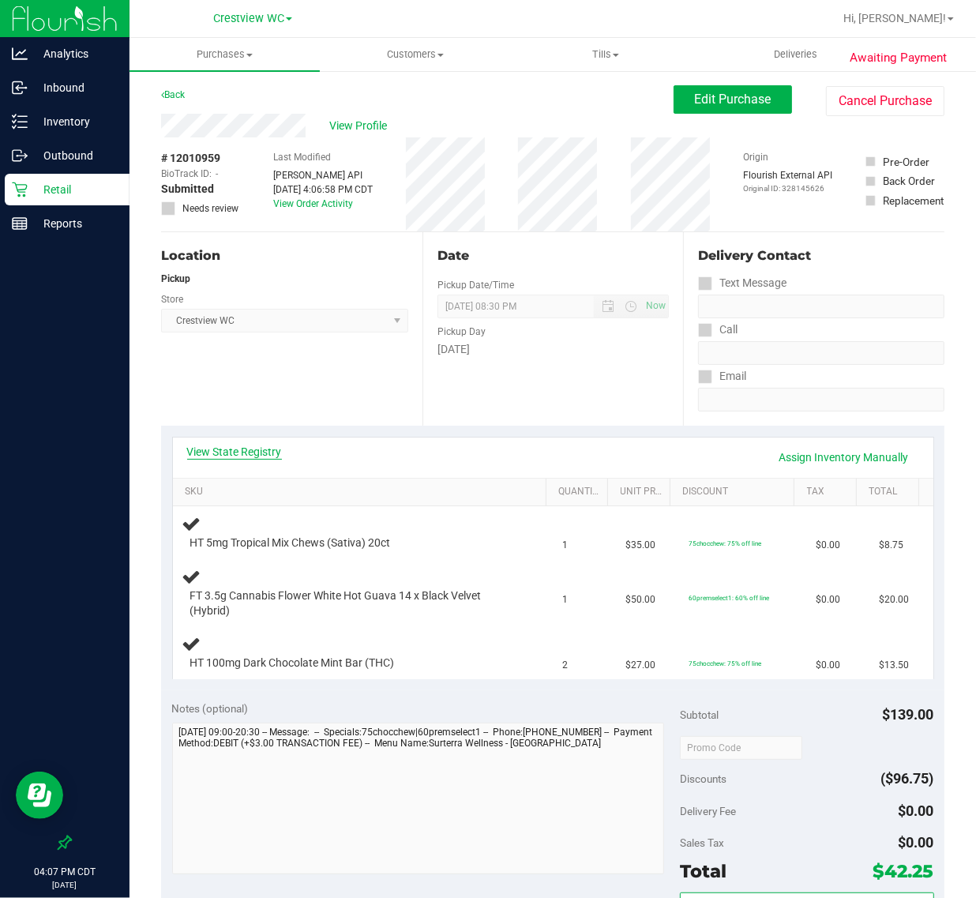
click at [238, 459] on link "View State Registry" at bounding box center [234, 452] width 95 height 16
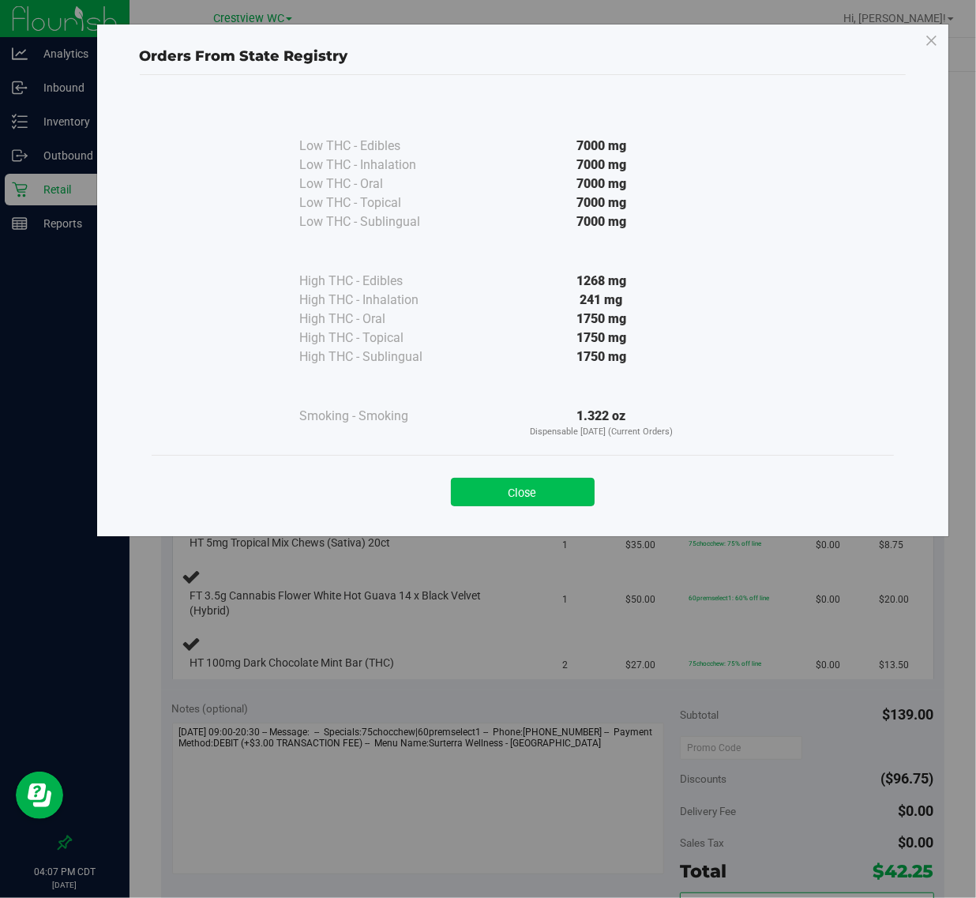
click at [554, 491] on button "Close" at bounding box center [523, 492] width 144 height 28
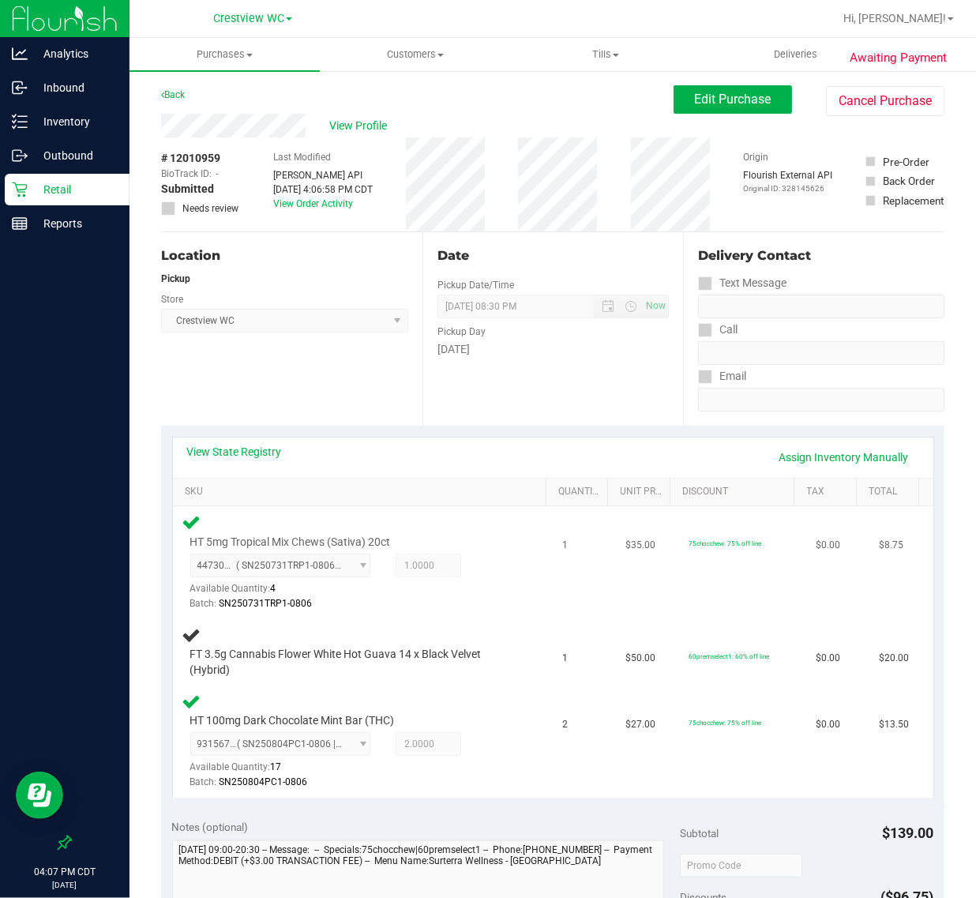
click at [420, 598] on div "Batch: SN250731TRP1-0806" at bounding box center [352, 603] width 325 height 15
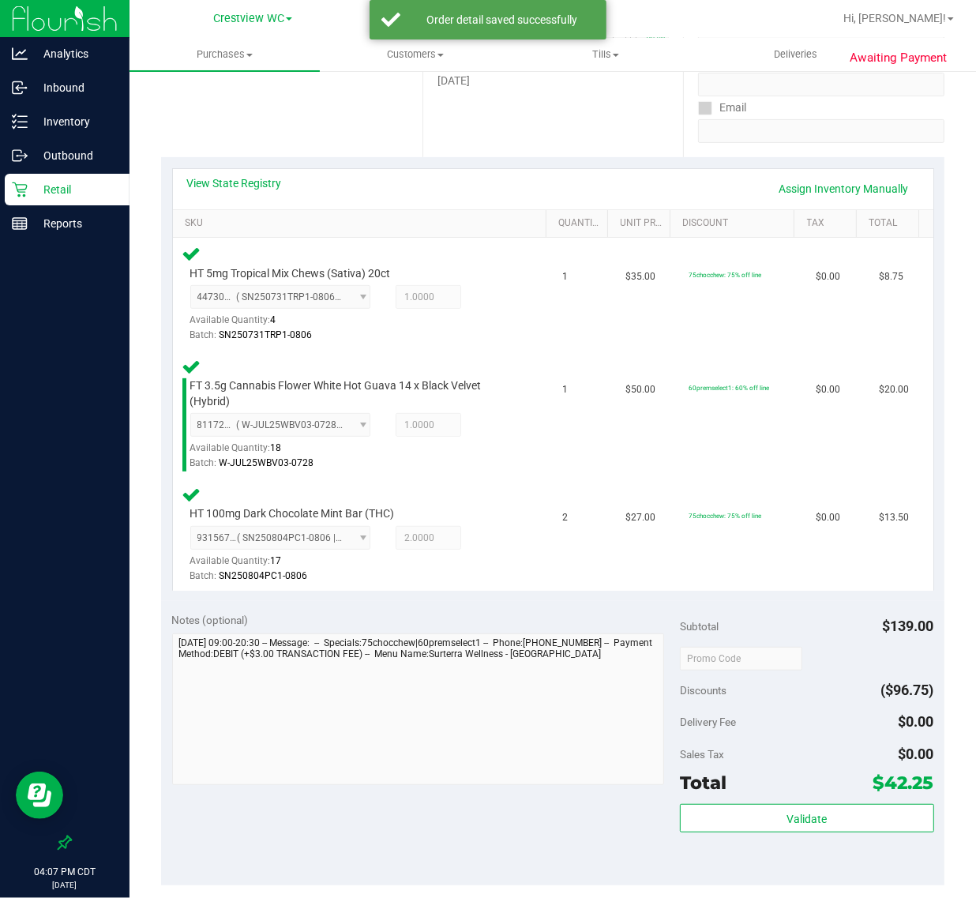
scroll to position [372, 0]
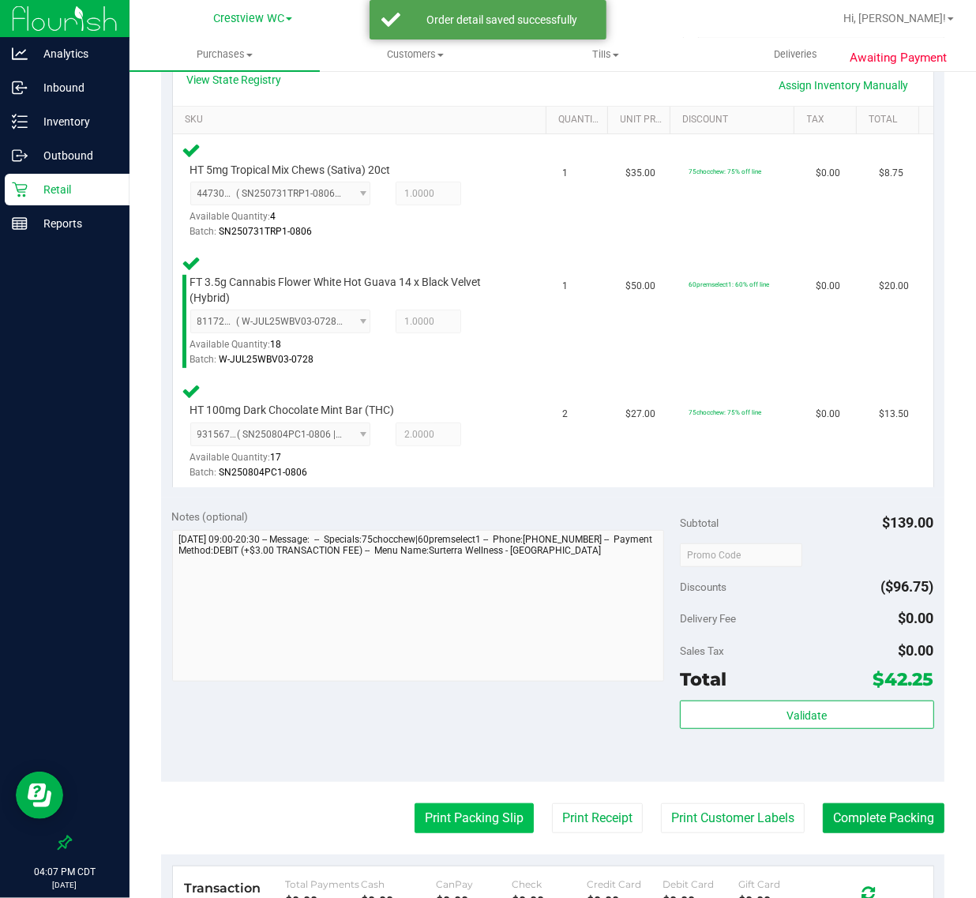
click at [438, 822] on button "Print Packing Slip" at bounding box center [473, 818] width 119 height 30
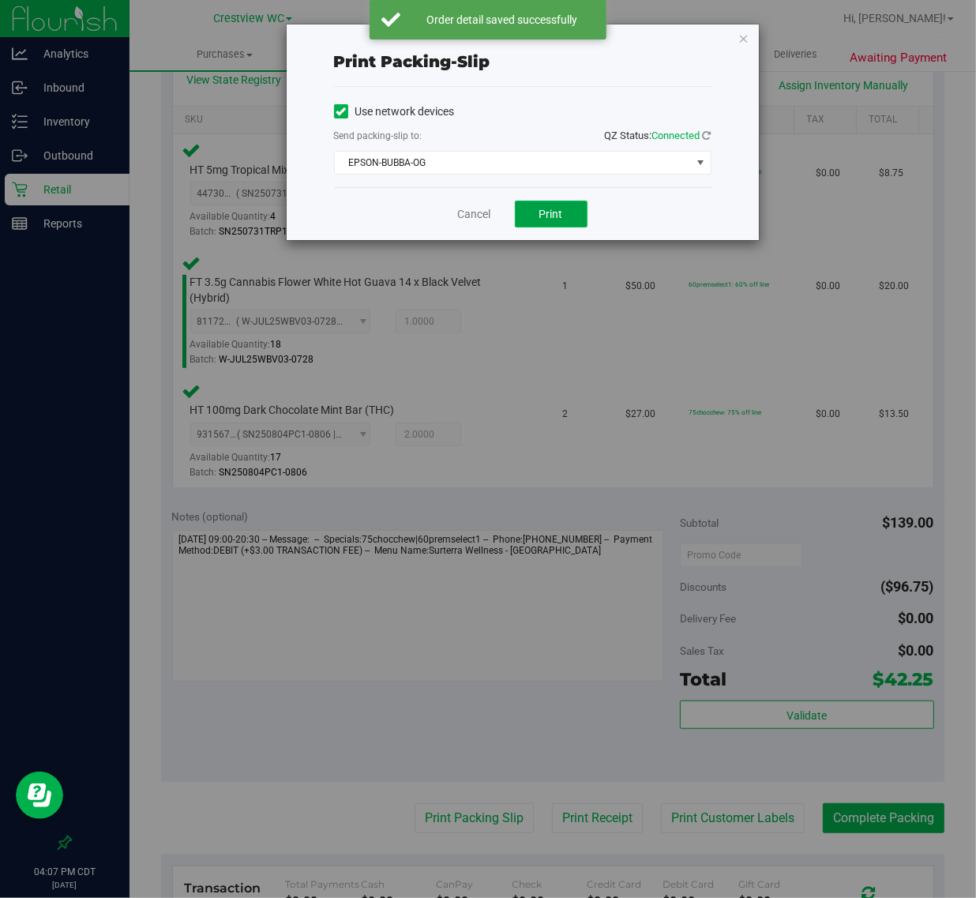
click at [564, 215] on button "Print" at bounding box center [551, 214] width 73 height 27
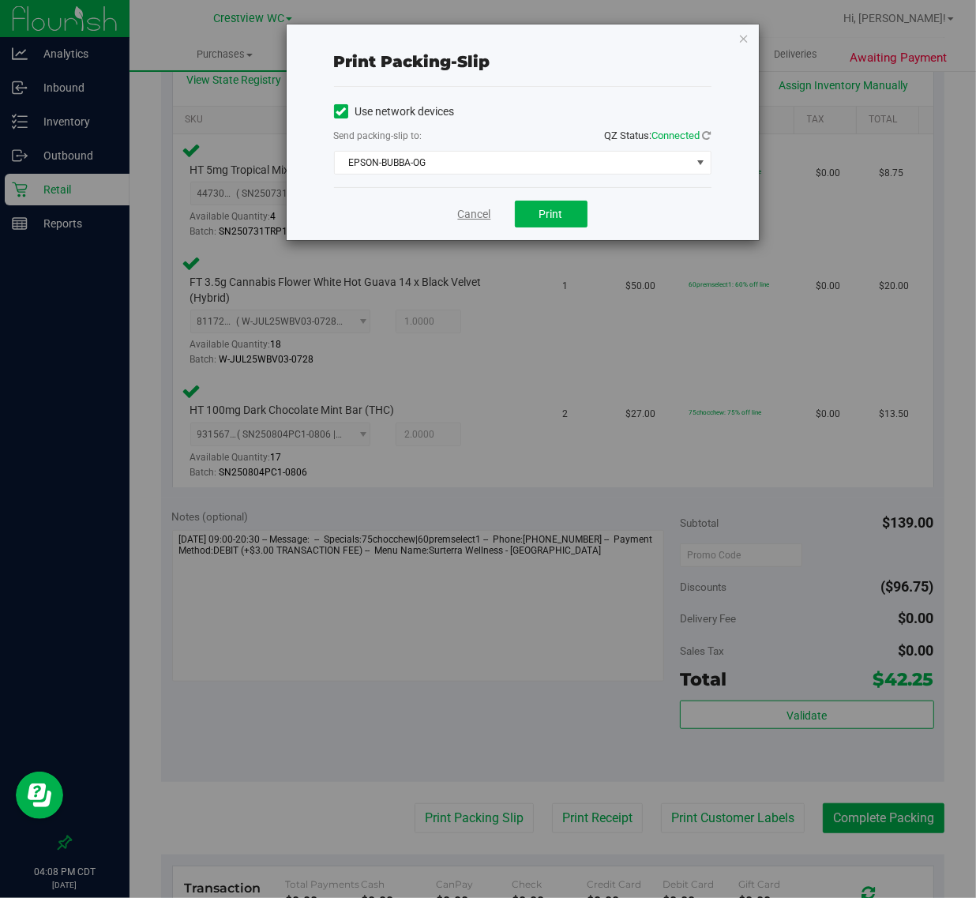
click at [458, 219] on link "Cancel" at bounding box center [474, 214] width 33 height 17
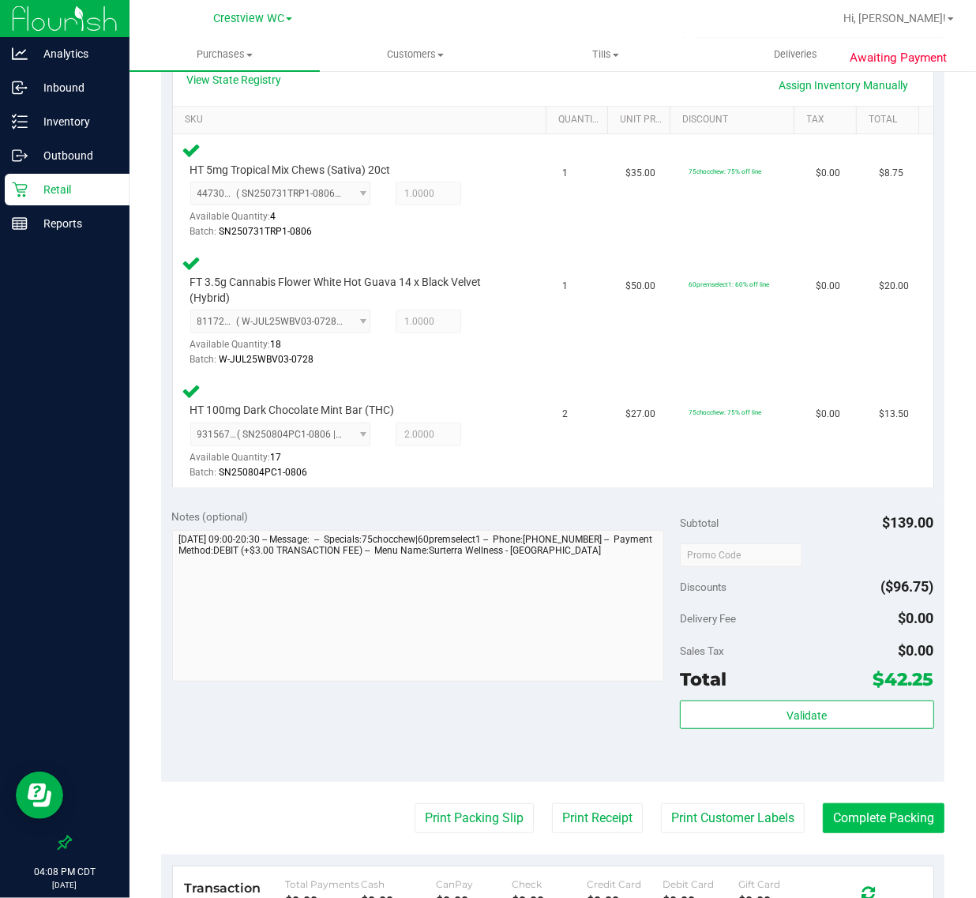
click at [889, 815] on button "Complete Packing" at bounding box center [884, 818] width 122 height 30
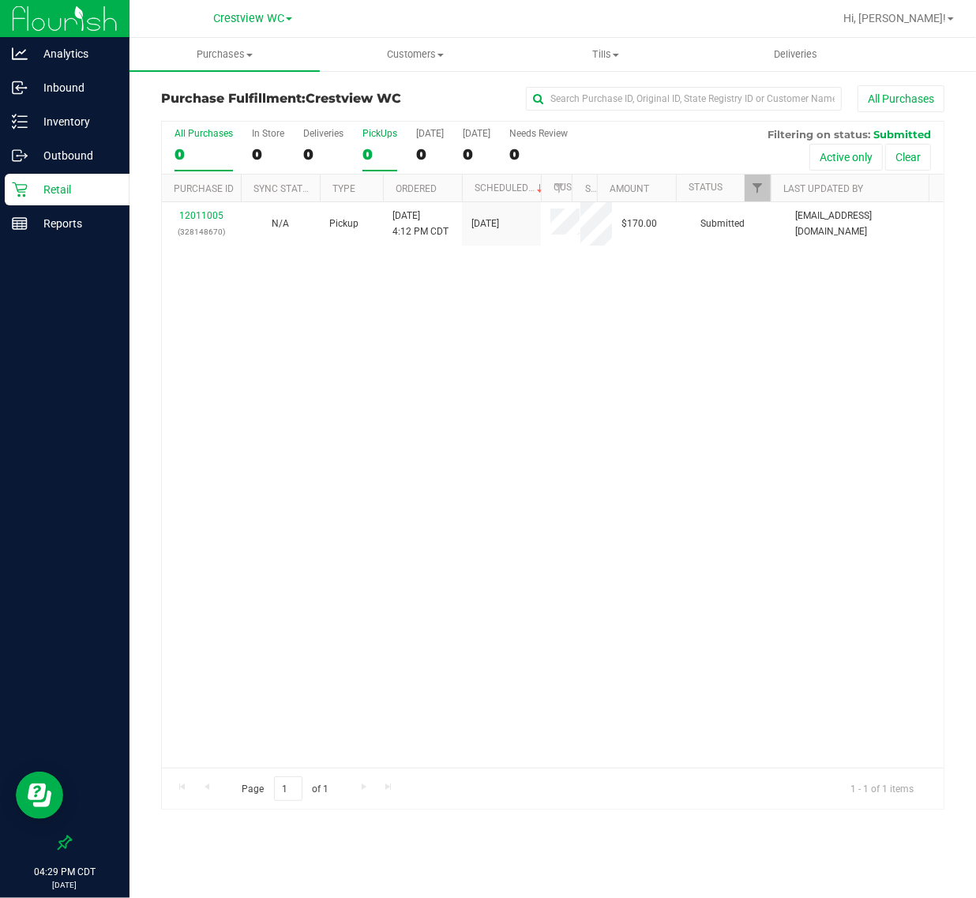
click at [369, 150] on div "0" at bounding box center [379, 154] width 35 height 18
click at [0, 0] on input "PickUps 0" at bounding box center [0, 0] width 0 height 0
click at [67, 842] on icon at bounding box center [65, 842] width 14 height 14
click at [57, 844] on input "checkbox" at bounding box center [57, 844] width 0 height 0
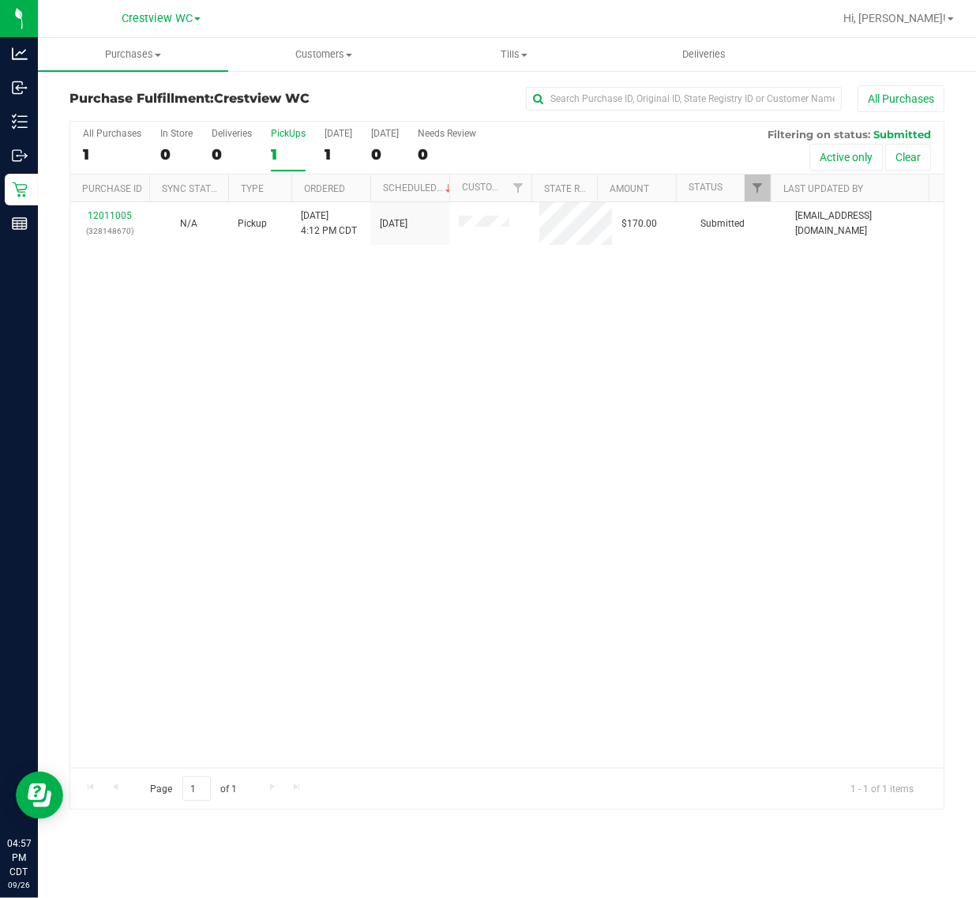
click at [342, 632] on div "12011005 (328148670) N/A Pickup 9/26/2025 4:12 PM CDT 9/26/2025 $170.00 Submitt…" at bounding box center [506, 484] width 873 height 565
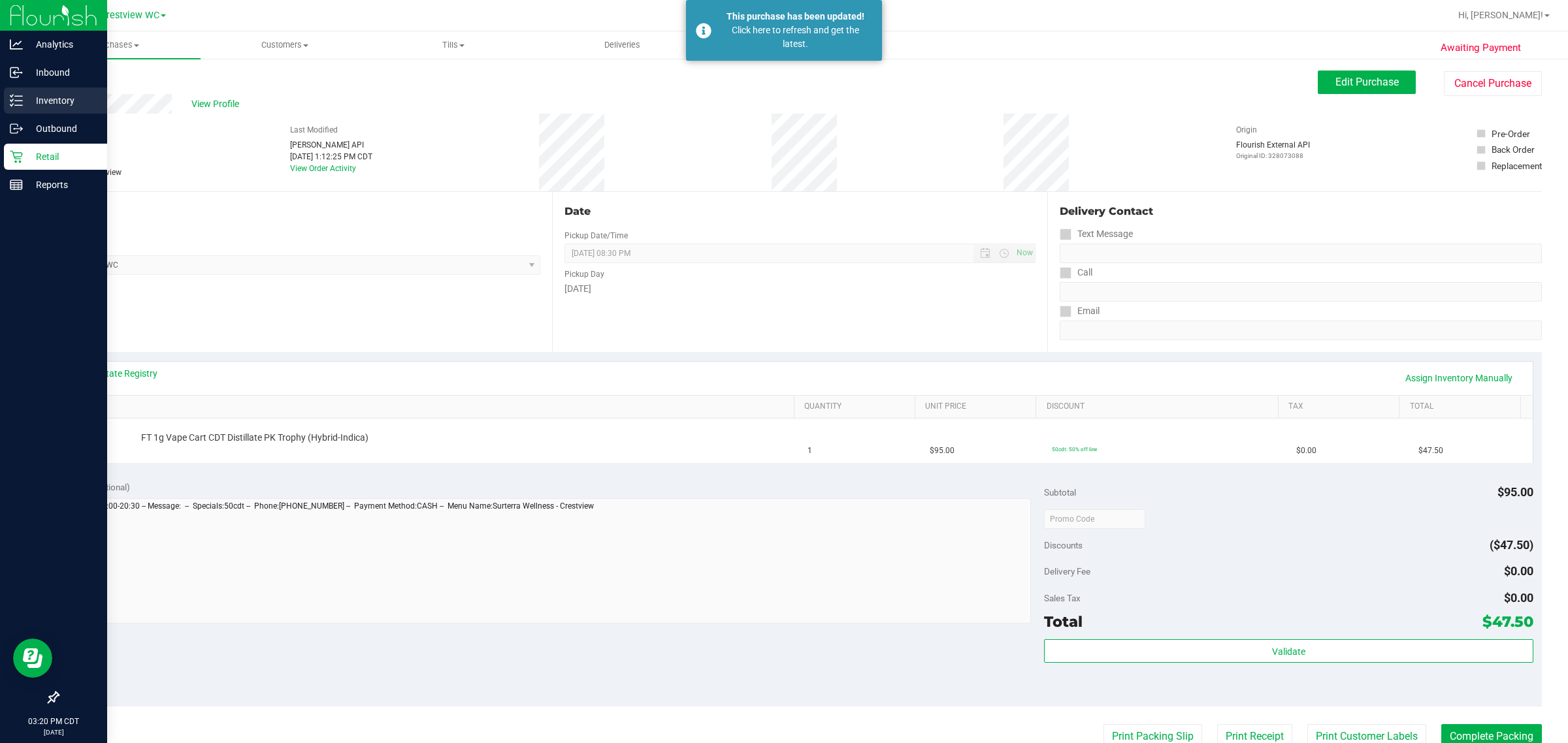
click at [17, 103] on icon at bounding box center [17, 101] width 13 height 13
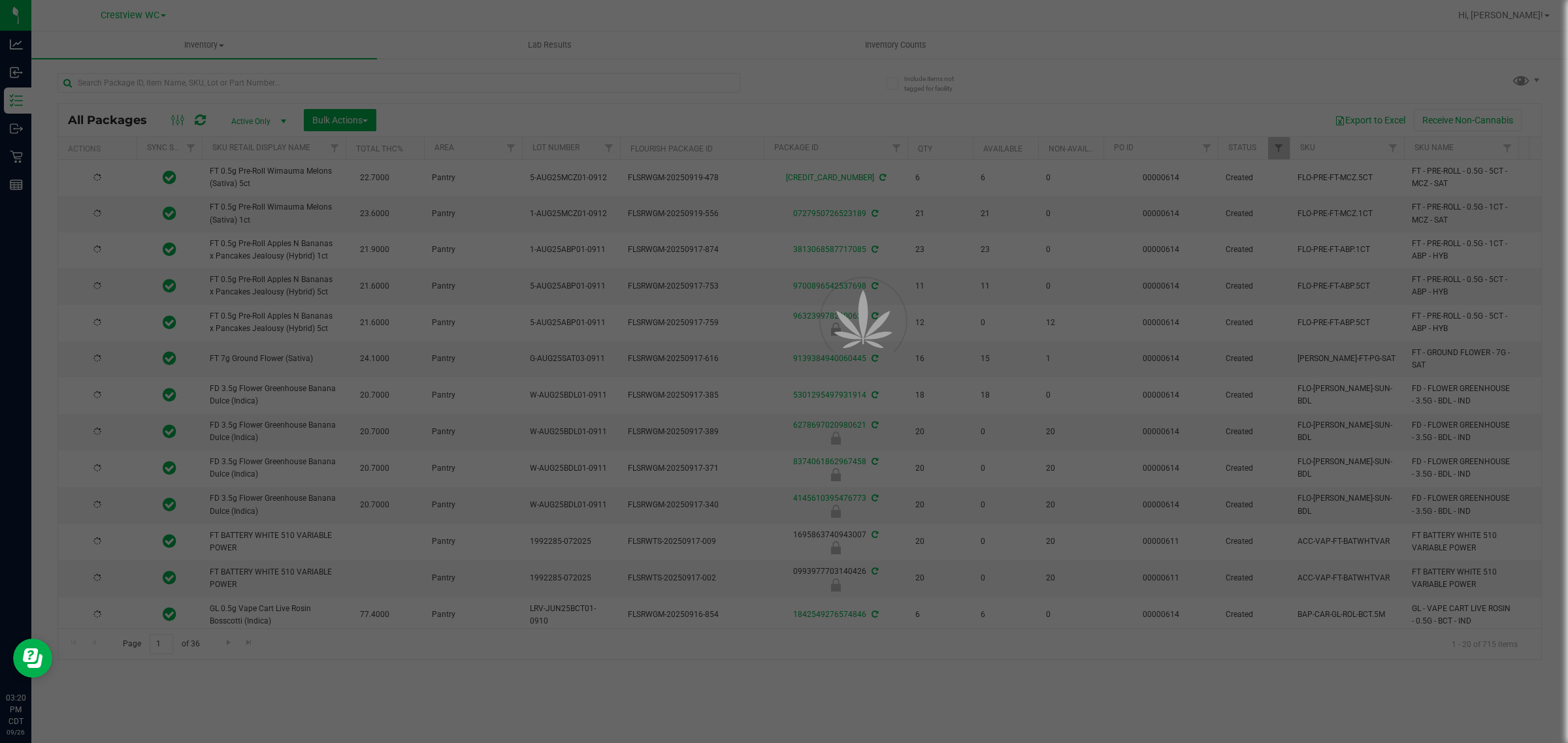
click at [141, 80] on div at bounding box center [784, 372] width 1568 height 743
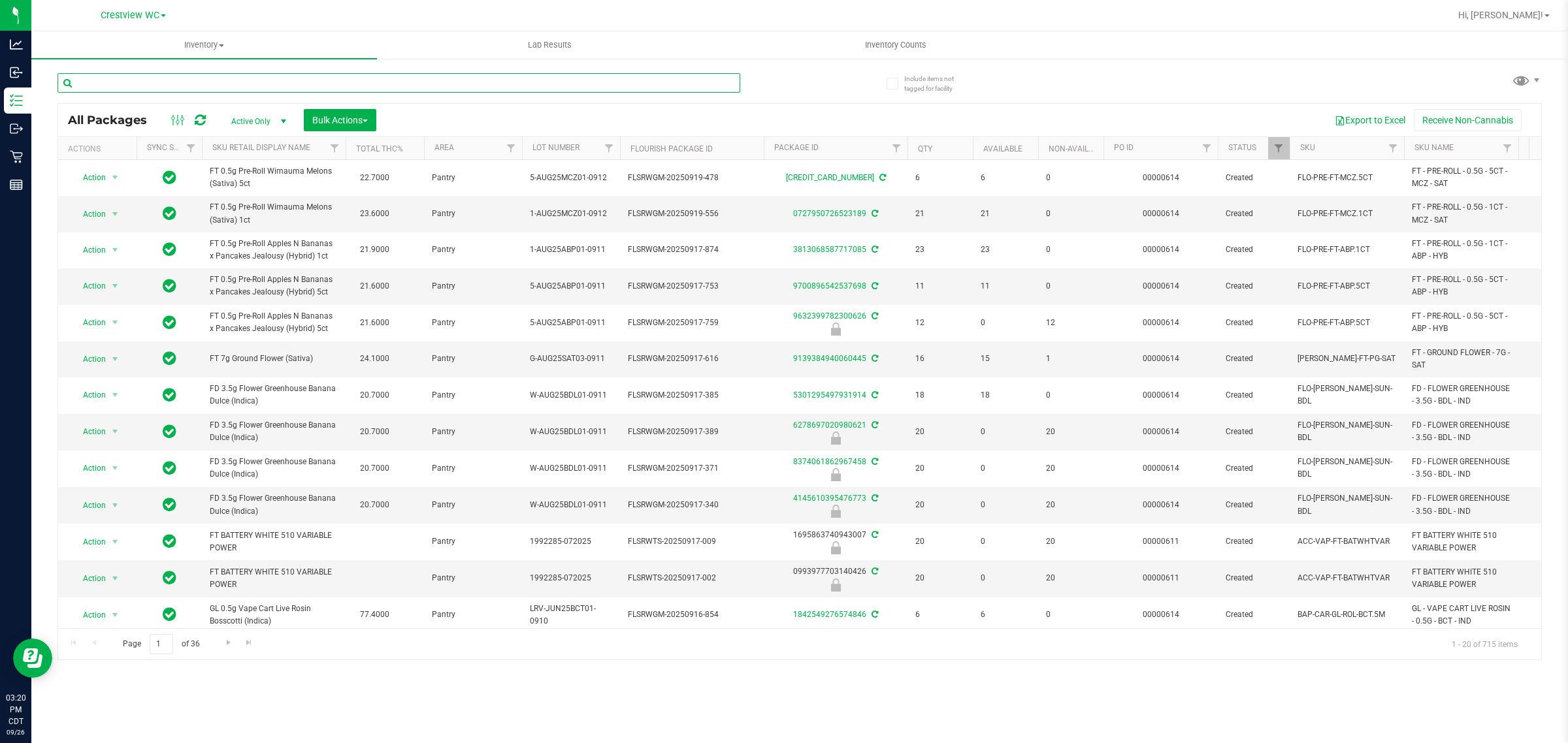
click at [141, 80] on input "text" at bounding box center [398, 83] width 683 height 20
type input "7098"
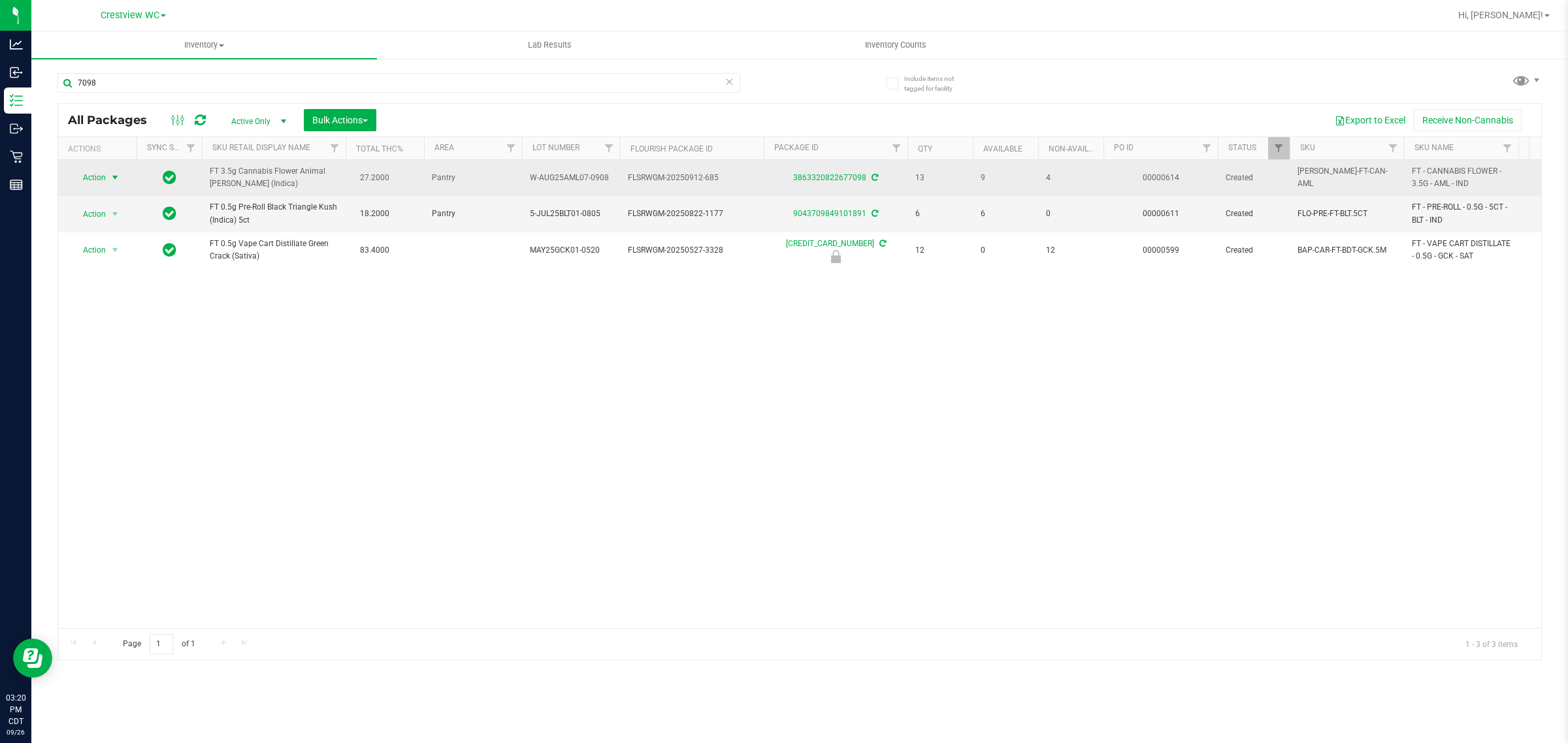
click at [110, 176] on span "select" at bounding box center [115, 177] width 11 height 11
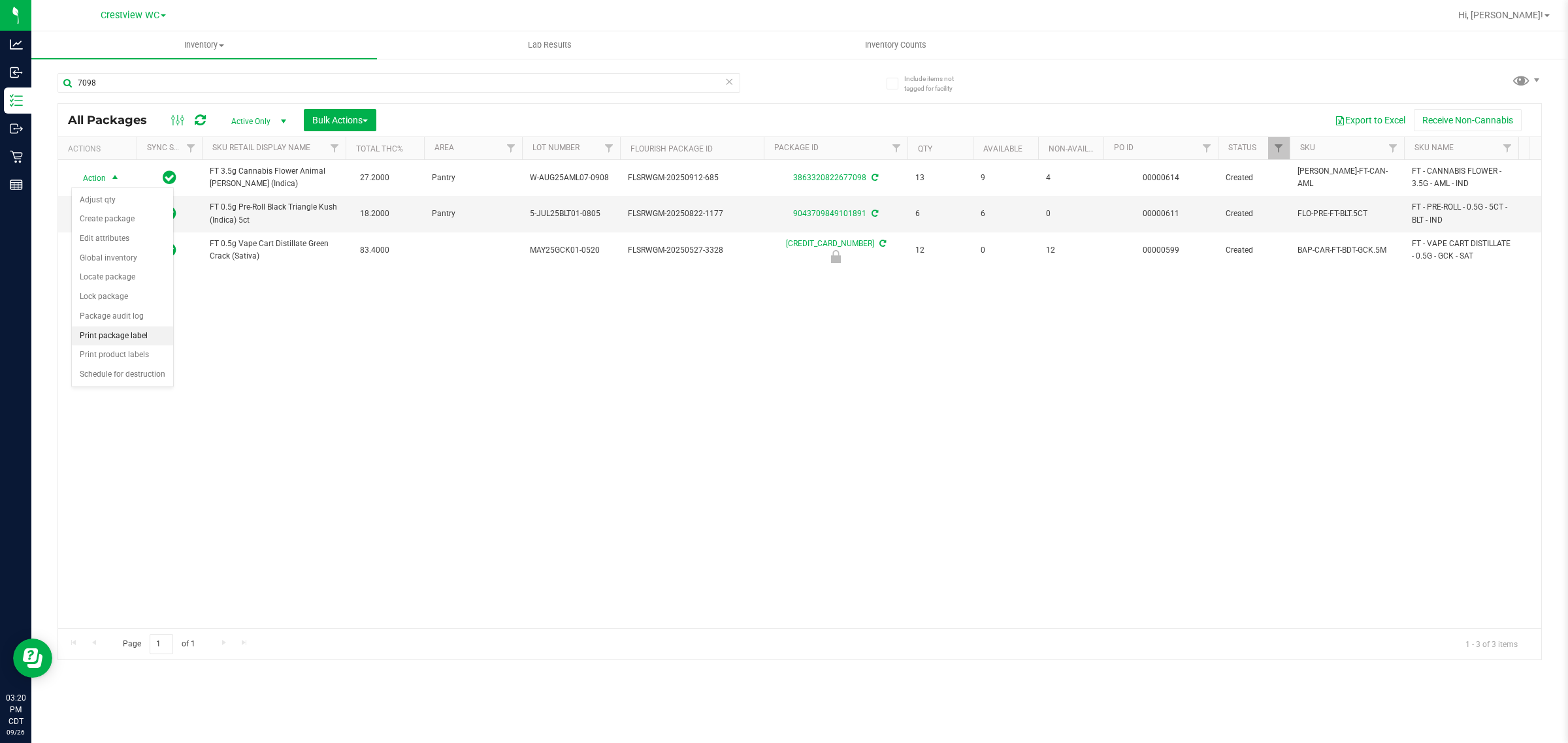
click at [125, 337] on li "Print package label" at bounding box center [122, 337] width 101 height 20
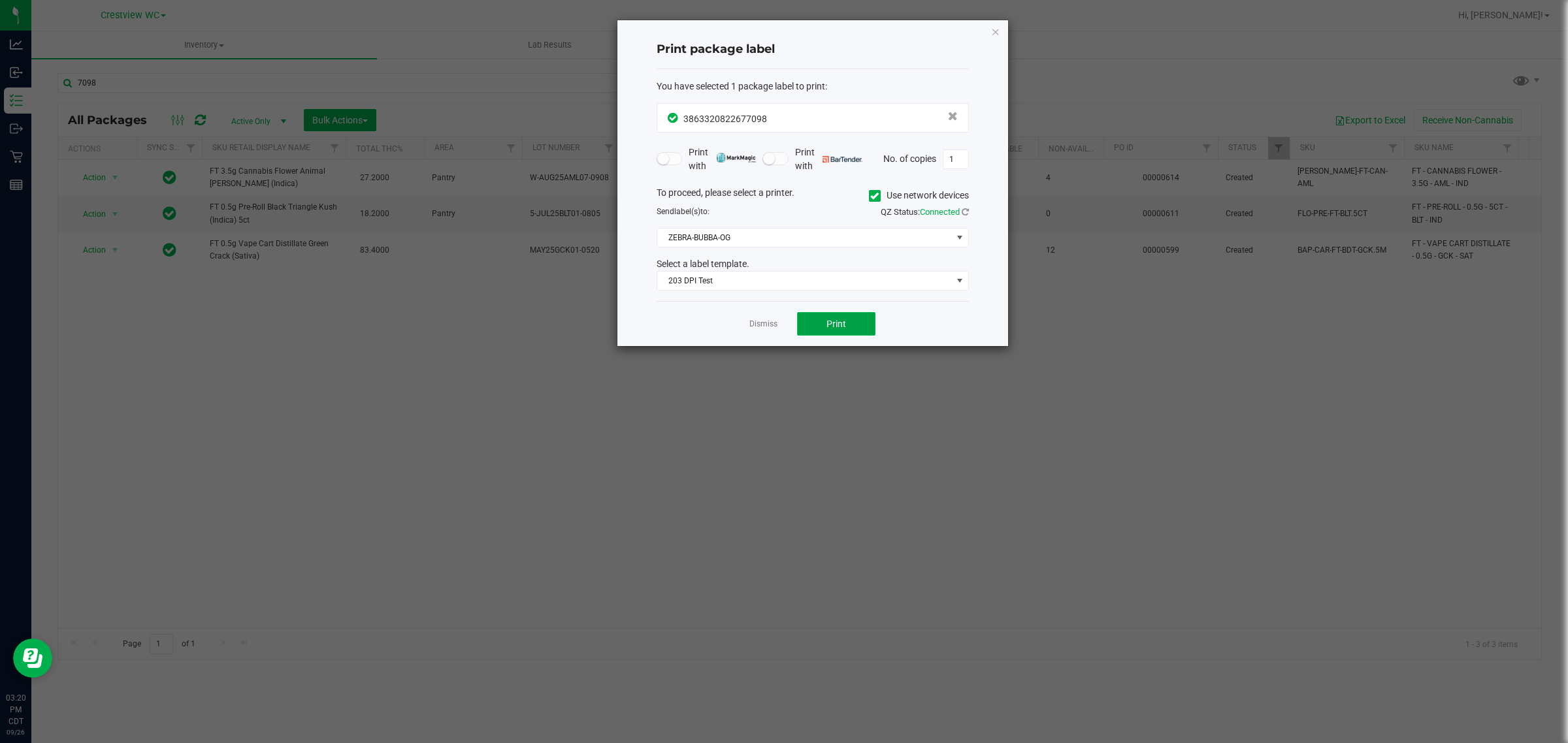
click at [805, 321] on button "Print" at bounding box center [836, 324] width 79 height 23
click at [765, 330] on link "Dismiss" at bounding box center [763, 324] width 28 height 11
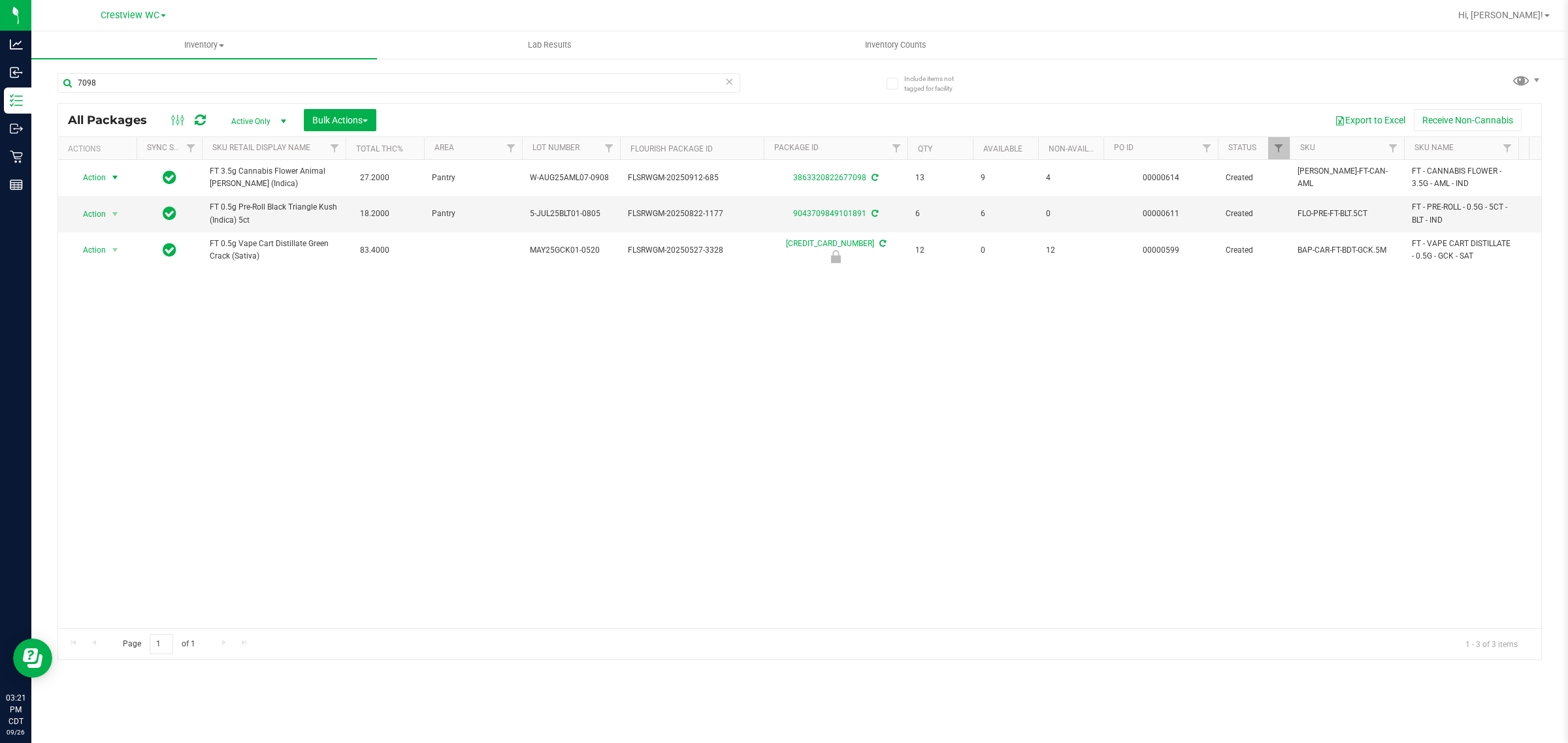
click at [750, 424] on div "Action Action Adjust qty Create package Edit attributes Global inventory Locate…" at bounding box center [799, 394] width 1483 height 468
